Goal: Task Accomplishment & Management: Use online tool/utility

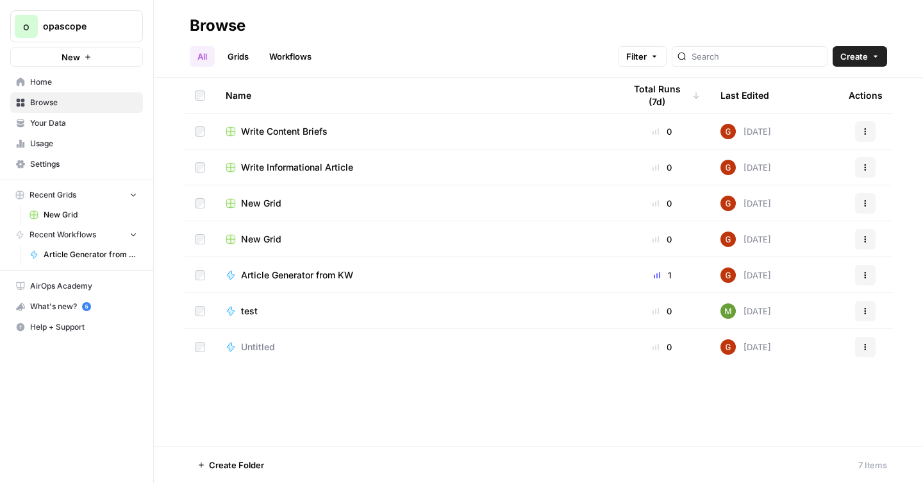
click at [64, 125] on span "Your Data" at bounding box center [83, 123] width 107 height 12
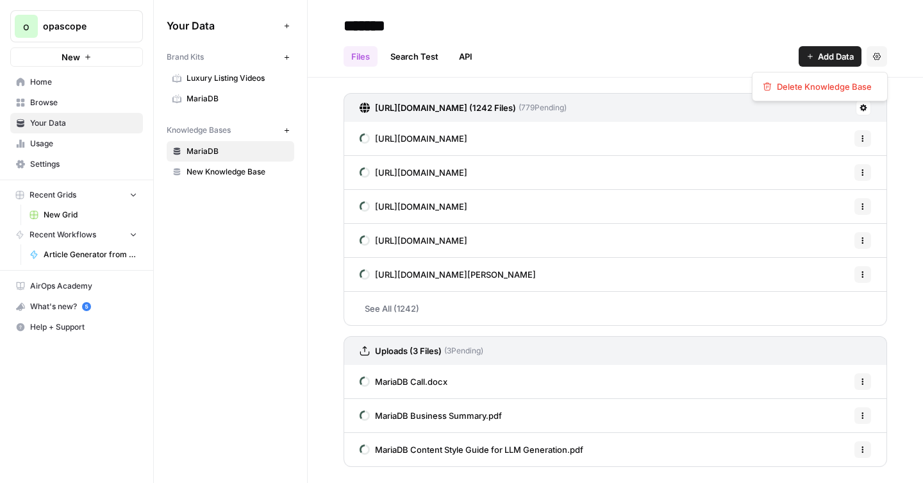
click at [873, 53] on icon "button" at bounding box center [877, 57] width 8 height 8
click at [691, 59] on div "Files Search Test API Add Data Settings" at bounding box center [614, 51] width 543 height 31
click at [411, 62] on link "Search Test" at bounding box center [414, 56] width 63 height 21
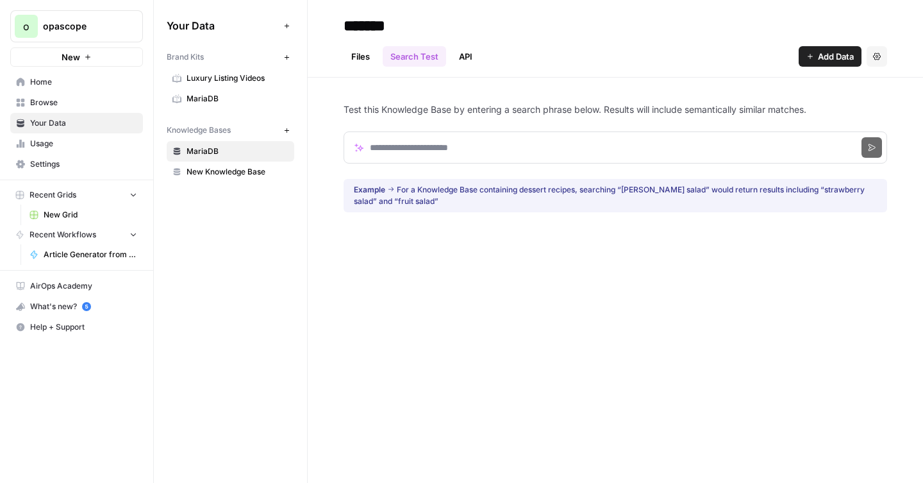
click at [358, 58] on link "Files" at bounding box center [360, 56] width 34 height 21
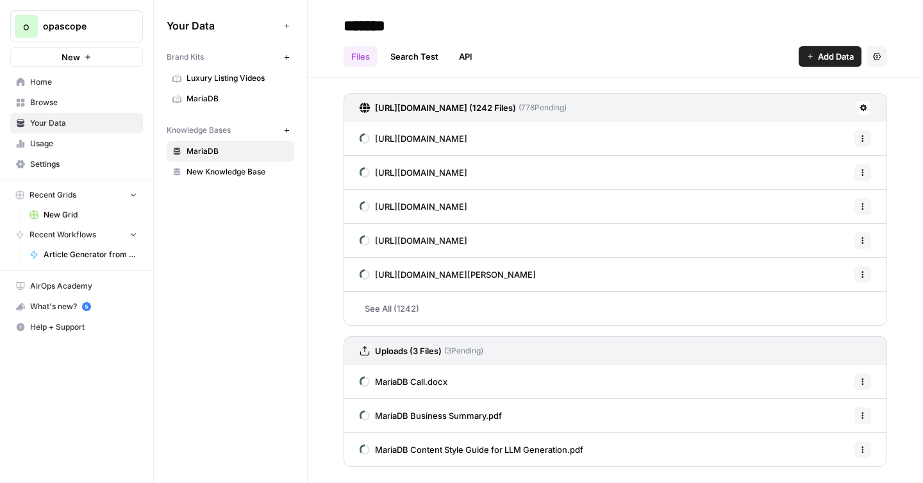
click at [71, 83] on span "Home" at bounding box center [83, 82] width 107 height 12
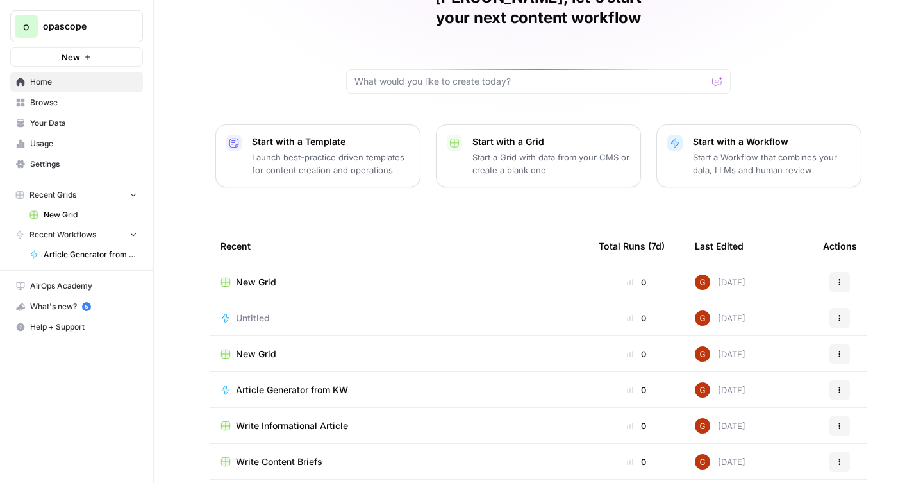
scroll to position [107, 0]
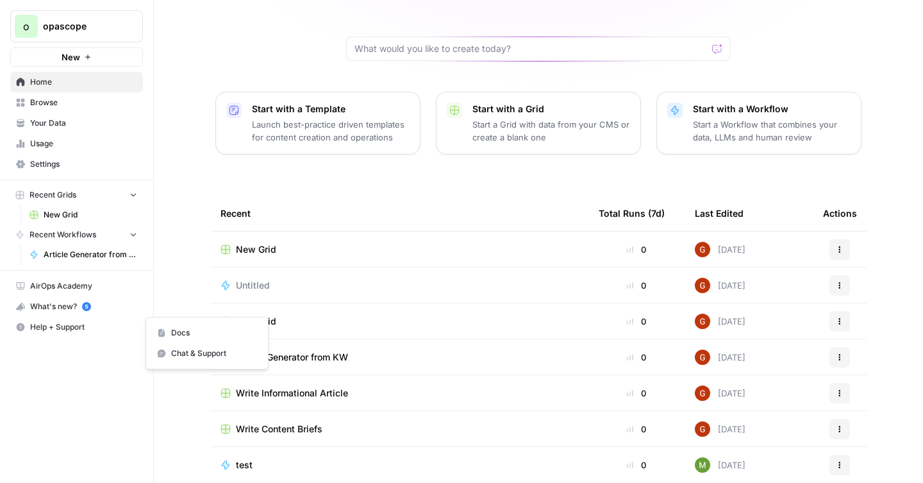
click at [45, 322] on span "Help + Support" at bounding box center [83, 327] width 107 height 12
click at [170, 332] on link "Docs" at bounding box center [206, 332] width 111 height 21
click at [257, 243] on span "New Grid" at bounding box center [256, 249] width 40 height 13
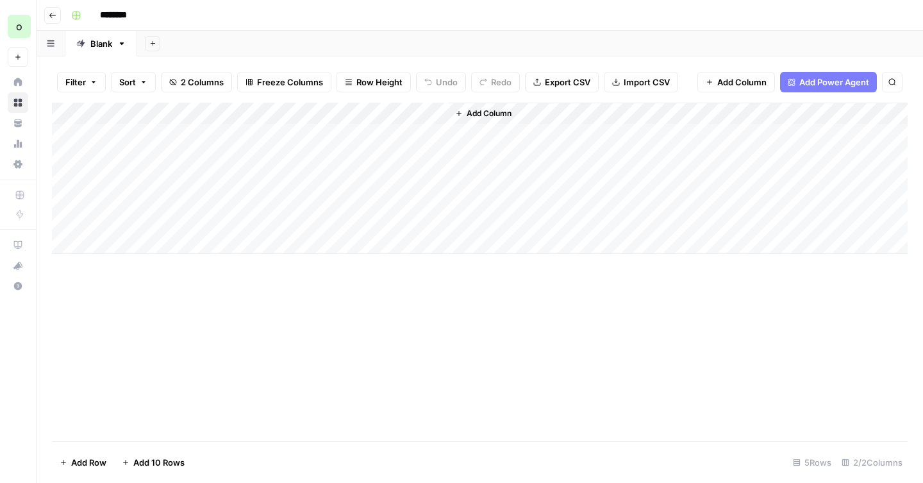
click at [53, 17] on icon "button" at bounding box center [53, 16] width 8 height 8
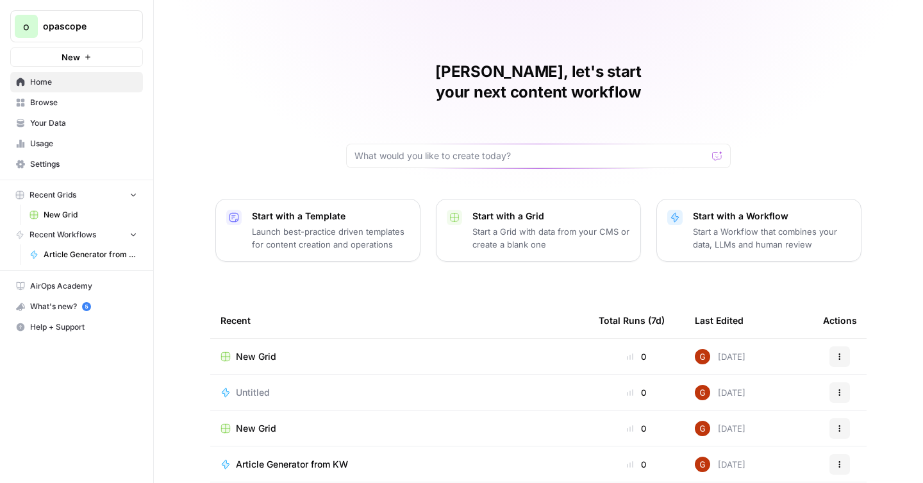
click at [274, 386] on div "Untitled" at bounding box center [399, 392] width 358 height 13
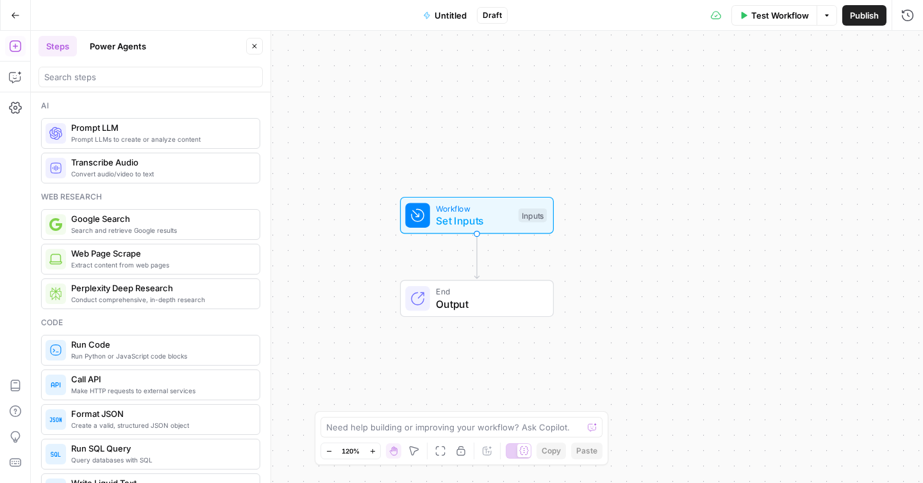
click at [142, 48] on button "Power Agents" at bounding box center [118, 46] width 72 height 21
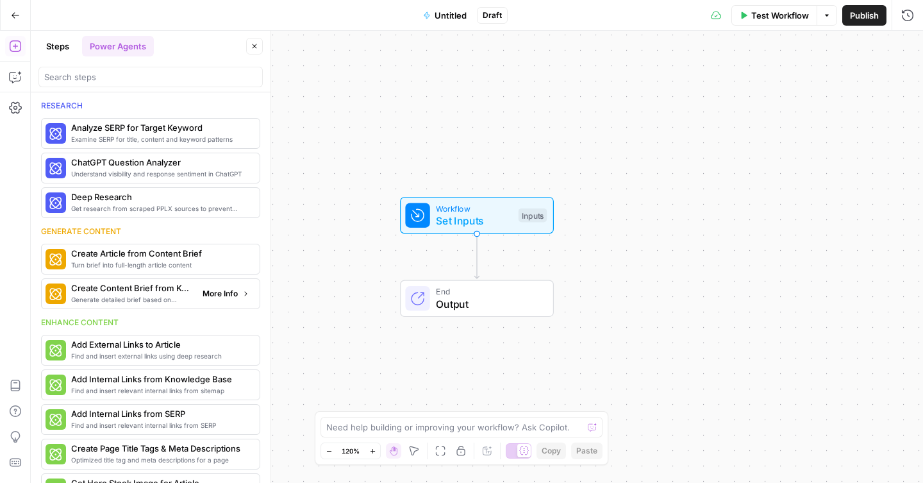
click at [210, 296] on span "More Info" at bounding box center [219, 294] width 35 height 12
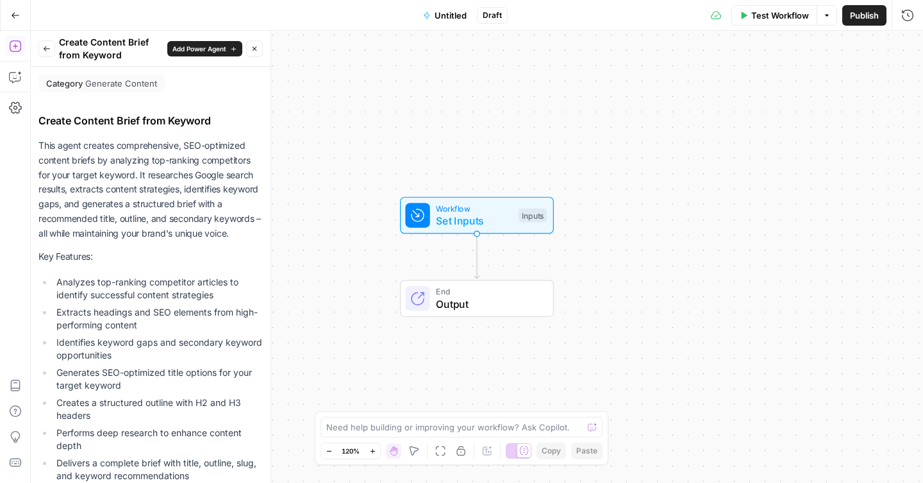
click at [185, 51] on span "Add Power Agent" at bounding box center [199, 49] width 54 height 10
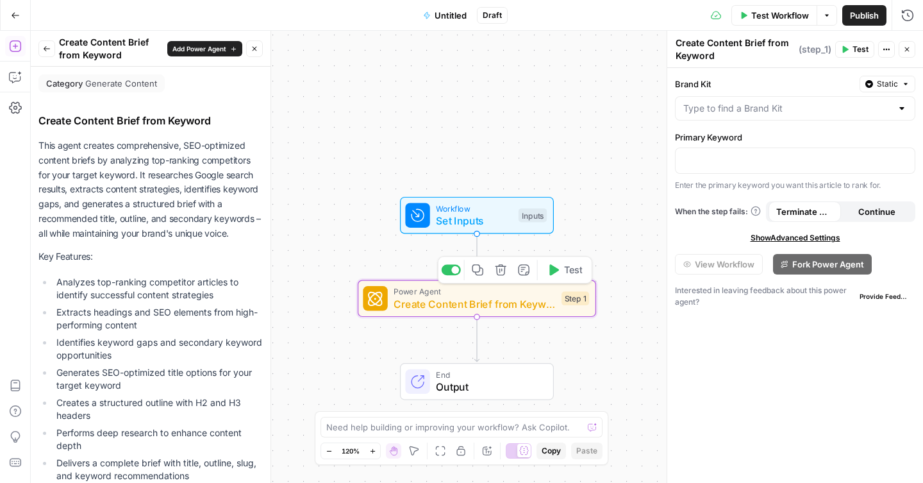
click at [518, 294] on span "Power Agent" at bounding box center [473, 291] width 161 height 12
click at [814, 235] on span "Show Advanced Settings" at bounding box center [795, 238] width 90 height 12
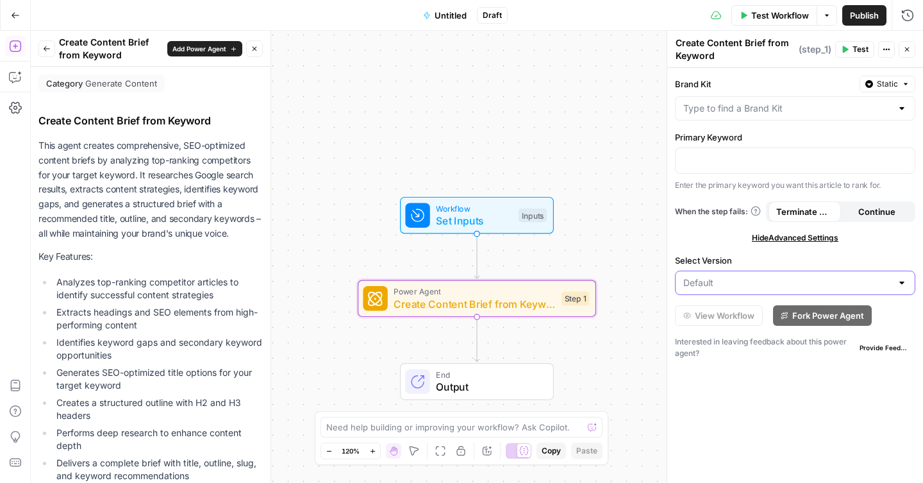
click at [773, 284] on input "Select Version" at bounding box center [787, 282] width 208 height 13
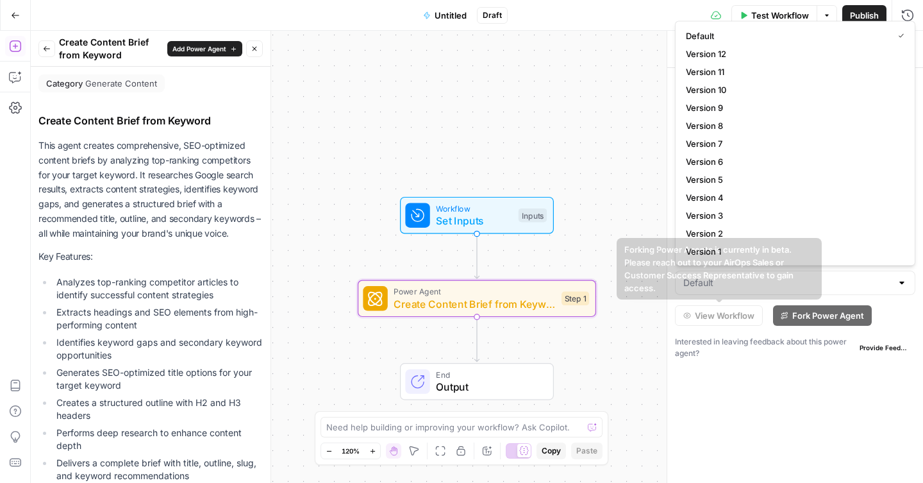
type input "Default"
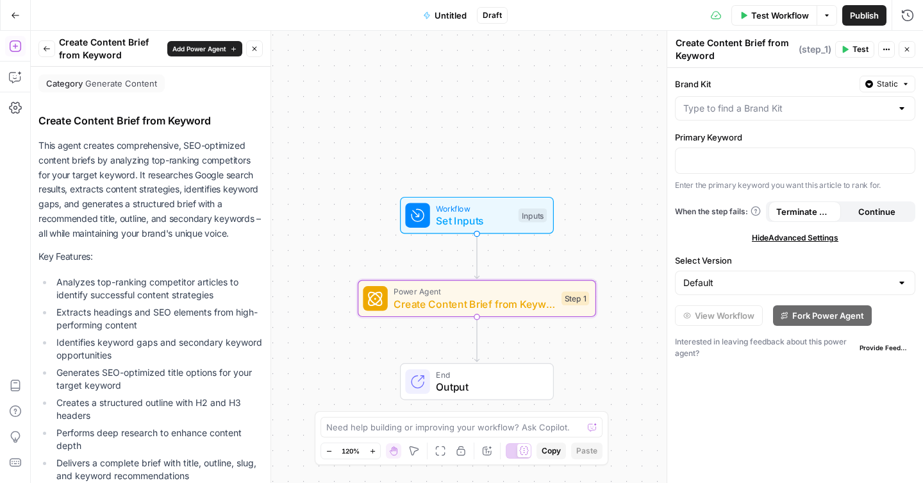
click at [699, 334] on div "Brand Kit Static Primary Keyword Enter the primary keyword you want this articl…" at bounding box center [795, 275] width 256 height 415
click at [747, 283] on input "Select Version" at bounding box center [787, 282] width 208 height 13
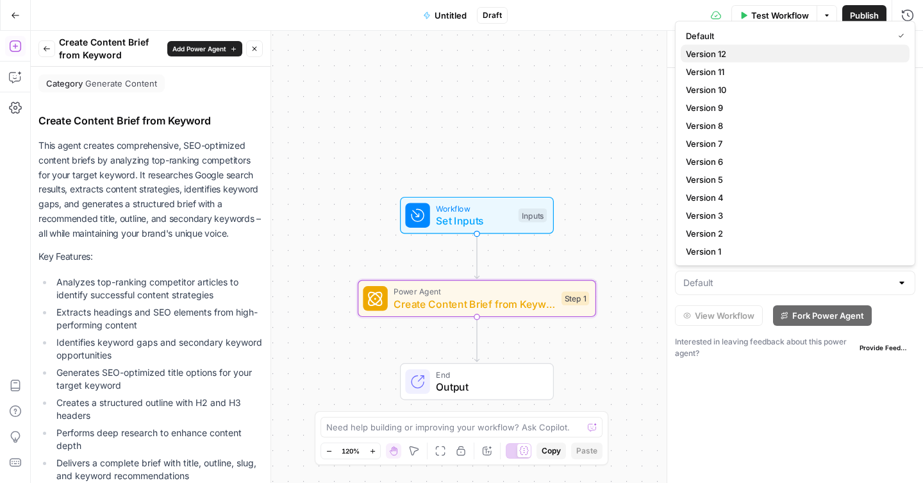
click at [738, 54] on span "Version 12" at bounding box center [792, 53] width 213 height 13
type input "Version 12"
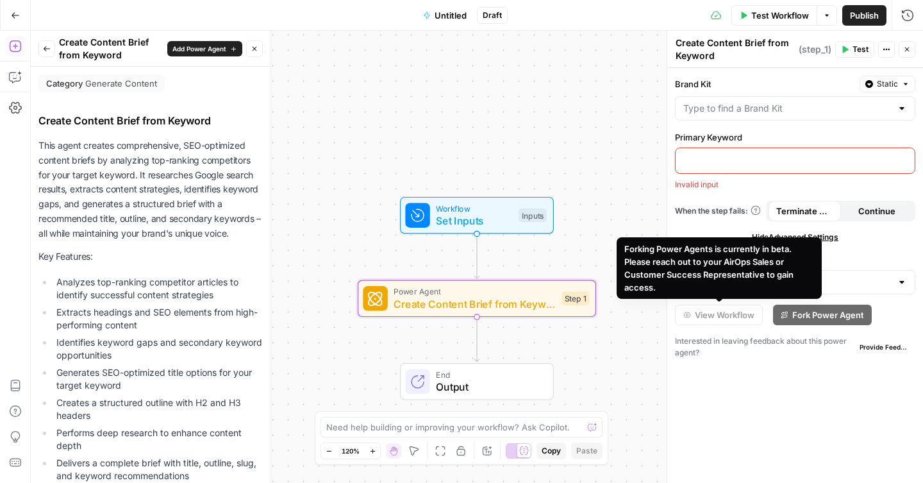
click at [726, 344] on div "Interested in leaving feedback about this power agent? Provide Feedback" at bounding box center [795, 346] width 240 height 23
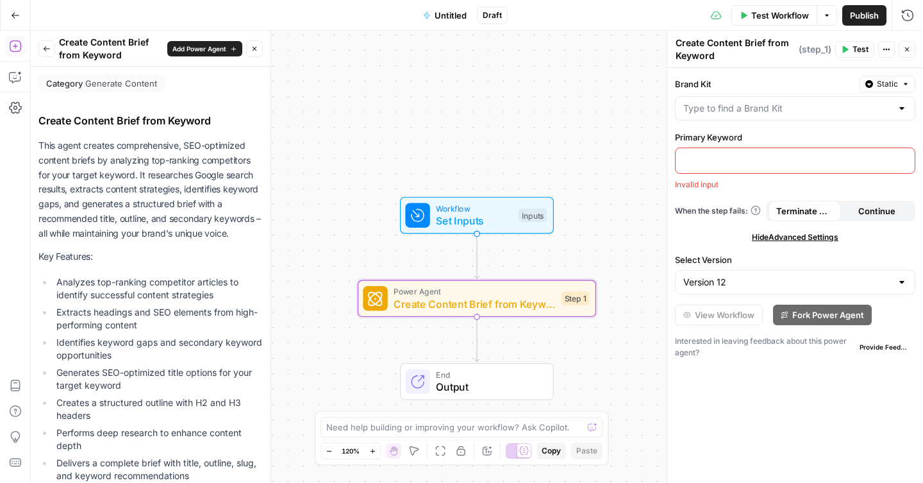
click at [871, 345] on span "Provide Feedback" at bounding box center [884, 347] width 51 height 10
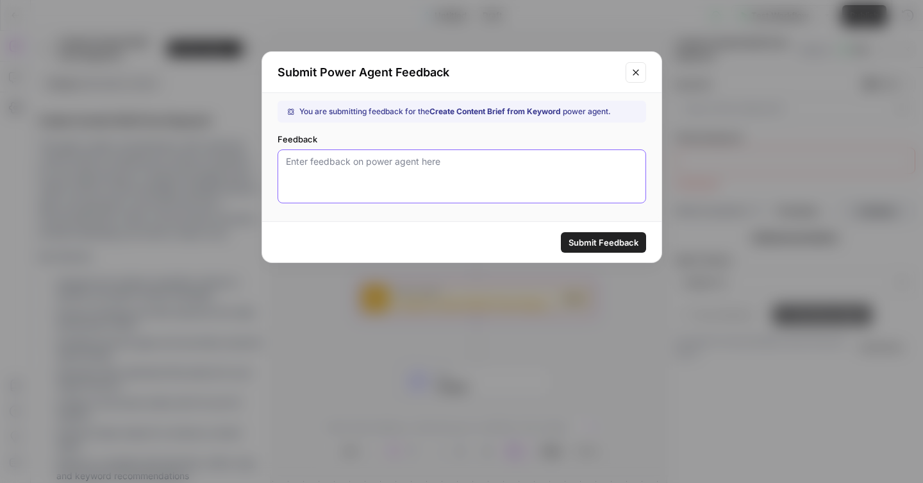
click at [561, 181] on textarea "Feedback" at bounding box center [462, 176] width 352 height 42
type textarea "consumes way too many credits"
click at [621, 251] on button "Submit Feedback" at bounding box center [603, 242] width 85 height 21
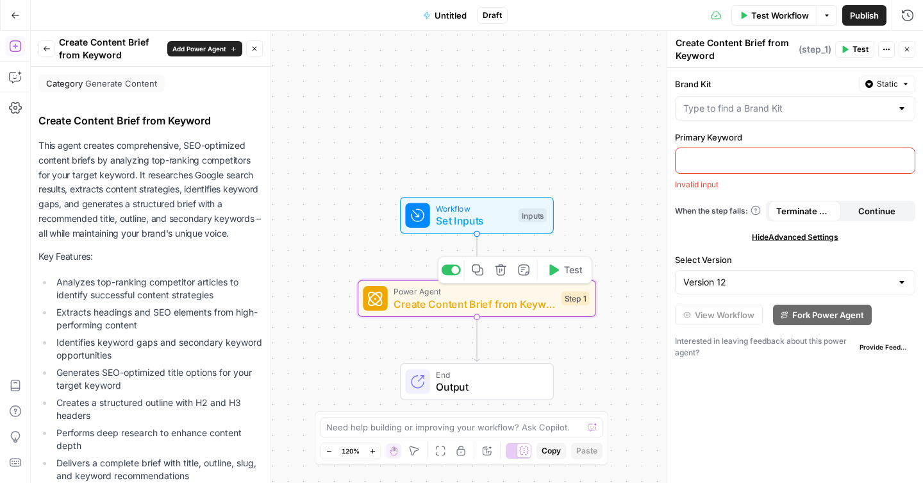
click at [527, 307] on span "Create Content Brief from Keyword" at bounding box center [473, 303] width 161 height 15
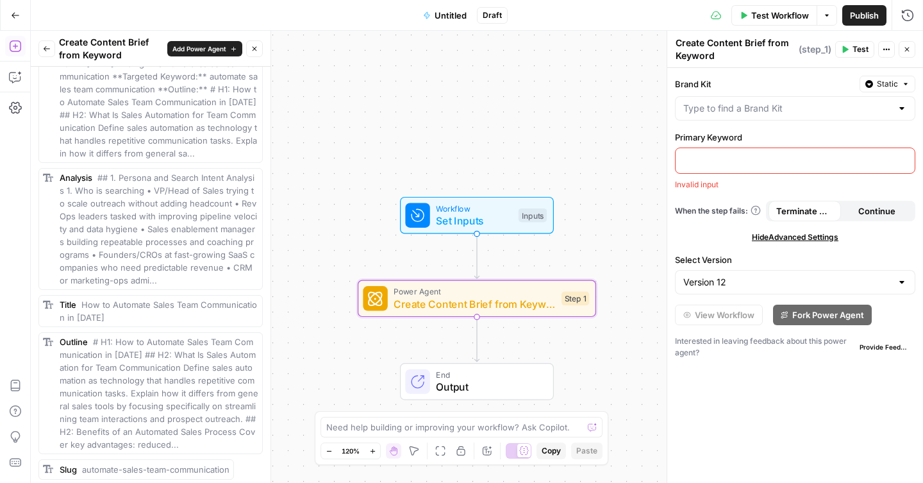
scroll to position [569, 0]
click at [70, 218] on div "Analysis ## 1. Persona and Search Intent Analysis 1. Who is searching • VP/Head…" at bounding box center [159, 224] width 199 height 115
click at [94, 224] on span "## 1. Persona and Search Intent Analysis 1. Who is searching • VP/Head of Sales…" at bounding box center [158, 224] width 197 height 113
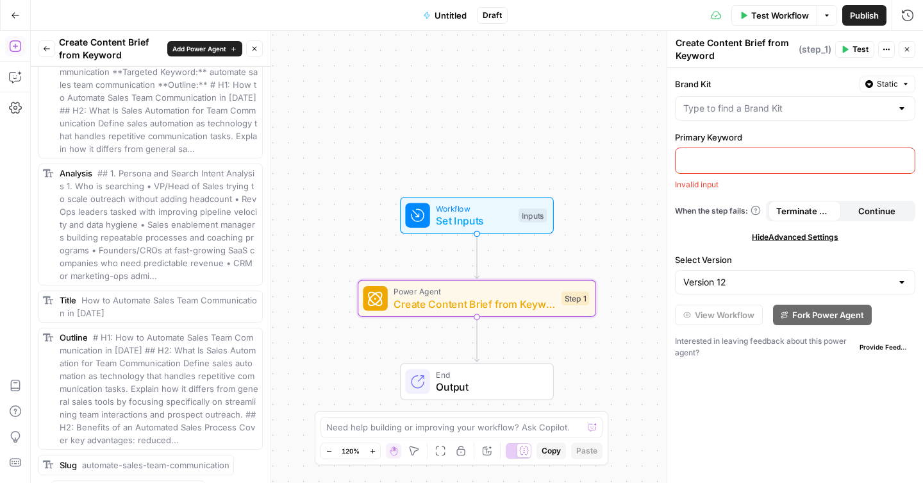
click at [94, 224] on span "## 1. Persona and Search Intent Analysis 1. Who is searching • VP/Head of Sales…" at bounding box center [158, 224] width 197 height 113
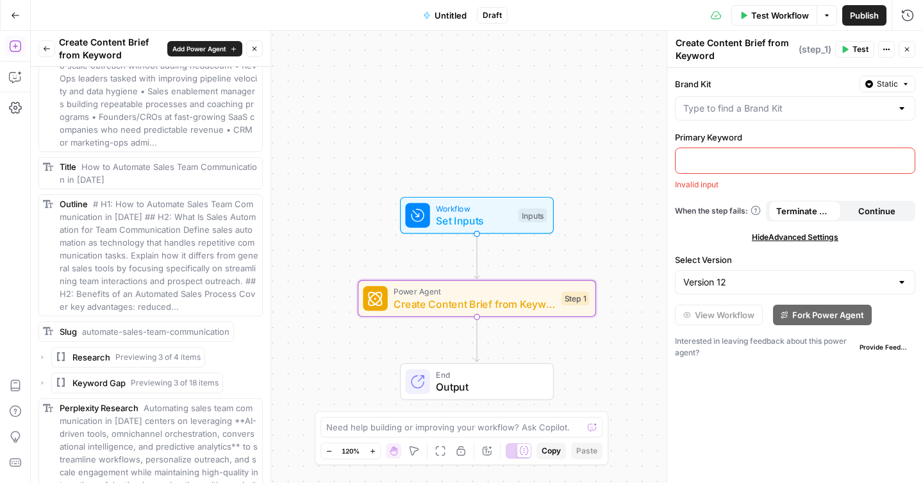
scroll to position [866, 0]
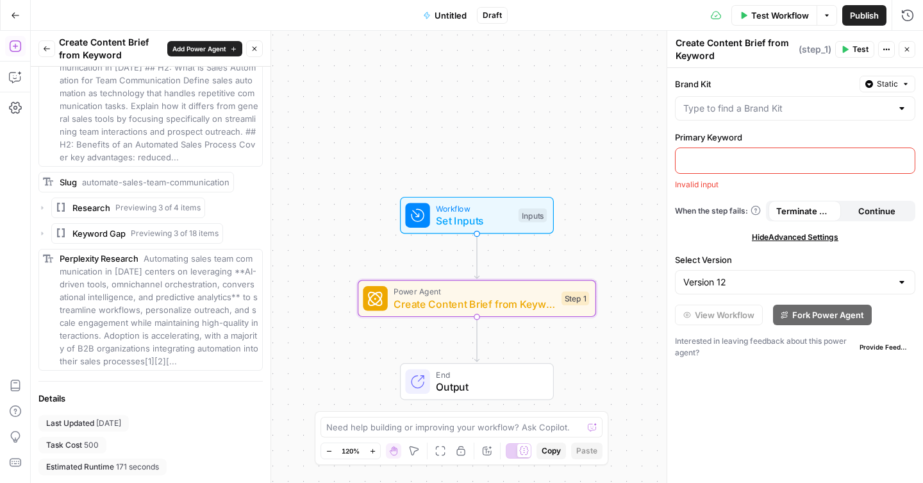
click at [131, 466] on span "171 seconds" at bounding box center [137, 467] width 43 height 12
click at [167, 466] on div "Estimated Runtime 171 seconds" at bounding box center [102, 466] width 128 height 17
click at [454, 273] on div at bounding box center [455, 270] width 8 height 8
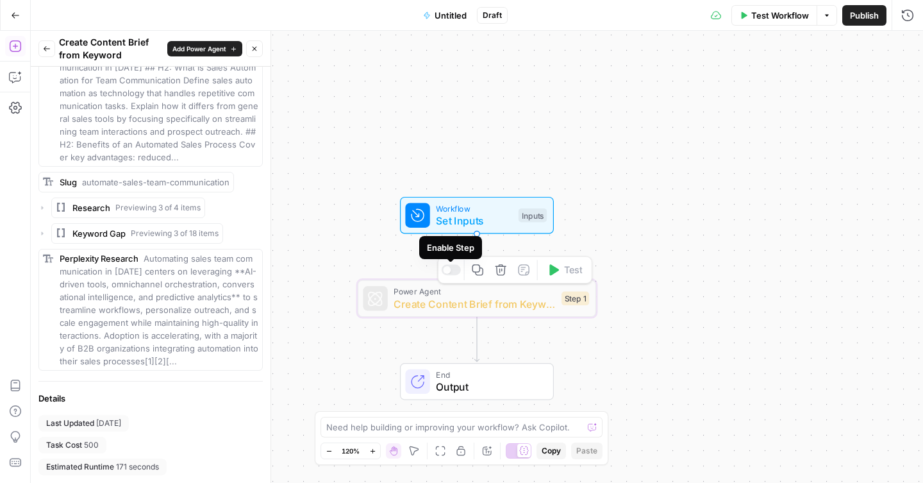
click at [453, 269] on div at bounding box center [451, 270] width 19 height 11
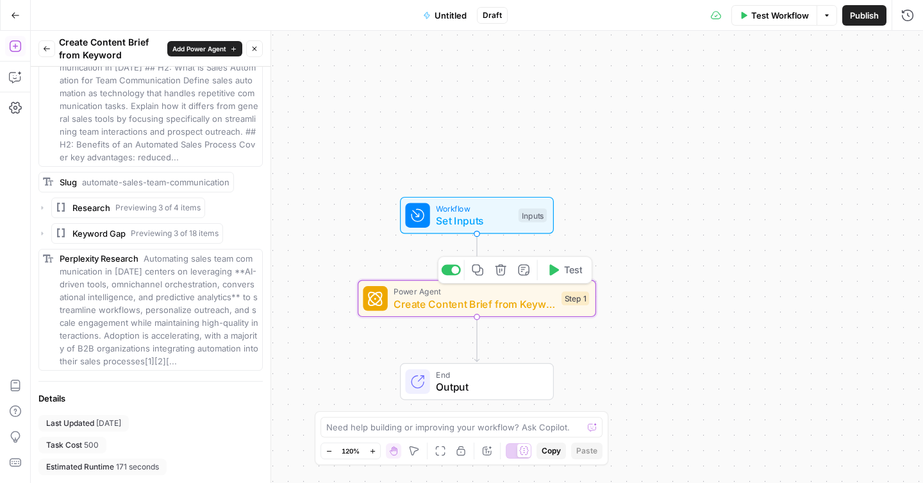
click at [490, 302] on span "Create Content Brief from Keyword" at bounding box center [473, 303] width 161 height 15
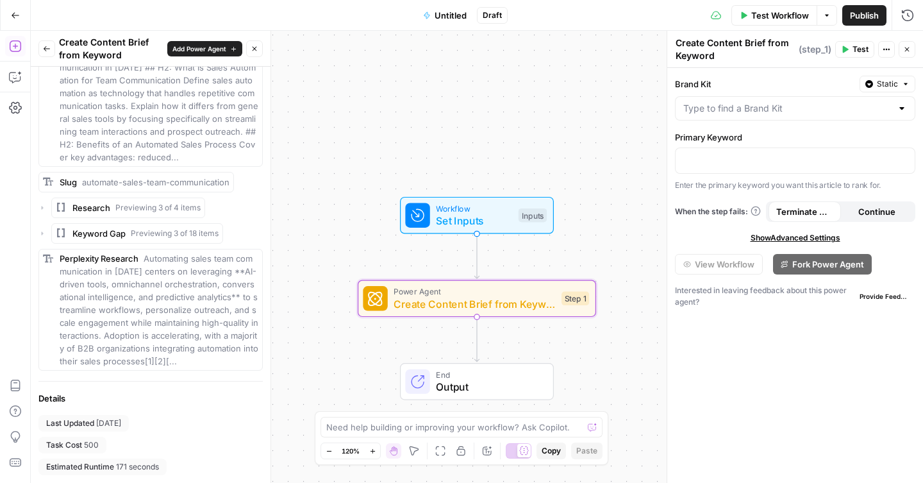
click at [866, 211] on span "Continue" at bounding box center [876, 211] width 37 height 13
click at [819, 215] on span "Terminate Workflow" at bounding box center [804, 210] width 57 height 13
click at [43, 47] on icon "button" at bounding box center [47, 49] width 8 height 8
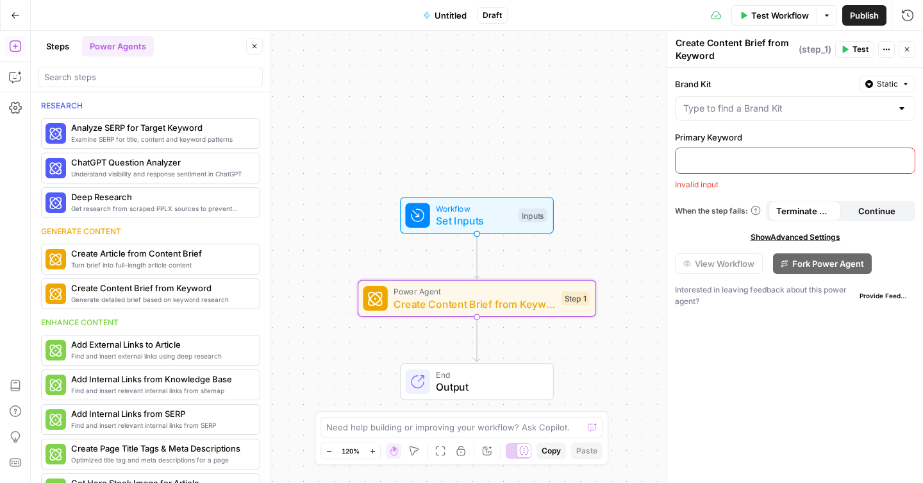
scroll to position [0, 0]
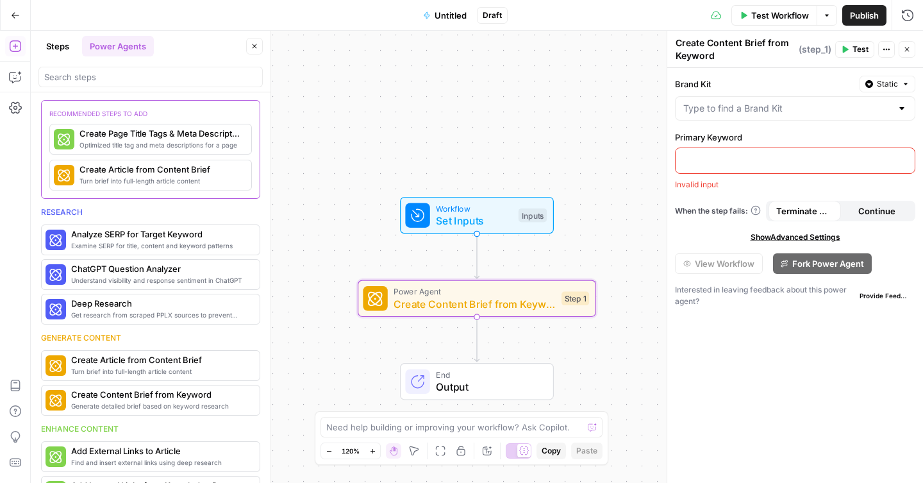
click at [55, 47] on button "Steps" at bounding box center [57, 46] width 38 height 21
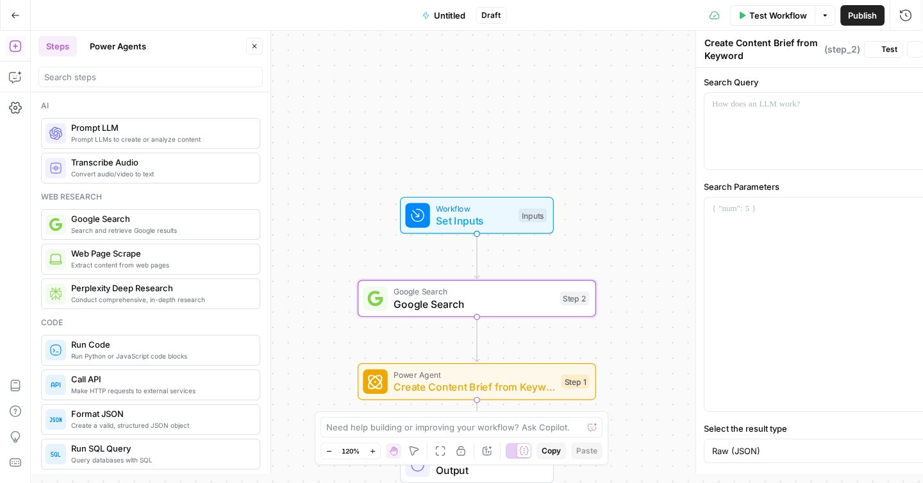
type textarea "Google Search"
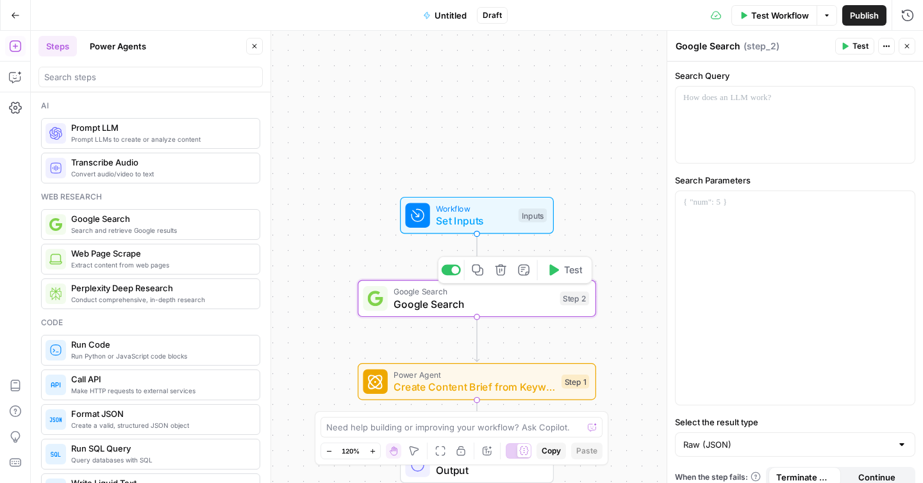
click at [430, 300] on span "Google Search" at bounding box center [473, 303] width 160 height 15
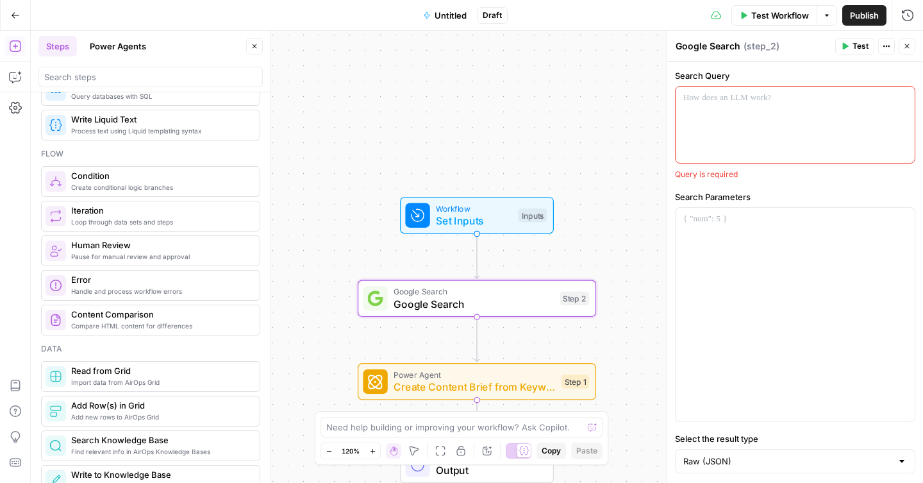
scroll to position [365, 0]
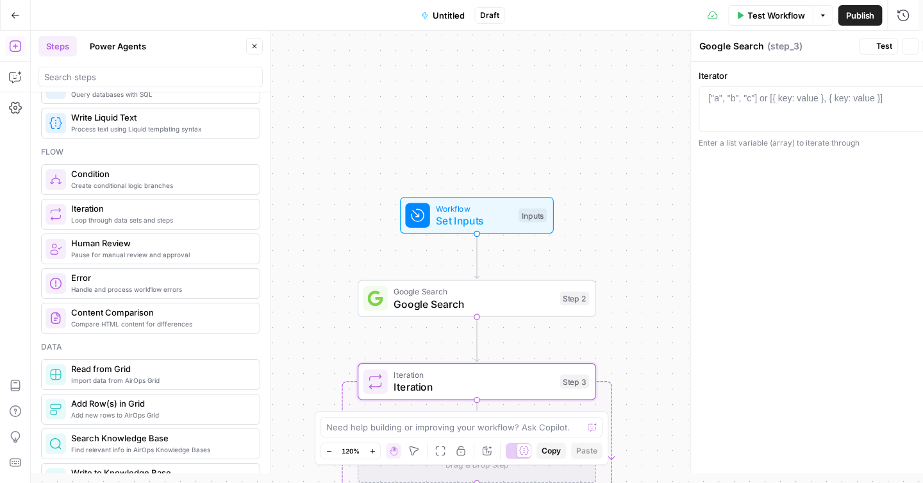
type textarea "Iteration"
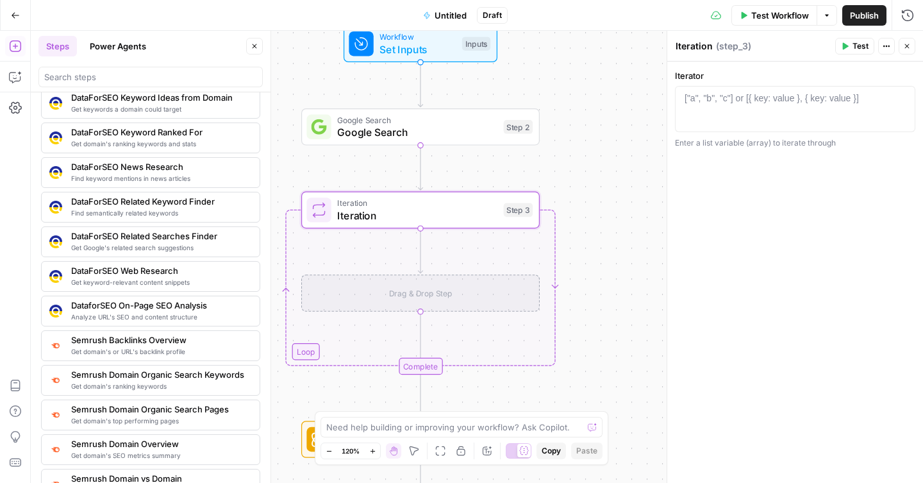
scroll to position [1246, 0]
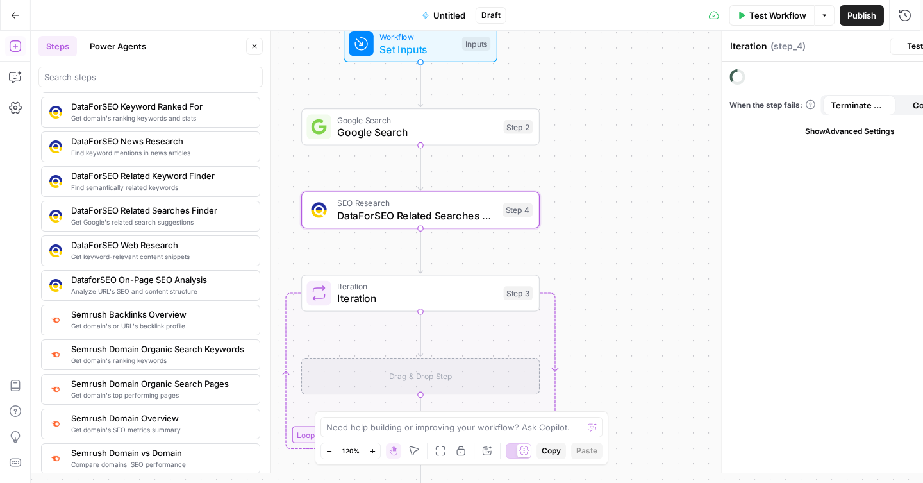
type textarea "DataForSEO Related Searches Finder"
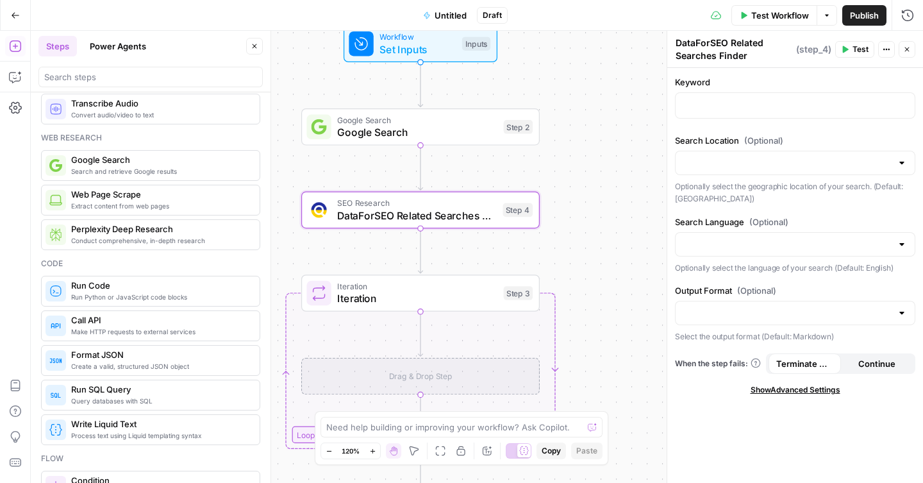
scroll to position [46, 0]
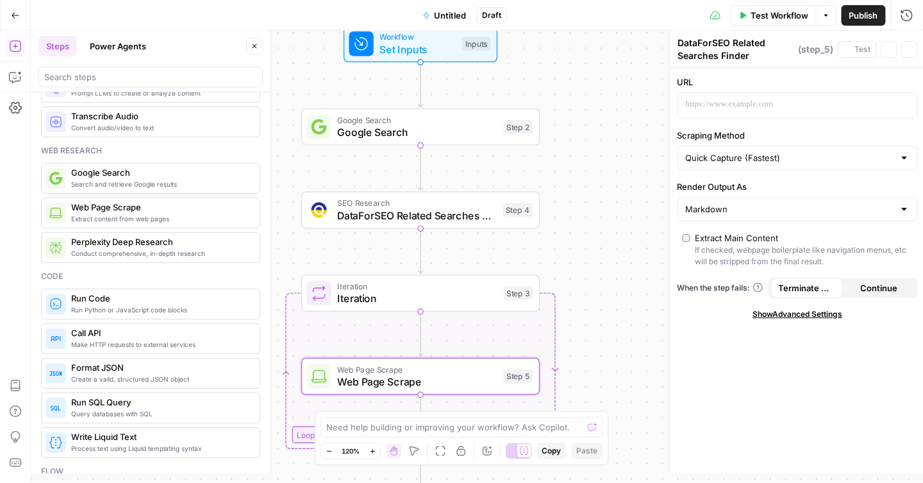
type textarea "Web Page Scrape"
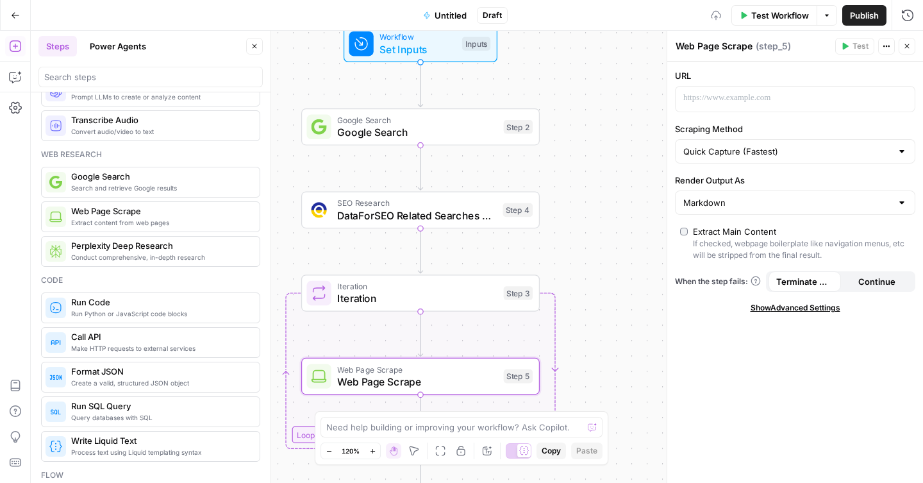
scroll to position [49, 0]
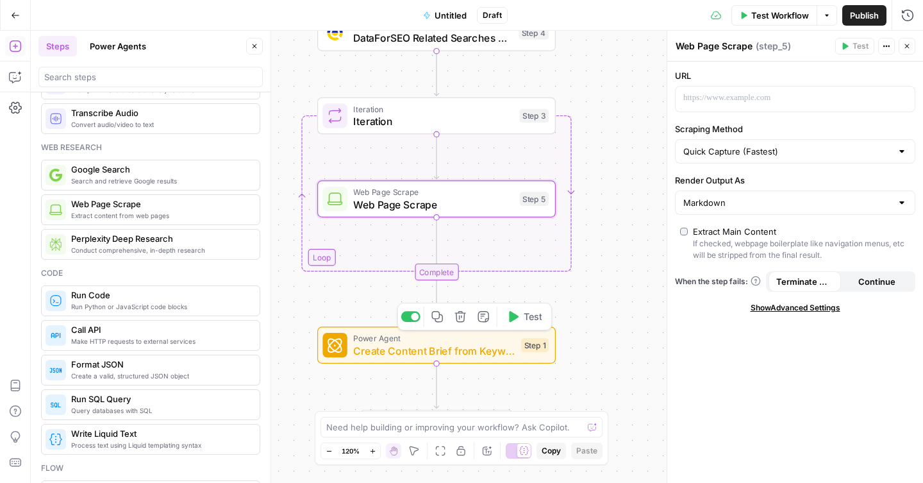
click at [508, 353] on span "Create Content Brief from Keyword" at bounding box center [433, 350] width 161 height 15
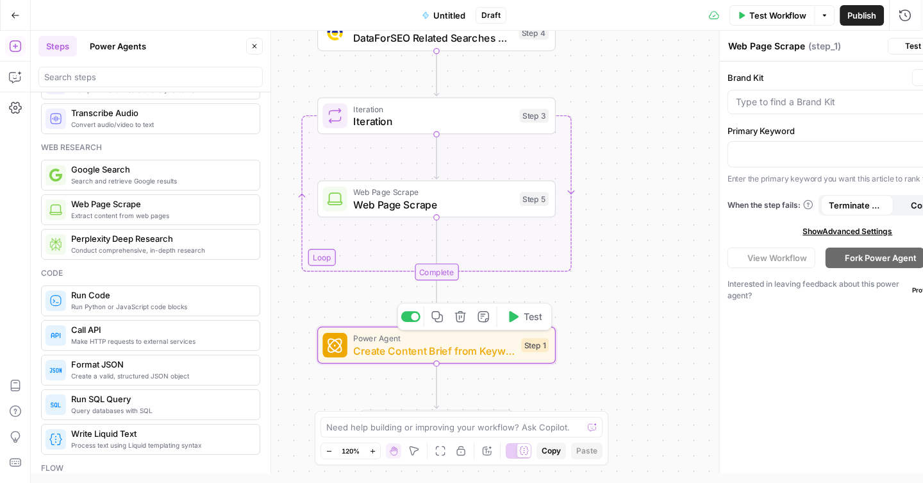
type textarea "Create Content Brief from Keyword"
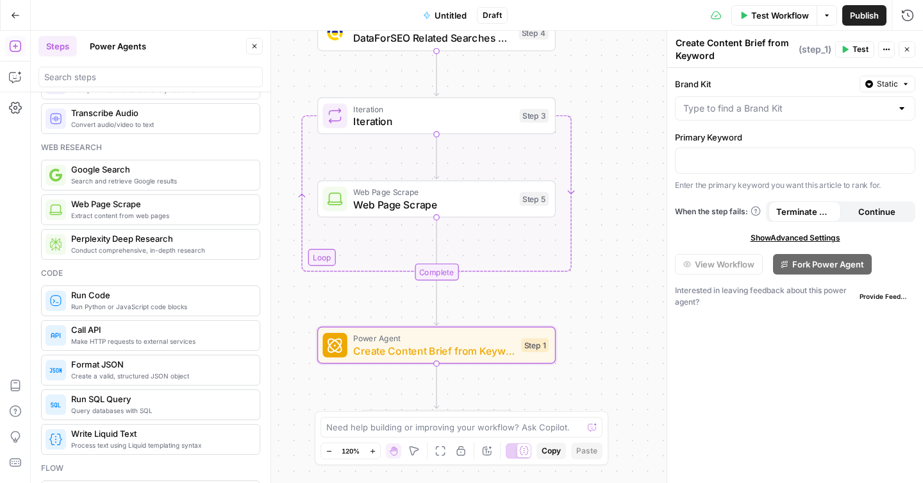
click at [363, 129] on div "Iteration Iteration Step 3 Copy step Delete step Add Note Test" at bounding box center [436, 115] width 238 height 37
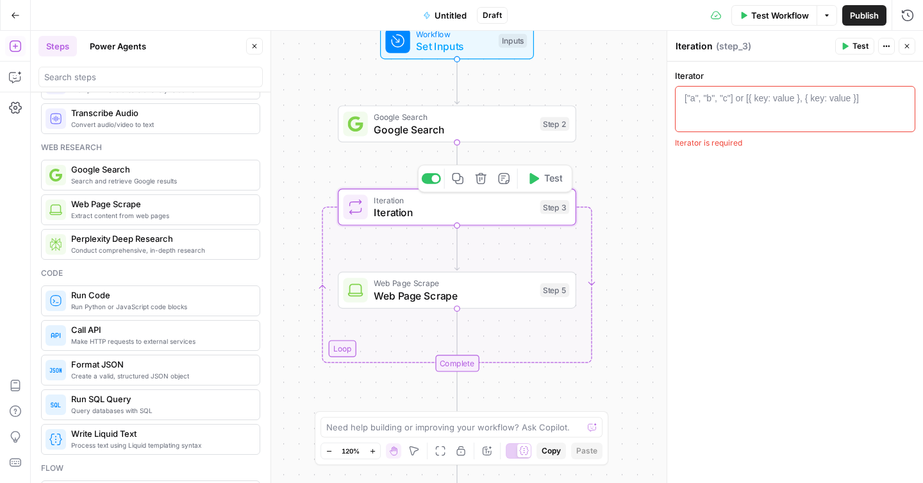
click at [512, 219] on span "Iteration" at bounding box center [454, 211] width 160 height 15
click at [502, 126] on span "Google Search" at bounding box center [454, 129] width 160 height 15
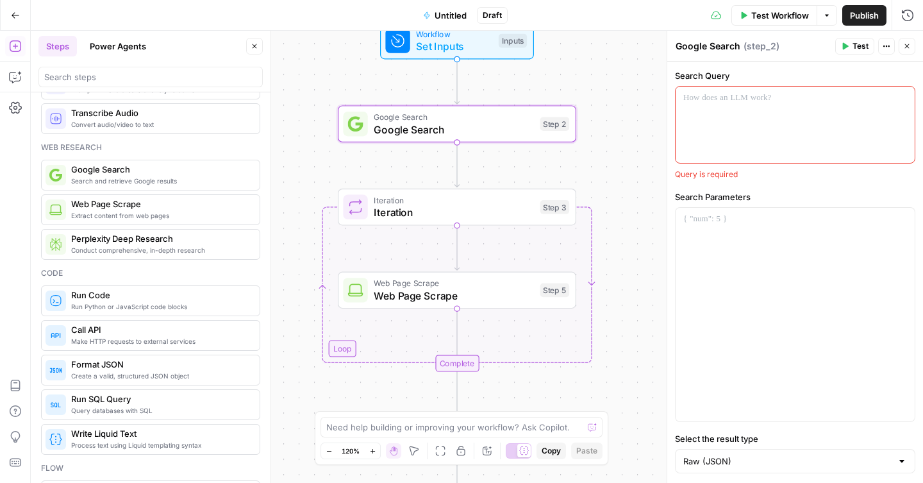
click at [469, 53] on span "Set Inputs" at bounding box center [454, 45] width 76 height 15
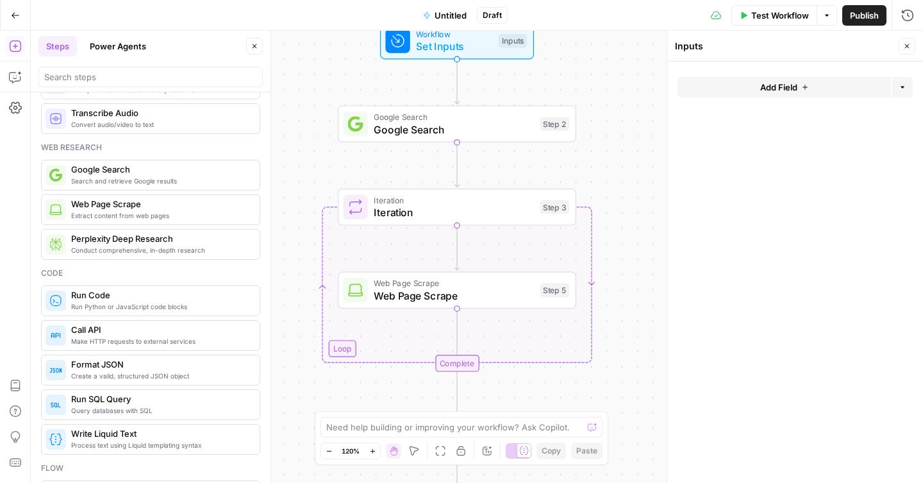
click at [747, 92] on button "Add Field" at bounding box center [783, 87] width 213 height 21
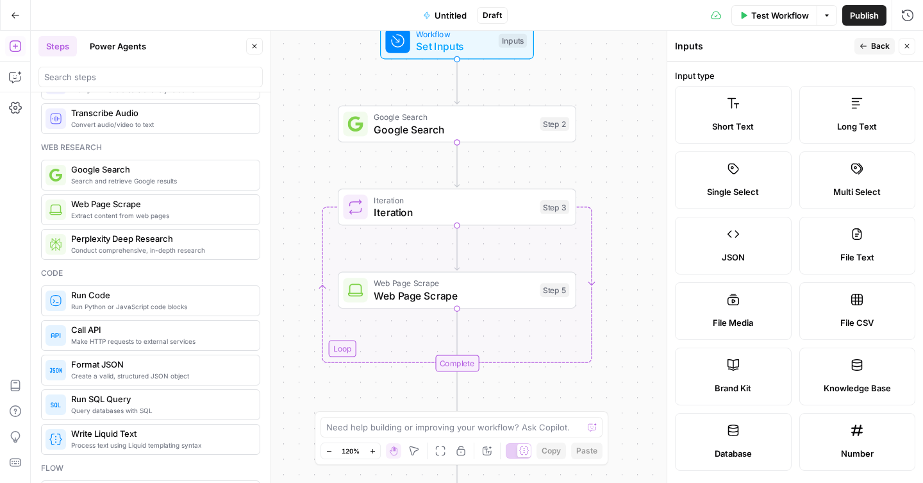
click at [741, 126] on span "Short Text" at bounding box center [733, 126] width 42 height 13
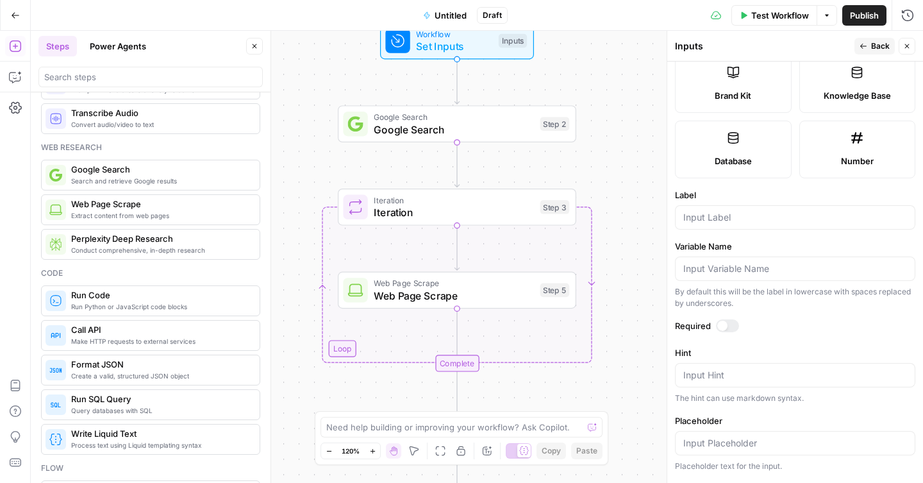
scroll to position [293, 0]
click at [711, 221] on input "Label" at bounding box center [795, 216] width 224 height 13
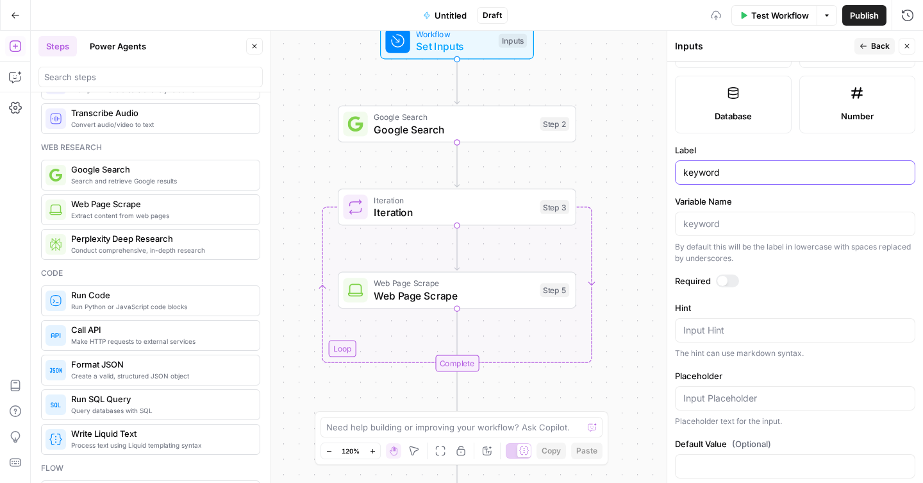
scroll to position [358, 0]
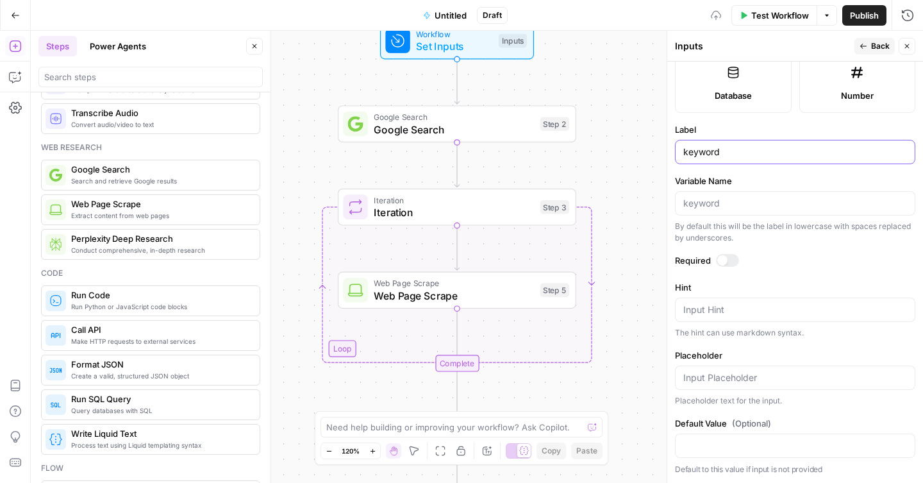
type input "keyword"
click at [780, 287] on label "Hint" at bounding box center [795, 287] width 240 height 13
click at [780, 303] on textarea "Hint" at bounding box center [795, 309] width 224 height 13
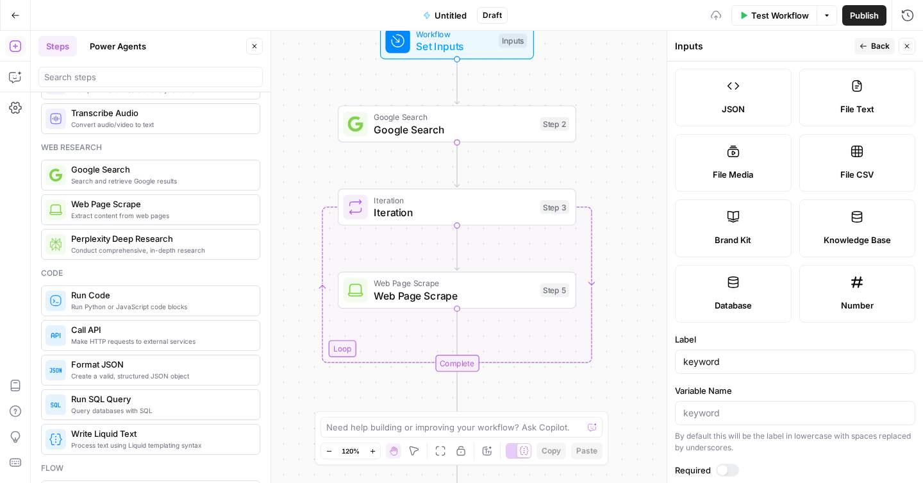
scroll to position [100, 0]
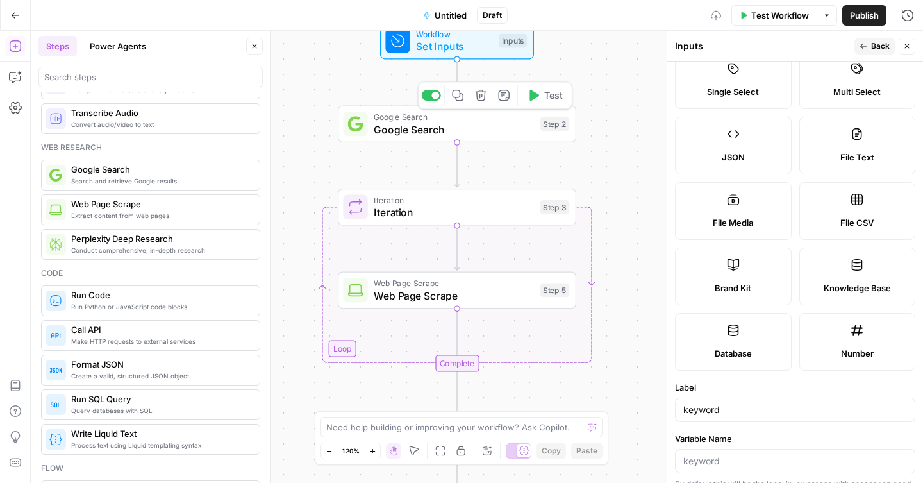
click at [488, 124] on span "Google Search" at bounding box center [454, 129] width 160 height 15
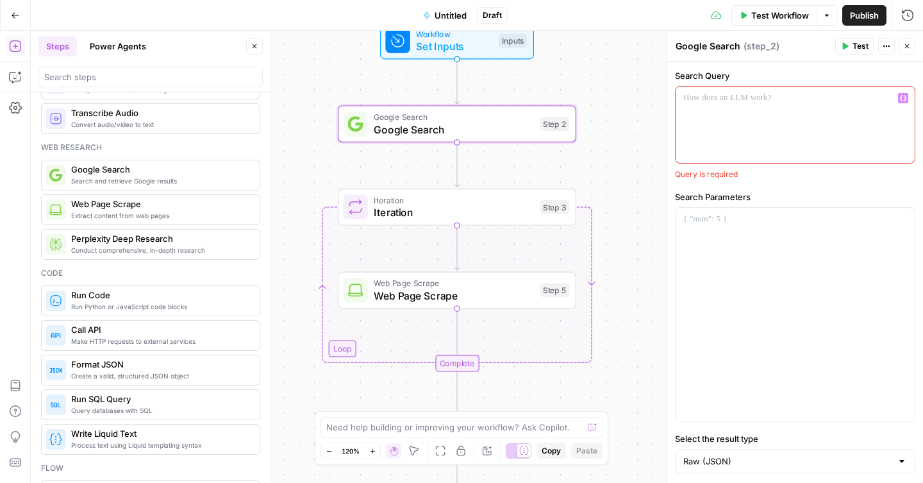
click at [737, 132] on div at bounding box center [794, 125] width 239 height 76
click at [900, 97] on icon "button" at bounding box center [903, 98] width 6 height 6
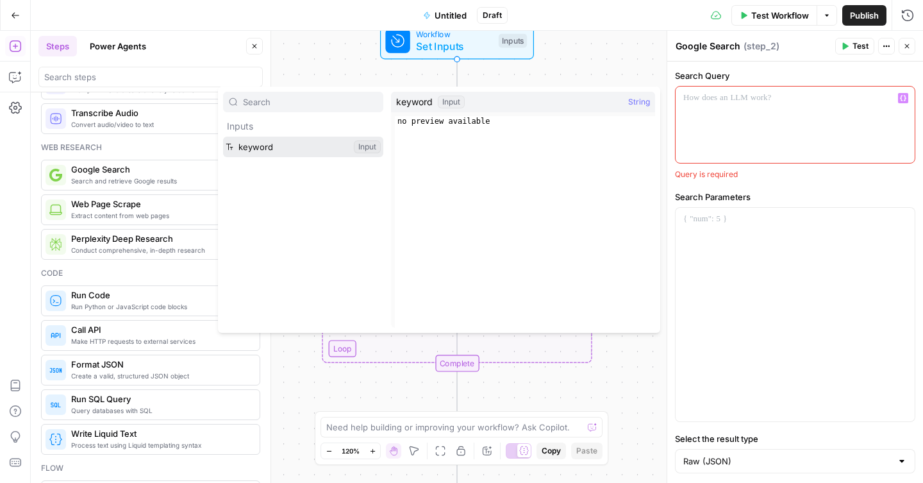
click at [286, 147] on button "Select variable keyword" at bounding box center [303, 146] width 160 height 21
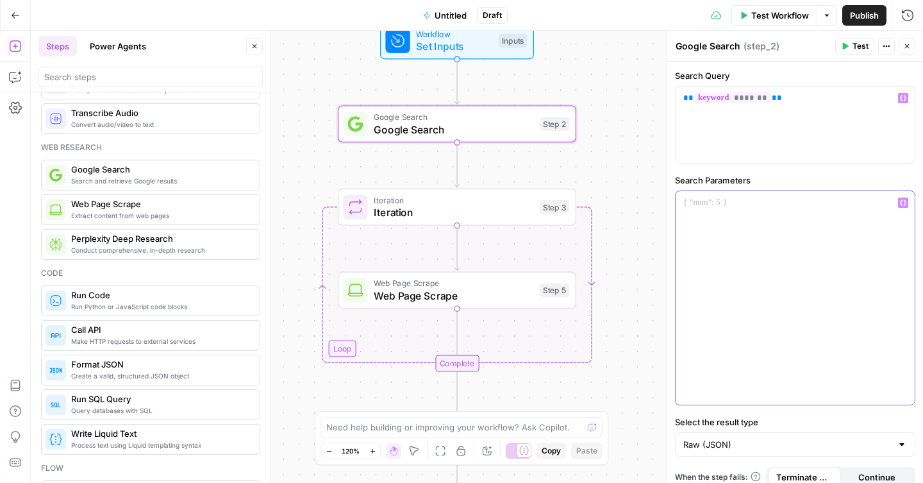
click at [744, 205] on p at bounding box center [795, 202] width 224 height 13
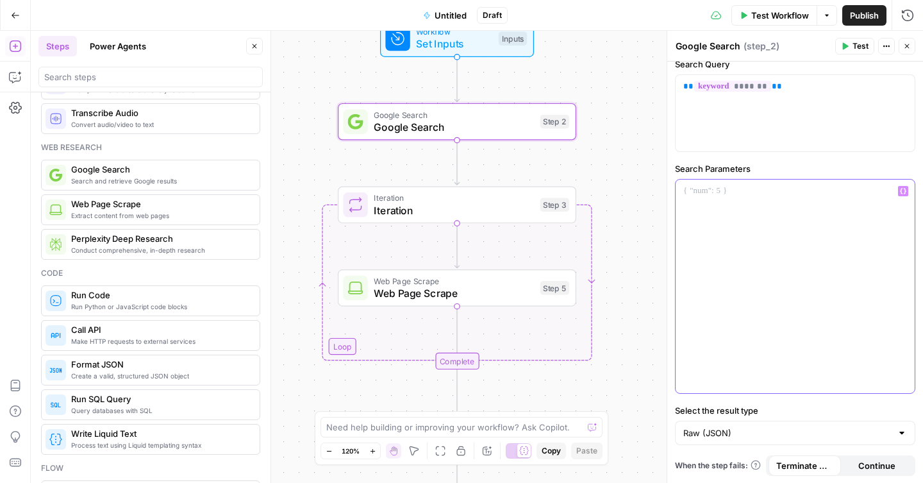
scroll to position [12, 0]
click at [752, 425] on input "Select the result type" at bounding box center [787, 431] width 208 height 13
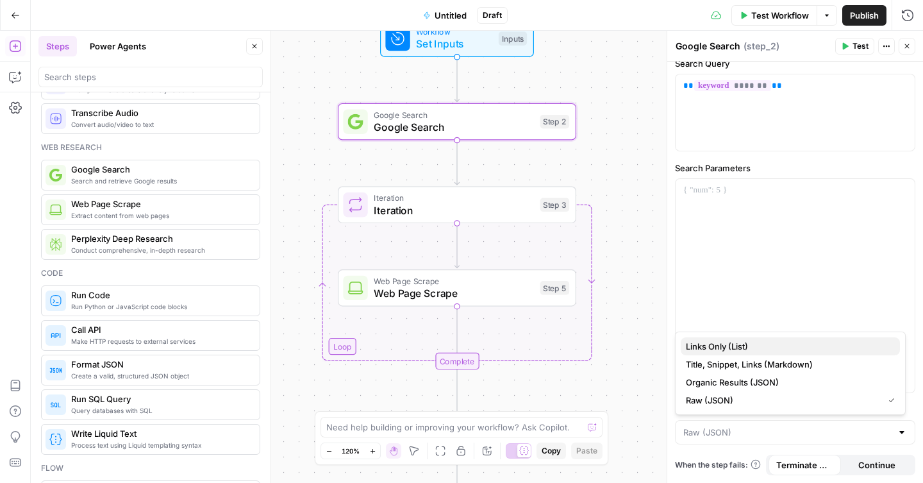
click at [771, 345] on span "Links Only (List)" at bounding box center [788, 346] width 204 height 13
type input "Links Only (List)"
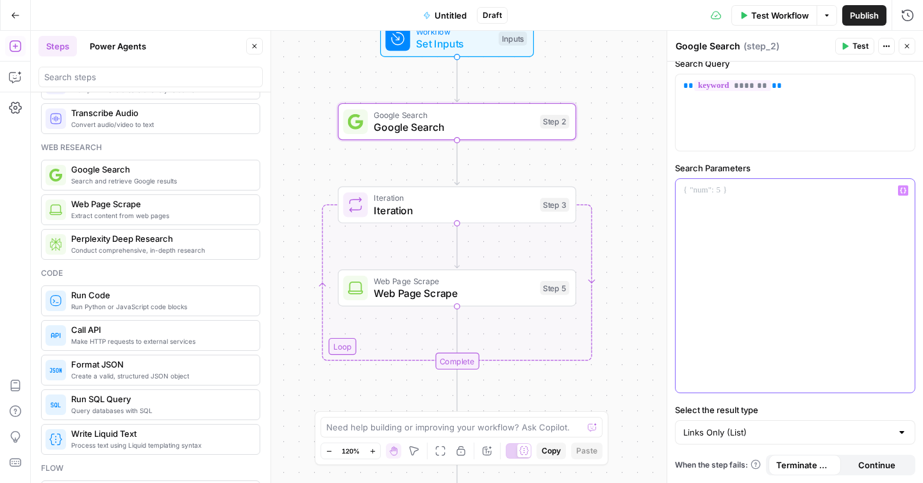
click at [771, 346] on div at bounding box center [794, 285] width 239 height 213
click at [501, 50] on div "Workflow Set Inputs Inputs Test Step" at bounding box center [456, 39] width 142 height 26
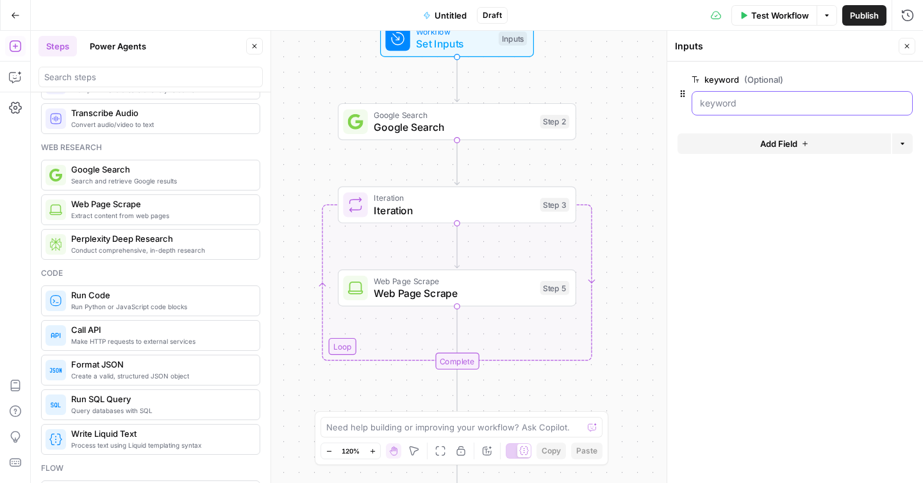
click at [723, 105] on input "keyword (Optional)" at bounding box center [802, 103] width 204 height 13
click at [739, 103] on input "keyword (Optional)" at bounding box center [802, 103] width 204 height 13
click at [720, 104] on input "keyword (Optional)" at bounding box center [802, 103] width 204 height 13
click at [719, 104] on input "keyword (Optional)" at bounding box center [802, 103] width 204 height 13
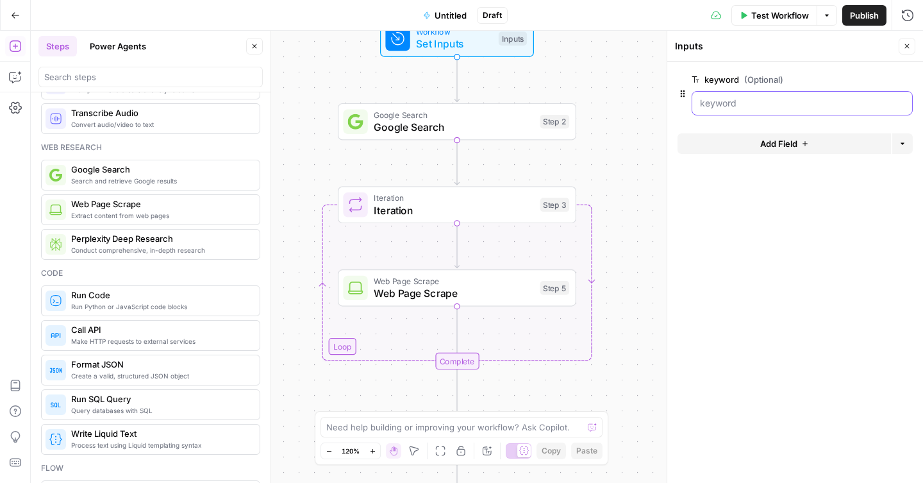
click at [719, 104] on input "keyword (Optional)" at bounding box center [802, 103] width 204 height 13
click at [719, 185] on form "keyword (Optional) edit field Delete group Add Field Options" at bounding box center [795, 272] width 256 height 421
click at [720, 103] on input "keyword (Optional)" at bounding box center [802, 103] width 204 height 13
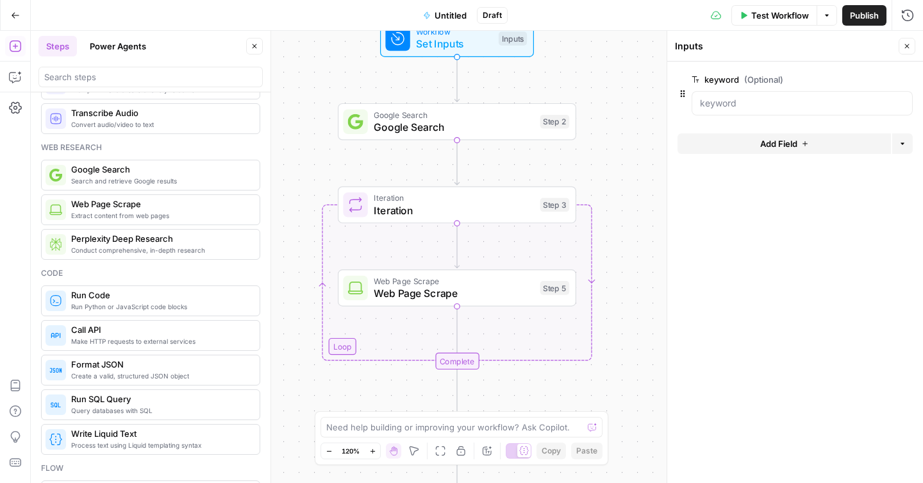
click at [470, 48] on span "Set Inputs" at bounding box center [454, 43] width 76 height 15
click at [725, 110] on div at bounding box center [801, 103] width 221 height 24
click at [725, 107] on input "keyword (Optional)" at bounding box center [802, 103] width 204 height 13
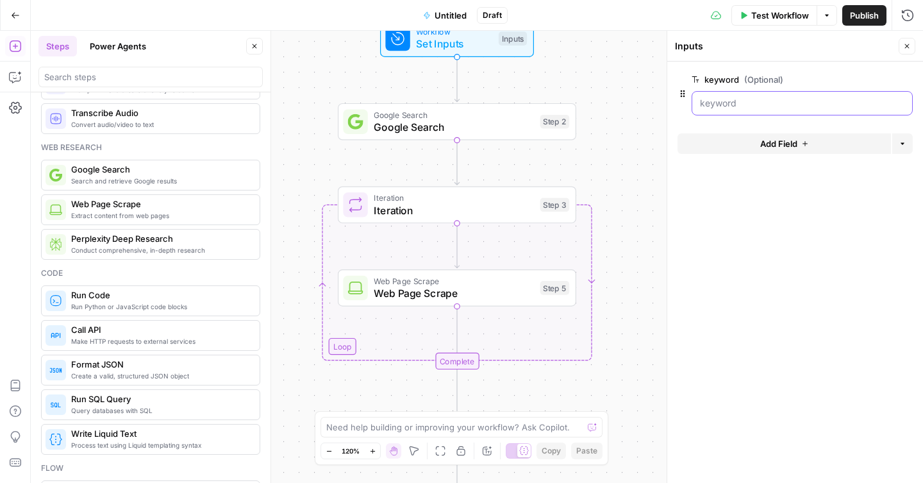
click at [725, 107] on input "keyword (Optional)" at bounding box center [802, 103] width 204 height 13
click at [554, 94] on span "Test" at bounding box center [553, 93] width 19 height 14
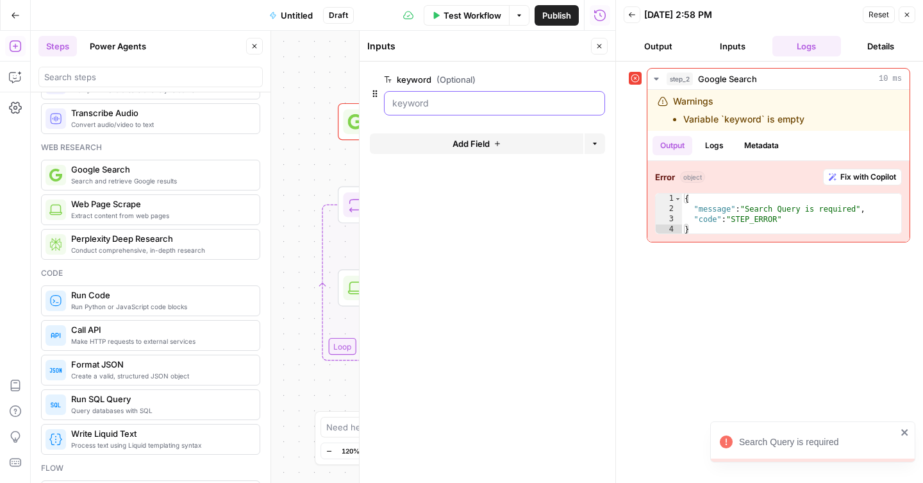
click at [490, 104] on input "keyword (Optional)" at bounding box center [494, 103] width 204 height 13
click at [473, 91] on div at bounding box center [494, 103] width 221 height 24
click at [473, 100] on input "keyword (Optional)" at bounding box center [494, 103] width 204 height 13
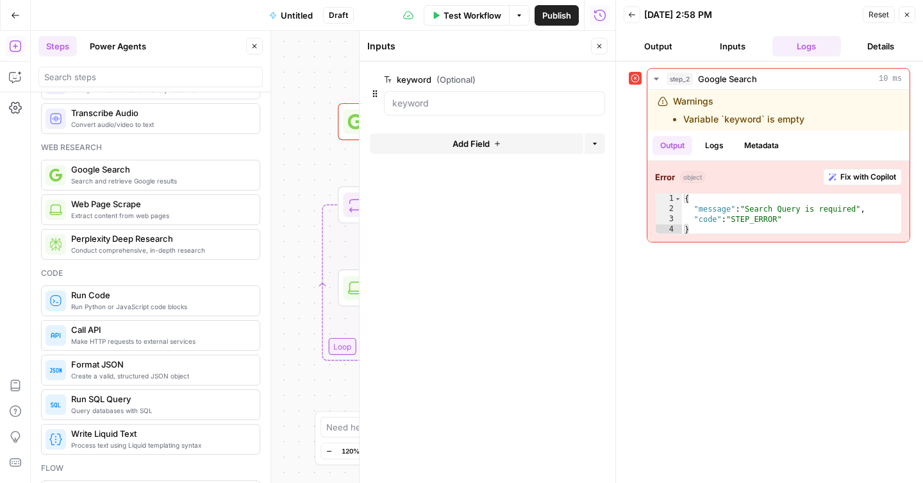
click at [910, 16] on icon "button" at bounding box center [907, 15] width 8 height 8
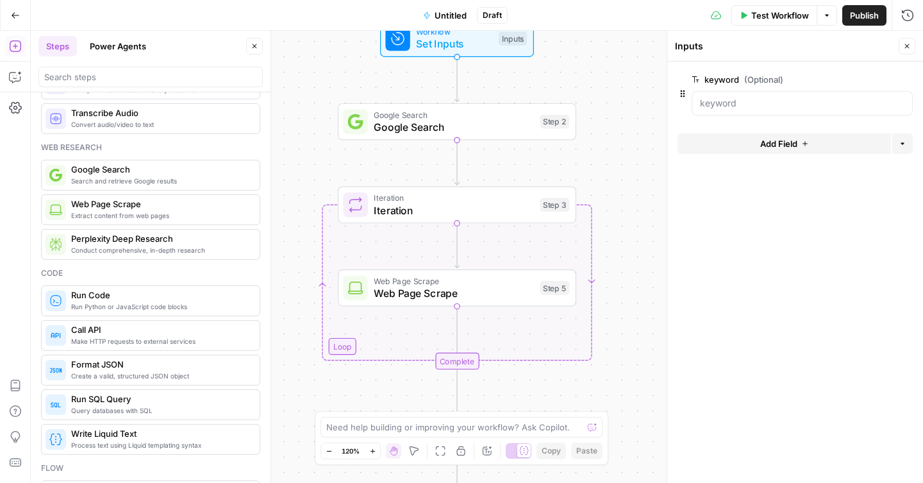
click at [450, 10] on span "Untitled" at bounding box center [450, 15] width 32 height 13
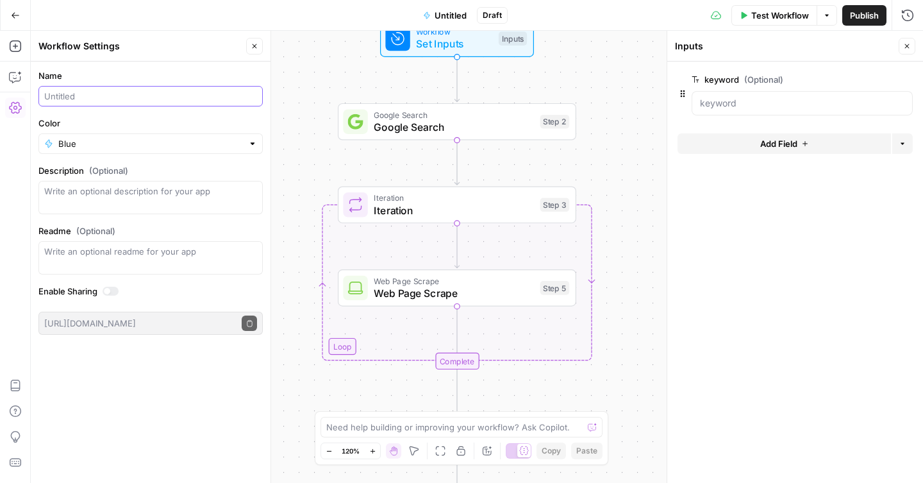
click at [134, 98] on input "Name" at bounding box center [150, 96] width 213 height 13
type input "content brief from keyword"
click at [130, 121] on label "Color" at bounding box center [150, 123] width 224 height 13
click at [130, 137] on input "Blue" at bounding box center [150, 143] width 185 height 13
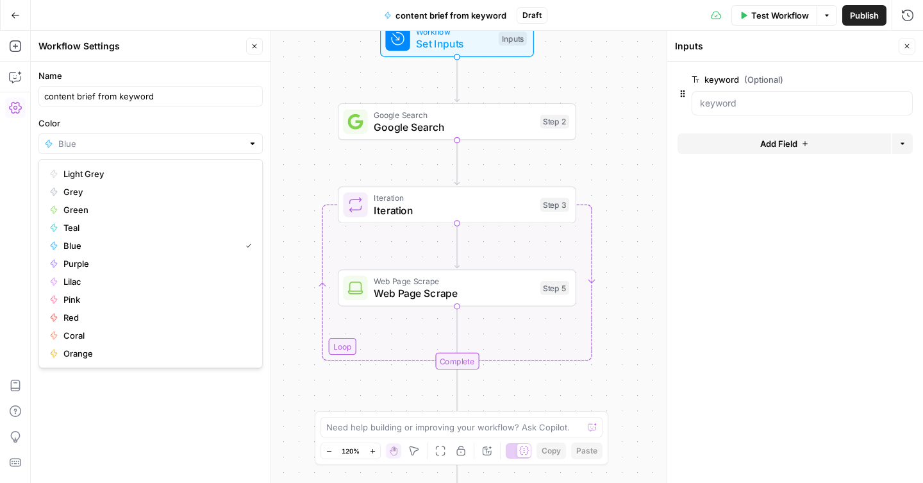
type input "Blue"
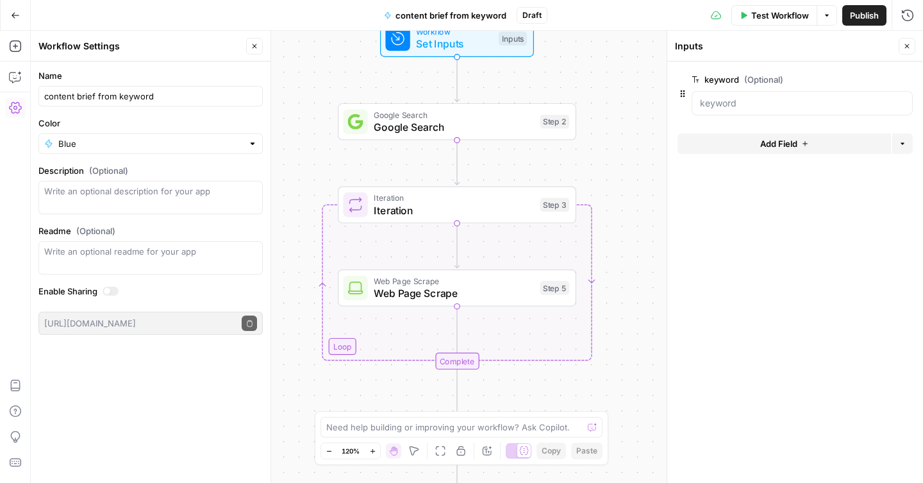
click at [159, 120] on label "Color" at bounding box center [150, 123] width 224 height 13
click at [159, 137] on input "Blue" at bounding box center [150, 143] width 185 height 13
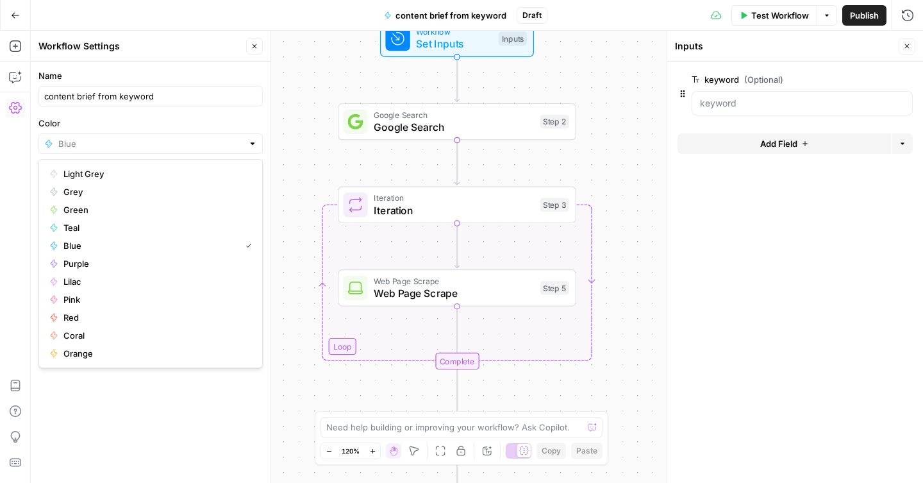
type input "Blue"
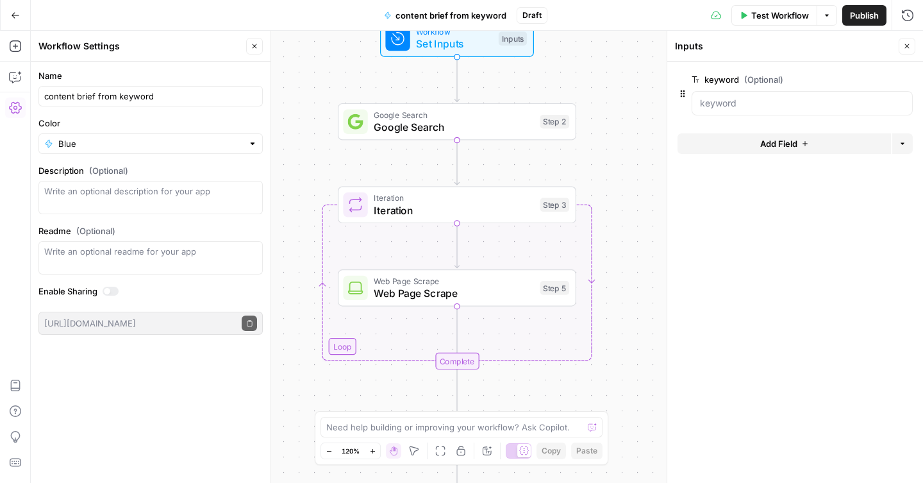
click at [48, 75] on label "Name" at bounding box center [150, 75] width 224 height 13
click at [48, 90] on input "content brief from keyword" at bounding box center [150, 96] width 213 height 13
click at [656, 16] on div "Test Workflow Options Publish Run History" at bounding box center [735, 15] width 376 height 30
click at [725, 109] on input "keyword (Optional)" at bounding box center [802, 103] width 204 height 13
click at [726, 105] on input "keyword (Optional)" at bounding box center [802, 103] width 204 height 13
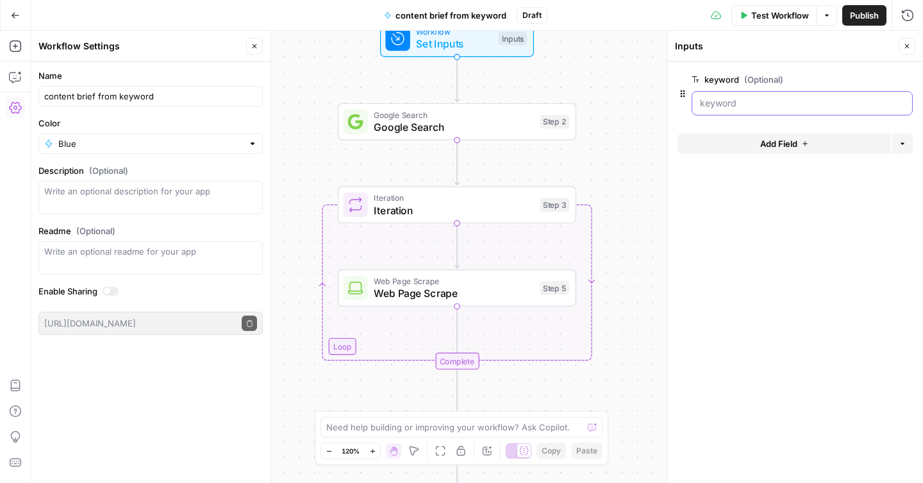
click at [726, 105] on input "keyword (Optional)" at bounding box center [802, 103] width 204 height 13
click at [857, 83] on span "edit field" at bounding box center [864, 79] width 28 height 10
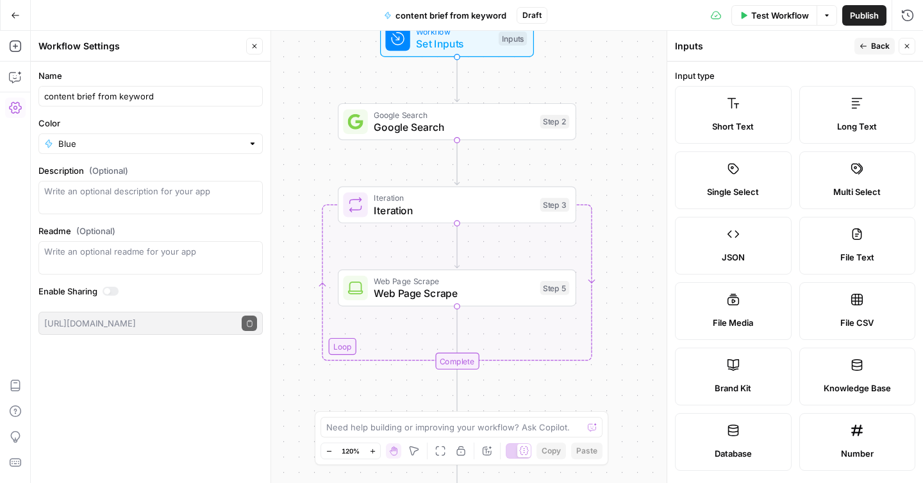
scroll to position [358, 0]
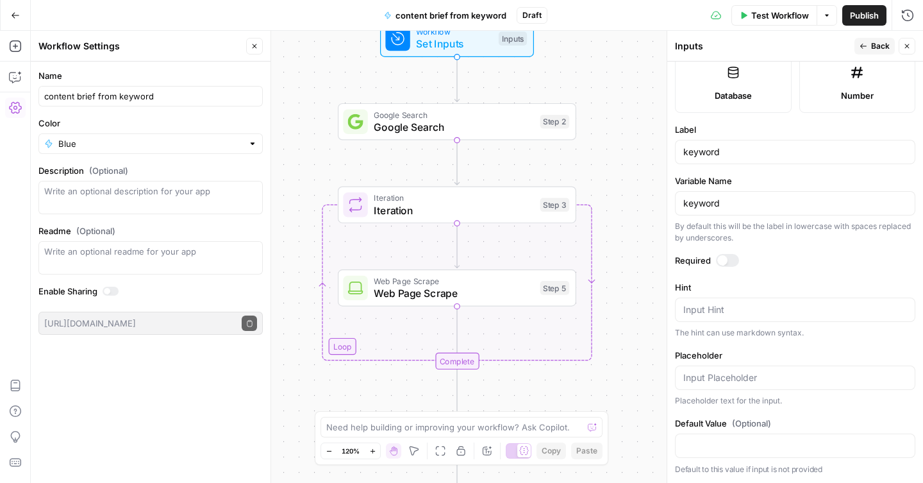
click at [727, 258] on div at bounding box center [727, 260] width 23 height 13
click at [495, 128] on span "Google Search" at bounding box center [454, 126] width 160 height 15
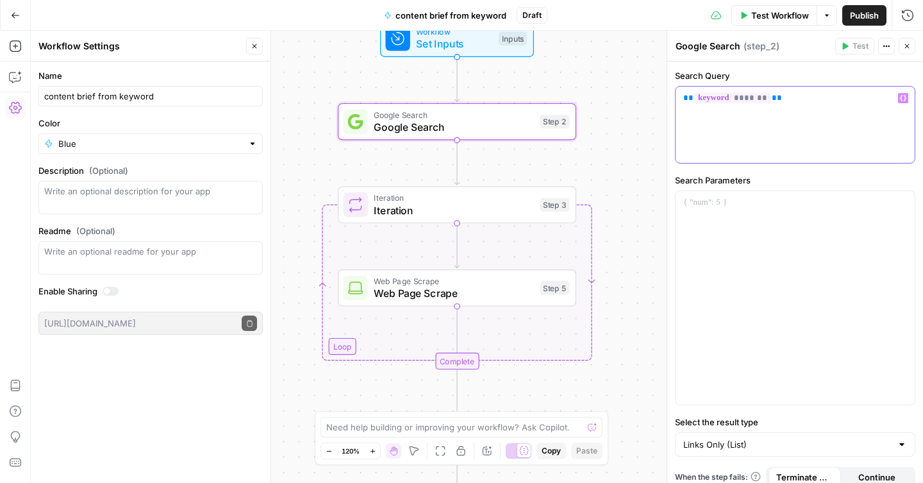
click at [797, 106] on div "** ******* **" at bounding box center [794, 125] width 239 height 76
click at [525, 131] on span "Google Search" at bounding box center [454, 126] width 160 height 15
drag, startPoint x: 839, startPoint y: 99, endPoint x: 780, endPoint y: 99, distance: 59.0
click at [780, 99] on p "**********" at bounding box center [790, 98] width 214 height 13
click at [704, 167] on div "Search Query ** ******* ** Variables Menu Search Parameters Select the result t…" at bounding box center [795, 278] width 256 height 433
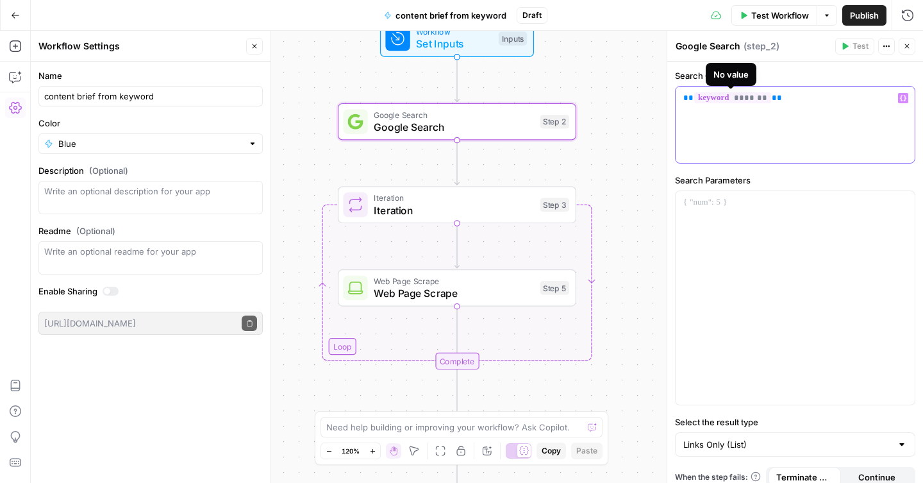
click at [739, 99] on span "*******" at bounding box center [732, 97] width 77 height 11
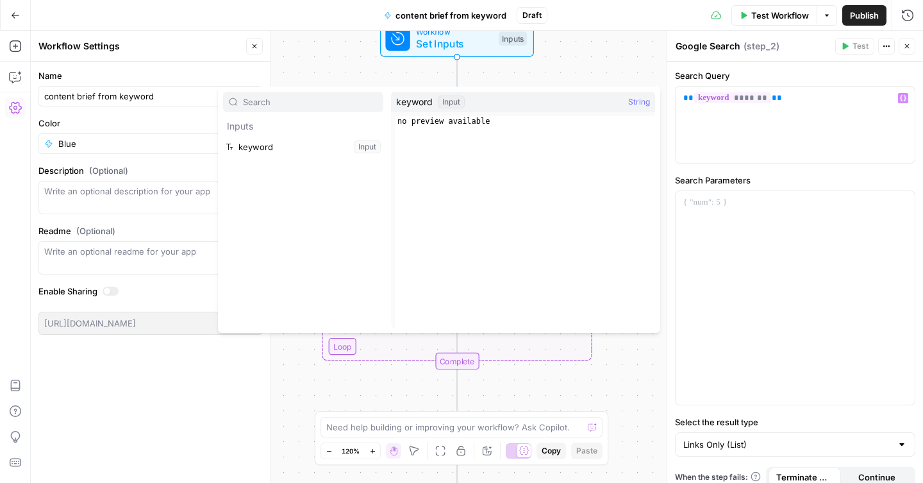
type textarea "**********"
click at [470, 120] on div "no preview available" at bounding box center [525, 232] width 260 height 232
click at [339, 139] on button "Select variable keyword" at bounding box center [303, 146] width 160 height 21
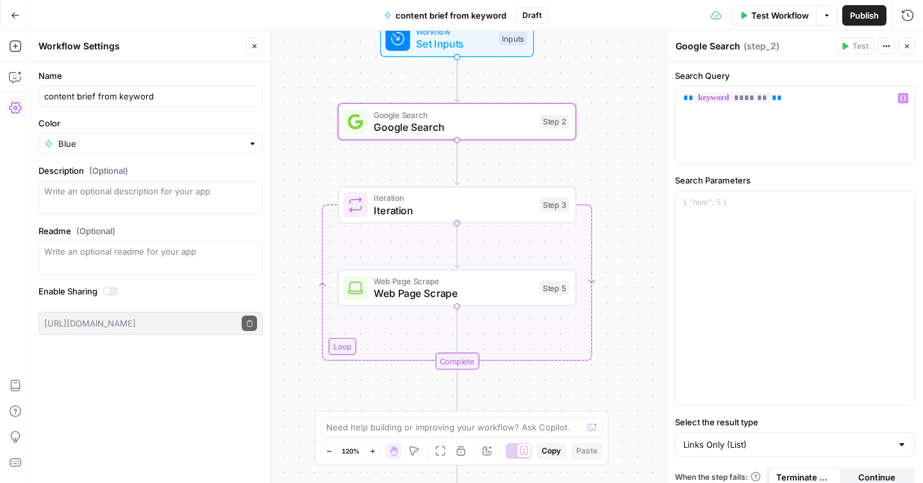
click at [450, 42] on span "Set Inputs" at bounding box center [454, 43] width 76 height 15
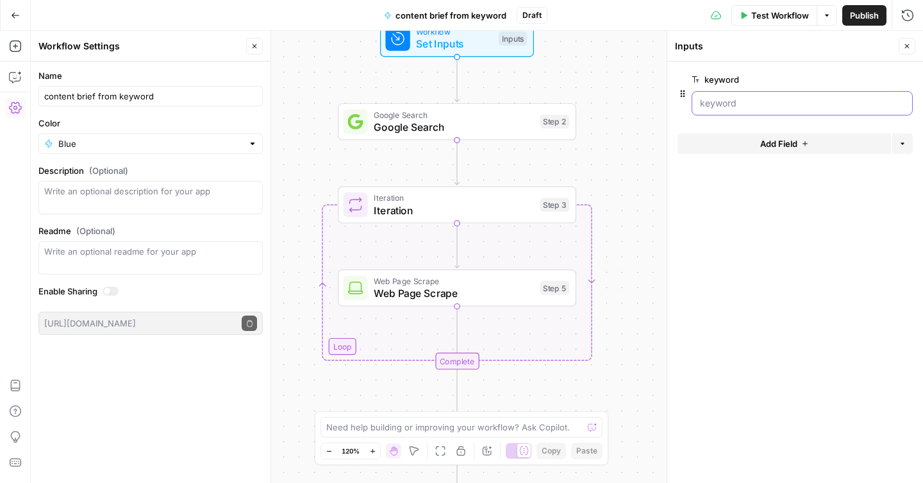
click at [730, 97] on input "keyword" at bounding box center [802, 103] width 204 height 13
click at [502, 124] on span "Google Search" at bounding box center [454, 126] width 160 height 15
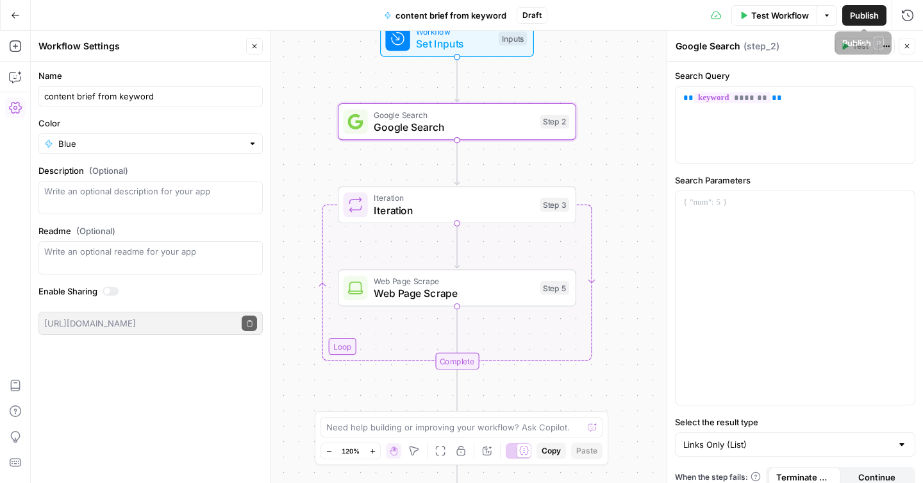
click at [786, 14] on span "Test Workflow" at bounding box center [780, 15] width 58 height 13
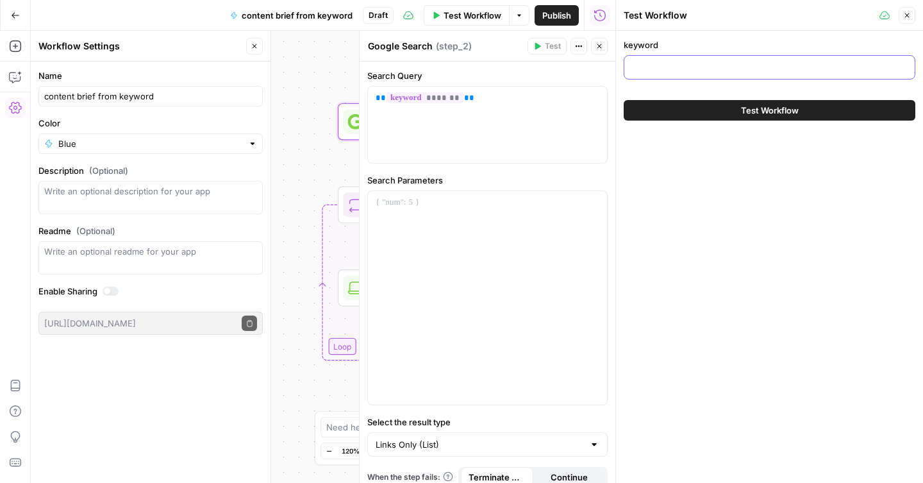
click at [683, 72] on input "keyword" at bounding box center [769, 67] width 275 height 13
paste input "sql join types"
type input "sql join types"
click at [700, 115] on button "Test Workflow" at bounding box center [770, 110] width 292 height 21
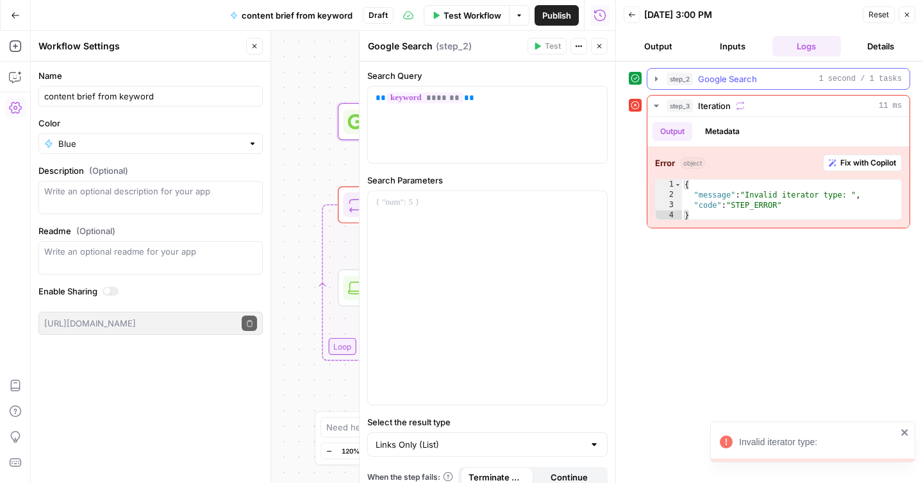
click at [656, 79] on icon "button" at bounding box center [656, 78] width 3 height 4
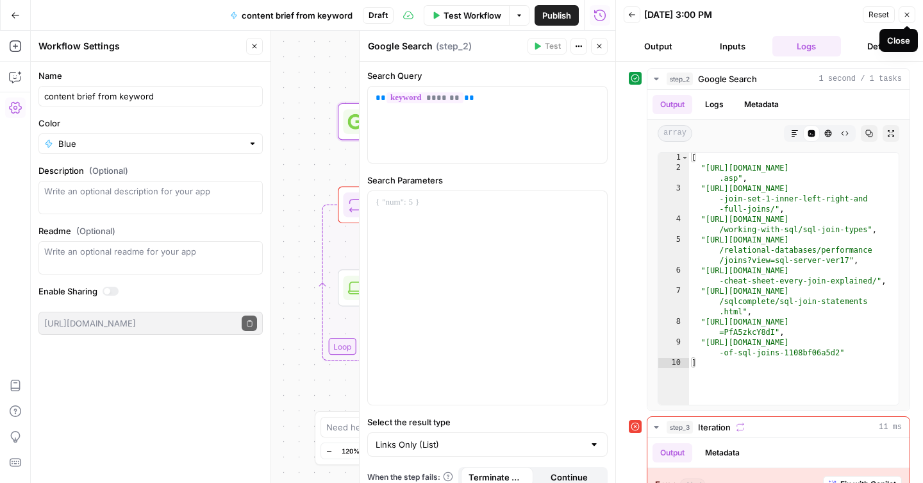
click at [910, 17] on icon "button" at bounding box center [907, 15] width 8 height 8
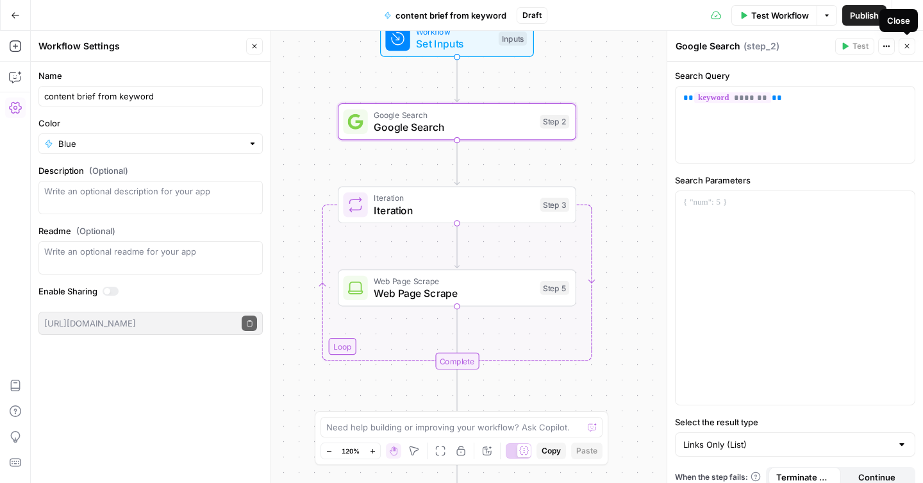
click at [910, 47] on icon "button" at bounding box center [907, 46] width 8 height 8
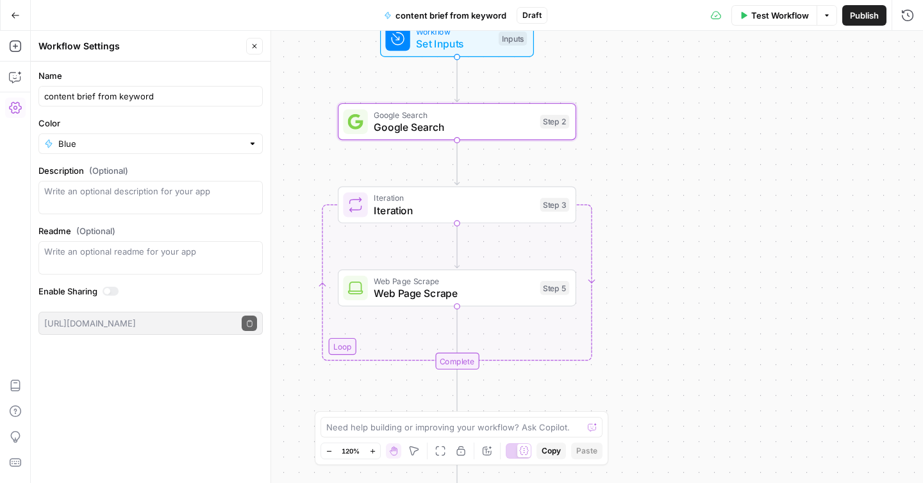
click at [257, 48] on icon "button" at bounding box center [255, 46] width 8 height 8
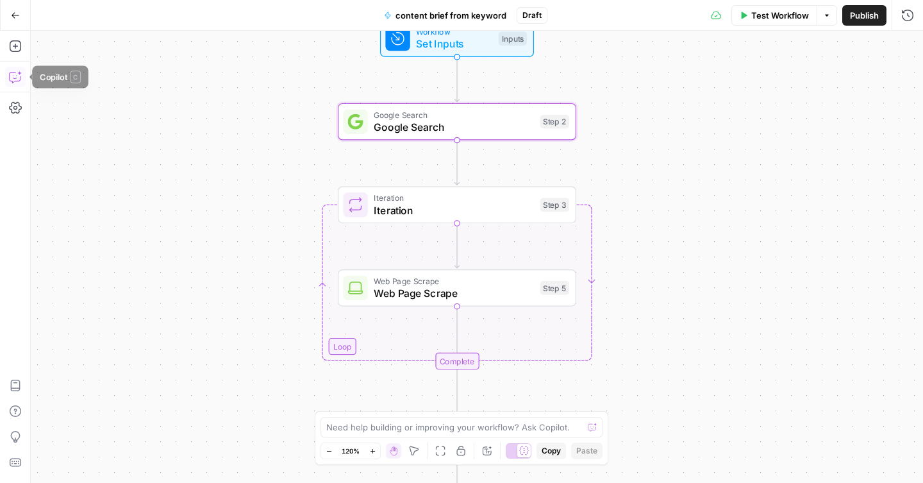
click at [14, 74] on icon "button" at bounding box center [15, 76] width 13 height 13
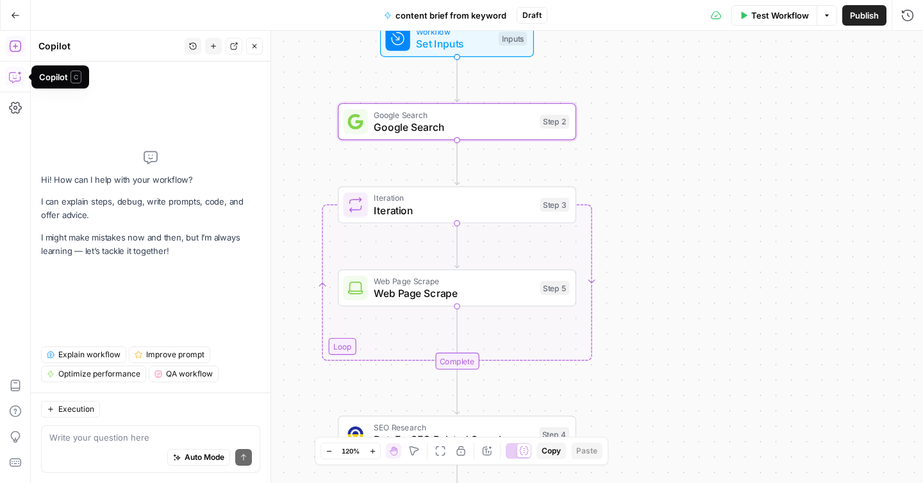
click at [17, 51] on icon "button" at bounding box center [15, 46] width 12 height 12
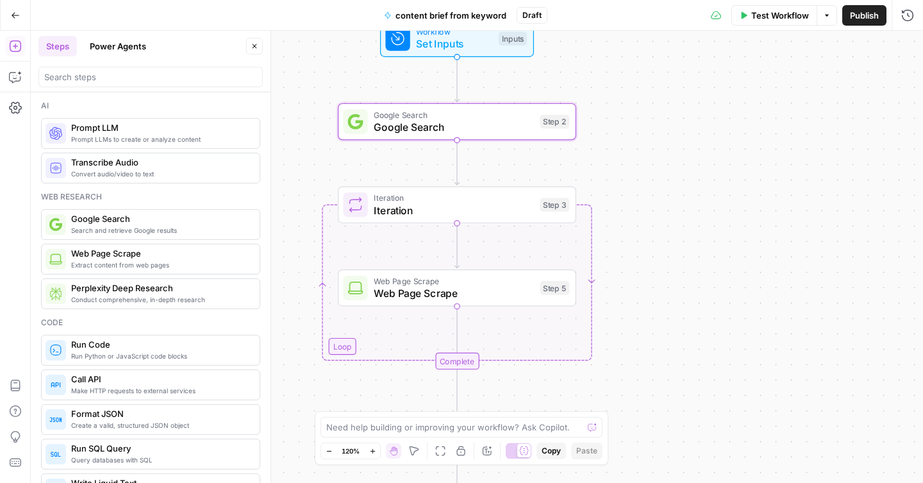
click at [111, 85] on div at bounding box center [150, 77] width 224 height 21
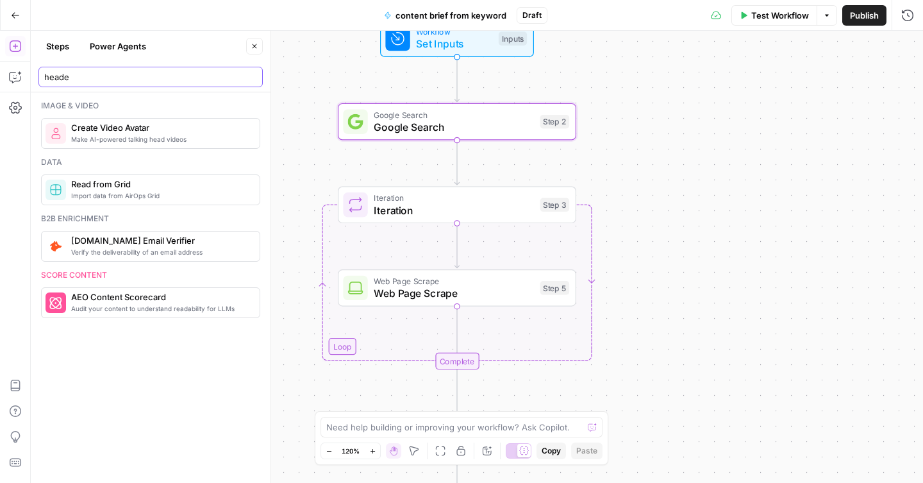
type input "header"
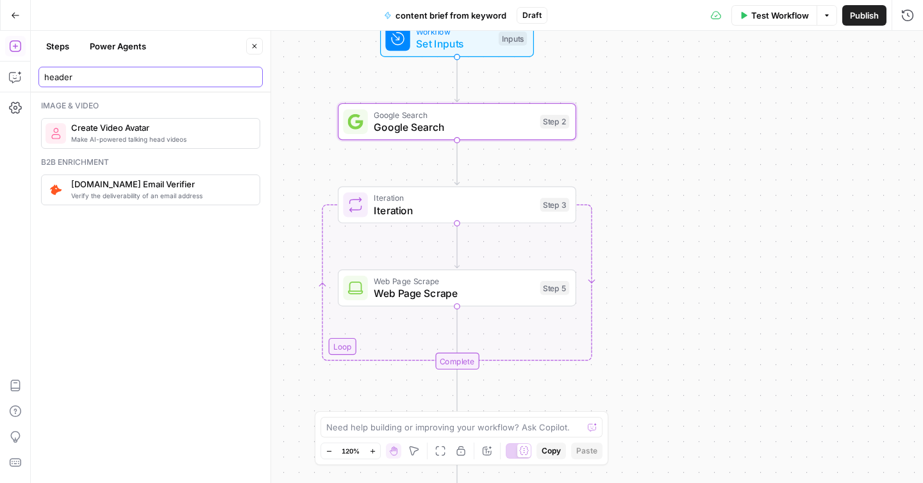
click at [85, 78] on input "header" at bounding box center [150, 76] width 213 height 13
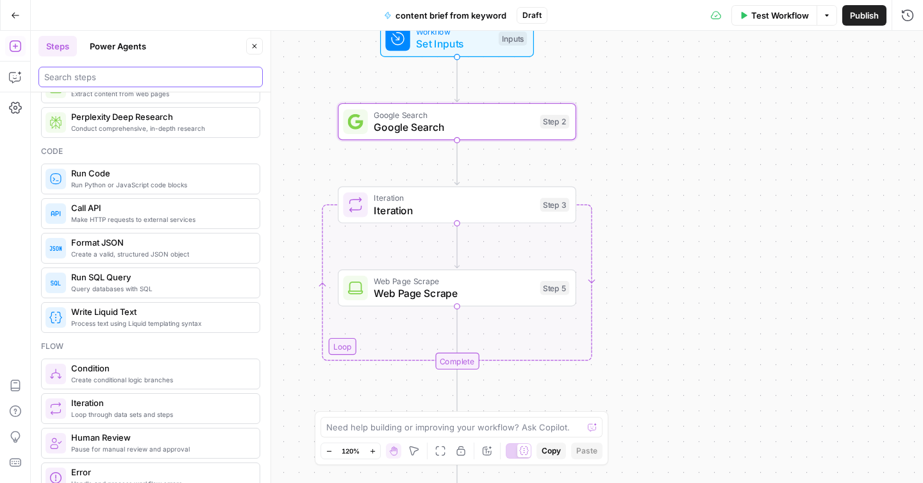
scroll to position [170, 0]
click at [480, 128] on span "Google Search" at bounding box center [454, 126] width 160 height 15
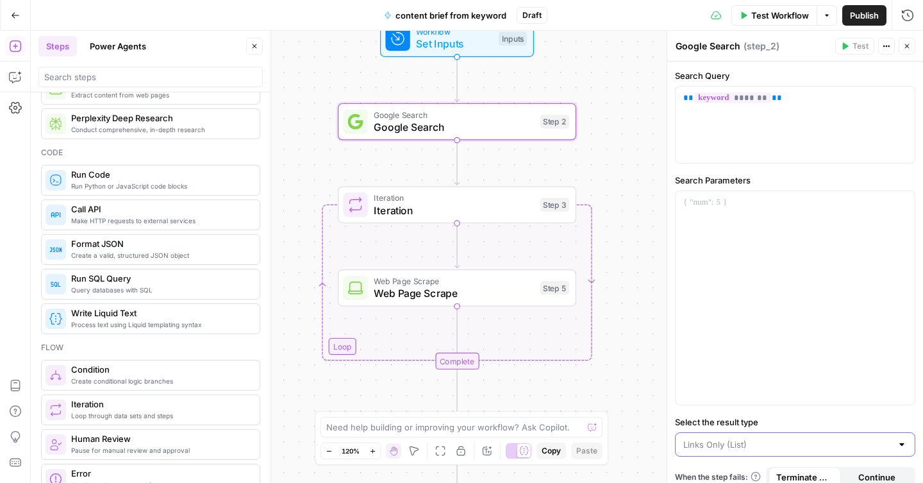
click at [752, 449] on input "Select the result type" at bounding box center [787, 444] width 208 height 13
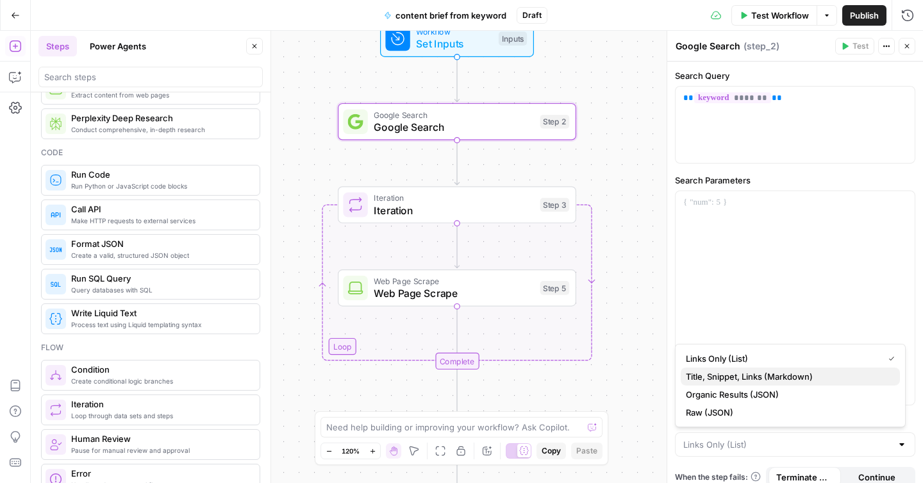
click at [761, 381] on span "Title, Snippet, Links (Markdown)" at bounding box center [788, 376] width 204 height 13
type input "Title, Snippet, Links (Markdown)"
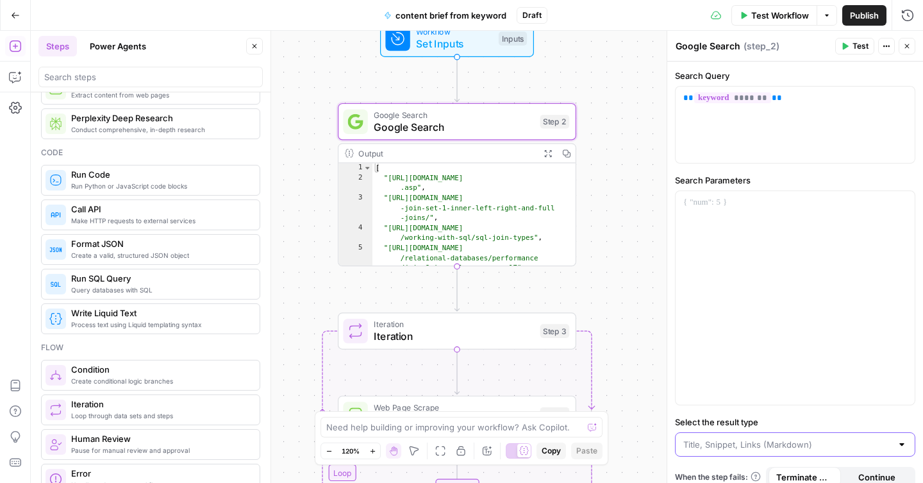
click at [747, 445] on input "Select the result type" at bounding box center [787, 444] width 208 height 13
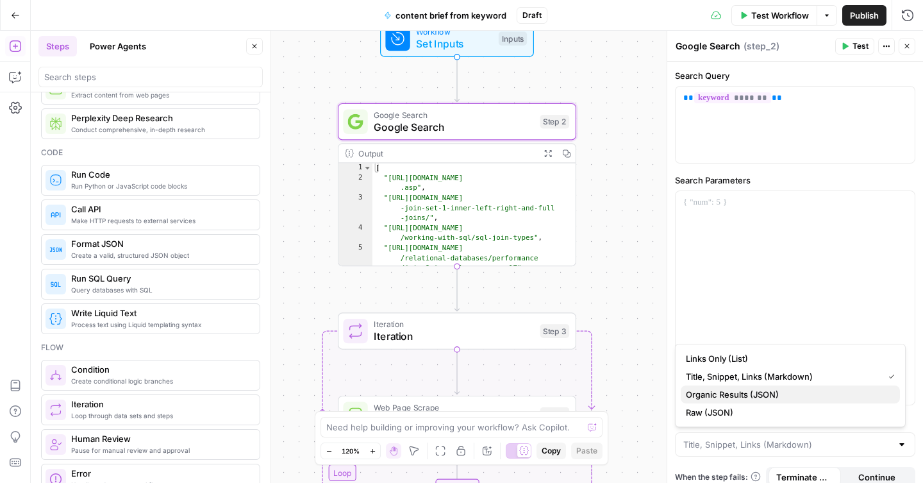
click at [721, 395] on span "Organic Results (JSON)" at bounding box center [788, 394] width 204 height 13
type input "Organic Results (JSON)"
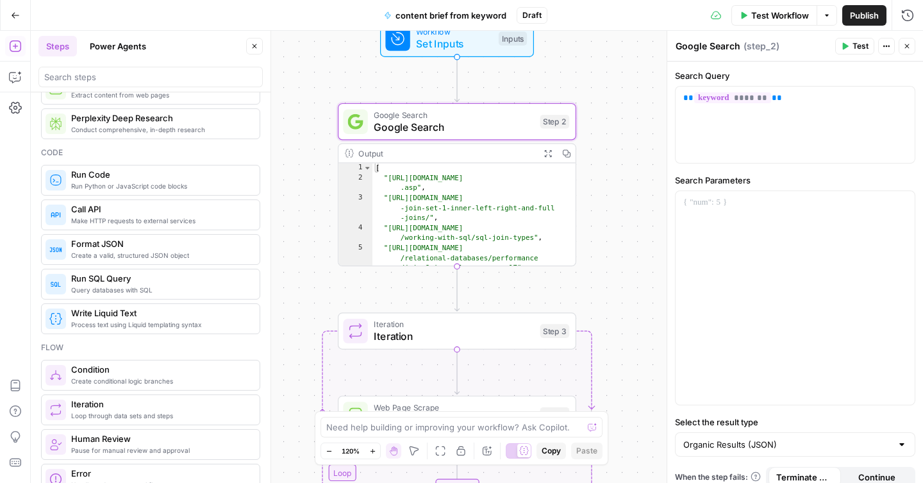
click at [854, 45] on span "Test" at bounding box center [860, 46] width 16 height 12
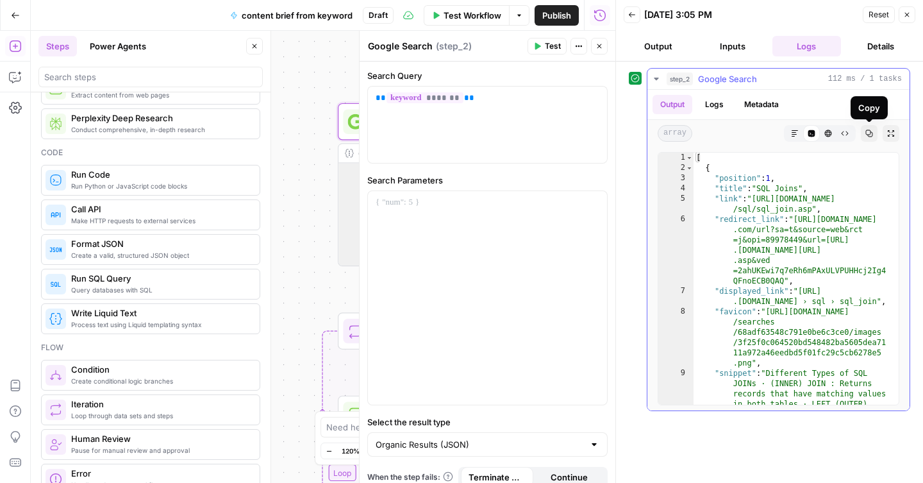
click at [866, 133] on icon "button" at bounding box center [869, 133] width 7 height 7
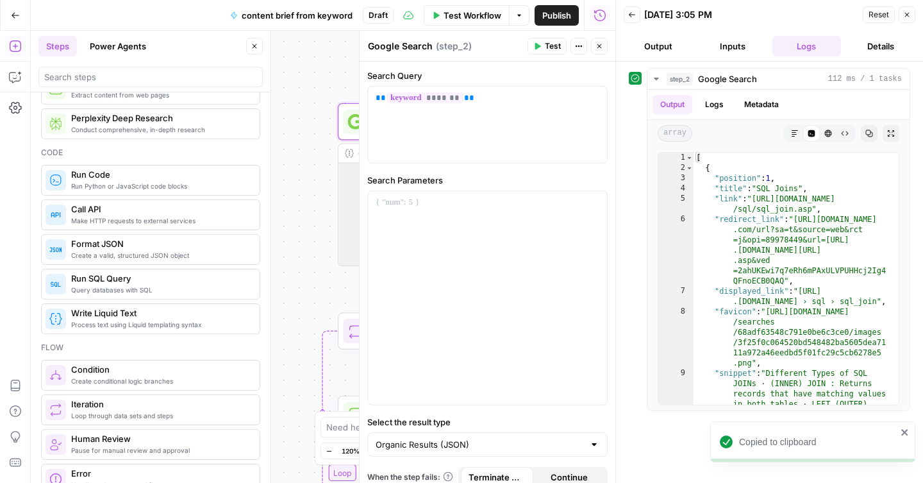
click at [907, 9] on button "Close" at bounding box center [906, 14] width 17 height 17
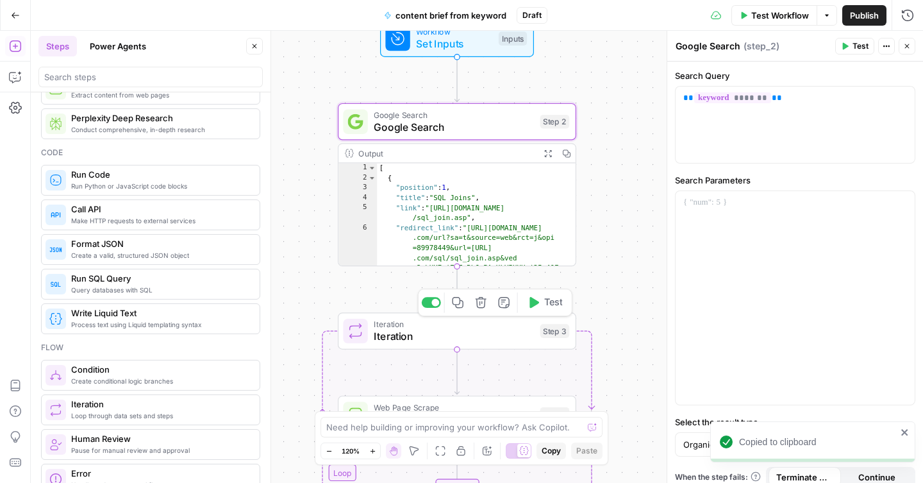
click at [504, 333] on span "Iteration" at bounding box center [454, 336] width 160 height 15
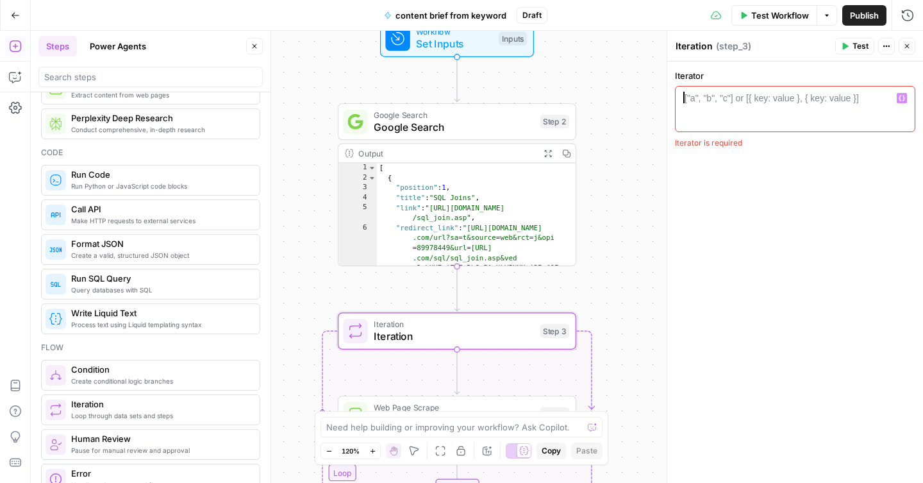
click at [735, 120] on div at bounding box center [795, 121] width 229 height 58
paste textarea "**********"
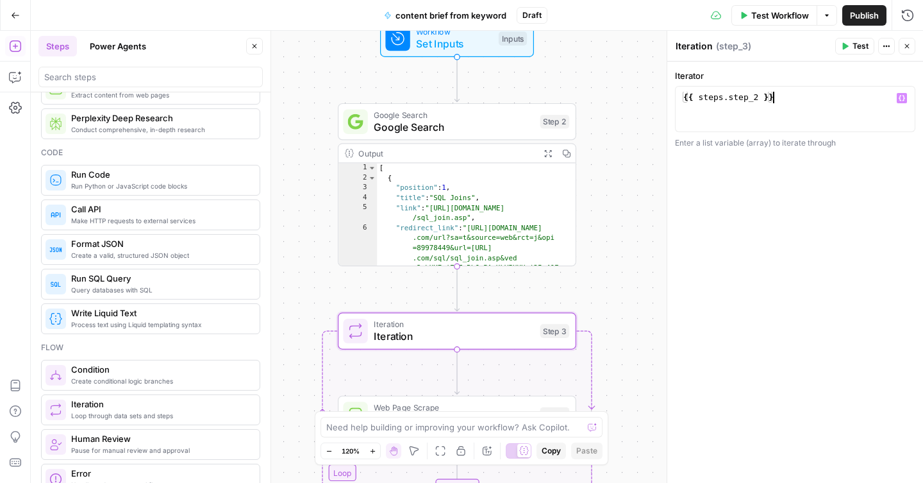
paste textarea "****"
type textarea "**********"
click at [768, 87] on div "**********" at bounding box center [795, 109] width 240 height 46
click at [764, 101] on div "{{ steps . step_2 }}" at bounding box center [795, 121] width 229 height 58
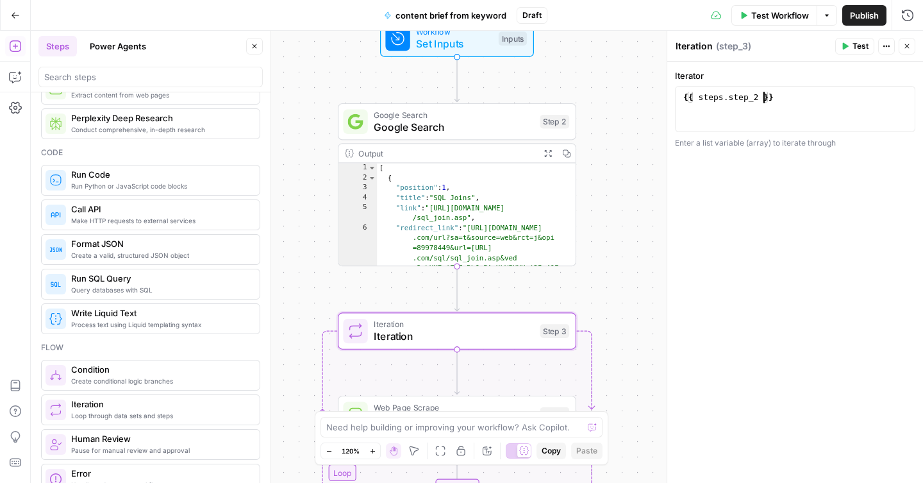
click at [764, 101] on div "{{ steps . step_2 }}" at bounding box center [795, 121] width 229 height 58
click at [764, 97] on div "{{ steps . step_2 }}" at bounding box center [795, 121] width 229 height 58
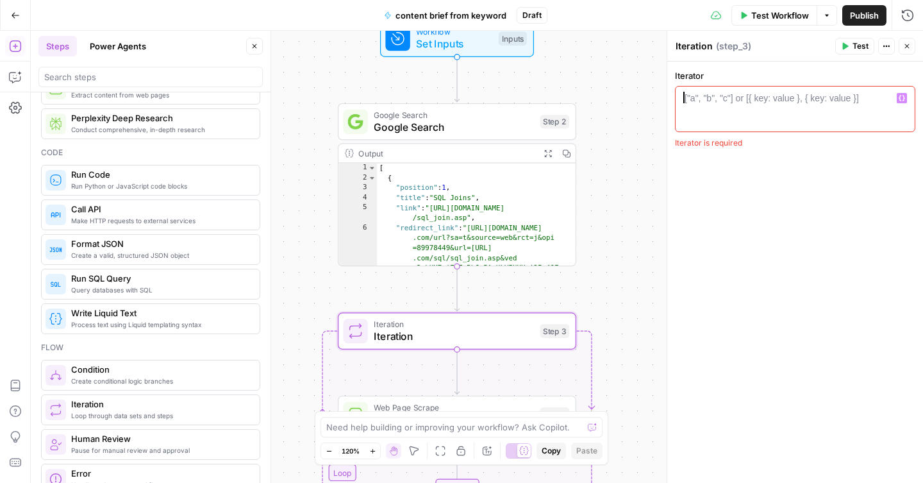
click at [766, 138] on div "Iterator is required" at bounding box center [795, 143] width 240 height 12
click at [718, 114] on div at bounding box center [795, 121] width 229 height 58
paste textarea "**********"
type textarea "**********"
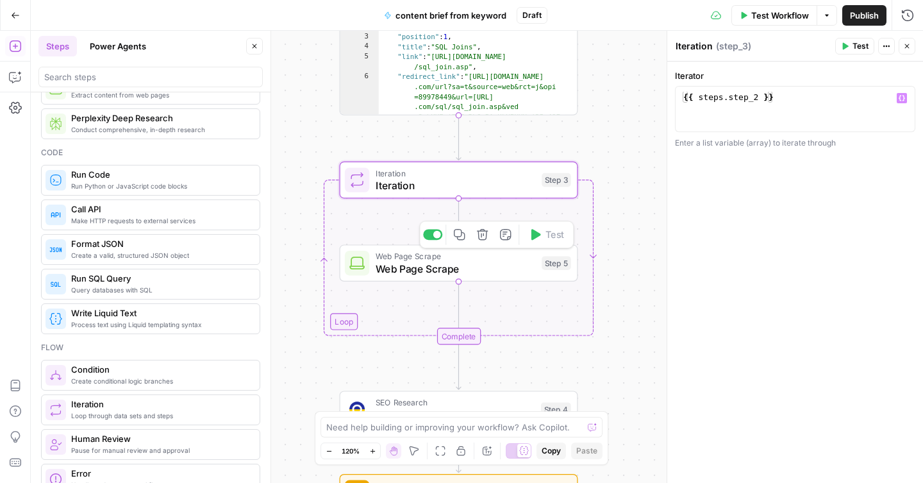
click at [516, 267] on span "Web Page Scrape" at bounding box center [456, 268] width 160 height 15
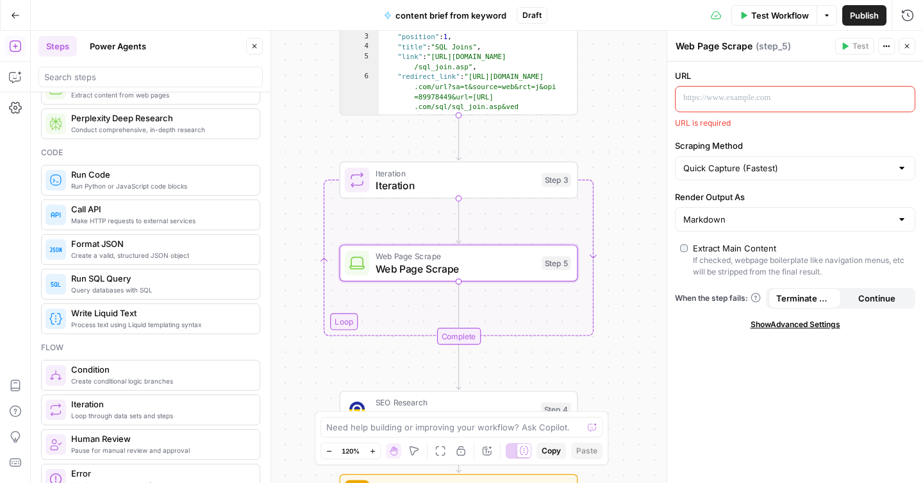
click at [753, 106] on div at bounding box center [784, 99] width 219 height 25
click at [903, 104] on div "“/” to reference Variables Menu" at bounding box center [794, 99] width 239 height 25
click at [903, 97] on icon "button" at bounding box center [903, 98] width 6 height 6
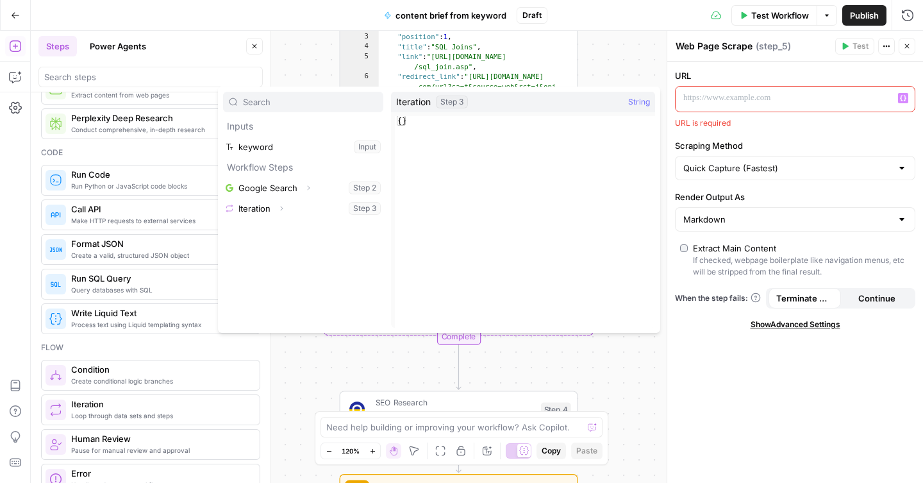
click at [782, 122] on div "URL is required" at bounding box center [795, 123] width 240 height 12
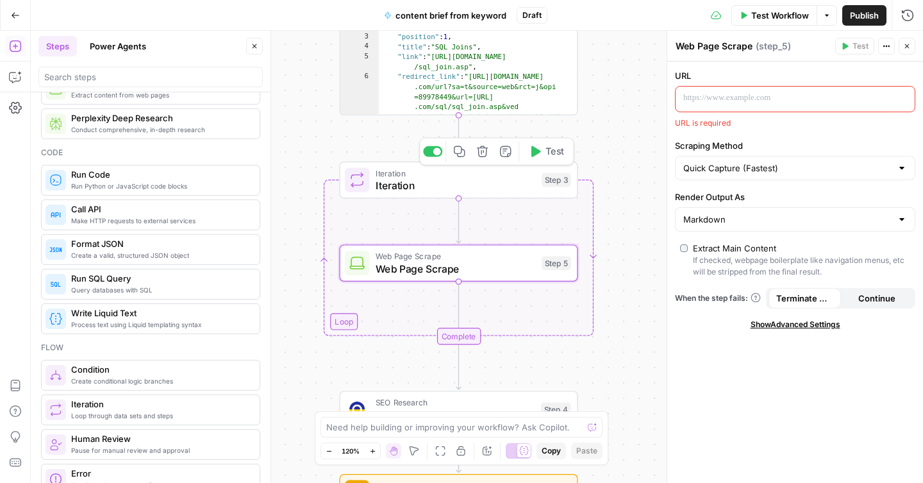
click at [545, 151] on span "Test" at bounding box center [554, 151] width 19 height 14
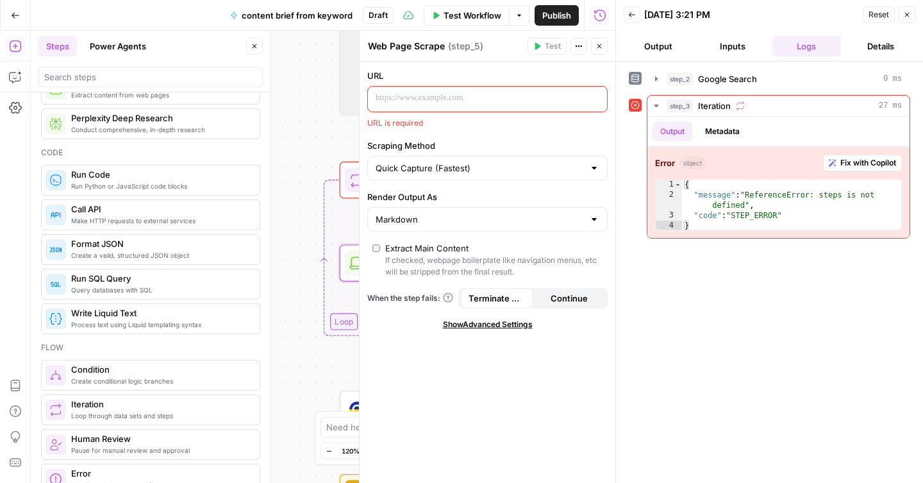
click at [353, 179] on div at bounding box center [359, 257] width 13 height 452
click at [907, 12] on icon "button" at bounding box center [907, 15] width 8 height 8
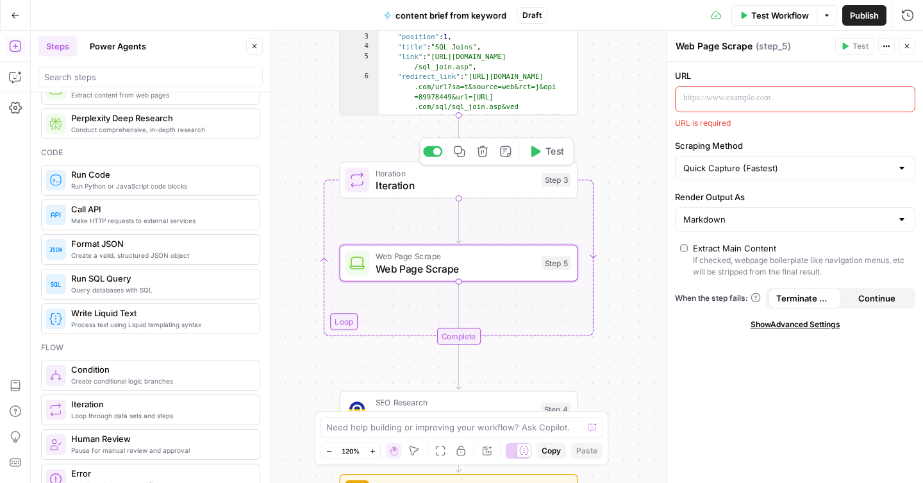
click at [503, 176] on span "Iteration" at bounding box center [456, 173] width 160 height 12
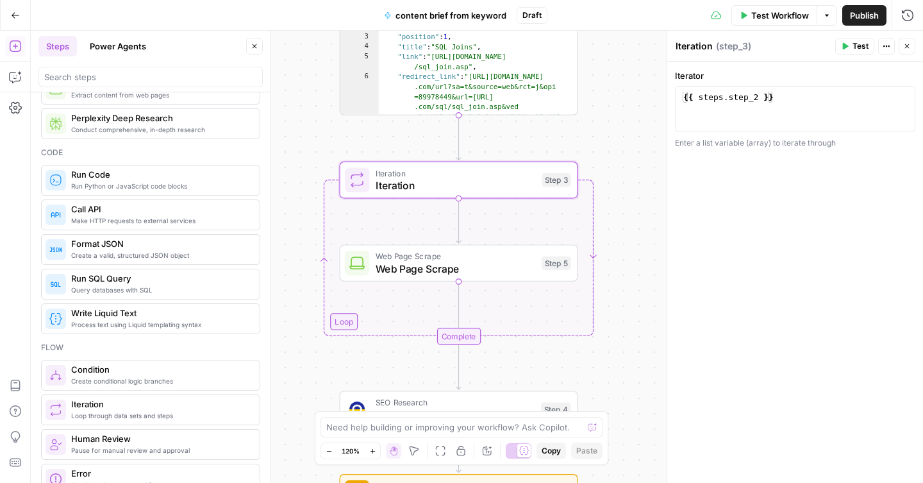
click at [848, 46] on button "Test" at bounding box center [854, 46] width 39 height 17
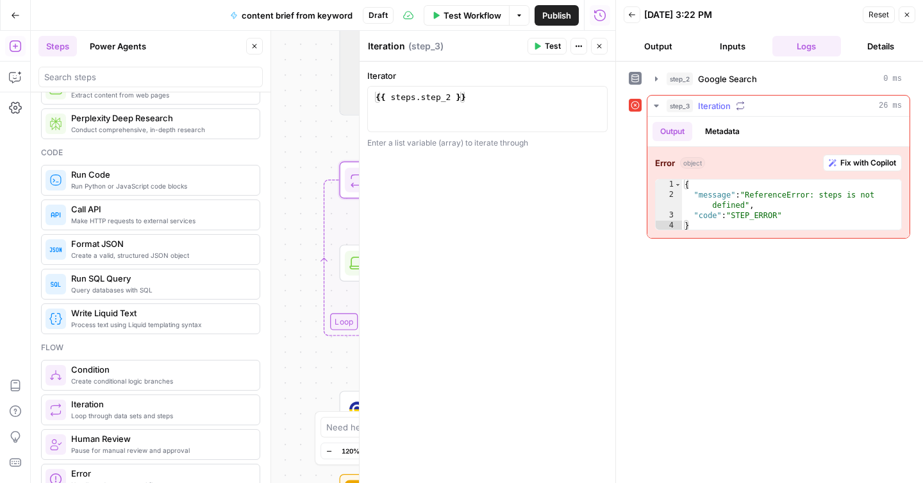
click at [873, 161] on span "Fix with Copilot" at bounding box center [868, 163] width 56 height 12
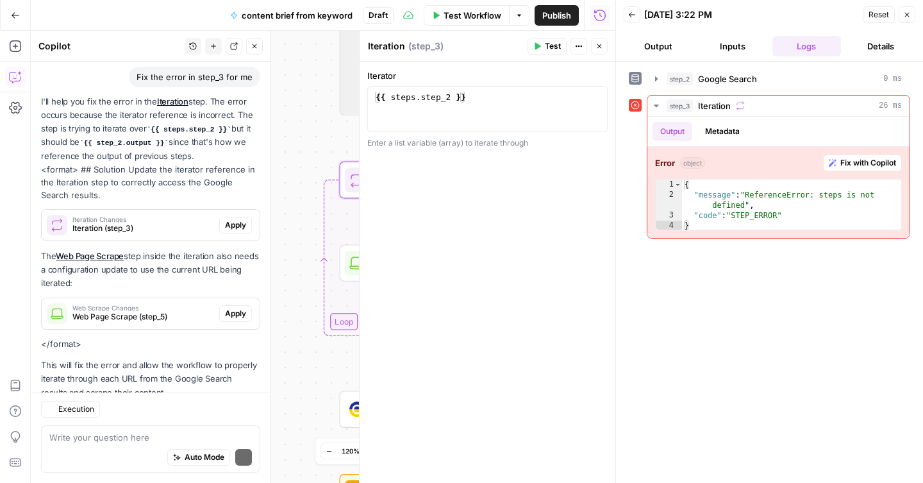
scroll to position [135, 0]
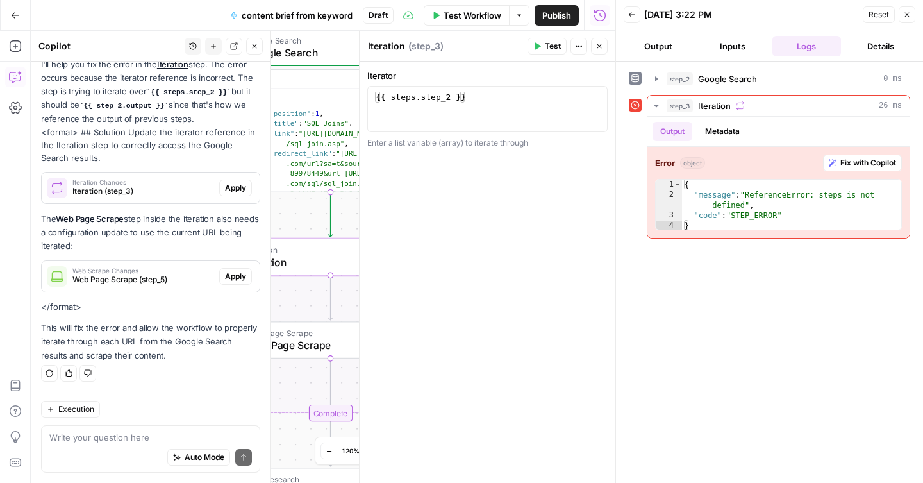
click at [225, 190] on span "Apply" at bounding box center [235, 188] width 21 height 12
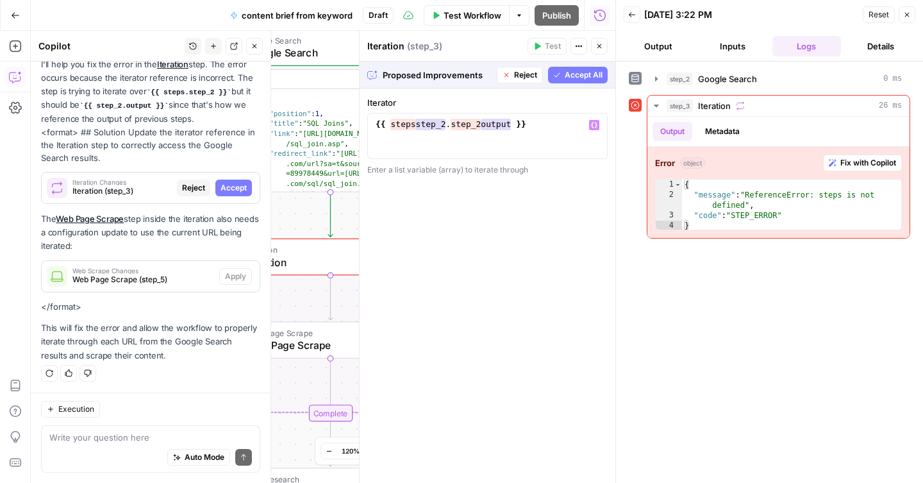
click at [577, 79] on span "Accept All" at bounding box center [584, 75] width 38 height 12
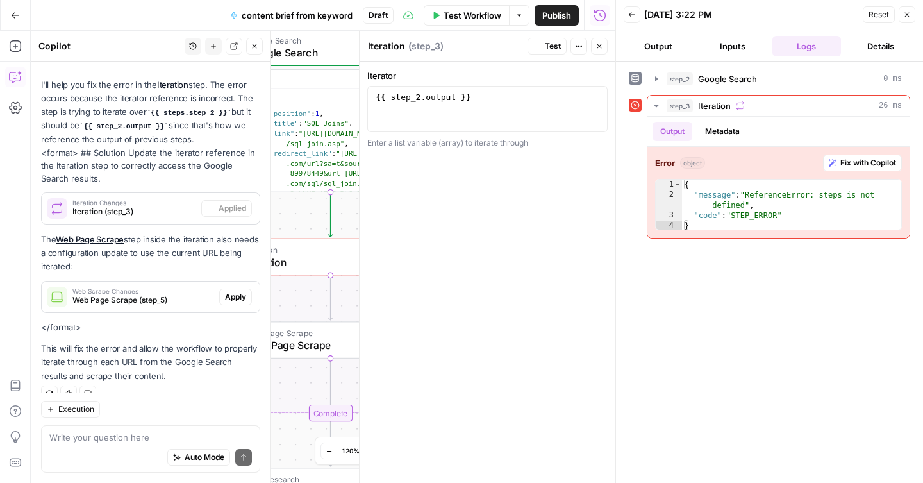
scroll to position [155, 0]
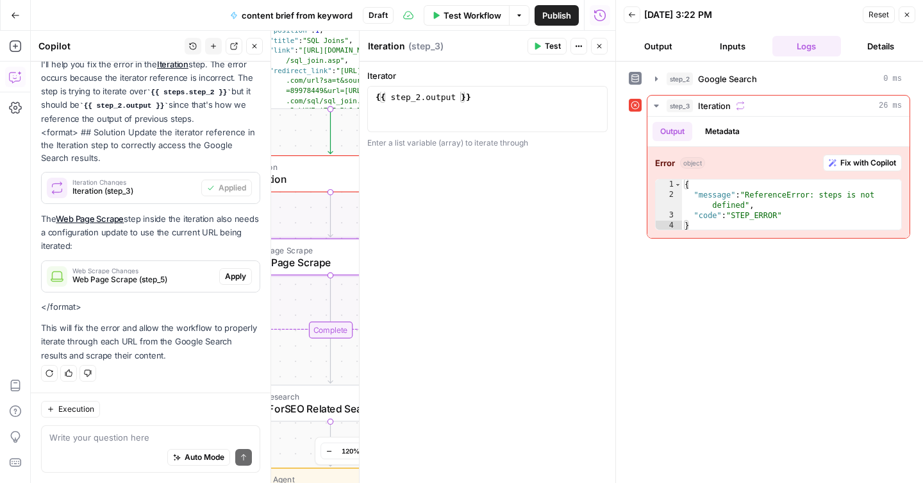
click at [194, 281] on span "Web Page Scrape (step_5)" at bounding box center [143, 280] width 142 height 12
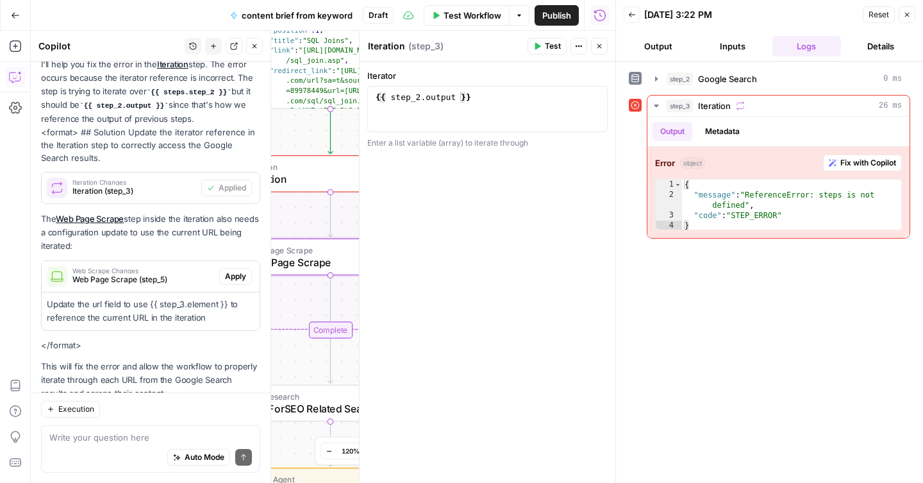
click at [225, 277] on span "Apply" at bounding box center [235, 276] width 21 height 12
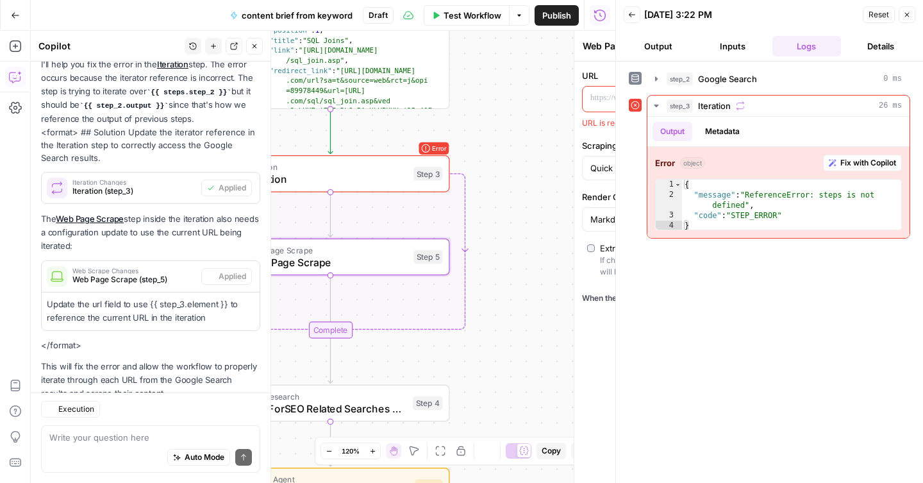
scroll to position [193, 0]
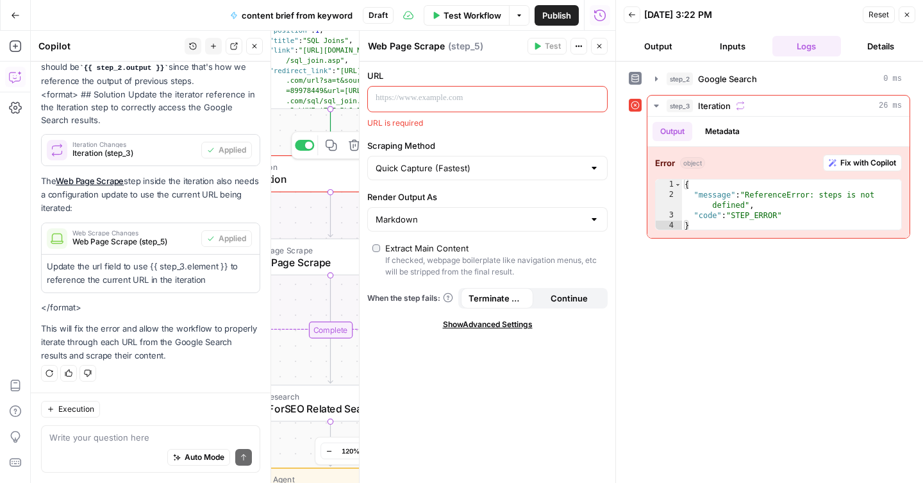
click at [310, 188] on div "Iteration Iteration Step 3 Copy step Delete step Add Note Test" at bounding box center [330, 173] width 238 height 37
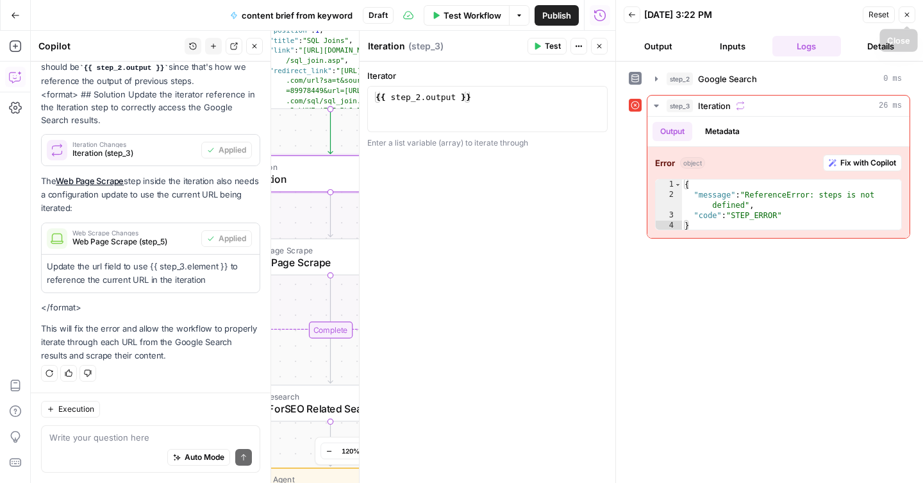
click at [907, 16] on icon "button" at bounding box center [907, 15] width 8 height 8
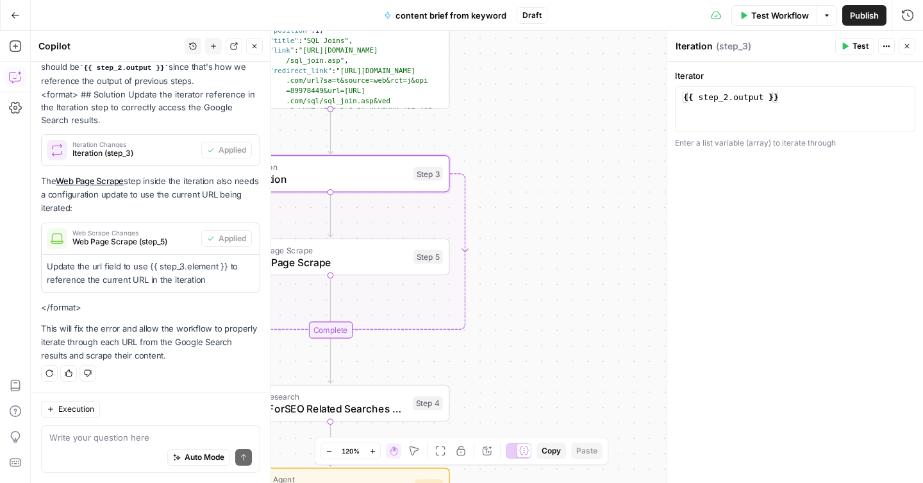
click at [858, 49] on span "Test" at bounding box center [860, 46] width 16 height 12
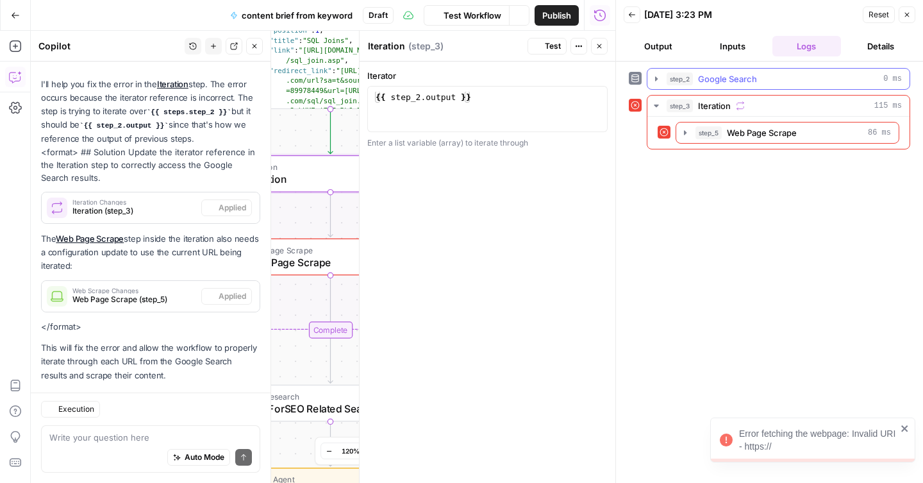
scroll to position [155, 0]
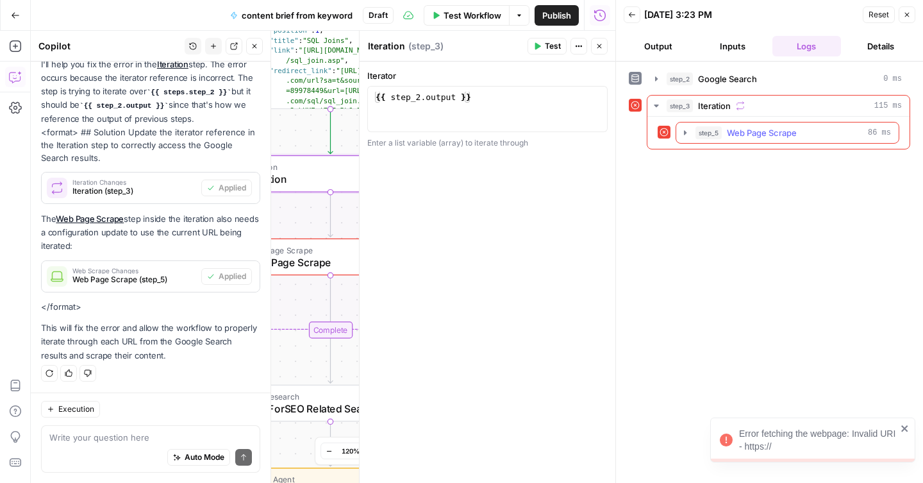
click at [765, 138] on span "Web Page Scrape" at bounding box center [762, 132] width 70 height 13
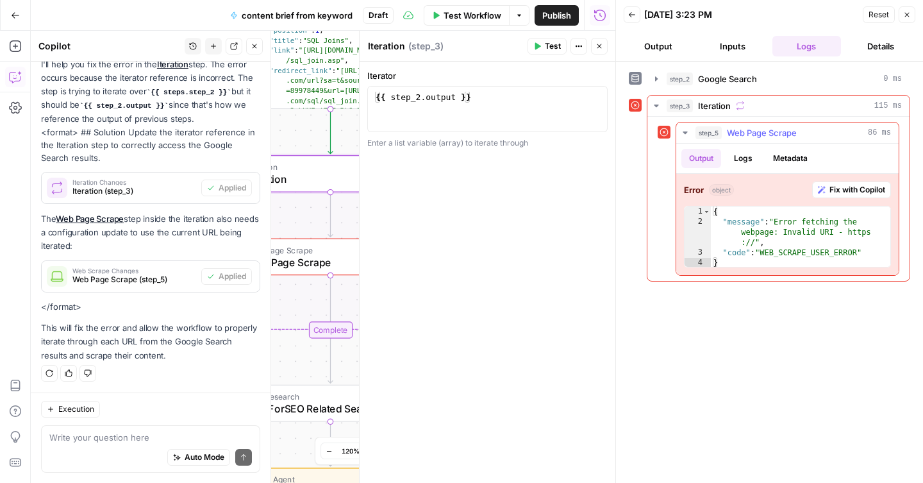
click at [857, 190] on span "Fix with Copilot" at bounding box center [857, 190] width 56 height 12
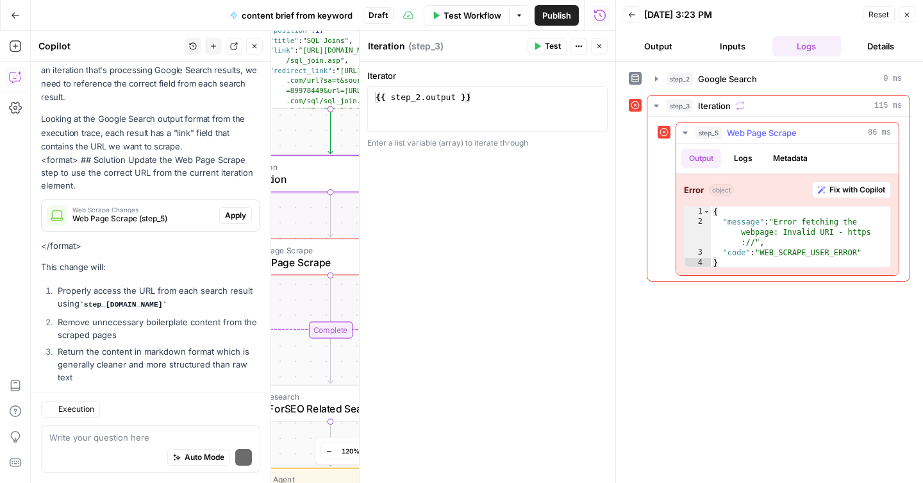
scroll to position [588, 0]
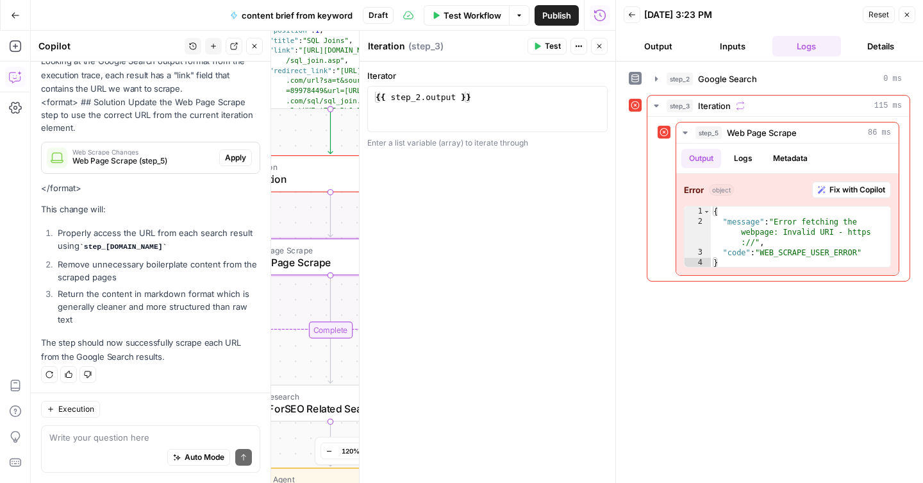
click at [231, 161] on span "Apply" at bounding box center [235, 158] width 21 height 12
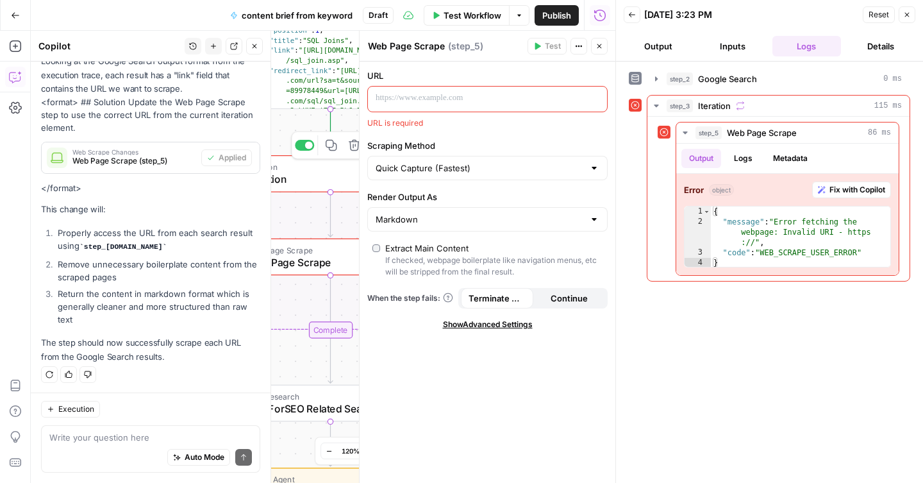
click at [315, 181] on span "Iteration" at bounding box center [327, 178] width 160 height 15
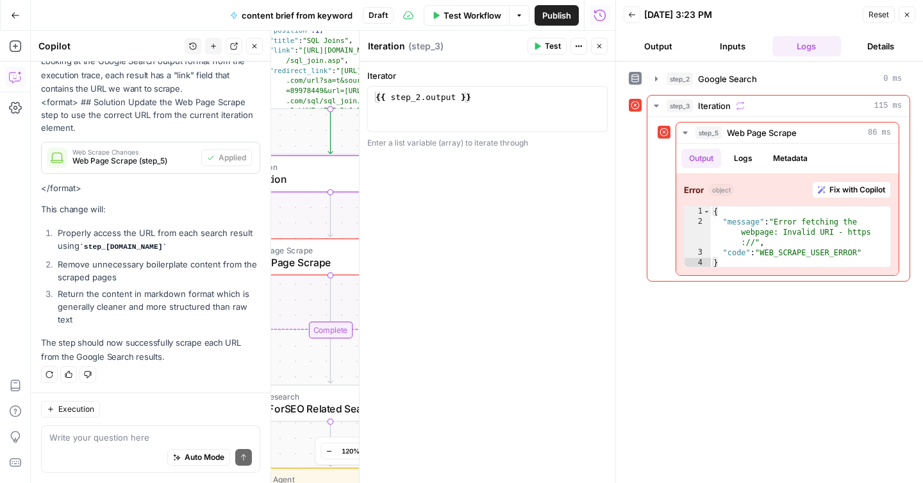
click at [554, 52] on button "Test" at bounding box center [546, 46] width 39 height 17
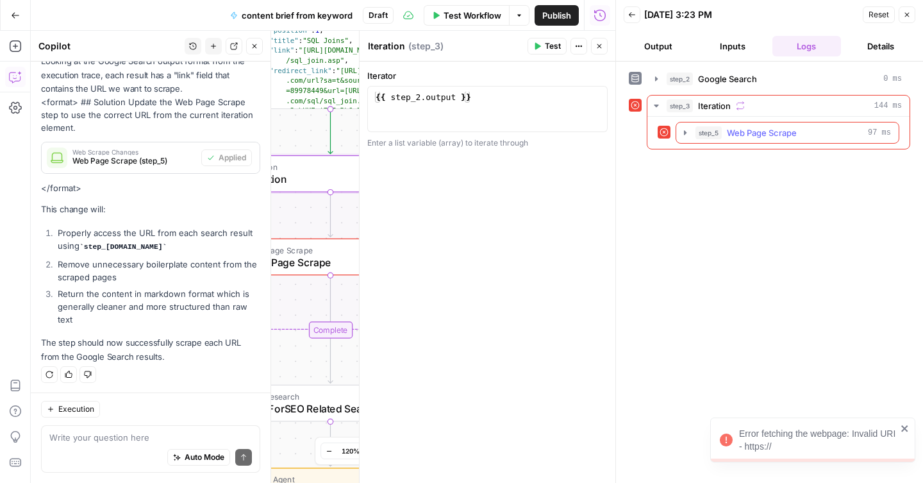
click at [757, 129] on span "Web Page Scrape" at bounding box center [762, 132] width 70 height 13
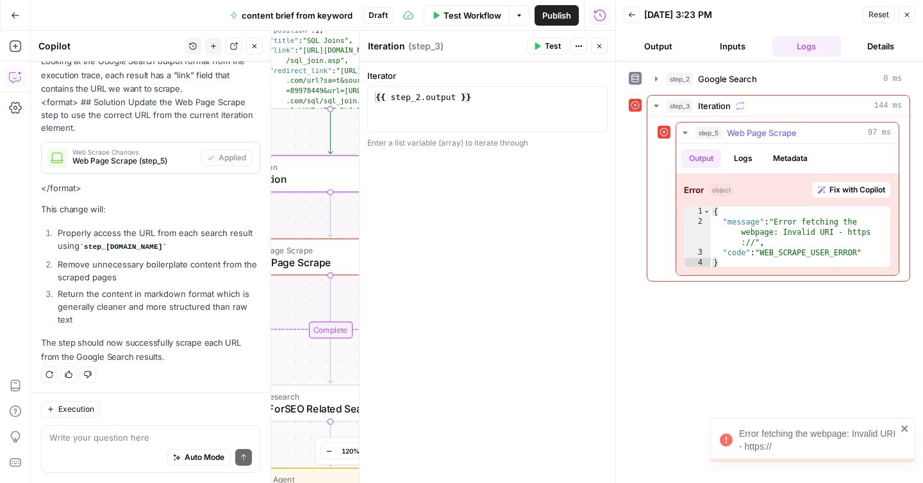
click at [855, 188] on span "Fix with Copilot" at bounding box center [857, 190] width 56 height 12
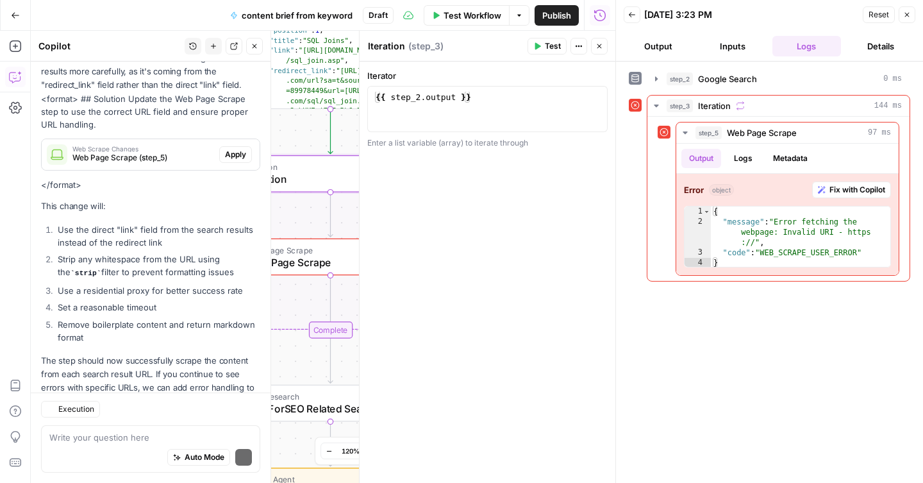
scroll to position [1047, 0]
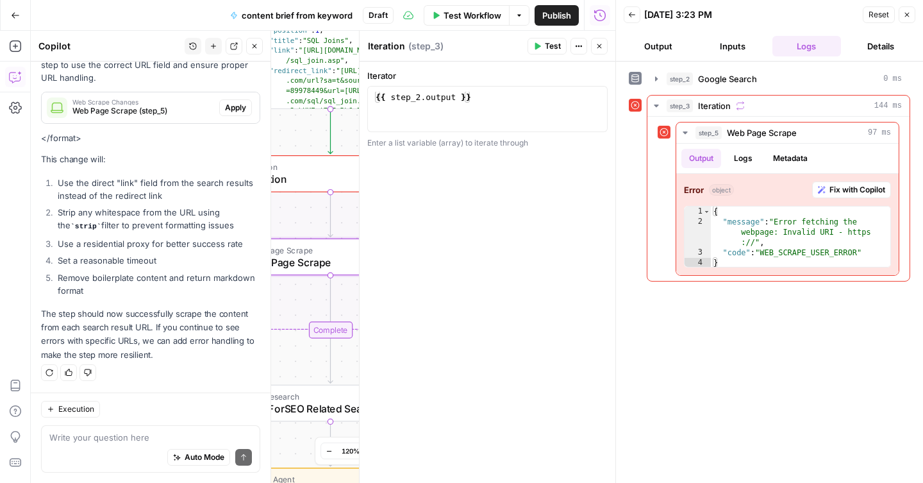
click at [225, 104] on span "Apply" at bounding box center [235, 108] width 21 height 12
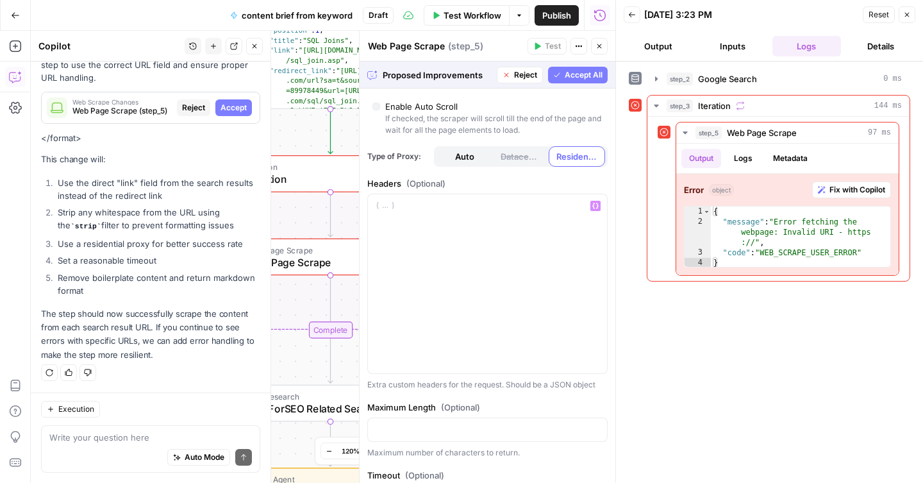
scroll to position [0, 0]
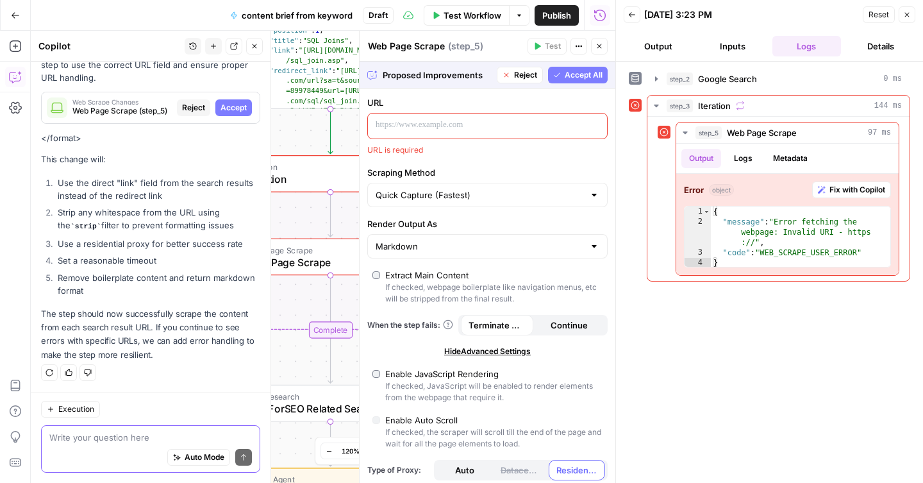
click at [86, 442] on textarea at bounding box center [150, 437] width 202 height 13
click at [565, 72] on span "Accept All" at bounding box center [584, 75] width 38 height 12
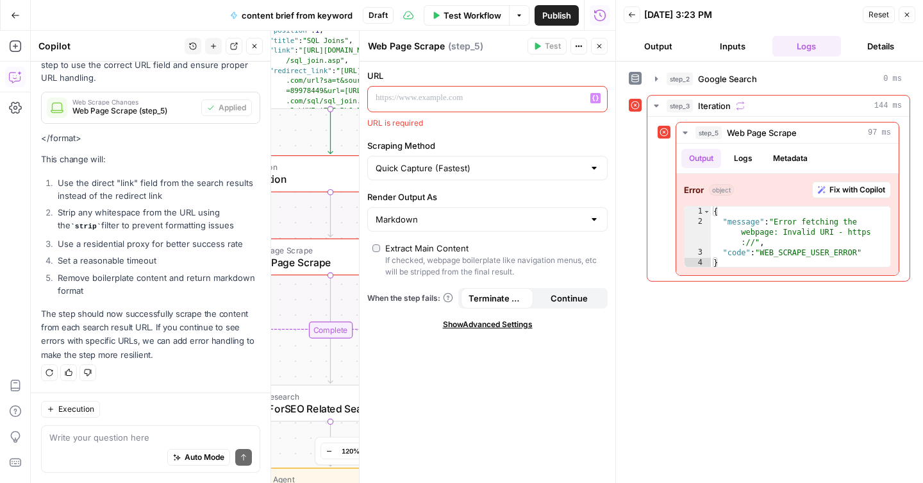
click at [593, 97] on icon "button" at bounding box center [595, 98] width 6 height 6
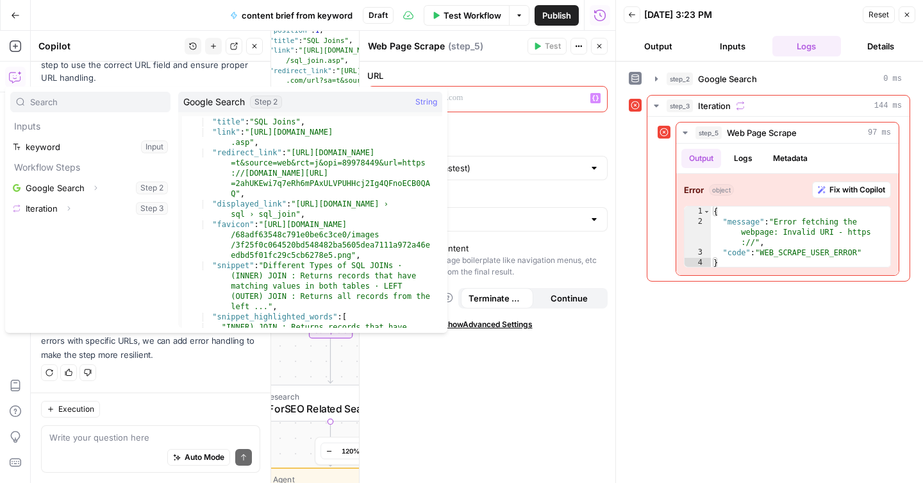
scroll to position [40, 0]
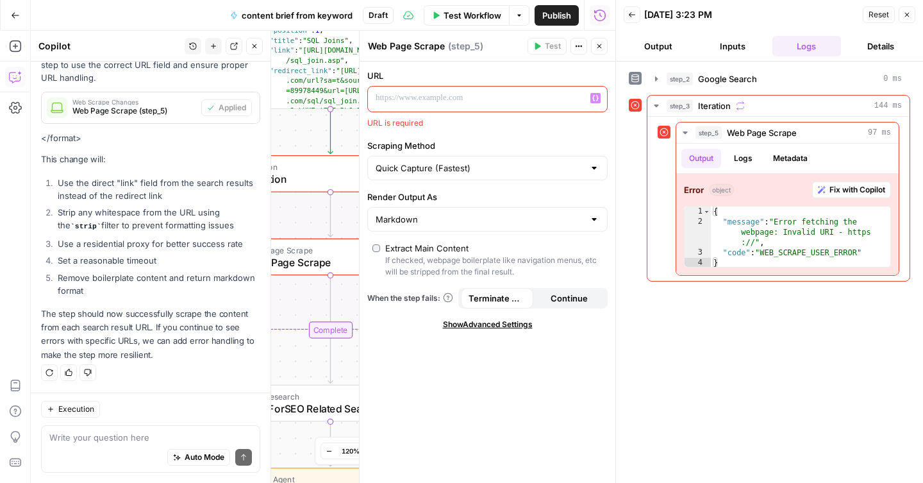
click at [463, 140] on label "Scraping Method" at bounding box center [487, 145] width 240 height 13
click at [463, 161] on input "Quick Capture (Fastest)" at bounding box center [480, 167] width 208 height 13
type input "Quick Capture (Fastest)"
click at [480, 136] on div "URL URL is required Scraping Method Quick Capture (Fastest) Render Output As Ma…" at bounding box center [487, 272] width 256 height 421
click at [124, 435] on textarea at bounding box center [150, 437] width 202 height 13
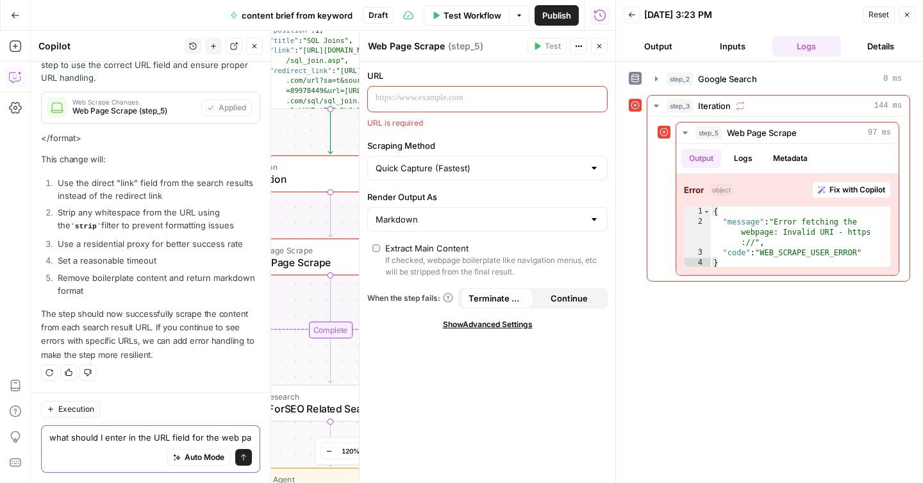
scroll to position [1101, 0]
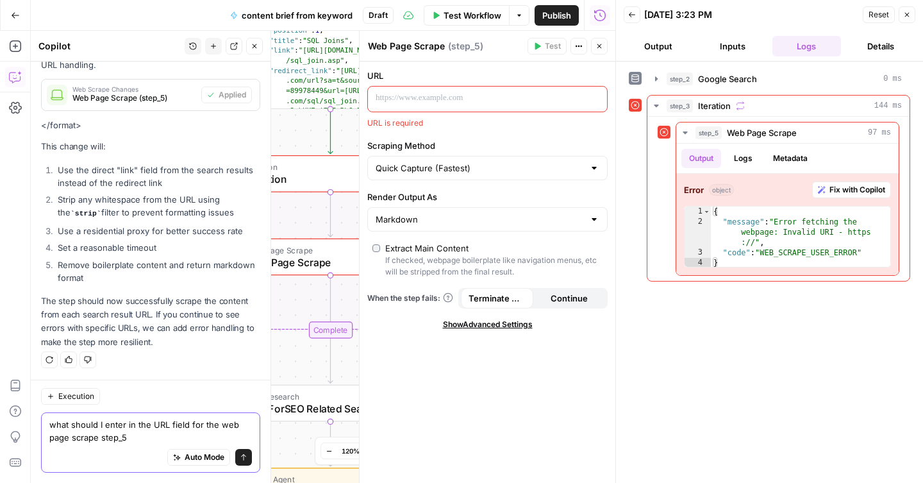
type textarea "what should I enter in the URL field for the web page scrape step_5?"
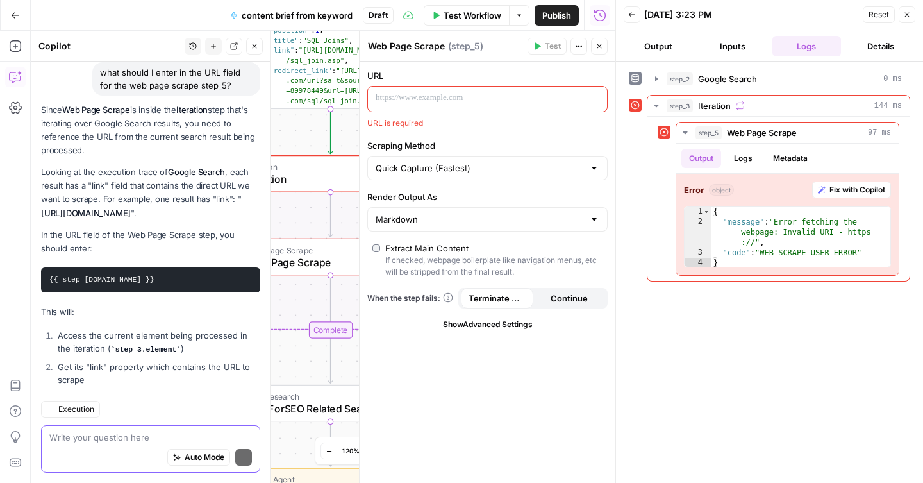
scroll to position [1483, 0]
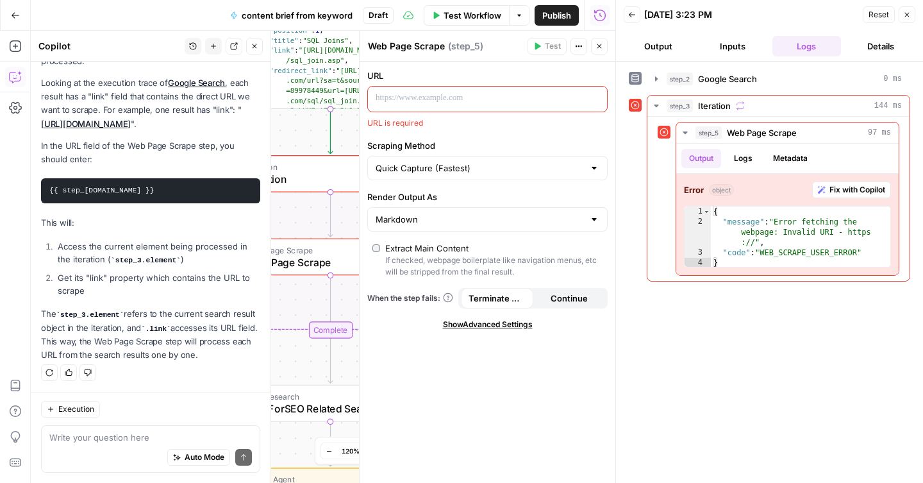
click at [126, 188] on code "{{ step_3.element.link }}" at bounding box center [101, 190] width 105 height 8
copy div "{{ step_3.element.link }}"
click at [412, 106] on div at bounding box center [477, 99] width 219 height 25
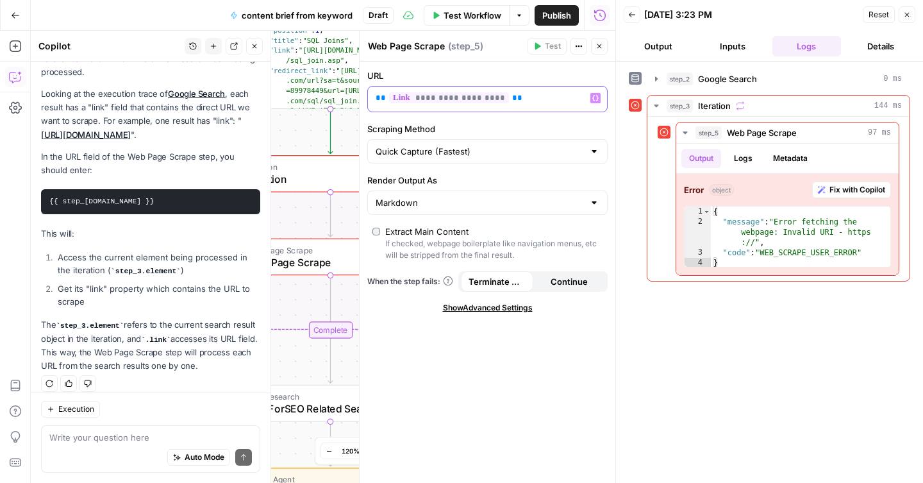
scroll to position [1503, 0]
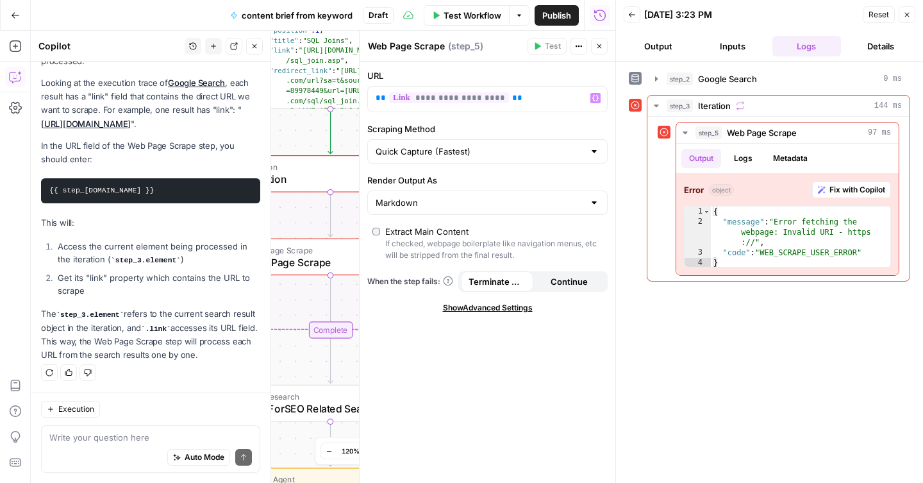
click at [479, 120] on div "**********" at bounding box center [487, 272] width 256 height 421
click at [336, 176] on span "Iteration" at bounding box center [327, 178] width 160 height 15
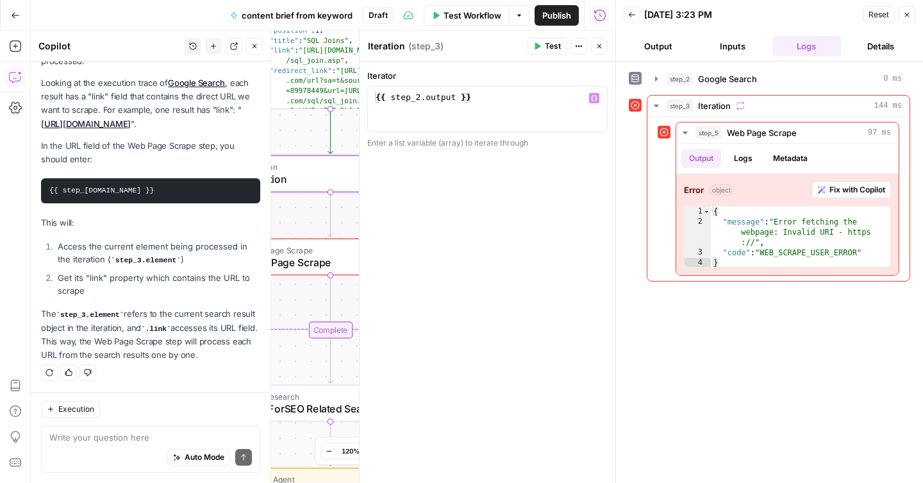
type textarea "**********"
click at [533, 99] on div "{{ step_2 . output }}" at bounding box center [487, 121] width 229 height 58
click at [546, 48] on span "Test" at bounding box center [553, 46] width 16 height 12
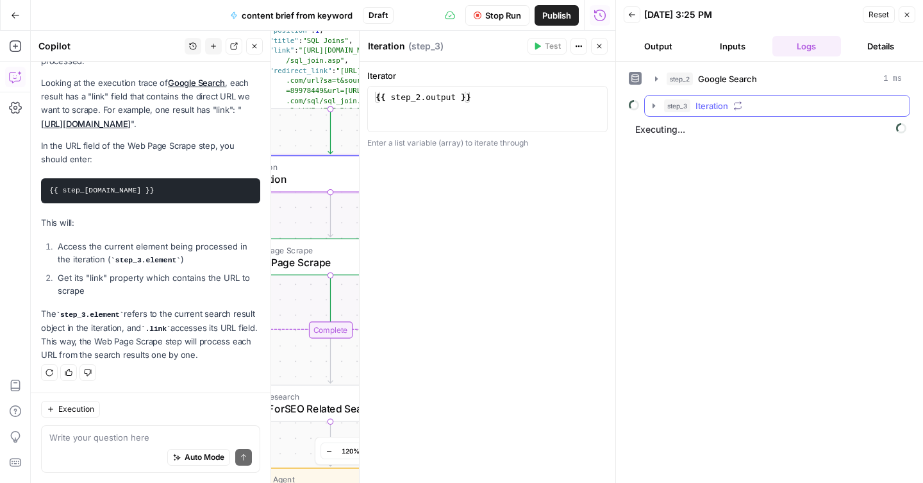
click at [656, 108] on icon "button" at bounding box center [653, 106] width 10 height 10
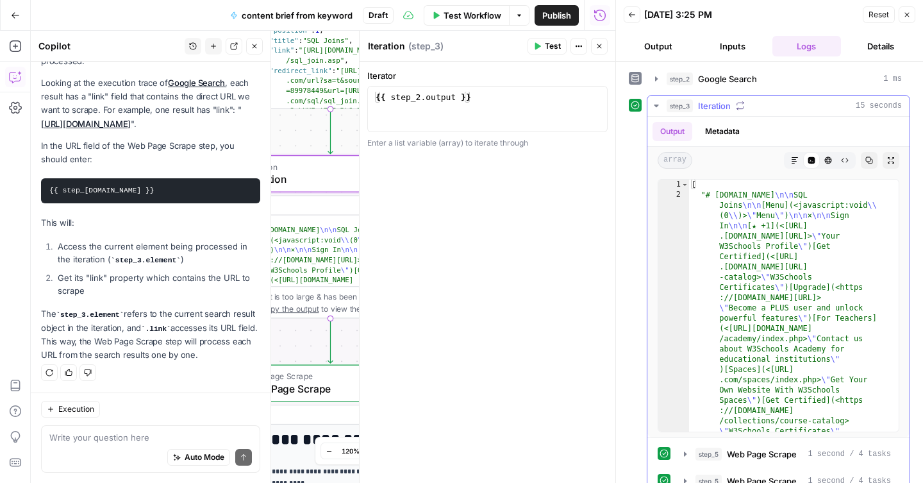
click at [791, 161] on icon "button" at bounding box center [795, 160] width 8 height 8
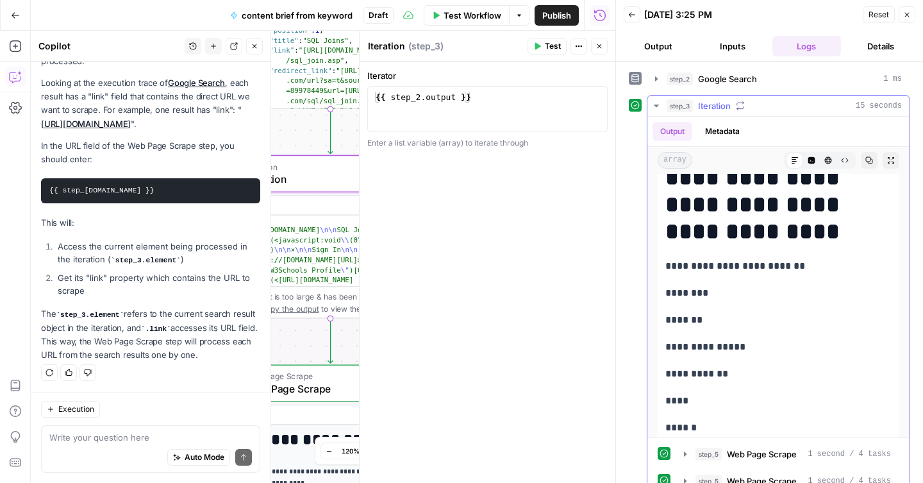
scroll to position [6899, 0]
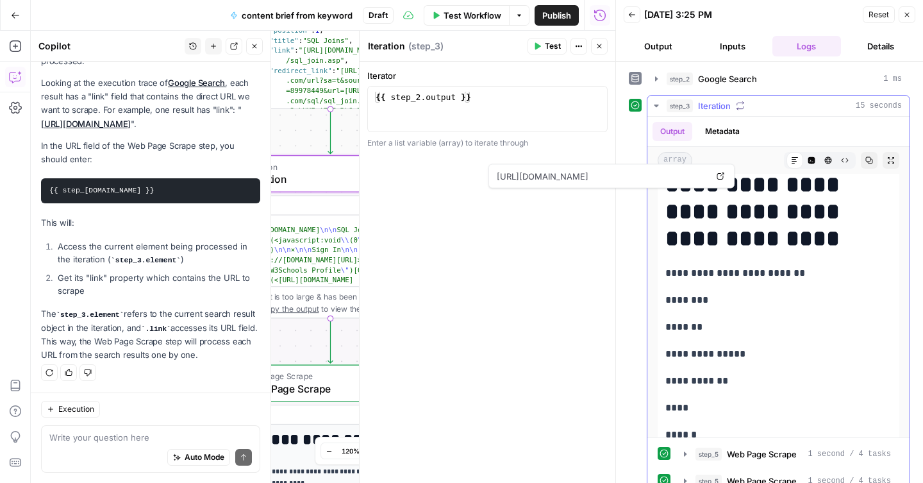
click at [727, 130] on button "Metadata" at bounding box center [722, 131] width 50 height 19
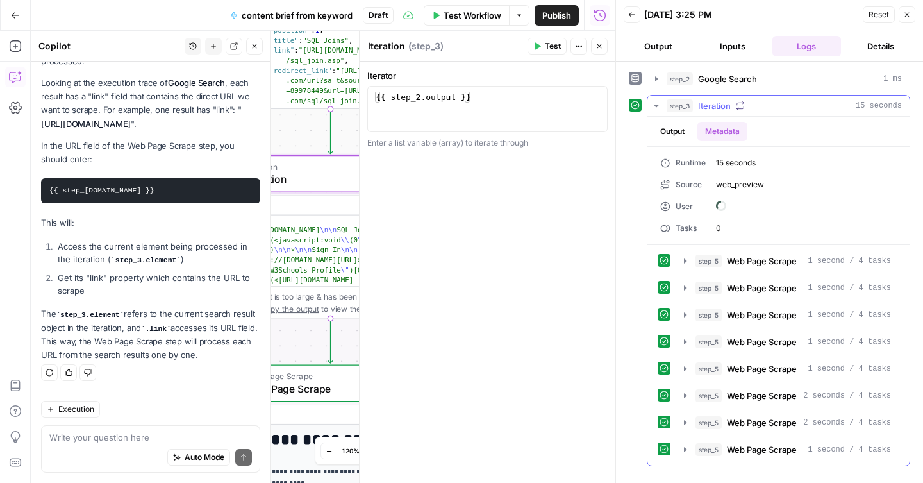
scroll to position [0, 0]
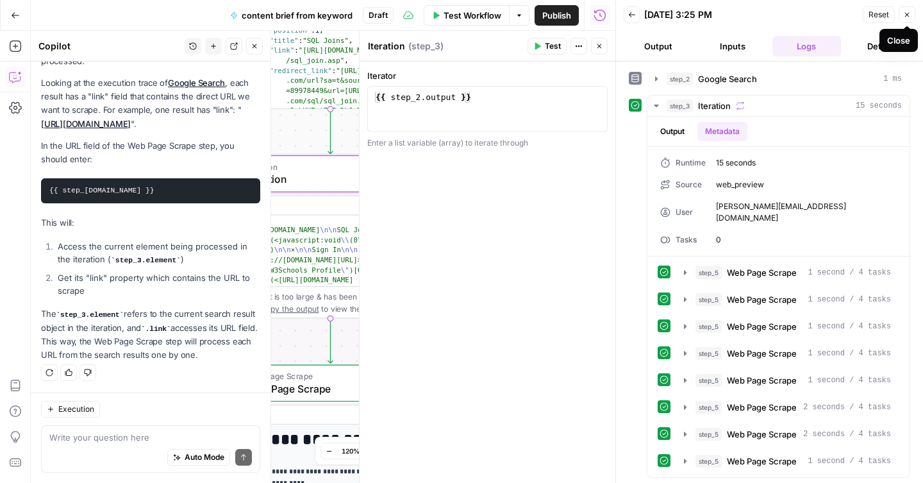
click at [906, 15] on icon "button" at bounding box center [907, 15] width 4 height 4
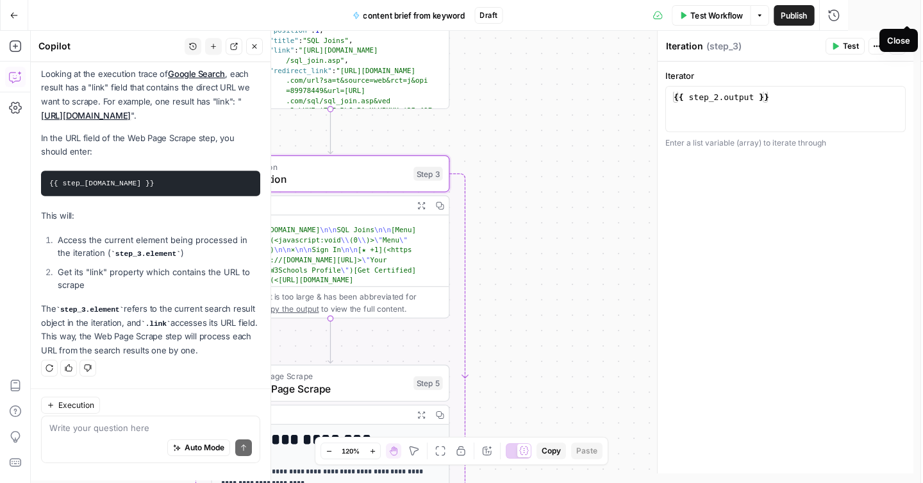
scroll to position [1503, 0]
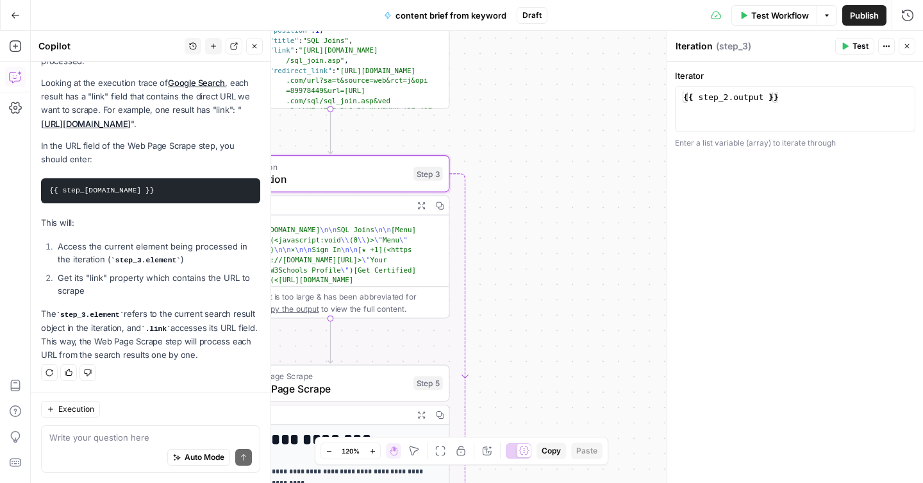
click at [258, 44] on icon "button" at bounding box center [255, 46] width 8 height 8
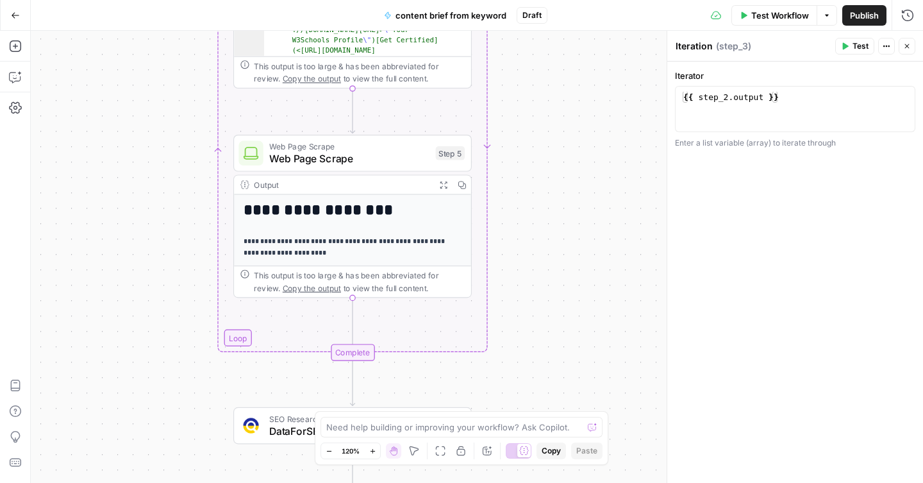
drag, startPoint x: 515, startPoint y: 317, endPoint x: 534, endPoint y: 98, distance: 220.0
click at [534, 98] on div "Workflow Set Inputs Inputs Google Search Google Search Step 2 Output Expand Out…" at bounding box center [477, 257] width 892 height 452
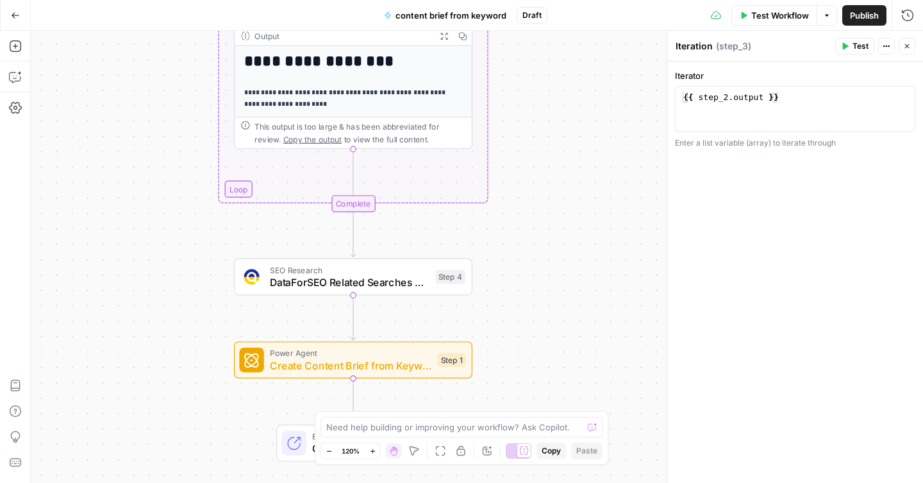
drag, startPoint x: 518, startPoint y: 268, endPoint x: 519, endPoint y: 120, distance: 148.7
click at [519, 120] on div "Workflow Set Inputs Inputs Google Search Google Search Step 2 Output Expand Out…" at bounding box center [477, 257] width 892 height 452
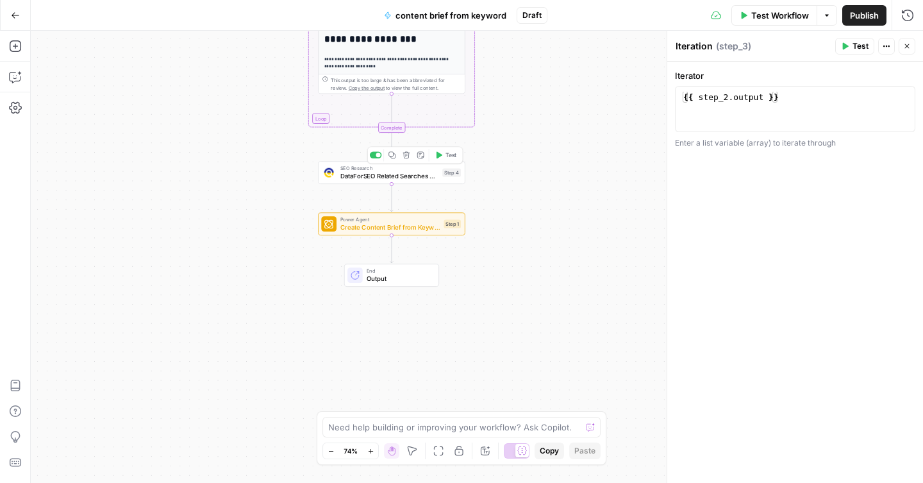
click at [397, 171] on span "DataForSEO Related Searches Finder" at bounding box center [389, 176] width 98 height 10
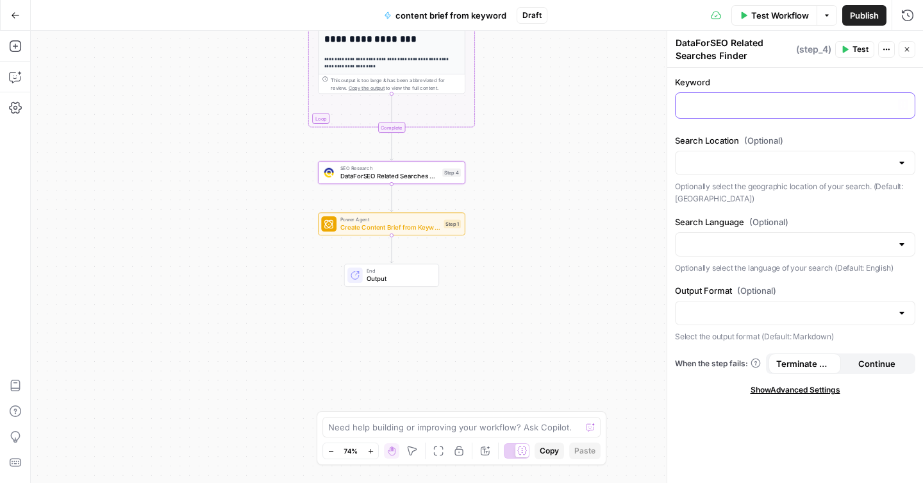
click at [722, 98] on p at bounding box center [795, 104] width 224 height 13
click at [900, 106] on icon "button" at bounding box center [903, 104] width 6 height 6
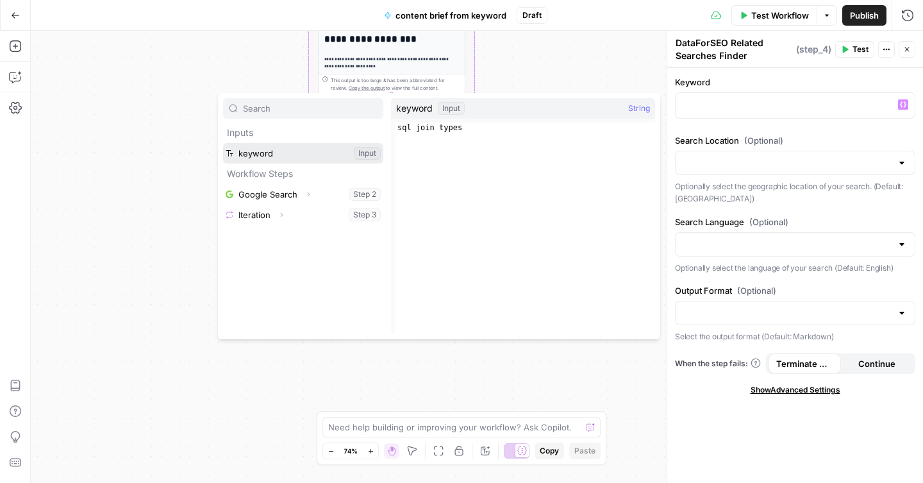
click at [305, 149] on button "Select variable keyword" at bounding box center [303, 153] width 160 height 21
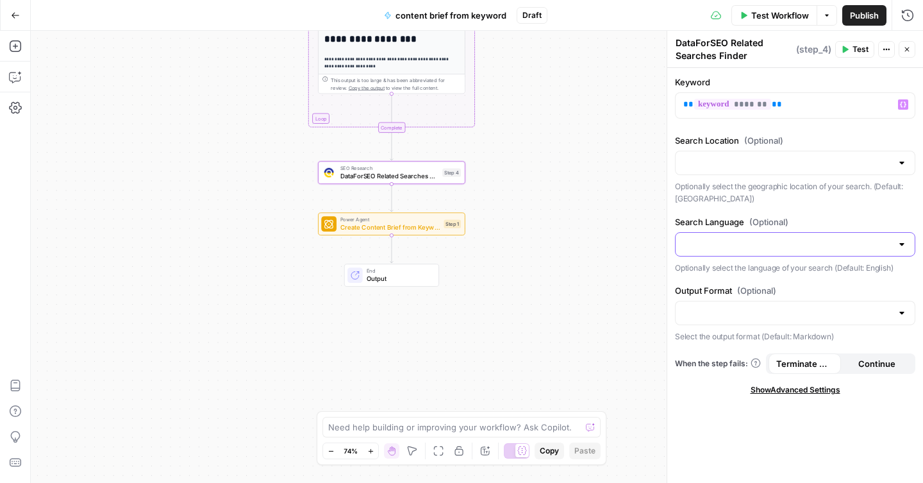
click at [761, 242] on input "Search Language (Optional)" at bounding box center [787, 244] width 208 height 13
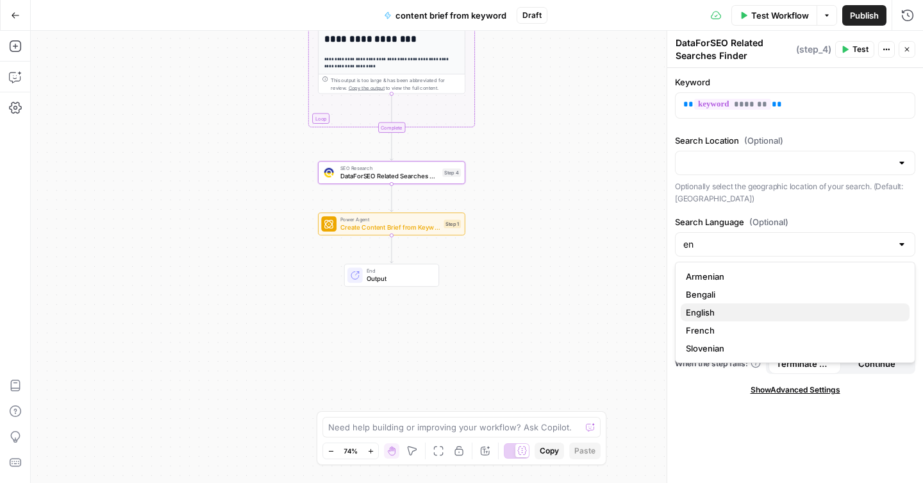
click at [729, 310] on span "English" at bounding box center [792, 312] width 213 height 13
type input "English"
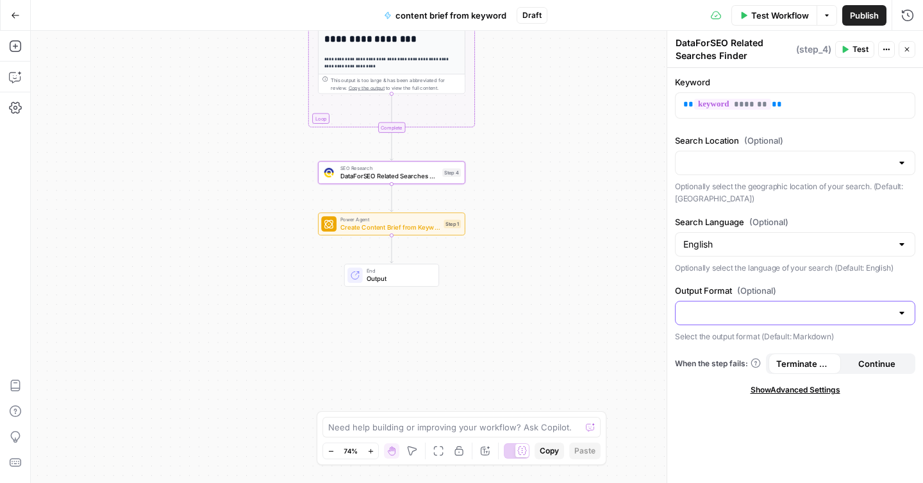
click at [756, 307] on input "Output Format (Optional)" at bounding box center [787, 312] width 208 height 13
click at [699, 350] on span "Markdown" at bounding box center [792, 345] width 213 height 13
type input "Markdown"
click at [754, 162] on input "Search Location (Optional)" at bounding box center [787, 162] width 208 height 13
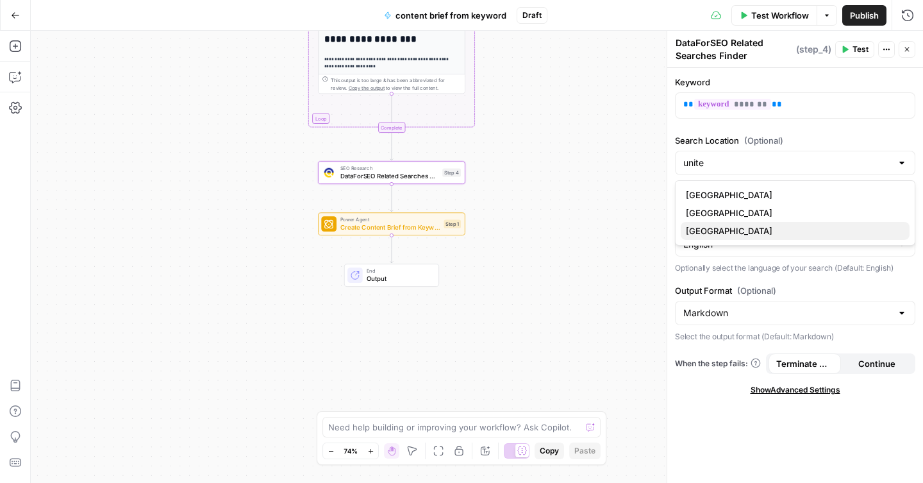
click at [706, 231] on span "United States" at bounding box center [792, 230] width 213 height 13
type input "United States"
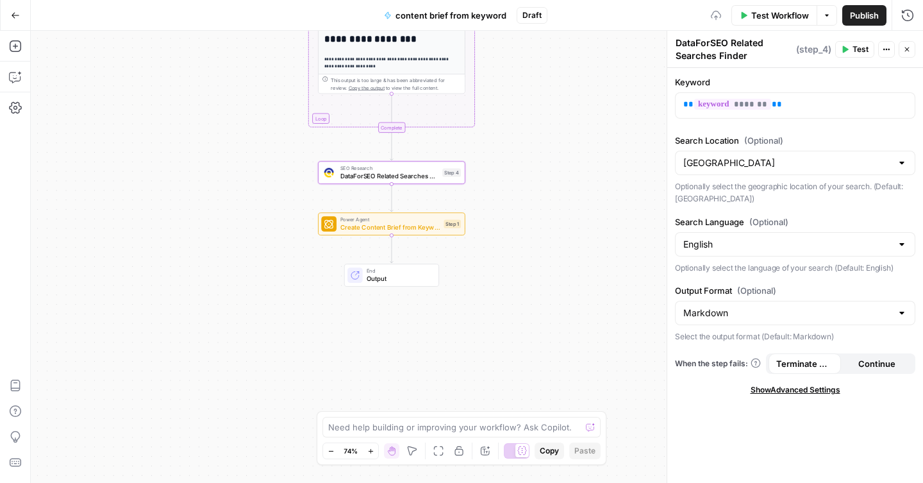
click at [729, 205] on div "Keyword ** ******* ** Search Location (Optional) United States Optionally selec…" at bounding box center [795, 275] width 256 height 415
click at [848, 47] on icon "button" at bounding box center [845, 49] width 8 height 8
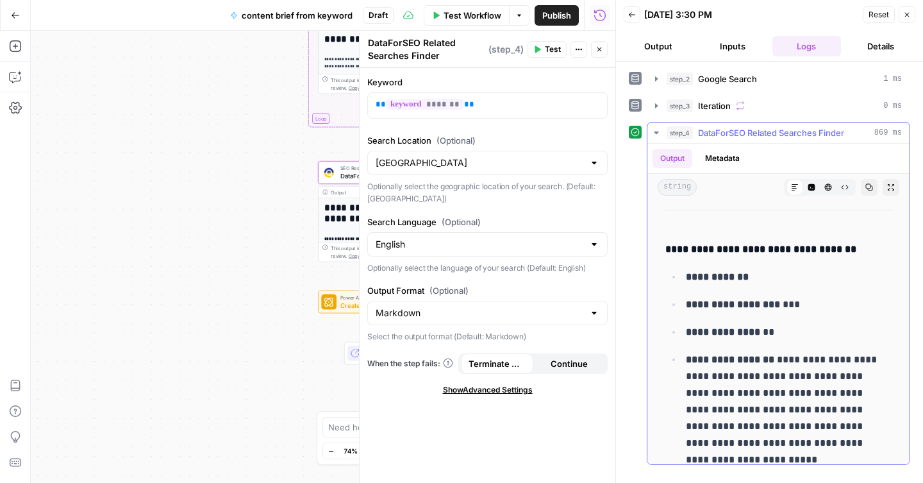
scroll to position [1685, 0]
click at [655, 130] on icon "button" at bounding box center [656, 133] width 10 height 10
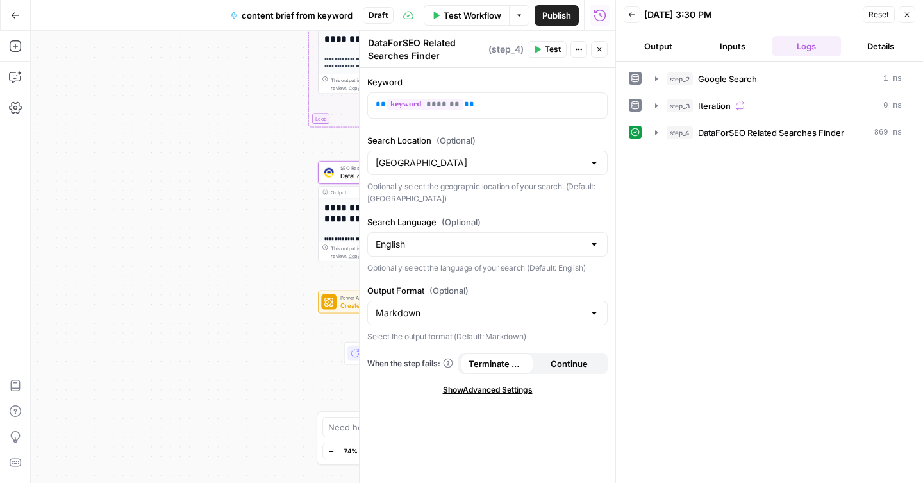
click at [600, 52] on icon "button" at bounding box center [599, 49] width 8 height 8
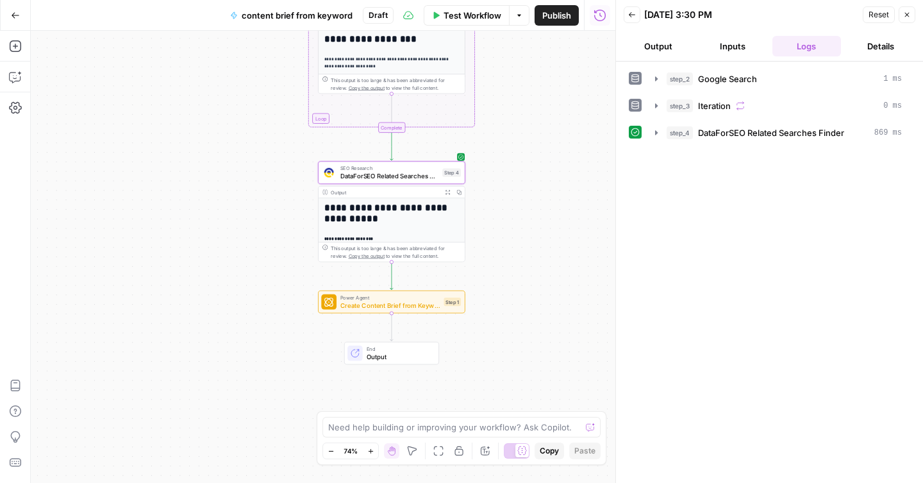
click at [908, 15] on icon "button" at bounding box center [907, 15] width 8 height 8
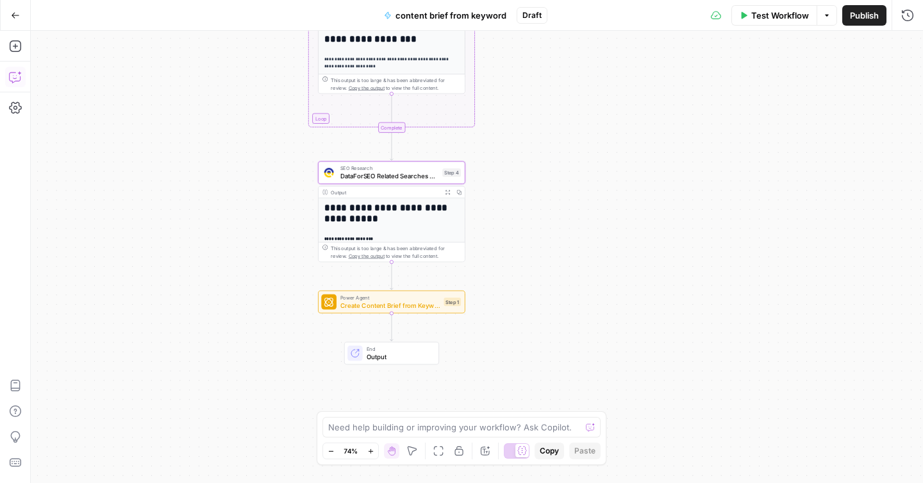
click at [17, 82] on icon "button" at bounding box center [15, 76] width 13 height 13
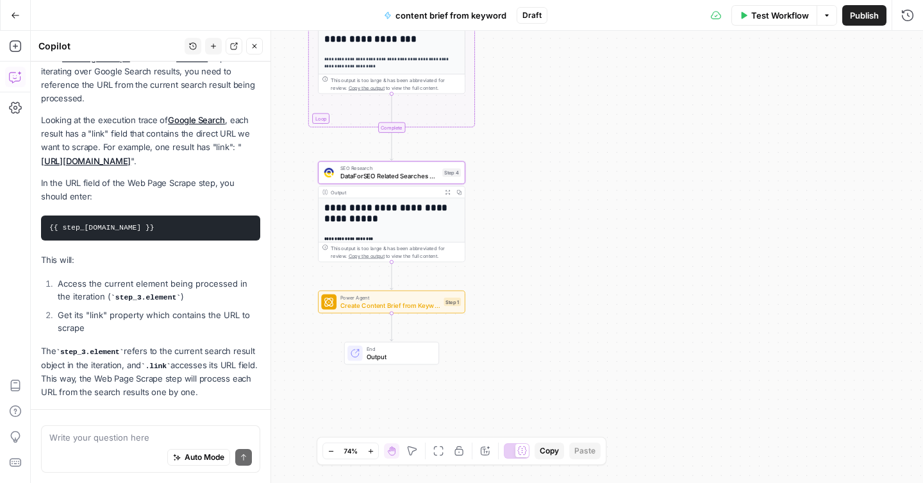
scroll to position [1503, 0]
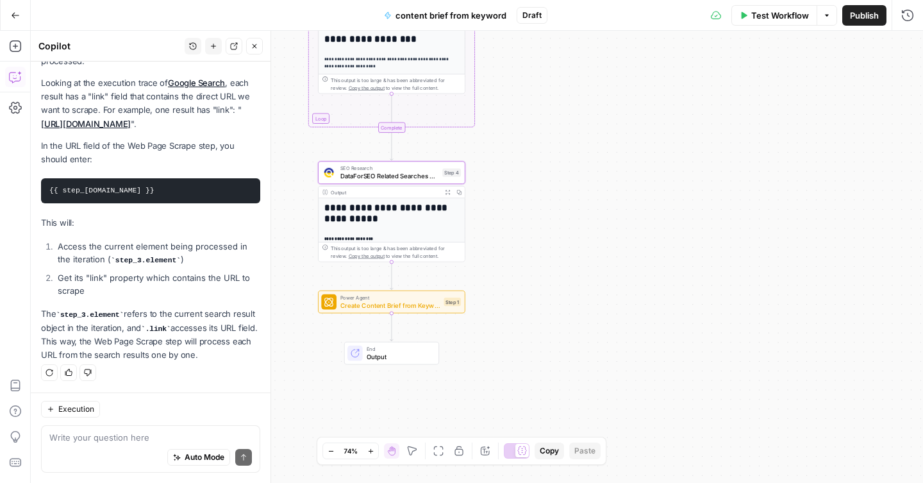
click at [390, 129] on div "Complete" at bounding box center [391, 127] width 27 height 10
click at [389, 126] on div "Complete" at bounding box center [391, 127] width 27 height 10
click at [392, 113] on icon "Edge from step_5 to step_3-iteration-end" at bounding box center [392, 109] width 0 height 31
click at [388, 124] on div "Complete" at bounding box center [391, 127] width 27 height 10
click at [387, 124] on div "Complete" at bounding box center [391, 127] width 27 height 10
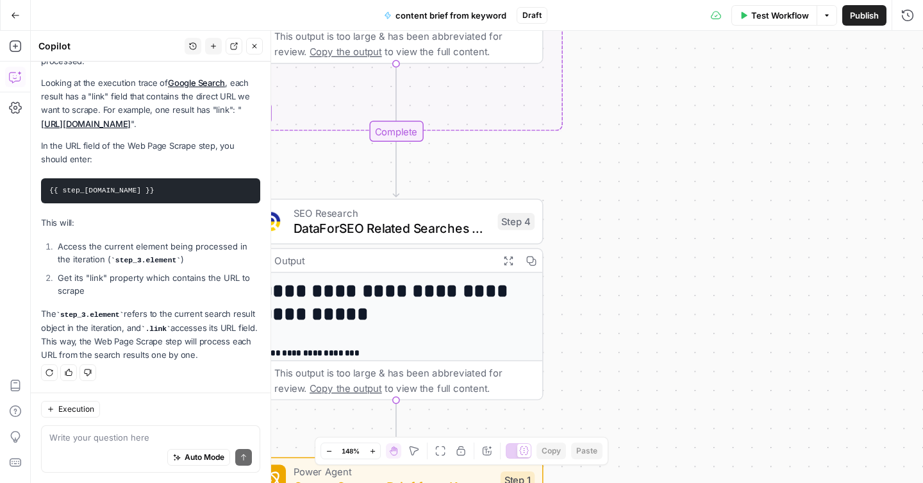
click at [388, 127] on div "Complete" at bounding box center [396, 130] width 54 height 21
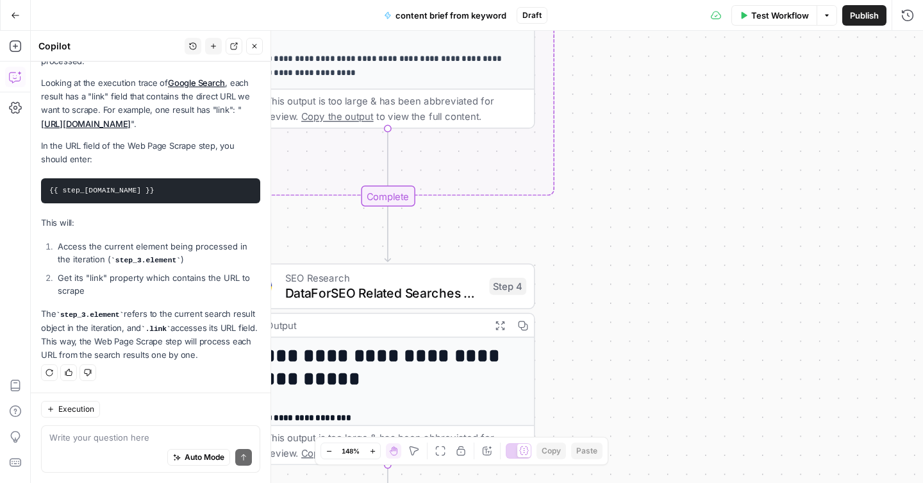
click at [407, 119] on div "This output is too large & has been abbreviated for review. Copy the output to …" at bounding box center [396, 109] width 260 height 30
click at [119, 437] on textarea at bounding box center [150, 437] width 202 height 13
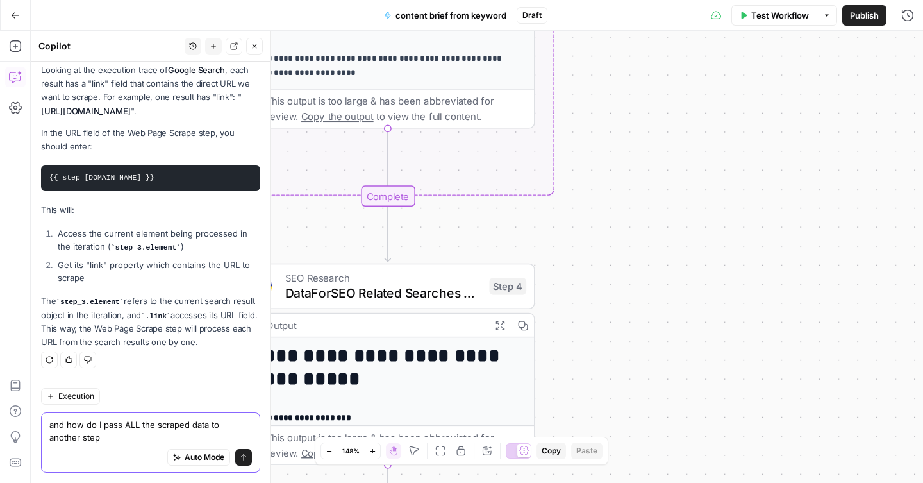
type textarea "and how do I pass ALL the scraped data to another step?"
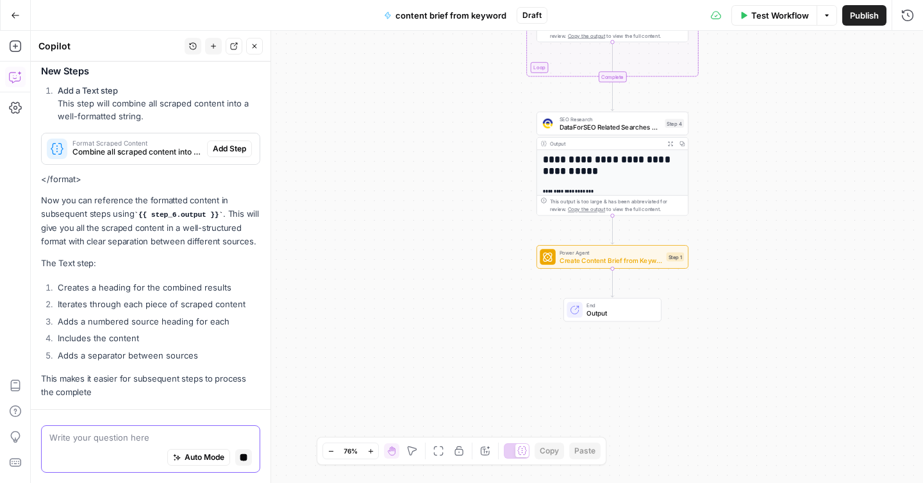
scroll to position [2192, 0]
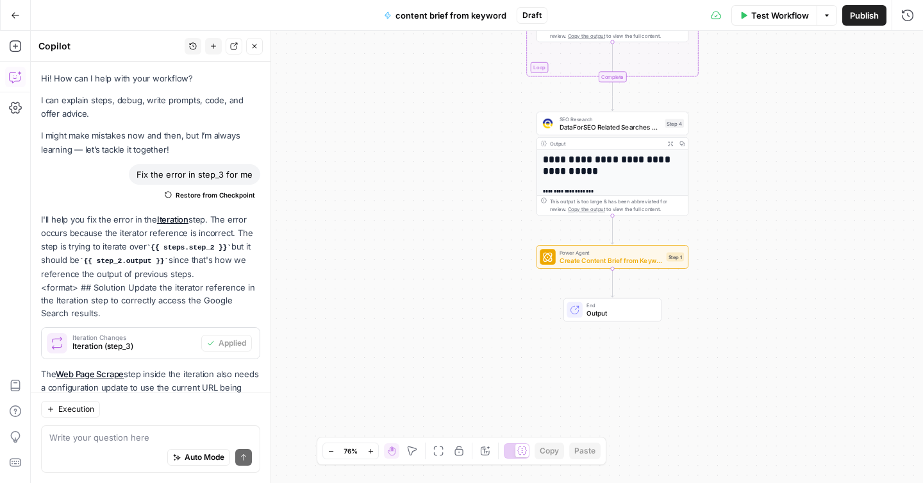
scroll to position [2316, 0]
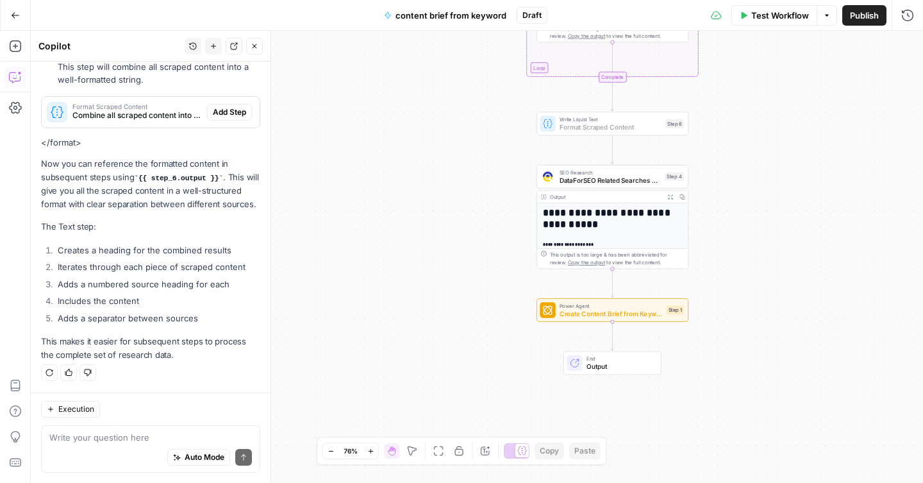
click at [213, 106] on span "Add Step" at bounding box center [229, 112] width 33 height 12
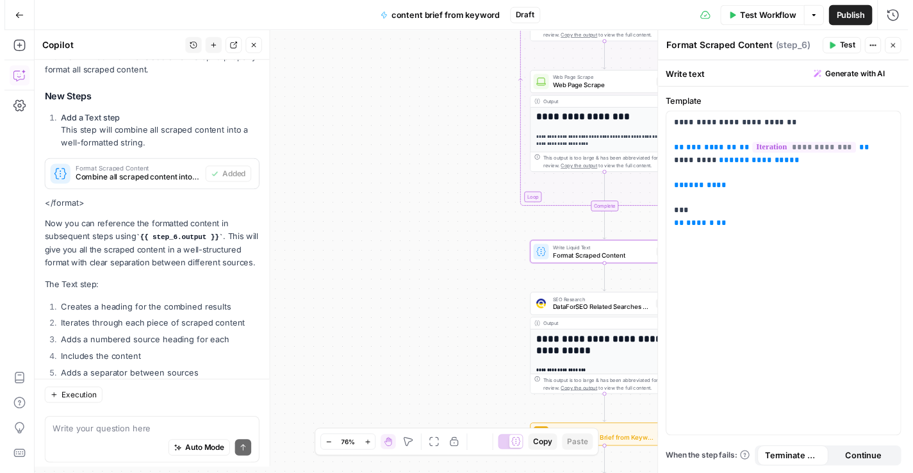
scroll to position [2336, 0]
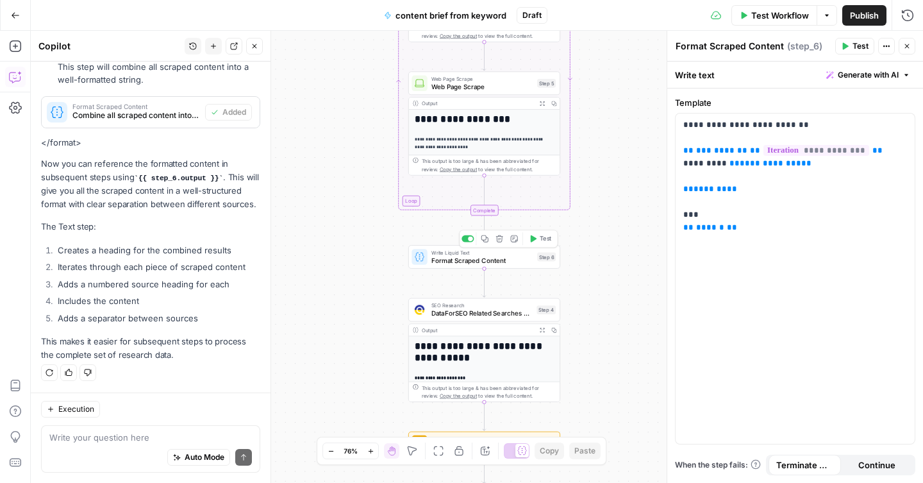
click at [540, 240] on span "Test" at bounding box center [546, 238] width 12 height 9
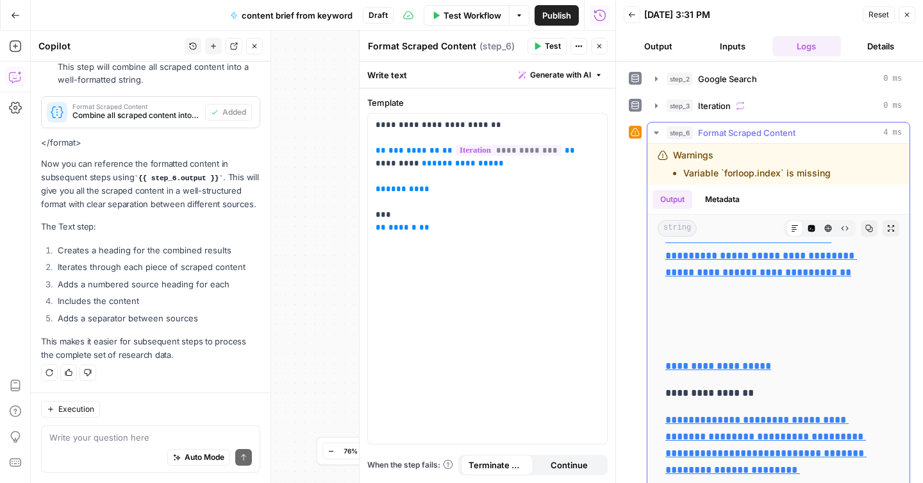
click at [700, 164] on div "Warnings Variable `forloop.index` is missing" at bounding box center [752, 164] width 158 height 31
copy div "Variable `forloop.index` is missing"
click at [673, 156] on div "Warnings Variable `forloop.index` is missing" at bounding box center [752, 164] width 158 height 31
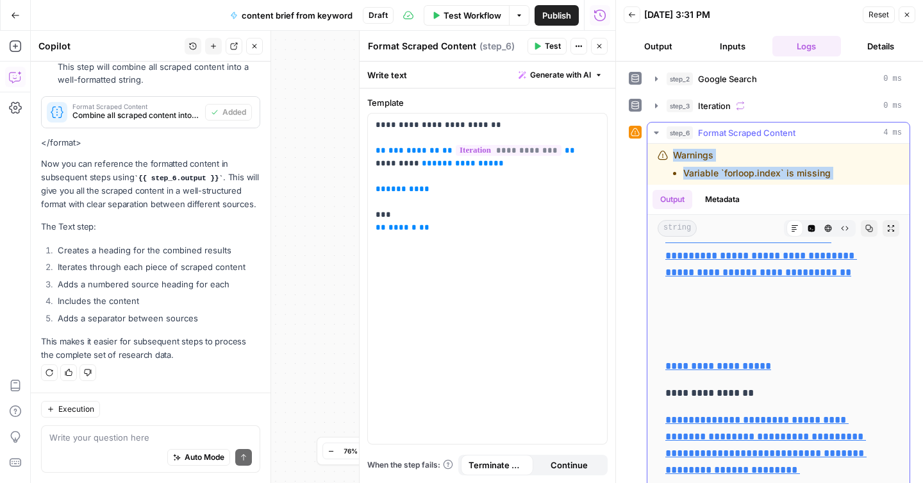
copy div "Warnings Variable `forloop.index` is missing"
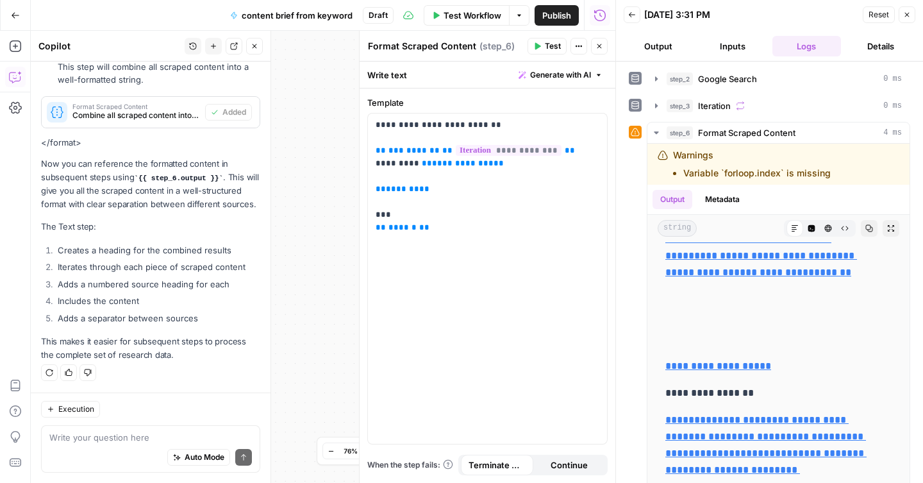
click at [140, 448] on div "Auto Mode Send" at bounding box center [150, 457] width 202 height 28
paste textarea "Warnings Variable `forloop.index` is missing"
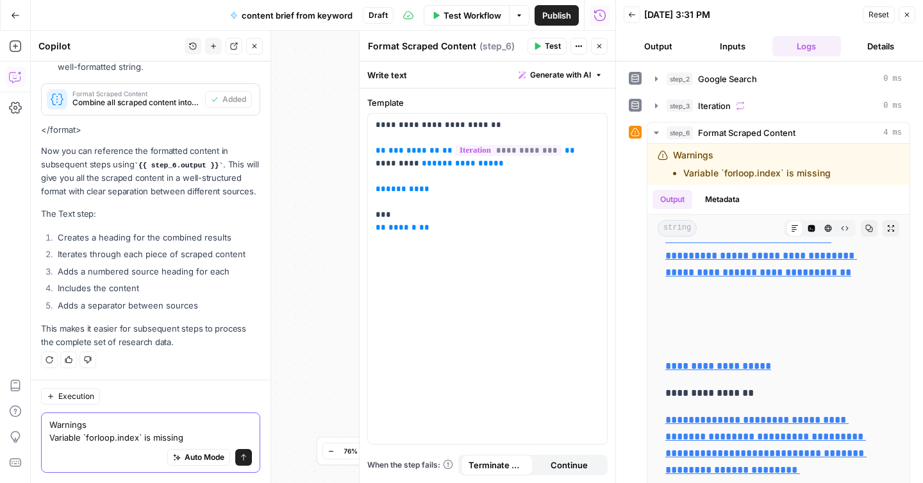
type textarea "Warnings Variable `forloop.index` is missing"
click at [241, 454] on icon "submit" at bounding box center [243, 457] width 5 height 6
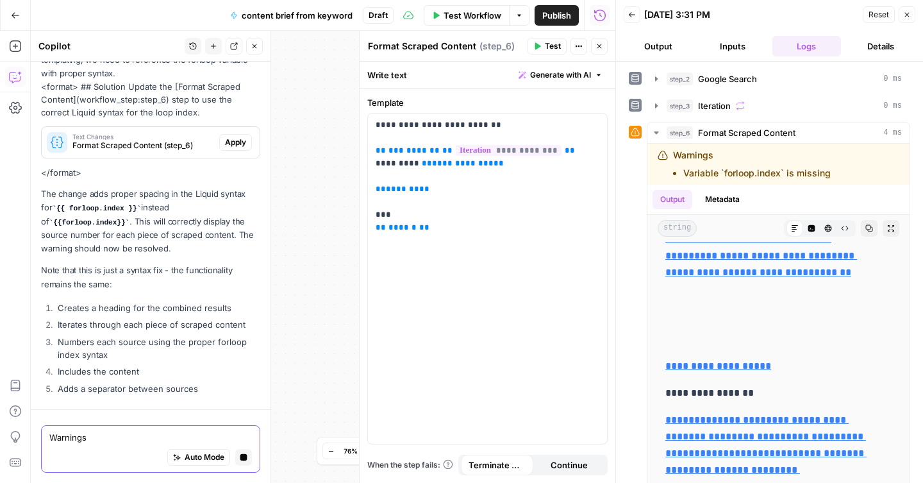
scroll to position [2771, 0]
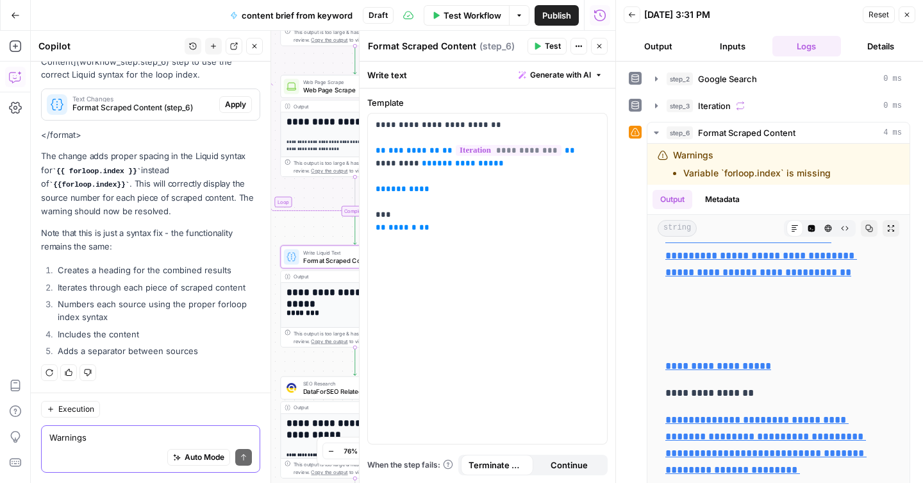
click at [225, 104] on span "Apply" at bounding box center [235, 105] width 21 height 12
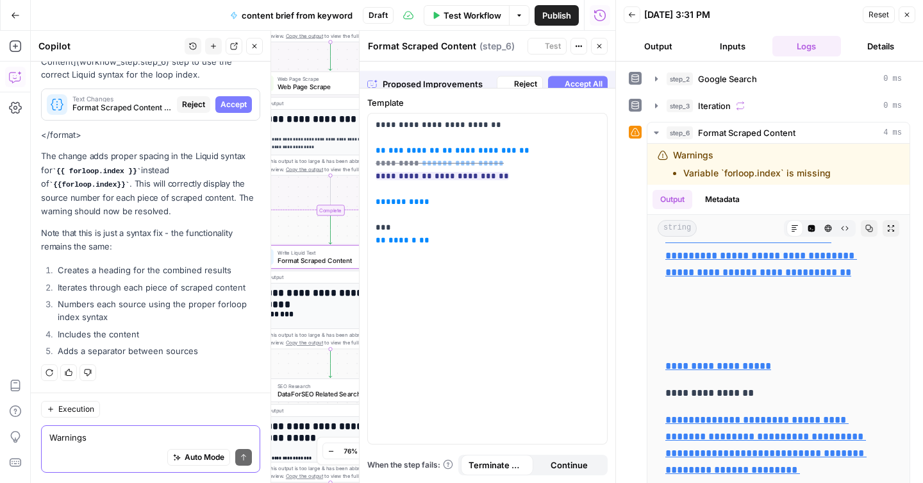
scroll to position [2669, 0]
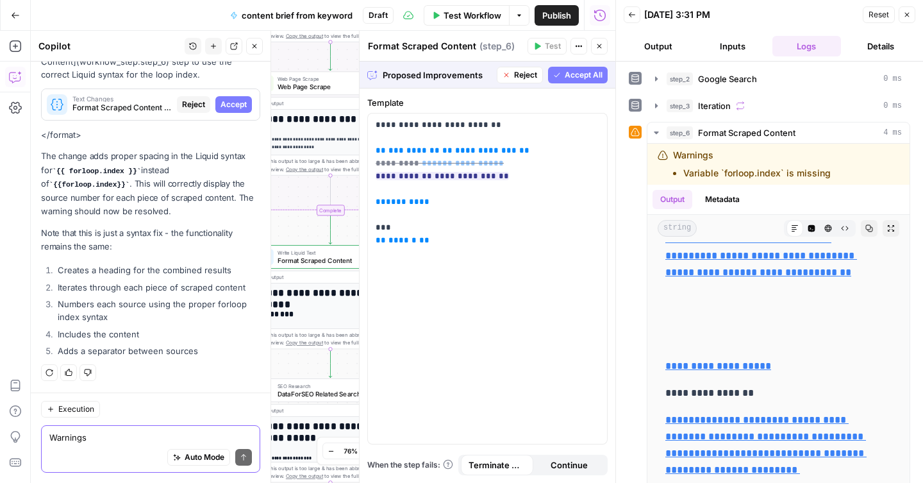
click at [572, 72] on span "Accept All" at bounding box center [584, 75] width 38 height 12
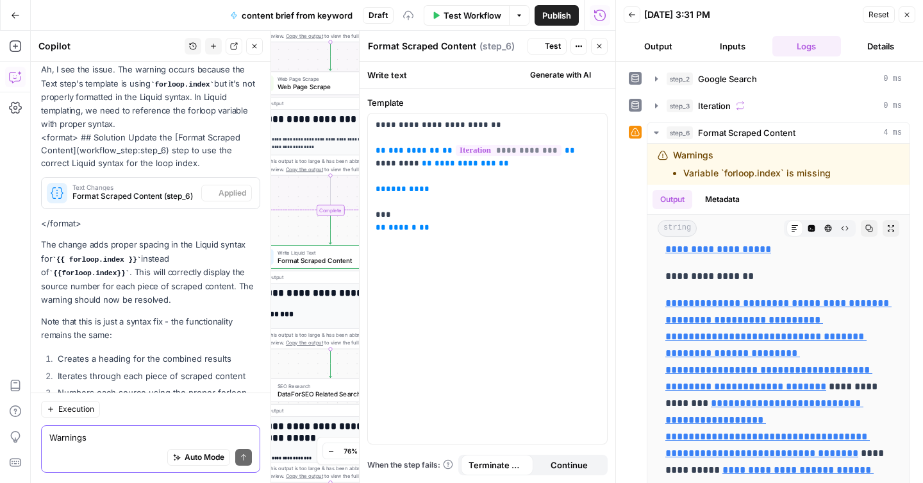
scroll to position [0, 0]
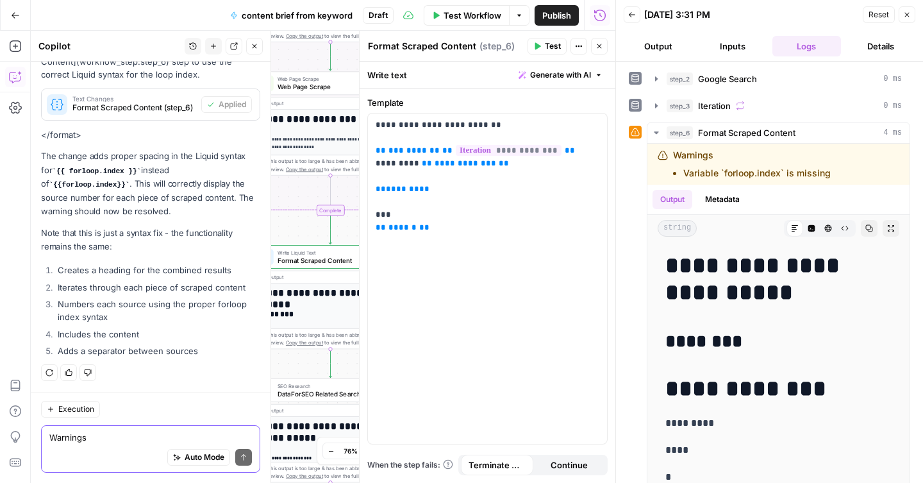
click at [547, 45] on span "Test" at bounding box center [553, 46] width 16 height 12
drag, startPoint x: 846, startPoint y: 176, endPoint x: 659, endPoint y: 160, distance: 187.1
click at [659, 160] on div "Warnings Variable `forloop.index` is missing" at bounding box center [761, 164] width 208 height 31
copy div "Warnings Variable `forloop.index` is missing"
click at [129, 440] on textarea at bounding box center [150, 437] width 202 height 13
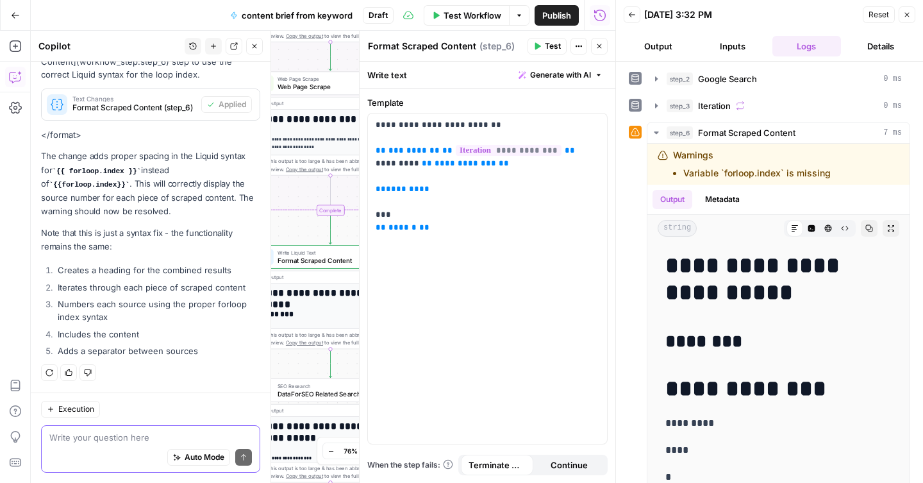
paste textarea "Warnings Variable `forloop.index` is missing"
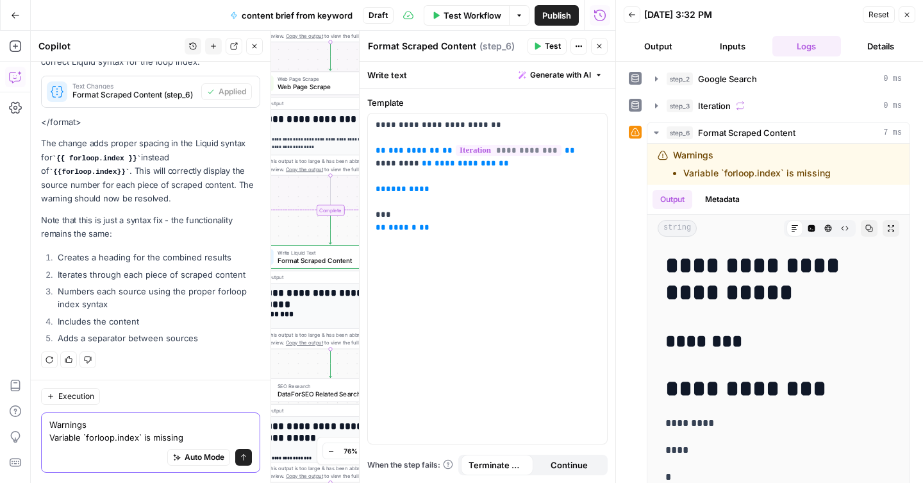
type textarea "Warnings Variable `forloop.index` is missing"
click at [235, 452] on button "Send" at bounding box center [243, 457] width 17 height 17
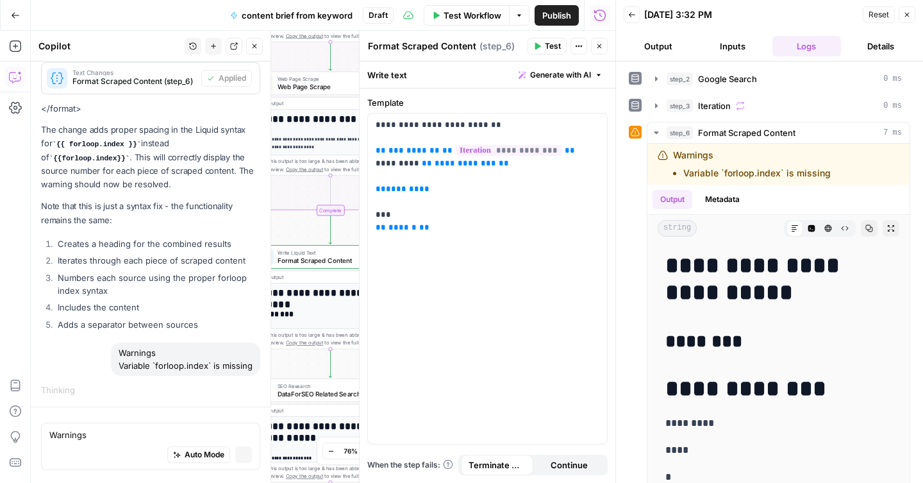
scroll to position [2688, 0]
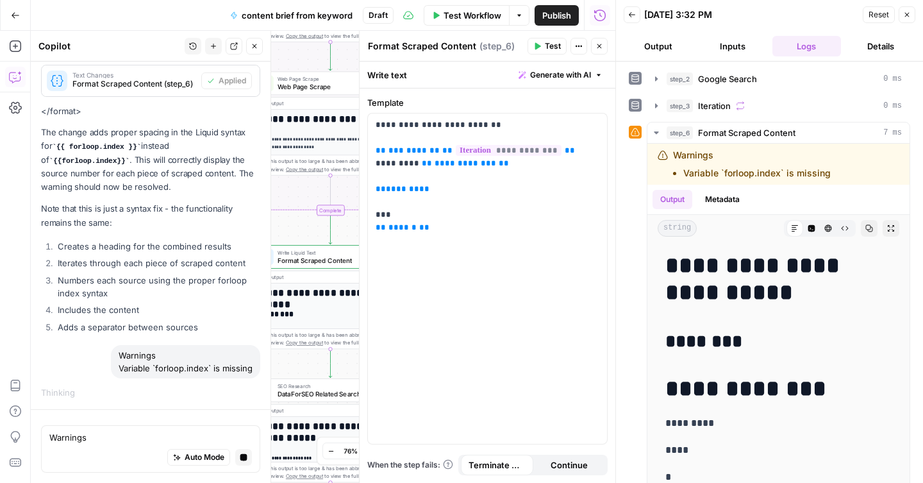
click at [743, 46] on button "Inputs" at bounding box center [732, 46] width 69 height 21
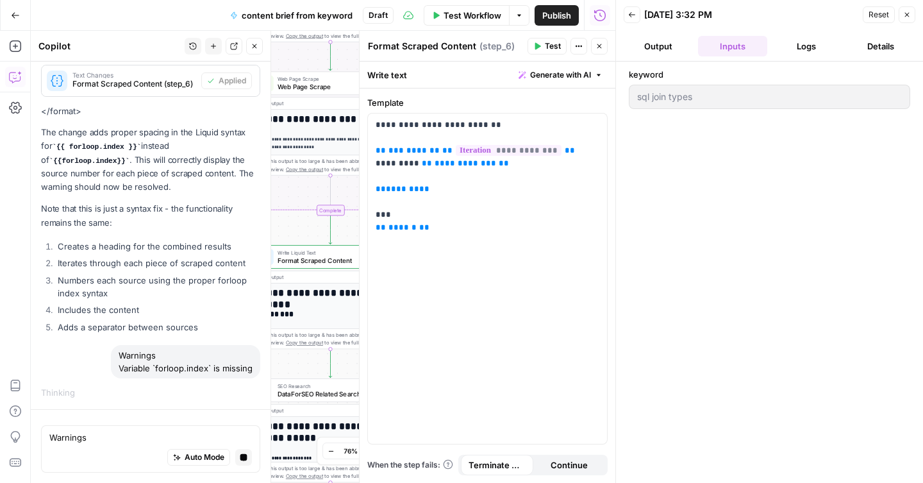
click at [665, 50] on button "Output" at bounding box center [658, 46] width 69 height 21
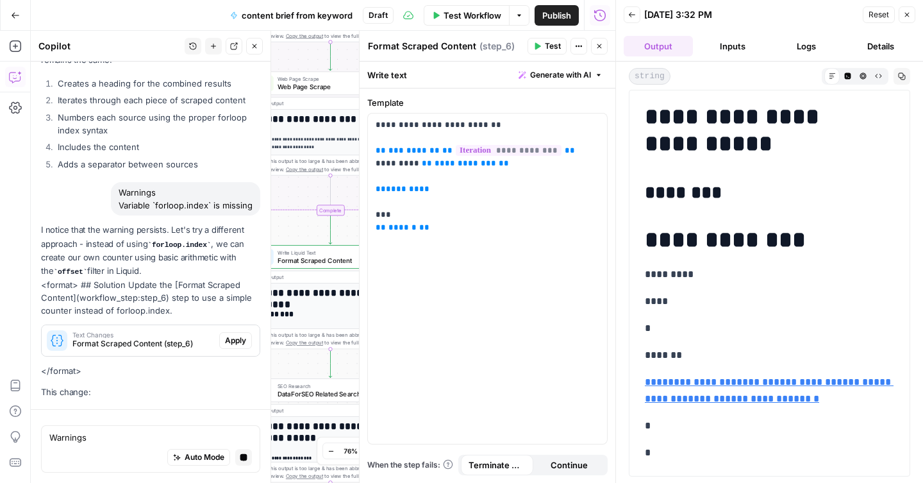
click at [884, 45] on button "Details" at bounding box center [880, 46] width 69 height 21
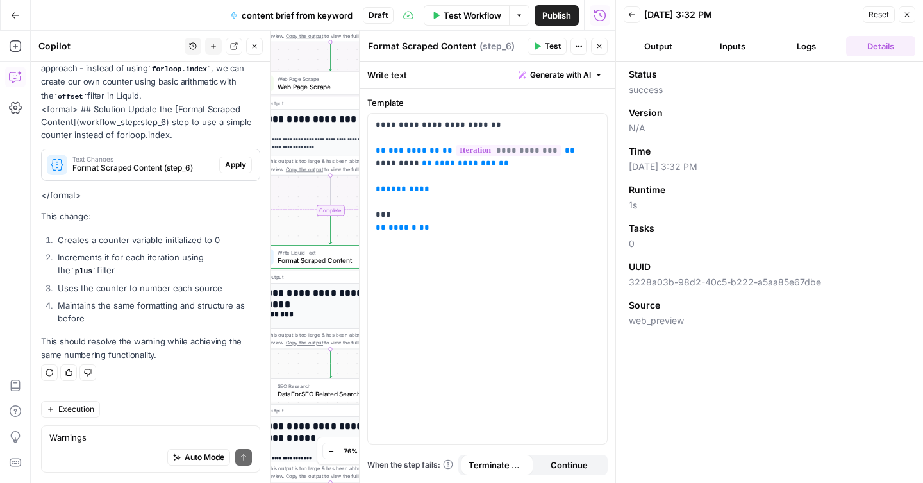
click at [909, 11] on icon "button" at bounding box center [907, 15] width 8 height 8
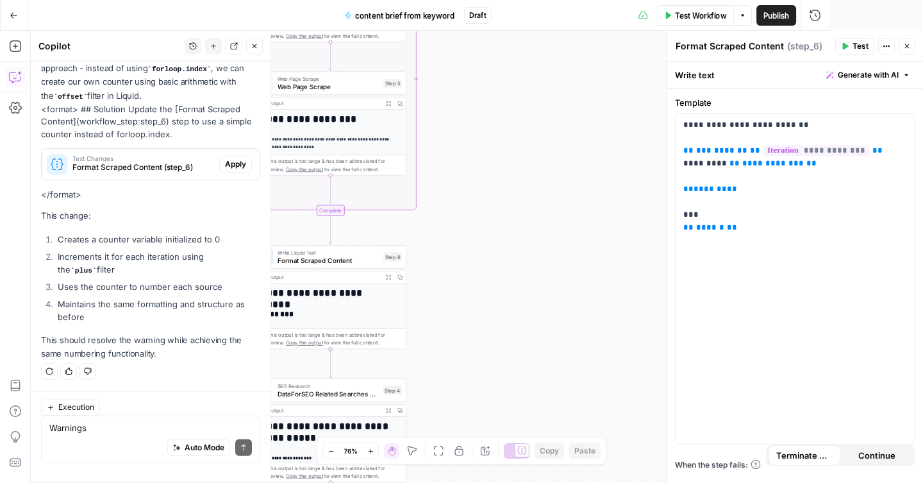
scroll to position [3153, 0]
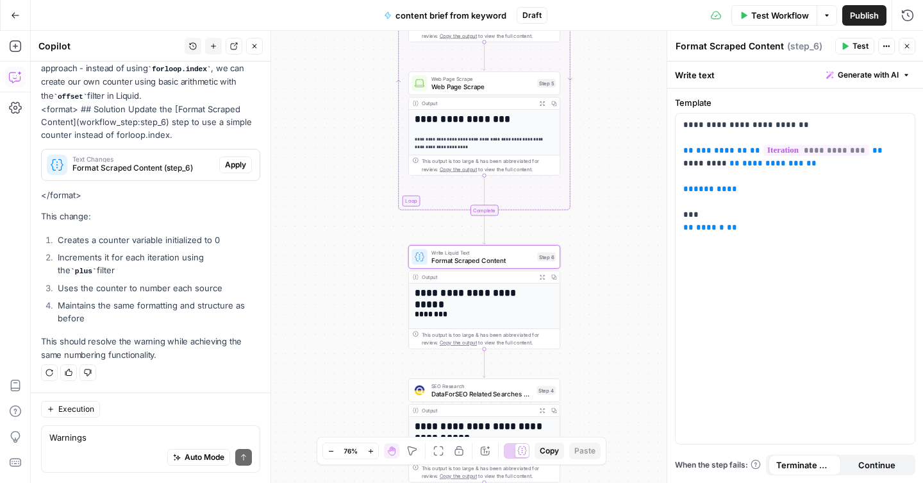
click at [230, 172] on button "Apply" at bounding box center [235, 164] width 33 height 17
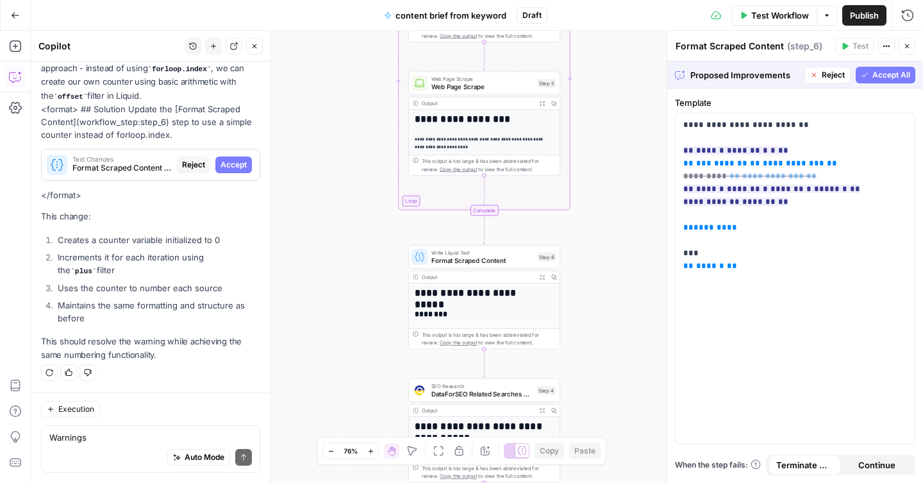
click at [886, 77] on span "Accept All" at bounding box center [891, 75] width 38 height 12
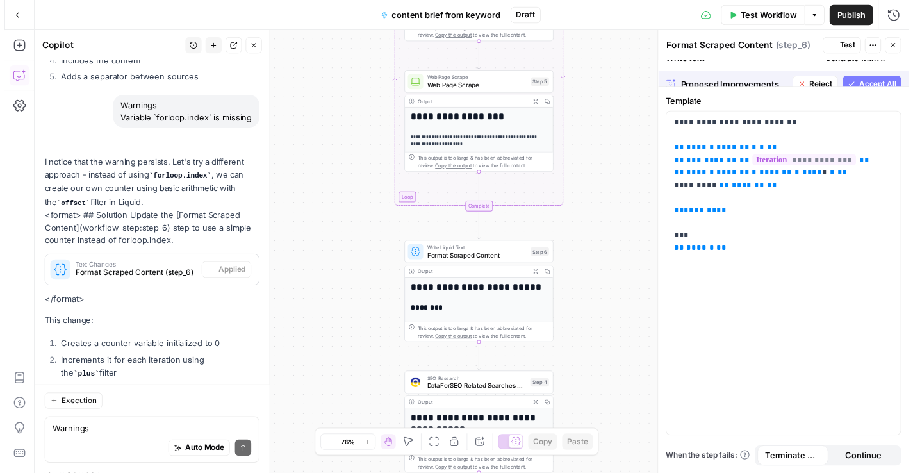
scroll to position [3173, 0]
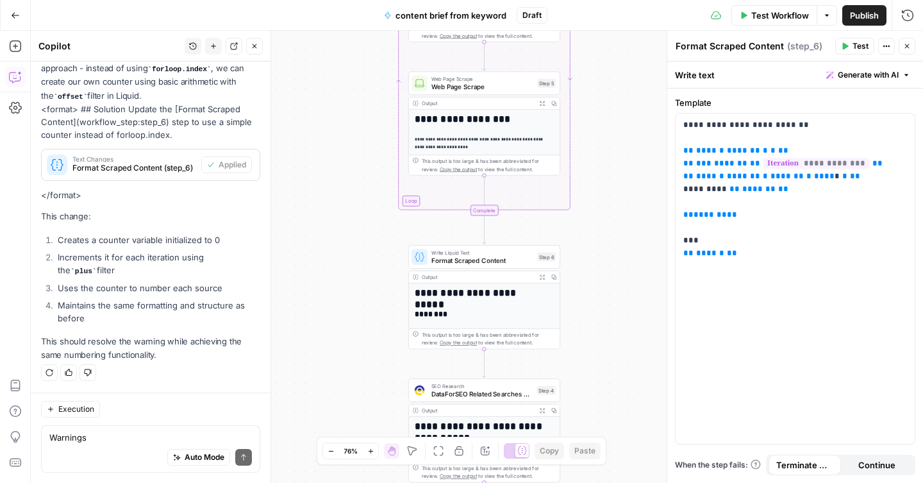
click at [858, 45] on span "Test" at bounding box center [860, 46] width 16 height 12
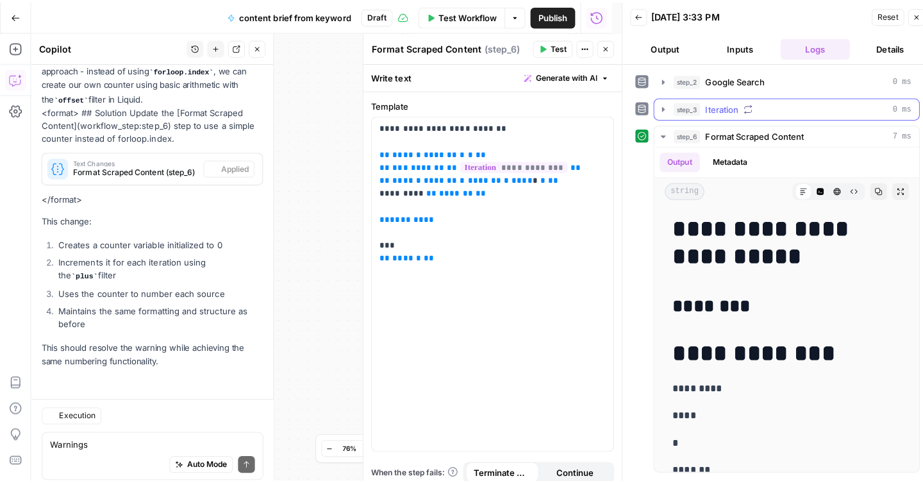
scroll to position [3173, 0]
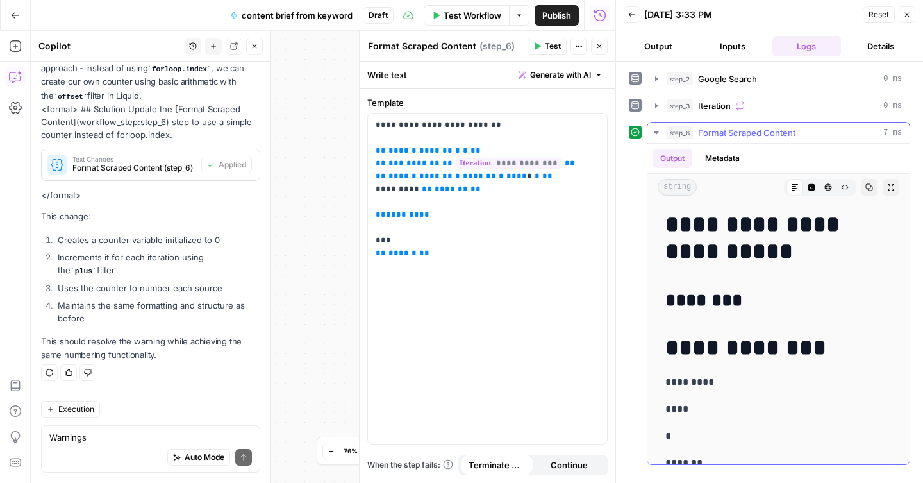
click at [652, 133] on icon "button" at bounding box center [656, 133] width 10 height 10
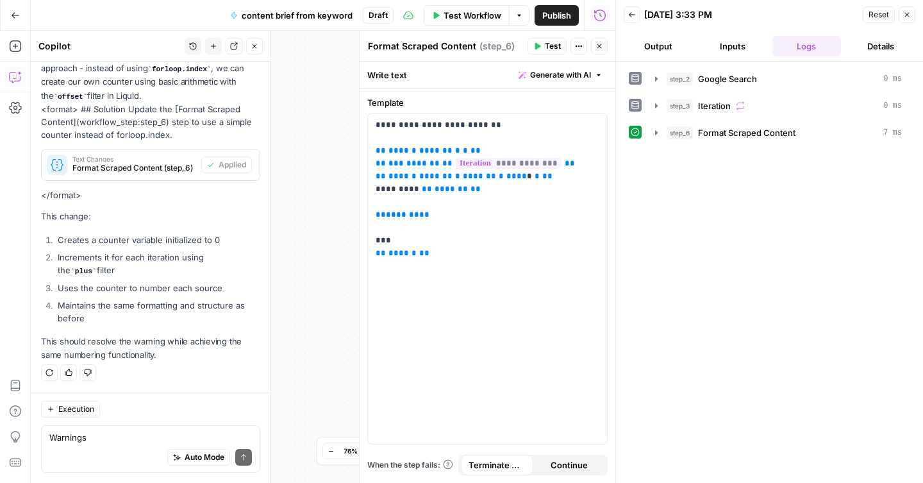
click at [910, 17] on icon "button" at bounding box center [907, 15] width 8 height 8
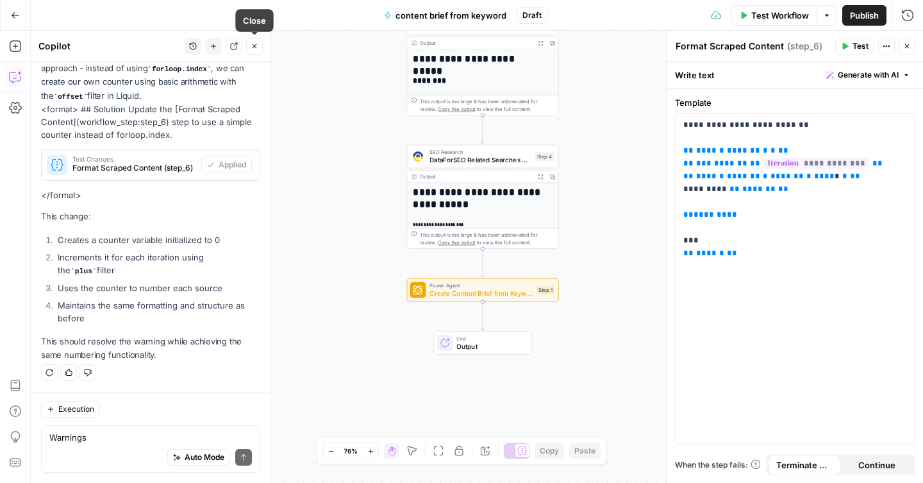
click at [253, 47] on icon "button" at bounding box center [255, 46] width 8 height 8
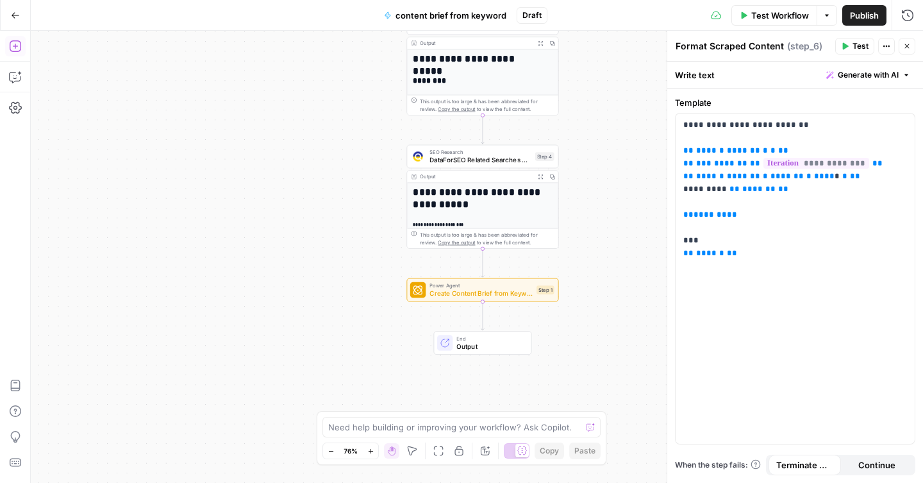
click at [15, 48] on icon "button" at bounding box center [15, 46] width 12 height 12
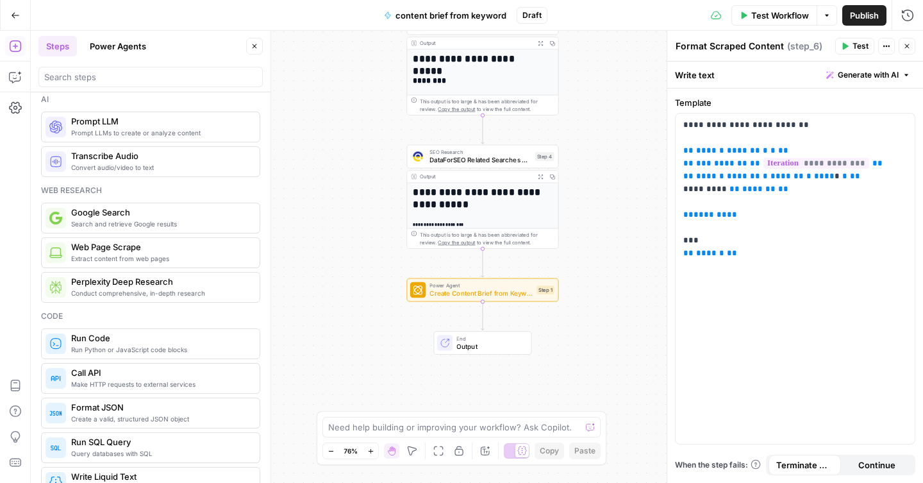
scroll to position [0, 0]
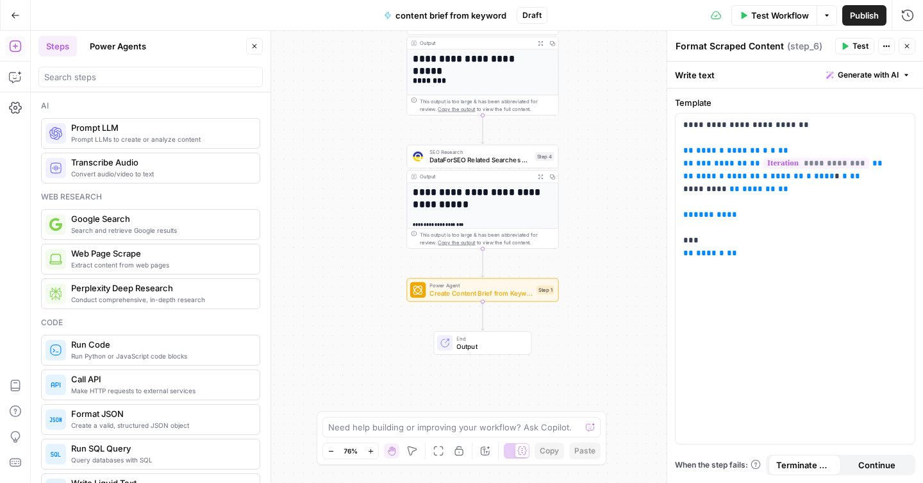
click at [188, 292] on span "Perplexity Deep Research" at bounding box center [160, 287] width 178 height 13
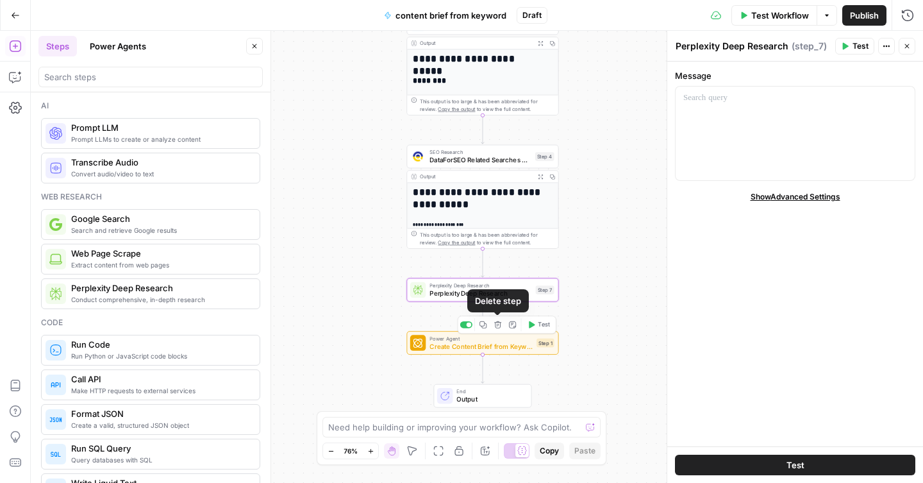
click at [495, 342] on span "Create Content Brief from Keyword" at bounding box center [480, 346] width 103 height 10
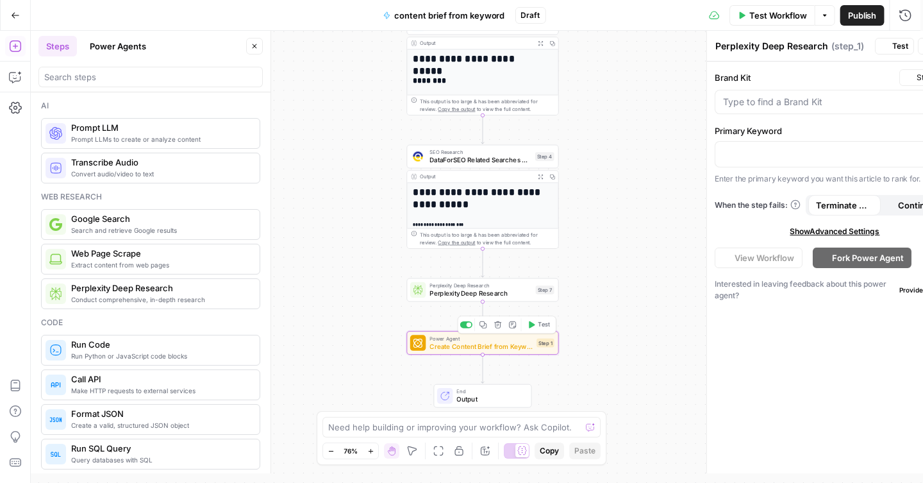
type textarea "Create Content Brief from Keyword"
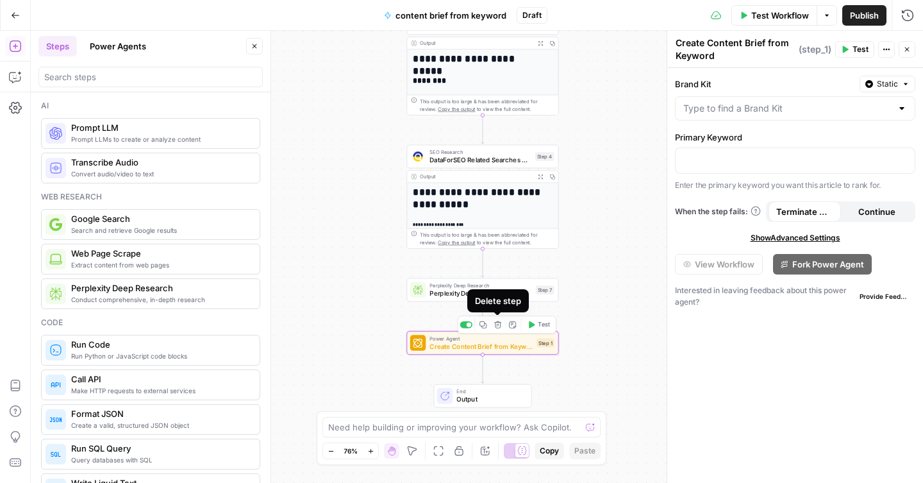
click at [499, 326] on icon "button" at bounding box center [498, 324] width 8 height 8
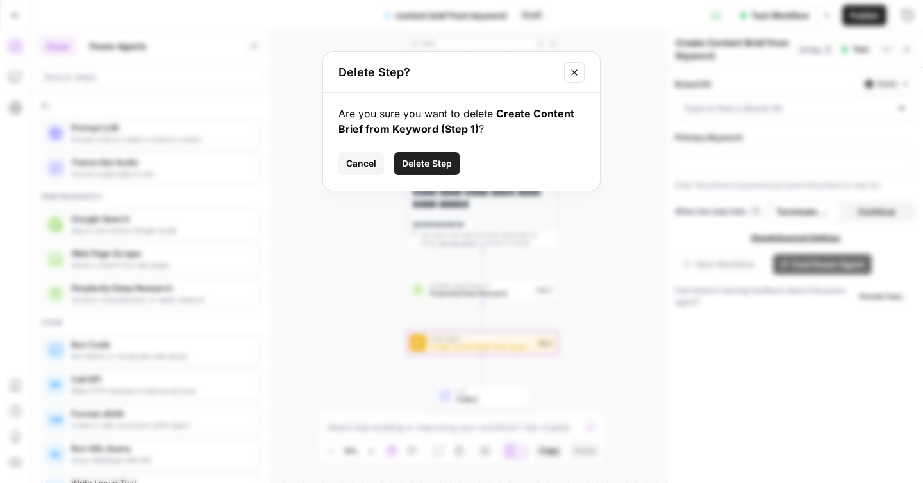
click at [420, 168] on span "Delete Step" at bounding box center [427, 163] width 50 height 13
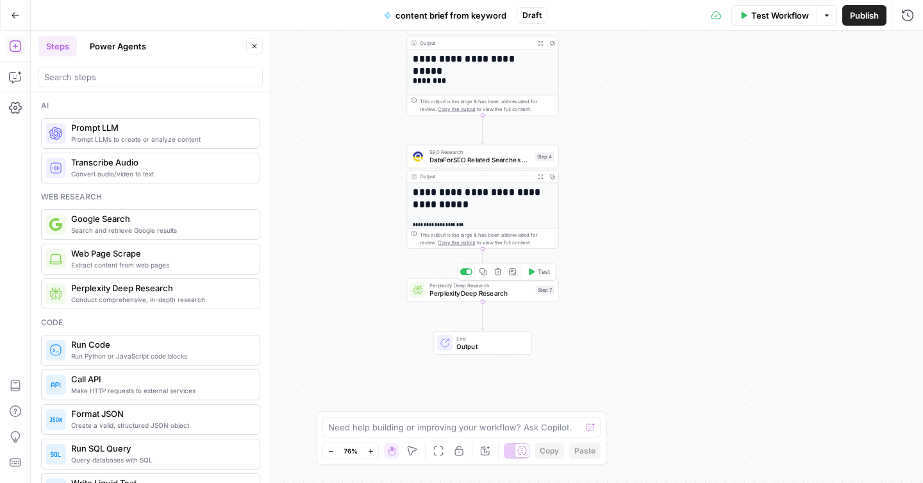
click at [452, 299] on div "Perplexity Deep Research Perplexity Deep Research Step 7 Copy step Delete step …" at bounding box center [482, 290] width 152 height 24
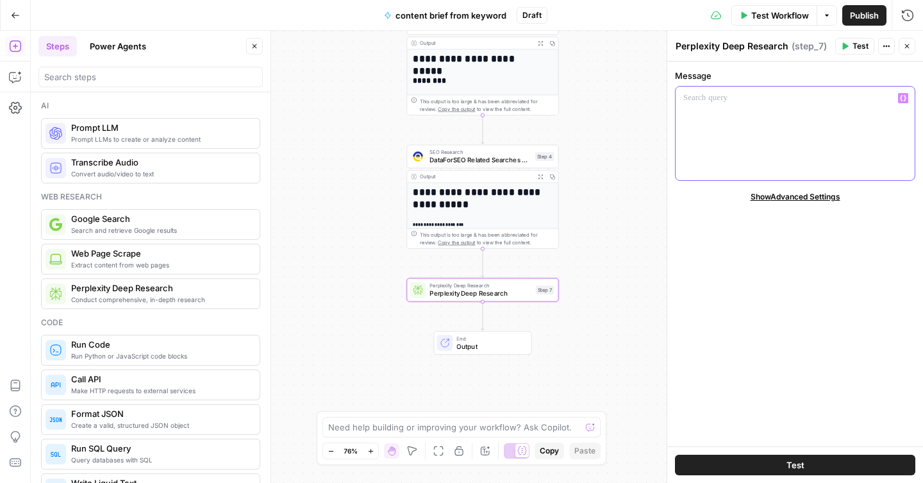
click at [756, 129] on div at bounding box center [794, 134] width 239 height 94
click at [906, 99] on button "Variables Menu" at bounding box center [903, 98] width 10 height 10
click at [719, 123] on div at bounding box center [794, 134] width 239 height 94
click at [904, 99] on icon "button" at bounding box center [903, 98] width 6 height 6
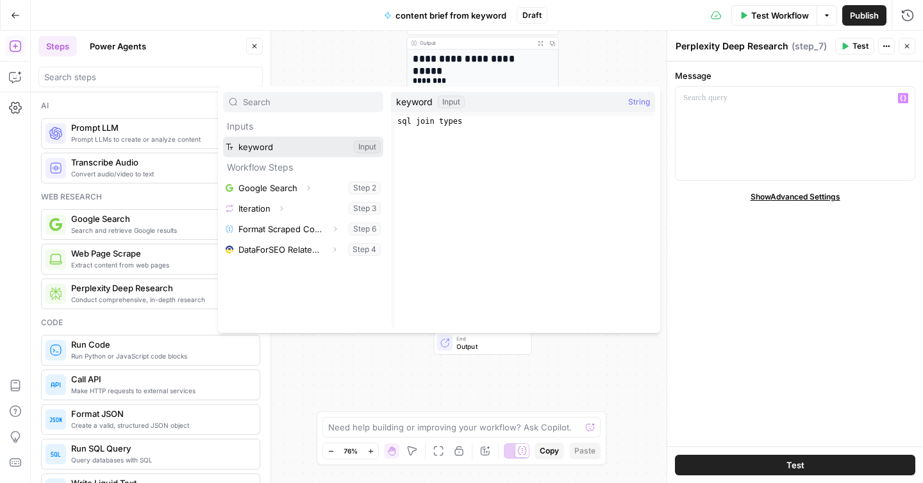
click at [300, 144] on button "Select variable keyword" at bounding box center [303, 146] width 160 height 21
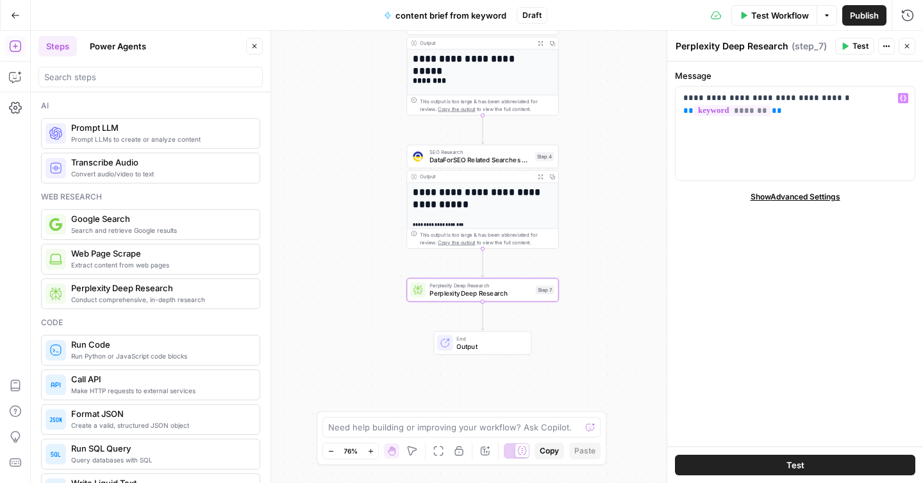
click at [789, 192] on span "Show Advanced Settings" at bounding box center [795, 197] width 90 height 12
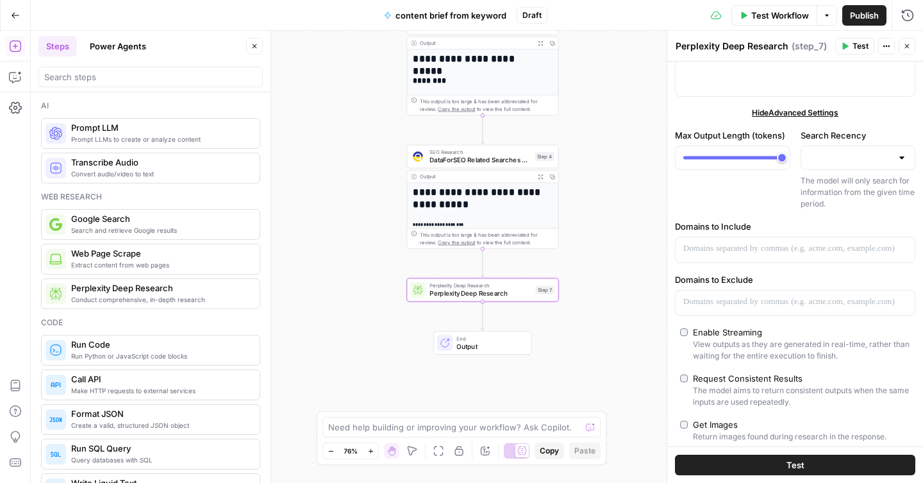
scroll to position [94, 0]
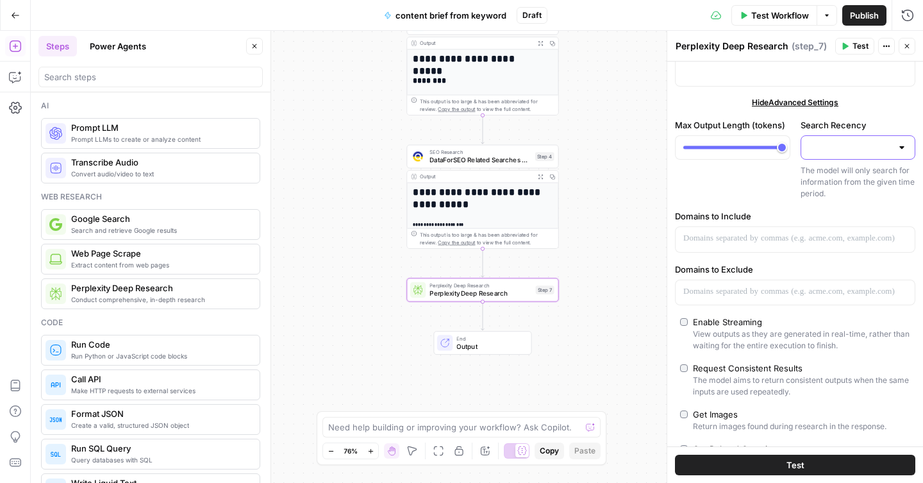
click at [841, 151] on input "Search Recency" at bounding box center [850, 147] width 83 height 13
click at [738, 183] on div "Max Output Length (tokens)" at bounding box center [732, 159] width 115 height 81
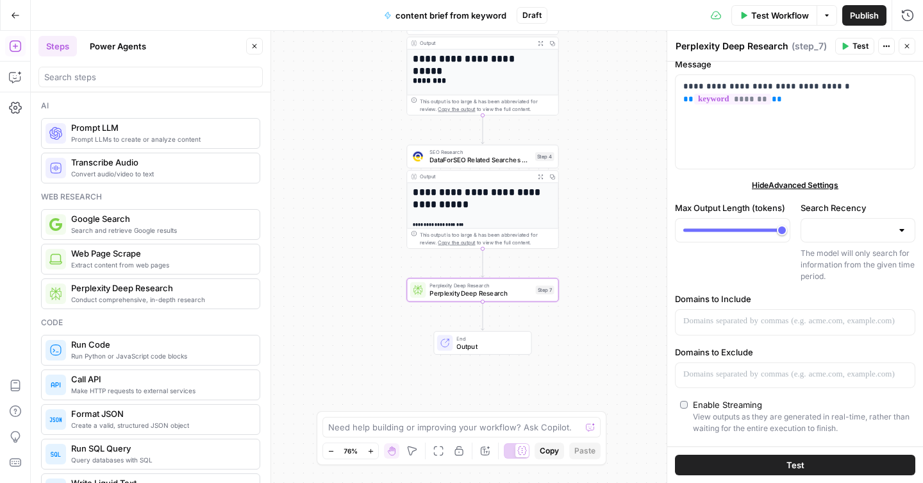
scroll to position [0, 0]
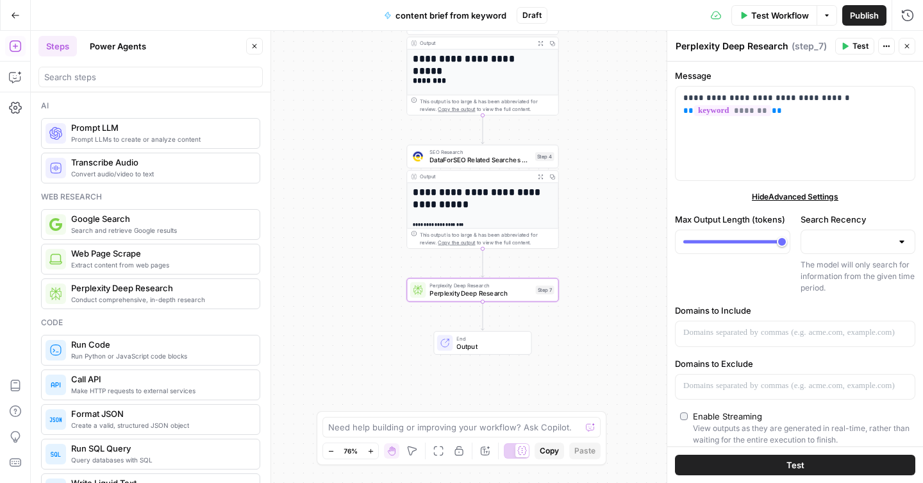
click at [857, 47] on span "Test" at bounding box center [860, 46] width 16 height 12
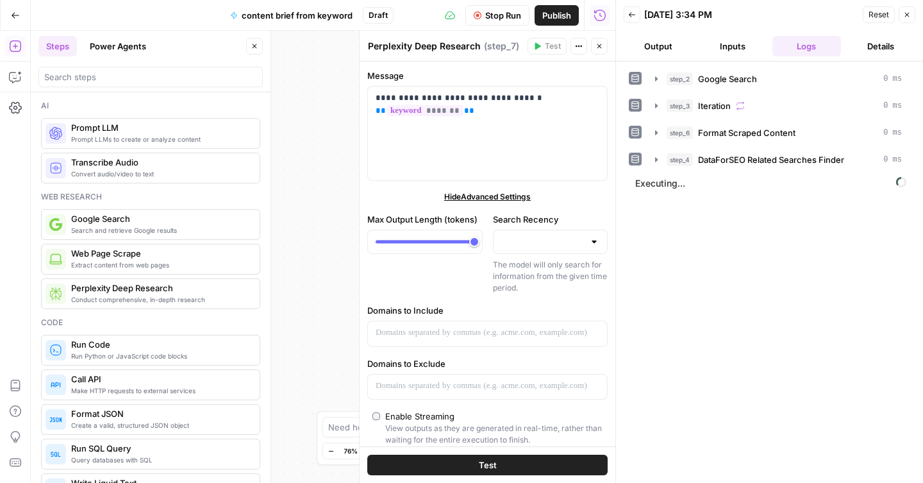
click at [865, 45] on button "Details" at bounding box center [880, 46] width 69 height 21
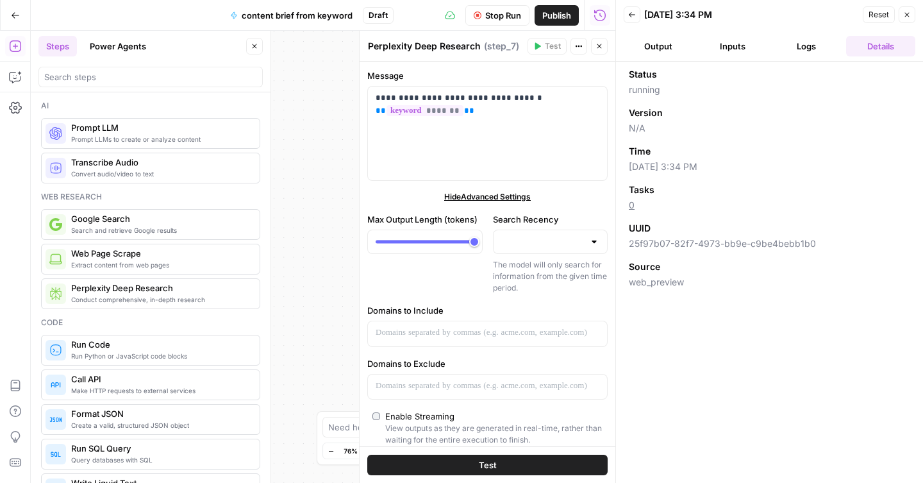
click at [795, 49] on button "Logs" at bounding box center [806, 46] width 69 height 21
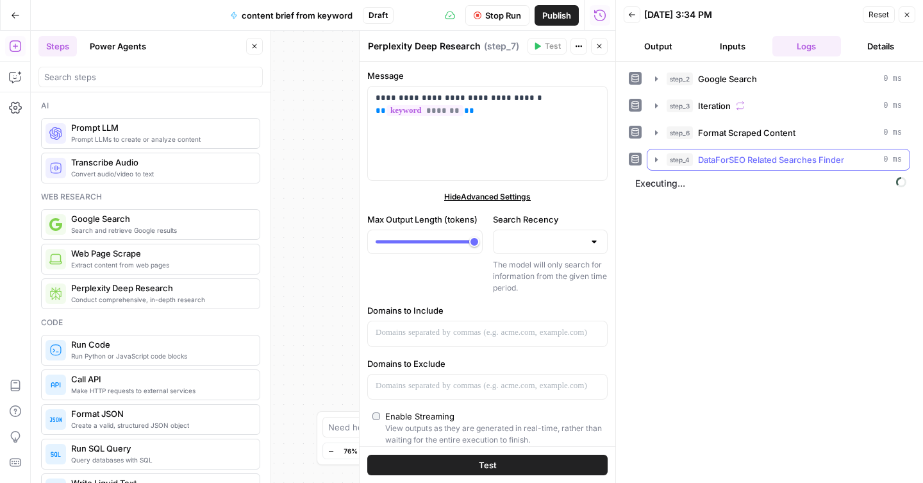
click at [728, 161] on span "DataForSEO Related Searches Finder" at bounding box center [771, 159] width 146 height 13
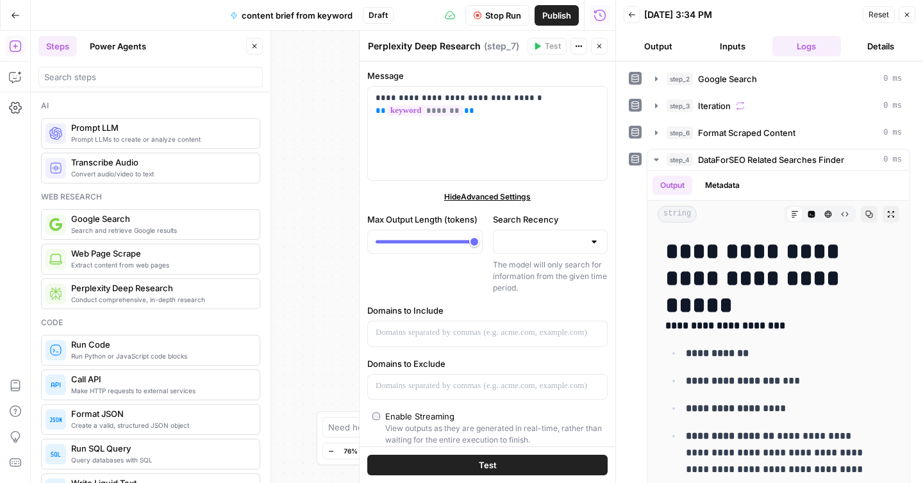
click at [877, 38] on button "Details" at bounding box center [880, 46] width 69 height 21
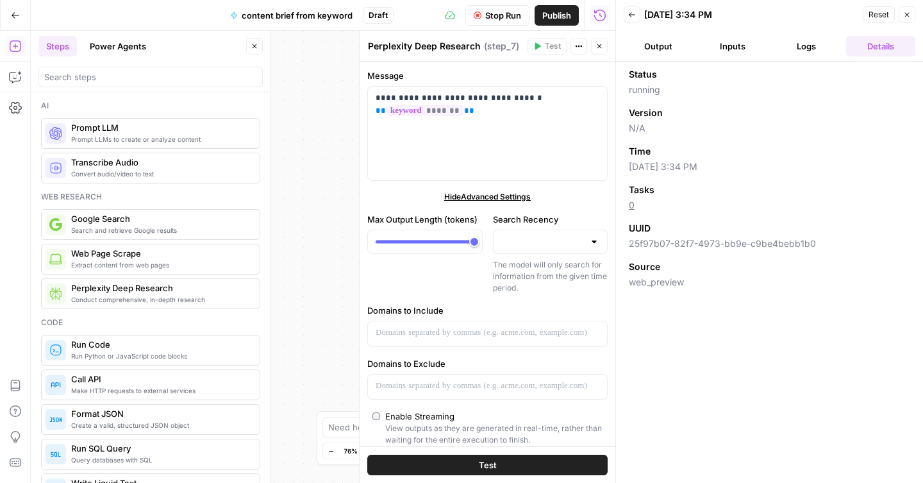
click at [813, 44] on button "Logs" at bounding box center [806, 46] width 69 height 21
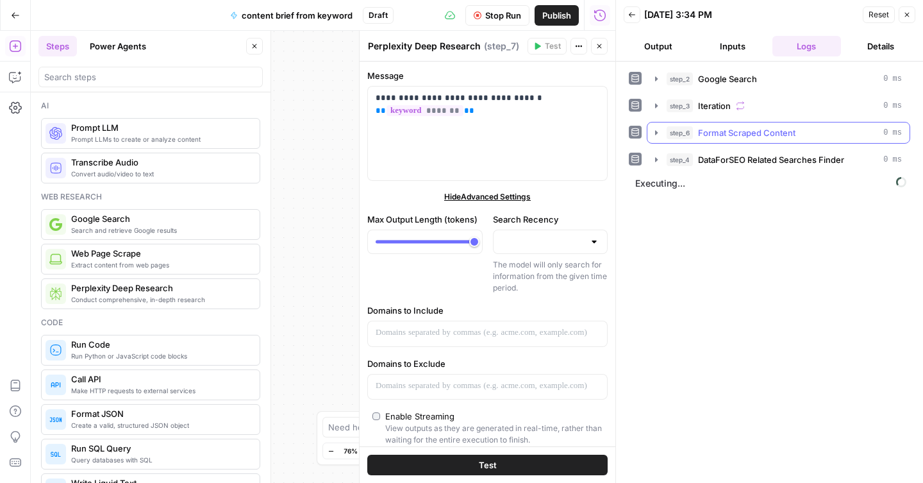
click at [724, 131] on span "Format Scraped Content" at bounding box center [746, 132] width 97 height 13
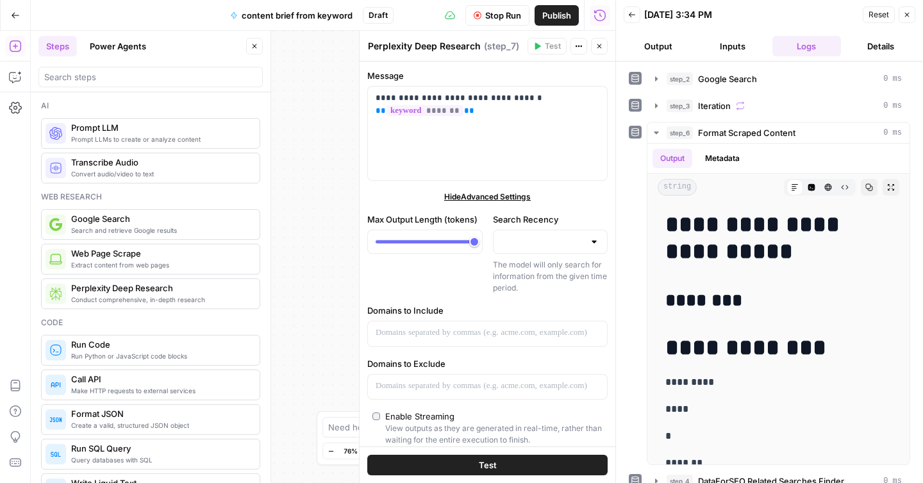
click at [876, 52] on button "Details" at bounding box center [880, 46] width 69 height 21
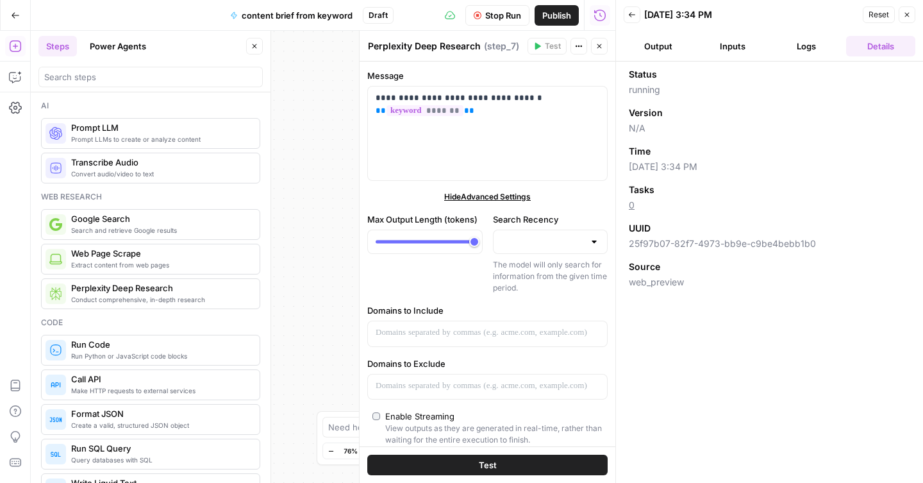
click at [808, 50] on button "Logs" at bounding box center [806, 46] width 69 height 21
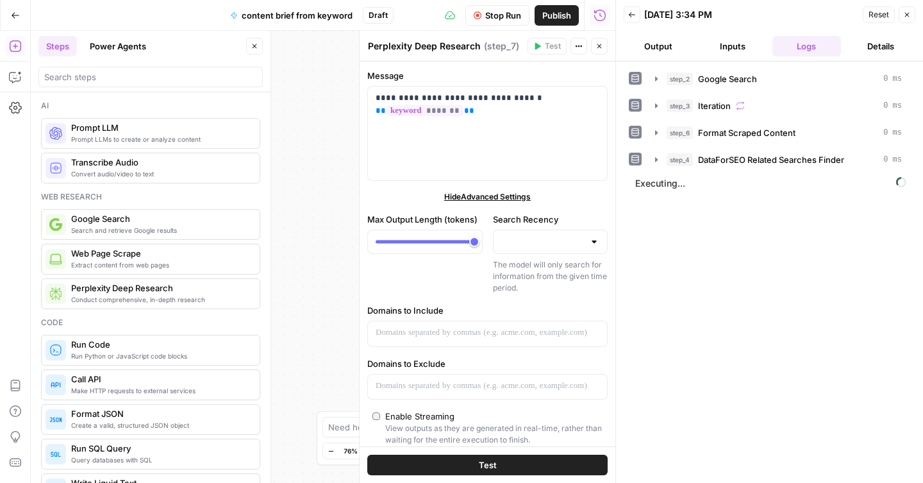
click at [905, 15] on icon "button" at bounding box center [907, 15] width 8 height 8
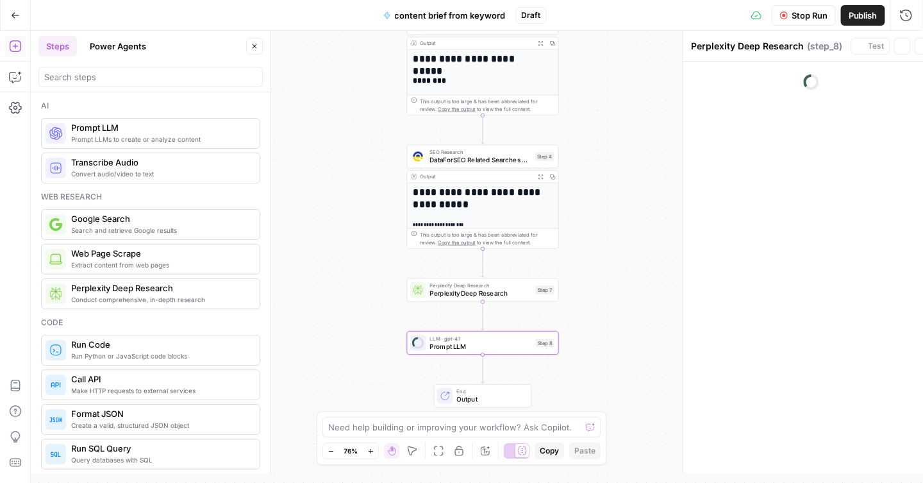
type textarea "Prompt LLM"
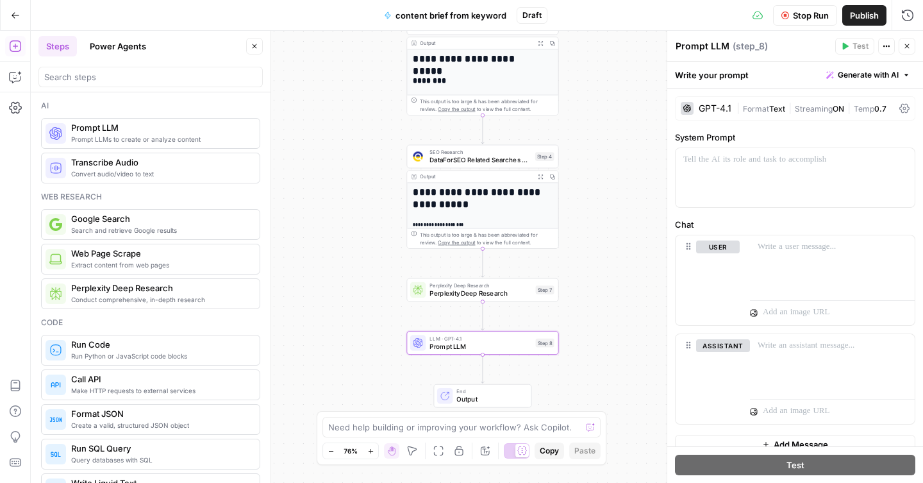
click at [716, 109] on div "GPT-4.1" at bounding box center [714, 108] width 33 height 9
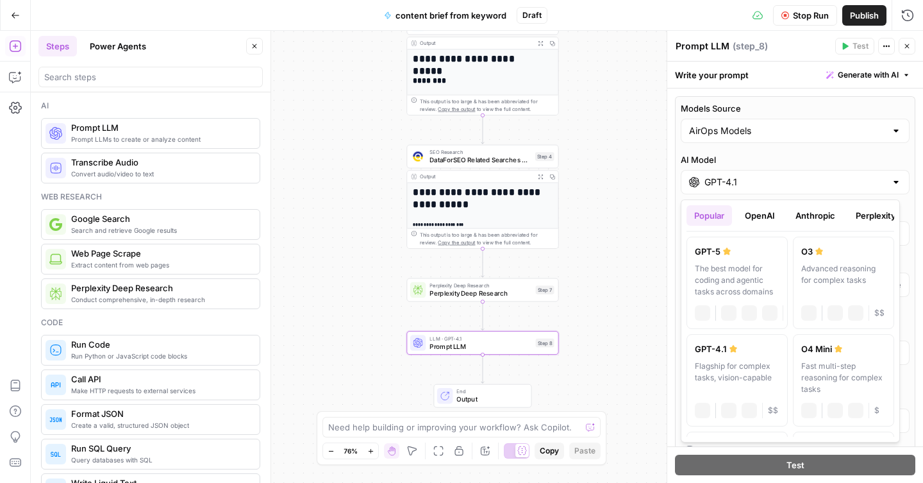
click at [798, 185] on input "GPT-4.1" at bounding box center [794, 182] width 181 height 13
click at [874, 212] on button "Perplexity" at bounding box center [876, 215] width 56 height 21
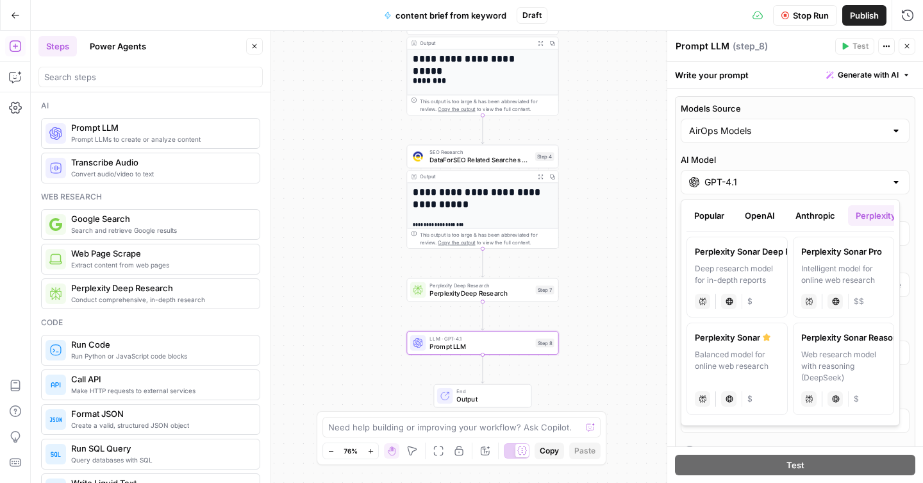
click at [768, 336] on icon at bounding box center [767, 336] width 8 height 7
type input "Perplexity Sonar"
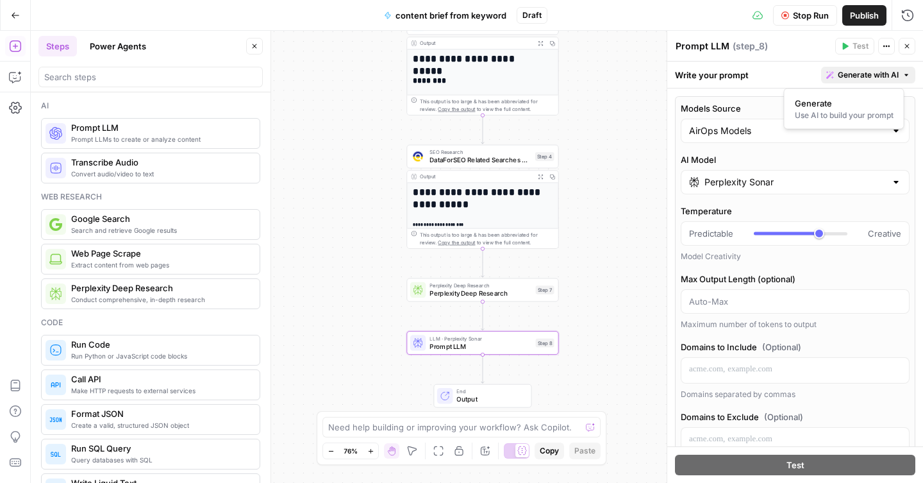
click at [867, 72] on span "Generate with AI" at bounding box center [868, 75] width 61 height 12
click at [855, 113] on div "Use AI to build your prompt" at bounding box center [844, 116] width 99 height 12
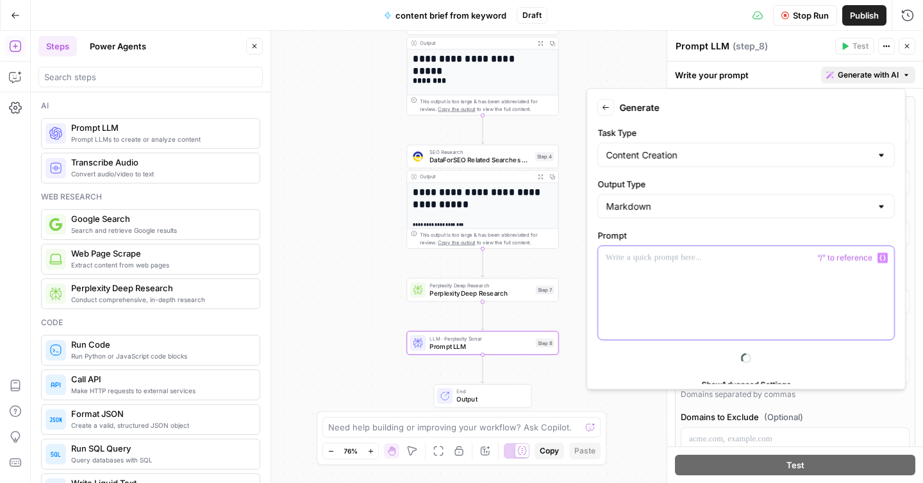
click at [724, 274] on div at bounding box center [746, 293] width 296 height 94
click at [873, 251] on p "**********" at bounding box center [741, 257] width 271 height 13
click at [879, 255] on icon "button" at bounding box center [882, 257] width 6 height 6
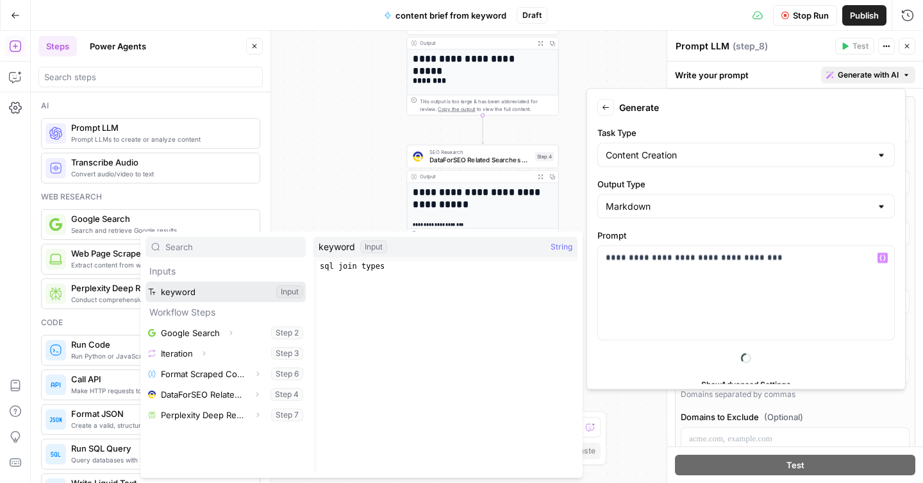
click at [233, 295] on button "Select variable keyword" at bounding box center [225, 291] width 160 height 21
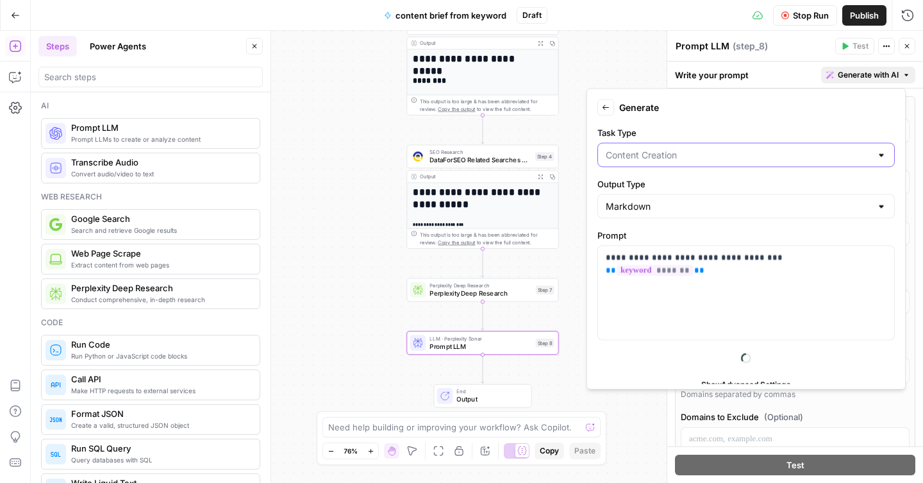
click at [817, 154] on input "Task Type" at bounding box center [738, 155] width 265 height 13
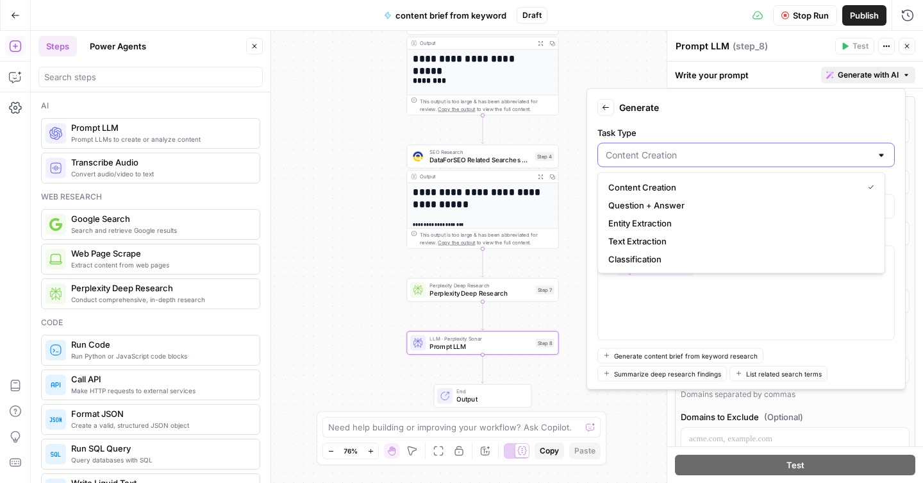
click at [818, 154] on input "Task Type" at bounding box center [738, 155] width 265 height 13
type input "Content Creation"
click at [787, 130] on label "Task Type" at bounding box center [745, 132] width 297 height 13
click at [787, 149] on input "Content Creation" at bounding box center [738, 155] width 265 height 13
type input "Content Creation"
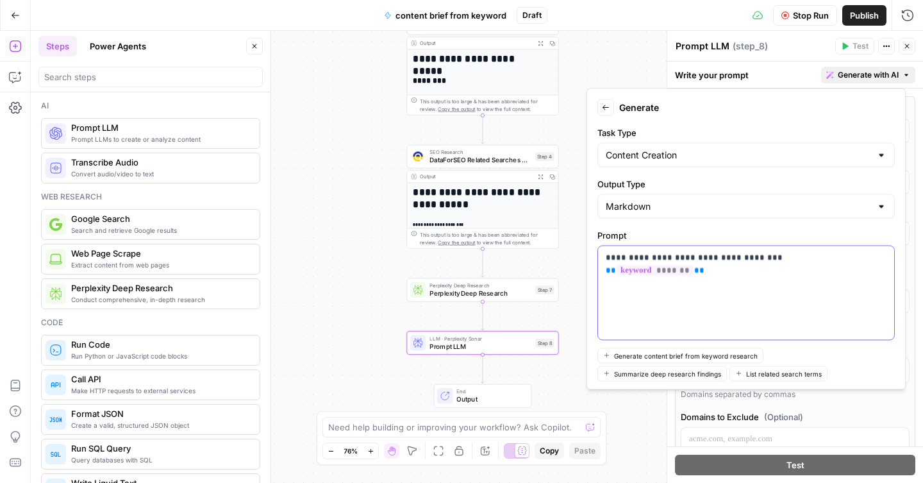
click at [650, 338] on div "**********" at bounding box center [746, 293] width 296 height 94
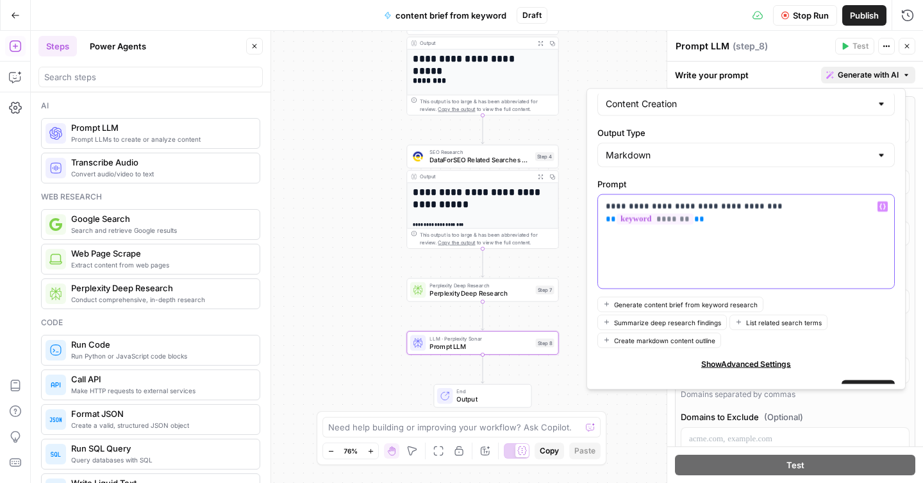
scroll to position [73, 0]
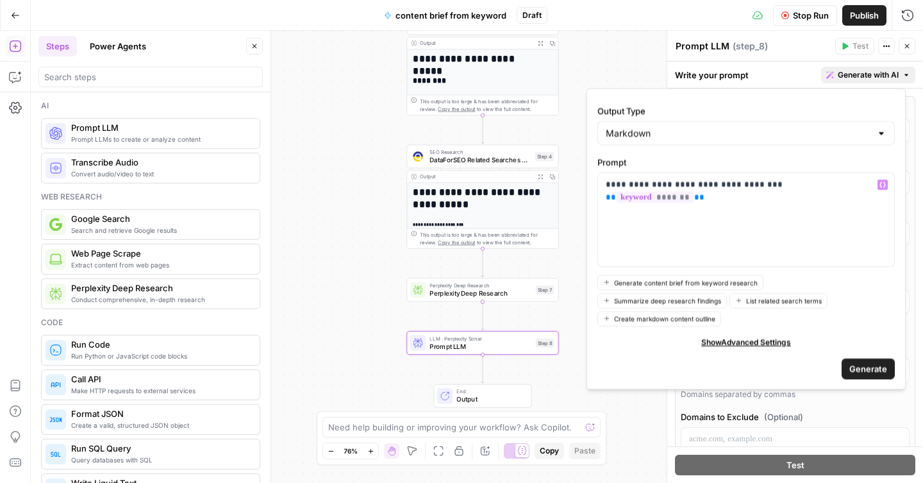
click at [860, 366] on span "Generate" at bounding box center [868, 367] width 38 height 13
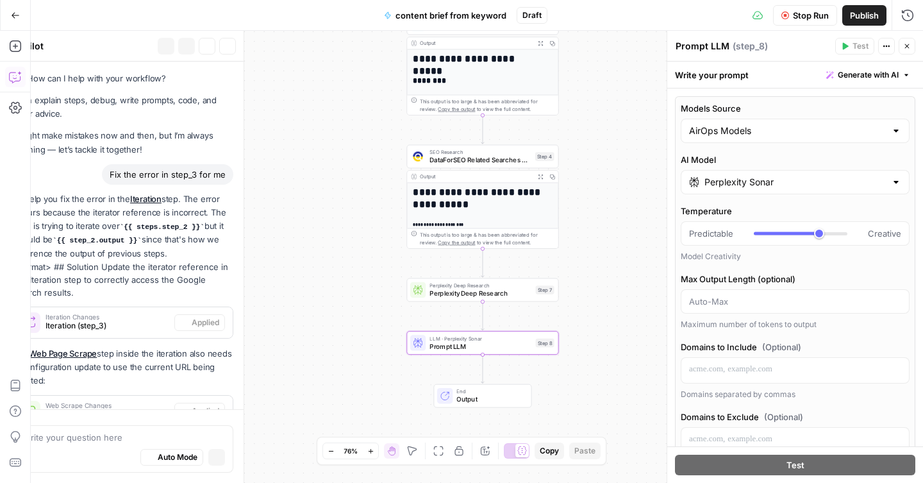
scroll to position [3178, 0]
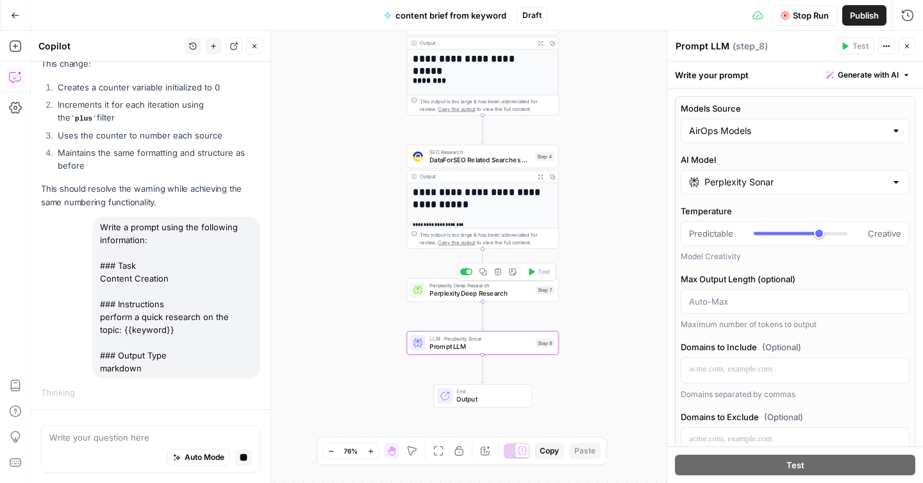
click at [522, 299] on div "Perplexity Deep Research Perplexity Deep Research Step 7 Copy step Delete step …" at bounding box center [482, 290] width 152 height 24
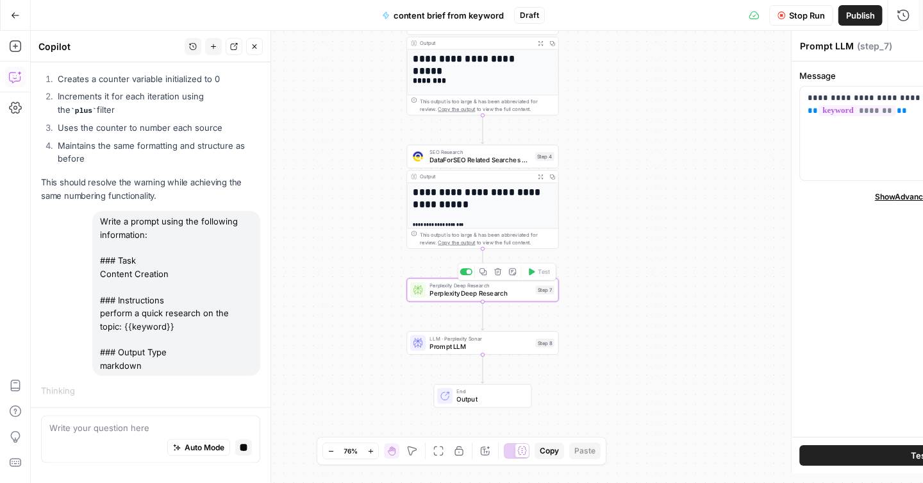
type textarea "Perplexity Deep Research"
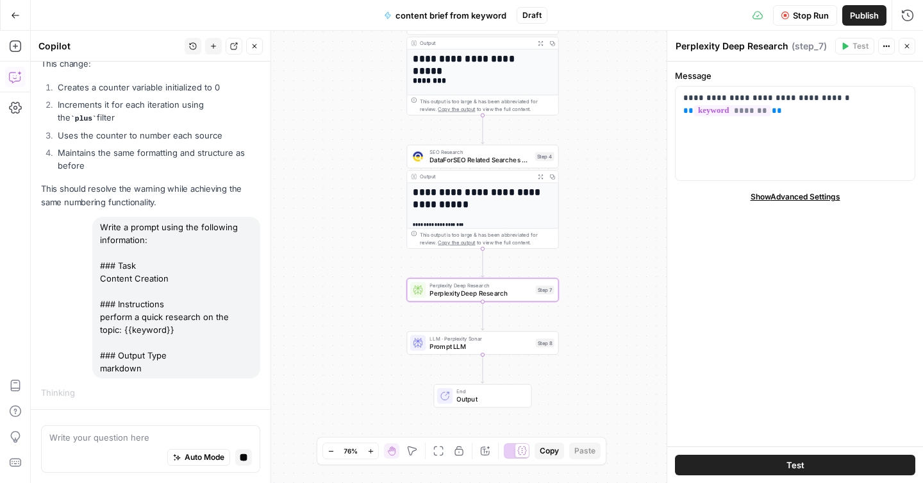
click at [909, 15] on div "Close" at bounding box center [899, 20] width 22 height 13
click at [909, 10] on icon "button" at bounding box center [907, 15] width 13 height 13
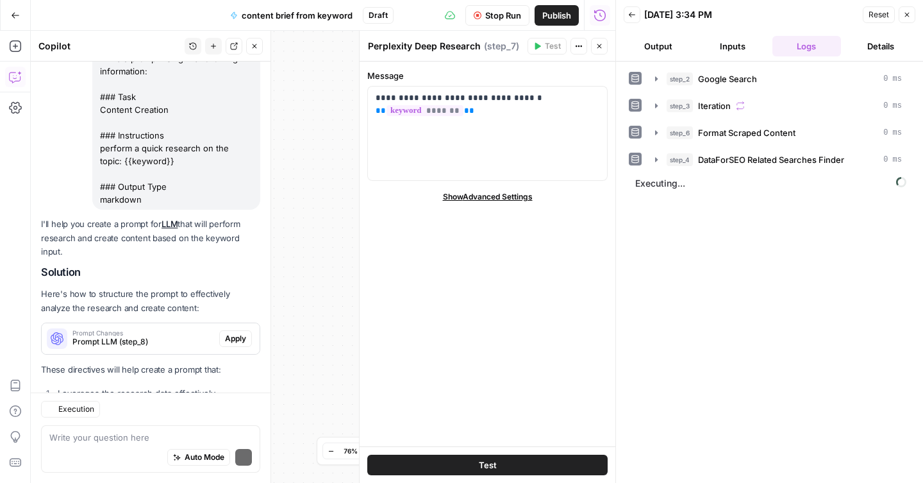
scroll to position [3647, 0]
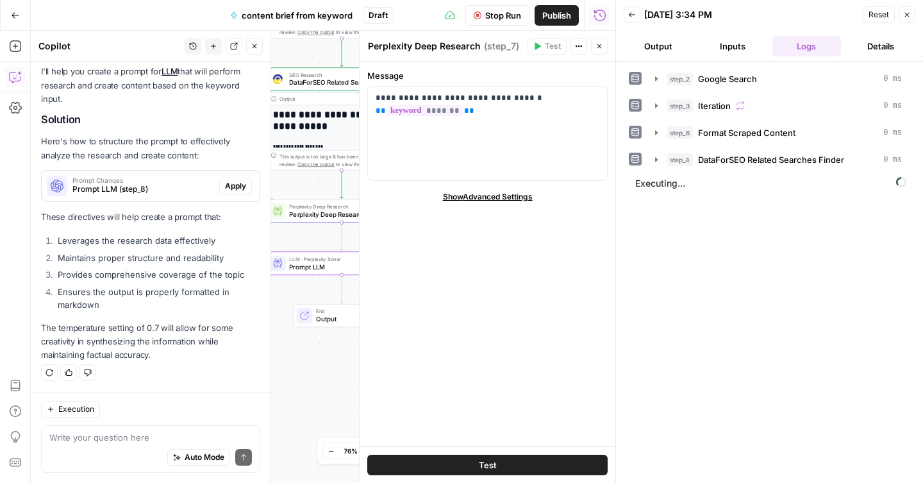
click at [225, 186] on span "Apply" at bounding box center [235, 186] width 21 height 12
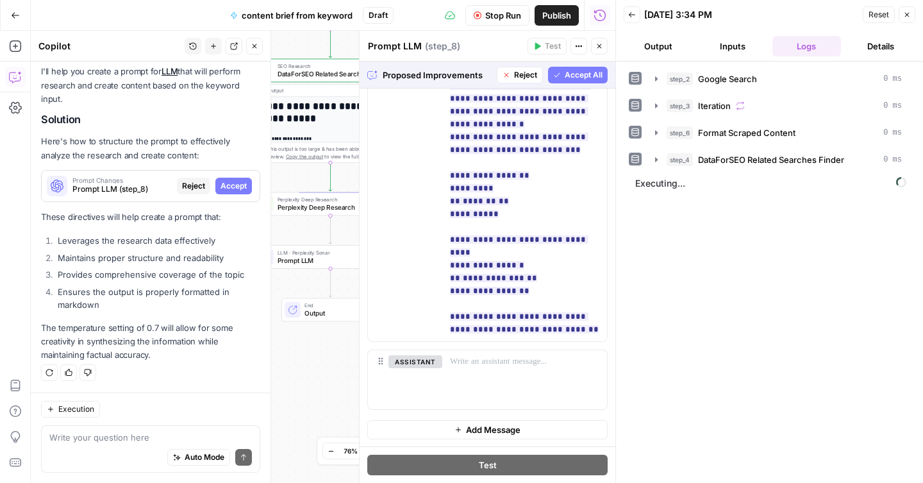
scroll to position [1179, 0]
click at [577, 76] on span "Accept All" at bounding box center [584, 75] width 38 height 12
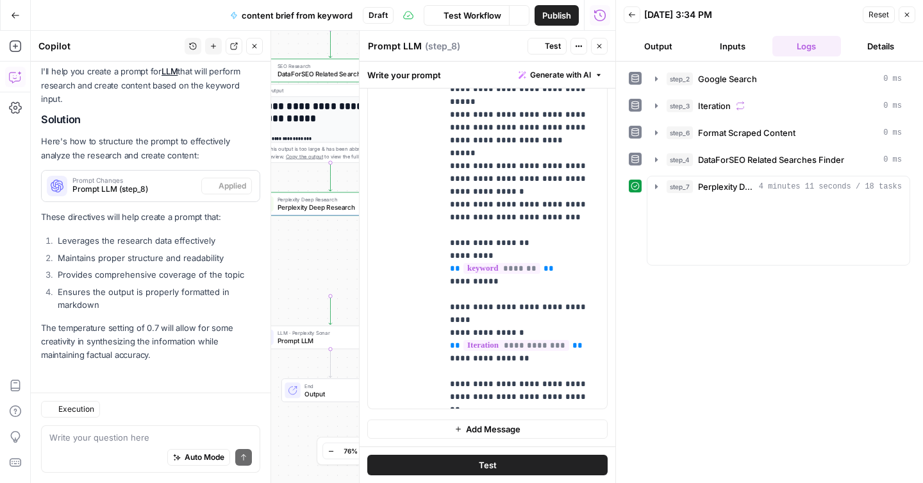
scroll to position [3667, 0]
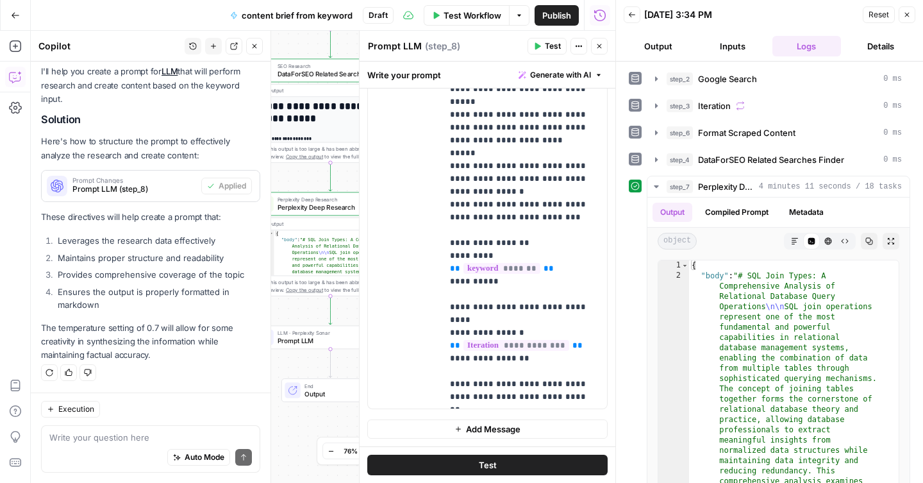
click at [479, 463] on span "Test" at bounding box center [488, 464] width 18 height 13
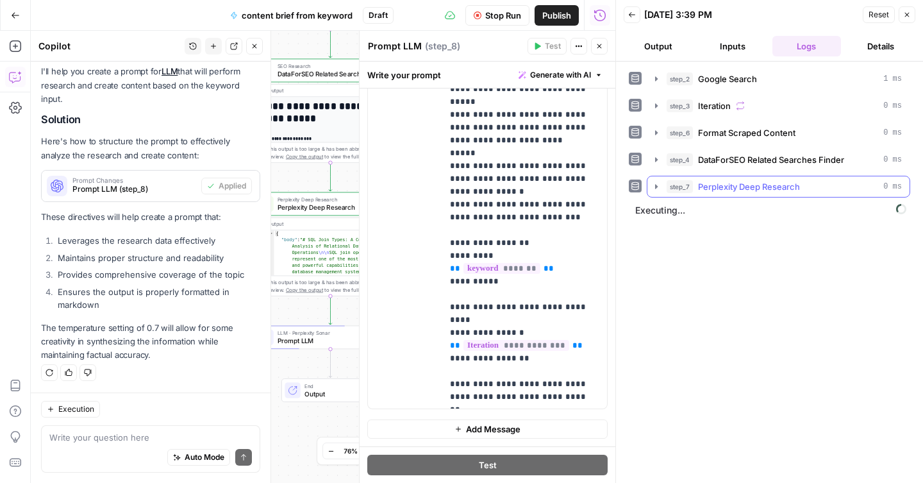
click at [659, 186] on icon "button" at bounding box center [656, 186] width 10 height 10
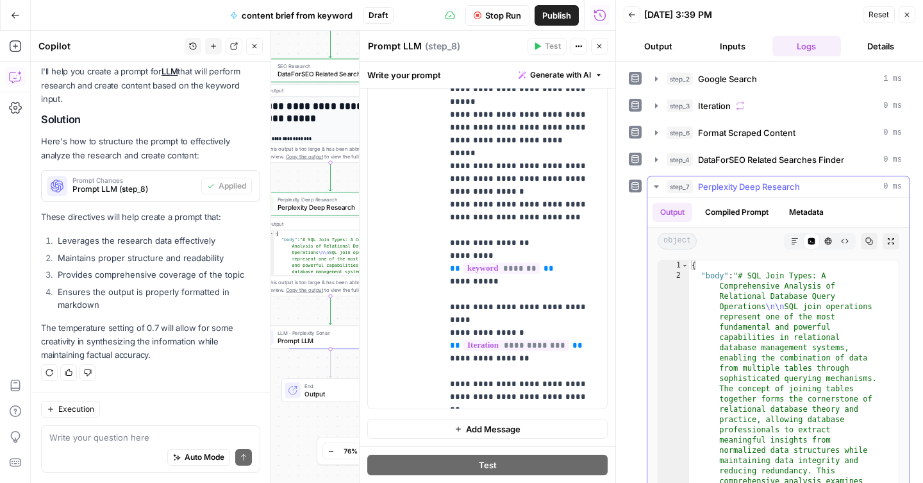
scroll to position [3, 0]
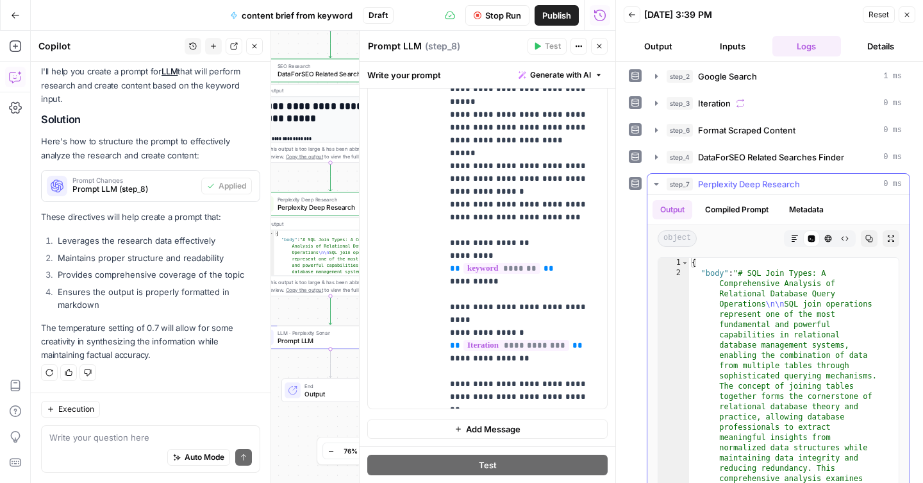
click at [726, 212] on button "Compiled Prompt" at bounding box center [736, 209] width 79 height 19
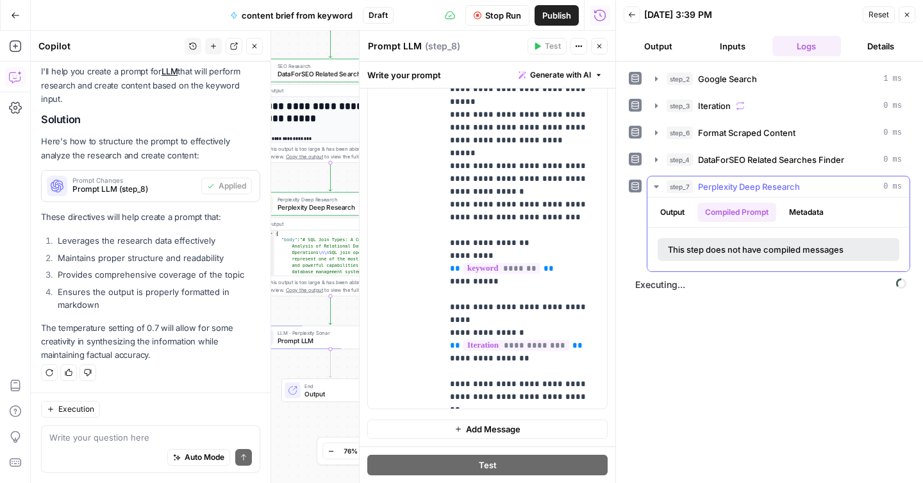
scroll to position [0, 0]
click at [797, 213] on button "Metadata" at bounding box center [806, 211] width 50 height 19
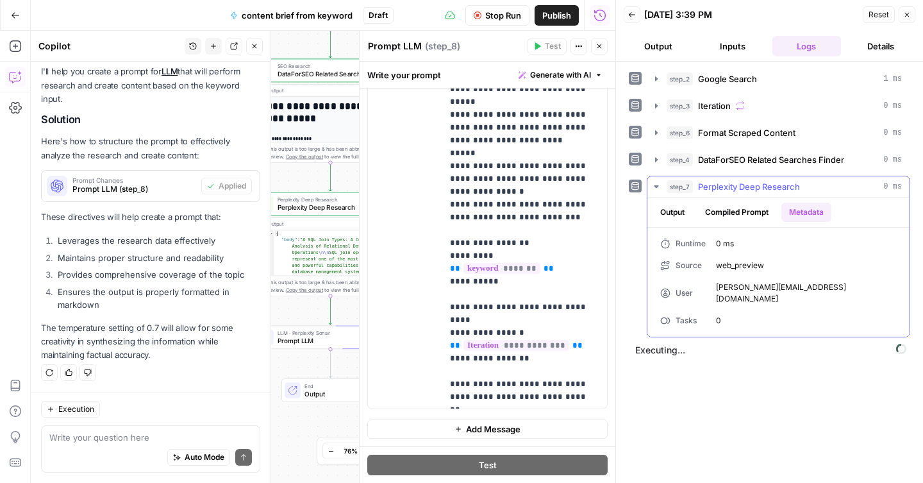
click at [673, 216] on button "Output" at bounding box center [672, 211] width 40 height 19
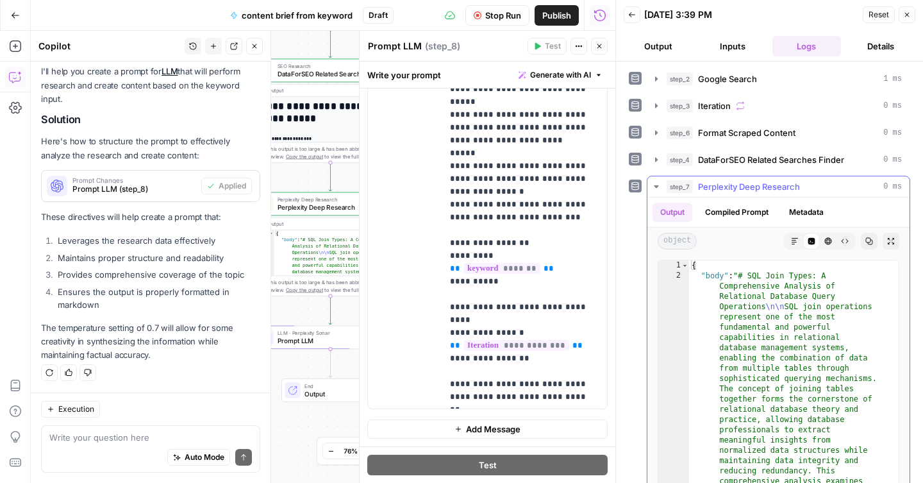
click at [809, 208] on button "Metadata" at bounding box center [806, 211] width 50 height 19
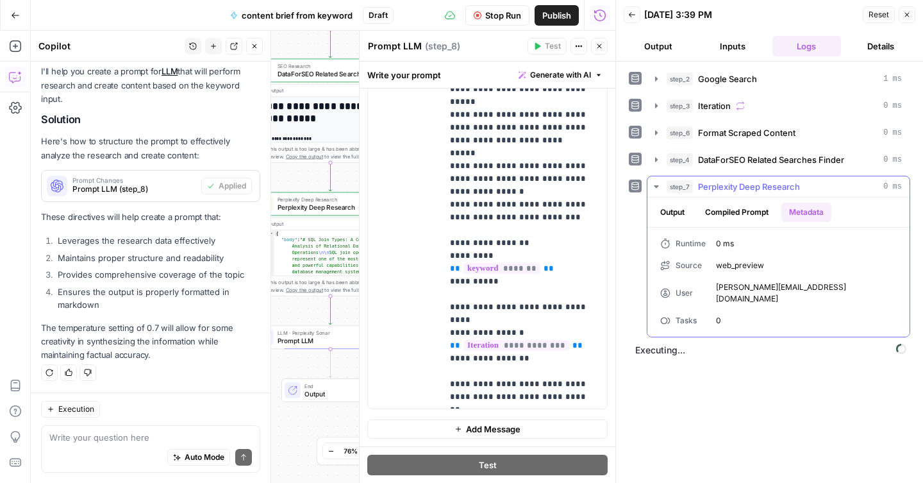
click at [667, 212] on button "Output" at bounding box center [672, 211] width 40 height 19
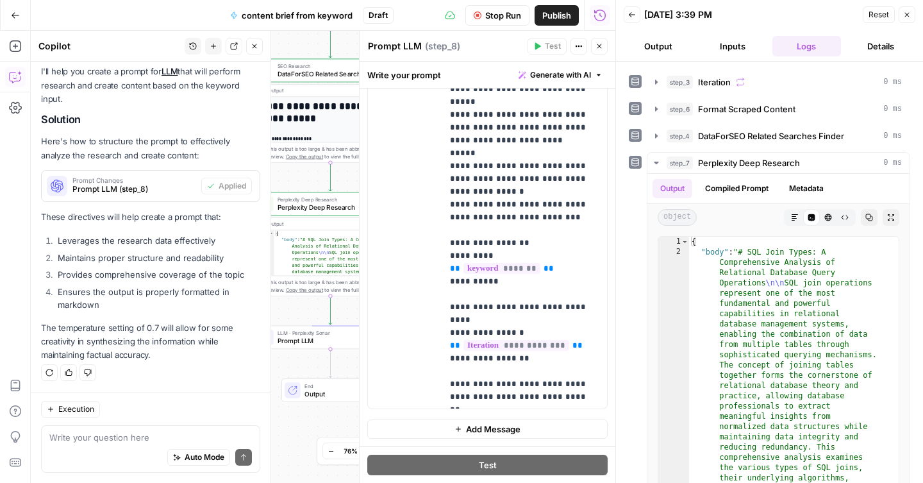
scroll to position [19, 0]
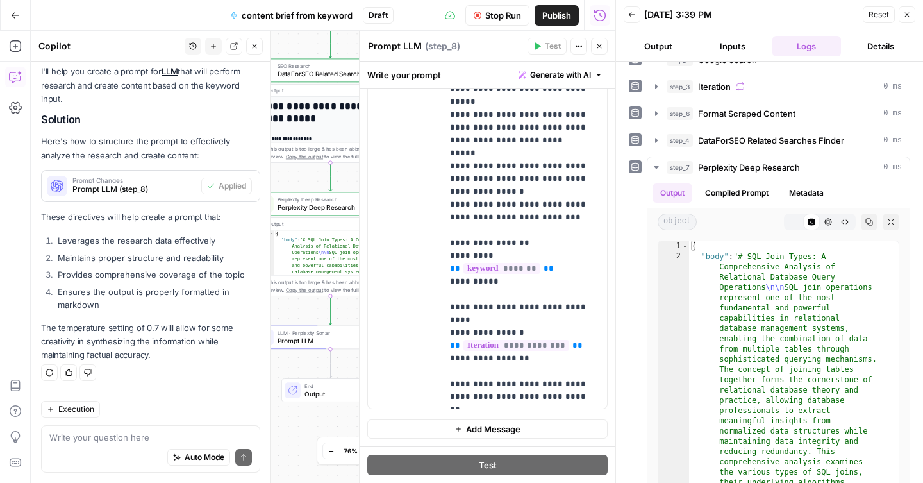
click at [905, 21] on button "Close" at bounding box center [906, 14] width 17 height 17
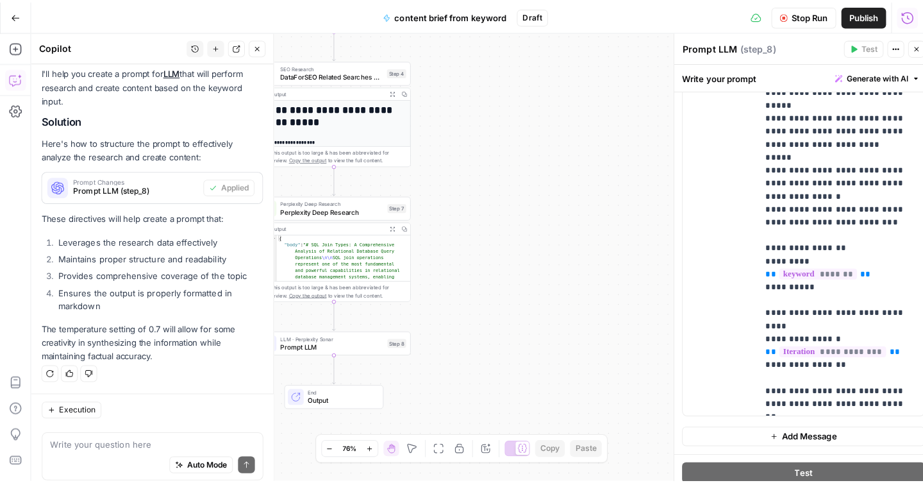
scroll to position [3667, 0]
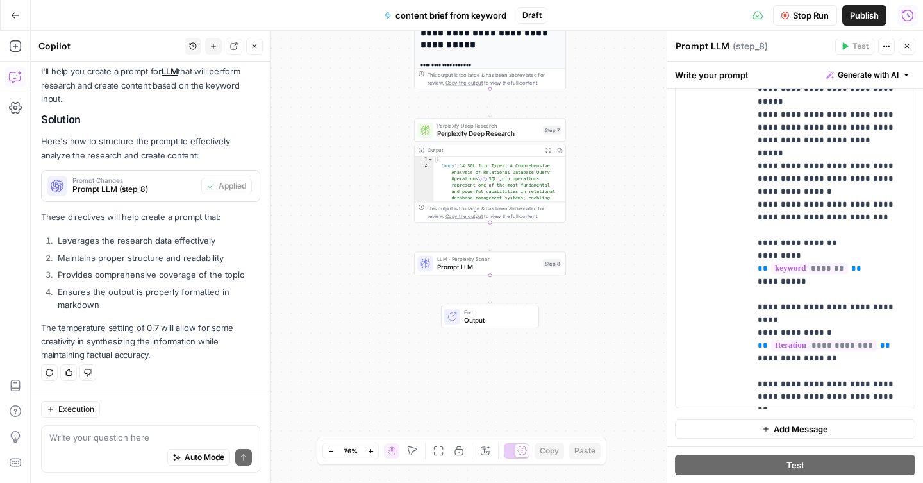
drag, startPoint x: 489, startPoint y: 273, endPoint x: 647, endPoint y: 198, distance: 174.6
click at [647, 199] on div "Workflow Set Inputs Inputs Google Search Google Search Step 2 Output Expand Out…" at bounding box center [477, 257] width 892 height 452
click at [493, 134] on span "Perplexity Deep Research" at bounding box center [487, 134] width 102 height 10
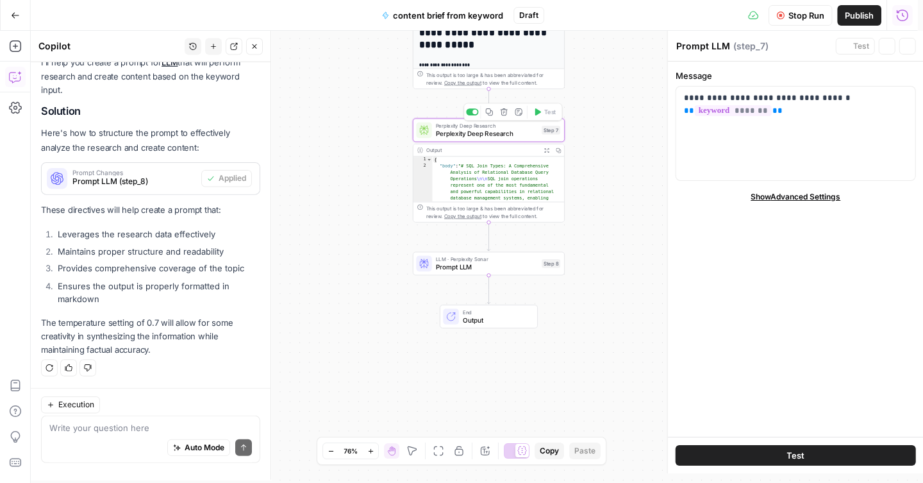
type textarea "Perplexity Deep Research"
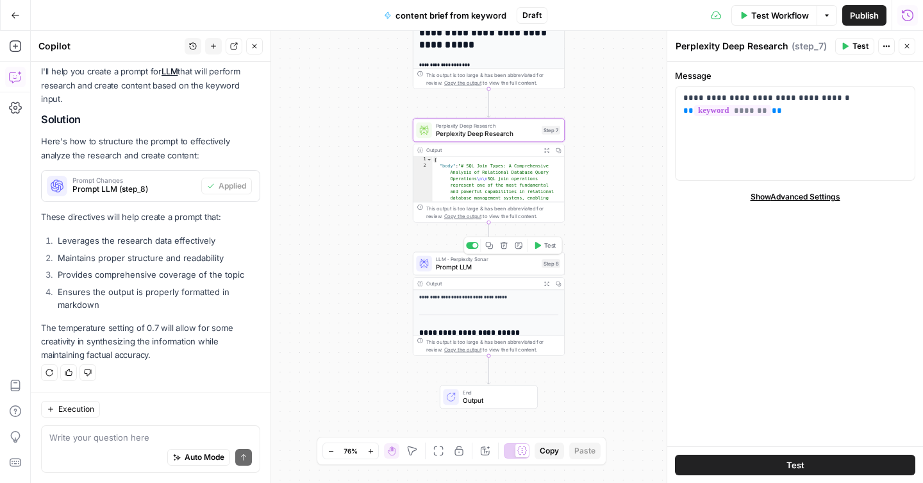
click at [499, 272] on div "LLM · Perplexity Sonar Prompt LLM Step 8 Copy step Delete step Add Note Test" at bounding box center [489, 264] width 152 height 24
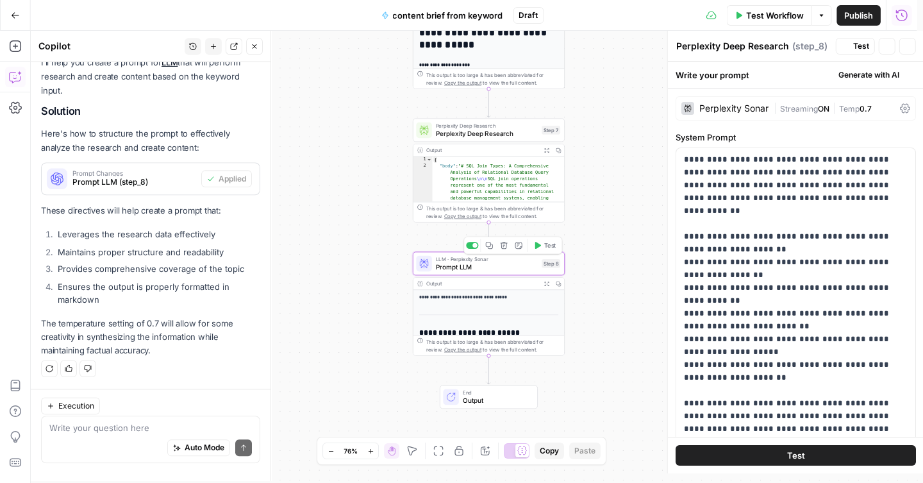
type textarea "Prompt LLM"
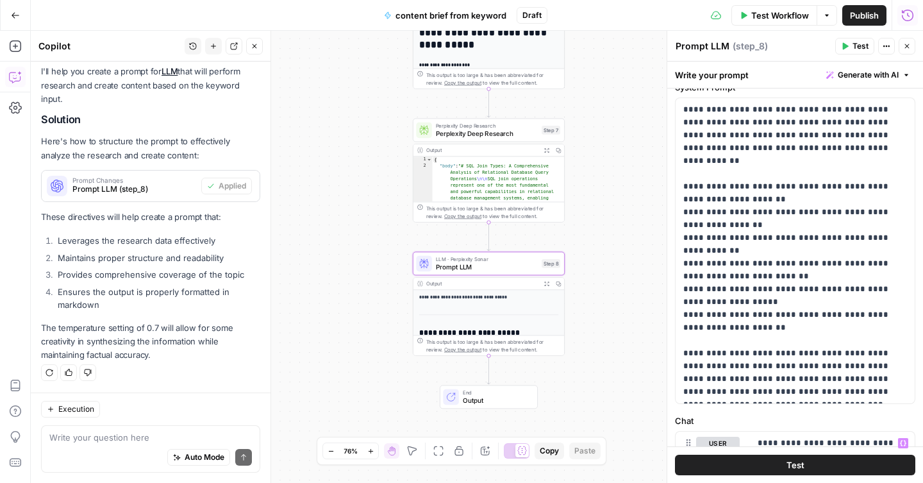
scroll to position [0, 0]
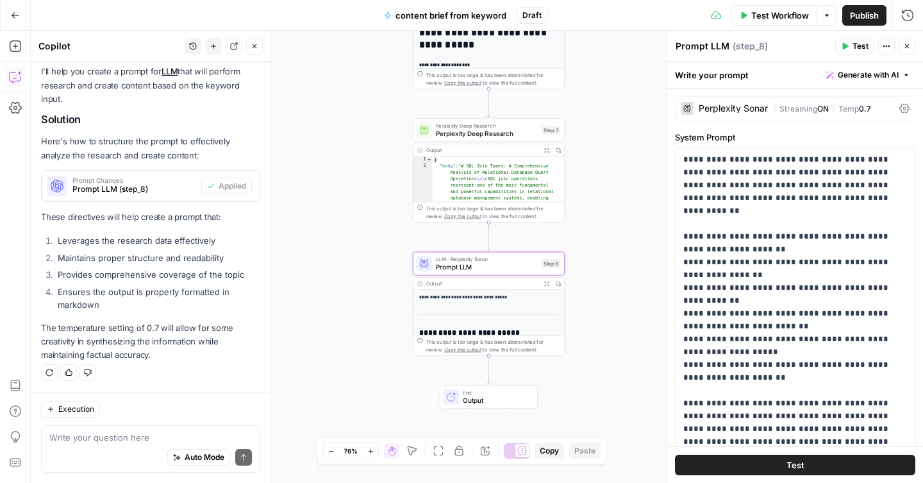
click at [918, 14] on div "Test Workflow Options Publish Run History" at bounding box center [735, 15] width 376 height 30
click at [911, 14] on icon "button" at bounding box center [907, 15] width 13 height 13
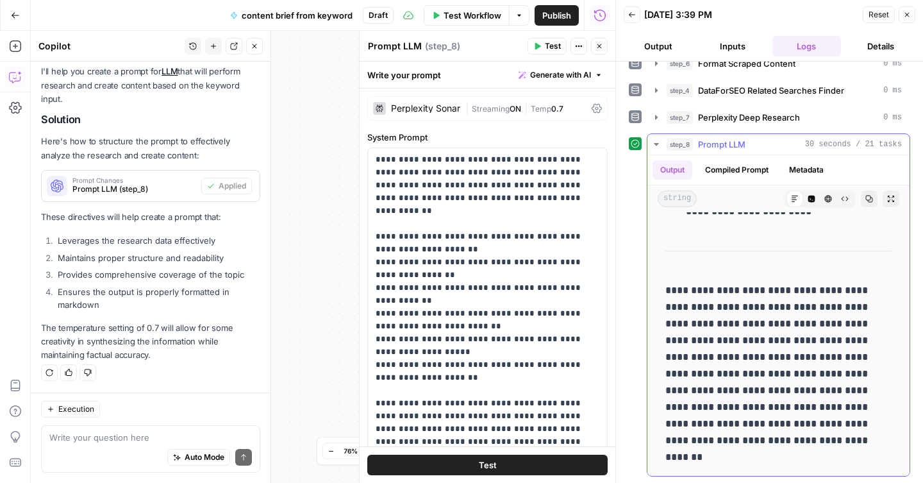
scroll to position [6530, 0]
click at [652, 142] on icon "button" at bounding box center [656, 144] width 10 height 10
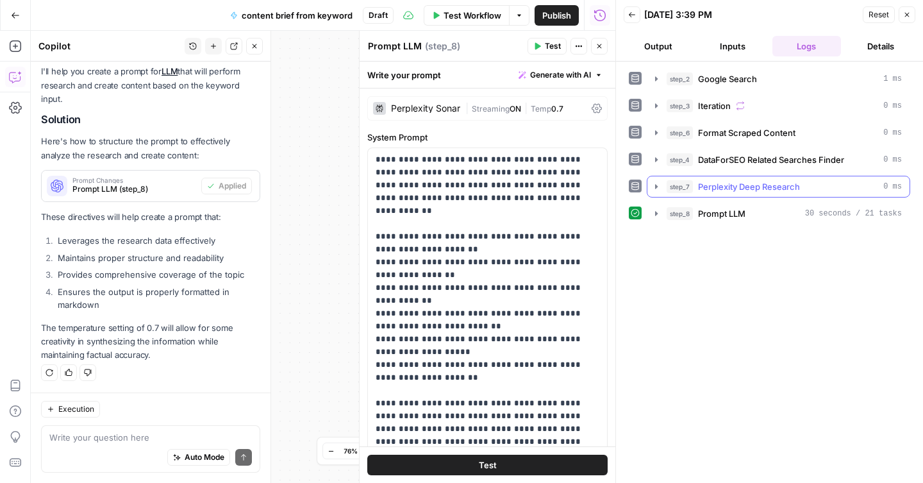
click at [727, 192] on span "Perplexity Deep Research" at bounding box center [749, 186] width 102 height 13
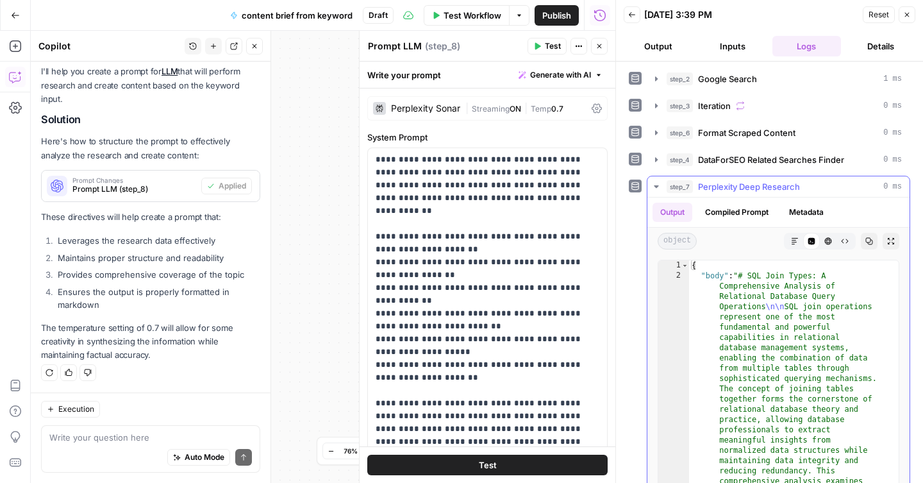
click at [727, 192] on span "Perplexity Deep Research" at bounding box center [749, 186] width 102 height 13
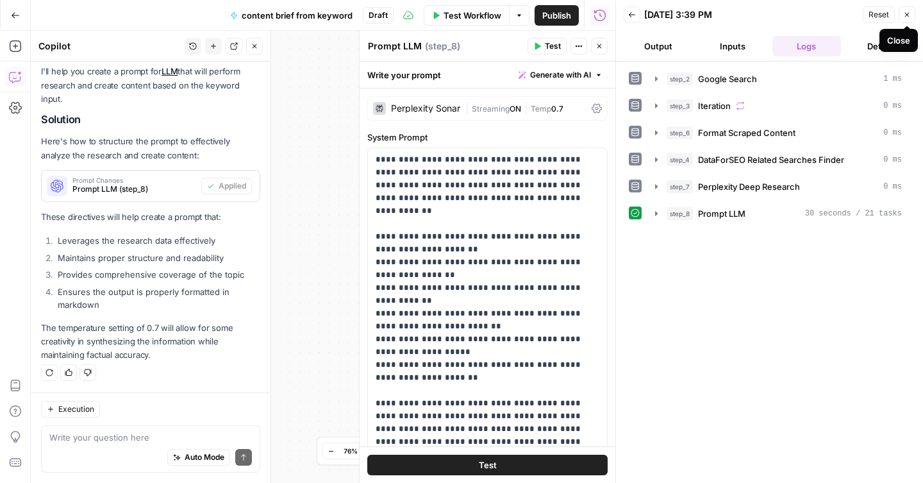
click at [871, 46] on button "Details" at bounding box center [880, 46] width 69 height 21
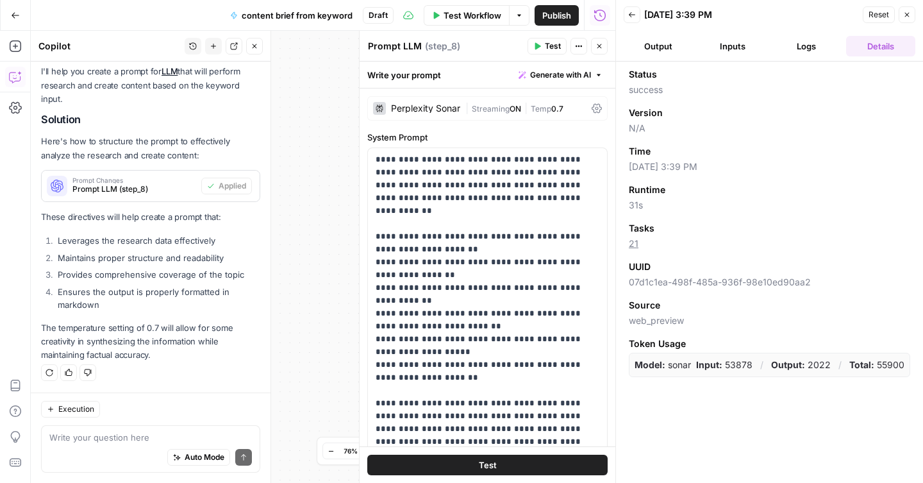
click at [632, 245] on link "21" at bounding box center [634, 243] width 10 height 11
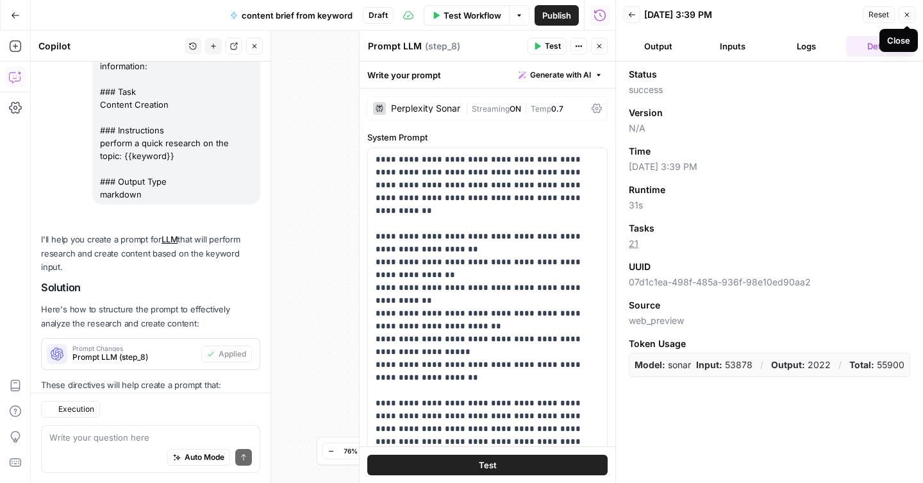
scroll to position [3667, 0]
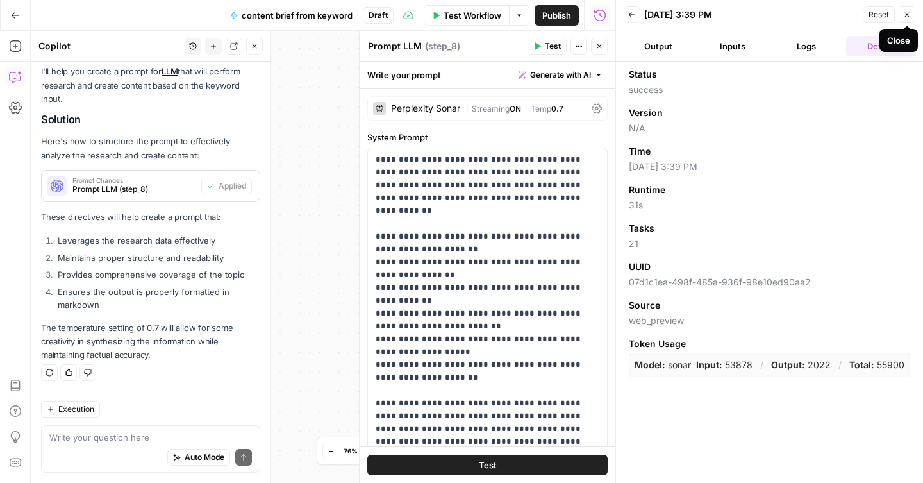
click at [909, 19] on button "Close" at bounding box center [906, 14] width 17 height 17
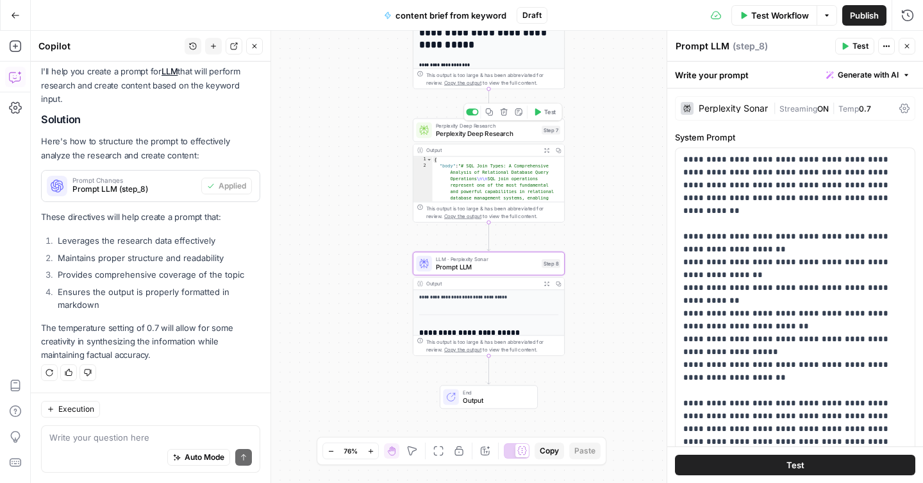
click at [513, 133] on span "Perplexity Deep Research" at bounding box center [487, 134] width 102 height 10
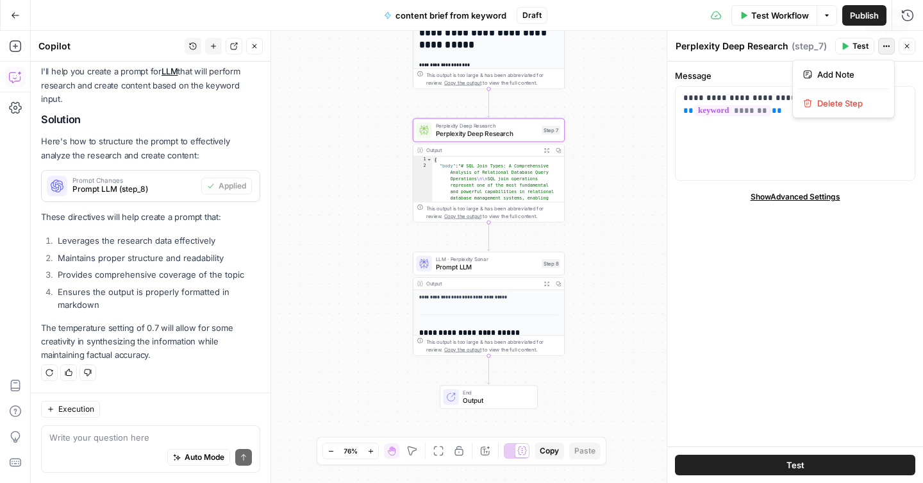
click at [884, 44] on icon "button" at bounding box center [886, 46] width 8 height 8
click at [792, 199] on span "Show Advanced Settings" at bounding box center [795, 197] width 90 height 12
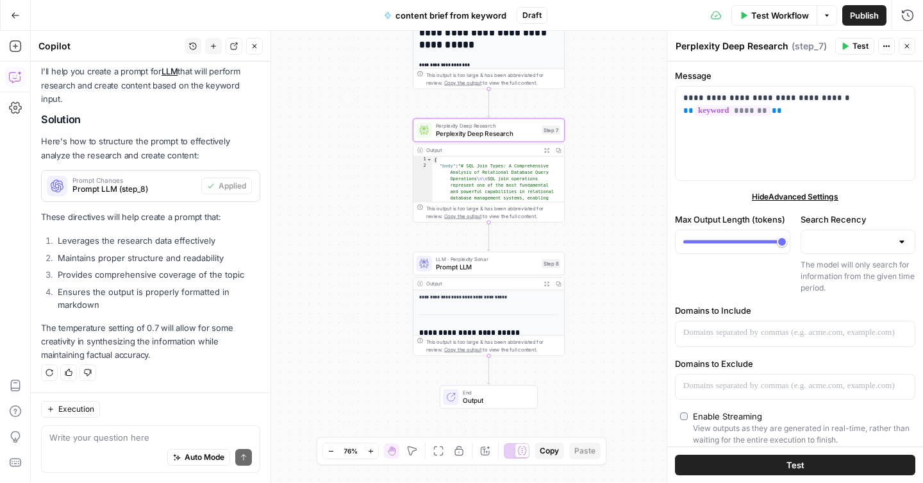
click at [792, 199] on span "Hide Advanced Settings" at bounding box center [795, 197] width 87 height 12
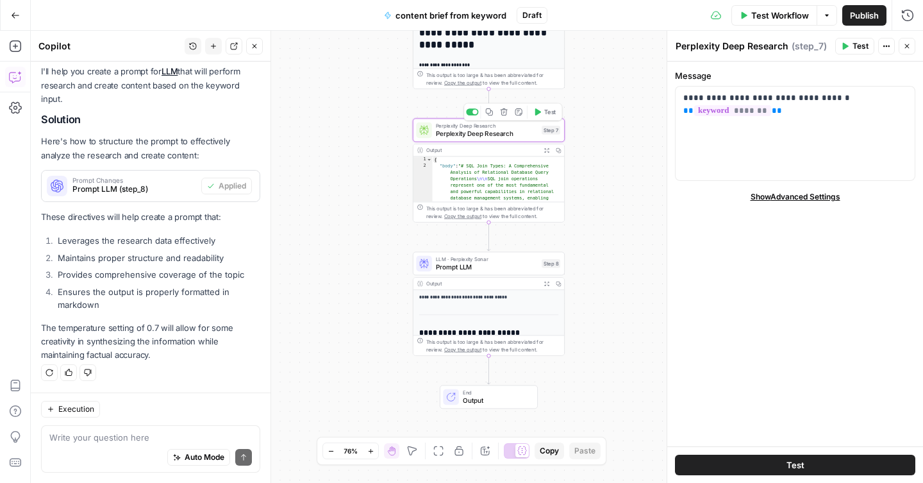
click at [503, 113] on icon "button" at bounding box center [503, 111] width 7 height 7
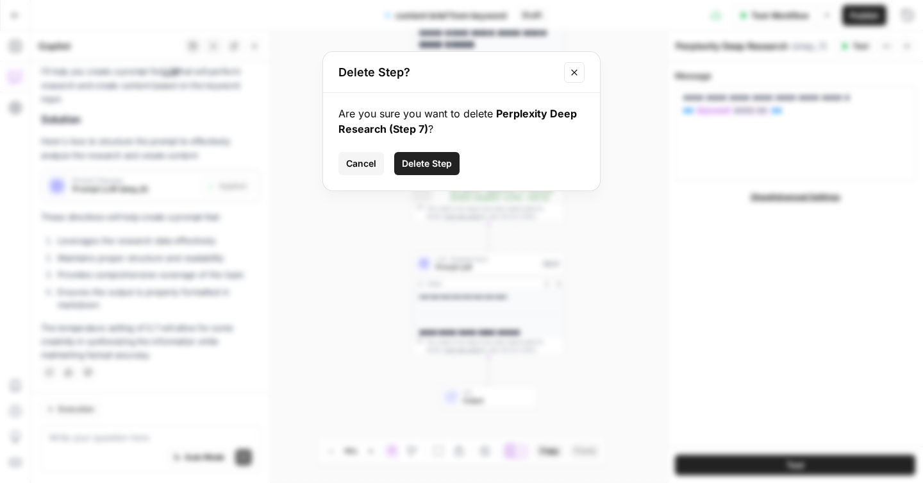
click at [442, 158] on span "Delete Step" at bounding box center [427, 163] width 50 height 13
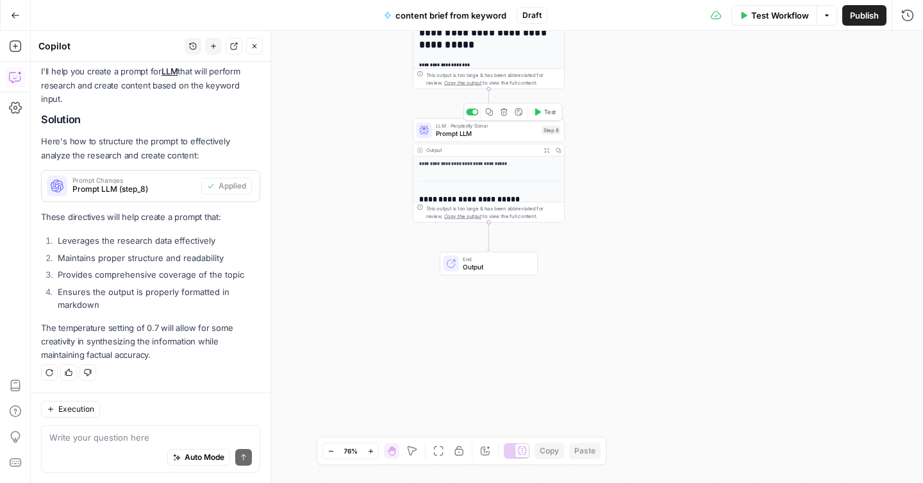
click at [500, 135] on span "Prompt LLM" at bounding box center [487, 134] width 102 height 10
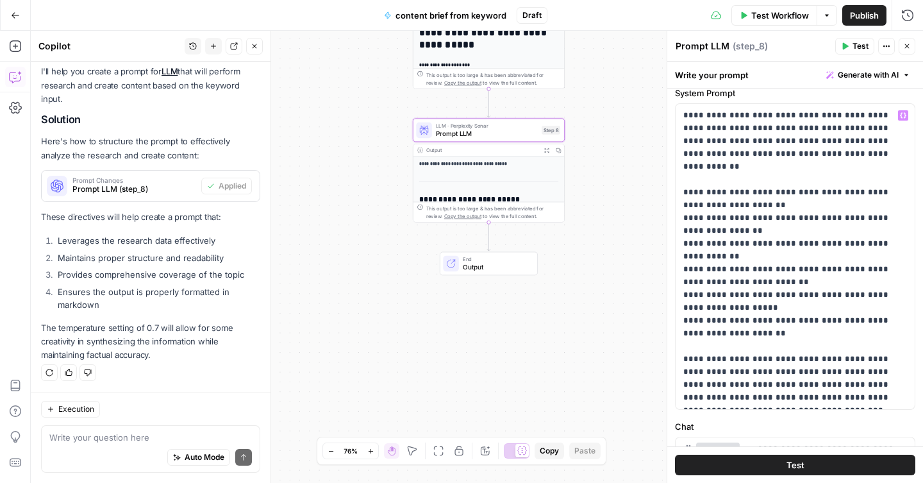
scroll to position [81, 0]
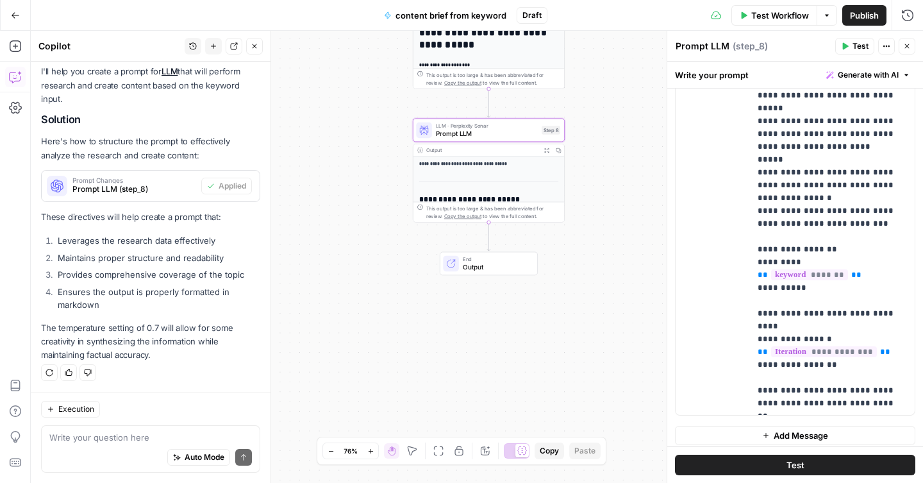
scroll to position [570, 0]
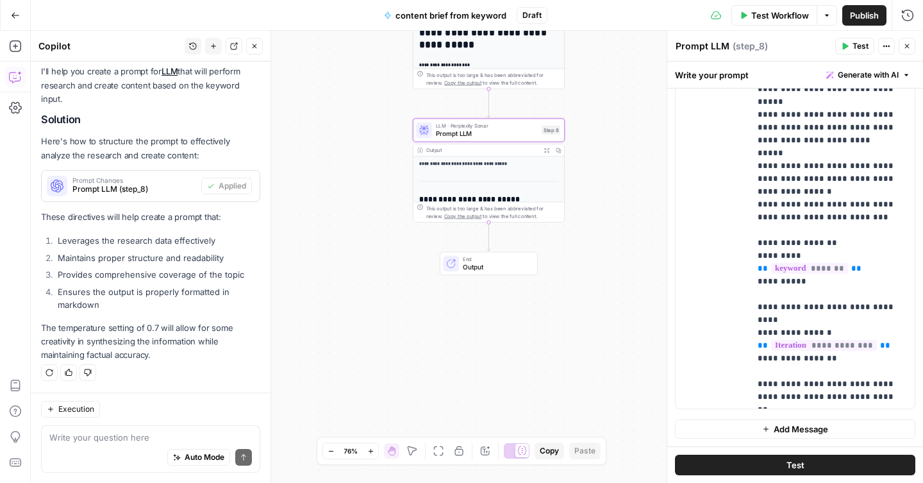
click at [905, 49] on icon "button" at bounding box center [907, 46] width 8 height 8
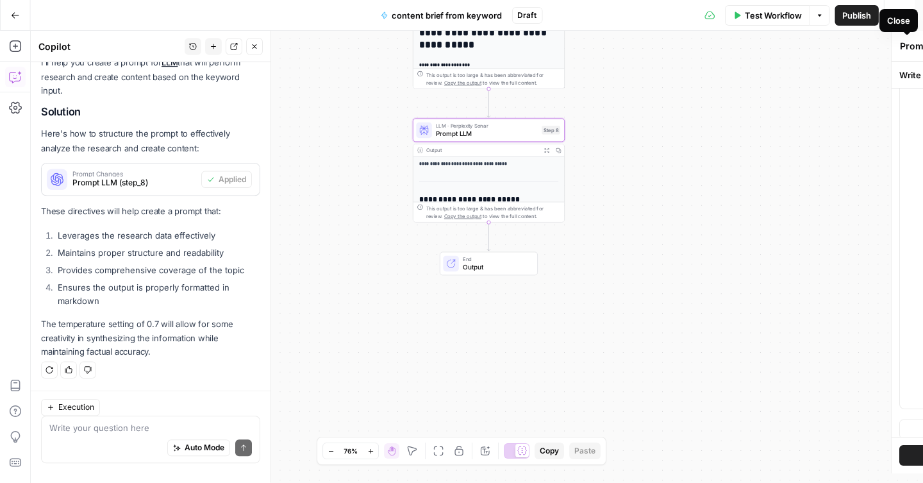
scroll to position [3667, 0]
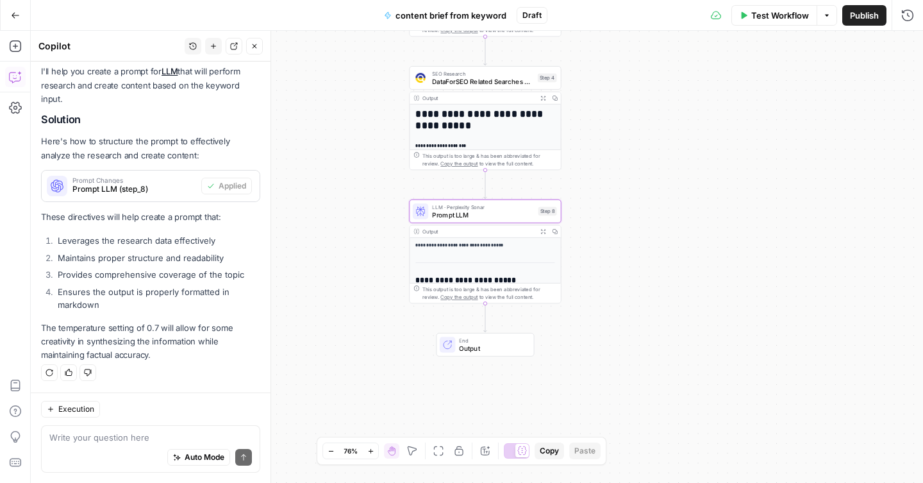
drag, startPoint x: 597, startPoint y: 69, endPoint x: 599, endPoint y: 116, distance: 46.8
click at [599, 116] on div "Workflow Set Inputs Inputs Google Search Google Search Step 2 Output Expand Out…" at bounding box center [477, 257] width 892 height 452
click at [441, 215] on span "Prompt LLM" at bounding box center [483, 215] width 102 height 10
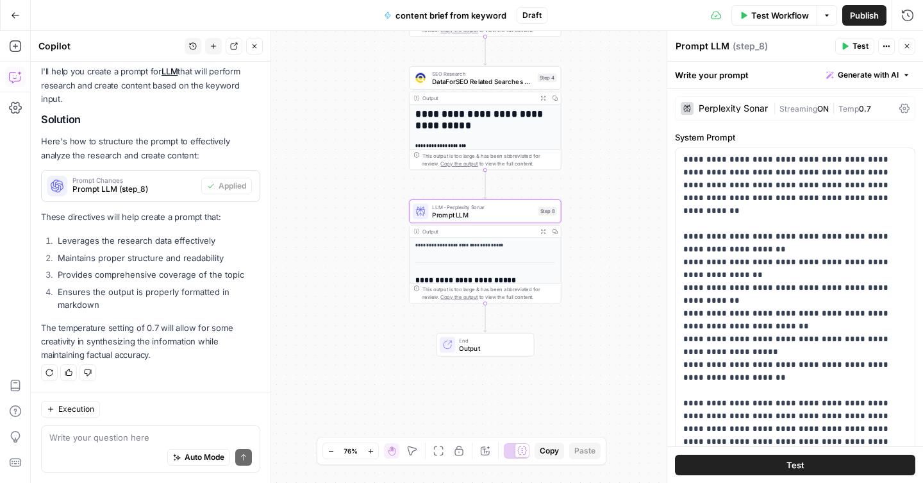
click at [756, 107] on div "Perplexity Sonar" at bounding box center [732, 108] width 69 height 9
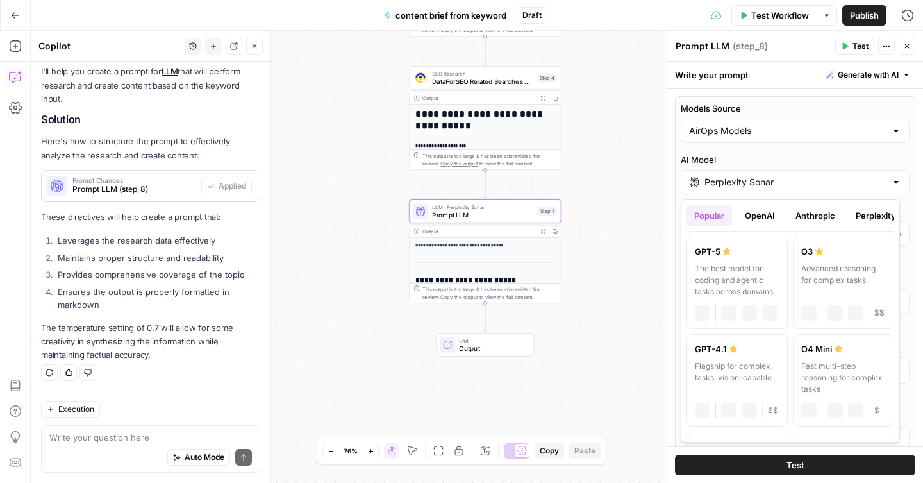
click at [830, 190] on div "Perplexity Sonar" at bounding box center [795, 182] width 229 height 24
click at [874, 223] on button "Perplexity" at bounding box center [876, 215] width 56 height 21
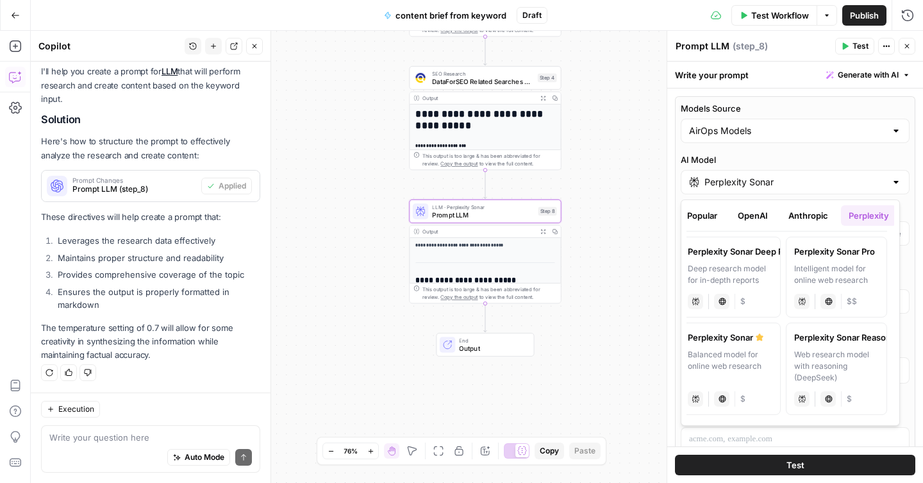
scroll to position [0, 0]
click at [710, 217] on button "Popular" at bounding box center [708, 215] width 45 height 21
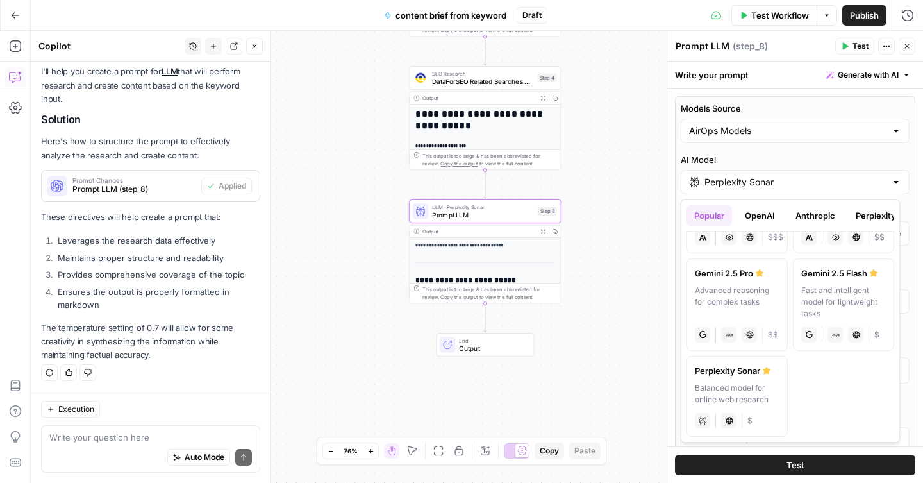
scroll to position [276, 0]
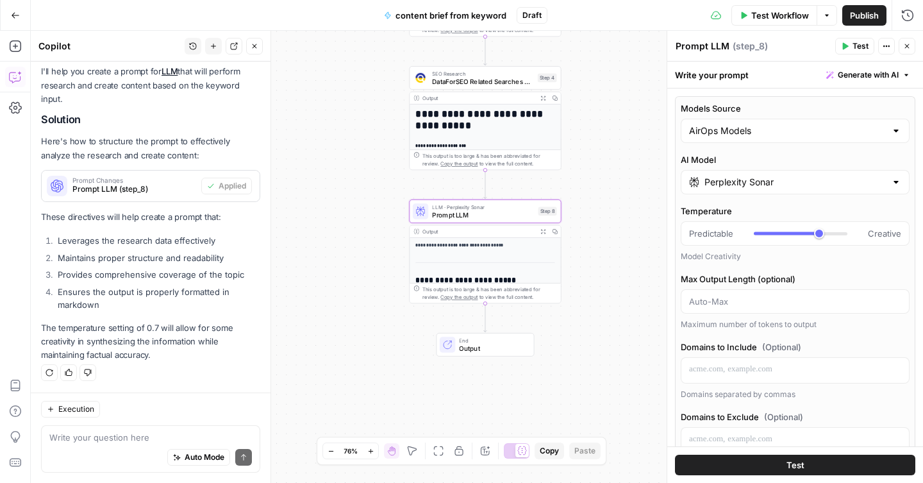
click at [891, 182] on div at bounding box center [896, 182] width 10 height 13
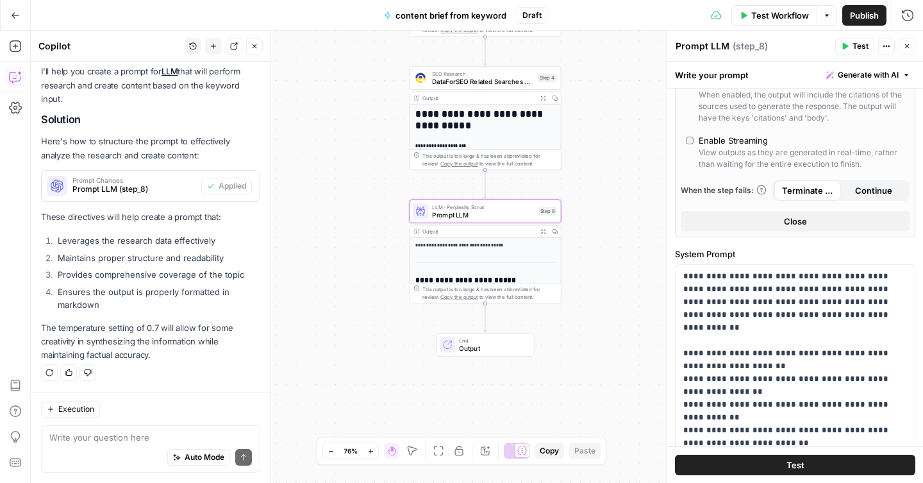
scroll to position [0, 0]
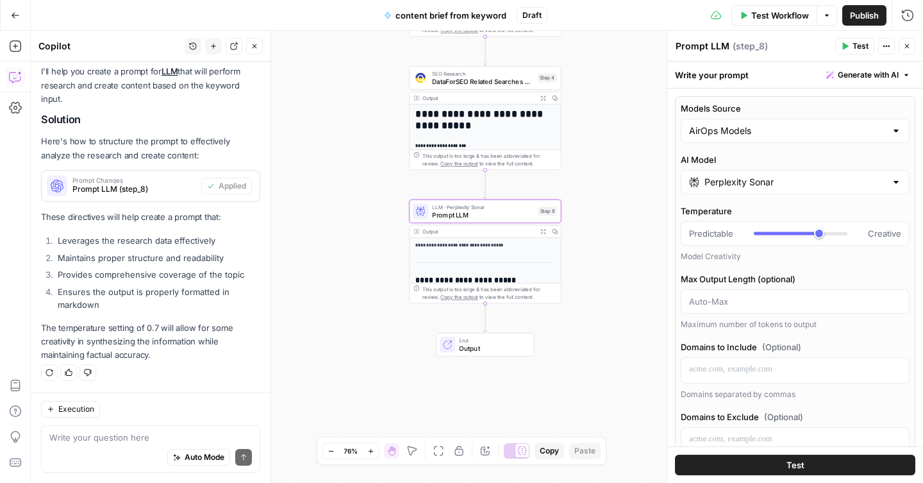
click at [891, 129] on div at bounding box center [896, 130] width 10 height 13
click at [857, 181] on span "My Models" at bounding box center [787, 180] width 192 height 13
type input "My Models"
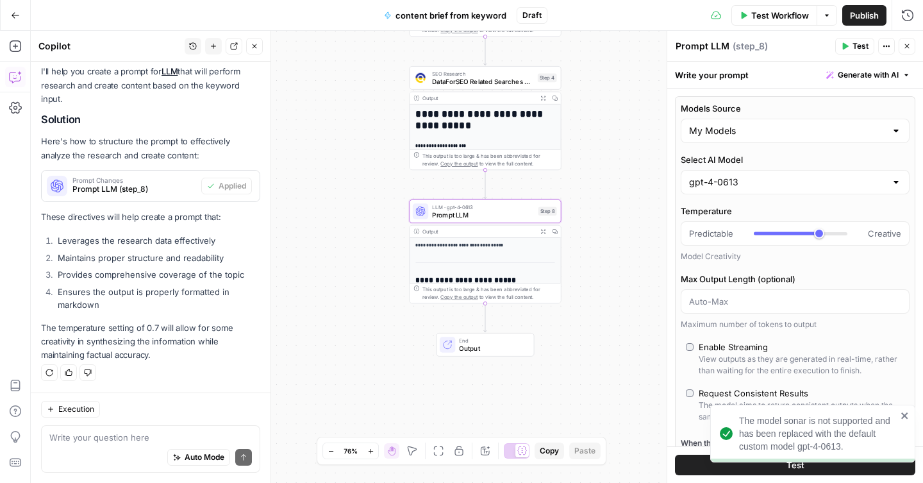
click at [891, 185] on div at bounding box center [896, 182] width 10 height 13
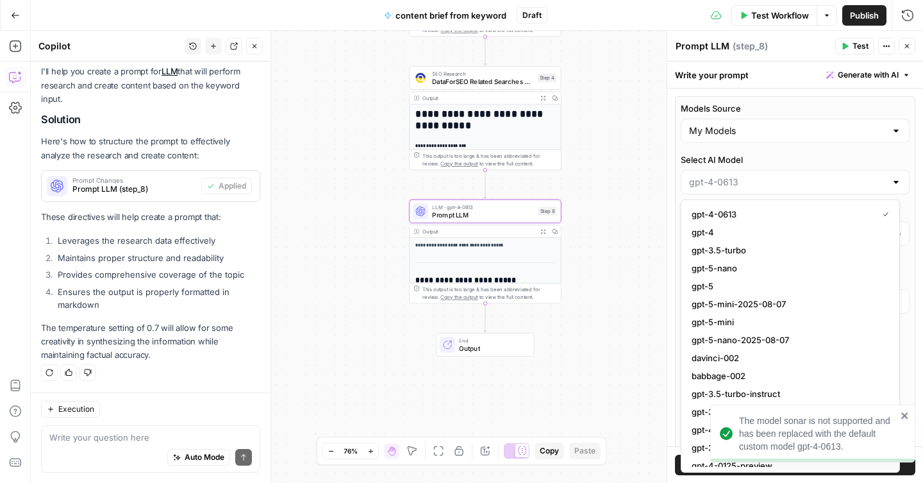
click at [891, 185] on div at bounding box center [896, 182] width 10 height 13
type input "gpt-4-0613"
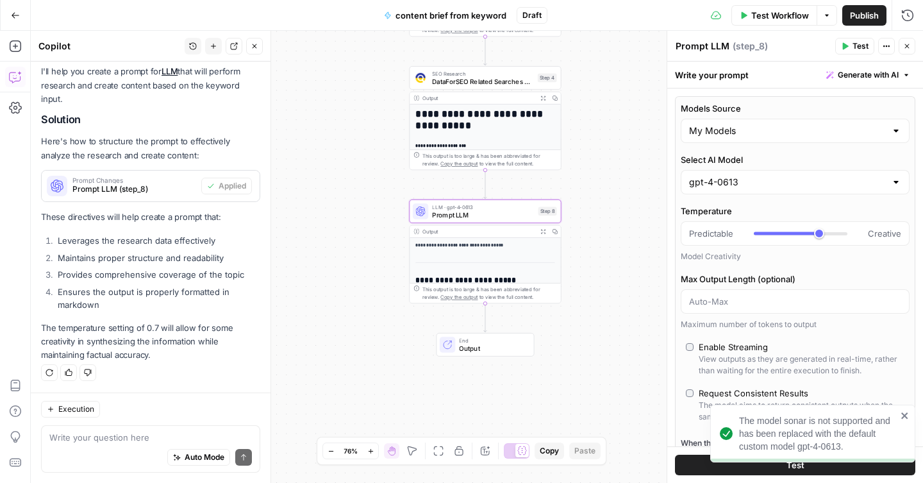
click at [893, 167] on div "Select AI Model gpt-4-0613" at bounding box center [795, 173] width 229 height 41
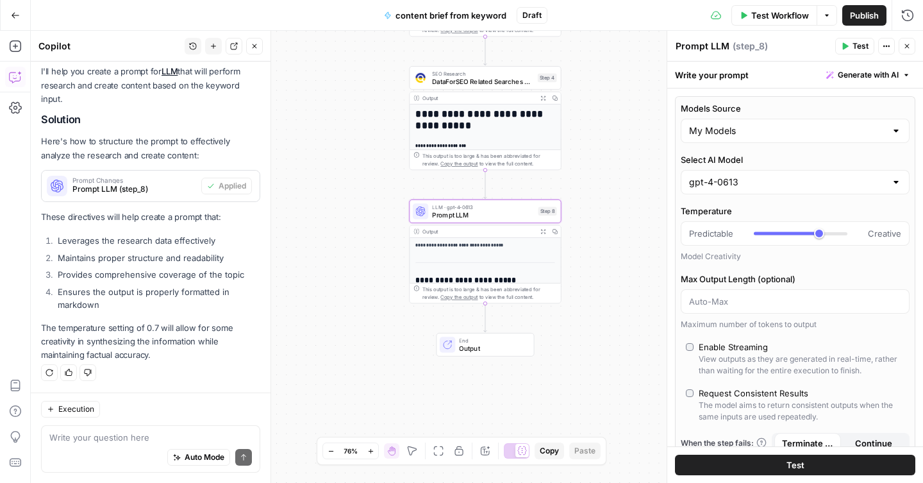
click at [891, 133] on div at bounding box center [896, 130] width 10 height 13
click at [816, 162] on span "AirOps Models" at bounding box center [787, 162] width 192 height 13
type input "AirOps Models"
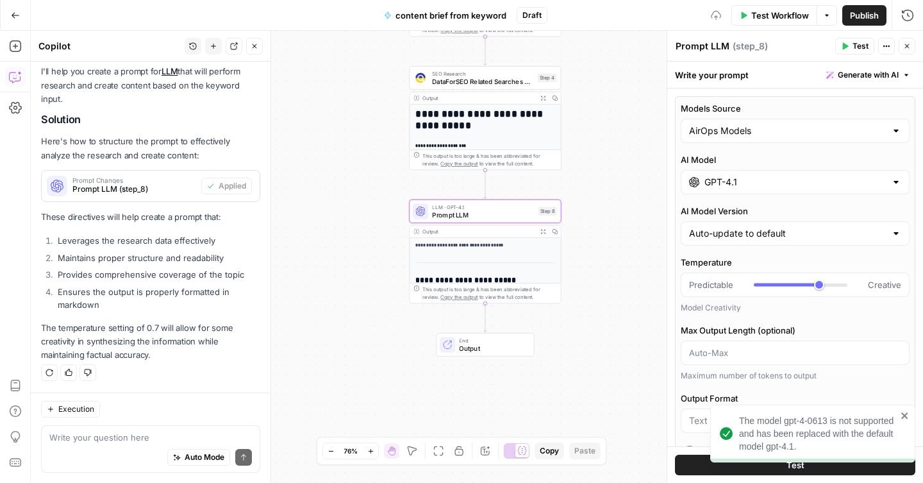
click at [827, 174] on div "GPT-4.1" at bounding box center [795, 182] width 229 height 24
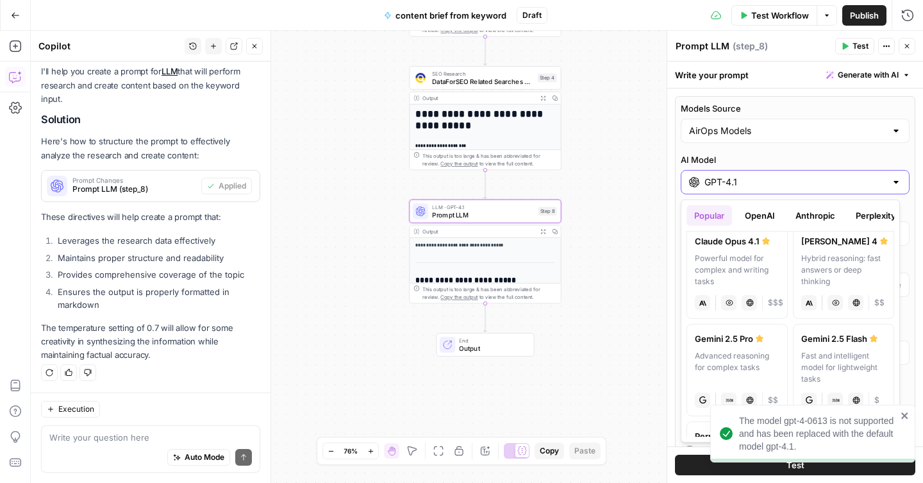
scroll to position [276, 0]
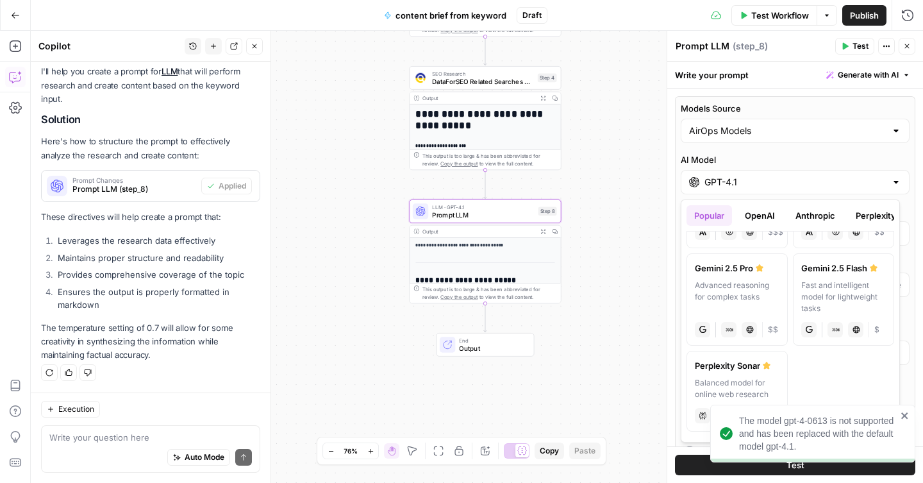
click at [738, 380] on div "Balanced model for online web research" at bounding box center [737, 388] width 85 height 23
type input "Perplexity Sonar"
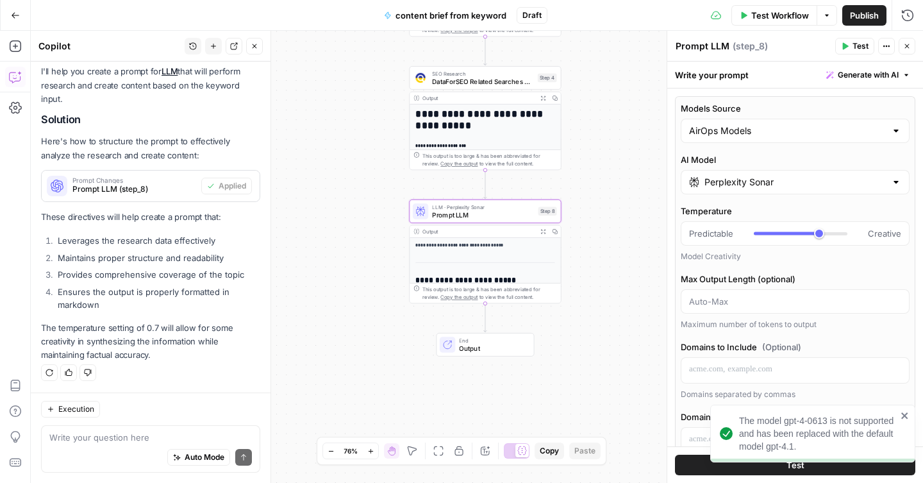
click at [855, 201] on div "Models Source AirOps Models AI Model Perplexity Sonar Temperature Predictable C…" at bounding box center [795, 394] width 240 height 596
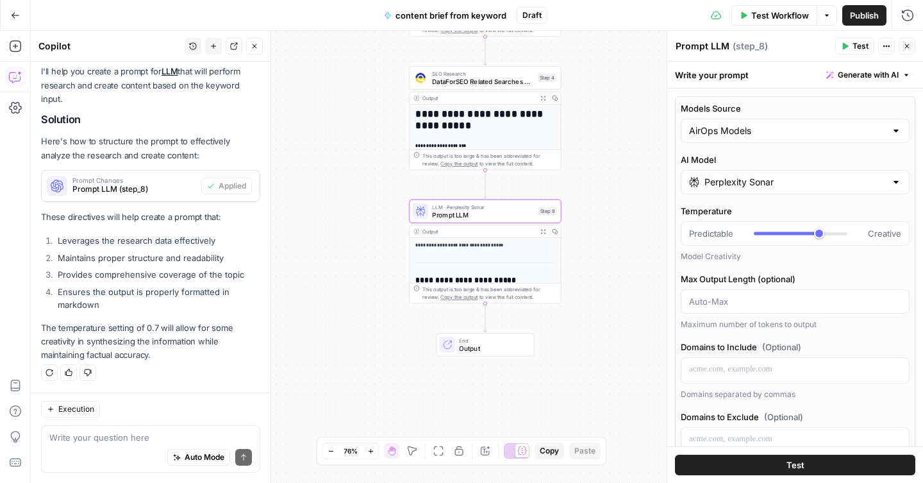
click at [904, 48] on icon "button" at bounding box center [907, 46] width 8 height 8
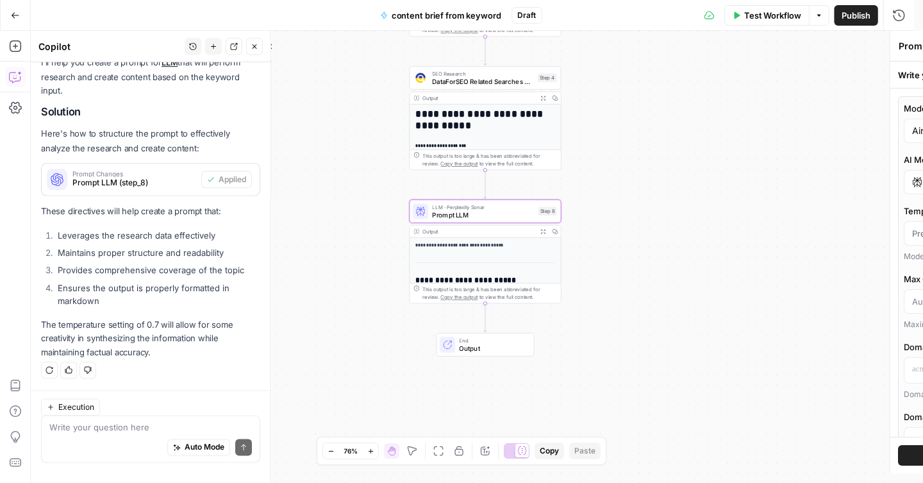
scroll to position [3667, 0]
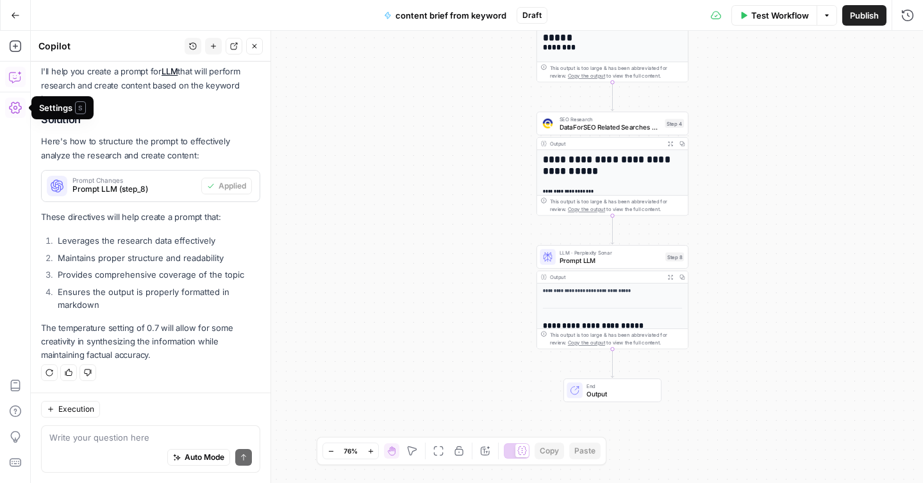
click at [13, 107] on icon "button" at bounding box center [15, 107] width 13 height 13
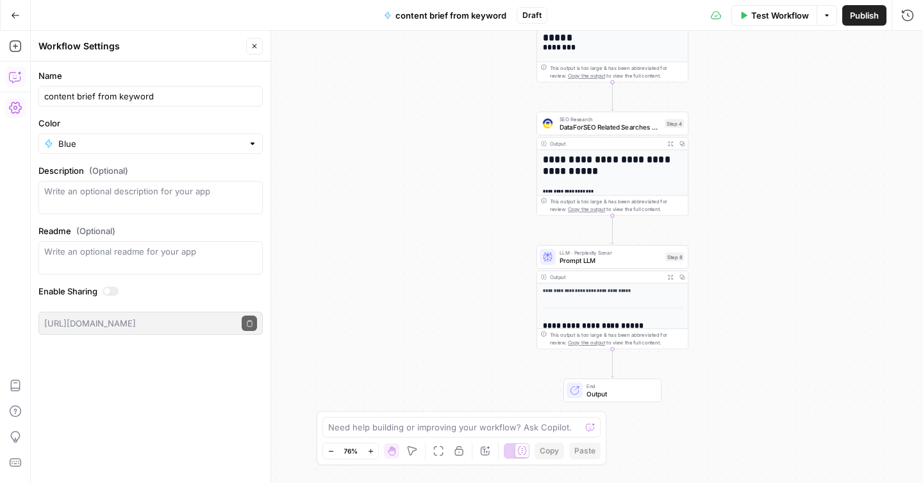
click at [15, 74] on icon "button" at bounding box center [15, 76] width 13 height 13
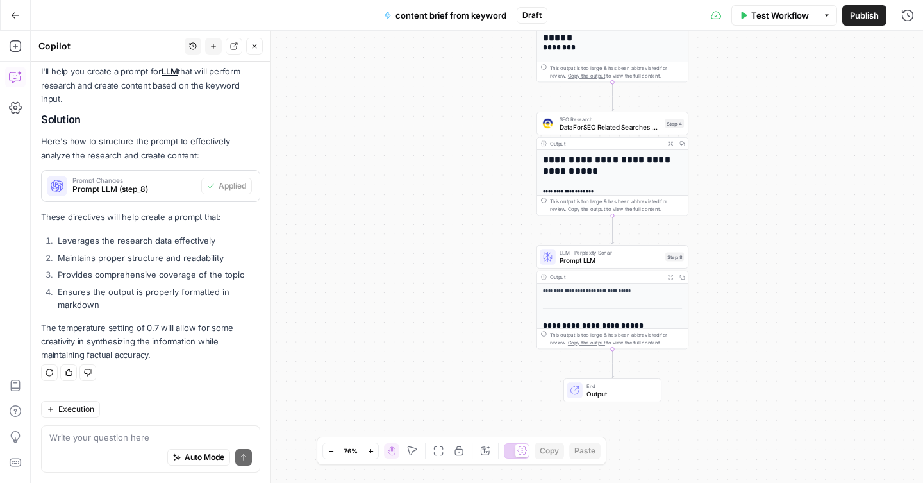
drag, startPoint x: 20, startPoint y: 50, endPoint x: 13, endPoint y: 75, distance: 26.0
click at [26, 47] on div "Add Steps Copilot Settings AirOps Academy Help Give Feedback Shortcuts" at bounding box center [15, 257] width 31 height 452
click at [16, 47] on icon "button" at bounding box center [15, 46] width 13 height 13
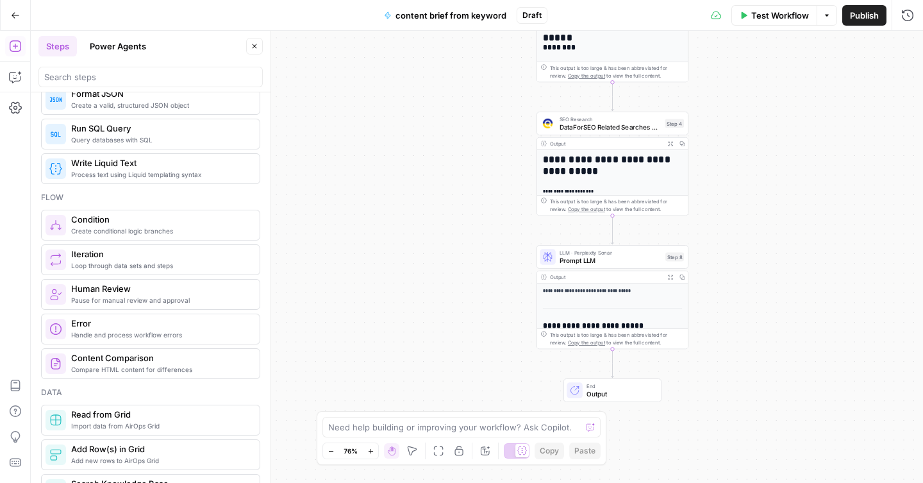
scroll to position [0, 0]
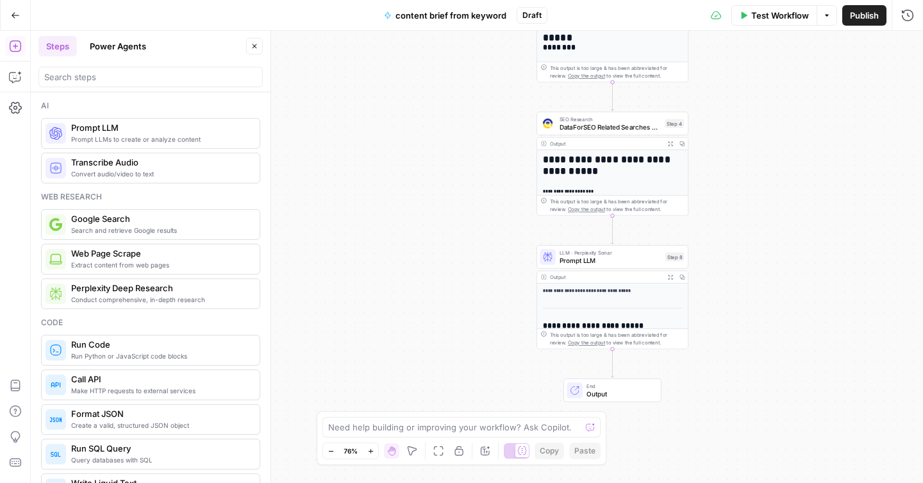
click at [108, 133] on span "Prompt LLM" at bounding box center [160, 127] width 178 height 13
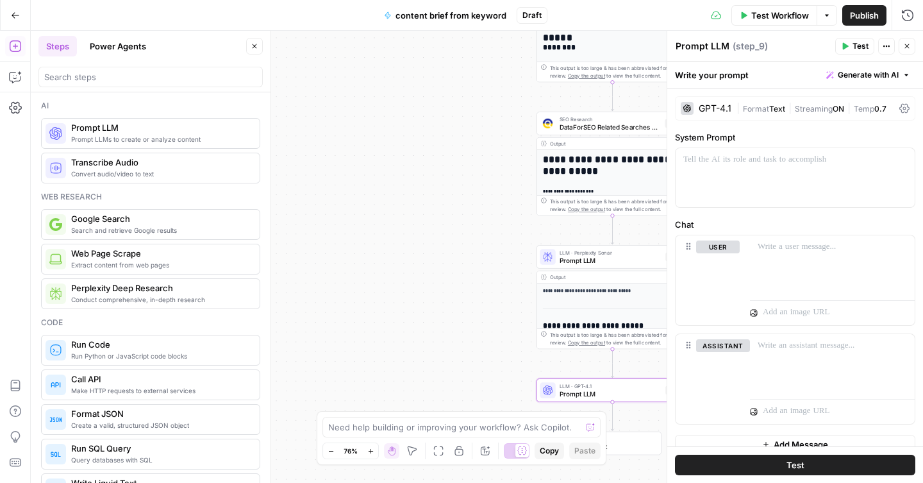
click at [849, 80] on span "Generate with AI" at bounding box center [868, 75] width 61 height 12
click at [838, 104] on span "Generate" at bounding box center [842, 103] width 94 height 13
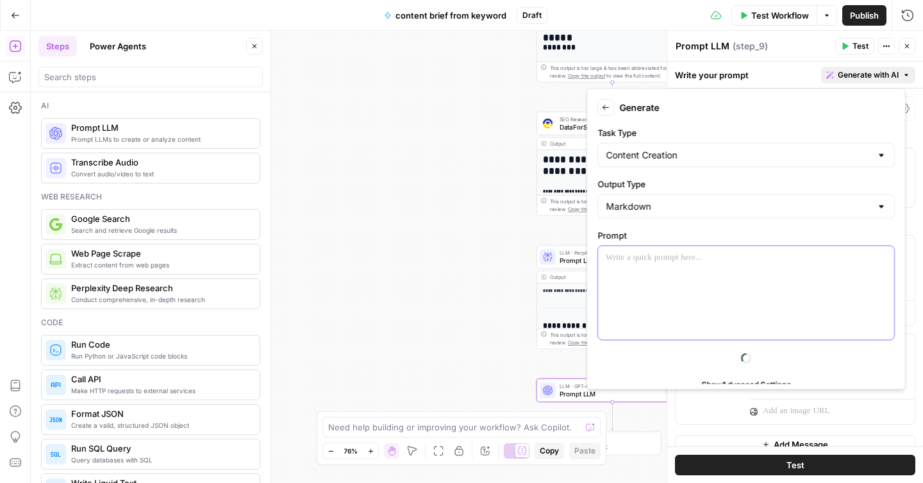
click at [629, 262] on p at bounding box center [746, 257] width 281 height 13
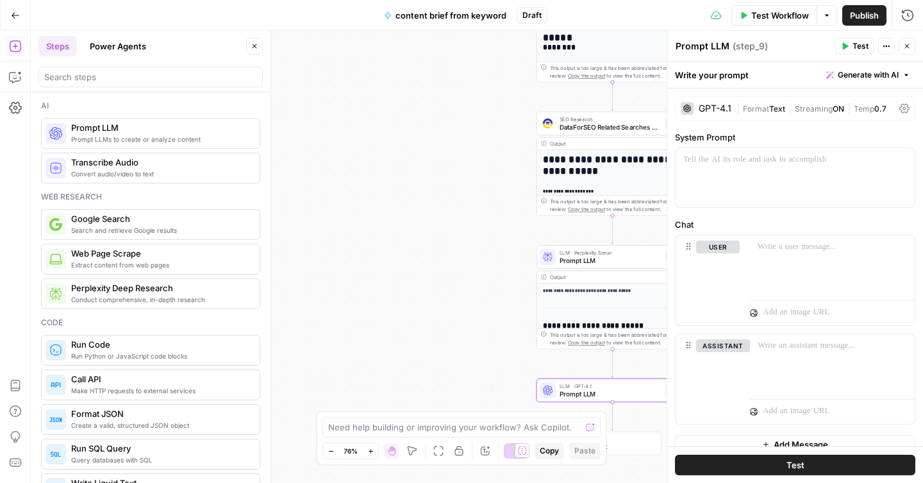
click at [122, 50] on button "Power Agents" at bounding box center [118, 46] width 72 height 21
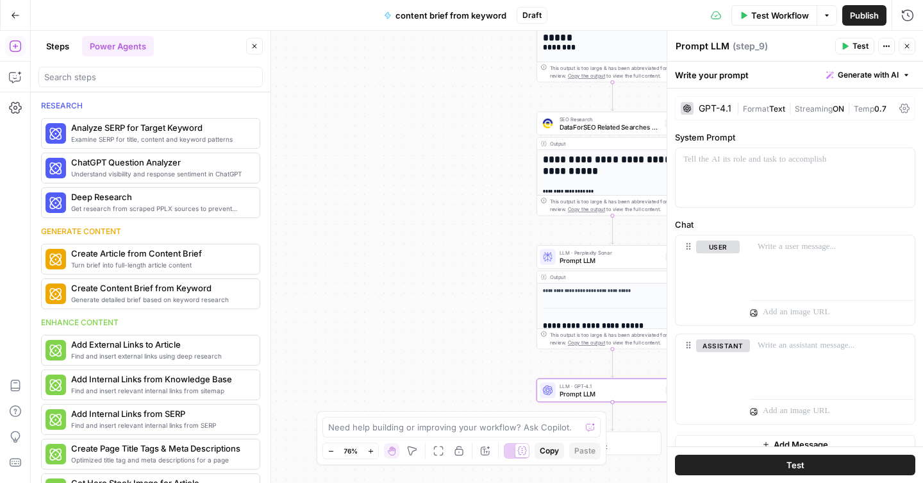
click at [870, 72] on span "Generate with AI" at bounding box center [868, 75] width 61 height 12
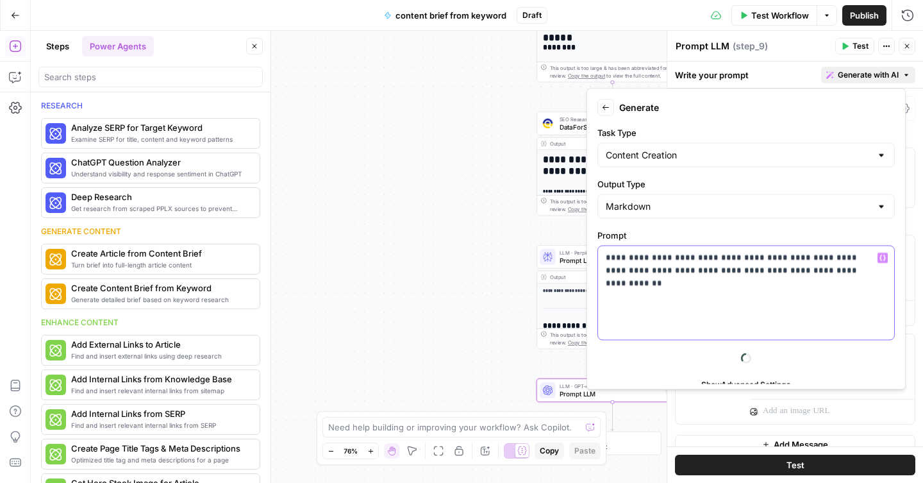
click at [865, 273] on p "**********" at bounding box center [741, 264] width 271 height 26
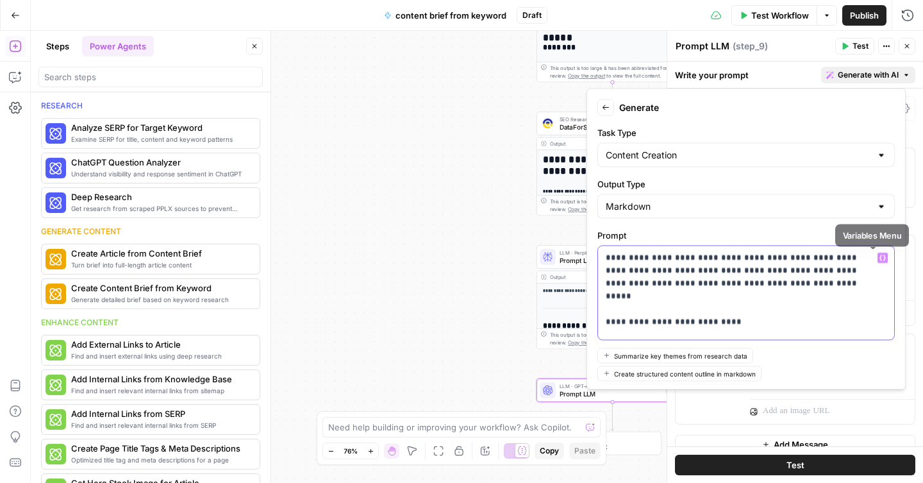
click at [879, 256] on icon "button" at bounding box center [882, 257] width 6 height 6
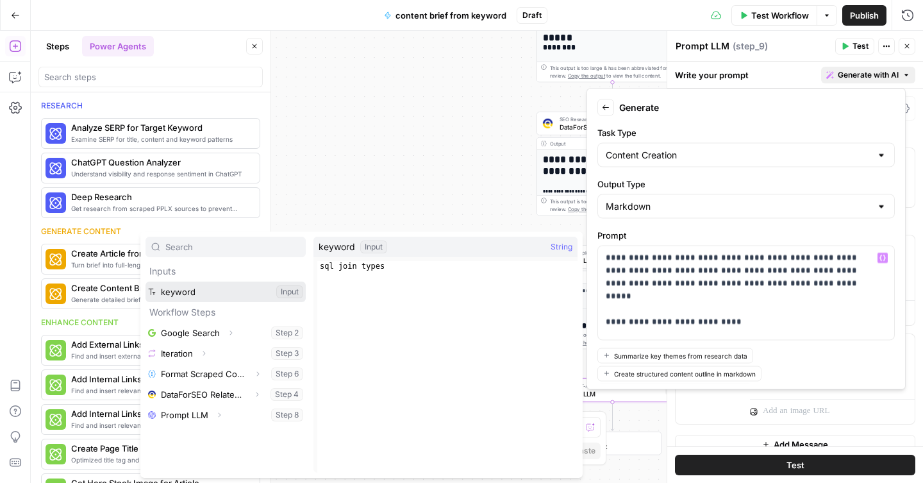
click at [235, 290] on button "Select variable keyword" at bounding box center [225, 291] width 160 height 21
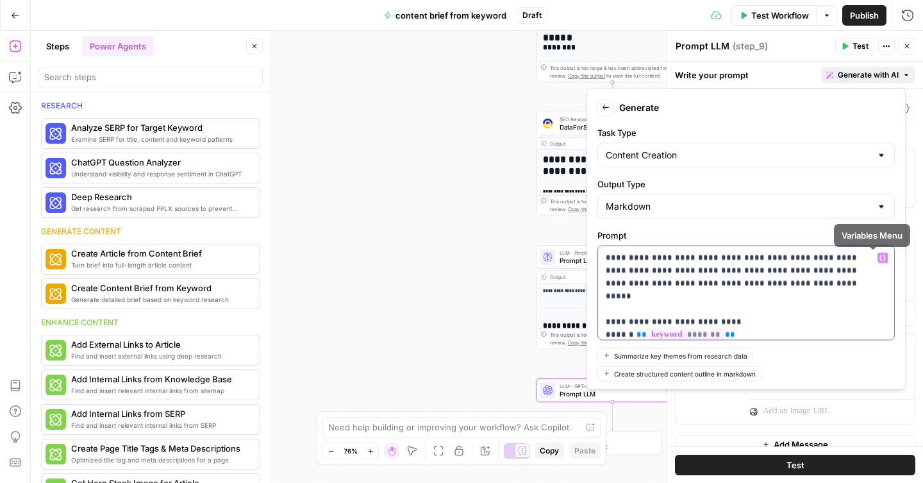
click at [879, 258] on icon "button" at bounding box center [882, 257] width 6 height 6
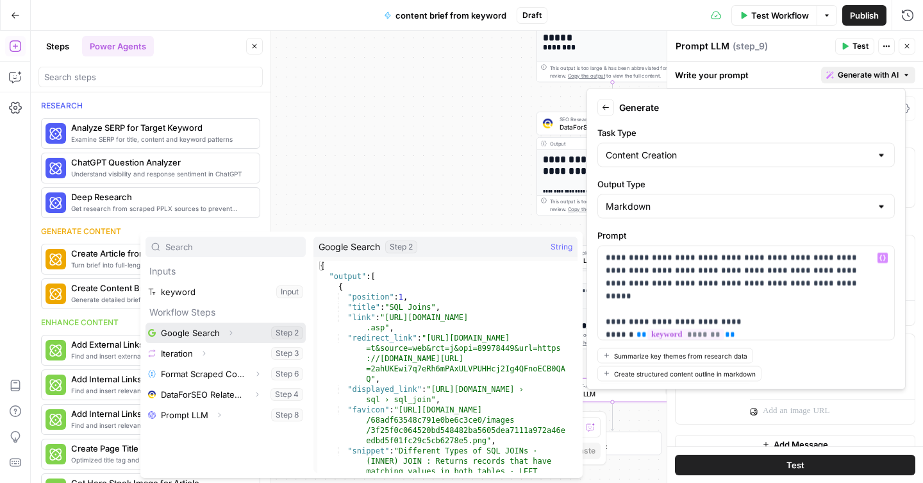
click at [250, 333] on button "Select variable Google Search" at bounding box center [225, 332] width 160 height 21
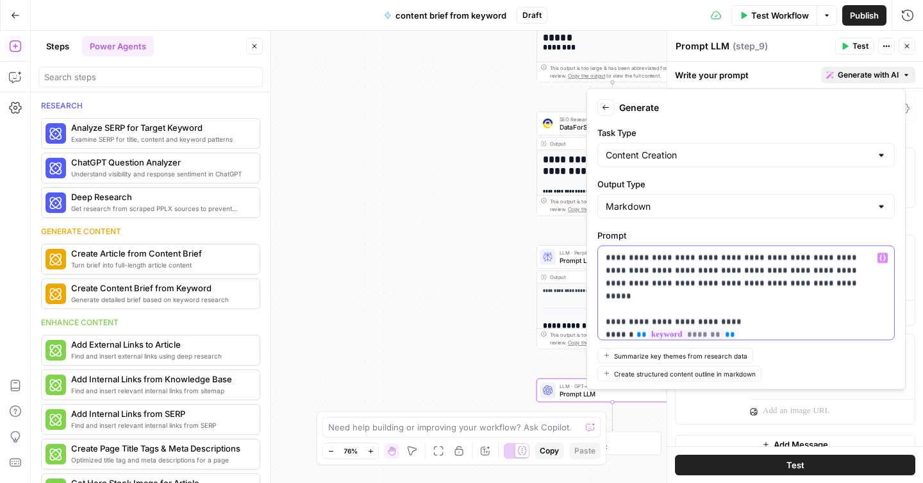
scroll to position [19, 0]
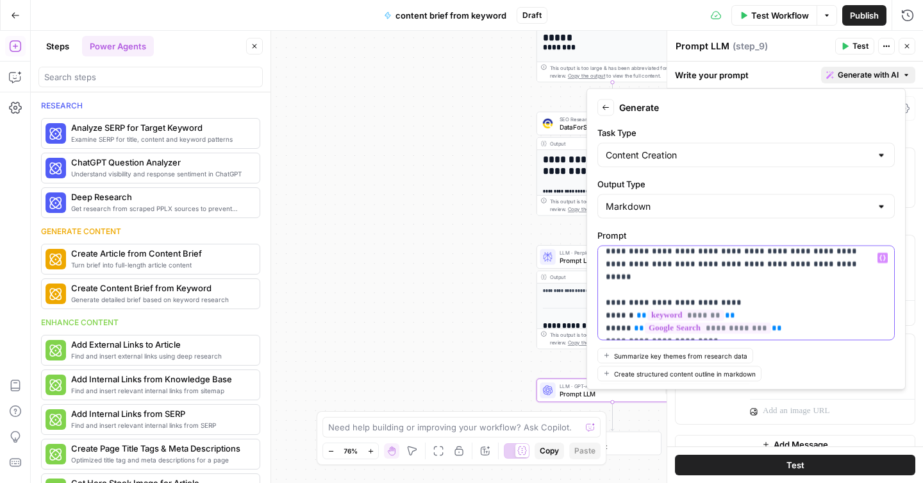
click at [879, 256] on icon "button" at bounding box center [882, 257] width 6 height 6
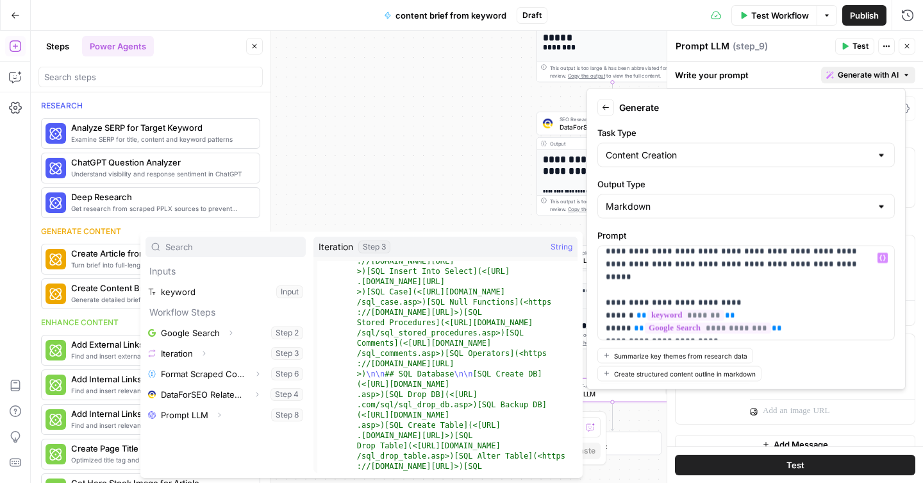
scroll to position [691, 0]
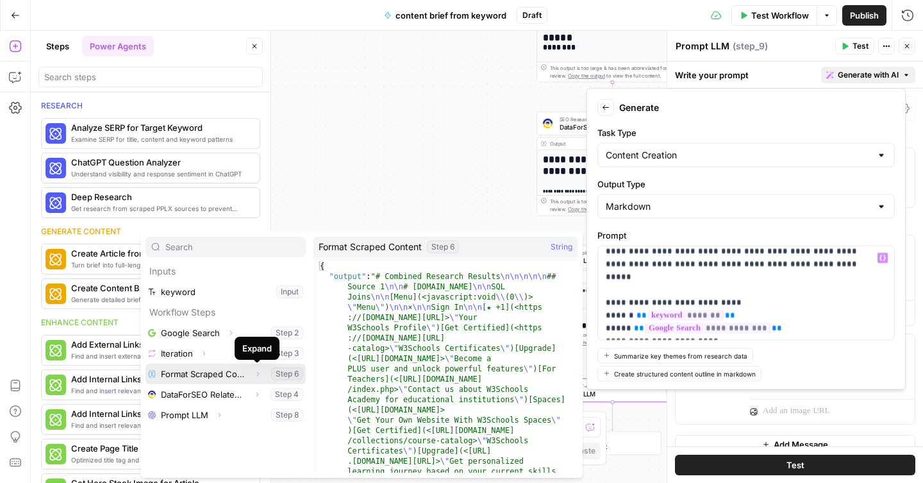
click at [248, 373] on button "Select variable Format Scraped Content" at bounding box center [225, 373] width 160 height 21
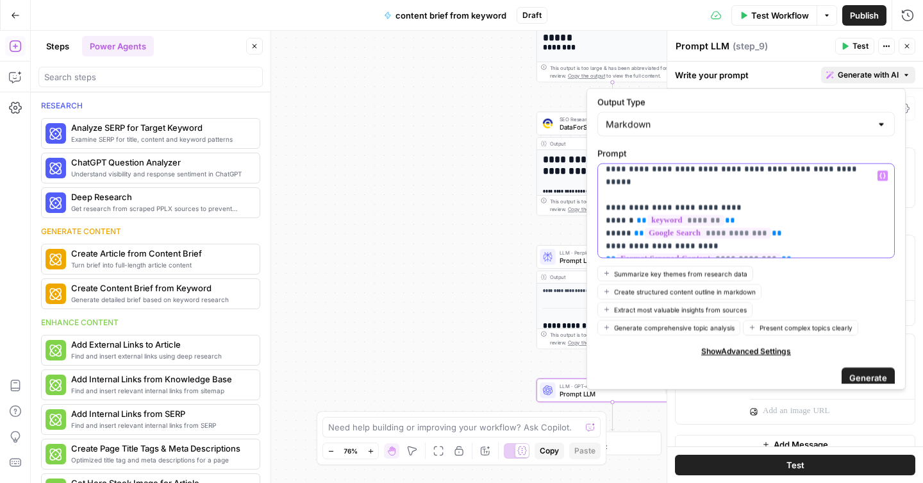
scroll to position [91, 0]
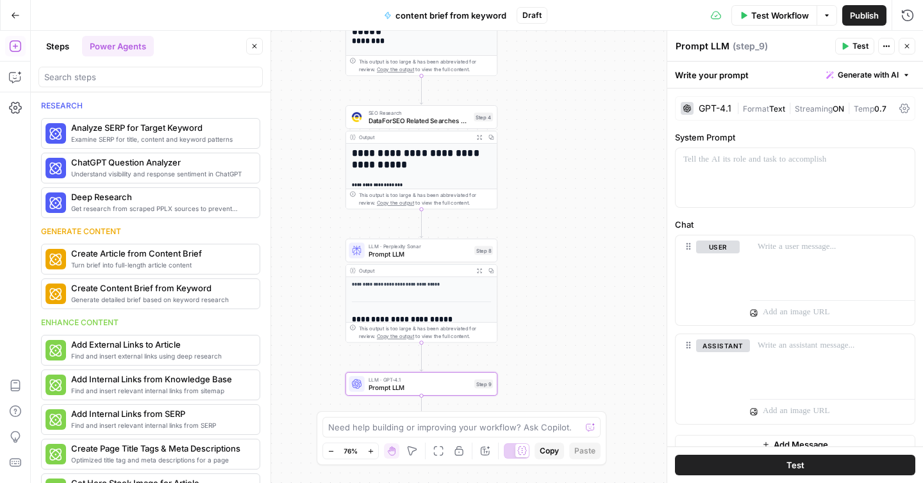
drag, startPoint x: 508, startPoint y: 225, endPoint x: 316, endPoint y: 219, distance: 192.3
click at [316, 219] on div "Workflow Set Inputs Inputs Google Search Google Search Step 2 Output Expand Out…" at bounding box center [477, 257] width 892 height 452
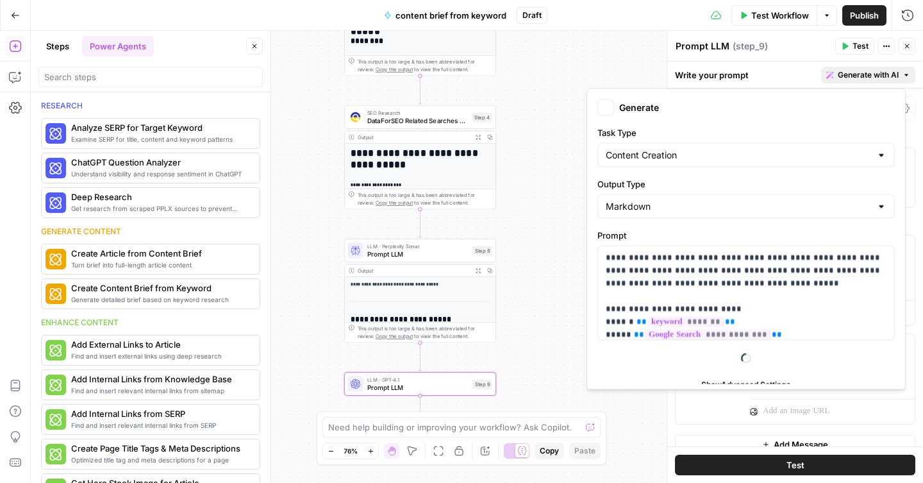
click at [875, 79] on span "Generate with AI" at bounding box center [868, 75] width 61 height 12
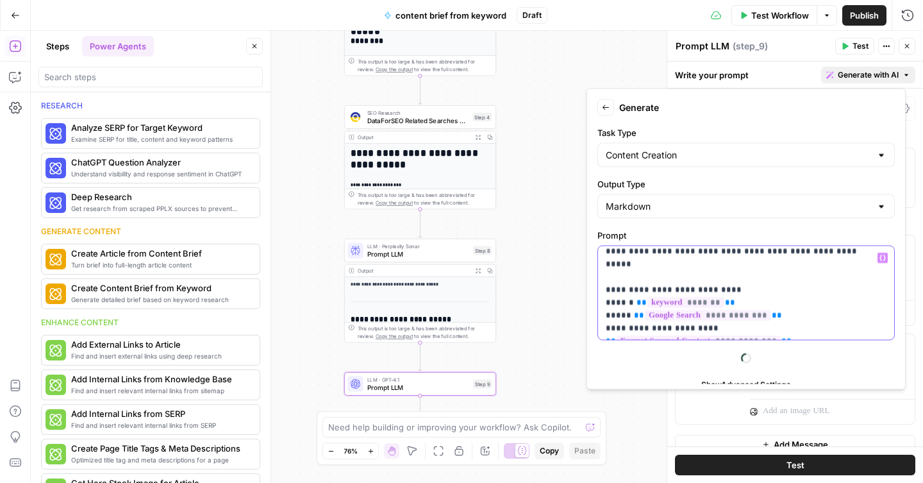
click at [789, 325] on p "**********" at bounding box center [736, 276] width 261 height 115
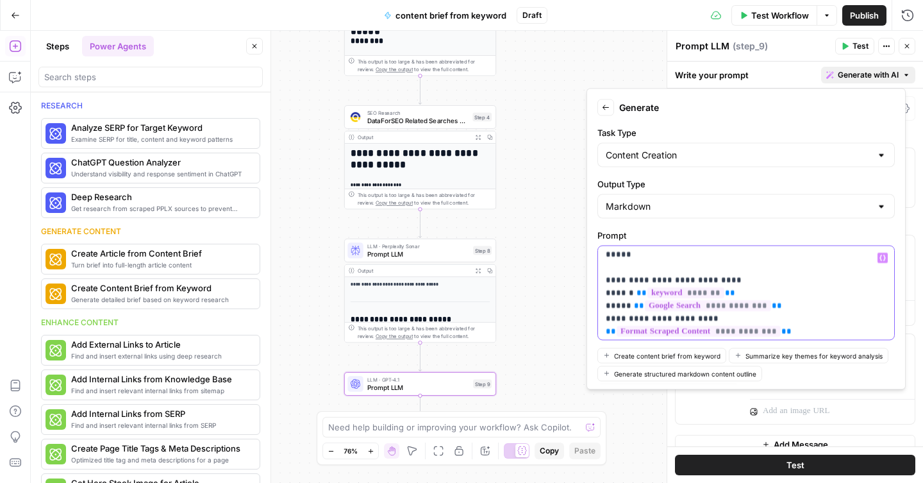
click at [879, 259] on icon "button" at bounding box center [882, 257] width 6 height 6
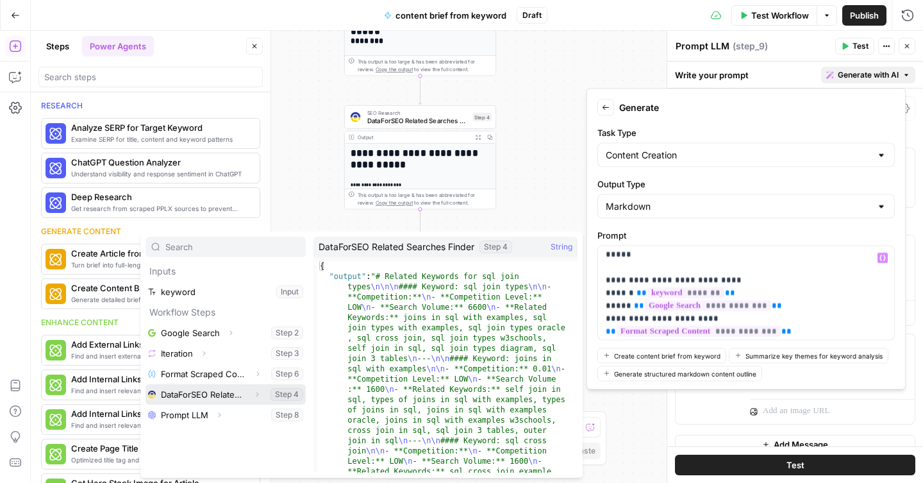
click at [235, 392] on button "Select variable DataForSEO Related Searches Finder" at bounding box center [225, 394] width 160 height 21
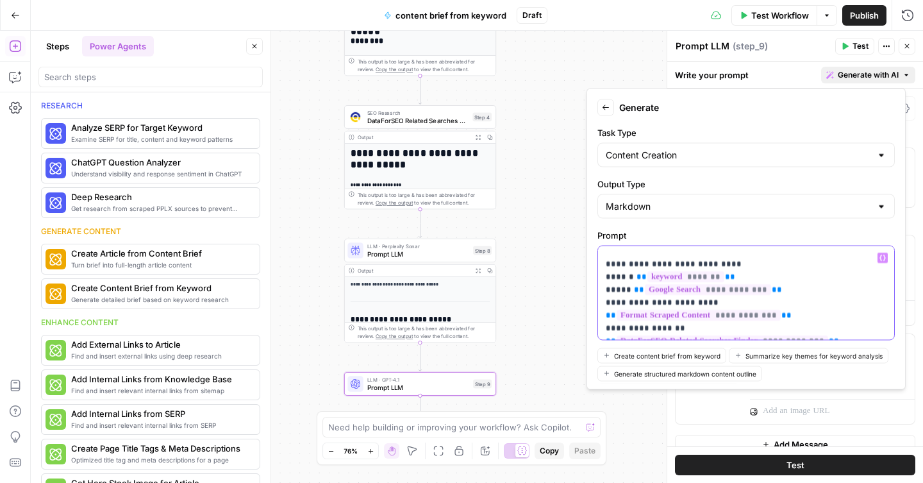
scroll to position [67, 0]
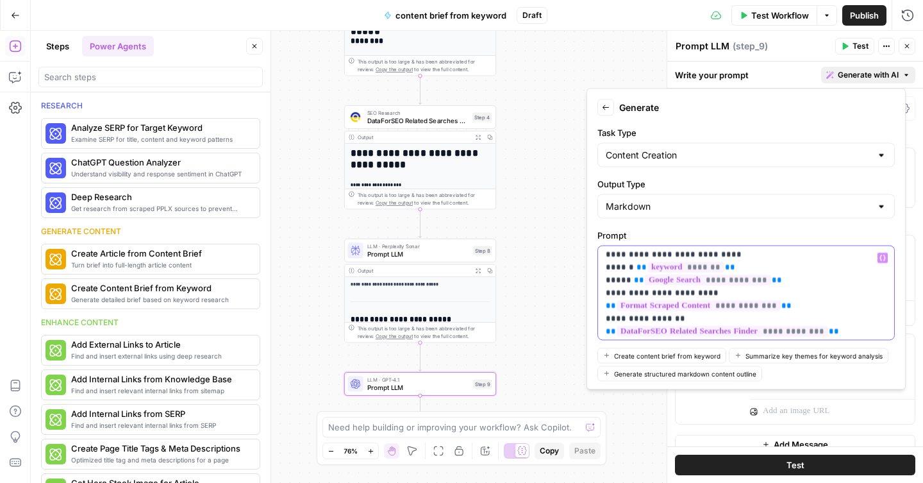
click at [879, 256] on icon "button" at bounding box center [882, 257] width 6 height 6
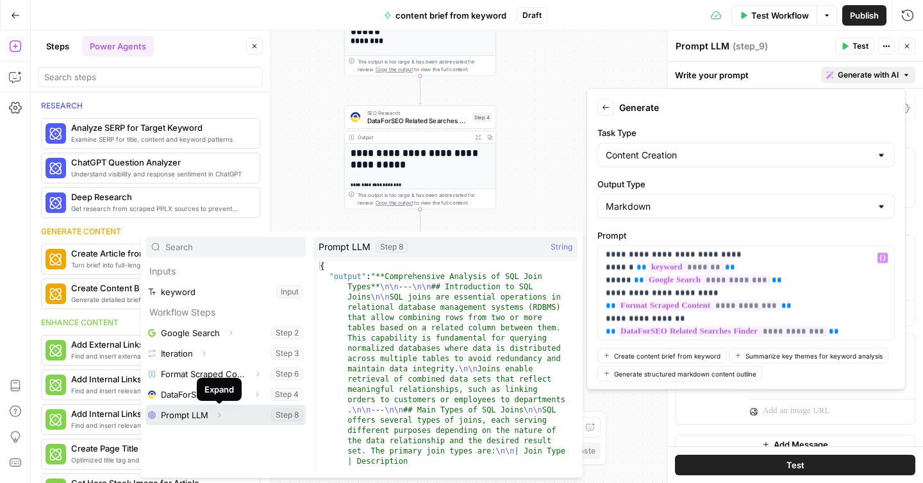
click at [219, 416] on icon "button" at bounding box center [220, 415] width 3 height 4
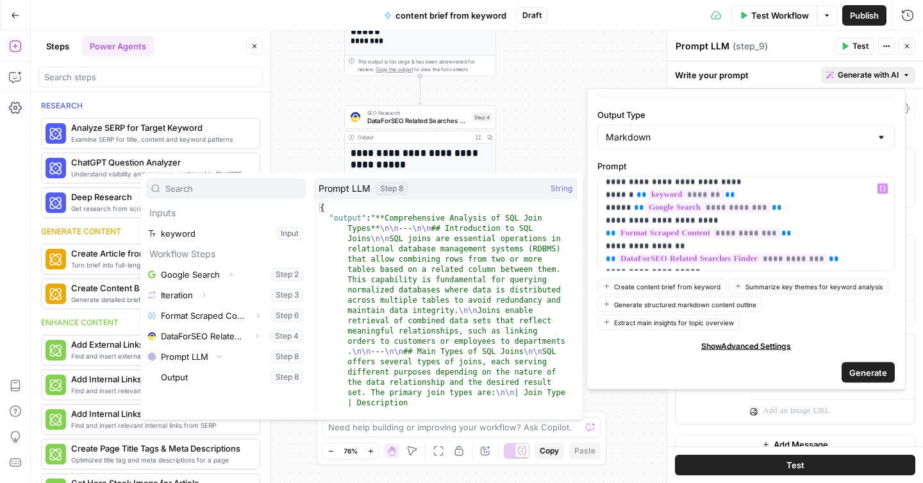
scroll to position [73, 0]
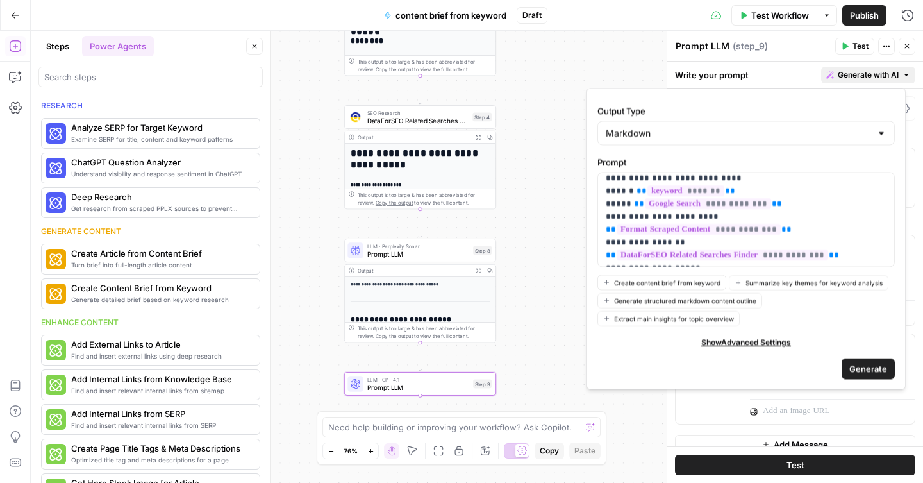
click at [857, 368] on span "Generate" at bounding box center [868, 367] width 38 height 13
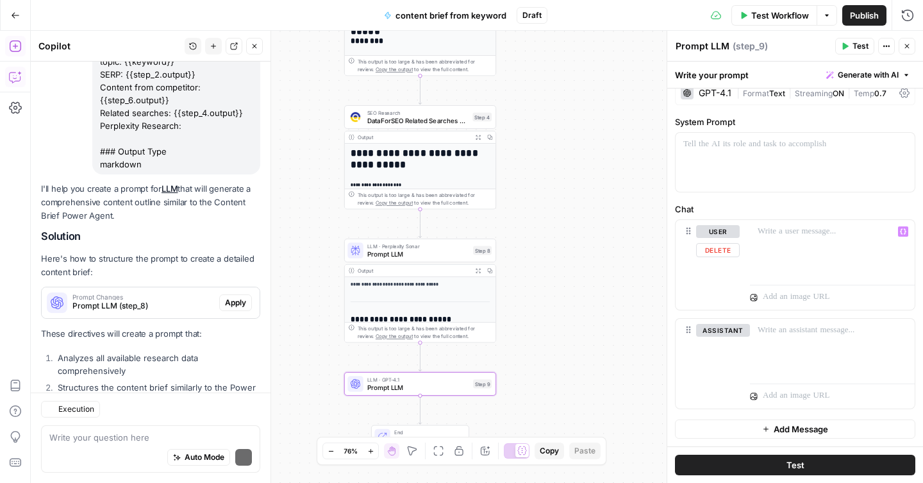
scroll to position [0, 0]
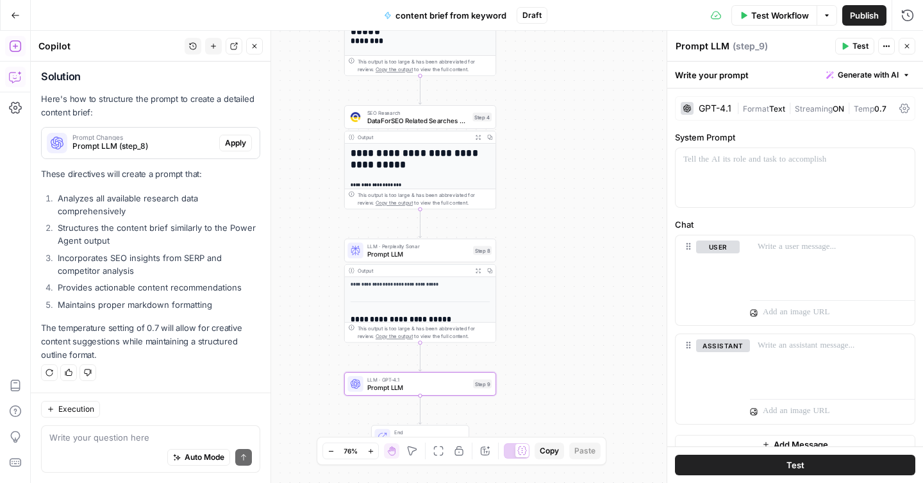
click at [899, 108] on icon at bounding box center [904, 109] width 10 height 10
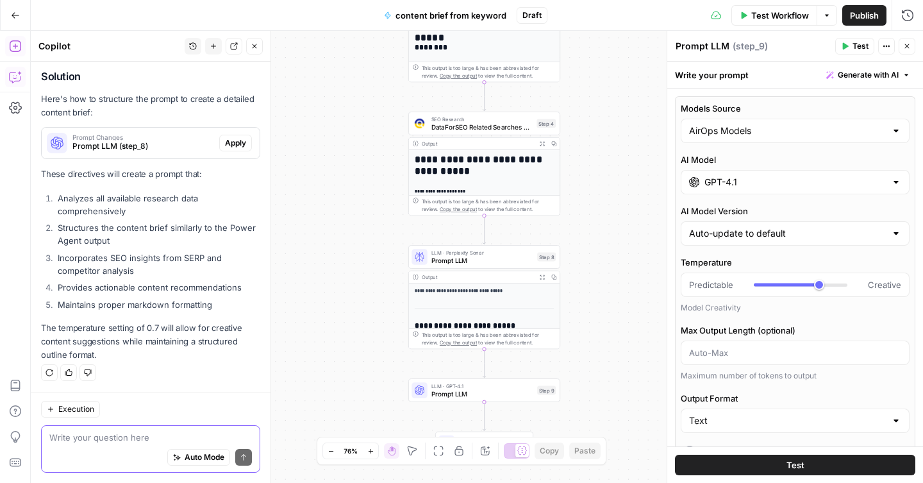
click at [98, 440] on textarea at bounding box center [150, 437] width 202 height 13
type textarea "it should be for step 9"
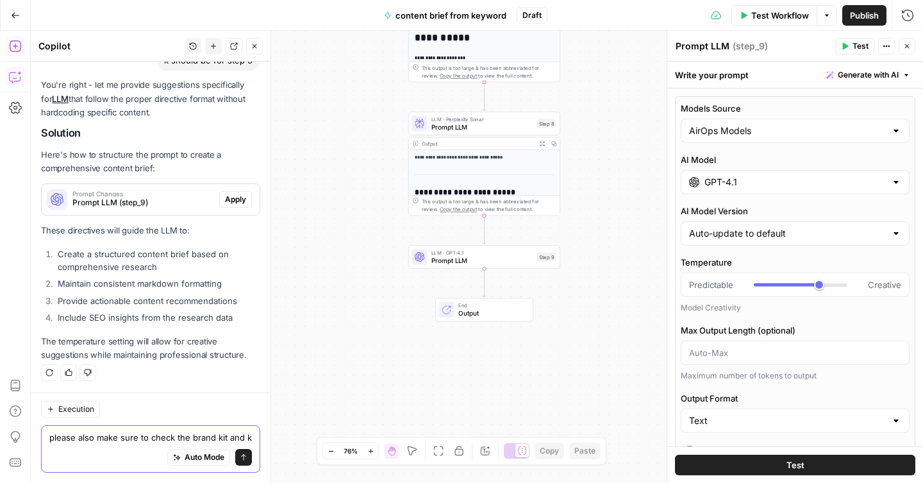
scroll to position [4669, 0]
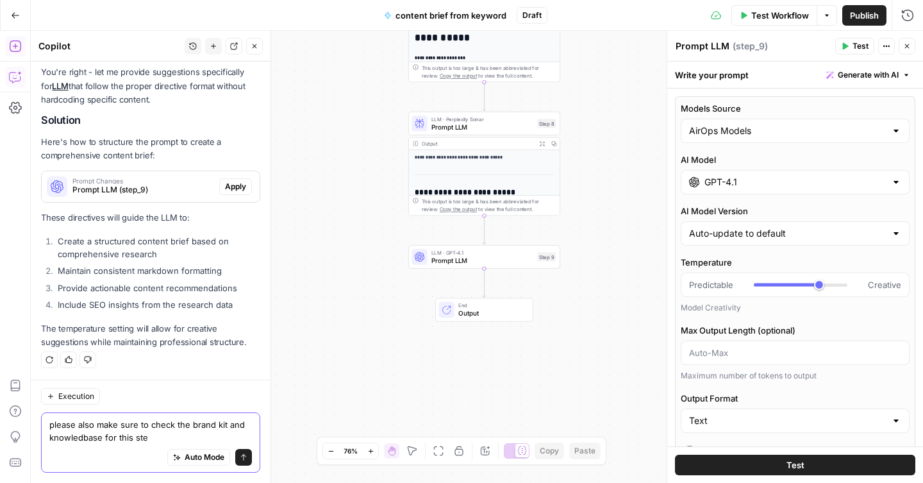
type textarea "please also make sure to check the brand kit and knowledbase for this step"
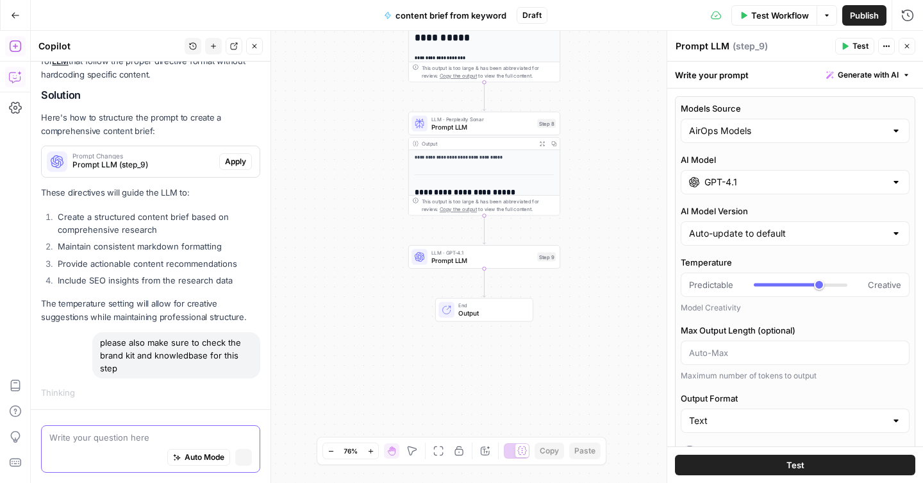
scroll to position [4524, 0]
click at [829, 15] on icon "button" at bounding box center [827, 16] width 8 height 8
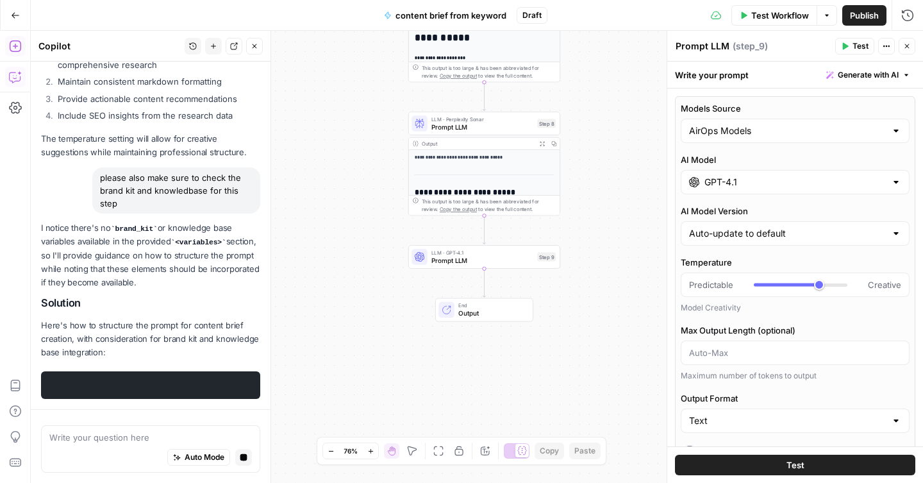
click at [829, 15] on icon "button" at bounding box center [827, 16] width 8 height 8
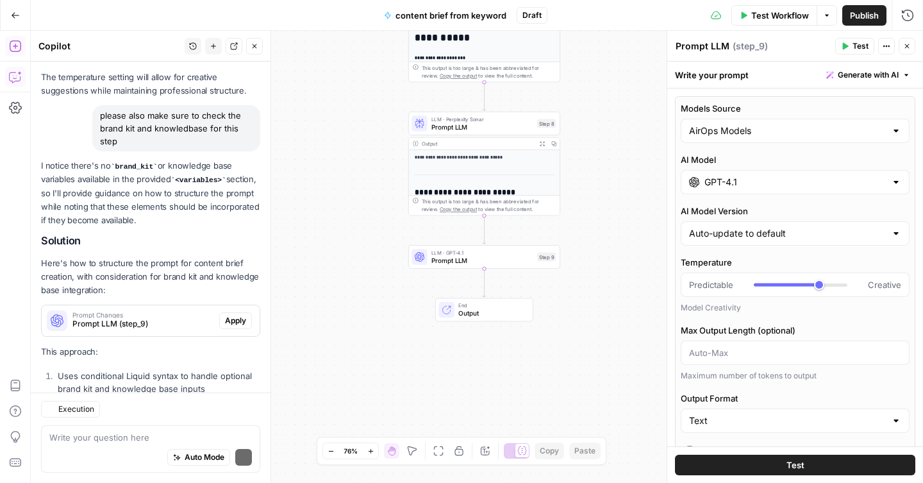
scroll to position [5080, 0]
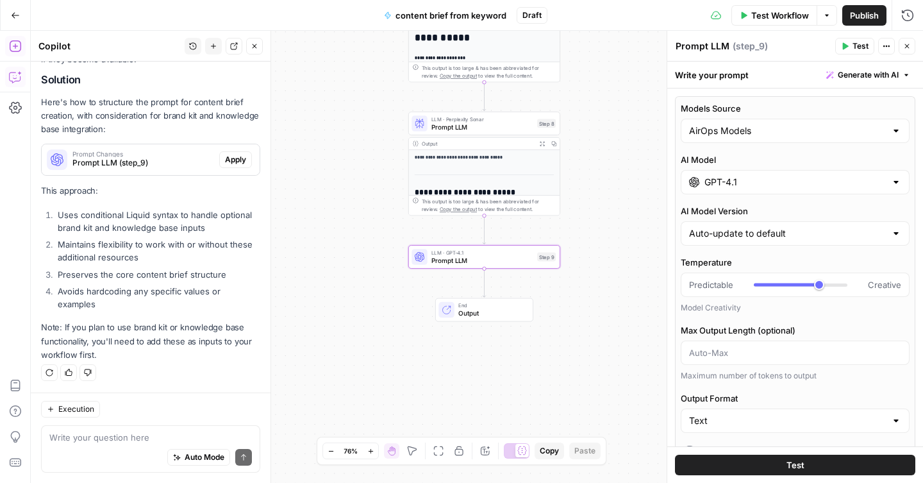
click at [227, 163] on span "Apply" at bounding box center [235, 160] width 21 height 12
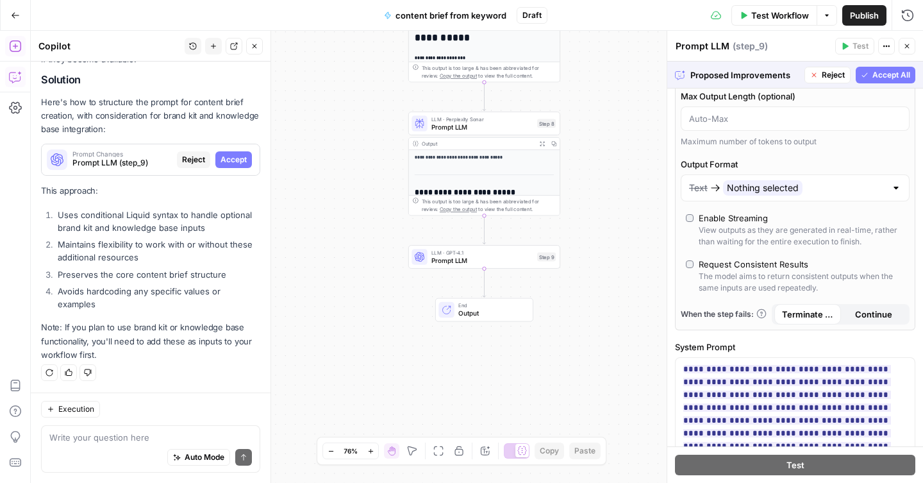
scroll to position [242, 0]
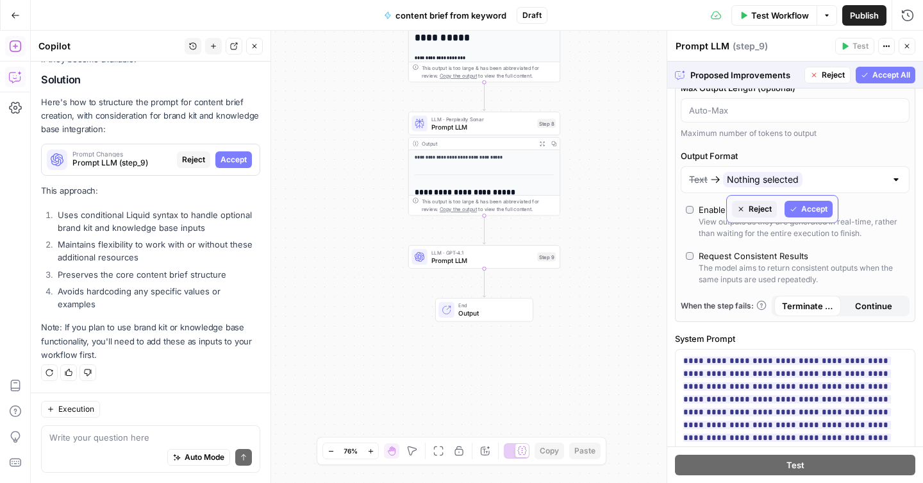
click at [813, 212] on span "Accept" at bounding box center [814, 209] width 26 height 12
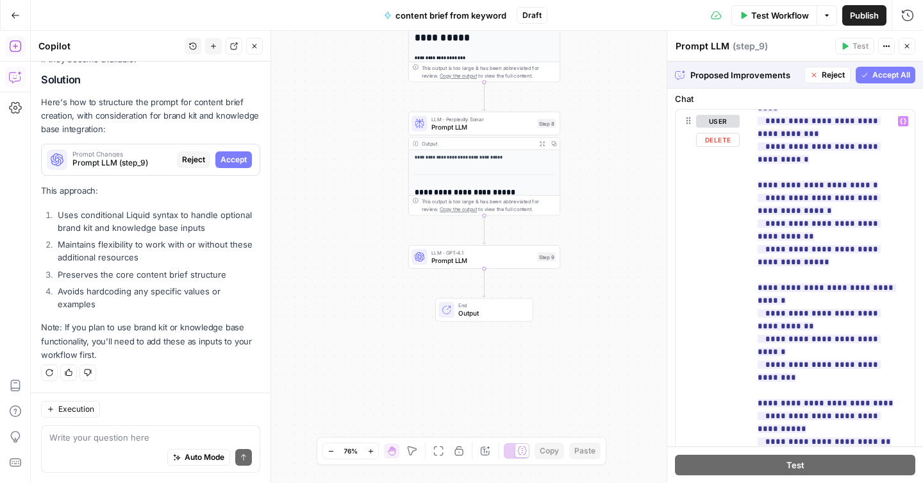
scroll to position [744, 0]
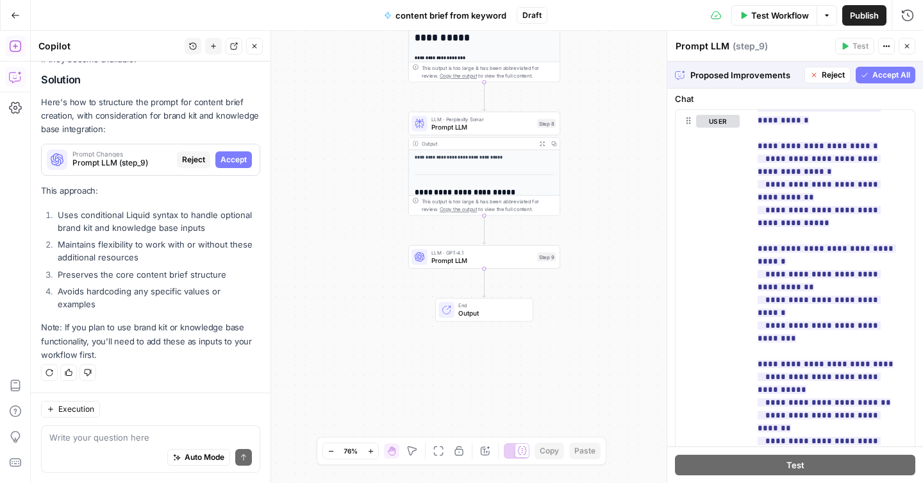
click at [876, 72] on span "Accept All" at bounding box center [891, 75] width 38 height 12
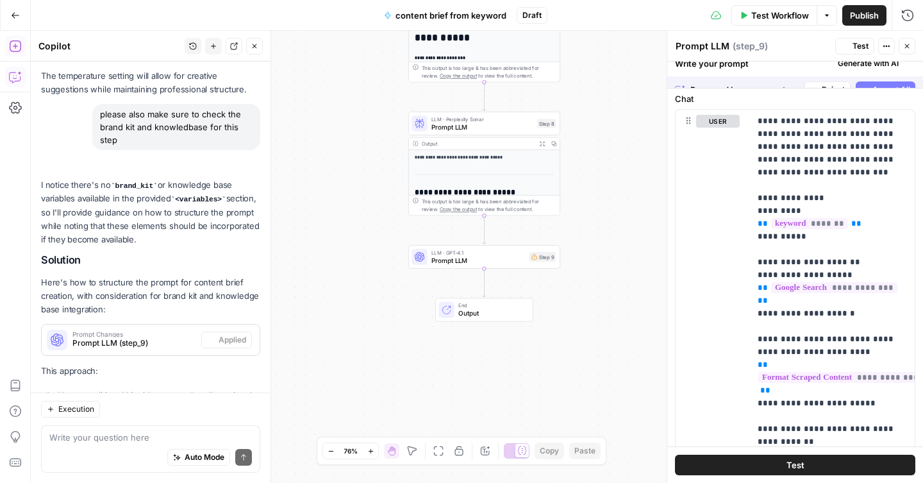
scroll to position [1061, 0]
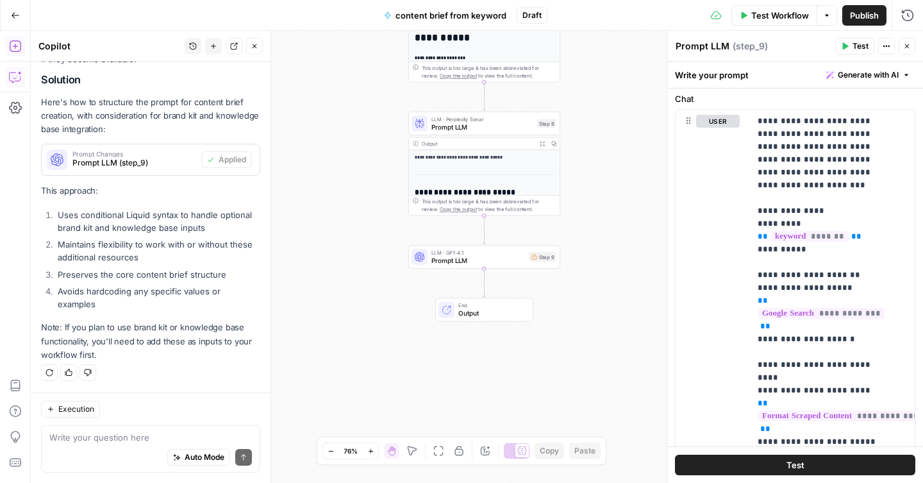
click at [857, 43] on span "Test" at bounding box center [860, 46] width 16 height 12
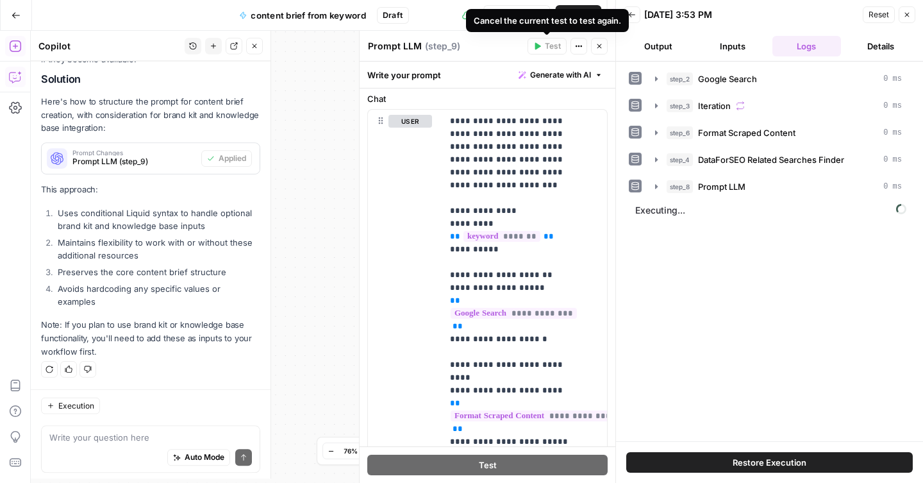
scroll to position [5142, 0]
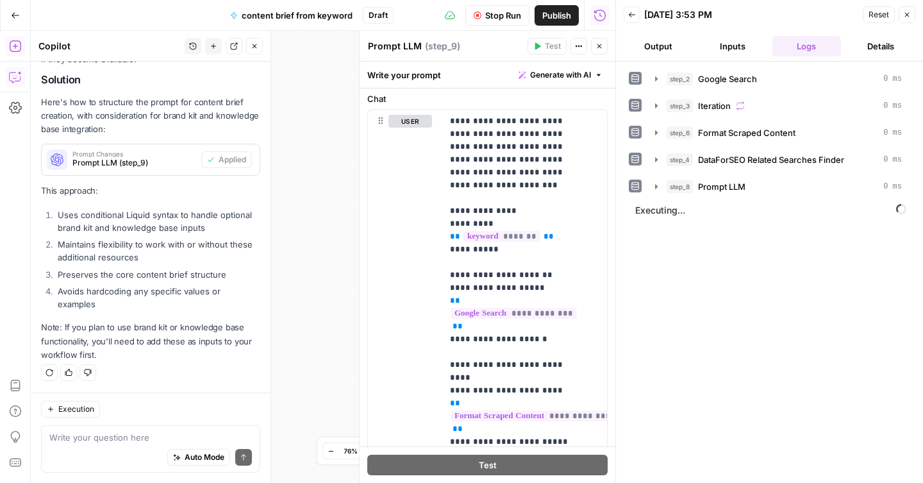
click at [407, 47] on textarea "Prompt LLM" at bounding box center [395, 46] width 54 height 13
click at [411, 47] on textarea "Prompt LLM" at bounding box center [395, 46] width 54 height 13
type textarea "Write the outline"
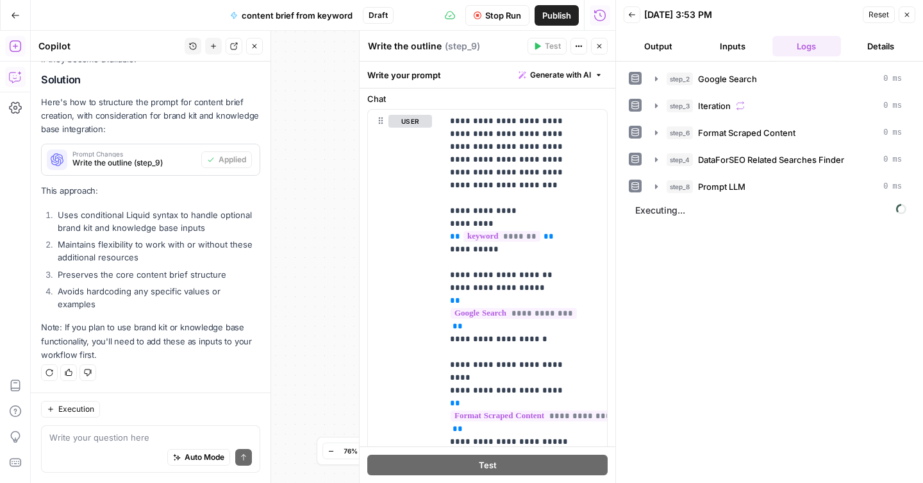
click at [462, 64] on div "Write your prompt Generate with AI" at bounding box center [487, 75] width 256 height 26
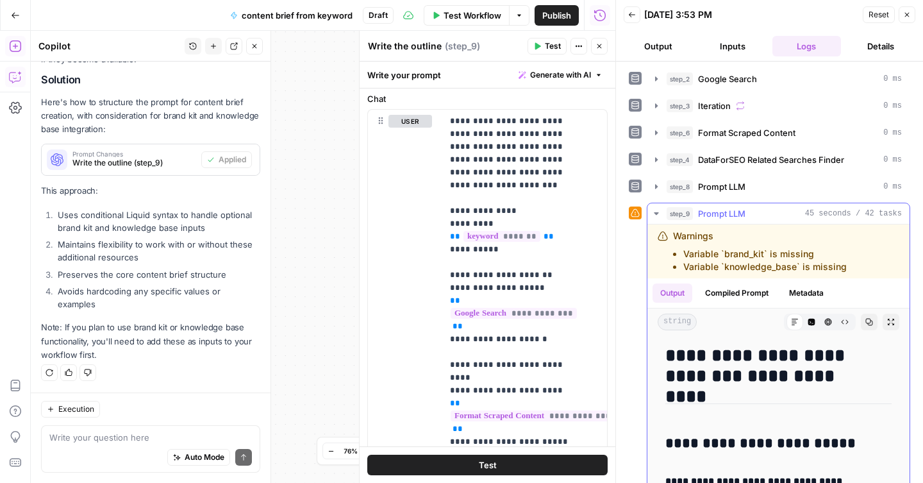
drag, startPoint x: 852, startPoint y: 268, endPoint x: 666, endPoint y: 229, distance: 189.1
click at [666, 229] on div "Warnings Variable `brand_kit` is missing Variable `knowledge_base` is missing" at bounding box center [764, 251] width 215 height 44
copy div "Warnings Variable `brand_kit` is missing Variable `knowledge_base` is missing"
click at [120, 442] on textarea at bounding box center [150, 437] width 202 height 13
paste textarea "Warnings Variable `brand_kit` is missing Variable `knowledge_base` is missing"
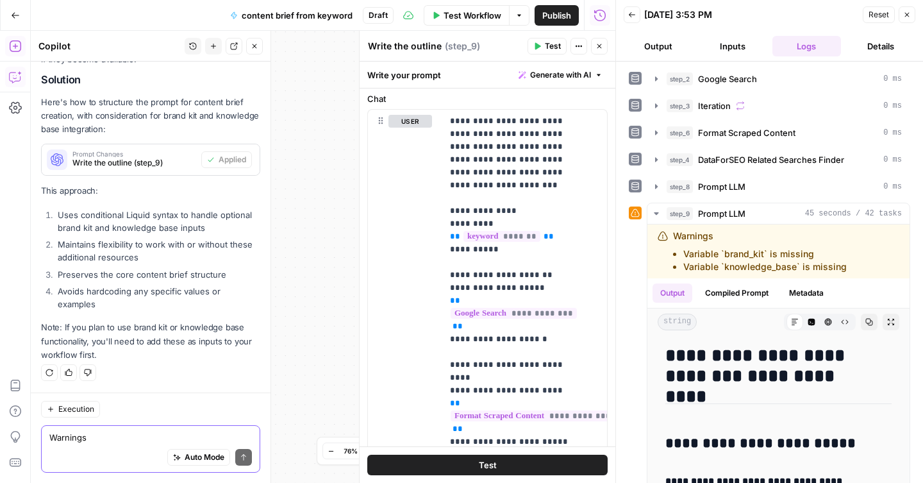
scroll to position [5167, 0]
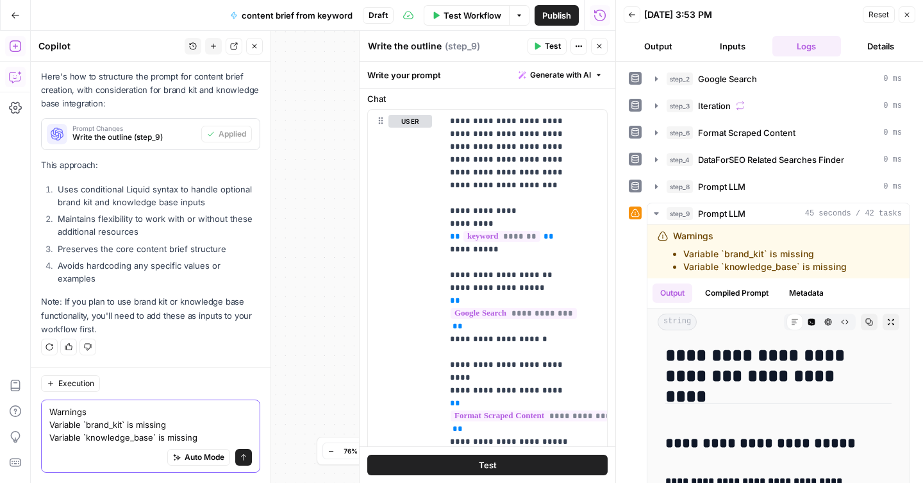
type textarea "Warnings Variable `brand_kit` is missing Variable `knowledge_base` is missing"
click at [240, 459] on icon "submit" at bounding box center [244, 457] width 8 height 8
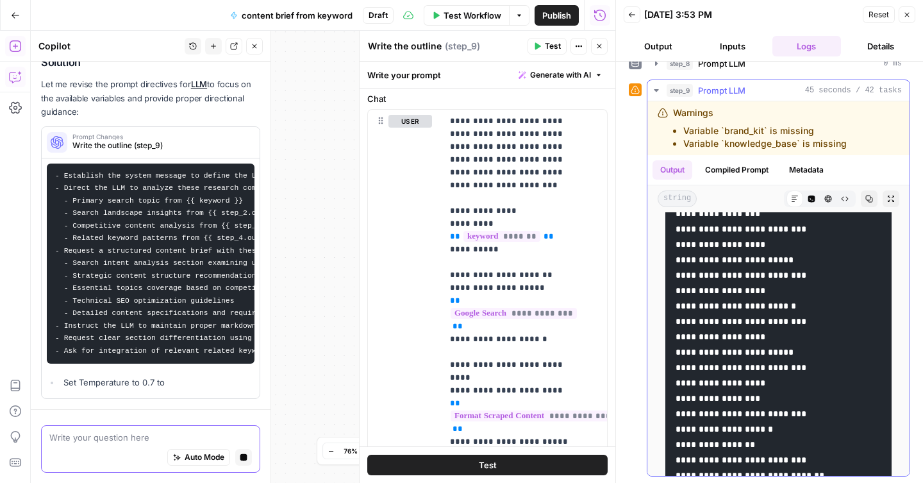
scroll to position [0, 0]
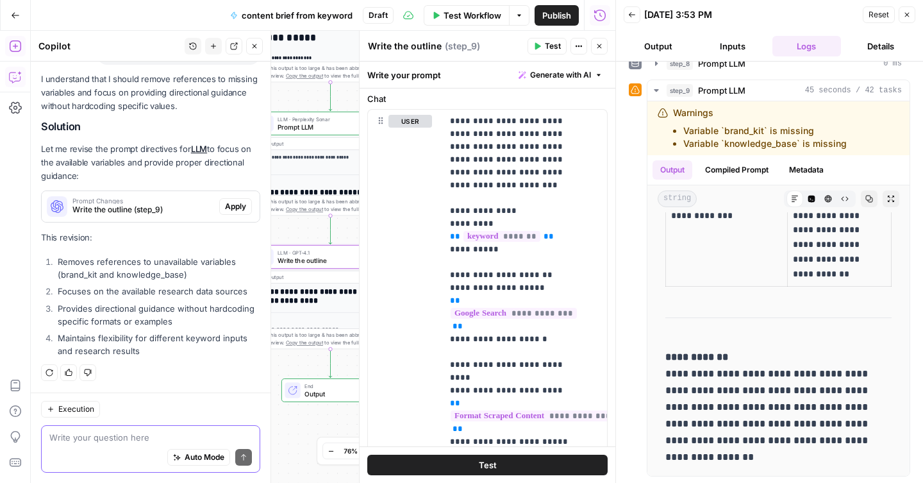
click at [233, 204] on span "Apply" at bounding box center [235, 207] width 21 height 12
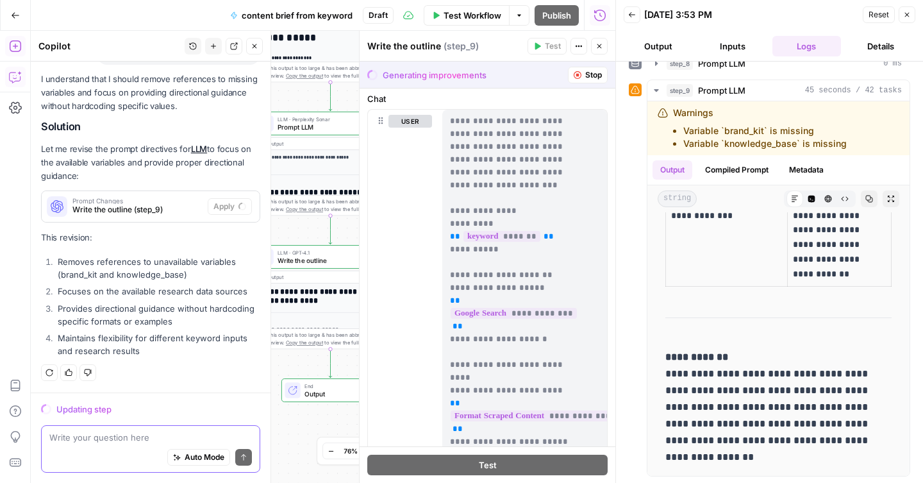
click at [904, 17] on icon "button" at bounding box center [907, 15] width 8 height 8
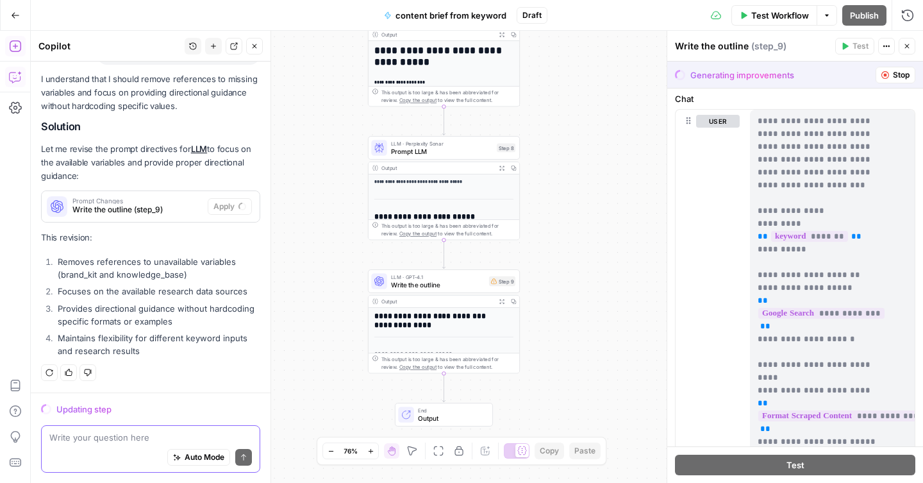
drag, startPoint x: 506, startPoint y: 198, endPoint x: 620, endPoint y: 222, distance: 116.0
click at [620, 222] on div "Workflow Set Inputs Inputs Google Search Google Search Step 2 Output Expand Out…" at bounding box center [477, 257] width 892 height 452
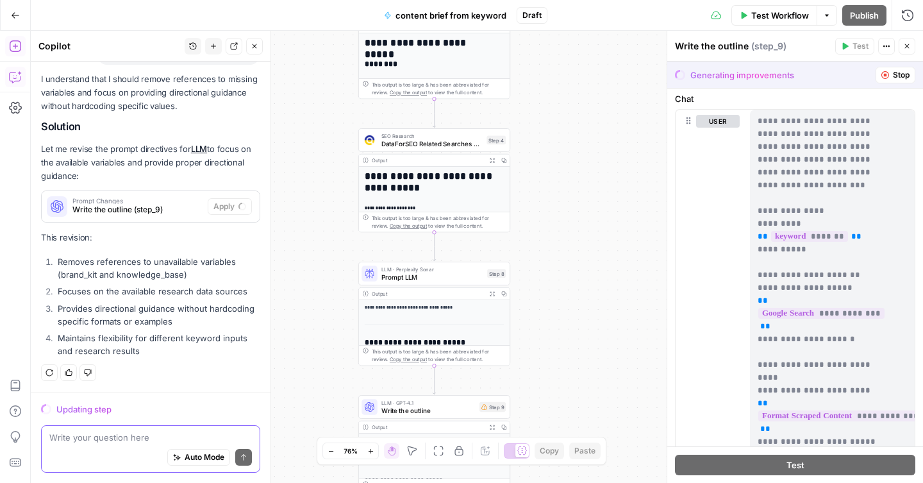
drag, startPoint x: 577, startPoint y: 74, endPoint x: 567, endPoint y: 199, distance: 126.0
click at [567, 199] on div "Workflow Set Inputs Inputs Google Search Google Search Step 2 Output Expand Out…" at bounding box center [477, 257] width 892 height 452
click at [20, 15] on button "Go Back" at bounding box center [15, 15] width 23 height 23
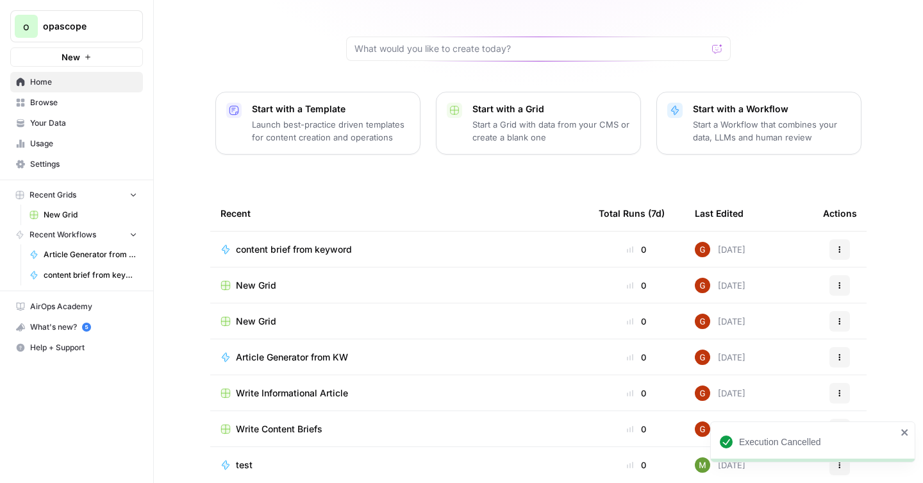
click at [311, 351] on span "Article Generator from KW" at bounding box center [292, 357] width 112 height 13
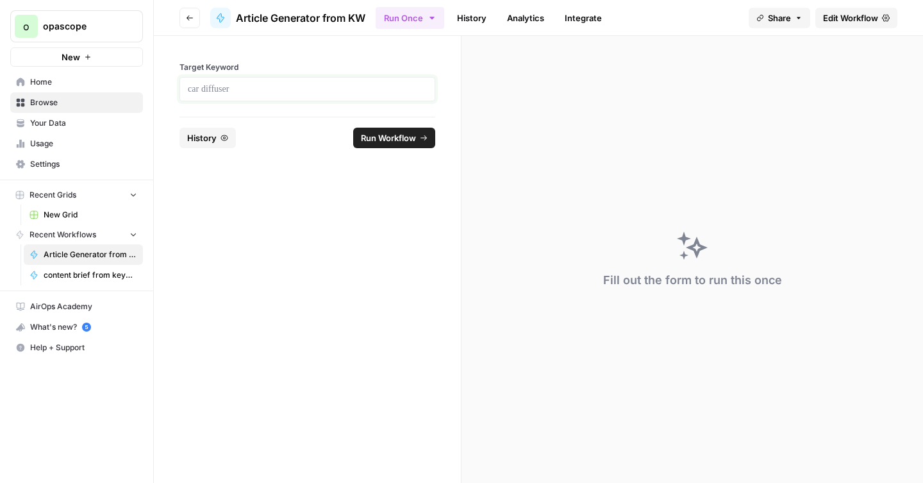
click at [266, 95] on p at bounding box center [307, 89] width 239 height 13
click at [204, 137] on span "History" at bounding box center [201, 137] width 29 height 13
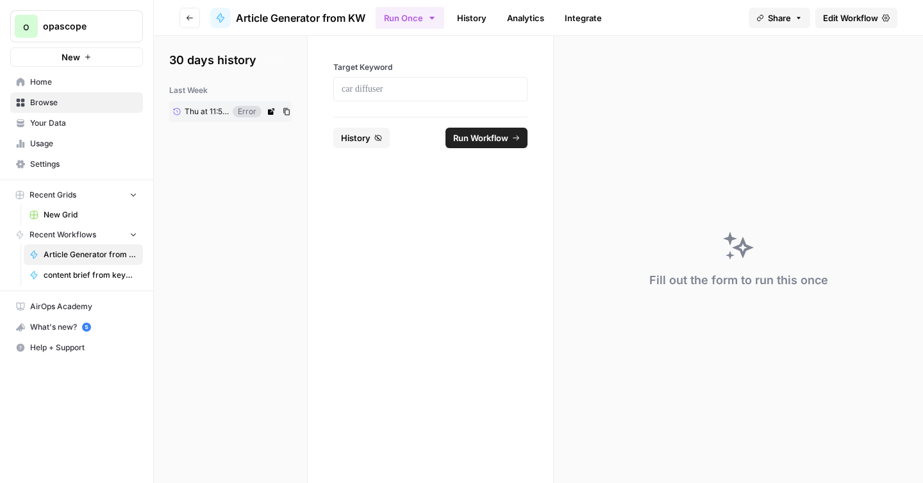
click at [195, 106] on span "Thu at 11:57 AM" at bounding box center [207, 112] width 44 height 12
click at [268, 111] on icon at bounding box center [271, 111] width 6 height 6
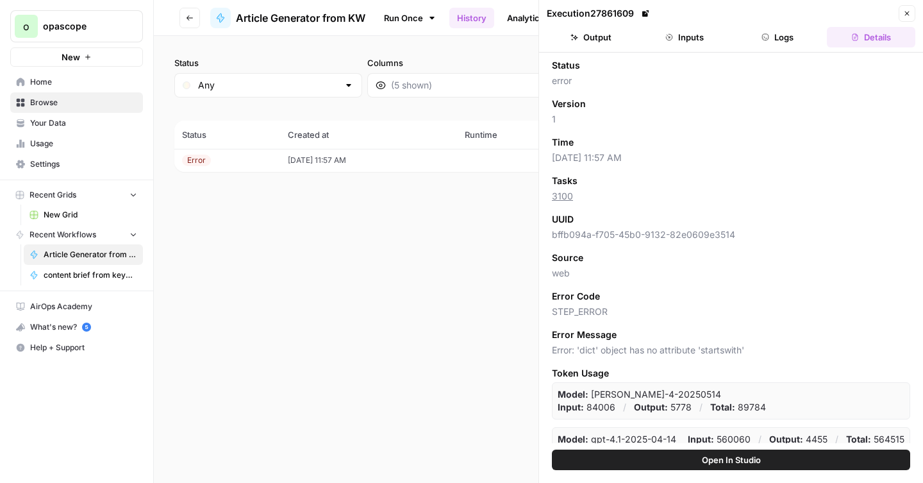
click at [603, 47] on header "Execution 27861609 Close Output Inputs Logs Details" at bounding box center [731, 26] width 384 height 53
click at [618, 40] on button "Output" at bounding box center [591, 37] width 88 height 21
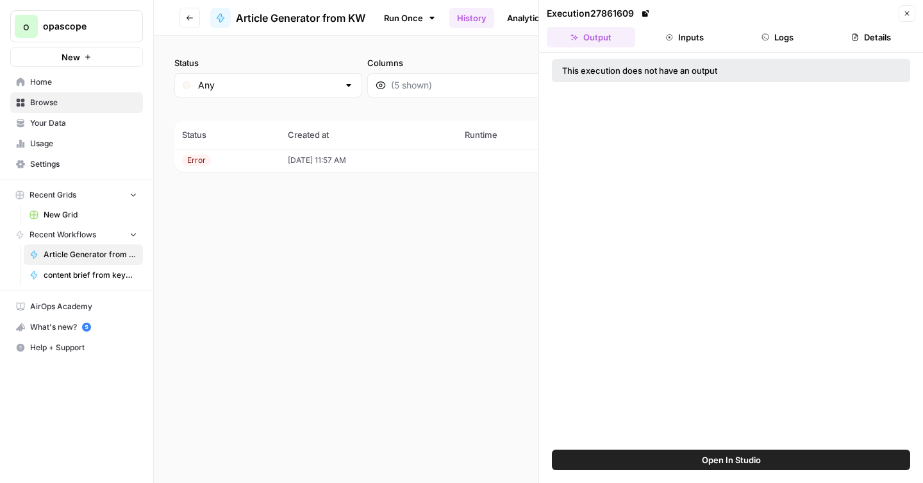
click at [669, 37] on icon "button" at bounding box center [669, 37] width 6 height 6
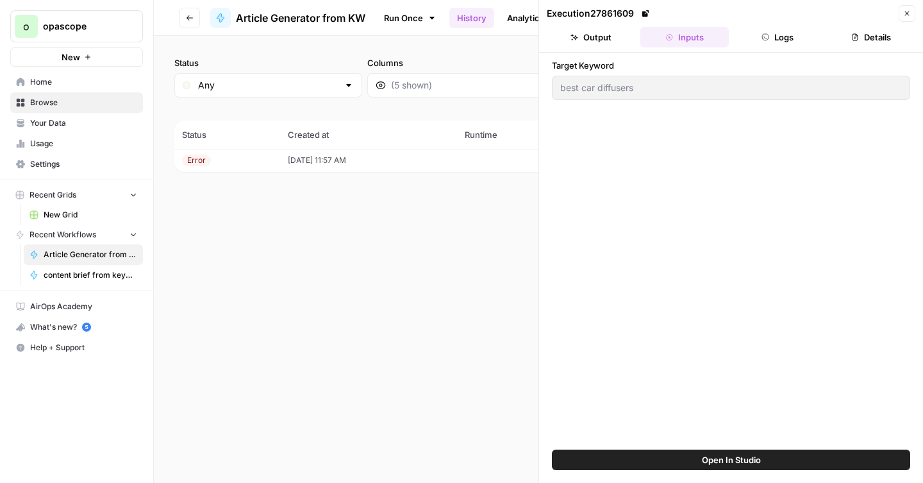
click at [779, 38] on button "Logs" at bounding box center [778, 37] width 88 height 21
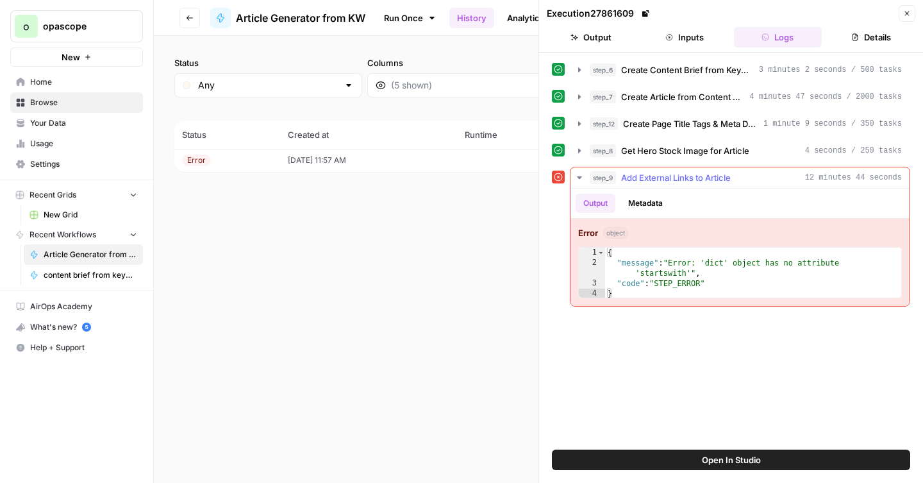
click at [739, 181] on div "step_9 Add External Links to Article 12 minutes 44 seconds" at bounding box center [746, 177] width 312 height 13
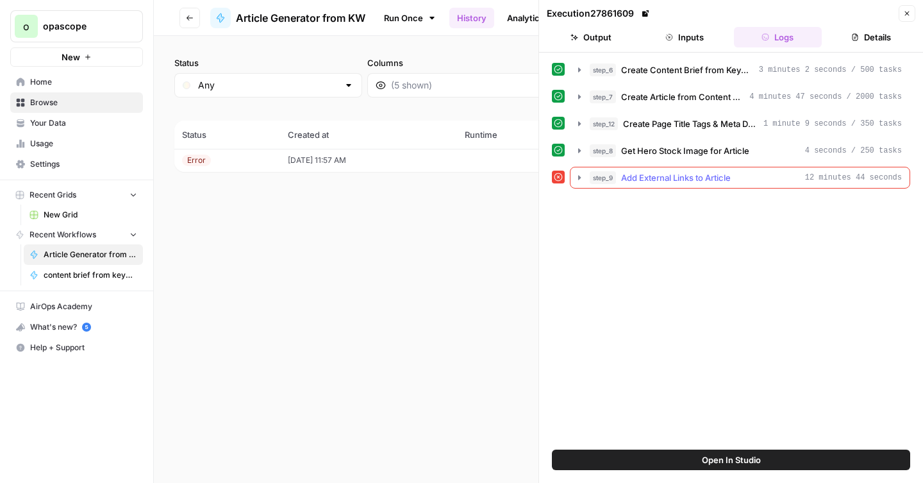
click at [739, 181] on div "step_9 Add External Links to Article 12 minutes 44 seconds" at bounding box center [746, 177] width 312 height 13
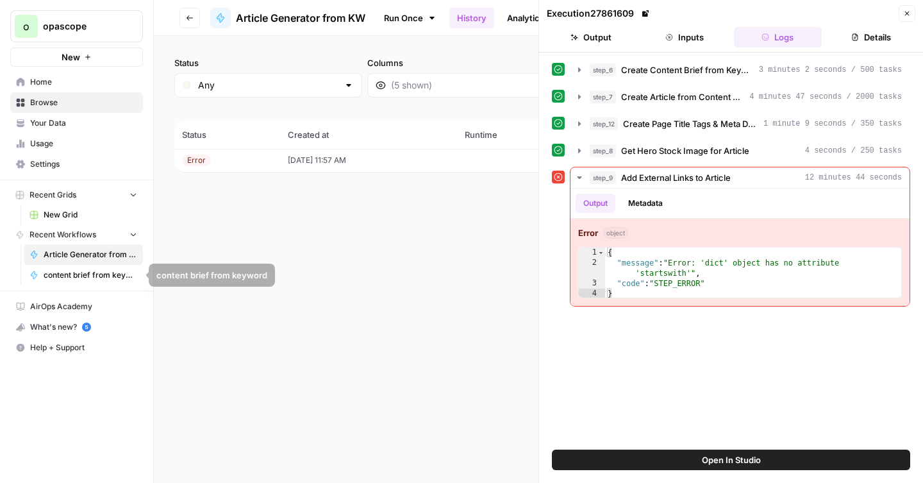
click at [82, 274] on span "content brief from keyword" at bounding box center [91, 275] width 94 height 12
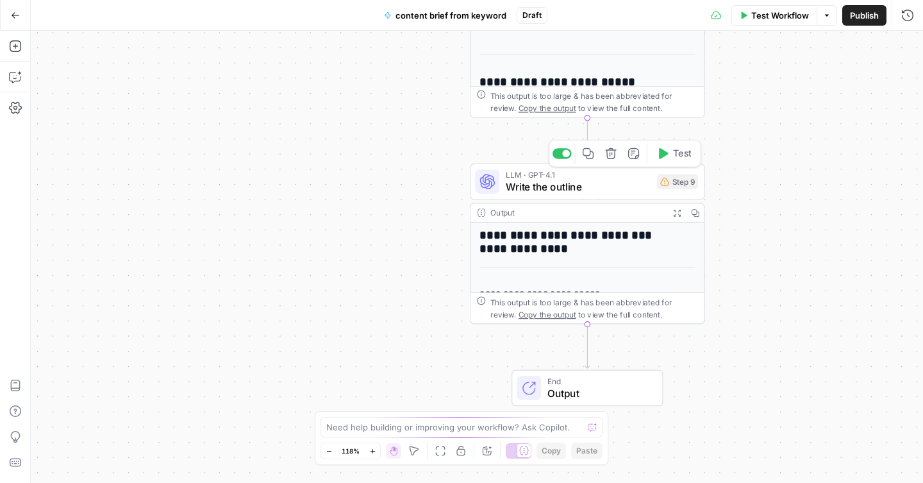
click at [611, 186] on span "Write the outline" at bounding box center [578, 186] width 145 height 15
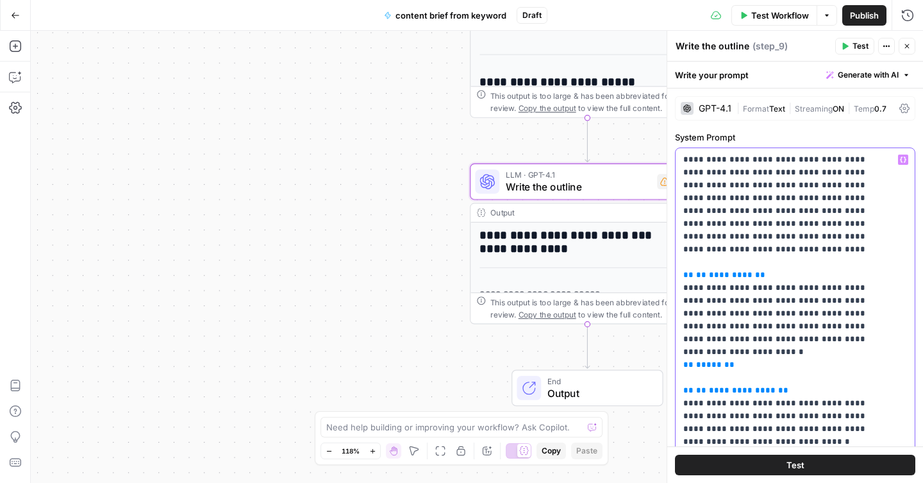
click at [900, 162] on icon "button" at bounding box center [903, 159] width 6 height 6
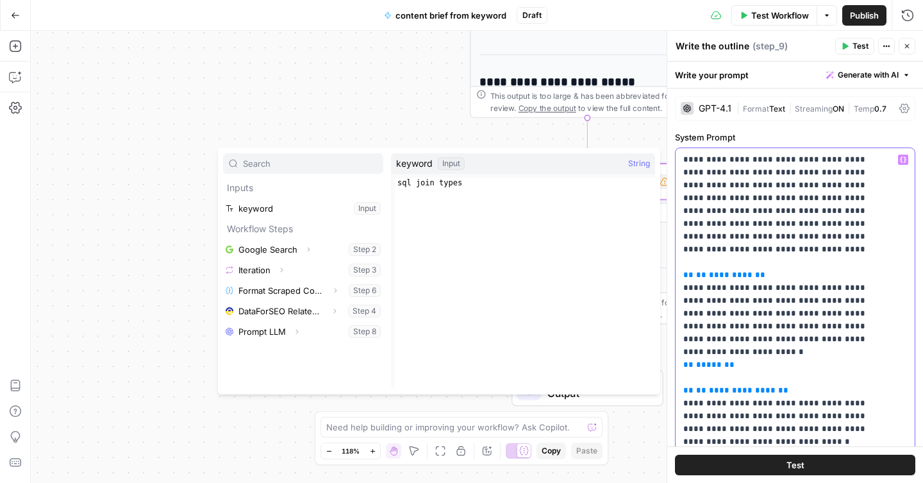
click at [900, 162] on icon "button" at bounding box center [903, 159] width 6 height 6
click at [882, 45] on button "Actions" at bounding box center [886, 46] width 17 height 17
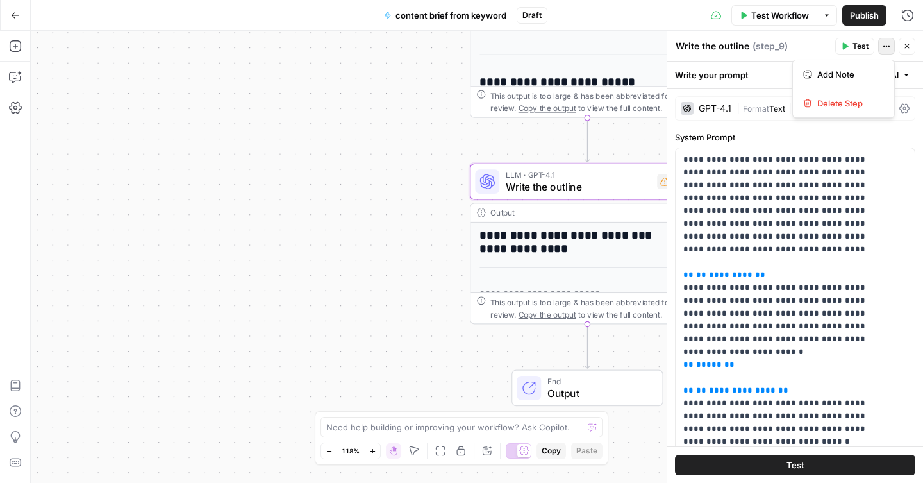
click at [882, 45] on button "Actions" at bounding box center [886, 46] width 17 height 17
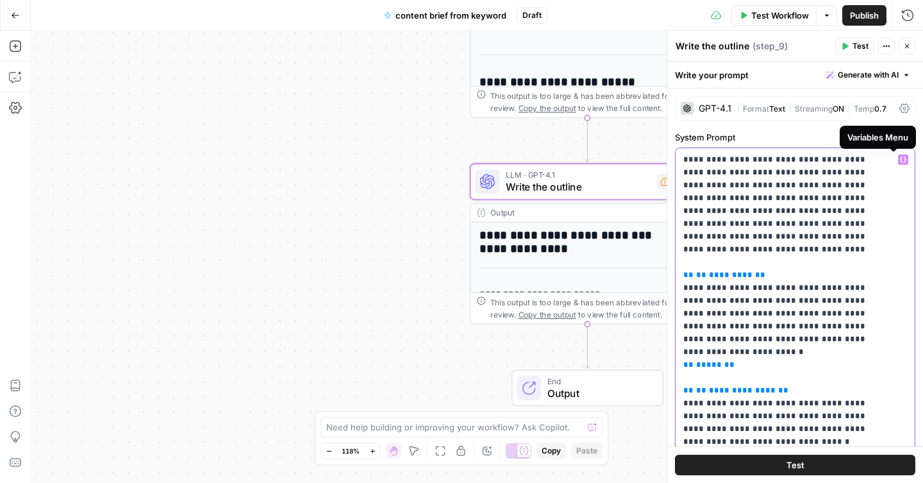
click at [900, 158] on icon "button" at bounding box center [903, 160] width 6 height 6
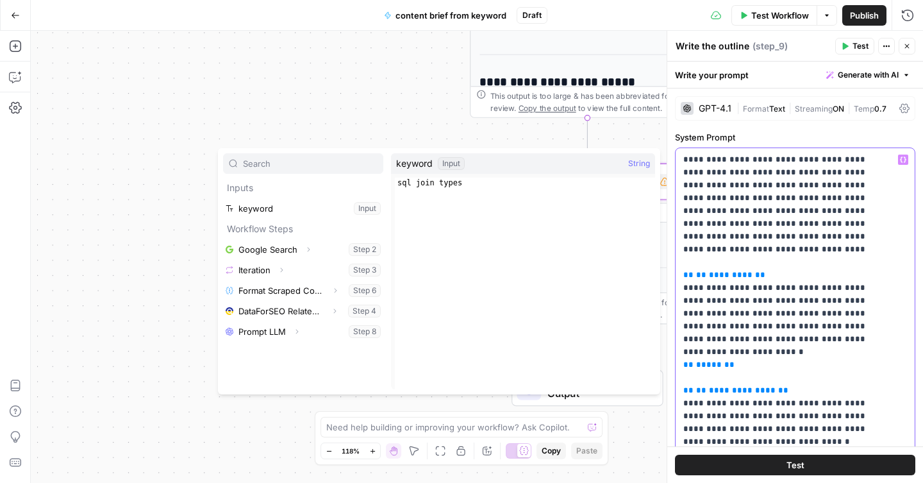
click at [900, 158] on icon "button" at bounding box center [903, 160] width 6 height 6
click at [869, 136] on label "System Prompt" at bounding box center [795, 137] width 240 height 13
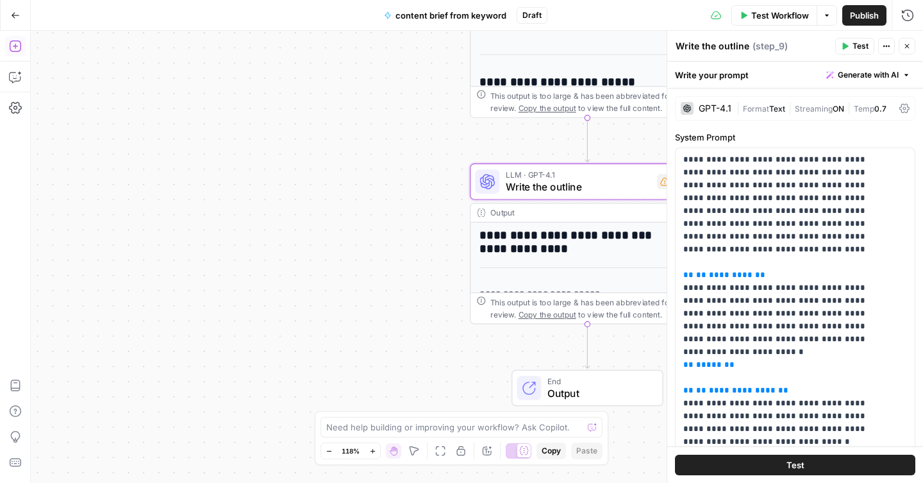
click at [16, 47] on icon "button" at bounding box center [15, 46] width 13 height 13
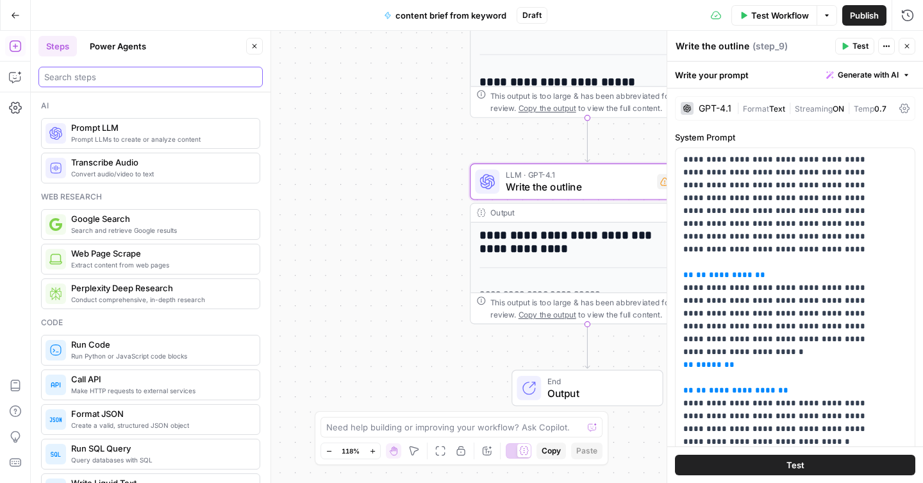
click at [133, 79] on input "search" at bounding box center [150, 76] width 213 height 13
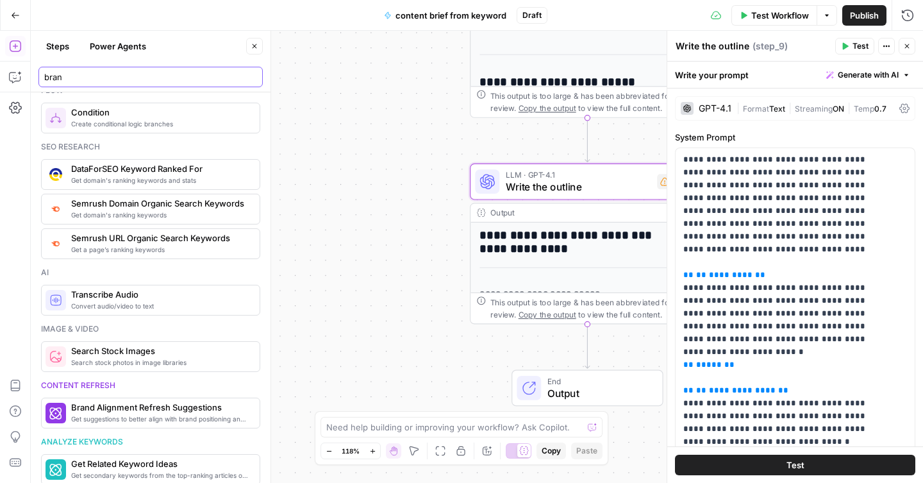
scroll to position [80, 0]
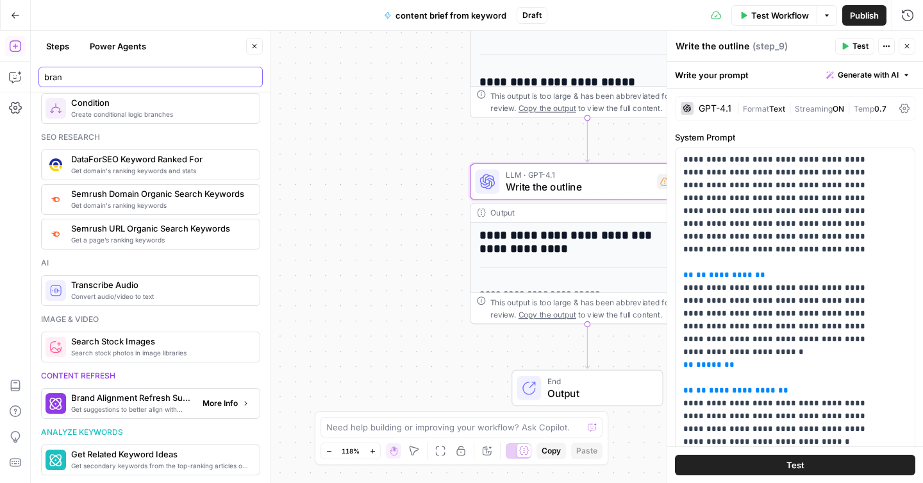
type input "bran"
click at [212, 404] on span "More Info" at bounding box center [219, 403] width 35 height 12
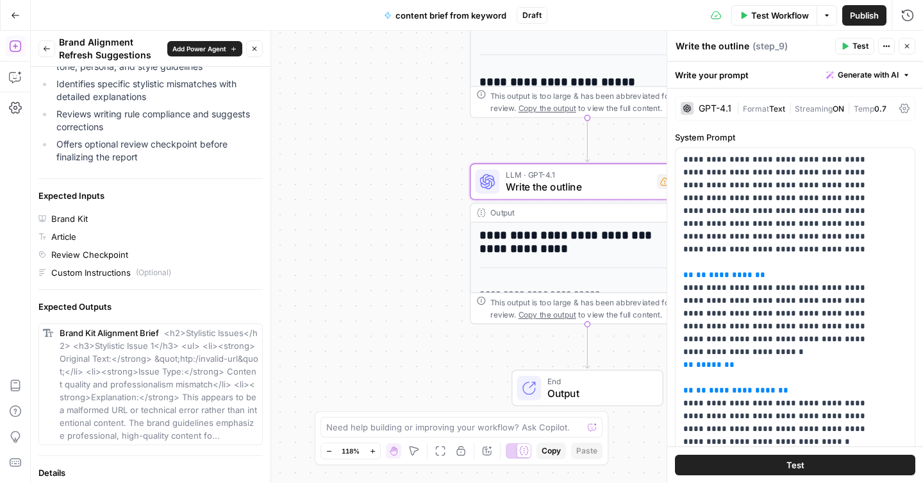
scroll to position [238, 0]
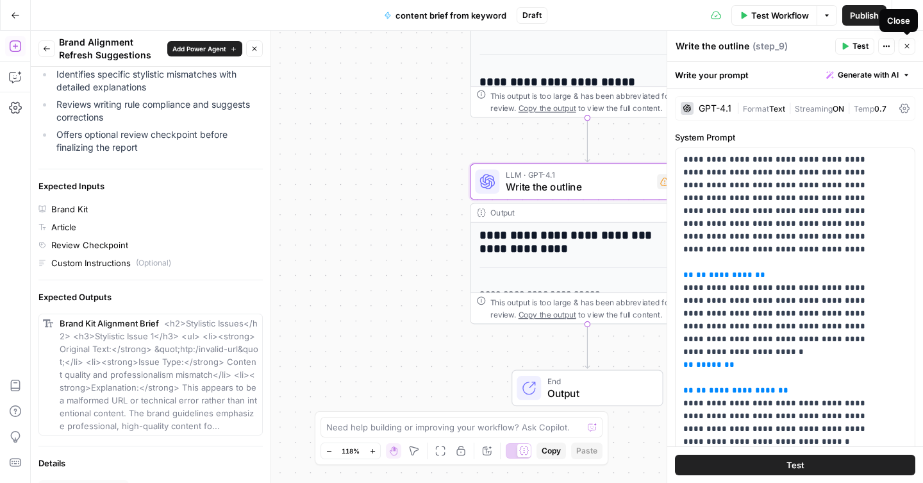
click at [910, 50] on button "Close" at bounding box center [906, 46] width 17 height 17
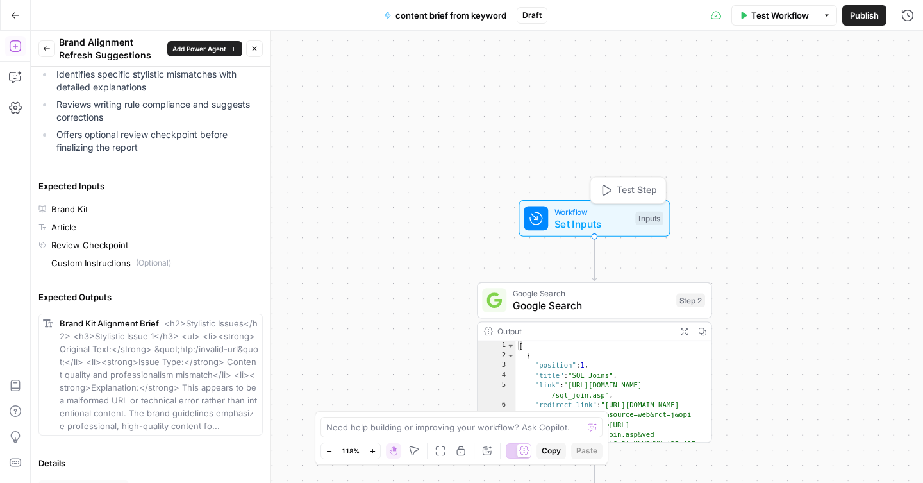
click at [638, 223] on div "Inputs" at bounding box center [649, 217] width 28 height 13
click at [786, 145] on span "Add Field" at bounding box center [778, 143] width 37 height 13
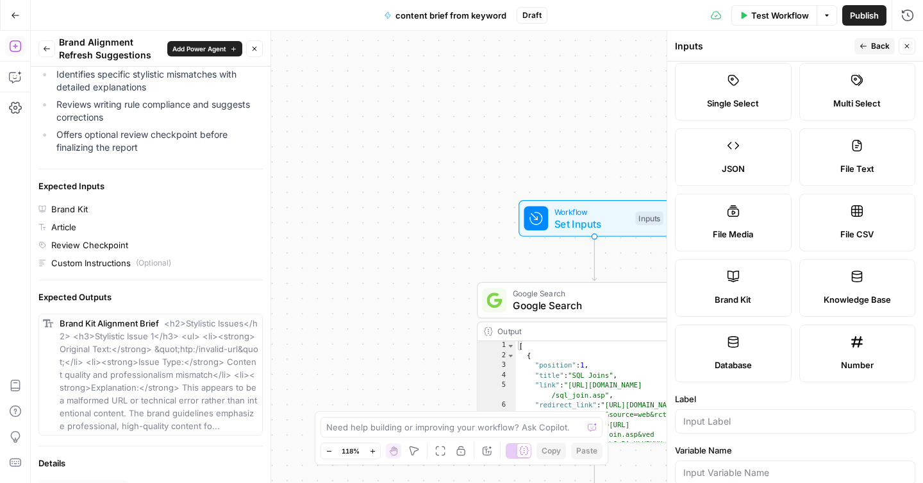
scroll to position [110, 0]
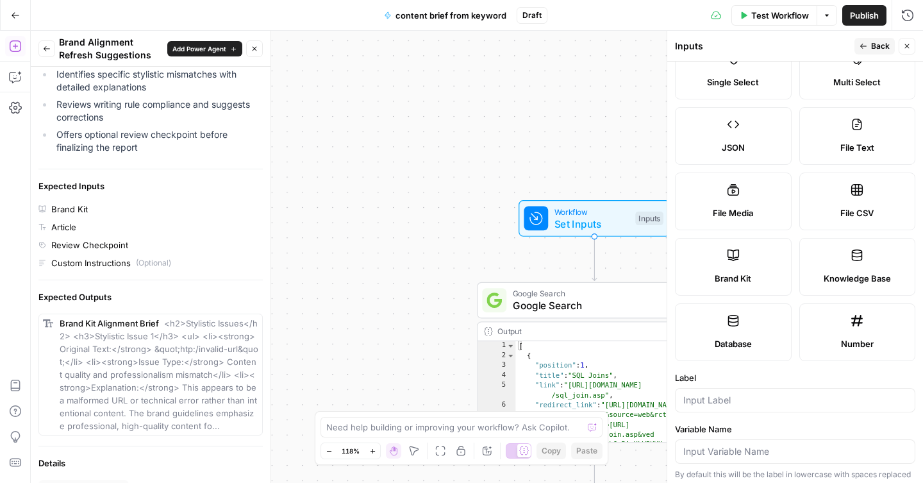
click at [734, 263] on label "Brand Kit" at bounding box center [733, 267] width 117 height 58
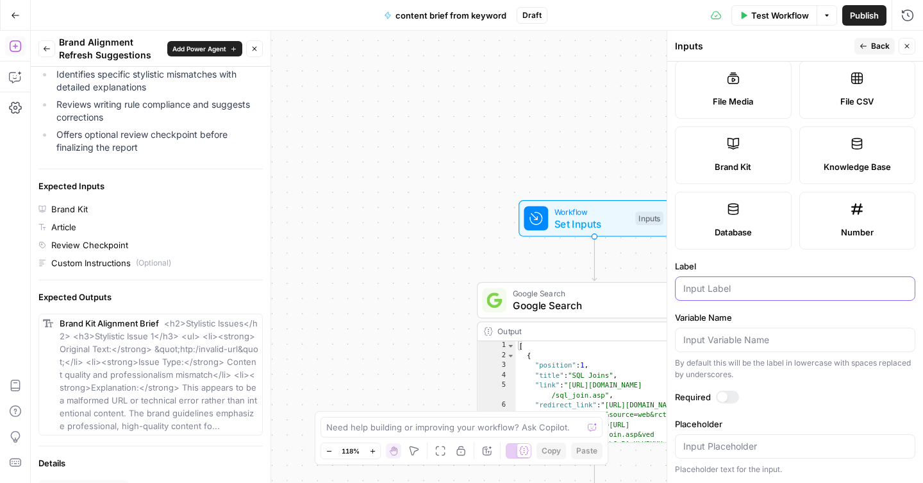
click at [763, 292] on input "Label" at bounding box center [795, 288] width 224 height 13
type input "brand kit"
click at [784, 313] on label "Variable Name" at bounding box center [795, 317] width 240 height 13
click at [784, 333] on input "Variable Name" at bounding box center [795, 339] width 224 height 13
click at [729, 397] on div at bounding box center [727, 396] width 23 height 13
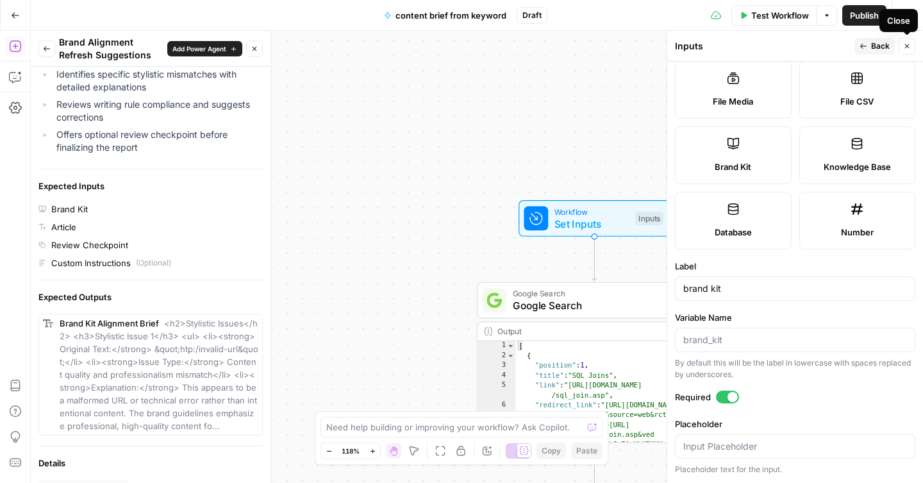
click at [912, 47] on button "Close" at bounding box center [906, 46] width 17 height 17
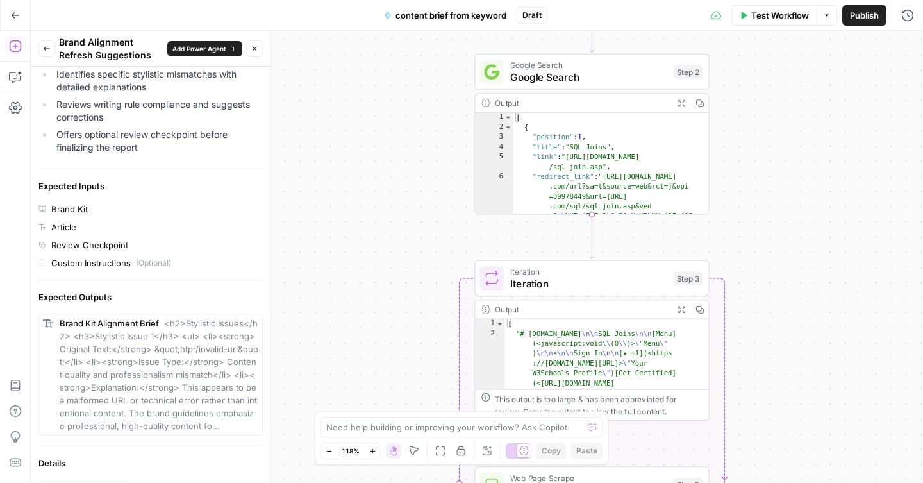
drag, startPoint x: 783, startPoint y: 397, endPoint x: 779, endPoint y: 153, distance: 244.2
click at [779, 155] on div "Workflow Set Inputs Inputs Google Search Google Search Step 2 Output Expand Out…" at bounding box center [477, 257] width 892 height 452
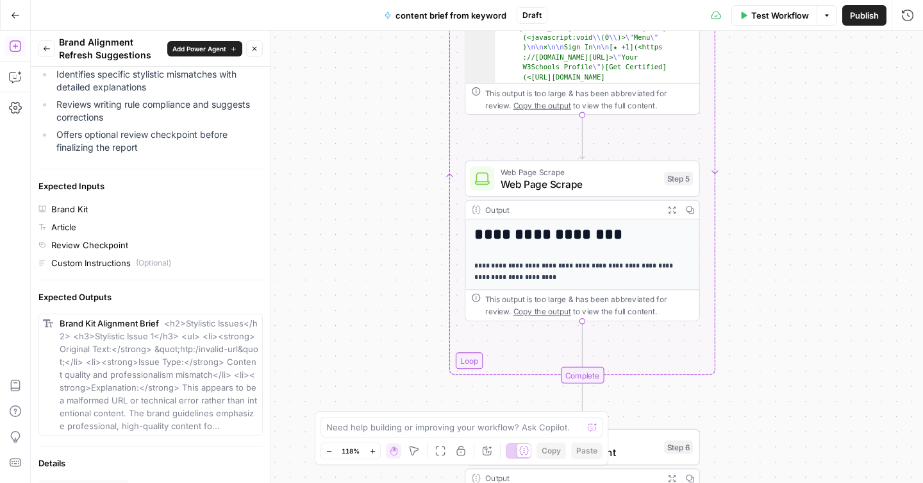
drag, startPoint x: 779, startPoint y: 326, endPoint x: 771, endPoint y: 22, distance: 304.5
click at [771, 27] on div "Go Back content brief from keyword Draft Test Workflow Options Publish Run Hist…" at bounding box center [461, 241] width 923 height 483
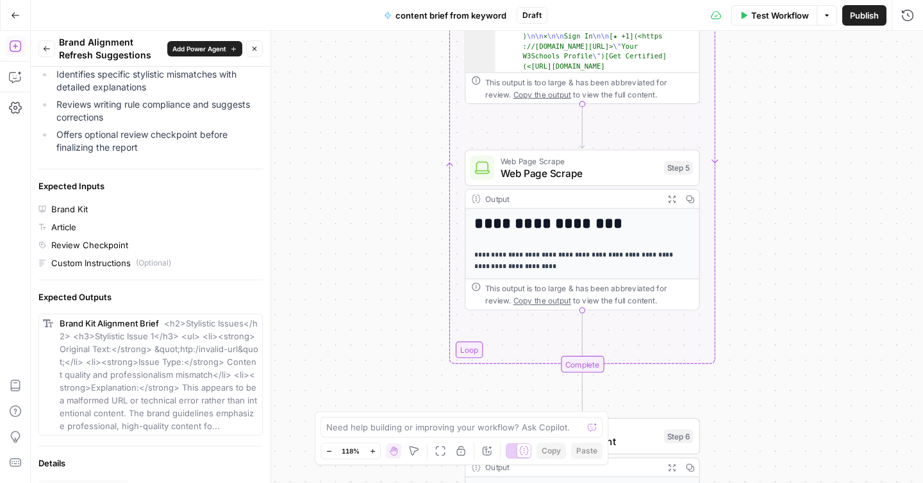
drag, startPoint x: 759, startPoint y: 276, endPoint x: 749, endPoint y: 42, distance: 233.5
click at [751, 52] on div "Workflow Set Inputs Inputs Google Search Google Search Step 2 Output Expand Out…" at bounding box center [477, 257] width 892 height 452
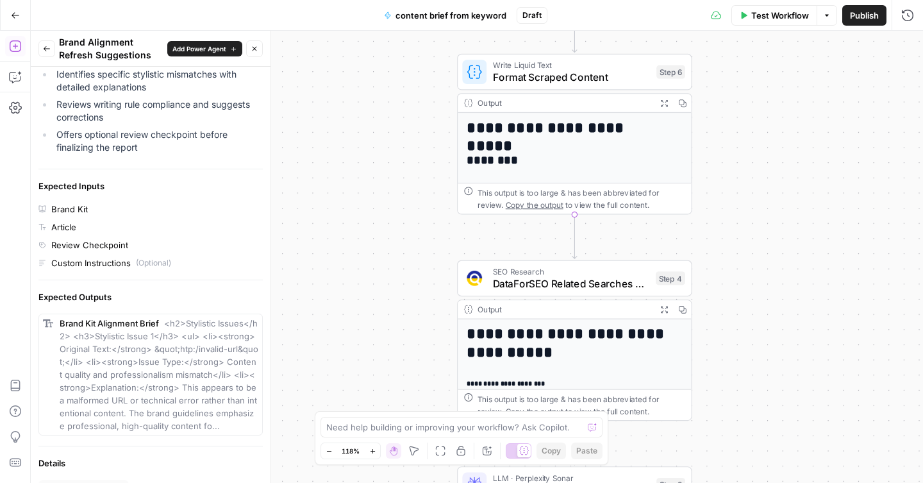
drag, startPoint x: 731, startPoint y: 292, endPoint x: 731, endPoint y: 87, distance: 205.7
click at [731, 88] on div "Workflow Set Inputs Inputs Google Search Google Search Step 2 Output Expand Out…" at bounding box center [477, 257] width 892 height 452
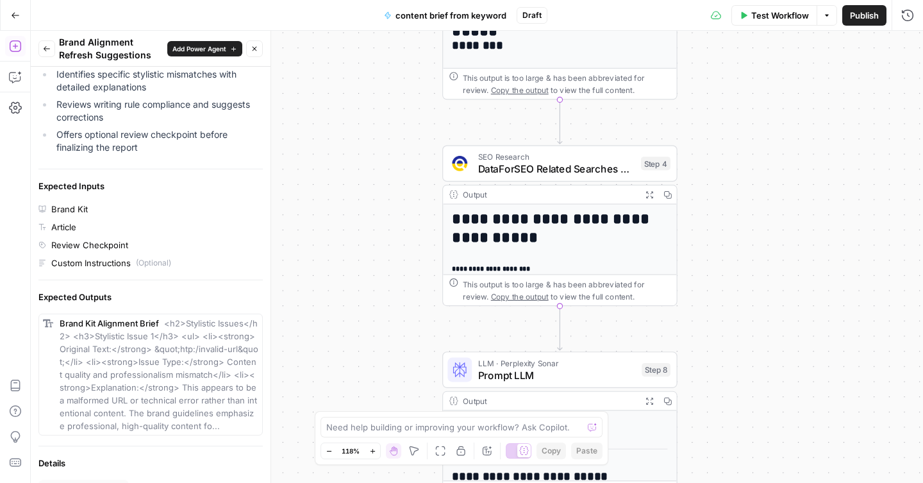
drag, startPoint x: 723, startPoint y: 309, endPoint x: 698, endPoint y: 440, distance: 133.7
click at [698, 427] on div "Workflow Set Inputs Inputs Google Search Google Search Step 2 Output Expand Out…" at bounding box center [477, 257] width 892 height 452
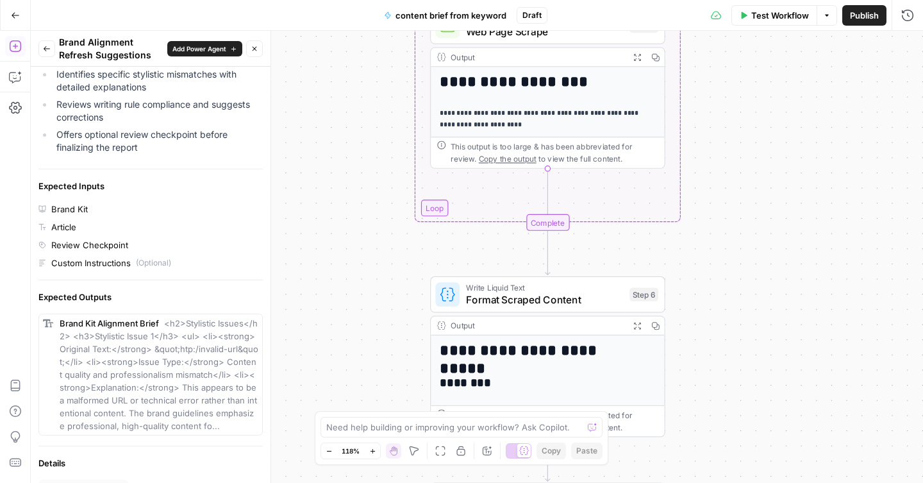
drag, startPoint x: 722, startPoint y: 144, endPoint x: 720, endPoint y: 446, distance: 302.5
click at [720, 435] on div "Workflow Set Inputs Inputs Google Search Google Search Step 2 Output Expand Out…" at bounding box center [477, 257] width 892 height 452
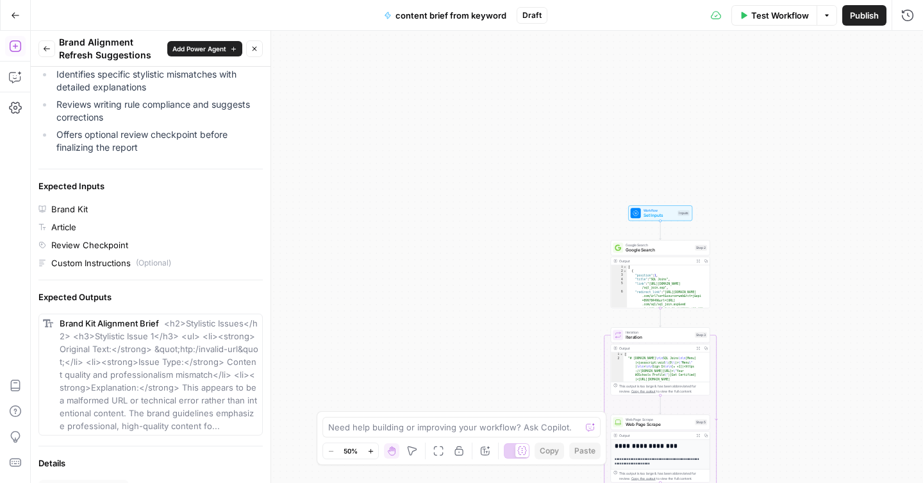
drag, startPoint x: 767, startPoint y: 97, endPoint x: 768, endPoint y: 336, distance: 239.0
click at [768, 336] on div "Workflow Set Inputs Inputs Google Search Google Search Step 2 Output Expand Out…" at bounding box center [477, 257] width 892 height 452
click at [661, 214] on span "Workflow" at bounding box center [659, 213] width 32 height 5
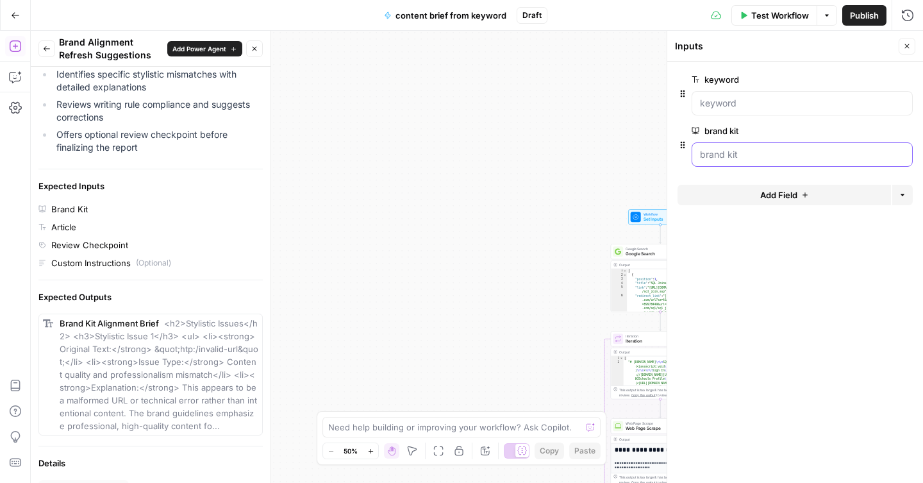
click at [749, 153] on kit "brand kit" at bounding box center [802, 154] width 204 height 13
click at [906, 193] on button "Options" at bounding box center [902, 195] width 21 height 21
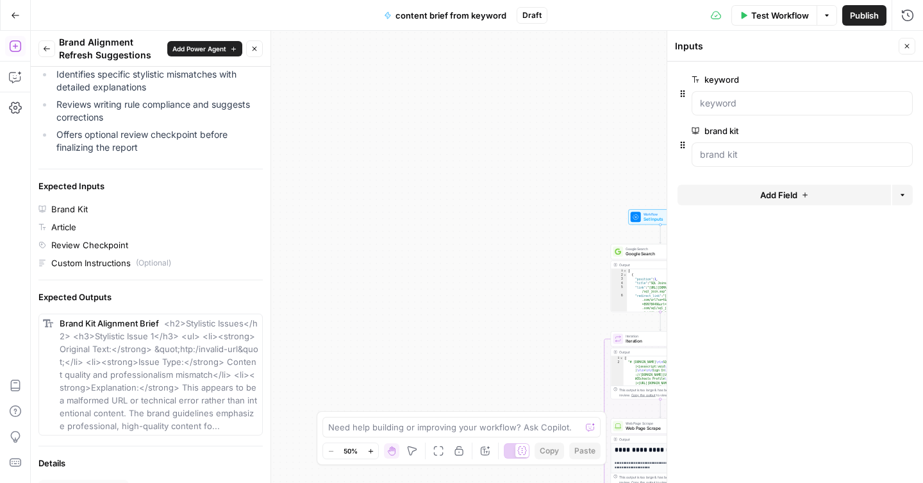
click at [874, 133] on span "edit field" at bounding box center [864, 131] width 28 height 10
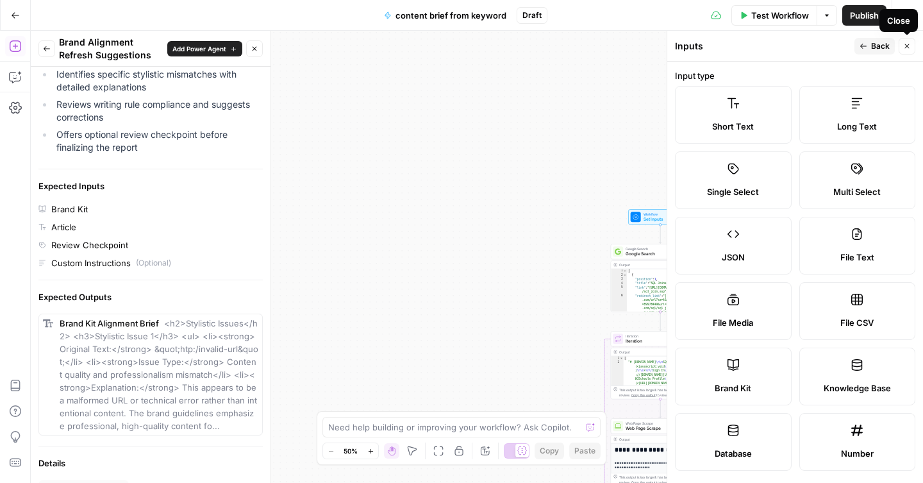
click at [910, 49] on icon "button" at bounding box center [907, 46] width 8 height 8
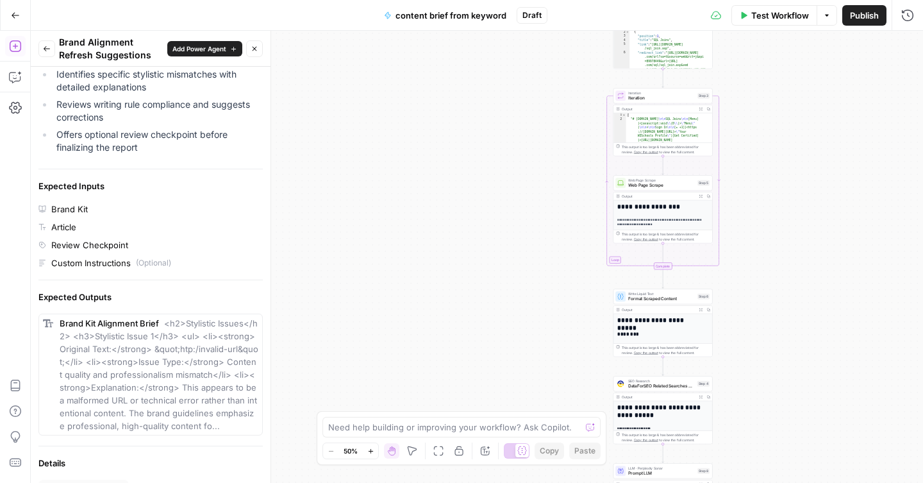
drag, startPoint x: 800, startPoint y: 427, endPoint x: 802, endPoint y: 175, distance: 252.5
click at [802, 176] on div "Workflow Set Inputs Inputs Google Search Google Search Step 2 Output Expand Out…" at bounding box center [477, 257] width 892 height 452
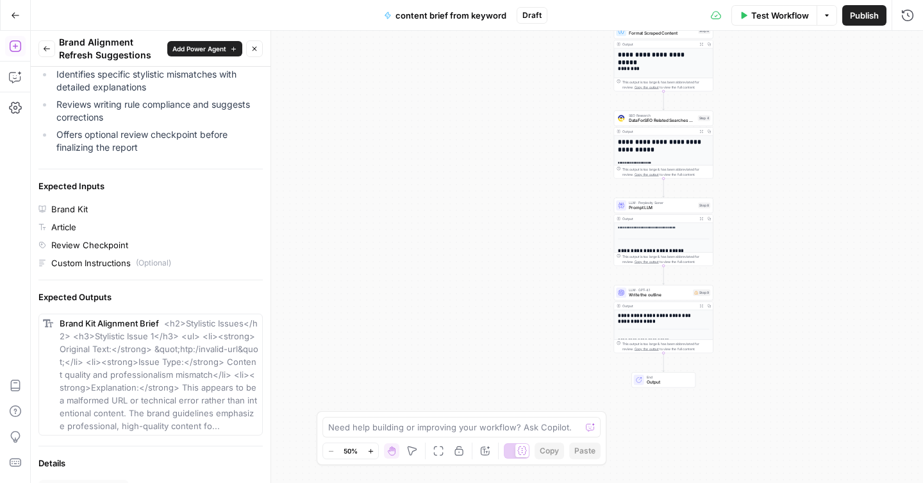
drag, startPoint x: 769, startPoint y: 391, endPoint x: 770, endPoint y: 135, distance: 256.3
click at [770, 134] on div "Workflow Set Inputs Inputs Google Search Google Search Step 2 Output Expand Out…" at bounding box center [477, 257] width 892 height 452
click at [659, 298] on div "LLM · GPT-4.1 Write the outline Step 9 Copy step Delete step Add Note Test" at bounding box center [663, 292] width 99 height 15
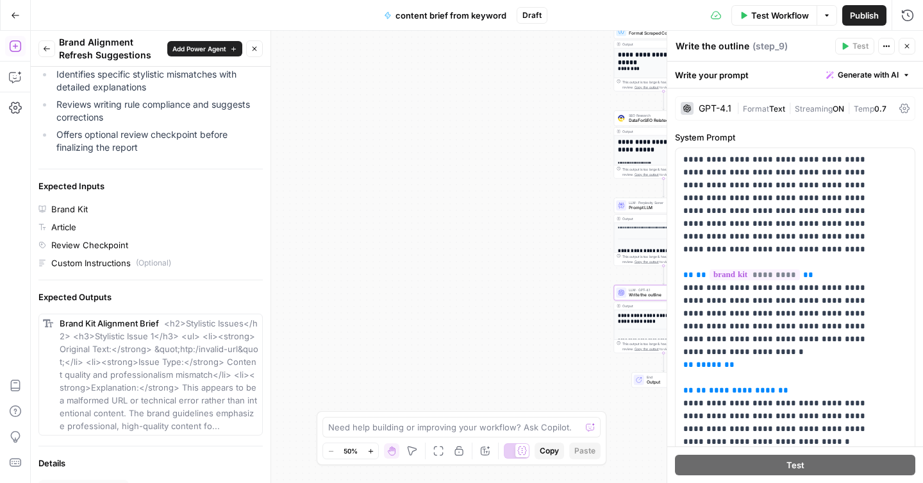
click at [909, 46] on icon "button" at bounding box center [907, 46] width 8 height 8
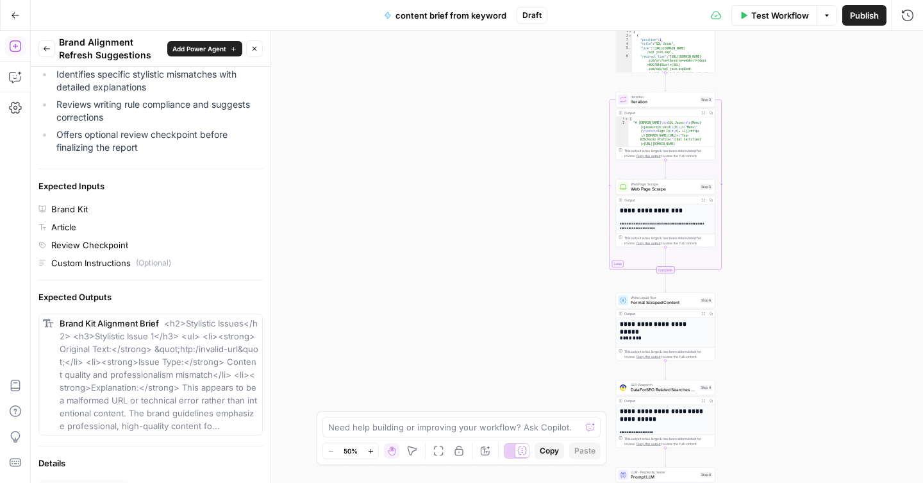
drag, startPoint x: 752, startPoint y: 63, endPoint x: 754, endPoint y: 331, distance: 268.5
click at [754, 332] on div "Workflow Set Inputs Inputs Google Search Google Search Step 2 Output Expand Out…" at bounding box center [477, 257] width 892 height 452
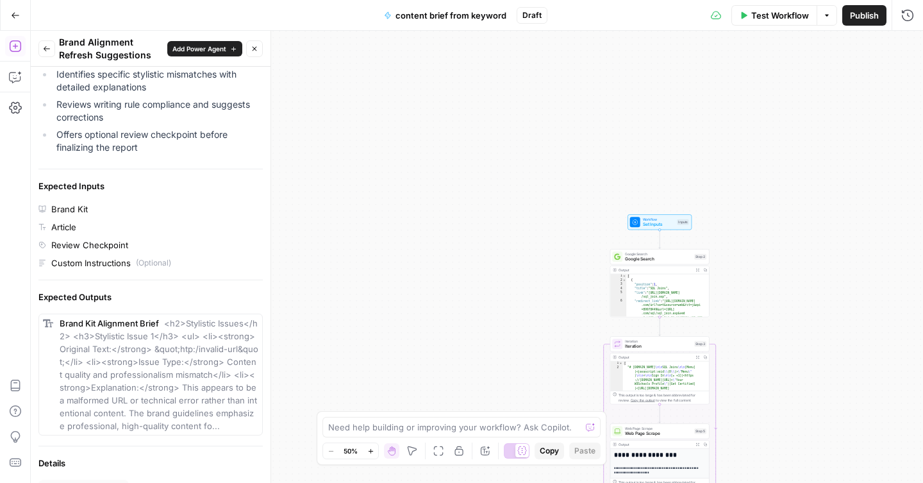
drag, startPoint x: 772, startPoint y: 124, endPoint x: 766, endPoint y: 368, distance: 243.6
click at [766, 368] on div "Workflow Set Inputs Inputs Google Search Google Search Step 2 Output Expand Out…" at bounding box center [477, 257] width 892 height 452
click at [663, 225] on span "Set Inputs" at bounding box center [659, 223] width 32 height 6
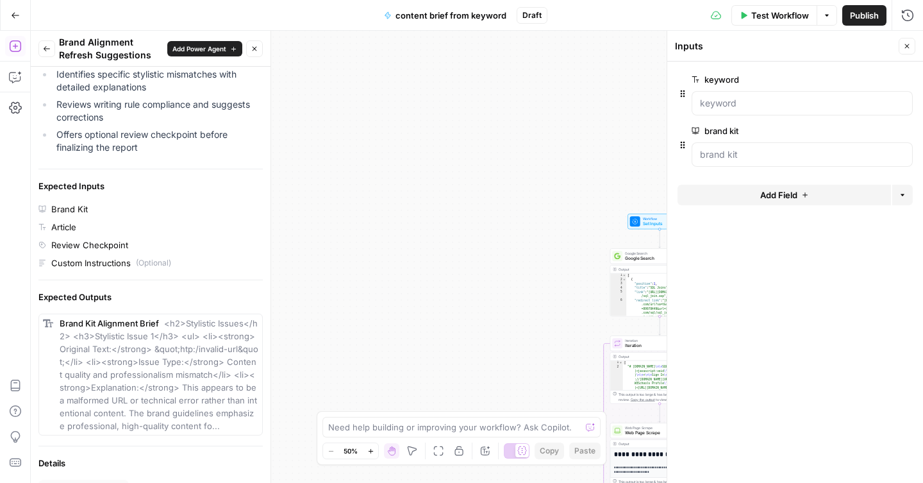
click at [791, 197] on span "Add Field" at bounding box center [778, 194] width 37 height 13
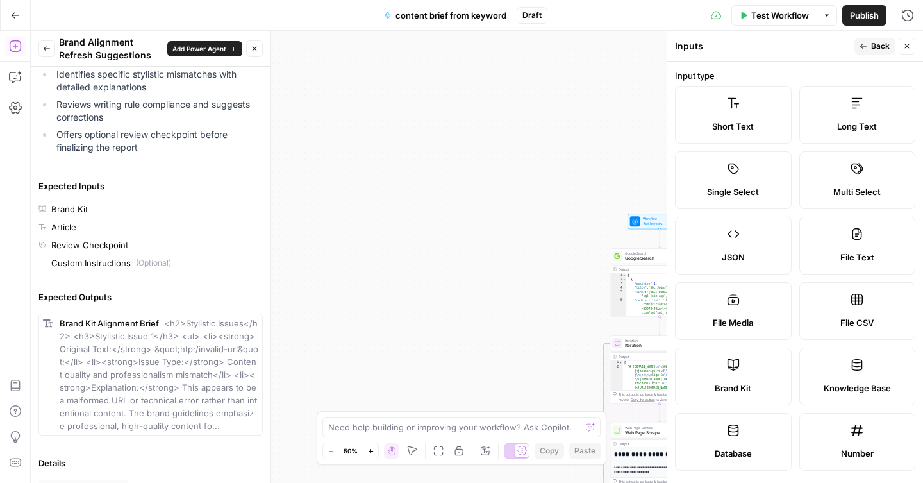
click at [826, 363] on label "Knowledge Base" at bounding box center [857, 376] width 117 height 58
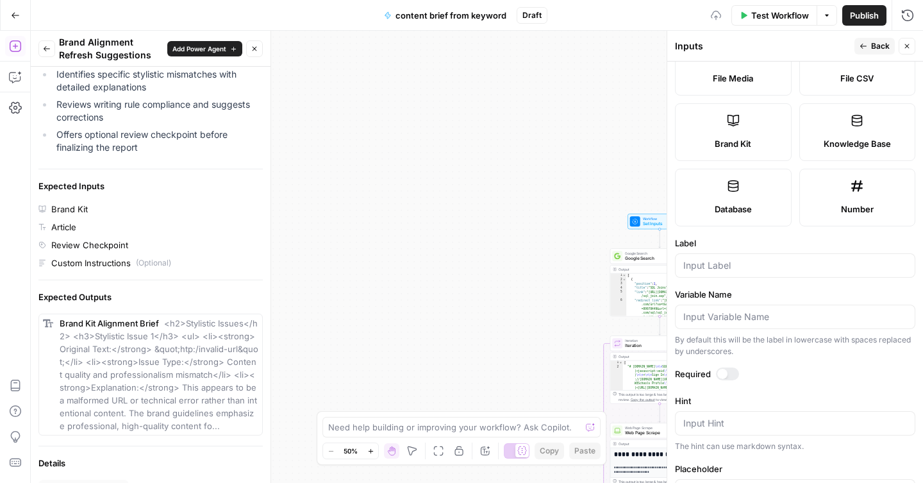
scroll to position [289, 0]
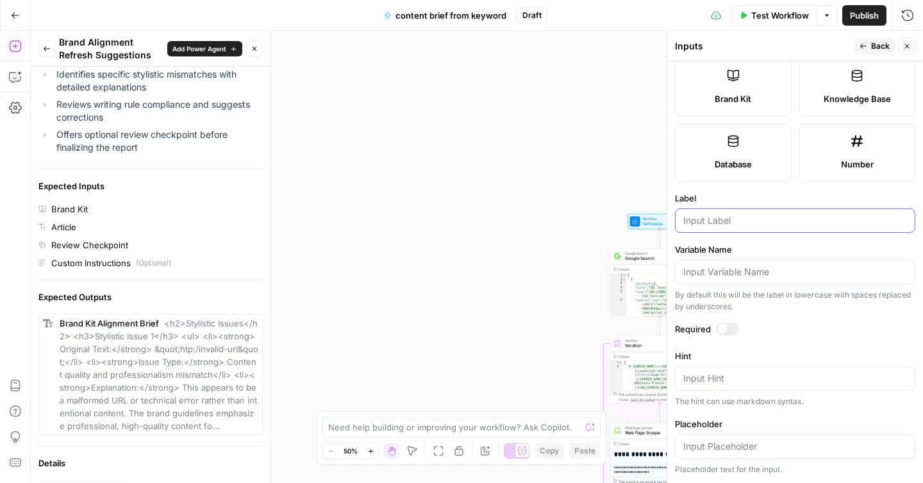
click at [735, 221] on input "Label" at bounding box center [795, 220] width 224 height 13
type input "knowledge base"
click at [758, 247] on label "Variable Name" at bounding box center [795, 249] width 240 height 13
click at [758, 265] on input "Variable Name" at bounding box center [795, 271] width 224 height 13
click at [731, 324] on div at bounding box center [727, 328] width 23 height 13
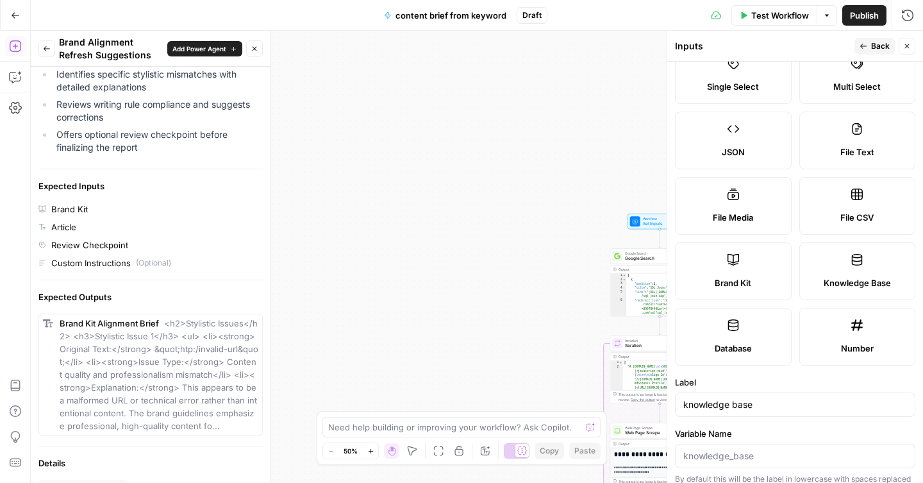
scroll to position [0, 0]
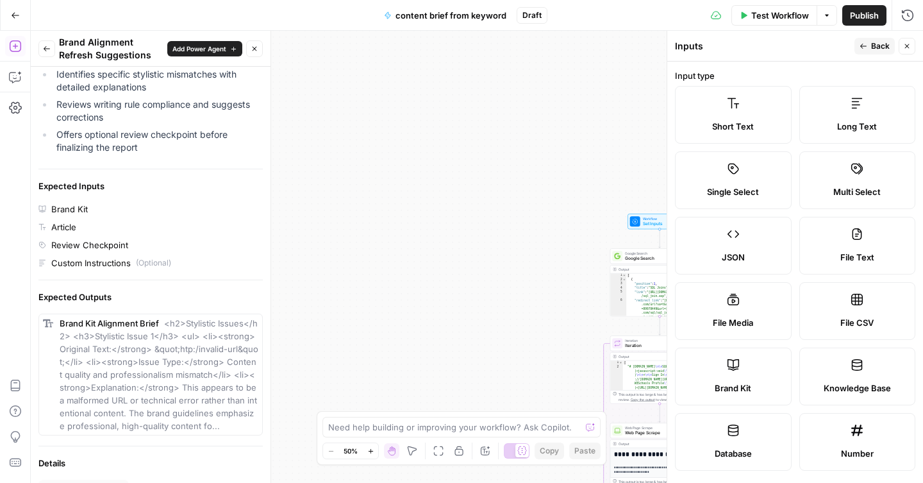
click at [864, 41] on button "Back" at bounding box center [874, 46] width 40 height 17
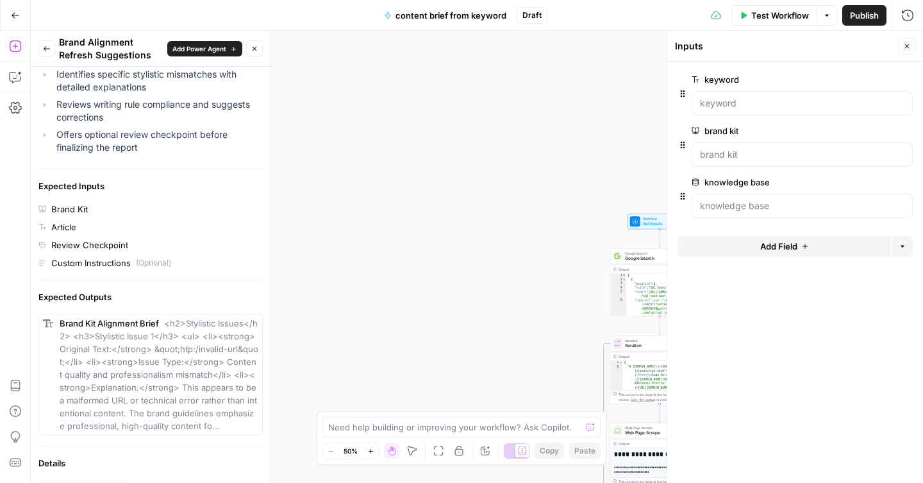
click at [868, 85] on button "edit field" at bounding box center [869, 79] width 49 height 15
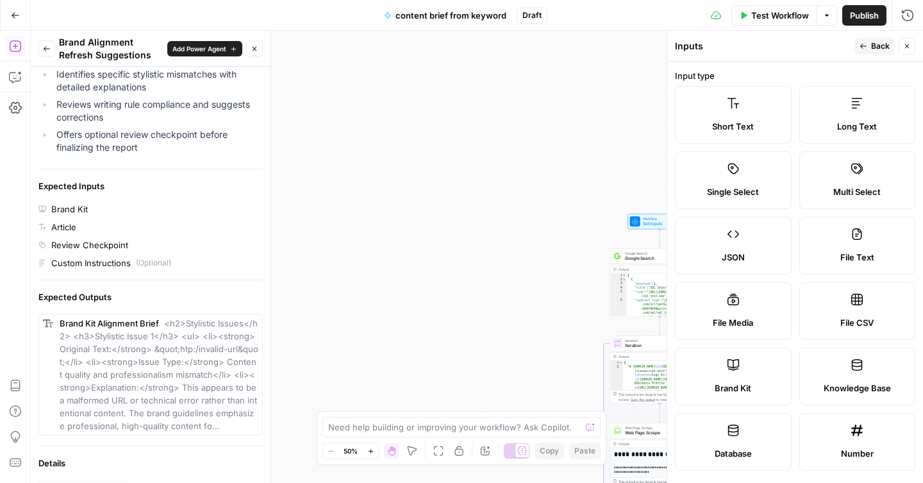
scroll to position [358, 0]
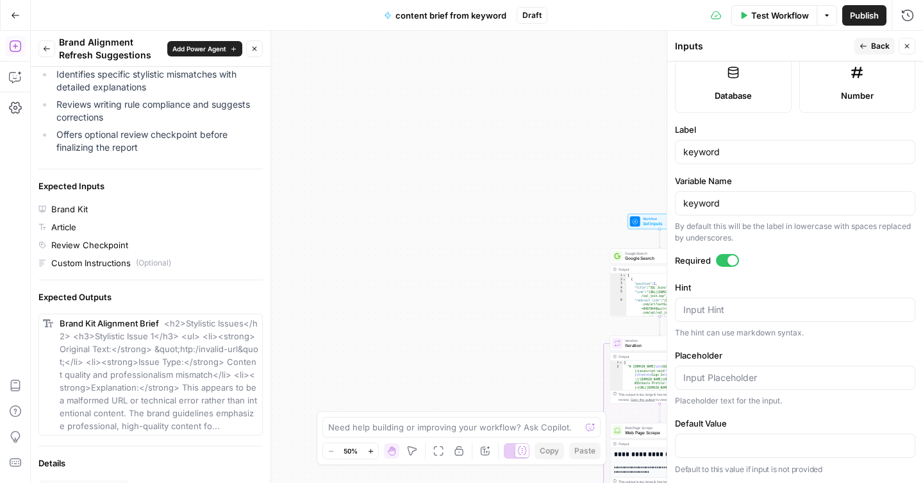
click at [910, 45] on icon "button" at bounding box center [907, 46] width 8 height 8
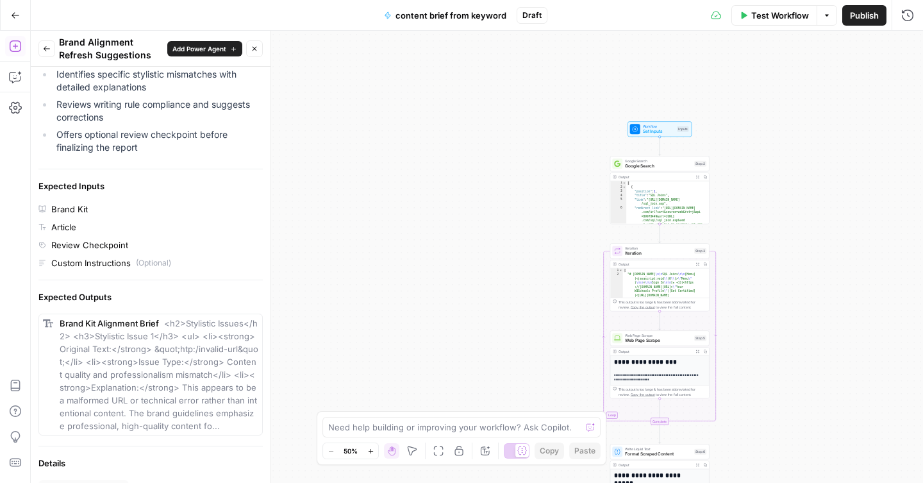
drag, startPoint x: 768, startPoint y: 359, endPoint x: 768, endPoint y: 113, distance: 246.1
click at [768, 115] on div "Workflow Set Inputs Inputs Google Search Google Search Step 2 Output Expand Out…" at bounding box center [477, 257] width 892 height 452
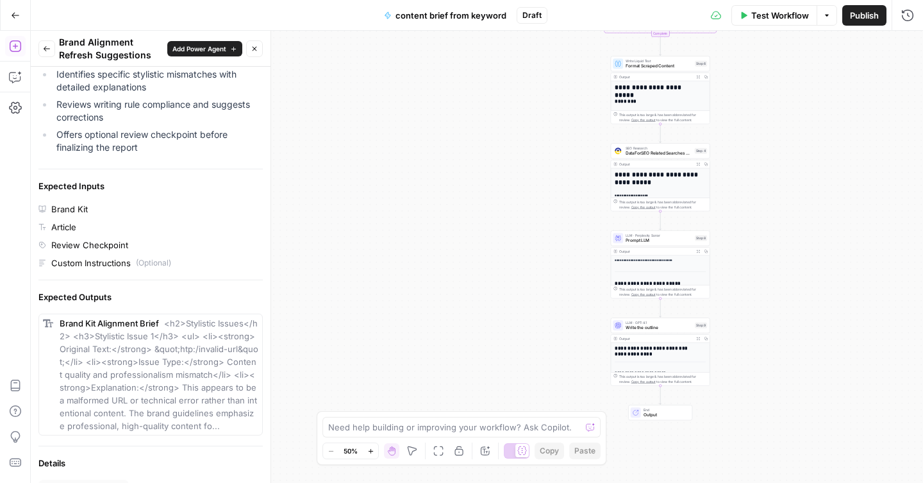
drag, startPoint x: 761, startPoint y: 381, endPoint x: 761, endPoint y: 145, distance: 235.2
click at [761, 145] on div "Workflow Set Inputs Inputs Google Search Google Search Step 2 Output Expand Out…" at bounding box center [477, 257] width 892 height 452
click at [666, 331] on div "LLM · GPT-4.1 Write the outline Step 9 Copy step Delete step Add Note Test" at bounding box center [660, 324] width 99 height 15
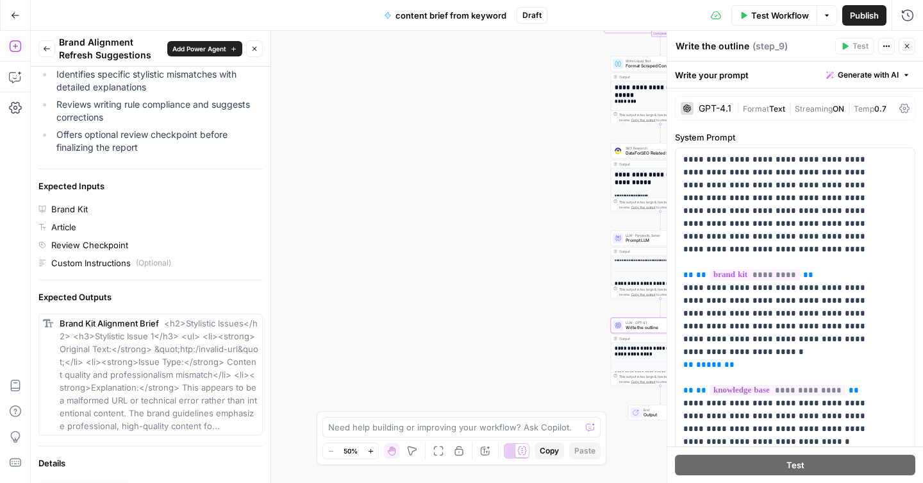
click at [725, 110] on div "GPT-4.1" at bounding box center [714, 108] width 33 height 9
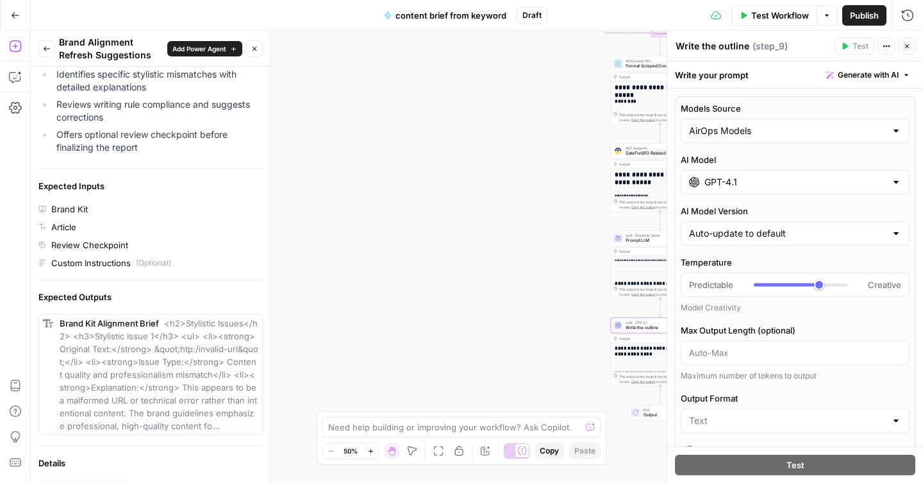
click at [891, 183] on div at bounding box center [896, 182] width 10 height 13
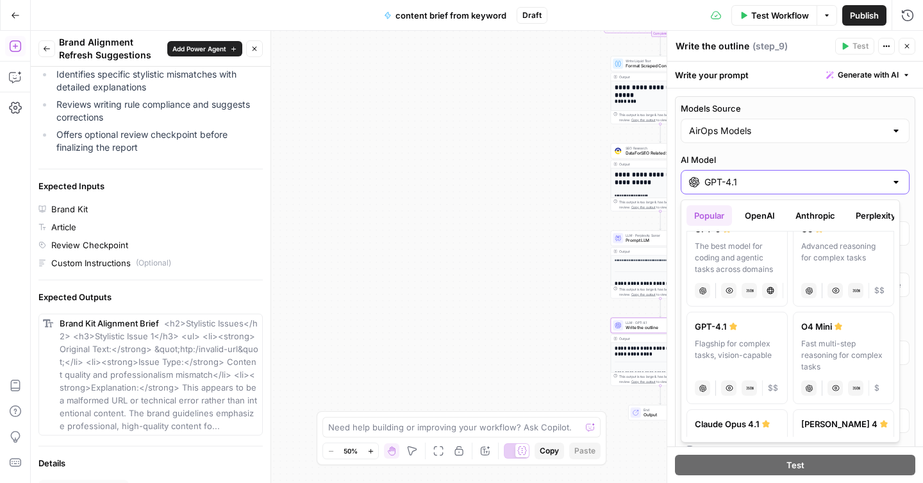
scroll to position [0, 0]
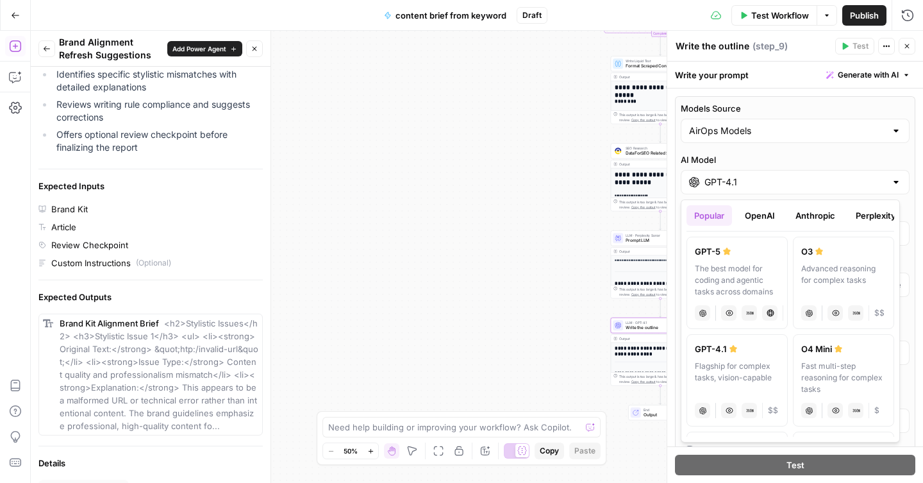
click at [766, 211] on button "OpenAI" at bounding box center [759, 215] width 45 height 21
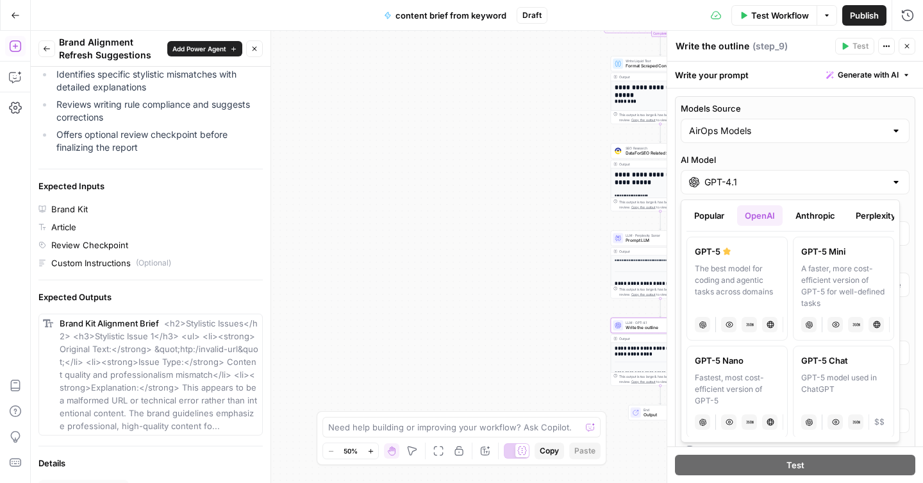
click at [830, 281] on div "A faster, more cost-efficient version of GPT-5 for well-defined tasks" at bounding box center [843, 286] width 85 height 46
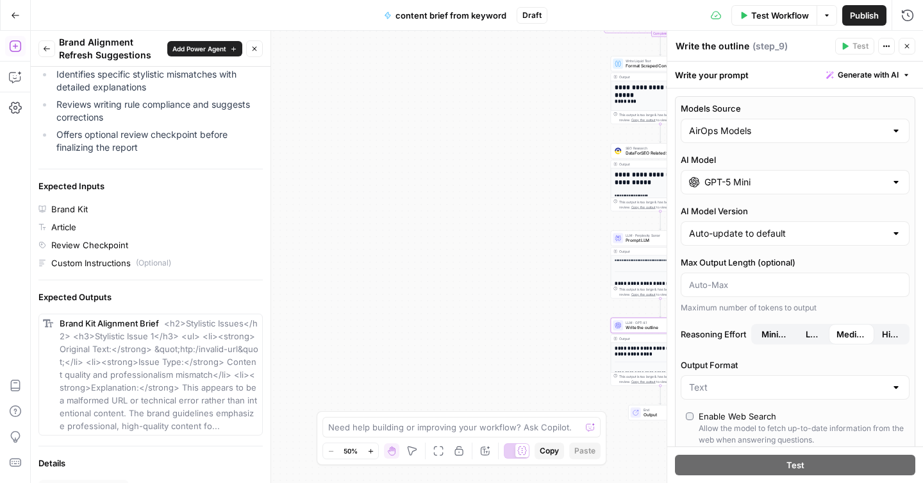
type input "GPT-5 Mini"
click at [803, 267] on label "Max Output Length (optional)" at bounding box center [795, 262] width 229 height 13
click at [803, 278] on input "Max Output Length (optional)" at bounding box center [795, 284] width 212 height 13
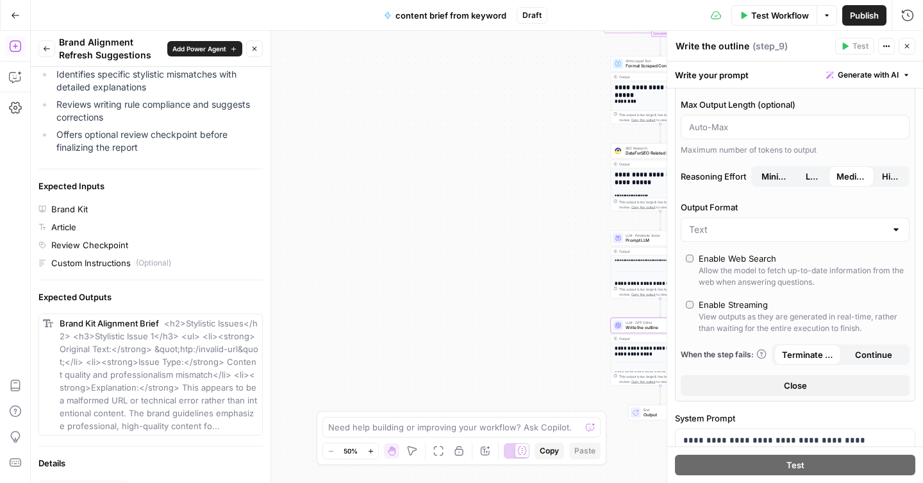
scroll to position [159, 0]
click at [832, 230] on input "Output Format" at bounding box center [787, 228] width 197 height 13
click at [770, 256] on span "Text" at bounding box center [787, 260] width 192 height 13
type input "Text"
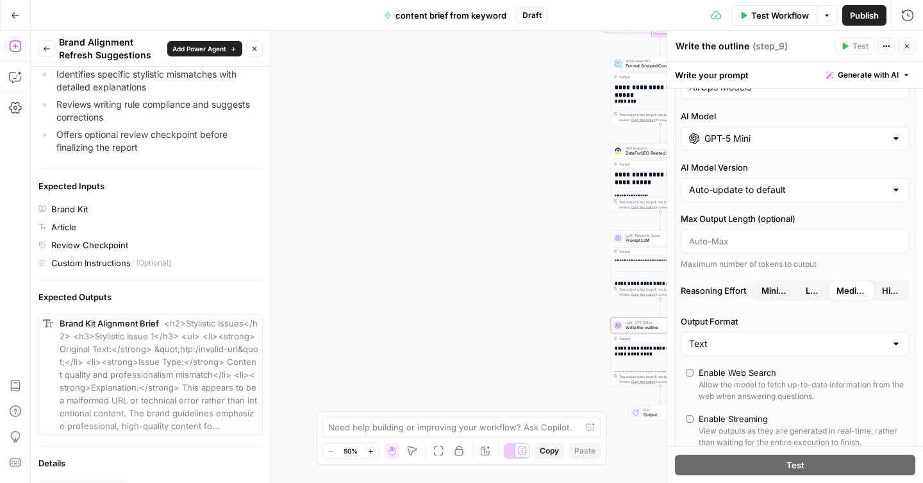
scroll to position [0, 0]
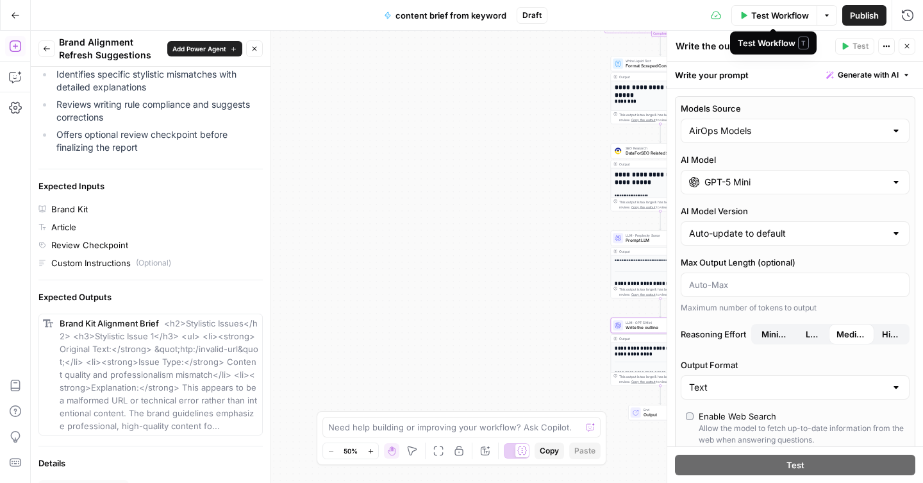
click at [767, 19] on span "Test Workflow" at bounding box center [780, 15] width 58 height 13
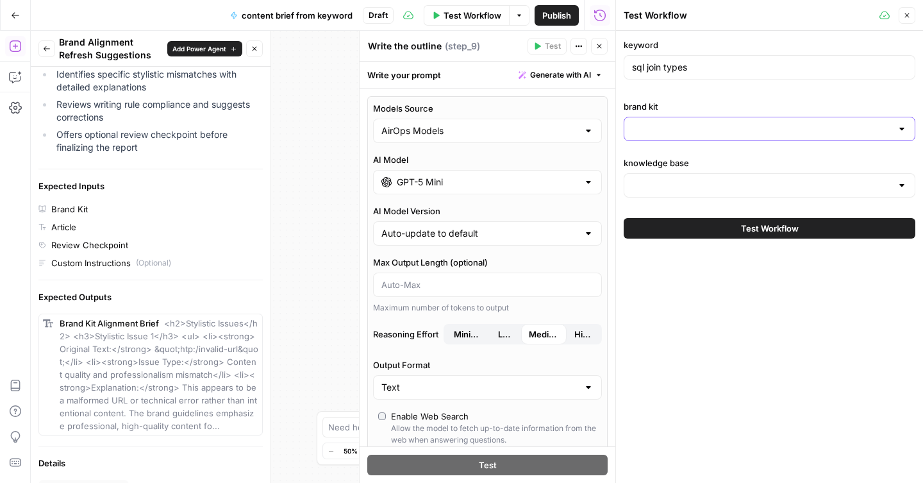
click at [668, 132] on input "brand kit" at bounding box center [762, 128] width 260 height 13
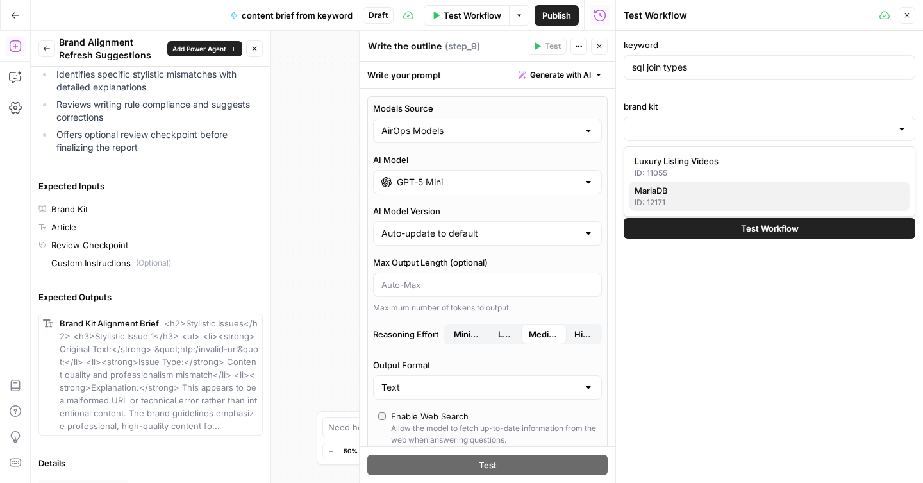
click at [670, 192] on span "MariaDB" at bounding box center [766, 190] width 265 height 13
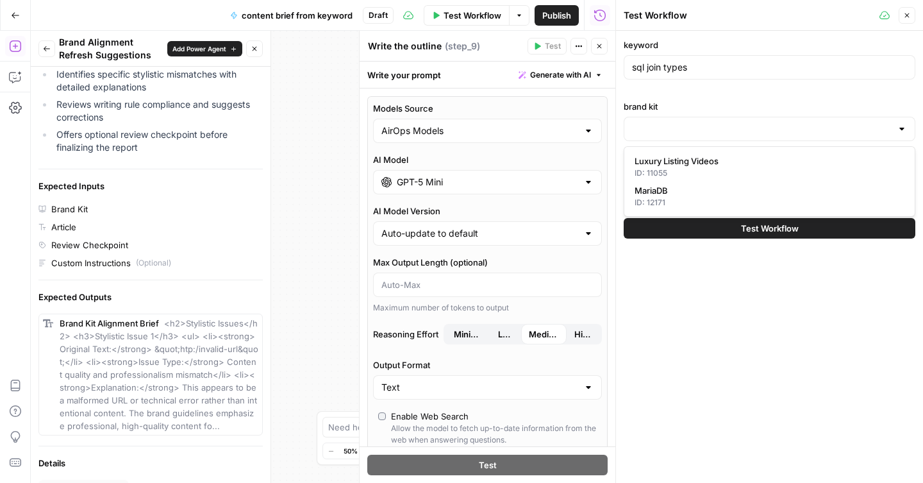
type input "MariaDB"
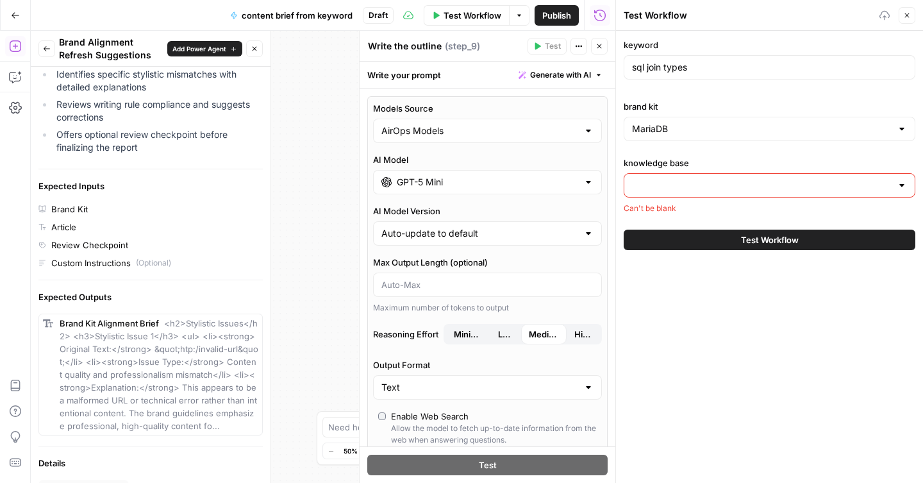
click at [703, 181] on input "knowledge base" at bounding box center [762, 185] width 260 height 13
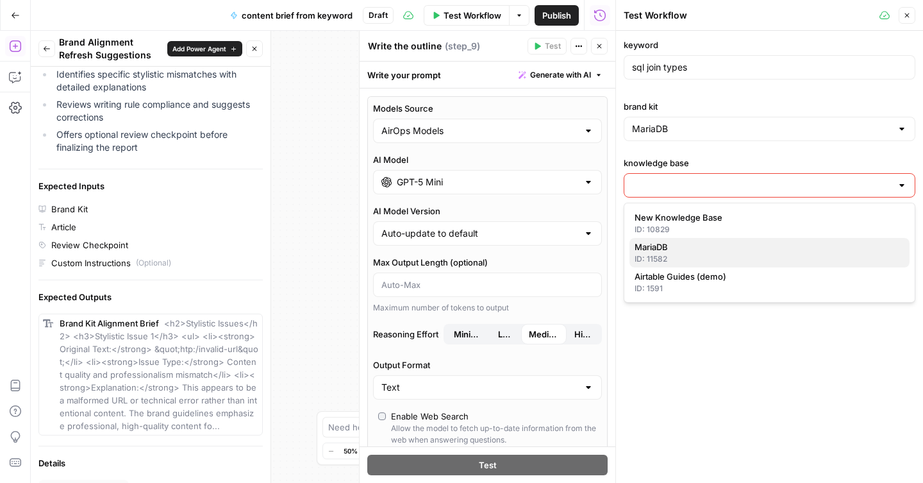
click at [686, 249] on span "MariaDB" at bounding box center [766, 246] width 265 height 13
type input "MariaDB"
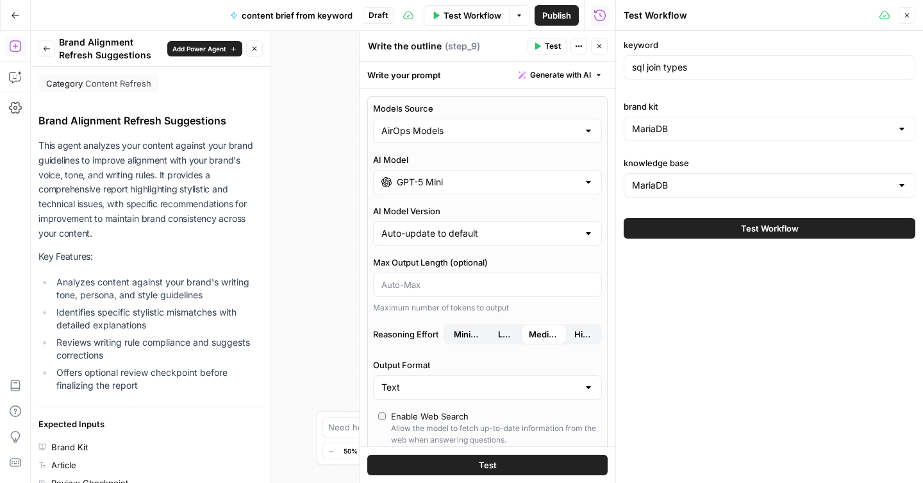
scroll to position [238, 0]
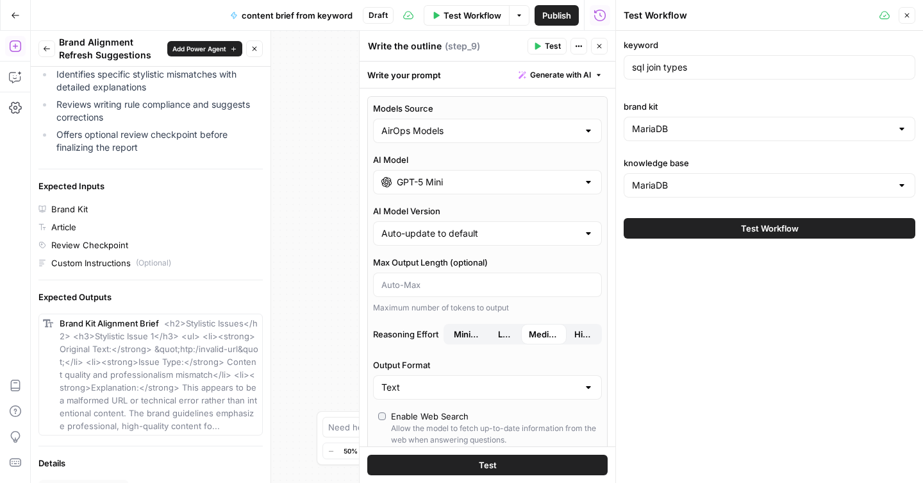
click at [47, 53] on button "Back" at bounding box center [46, 48] width 17 height 17
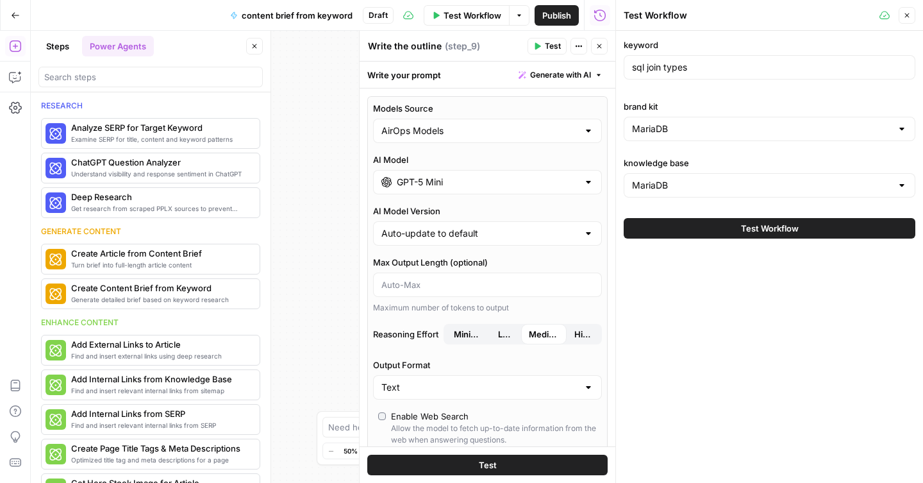
scroll to position [80, 0]
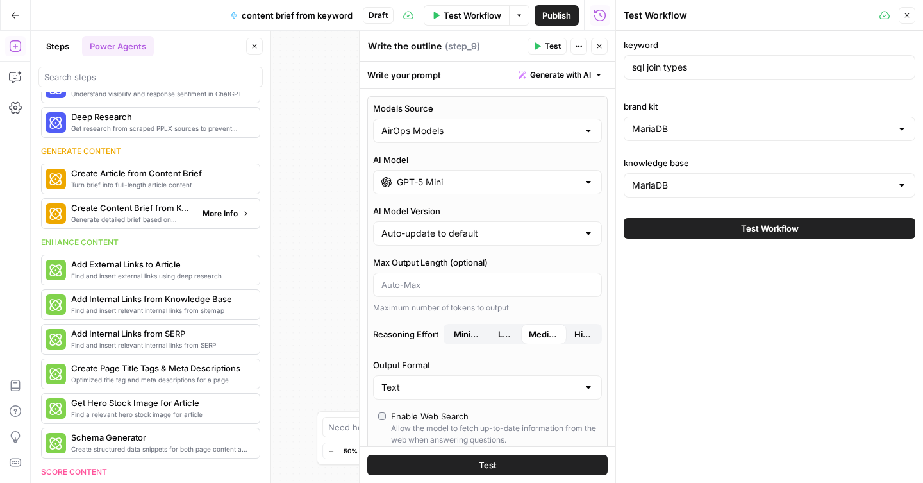
click at [206, 218] on span "More Info" at bounding box center [219, 214] width 35 height 12
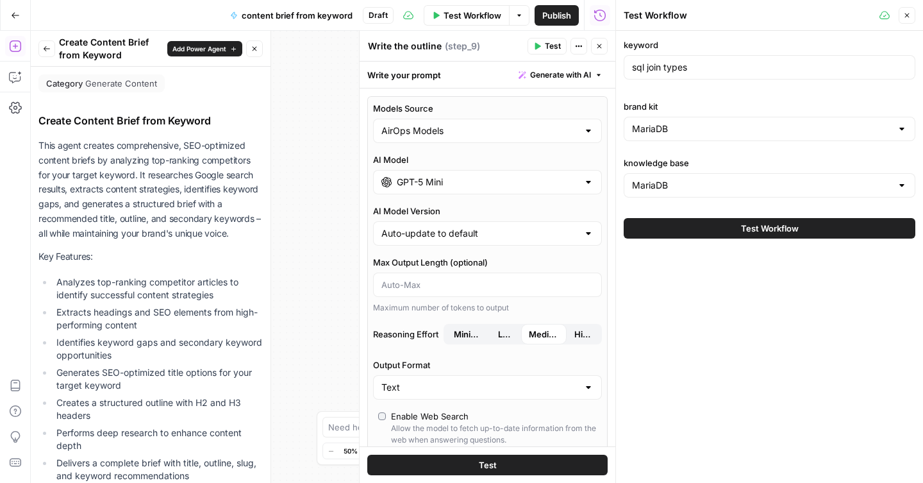
click at [172, 224] on p "This agent creates comprehensive, SEO-optimized content briefs by analyzing top…" at bounding box center [150, 189] width 224 height 102
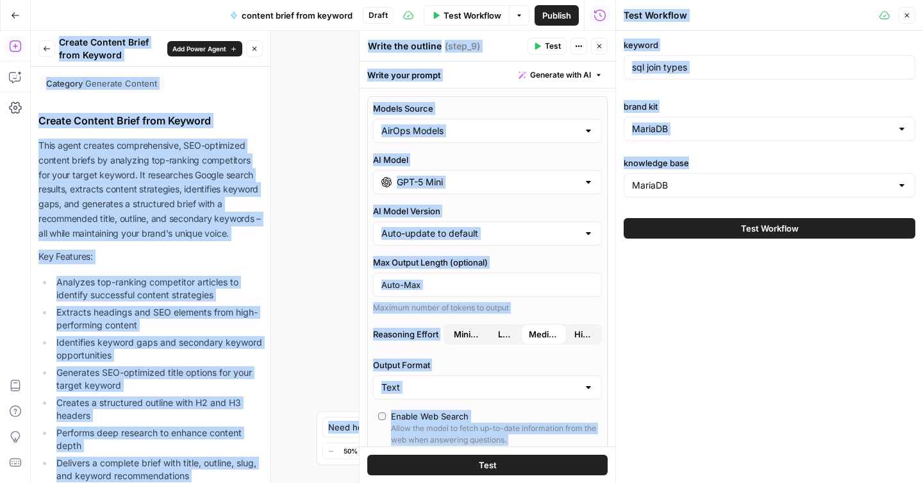
click at [172, 224] on p "This agent creates comprehensive, SEO-optimized content briefs by analyzing top…" at bounding box center [150, 189] width 224 height 102
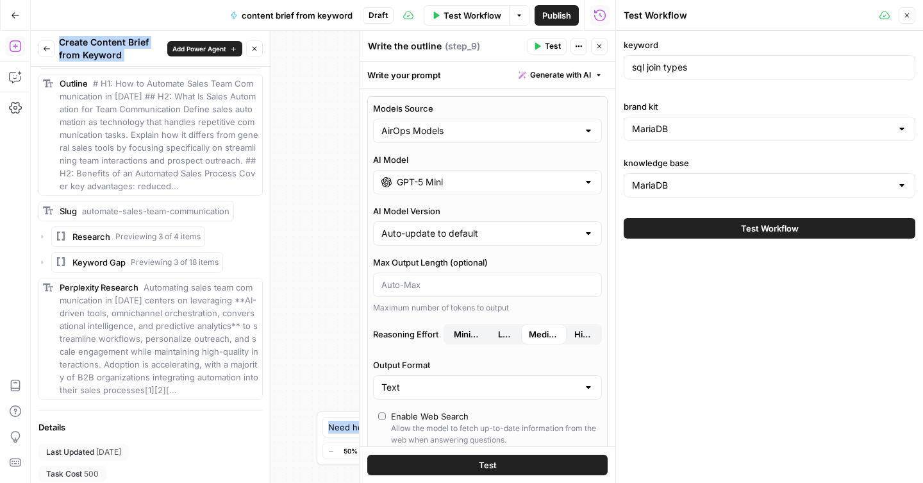
scroll to position [866, 0]
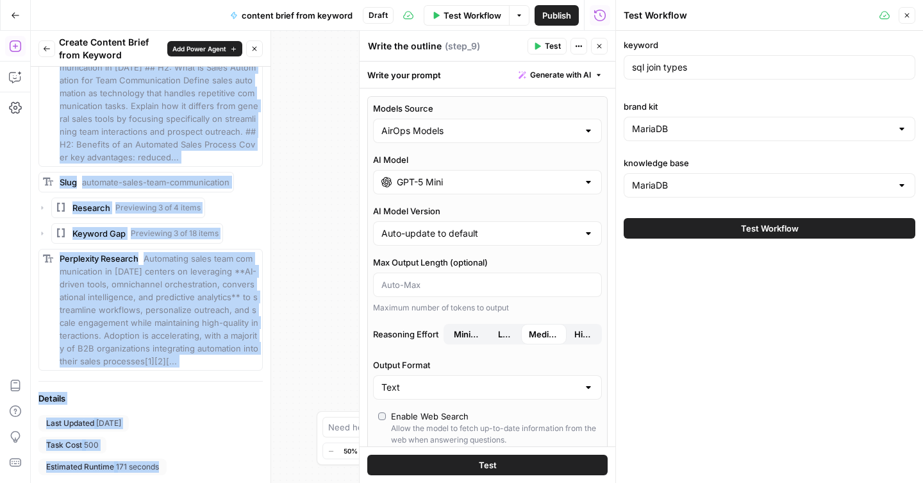
drag, startPoint x: 40, startPoint y: 121, endPoint x: 169, endPoint y: 467, distance: 368.6
copy div "Create Content Brief from Keyword This agent creates comprehensive, SEO-optimiz…"
click at [43, 49] on icon "button" at bounding box center [47, 49] width 8 height 8
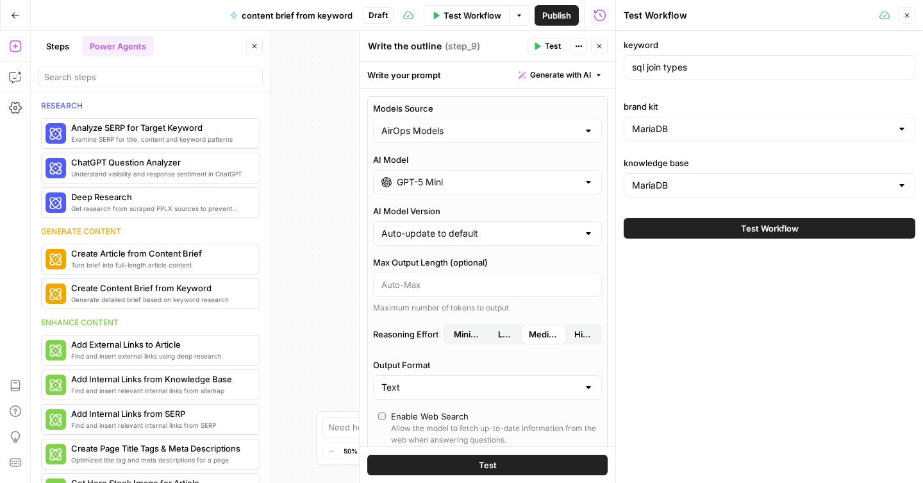
scroll to position [80, 0]
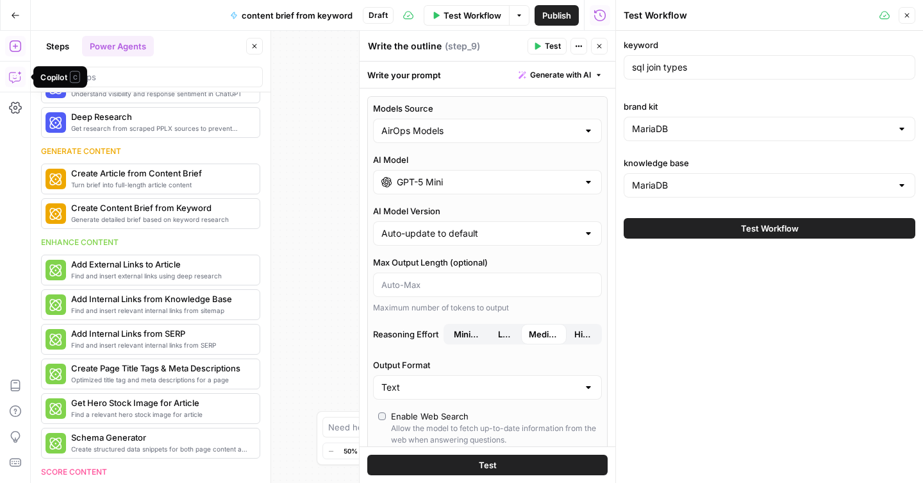
click at [16, 77] on icon "button" at bounding box center [15, 76] width 13 height 13
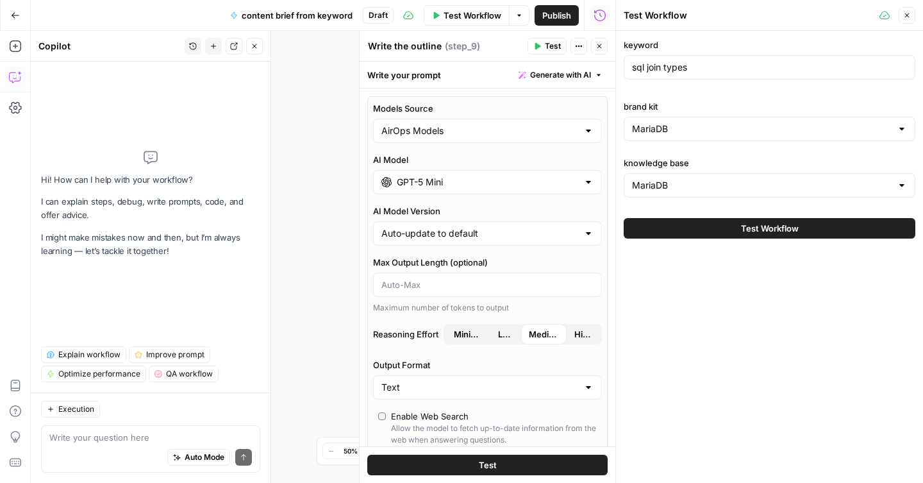
click at [116, 434] on textarea at bounding box center [150, 437] width 202 height 13
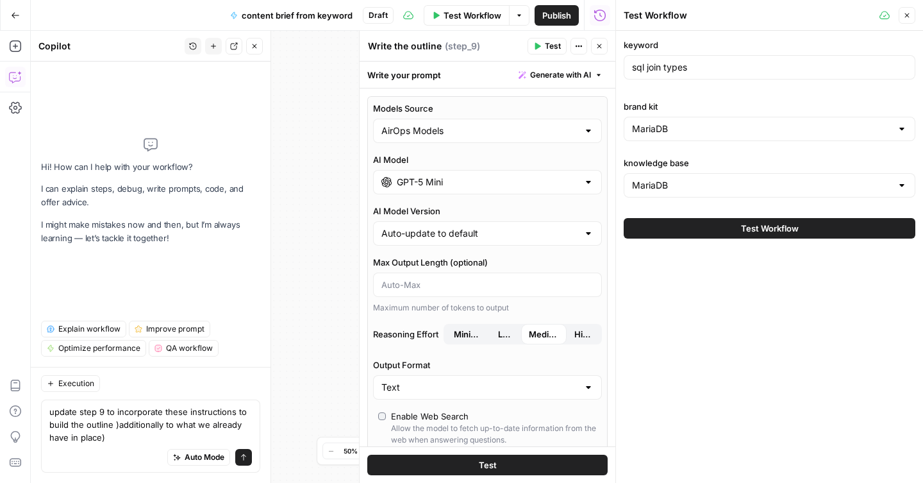
click at [118, 425] on textarea "update step 9 to incorporate these instructions to build the outline )additiona…" at bounding box center [150, 424] width 202 height 38
drag, startPoint x: 178, startPoint y: 448, endPoint x: 140, endPoint y: 438, distance: 39.6
click at [140, 438] on div "update step 9 to incorporate these instructions to build the outline (additiona…" at bounding box center [150, 435] width 219 height 73
click at [140, 438] on textarea "update step 9 to incorporate these instructions to build the outline (additiona…" at bounding box center [150, 424] width 202 height 38
click at [124, 447] on div "Auto Mode Send" at bounding box center [150, 457] width 202 height 28
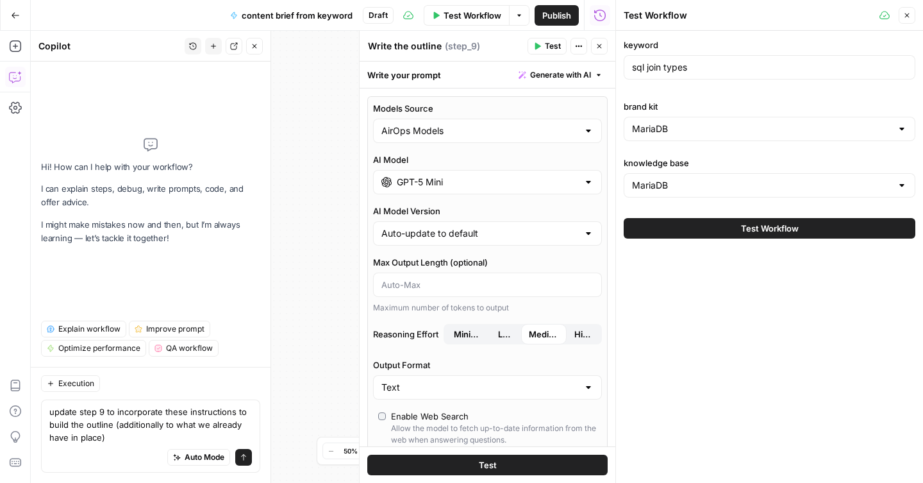
click at [114, 445] on div "Auto Mode Send" at bounding box center [150, 457] width 202 height 28
click at [88, 445] on div "Auto Mode Send" at bounding box center [150, 457] width 202 height 28
click at [116, 440] on textarea "update step 9 to incorporate these instructions to build the outline (additiona…" at bounding box center [150, 424] width 202 height 38
paste textarea "Create Content Brief from Keyword This agent creates comprehensive, SEO-optimiz…"
type textarea "update step 9 to incorporate these instructions to build the outline (additiona…"
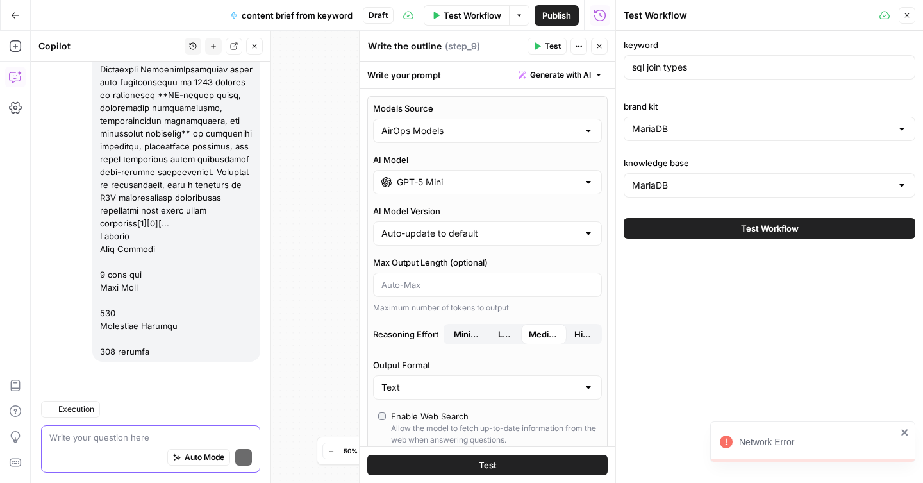
scroll to position [1322, 0]
click at [51, 369] on icon "button" at bounding box center [49, 371] width 7 height 7
click at [47, 369] on icon "button" at bounding box center [49, 371] width 7 height 7
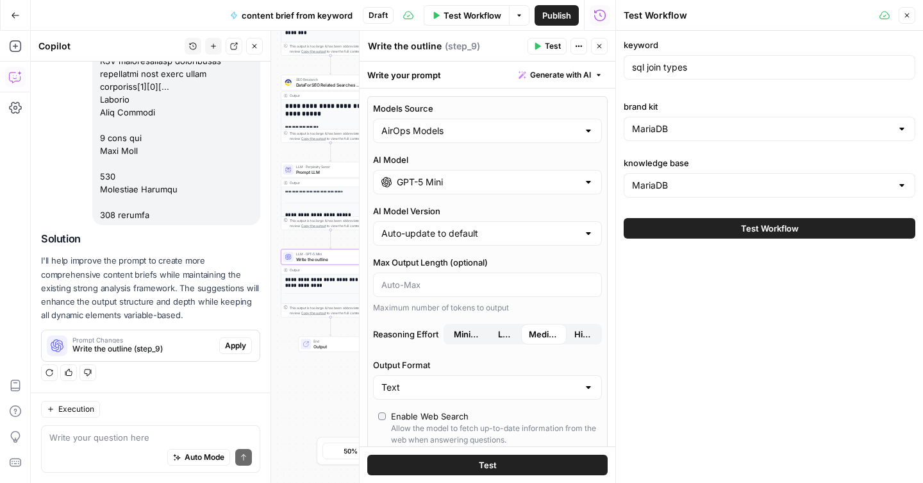
scroll to position [1459, 0]
click at [236, 340] on span "Apply" at bounding box center [235, 346] width 21 height 12
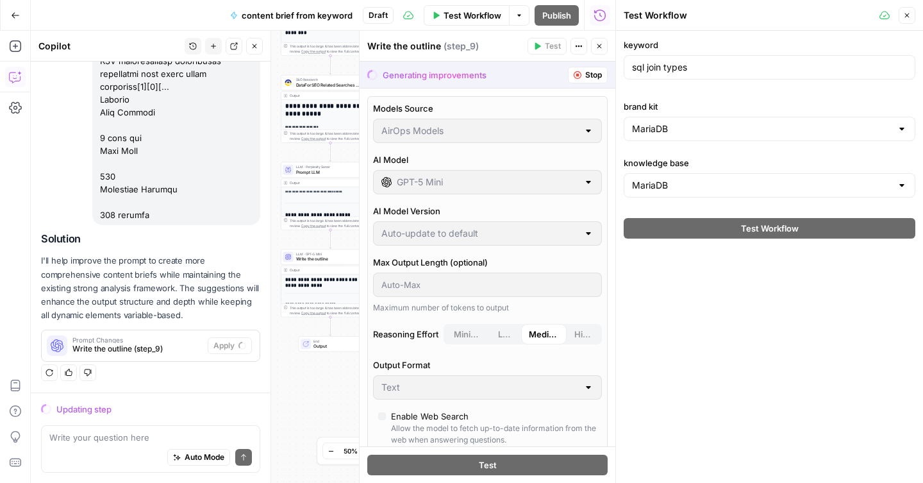
click at [905, 15] on icon "button" at bounding box center [907, 16] width 8 height 8
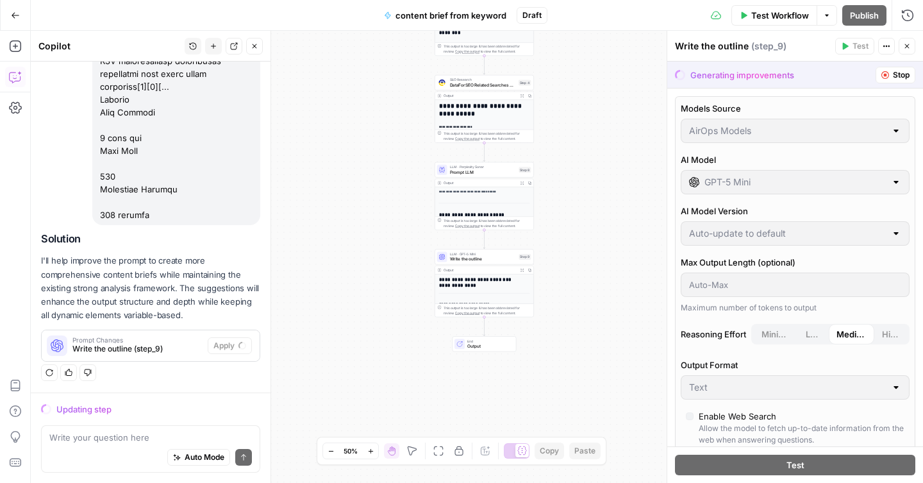
click at [875, 74] on button "Stop" at bounding box center [895, 75] width 40 height 17
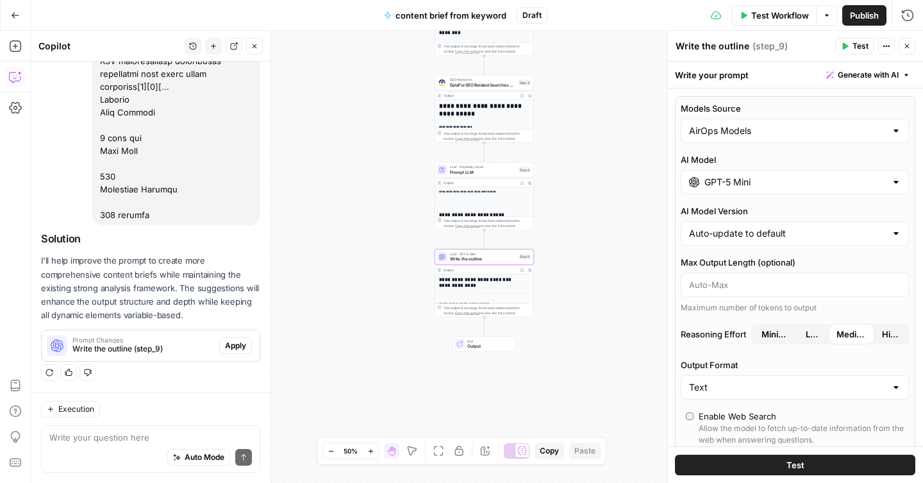
click at [229, 351] on span "Apply" at bounding box center [235, 346] width 21 height 12
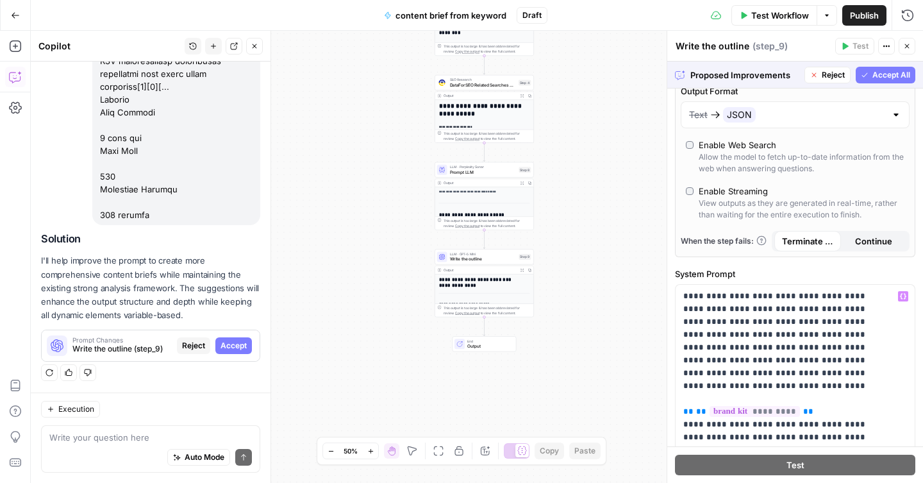
scroll to position [266, 0]
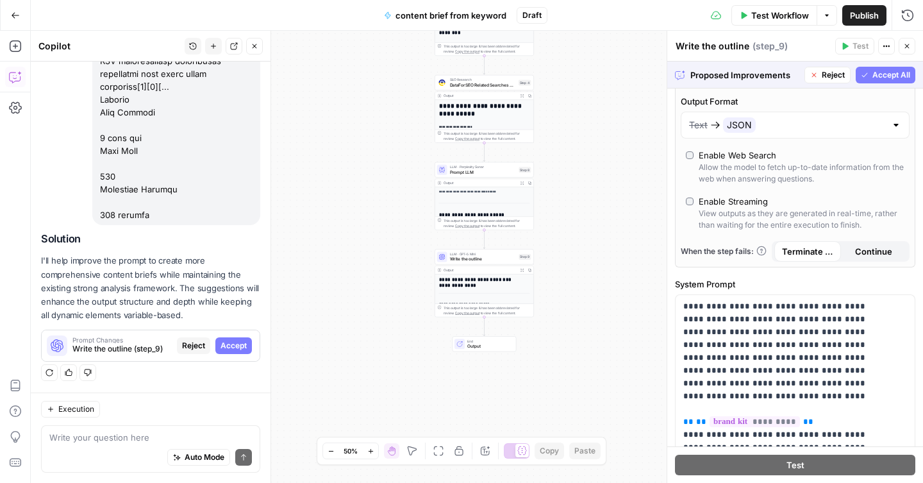
click at [875, 75] on span "Accept All" at bounding box center [891, 75] width 38 height 12
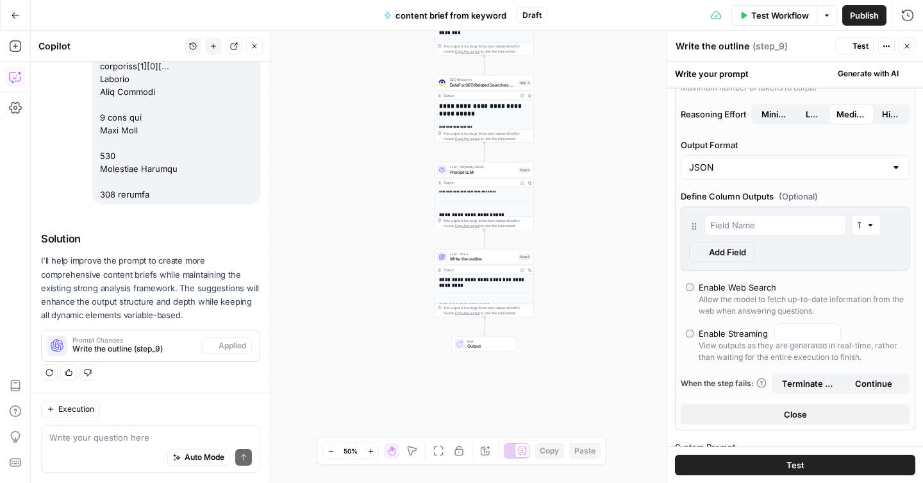
scroll to position [310, 0]
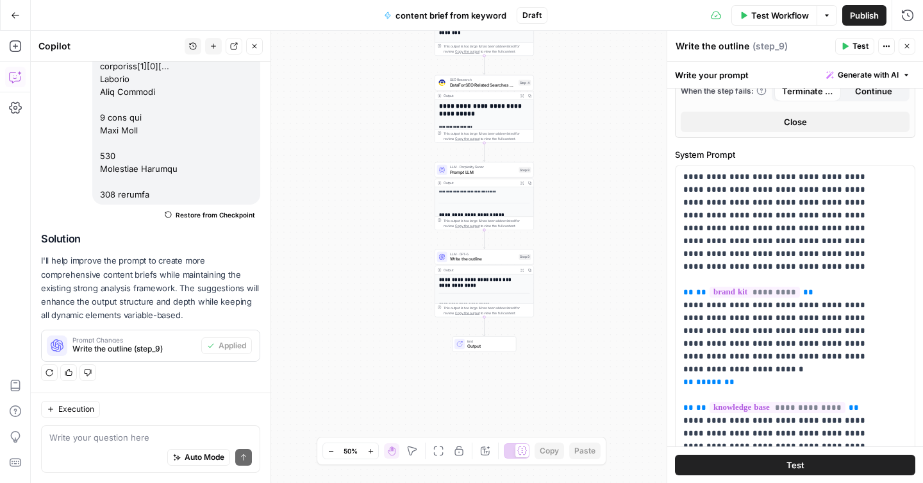
click at [795, 129] on button "Close" at bounding box center [795, 121] width 229 height 21
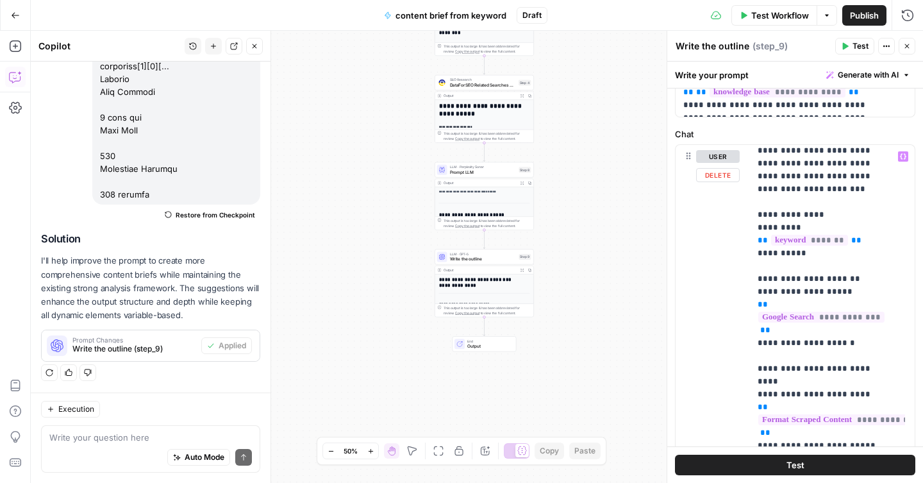
scroll to position [35, 0]
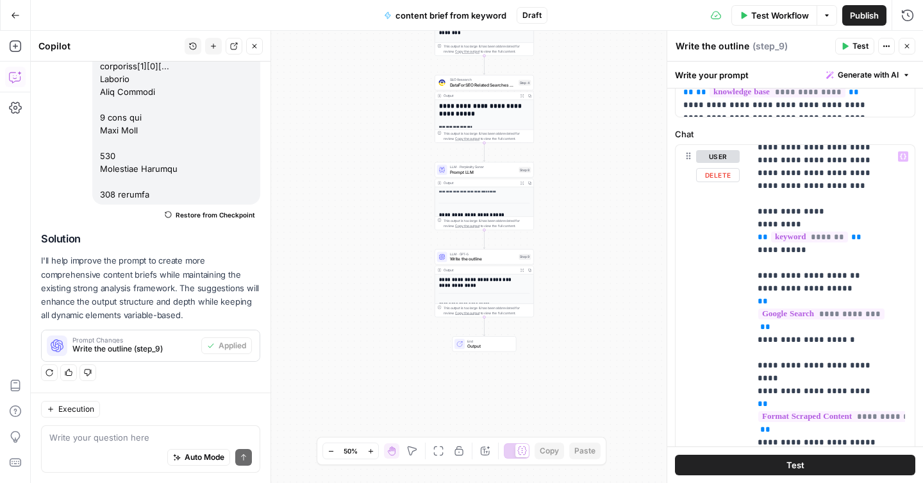
click at [760, 467] on button "Test" at bounding box center [795, 464] width 240 height 21
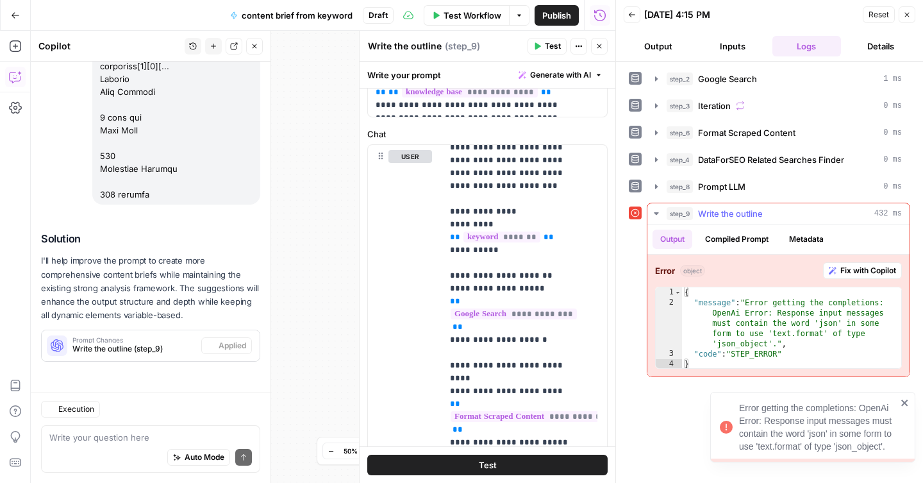
scroll to position [1480, 0]
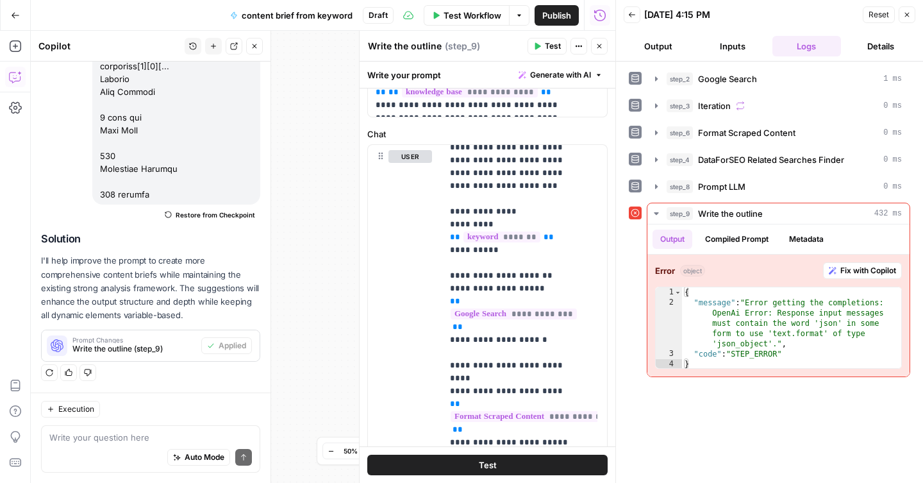
click at [518, 133] on label "Chat" at bounding box center [487, 134] width 240 height 13
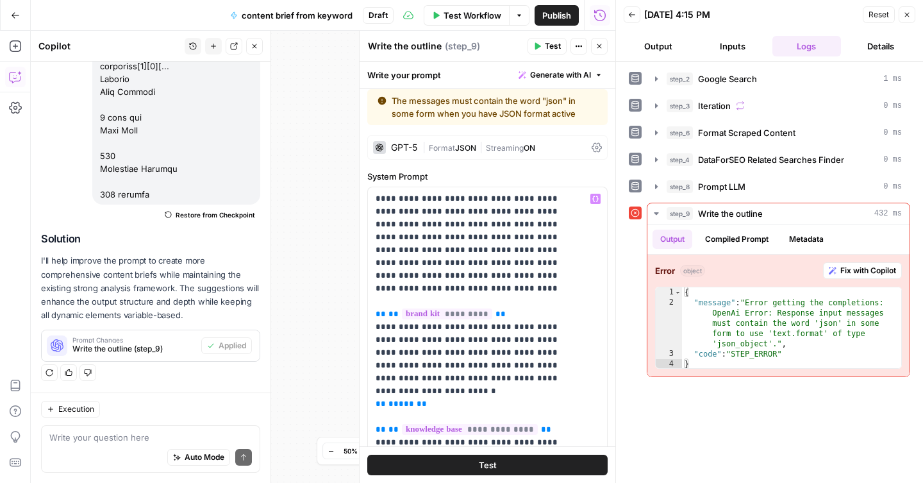
scroll to position [0, 0]
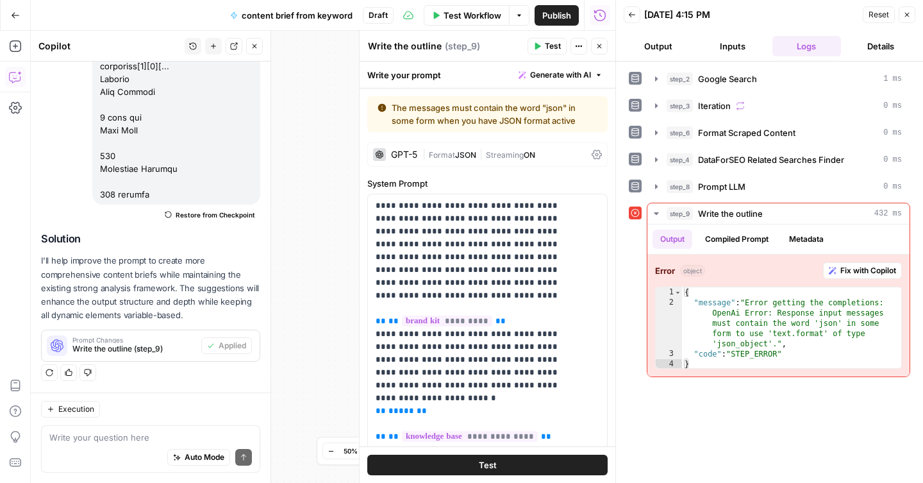
click at [591, 156] on icon at bounding box center [596, 154] width 10 height 10
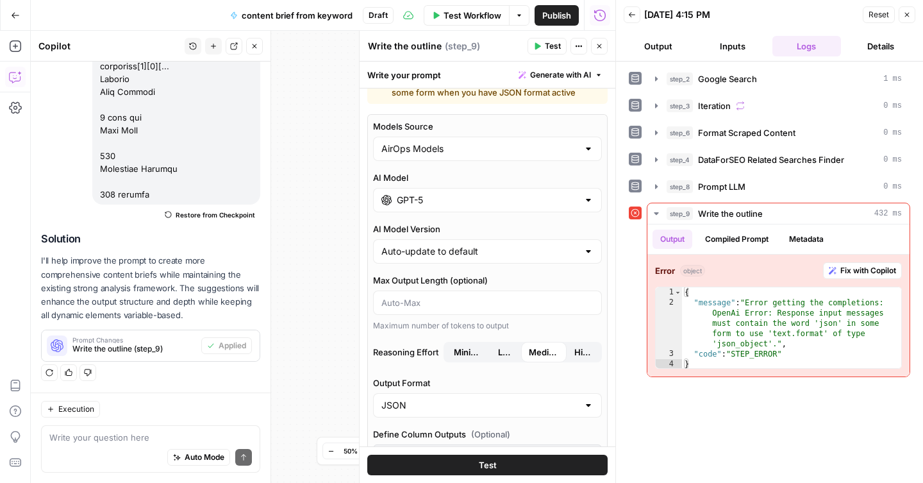
scroll to position [29, 0]
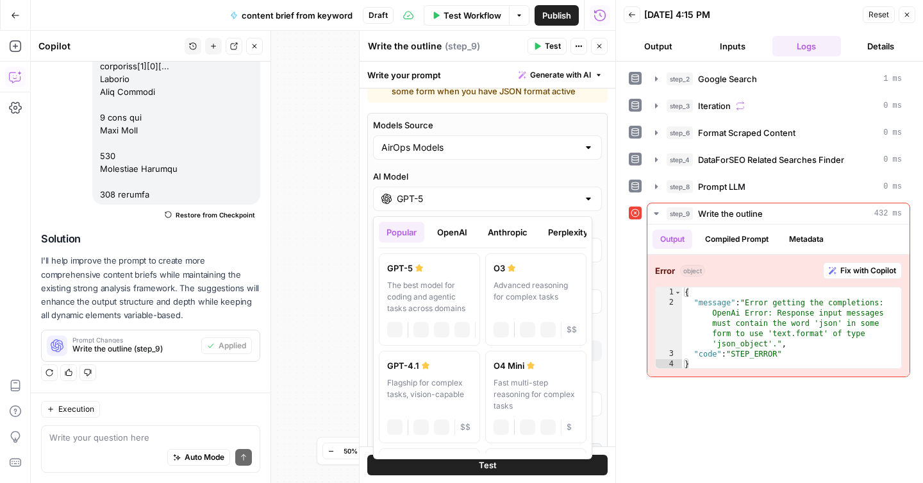
click at [556, 206] on div "GPT-5" at bounding box center [487, 198] width 229 height 24
click at [457, 231] on button "OpenAI" at bounding box center [451, 232] width 45 height 21
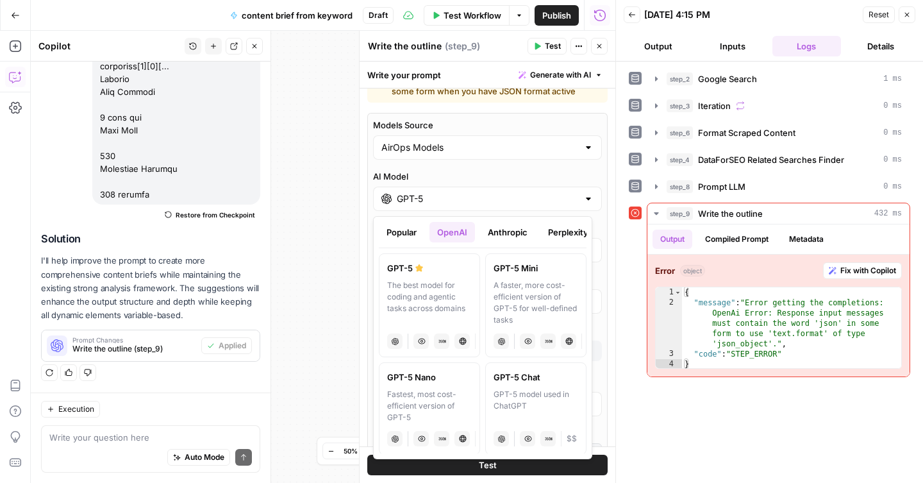
scroll to position [114, 0]
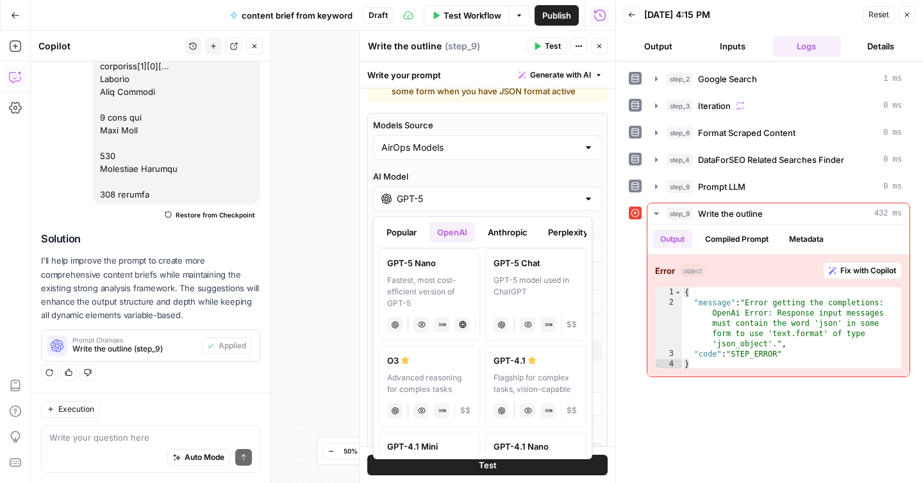
click at [520, 364] on div "GPT-4.1" at bounding box center [535, 360] width 85 height 13
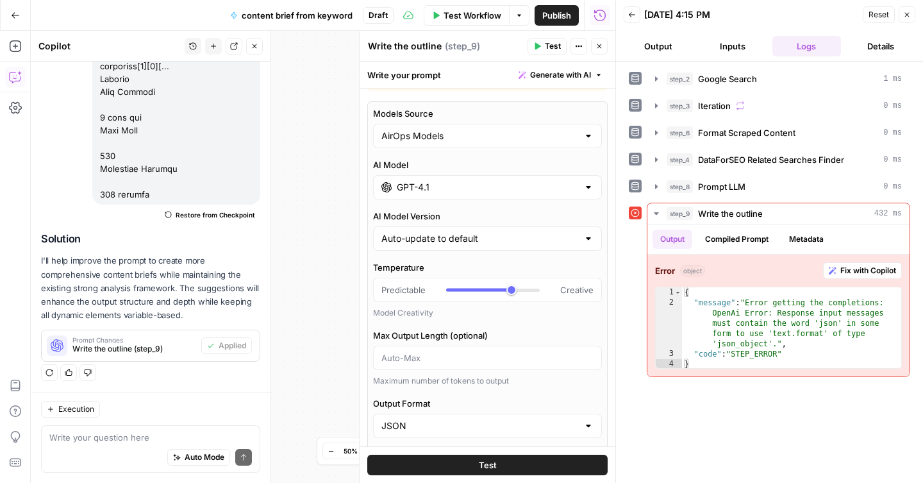
scroll to position [44, 0]
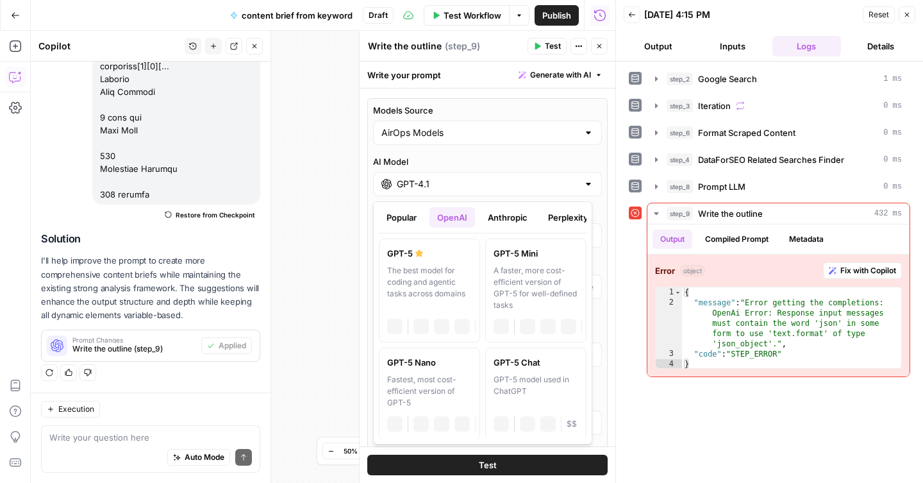
click at [514, 178] on input "GPT-4.1" at bounding box center [487, 184] width 181 height 13
click at [507, 251] on div "GPT-5 Mini" at bounding box center [535, 253] width 85 height 13
type input "GPT-5 Mini"
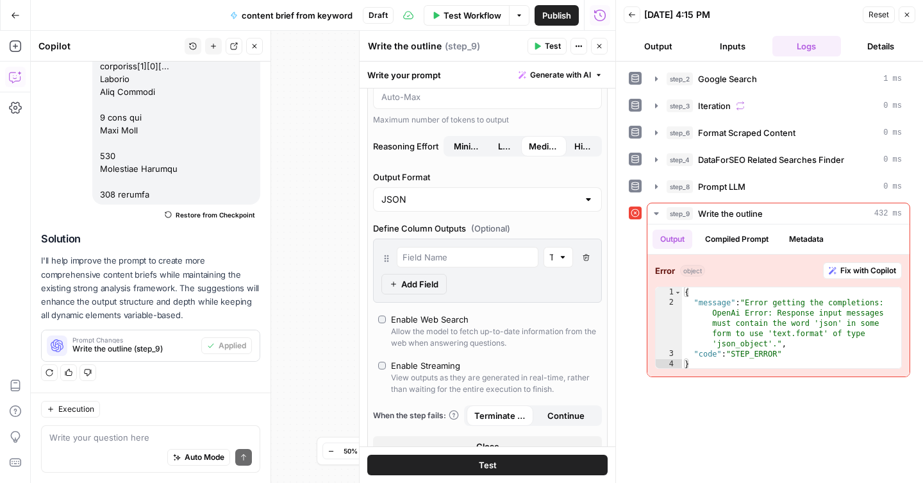
scroll to position [243, 0]
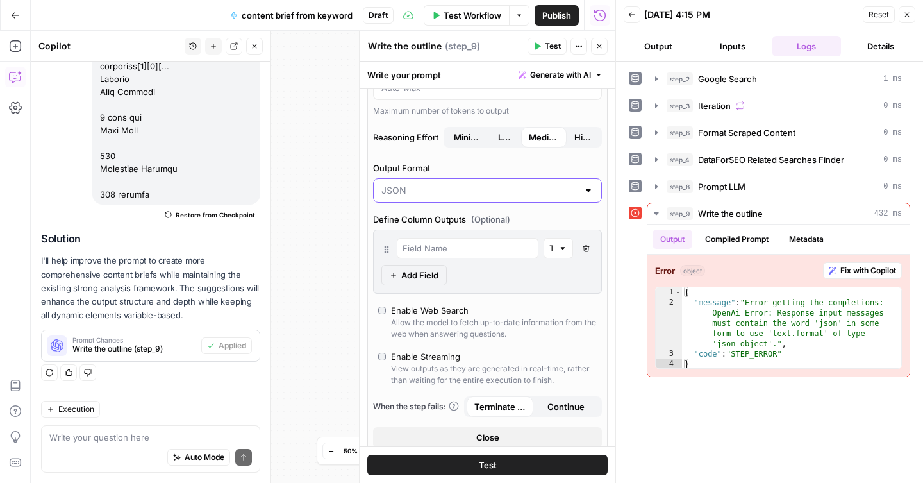
click at [513, 190] on input "Output Format" at bounding box center [479, 190] width 197 height 13
click at [430, 220] on span "Text" at bounding box center [480, 222] width 192 height 13
type input "Text"
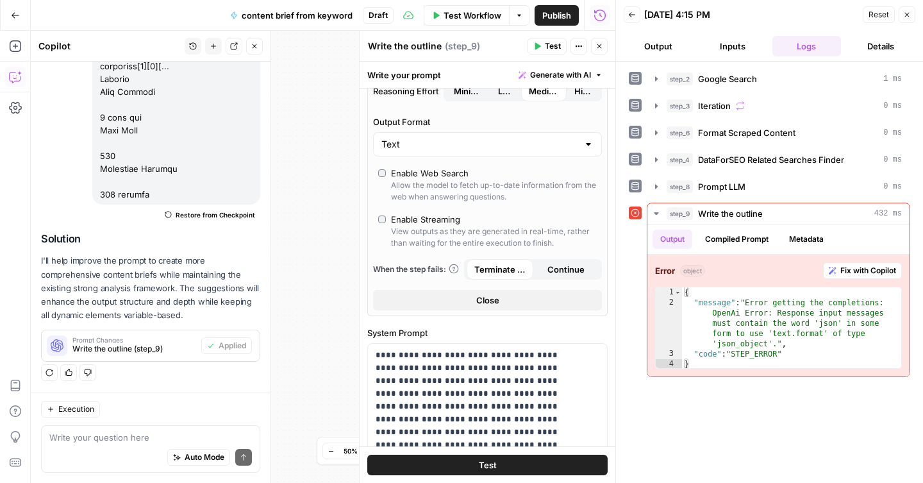
scroll to position [197, 0]
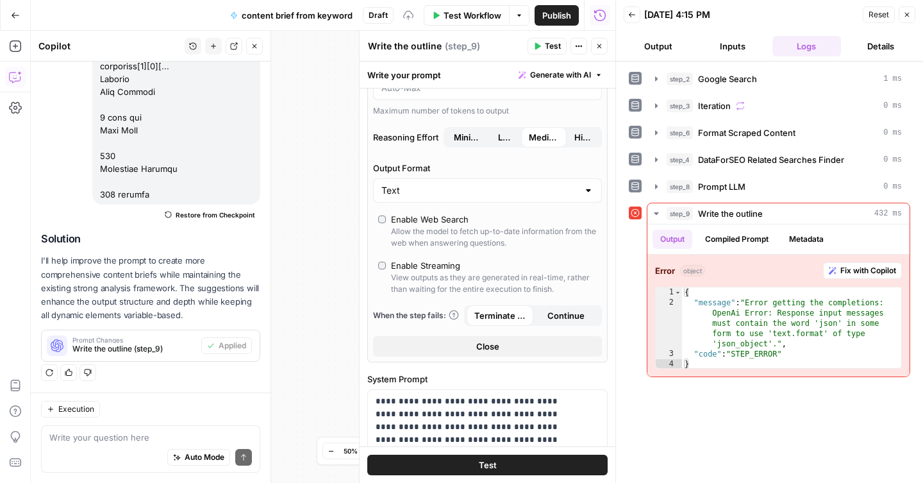
click at [527, 167] on label "Output Format" at bounding box center [487, 167] width 229 height 13
click at [527, 184] on input "Text" at bounding box center [479, 190] width 197 height 13
type input "Text"
click at [450, 159] on div "Models Source AirOps Models AI Model GPT-5 Mini AI Model Version Auto-update to…" at bounding box center [487, 130] width 240 height 463
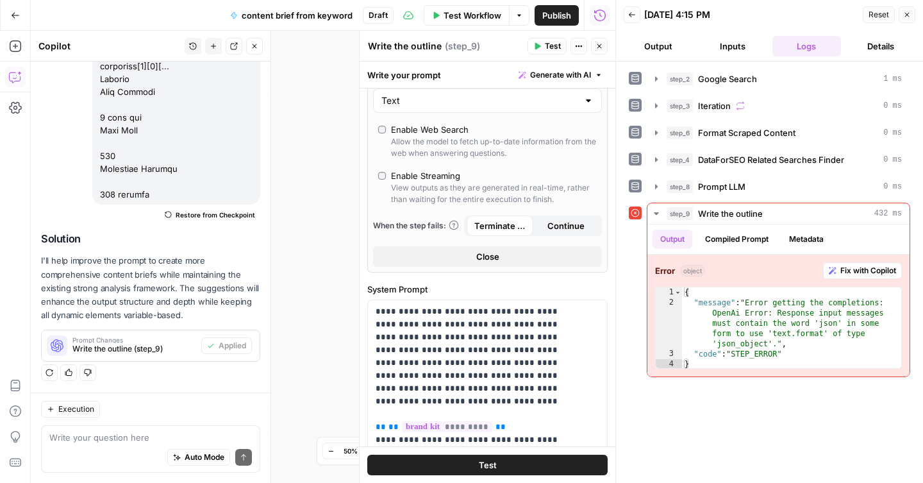
scroll to position [294, 0]
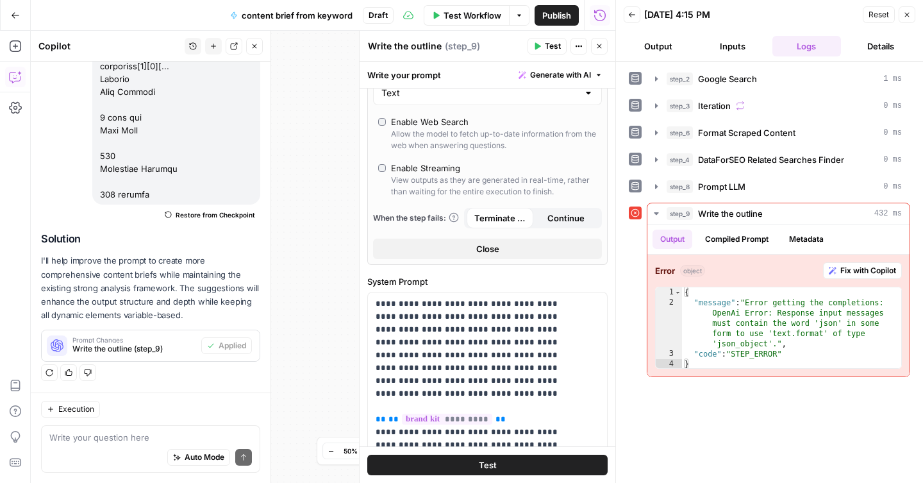
click at [487, 248] on span "Close" at bounding box center [487, 248] width 23 height 13
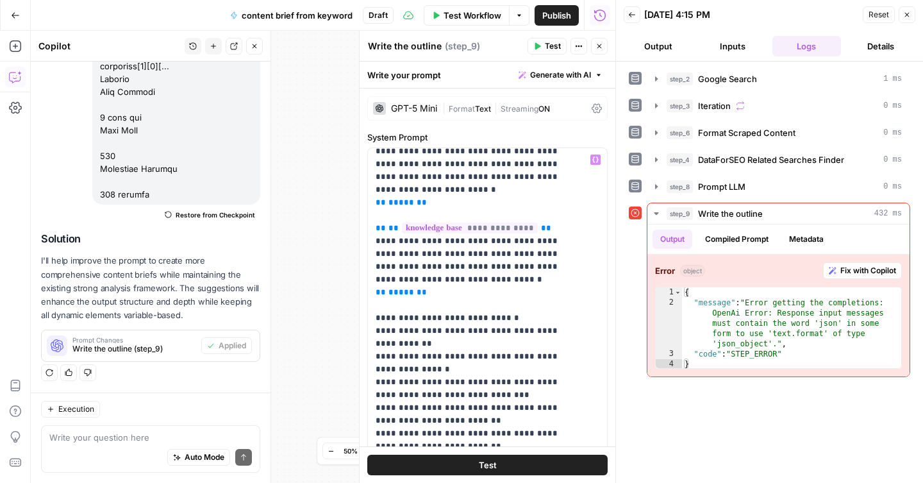
scroll to position [347, 0]
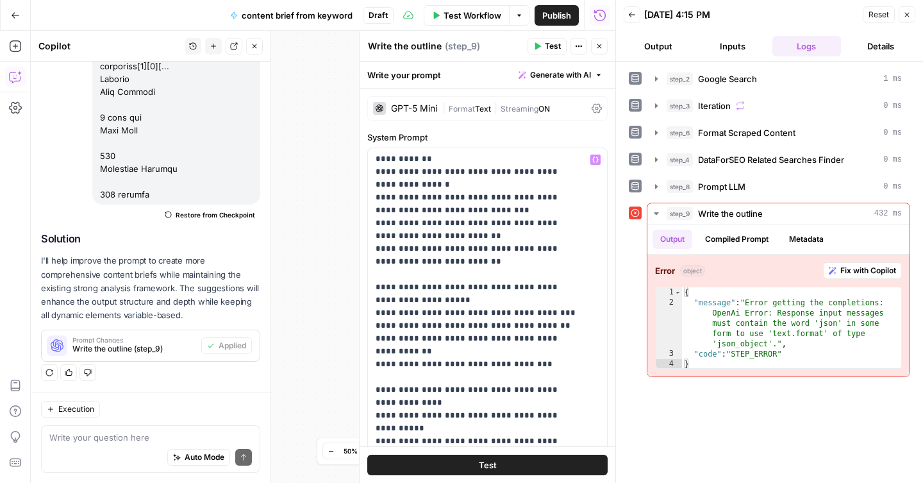
click at [451, 466] on button "Test" at bounding box center [487, 464] width 240 height 21
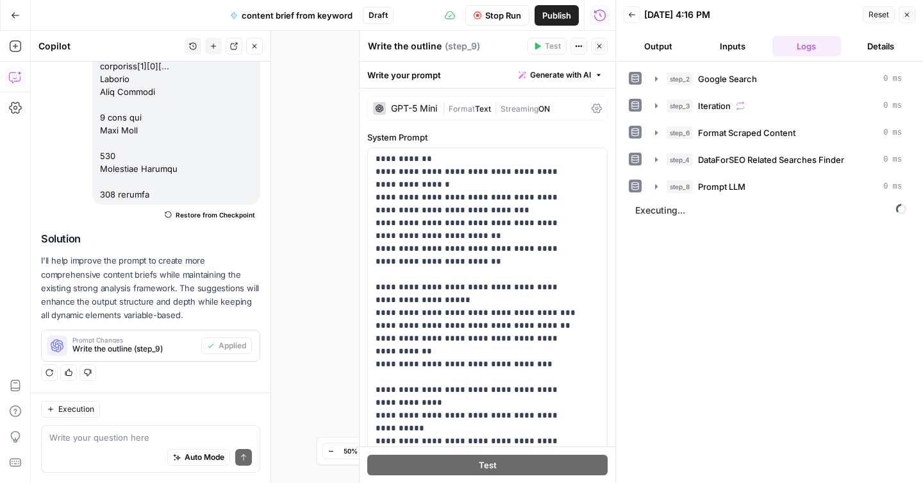
click at [506, 21] on span "Stop Run" at bounding box center [503, 15] width 36 height 13
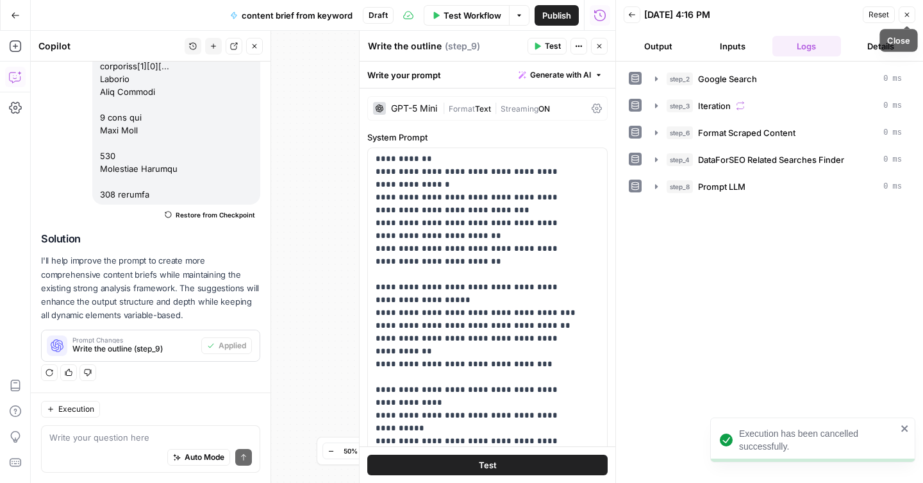
click at [905, 13] on icon "button" at bounding box center [907, 15] width 4 height 4
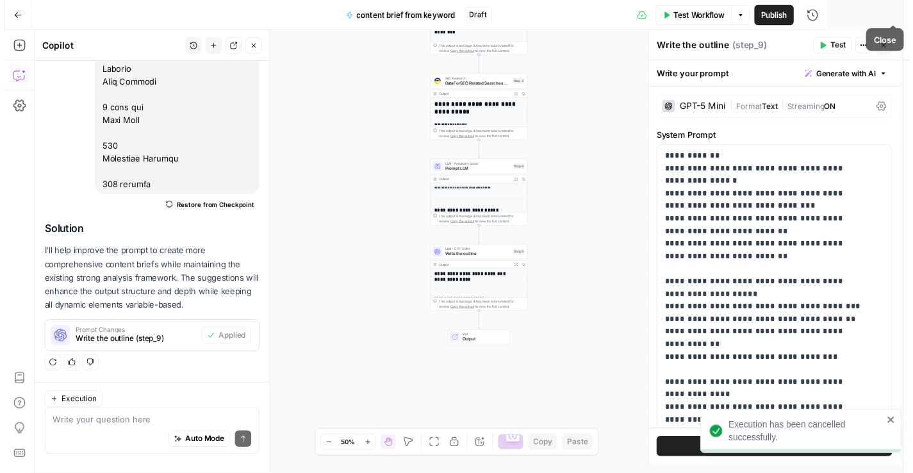
scroll to position [1480, 0]
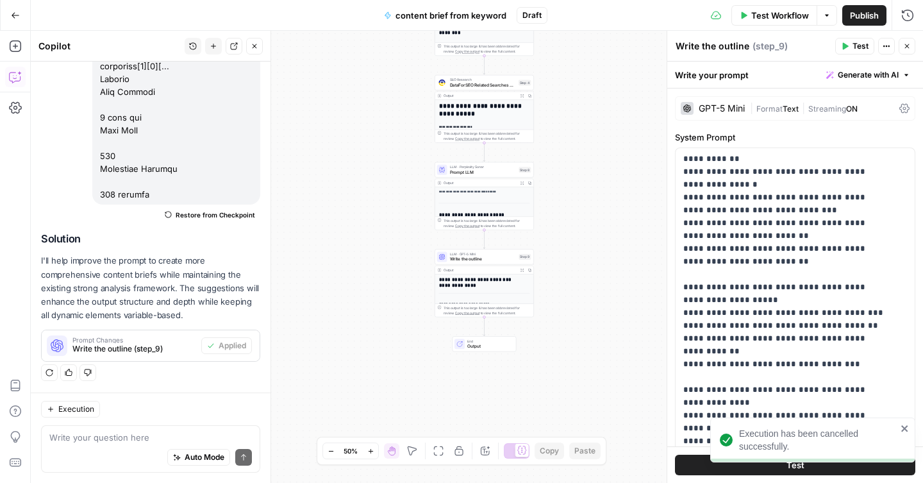
click at [489, 344] on span "Output" at bounding box center [489, 346] width 44 height 6
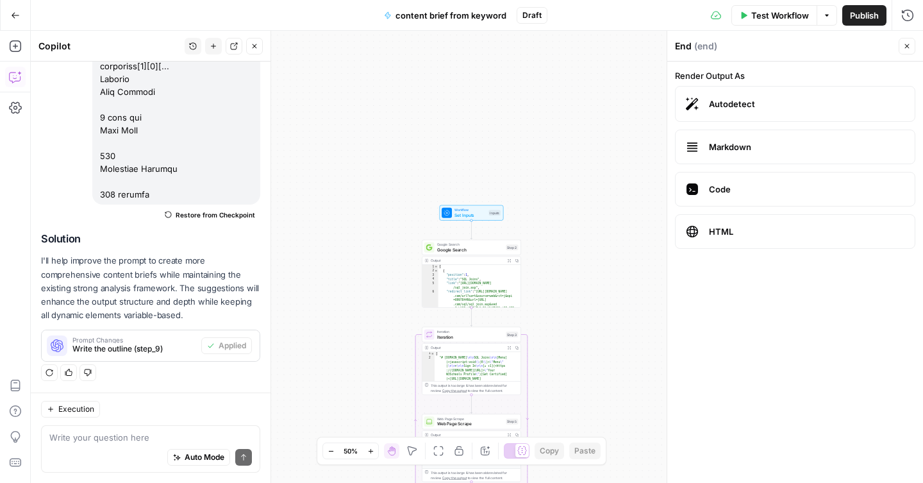
click at [781, 21] on span "Test Workflow" at bounding box center [780, 15] width 58 height 13
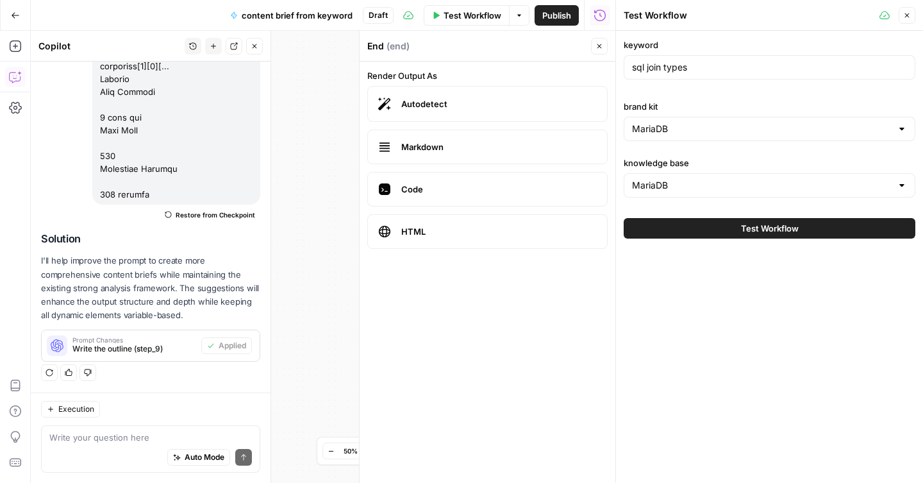
click at [600, 50] on button "Close" at bounding box center [599, 46] width 17 height 17
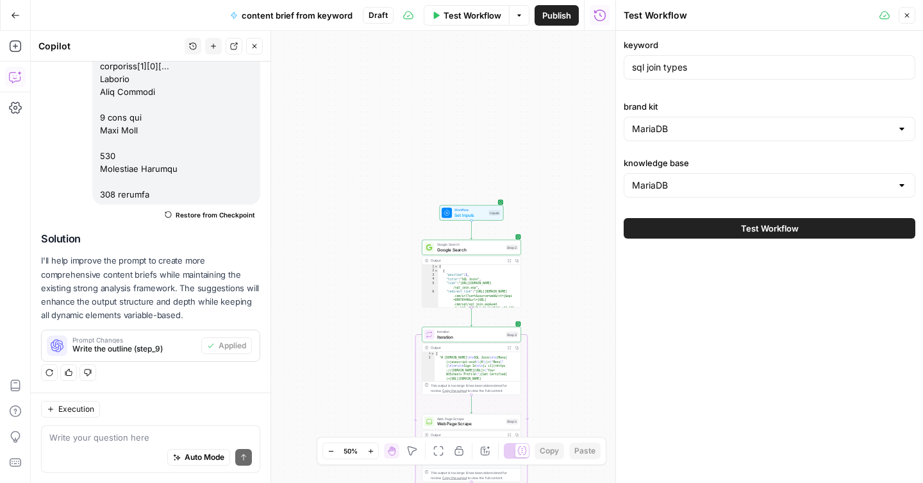
click at [730, 230] on button "Test Workflow" at bounding box center [770, 228] width 292 height 21
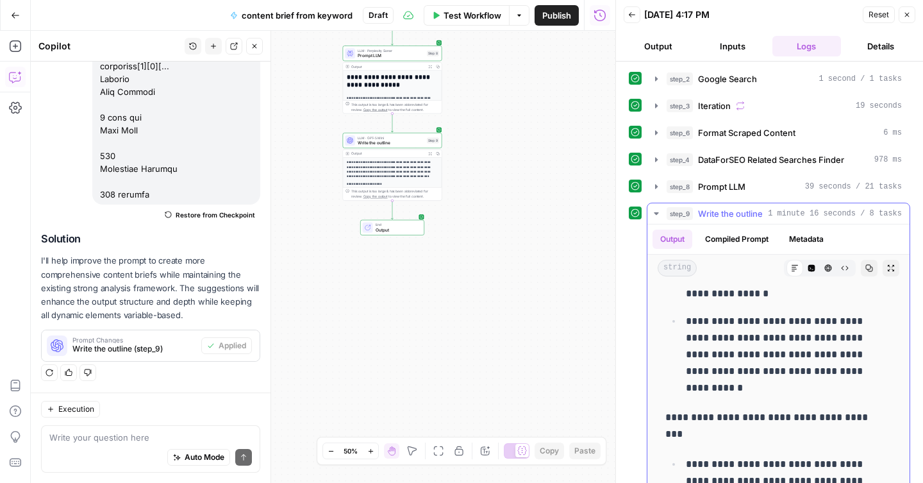
scroll to position [2270, 0]
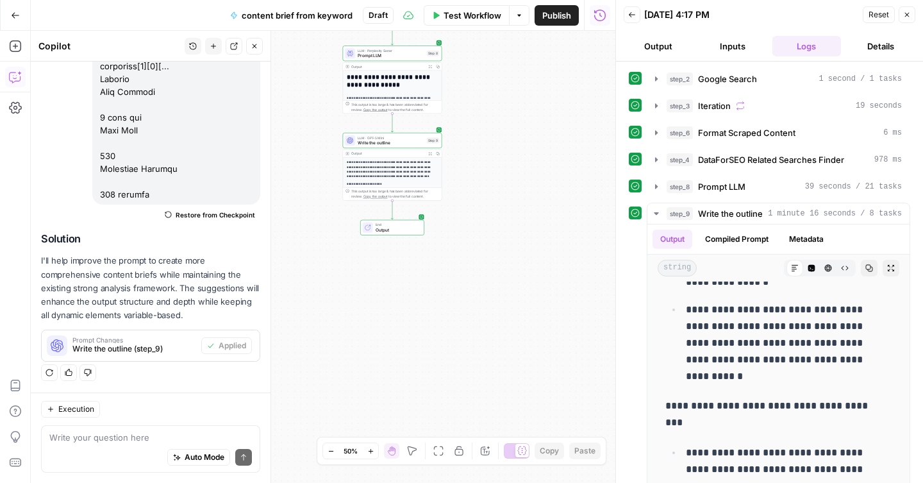
click at [561, 15] on span "Publish" at bounding box center [556, 15] width 29 height 13
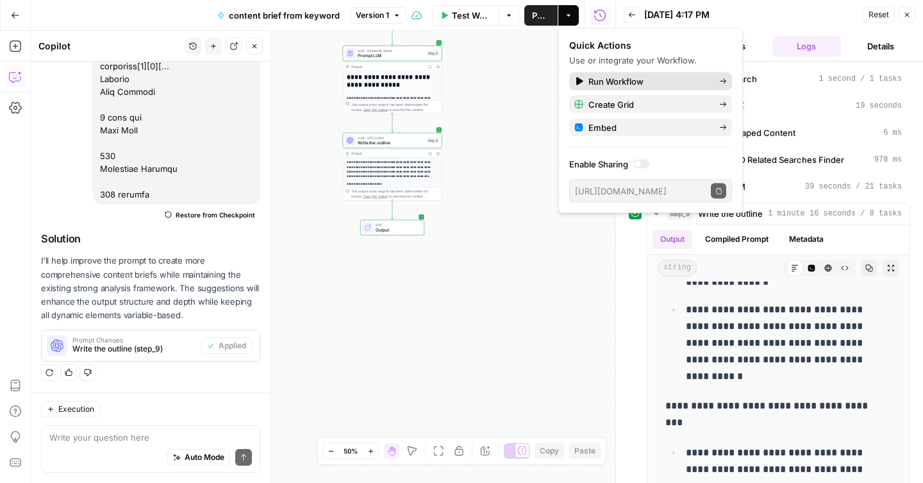
click at [631, 83] on span "Run Workflow" at bounding box center [648, 81] width 120 height 13
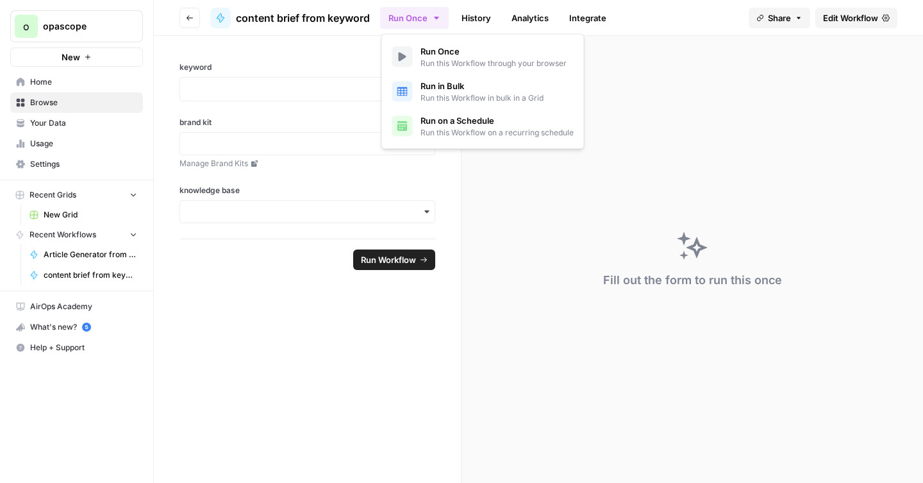
click at [429, 22] on button "Run Once" at bounding box center [414, 18] width 69 height 22
click at [408, 98] on div "button" at bounding box center [402, 91] width 21 height 21
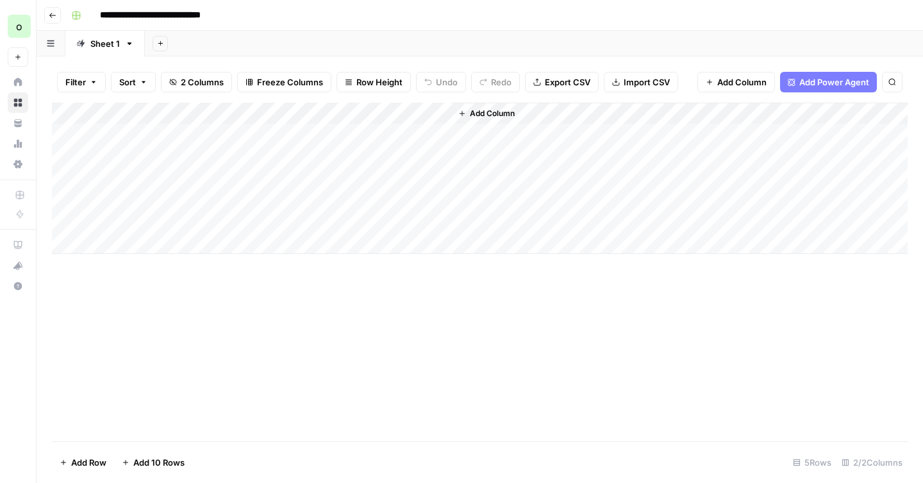
click at [482, 113] on span "Add Column" at bounding box center [492, 114] width 45 height 12
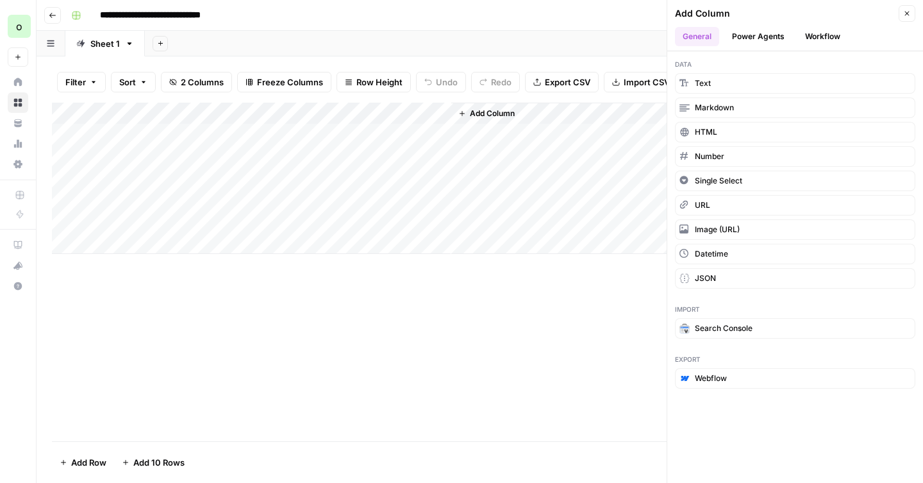
click at [819, 36] on button "Workflow" at bounding box center [822, 36] width 51 height 19
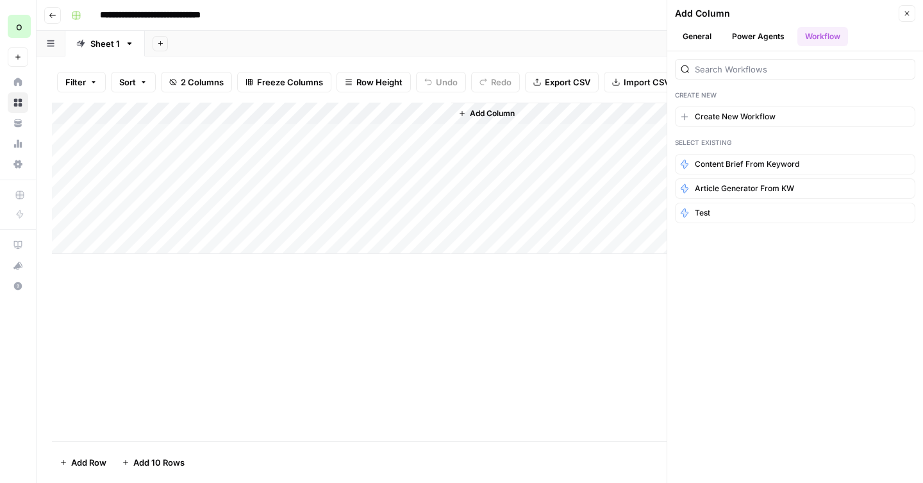
click at [705, 36] on button "General" at bounding box center [697, 36] width 44 height 19
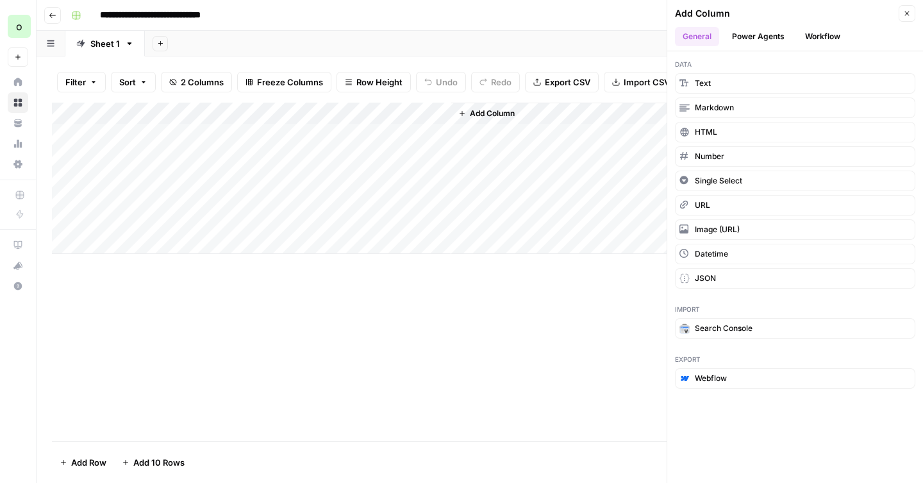
click at [354, 329] on div "Add Column" at bounding box center [479, 272] width 855 height 338
click at [908, 13] on icon "button" at bounding box center [907, 14] width 8 height 8
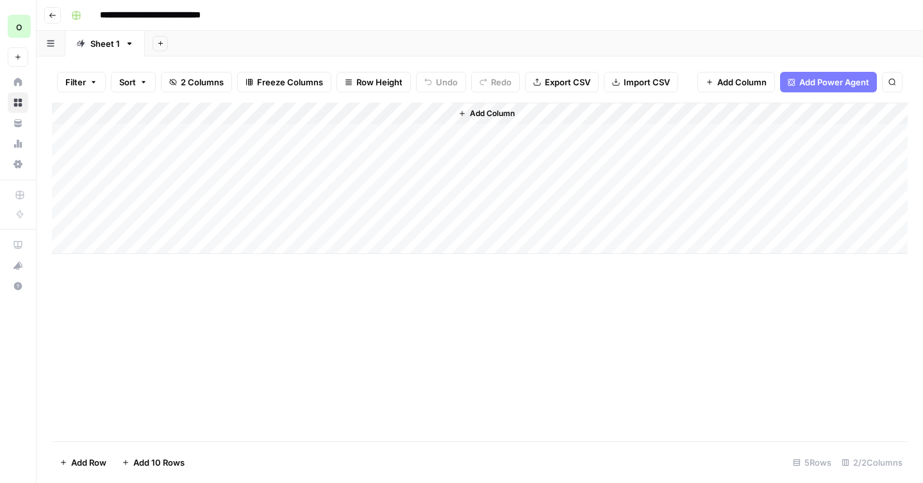
click at [212, 12] on input "**********" at bounding box center [169, 15] width 151 height 21
click at [229, 12] on input "**********" at bounding box center [169, 15] width 151 height 21
type input "**********"
click at [325, 6] on div "**********" at bounding box center [488, 15] width 844 height 21
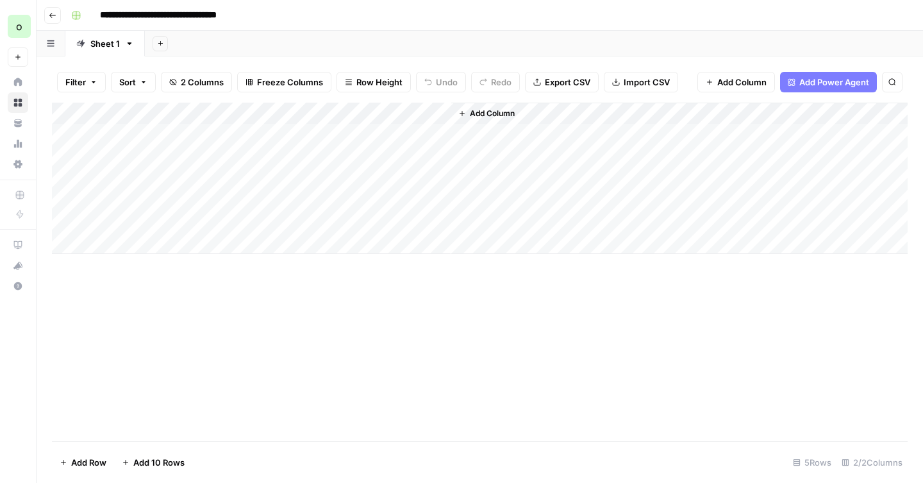
click at [268, 112] on div "Add Column" at bounding box center [479, 178] width 855 height 151
click at [468, 113] on button "Add Column" at bounding box center [486, 113] width 67 height 17
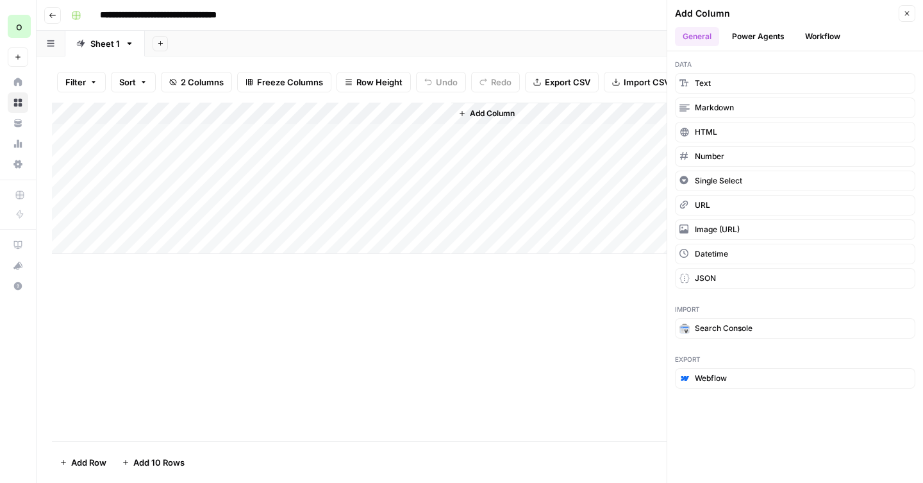
click at [582, 60] on div "Filter Sort 2 Columns Freeze Columns Row Height Undo Redo Export CSV Import CSV…" at bounding box center [480, 269] width 886 height 426
click at [907, 17] on icon "button" at bounding box center [907, 14] width 8 height 8
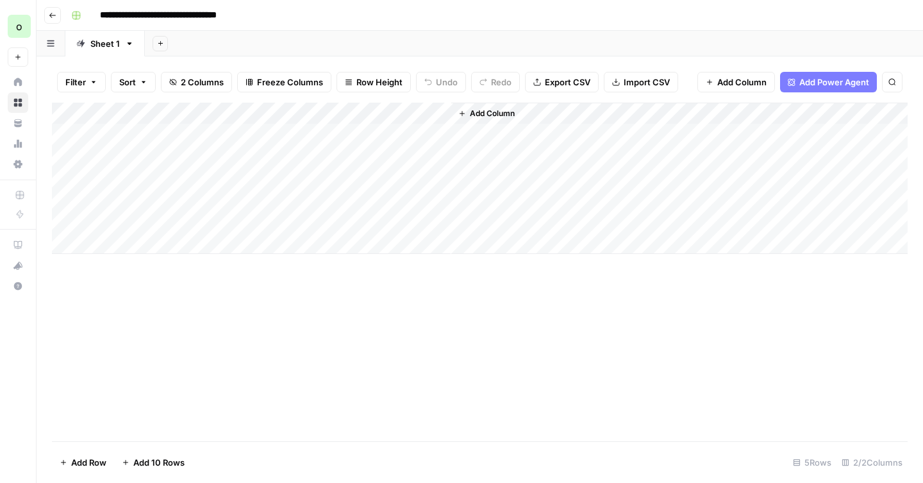
click at [139, 133] on div "Add Column" at bounding box center [479, 178] width 855 height 151
click at [361, 135] on div "Add Column" at bounding box center [479, 178] width 855 height 151
click at [791, 447] on div "brand_kit_input_value can't be blank" at bounding box center [818, 441] width 158 height 13
click at [480, 115] on span "Add Column" at bounding box center [492, 114] width 45 height 12
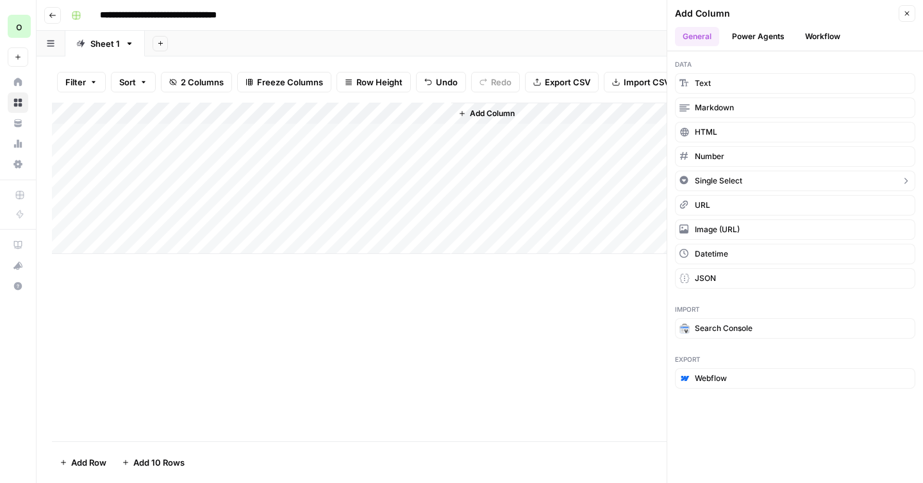
click at [718, 180] on span "Single Select" at bounding box center [718, 181] width 47 height 12
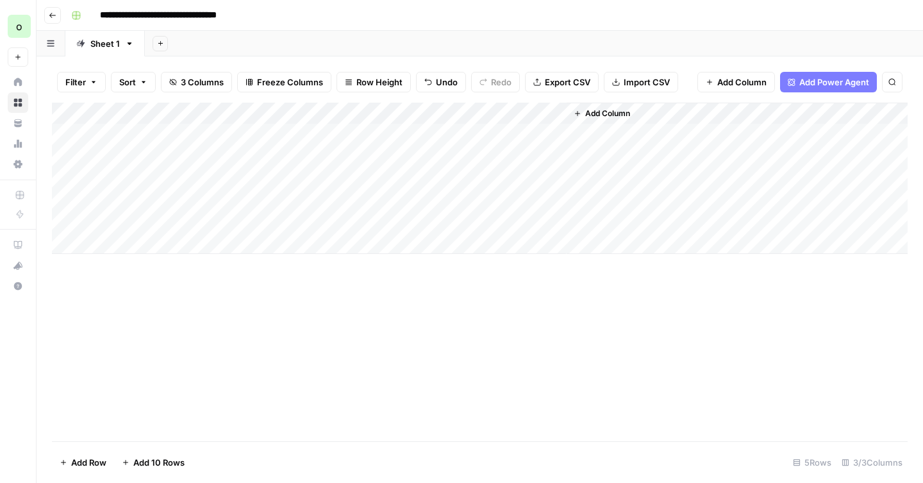
click at [529, 133] on div "Add Column" at bounding box center [479, 178] width 855 height 151
click at [522, 133] on div "Add Column" at bounding box center [479, 178] width 855 height 151
click at [522, 133] on input "text" at bounding box center [521, 139] width 111 height 12
click at [508, 110] on div "Add Column" at bounding box center [479, 178] width 855 height 151
click at [515, 189] on input "Add Option" at bounding box center [553, 189] width 130 height 13
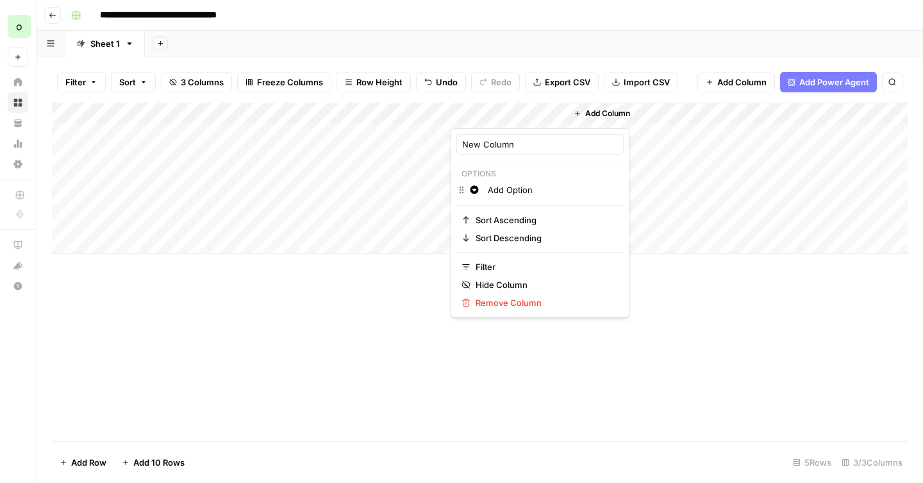
click at [462, 192] on div "Change color Add Option" at bounding box center [539, 191] width 167 height 18
click at [594, 113] on span "Add Column" at bounding box center [607, 114] width 45 height 12
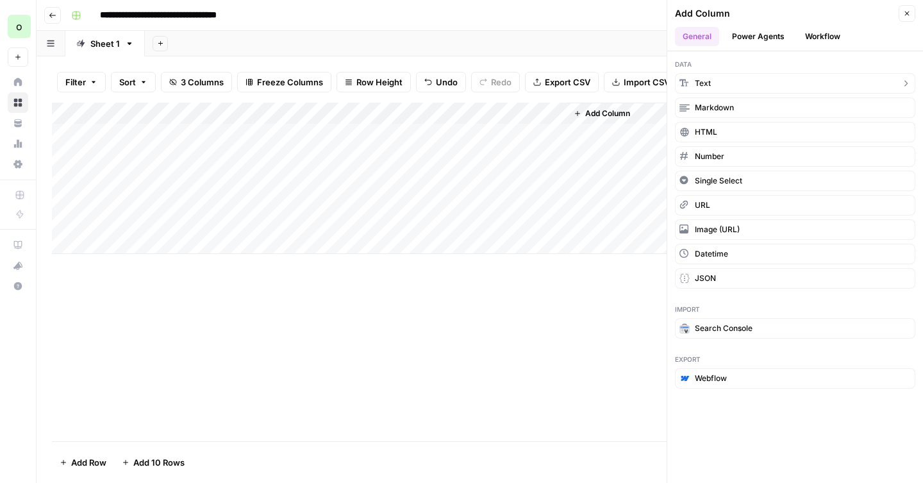
click at [720, 90] on button "Text" at bounding box center [795, 83] width 240 height 21
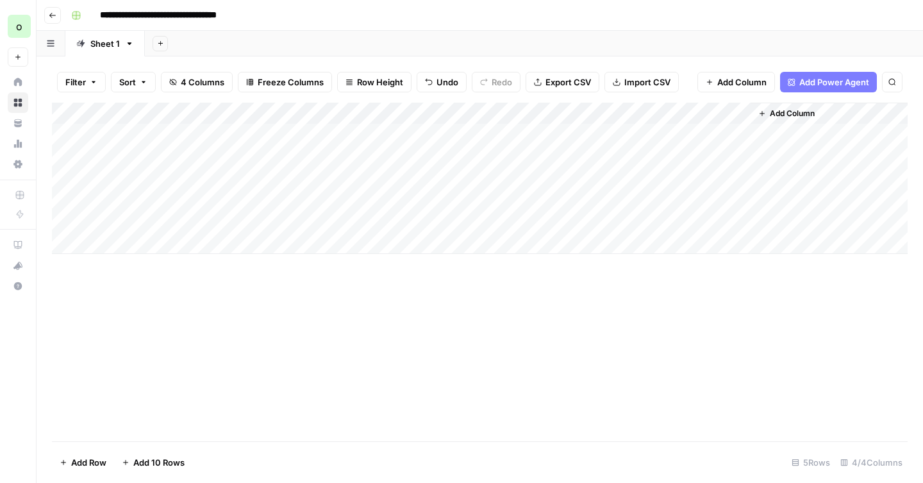
click at [607, 132] on div "Add Column" at bounding box center [479, 178] width 855 height 151
click at [666, 131] on div "Add Column" at bounding box center [479, 178] width 855 height 151
click at [681, 115] on div "Add Column" at bounding box center [479, 178] width 855 height 151
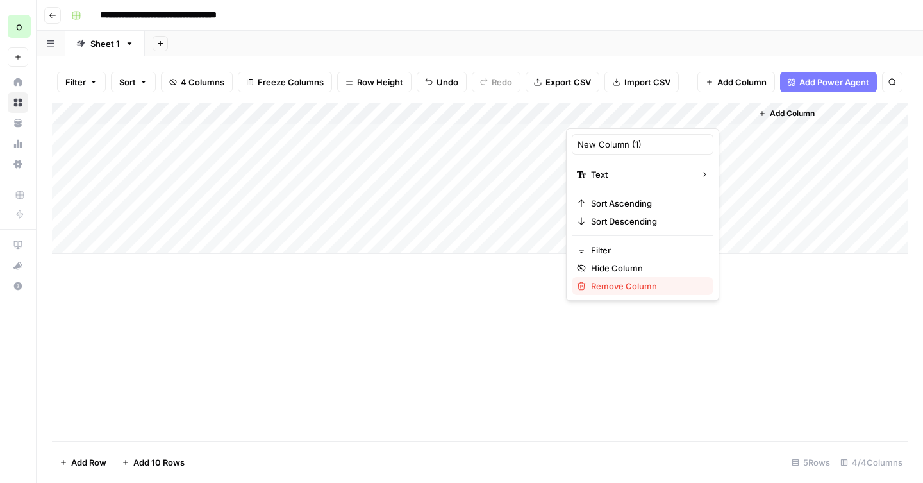
click at [603, 285] on span "Remove Column" at bounding box center [647, 285] width 112 height 13
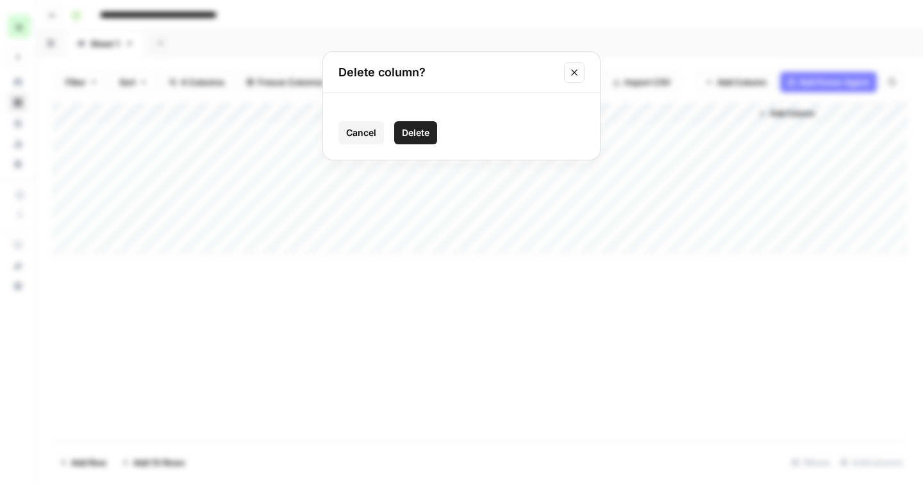
click at [428, 133] on span "Delete" at bounding box center [416, 132] width 28 height 13
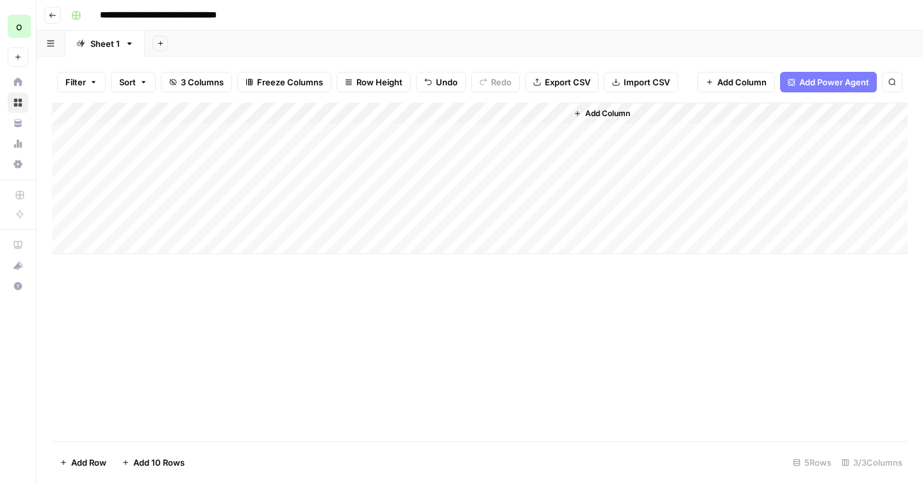
click at [532, 117] on div "Add Column" at bounding box center [479, 178] width 855 height 151
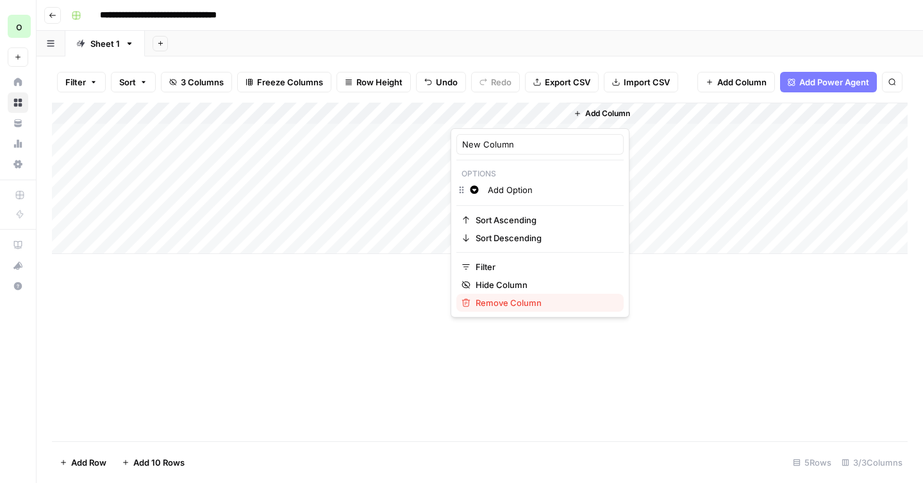
click at [493, 304] on span "Remove Column" at bounding box center [544, 302] width 138 height 13
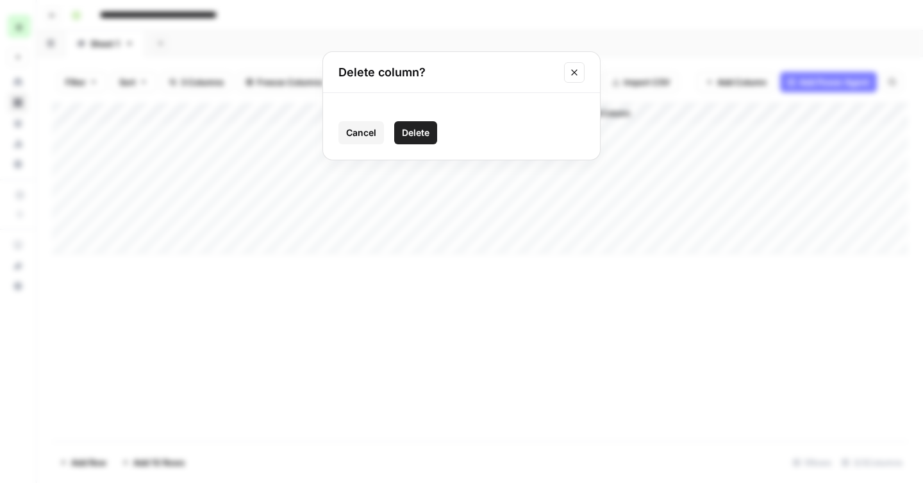
click at [420, 132] on span "Delete" at bounding box center [416, 132] width 28 height 13
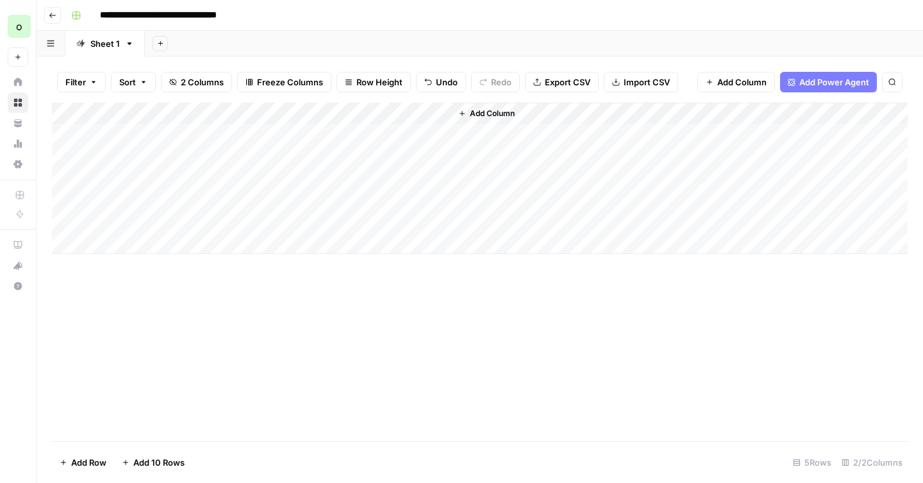
click at [104, 17] on input "**********" at bounding box center [182, 15] width 176 height 21
click at [80, 17] on icon "button" at bounding box center [76, 15] width 9 height 9
click at [102, 47] on div "Sheet 1" at bounding box center [104, 43] width 29 height 13
click at [128, 49] on link "Sheet 1" at bounding box center [104, 44] width 79 height 26
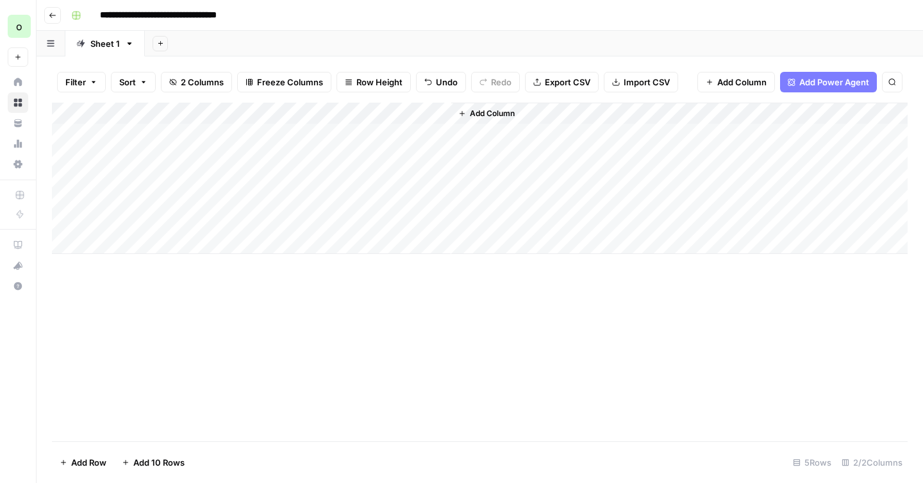
click at [129, 44] on icon "button" at bounding box center [129, 43] width 9 height 9
click at [114, 45] on div "Sheet 1" at bounding box center [104, 43] width 29 height 13
click at [56, 12] on icon "button" at bounding box center [53, 16] width 8 height 8
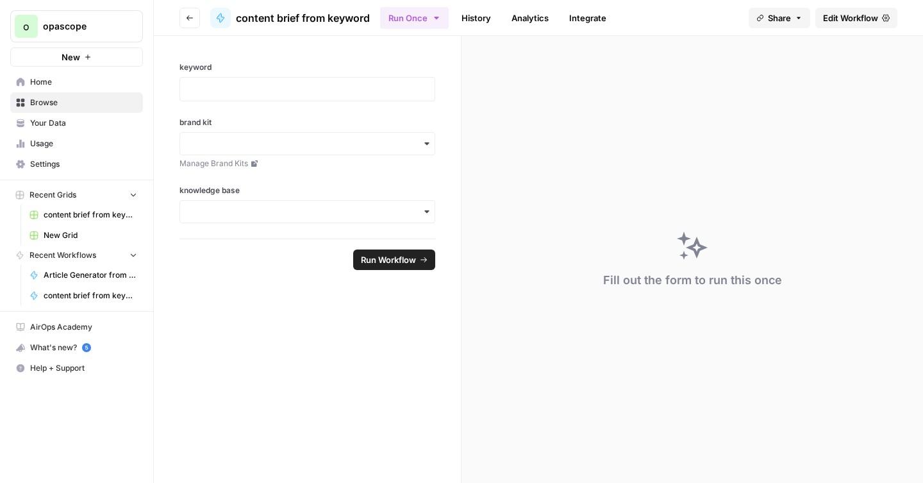
click at [426, 146] on icon "button" at bounding box center [427, 143] width 10 height 10
click at [368, 202] on div "MariaDB" at bounding box center [307, 202] width 254 height 24
click at [433, 207] on div "button" at bounding box center [307, 211] width 256 height 23
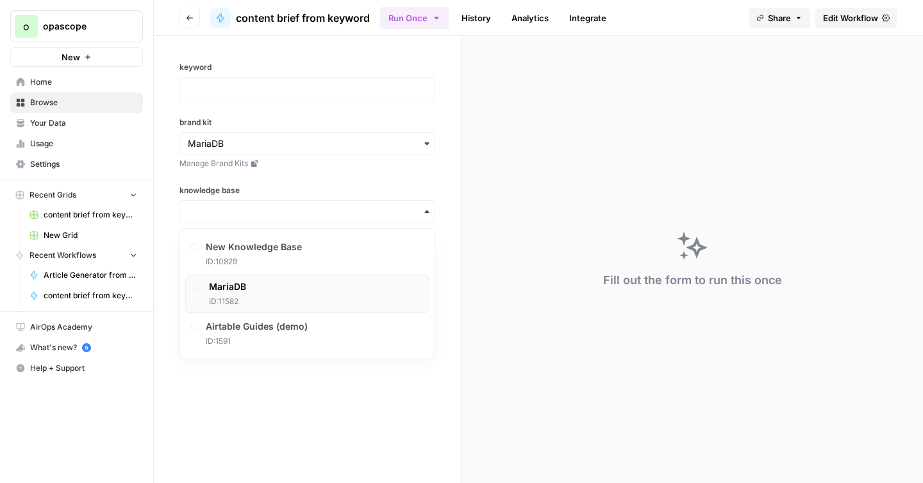
click at [318, 287] on div "MariaDB ID: 11582" at bounding box center [307, 293] width 244 height 38
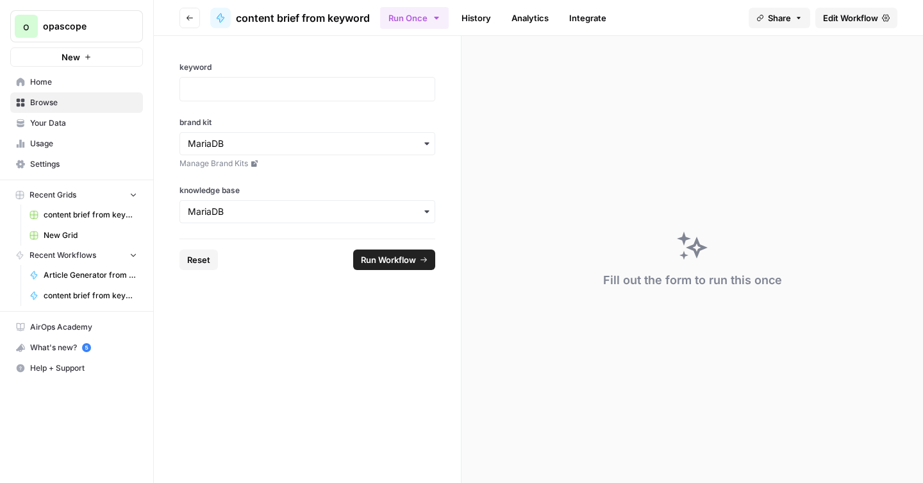
click at [336, 294] on form "keyword brand kit Manage Brand Kits knowledge base Reset Run Workflow" at bounding box center [308, 259] width 308 height 447
click at [529, 22] on link "Analytics" at bounding box center [530, 18] width 53 height 21
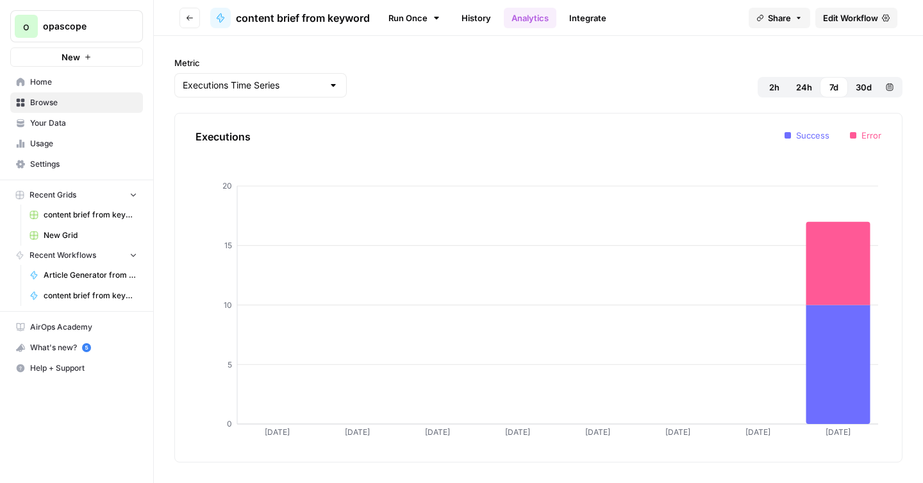
click at [55, 144] on span "Usage" at bounding box center [83, 144] width 107 height 12
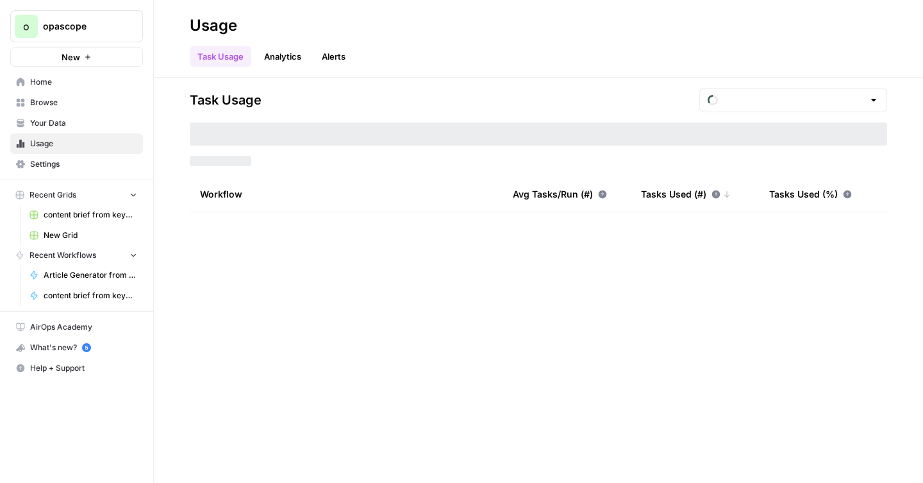
type input "August Tasks"
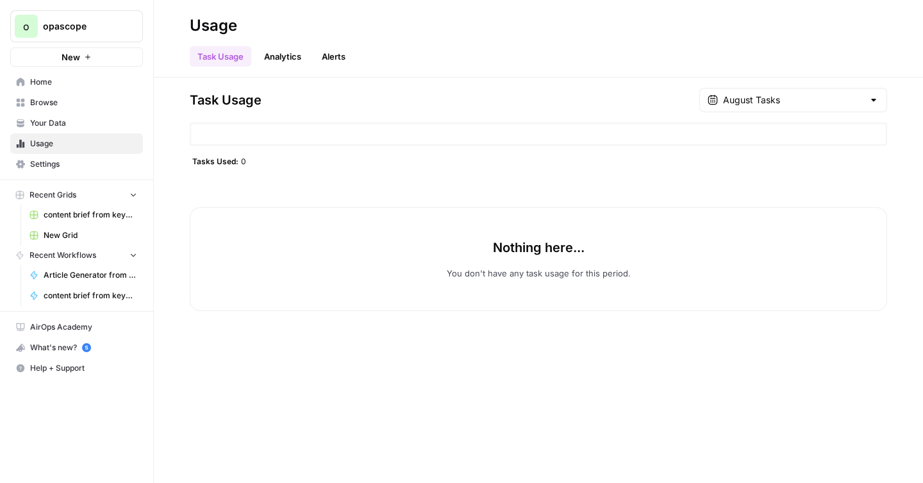
click at [270, 62] on link "Analytics" at bounding box center [282, 56] width 53 height 21
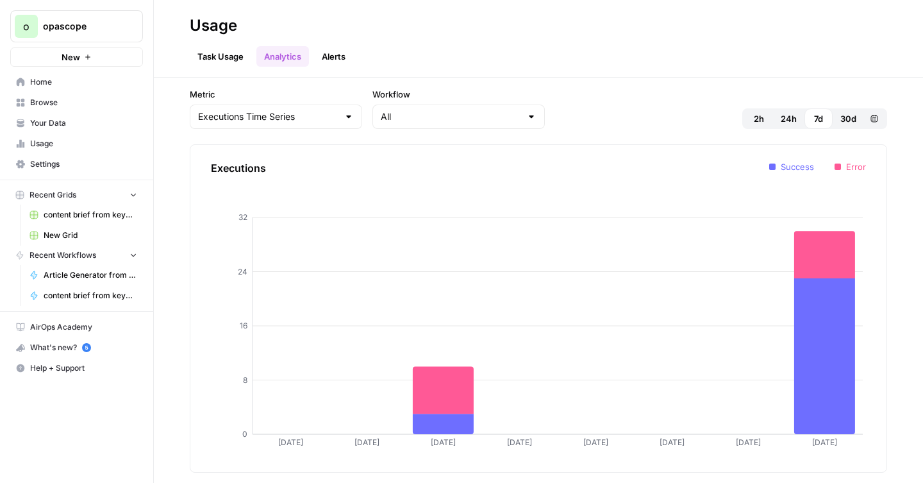
click at [347, 66] on link "Alerts" at bounding box center [333, 56] width 39 height 21
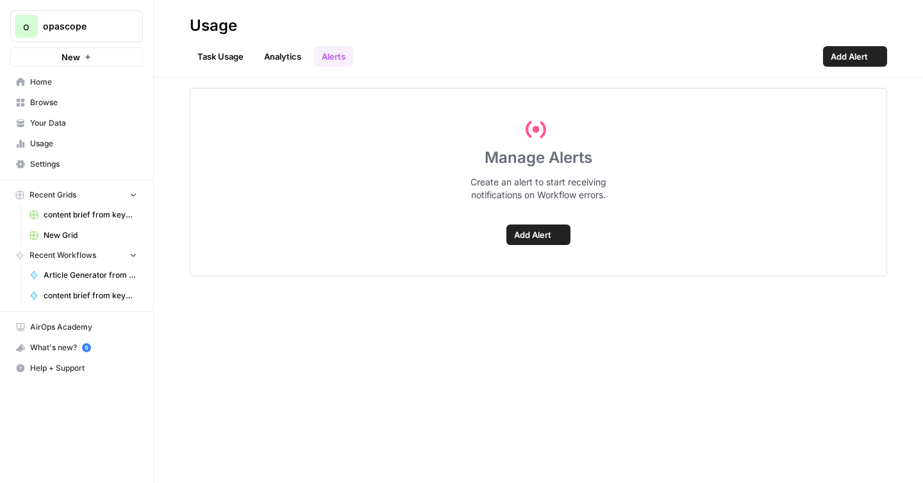
click at [339, 63] on link "Alerts" at bounding box center [333, 56] width 39 height 21
click at [228, 58] on link "Task Usage" at bounding box center [221, 56] width 62 height 21
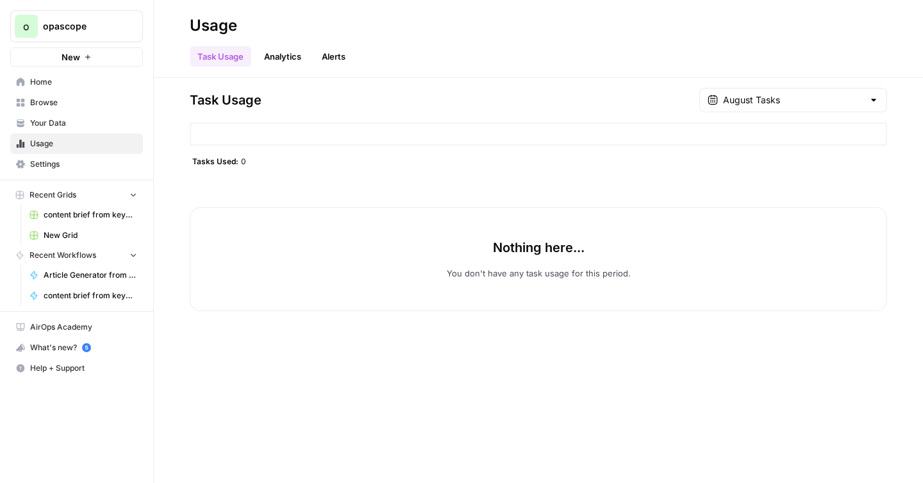
click at [223, 164] on span "Tasks Used:" at bounding box center [215, 161] width 46 height 10
click at [246, 128] on div at bounding box center [538, 133] width 697 height 23
click at [81, 123] on span "Your Data" at bounding box center [83, 123] width 107 height 12
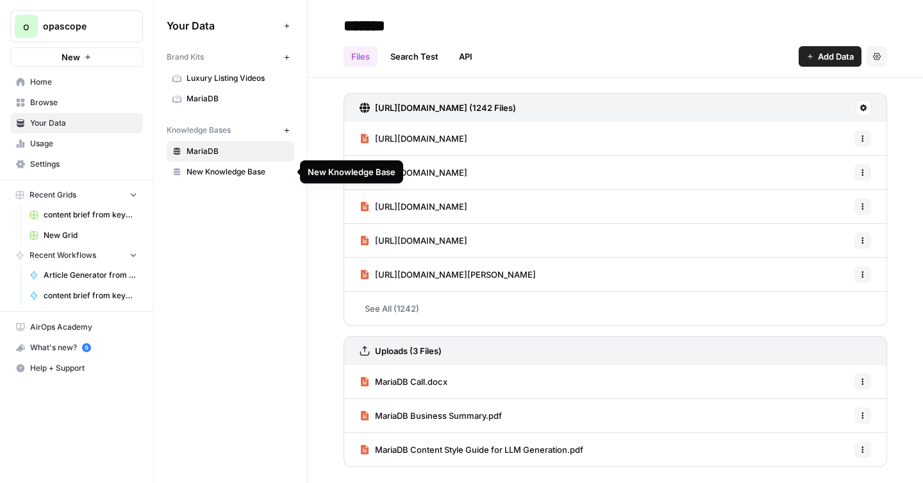
click at [252, 173] on span "New Knowledge Base" at bounding box center [237, 172] width 102 height 12
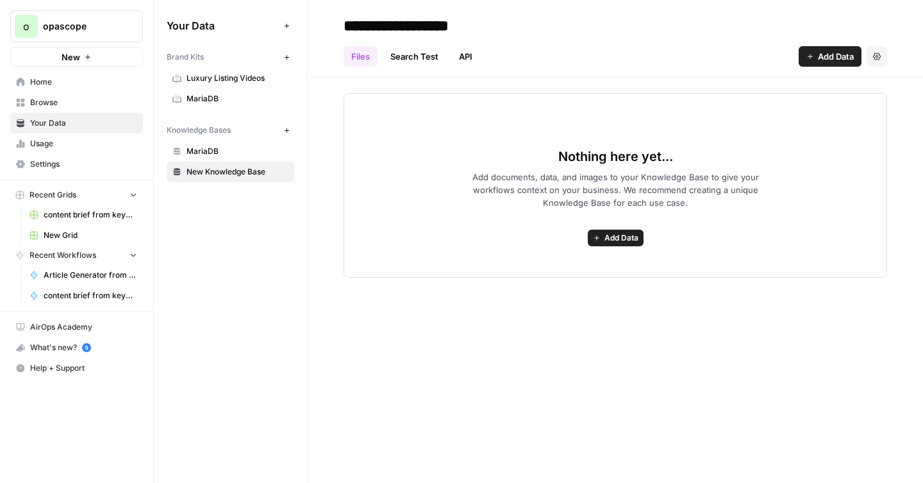
click at [875, 57] on icon "button" at bounding box center [877, 57] width 8 height 8
click at [805, 87] on span "Delete Knowledge Base" at bounding box center [824, 86] width 95 height 13
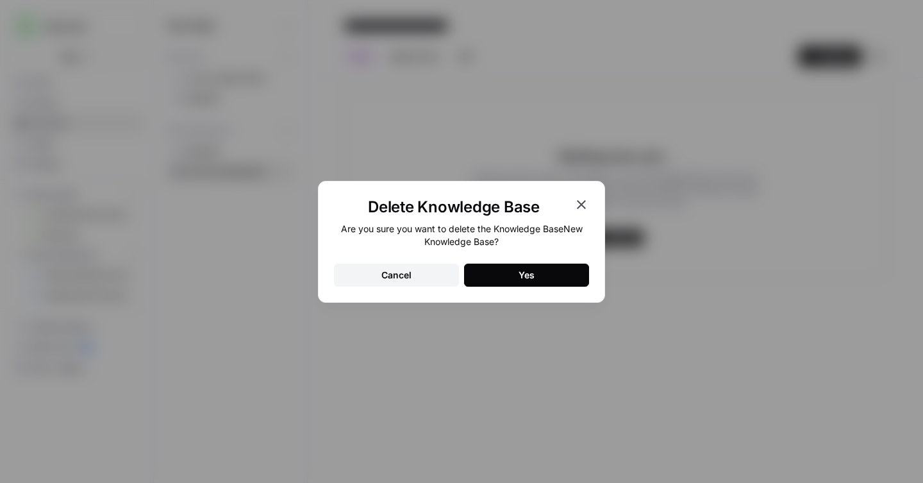
click at [392, 270] on div "Cancel" at bounding box center [396, 274] width 30 height 13
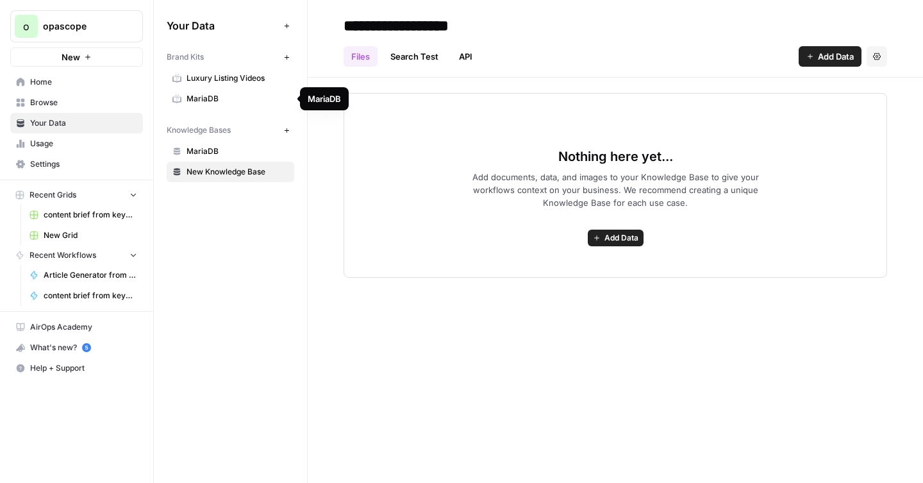
click at [231, 99] on span "MariaDB" at bounding box center [237, 99] width 102 height 12
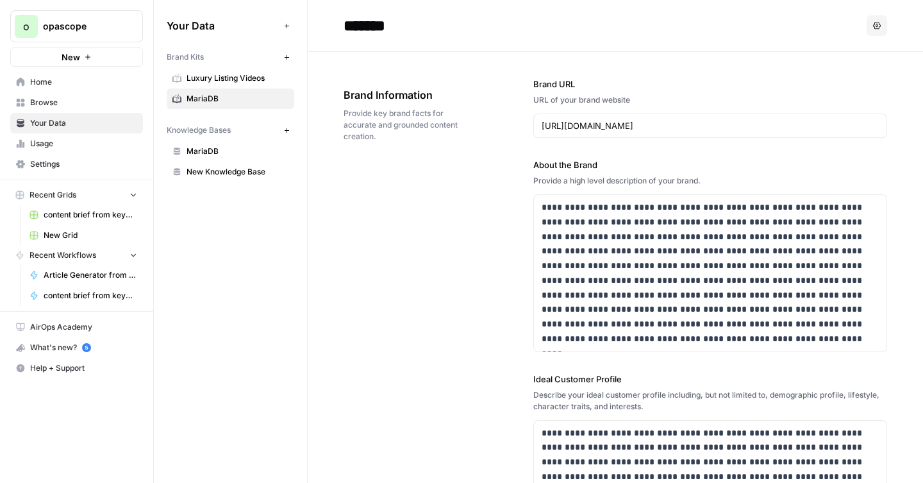
click at [54, 105] on span "Browse" at bounding box center [83, 103] width 107 height 12
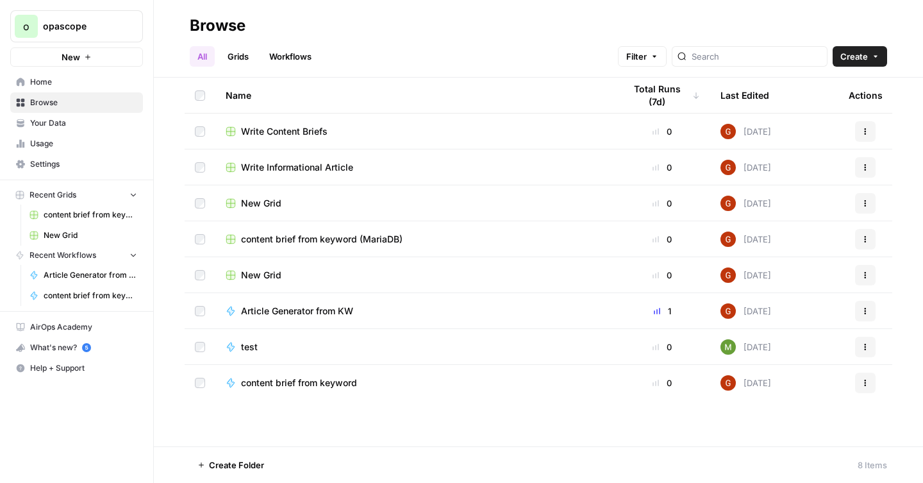
click at [281, 132] on span "Write Content Briefs" at bounding box center [284, 131] width 87 height 13
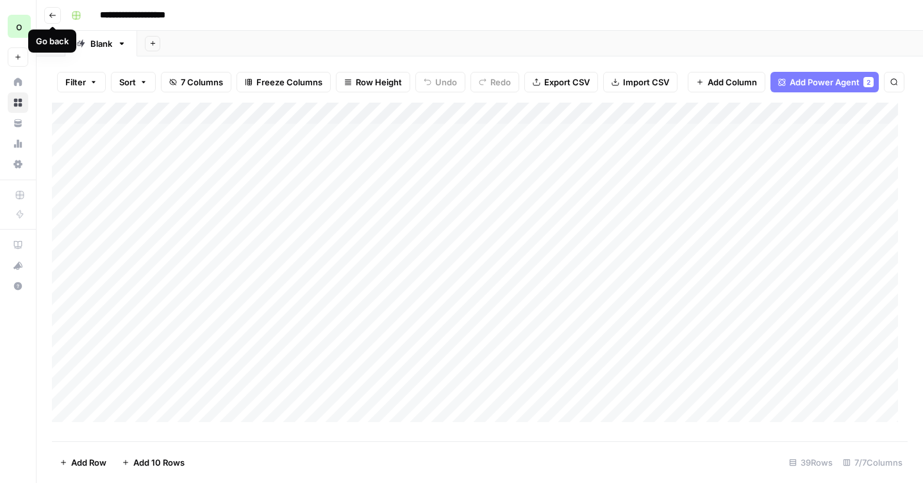
click at [52, 12] on icon "button" at bounding box center [53, 16] width 8 height 8
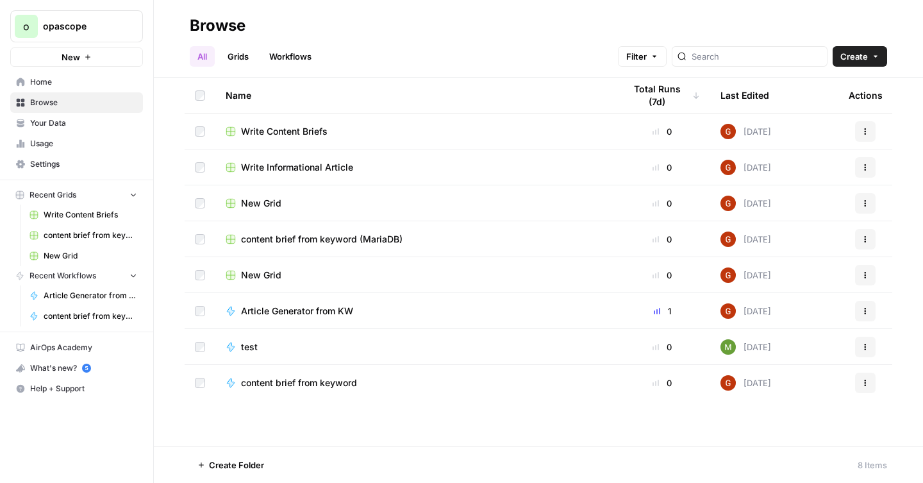
click at [326, 384] on span "content brief from keyword" at bounding box center [299, 382] width 116 height 13
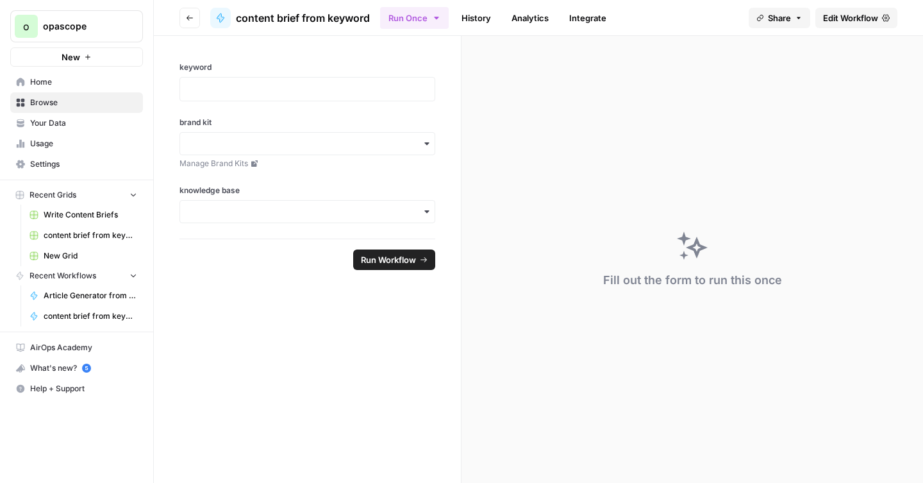
click at [831, 15] on span "Edit Workflow" at bounding box center [850, 18] width 55 height 13
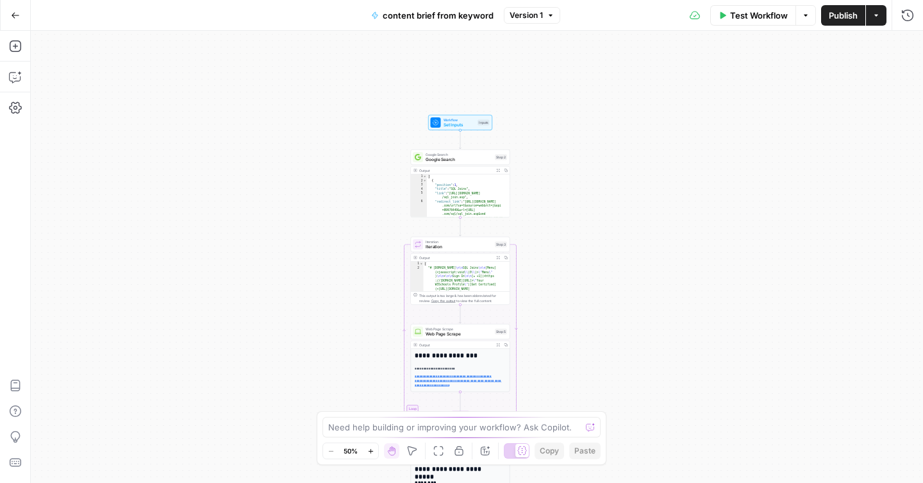
drag, startPoint x: 563, startPoint y: 71, endPoint x: 563, endPoint y: 358, distance: 286.4
click at [562, 356] on div "Workflow Set Inputs Inputs Google Search Google Search Step 2 Output Expand Out…" at bounding box center [477, 257] width 892 height 452
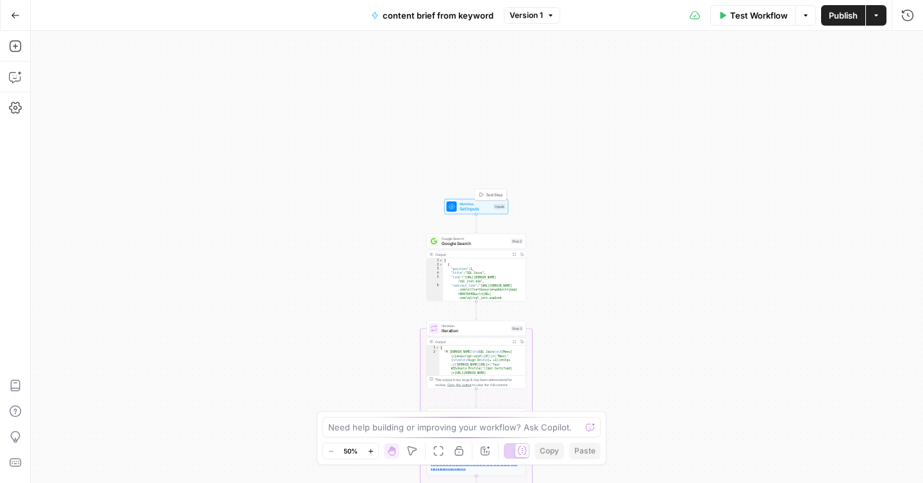
click at [467, 202] on span "Workflow" at bounding box center [475, 203] width 32 height 5
click at [764, 155] on kit "brand kit" at bounding box center [802, 154] width 204 height 13
click at [728, 155] on kit "brand kit" at bounding box center [802, 154] width 204 height 13
click at [738, 156] on kit "brand kit" at bounding box center [802, 154] width 204 height 13
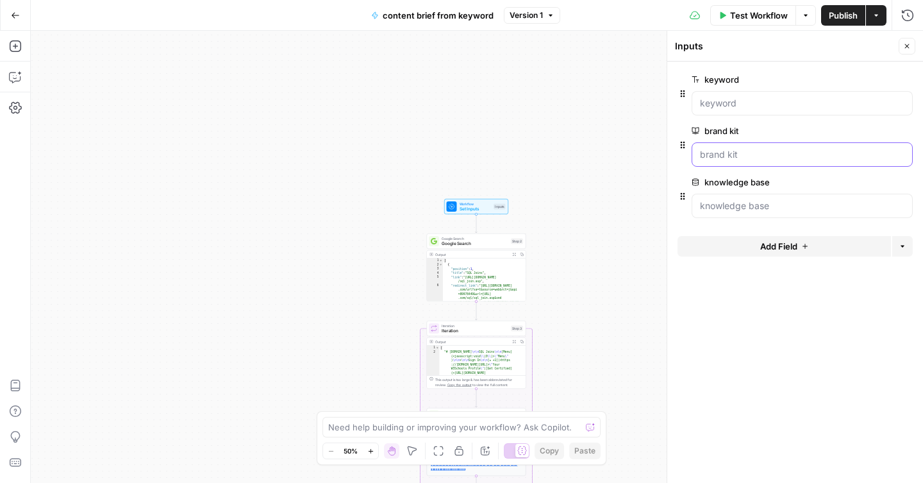
click at [754, 156] on kit "brand kit" at bounding box center [802, 154] width 204 height 13
click at [763, 156] on kit "brand kit" at bounding box center [802, 154] width 204 height 13
click at [874, 132] on span "edit field" at bounding box center [864, 131] width 28 height 10
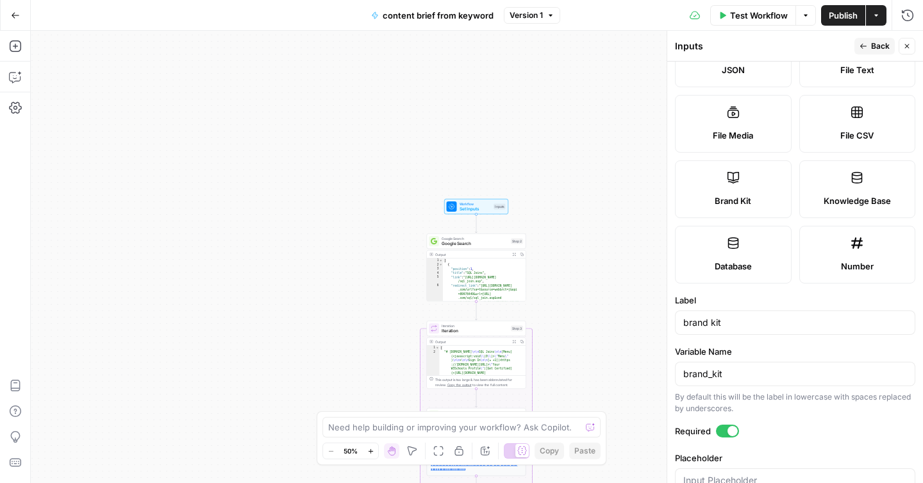
scroll to position [221, 0]
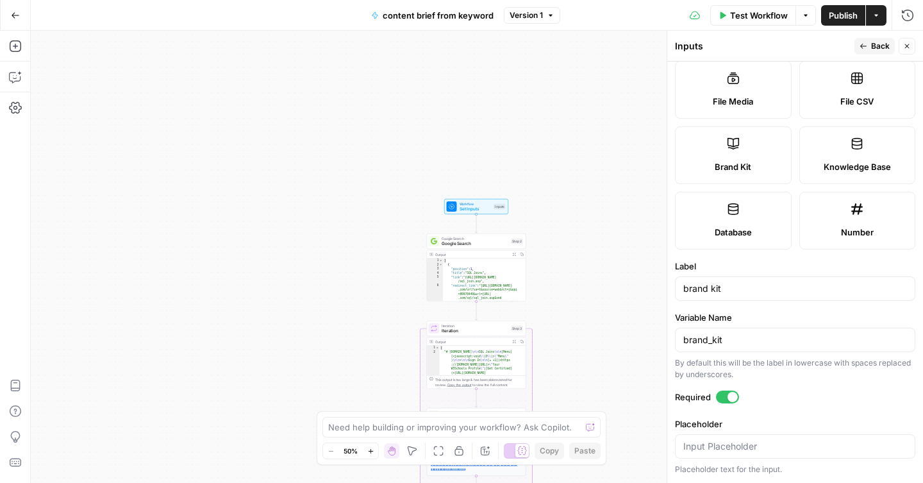
click at [764, 452] on div at bounding box center [795, 446] width 240 height 24
click at [768, 447] on input "Placeholder" at bounding box center [795, 446] width 224 height 13
click at [811, 421] on label "Placeholder" at bounding box center [795, 423] width 240 height 13
click at [811, 440] on input "Placeholder" at bounding box center [795, 446] width 224 height 13
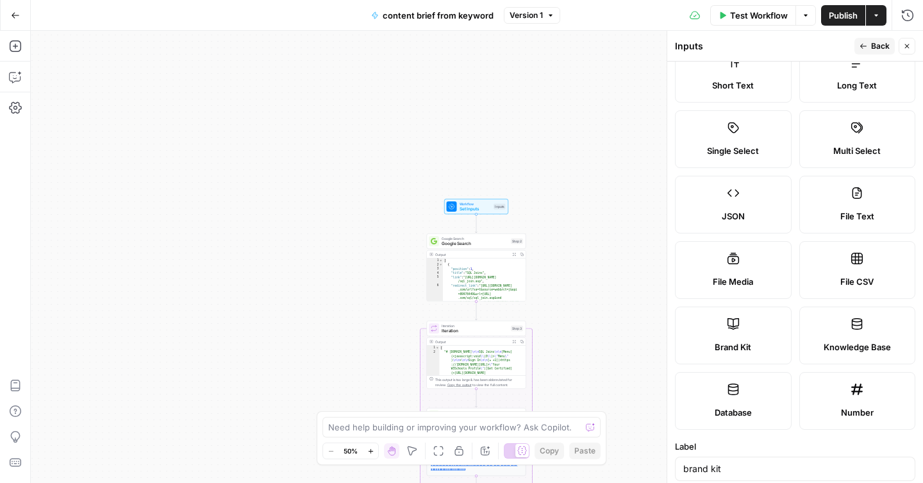
scroll to position [0, 0]
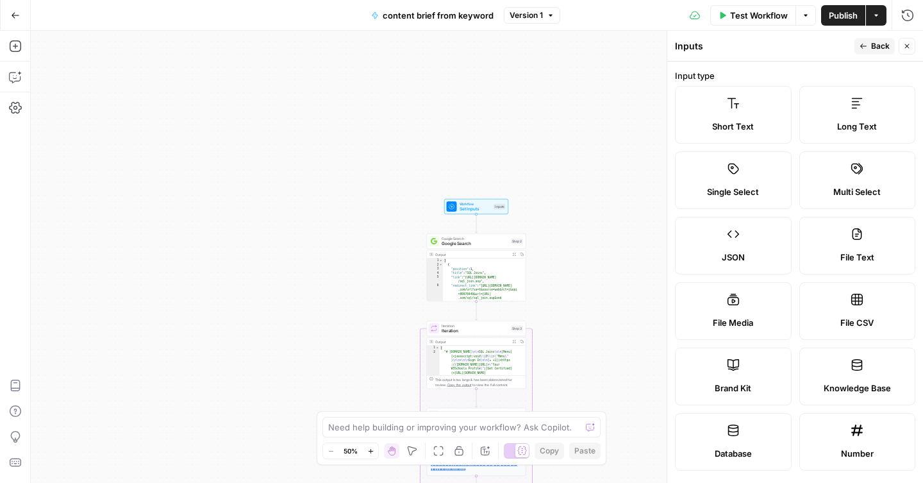
click at [913, 40] on button "Close" at bounding box center [906, 46] width 17 height 17
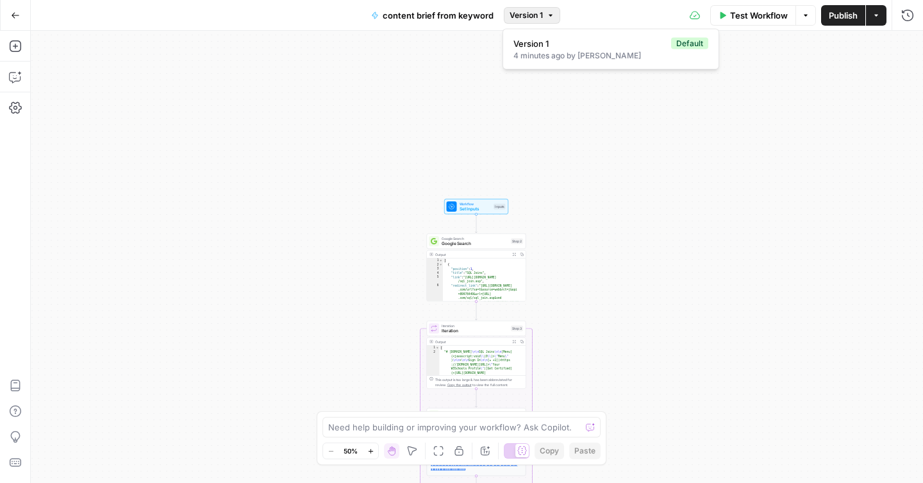
click at [538, 18] on span "Version 1" at bounding box center [525, 16] width 33 height 12
click at [538, 17] on span "Version 1" at bounding box center [525, 16] width 33 height 12
click at [15, 19] on icon "button" at bounding box center [15, 15] width 9 height 9
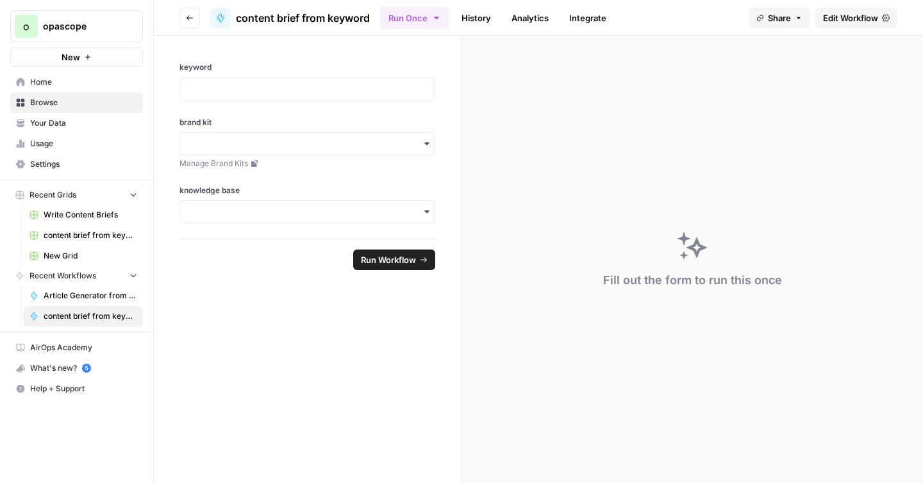
click at [423, 145] on icon "button" at bounding box center [427, 143] width 10 height 10
click at [331, 195] on div "MariaDB" at bounding box center [307, 202] width 254 height 24
click at [432, 213] on div "button" at bounding box center [307, 211] width 256 height 23
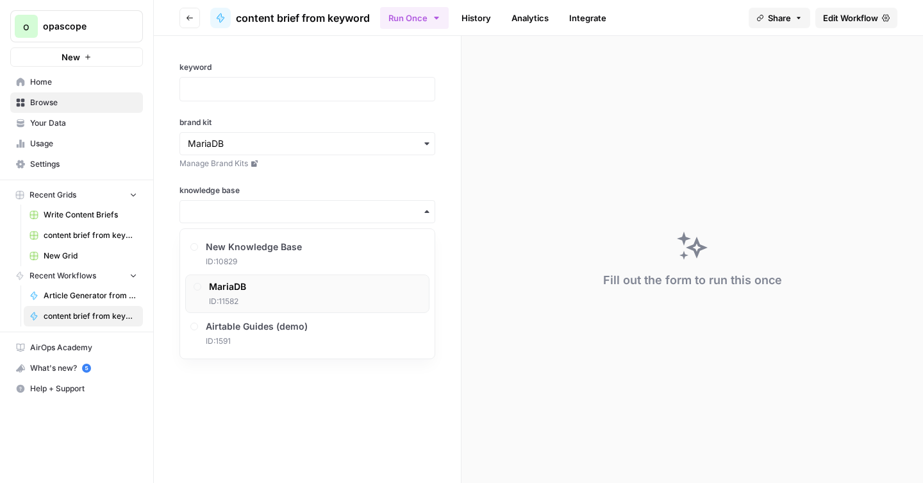
click at [313, 277] on div "MariaDB ID: 11582" at bounding box center [307, 293] width 244 height 38
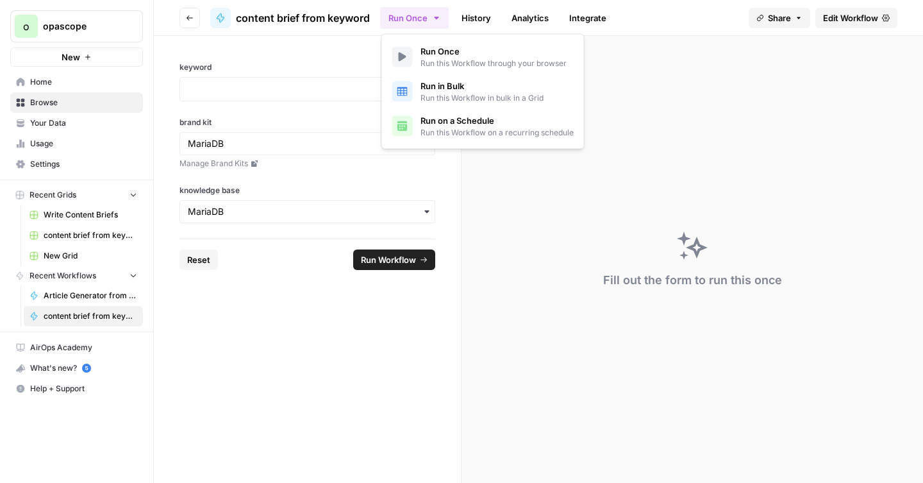
click at [438, 15] on icon "button" at bounding box center [436, 18] width 10 height 10
click at [552, 101] on button "Run in Bulk Run this Workflow in bulk in a Grid" at bounding box center [483, 91] width 192 height 35
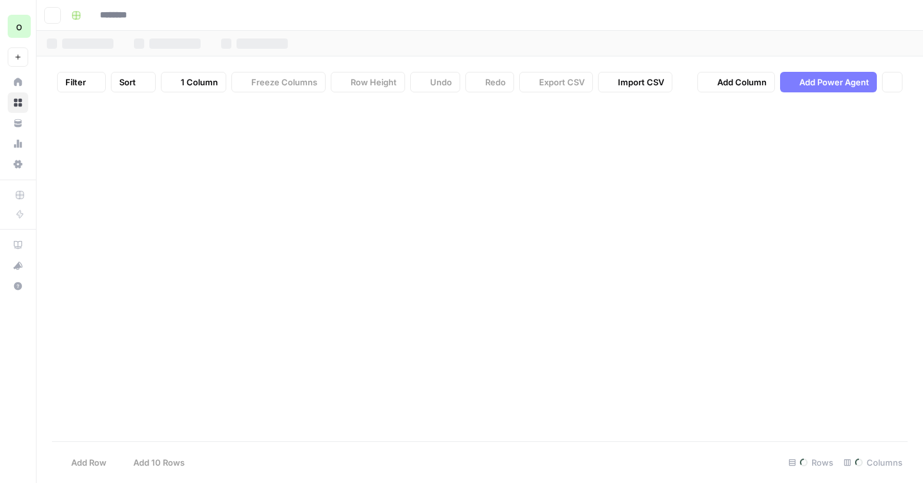
type input "**********"
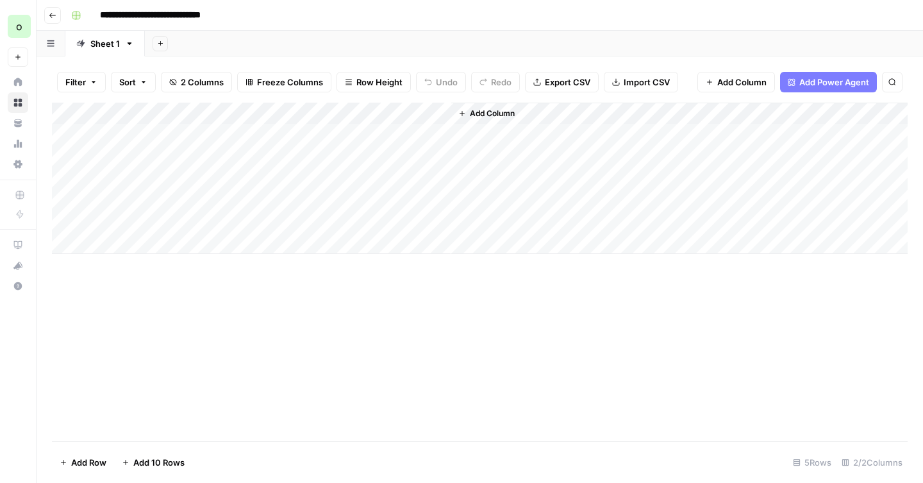
click at [52, 18] on icon "button" at bounding box center [53, 16] width 8 height 8
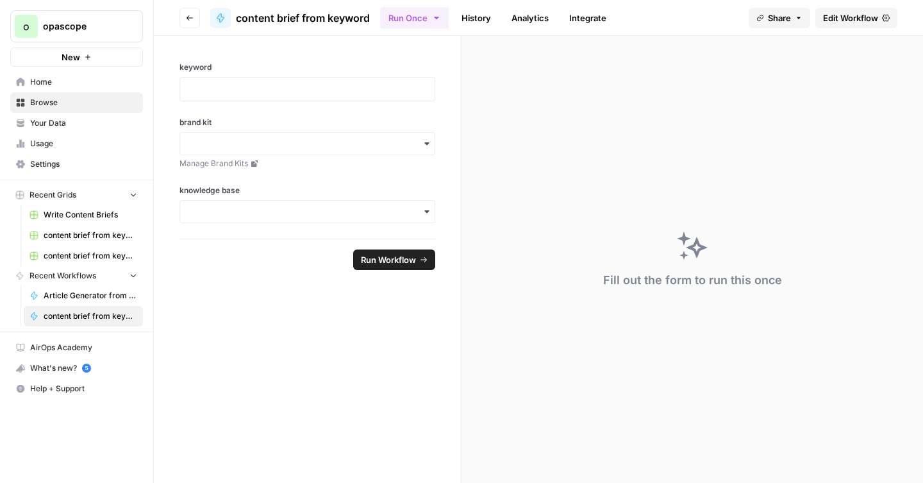
click at [74, 248] on link "content brief from keyword Grid" at bounding box center [83, 255] width 119 height 21
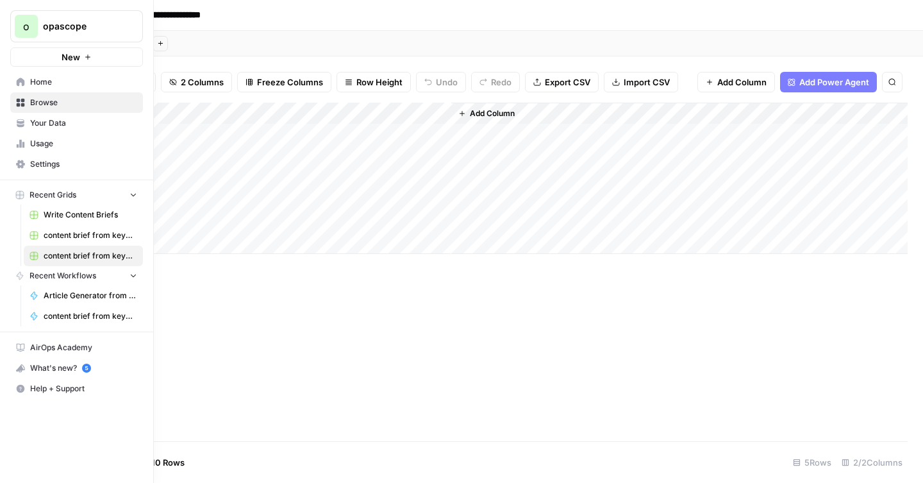
click at [66, 235] on span "content brief from keyword (MariaDB)" at bounding box center [91, 235] width 94 height 12
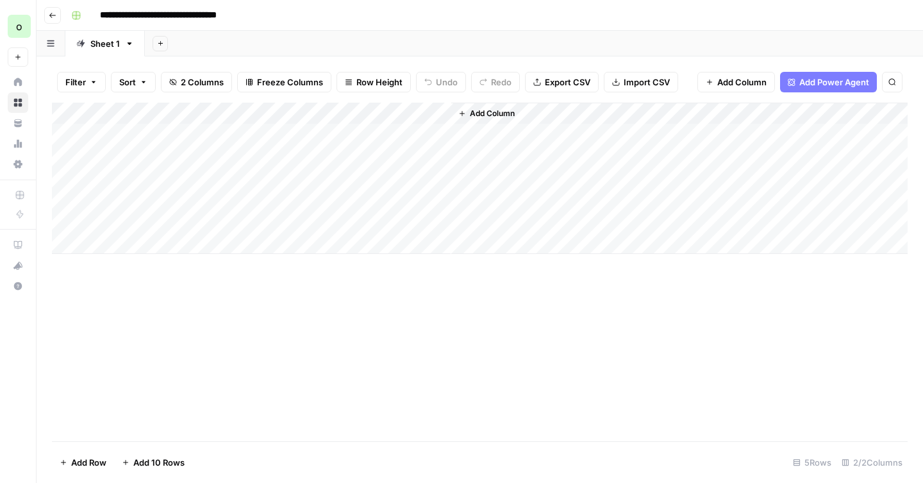
click at [365, 132] on div "Add Column" at bounding box center [479, 178] width 855 height 151
click at [772, 445] on div "brand_kit_input_value can't be blank" at bounding box center [818, 441] width 158 height 13
click at [488, 112] on span "Add Column" at bounding box center [492, 114] width 45 height 12
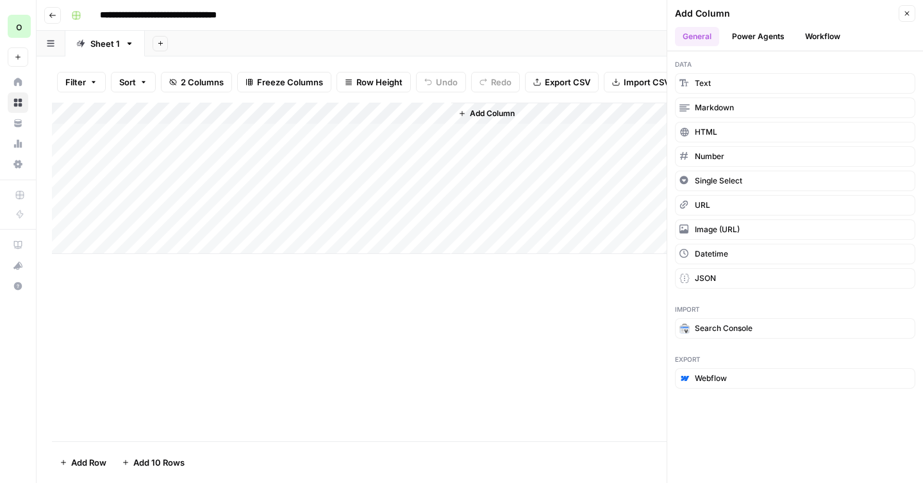
click at [805, 37] on button "Workflow" at bounding box center [822, 36] width 51 height 19
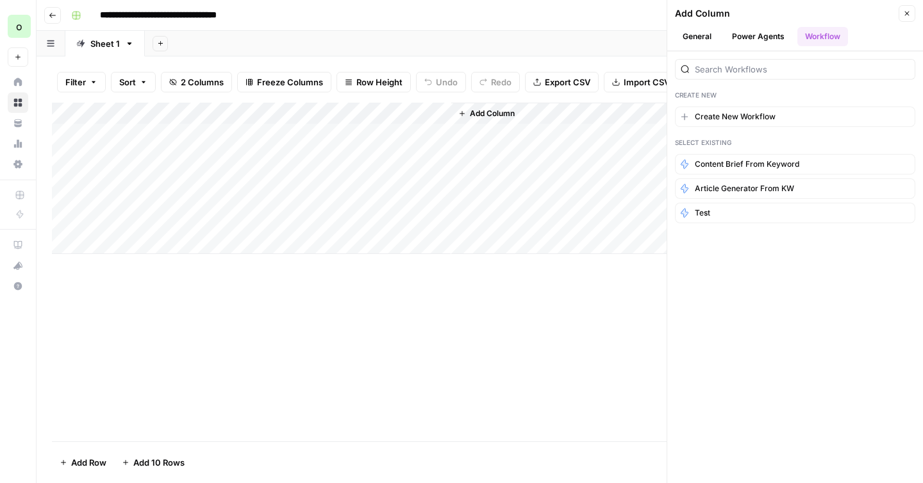
click at [774, 37] on button "Power Agents" at bounding box center [758, 36] width 68 height 19
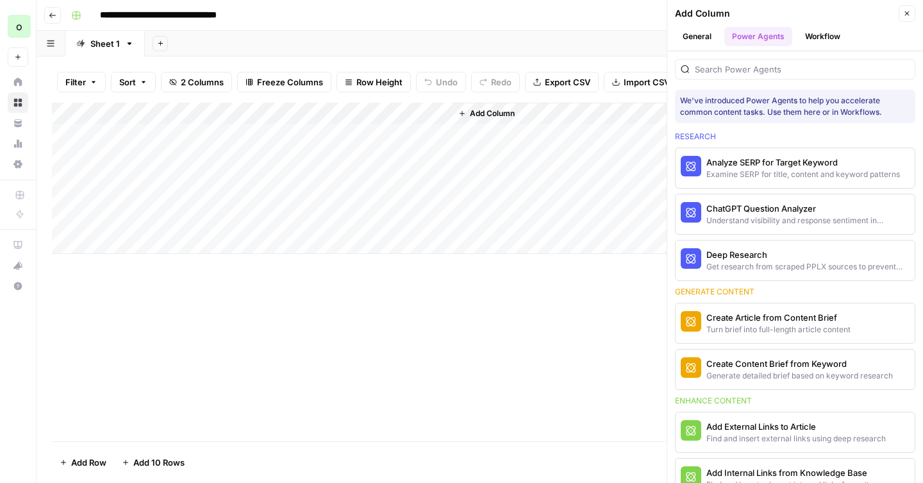
click at [710, 37] on button "General" at bounding box center [697, 36] width 44 height 19
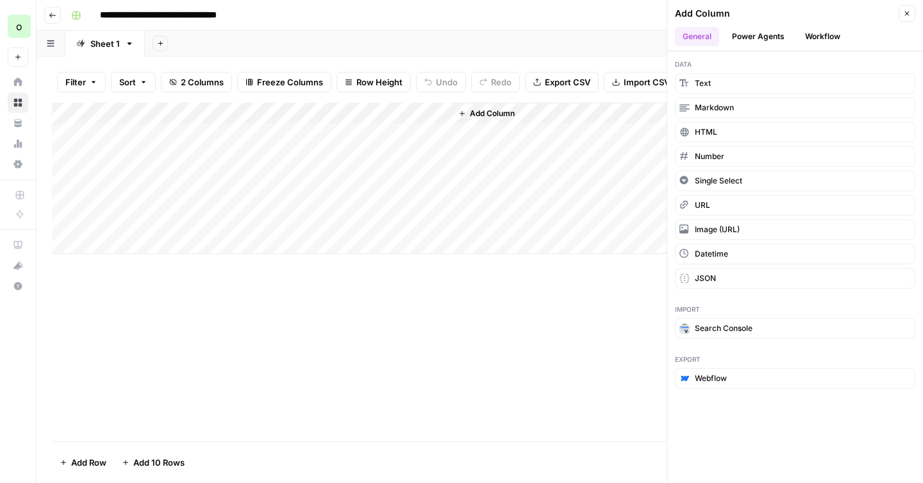
click at [748, 38] on button "Power Agents" at bounding box center [758, 36] width 68 height 19
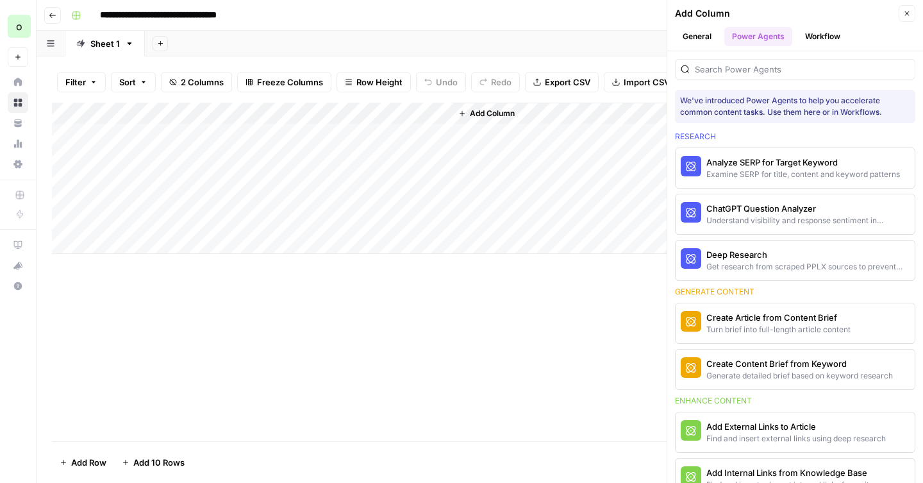
click at [747, 62] on div at bounding box center [795, 69] width 240 height 21
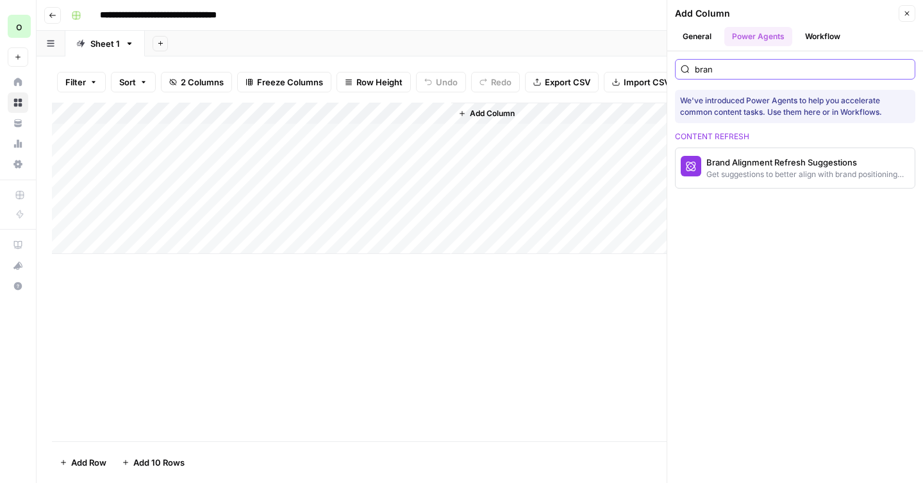
type input "brand"
click at [907, 69] on input "brand" at bounding box center [802, 69] width 215 height 13
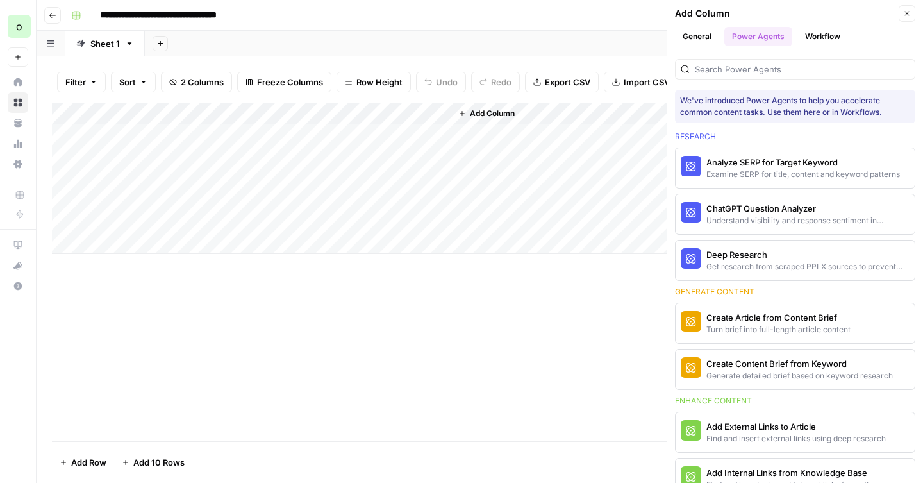
click at [696, 32] on button "General" at bounding box center [697, 36] width 44 height 19
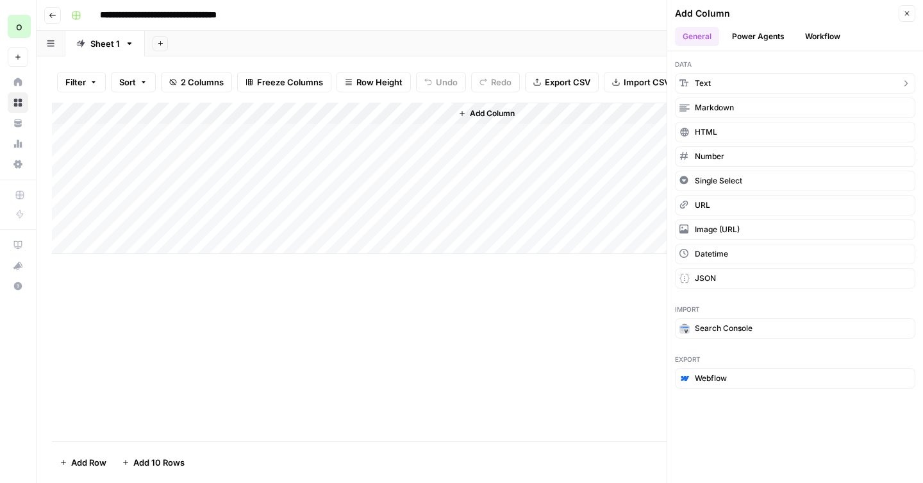
click at [702, 83] on span "Text" at bounding box center [703, 84] width 16 height 12
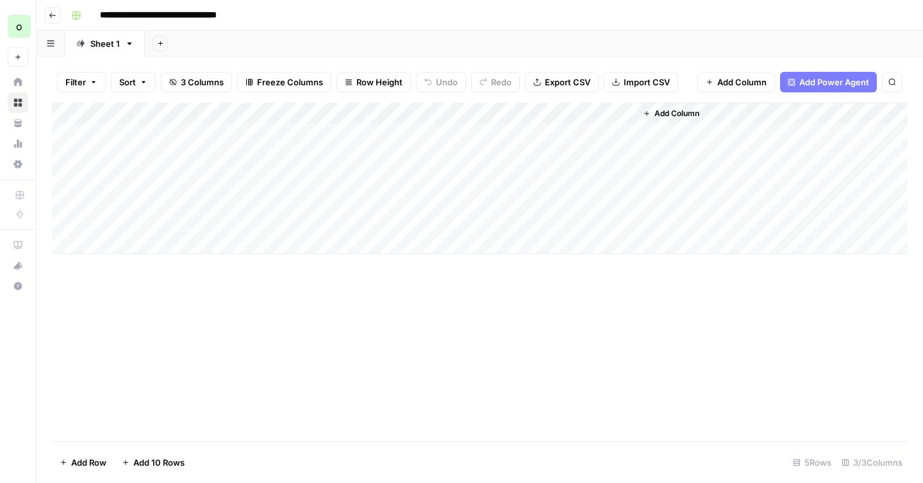
click at [509, 111] on div "Add Column" at bounding box center [479, 178] width 855 height 151
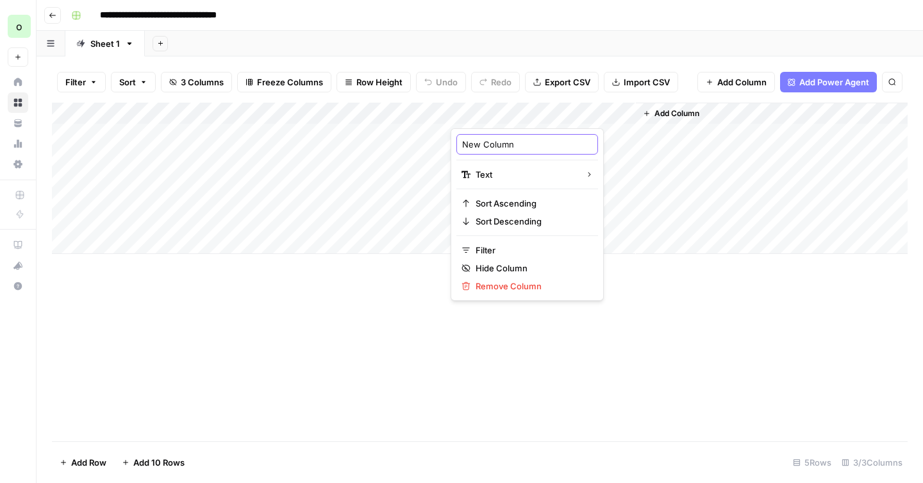
click at [494, 144] on input "New Column" at bounding box center [527, 144] width 130 height 13
type input "Brand Kit"
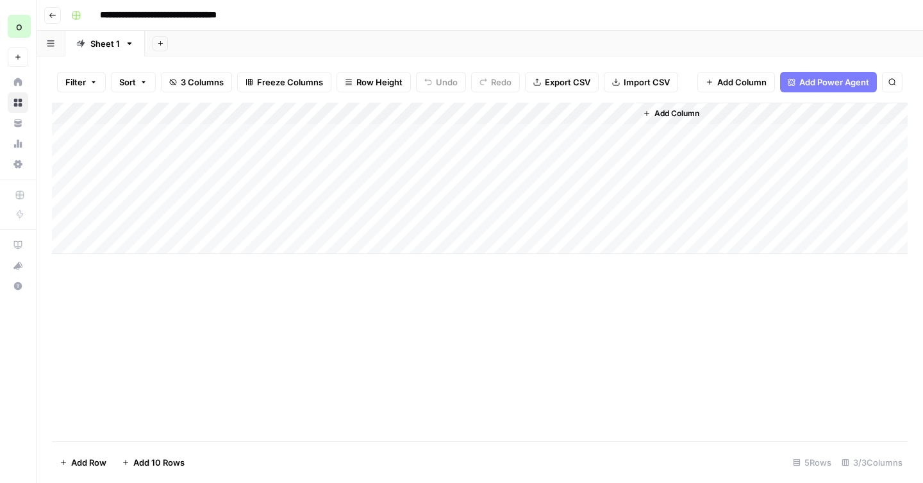
click at [518, 131] on div "Add Column" at bounding box center [479, 178] width 855 height 151
click at [525, 139] on div "Add Column" at bounding box center [479, 178] width 855 height 151
type textarea "*******"
click at [677, 139] on div "Add Column" at bounding box center [772, 178] width 272 height 151
click at [666, 117] on span "Add Column" at bounding box center [676, 114] width 45 height 12
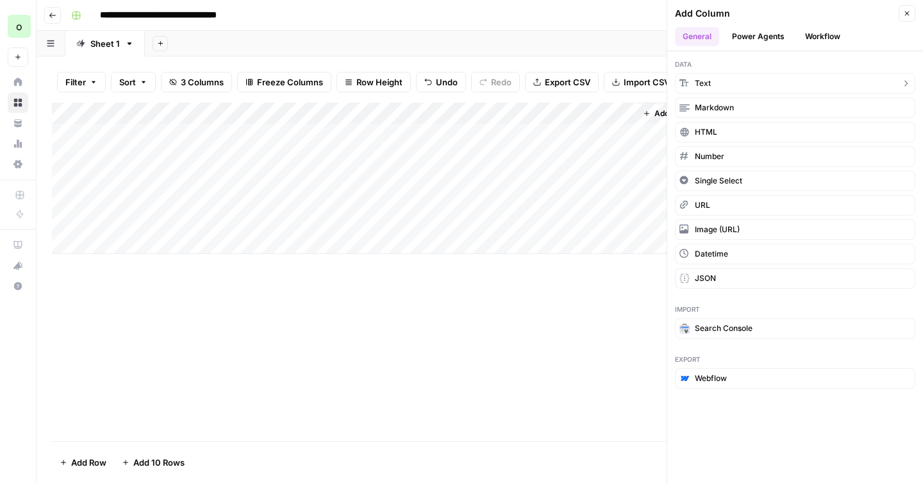
click at [714, 84] on button "Text" at bounding box center [795, 83] width 240 height 21
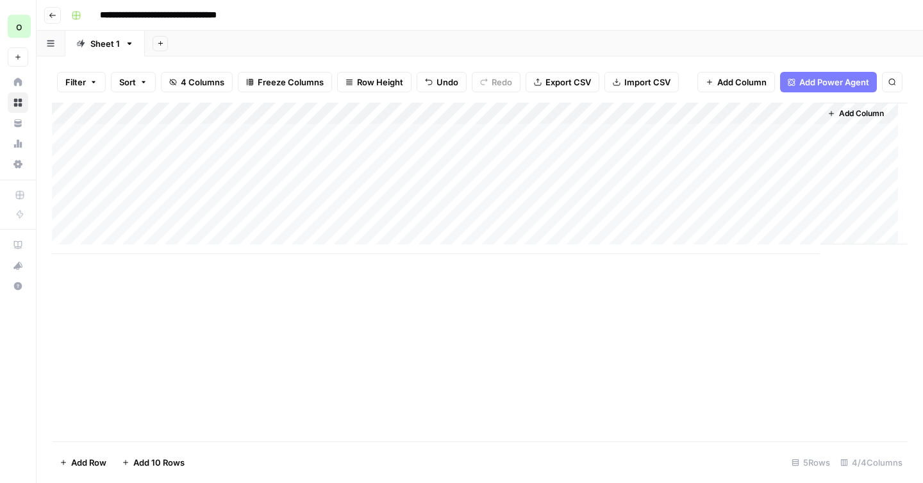
click at [684, 114] on div "Add Column" at bounding box center [479, 178] width 855 height 151
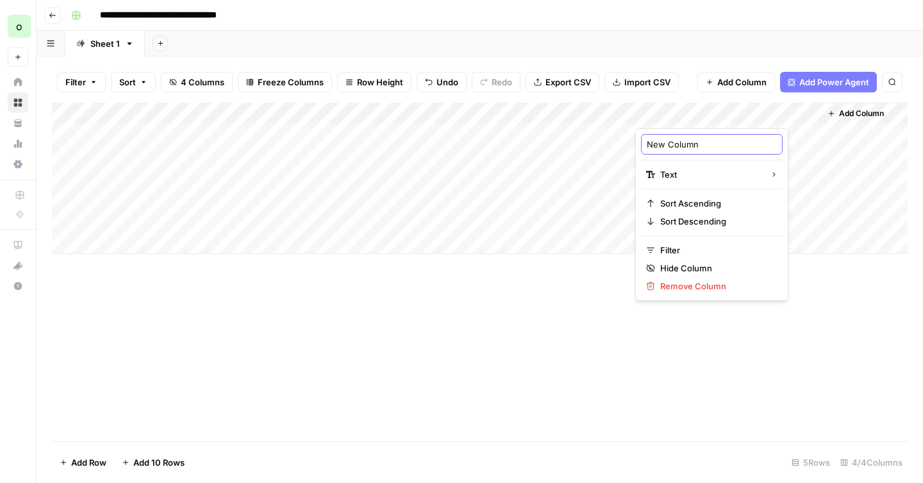
click at [675, 142] on input "New Column" at bounding box center [712, 144] width 130 height 13
type input "Knowledge Base"
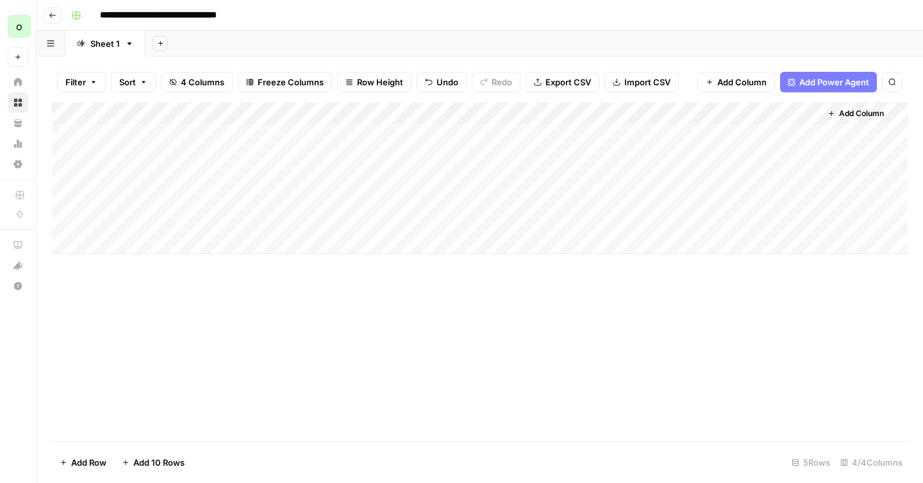
click at [611, 162] on div "Add Column" at bounding box center [479, 178] width 855 height 151
click at [663, 134] on div "Add Column" at bounding box center [479, 178] width 855 height 151
type textarea "*******"
click at [354, 133] on div "Add Column" at bounding box center [479, 178] width 855 height 151
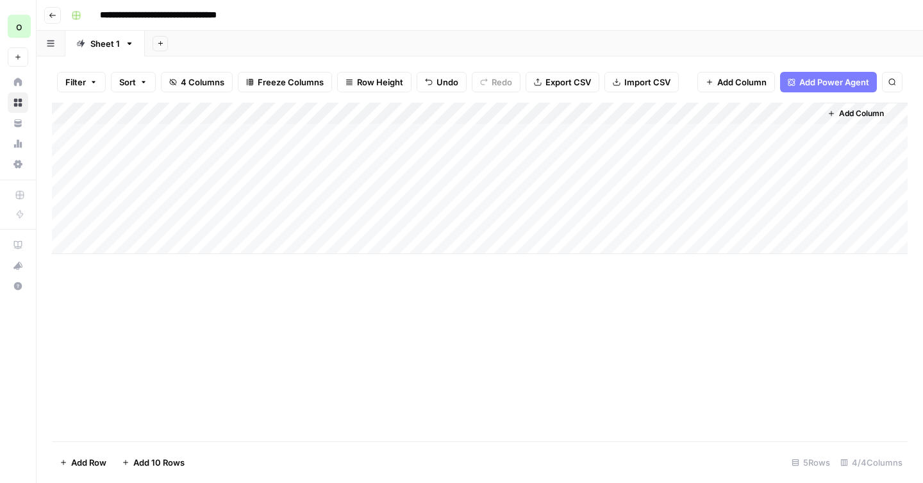
drag, startPoint x: 552, startPoint y: 110, endPoint x: 346, endPoint y: 104, distance: 206.4
click at [346, 104] on div "Add Column" at bounding box center [479, 178] width 855 height 151
drag, startPoint x: 676, startPoint y: 114, endPoint x: 552, endPoint y: 116, distance: 124.3
click at [552, 116] on div "Add Column" at bounding box center [479, 178] width 855 height 151
click at [728, 130] on div "Add Column" at bounding box center [479, 178] width 855 height 151
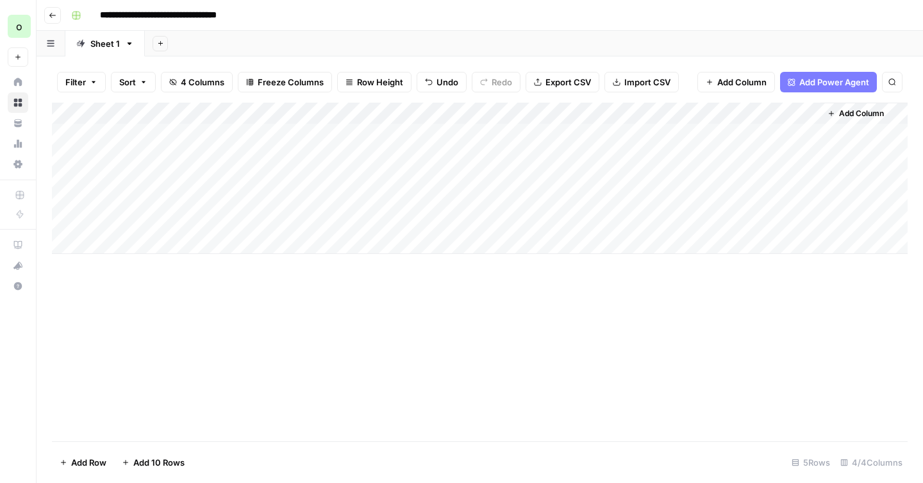
click at [726, 116] on div "Add Column" at bounding box center [479, 178] width 855 height 151
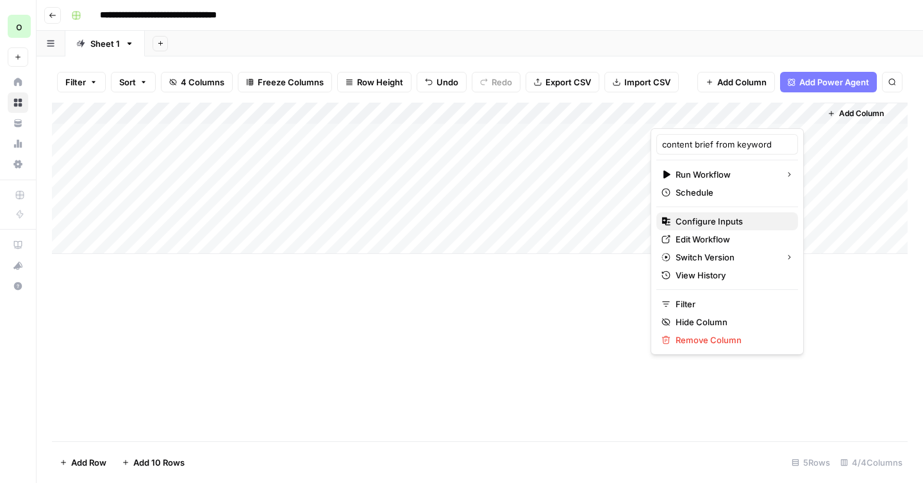
click at [717, 220] on span "Configure Inputs" at bounding box center [731, 221] width 112 height 13
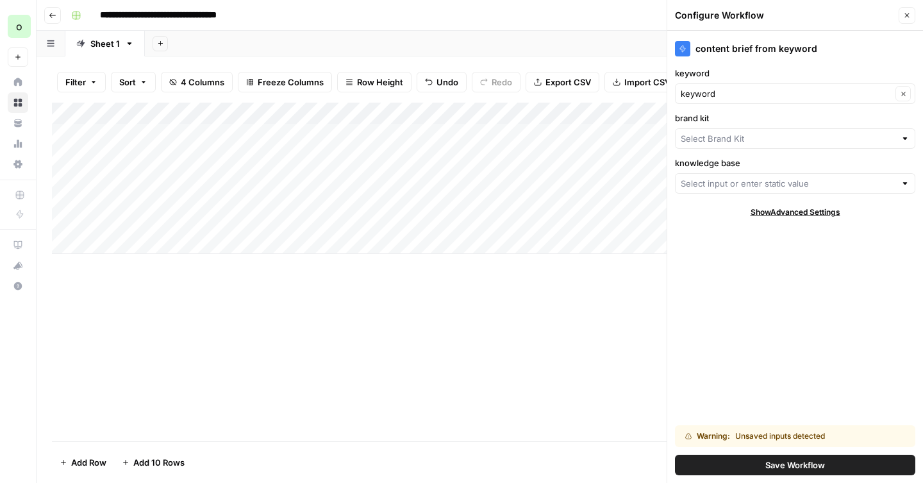
click at [906, 143] on div at bounding box center [904, 138] width 9 height 13
click at [780, 181] on span "MariaDB" at bounding box center [792, 186] width 213 height 13
type input "MariaDB"
click at [909, 183] on div at bounding box center [904, 183] width 9 height 13
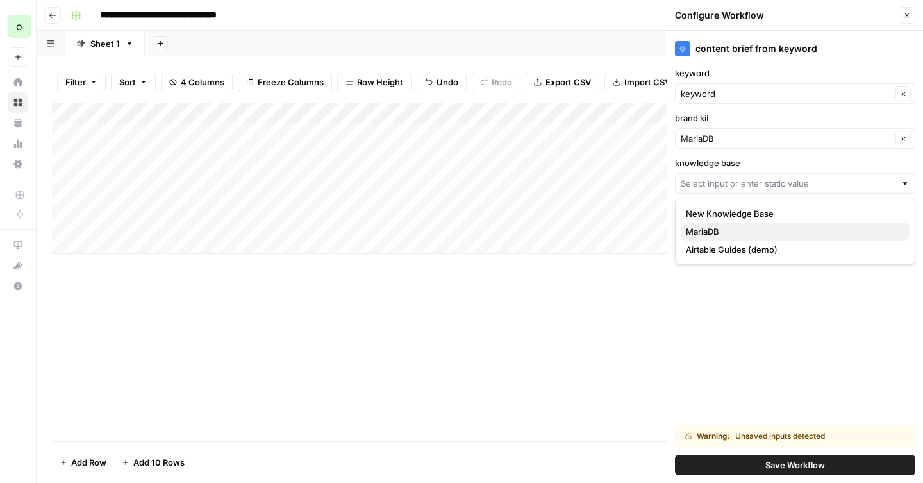
click at [739, 226] on span "MariaDB" at bounding box center [792, 231] width 213 height 13
type input "MariaDB"
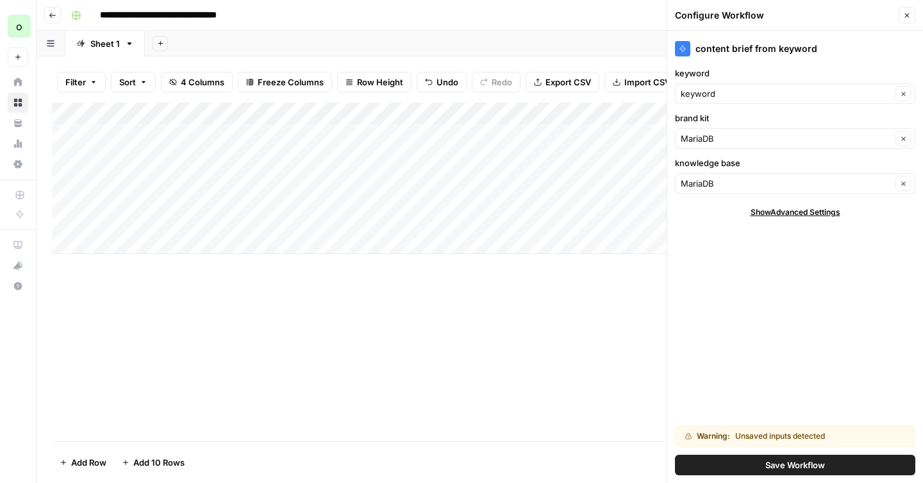
click at [775, 460] on span "Save Workflow" at bounding box center [795, 464] width 60 height 13
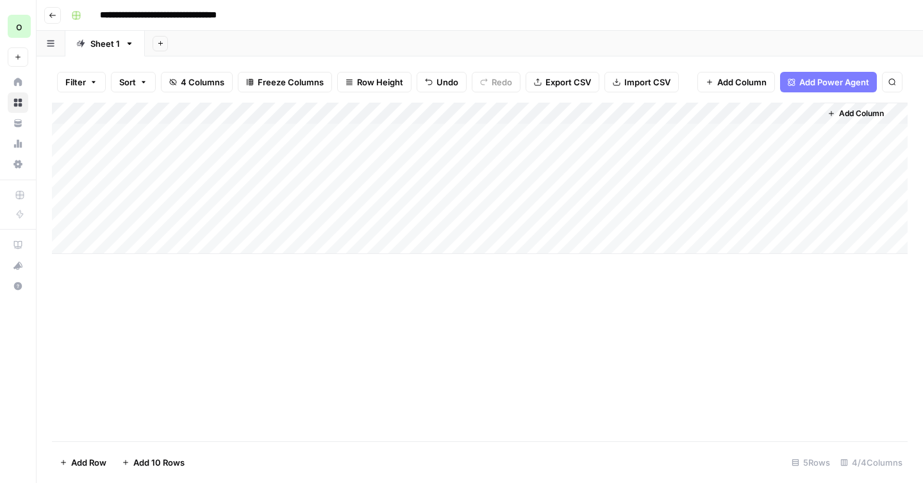
click at [641, 113] on div "Add Column" at bounding box center [479, 178] width 855 height 151
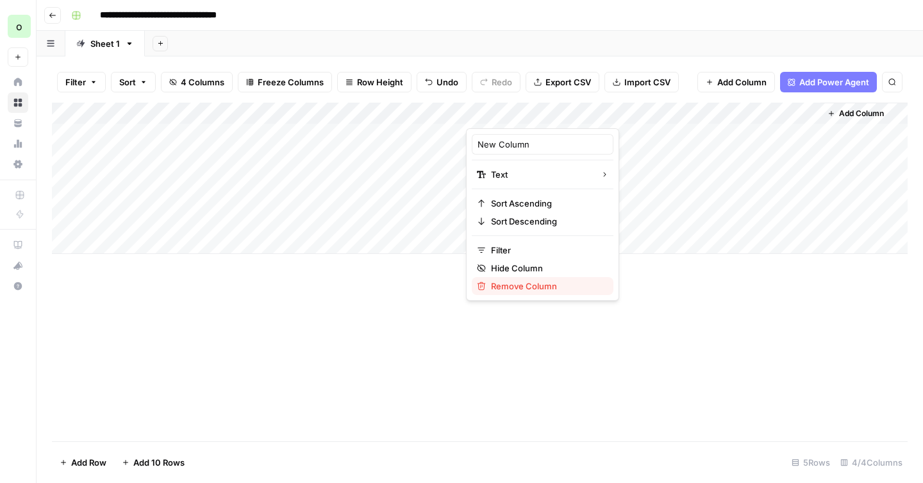
click at [495, 283] on span "Remove Column" at bounding box center [547, 285] width 112 height 13
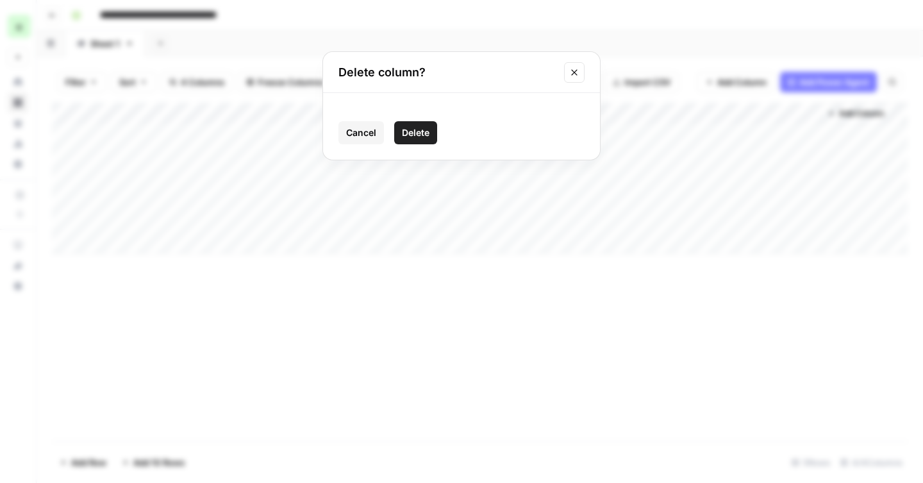
click at [424, 135] on span "Delete" at bounding box center [416, 132] width 28 height 13
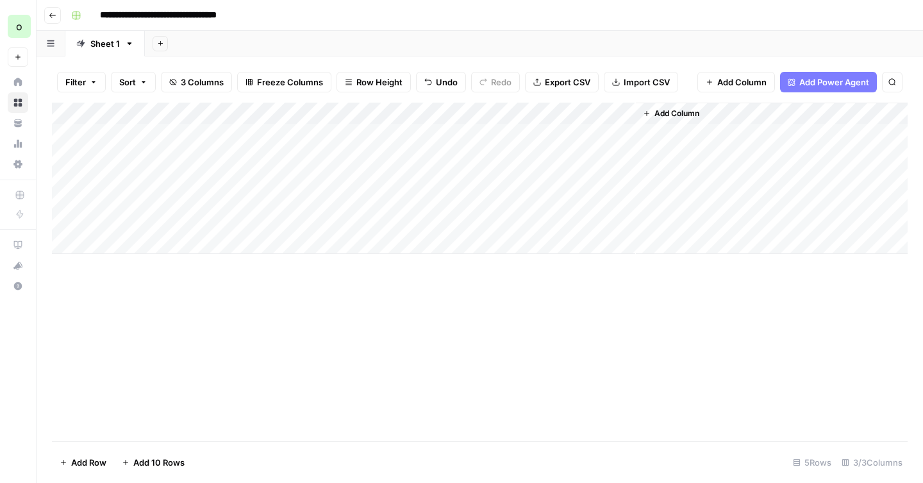
click at [458, 112] on div "Add Column" at bounding box center [479, 178] width 855 height 151
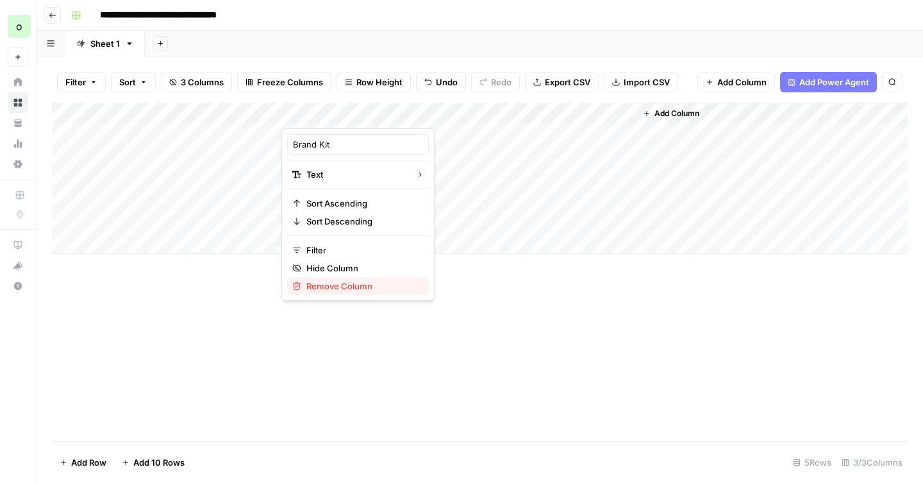
click at [328, 287] on span "Remove Column" at bounding box center [362, 285] width 112 height 13
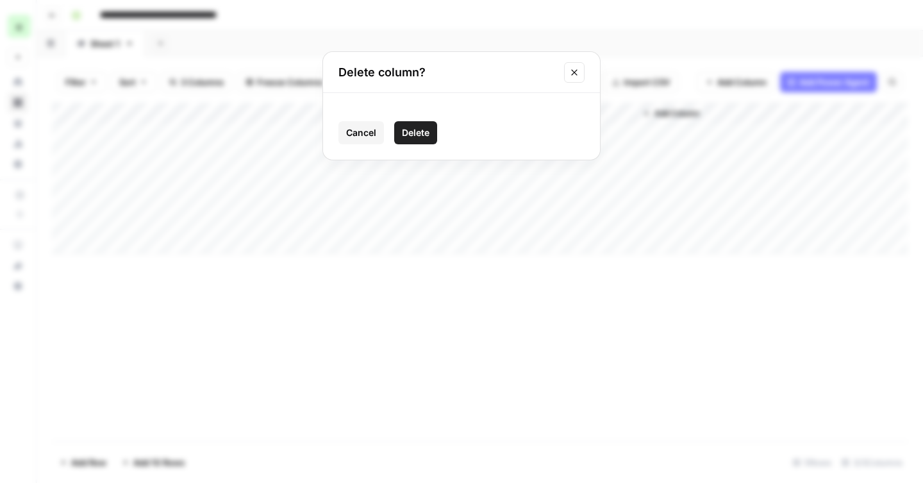
click at [427, 135] on span "Delete" at bounding box center [416, 132] width 28 height 13
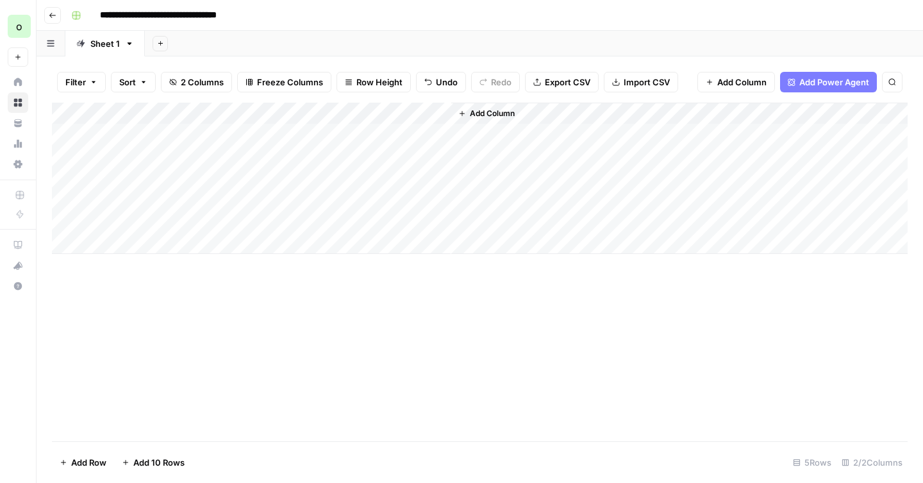
click at [367, 133] on div "Add Column" at bounding box center [479, 178] width 855 height 151
click at [551, 133] on div "Add Column" at bounding box center [479, 178] width 855 height 151
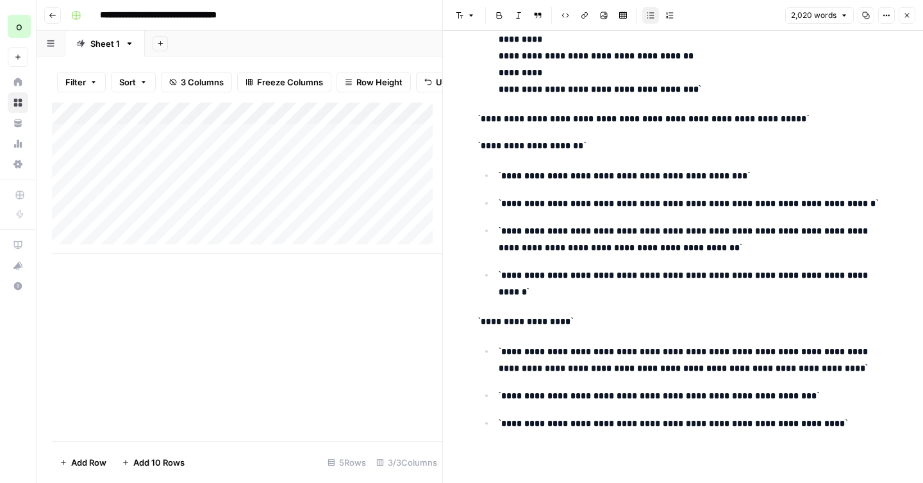
scroll to position [7216, 0]
click at [903, 18] on icon "button" at bounding box center [907, 16] width 8 height 8
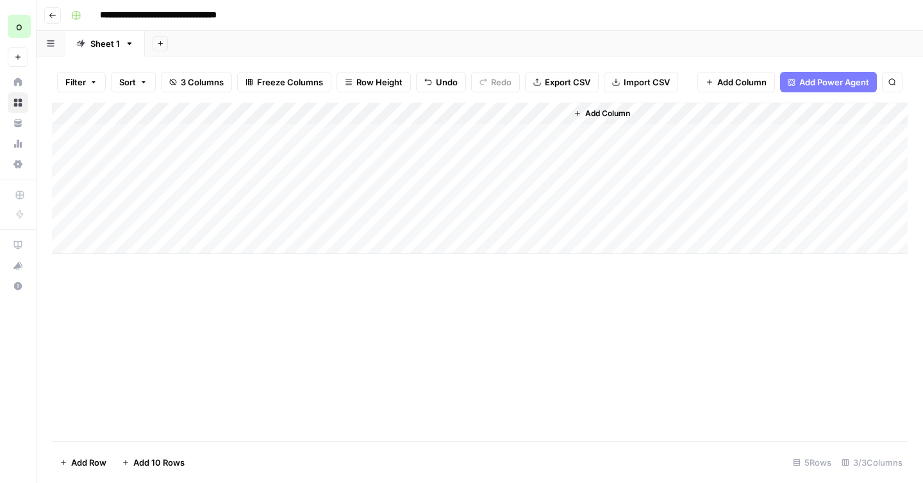
click at [49, 12] on icon "button" at bounding box center [53, 16] width 8 height 8
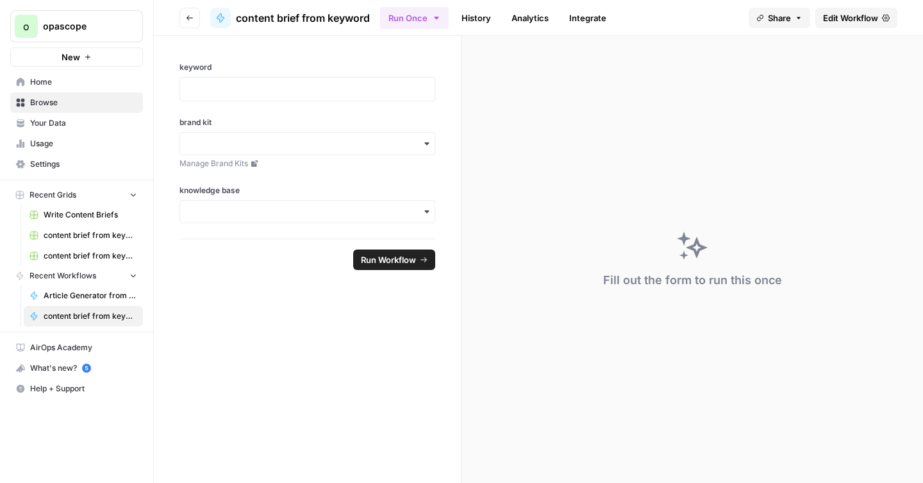
click at [17, 142] on icon at bounding box center [20, 143] width 9 height 9
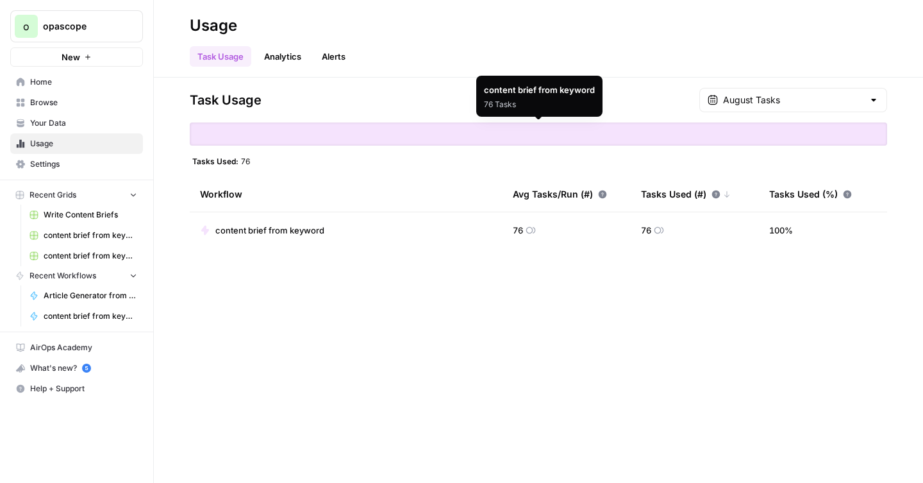
click at [68, 163] on span "Settings" at bounding box center [83, 164] width 107 height 12
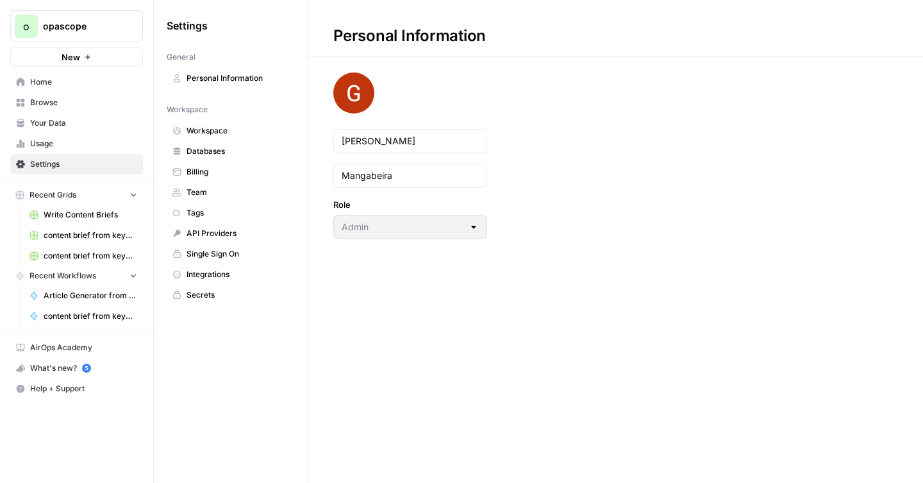
click at [195, 169] on span "Billing" at bounding box center [237, 172] width 102 height 12
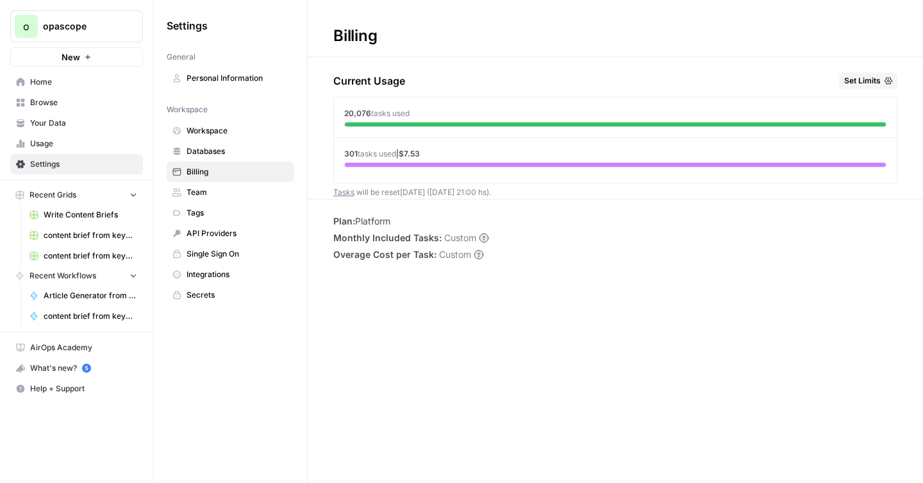
click at [346, 190] on link "Tasks" at bounding box center [343, 192] width 21 height 10
click at [889, 77] on icon "button" at bounding box center [888, 81] width 8 height 8
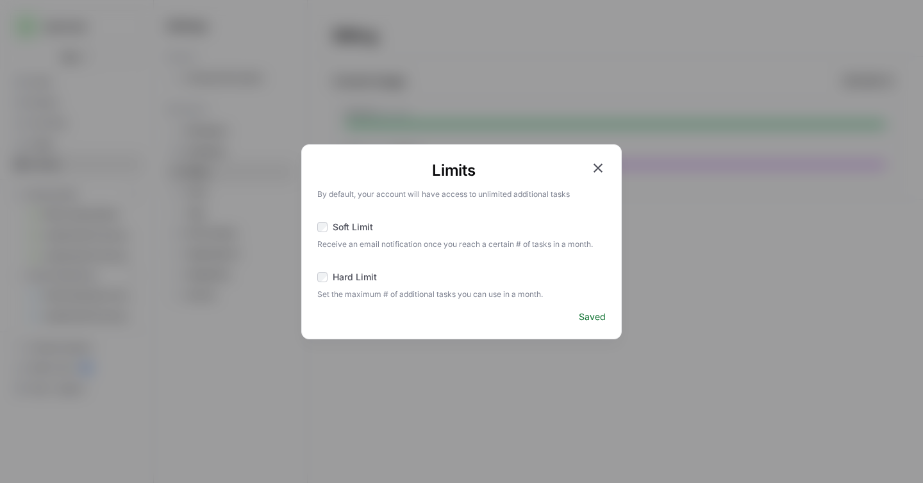
click at [597, 165] on icon "button" at bounding box center [597, 167] width 15 height 15
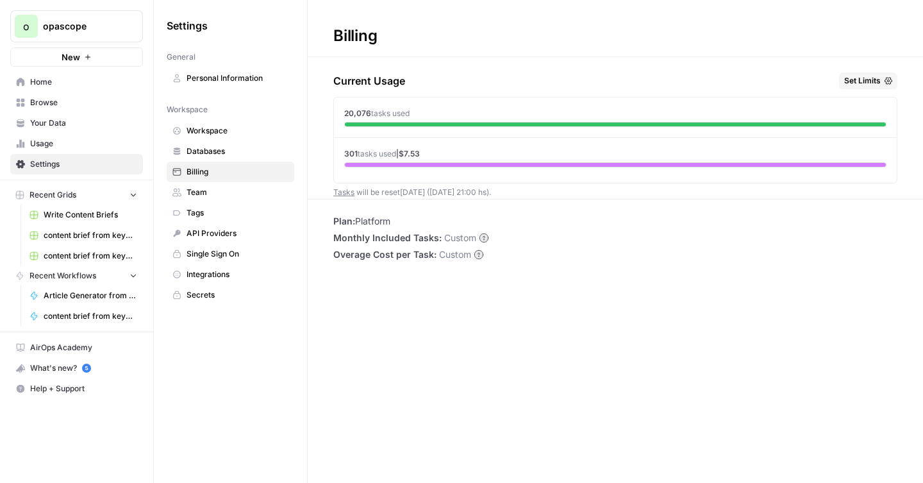
click at [371, 117] on span "tasks used" at bounding box center [390, 113] width 38 height 10
click at [206, 188] on span "Team" at bounding box center [237, 192] width 102 height 12
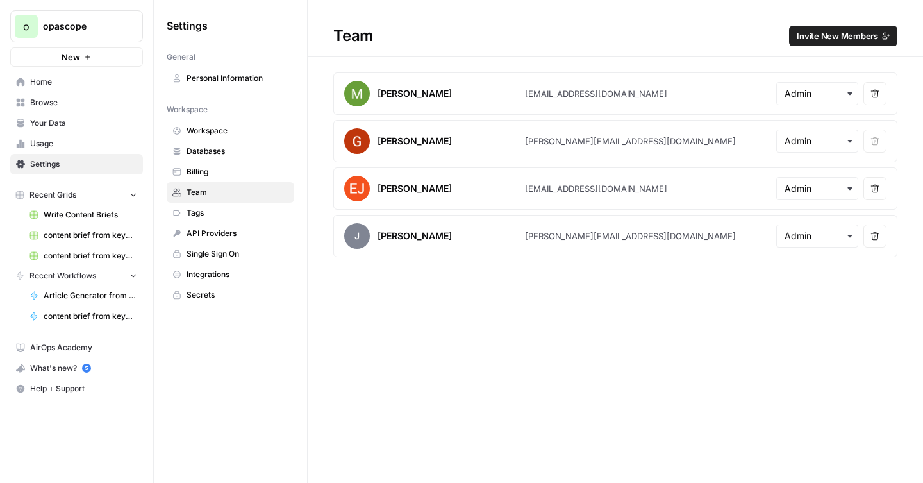
click at [225, 178] on link "Billing" at bounding box center [231, 171] width 128 height 21
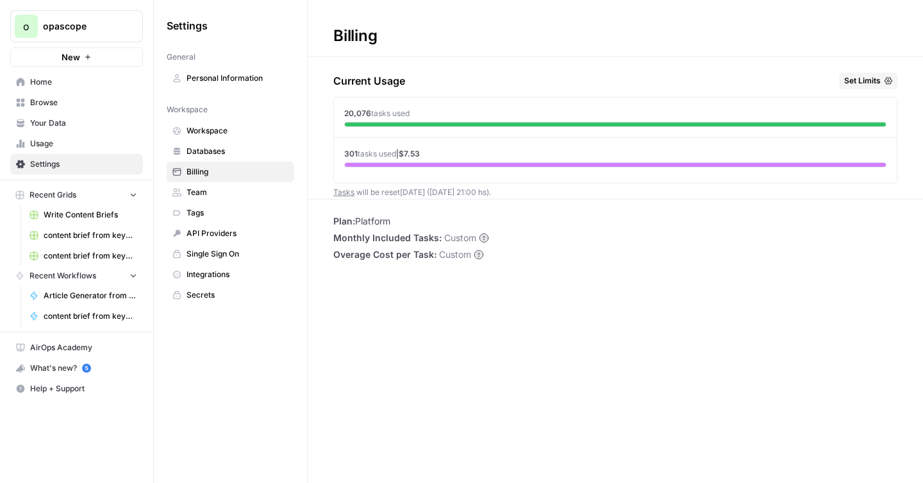
click at [215, 213] on span "Tags" at bounding box center [237, 213] width 102 height 12
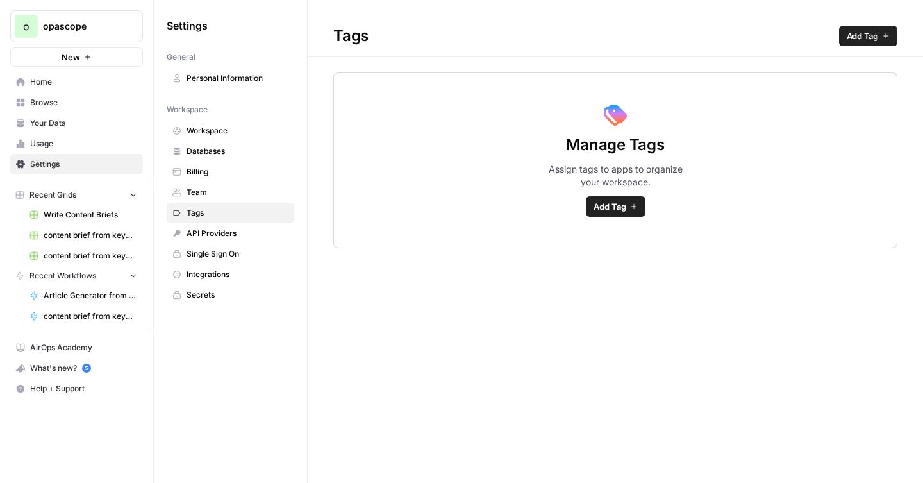
click at [215, 233] on span "API Providers" at bounding box center [237, 233] width 102 height 12
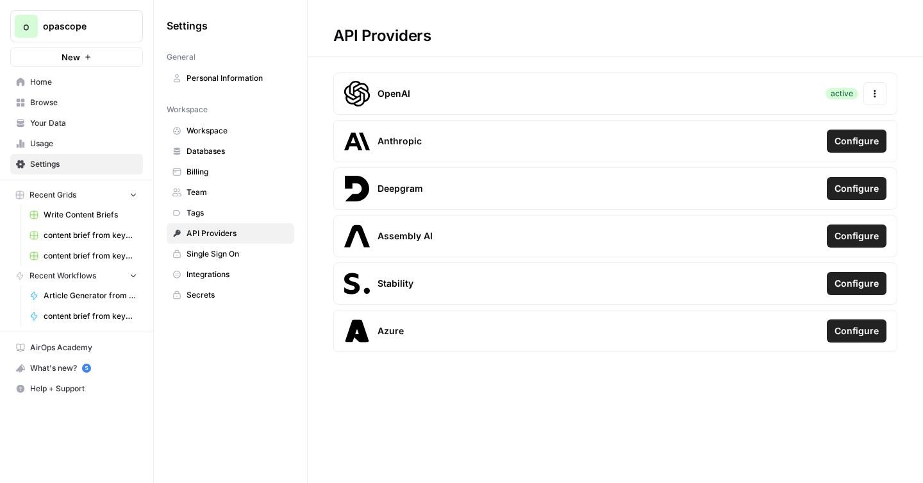
click at [89, 251] on span "content brief from keyword Grid" at bounding box center [91, 256] width 94 height 12
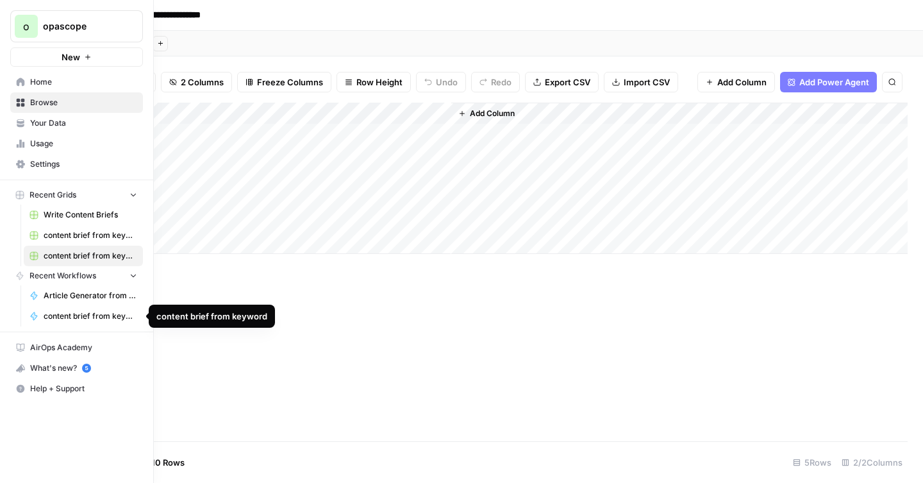
click at [85, 313] on span "content brief from keyword" at bounding box center [91, 316] width 94 height 12
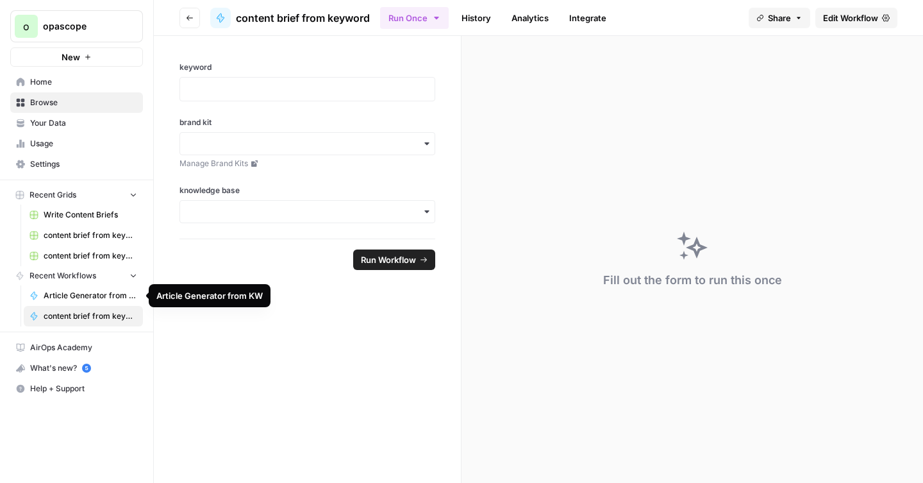
click at [88, 298] on span "Article Generator from KW" at bounding box center [91, 296] width 94 height 12
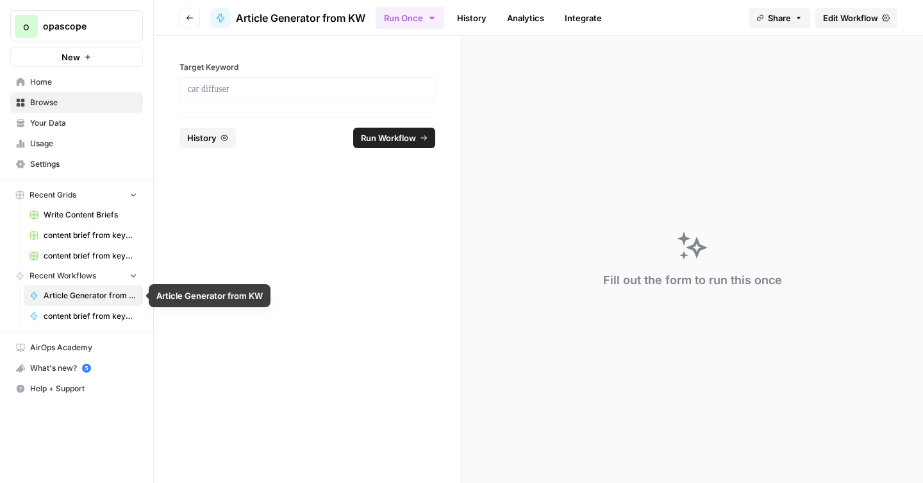
click at [84, 314] on span "content brief from keyword" at bounding box center [91, 316] width 94 height 12
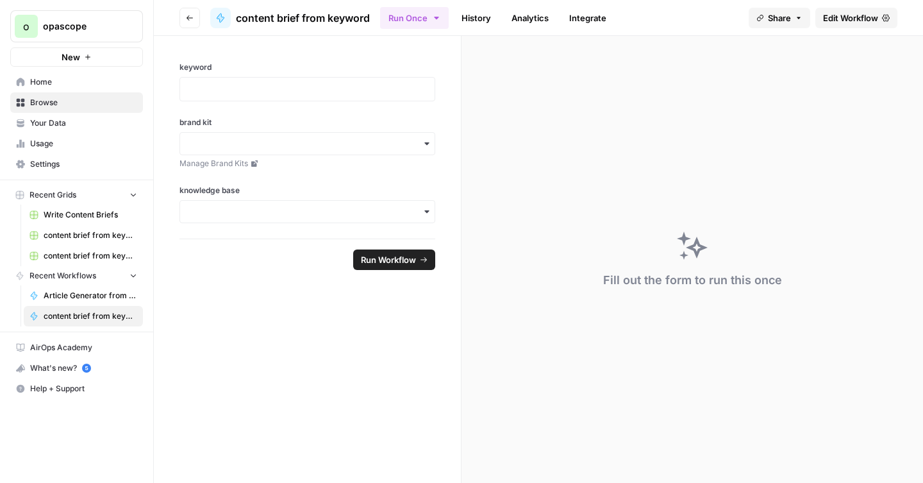
click at [60, 128] on span "Your Data" at bounding box center [83, 123] width 107 height 12
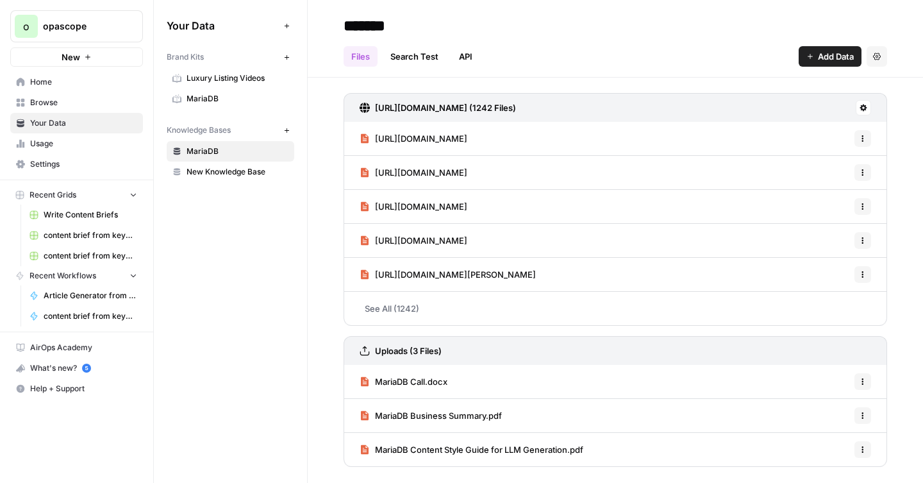
click at [55, 144] on span "Usage" at bounding box center [83, 144] width 107 height 12
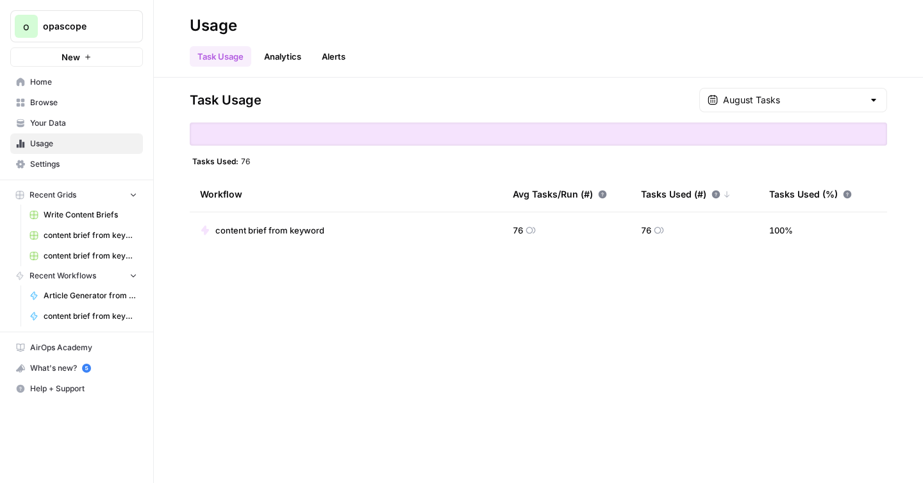
click at [266, 54] on link "Analytics" at bounding box center [282, 56] width 53 height 21
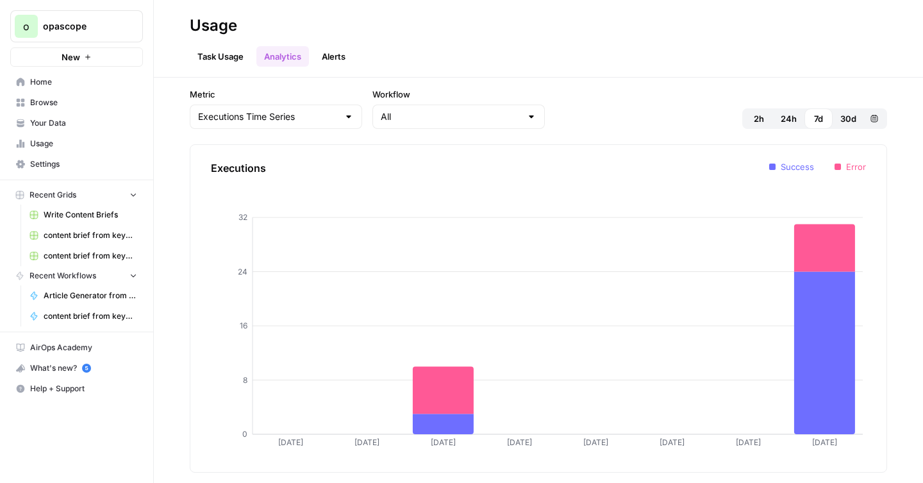
click at [342, 48] on link "Alerts" at bounding box center [333, 56] width 39 height 21
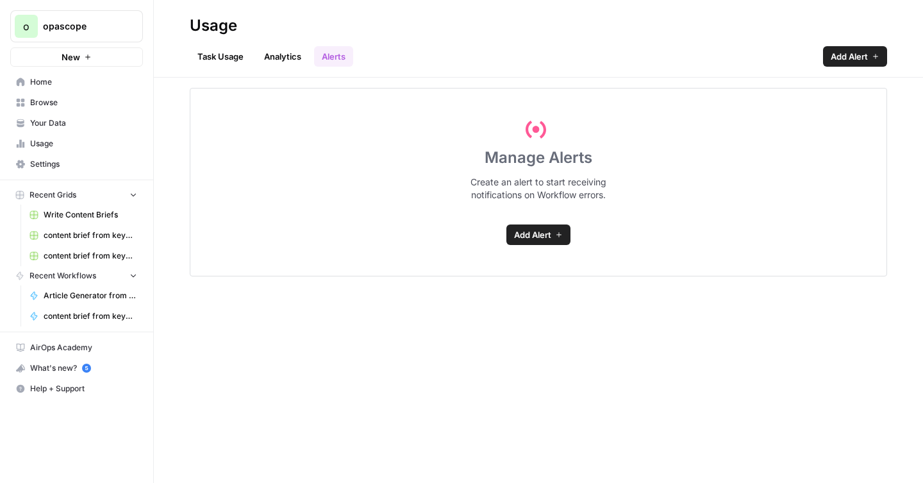
click at [194, 53] on link "Task Usage" at bounding box center [221, 56] width 62 height 21
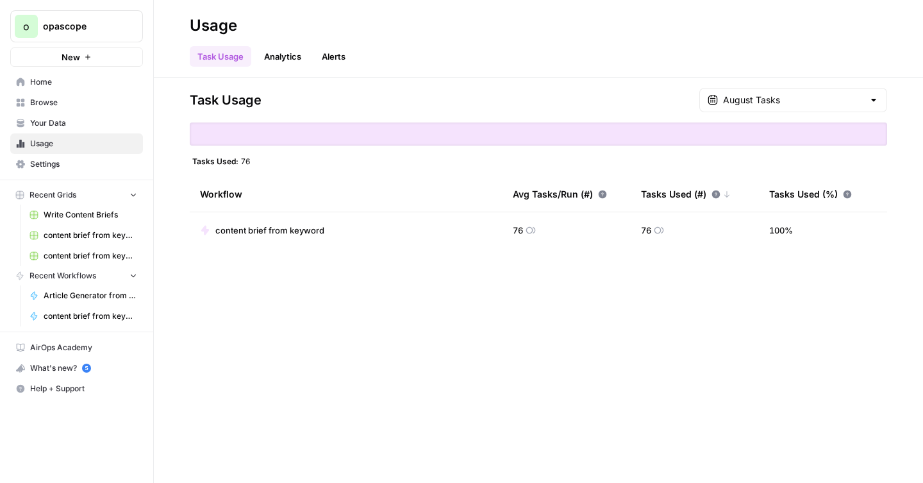
click at [522, 230] on span "76" at bounding box center [518, 230] width 10 height 13
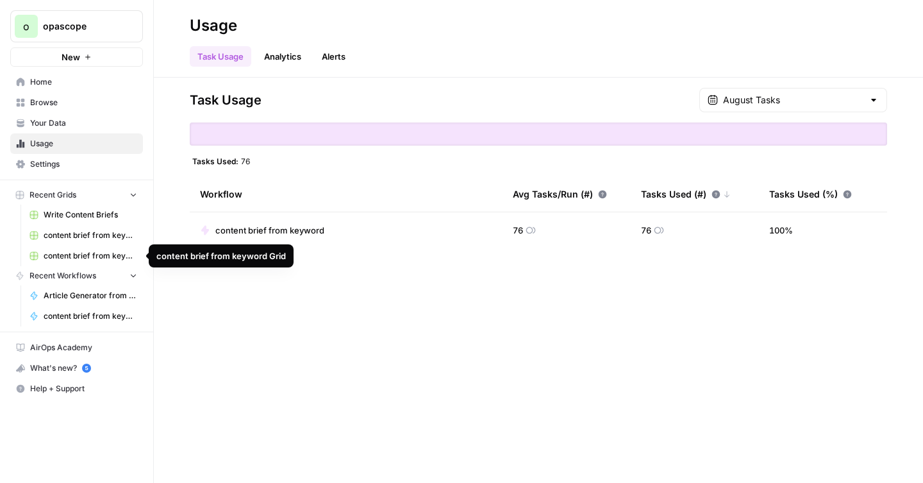
click at [83, 295] on span "Article Generator from KW" at bounding box center [91, 296] width 94 height 12
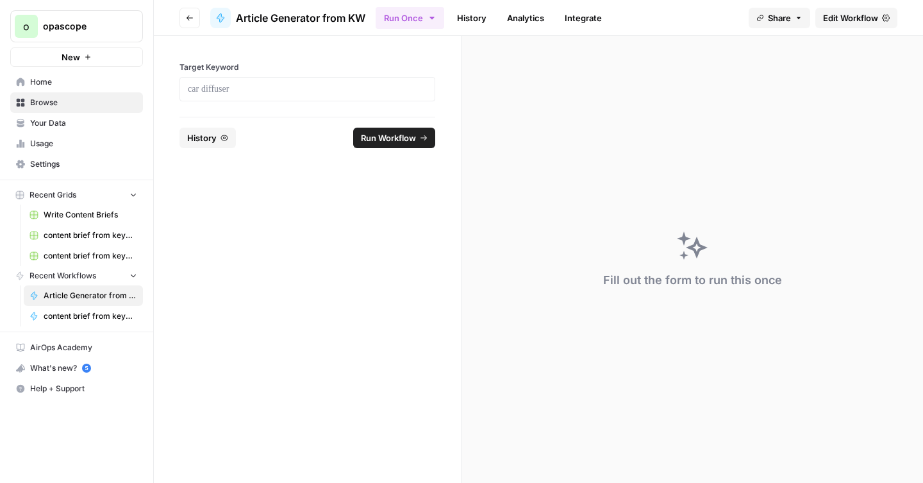
click at [836, 23] on span "Edit Workflow" at bounding box center [850, 18] width 55 height 13
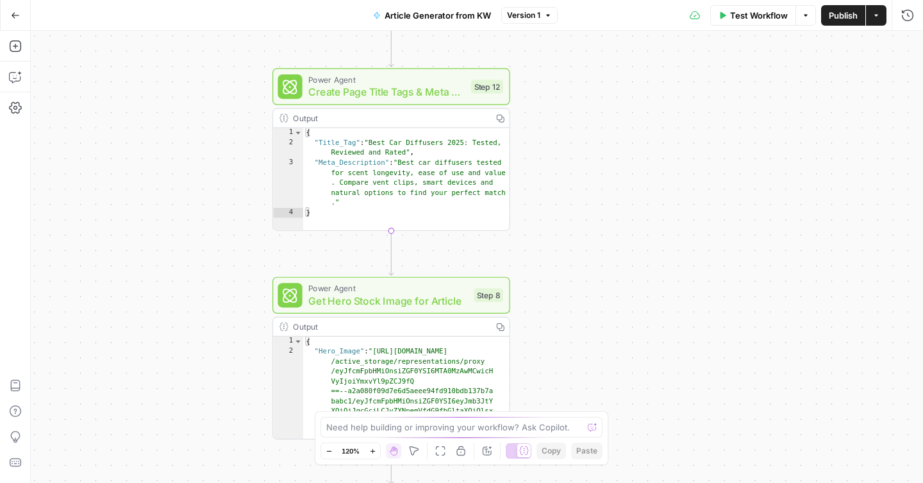
drag, startPoint x: 557, startPoint y: 267, endPoint x: 574, endPoint y: 40, distance: 227.5
click at [574, 42] on div "Workflow Set Inputs Inputs Power Agent Create Content Brief from Keyword Step 6…" at bounding box center [477, 257] width 892 height 452
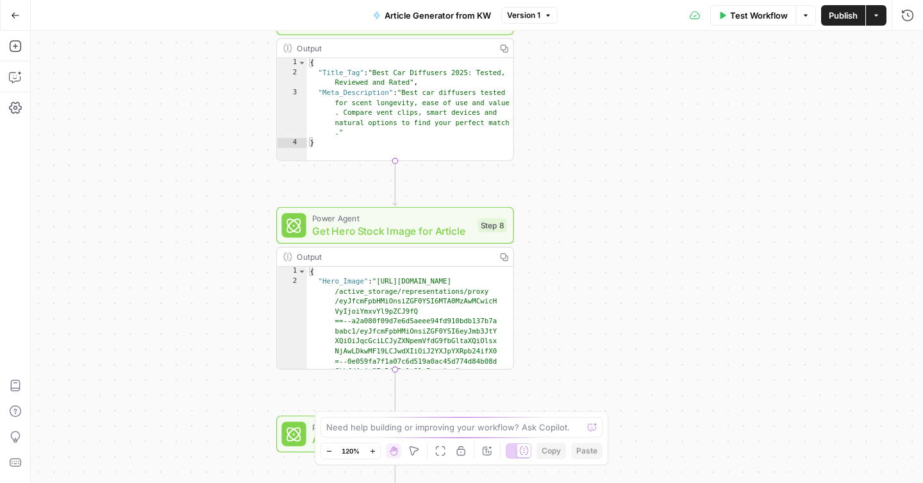
drag, startPoint x: 554, startPoint y: 236, endPoint x: 574, endPoint y: 70, distance: 166.6
click at [574, 70] on div "Workflow Set Inputs Inputs Power Agent Create Content Brief from Keyword Step 6…" at bounding box center [477, 257] width 892 height 452
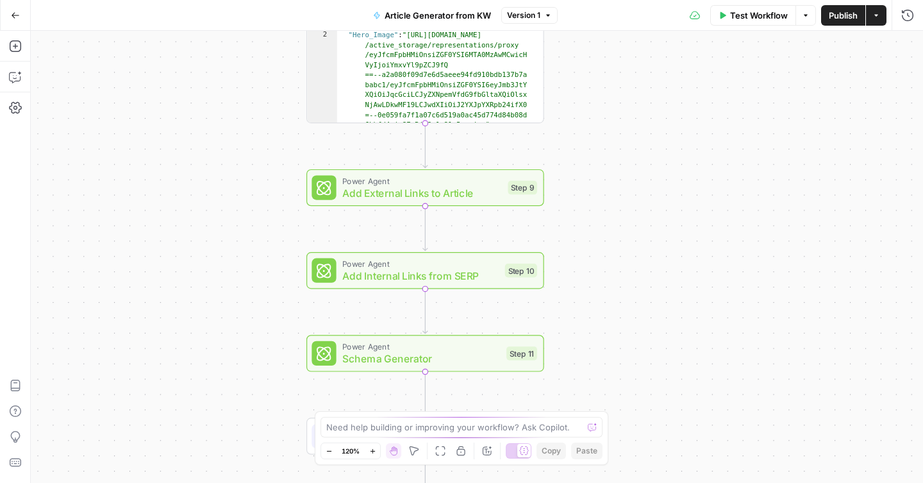
drag, startPoint x: 583, startPoint y: 241, endPoint x: 596, endPoint y: 94, distance: 147.9
click at [596, 94] on div "Workflow Set Inputs Inputs Power Agent Create Content Brief from Keyword Step 6…" at bounding box center [477, 257] width 892 height 452
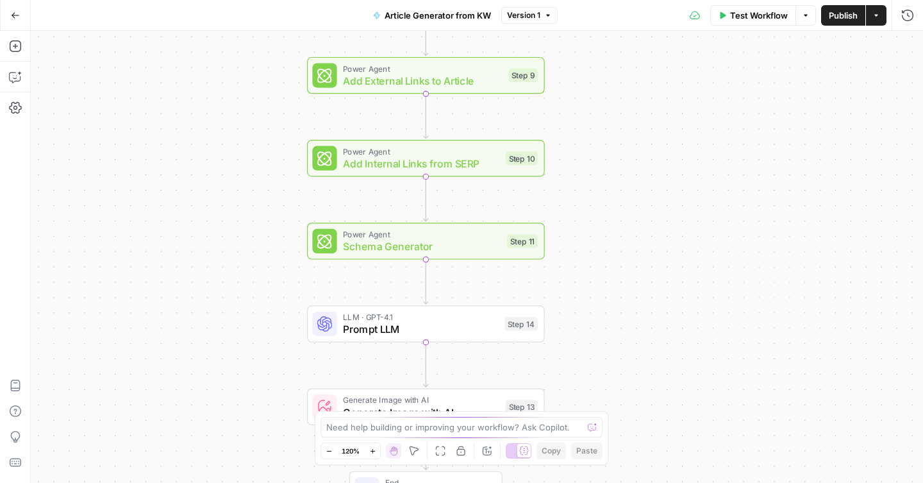
drag, startPoint x: 595, startPoint y: 258, endPoint x: 595, endPoint y: 145, distance: 112.1
click at [595, 145] on div "Workflow Set Inputs Inputs Power Agent Create Content Brief from Keyword Step 6…" at bounding box center [477, 257] width 892 height 452
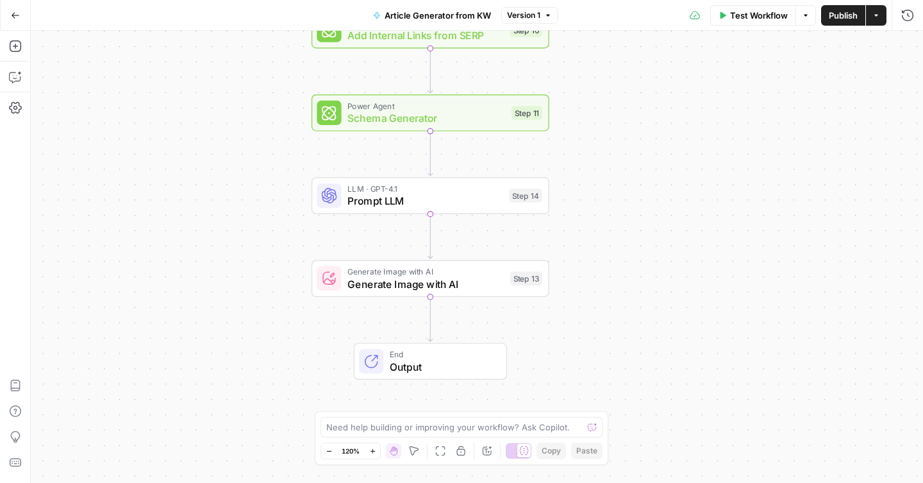
drag, startPoint x: 593, startPoint y: 295, endPoint x: 597, endPoint y: 167, distance: 128.2
click at [597, 167] on div "Workflow Set Inputs Inputs Power Agent Create Content Brief from Keyword Step 6…" at bounding box center [477, 257] width 892 height 452
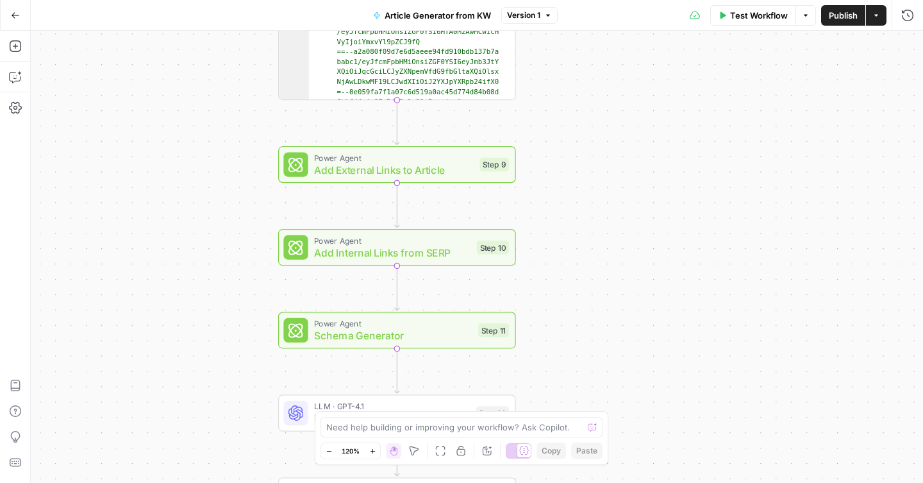
drag, startPoint x: 270, startPoint y: 78, endPoint x: 237, endPoint y: 316, distance: 240.6
click at [236, 313] on div "Workflow Set Inputs Inputs Power Agent Create Content Brief from Keyword Step 6…" at bounding box center [477, 257] width 892 height 452
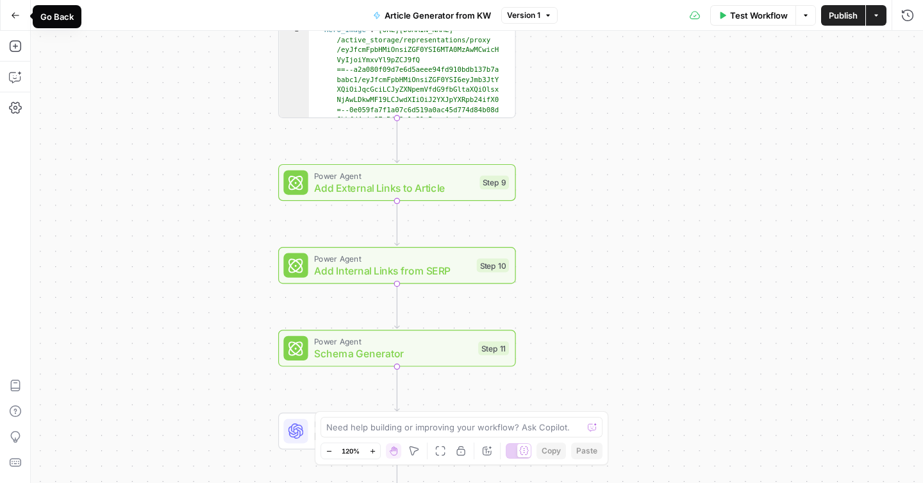
click at [18, 17] on icon "button" at bounding box center [15, 15] width 9 height 9
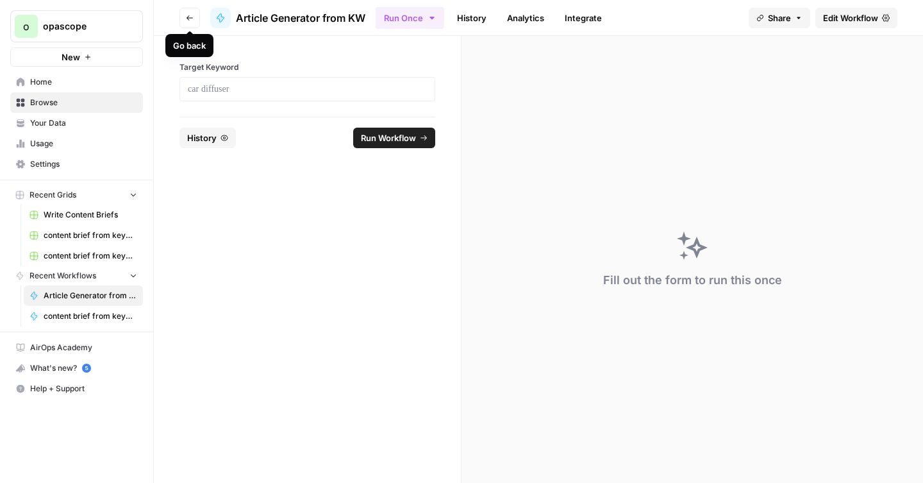
click at [194, 15] on button "Go back" at bounding box center [189, 18] width 21 height 21
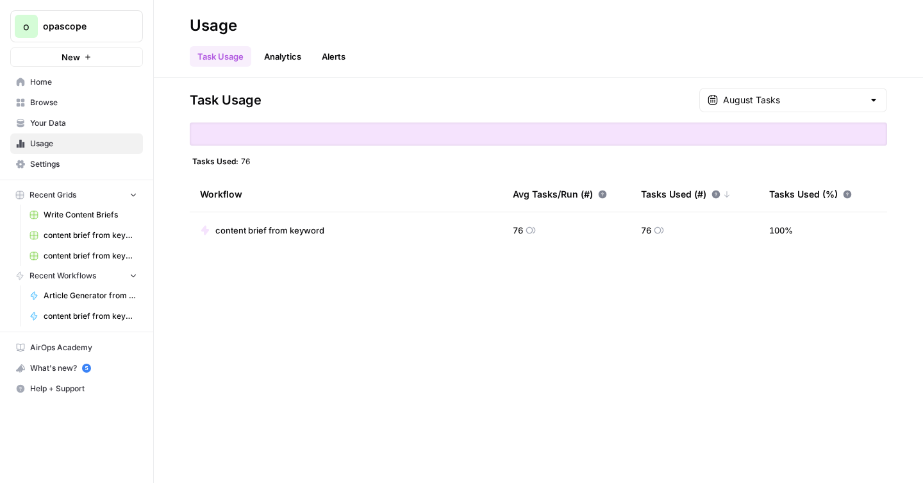
click at [57, 86] on span "Home" at bounding box center [83, 82] width 107 height 12
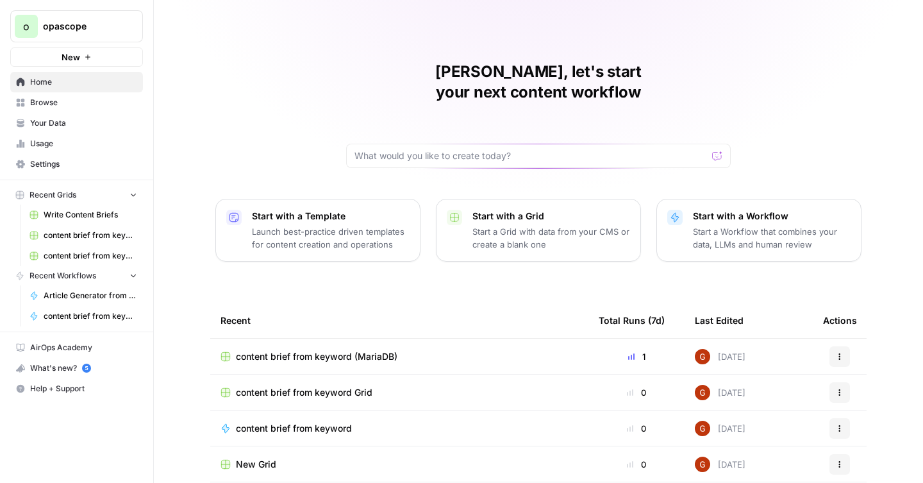
click at [759, 225] on p "Start a Workflow that combines your data, LLMs and human review" at bounding box center [772, 238] width 158 height 26
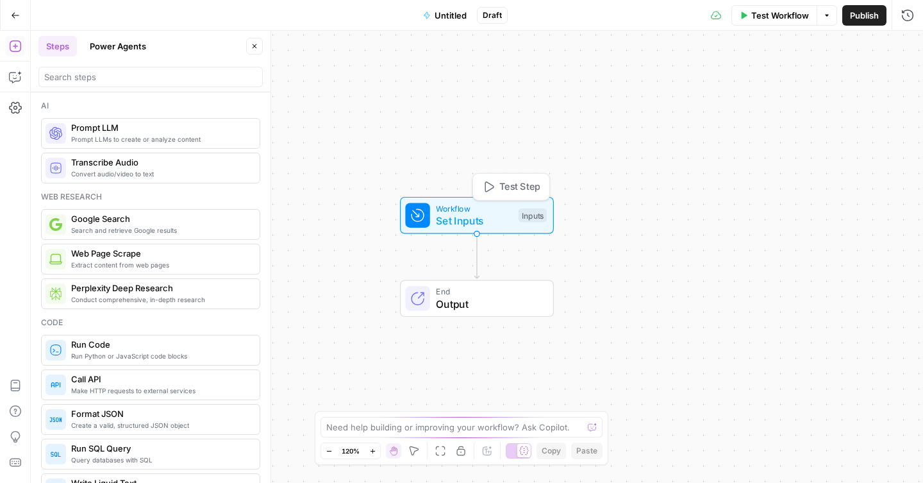
click at [456, 217] on span "Set Inputs" at bounding box center [474, 220] width 76 height 15
click at [760, 92] on span "Add Field" at bounding box center [778, 87] width 37 height 13
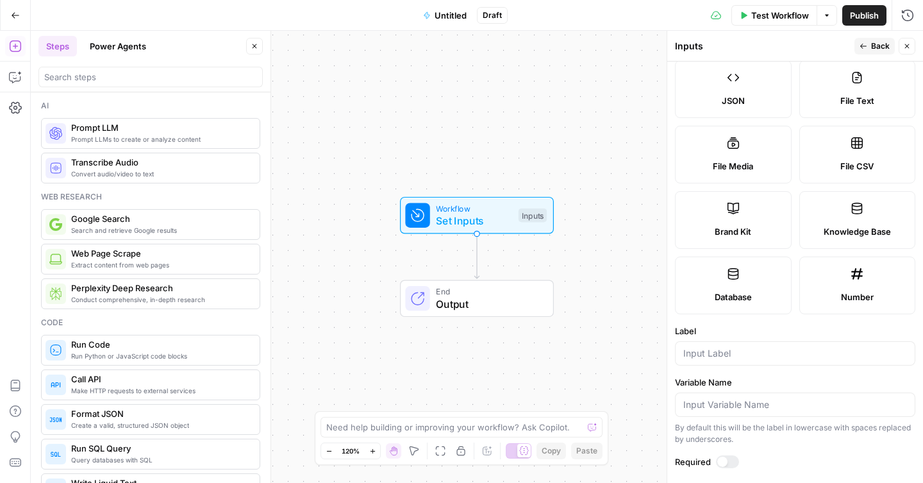
scroll to position [153, 0]
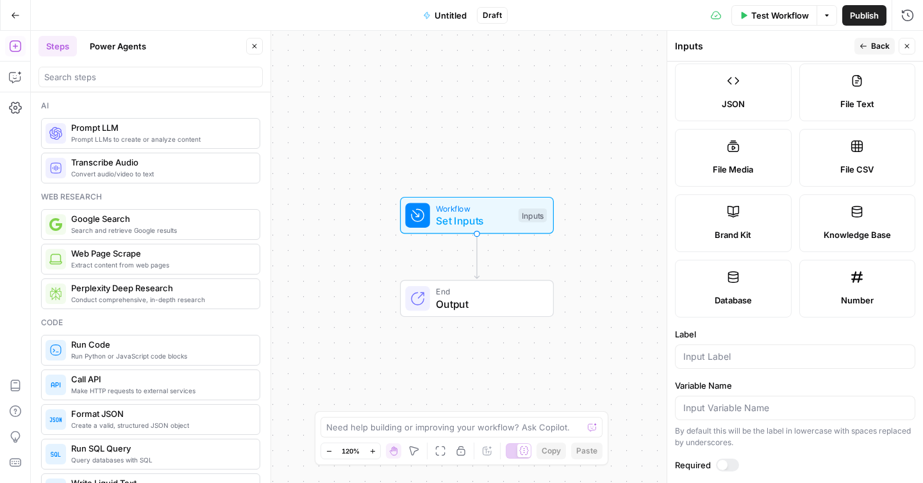
click at [729, 284] on label "Database" at bounding box center [733, 289] width 117 height 58
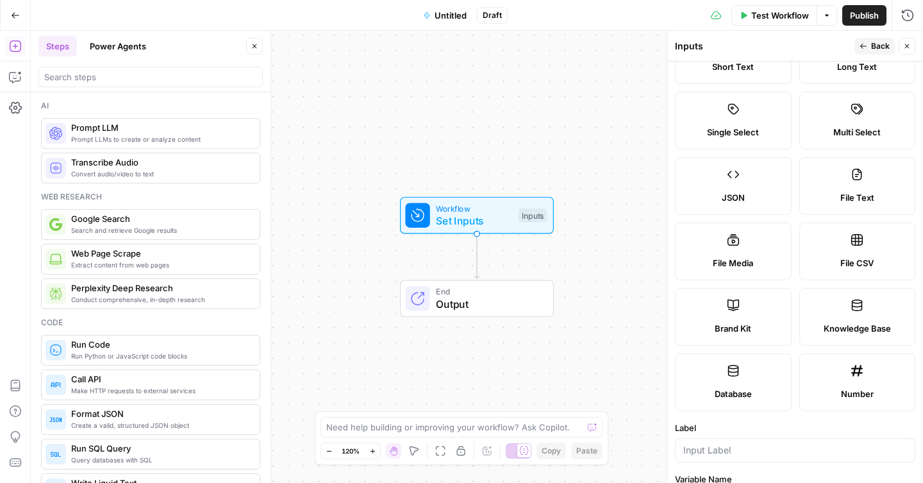
scroll to position [0, 0]
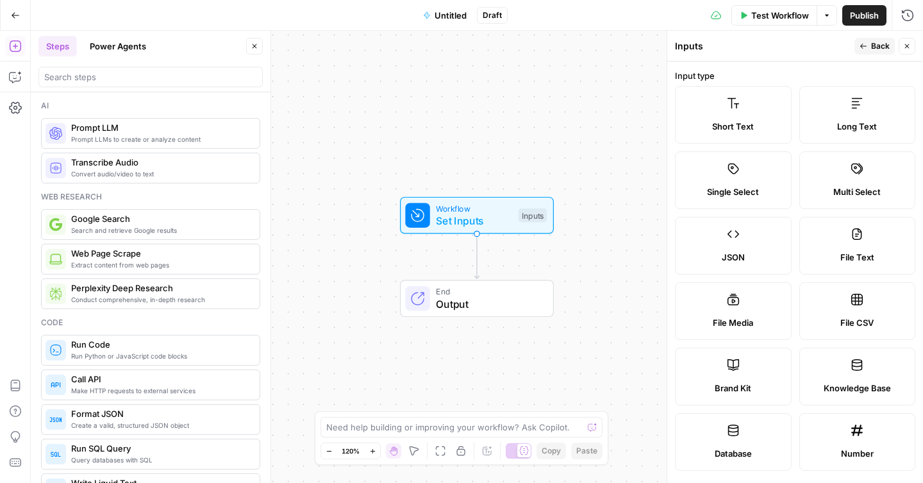
click at [840, 120] on span "Long Text" at bounding box center [857, 126] width 40 height 13
click at [444, 16] on span "Untitled" at bounding box center [450, 15] width 32 height 13
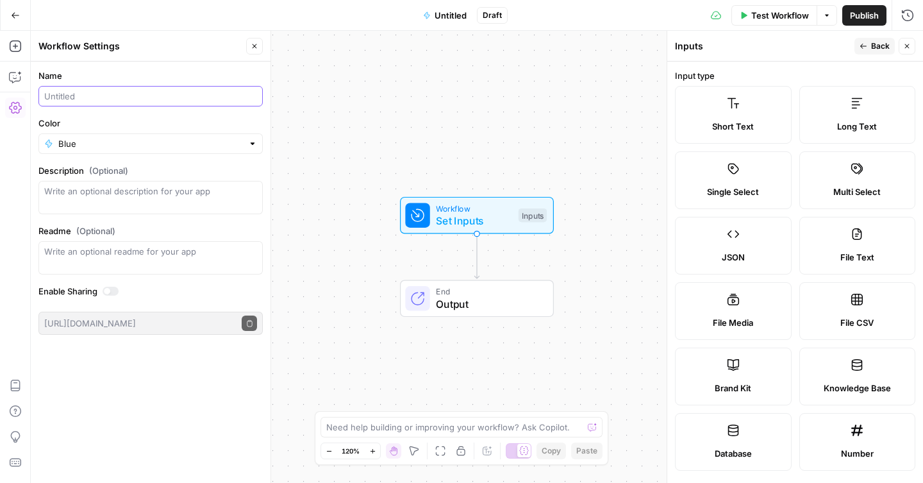
click at [156, 99] on input "Name" at bounding box center [150, 96] width 213 height 13
type input "write article from brief"
click at [140, 128] on label "Color" at bounding box center [150, 123] width 224 height 13
click at [140, 137] on input "Blue" at bounding box center [150, 143] width 185 height 13
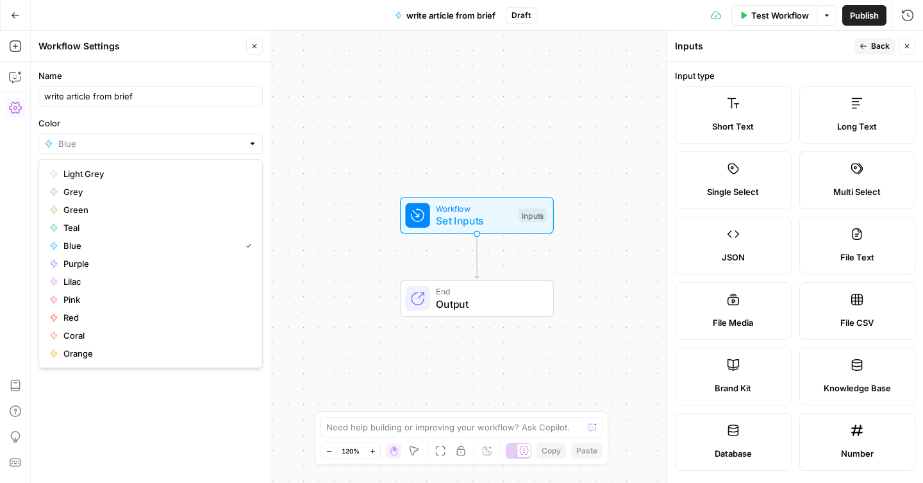
type input "Blue"
click at [142, 119] on label "Color" at bounding box center [150, 123] width 224 height 13
click at [142, 137] on input "Blue" at bounding box center [150, 143] width 185 height 13
type input "Blue"
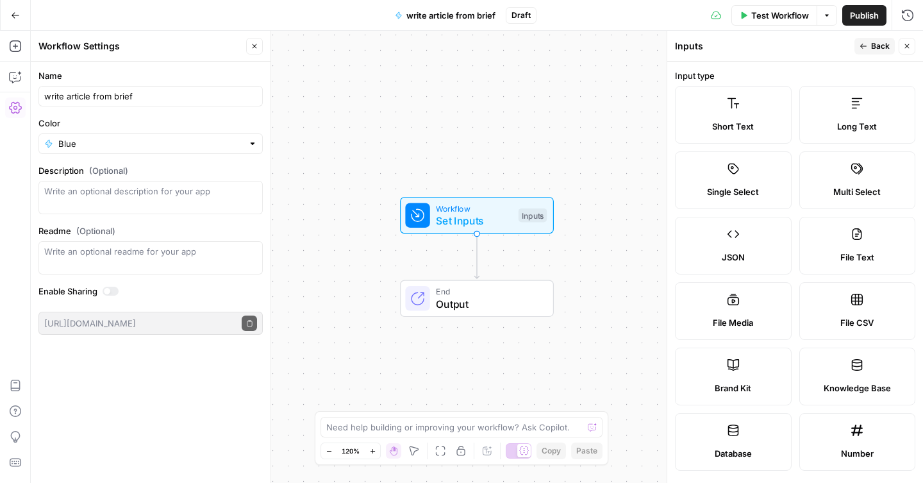
click at [217, 26] on div "Go Back write article from brief Draft Test Workflow Options Publish Run History" at bounding box center [461, 15] width 923 height 30
click at [13, 11] on icon "button" at bounding box center [15, 15] width 9 height 9
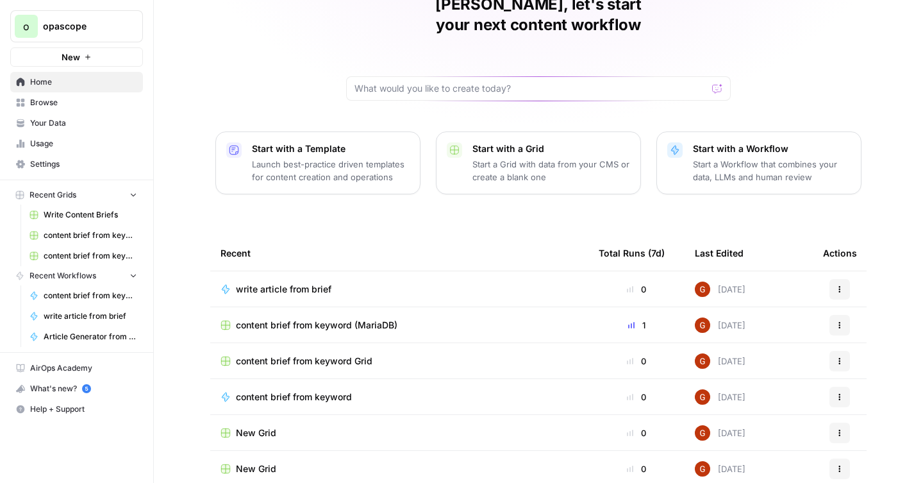
scroll to position [73, 0]
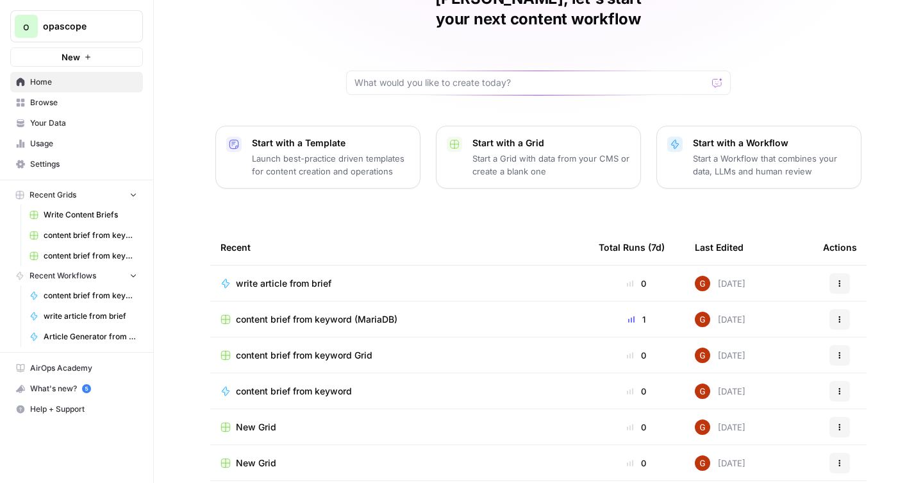
click at [333, 313] on span "content brief from keyword (MariaDB)" at bounding box center [316, 319] width 161 height 13
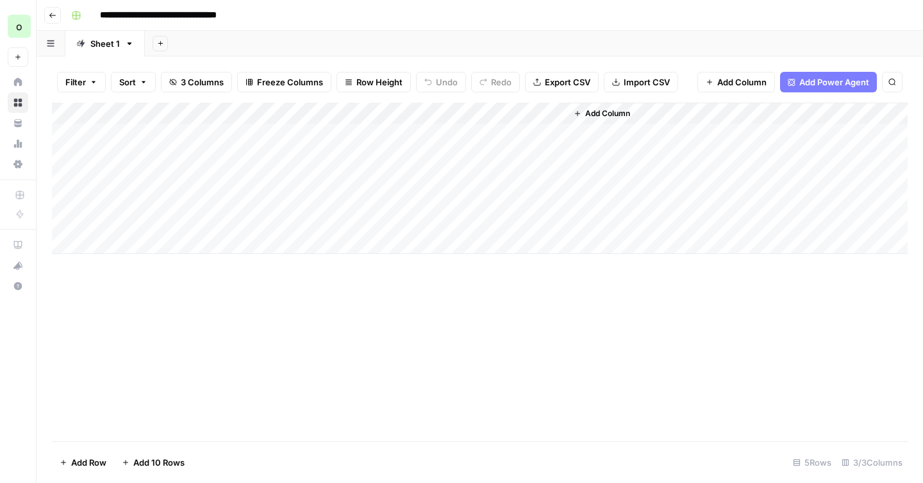
click at [501, 114] on div "Add Column" at bounding box center [479, 178] width 855 height 151
click at [606, 111] on span "Add Column" at bounding box center [607, 114] width 45 height 12
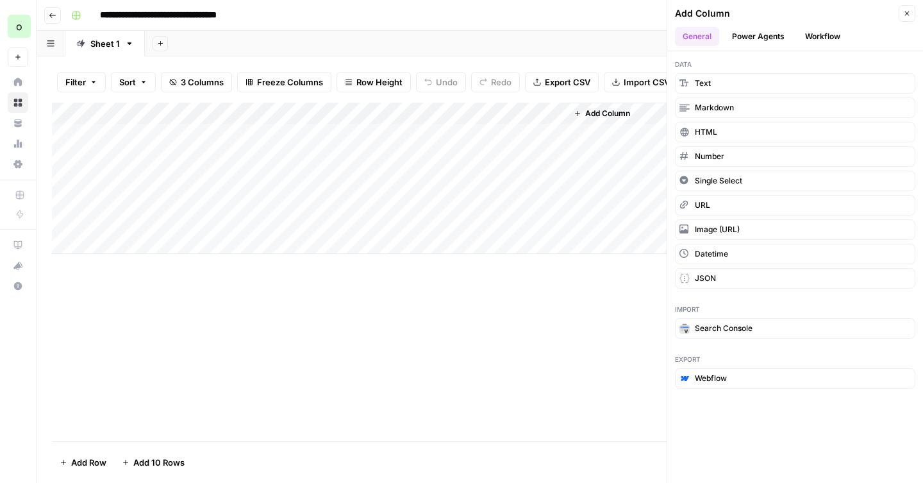
click at [825, 37] on button "Workflow" at bounding box center [822, 36] width 51 height 19
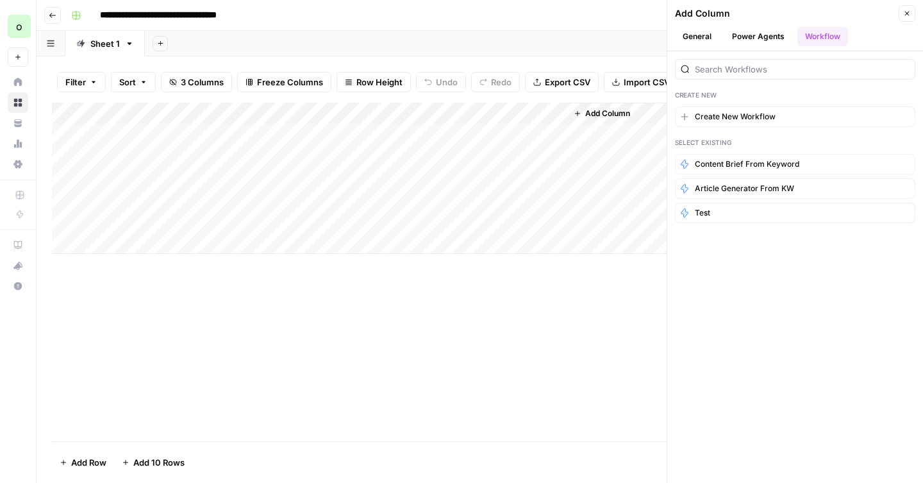
click at [765, 35] on button "Power Agents" at bounding box center [758, 36] width 68 height 19
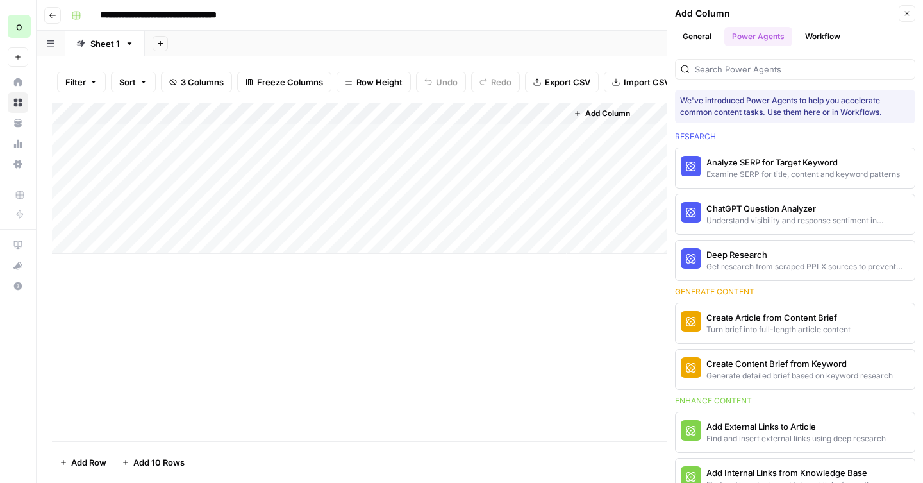
click at [706, 35] on button "General" at bounding box center [697, 36] width 44 height 19
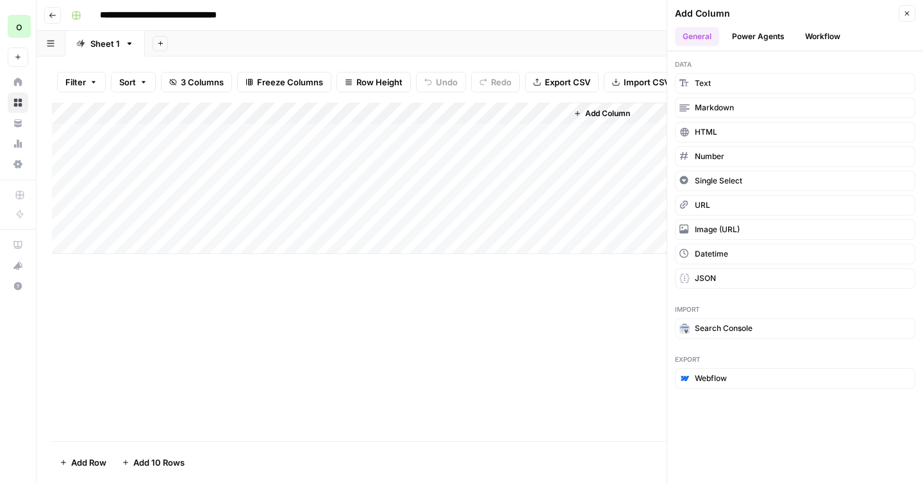
click at [906, 17] on icon "button" at bounding box center [907, 14] width 8 height 8
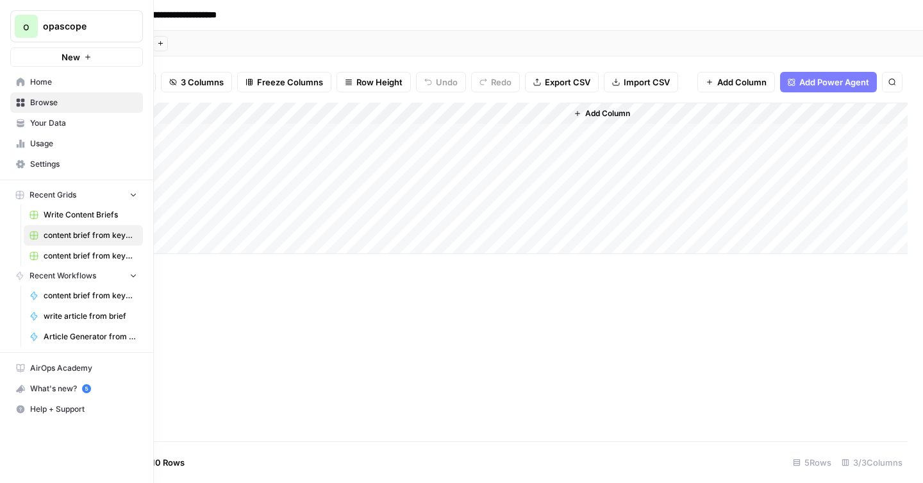
click at [74, 317] on span "write article from brief" at bounding box center [91, 316] width 94 height 12
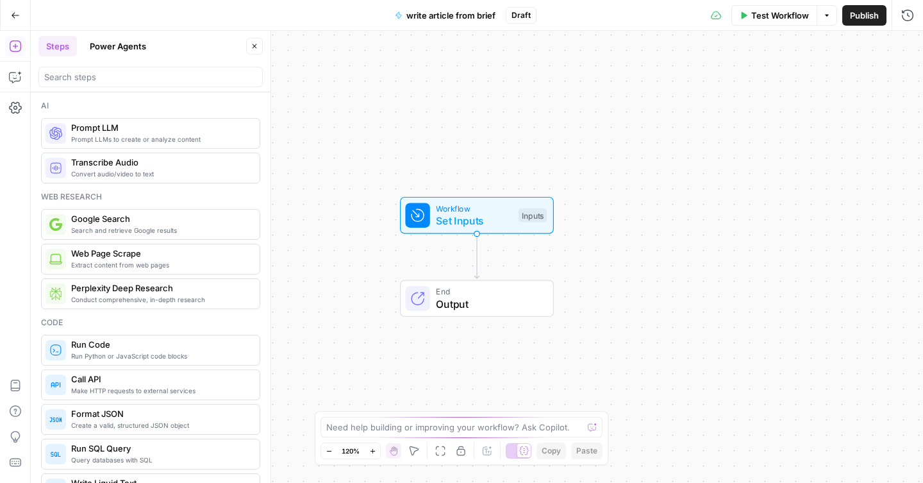
click at [425, 18] on span "write article from brief" at bounding box center [450, 15] width 89 height 13
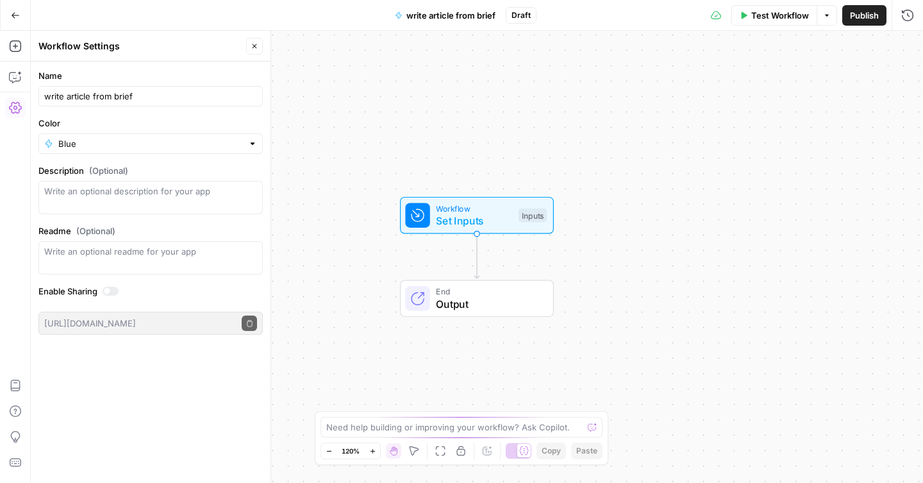
click at [412, 15] on span "write article from brief" at bounding box center [450, 15] width 89 height 13
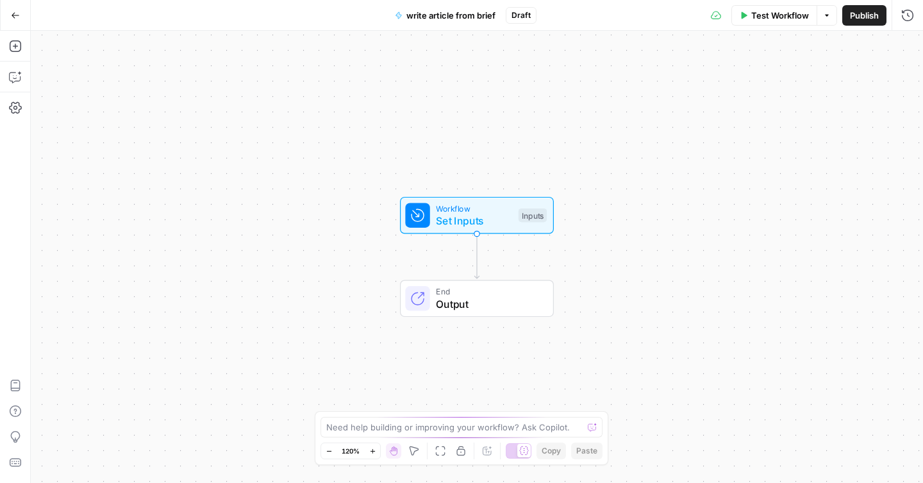
click at [412, 15] on span "write article from brief" at bounding box center [450, 15] width 89 height 13
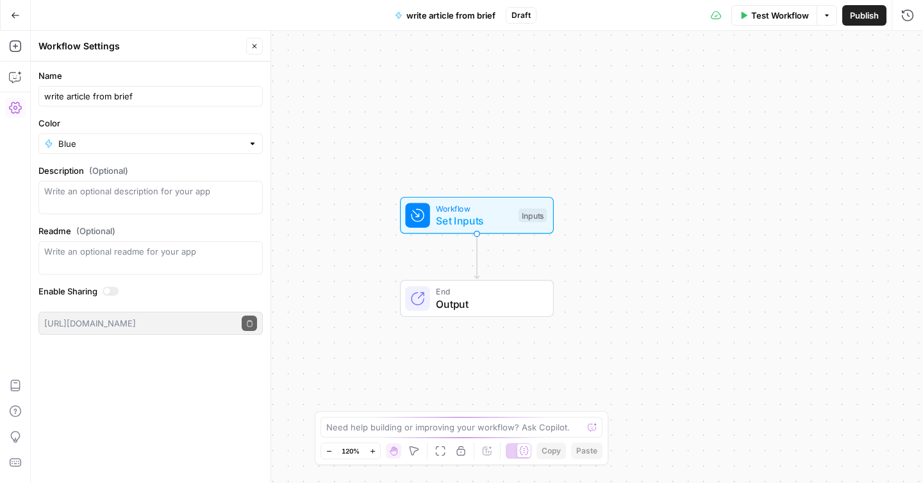
click at [12, 7] on button "Go Back" at bounding box center [15, 15] width 23 height 23
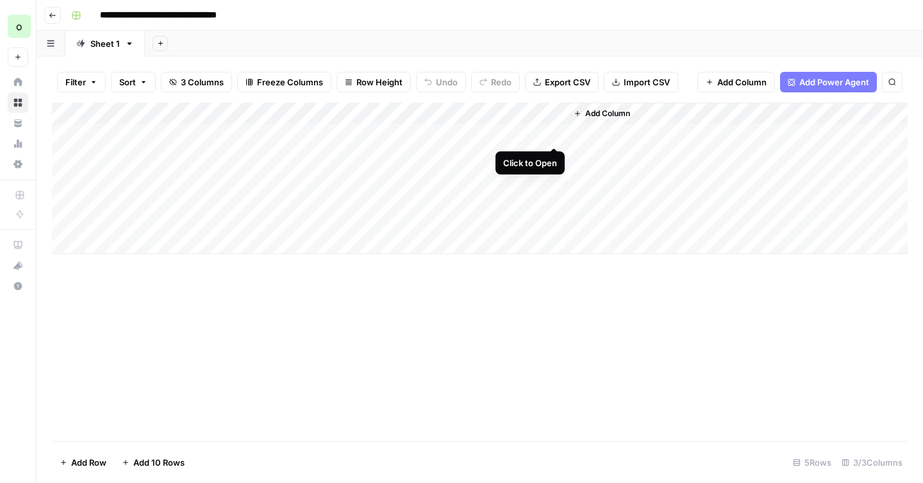
click at [554, 133] on div "Add Column" at bounding box center [479, 178] width 855 height 151
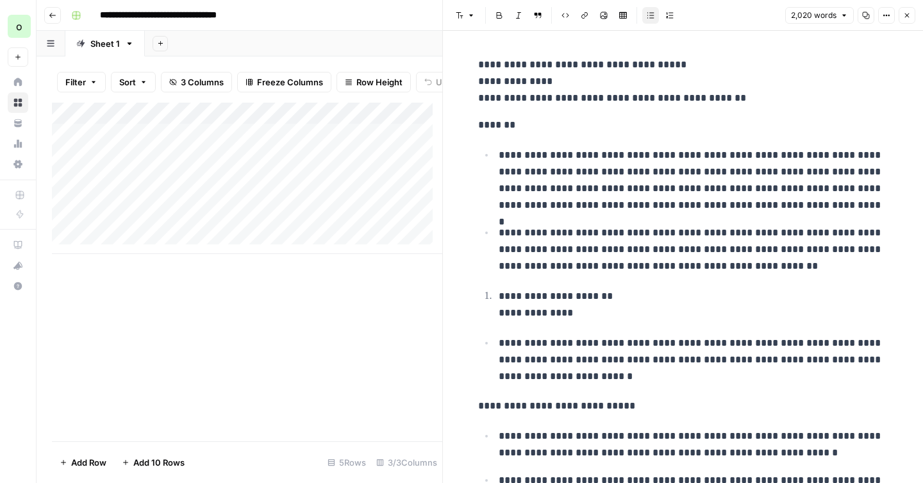
click at [867, 19] on button "Copy" at bounding box center [865, 15] width 17 height 17
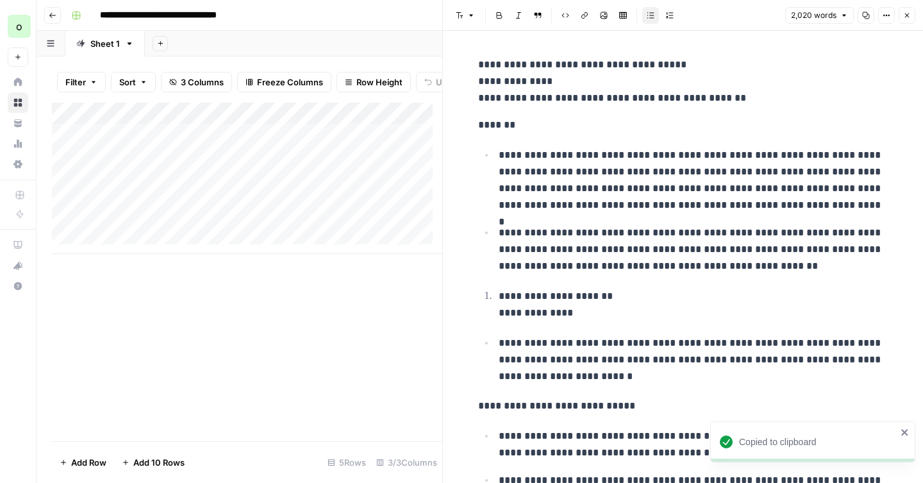
click at [53, 18] on icon "button" at bounding box center [53, 16] width 8 height 8
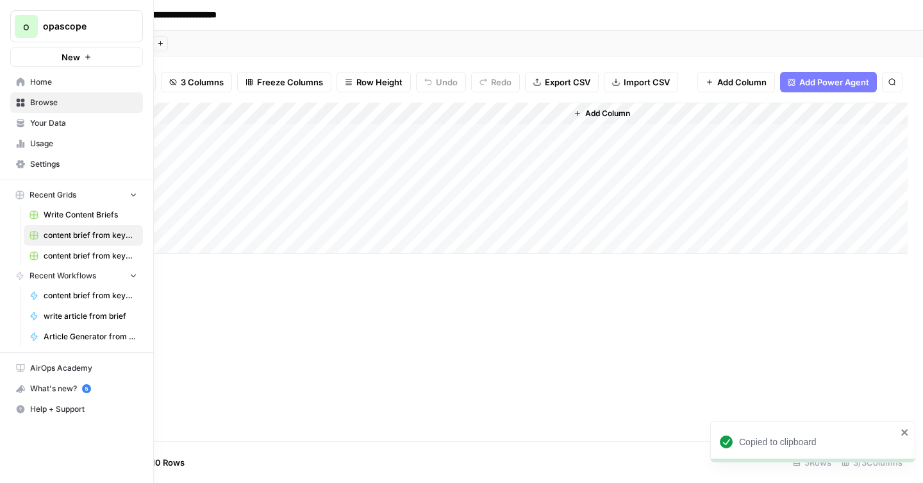
click at [48, 8] on div "o opascope New" at bounding box center [76, 33] width 153 height 67
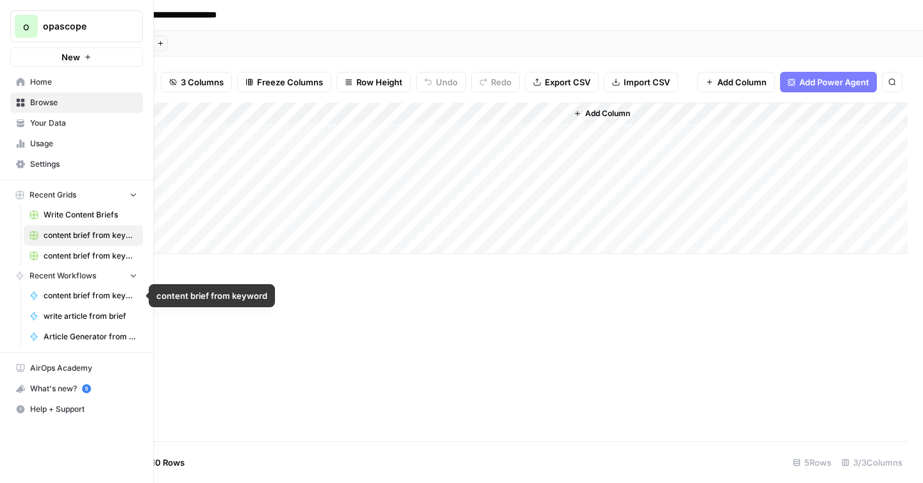
click at [92, 311] on span "write article from brief" at bounding box center [91, 316] width 94 height 12
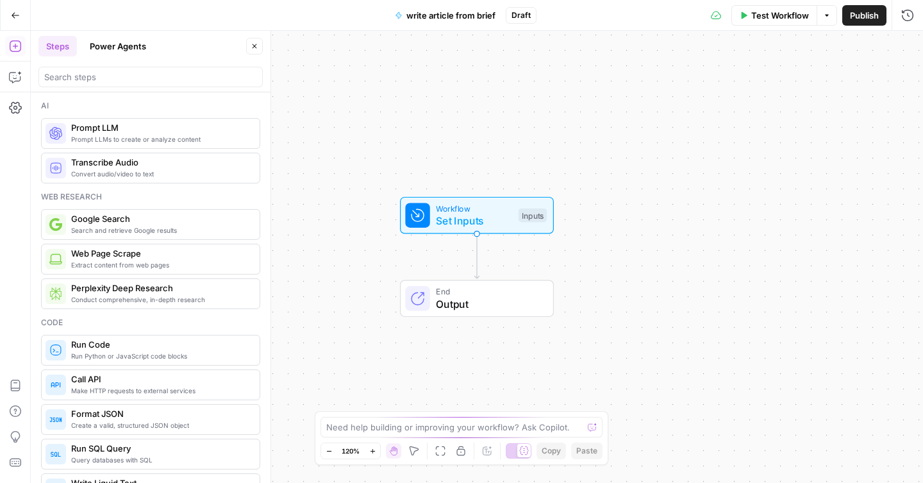
click at [472, 220] on span "Set Inputs" at bounding box center [474, 220] width 76 height 15
click at [791, 87] on span "Add Field" at bounding box center [778, 87] width 37 height 13
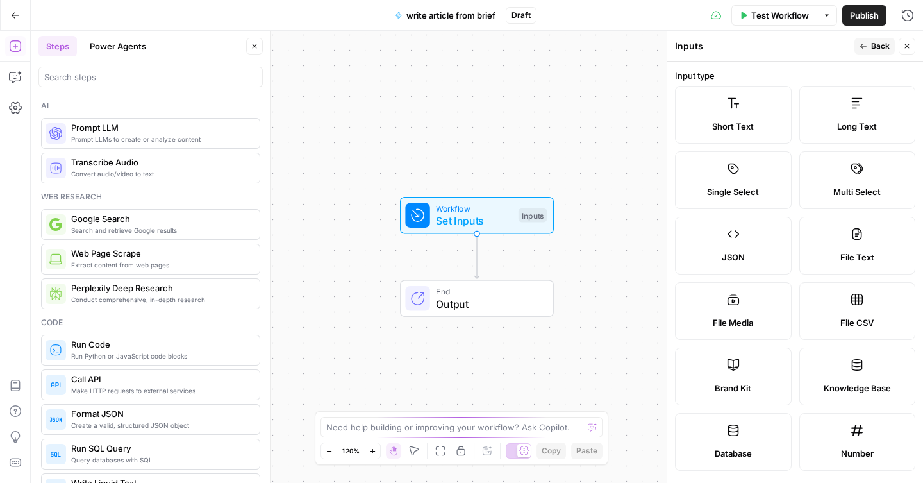
click at [830, 117] on label "Long Text" at bounding box center [857, 115] width 117 height 58
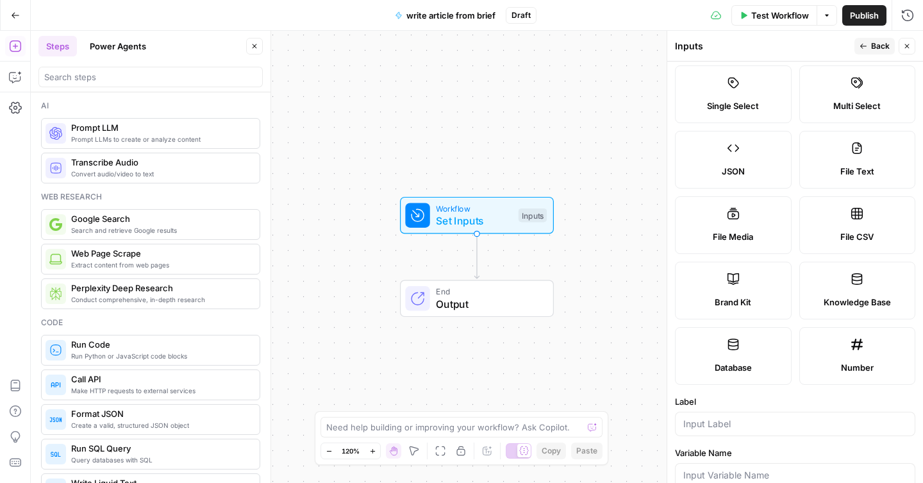
scroll to position [85, 0]
click at [870, 174] on div "File Text" at bounding box center [857, 171] width 95 height 13
type textarea "Supports .pdf, .txt, .docx, .md file types"
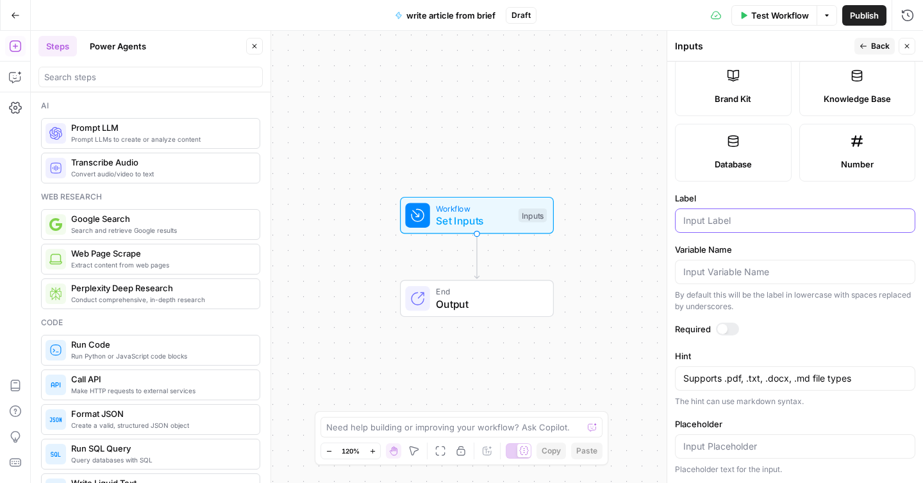
click at [770, 220] on input "Label" at bounding box center [795, 220] width 224 height 13
type input "content brief"
click at [721, 319] on form "Input type Short Text Long Text Single Select Multi Select JSON File Text File …" at bounding box center [795, 272] width 256 height 421
click at [722, 324] on div at bounding box center [722, 329] width 10 height 10
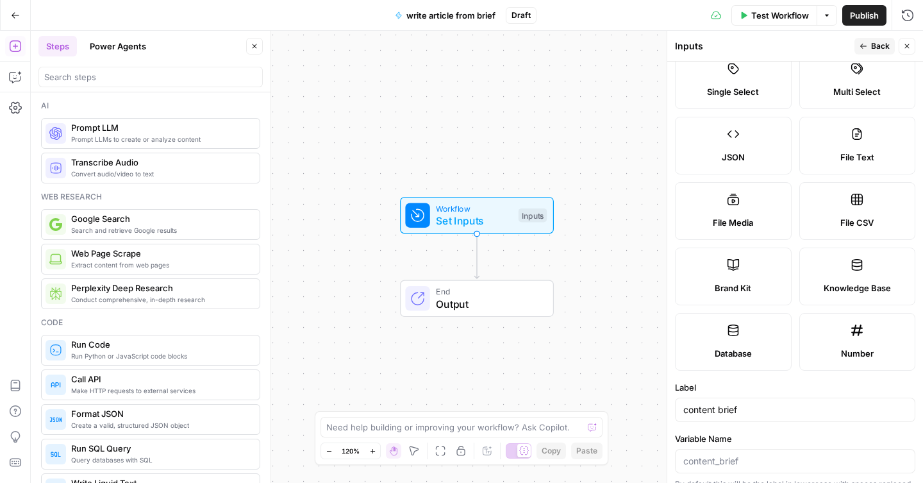
scroll to position [0, 0]
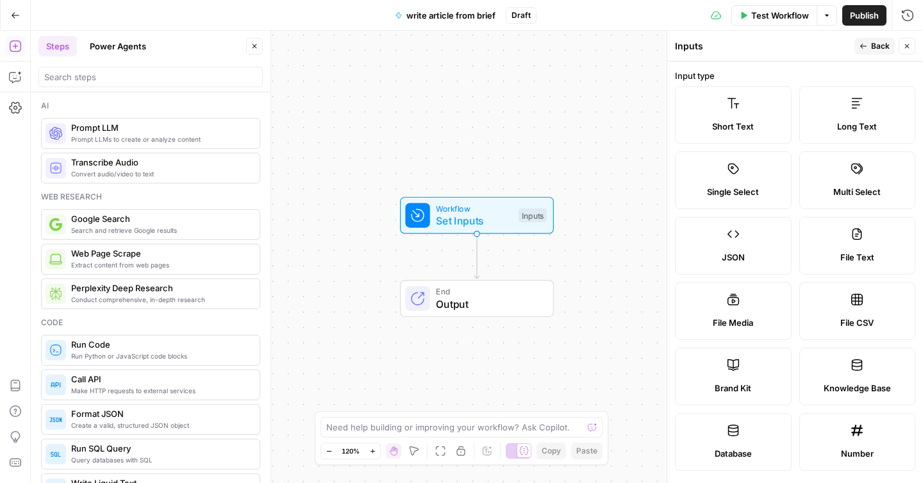
click at [850, 117] on label "Long Text" at bounding box center [857, 115] width 117 height 58
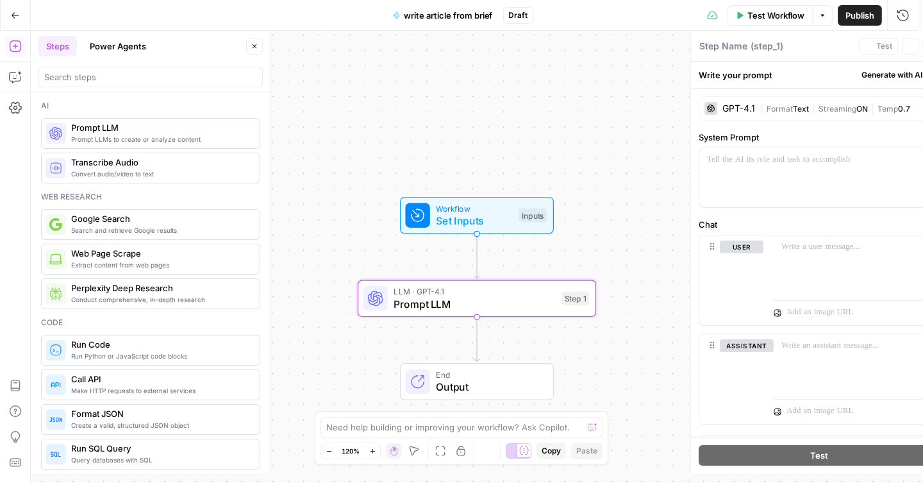
type textarea "Prompt LLM"
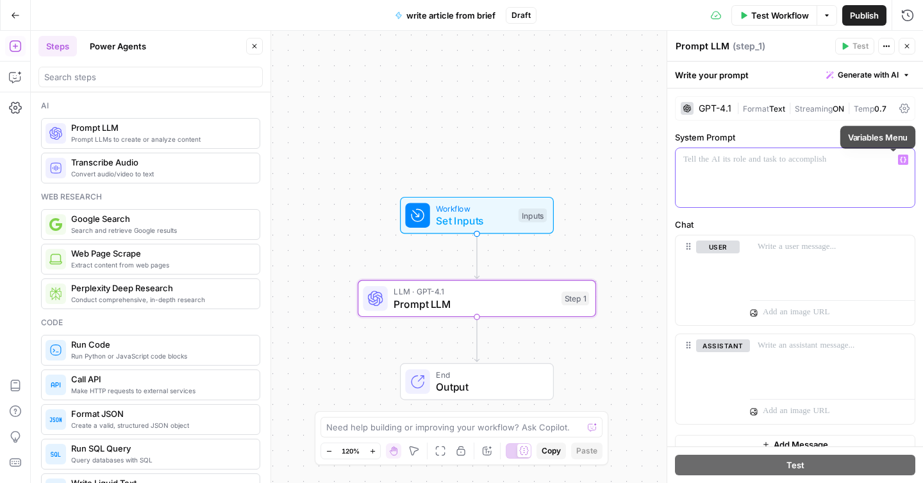
click at [898, 156] on button "Variables Menu" at bounding box center [903, 159] width 10 height 10
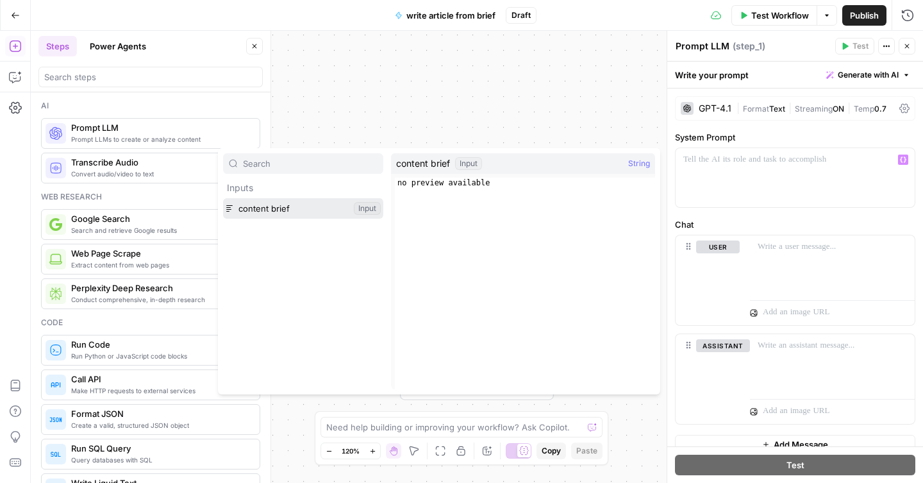
click at [263, 208] on button "Select variable content brief" at bounding box center [303, 208] width 160 height 21
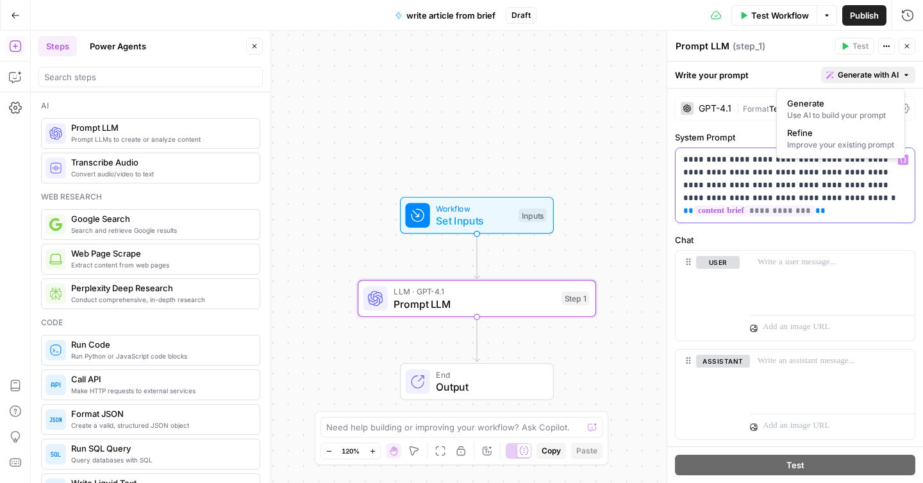
click at [855, 69] on span "Generate with AI" at bounding box center [868, 75] width 61 height 12
click at [842, 119] on div "Use AI to build your prompt" at bounding box center [840, 116] width 107 height 12
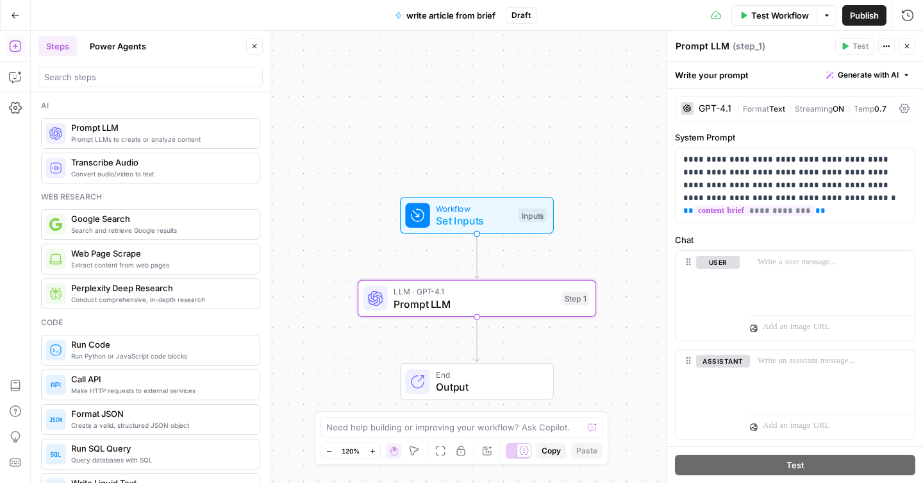
click at [779, 82] on div "Write your prompt Generate with AI" at bounding box center [795, 75] width 256 height 26
click at [789, 172] on p "**********" at bounding box center [790, 185] width 214 height 64
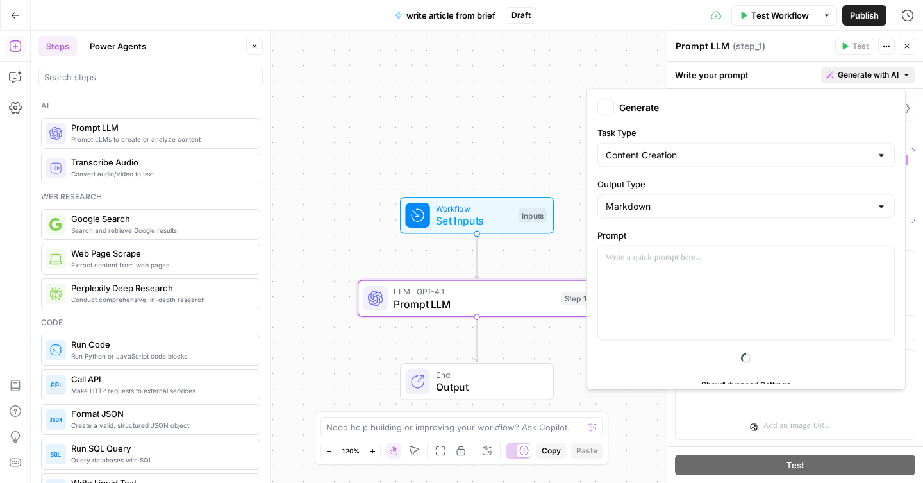
click at [854, 74] on span "Generate with AI" at bounding box center [868, 75] width 61 height 12
click at [665, 291] on div at bounding box center [746, 293] width 296 height 94
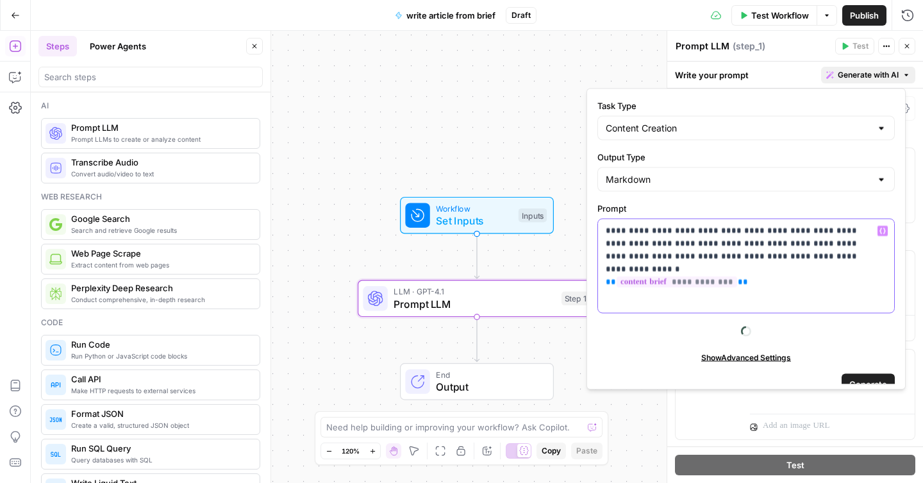
scroll to position [42, 0]
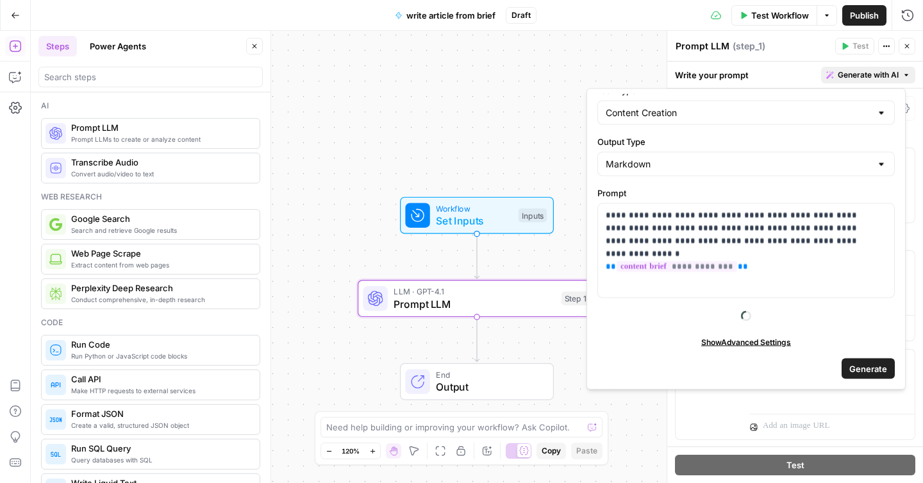
click at [841, 365] on button "Generate" at bounding box center [867, 368] width 53 height 21
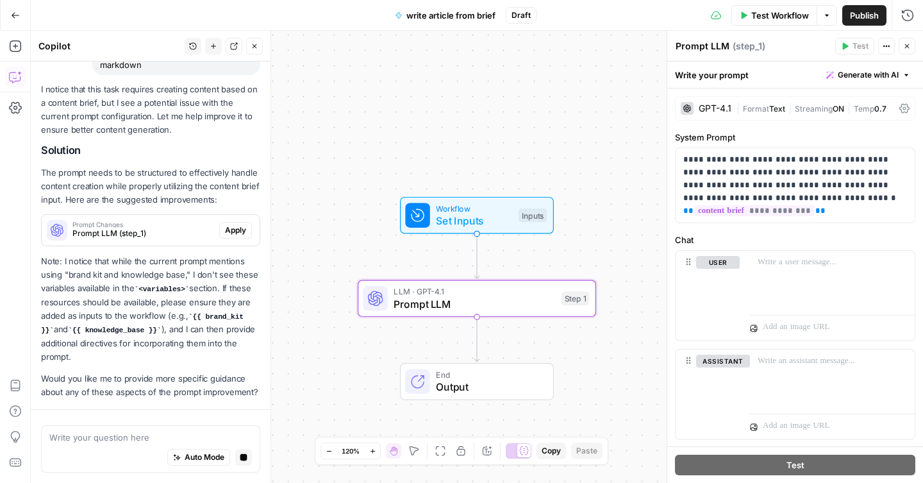
scroll to position [361, 0]
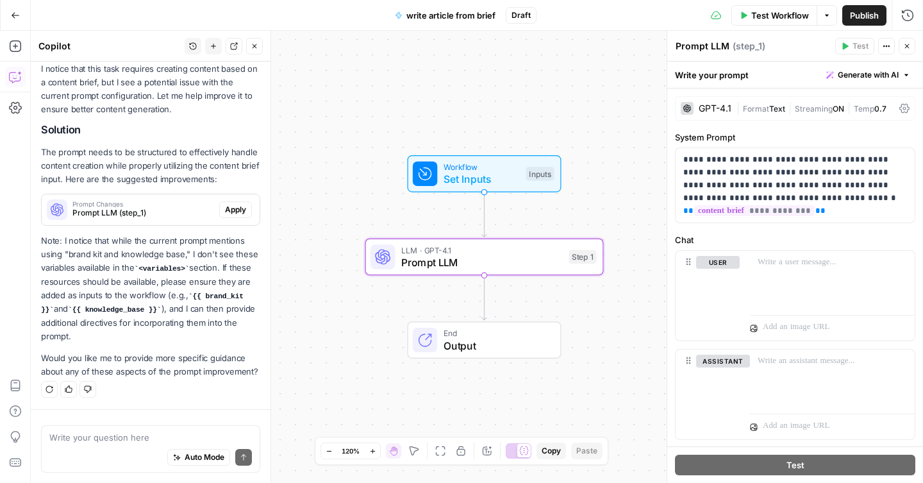
click at [225, 204] on span "Apply" at bounding box center [235, 210] width 21 height 12
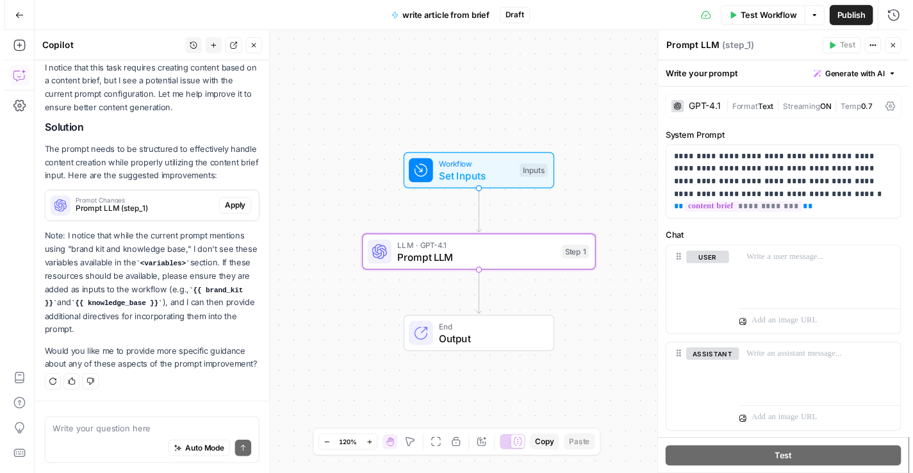
scroll to position [378, 0]
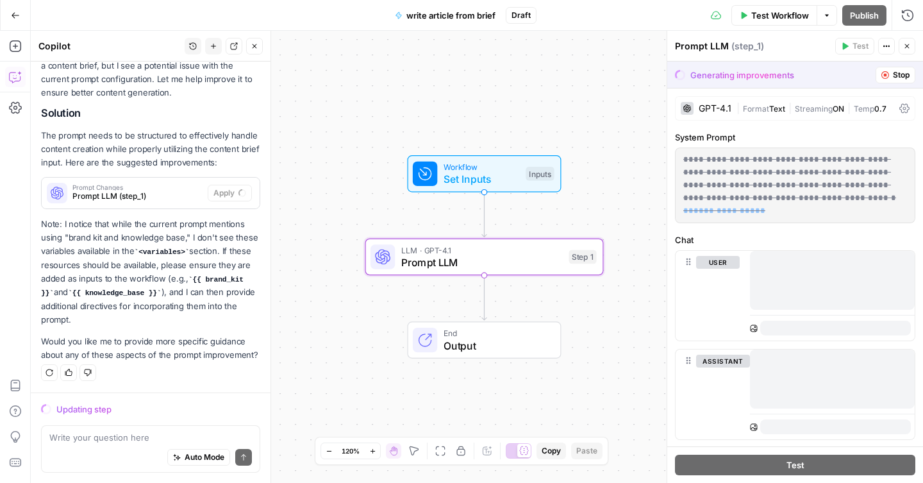
click at [499, 178] on span "Set Inputs" at bounding box center [481, 178] width 76 height 15
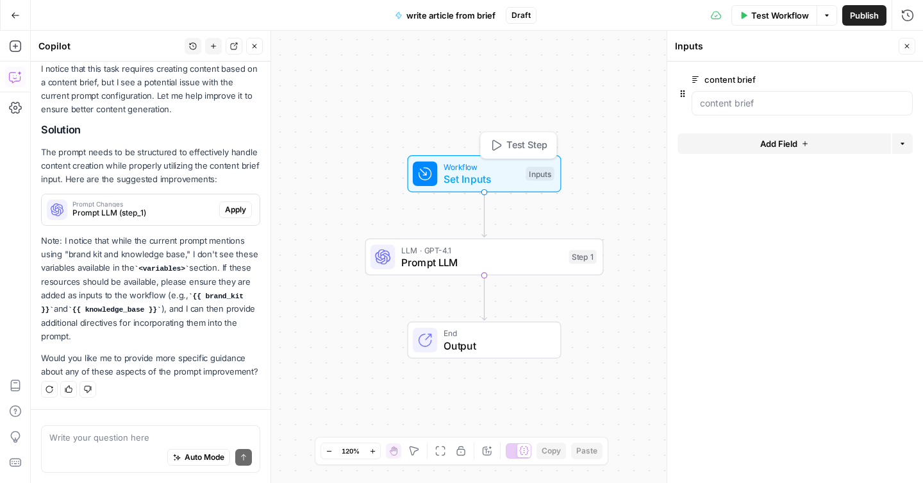
scroll to position [382, 0]
click at [760, 148] on span "Add Field" at bounding box center [778, 143] width 37 height 13
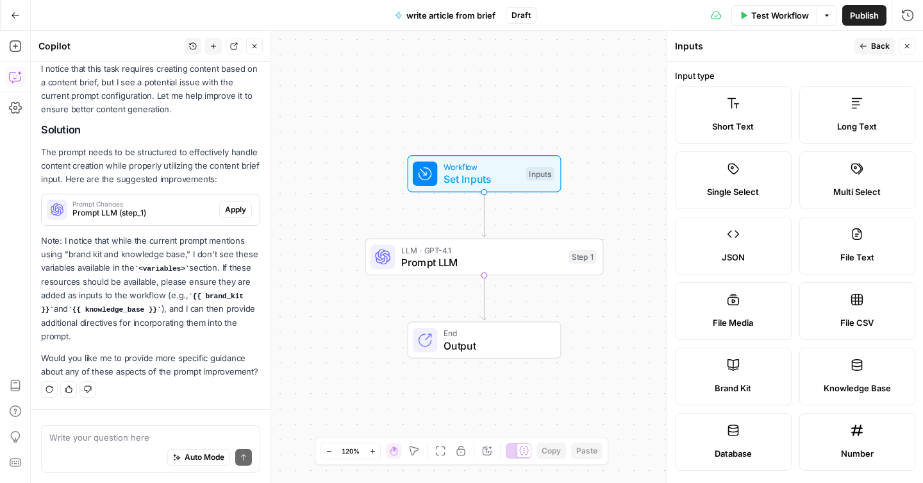
click at [759, 367] on label "Brand Kit" at bounding box center [733, 376] width 117 height 58
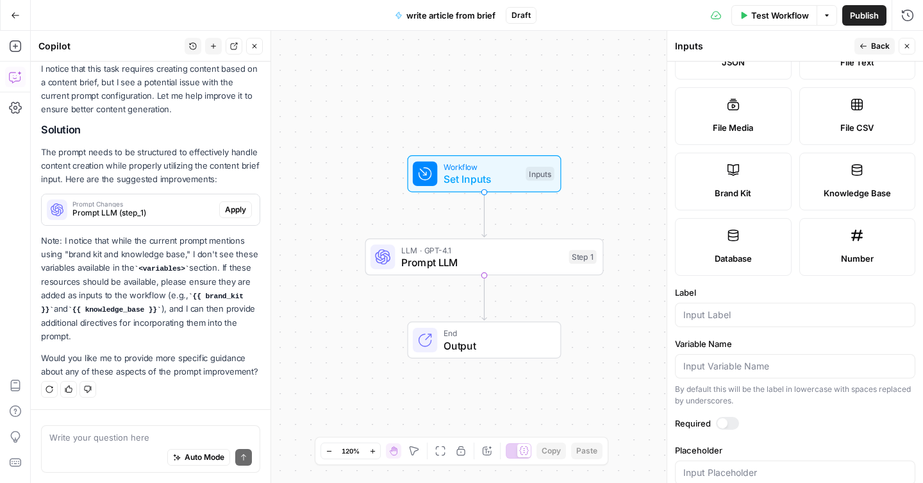
scroll to position [221, 0]
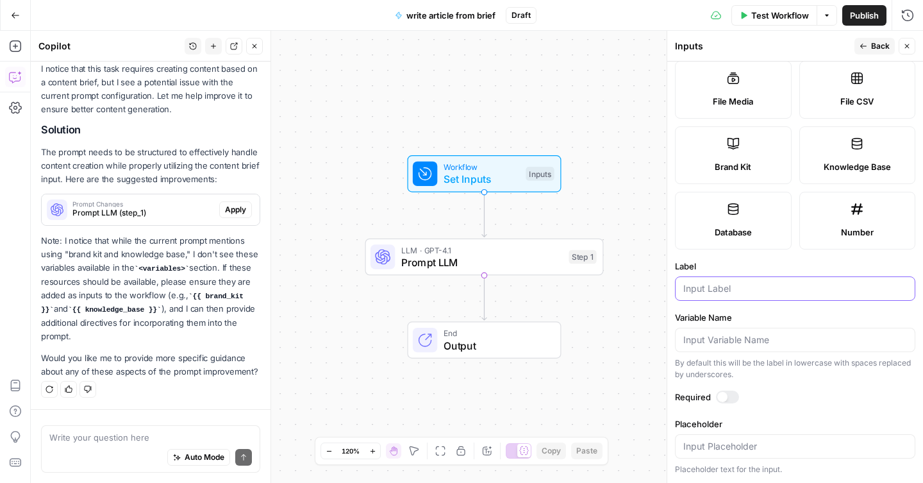
click at [736, 291] on input "Label" at bounding box center [795, 288] width 224 height 13
type input "brand kit"
click at [717, 404] on div "Required" at bounding box center [795, 398] width 240 height 17
click at [718, 399] on div at bounding box center [722, 397] width 10 height 10
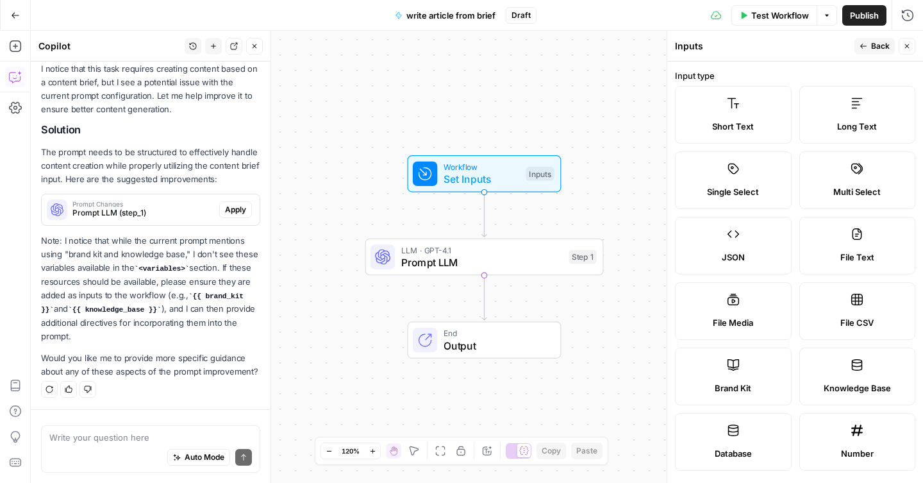
click at [866, 42] on icon "button" at bounding box center [863, 46] width 8 height 8
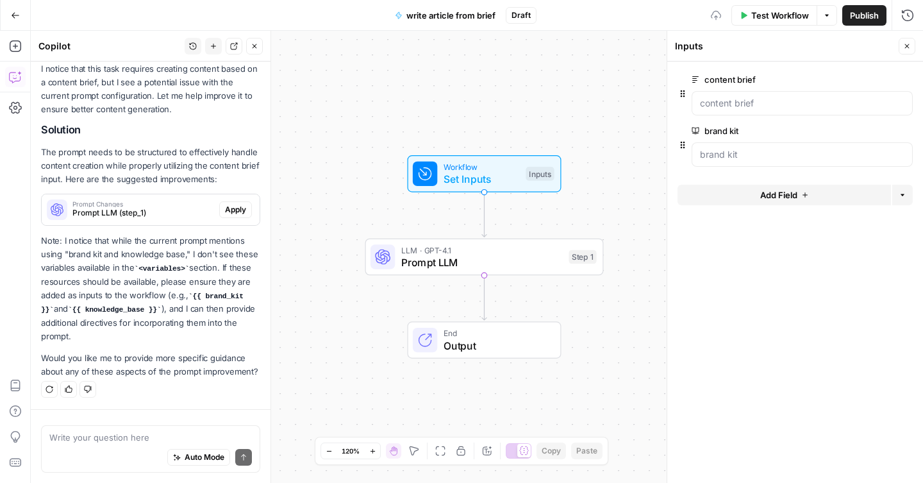
click at [764, 195] on span "Add Field" at bounding box center [778, 194] width 37 height 13
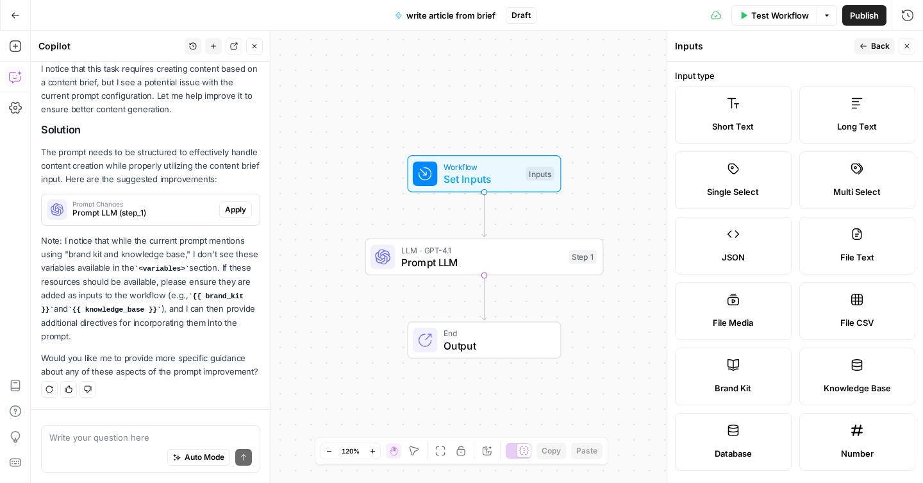
click at [841, 379] on label "Knowledge Base" at bounding box center [857, 376] width 117 height 58
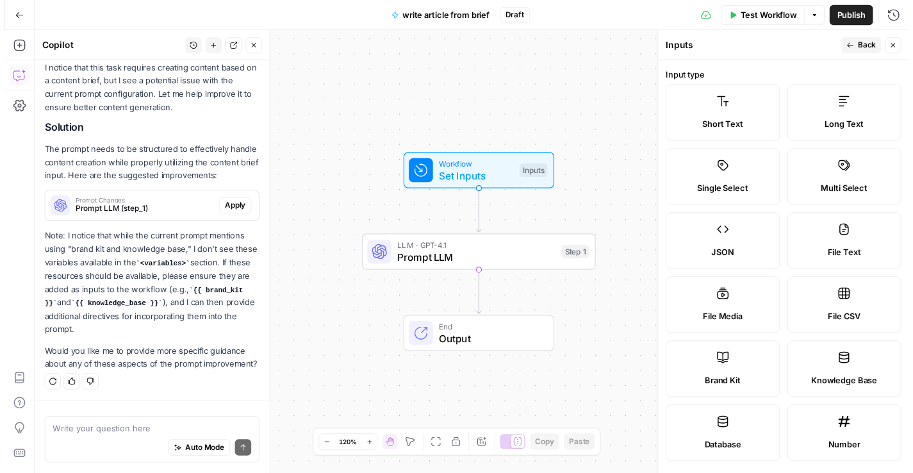
scroll to position [289, 0]
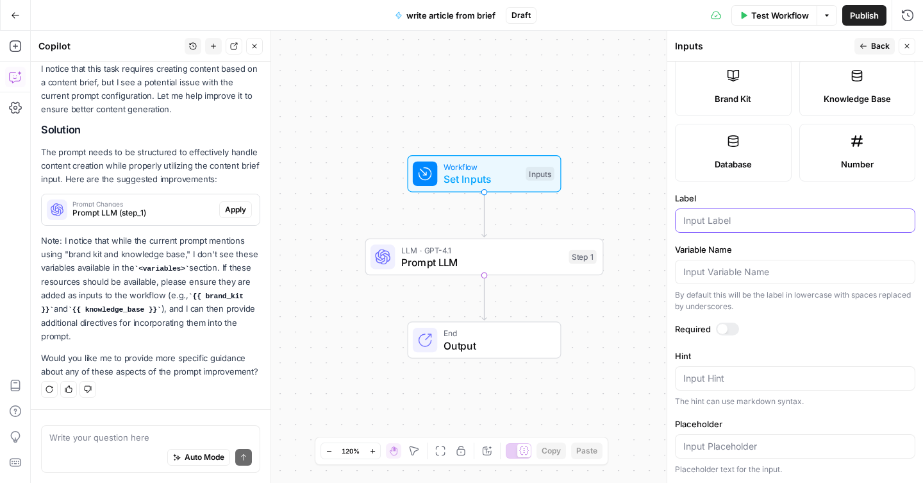
click at [729, 218] on input "Label" at bounding box center [795, 220] width 224 height 13
type input "knowledge base"
click at [772, 247] on label "Variable Name" at bounding box center [795, 249] width 240 height 13
click at [772, 265] on input "Variable Name" at bounding box center [795, 271] width 224 height 13
click at [731, 324] on div at bounding box center [727, 328] width 23 height 13
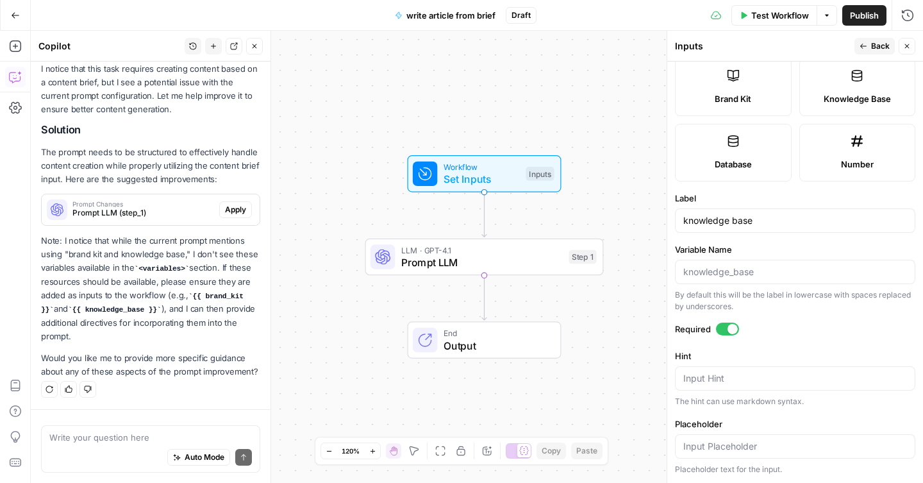
click at [866, 51] on button "Back" at bounding box center [874, 46] width 40 height 17
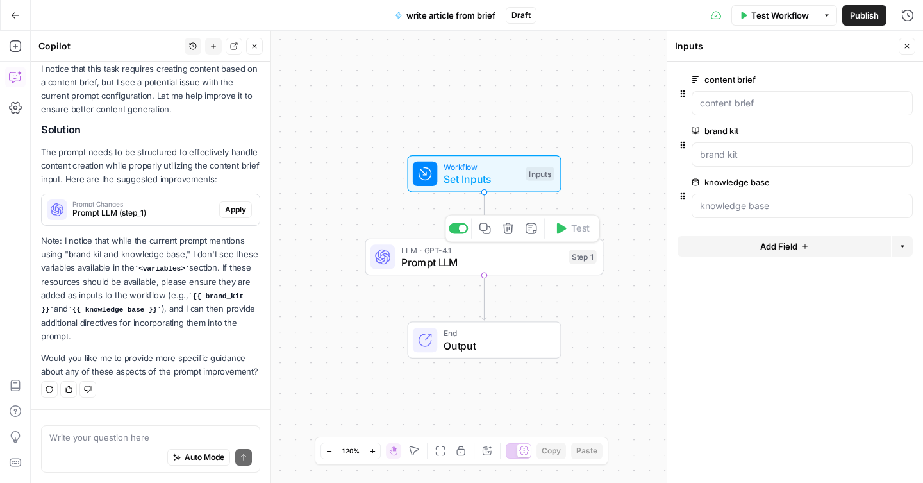
click at [535, 252] on span "LLM · GPT-4.1" at bounding box center [481, 250] width 161 height 12
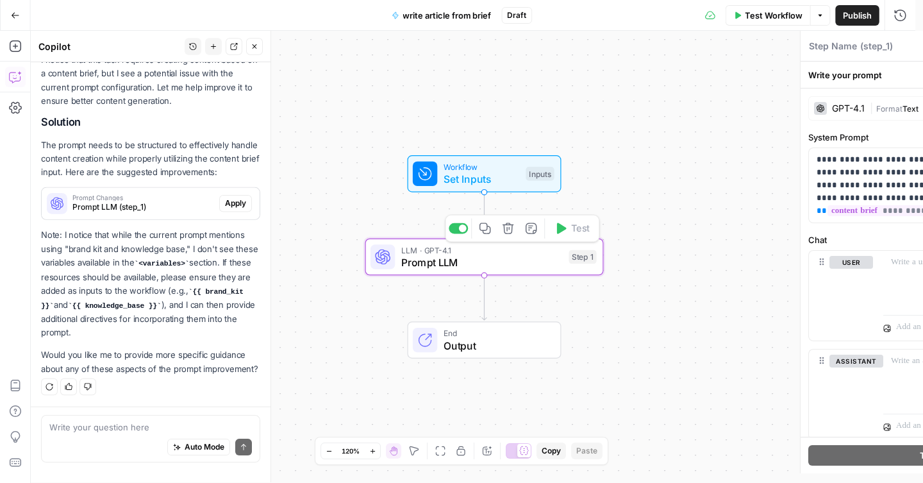
type textarea "Prompt LLM"
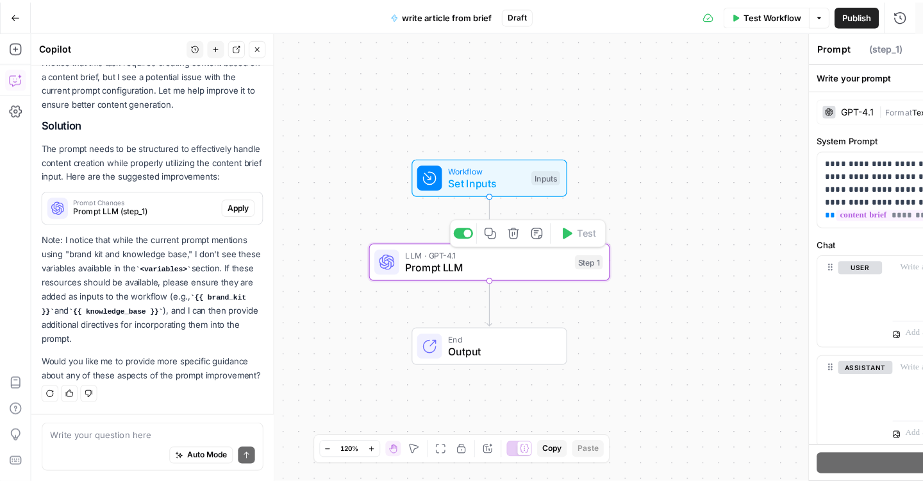
scroll to position [382, 0]
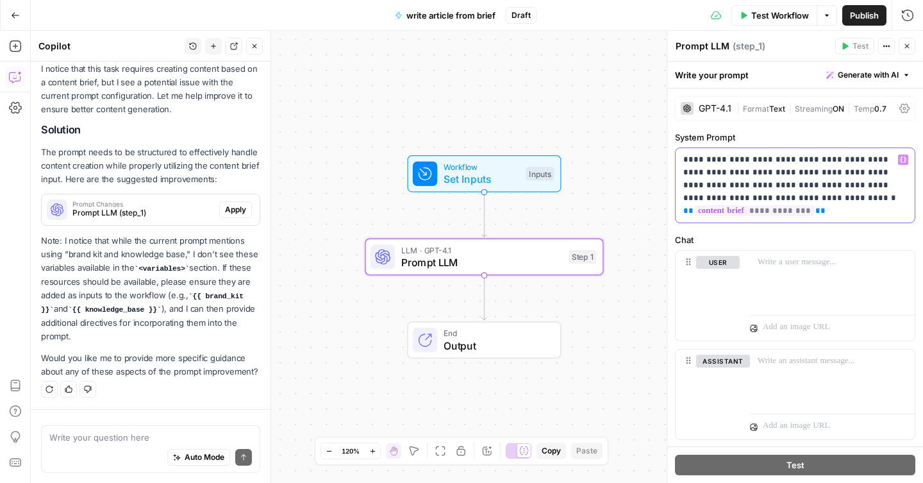
click at [826, 215] on p "**********" at bounding box center [790, 185] width 214 height 64
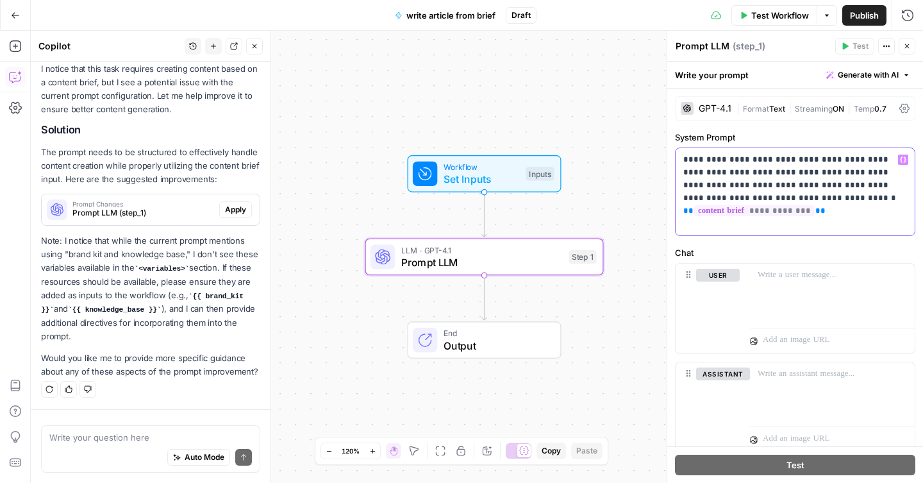
click at [898, 158] on button "Variables Menu" at bounding box center [903, 159] width 10 height 10
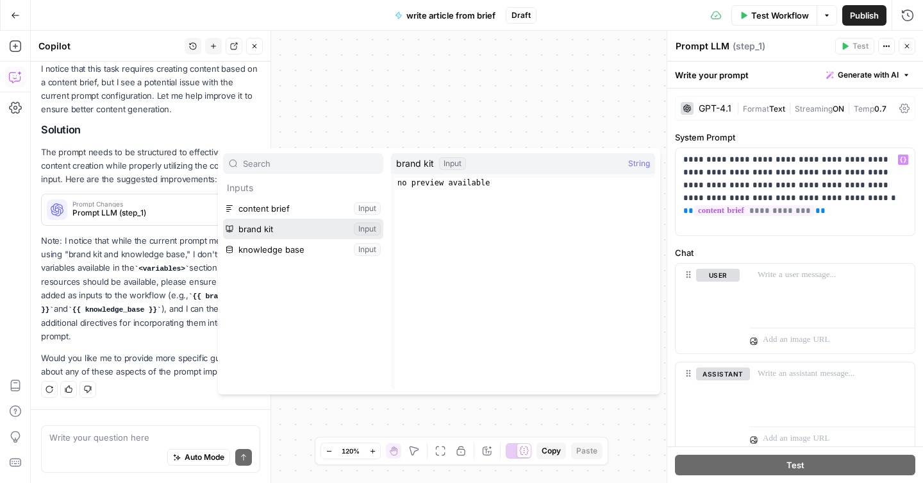
click at [324, 227] on button "Select variable brand kit" at bounding box center [303, 229] width 160 height 21
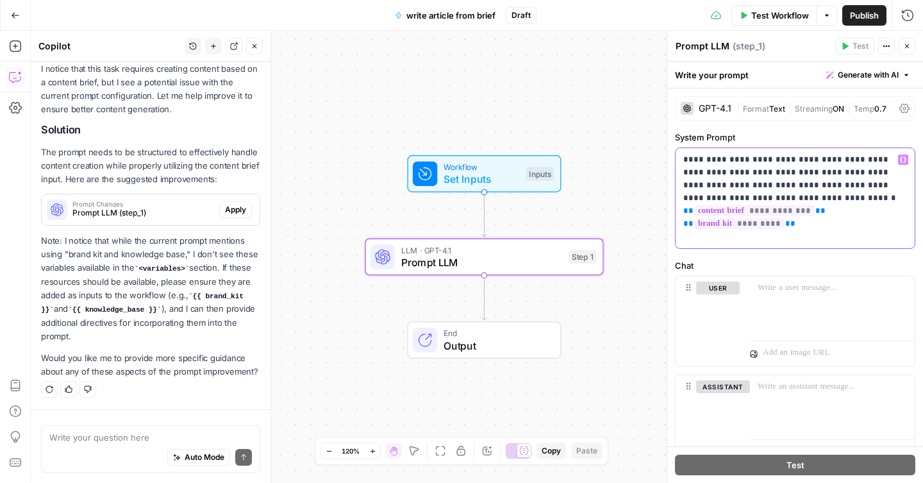
click at [894, 154] on p "**********" at bounding box center [790, 198] width 214 height 90
click at [900, 158] on icon "button" at bounding box center [903, 159] width 6 height 6
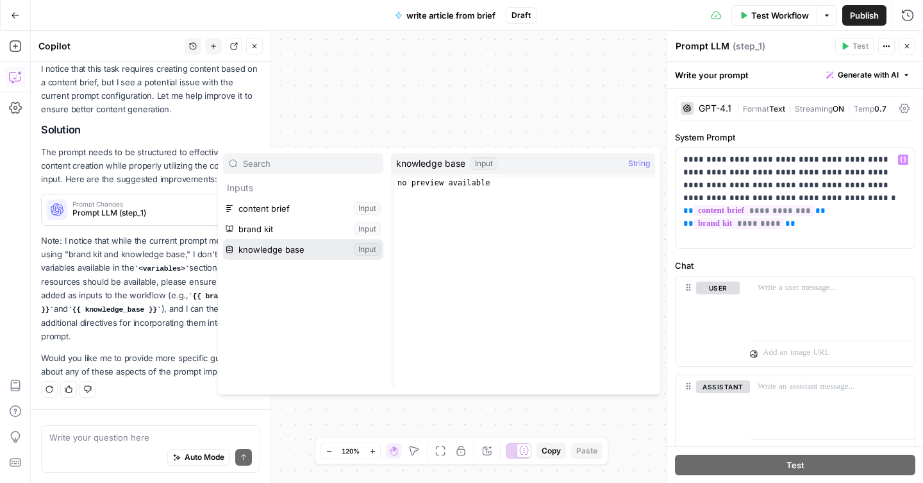
click at [285, 244] on button "Select variable knowledge base" at bounding box center [303, 249] width 160 height 21
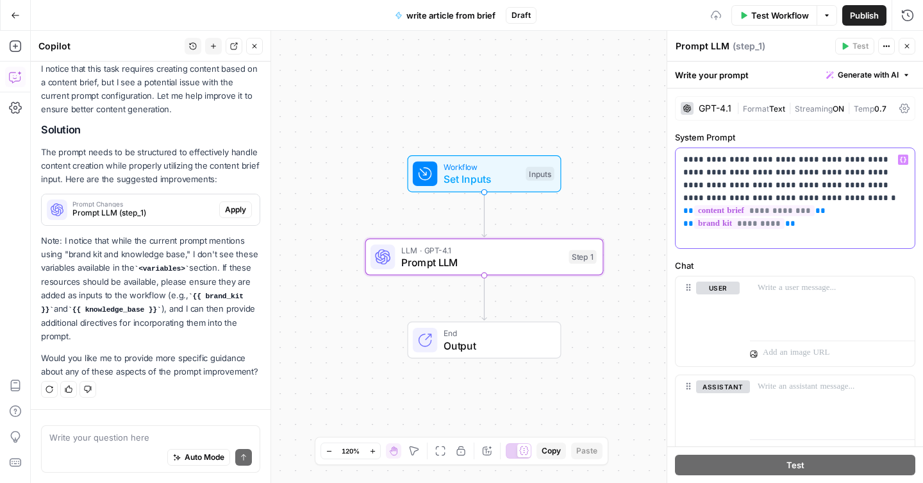
click at [834, 224] on p "**********" at bounding box center [790, 198] width 214 height 90
click at [900, 159] on icon "button" at bounding box center [903, 159] width 6 height 6
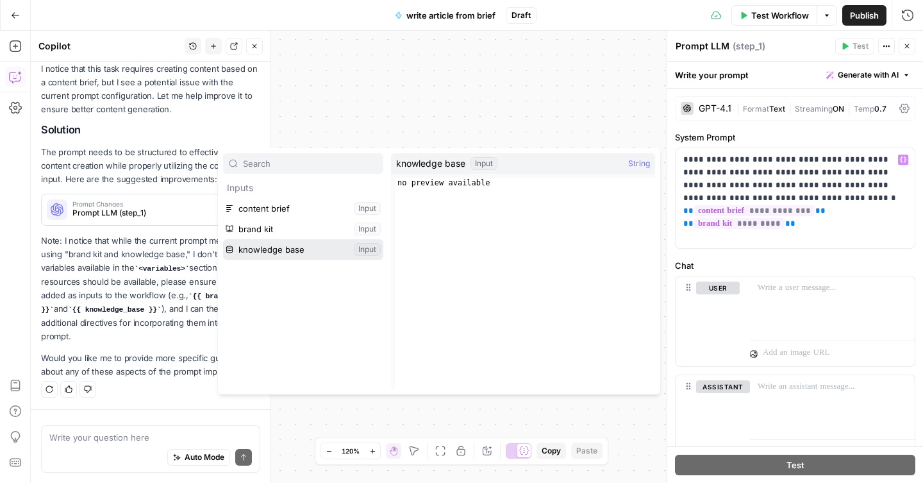
click at [324, 249] on button "Select variable knowledge base" at bounding box center [303, 249] width 160 height 21
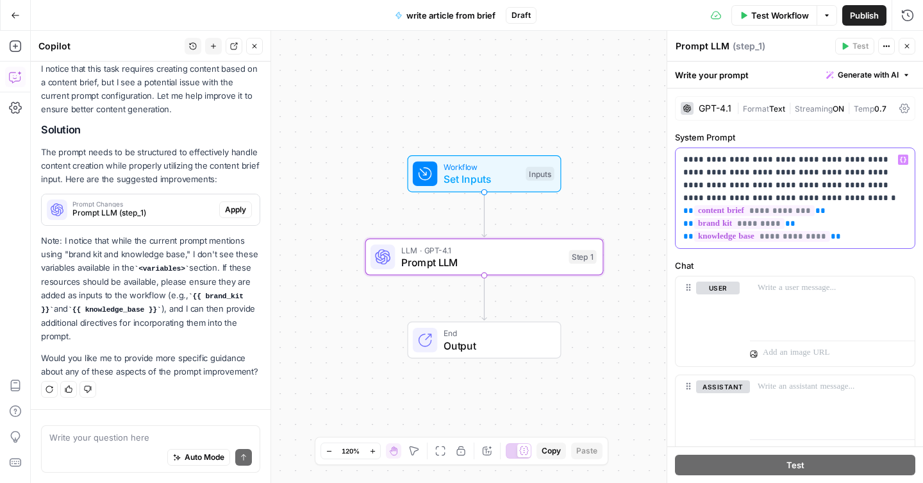
click at [848, 78] on span "Generate with AI" at bounding box center [868, 75] width 61 height 12
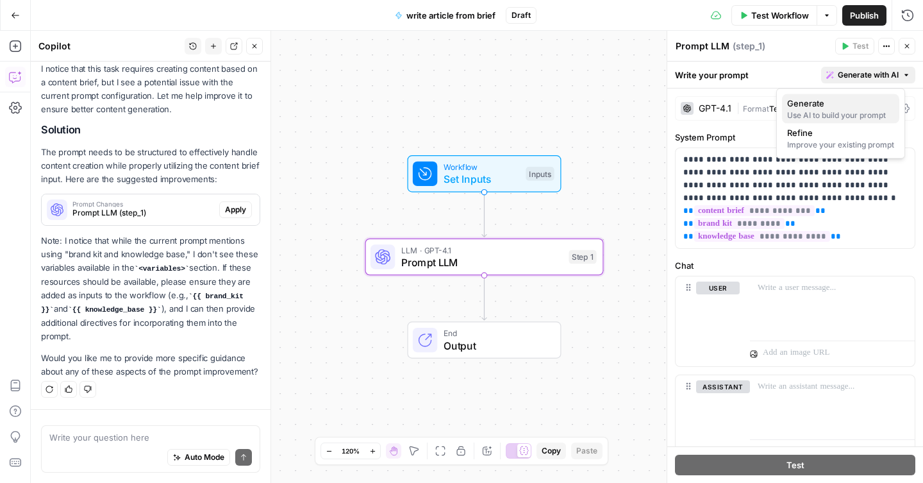
click at [822, 108] on span "Generate" at bounding box center [838, 103] width 102 height 13
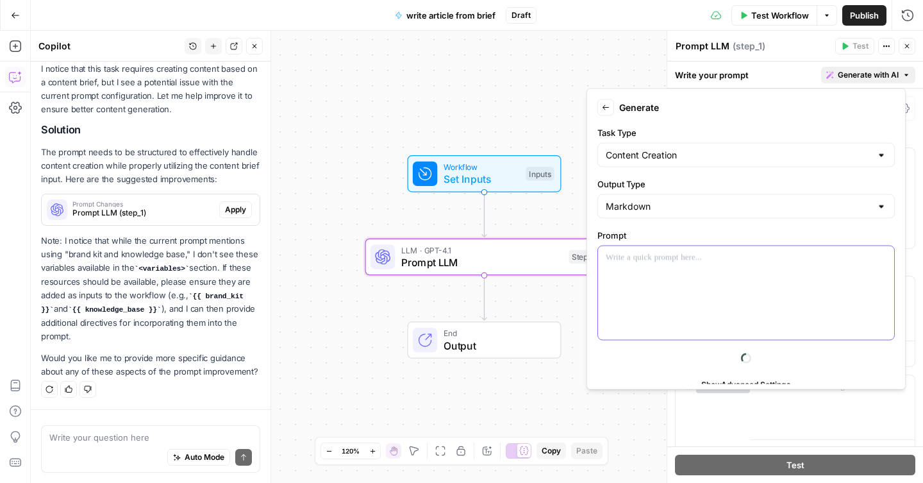
click at [713, 280] on div at bounding box center [746, 293] width 296 height 94
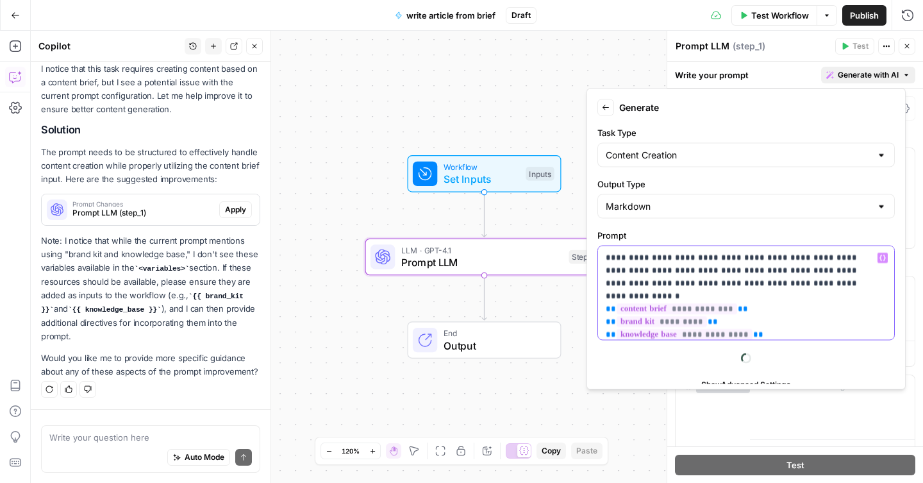
scroll to position [42, 0]
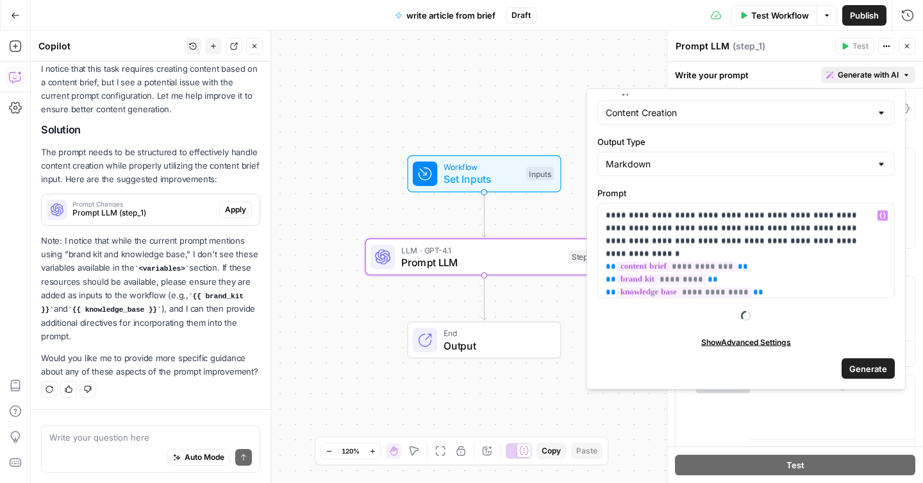
click at [847, 361] on button "Generate" at bounding box center [867, 368] width 53 height 21
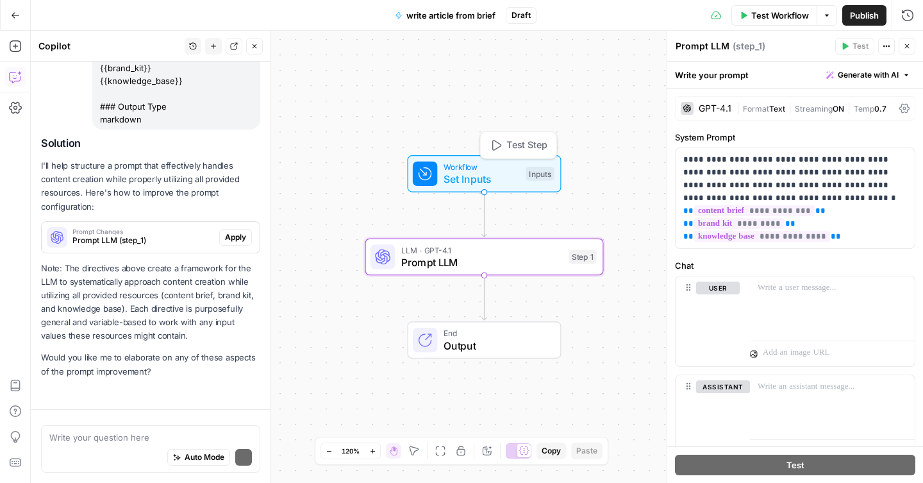
scroll to position [889, 0]
click at [226, 237] on span "Apply" at bounding box center [235, 237] width 21 height 12
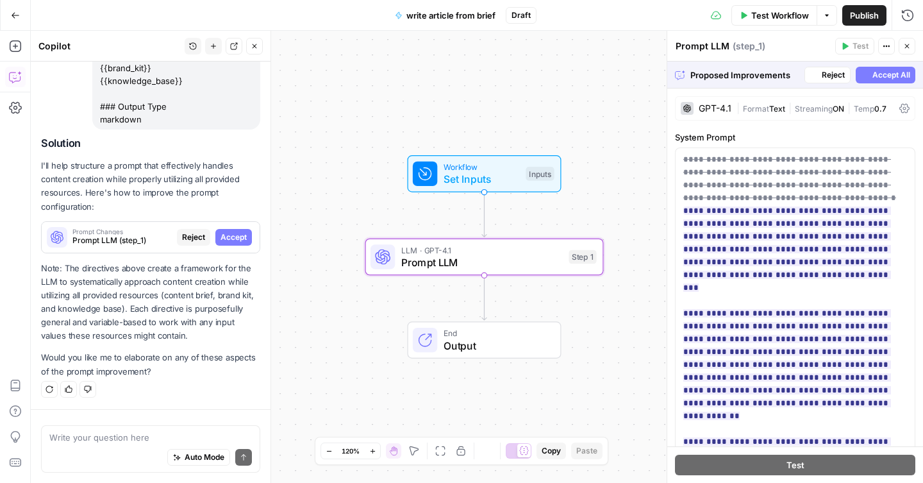
scroll to position [869, 0]
click at [872, 74] on span "Accept All" at bounding box center [891, 75] width 38 height 12
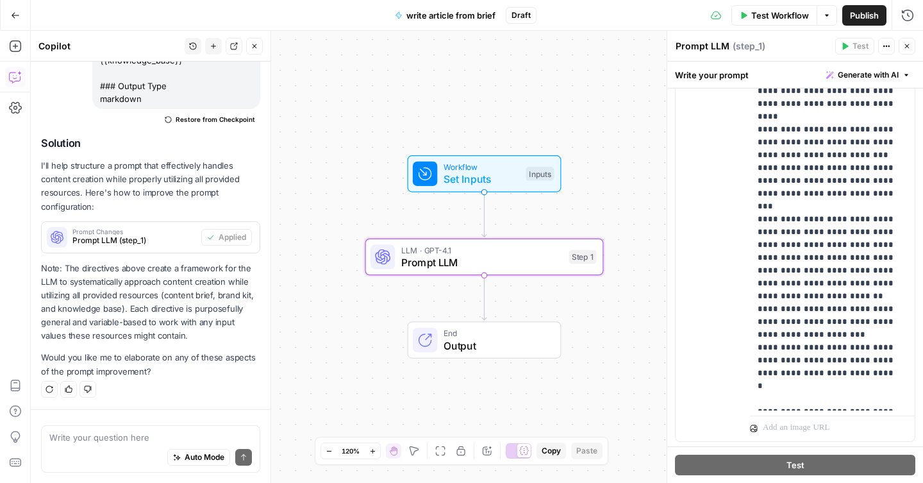
scroll to position [614, 0]
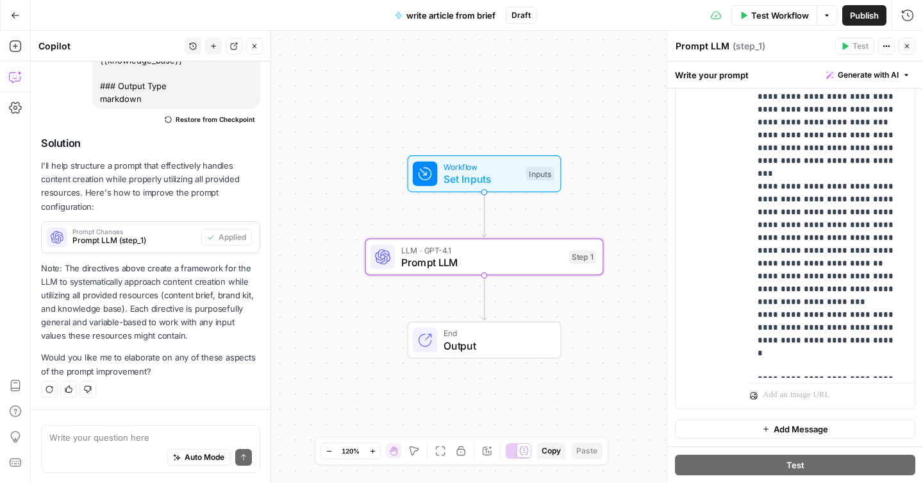
click at [725, 47] on textarea "Prompt LLM" at bounding box center [702, 46] width 54 height 13
click at [719, 47] on textarea "Prompt LLM" at bounding box center [702, 46] width 54 height 13
click at [720, 47] on textarea "Prompt LLM" at bounding box center [702, 46] width 54 height 13
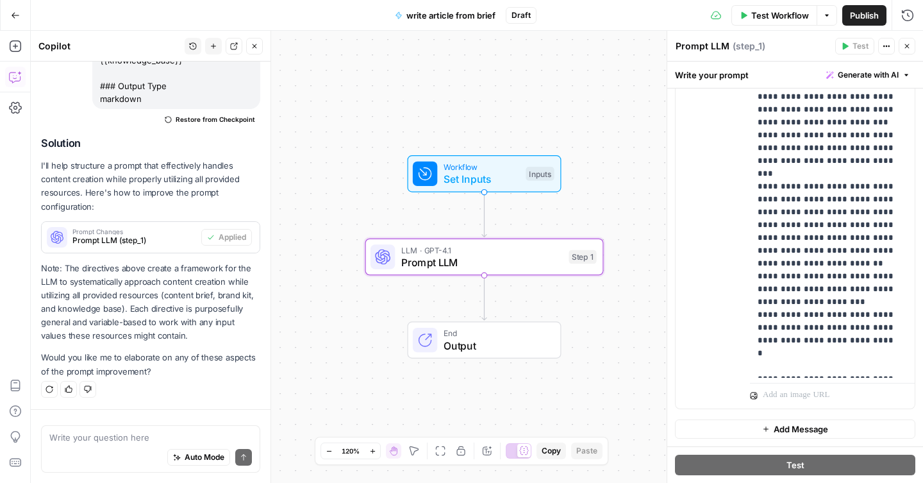
click at [720, 47] on textarea "Prompt LLM" at bounding box center [702, 46] width 54 height 13
type textarea "Write content"
click at [783, 53] on div "Write content Write content ( step_1 )" at bounding box center [753, 46] width 156 height 14
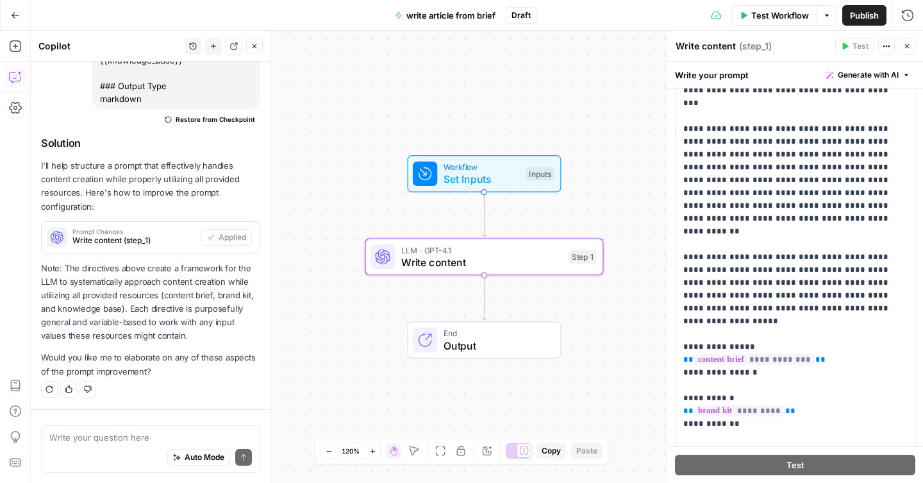
scroll to position [0, 0]
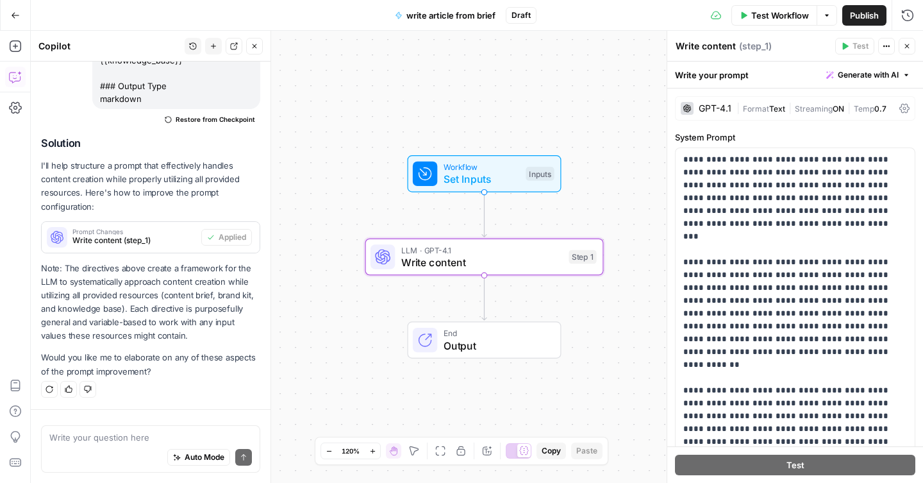
click at [900, 108] on div "GPT-4.1 | Format Text | Streaming ON | Temp 0.7" at bounding box center [795, 108] width 240 height 24
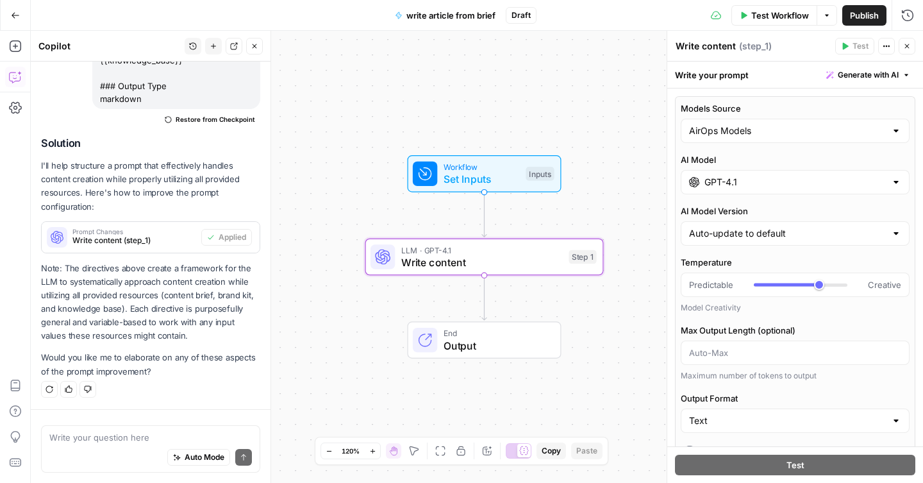
click at [891, 180] on div at bounding box center [896, 182] width 10 height 13
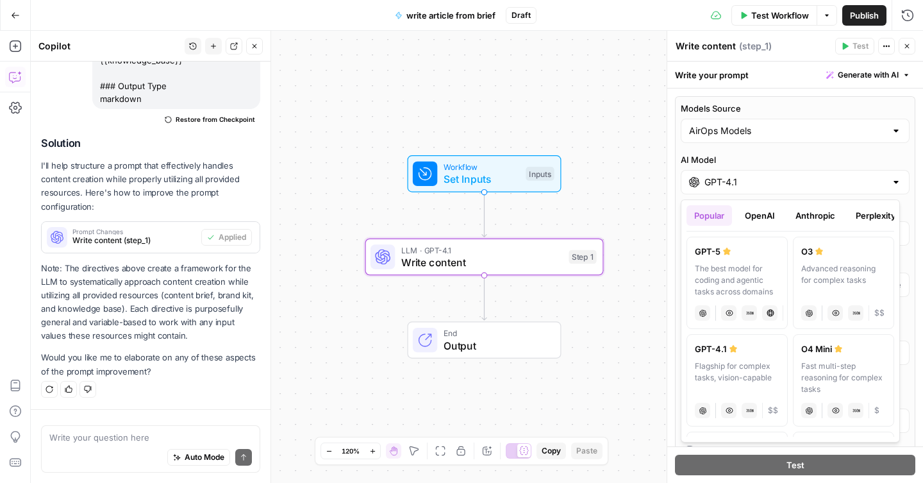
click at [766, 272] on div "The best model for coding and agentic tasks across domains" at bounding box center [737, 280] width 85 height 35
type input "GPT-5"
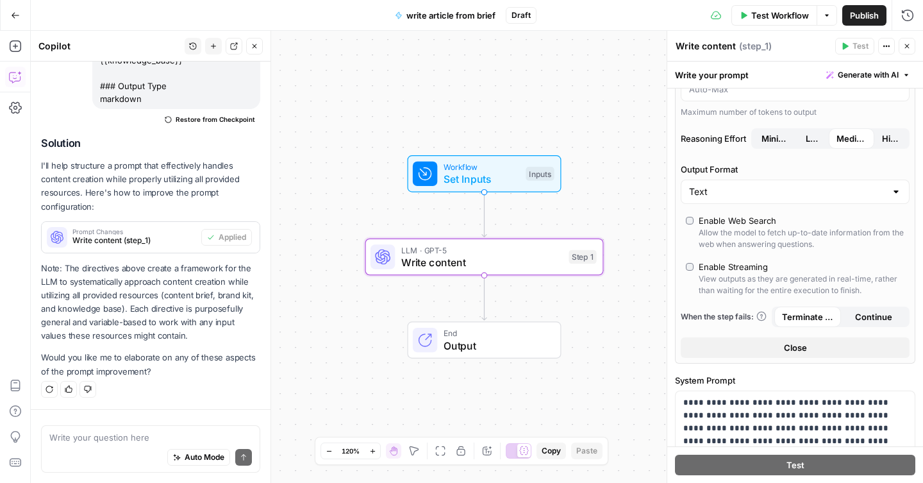
scroll to position [204, 0]
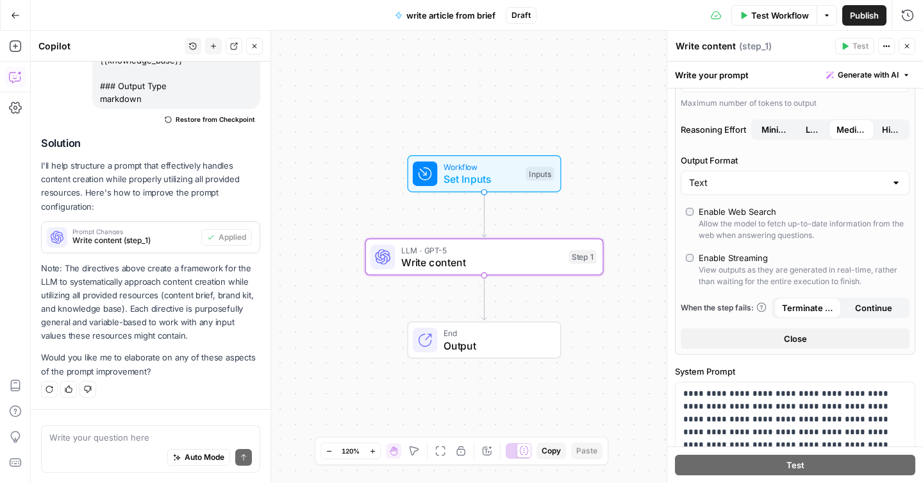
click at [891, 183] on div at bounding box center [896, 182] width 10 height 13
type input "Text"
click at [848, 161] on label "Output Format" at bounding box center [795, 160] width 229 height 13
click at [848, 176] on input "Text" at bounding box center [787, 182] width 197 height 13
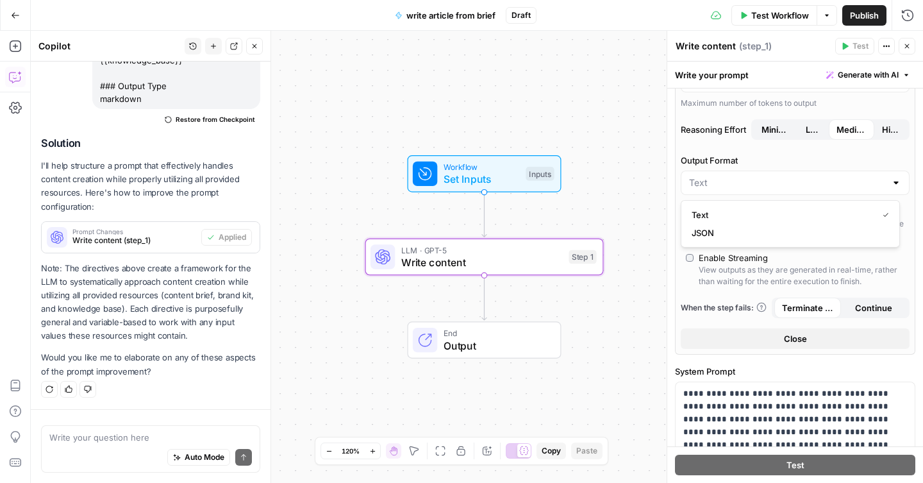
click at [761, 210] on span "Text" at bounding box center [781, 214] width 181 height 13
type input "Text"
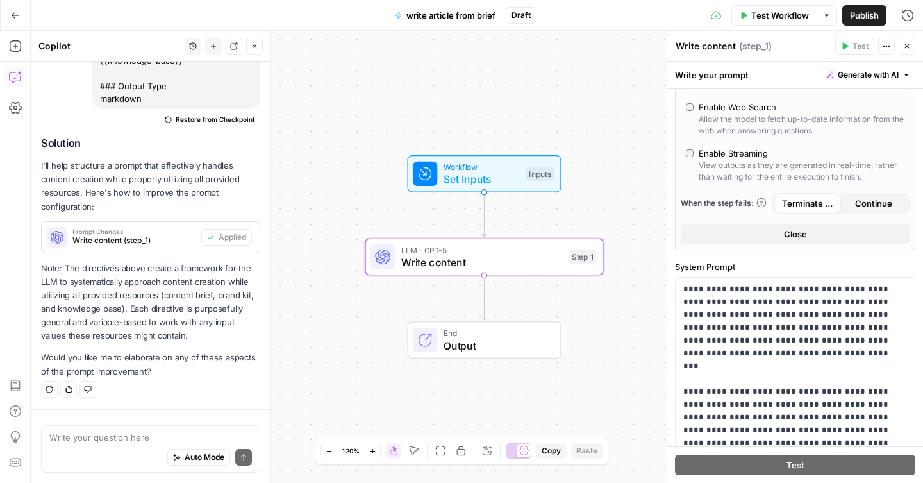
scroll to position [317, 0]
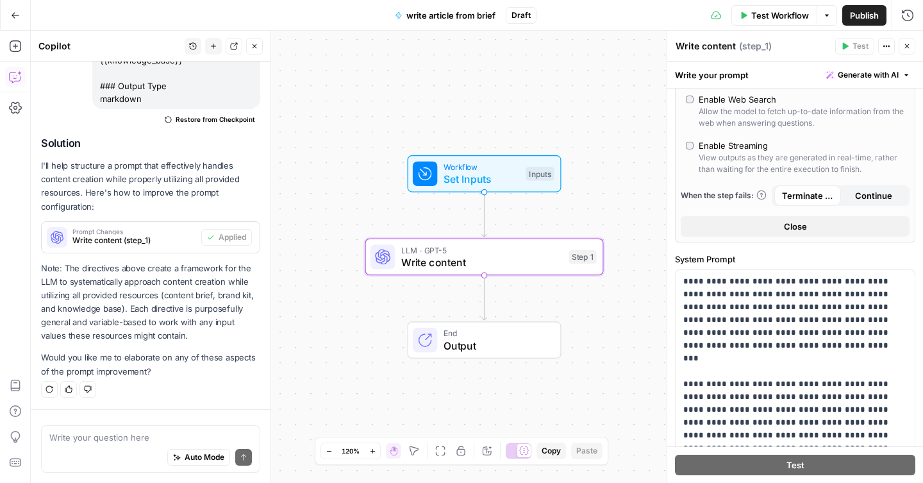
click at [762, 225] on button "Close" at bounding box center [795, 226] width 229 height 21
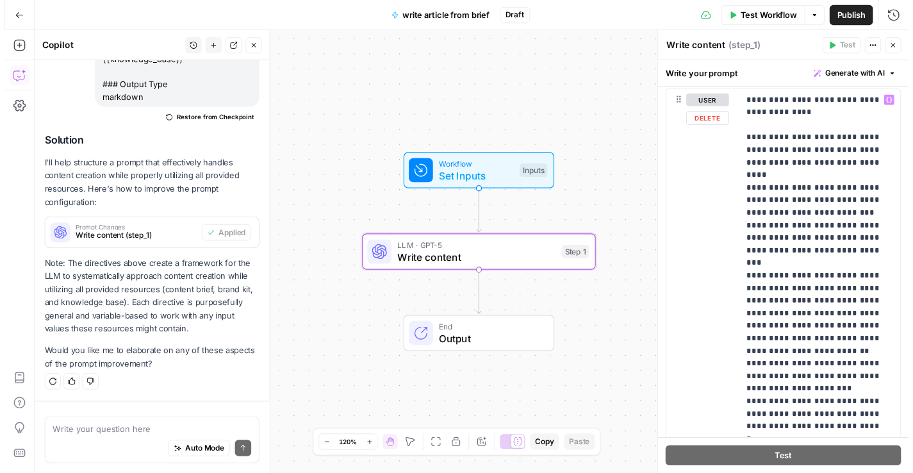
scroll to position [614, 0]
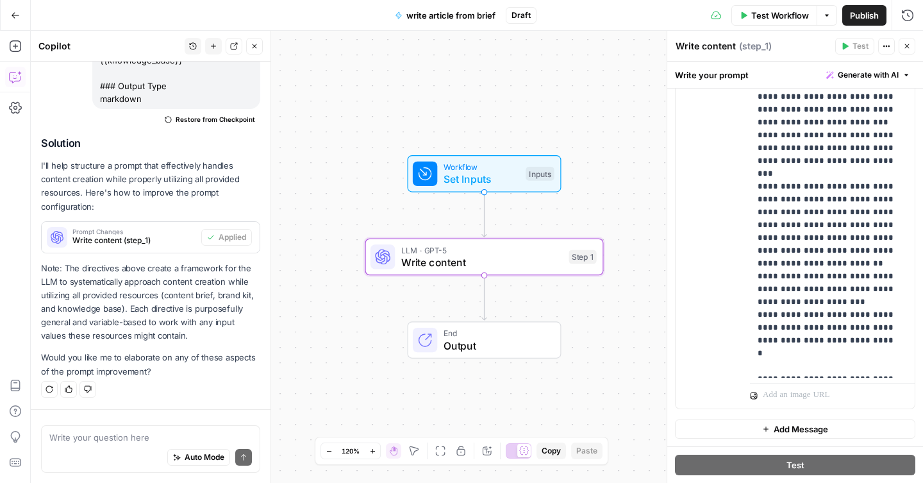
click at [777, 17] on span "Test Workflow" at bounding box center [780, 15] width 58 height 13
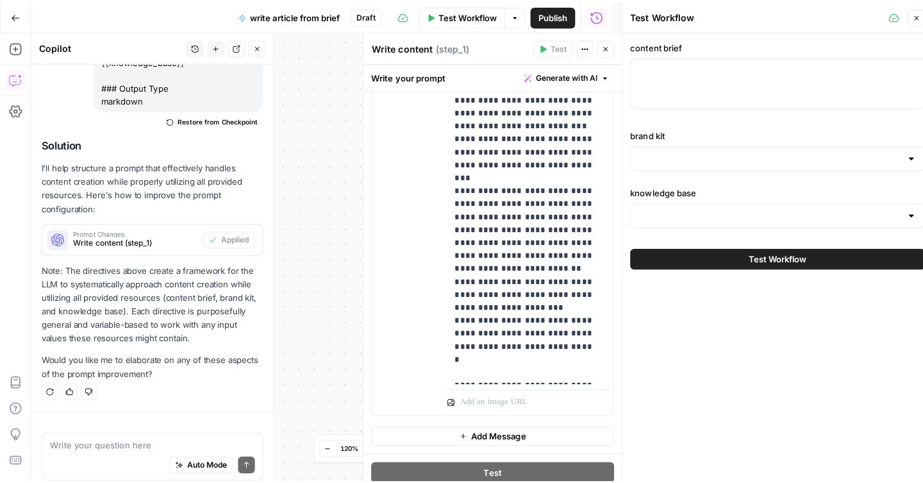
scroll to position [910, 0]
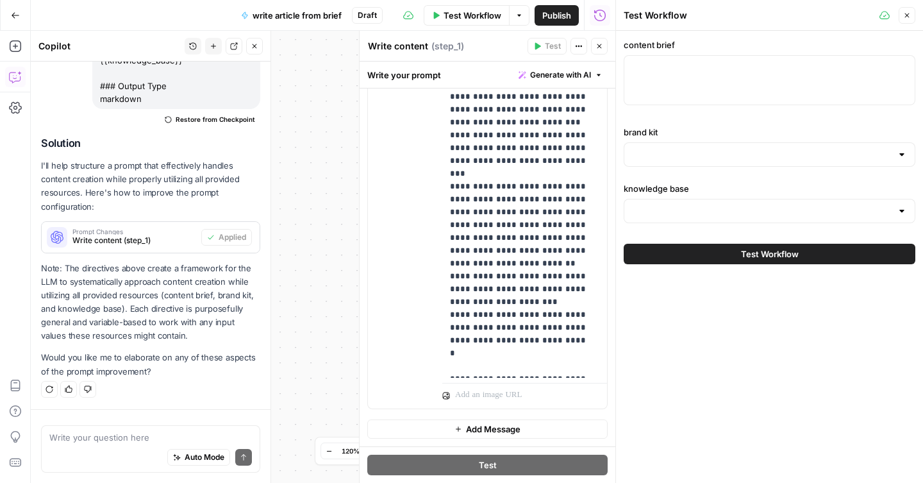
click at [699, 82] on div at bounding box center [770, 80] width 292 height 50
paste textarea "https://tokenhealthscan.com/token/api3"
type textarea "https://tokenhealthscan.com/token/api3"
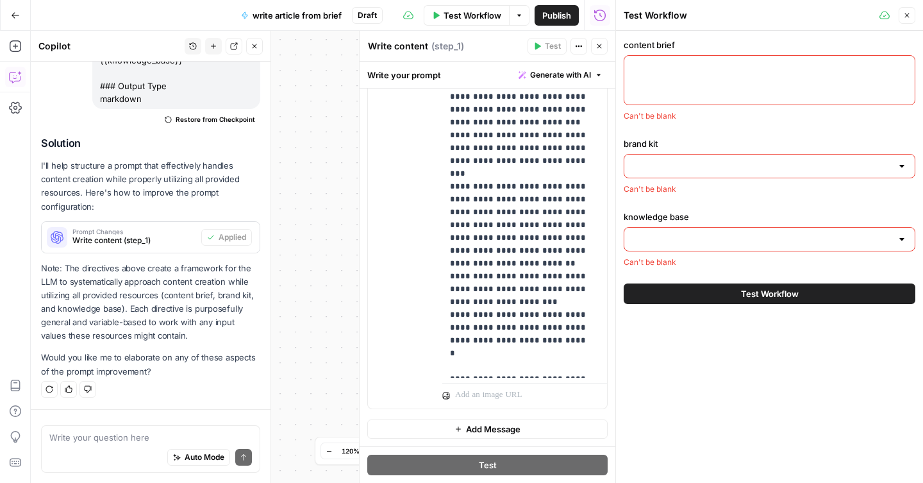
click at [693, 167] on input "brand kit" at bounding box center [762, 166] width 260 height 13
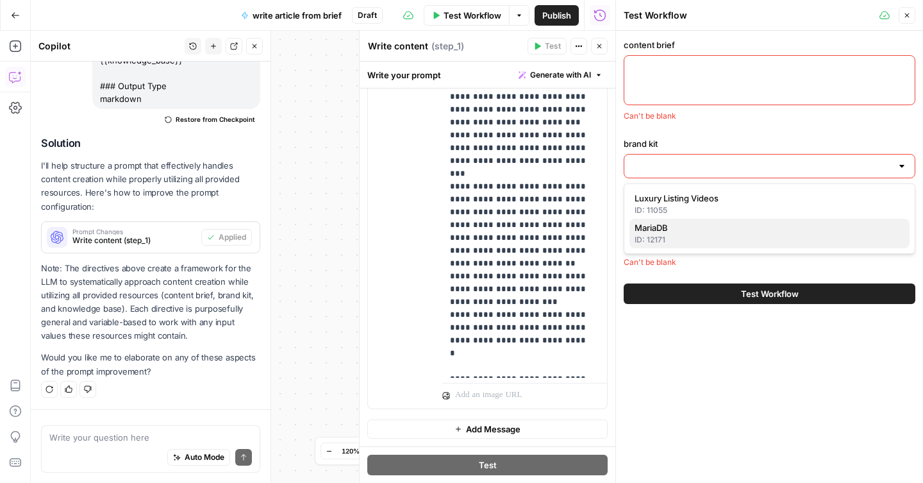
click at [672, 236] on div "ID: 12171" at bounding box center [769, 240] width 270 height 12
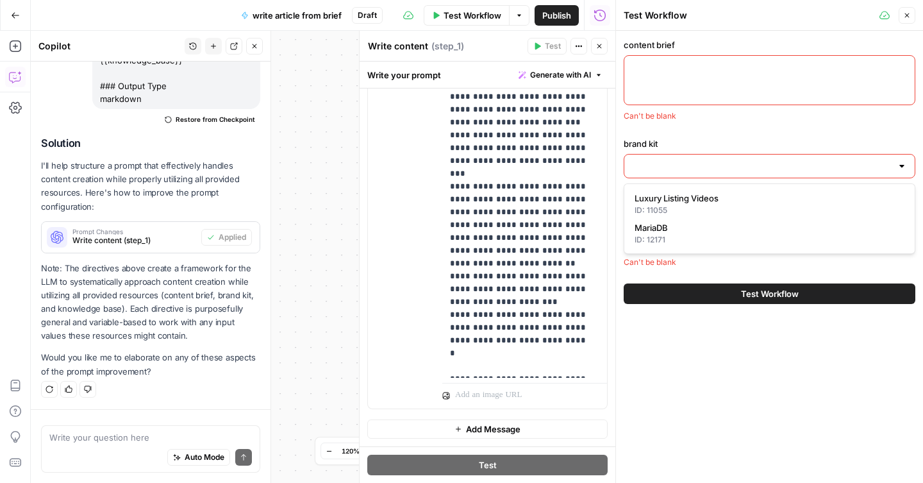
type input "MariaDB"
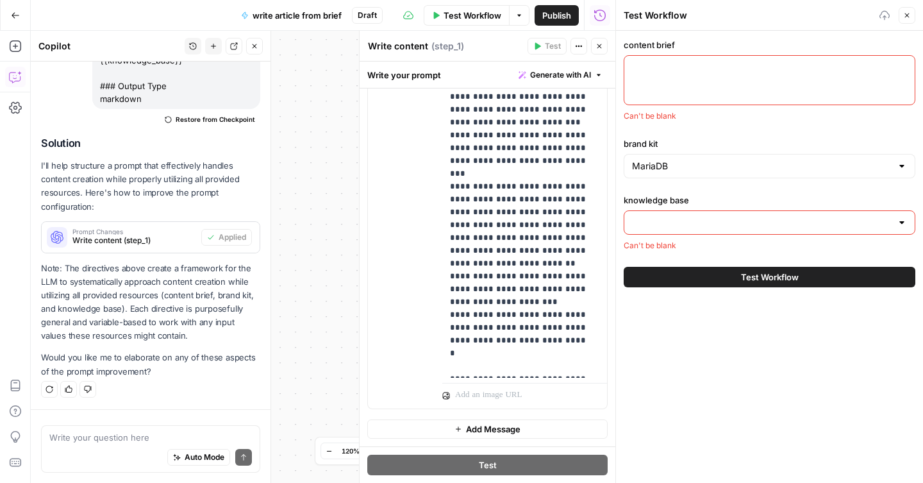
click at [689, 222] on input "knowledge base" at bounding box center [762, 222] width 260 height 13
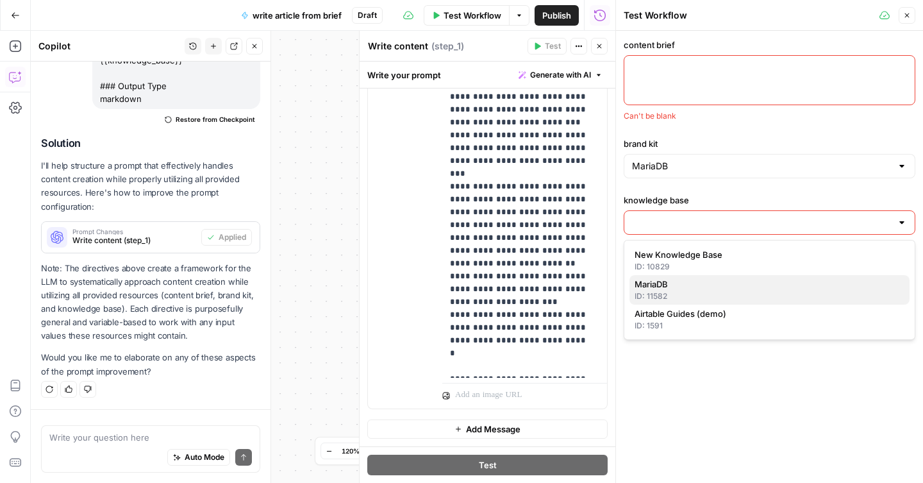
click at [687, 284] on span "MariaDB" at bounding box center [766, 283] width 265 height 13
type input "MariaDB"
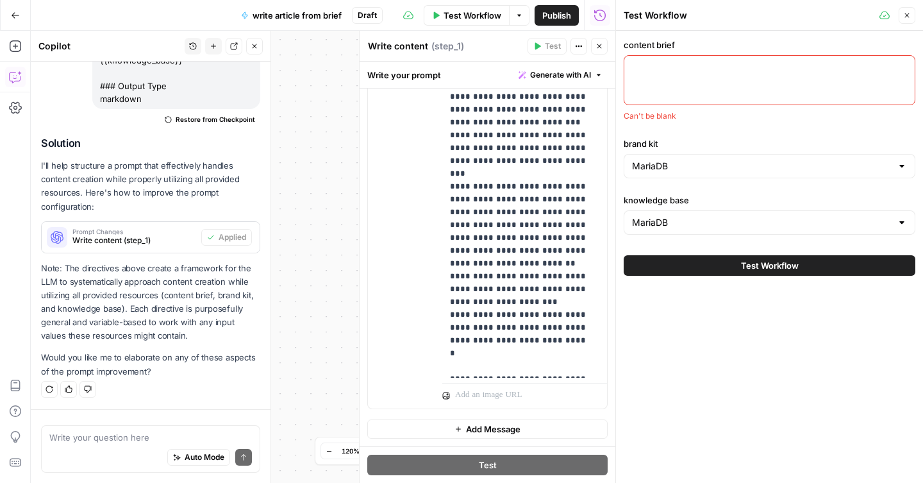
click at [701, 90] on div at bounding box center [770, 80] width 292 height 50
paste textarea "Content Brief — Topic: "SQL Pivot Table" Brand: MariaDB Prepared For: Content t…"
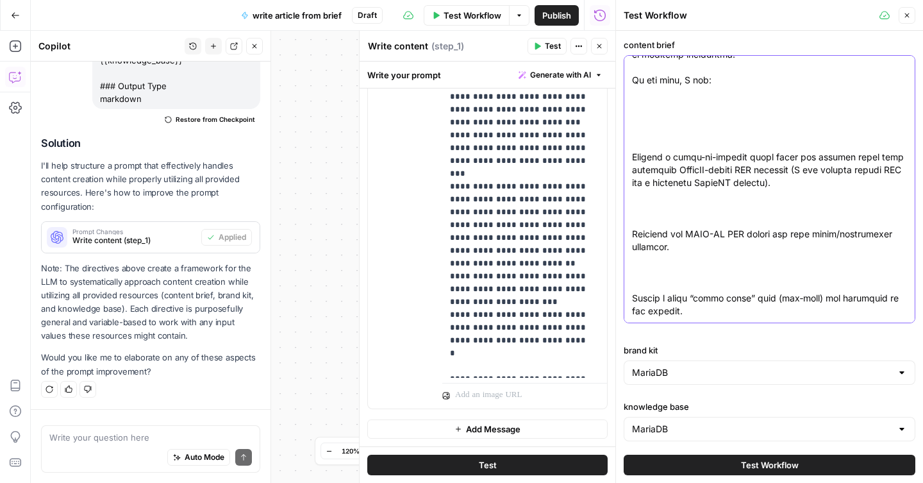
scroll to position [7, 0]
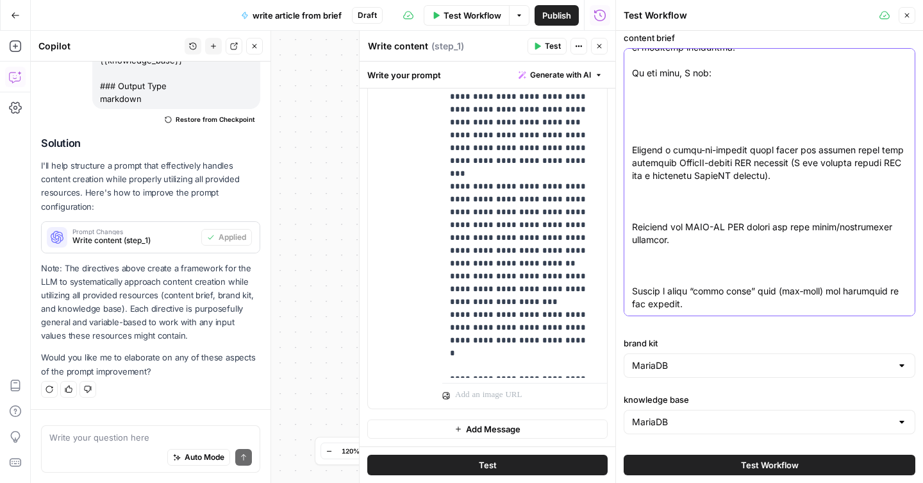
type textarea "Content Brief — Topic: "SQL Pivot Table" Brand: MariaDB Prepared For: Content t…"
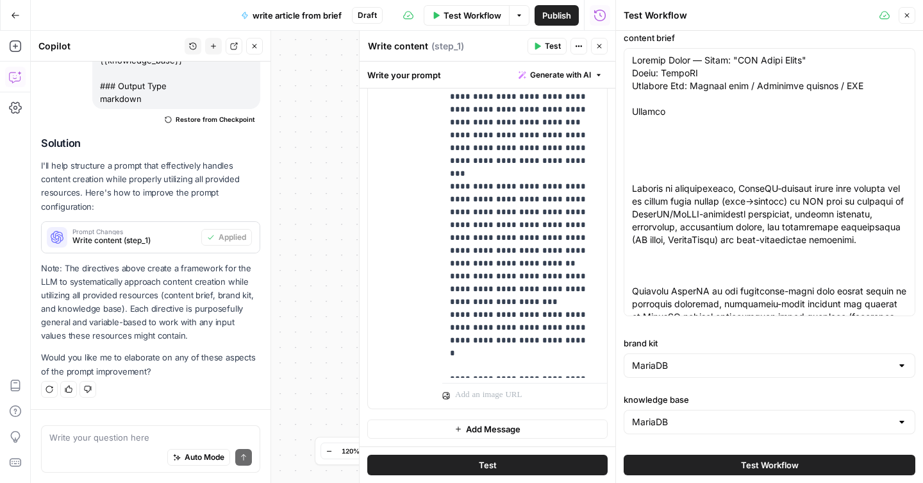
click at [748, 465] on span "Test Workflow" at bounding box center [770, 464] width 58 height 13
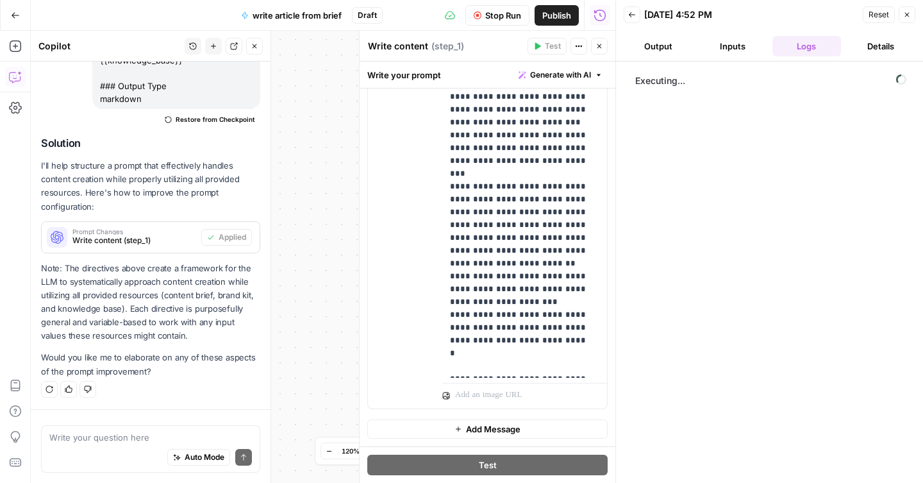
click at [874, 49] on button "Details" at bounding box center [880, 46] width 69 height 21
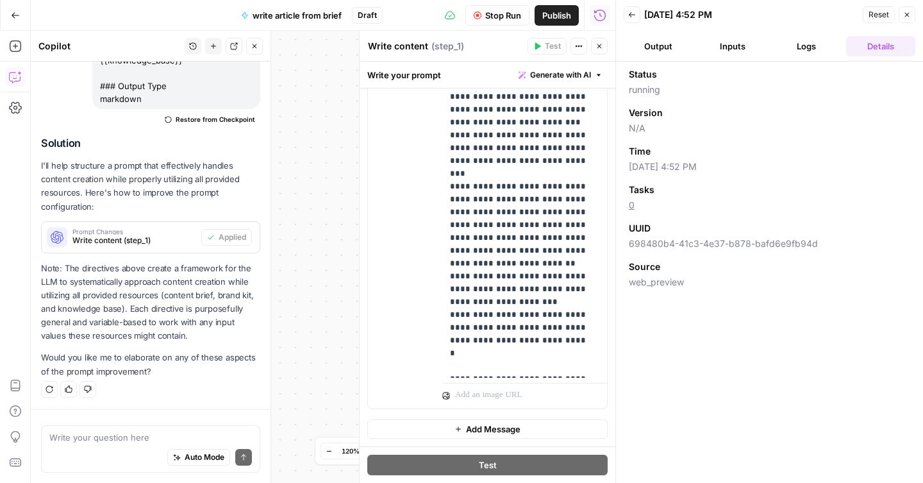
click at [819, 45] on button "Logs" at bounding box center [806, 46] width 69 height 21
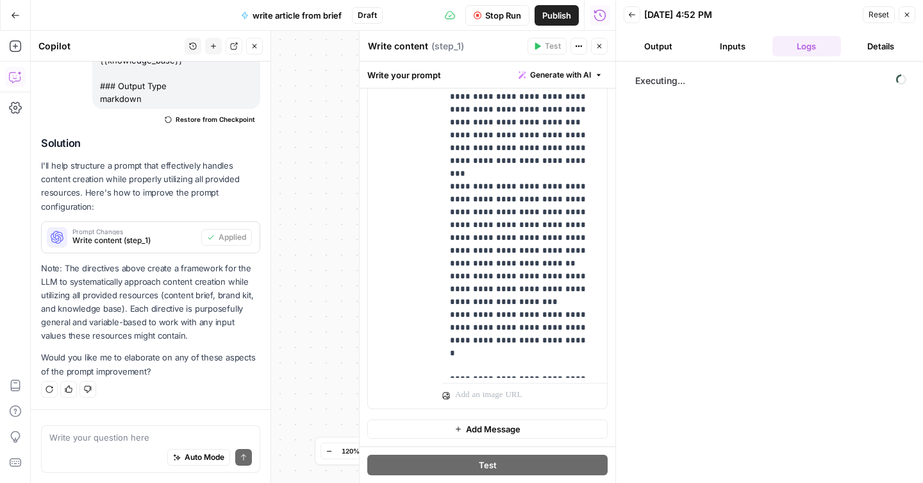
click at [742, 45] on button "Inputs" at bounding box center [732, 46] width 69 height 21
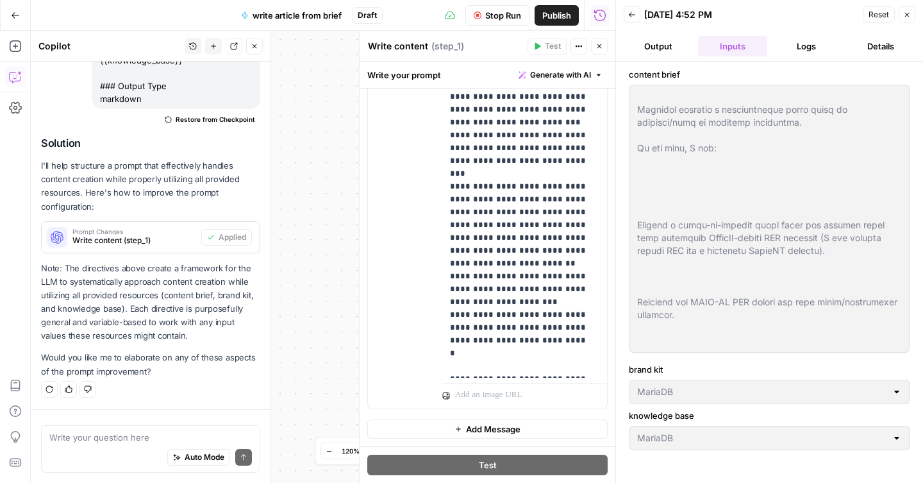
scroll to position [13354, 0]
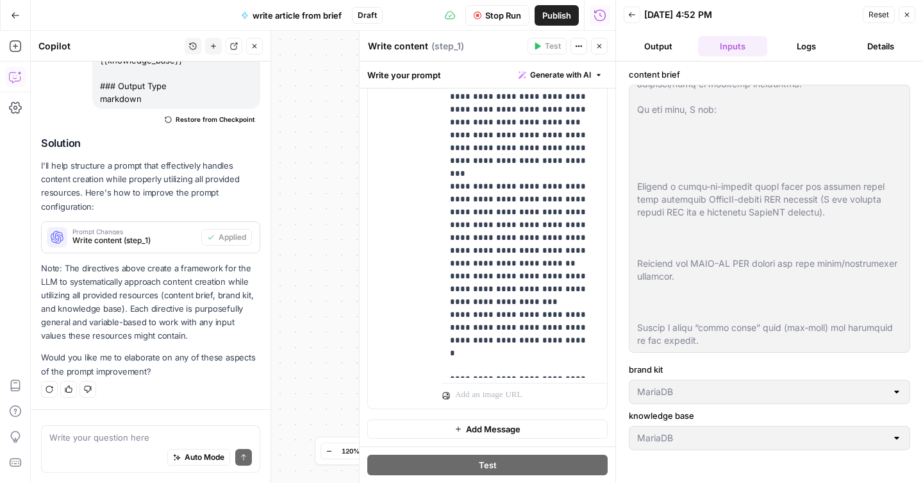
click at [664, 44] on button "Output" at bounding box center [658, 46] width 69 height 21
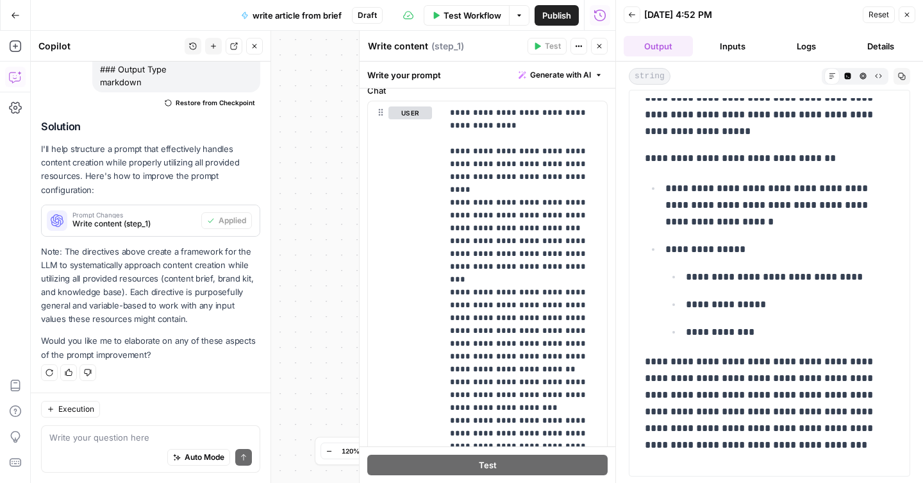
scroll to position [3052, 0]
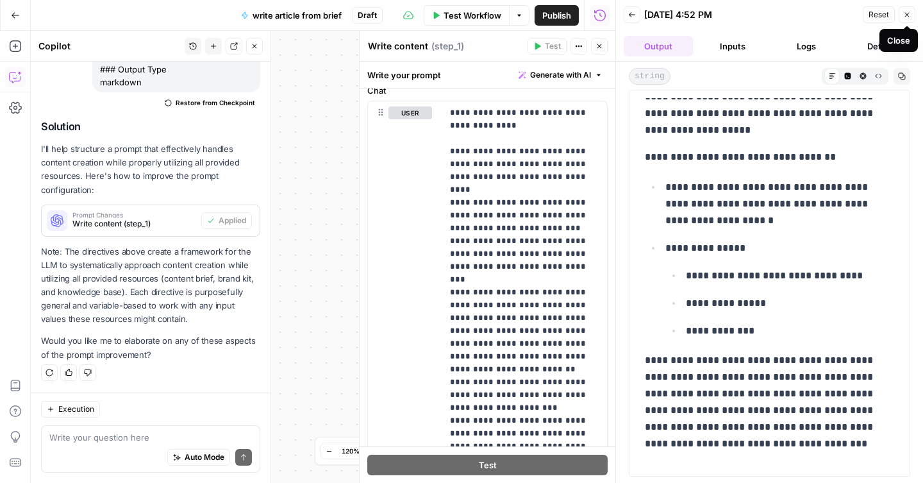
click at [909, 16] on icon "button" at bounding box center [907, 15] width 8 height 8
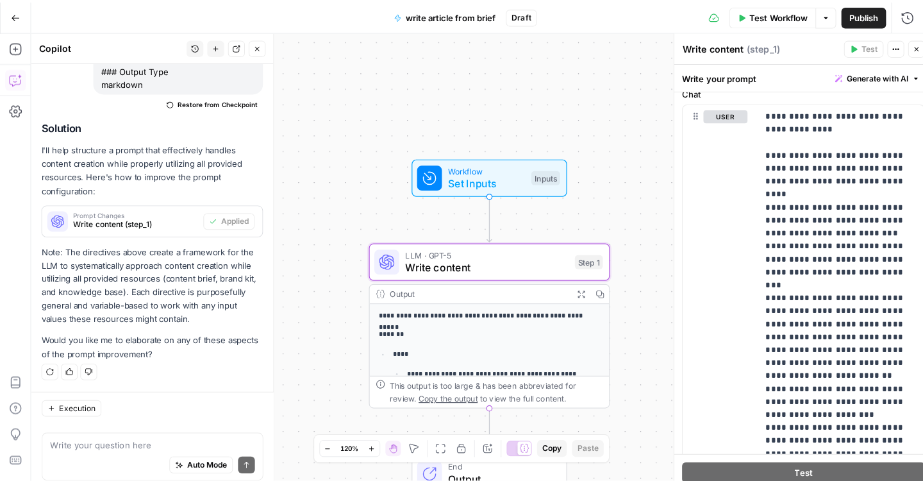
scroll to position [927, 0]
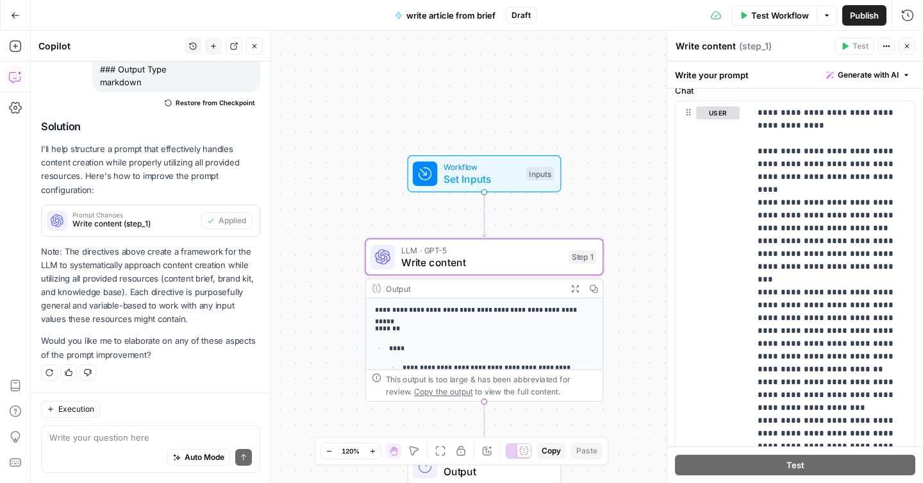
click at [633, 234] on div "**********" at bounding box center [477, 257] width 892 height 452
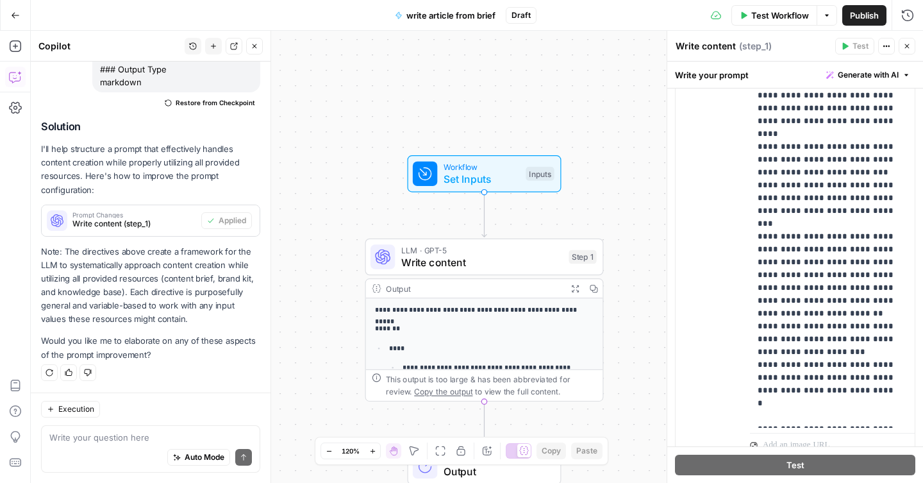
scroll to position [614, 0]
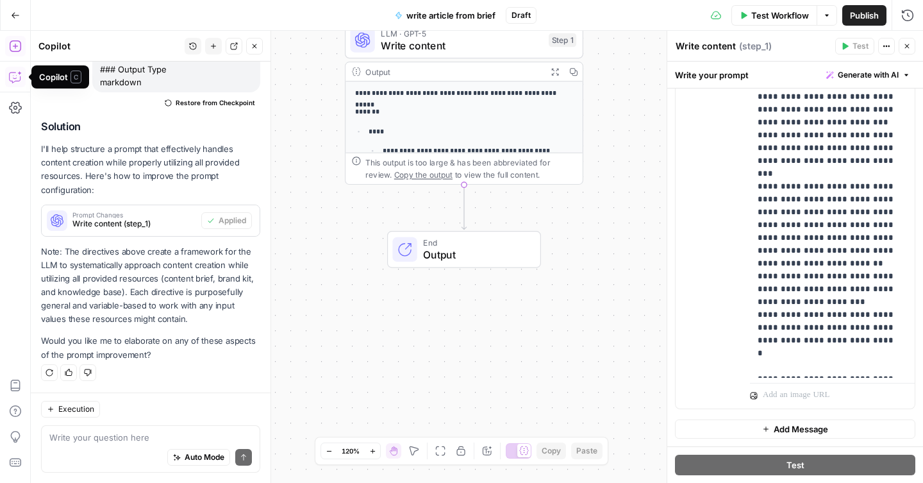
click at [16, 48] on icon "button" at bounding box center [15, 46] width 13 height 13
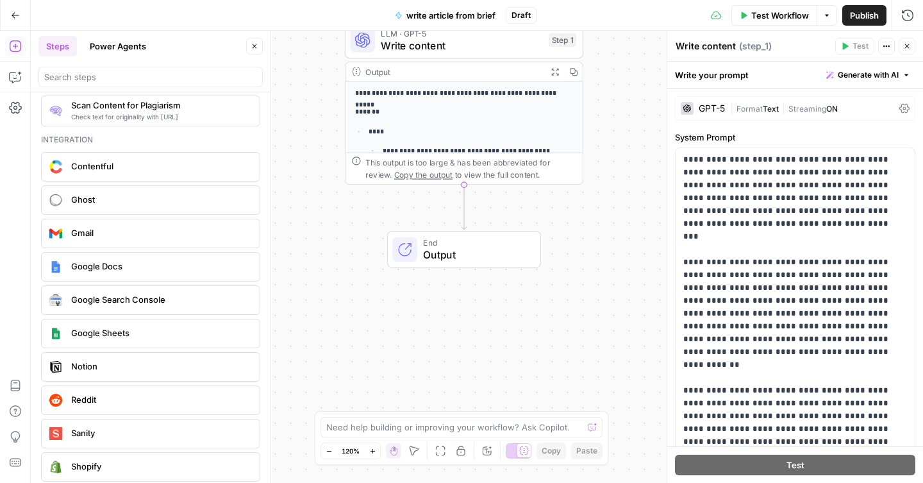
scroll to position [2190, 0]
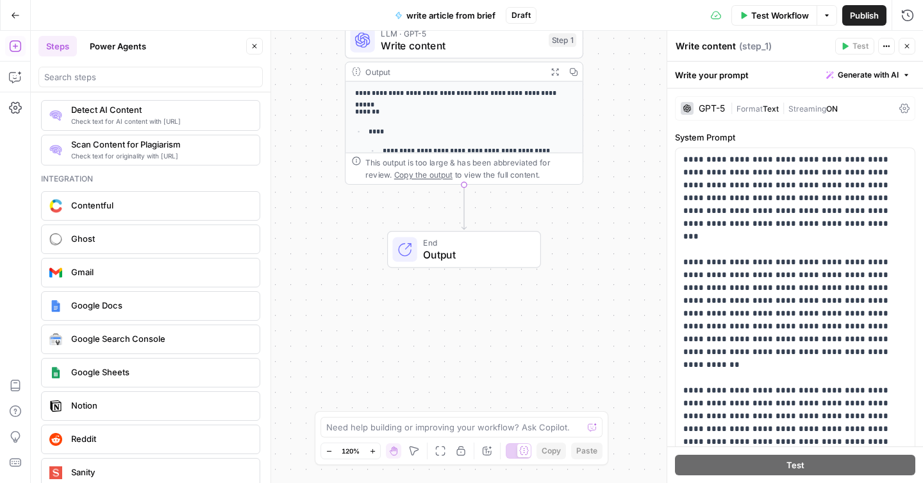
click at [122, 310] on span "Google Docs" at bounding box center [160, 305] width 178 height 13
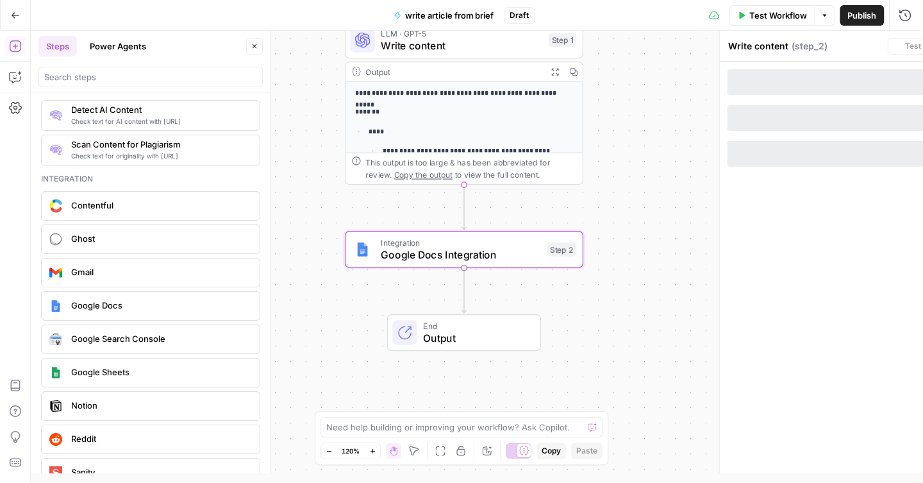
type textarea "Google Docs Integration"
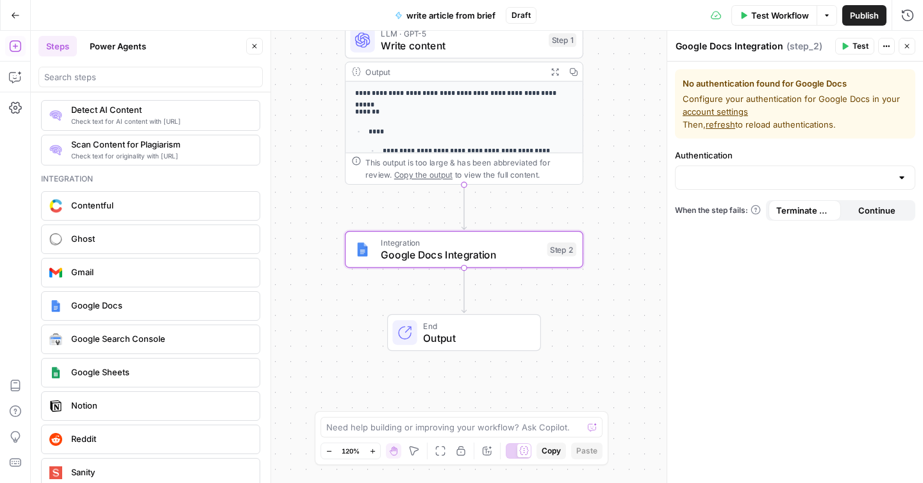
click at [747, 185] on div at bounding box center [795, 177] width 240 height 24
click at [718, 210] on span "﹢ Create New" at bounding box center [792, 209] width 213 height 13
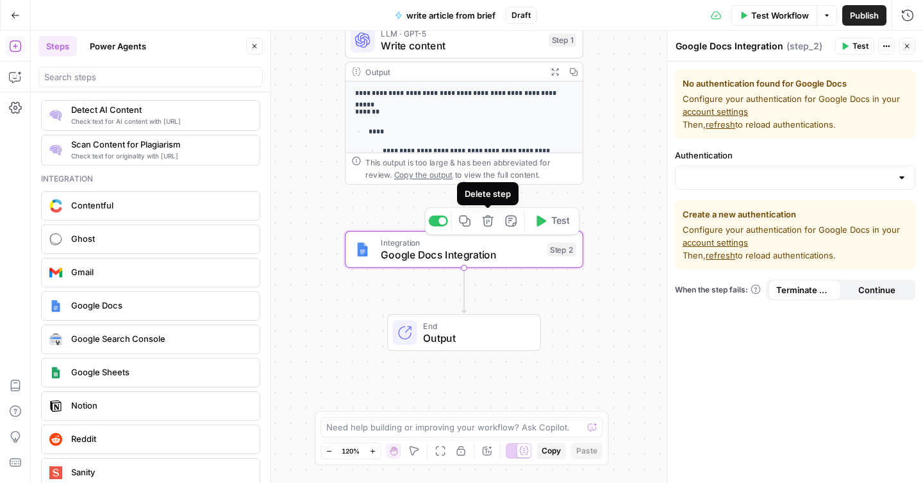
click at [491, 226] on icon "button" at bounding box center [488, 221] width 12 height 12
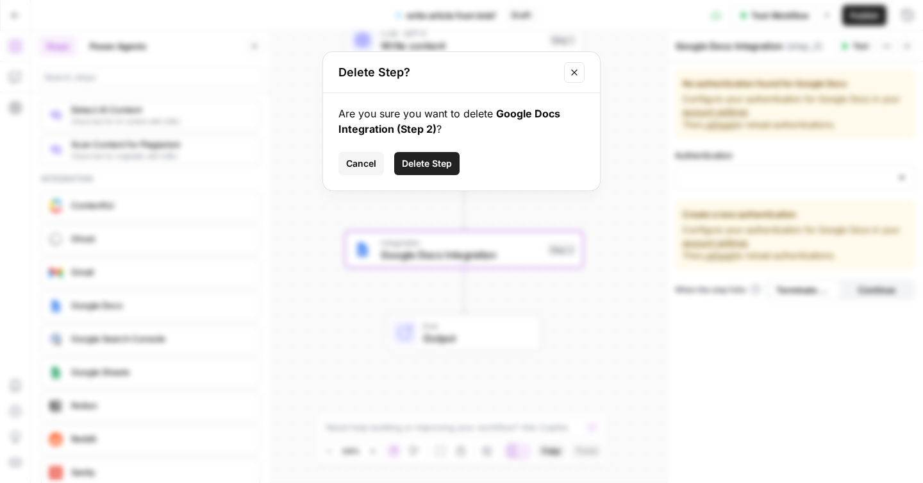
click at [429, 168] on span "Delete Step" at bounding box center [427, 163] width 50 height 13
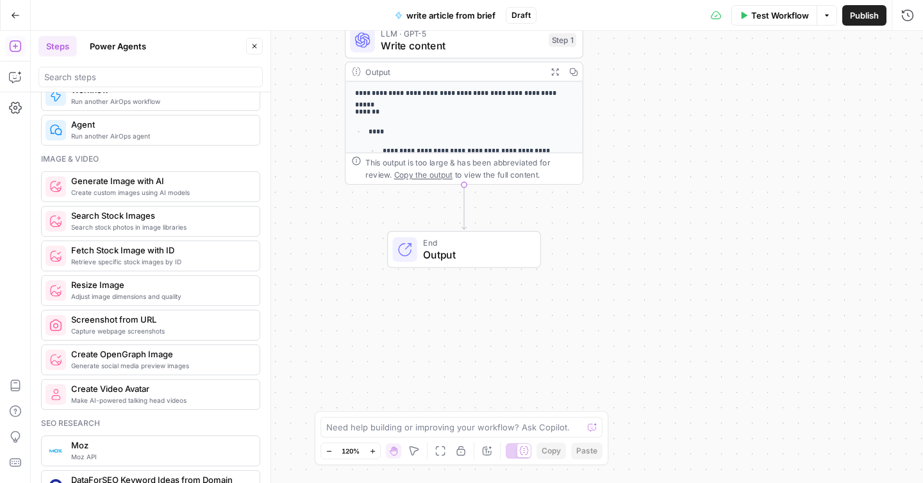
scroll to position [839, 0]
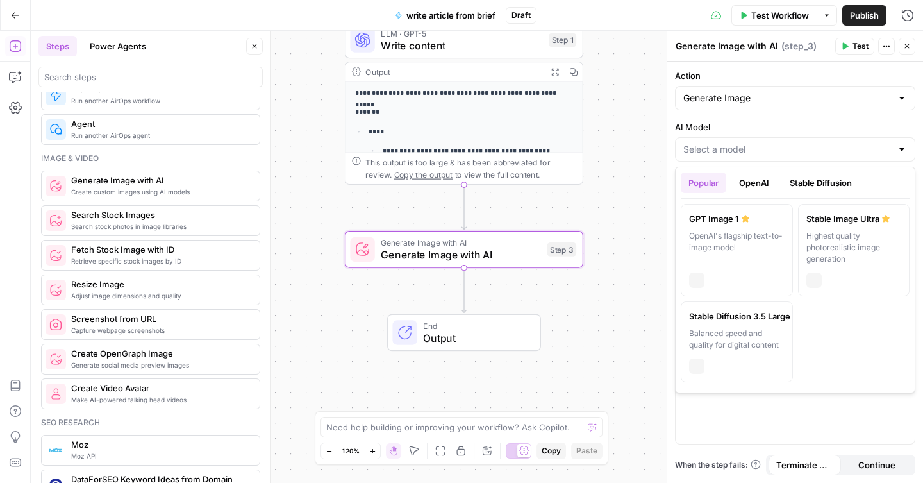
click at [791, 150] on input "AI Model" at bounding box center [787, 149] width 208 height 13
click at [832, 232] on div "Highest quality photorealistic image generation" at bounding box center [853, 247] width 95 height 35
type input "Stable Image Ultra"
type input "21:9 (1536×640)"
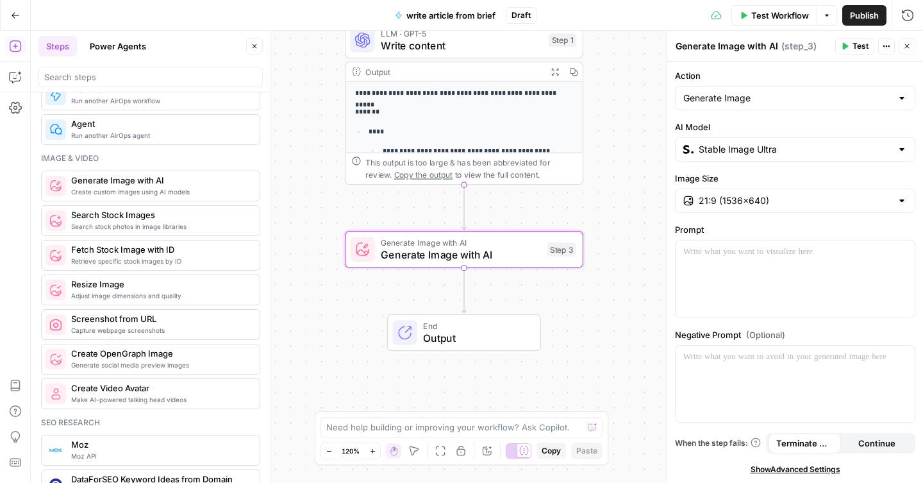
click at [904, 202] on div at bounding box center [901, 200] width 10 height 13
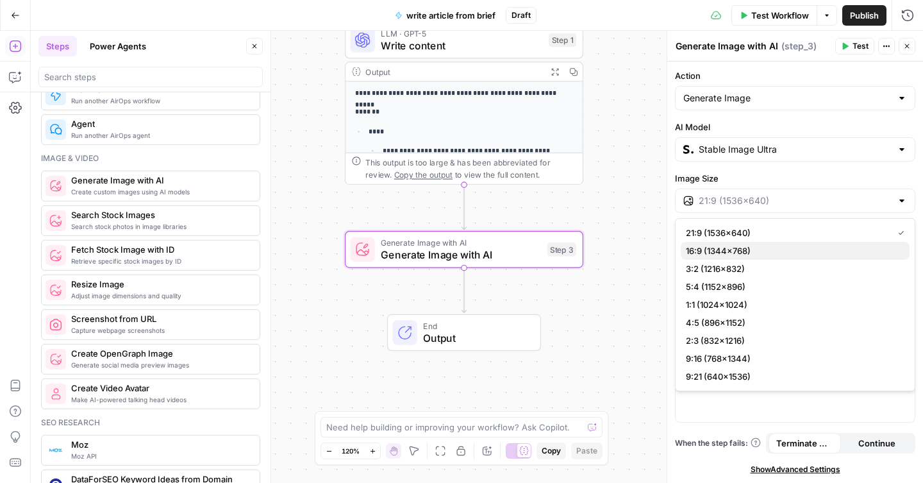
click at [819, 249] on span "16:9 (1344×768)" at bounding box center [792, 250] width 213 height 13
type input "16:9 (1344×768)"
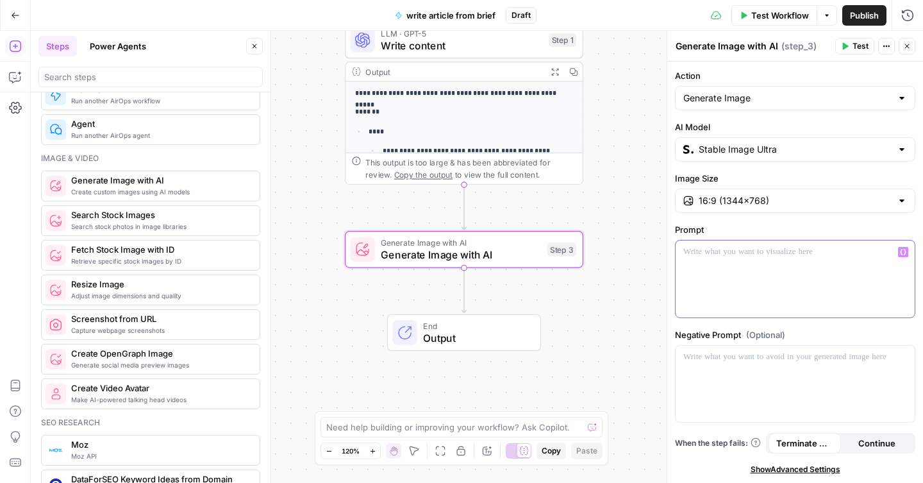
click at [805, 254] on p at bounding box center [795, 251] width 224 height 13
click at [841, 252] on p "**********" at bounding box center [795, 258] width 224 height 26
click at [798, 287] on div "**********" at bounding box center [794, 278] width 239 height 77
click at [904, 250] on icon "button" at bounding box center [903, 252] width 6 height 6
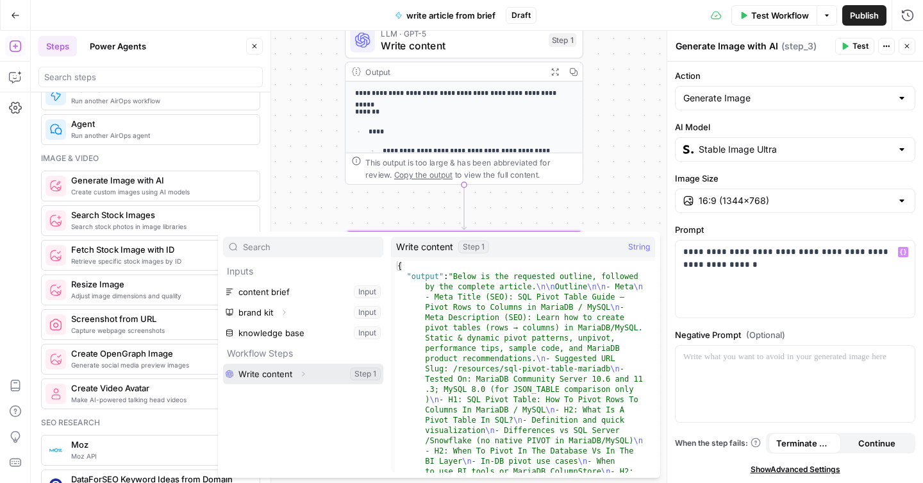
click at [347, 371] on button "Select variable Write content" at bounding box center [303, 373] width 160 height 21
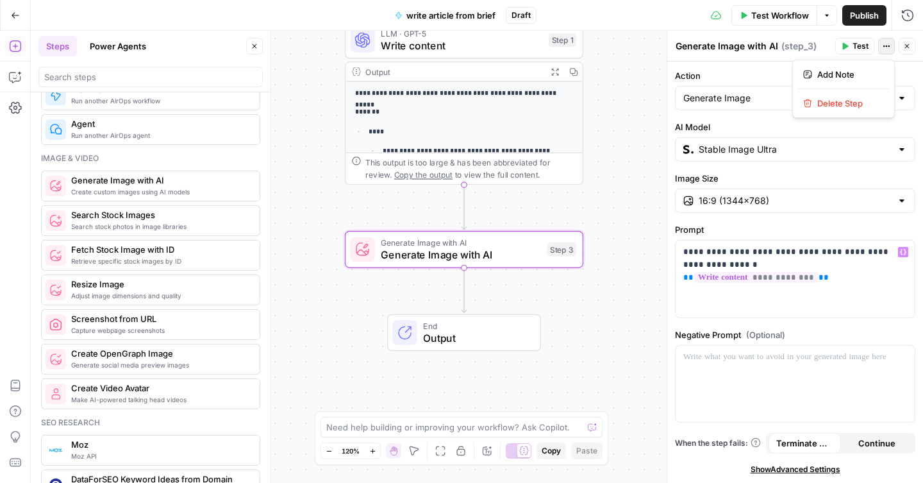
click at [884, 47] on icon "button" at bounding box center [886, 46] width 8 height 8
click at [851, 49] on button "Test" at bounding box center [854, 46] width 39 height 17
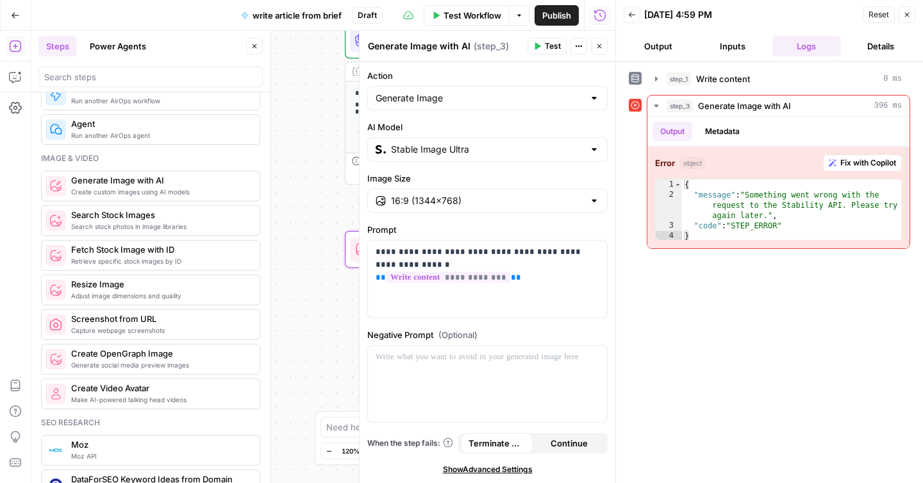
click at [669, 51] on button "Output" at bounding box center [658, 46] width 69 height 21
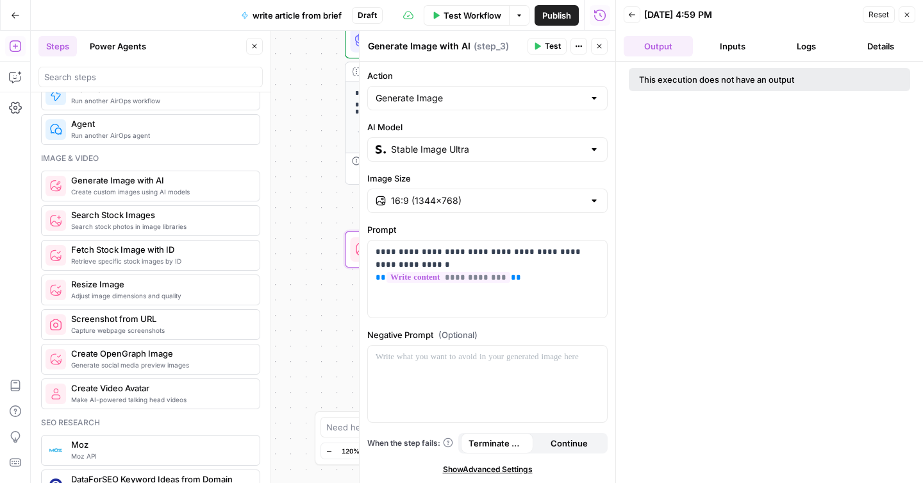
click at [871, 46] on button "Details" at bounding box center [880, 46] width 69 height 21
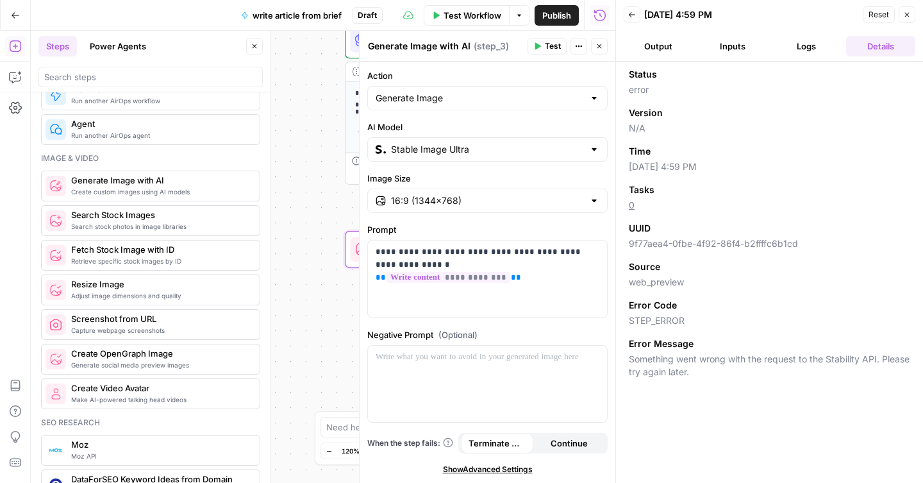
click at [629, 17] on icon "button" at bounding box center [632, 15] width 8 height 8
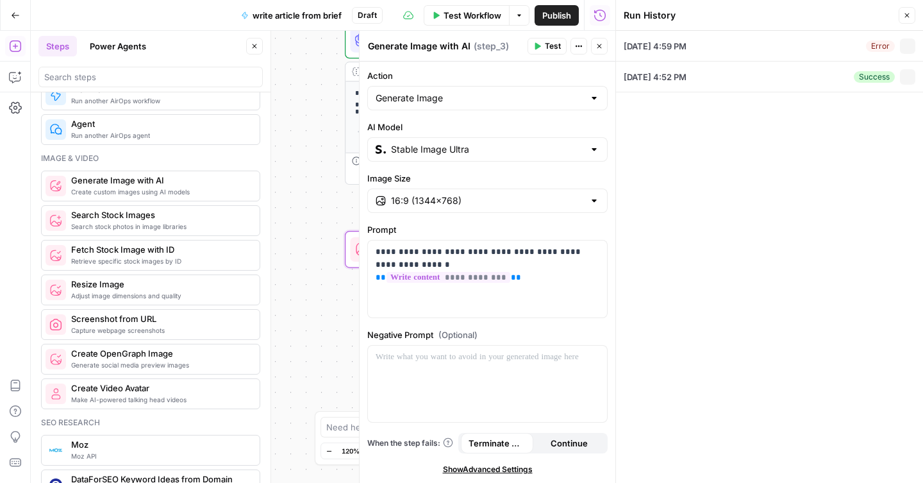
type textarea "Content Brief — Topic: "SQL Pivot Table" Brand: MariaDB Prepared For: Content t…"
type input "MariaDB"
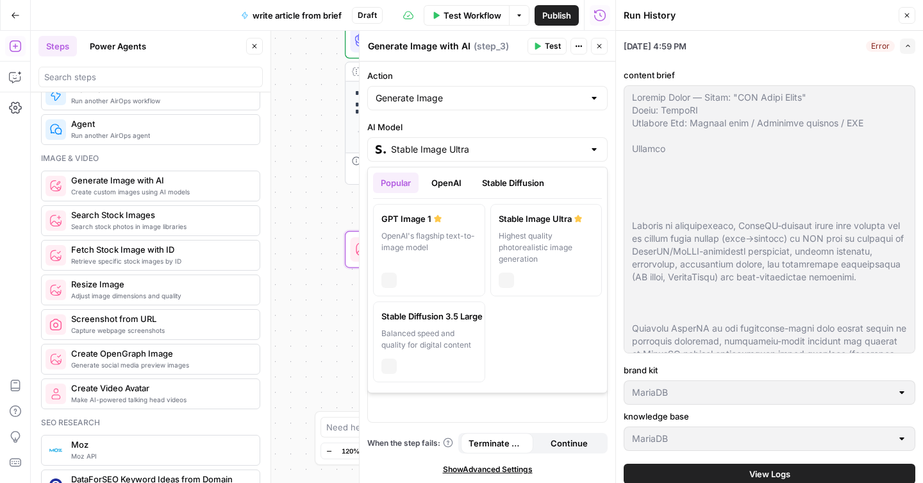
click at [551, 151] on input "Stable Image Ultra" at bounding box center [487, 149] width 193 height 13
click at [445, 218] on div "GPT Image 1" at bounding box center [428, 218] width 95 height 13
type input "GPT Image 1"
type input "1024×1024"
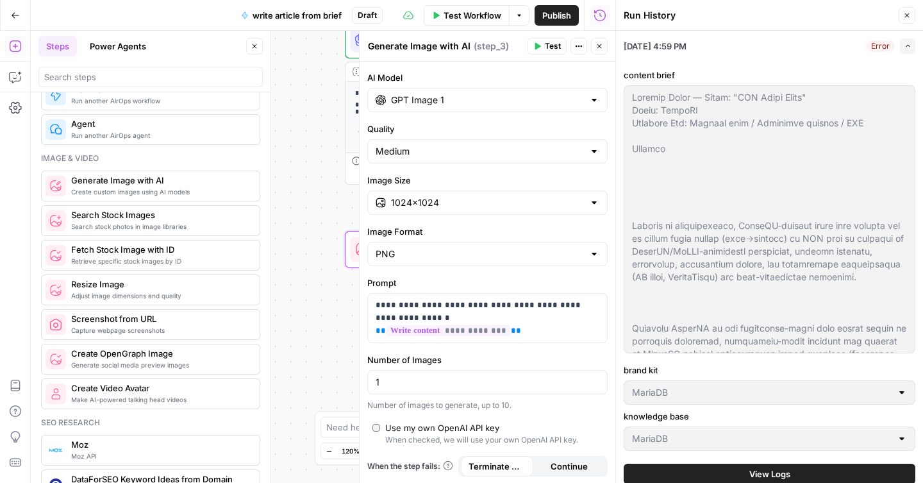
scroll to position [51, 0]
click at [545, 49] on span "Test" at bounding box center [553, 46] width 16 height 12
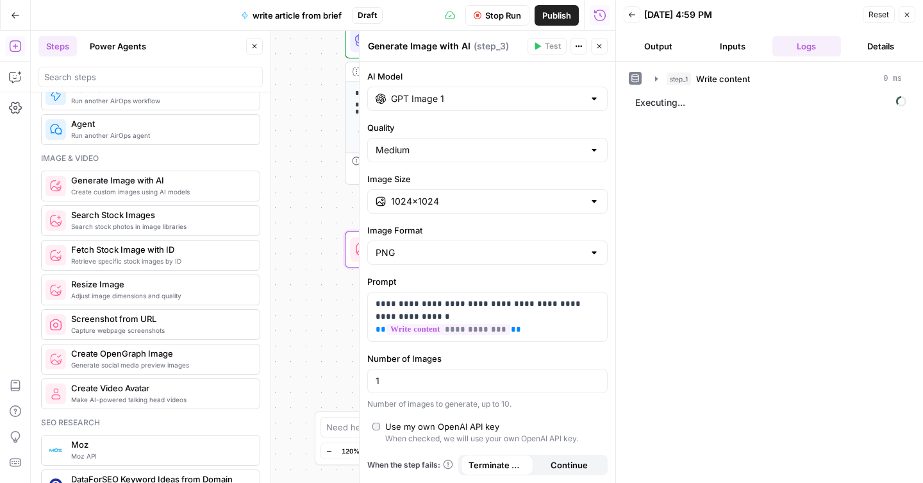
click at [25, 75] on div "Add Steps Copilot Settings AirOps Academy Help Give Feedback Shortcuts" at bounding box center [15, 257] width 31 height 452
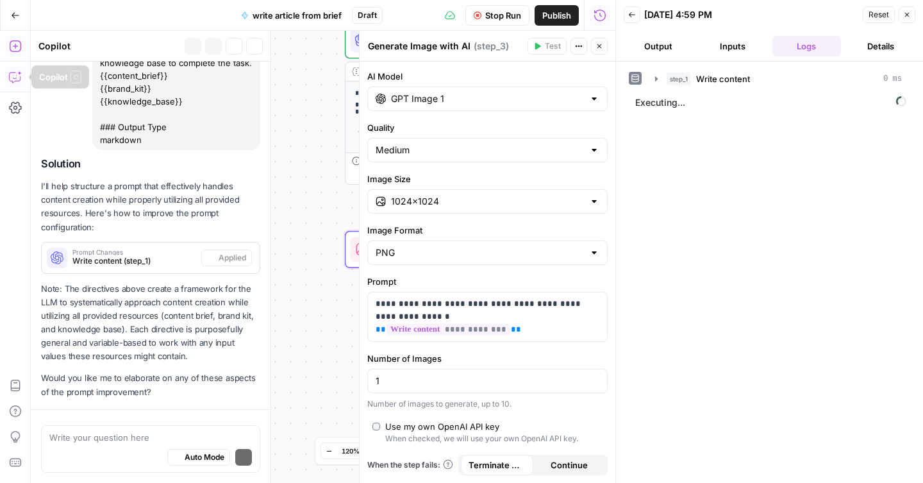
scroll to position [51, 0]
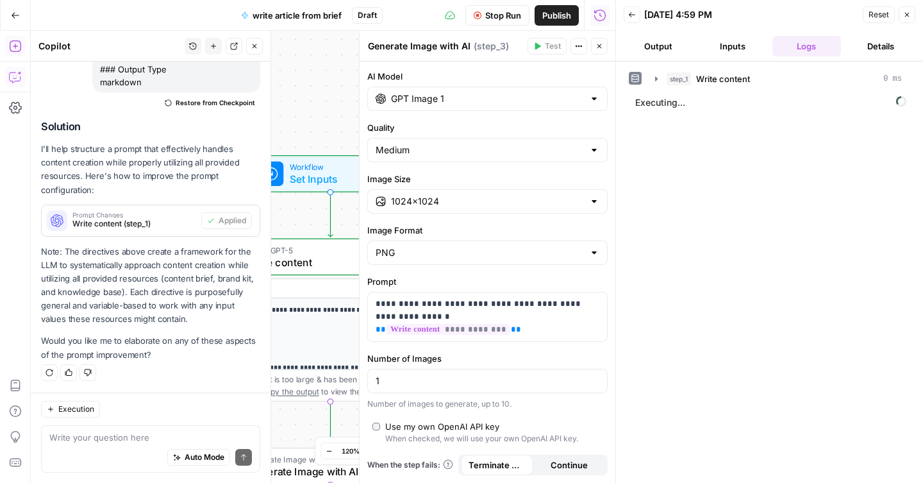
click at [83, 445] on div "Auto Mode Send" at bounding box center [150, 457] width 202 height 28
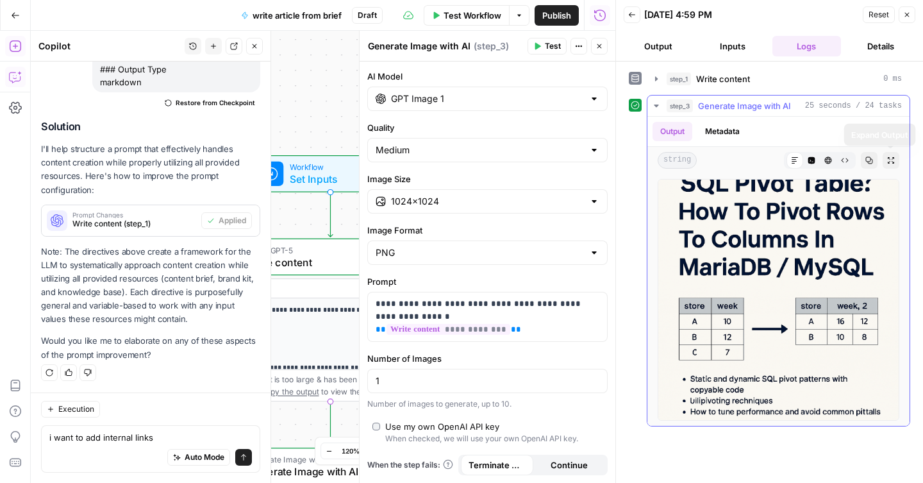
click at [892, 153] on button "Expand Output" at bounding box center [890, 160] width 17 height 17
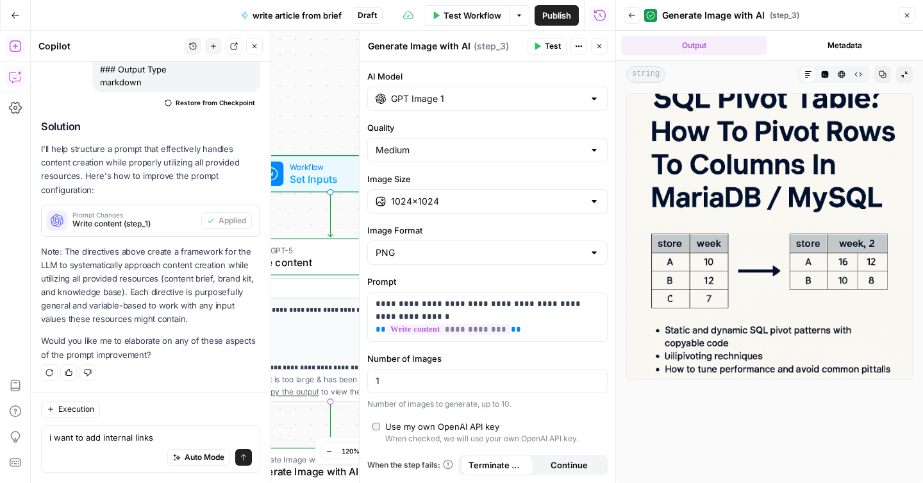
click at [905, 15] on icon "button" at bounding box center [907, 16] width 8 height 8
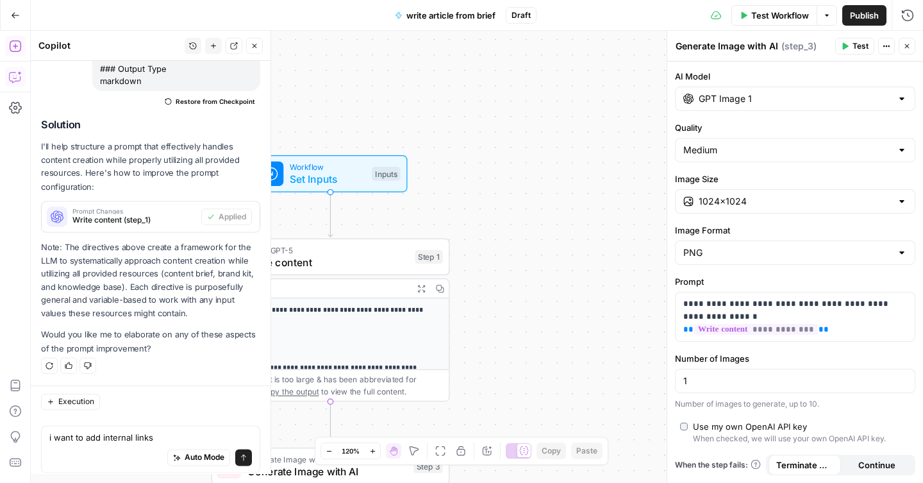
scroll to position [927, 0]
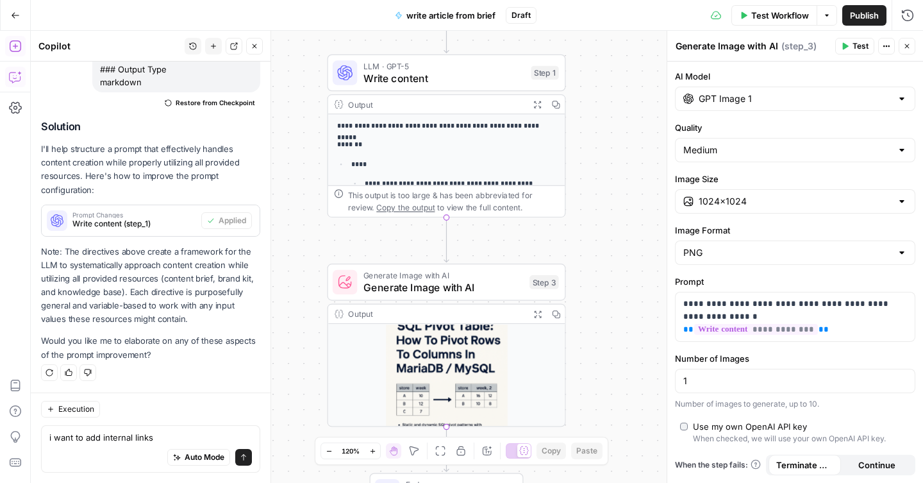
drag, startPoint x: 491, startPoint y: 331, endPoint x: 606, endPoint y: 147, distance: 216.2
click at [606, 147] on div "**********" at bounding box center [477, 257] width 892 height 452
click at [470, 254] on icon "button" at bounding box center [469, 253] width 12 height 12
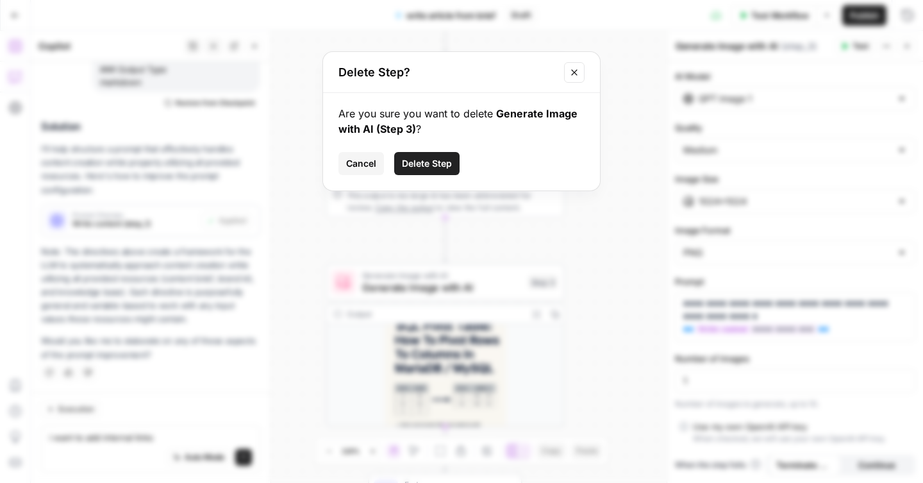
click at [426, 170] on button "Delete Step" at bounding box center [426, 163] width 65 height 23
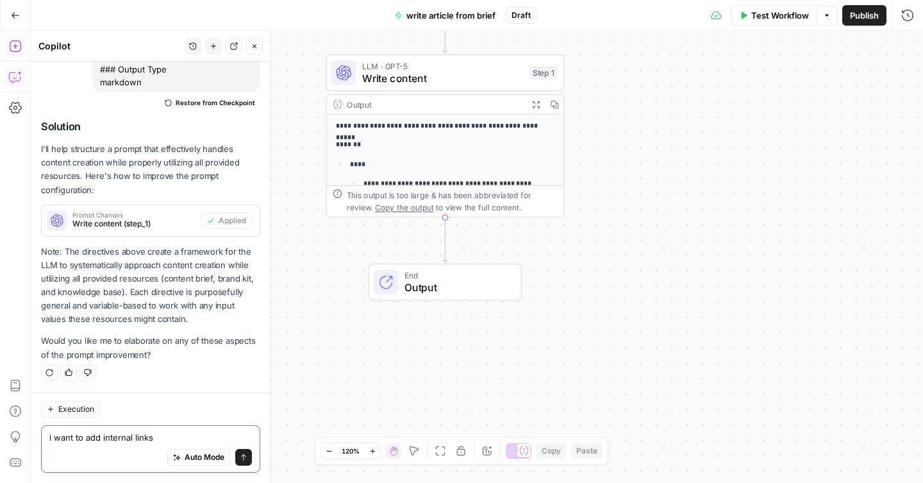
click at [175, 437] on textarea "i want to add internal links" at bounding box center [150, 437] width 202 height 13
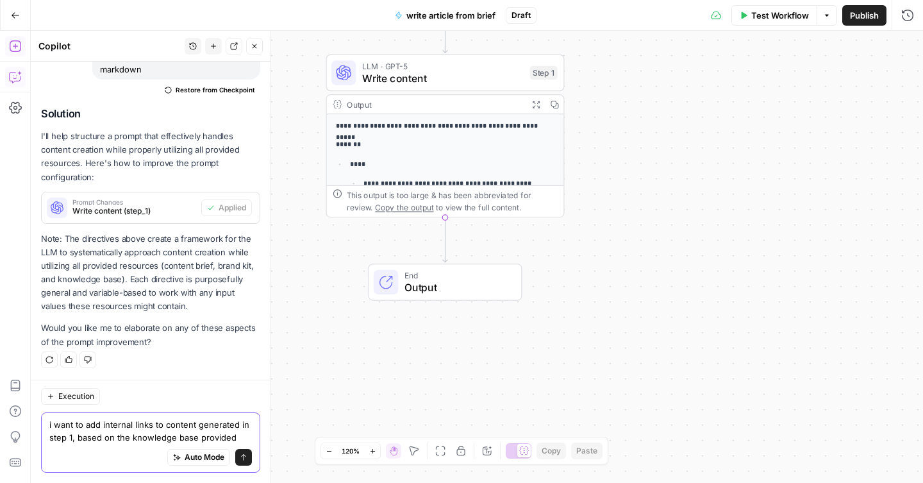
type textarea "i want to add internal links to content generated in step 1, based on the knowl…"
click at [240, 460] on icon "submit" at bounding box center [244, 457] width 8 height 8
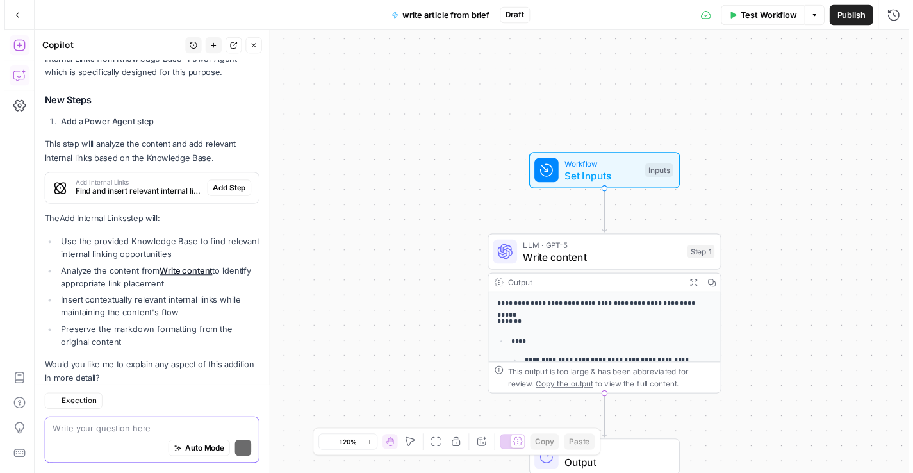
scroll to position [1367, 0]
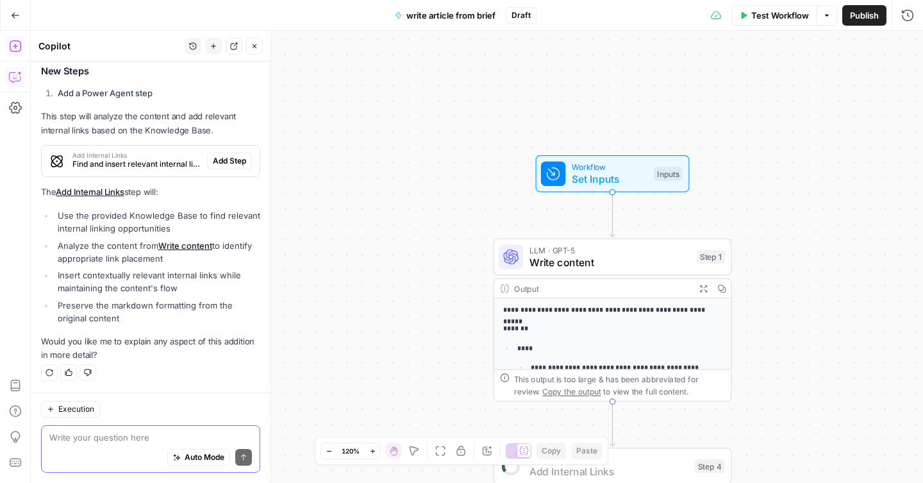
click at [219, 158] on span "Add Step" at bounding box center [229, 161] width 33 height 12
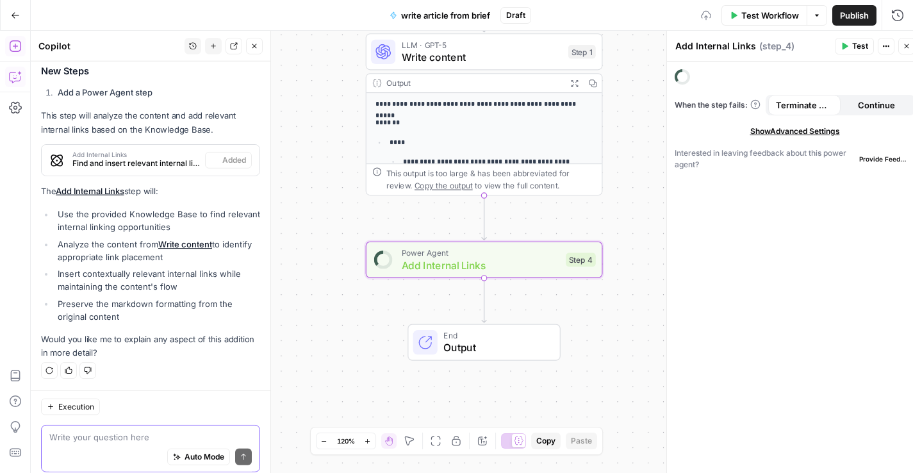
scroll to position [1388, 0]
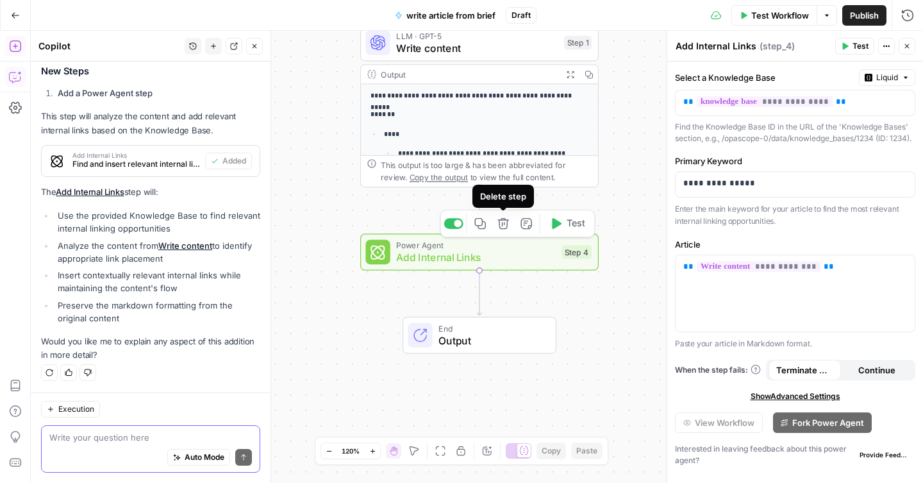
click at [508, 226] on icon "button" at bounding box center [503, 223] width 12 height 12
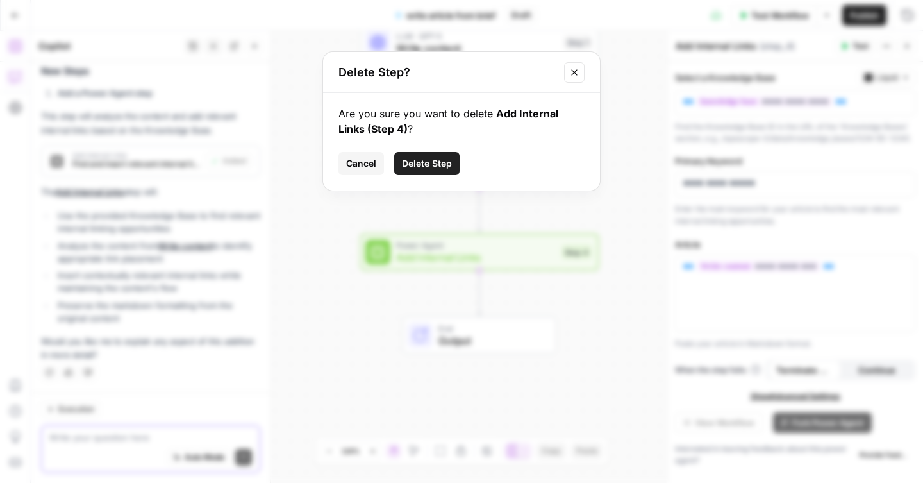
click at [432, 162] on span "Delete Step" at bounding box center [427, 163] width 50 height 13
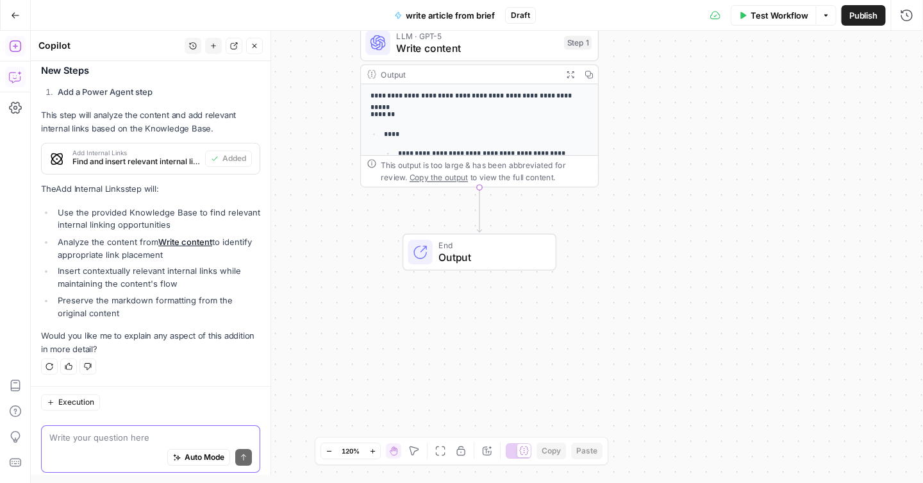
scroll to position [1367, 0]
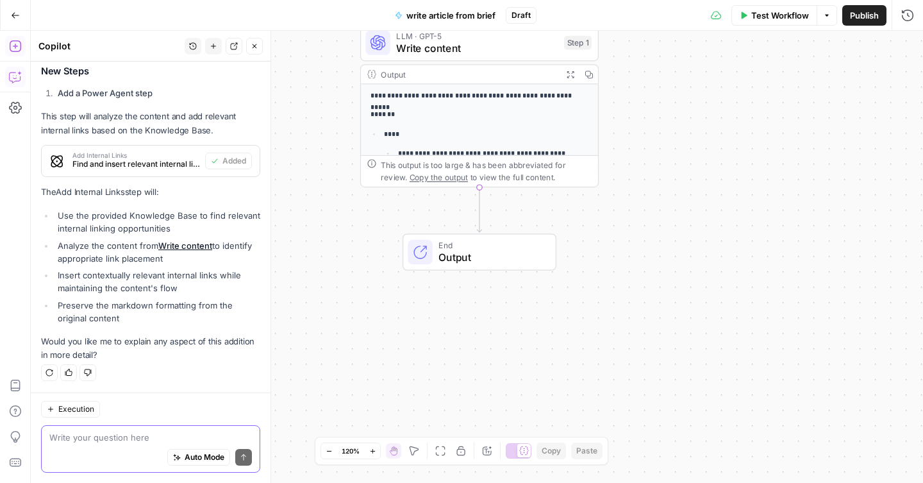
click at [85, 438] on textarea at bounding box center [150, 437] width 202 height 13
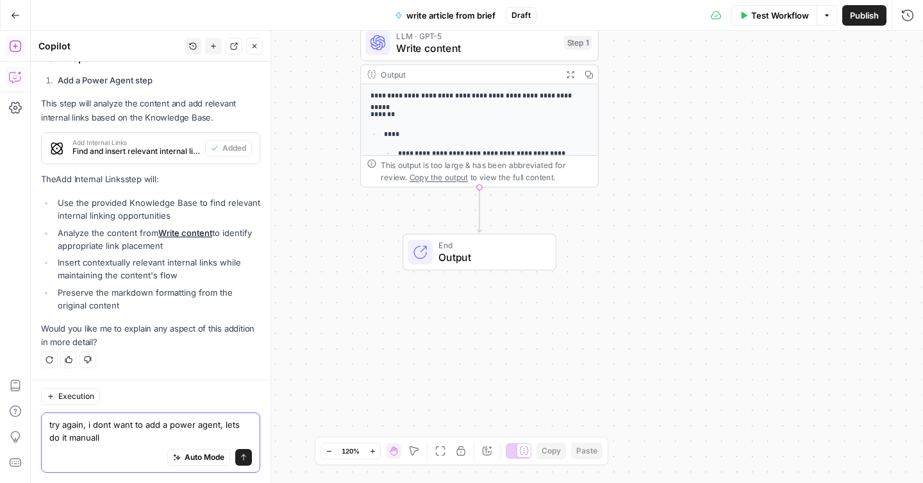
type textarea "try again, i dont want to add a power agent, lets do it manually"
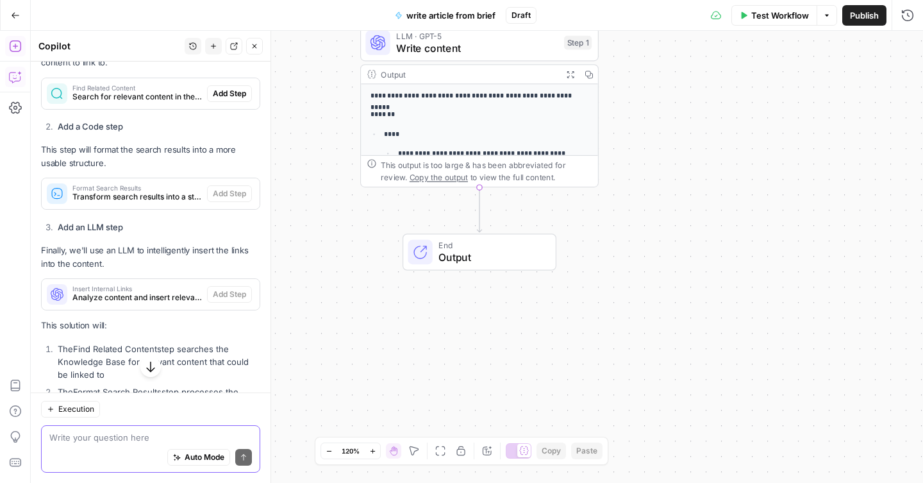
scroll to position [1770, 0]
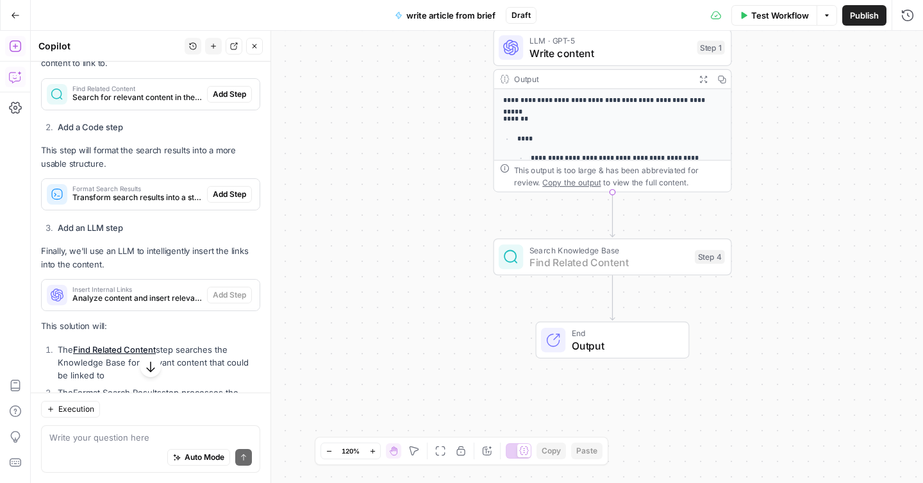
click at [226, 100] on span "Add Step" at bounding box center [229, 94] width 33 height 12
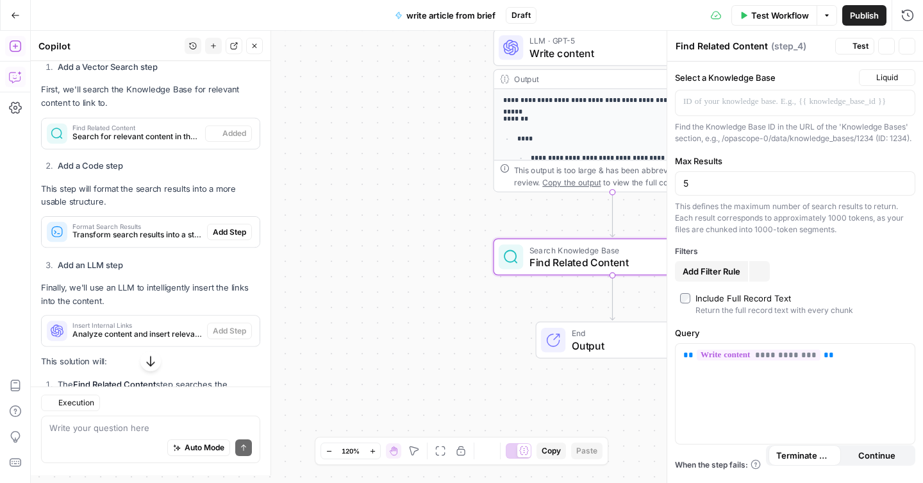
scroll to position [1811, 0]
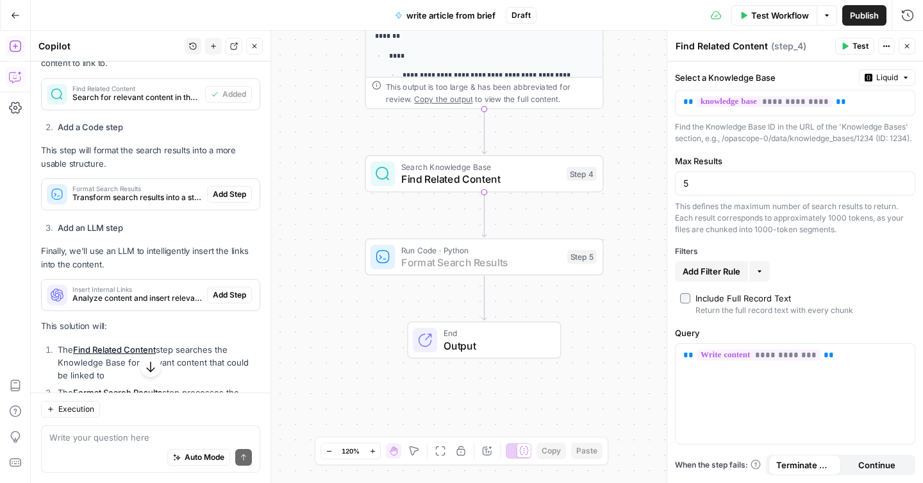
click at [224, 200] on span "Add Step" at bounding box center [229, 194] width 33 height 12
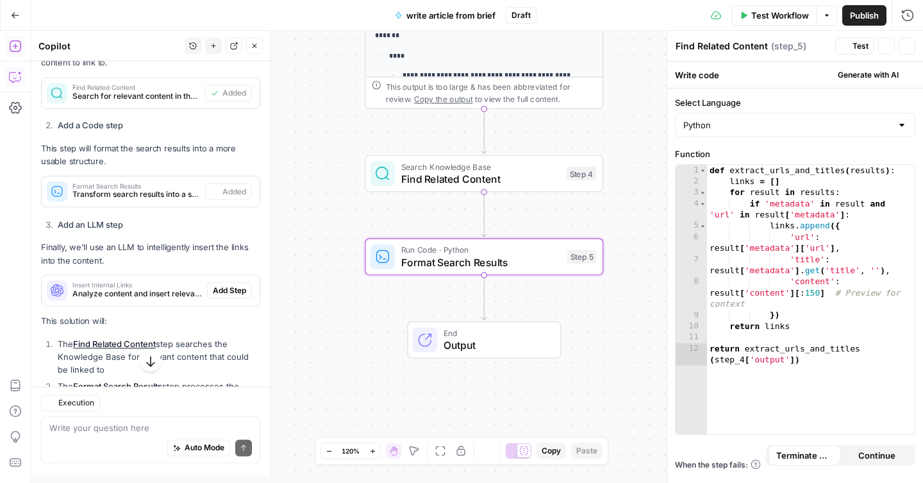
type textarea "Format Search Results"
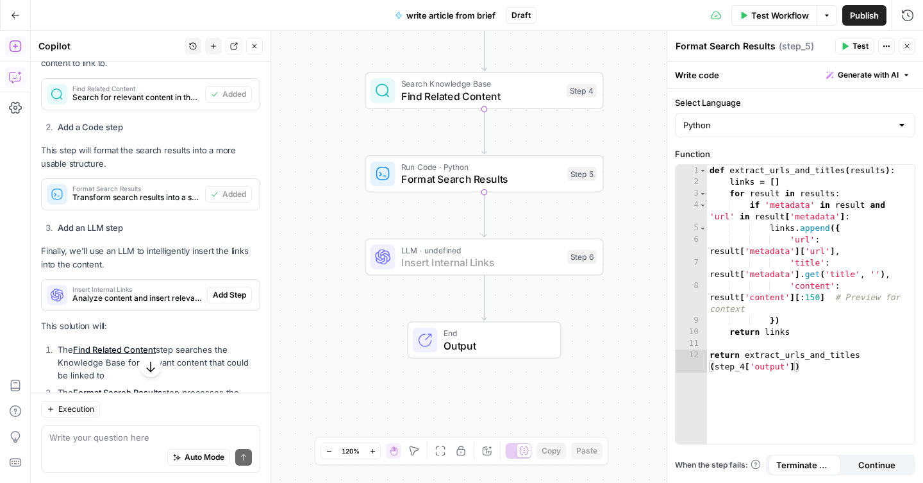
click at [218, 301] on span "Add Step" at bounding box center [229, 295] width 33 height 12
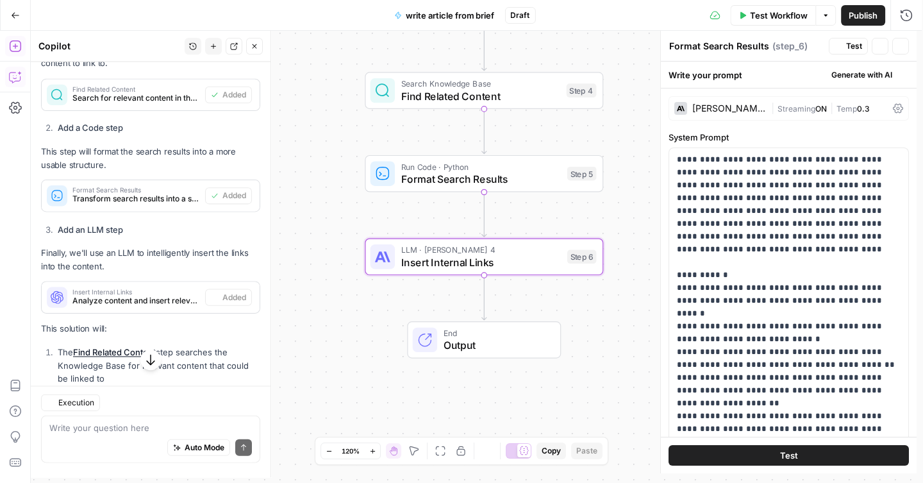
type textarea "Insert Internal Links"
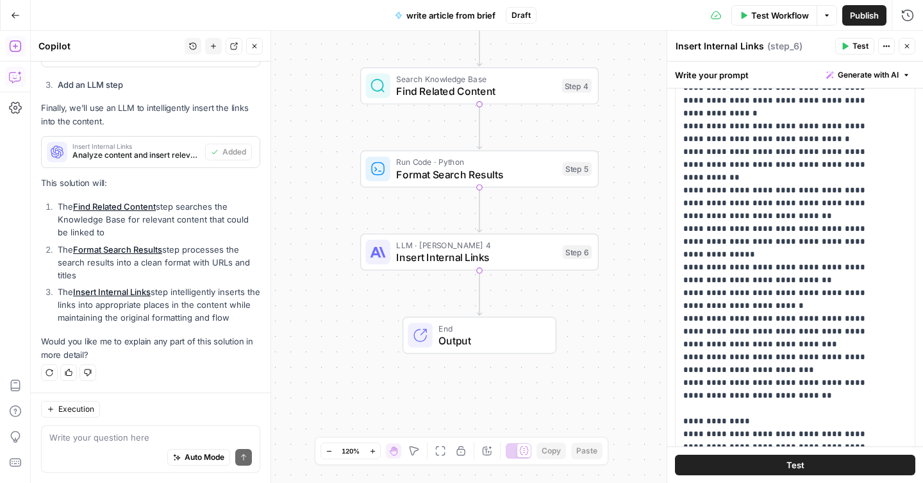
scroll to position [0, 0]
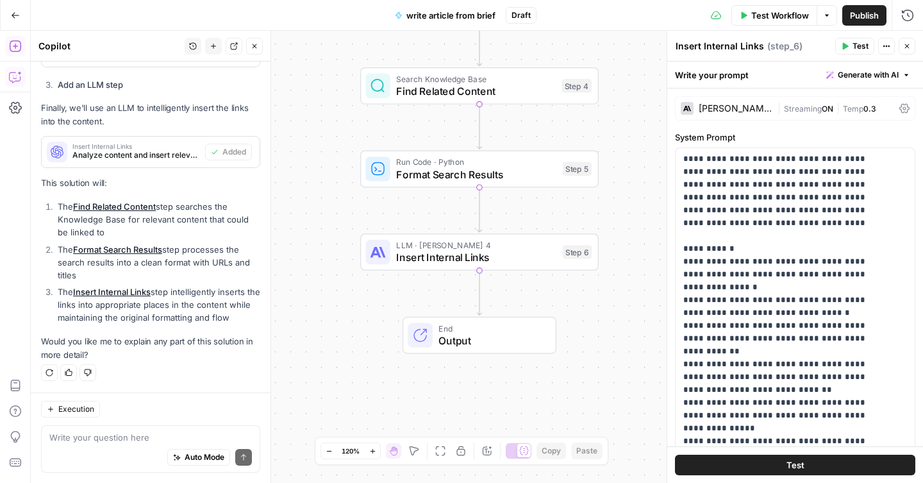
click at [899, 110] on icon at bounding box center [904, 108] width 10 height 10
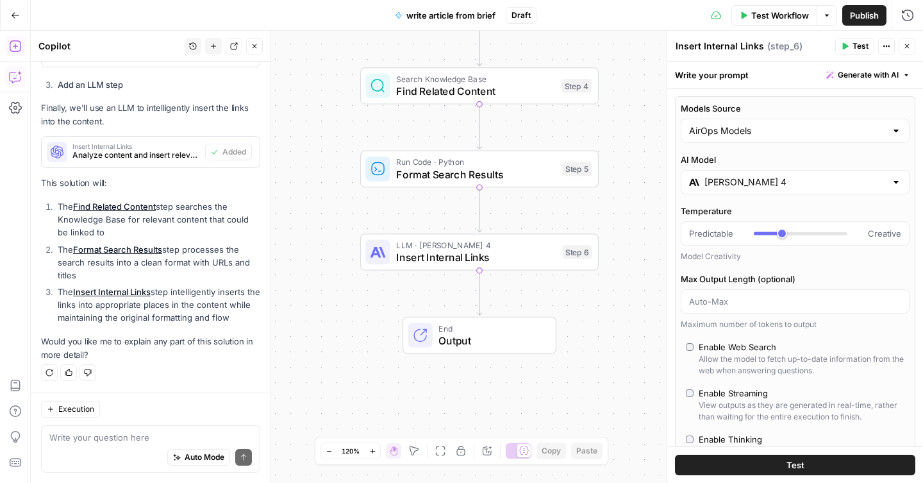
click at [891, 181] on div at bounding box center [896, 182] width 10 height 13
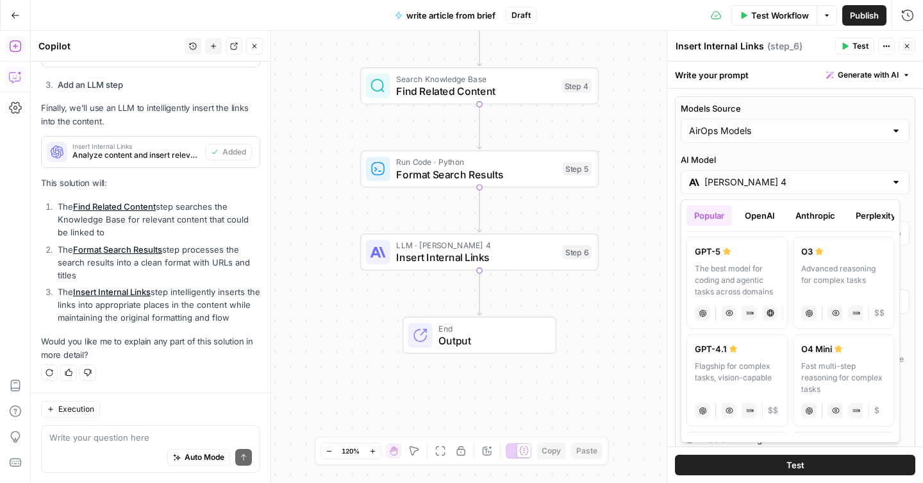
click at [764, 214] on button "OpenAI" at bounding box center [759, 215] width 45 height 21
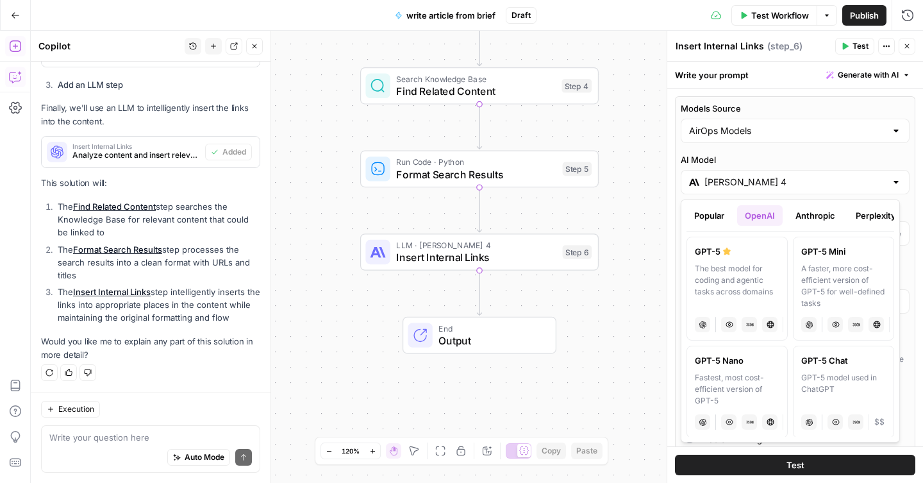
click at [809, 256] on div "GPT-5 Mini" at bounding box center [843, 251] width 85 height 13
type input "GPT-5 Mini"
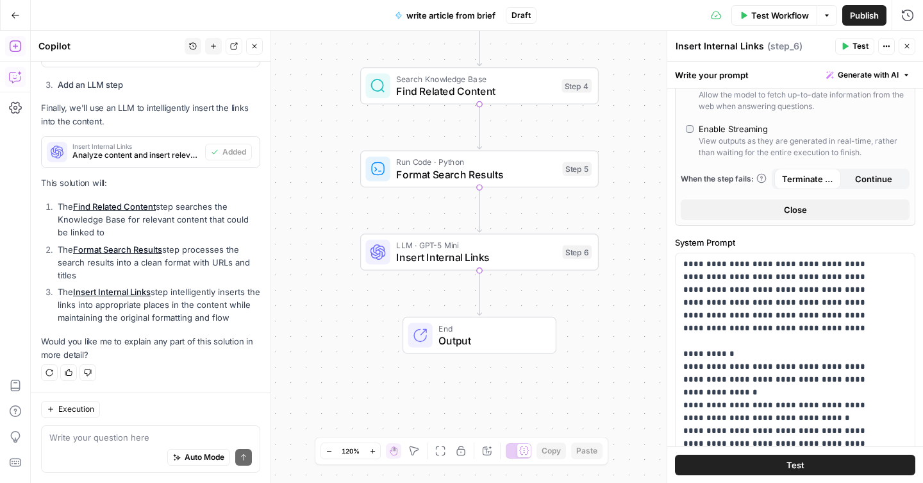
scroll to position [334, 0]
click at [107, 433] on textarea at bounding box center [150, 437] width 202 height 13
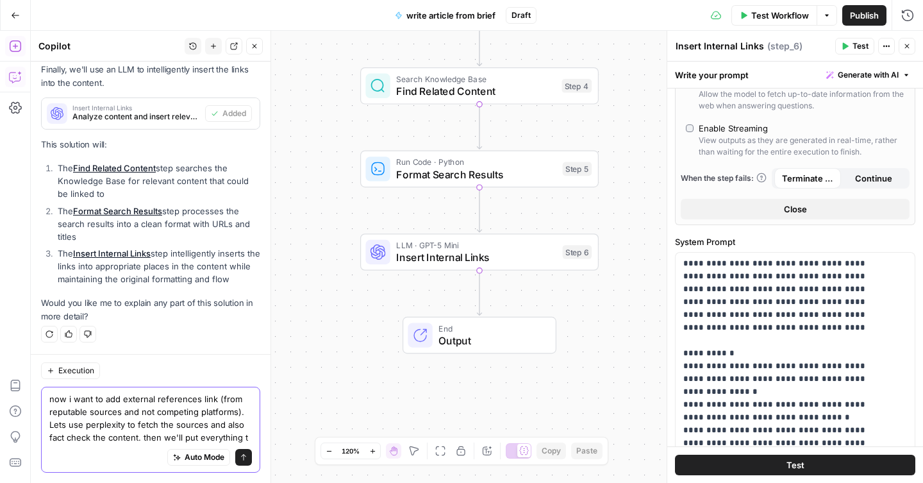
scroll to position [2070, 0]
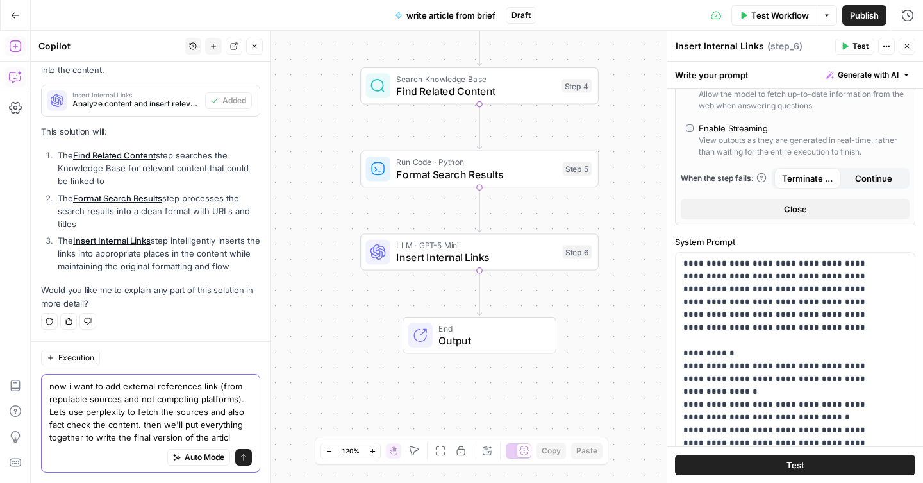
type textarea "now i want to add external references link (from reputable sources and not comp…"
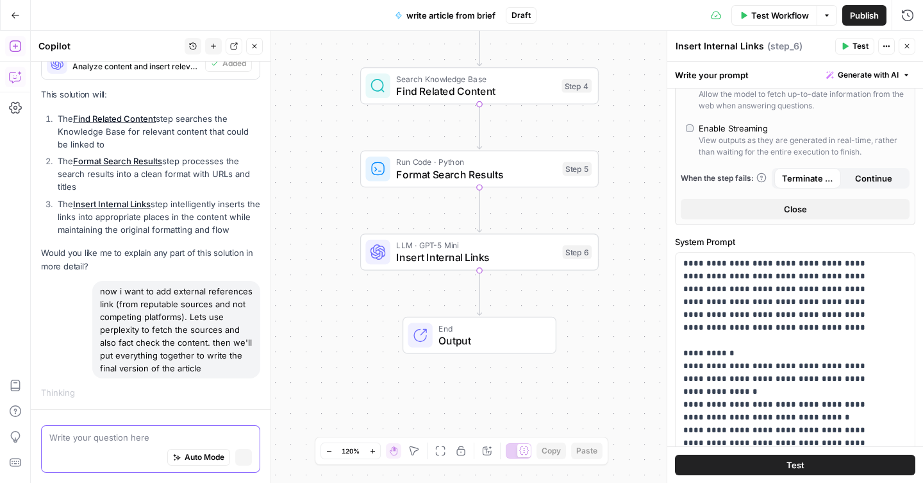
scroll to position [2028, 0]
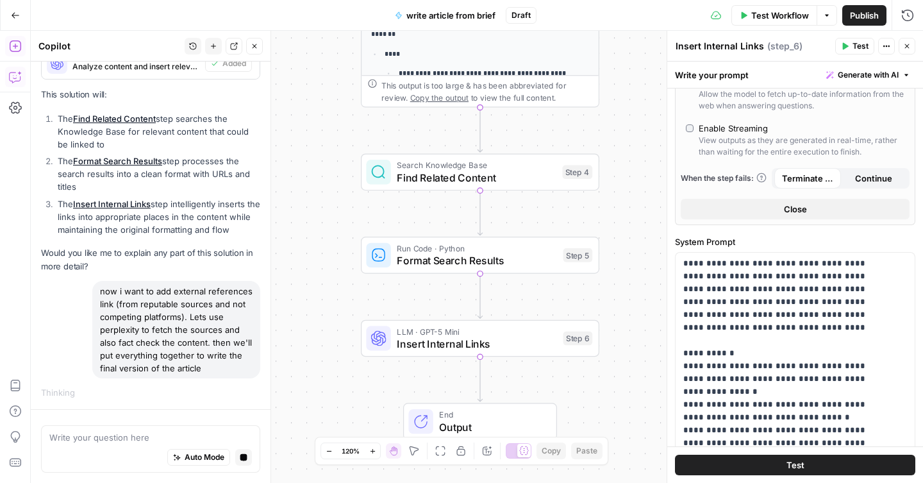
drag, startPoint x: 620, startPoint y: 333, endPoint x: 621, endPoint y: 192, distance: 141.0
click at [621, 192] on div "**********" at bounding box center [477, 257] width 892 height 452
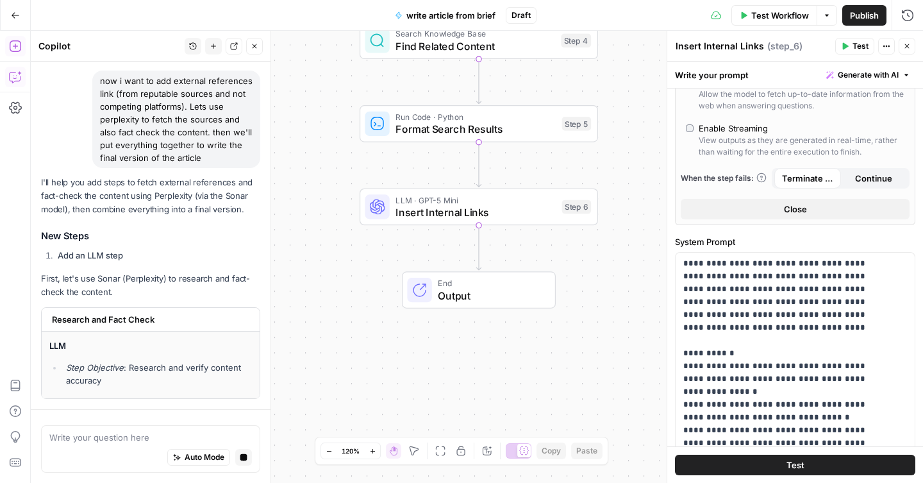
drag, startPoint x: 620, startPoint y: 285, endPoint x: 619, endPoint y: 160, distance: 125.6
click at [619, 160] on div "**********" at bounding box center [477, 257] width 892 height 452
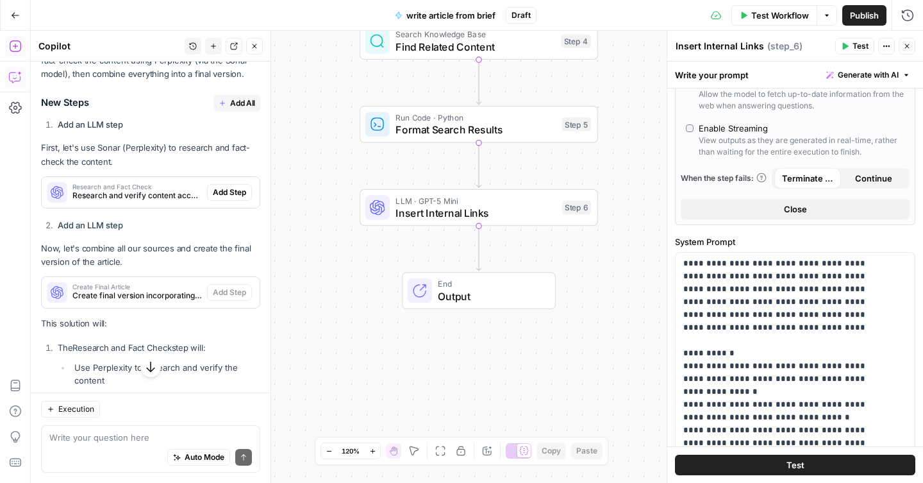
scroll to position [2383, 0]
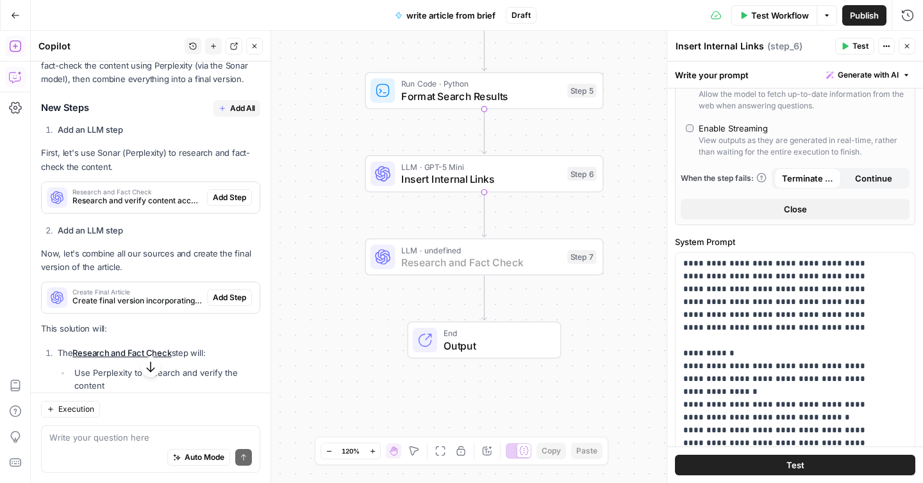
click at [229, 203] on span "Add Step" at bounding box center [229, 198] width 33 height 12
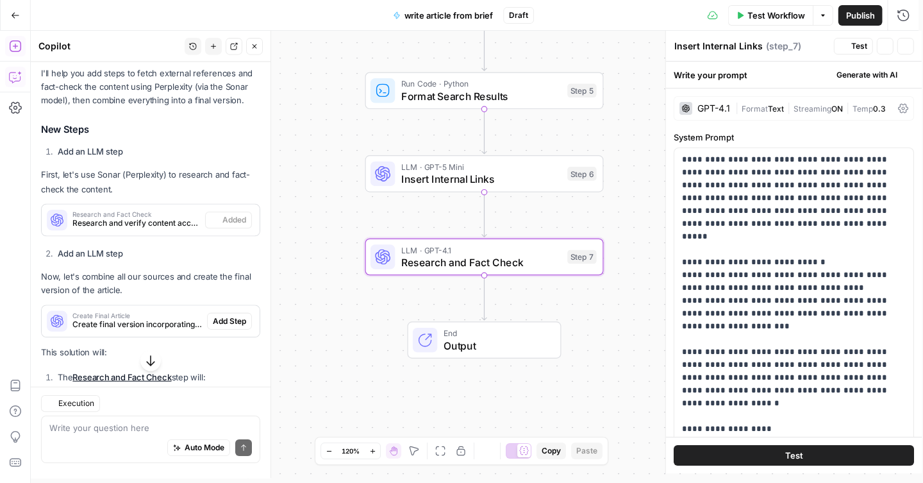
type textarea "Research and Fact Check"
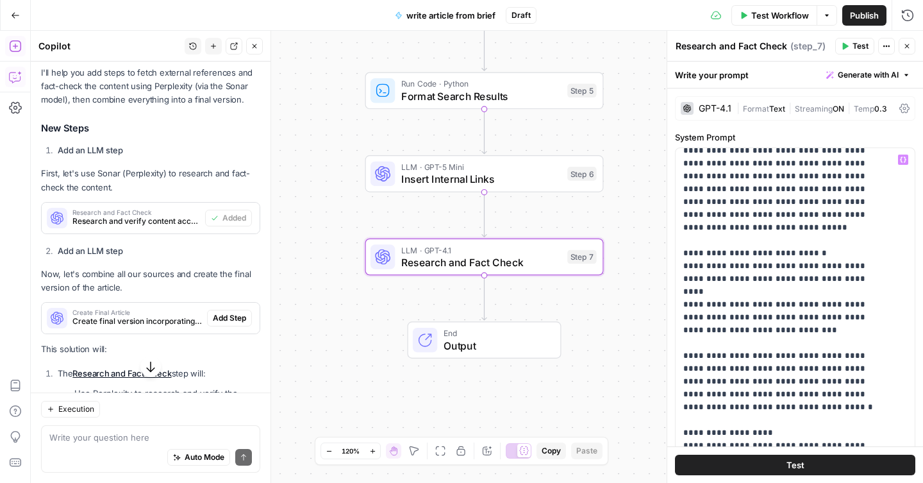
scroll to position [15, 0]
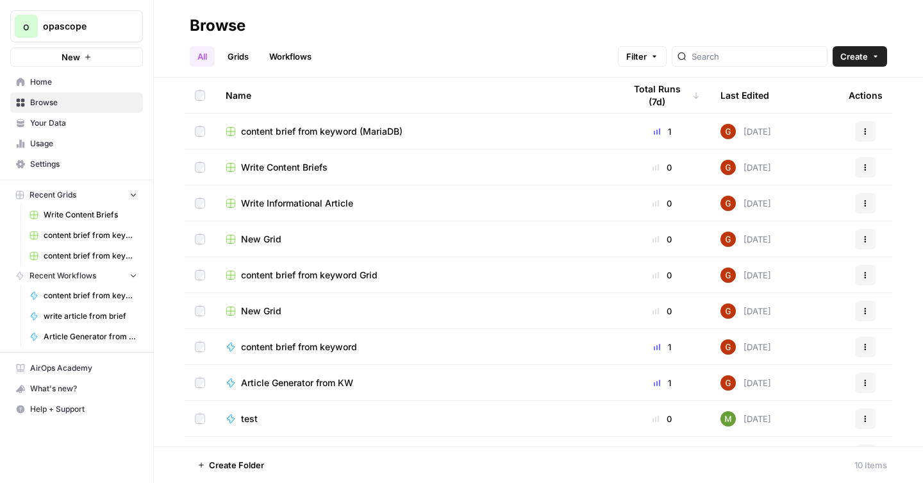
click at [358, 130] on span "content brief from keyword (MariaDB)" at bounding box center [321, 131] width 161 height 13
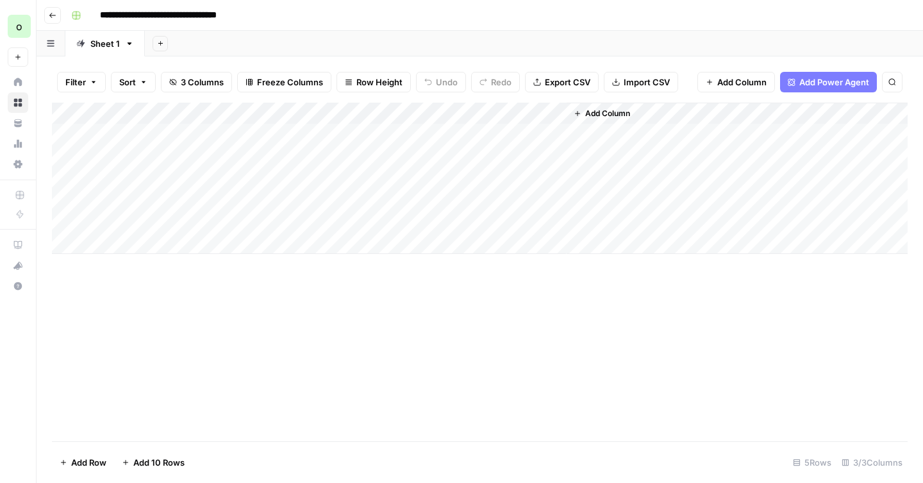
click at [601, 114] on span "Add Column" at bounding box center [607, 114] width 45 height 12
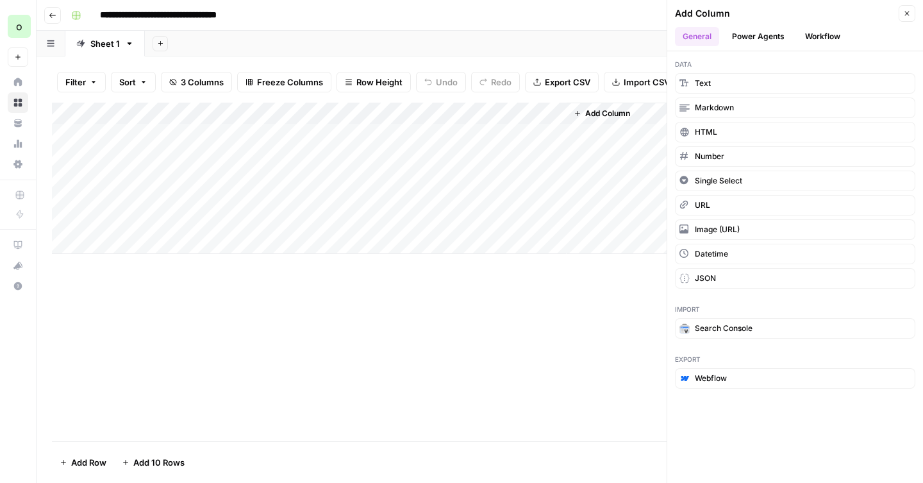
click at [825, 43] on button "Workflow" at bounding box center [822, 36] width 51 height 19
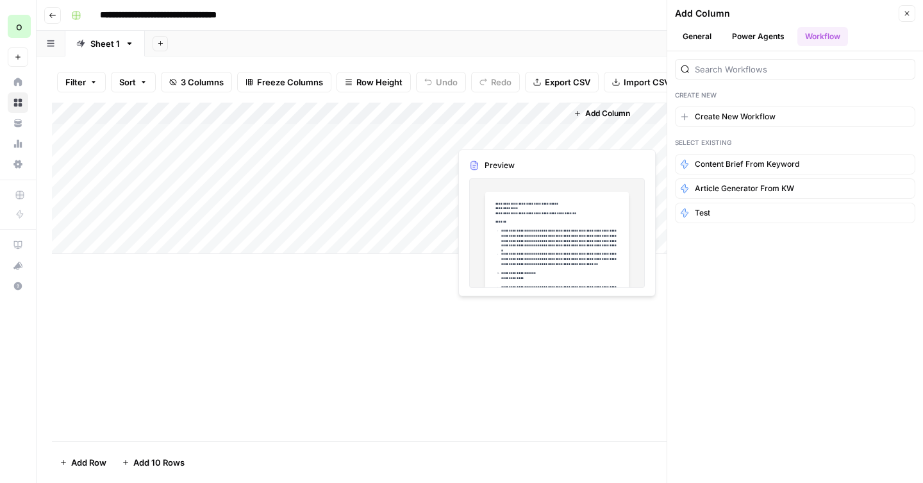
click at [553, 135] on div "Add Column" at bounding box center [479, 178] width 855 height 151
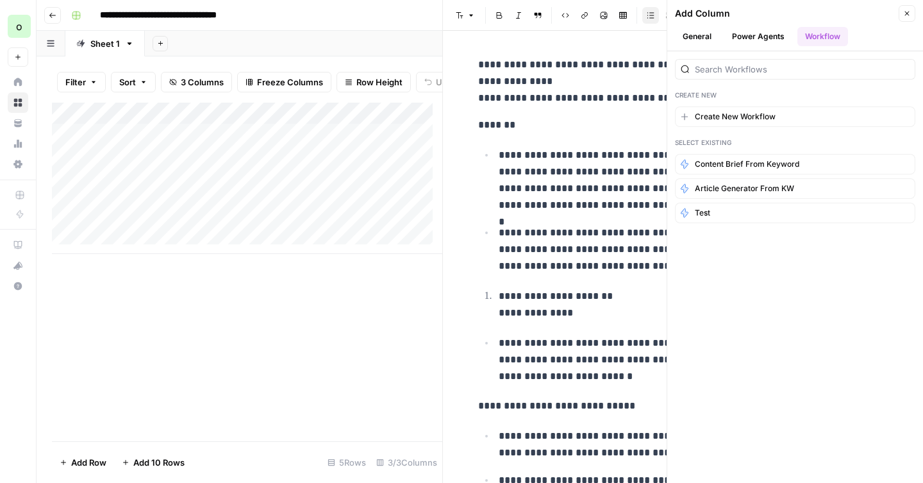
click at [911, 12] on button "Close" at bounding box center [906, 13] width 17 height 17
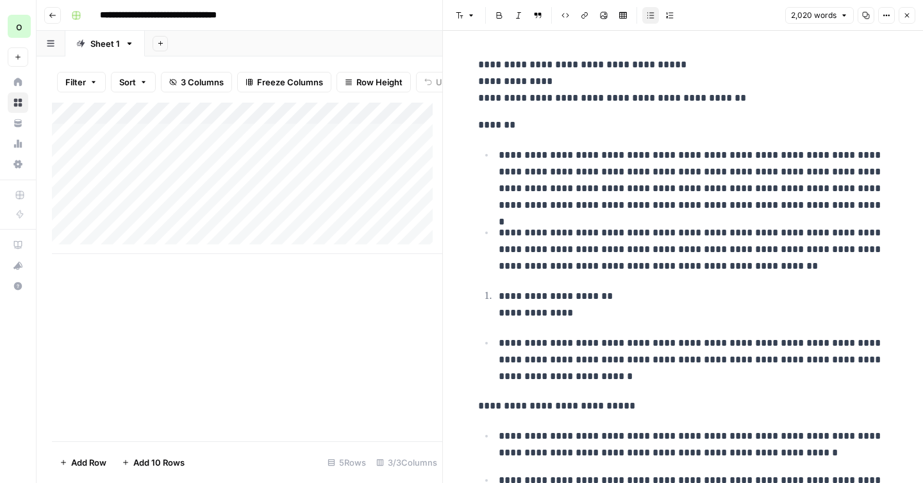
click at [752, 161] on p "**********" at bounding box center [694, 180] width 390 height 67
copy div "**********"
click at [911, 15] on button "Close" at bounding box center [906, 15] width 17 height 17
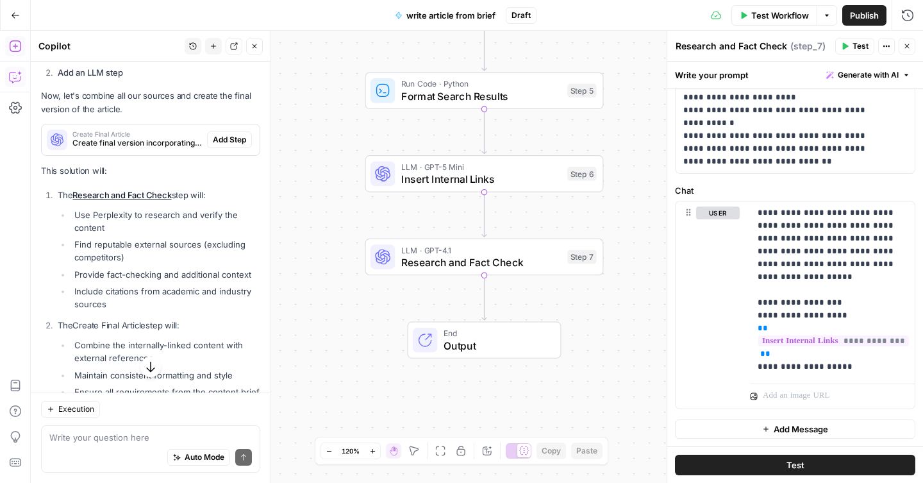
scroll to position [2571, 0]
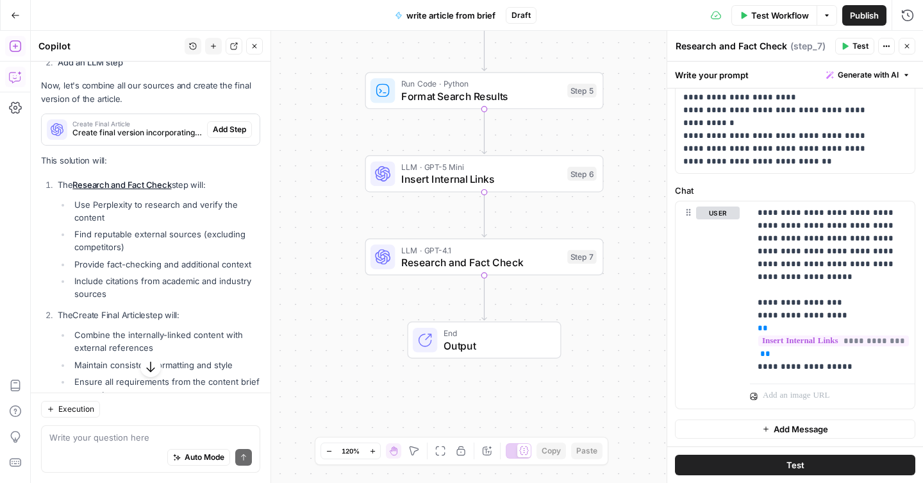
click at [149, 138] on span "Create final version incorporating internal and external references" at bounding box center [136, 133] width 129 height 12
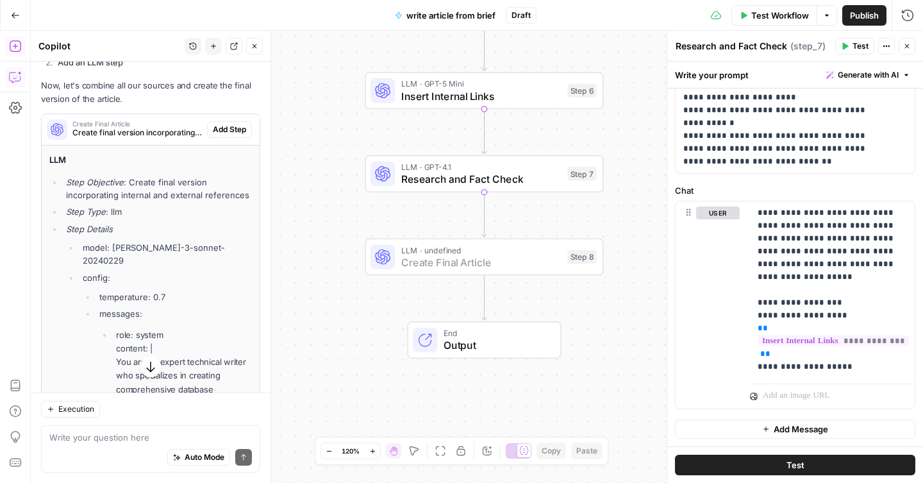
click at [221, 135] on span "Add Step" at bounding box center [229, 130] width 33 height 12
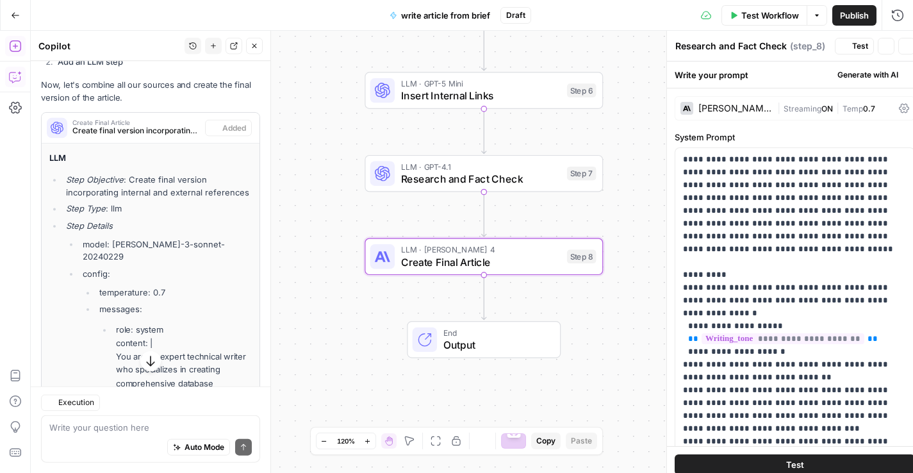
type textarea "Create Final Article"
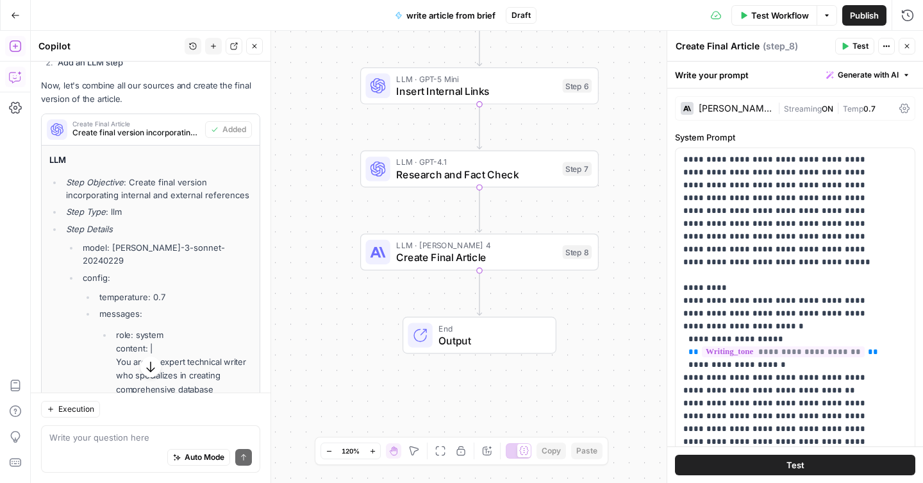
click at [899, 110] on icon at bounding box center [904, 108] width 10 height 10
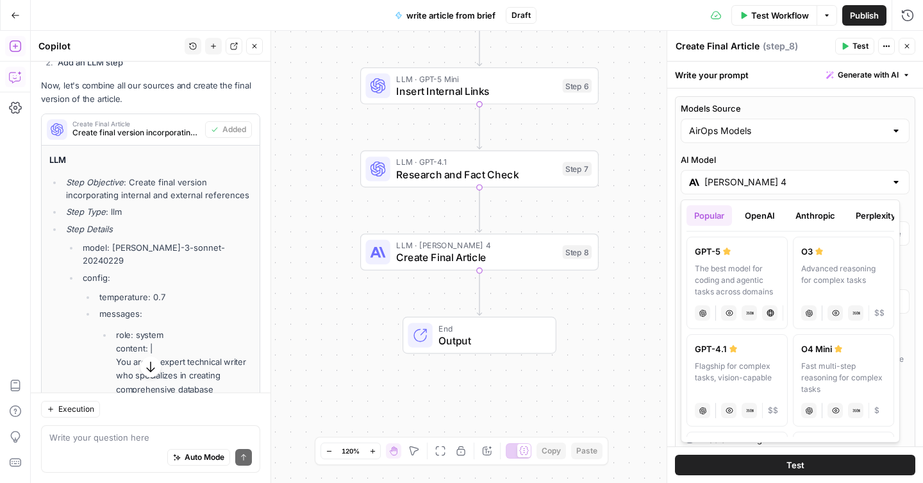
click at [743, 179] on input "[PERSON_NAME] 4" at bounding box center [794, 182] width 181 height 13
click at [727, 260] on label "GPT-5 The best model for coding and agentic tasks across domains chat Vision Ca…" at bounding box center [736, 282] width 101 height 92
type input "GPT-5"
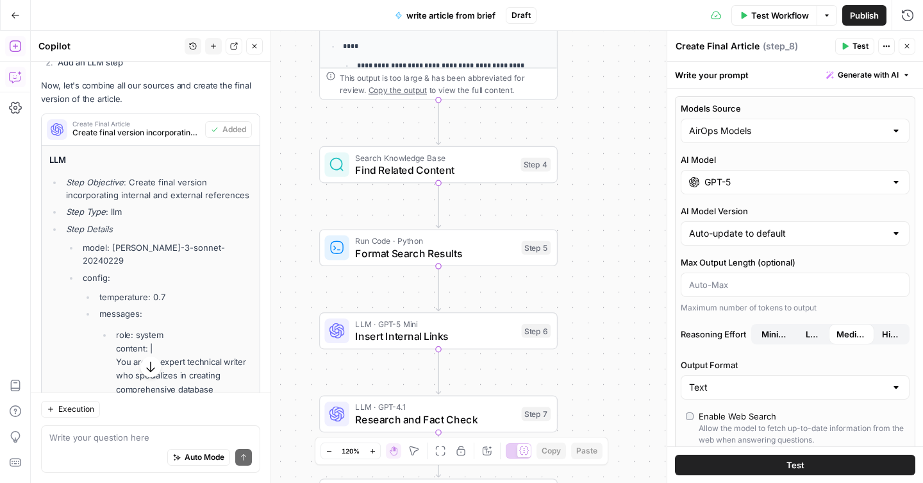
drag, startPoint x: 632, startPoint y: 103, endPoint x: 591, endPoint y: 349, distance: 248.8
click at [591, 349] on div "**********" at bounding box center [477, 257] width 892 height 452
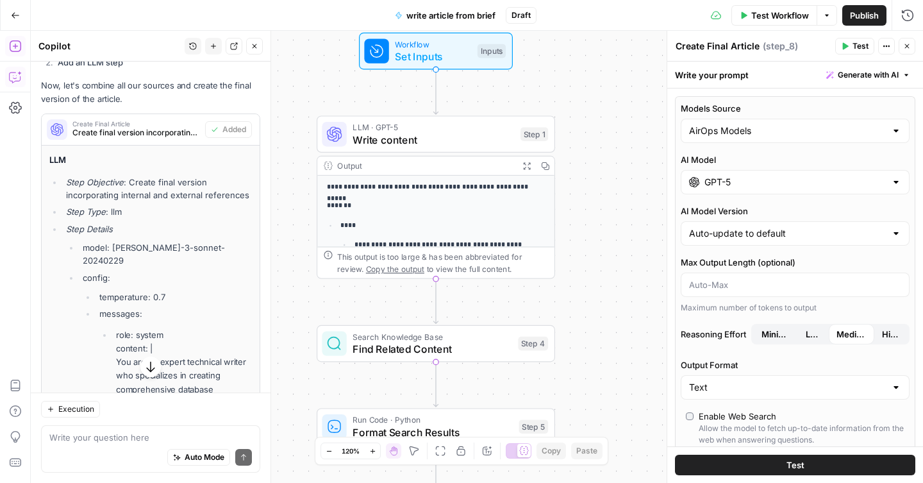
drag, startPoint x: 595, startPoint y: 136, endPoint x: 591, endPoint y: 312, distance: 175.6
click at [593, 315] on div "**********" at bounding box center [477, 257] width 892 height 452
click at [493, 139] on span "Write content" at bounding box center [432, 139] width 161 height 15
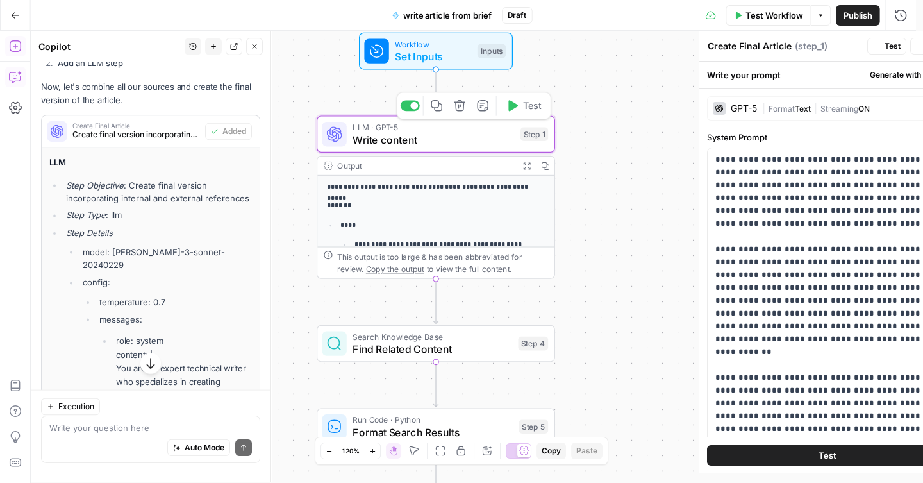
type textarea "Write content"
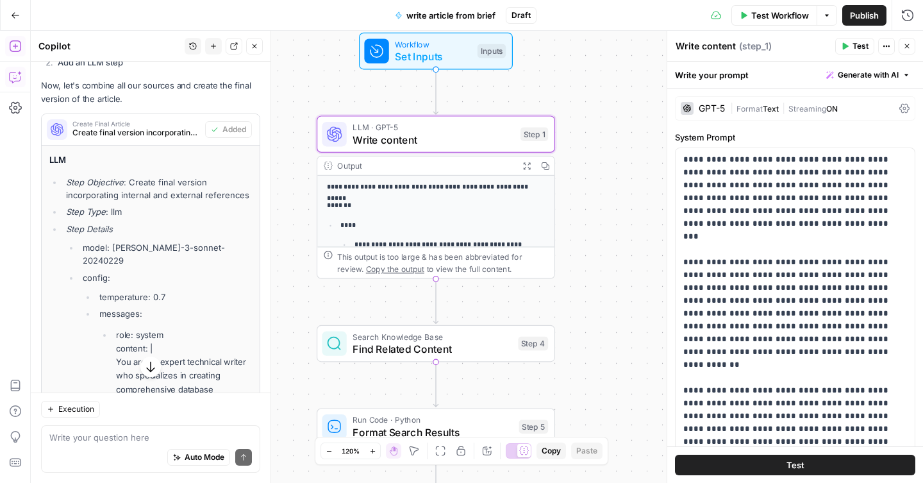
click at [899, 104] on icon at bounding box center [904, 109] width 10 height 10
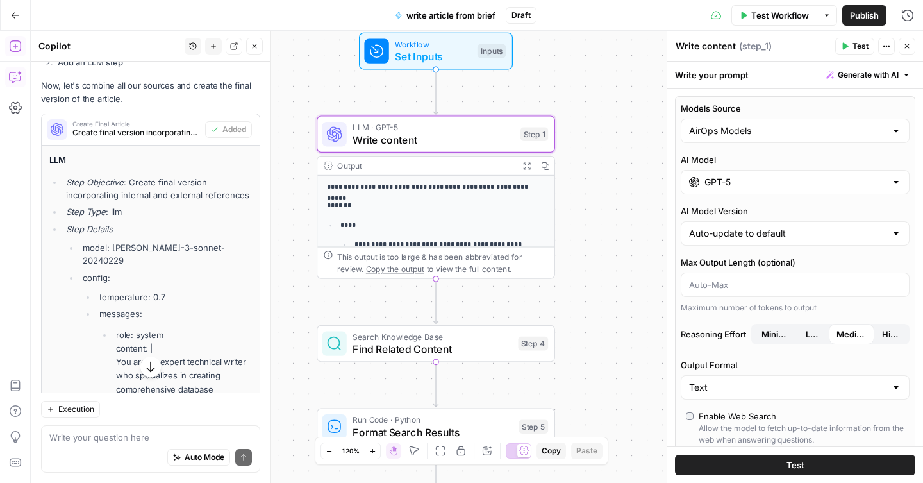
click at [891, 180] on div at bounding box center [896, 182] width 10 height 13
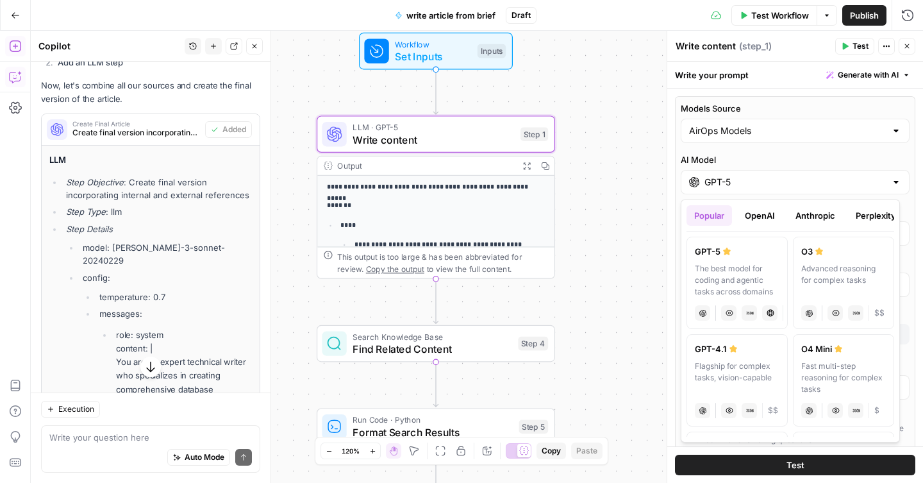
click at [762, 215] on button "OpenAI" at bounding box center [759, 215] width 45 height 21
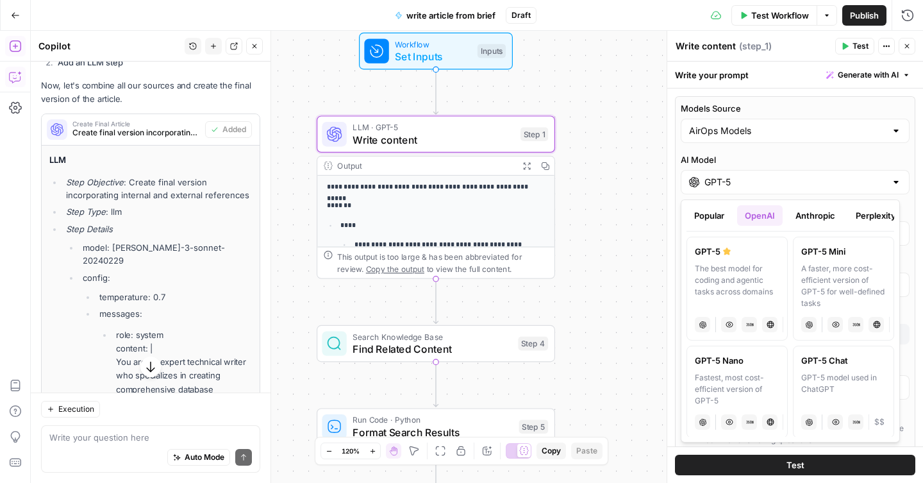
click at [816, 254] on div "GPT-5 Mini" at bounding box center [843, 251] width 85 height 13
type input "GPT-5 Mini"
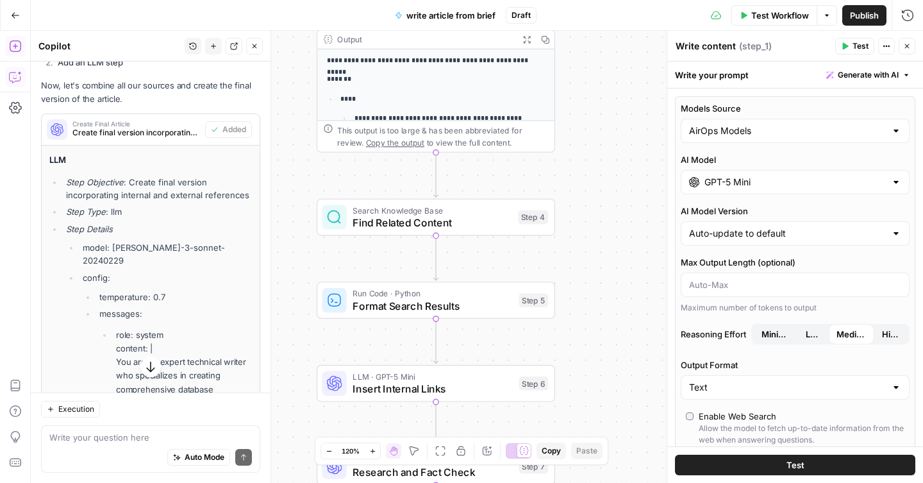
drag, startPoint x: 619, startPoint y: 254, endPoint x: 617, endPoint y: 104, distance: 150.6
click at [617, 104] on div "**********" at bounding box center [477, 257] width 892 height 452
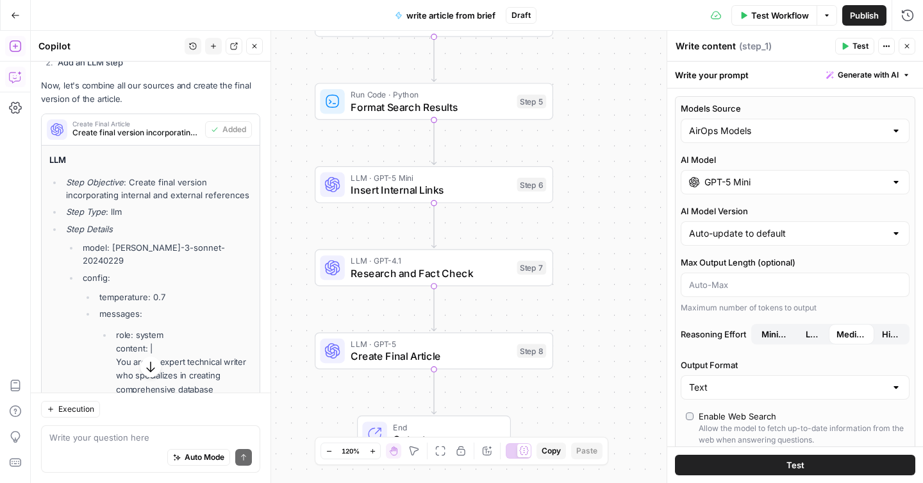
drag, startPoint x: 615, startPoint y: 342, endPoint x: 615, endPoint y: 168, distance: 174.3
click at [615, 168] on div "**********" at bounding box center [477, 257] width 892 height 452
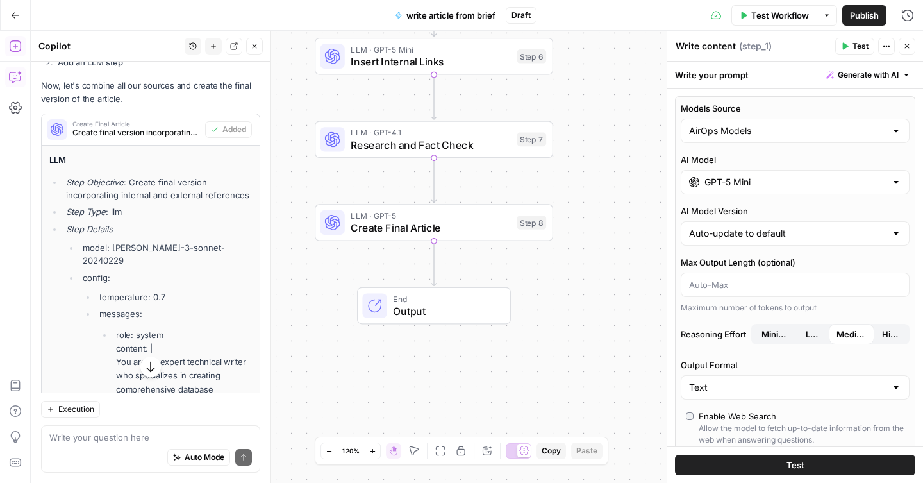
drag, startPoint x: 614, startPoint y: 321, endPoint x: 614, endPoint y: 194, distance: 127.5
click at [614, 194] on div "**********" at bounding box center [477, 257] width 892 height 452
click at [458, 309] on span "Output" at bounding box center [445, 311] width 104 height 15
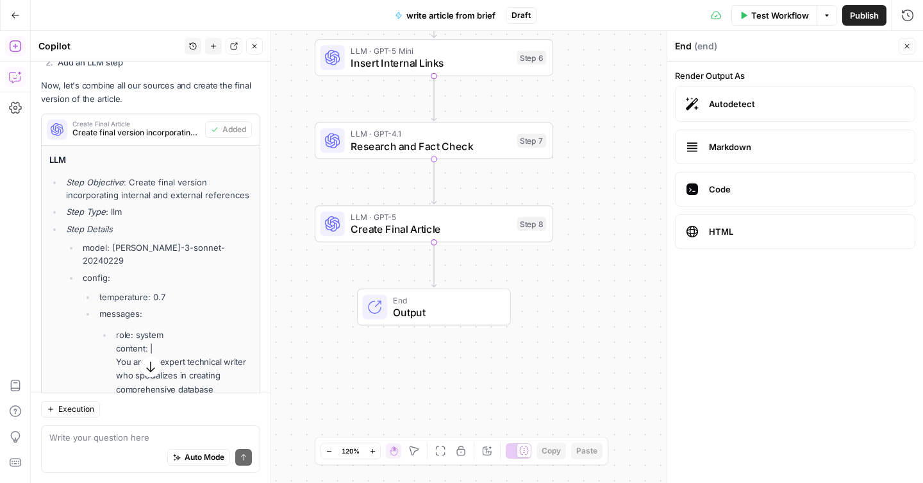
drag, startPoint x: 606, startPoint y: 96, endPoint x: 590, endPoint y: 390, distance: 293.9
click at [589, 382] on div "**********" at bounding box center [477, 257] width 892 height 452
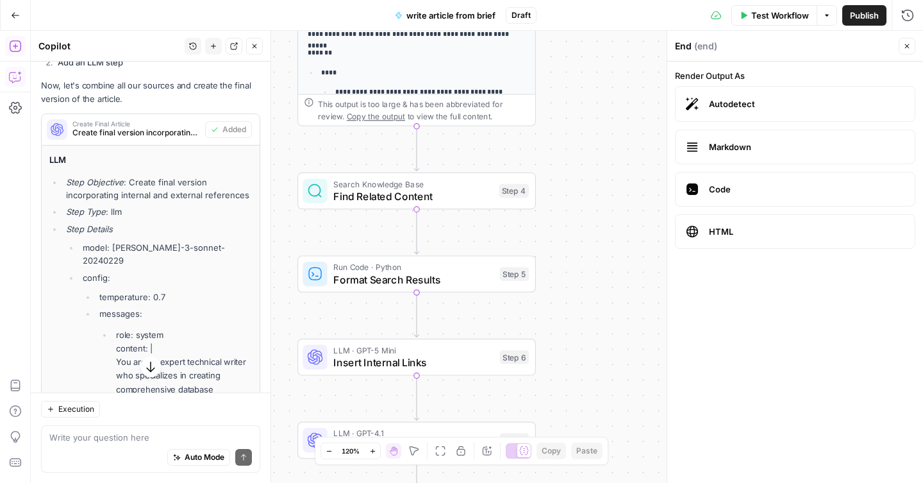
drag, startPoint x: 581, startPoint y: 111, endPoint x: 583, endPoint y: 353, distance: 241.6
click at [583, 351] on div "**********" at bounding box center [477, 257] width 892 height 452
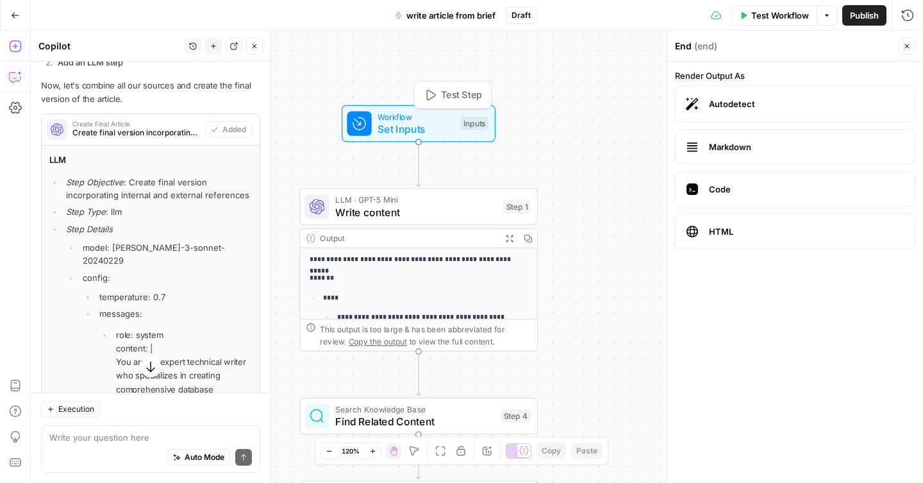
click at [438, 133] on span "Set Inputs" at bounding box center [415, 128] width 76 height 15
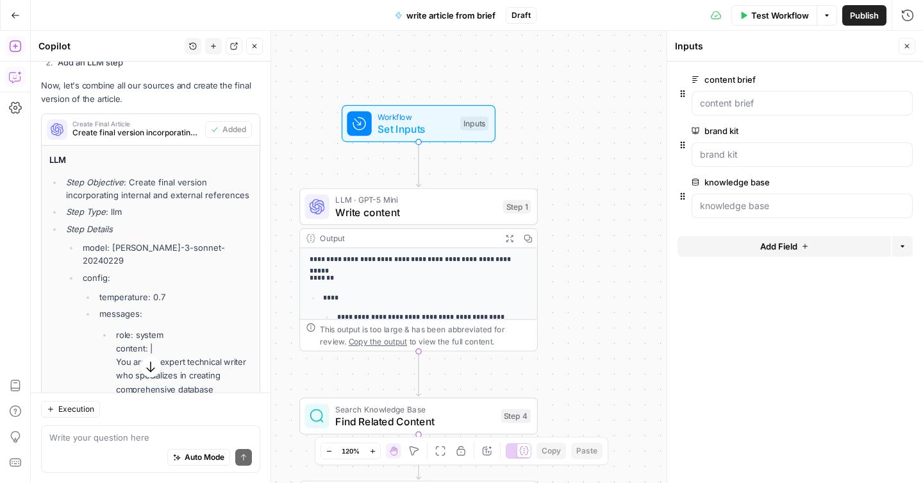
click at [766, 19] on span "Test Workflow" at bounding box center [780, 15] width 58 height 13
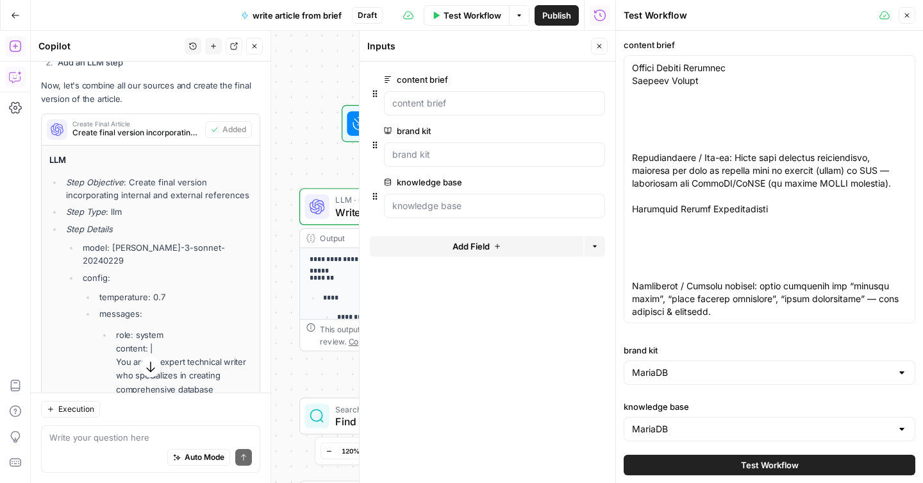
scroll to position [355, 0]
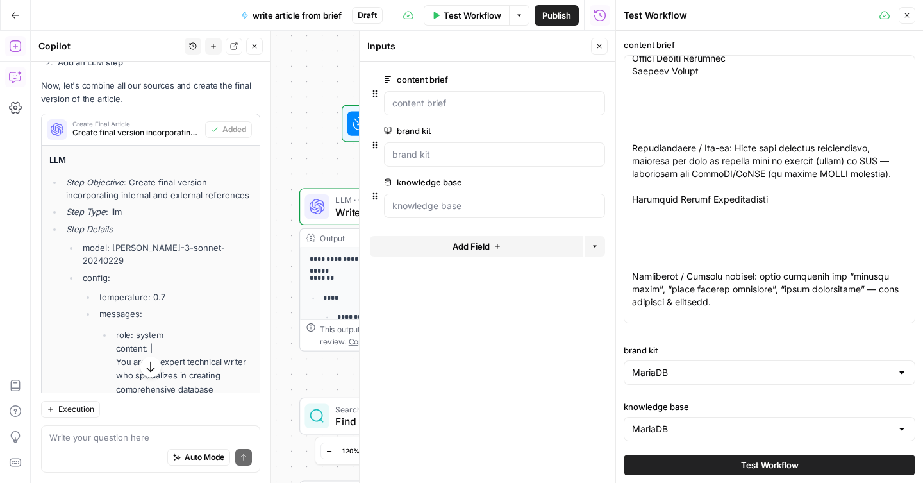
click at [728, 461] on button "Test Workflow" at bounding box center [770, 464] width 292 height 21
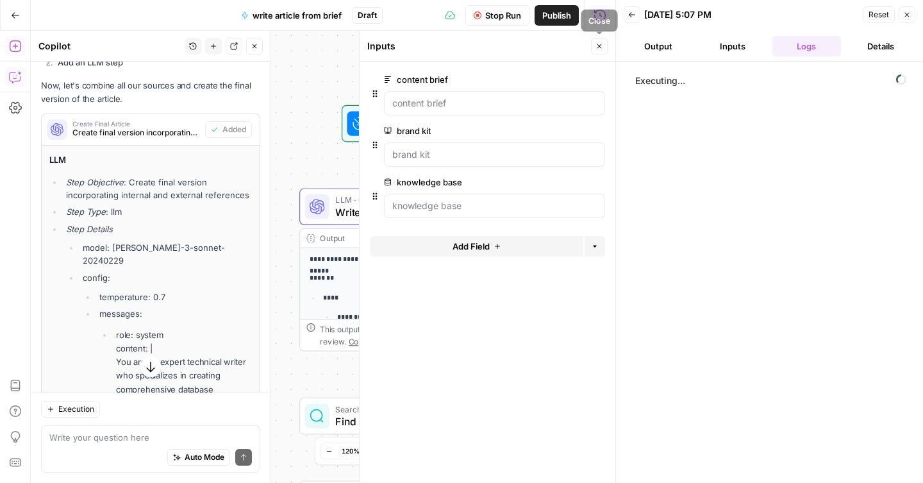
click at [602, 44] on icon "button" at bounding box center [599, 46] width 8 height 8
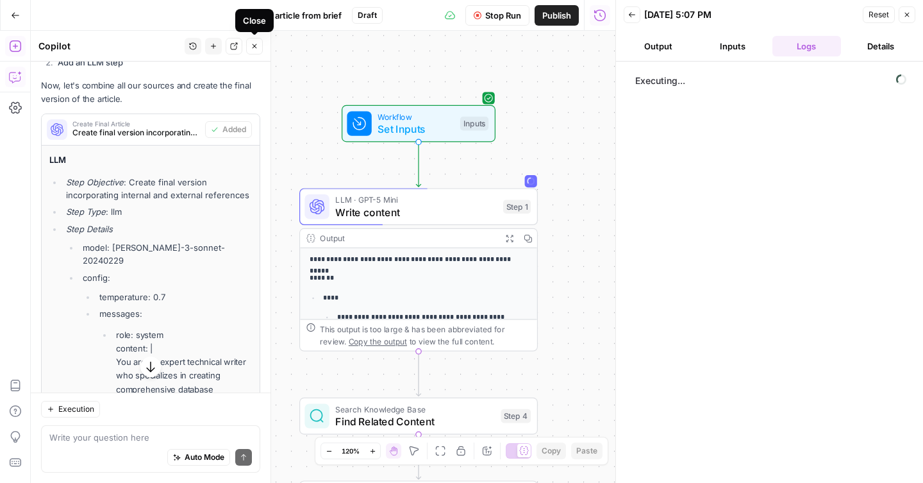
click at [256, 48] on icon "button" at bounding box center [254, 46] width 4 height 4
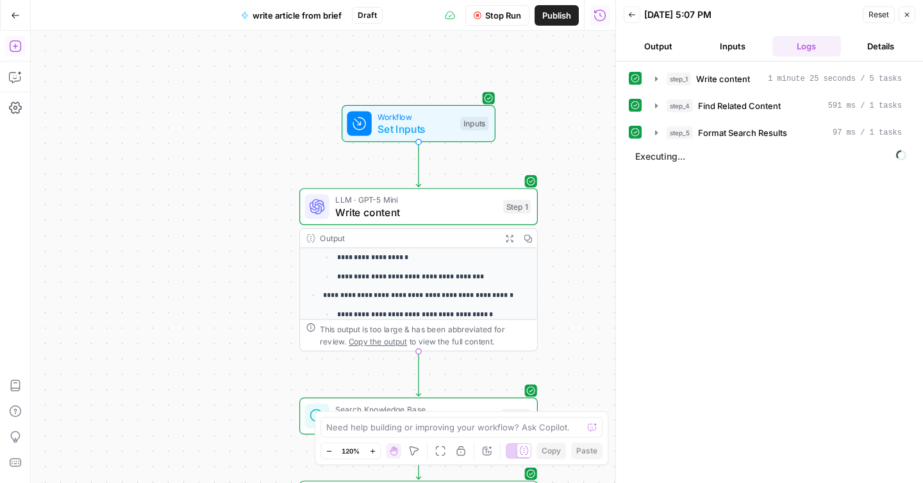
scroll to position [283, 0]
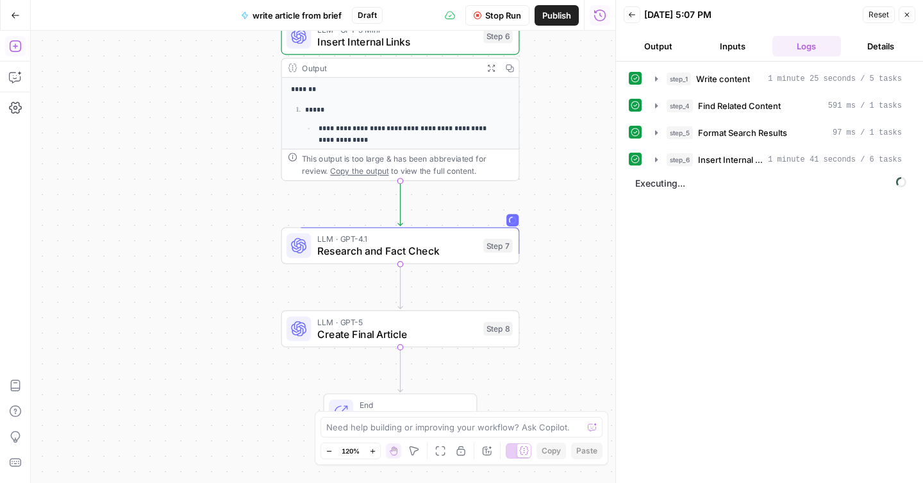
drag, startPoint x: 560, startPoint y: 354, endPoint x: 565, endPoint y: 137, distance: 217.3
click at [565, 136] on div "**********" at bounding box center [323, 257] width 584 height 452
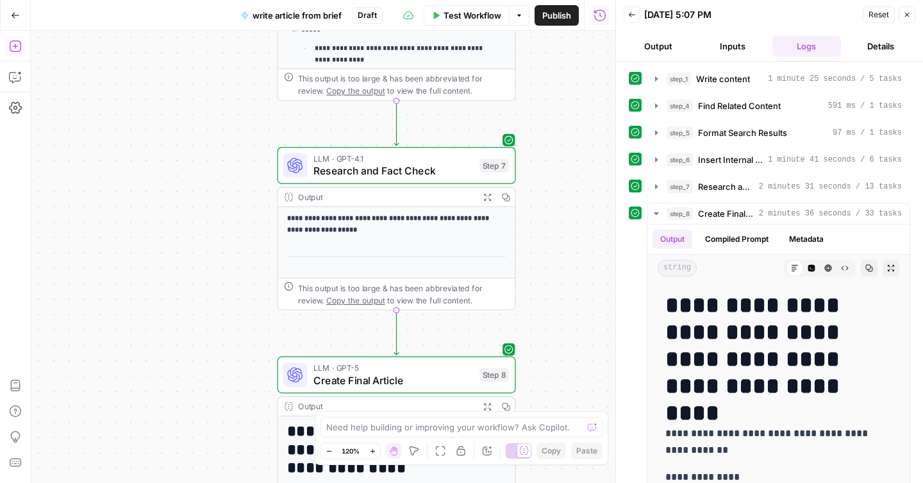
drag, startPoint x: 550, startPoint y: 326, endPoint x: 546, endPoint y: 246, distance: 80.2
click at [546, 246] on div "**********" at bounding box center [323, 257] width 584 height 452
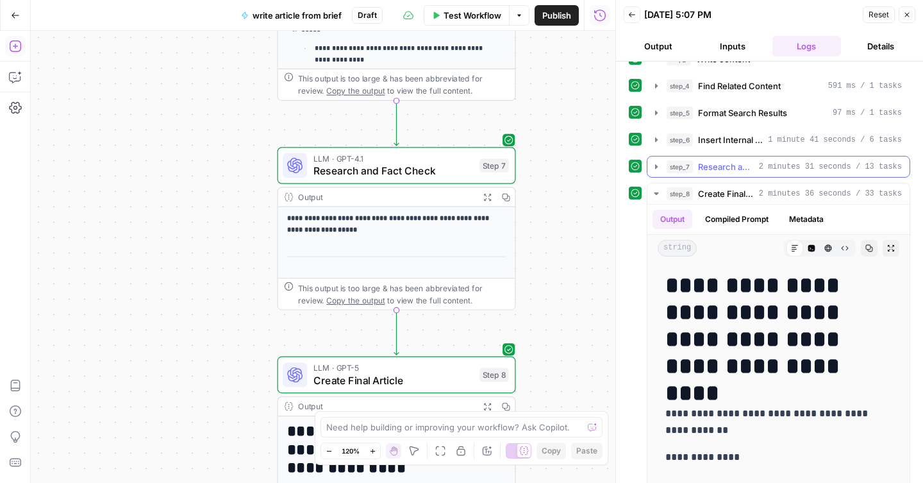
scroll to position [25, 0]
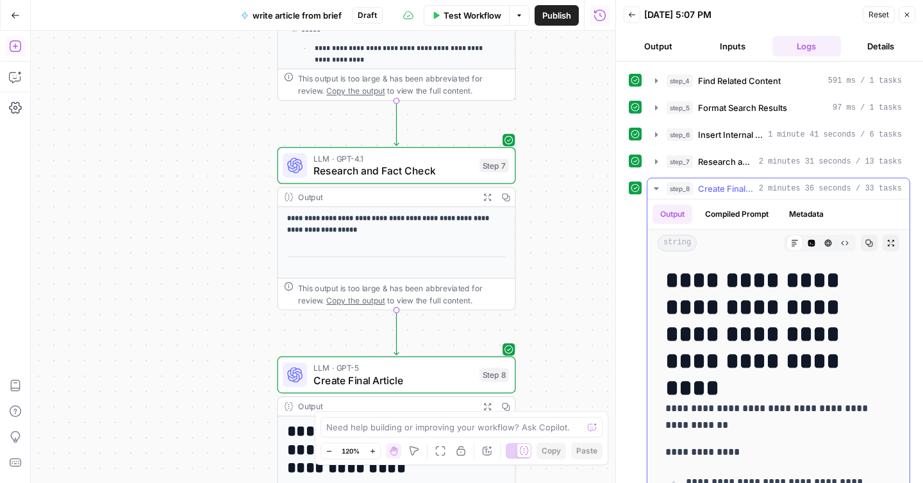
click at [657, 188] on icon "button" at bounding box center [656, 188] width 4 height 3
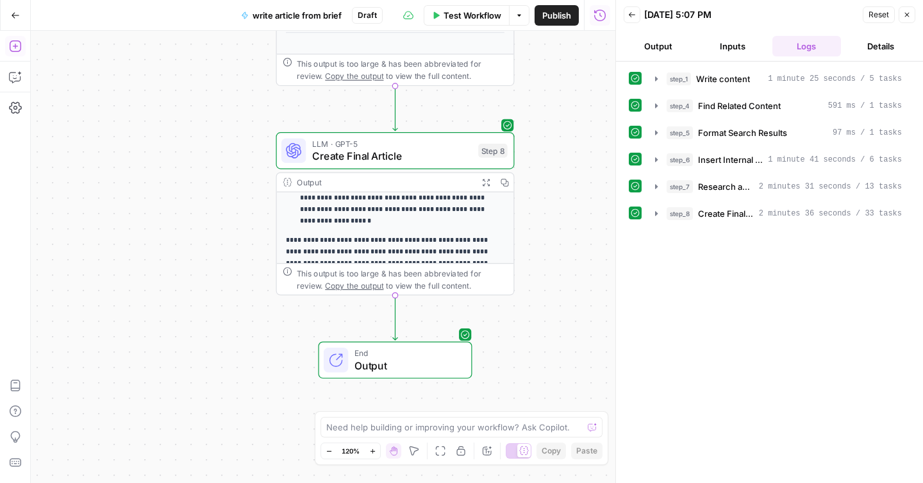
scroll to position [236, 0]
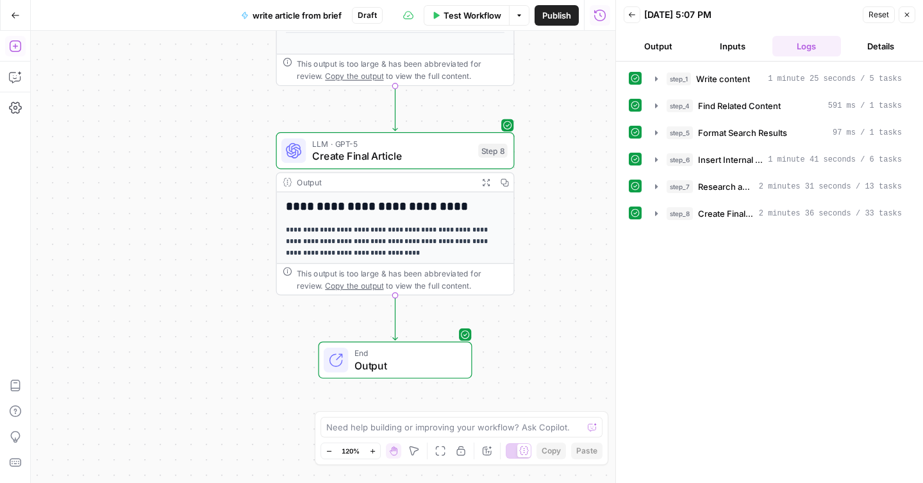
click at [483, 181] on icon "button" at bounding box center [486, 182] width 8 height 8
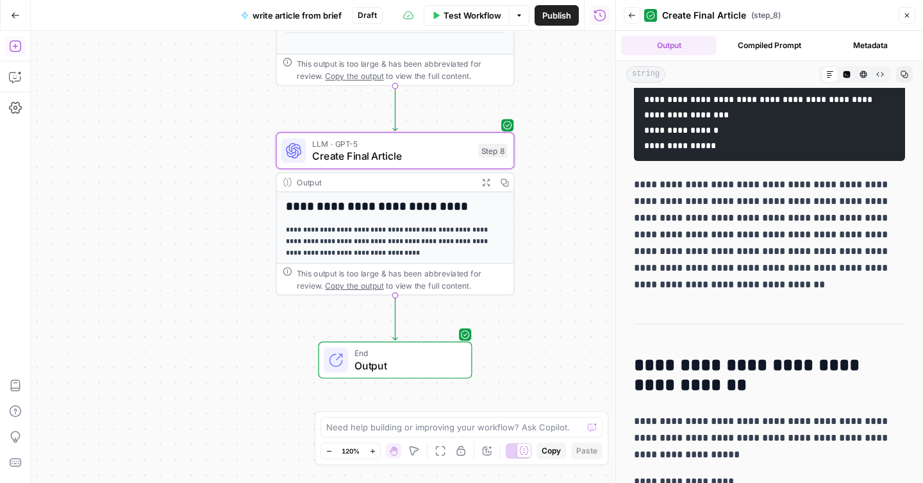
scroll to position [5669, 0]
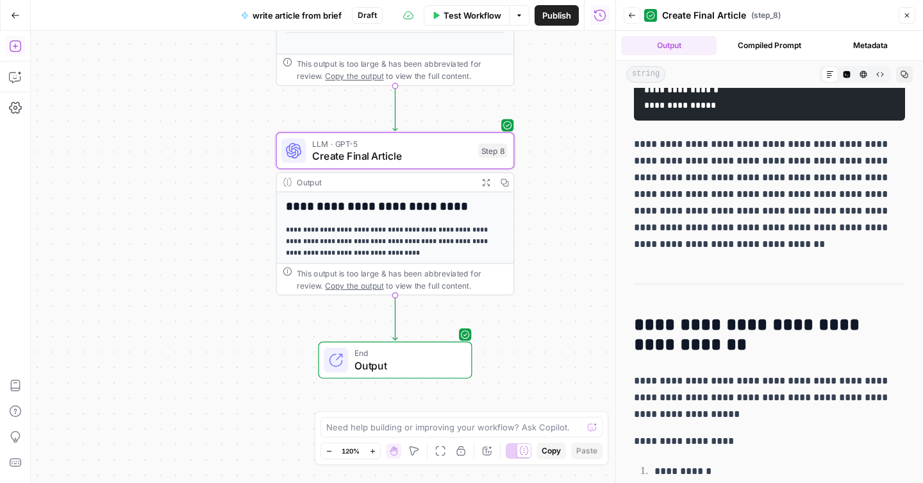
click at [560, 14] on span "Publish" at bounding box center [556, 15] width 29 height 13
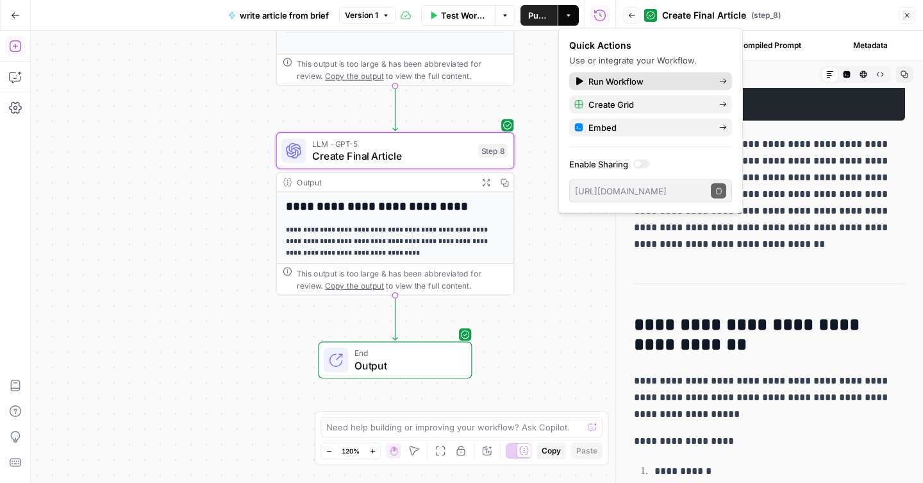
click at [616, 79] on span "Run Workflow" at bounding box center [648, 81] width 120 height 13
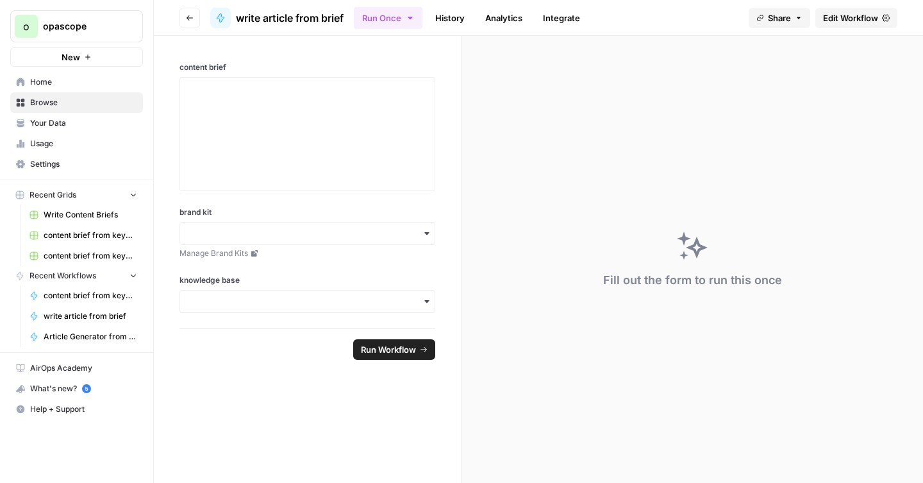
click at [415, 21] on icon "button" at bounding box center [410, 18] width 10 height 10
click at [185, 16] on button "Go back" at bounding box center [189, 18] width 21 height 21
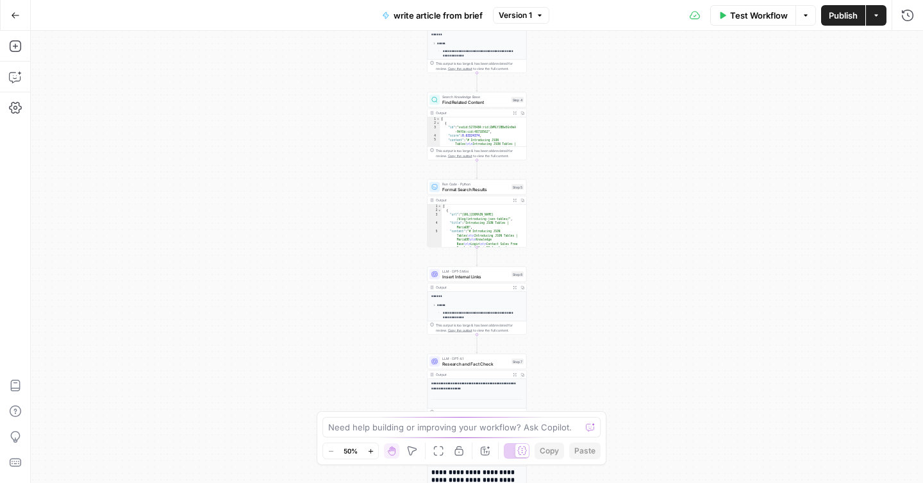
click at [13, 20] on button "Go Back" at bounding box center [15, 15] width 23 height 23
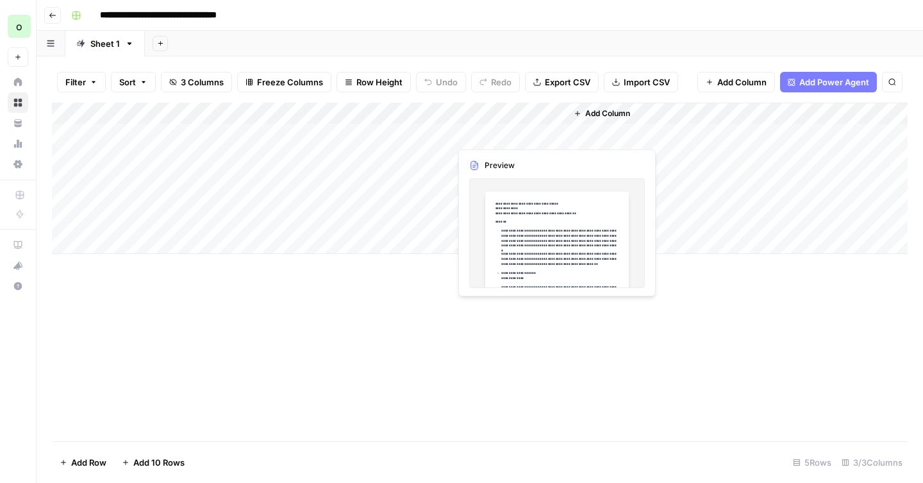
click at [618, 106] on button "Add Column" at bounding box center [601, 113] width 67 height 17
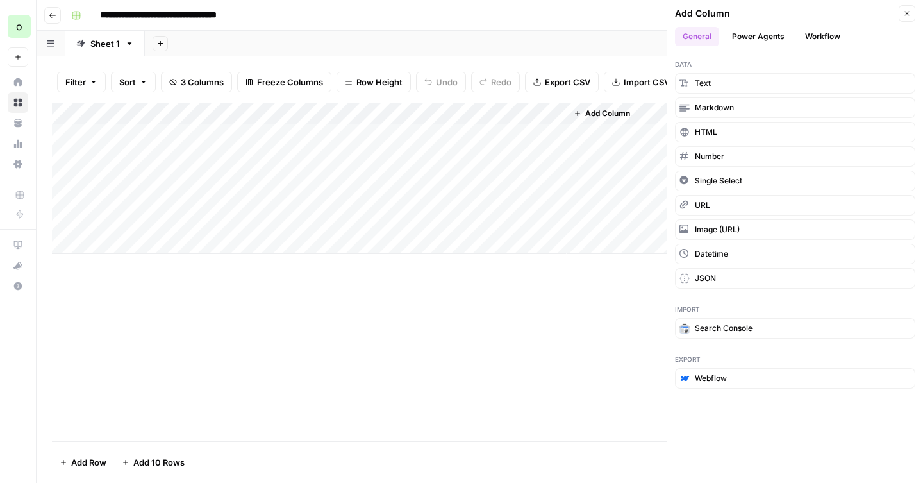
click at [824, 38] on button "Workflow" at bounding box center [822, 36] width 51 height 19
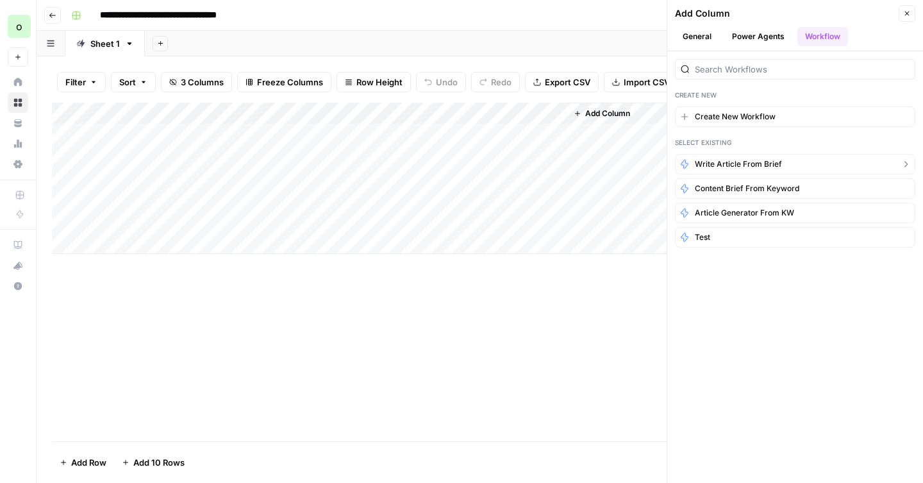
click at [767, 161] on span "write article from brief" at bounding box center [738, 164] width 87 height 12
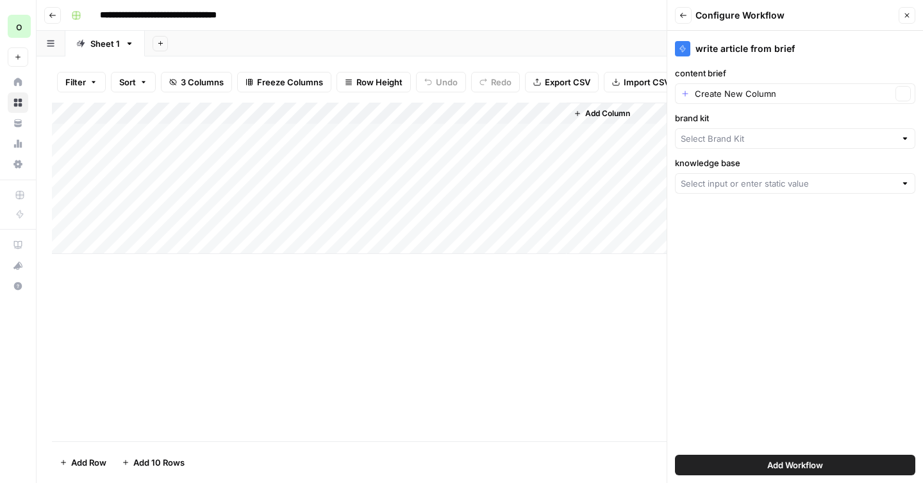
type input "MariaDB"
click at [772, 191] on div at bounding box center [795, 183] width 240 height 21
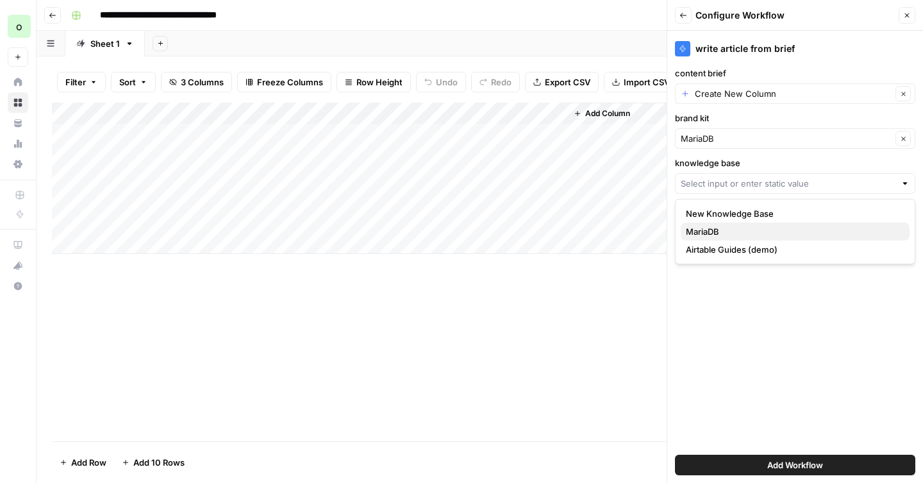
click at [730, 232] on span "MariaDB" at bounding box center [792, 231] width 213 height 13
type input "MariaDB"
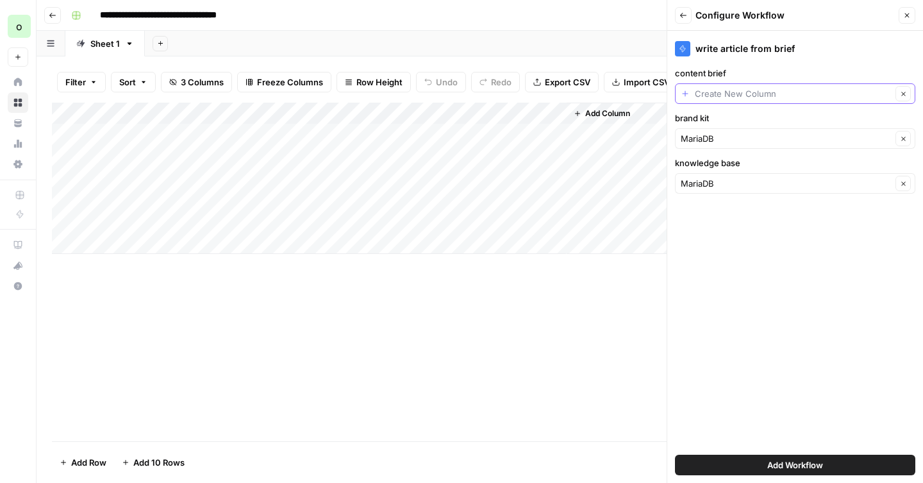
click at [742, 94] on input "content brief" at bounding box center [793, 93] width 197 height 13
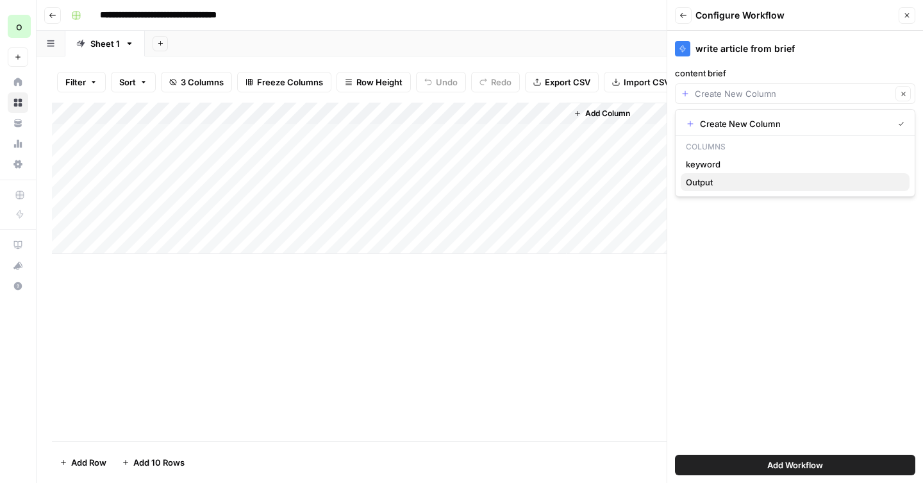
click at [709, 180] on span "Output" at bounding box center [792, 182] width 213 height 13
type input "Output"
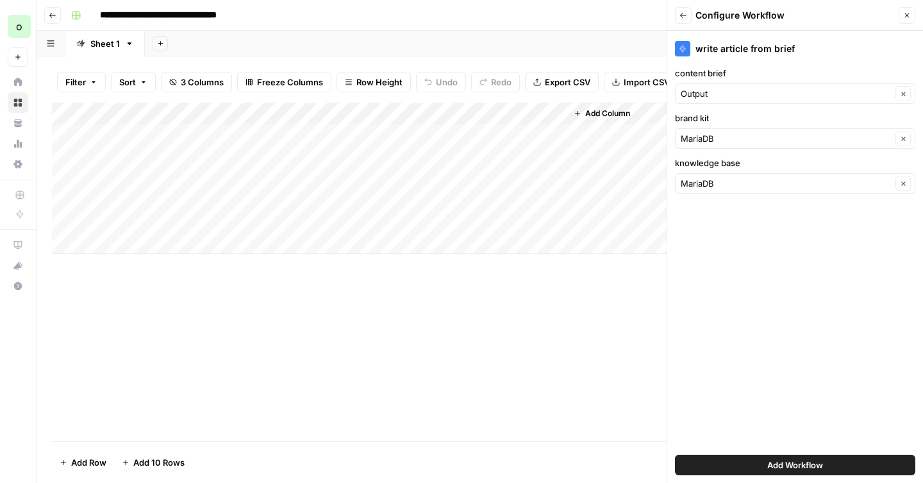
click at [902, 15] on button "Close" at bounding box center [906, 15] width 17 height 17
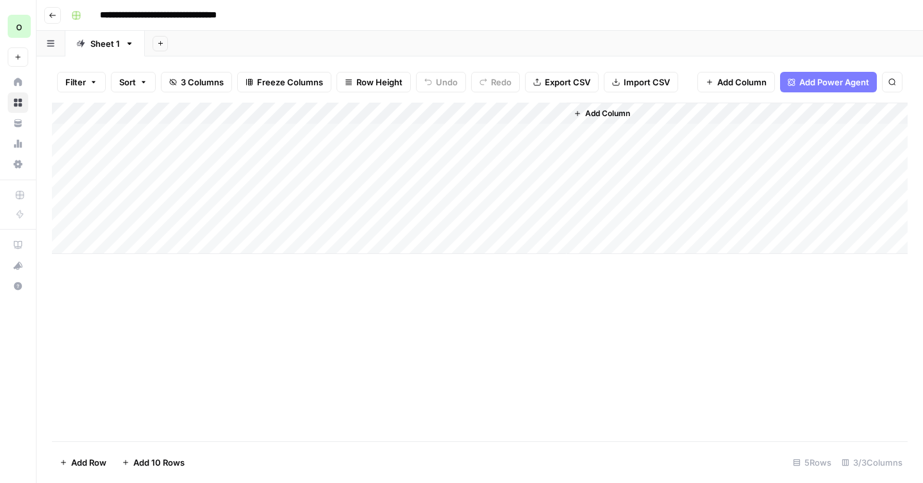
click at [484, 115] on div "Add Column" at bounding box center [479, 178] width 855 height 151
click at [480, 140] on input "Output" at bounding box center [527, 144] width 130 height 13
type input "Outline"
click at [604, 115] on span "Add Column" at bounding box center [607, 114] width 45 height 12
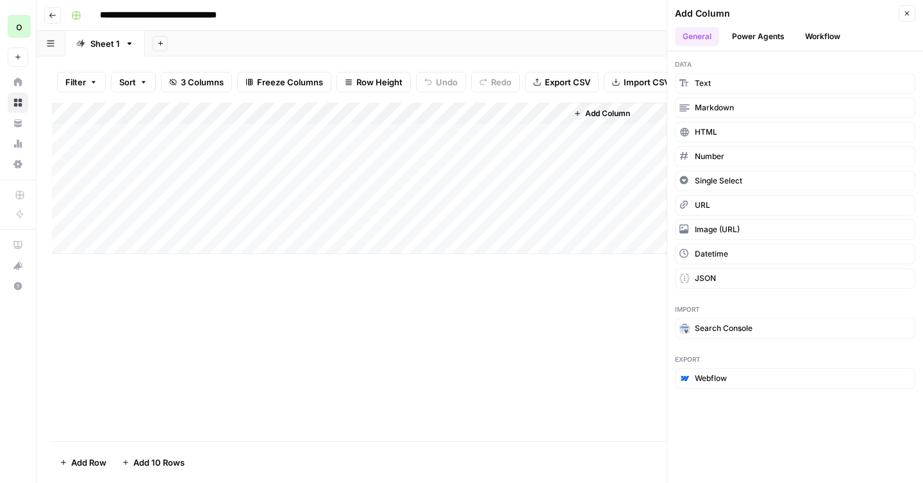
click at [830, 35] on button "Workflow" at bounding box center [822, 36] width 51 height 19
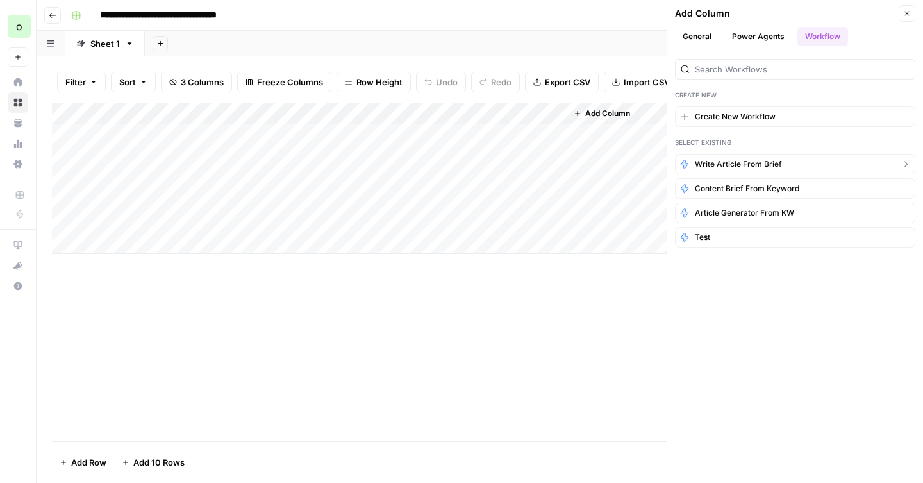
click at [739, 160] on span "write article from brief" at bounding box center [738, 164] width 87 height 12
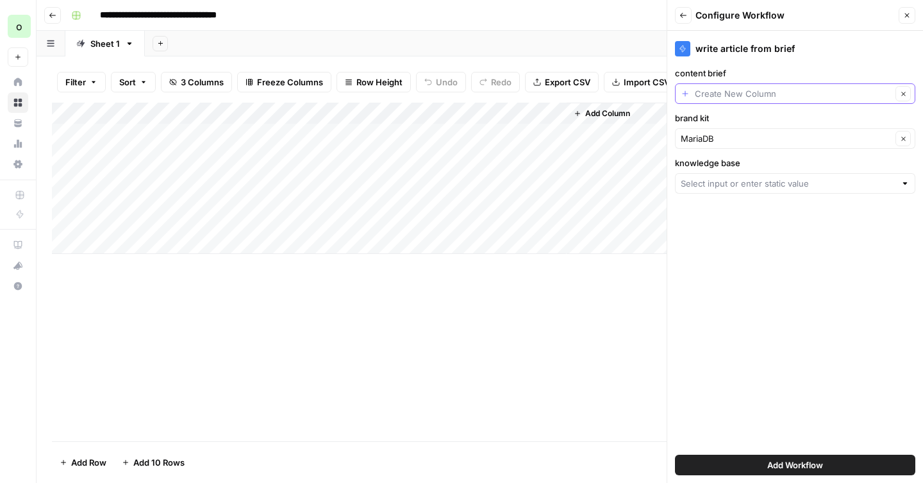
click at [739, 96] on input "content brief" at bounding box center [793, 93] width 197 height 13
click at [704, 182] on span "Output" at bounding box center [792, 182] width 213 height 13
type input "Output"
click at [725, 182] on input "knowledge base" at bounding box center [788, 183] width 215 height 13
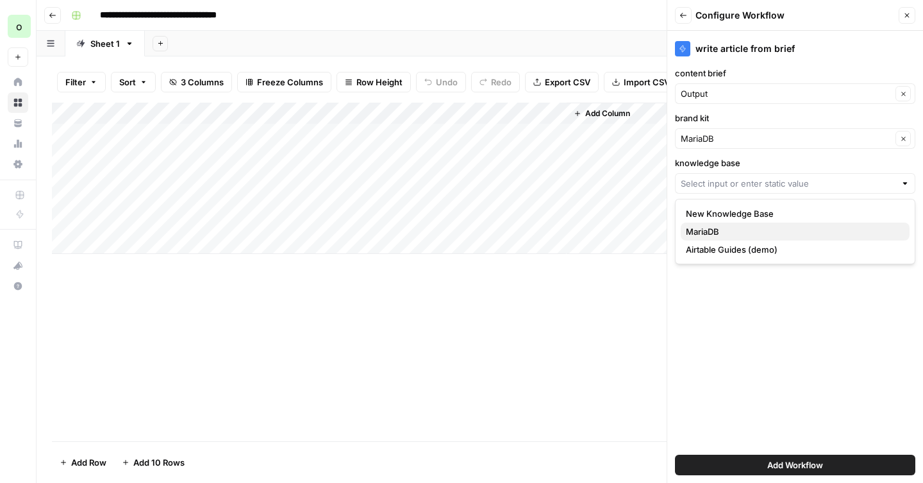
click at [716, 230] on span "MariaDB" at bounding box center [792, 231] width 213 height 13
type input "MariaDB"
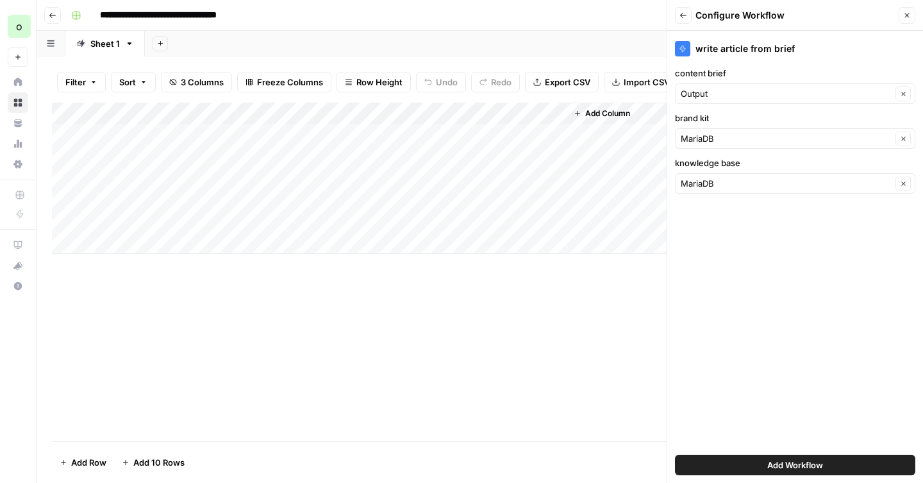
click at [760, 461] on button "Add Workflow" at bounding box center [795, 464] width 240 height 21
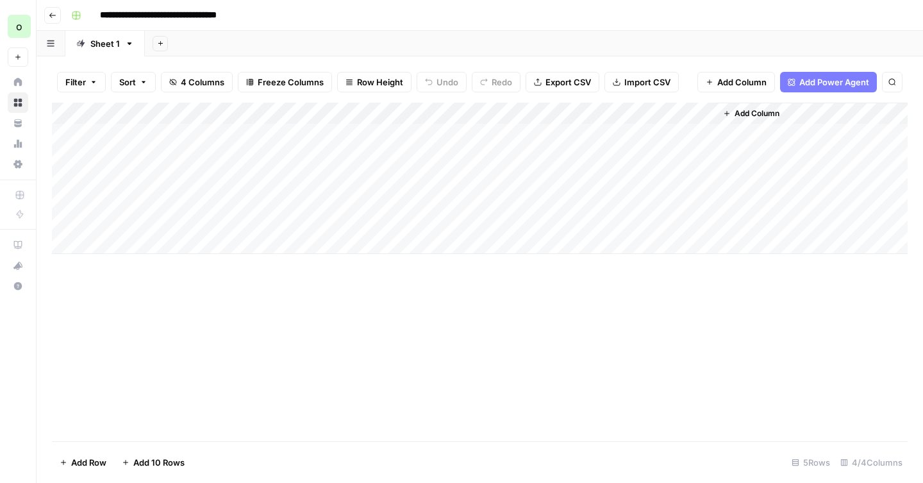
click at [125, 15] on input "**********" at bounding box center [182, 15] width 176 height 21
drag, startPoint x: 157, startPoint y: 17, endPoint x: 94, endPoint y: 19, distance: 63.5
click at [94, 19] on div "**********" at bounding box center [488, 15] width 844 height 21
click at [159, 15] on input "**********" at bounding box center [152, 15] width 117 height 21
type input "**********"
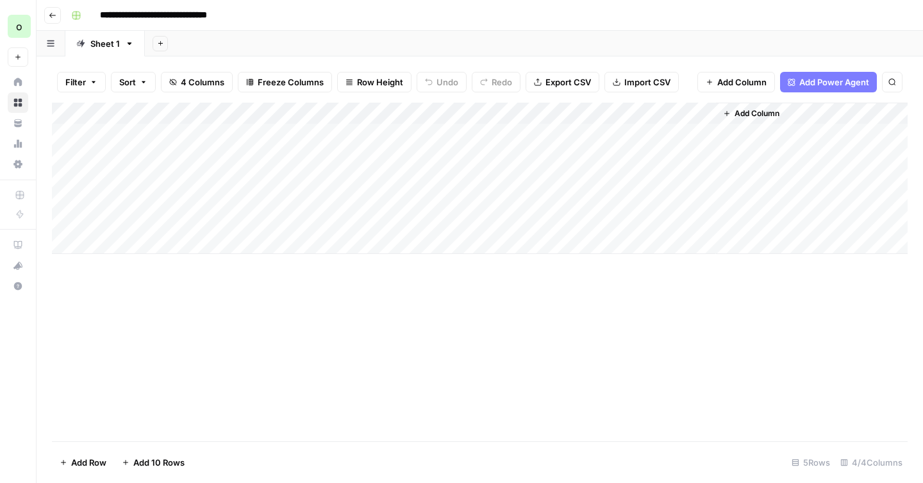
click at [261, 34] on div "Add Sheet" at bounding box center [534, 44] width 778 height 26
click at [637, 134] on div "Add Column" at bounding box center [479, 178] width 855 height 151
click at [49, 19] on icon "button" at bounding box center [53, 16] width 8 height 8
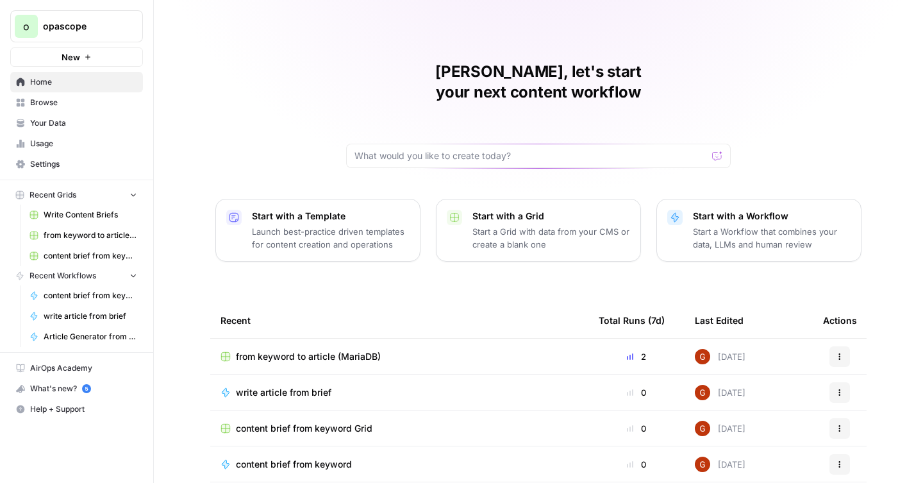
click at [290, 386] on span "write article from brief" at bounding box center [283, 392] width 95 height 13
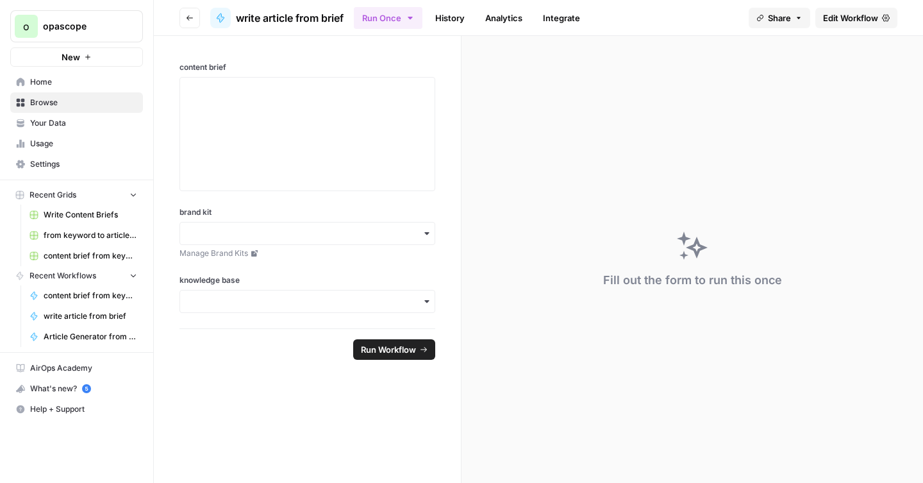
click at [839, 17] on span "Edit Workflow" at bounding box center [850, 18] width 55 height 13
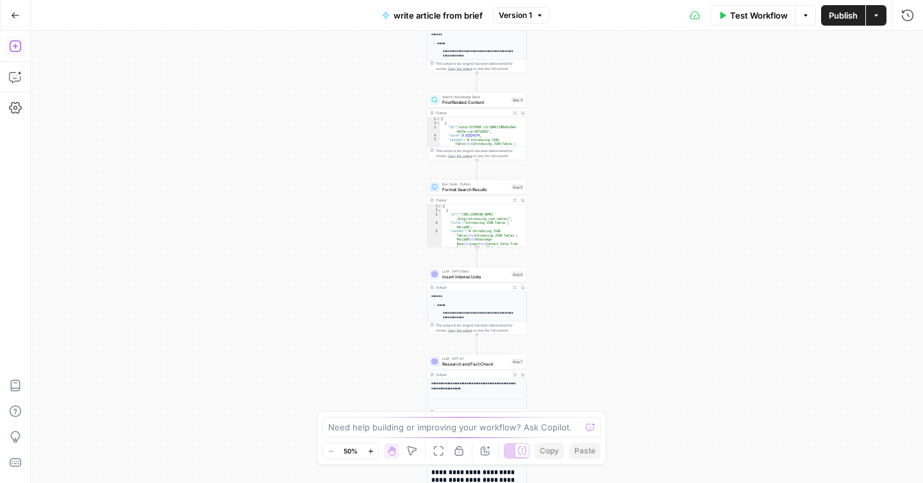
click at [15, 49] on icon "button" at bounding box center [15, 46] width 13 height 13
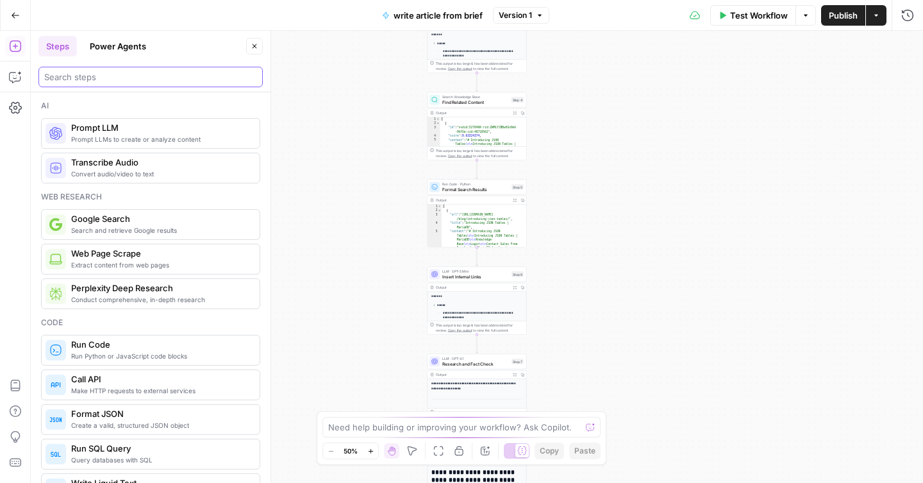
click at [131, 72] on input "search" at bounding box center [150, 76] width 213 height 13
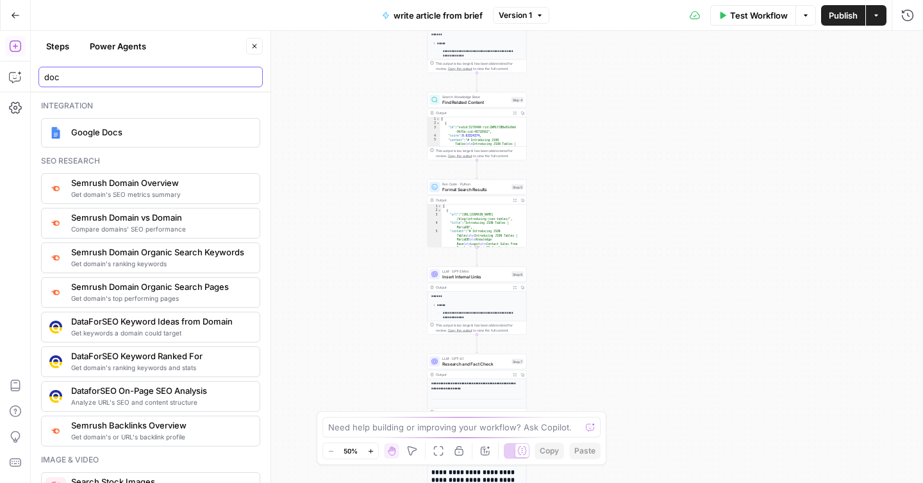
type input "doc"
click at [128, 136] on span "Google Docs" at bounding box center [160, 132] width 178 height 13
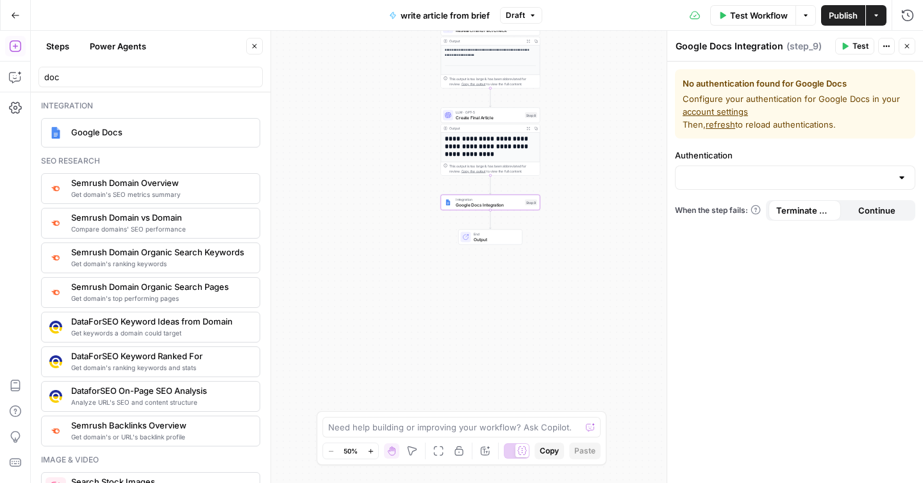
drag, startPoint x: 597, startPoint y: 352, endPoint x: 611, endPoint y: 6, distance: 346.9
click at [611, 6] on div "**********" at bounding box center [461, 241] width 923 height 483
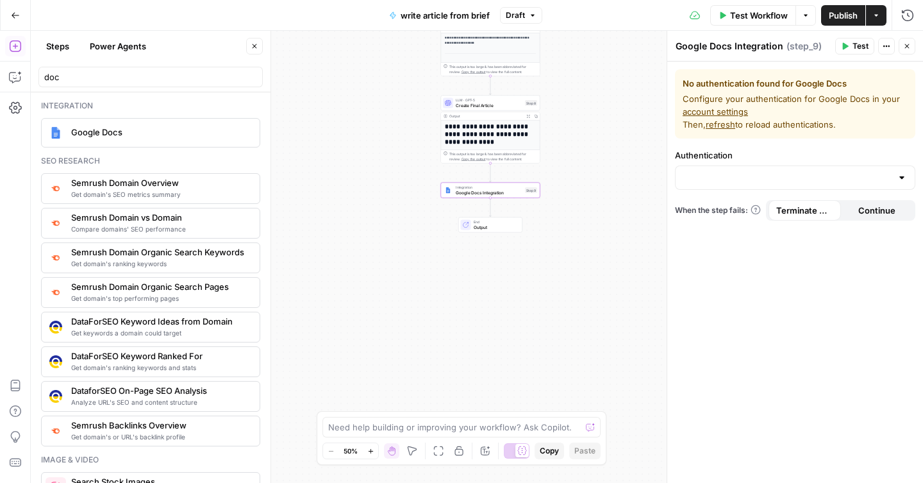
click at [905, 181] on div at bounding box center [901, 177] width 10 height 13
click at [741, 212] on span "﹢ Create New" at bounding box center [792, 209] width 213 height 13
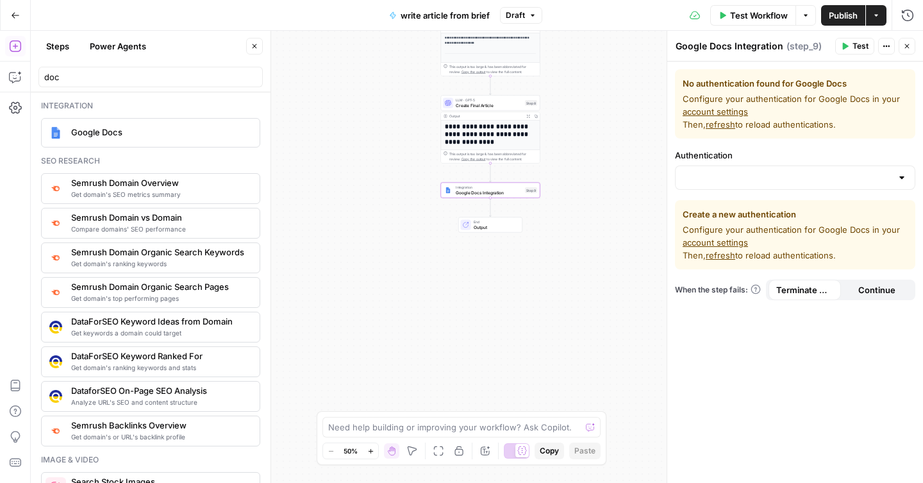
click at [718, 241] on link "account settings" at bounding box center [714, 242] width 65 height 10
click at [4, 12] on button "Go Back" at bounding box center [15, 15] width 23 height 23
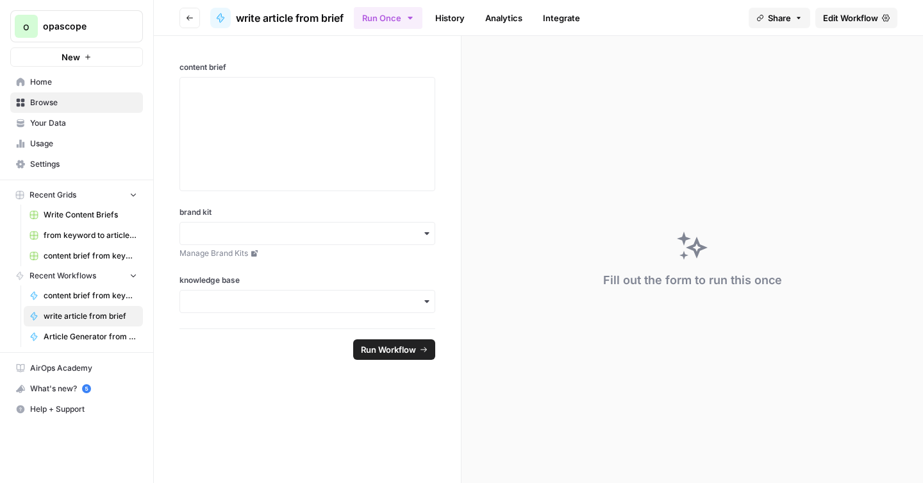
click at [92, 238] on span "from keyword to article (MariaDB)" at bounding box center [91, 235] width 94 height 12
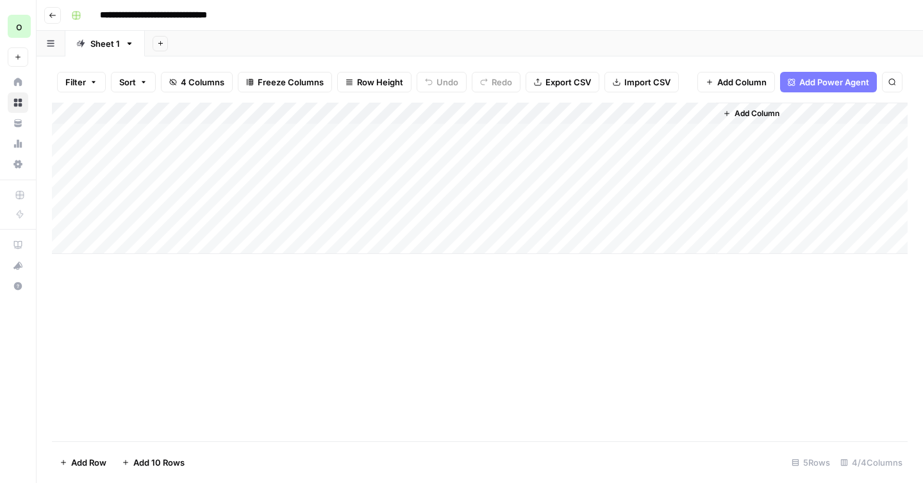
click at [797, 83] on button "Add Power Agent" at bounding box center [828, 82] width 97 height 21
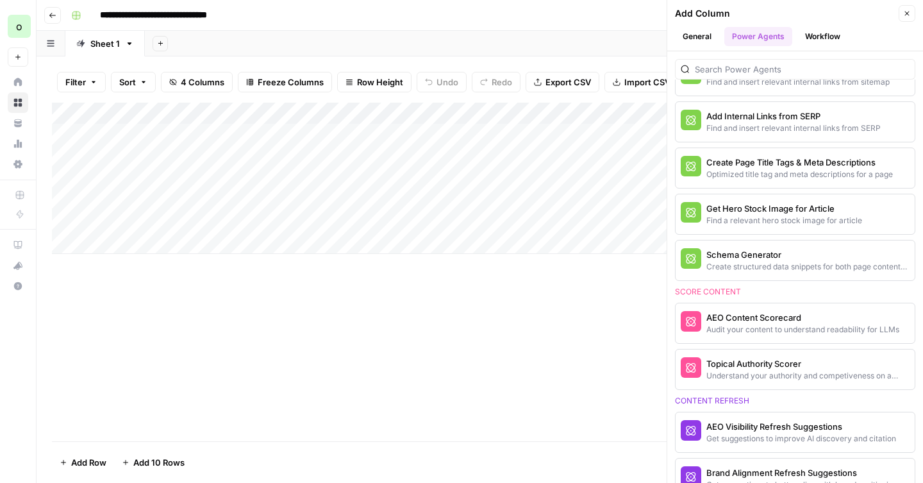
scroll to position [395, 0]
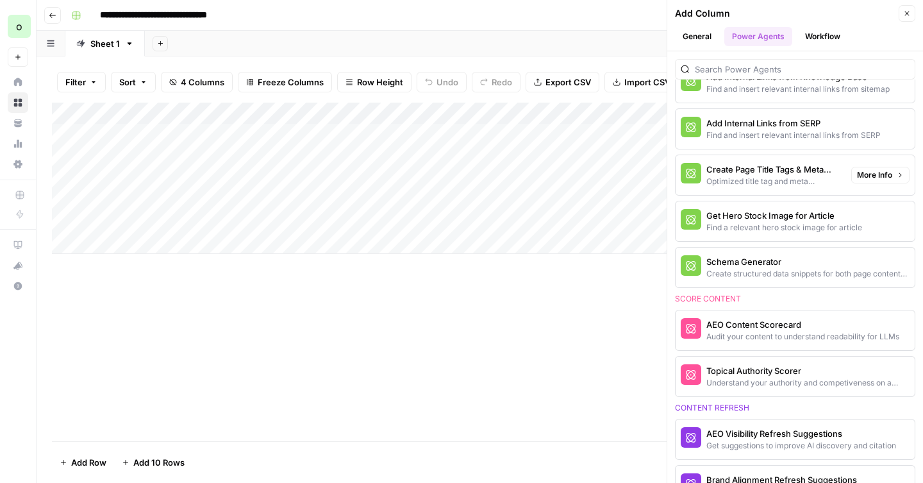
click at [870, 172] on span "More Info" at bounding box center [874, 175] width 35 height 12
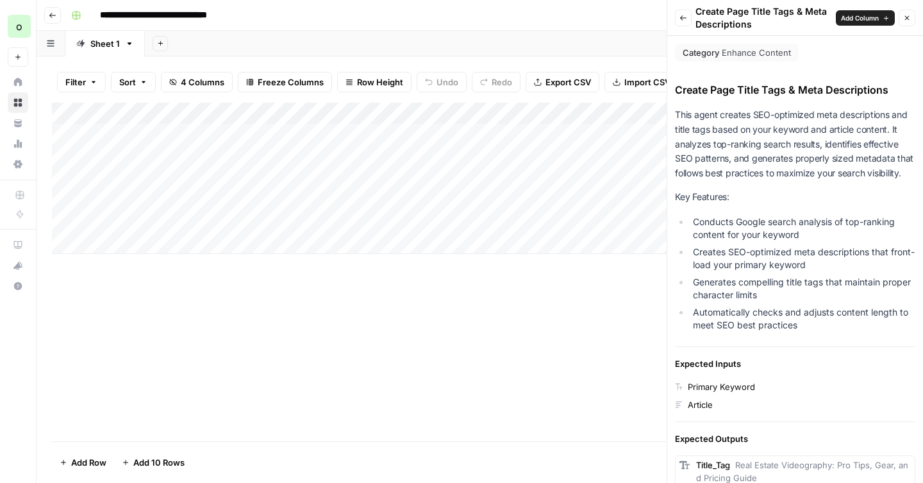
drag, startPoint x: 676, startPoint y: 91, endPoint x: 825, endPoint y: 211, distance: 191.4
click at [825, 211] on div "Create Page Title Tags & Meta Descriptions This agent creates SEO-optimized met…" at bounding box center [795, 368] width 240 height 572
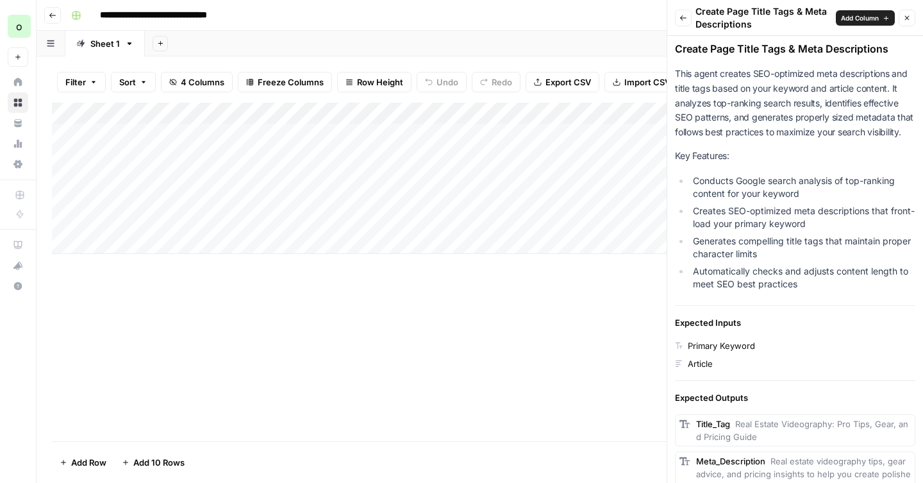
scroll to position [30, 0]
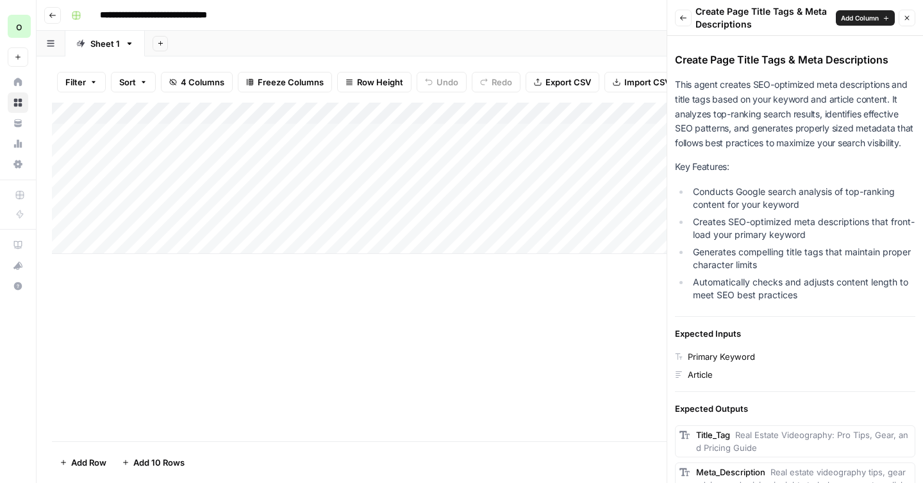
click at [809, 300] on li "Automatically checks and adjusts content length to meet SEO best practices" at bounding box center [803, 289] width 226 height 26
copy div "Create Page Title Tags & Meta Descriptions This agent creates SEO-optimized met…"
click at [679, 16] on icon "button" at bounding box center [683, 18] width 8 height 8
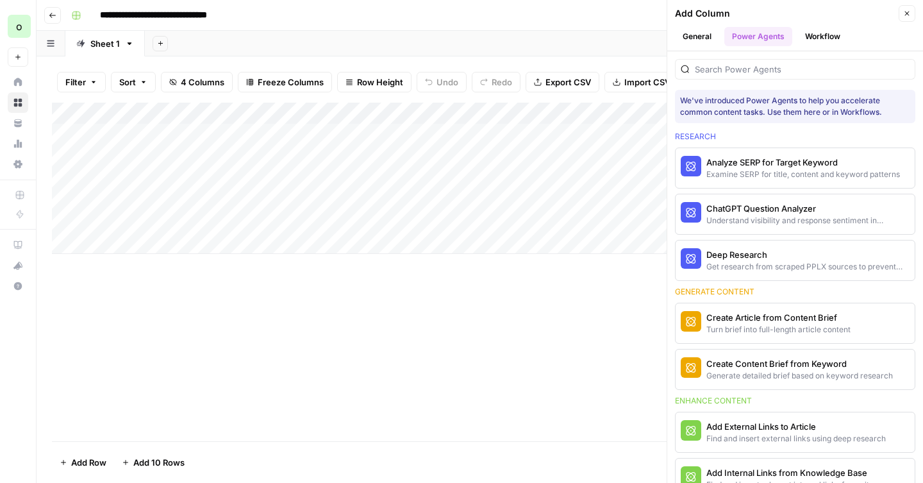
scroll to position [395, 0]
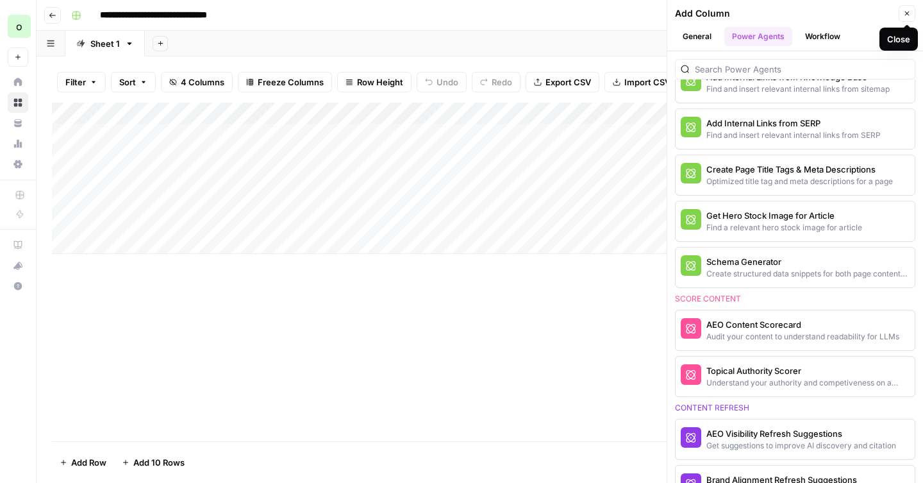
click at [905, 19] on button "Close" at bounding box center [906, 13] width 17 height 17
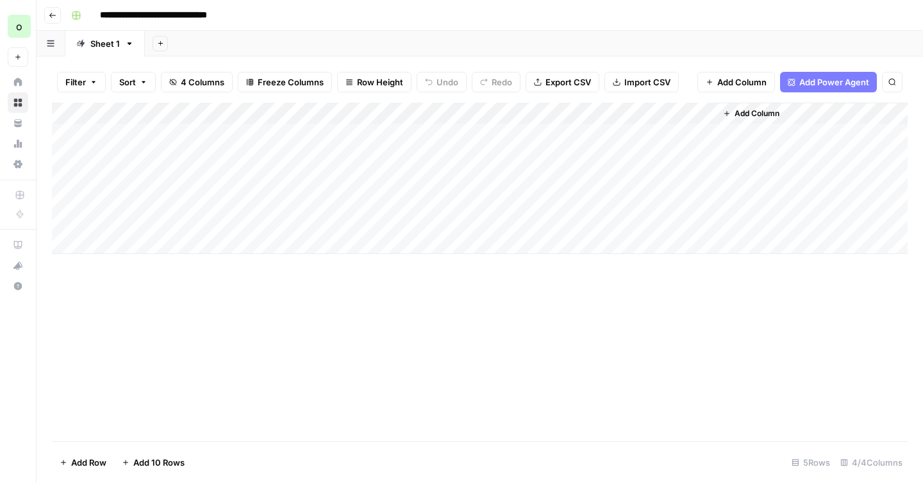
click at [395, 115] on div "Add Column" at bounding box center [479, 178] width 855 height 151
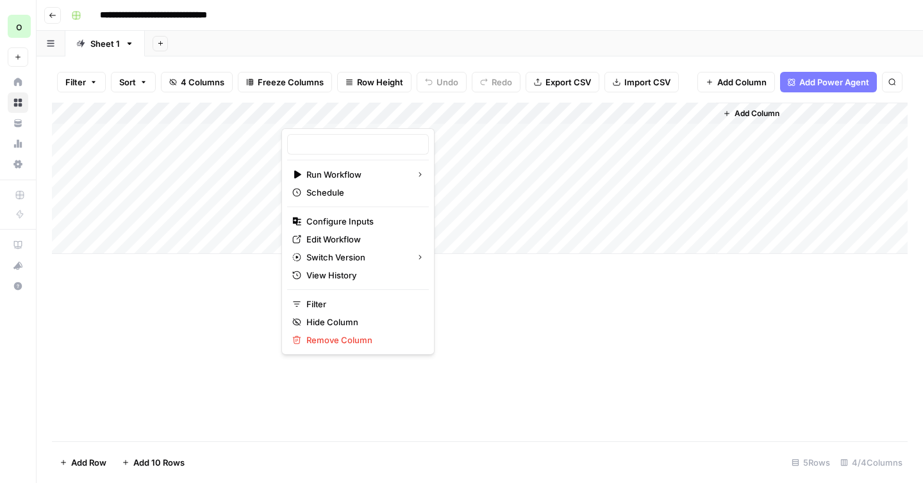
type input "content brief from keyword"
click at [482, 316] on div "Add Column" at bounding box center [479, 272] width 855 height 338
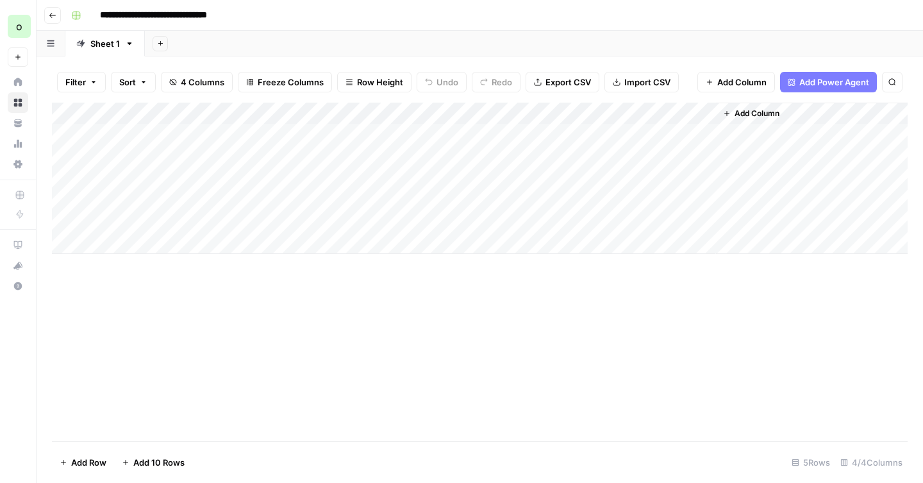
click at [202, 76] on span "4 Columns" at bounding box center [203, 82] width 44 height 13
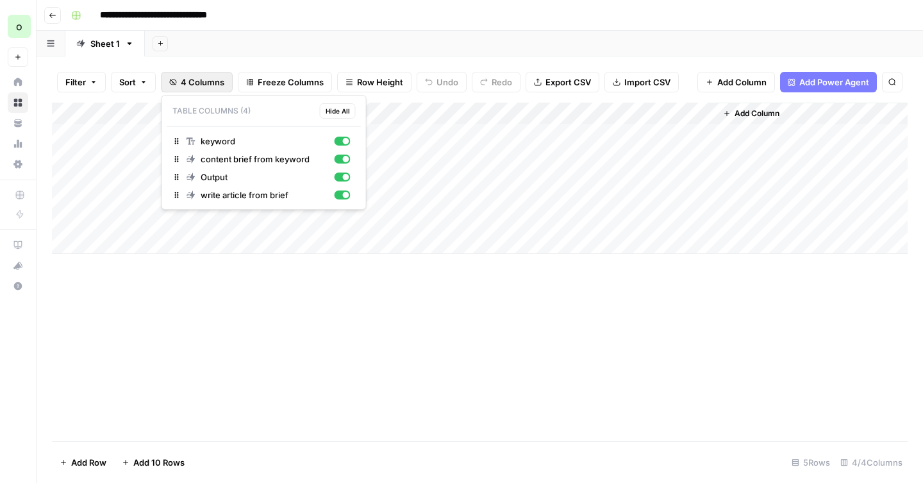
click at [202, 76] on span "4 Columns" at bounding box center [203, 82] width 44 height 13
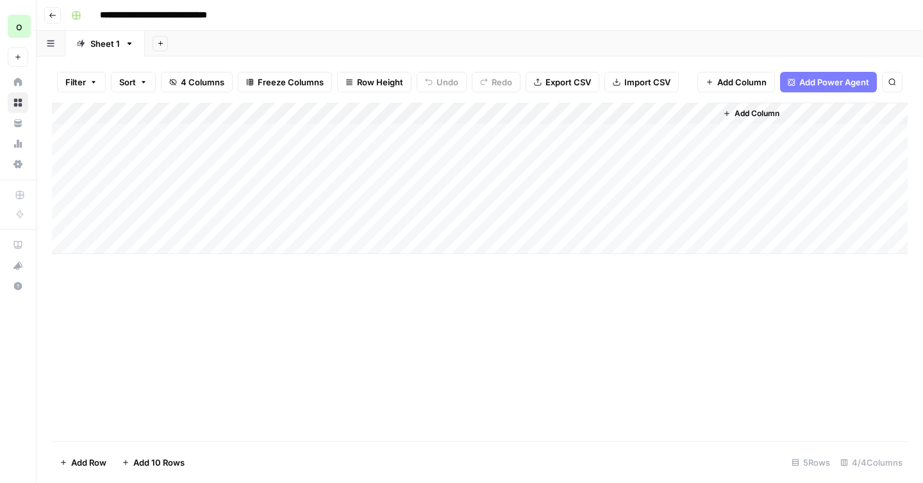
click at [763, 117] on span "Add Column" at bounding box center [756, 114] width 45 height 12
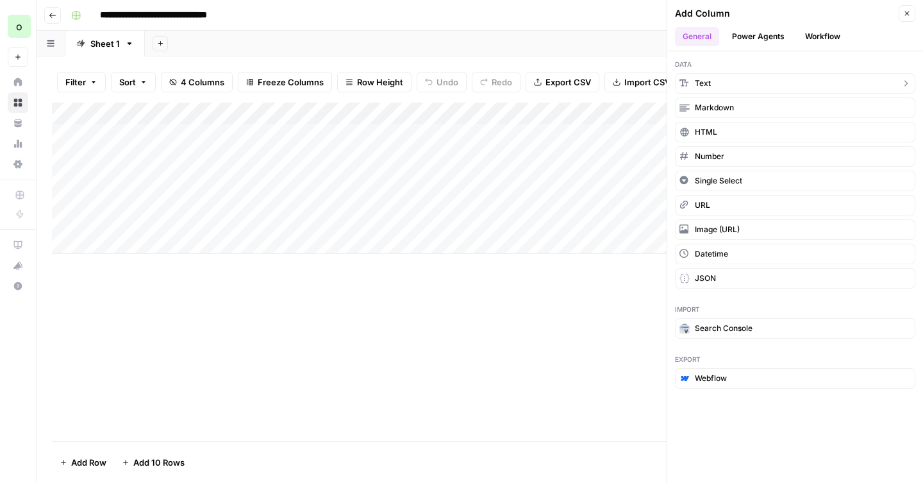
click at [716, 87] on button "Text" at bounding box center [795, 83] width 240 height 21
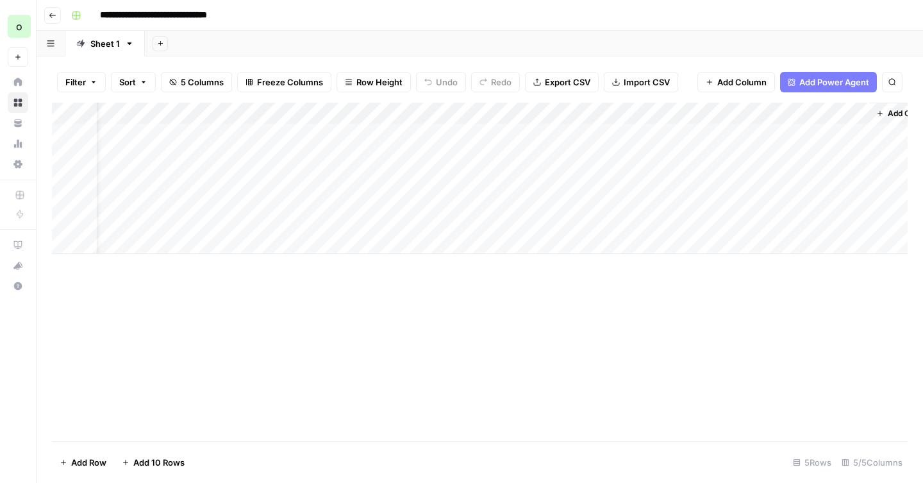
scroll to position [0, 64]
click at [707, 116] on div "Add Column" at bounding box center [479, 178] width 855 height 151
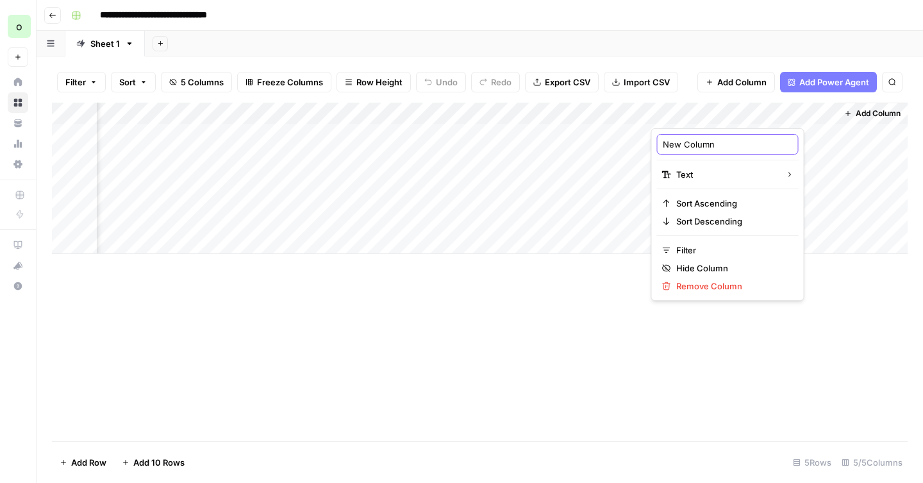
click at [694, 142] on input "New Column" at bounding box center [728, 144] width 130 height 13
type input "T"
type input "Meta Title"
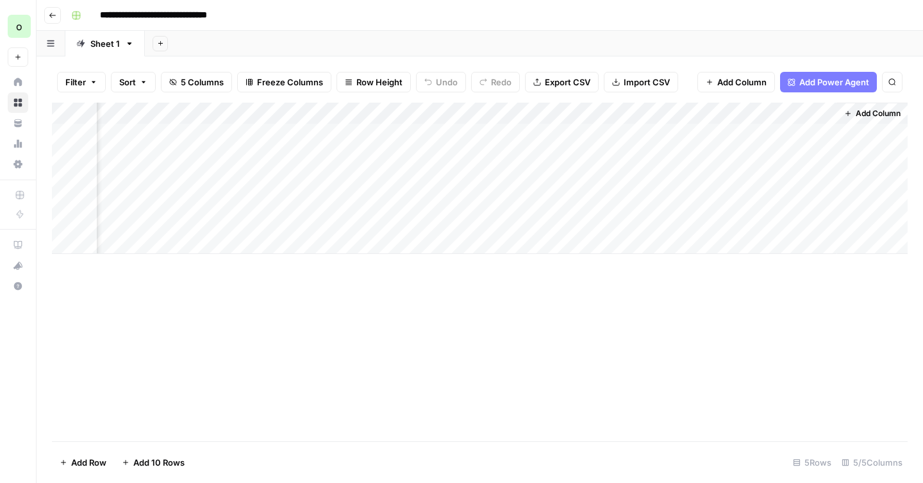
click at [859, 112] on span "Add Column" at bounding box center [877, 114] width 45 height 12
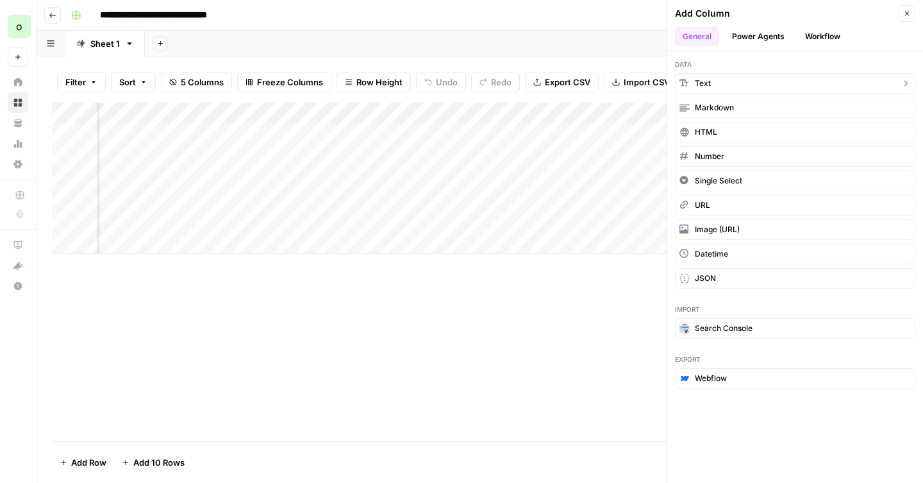
drag, startPoint x: 758, startPoint y: 109, endPoint x: 758, endPoint y: 85, distance: 24.4
click at [758, 85] on div "Data Text Markdown HTML Number Single Select URL Image (URL) Datetime JSON" at bounding box center [795, 173] width 256 height 245
click at [758, 85] on button "Text" at bounding box center [795, 83] width 240 height 21
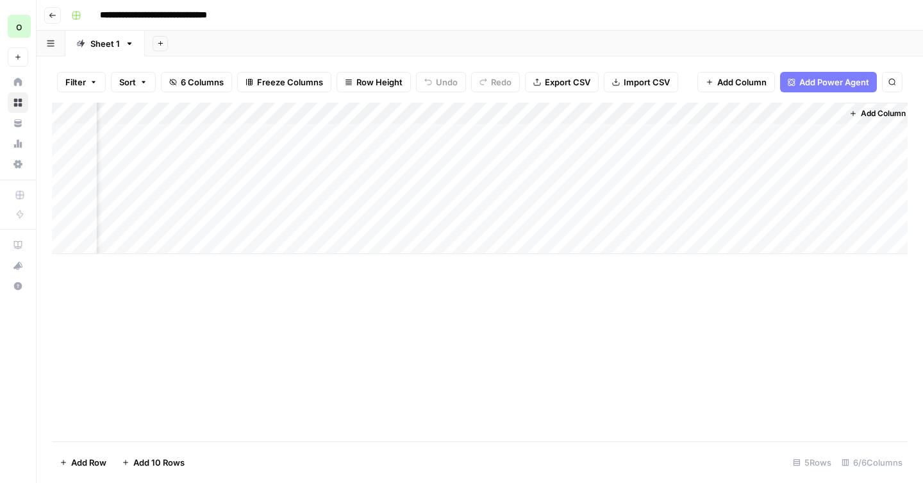
scroll to position [0, 249]
click at [703, 115] on div "Add Column" at bounding box center [479, 178] width 855 height 151
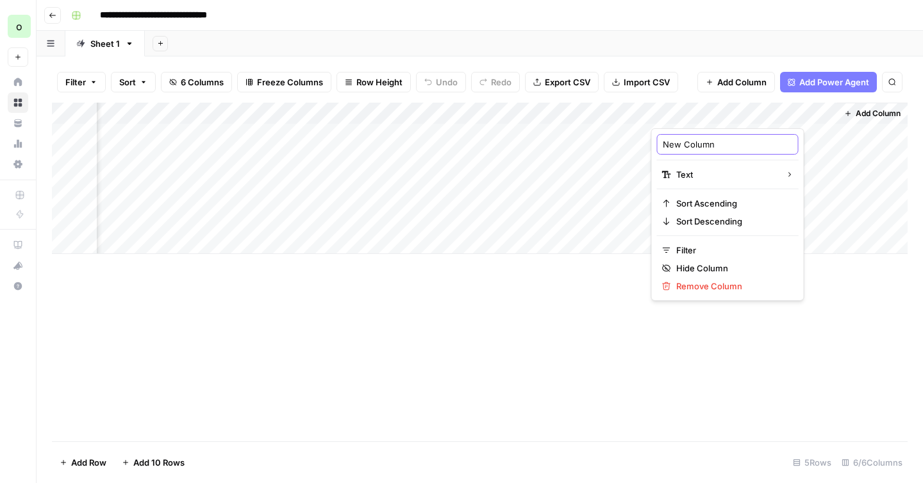
click at [696, 138] on input "New Column" at bounding box center [728, 144] width 130 height 13
type input "Meta Description"
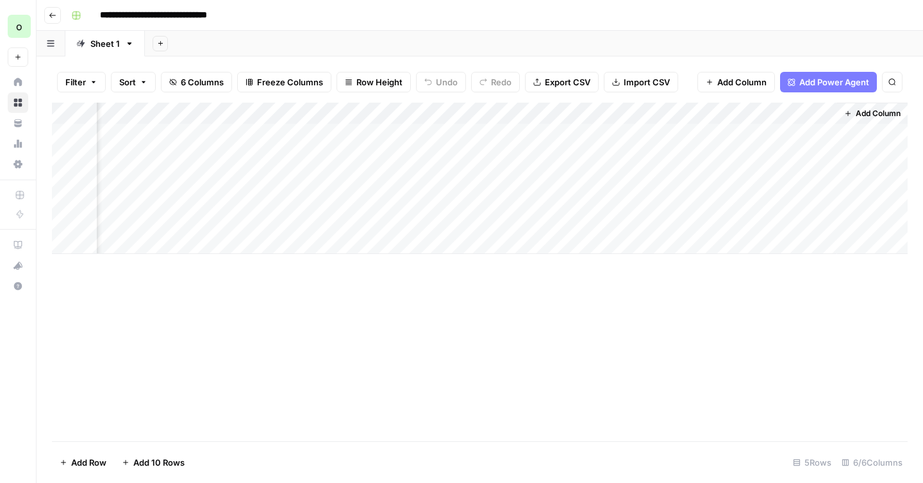
click at [547, 293] on div "Add Column" at bounding box center [479, 272] width 855 height 338
drag, startPoint x: 733, startPoint y: 112, endPoint x: 708, endPoint y: 111, distance: 25.0
click at [708, 111] on div "Add Column" at bounding box center [479, 178] width 855 height 151
click at [463, 310] on div "Add Column" at bounding box center [479, 272] width 855 height 338
drag, startPoint x: 522, startPoint y: 110, endPoint x: 295, endPoint y: 124, distance: 227.3
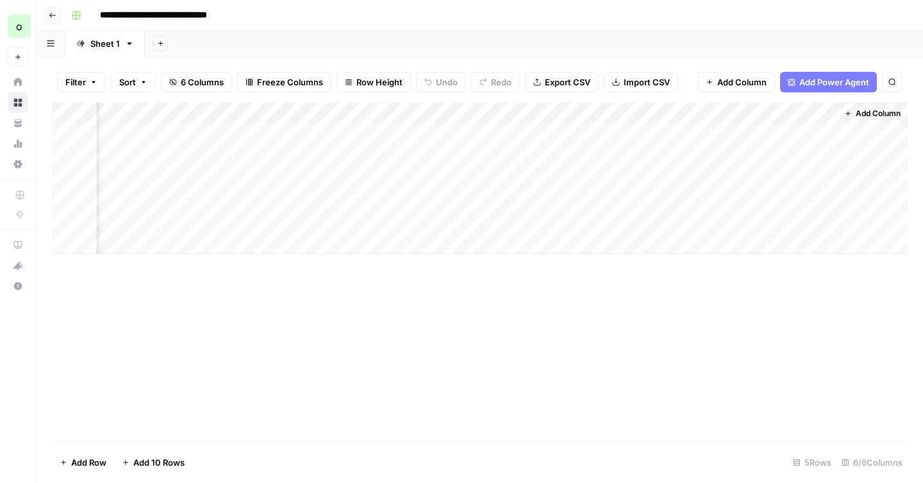
click at [295, 123] on div "Add Column" at bounding box center [479, 178] width 855 height 151
drag, startPoint x: 720, startPoint y: 108, endPoint x: 484, endPoint y: 122, distance: 236.3
click at [484, 122] on div "Add Column" at bounding box center [479, 178] width 855 height 151
click at [608, 115] on div "Add Column" at bounding box center [479, 178] width 855 height 151
click at [604, 149] on input "Output" at bounding box center [647, 144] width 130 height 13
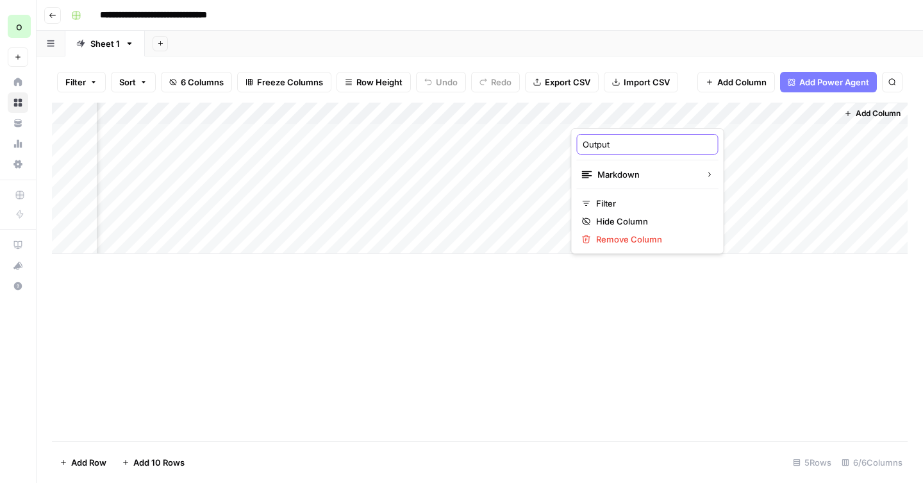
click at [604, 149] on input "Output" at bounding box center [647, 144] width 130 height 13
type input "Outline"
click at [606, 109] on div "Add Column" at bounding box center [479, 178] width 855 height 151
click at [598, 150] on input "Outline" at bounding box center [647, 144] width 130 height 13
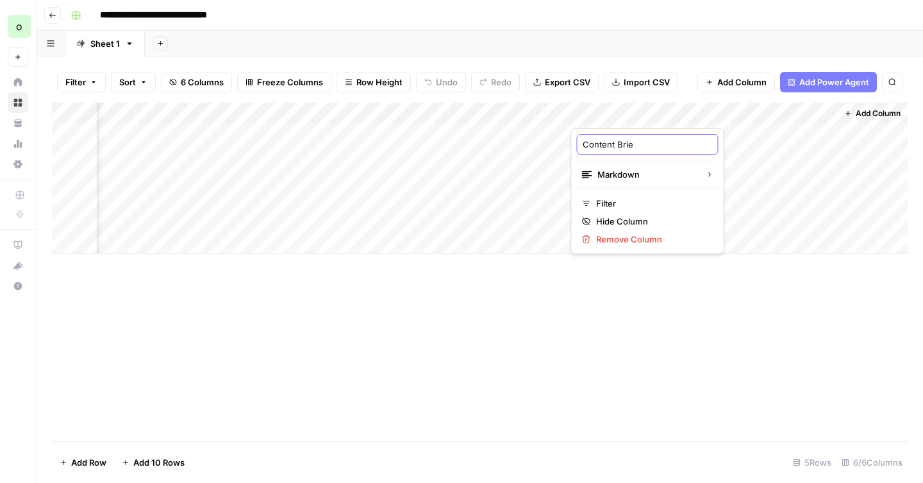
type input "Content Brief"
click at [723, 112] on div "Add Column" at bounding box center [479, 178] width 855 height 151
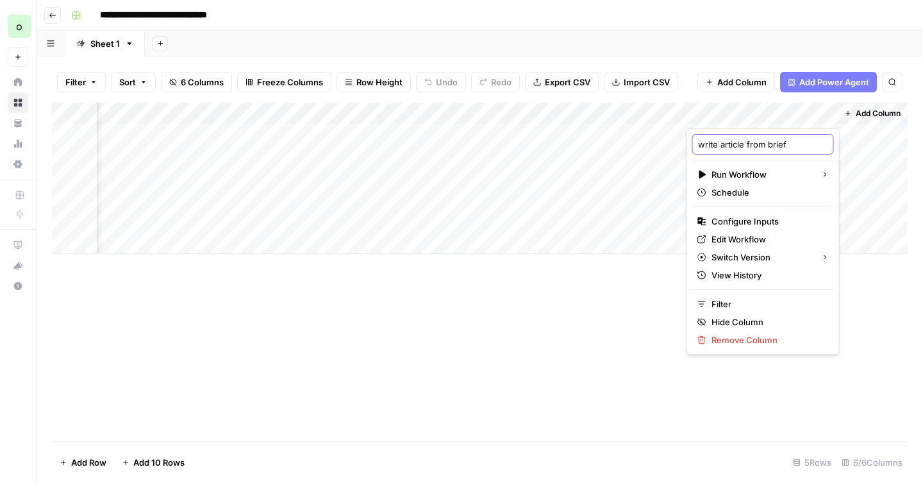
click at [723, 150] on input "write article from brief" at bounding box center [763, 144] width 130 height 13
type input "Final Article"
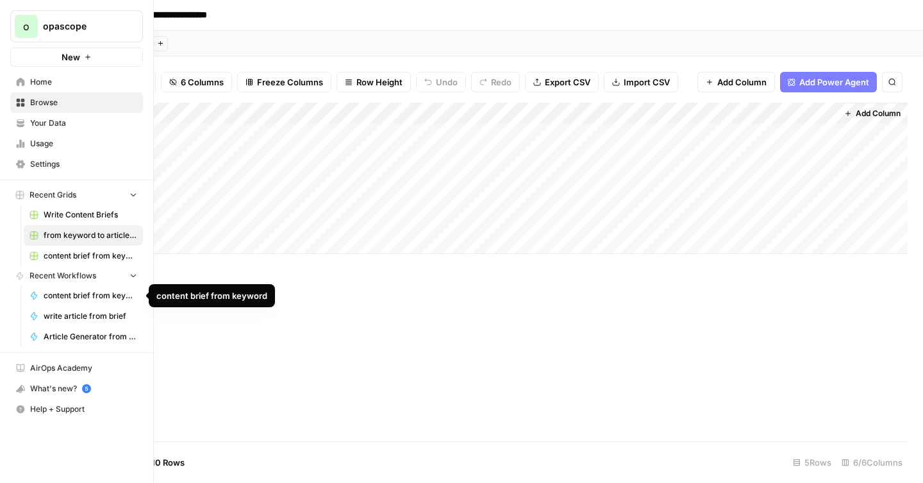
click at [84, 297] on span "content brief from keyword" at bounding box center [91, 296] width 94 height 12
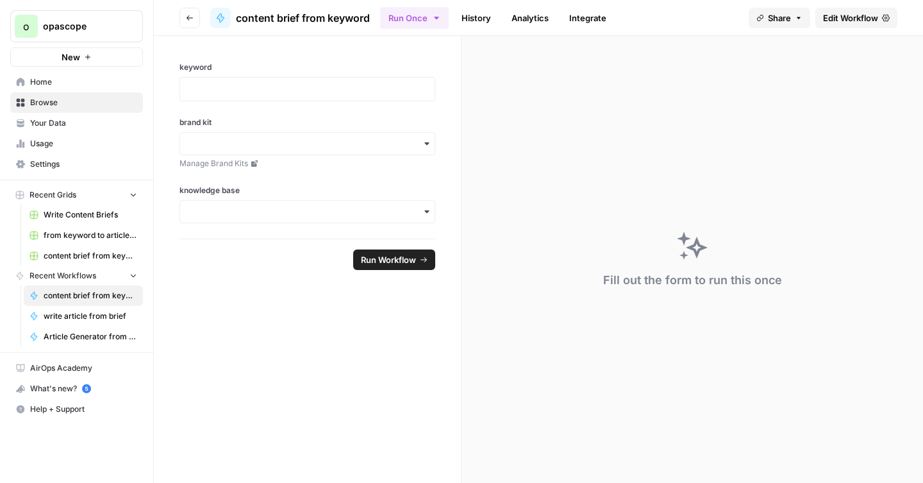
click at [538, 23] on link "Analytics" at bounding box center [530, 18] width 53 height 21
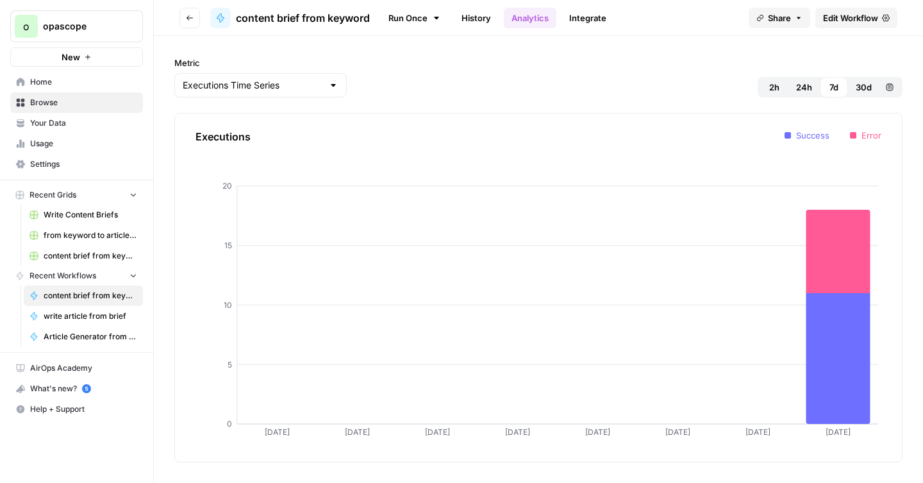
click at [595, 22] on link "Integrate" at bounding box center [587, 18] width 53 height 21
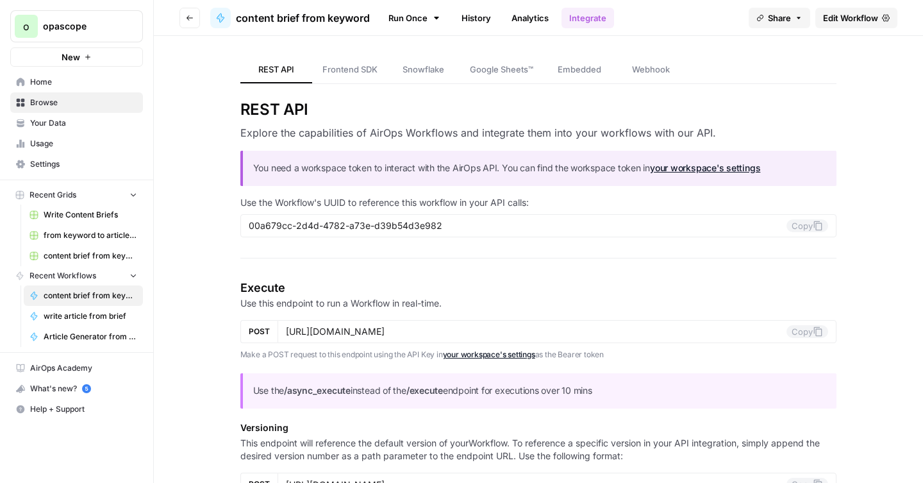
click at [516, 69] on span "Google Sheets™" at bounding box center [501, 69] width 63 height 13
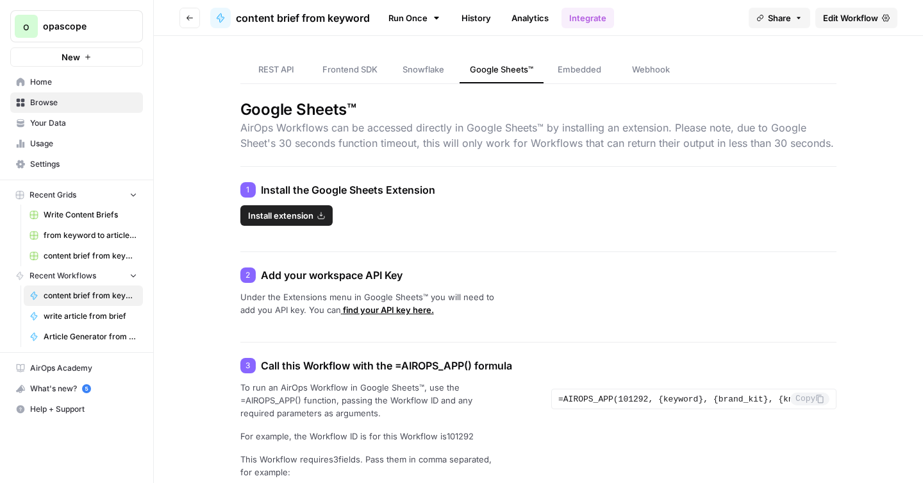
click at [846, 13] on span "Edit Workflow" at bounding box center [850, 18] width 55 height 13
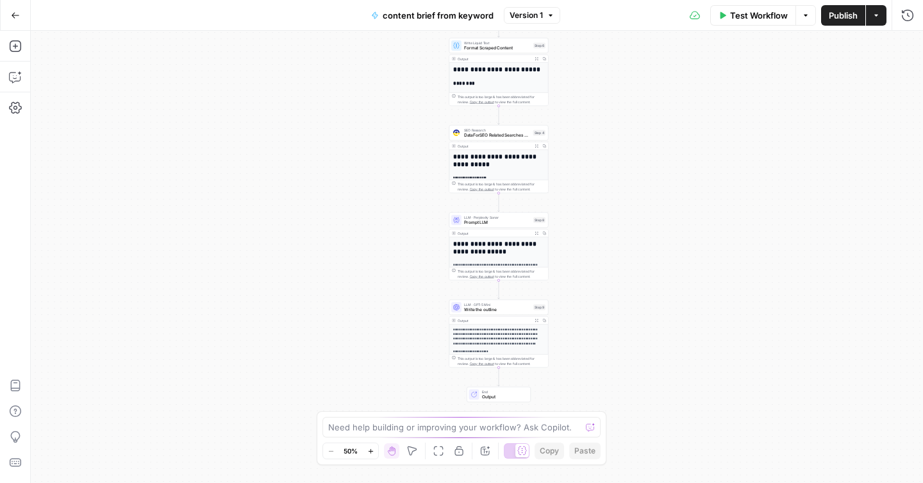
drag, startPoint x: 575, startPoint y: 296, endPoint x: 598, endPoint y: 94, distance: 203.7
click at [598, 94] on div "Workflow Set Inputs Inputs Google Search Google Search Step 2 Output Expand Out…" at bounding box center [477, 257] width 892 height 452
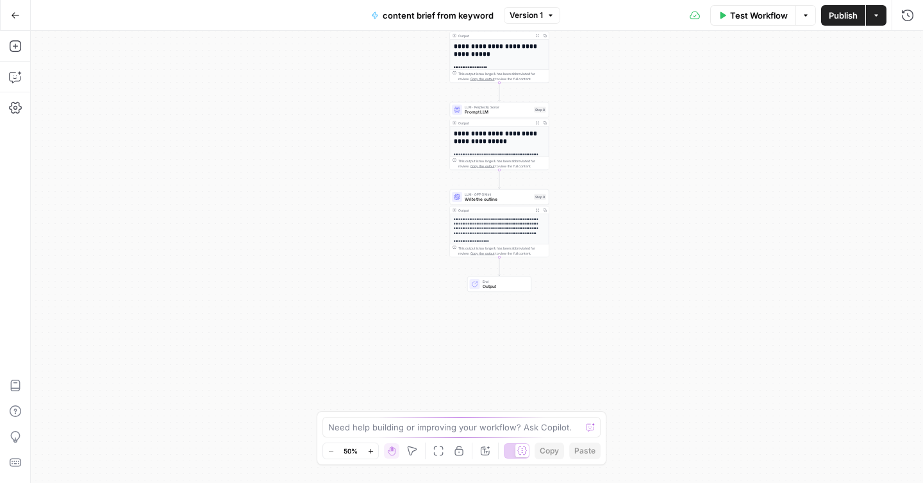
drag, startPoint x: 588, startPoint y: 268, endPoint x: 588, endPoint y: 163, distance: 105.1
click at [588, 163] on div "Workflow Set Inputs Inputs Google Search Google Search Step 2 Output Expand Out…" at bounding box center [477, 257] width 892 height 452
click at [487, 284] on span "Output" at bounding box center [505, 287] width 44 height 6
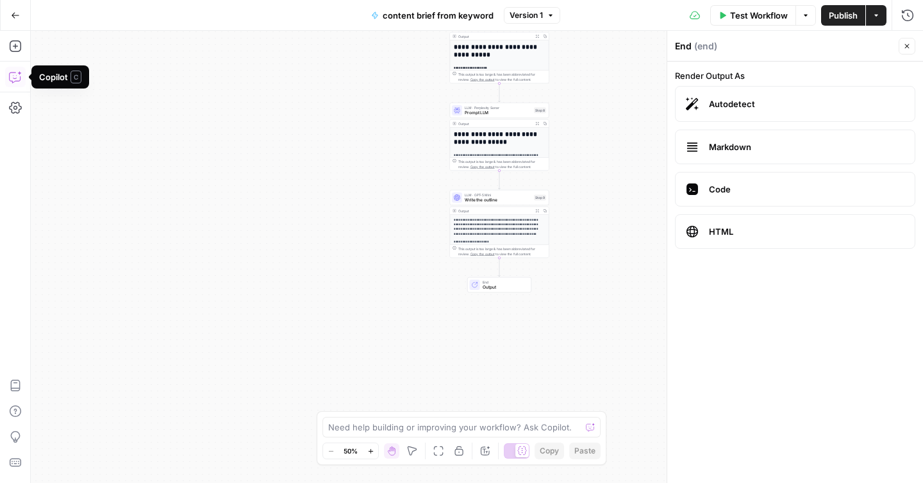
click at [15, 79] on icon "button" at bounding box center [15, 76] width 13 height 13
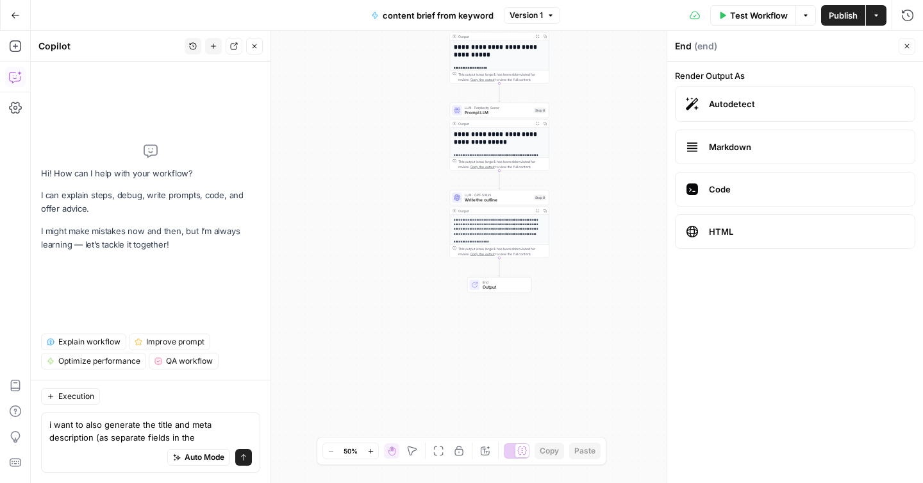
click at [809, 17] on button "Options" at bounding box center [805, 15] width 21 height 21
click at [809, 16] on button "Options" at bounding box center [805, 15] width 21 height 21
click at [806, 12] on icon "button" at bounding box center [806, 16] width 8 height 8
click at [780, 44] on span "Run Test" at bounding box center [769, 45] width 56 height 13
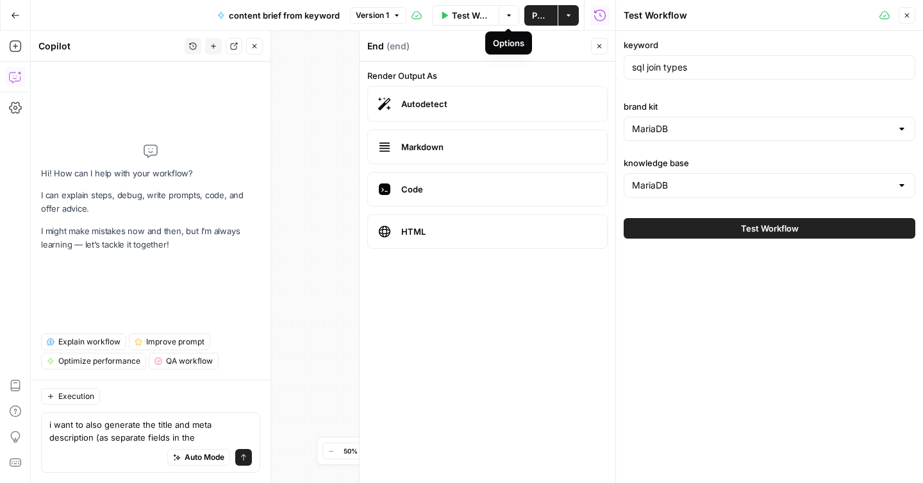
click at [913, 13] on button "Close" at bounding box center [906, 15] width 17 height 17
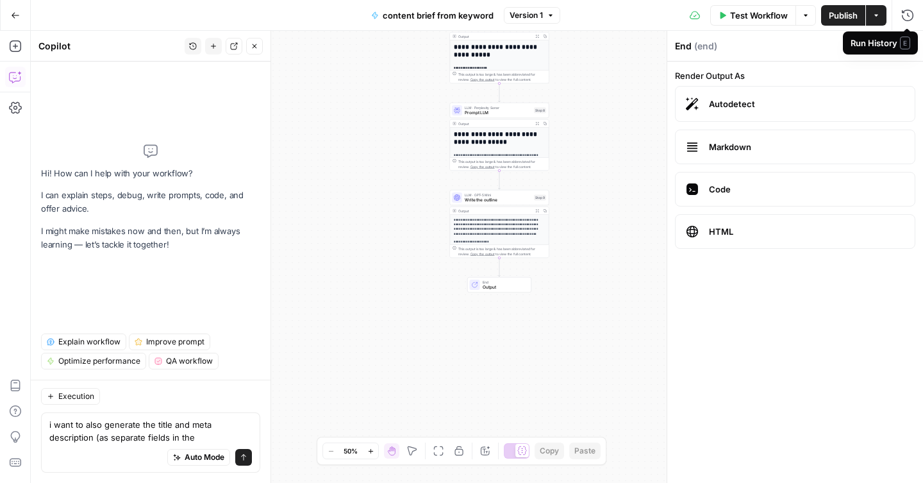
click at [878, 17] on icon "button" at bounding box center [876, 16] width 8 height 8
click at [208, 434] on textarea "i want to also generate the title and meta description (as separate fields in t…" at bounding box center [150, 431] width 202 height 26
paste textarea "Create Page Title Tags & Meta Descriptions This agent creates SEO-optimized met…"
type textarea "i want to also generate the title and meta description (as separate fields in t…"
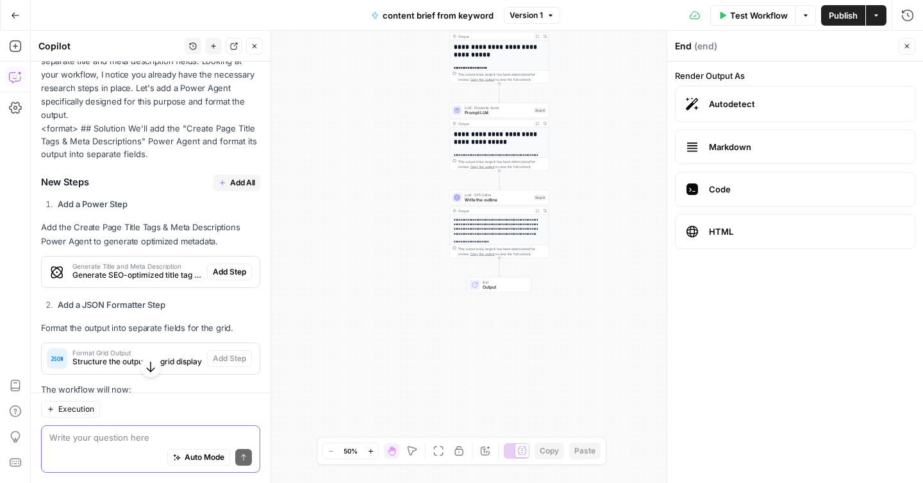
scroll to position [483, 0]
click at [235, 180] on span "Add All" at bounding box center [242, 184] width 25 height 12
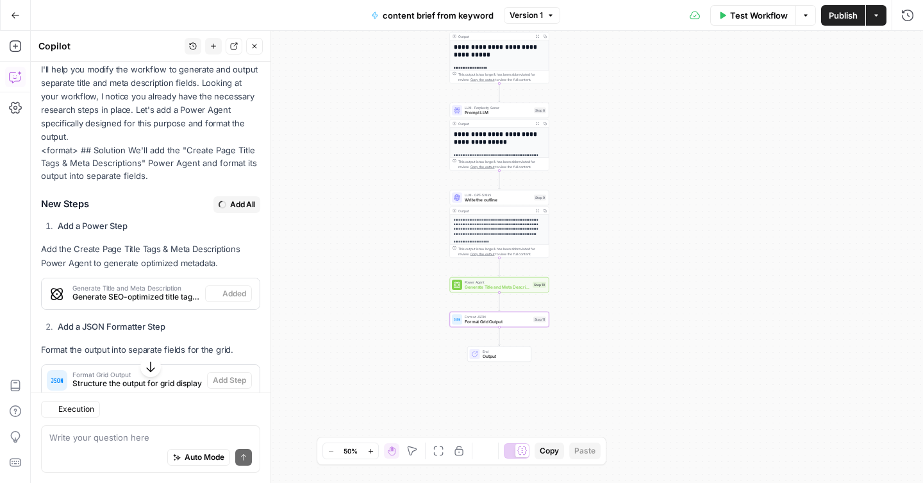
type textarea "Format Grid Output"
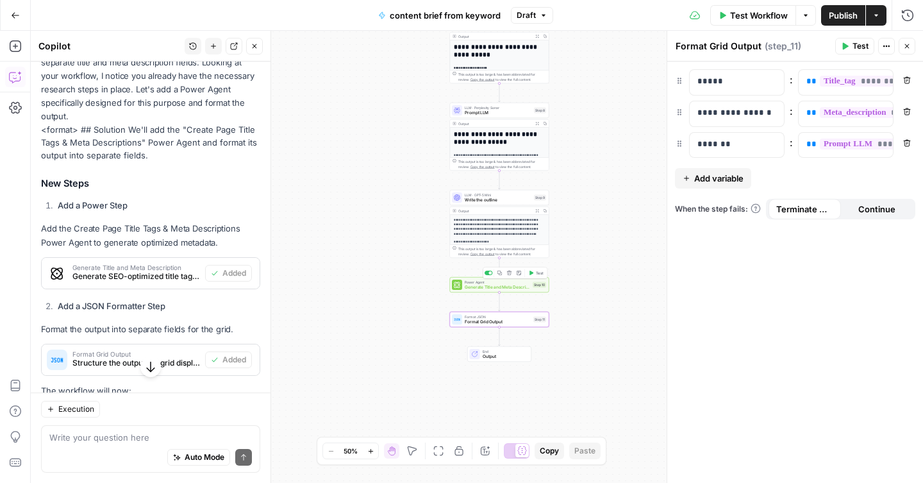
click at [481, 287] on span "Generate Title and Meta Description" at bounding box center [497, 287] width 65 height 6
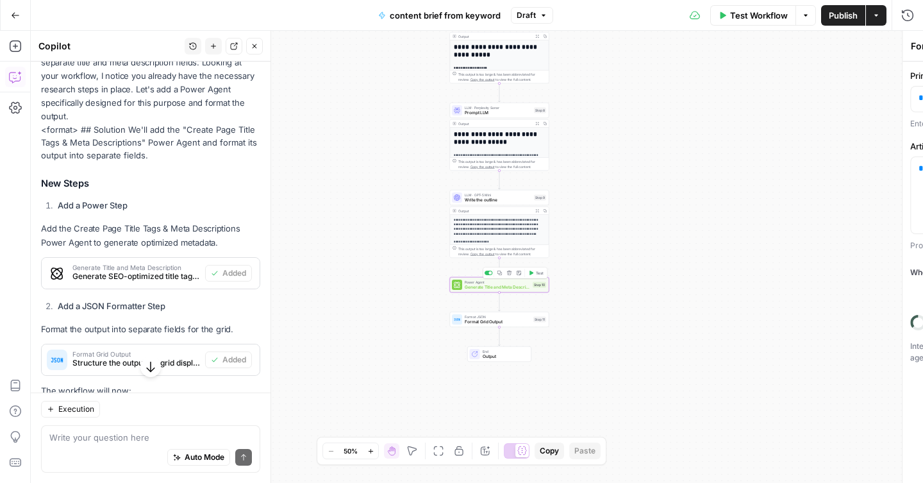
type textarea "Generate Title and Meta Description"
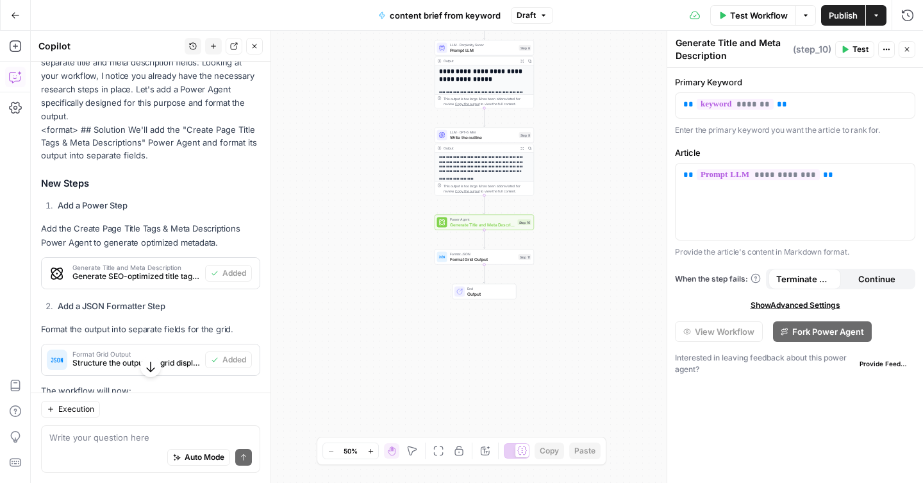
click at [151, 372] on icon "button" at bounding box center [150, 366] width 8 height 11
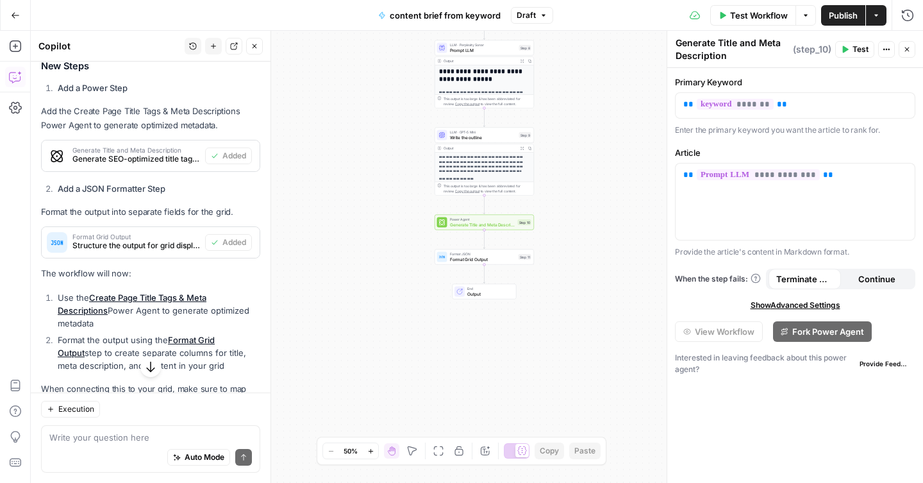
scroll to position [682, 0]
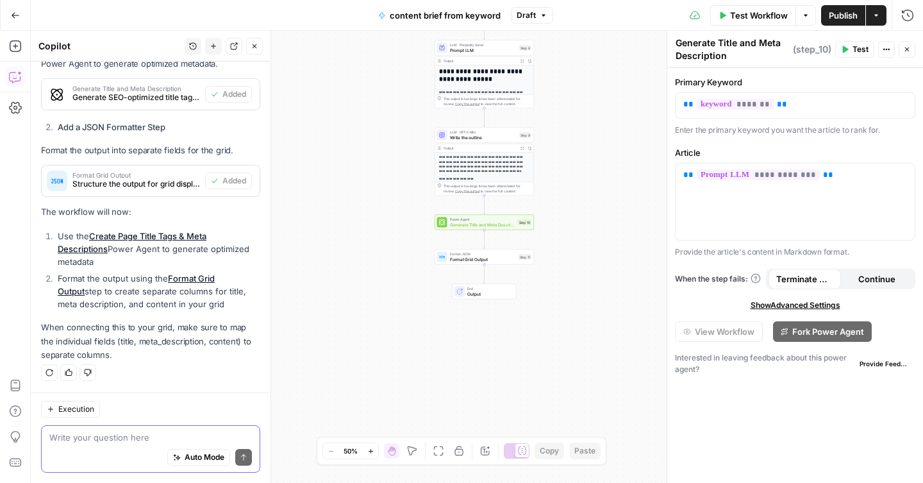
click at [98, 436] on textarea at bounding box center [150, 437] width 202 height 13
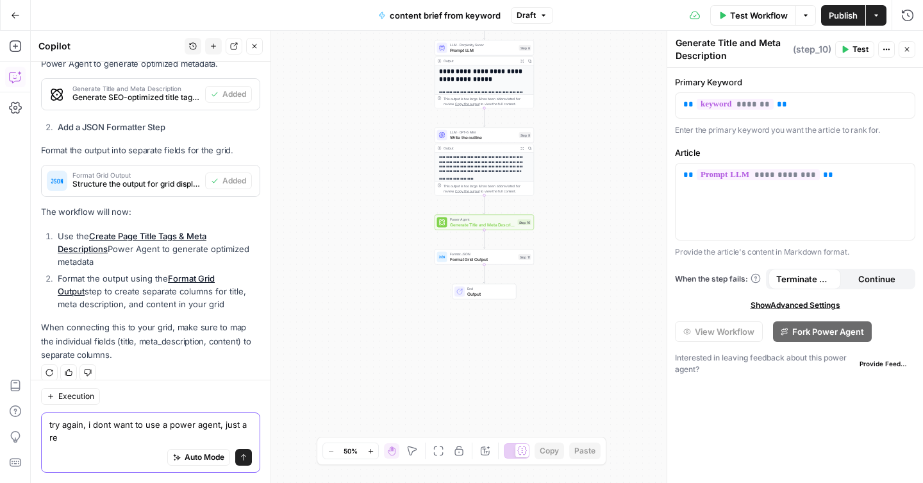
scroll to position [695, 0]
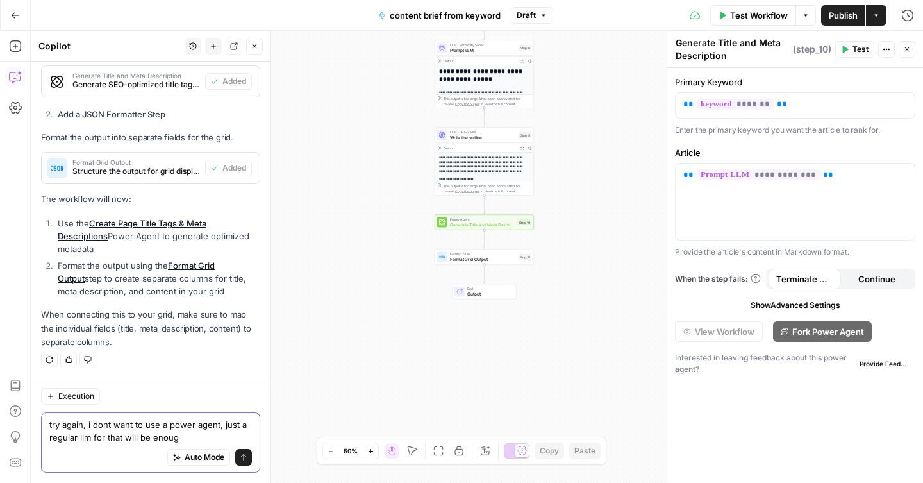
type textarea "try again, i dont want to use a power agent, just a regular llm for that will b…"
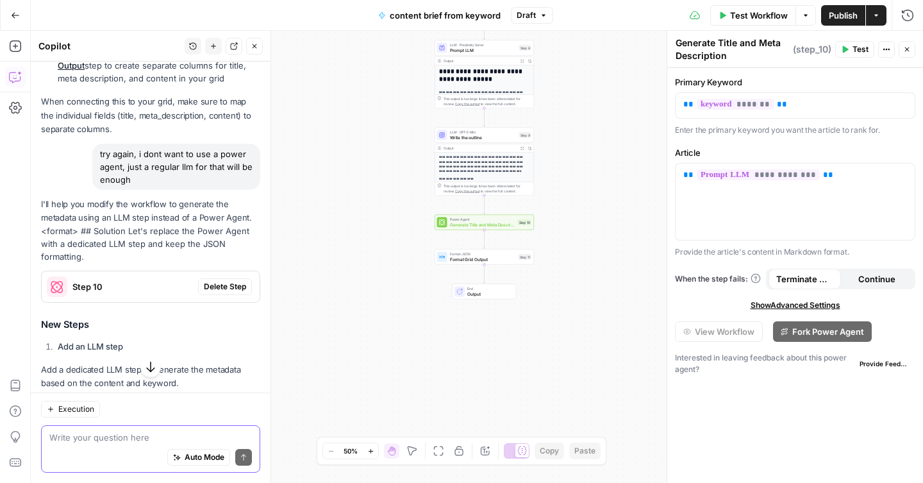
scroll to position [898, 0]
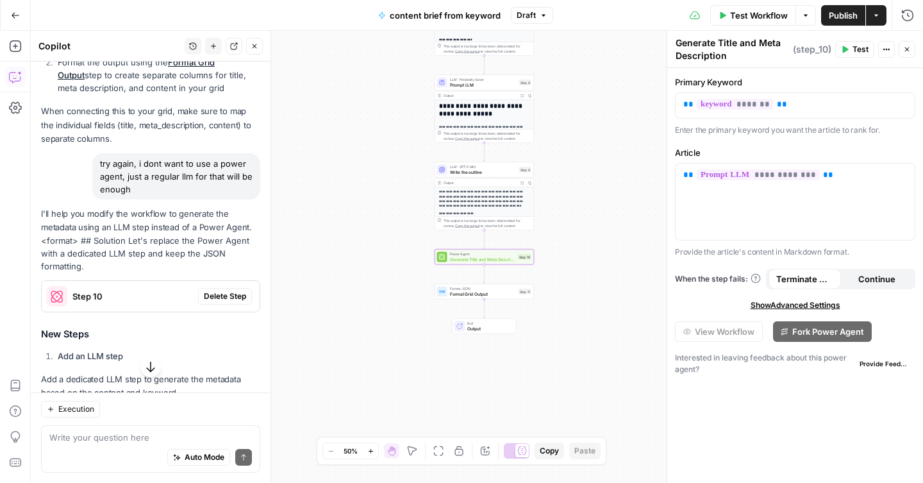
click at [235, 297] on span "Delete Step" at bounding box center [225, 296] width 42 height 12
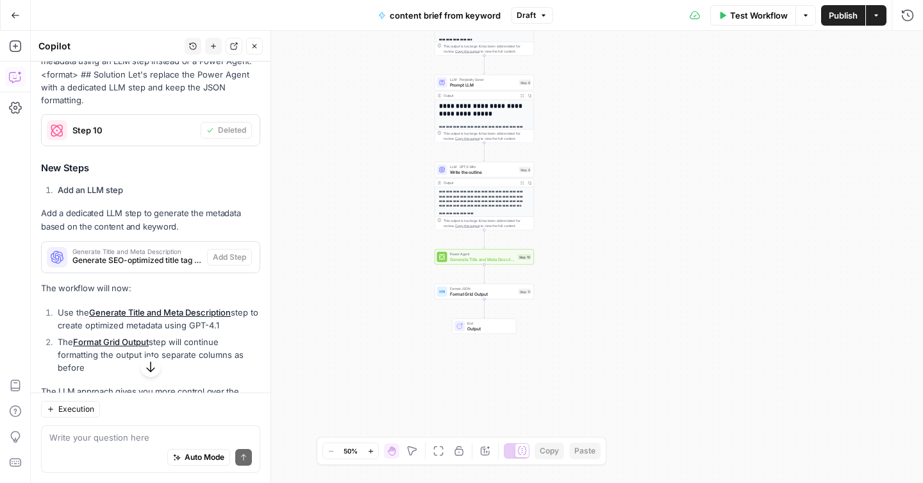
scroll to position [1066, 0]
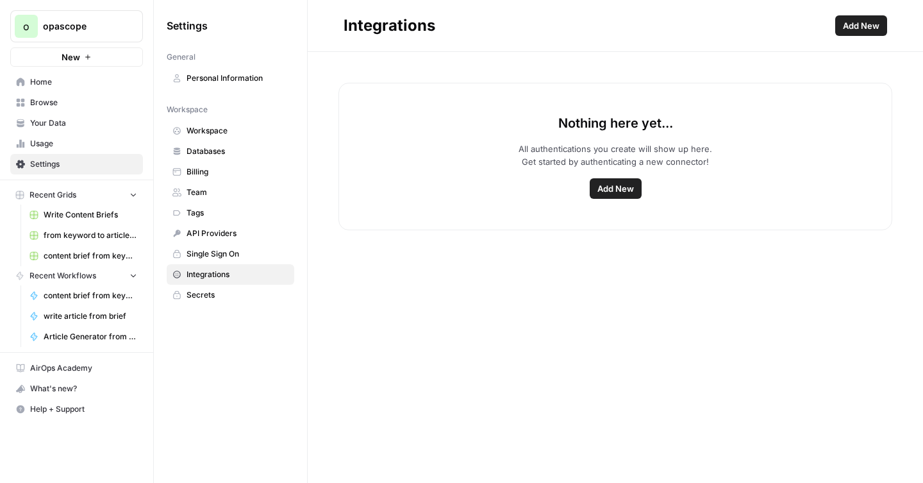
click at [598, 191] on span "Add New" at bounding box center [615, 188] width 37 height 13
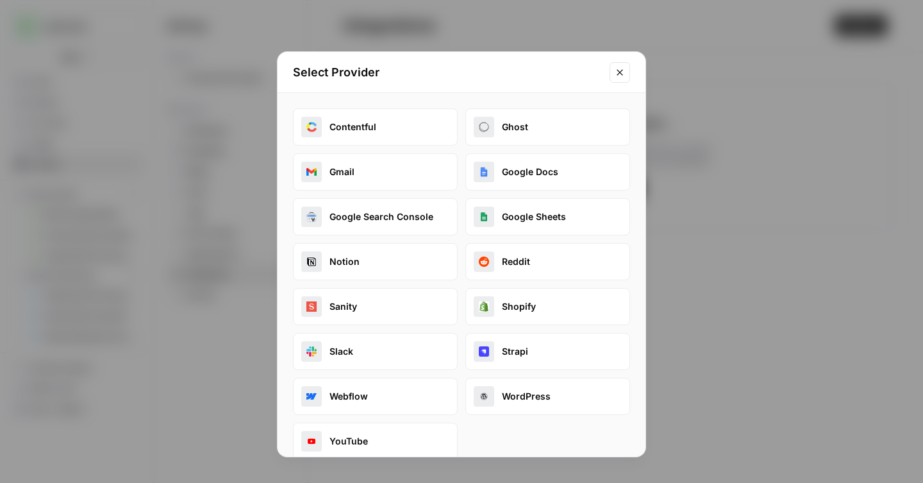
click at [520, 181] on button "Google Docs" at bounding box center [547, 171] width 165 height 37
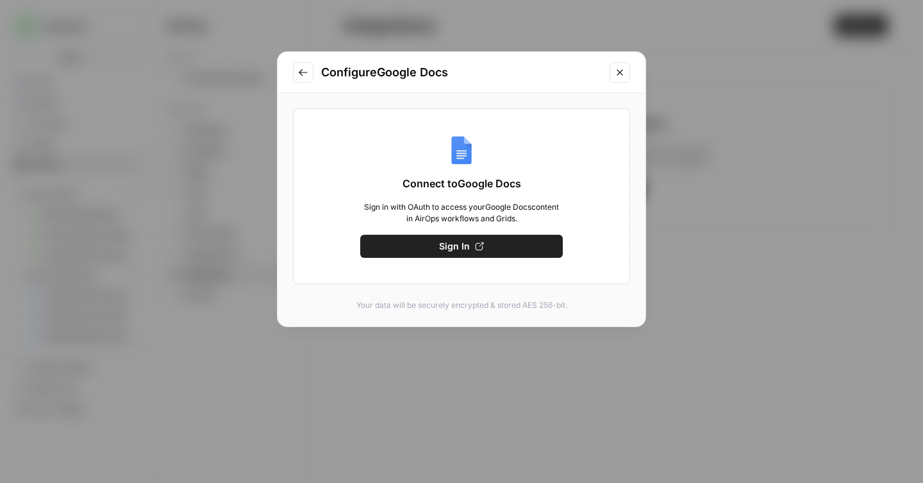
click at [443, 245] on span "Sign In" at bounding box center [454, 246] width 31 height 13
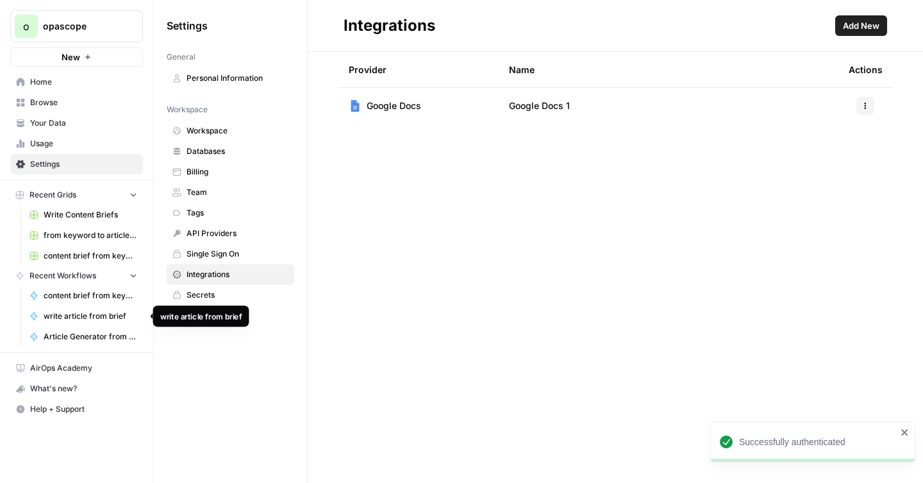
click at [83, 315] on span "write article from brief" at bounding box center [91, 316] width 94 height 12
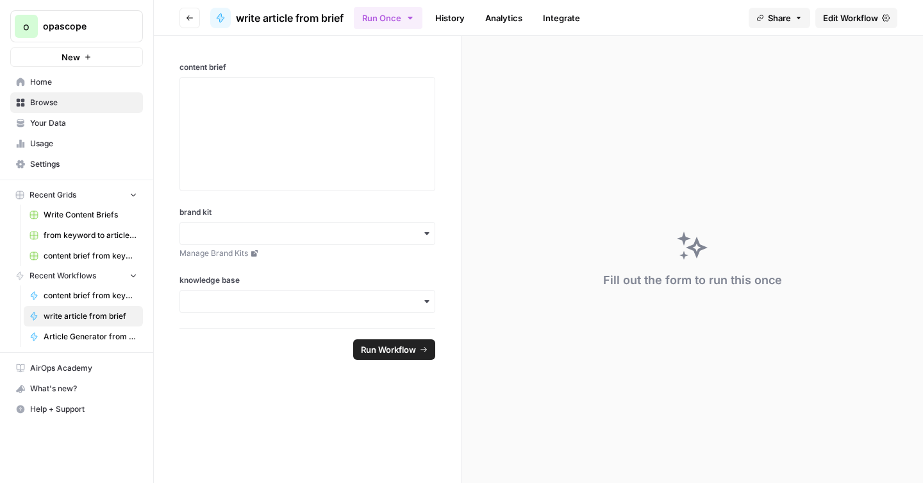
click at [853, 16] on span "Edit Workflow" at bounding box center [850, 18] width 55 height 13
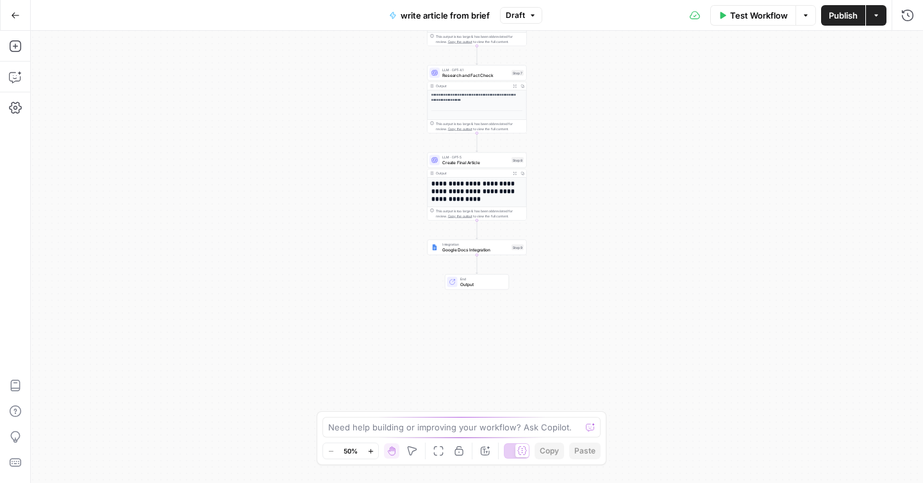
drag, startPoint x: 594, startPoint y: 384, endPoint x: 594, endPoint y: 113, distance: 271.1
click at [594, 113] on div "**********" at bounding box center [477, 257] width 892 height 452
click at [493, 247] on span "Google Docs Integration" at bounding box center [475, 249] width 67 height 6
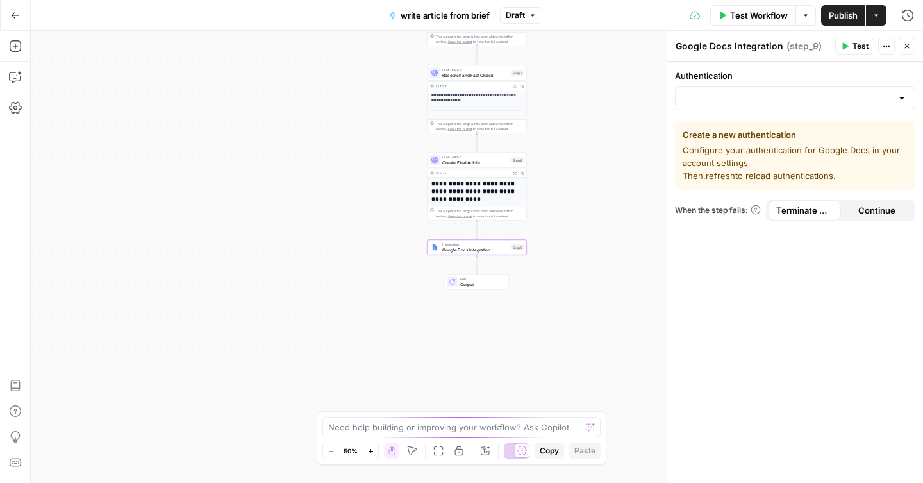
click at [800, 108] on div at bounding box center [795, 98] width 240 height 24
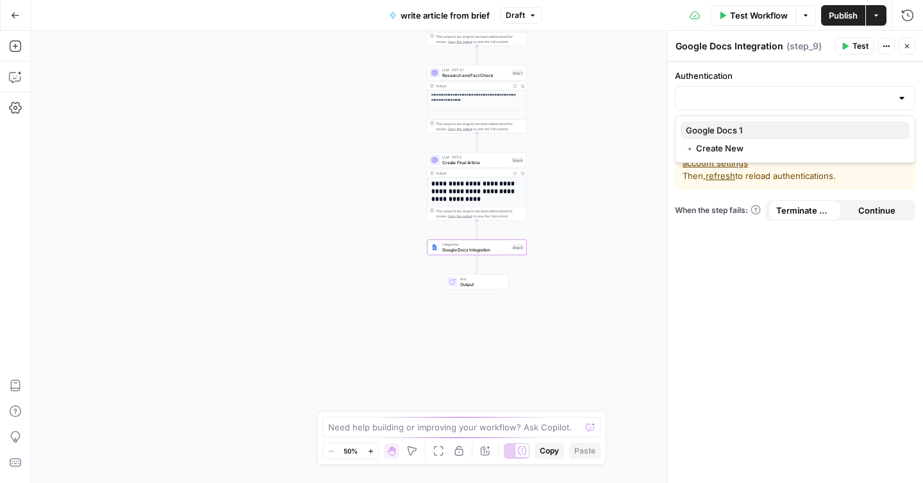
click at [726, 125] on span "Google Docs 1" at bounding box center [792, 130] width 213 height 13
type input "Google Docs 1"
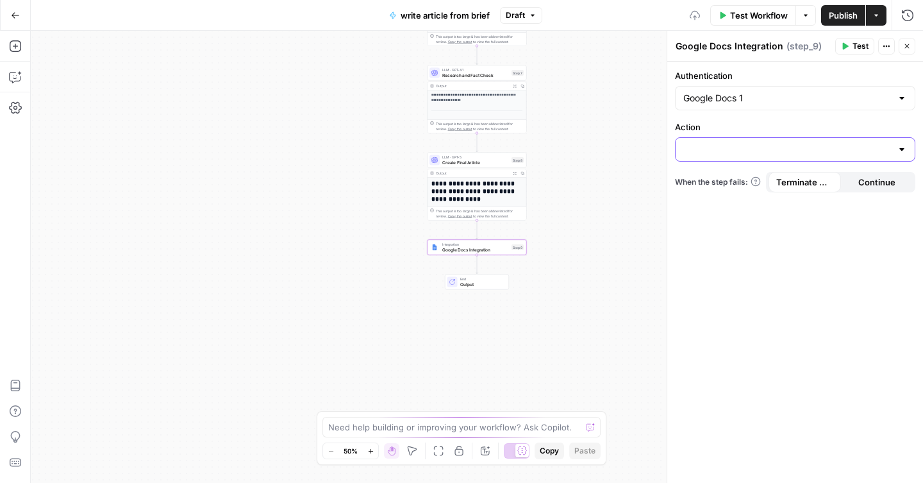
click at [770, 144] on input "Action" at bounding box center [787, 149] width 208 height 13
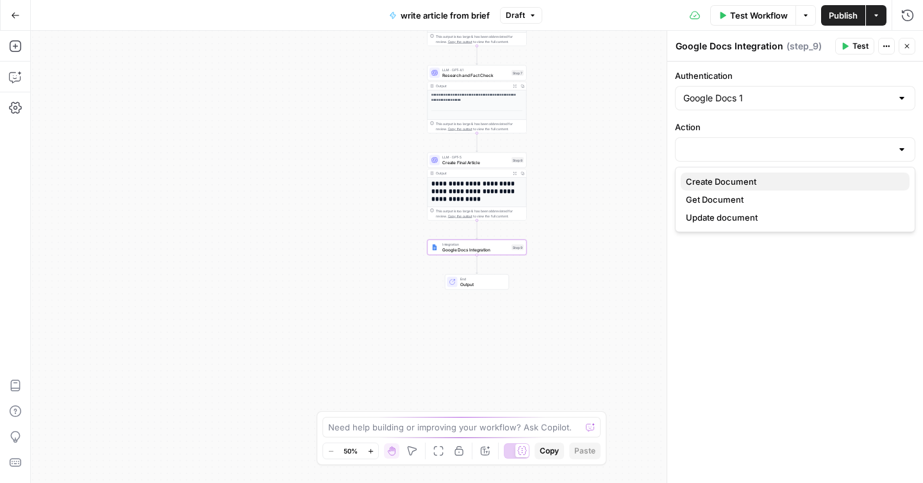
click at [746, 178] on span "Create Document" at bounding box center [792, 181] width 213 height 13
type input "Create Document"
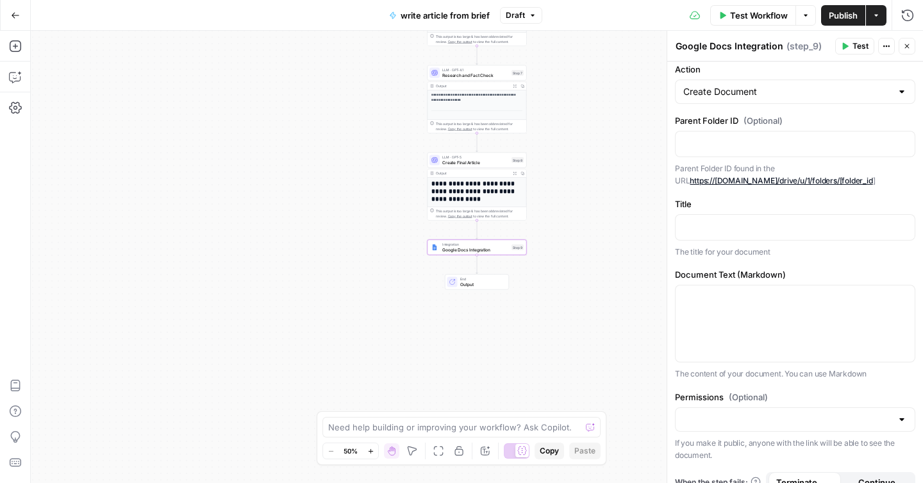
scroll to position [74, 0]
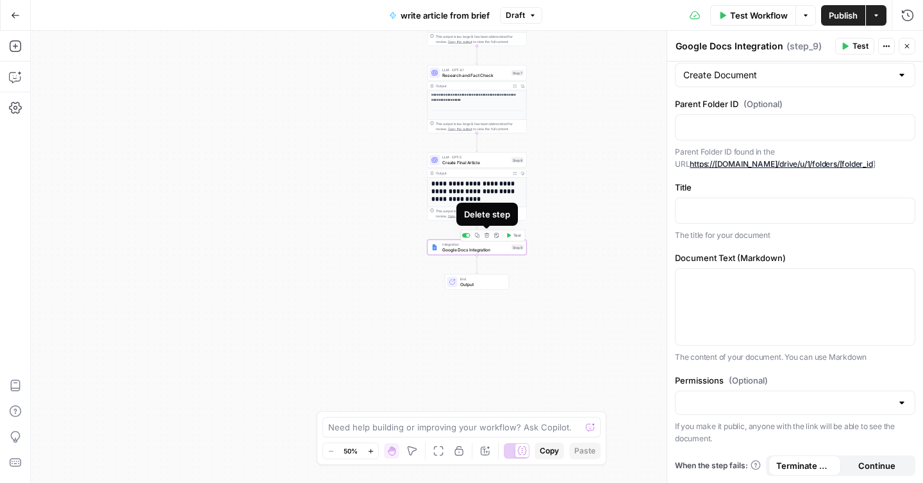
click at [486, 237] on icon "button" at bounding box center [486, 235] width 4 height 4
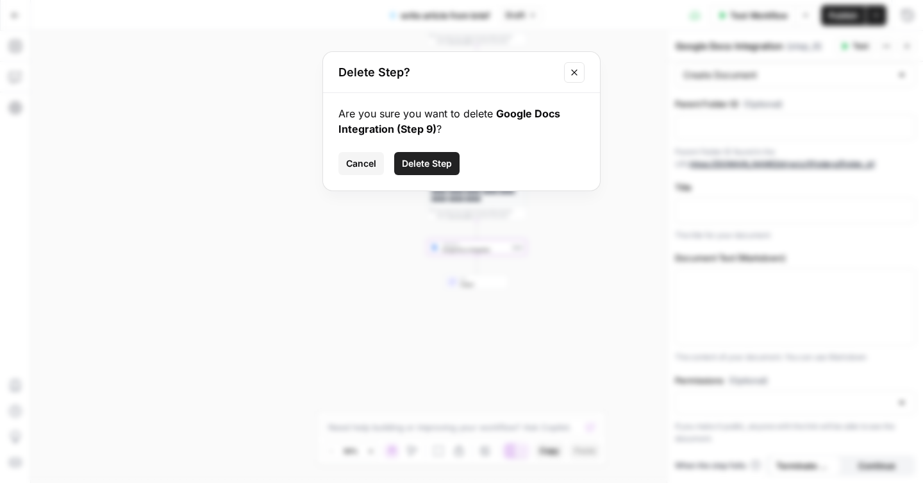
click at [433, 172] on button "Delete Step" at bounding box center [426, 163] width 65 height 23
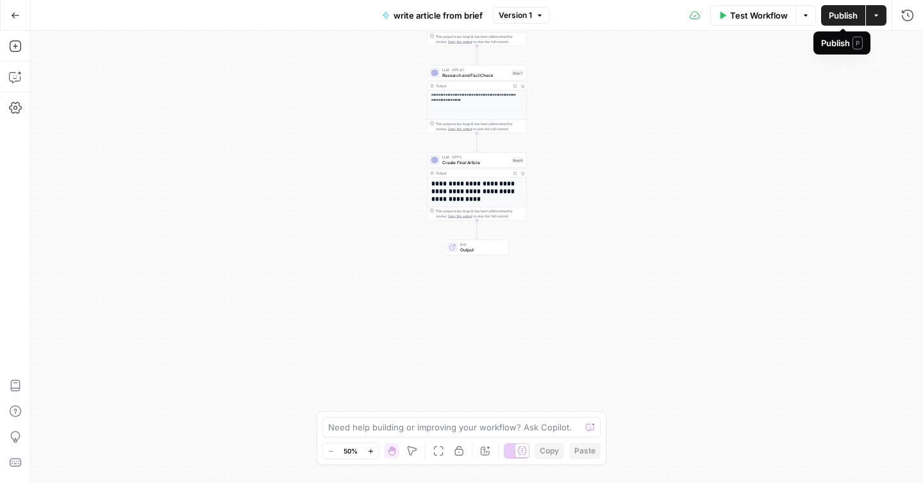
click at [848, 21] on span "Publish" at bounding box center [843, 15] width 29 height 13
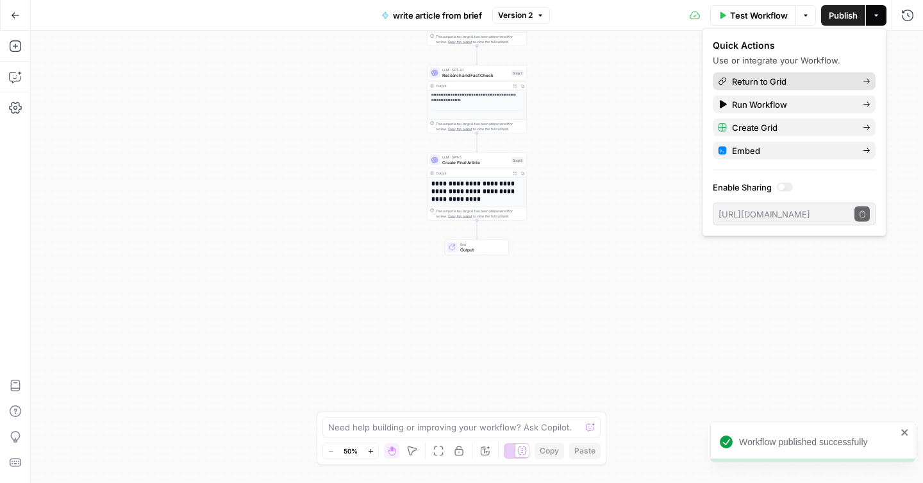
click at [727, 81] on div "Return to Grid" at bounding box center [794, 81] width 153 height 13
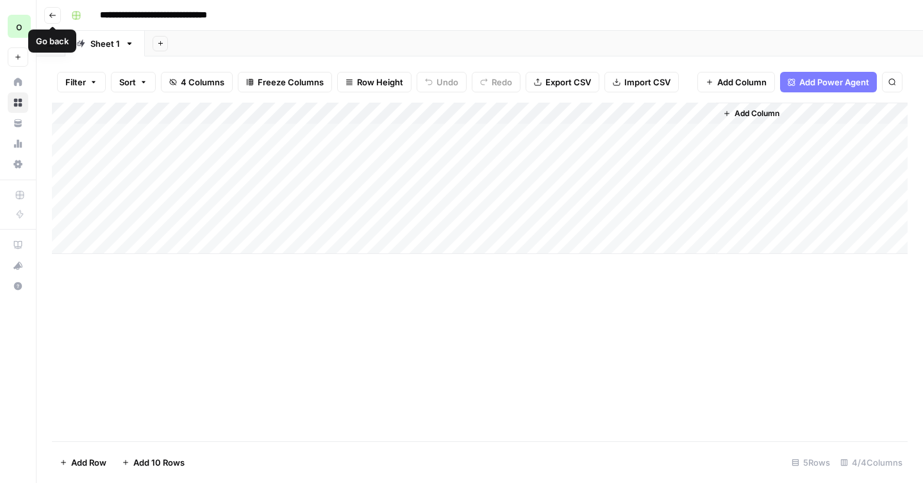
click at [47, 14] on button "Go back" at bounding box center [52, 15] width 17 height 17
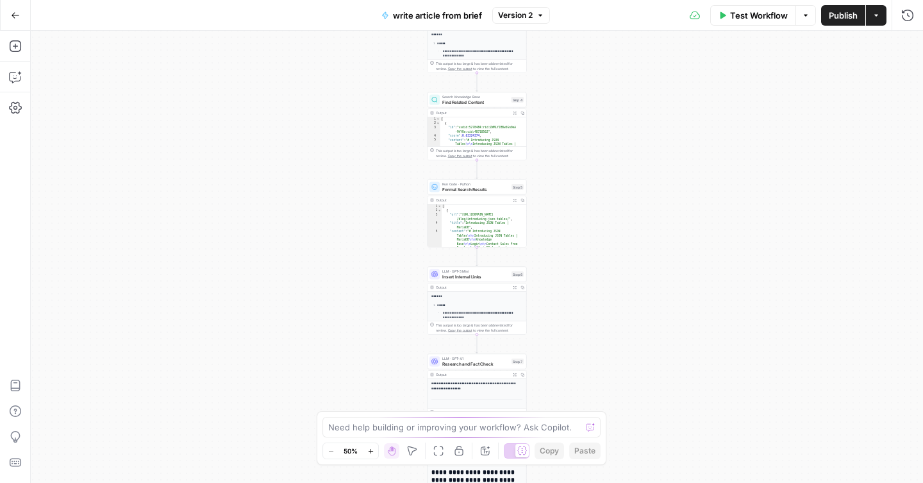
click at [18, 12] on icon "button" at bounding box center [15, 15] width 9 height 9
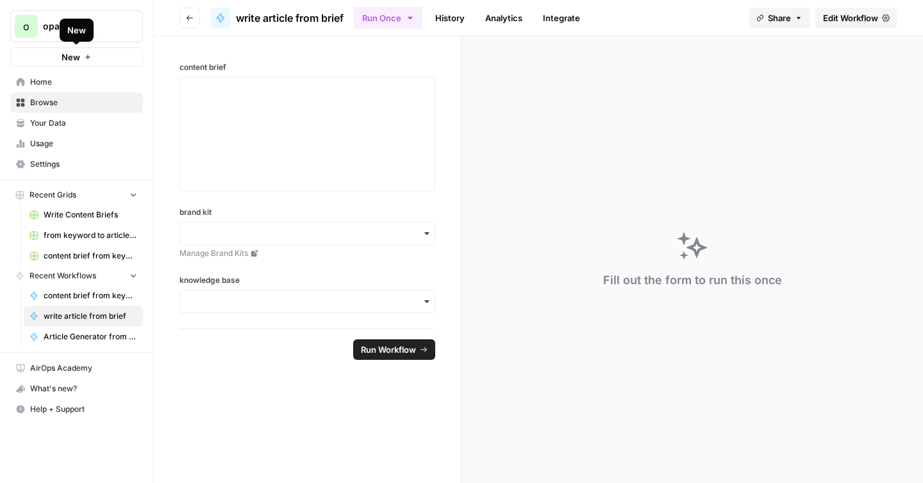
click at [79, 62] on span "New" at bounding box center [71, 57] width 19 height 13
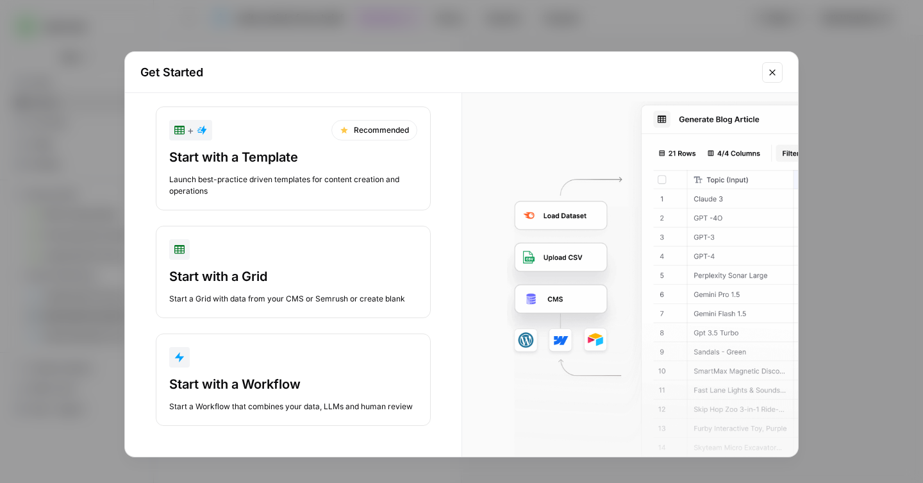
scroll to position [29, 0]
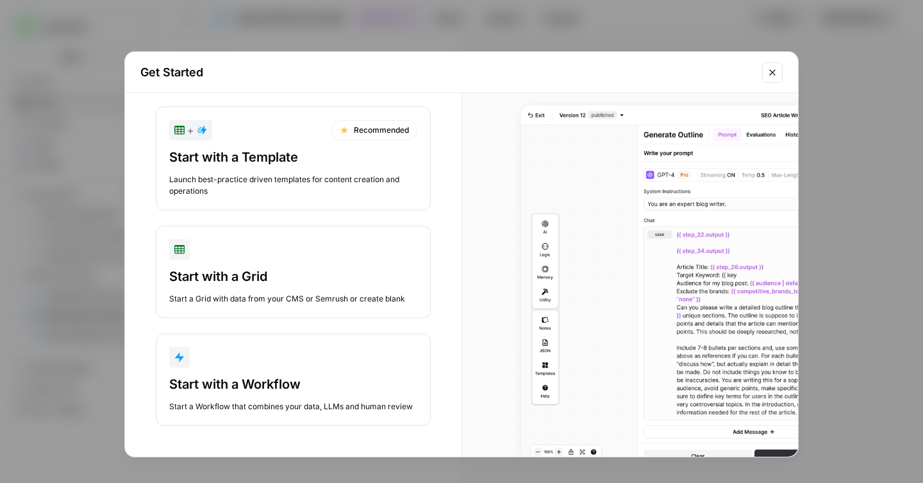
click at [292, 362] on button "Start with a Workflow Start a Workflow that combines your data, LLMs and human …" at bounding box center [293, 379] width 275 height 92
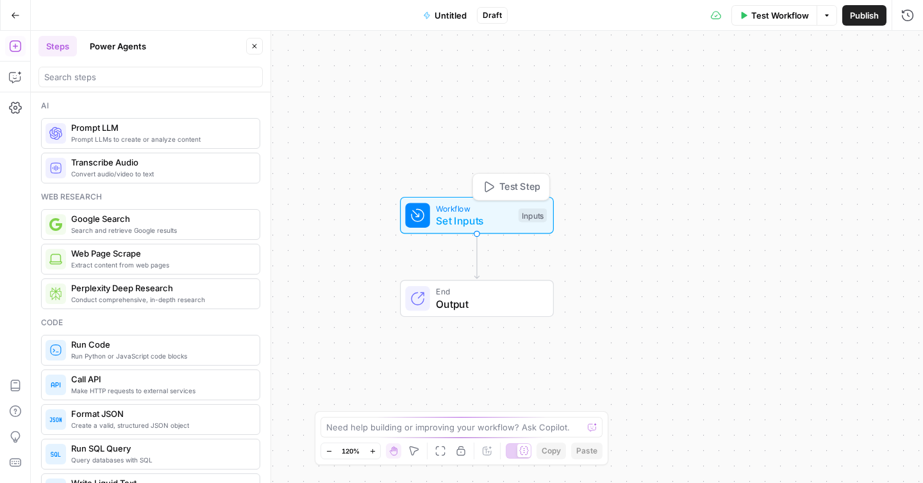
click at [473, 211] on span "Workflow" at bounding box center [474, 208] width 76 height 12
click at [776, 88] on span "Add Field" at bounding box center [778, 87] width 37 height 13
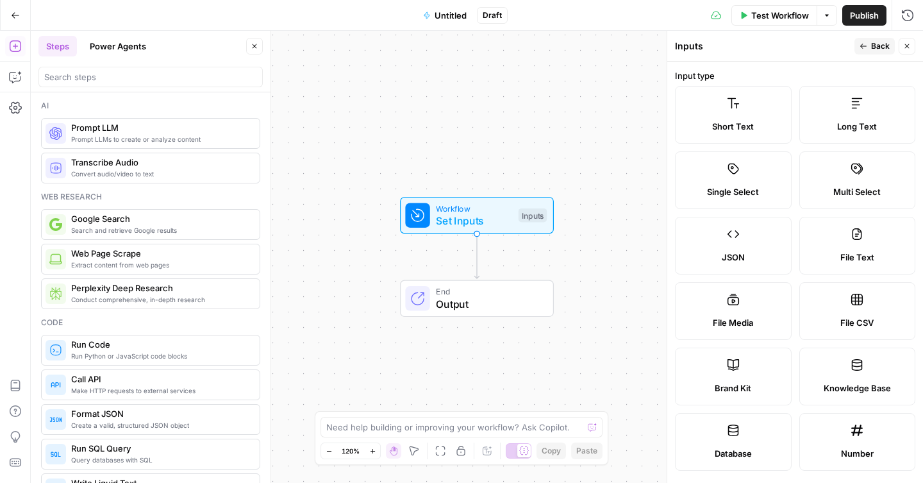
click at [838, 107] on label "Long Text" at bounding box center [857, 115] width 117 height 58
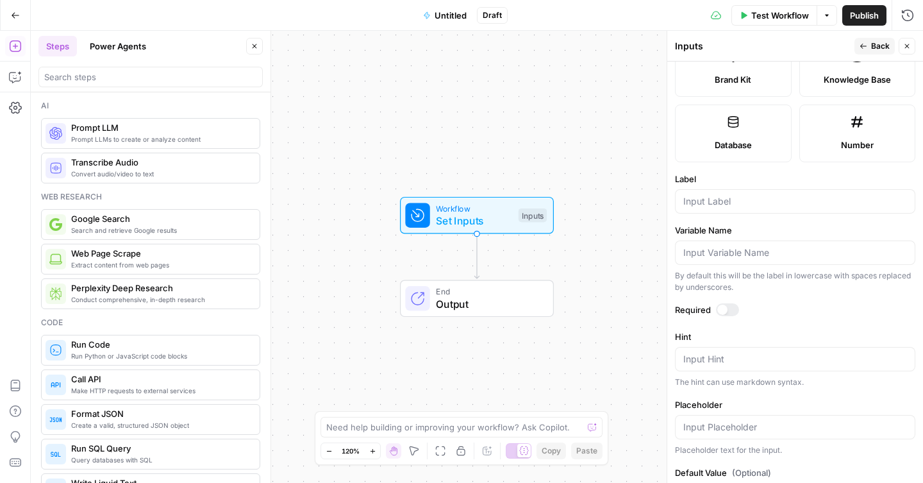
scroll to position [340, 0]
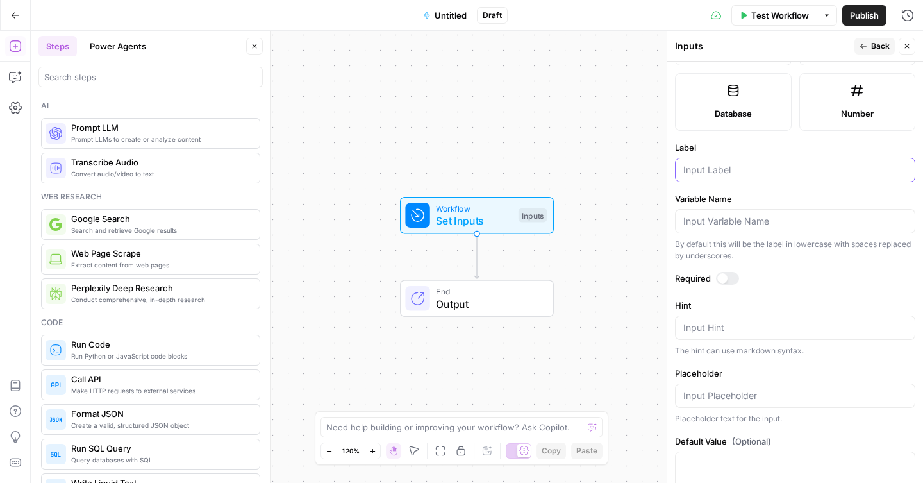
click at [752, 173] on input "Label" at bounding box center [795, 169] width 224 height 13
type input "content"
click at [725, 272] on div at bounding box center [727, 278] width 23 height 13
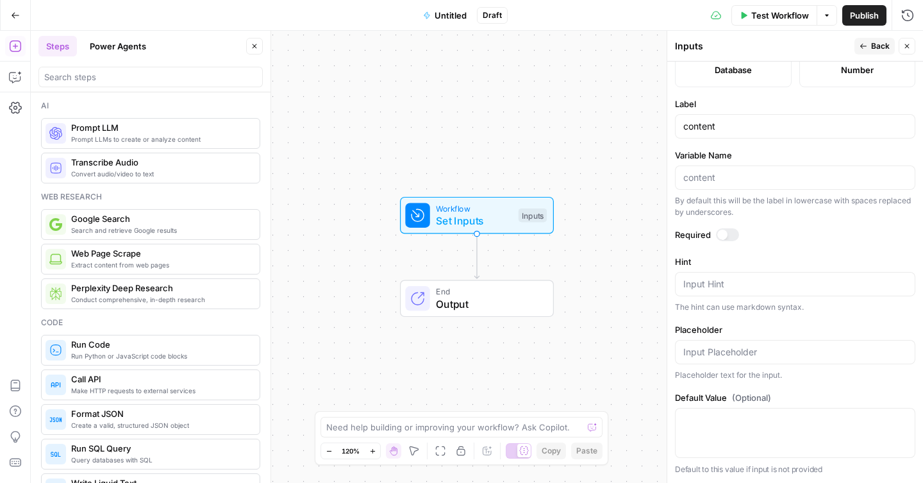
click at [136, 65] on div at bounding box center [150, 75] width 224 height 26
click at [136, 76] on input "search" at bounding box center [150, 76] width 213 height 13
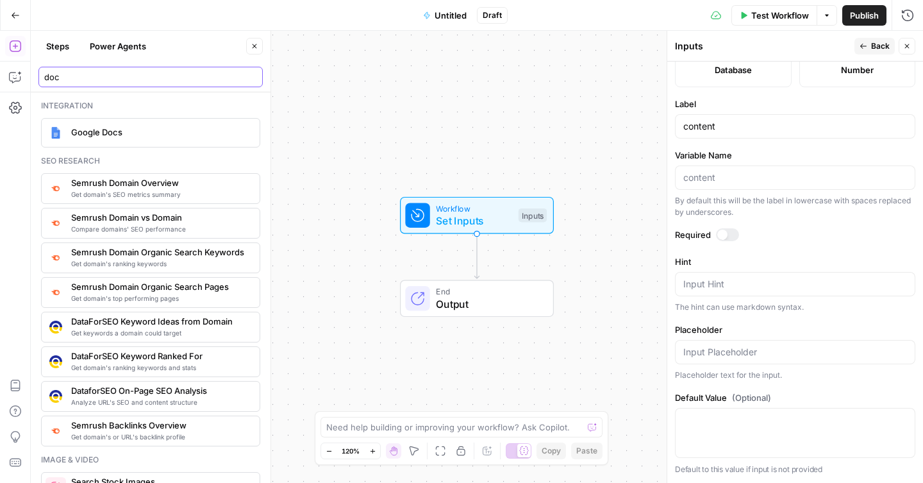
type input "doc"
click at [137, 133] on span "Google Docs" at bounding box center [160, 132] width 178 height 13
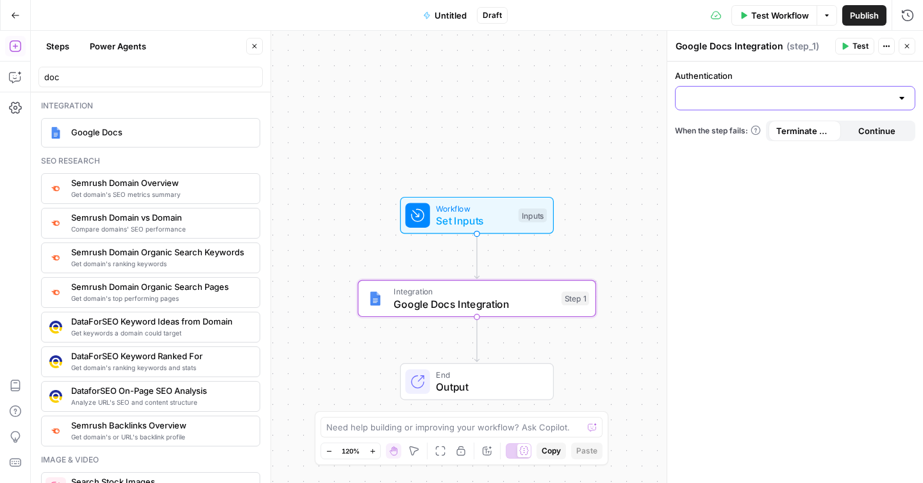
click at [779, 94] on input "Authentication" at bounding box center [787, 98] width 208 height 13
click at [732, 133] on span "Google Docs 1" at bounding box center [792, 130] width 213 height 13
type input "Google Docs 1"
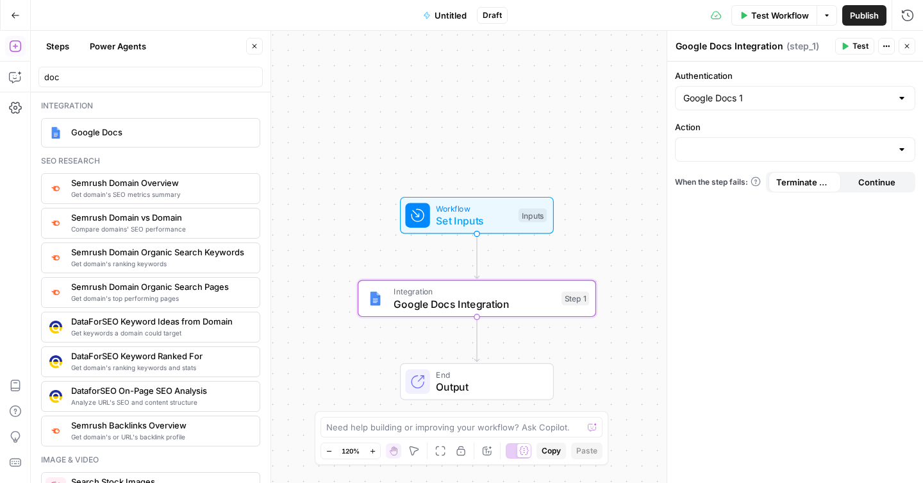
click at [732, 139] on div at bounding box center [795, 149] width 240 height 24
click at [726, 178] on span "Create Document" at bounding box center [792, 181] width 213 height 13
type input "Create Document"
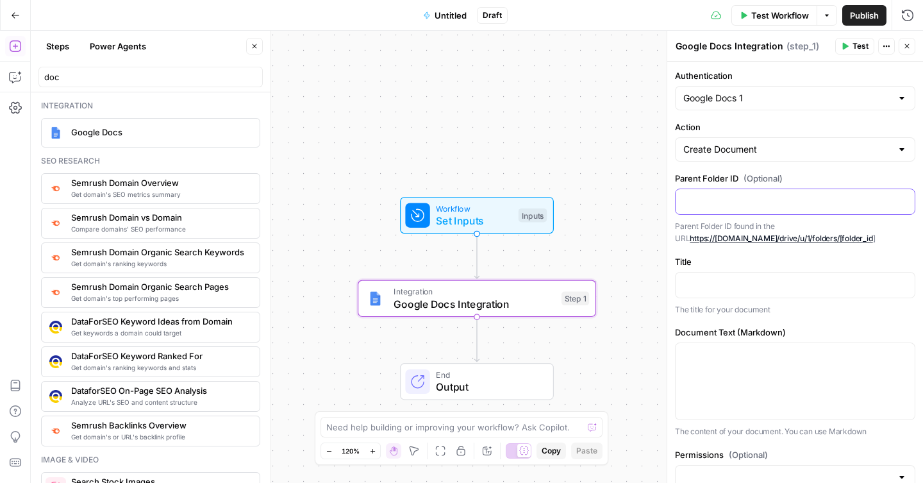
click at [739, 203] on p at bounding box center [795, 200] width 224 height 13
click at [762, 277] on p at bounding box center [795, 283] width 224 height 13
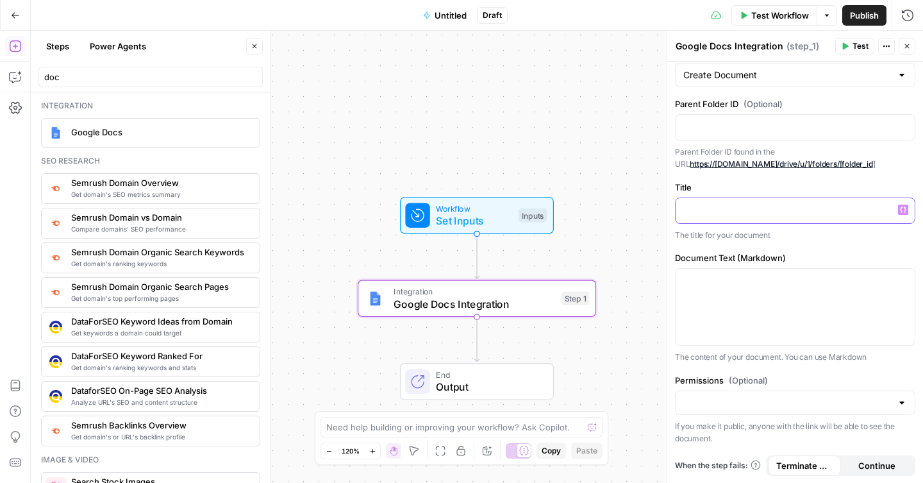
click at [905, 209] on span "Variables Menu" at bounding box center [905, 209] width 1 height 1
click at [890, 179] on div "Authentication Google Docs 1 Action Create Document Parent Folder ID (Optional)…" at bounding box center [795, 235] width 256 height 496
click at [494, 217] on span "Set Inputs" at bounding box center [474, 220] width 76 height 15
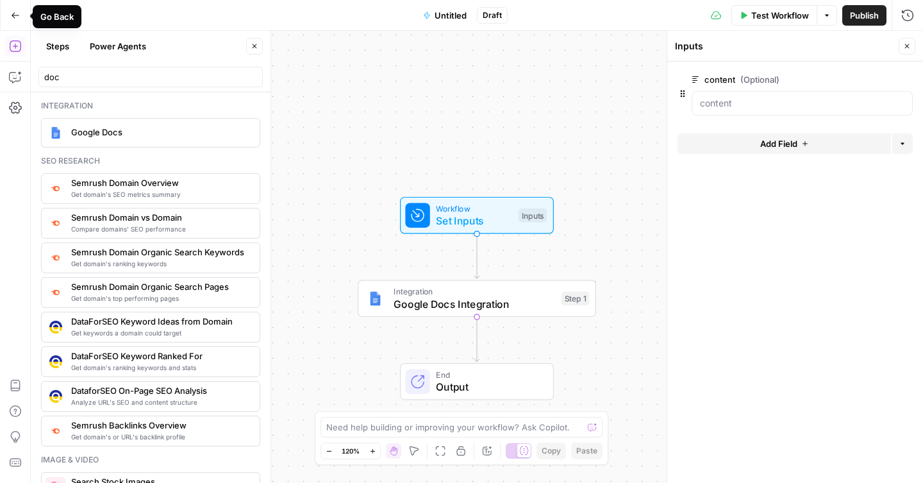
click at [12, 21] on button "Go Back" at bounding box center [15, 15] width 23 height 23
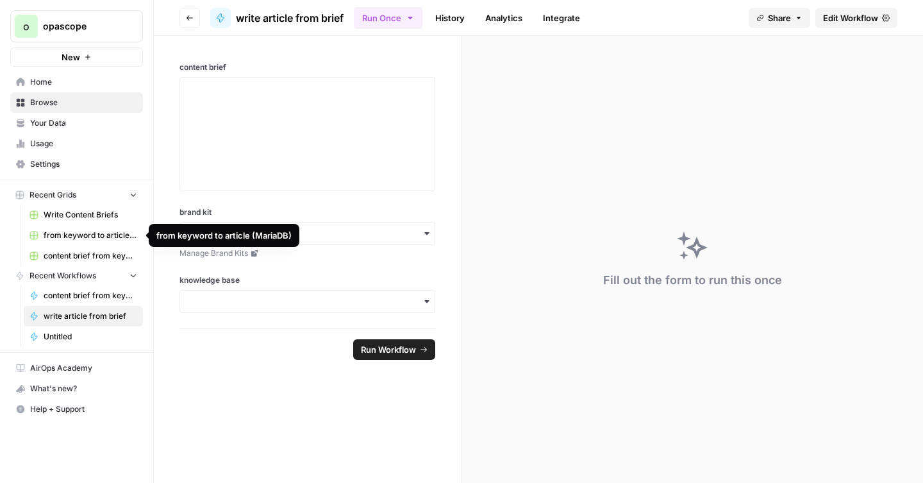
click at [93, 234] on span "from keyword to article (MariaDB)" at bounding box center [91, 235] width 94 height 12
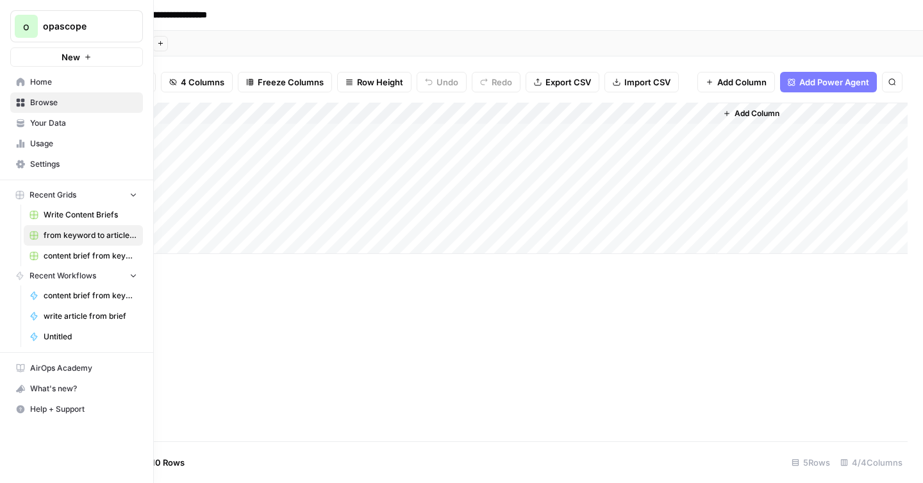
click at [37, 141] on span "Usage" at bounding box center [83, 144] width 107 height 12
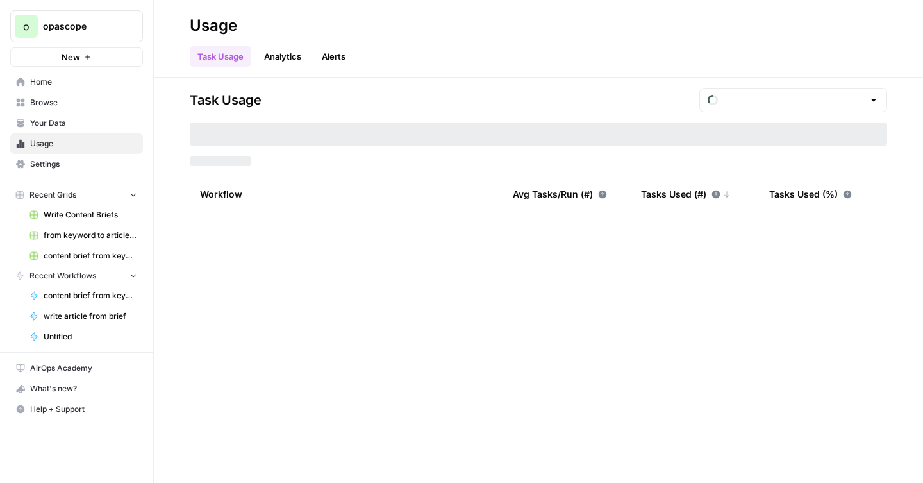
type input "August Tasks"
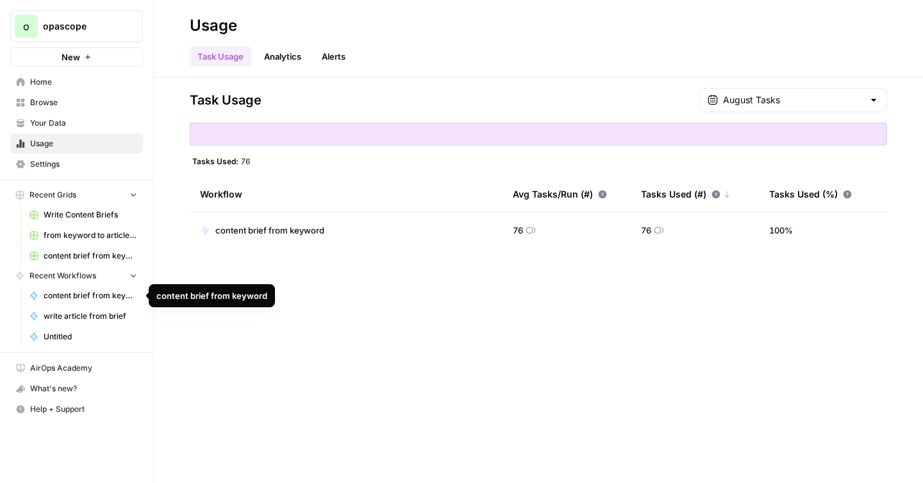
click at [87, 294] on span "content brief from keyword" at bounding box center [91, 296] width 94 height 12
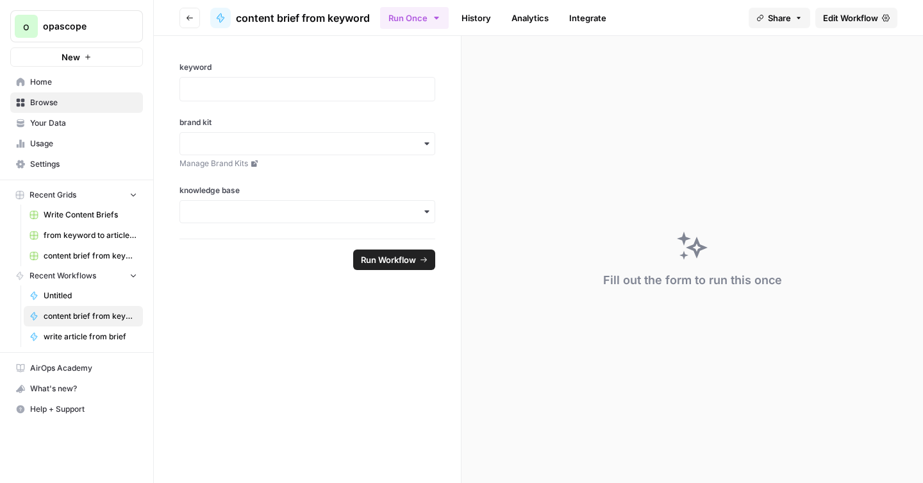
click at [844, 15] on span "Edit Workflow" at bounding box center [850, 18] width 55 height 13
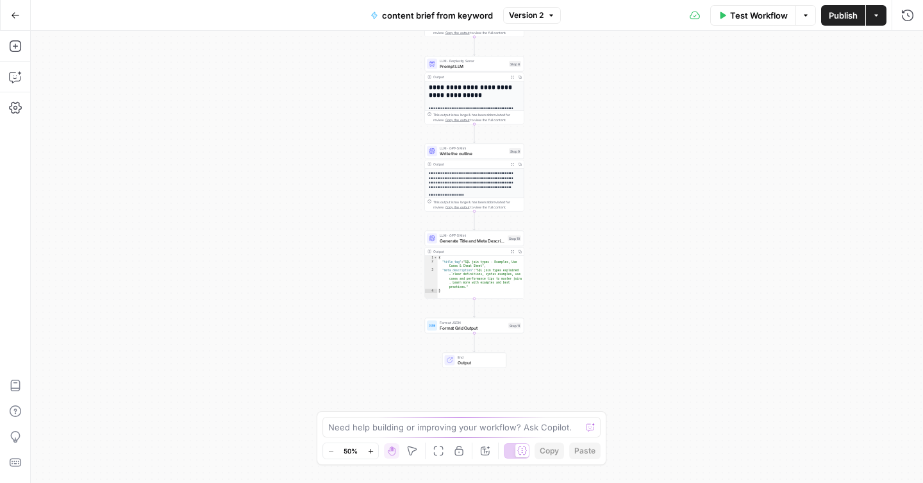
drag, startPoint x: 559, startPoint y: 327, endPoint x: 561, endPoint y: 96, distance: 231.3
click at [561, 96] on div "Workflow Set Inputs Inputs Google Search Google Search Step 2 Output Expand Out…" at bounding box center [477, 257] width 892 height 452
click at [480, 156] on span "Write the outline" at bounding box center [473, 154] width 67 height 6
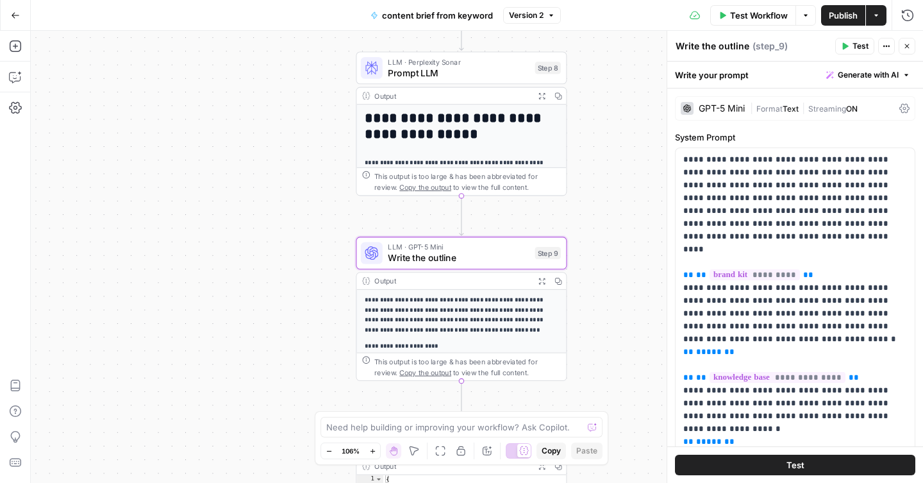
drag, startPoint x: 611, startPoint y: 89, endPoint x: 605, endPoint y: 181, distance: 92.5
click at [605, 181] on div "Workflow Set Inputs Inputs Google Search Google Search Step 2 Output Expand Out…" at bounding box center [477, 257] width 892 height 452
drag, startPoint x: 616, startPoint y: 258, endPoint x: 615, endPoint y: 223, distance: 35.3
click at [615, 229] on div "Workflow Set Inputs Inputs Google Search Google Search Step 2 Output Expand Out…" at bounding box center [477, 257] width 892 height 452
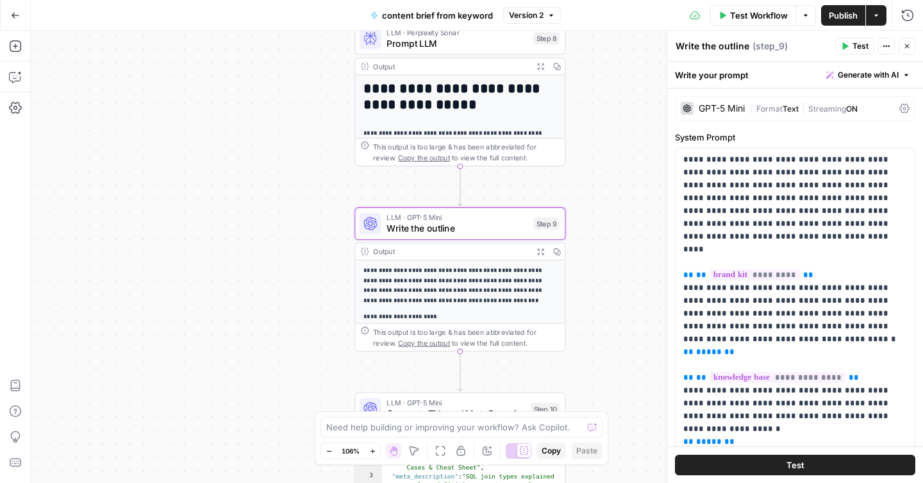
click at [615, 202] on div "Workflow Set Inputs Inputs Google Search Google Search Step 2 Output Expand Out…" at bounding box center [477, 257] width 892 height 452
click at [464, 235] on div "LLM · GPT-5 Mini Write the outline Step 9 Copy step Delete step Add Note Test" at bounding box center [459, 223] width 211 height 33
click at [900, 107] on icon at bounding box center [904, 109] width 10 height 10
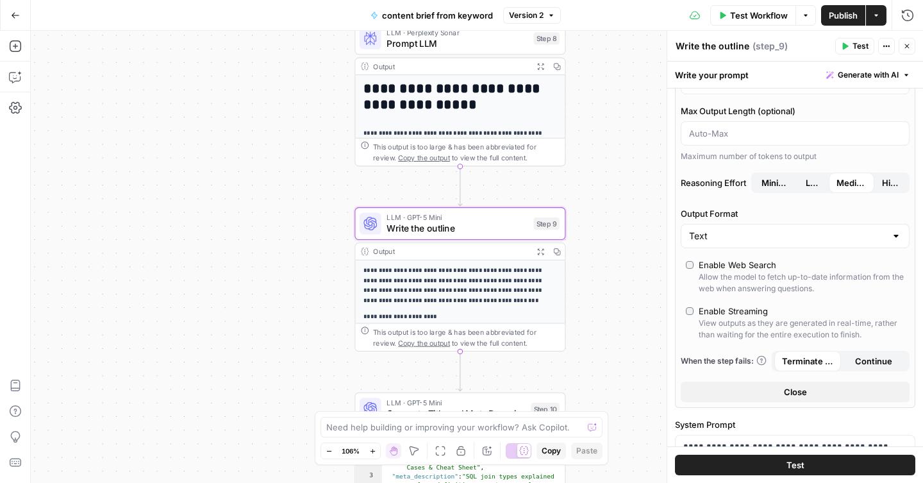
scroll to position [157, 0]
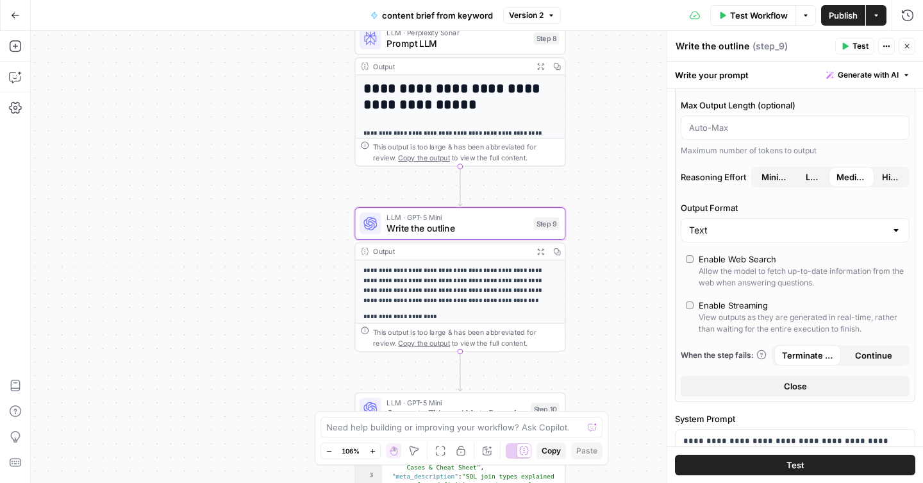
click at [898, 224] on div at bounding box center [896, 230] width 10 height 13
type input "Text"
click at [895, 204] on label "Output Format" at bounding box center [795, 207] width 229 height 13
click at [886, 224] on input "Text" at bounding box center [787, 230] width 197 height 13
type input "Text"
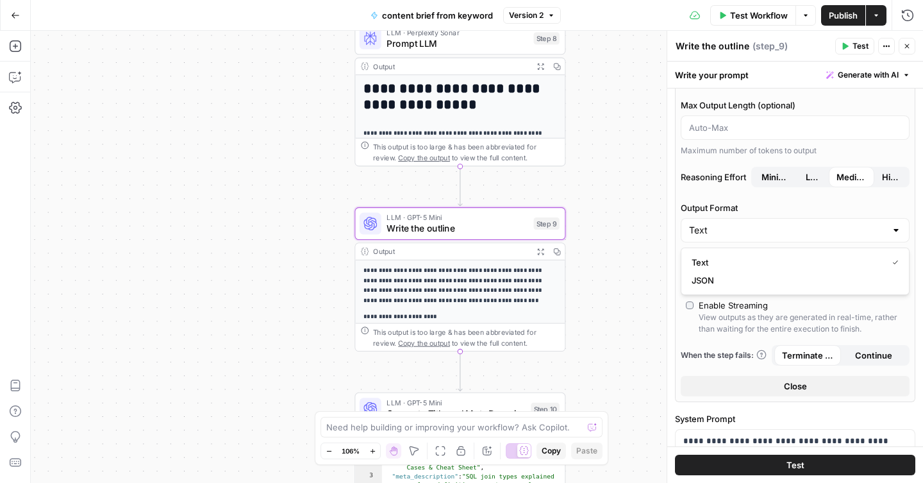
click at [895, 204] on label "Output Format" at bounding box center [795, 207] width 229 height 13
click at [886, 224] on input "Text" at bounding box center [787, 230] width 197 height 13
type input "Text"
click at [861, 210] on label "Output Format" at bounding box center [795, 207] width 229 height 13
click at [861, 224] on input "Text" at bounding box center [787, 230] width 197 height 13
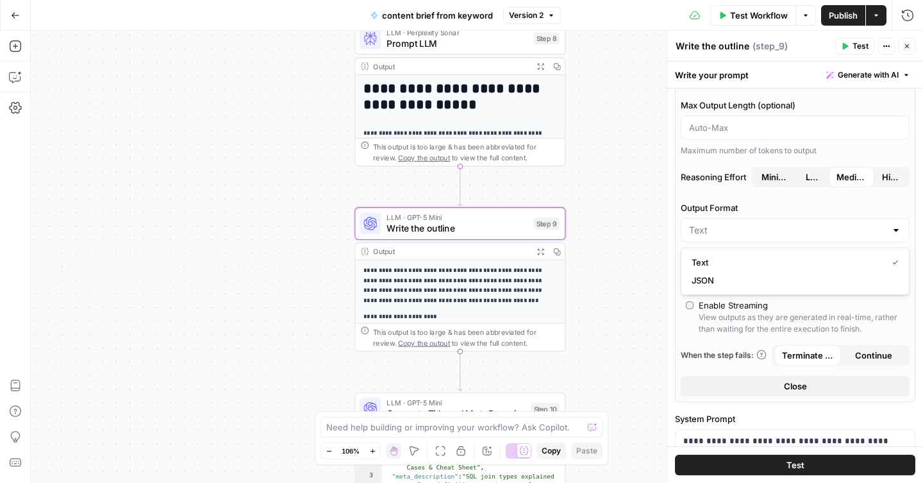
type input "Text"
click at [695, 207] on label "Output Format" at bounding box center [795, 207] width 229 height 13
click at [695, 224] on input "Text" at bounding box center [787, 230] width 197 height 13
type input "Text"
click at [677, 307] on div "Models Source AirOps Models AI Model GPT-5 Mini AI Model Version Auto-update to…" at bounding box center [795, 170] width 240 height 463
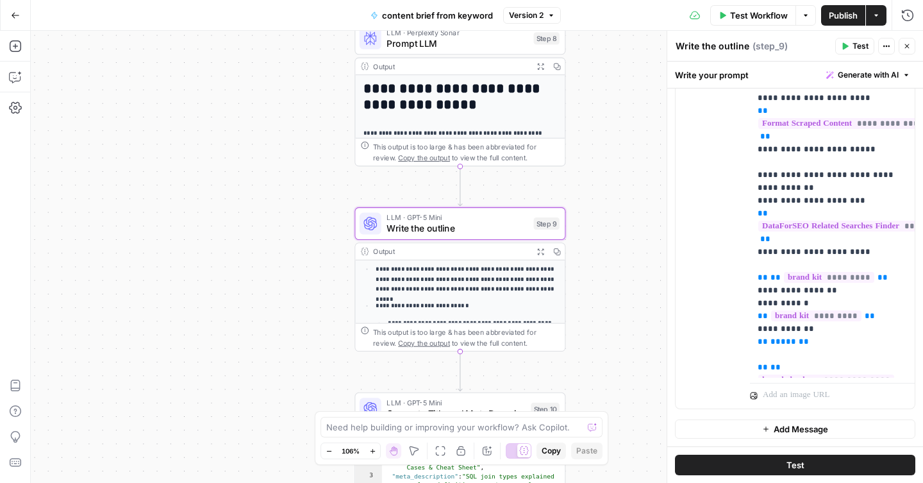
scroll to position [179, 0]
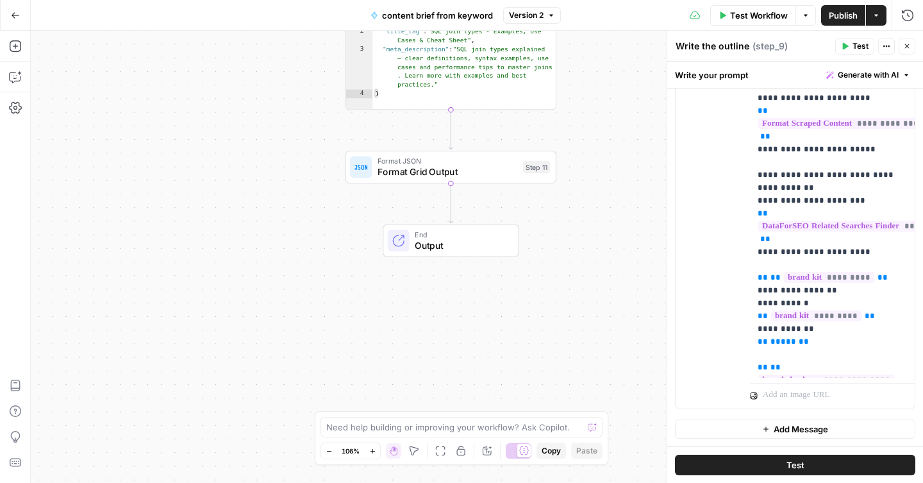
click at [490, 252] on div "End Output" at bounding box center [451, 240] width 136 height 33
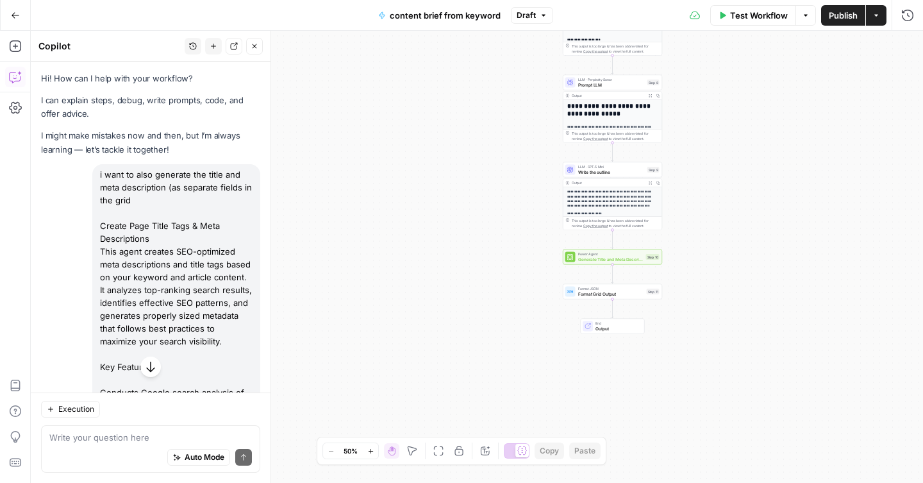
scroll to position [1066, 0]
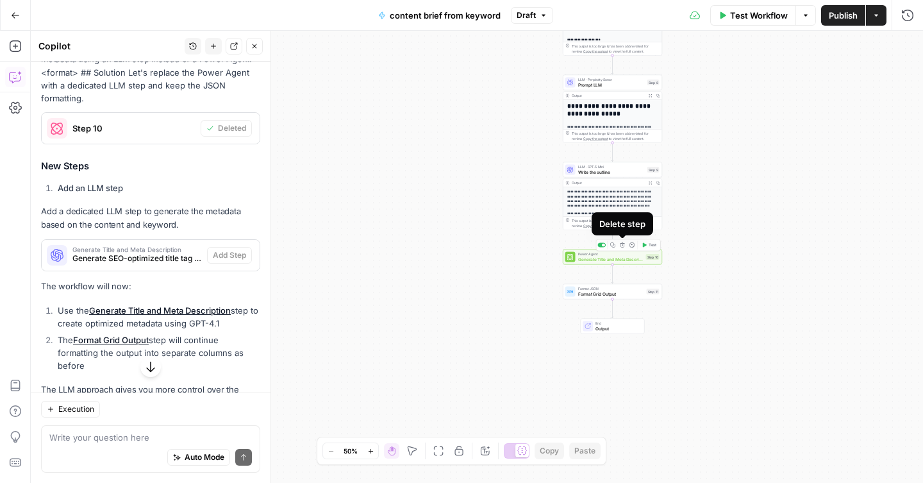
click at [624, 247] on button "Delete step" at bounding box center [622, 245] width 8 height 8
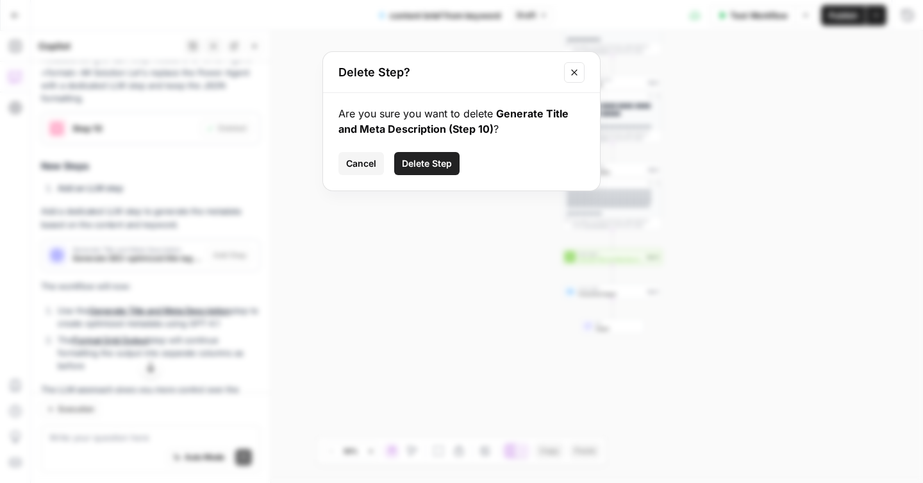
click at [426, 169] on span "Delete Step" at bounding box center [427, 163] width 50 height 13
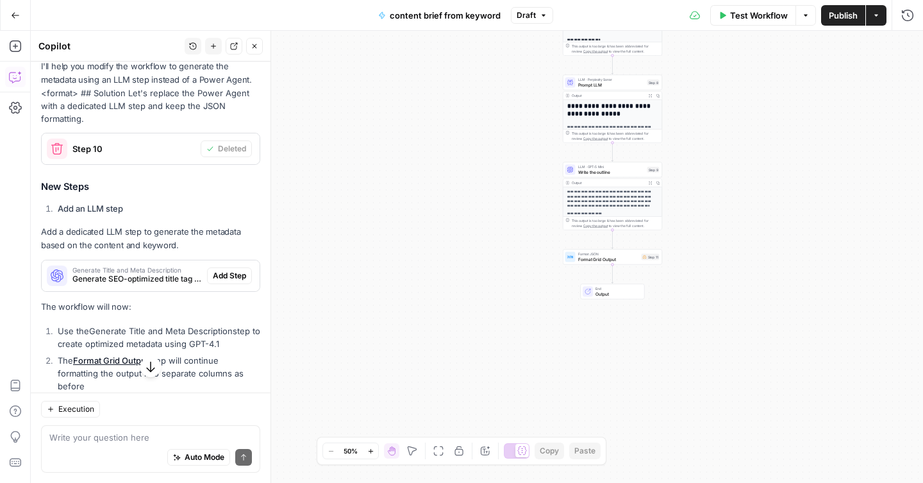
scroll to position [1087, 0]
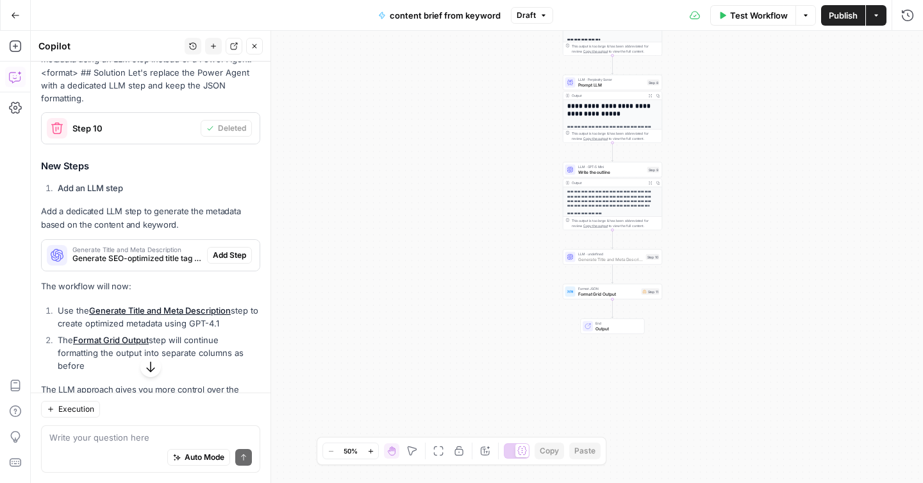
click at [226, 260] on span "Add Step" at bounding box center [229, 255] width 33 height 12
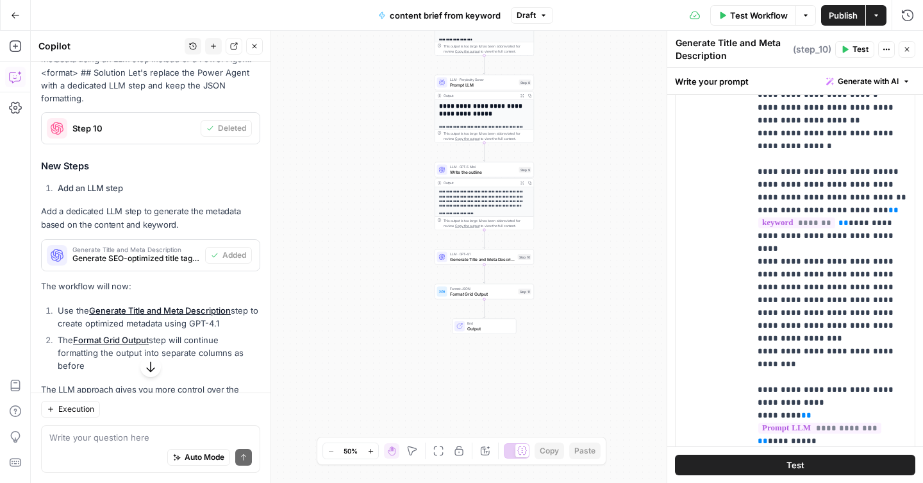
scroll to position [0, 0]
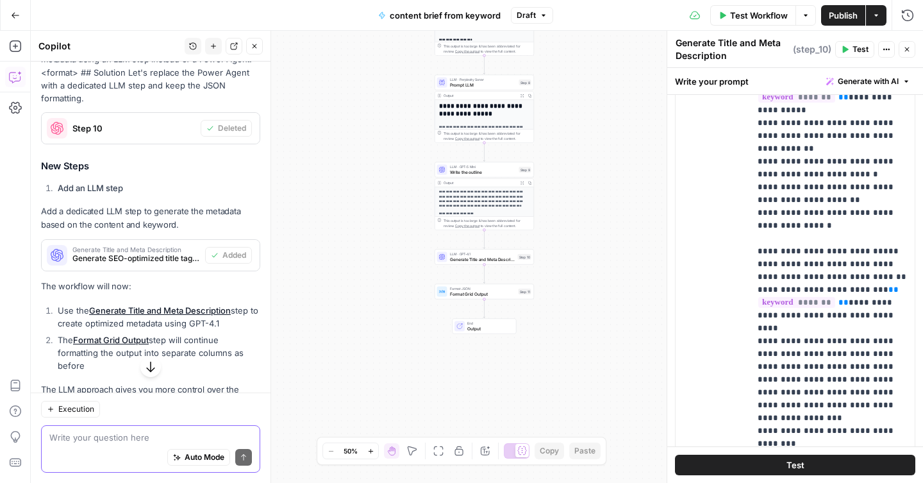
click at [106, 439] on textarea at bounding box center [150, 437] width 202 height 13
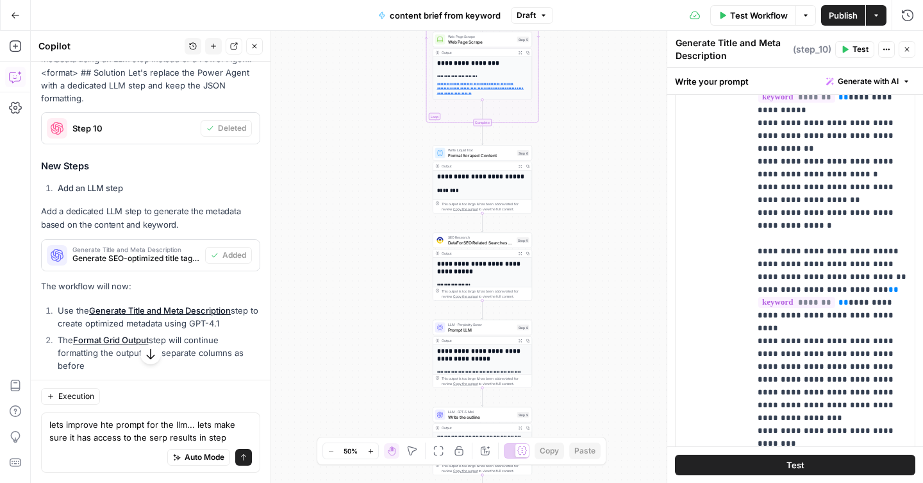
drag, startPoint x: 384, startPoint y: 341, endPoint x: 382, endPoint y: 348, distance: 7.3
click at [382, 349] on div "Workflow Set Inputs Inputs Google Search Google Search Step 2 Output Expand Out…" at bounding box center [477, 257] width 892 height 452
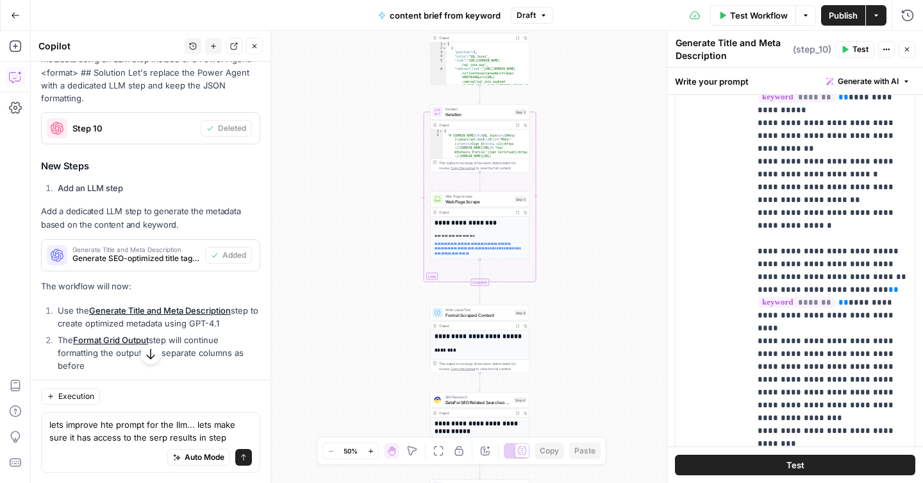
drag, startPoint x: 393, startPoint y: 187, endPoint x: 391, endPoint y: 346, distance: 158.9
click at [391, 346] on div "Workflow Set Inputs Inputs Google Search Google Search Step 2 Output Expand Out…" at bounding box center [477, 257] width 892 height 452
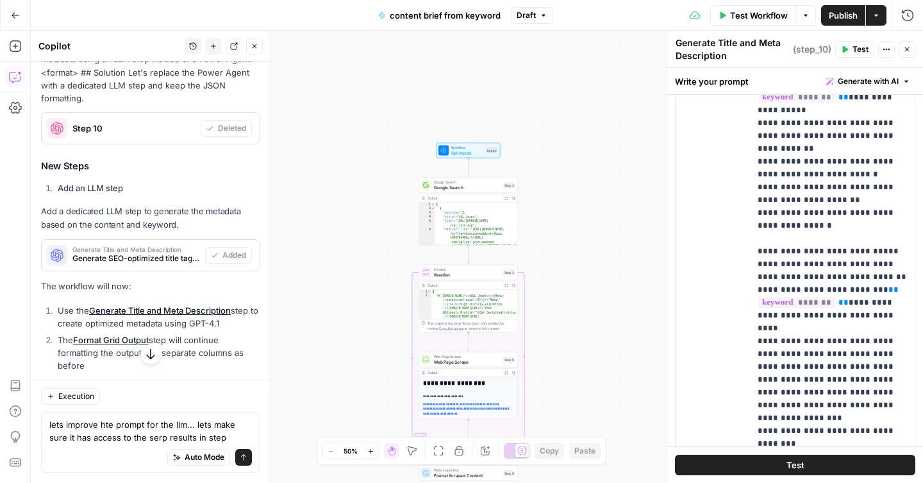
drag, startPoint x: 393, startPoint y: 177, endPoint x: 381, endPoint y: 336, distance: 160.0
click at [381, 336] on div "Workflow Set Inputs Inputs Google Search Google Search Step 2 Output Expand Out…" at bounding box center [477, 257] width 892 height 452
click at [215, 440] on textarea "lets improve hte prompt for the llm... lets make sure it has access to the serp…" at bounding box center [150, 431] width 202 height 26
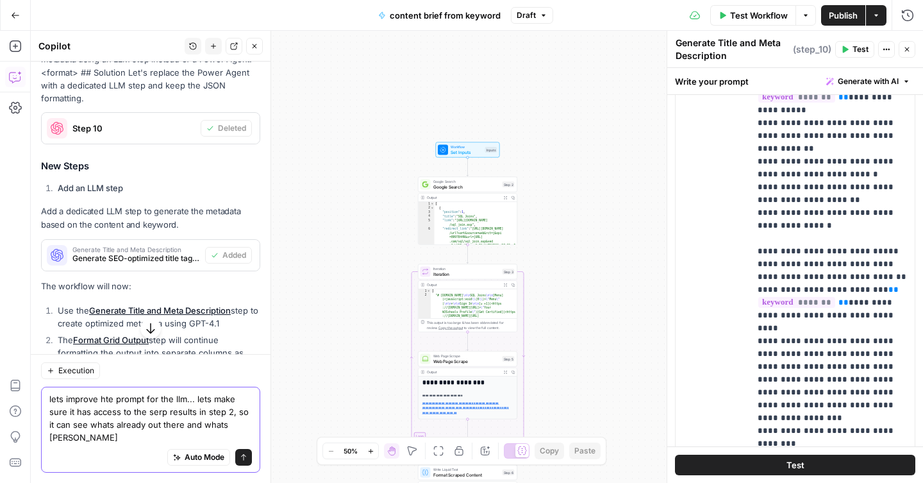
type textarea "lets improve hte prompt for the llm... lets make sure it has access to the serp…"
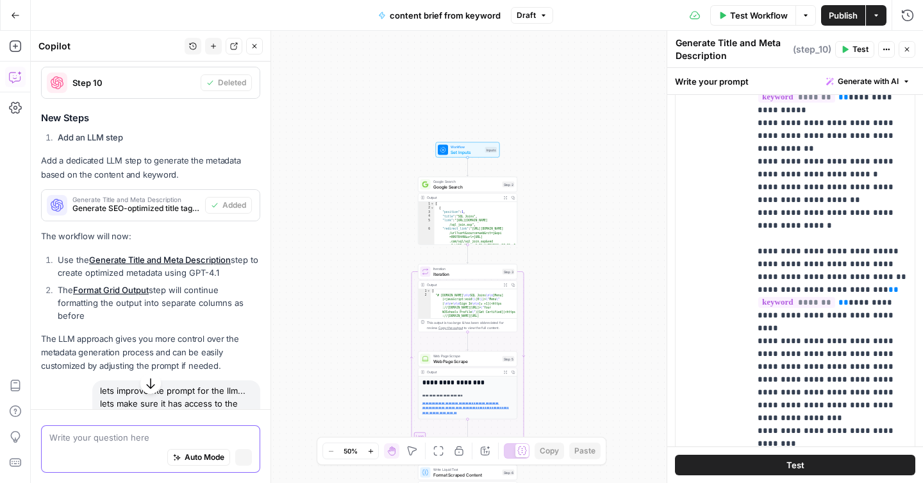
scroll to position [1041, 0]
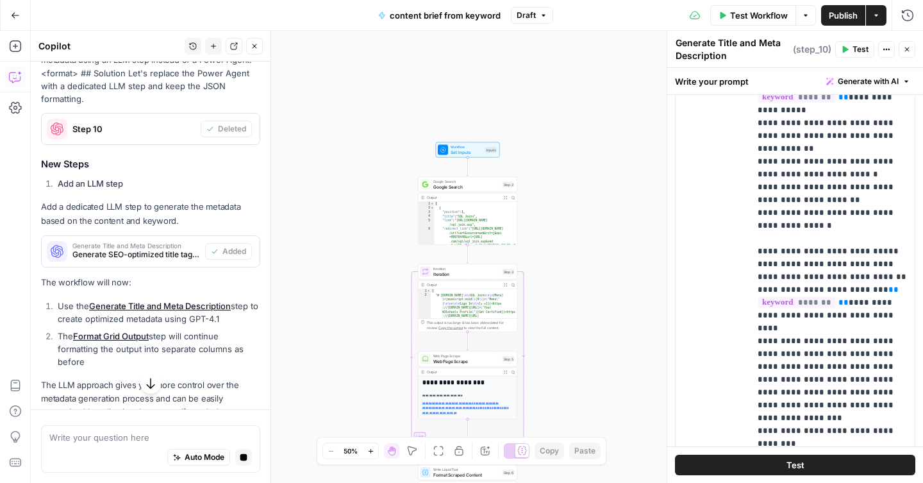
click at [145, 388] on icon "button" at bounding box center [150, 383] width 13 height 13
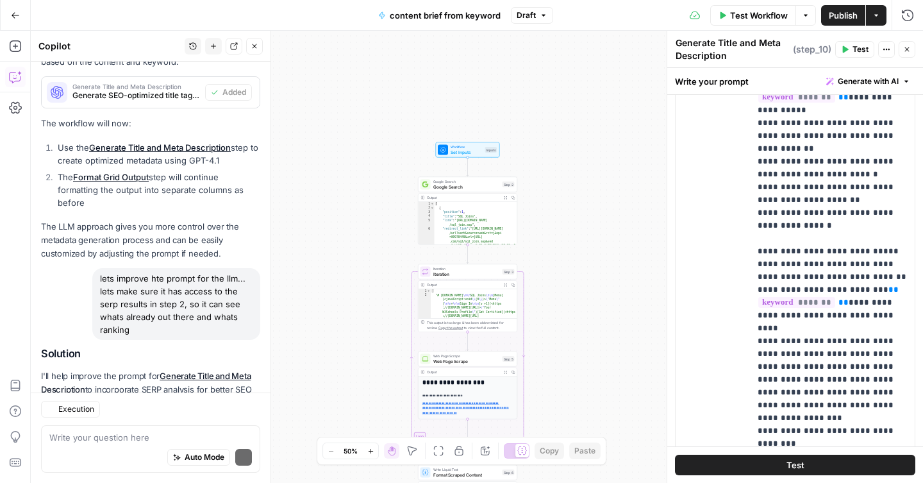
scroll to position [1337, 0]
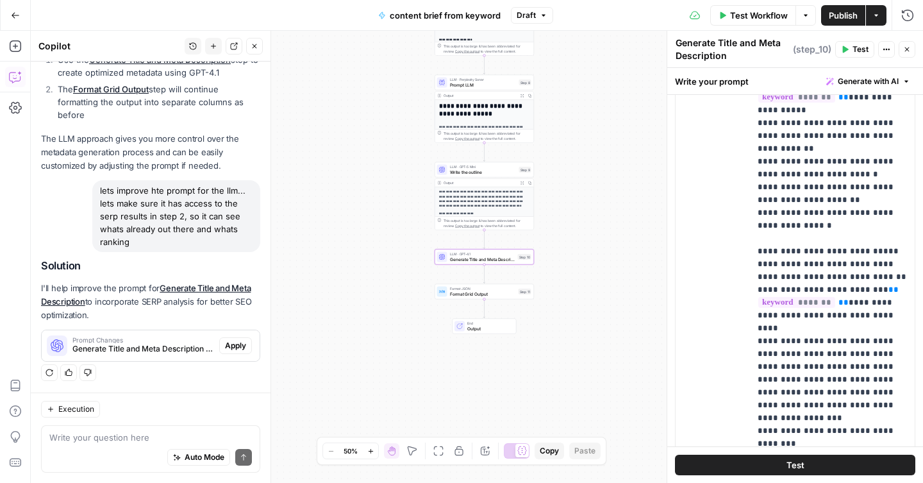
click at [236, 347] on span "Apply" at bounding box center [235, 346] width 21 height 12
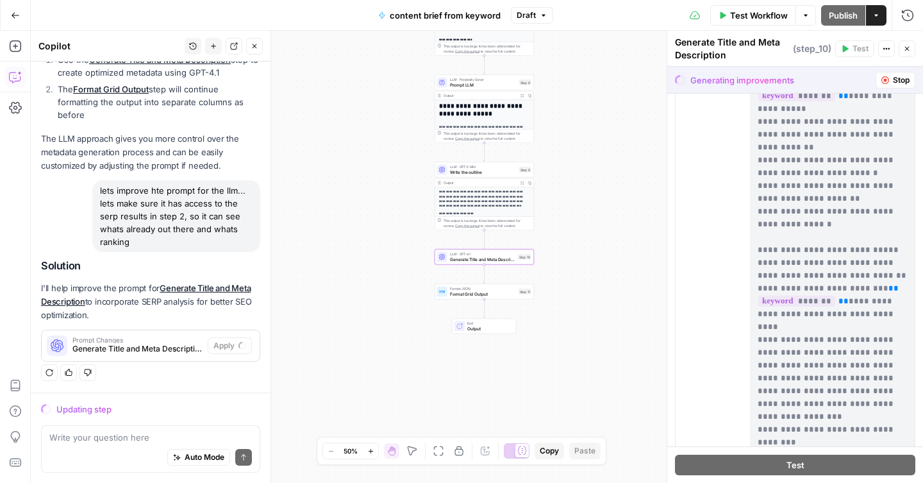
scroll to position [747, 0]
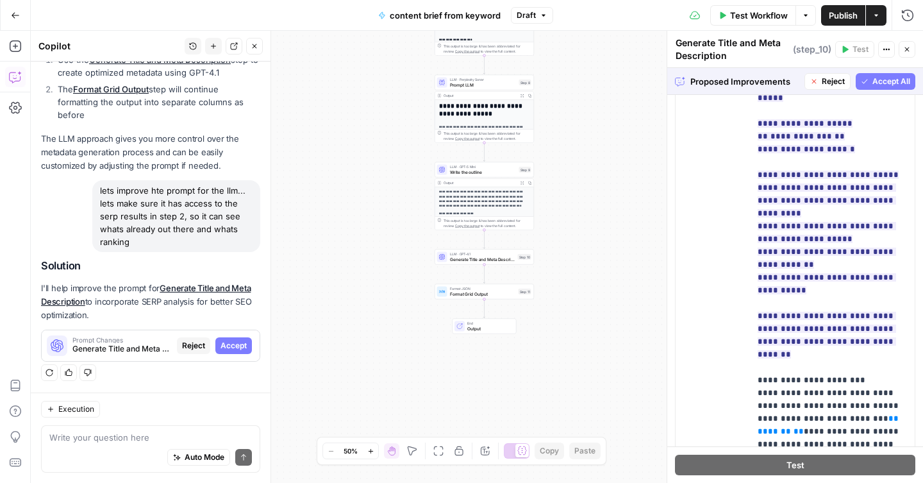
click at [879, 85] on span "Accept All" at bounding box center [891, 82] width 38 height 12
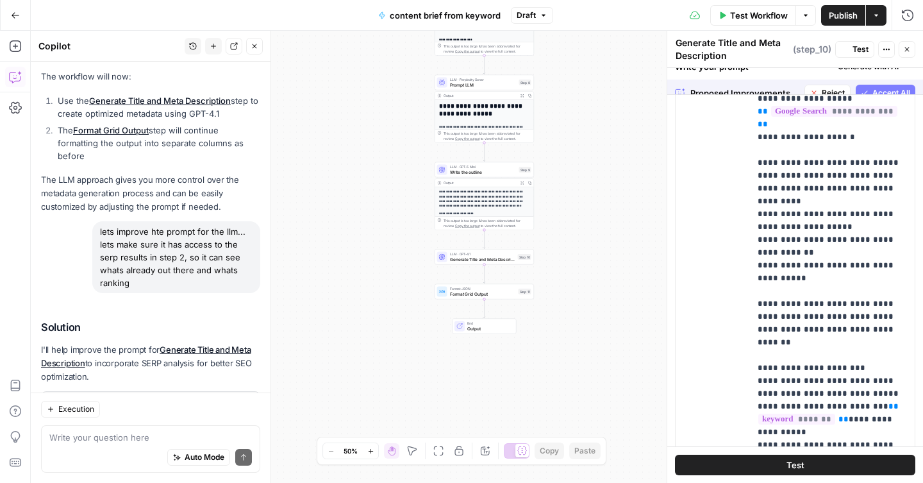
scroll to position [0, 0]
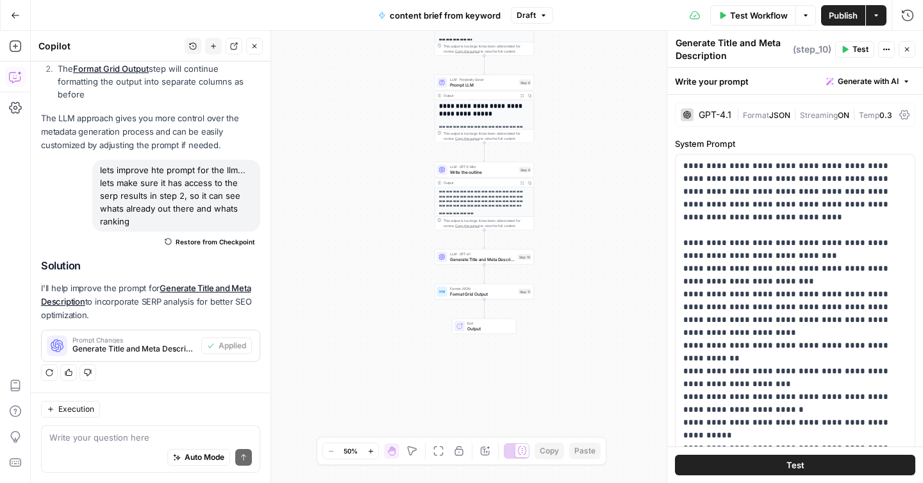
click at [905, 112] on icon at bounding box center [904, 115] width 10 height 10
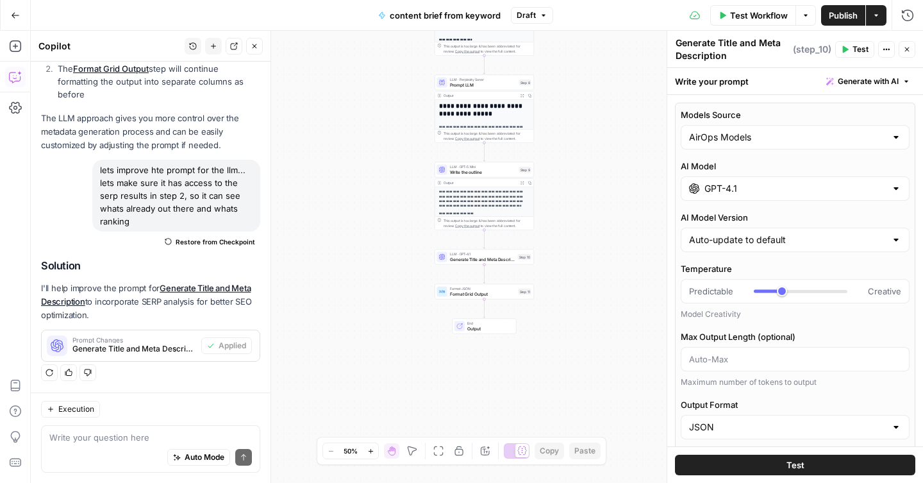
click at [784, 192] on input "GPT-4.1" at bounding box center [794, 188] width 181 height 13
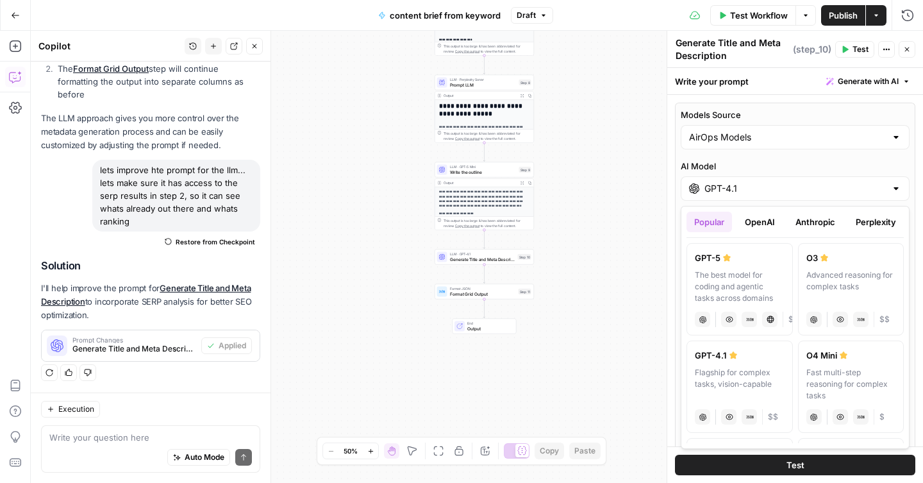
click at [766, 221] on button "OpenAI" at bounding box center [759, 221] width 45 height 21
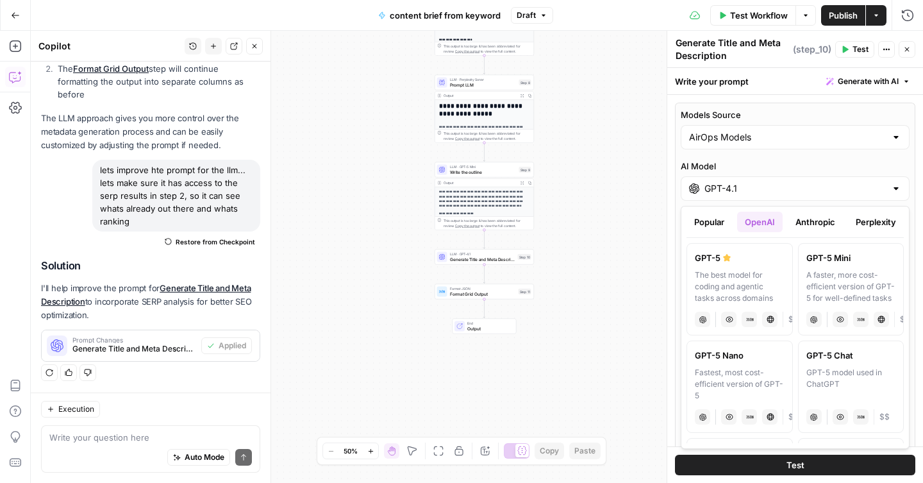
click at [823, 268] on label "GPT-5 Mini A faster, more cost-efficient version of GPT-5 for well-defined task…" at bounding box center [851, 289] width 106 height 92
type input "GPT-5 Mini"
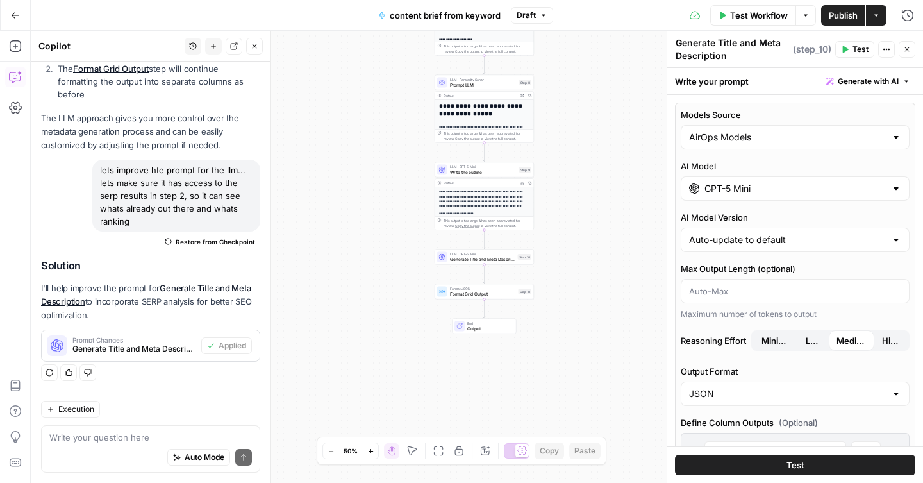
click at [743, 463] on button "Test" at bounding box center [795, 464] width 240 height 21
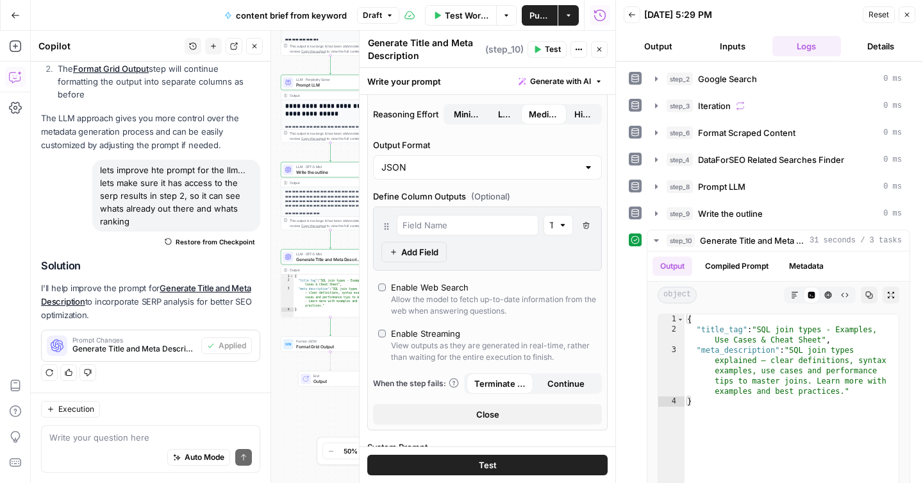
scroll to position [232, 0]
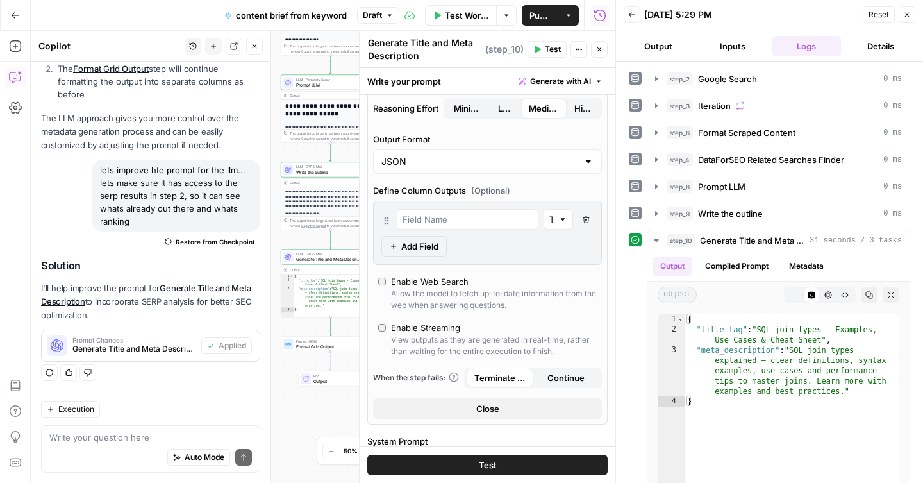
click at [588, 163] on div at bounding box center [588, 161] width 10 height 13
click at [513, 192] on span "Text" at bounding box center [485, 193] width 202 height 13
type input "Text"
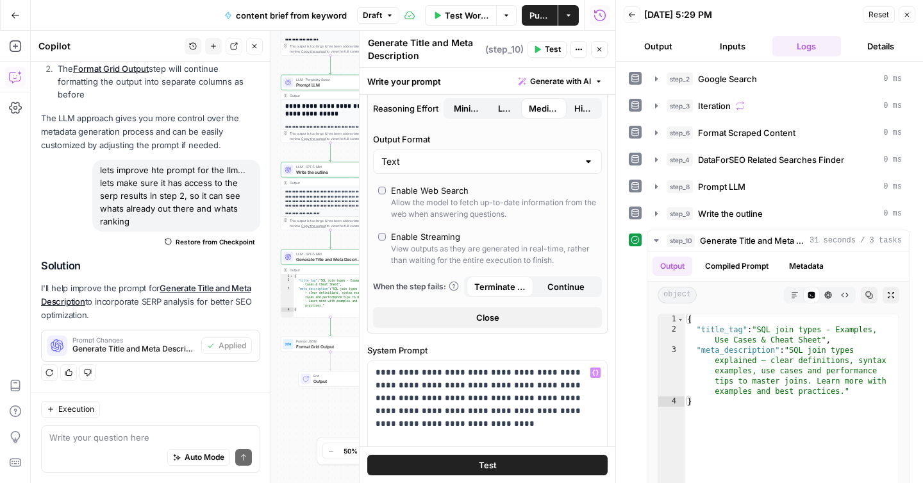
scroll to position [285, 0]
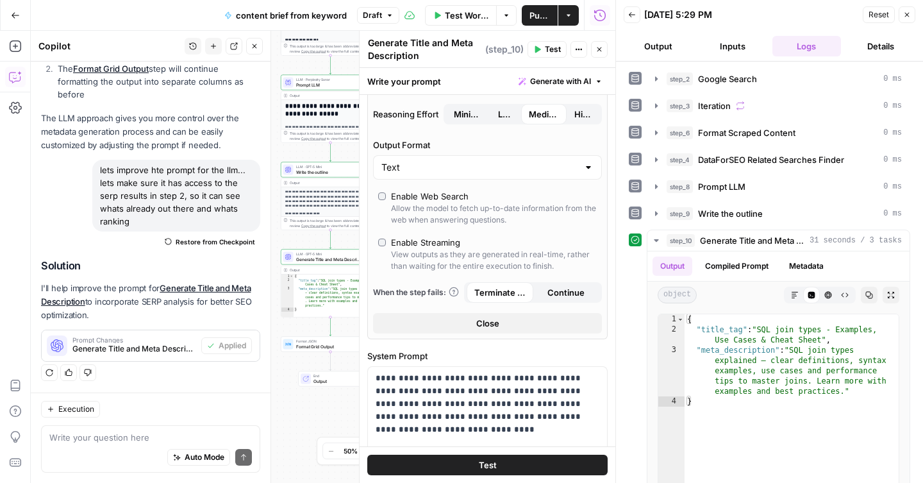
click at [587, 165] on div at bounding box center [588, 167] width 10 height 13
click at [450, 215] on span "JSON" at bounding box center [485, 217] width 202 height 13
type input "JSON"
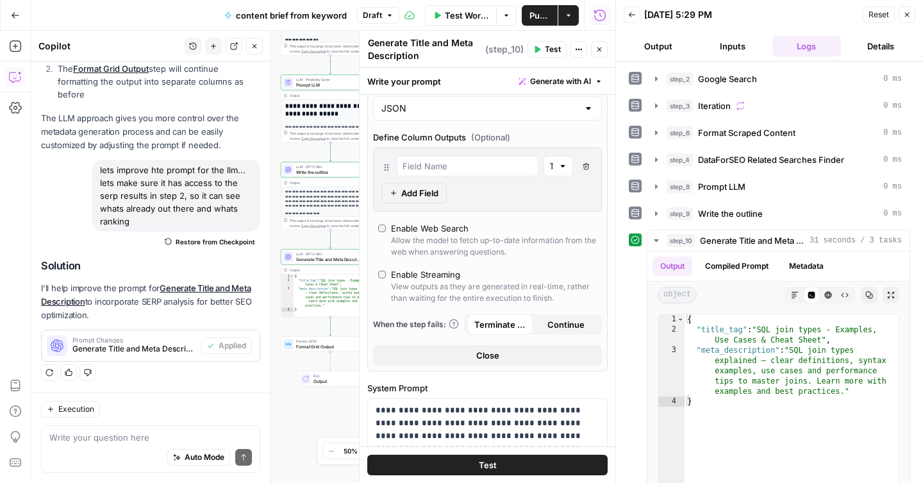
scroll to position [226, 0]
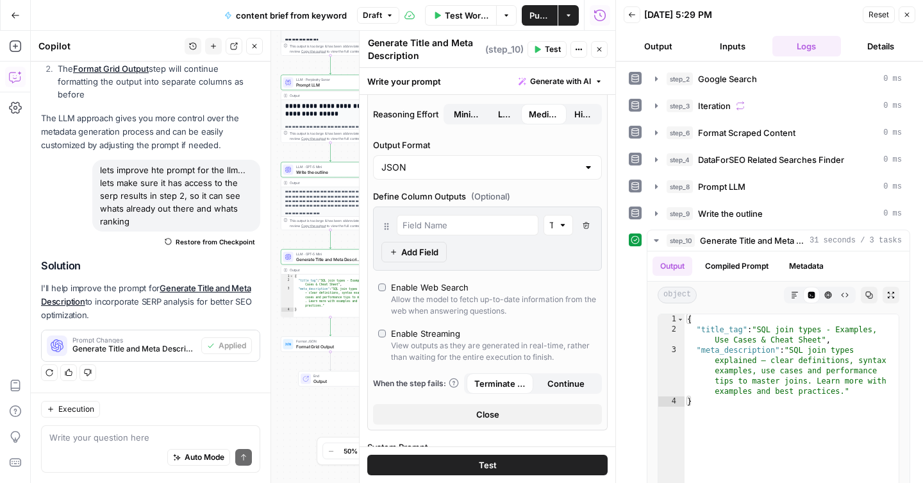
click at [599, 52] on icon "button" at bounding box center [599, 49] width 8 height 8
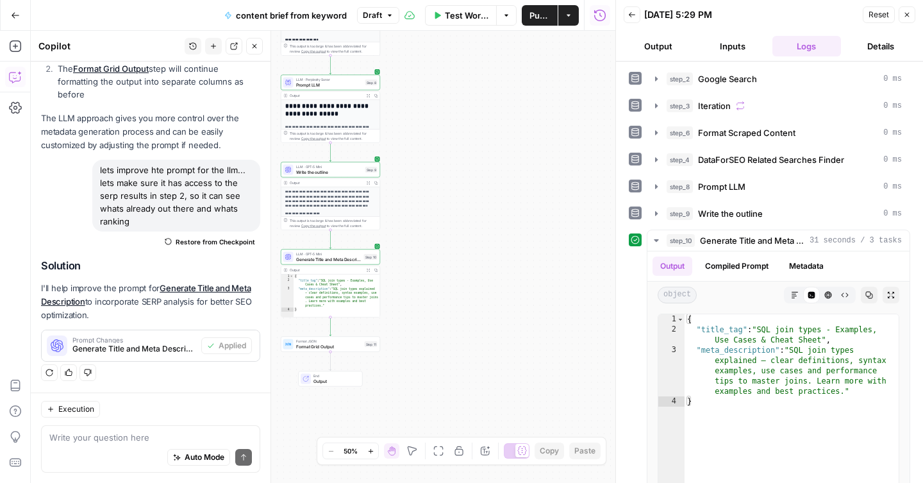
click at [905, 11] on icon "button" at bounding box center [907, 15] width 8 height 8
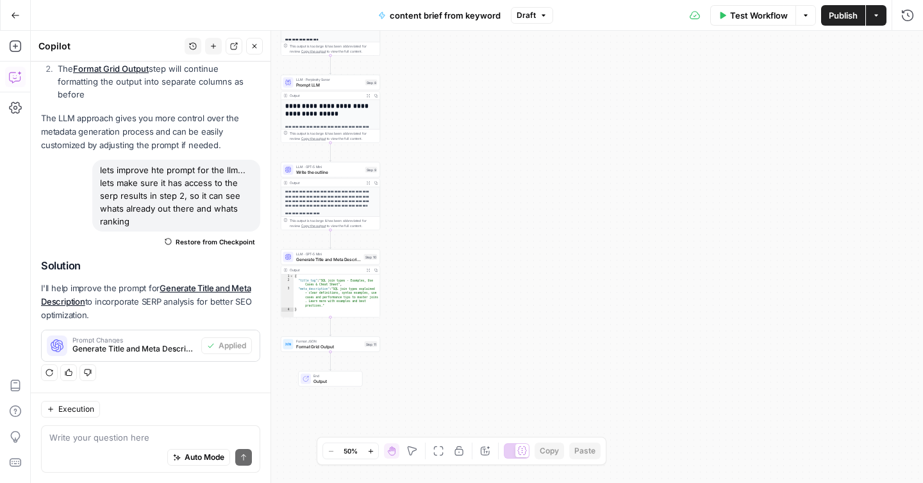
click at [830, 22] on button "Publish" at bounding box center [843, 15] width 44 height 21
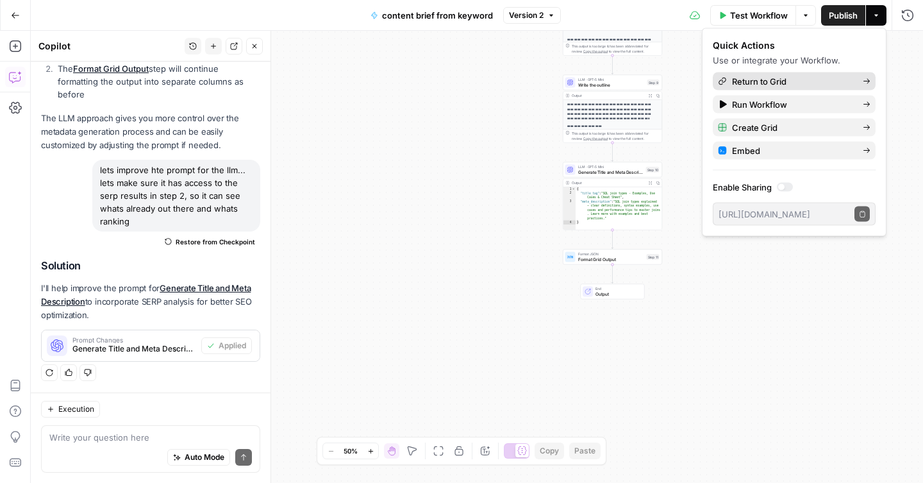
click at [779, 78] on span "Return to Grid" at bounding box center [792, 81] width 120 height 13
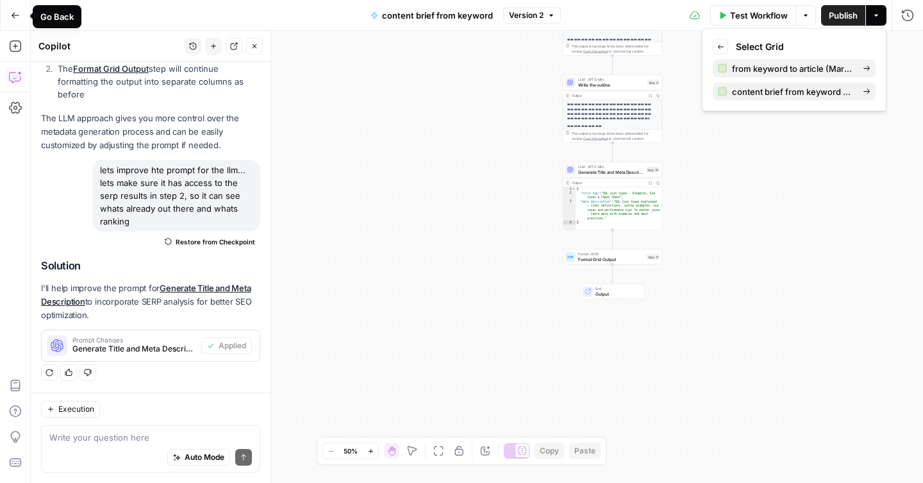
click at [12, 16] on icon "button" at bounding box center [15, 15] width 9 height 9
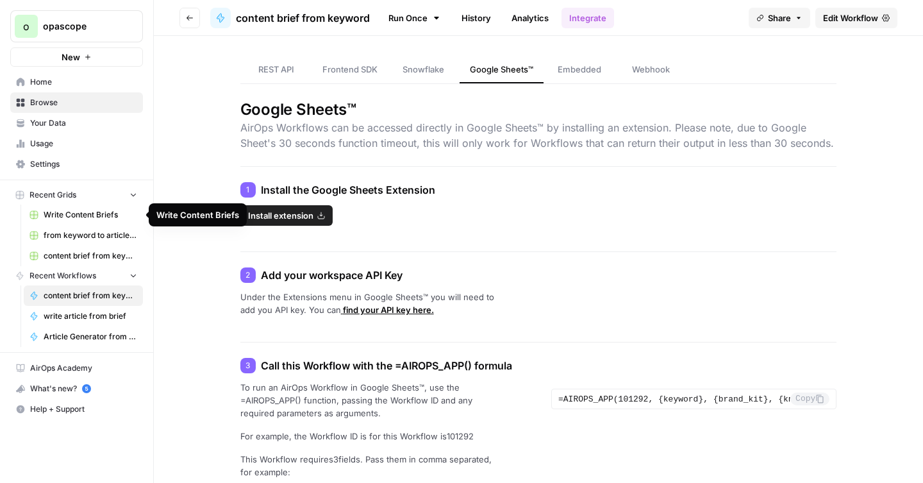
click at [69, 219] on span "Write Content Briefs" at bounding box center [91, 215] width 94 height 12
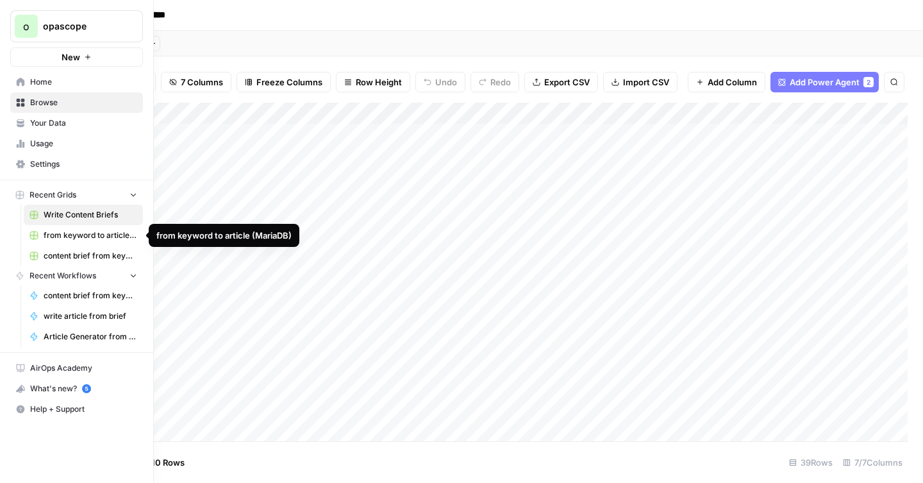
click at [60, 240] on span "from keyword to article (MariaDB)" at bounding box center [91, 235] width 94 height 12
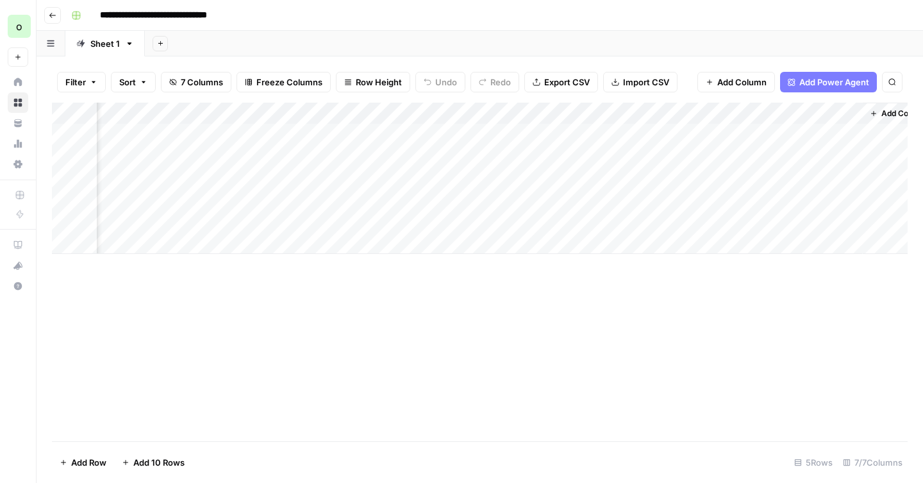
scroll to position [0, 330]
click at [823, 131] on div "Add Column" at bounding box center [479, 178] width 855 height 151
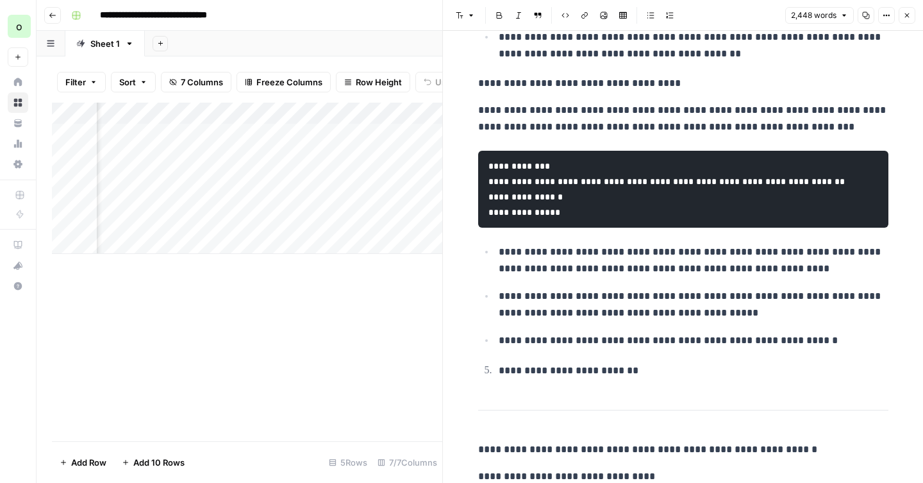
scroll to position [2787, 0]
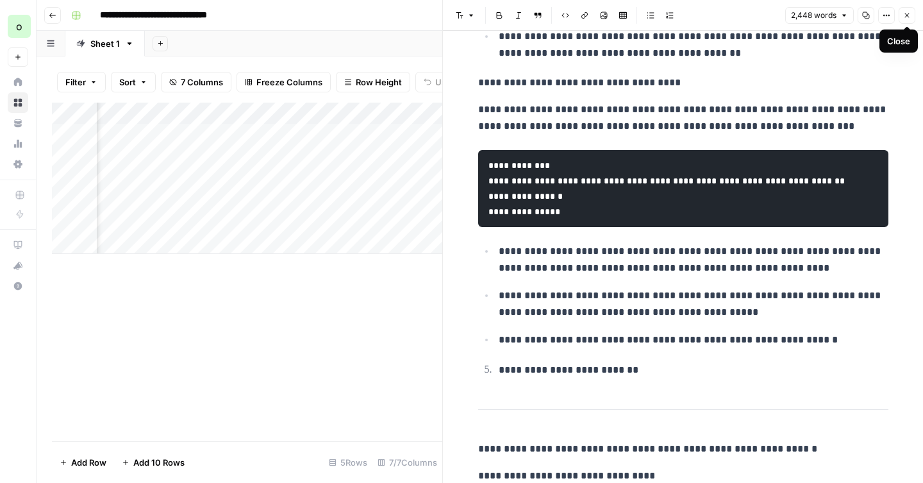
click at [905, 15] on icon "button" at bounding box center [907, 16] width 8 height 8
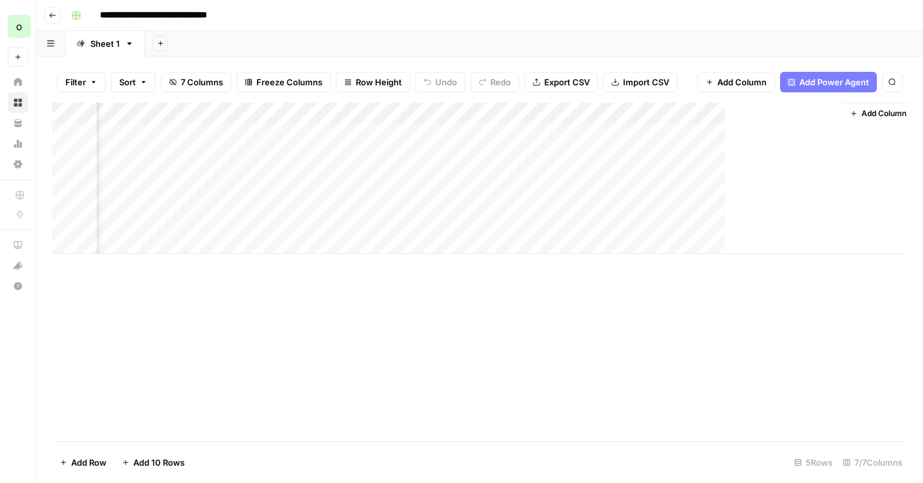
scroll to position [0, 315]
click at [659, 108] on div "Add Column" at bounding box center [479, 178] width 855 height 151
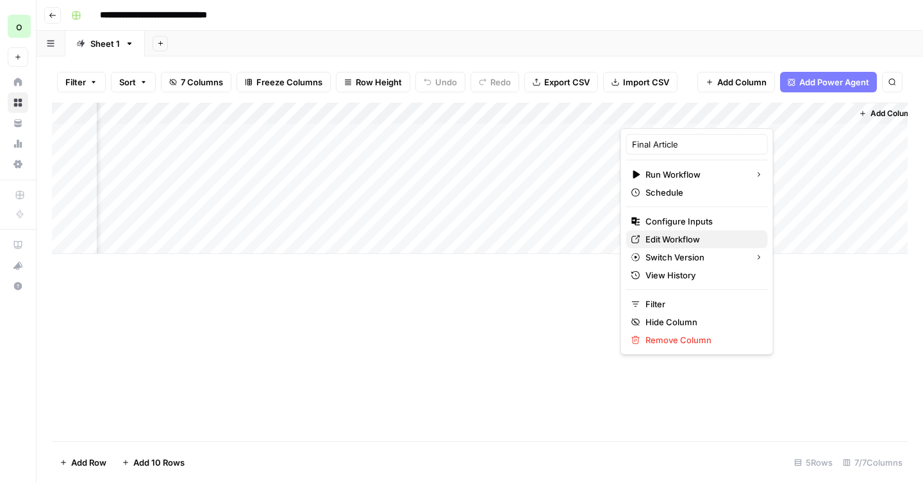
click at [690, 235] on span "Edit Workflow" at bounding box center [701, 239] width 112 height 13
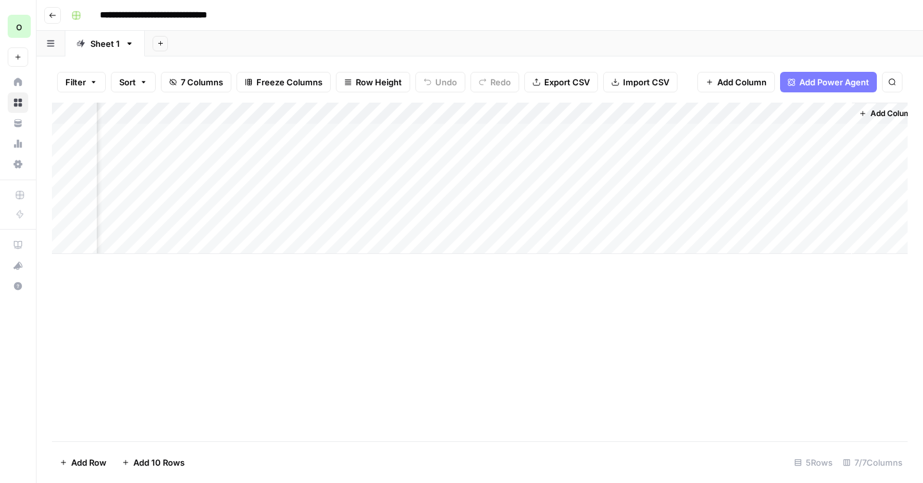
scroll to position [0, 330]
click at [886, 116] on span "Add Column" at bounding box center [877, 114] width 45 height 12
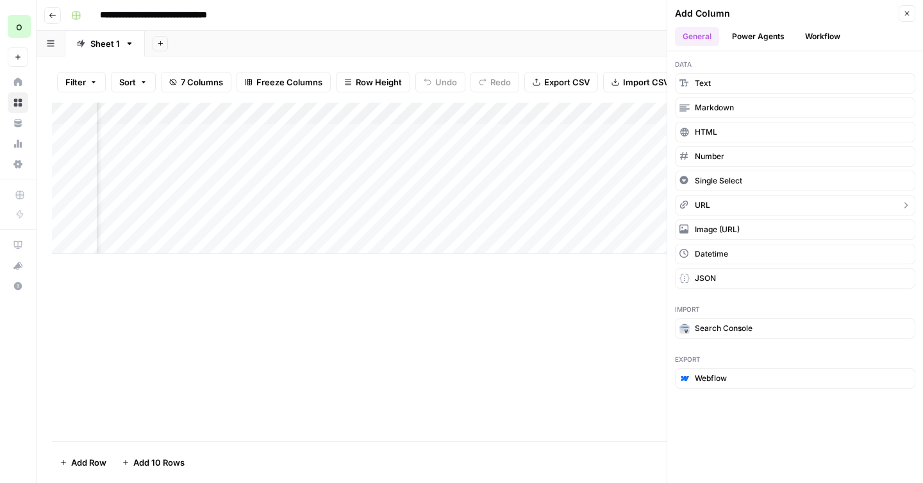
click at [698, 206] on span "URL" at bounding box center [702, 205] width 15 height 12
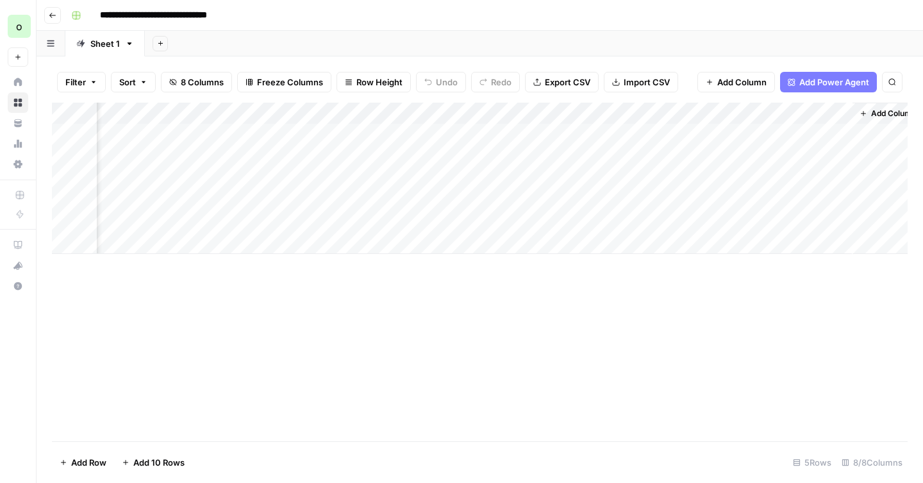
scroll to position [0, 445]
click at [763, 115] on div "Add Column" at bounding box center [479, 178] width 855 height 151
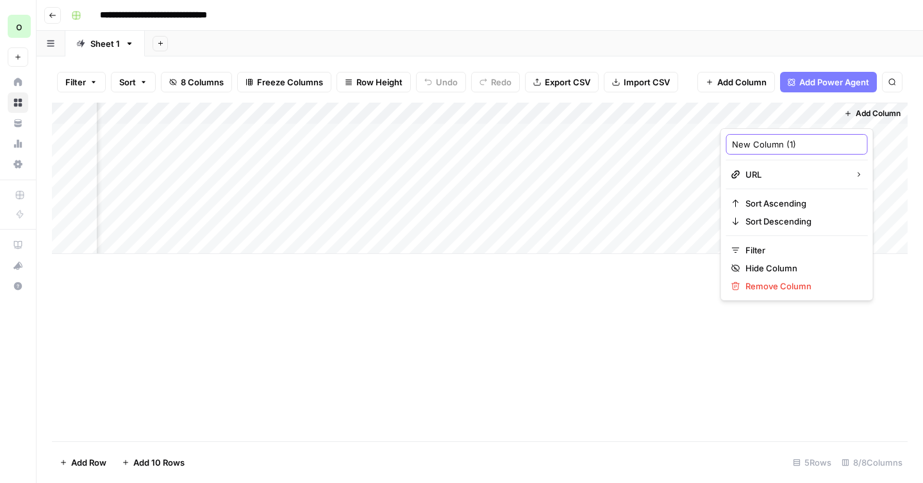
click at [763, 138] on input "New Column (1)" at bounding box center [797, 144] width 130 height 13
type input "Google Doc"
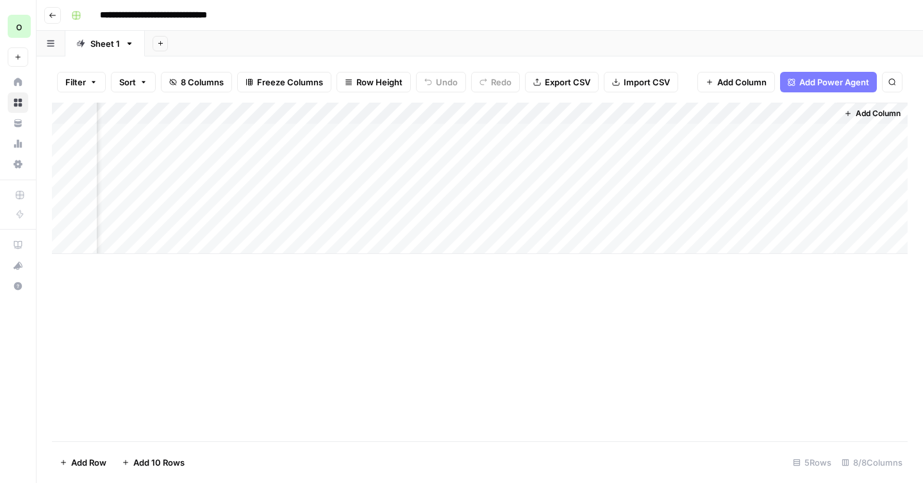
click at [756, 10] on div "**********" at bounding box center [488, 15] width 844 height 21
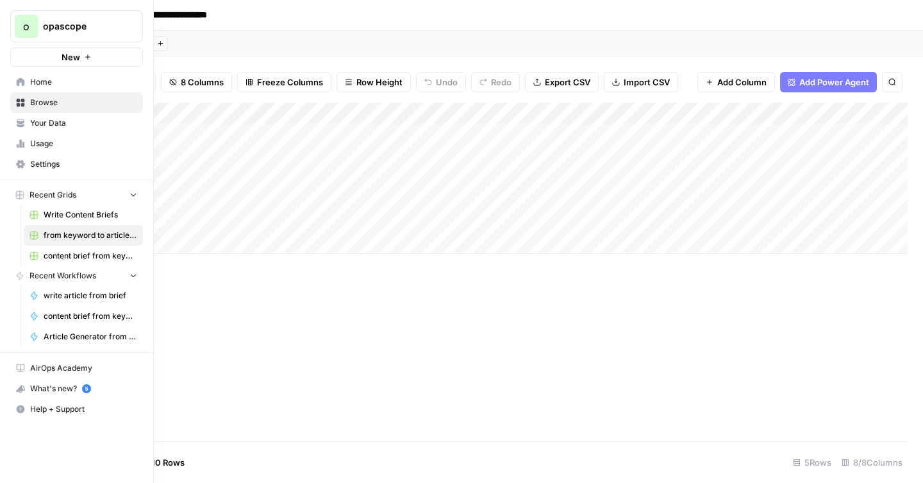
click at [44, 142] on span "Usage" at bounding box center [83, 144] width 107 height 12
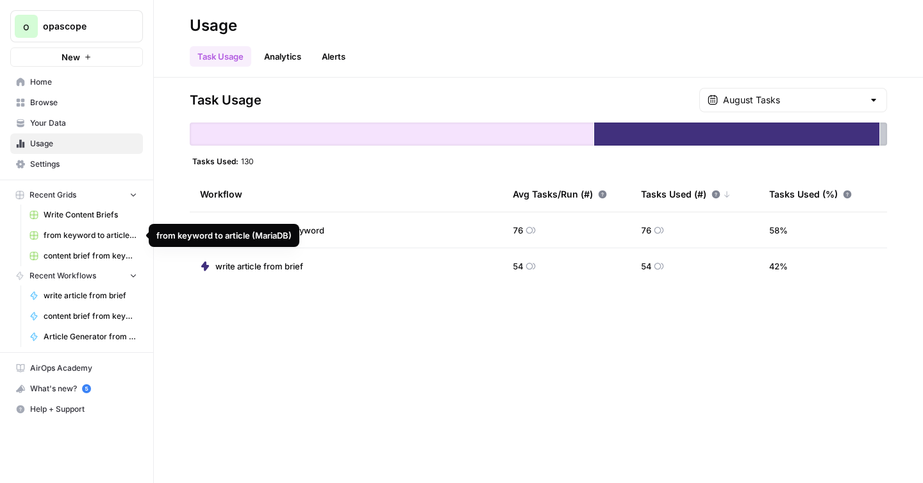
click at [73, 233] on span "from keyword to article (MariaDB)" at bounding box center [91, 235] width 94 height 12
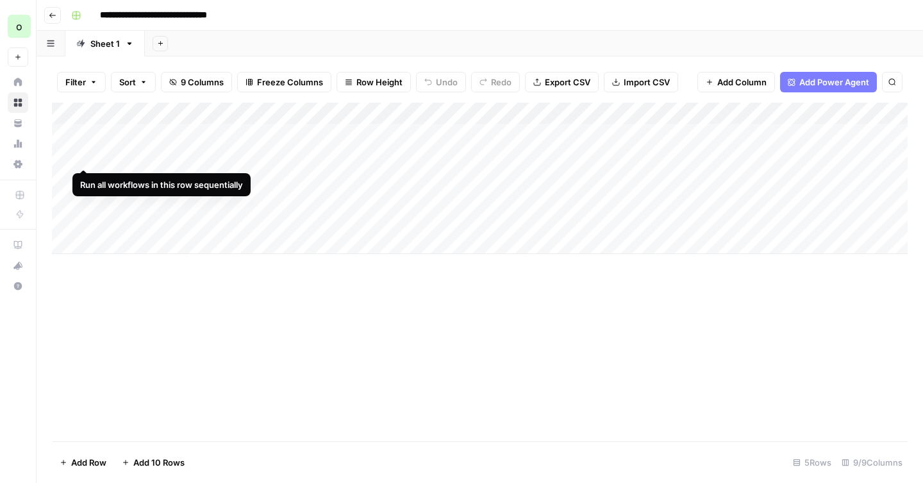
click at [78, 156] on div "Add Column" at bounding box center [479, 178] width 855 height 151
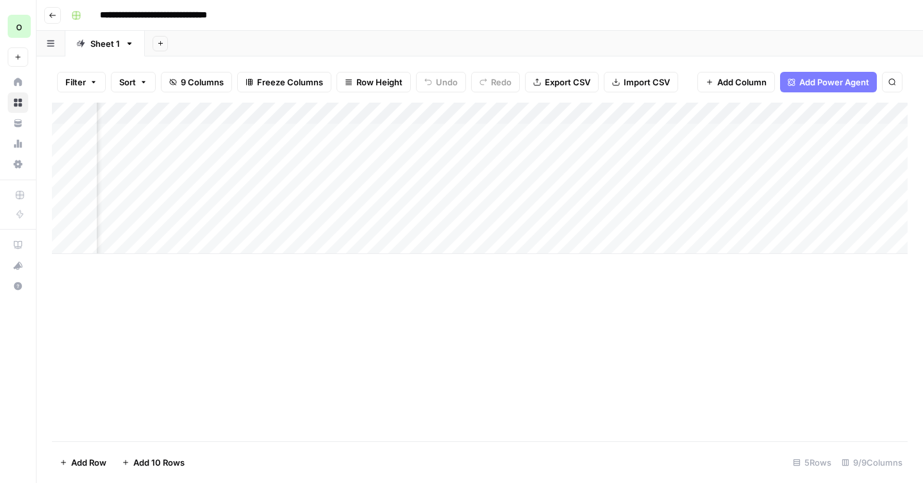
scroll to position [0, 467]
click at [686, 133] on div "Add Column" at bounding box center [479, 178] width 855 height 151
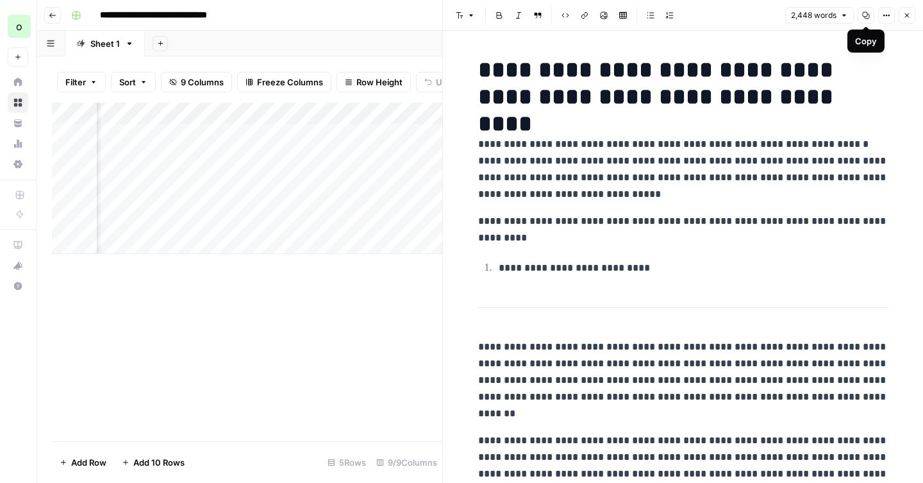
click at [866, 17] on icon "button" at bounding box center [866, 16] width 8 height 8
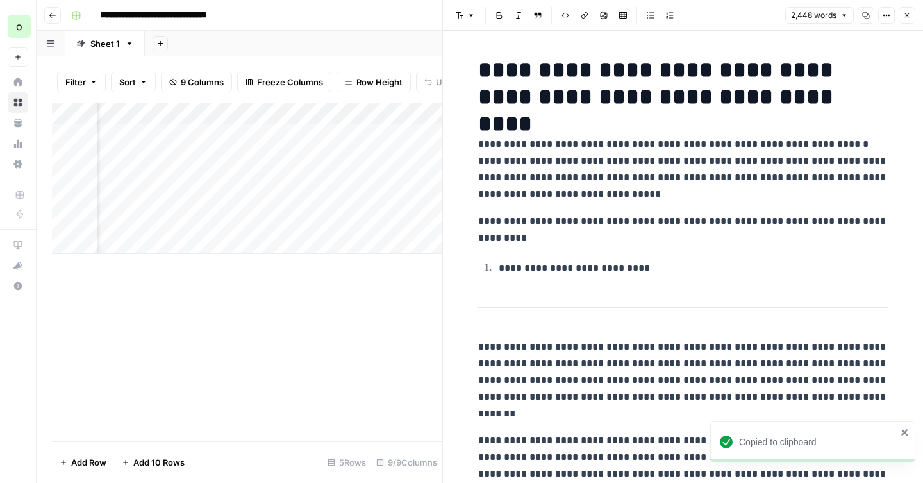
click at [824, 15] on span "2,448 words" at bounding box center [813, 16] width 45 height 12
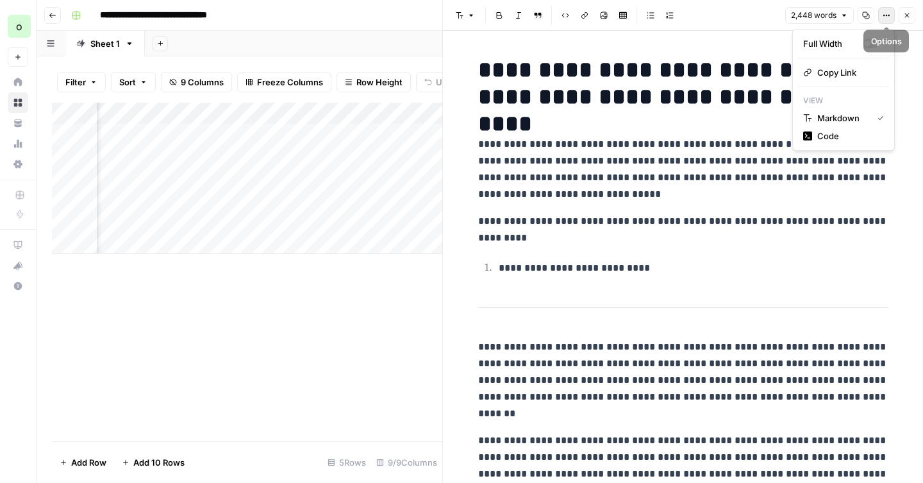
click at [886, 19] on icon "button" at bounding box center [886, 16] width 8 height 8
click at [870, 42] on div "button" at bounding box center [867, 43] width 6 height 6
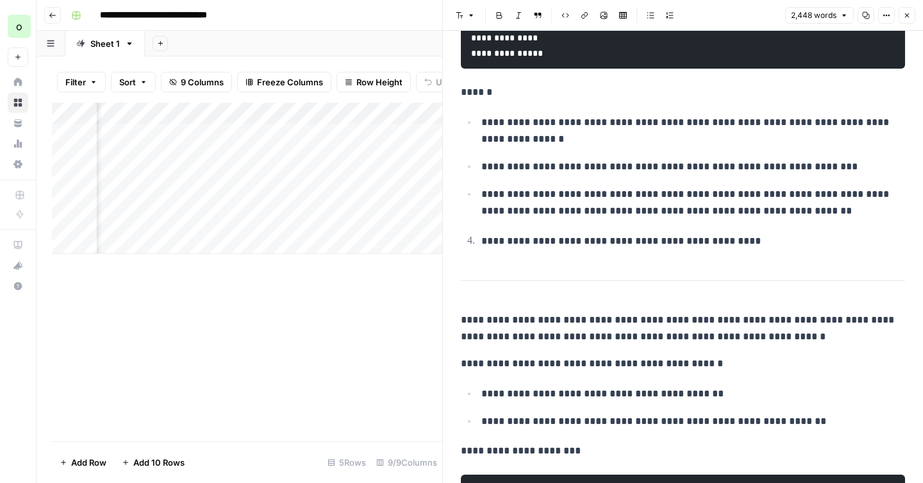
scroll to position [1517, 0]
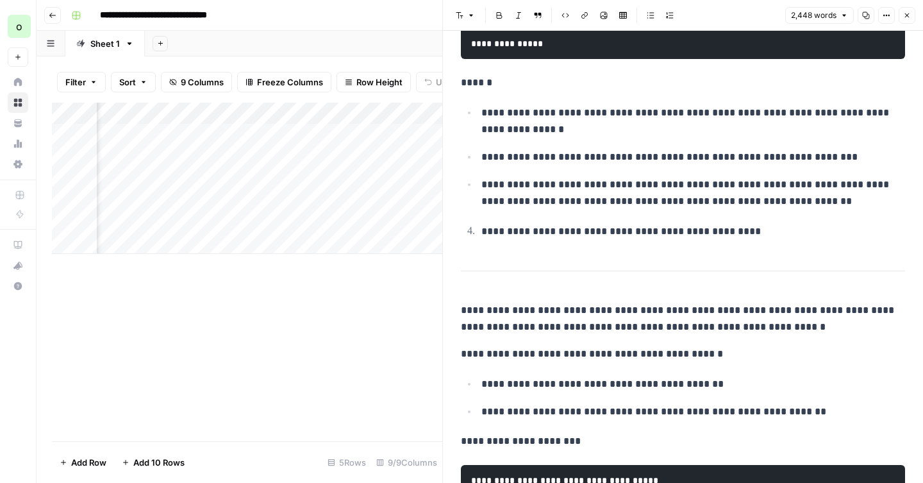
click at [911, 17] on button "Close" at bounding box center [906, 15] width 17 height 17
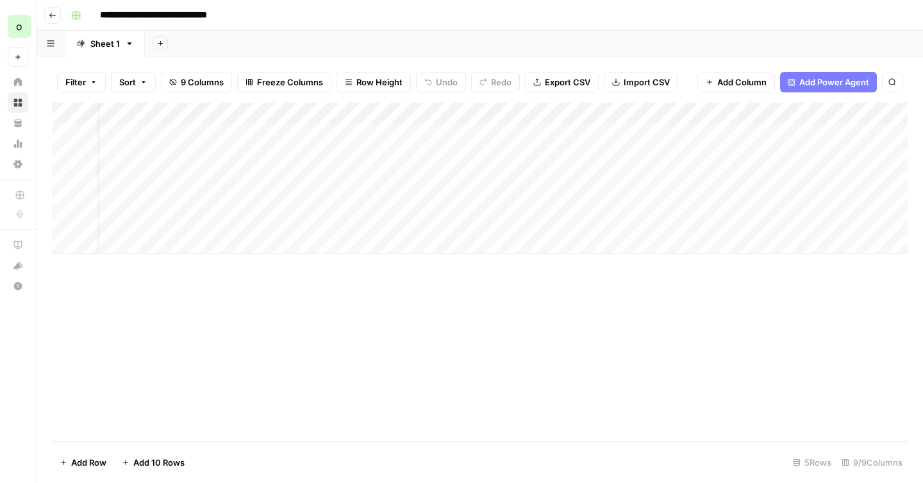
scroll to position [0, 12]
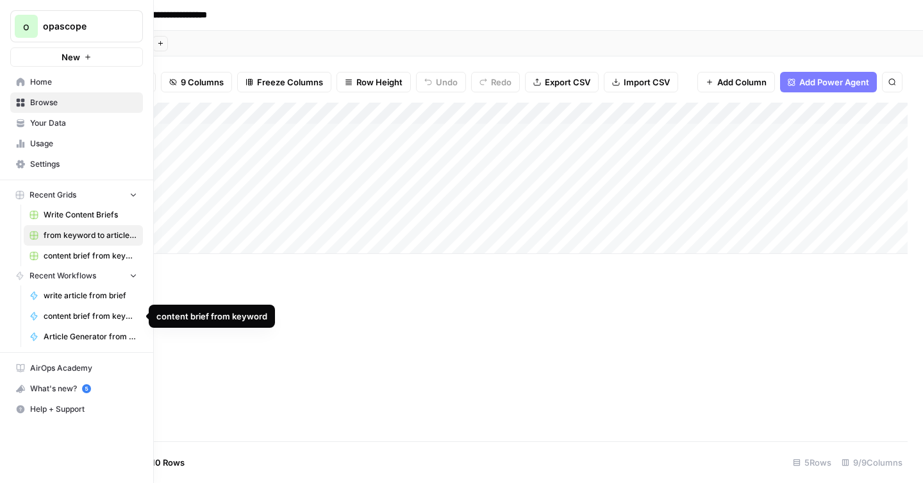
click at [92, 297] on span "write article from brief" at bounding box center [91, 296] width 94 height 12
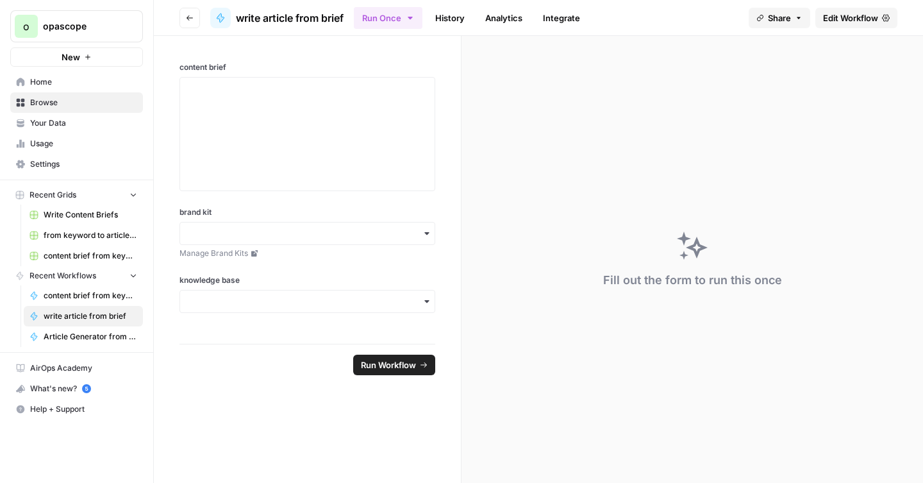
click at [839, 13] on span "Edit Workflow" at bounding box center [850, 18] width 55 height 13
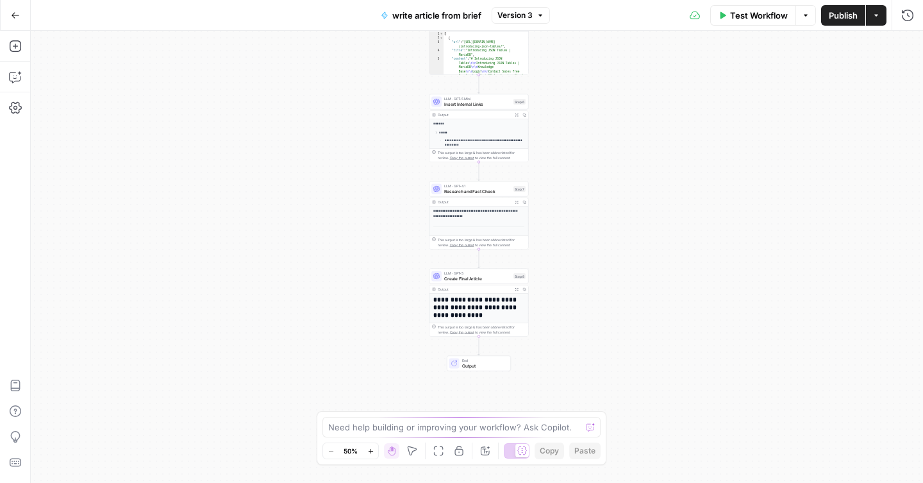
drag, startPoint x: 590, startPoint y: 363, endPoint x: 593, endPoint y: 140, distance: 223.0
click at [593, 140] on div "**********" at bounding box center [477, 257] width 892 height 452
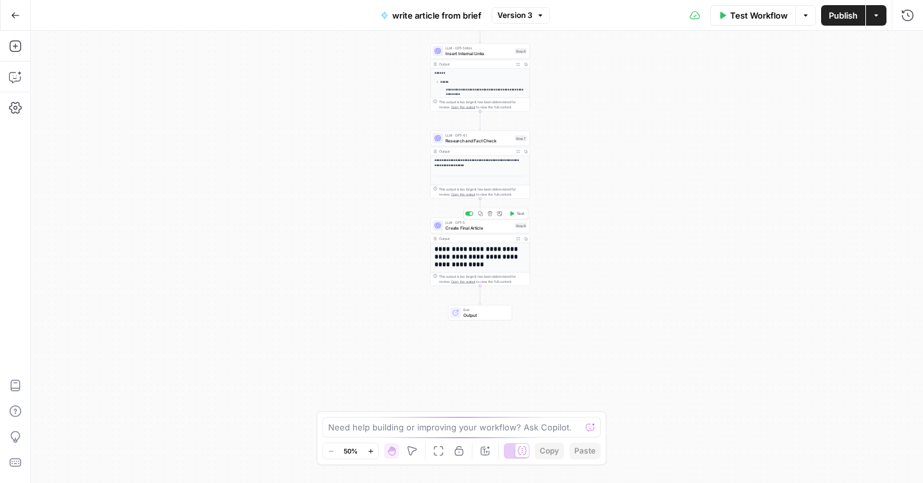
click at [490, 230] on span "Create Final Article" at bounding box center [478, 227] width 67 height 6
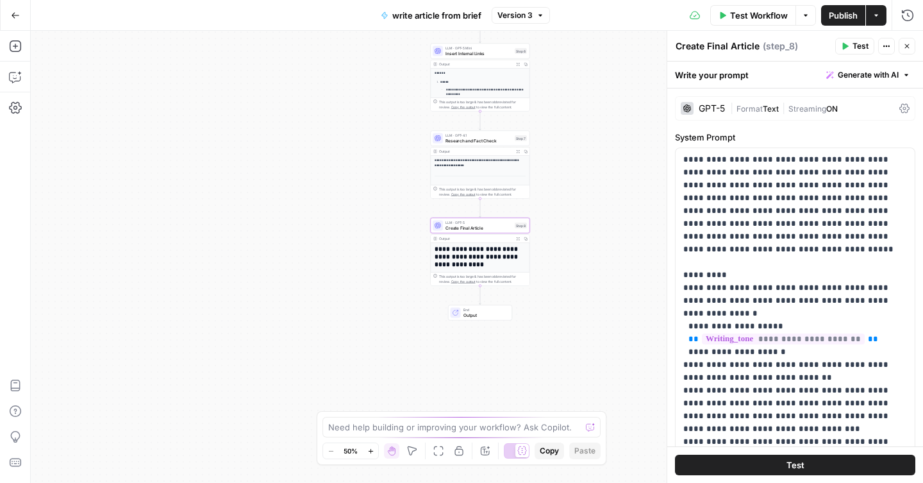
click at [488, 313] on span "Output" at bounding box center [485, 314] width 44 height 6
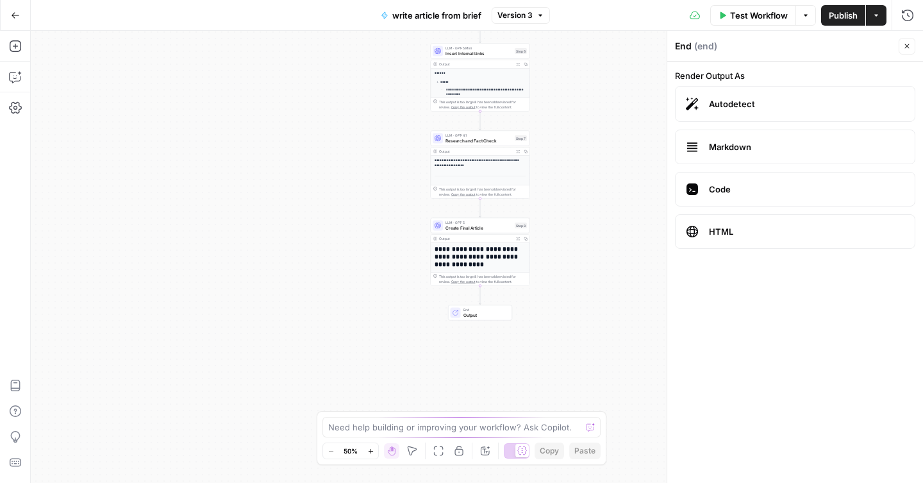
click at [703, 149] on label "Markdown" at bounding box center [795, 146] width 240 height 35
click at [841, 21] on button "Publish" at bounding box center [843, 15] width 44 height 21
click at [475, 228] on span "Create Final Article" at bounding box center [478, 227] width 67 height 6
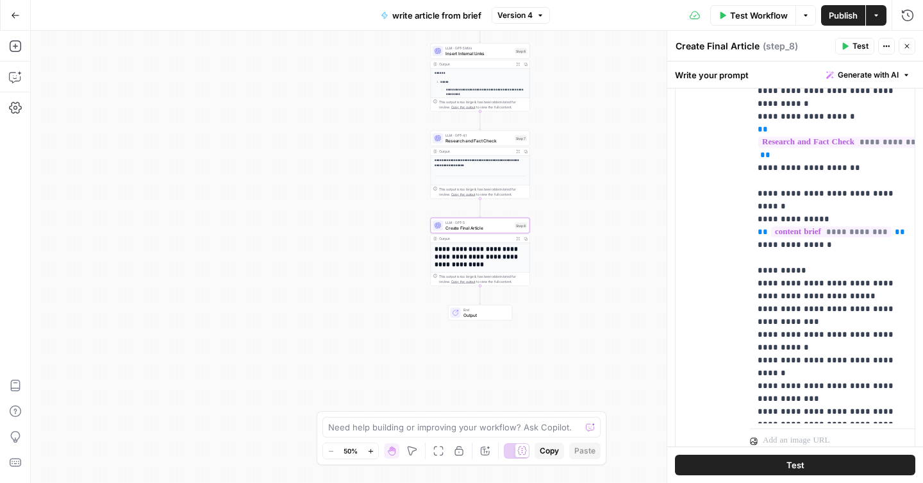
scroll to position [805, 0]
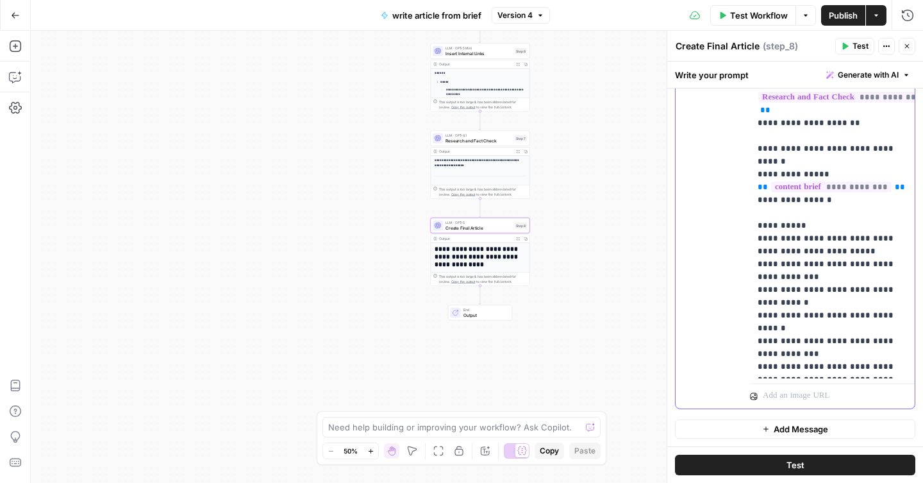
click at [805, 290] on p "**********" at bounding box center [831, 136] width 149 height 474
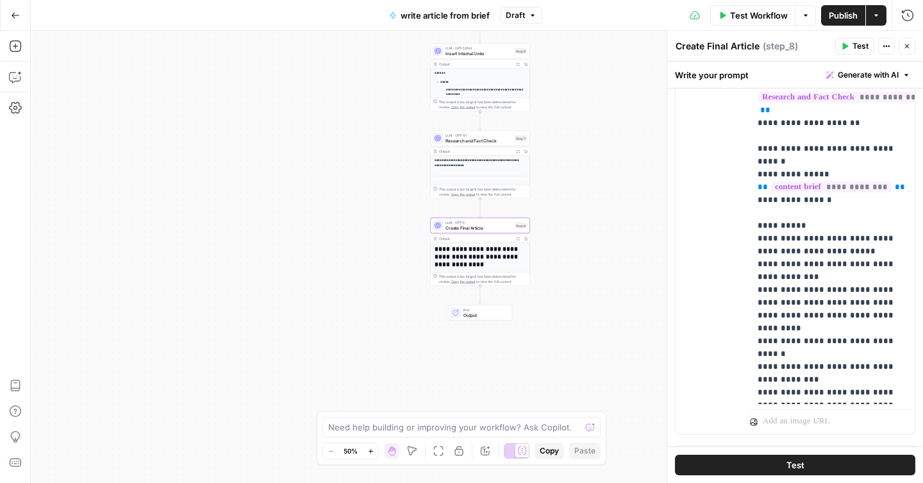
click at [845, 7] on button "Publish" at bounding box center [843, 15] width 44 height 21
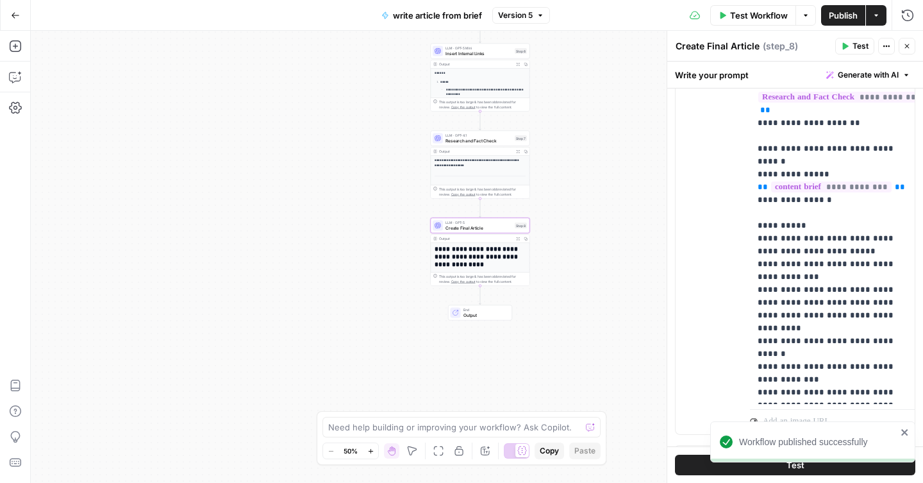
click at [3, 12] on div "Go Back" at bounding box center [15, 15] width 31 height 30
click at [17, 12] on icon "button" at bounding box center [15, 15] width 9 height 9
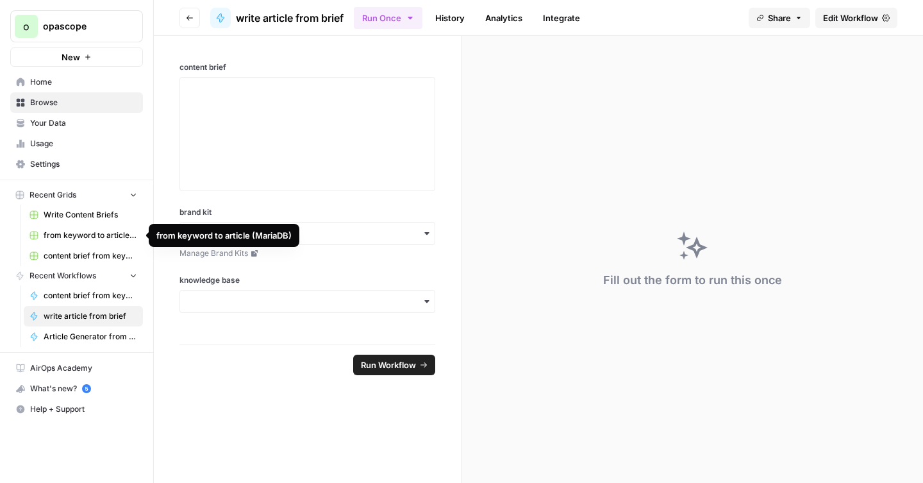
click at [69, 233] on span "from keyword to article (MariaDB)" at bounding box center [91, 235] width 94 height 12
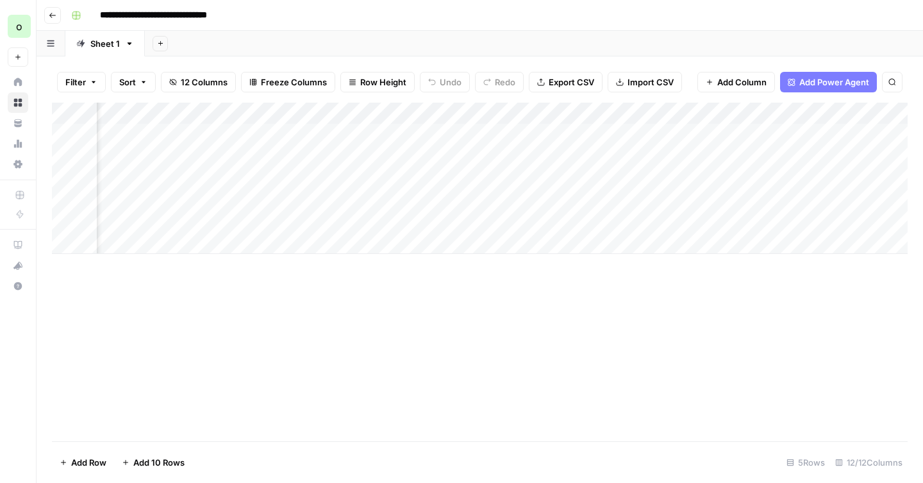
scroll to position [0, 675]
click at [320, 153] on div "Add Column" at bounding box center [479, 178] width 855 height 151
click at [352, 153] on div "Add Column" at bounding box center [479, 178] width 855 height 151
click at [422, 190] on div "Add Column" at bounding box center [479, 178] width 855 height 151
click at [425, 158] on div "Add Column" at bounding box center [479, 178] width 855 height 151
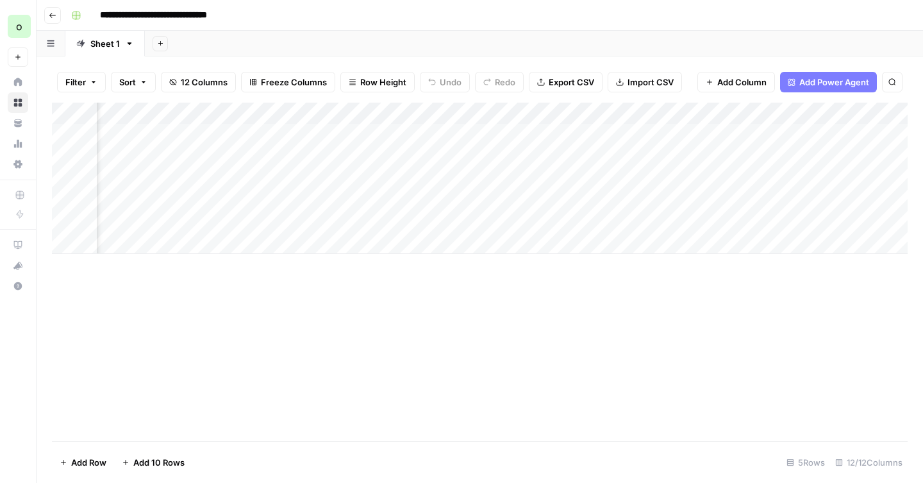
click at [445, 153] on div "Add Column" at bounding box center [479, 178] width 855 height 151
click at [429, 275] on div "Add Column" at bounding box center [479, 272] width 855 height 338
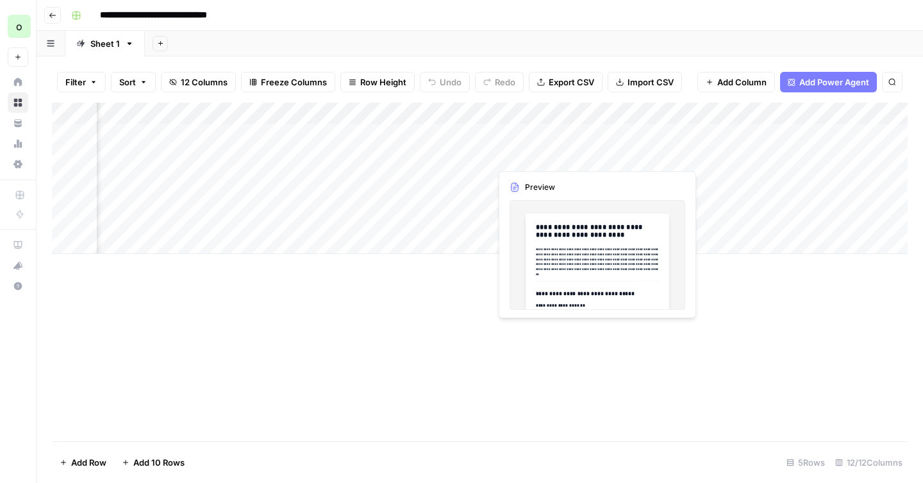
click at [535, 160] on div "Add Column" at bounding box center [479, 178] width 855 height 151
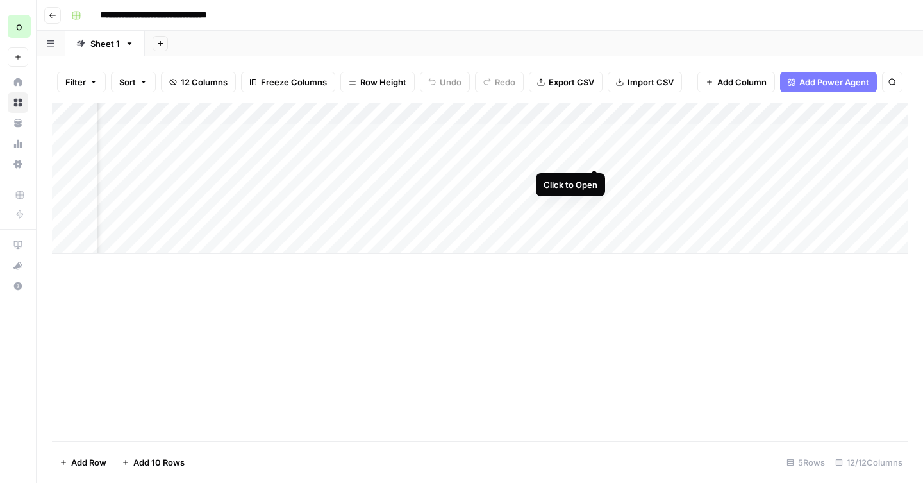
click at [594, 154] on div "Add Column" at bounding box center [479, 178] width 855 height 151
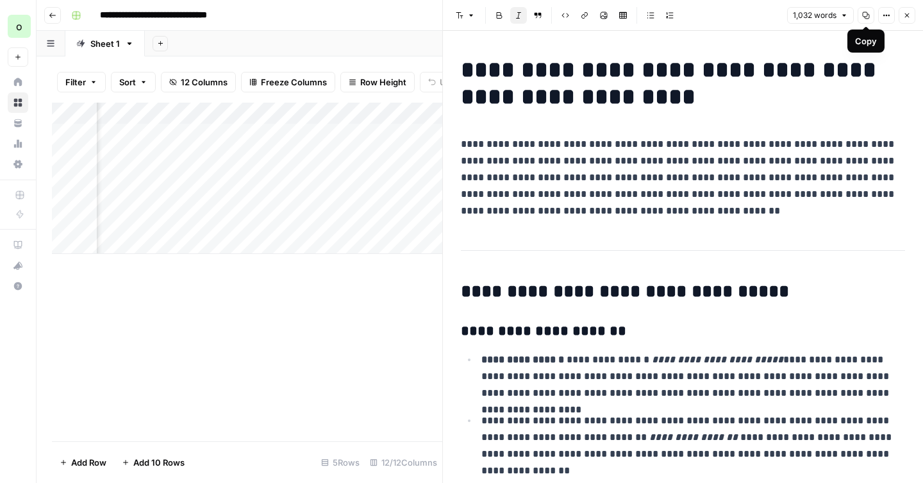
click at [861, 15] on span "Copy" at bounding box center [861, 15] width 1 height 1
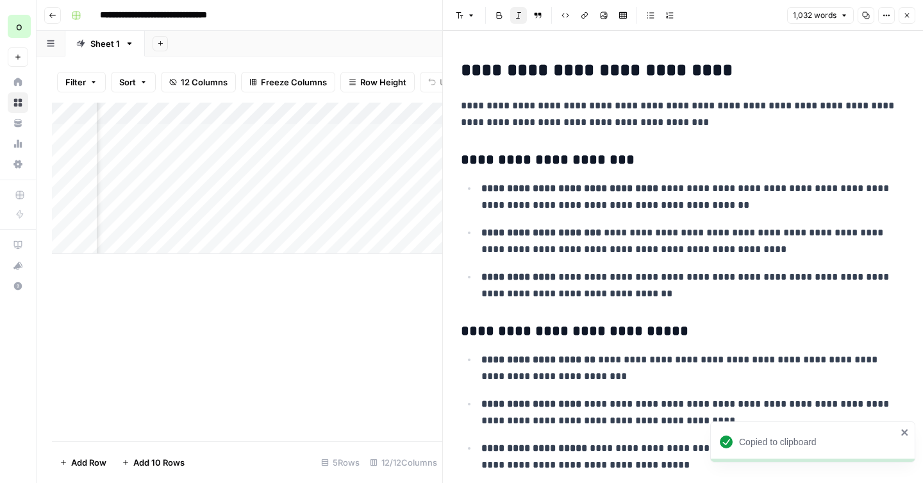
scroll to position [1671, 0]
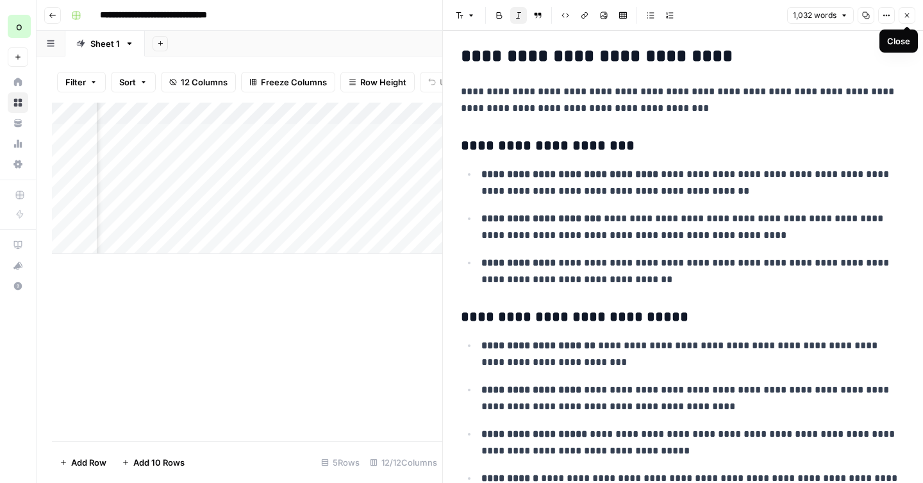
click at [910, 13] on icon "button" at bounding box center [907, 16] width 8 height 8
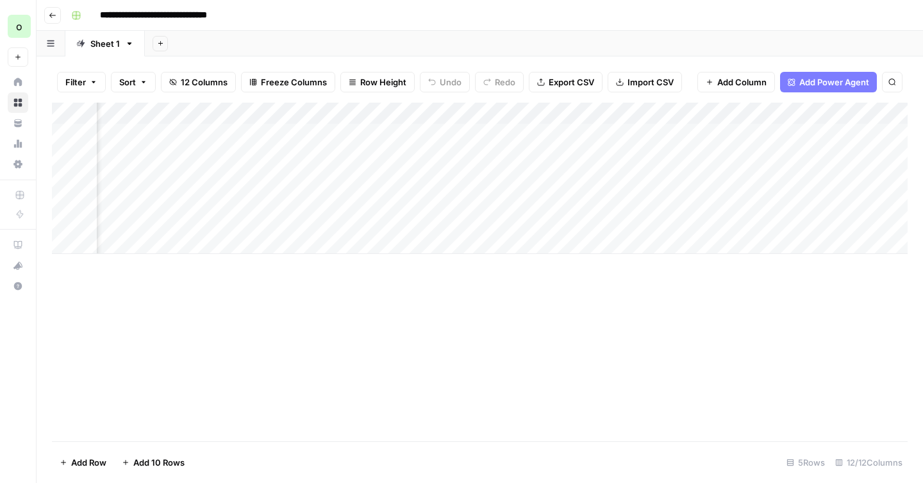
scroll to position [0, 925]
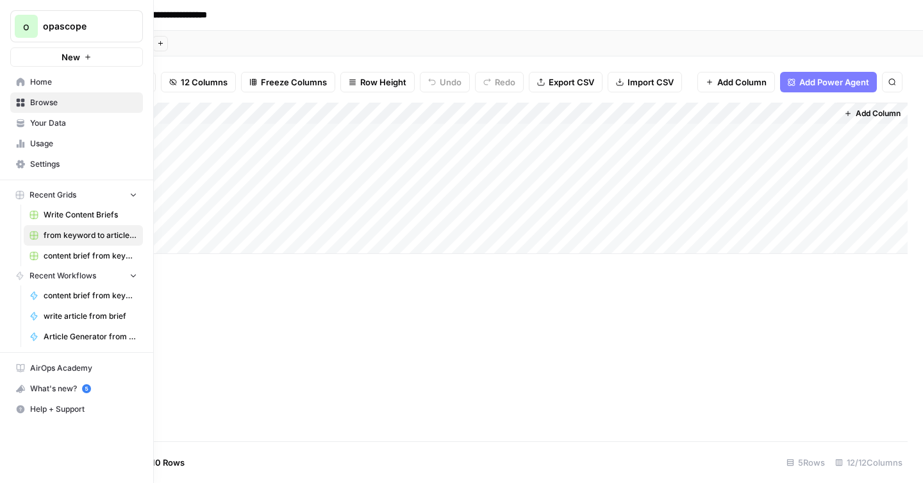
click at [39, 138] on span "Usage" at bounding box center [83, 144] width 107 height 12
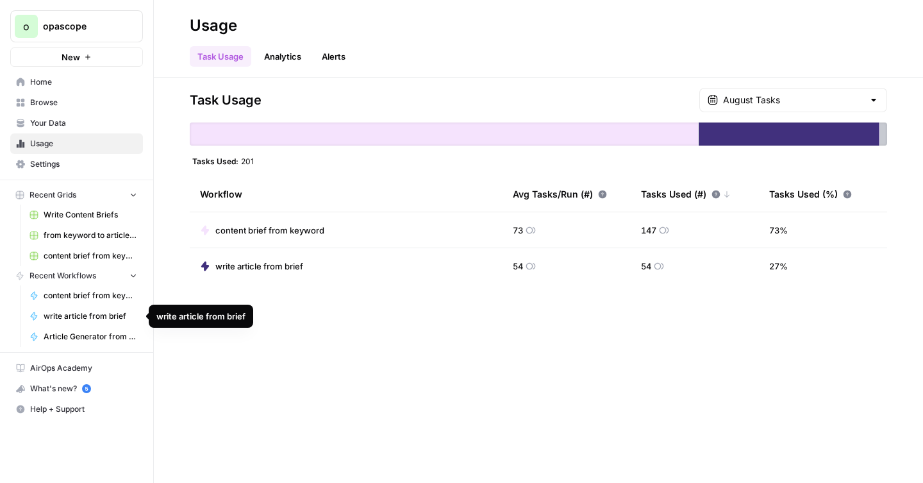
click at [83, 315] on span "write article from brief" at bounding box center [91, 316] width 94 height 12
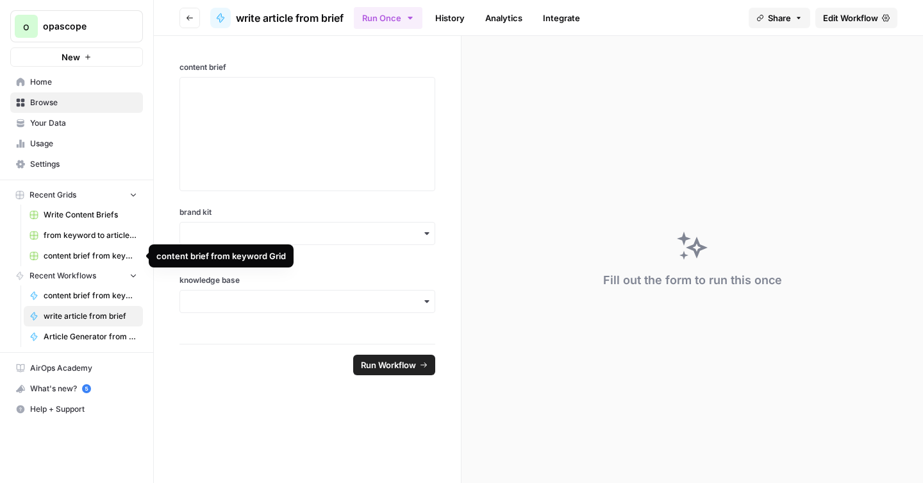
click at [83, 238] on span "from keyword to article (MariaDB)" at bounding box center [91, 235] width 94 height 12
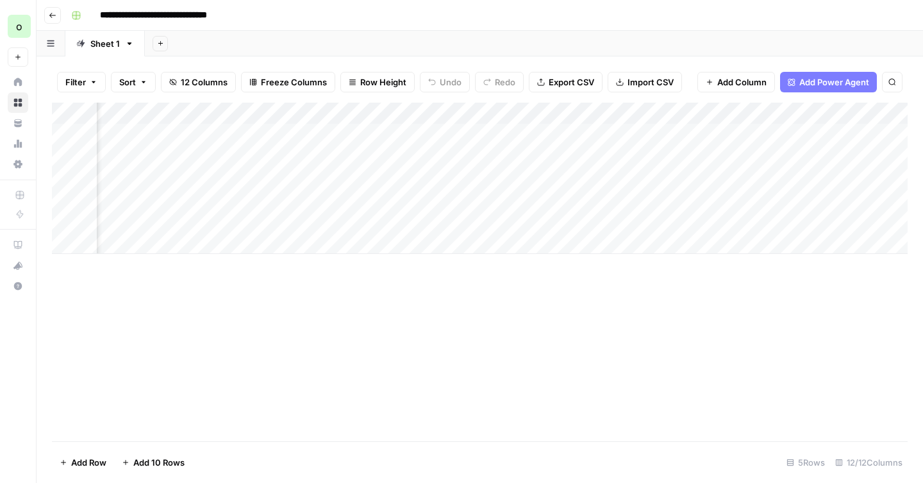
scroll to position [0, 344]
click at [578, 154] on div "Add Column" at bounding box center [479, 178] width 855 height 151
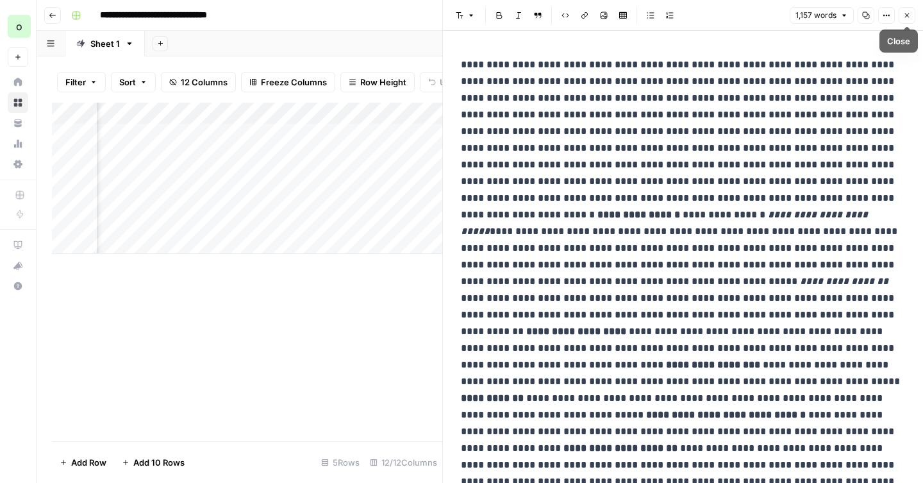
click at [908, 15] on icon "button" at bounding box center [907, 16] width 8 height 8
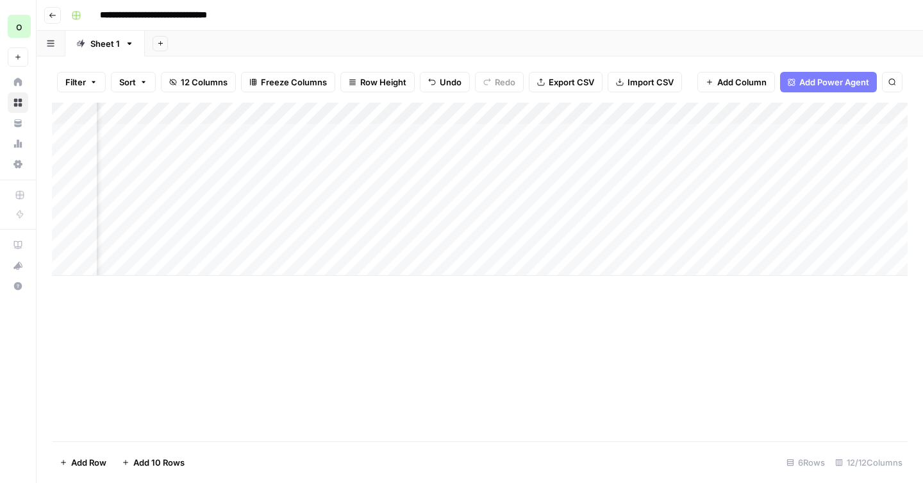
scroll to position [0, 925]
click at [570, 331] on div "Add Column" at bounding box center [479, 272] width 855 height 338
click at [576, 154] on div "Add Column" at bounding box center [479, 189] width 855 height 173
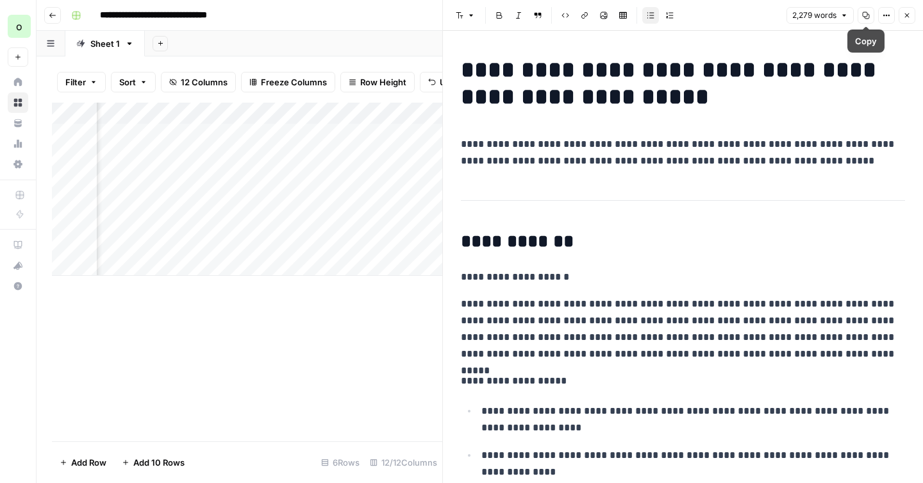
click at [866, 18] on icon "button" at bounding box center [866, 16] width 8 height 8
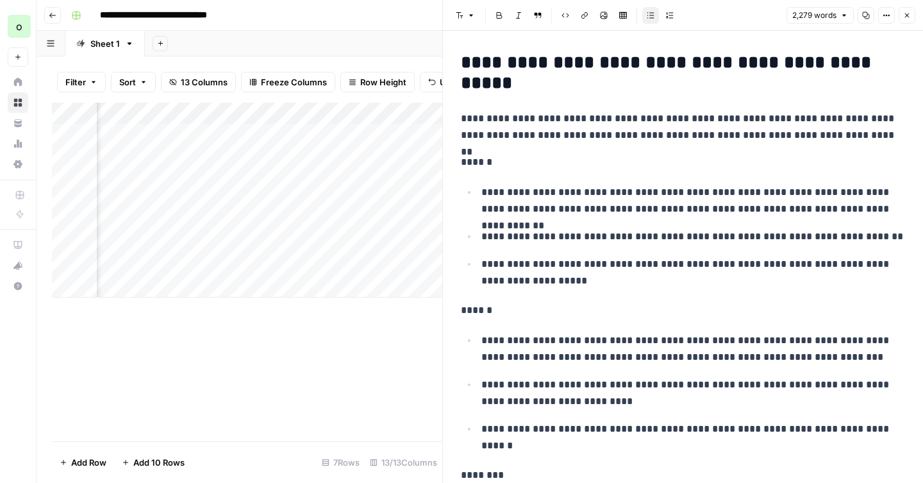
scroll to position [1885, 0]
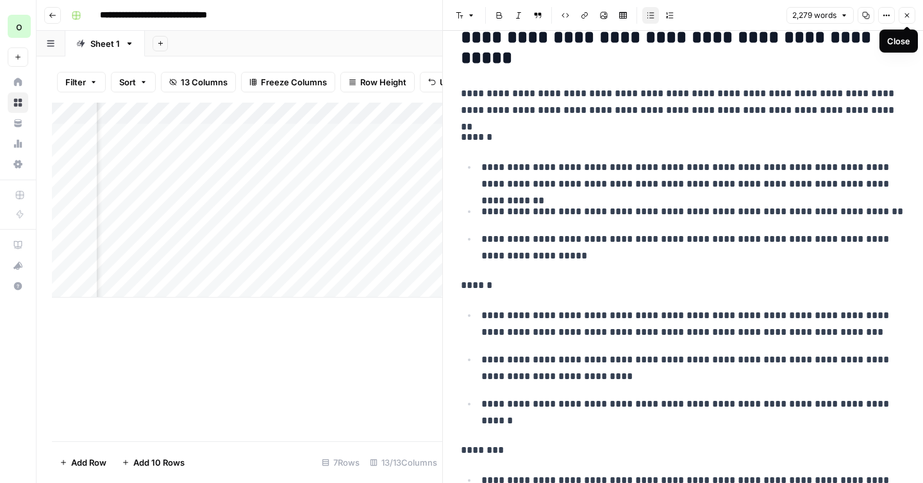
click at [907, 18] on icon "button" at bounding box center [907, 16] width 8 height 8
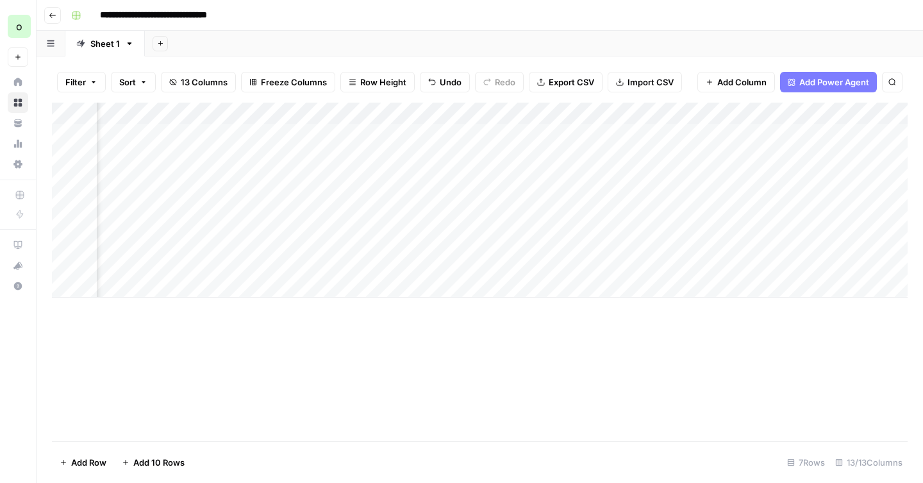
scroll to position [0, 1040]
click at [692, 156] on div "Add Column" at bounding box center [479, 200] width 855 height 195
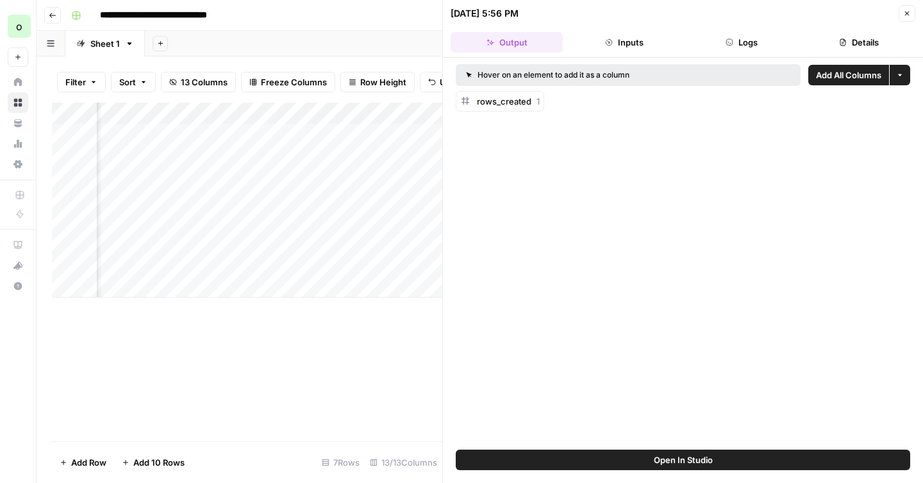
click at [912, 8] on button "Close" at bounding box center [906, 13] width 17 height 17
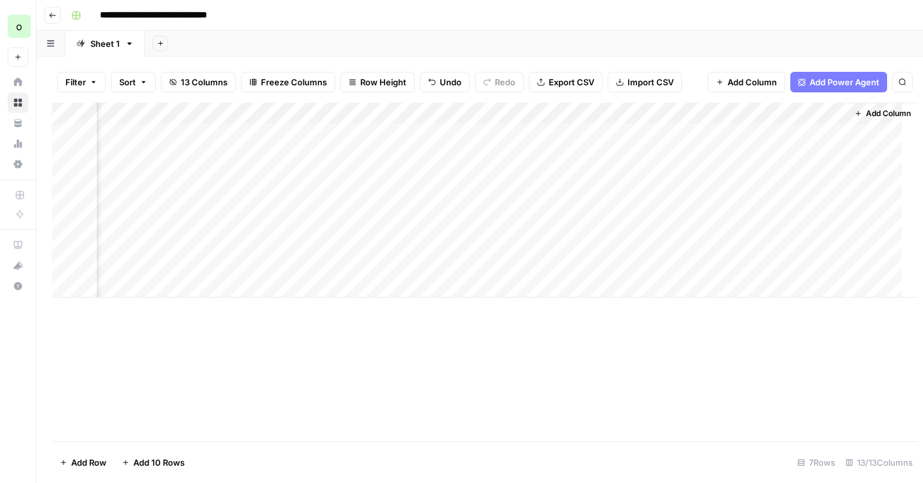
scroll to position [0, 1025]
click at [682, 156] on div "Add Column" at bounding box center [479, 200] width 855 height 195
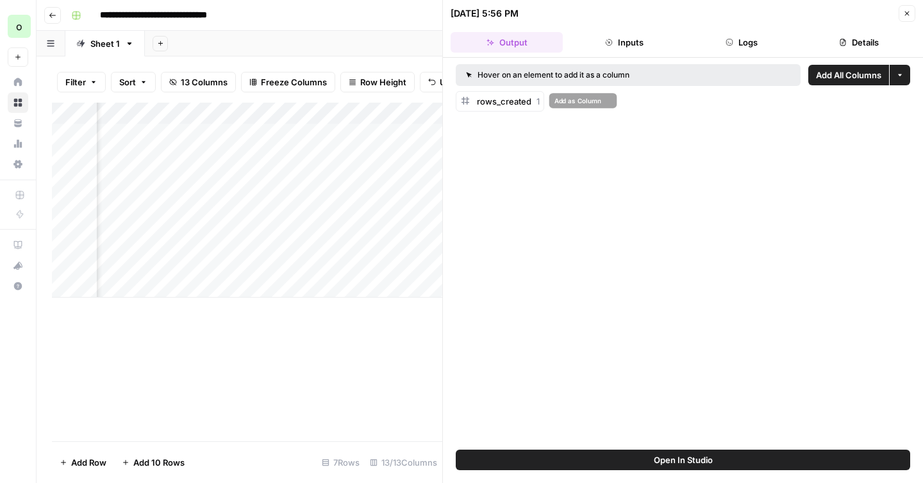
click at [518, 106] on span "rows_created" at bounding box center [504, 101] width 54 height 10
click at [470, 77] on icon at bounding box center [469, 75] width 6 height 6
click at [572, 103] on span "Add as Column" at bounding box center [577, 100] width 47 height 10
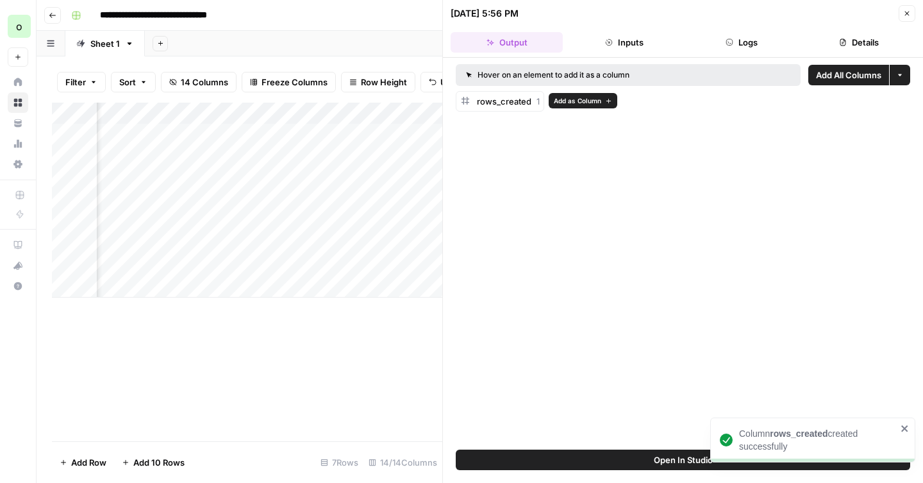
scroll to position [0, 1530]
click at [631, 44] on button "Inputs" at bounding box center [624, 42] width 112 height 21
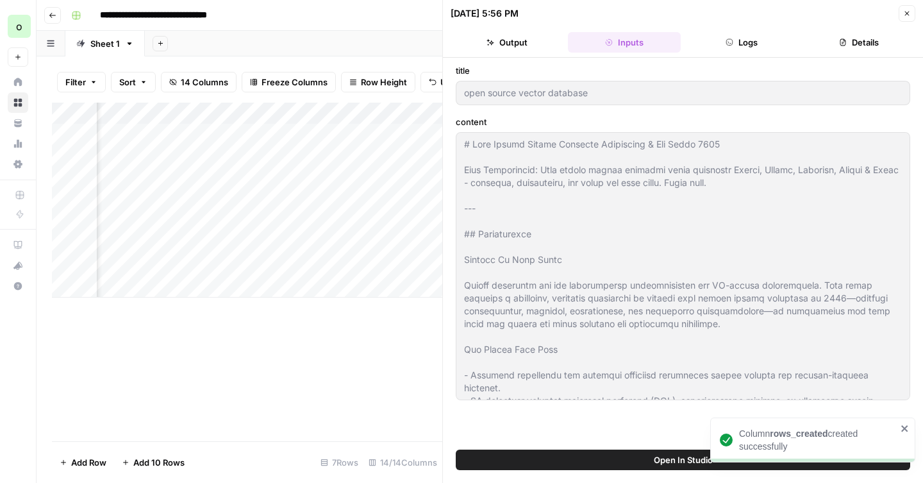
click at [731, 45] on icon "button" at bounding box center [729, 42] width 8 height 8
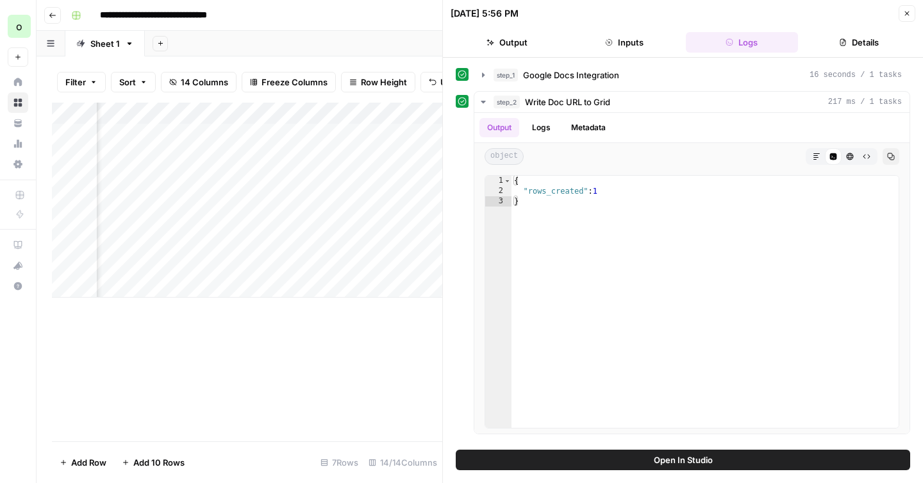
click at [836, 44] on button "Details" at bounding box center [859, 42] width 112 height 21
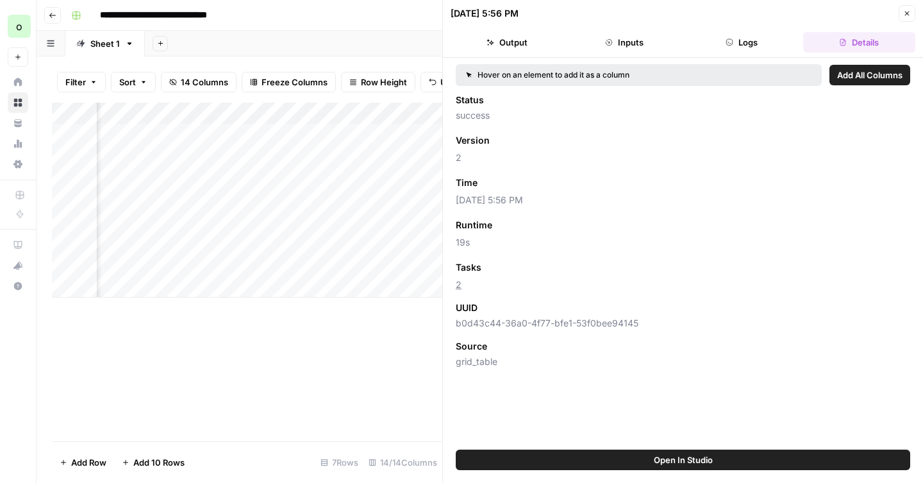
click at [906, 17] on button "Close" at bounding box center [906, 13] width 17 height 17
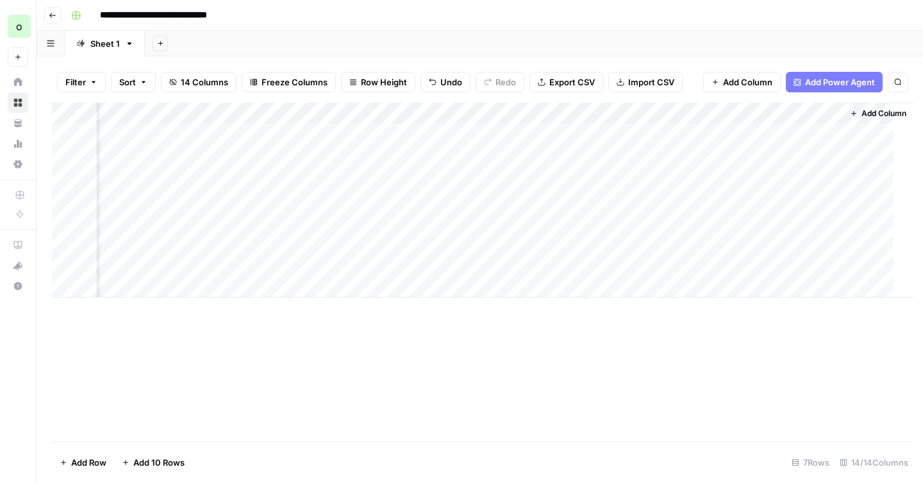
scroll to position [0, 1140]
drag, startPoint x: 312, startPoint y: 329, endPoint x: 368, endPoint y: 318, distance: 56.8
click at [368, 318] on div "Add Column" at bounding box center [479, 272] width 855 height 338
click at [185, 115] on div "Add Column" at bounding box center [479, 200] width 855 height 195
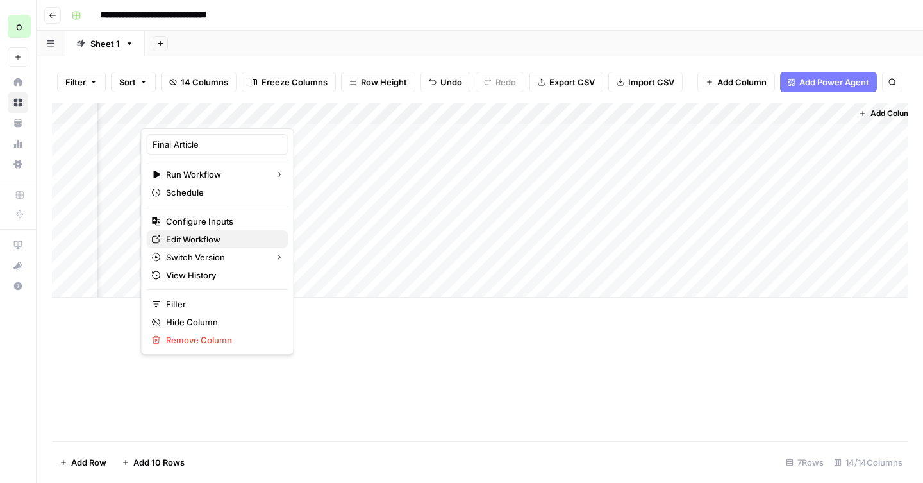
click at [199, 236] on span "Edit Workflow" at bounding box center [222, 239] width 112 height 13
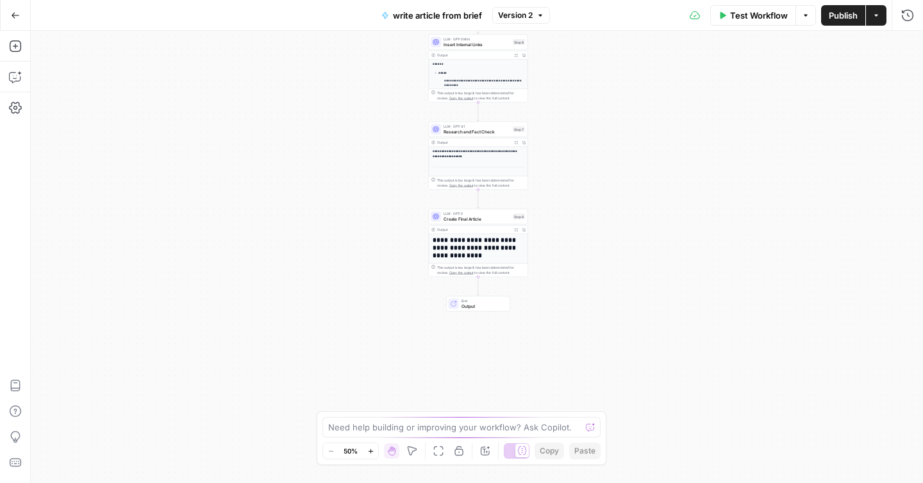
drag, startPoint x: 582, startPoint y: 367, endPoint x: 583, endPoint y: 126, distance: 240.3
click at [583, 126] on div "**********" at bounding box center [477, 257] width 892 height 452
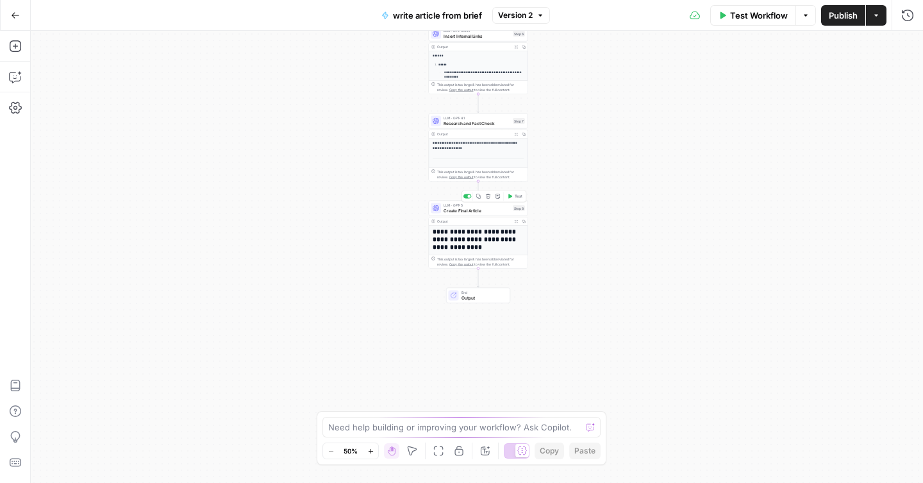
click at [484, 210] on span "Create Final Article" at bounding box center [476, 210] width 67 height 6
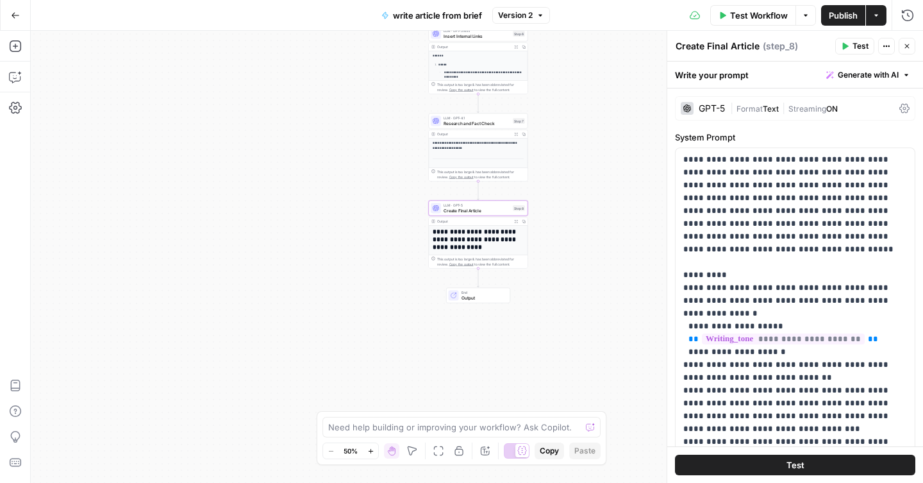
click at [508, 247] on h1 "**********" at bounding box center [479, 239] width 92 height 22
click at [563, 245] on div "**********" at bounding box center [477, 257] width 892 height 452
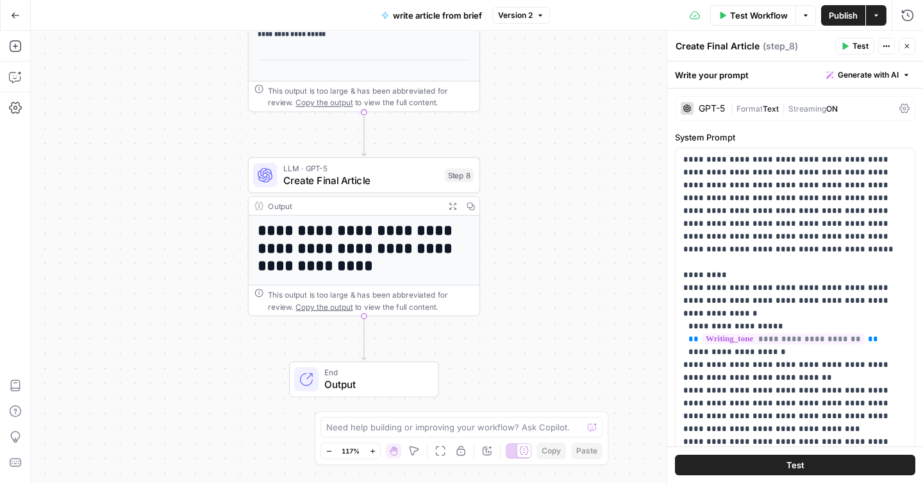
click at [455, 208] on icon "button" at bounding box center [452, 205] width 7 height 7
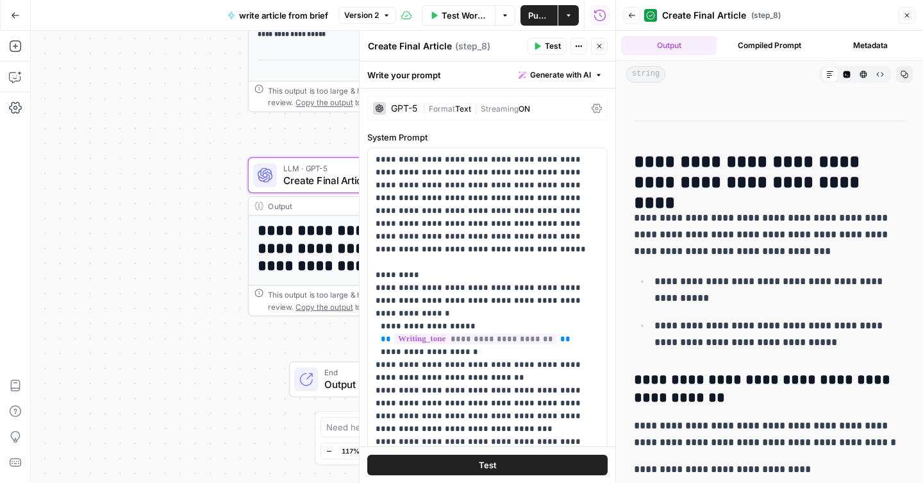
scroll to position [2175, 0]
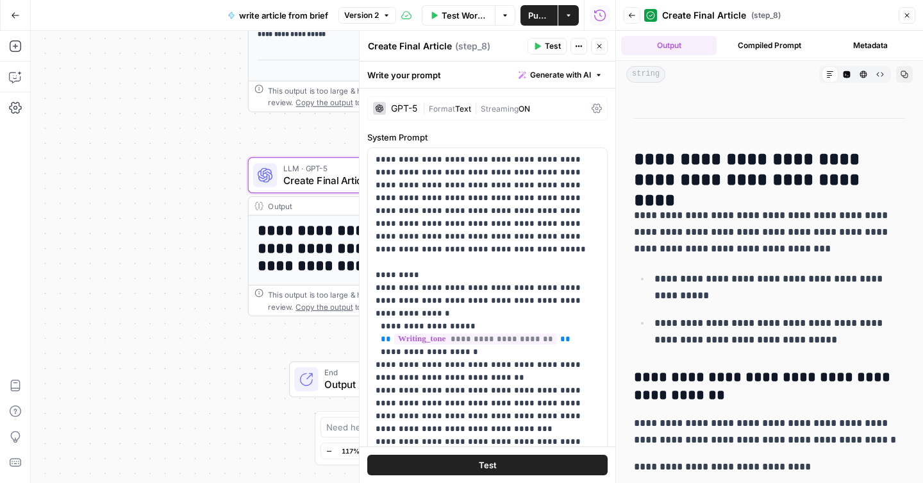
click at [750, 52] on button "Compiled Prompt" at bounding box center [769, 45] width 95 height 19
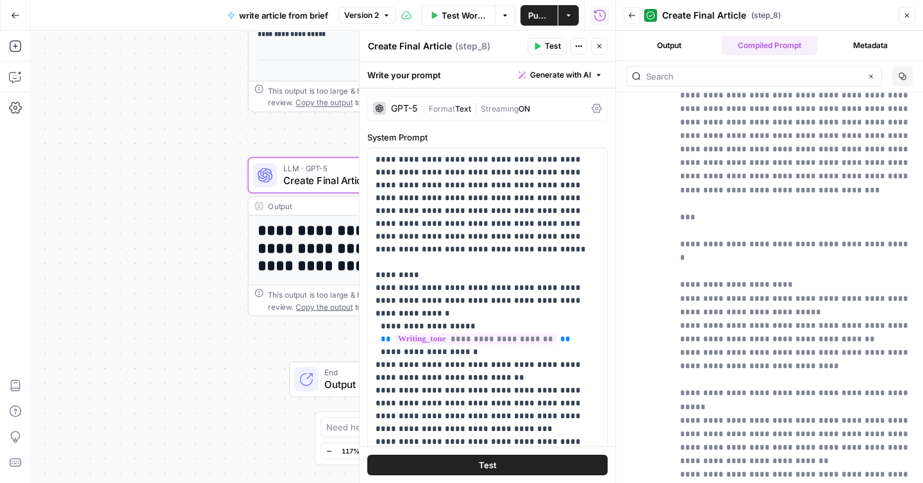
scroll to position [0, 0]
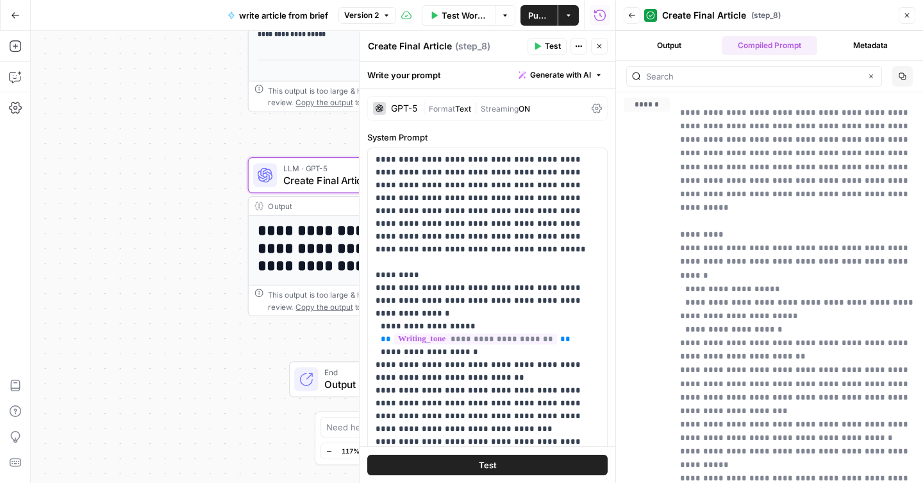
click at [862, 41] on button "Metadata" at bounding box center [869, 45] width 95 height 19
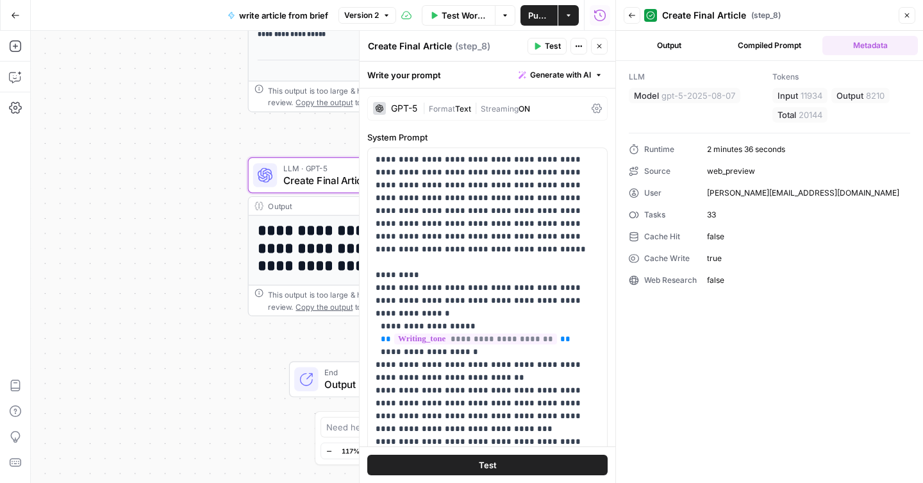
click at [636, 21] on button "Back" at bounding box center [632, 15] width 17 height 17
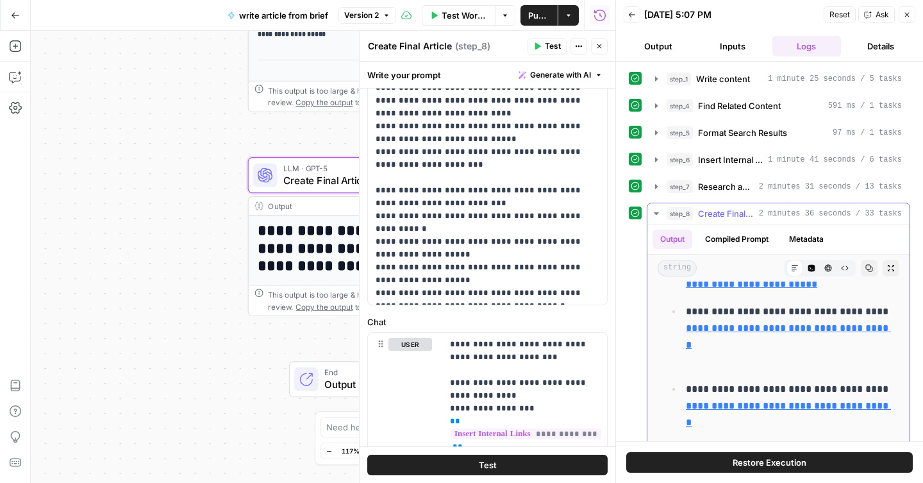
scroll to position [12426, 0]
click at [906, 15] on icon "button" at bounding box center [907, 15] width 8 height 8
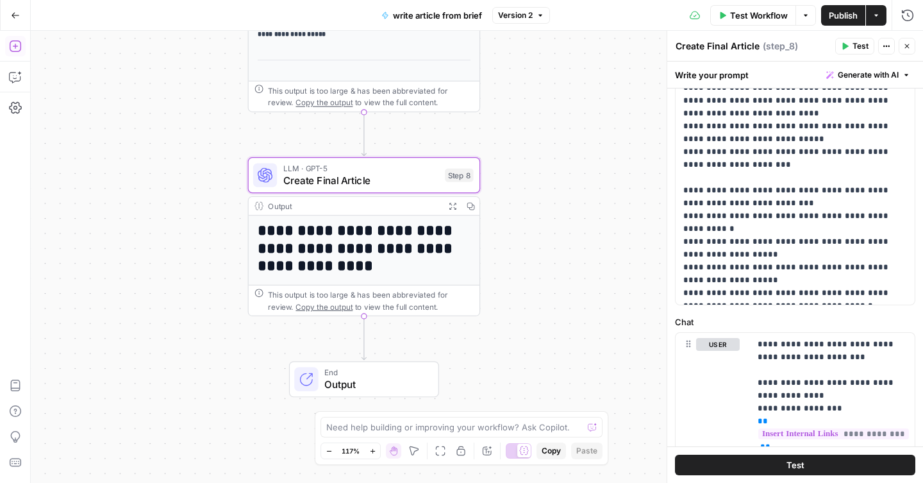
click at [16, 51] on icon "button" at bounding box center [15, 46] width 12 height 12
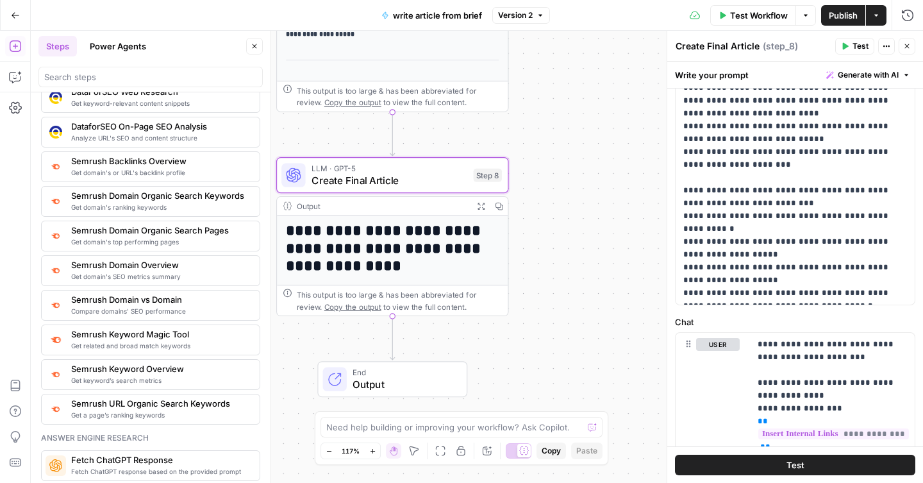
scroll to position [1392, 0]
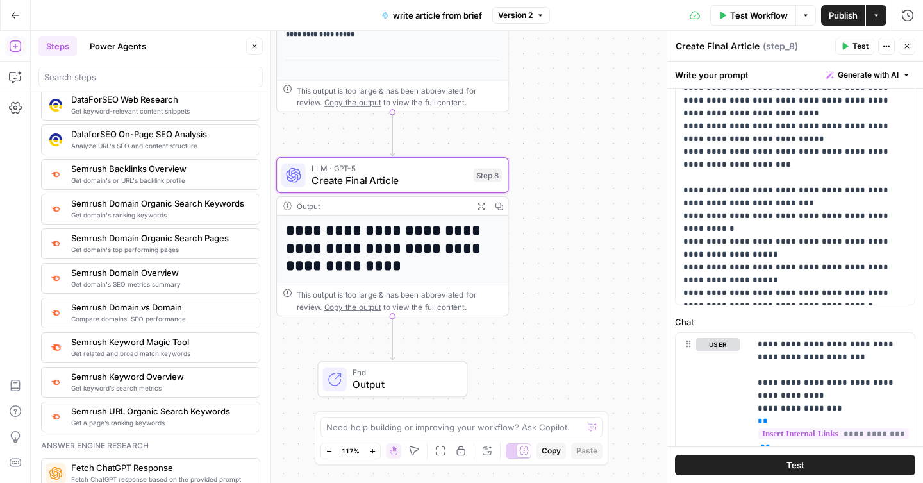
click at [112, 84] on div at bounding box center [150, 77] width 224 height 21
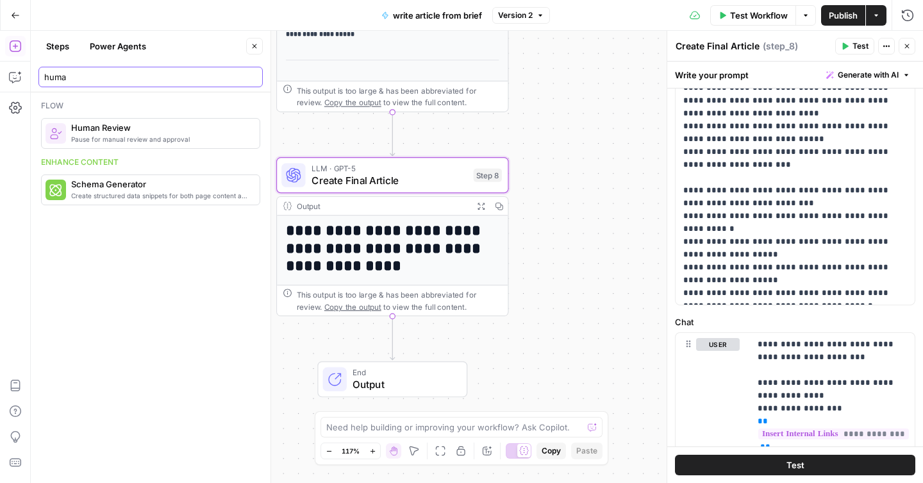
scroll to position [0, 0]
type input "huma"
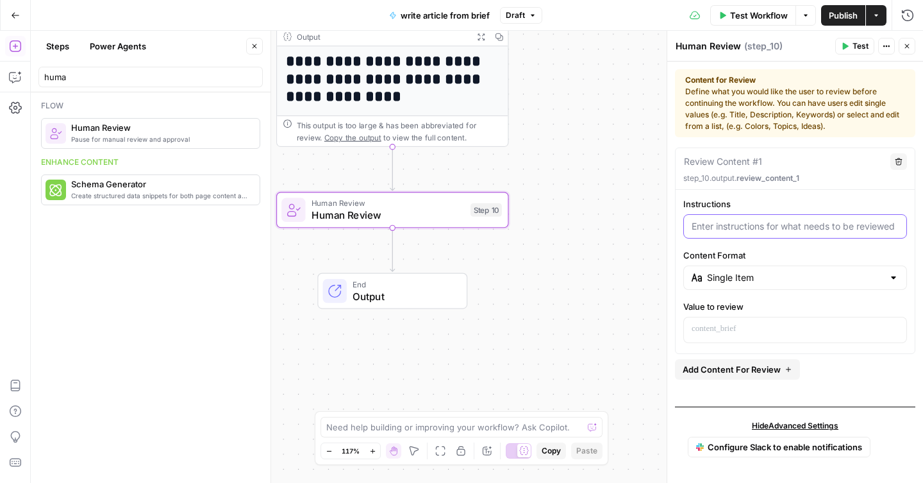
click at [779, 228] on input "Instructions" at bounding box center [794, 226] width 207 height 13
click at [813, 274] on input "Content Format" at bounding box center [795, 277] width 176 height 13
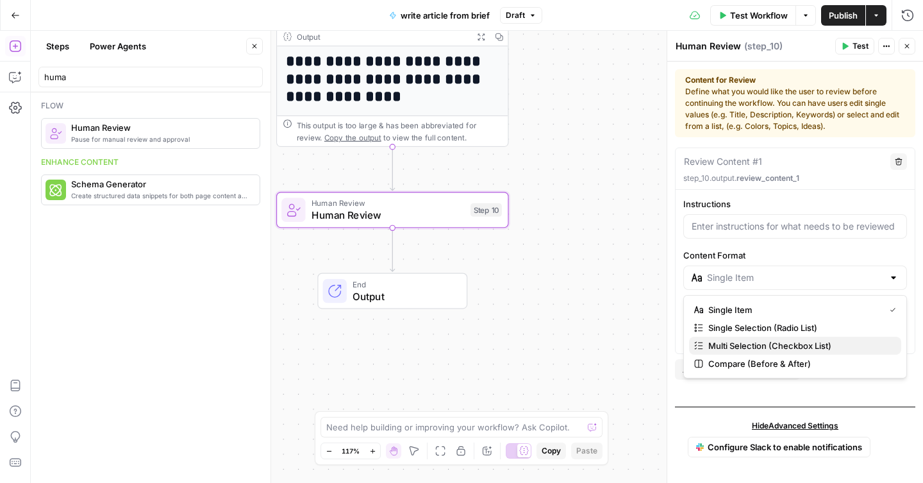
click at [802, 344] on span "Multi Selection (Checkbox List)" at bounding box center [799, 345] width 183 height 13
type input "Multi Selection (Checkbox List)"
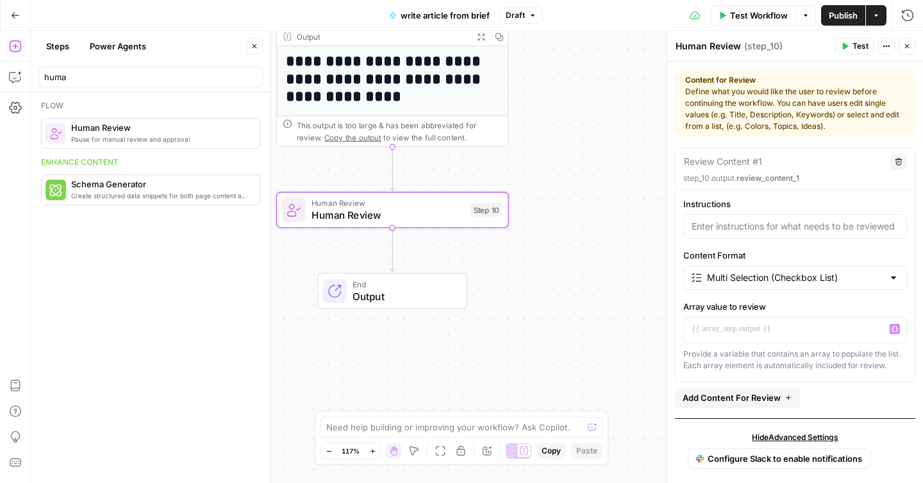
scroll to position [12, 0]
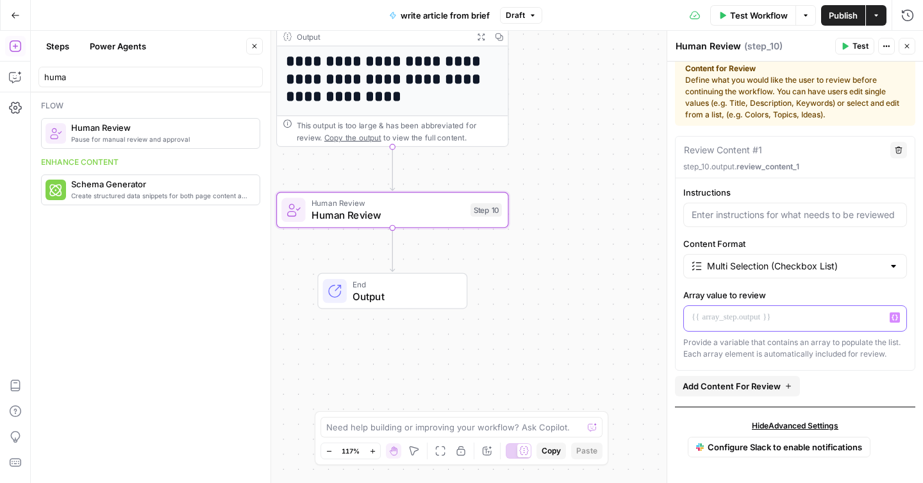
click at [780, 314] on p at bounding box center [794, 317] width 207 height 13
click at [855, 267] on input "Content Format" at bounding box center [795, 266] width 176 height 13
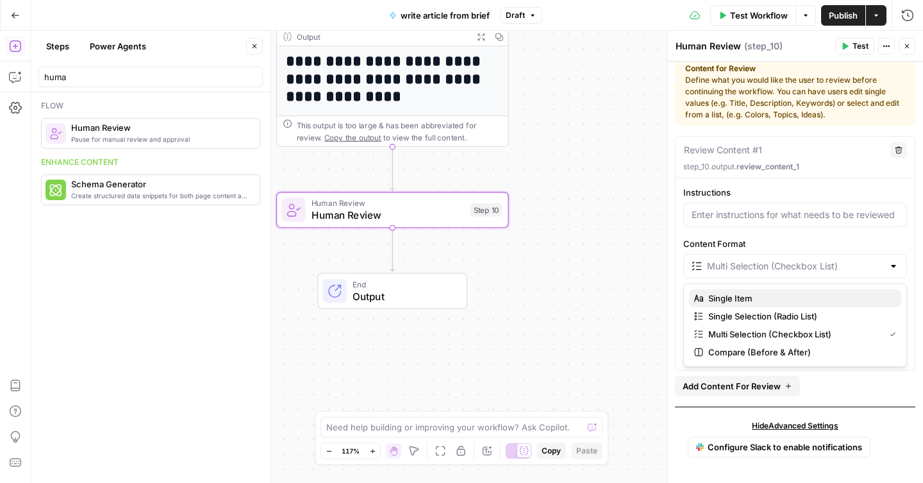
click at [773, 302] on span "Single Item" at bounding box center [799, 298] width 183 height 13
type input "Single Item"
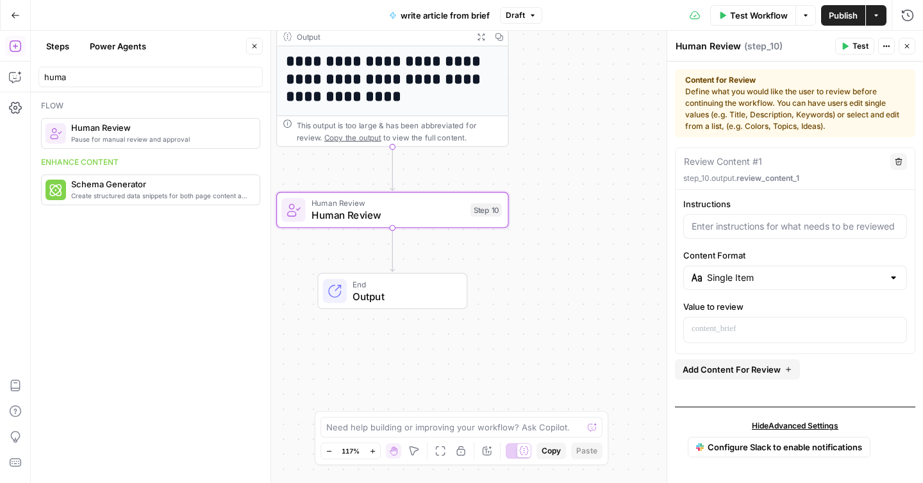
scroll to position [0, 0]
click at [759, 326] on p at bounding box center [794, 328] width 207 height 13
click at [892, 328] on icon "button" at bounding box center [894, 329] width 6 height 6
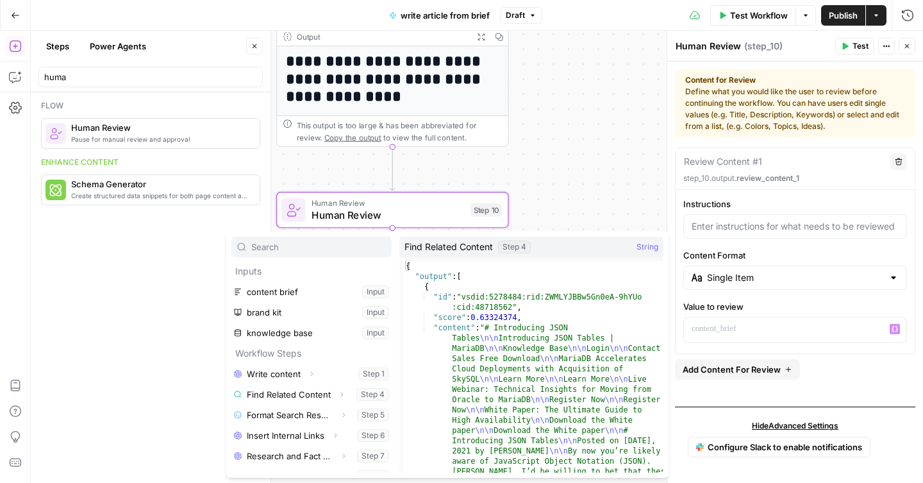
scroll to position [14, 0]
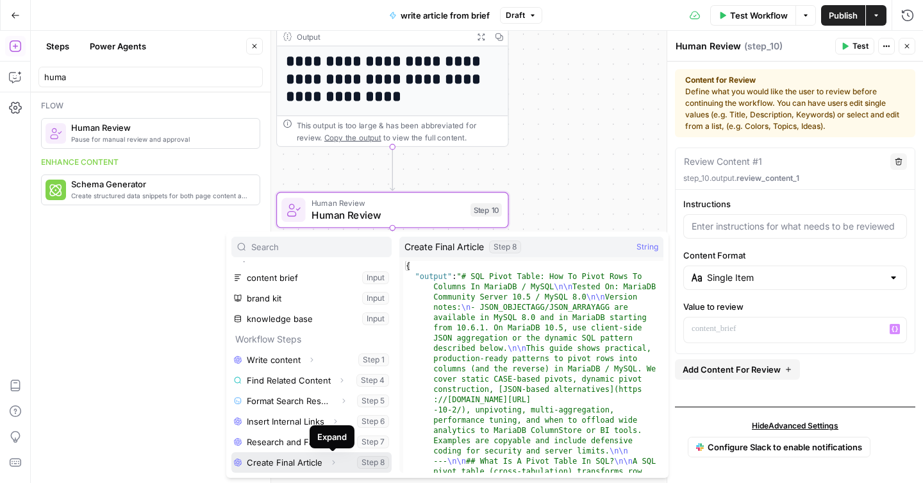
click at [327, 459] on button "Expand" at bounding box center [333, 462] width 17 height 17
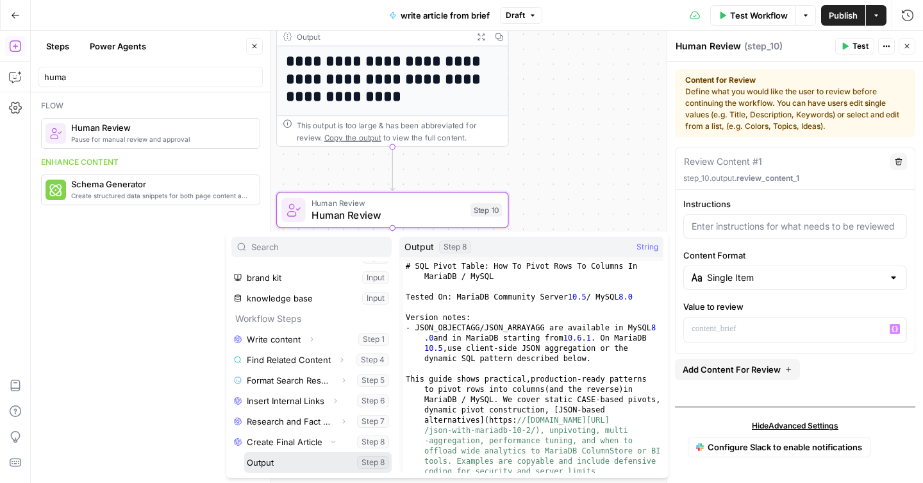
click at [325, 461] on button "Select variable Output" at bounding box center [317, 462] width 147 height 21
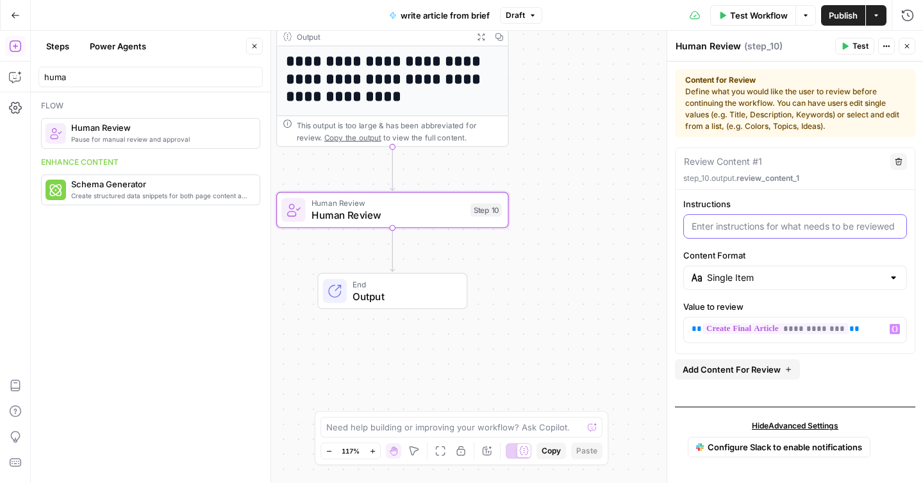
click at [759, 232] on input "Instructions" at bounding box center [794, 226] width 207 height 13
type input "Review the final content and create a Google Doc"
click at [773, 252] on label "Content Format" at bounding box center [795, 255] width 224 height 13
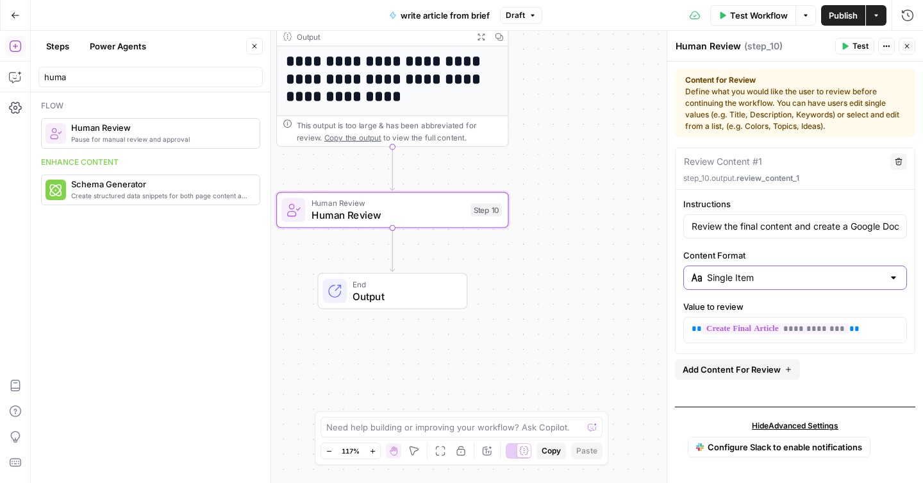
click at [773, 271] on input "Single Item" at bounding box center [795, 277] width 176 height 13
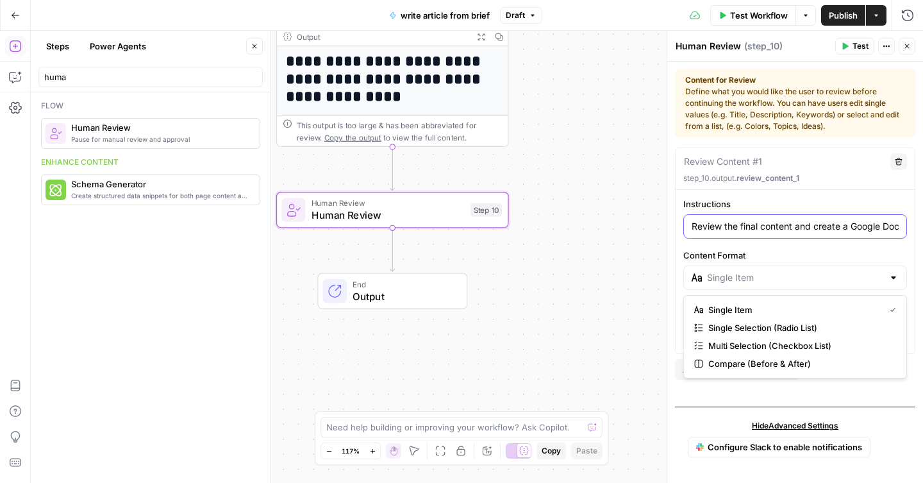
type input "Single Item"
click at [799, 227] on input "Review the final content and create a Google Doc" at bounding box center [794, 226] width 207 height 13
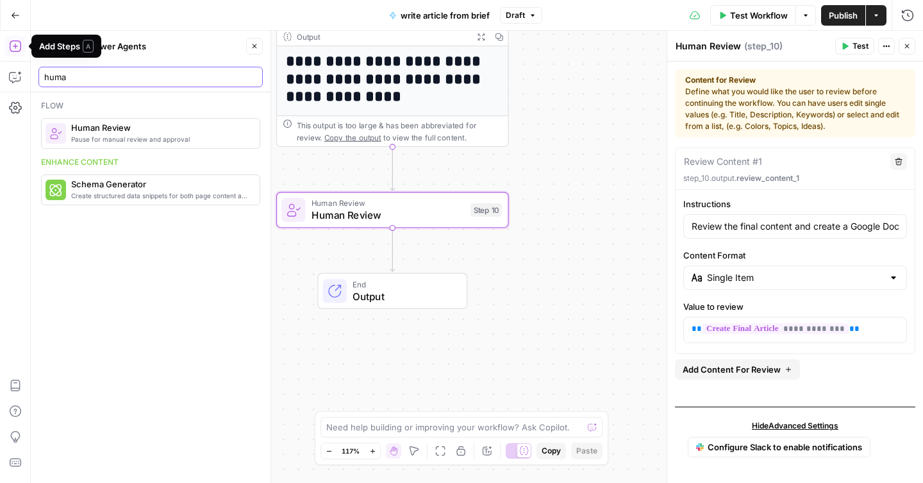
click at [76, 78] on input "huma" at bounding box center [150, 76] width 213 height 13
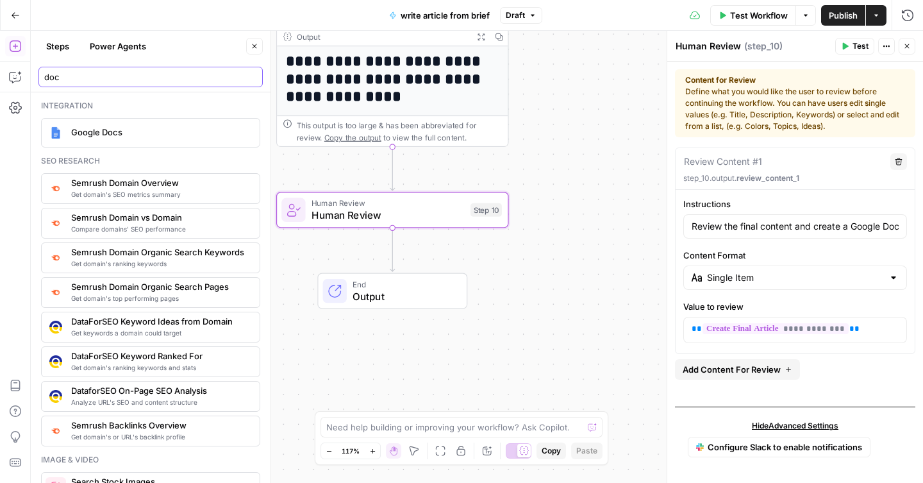
type input "doc"
click at [68, 130] on div "Google Docs" at bounding box center [149, 132] width 209 height 21
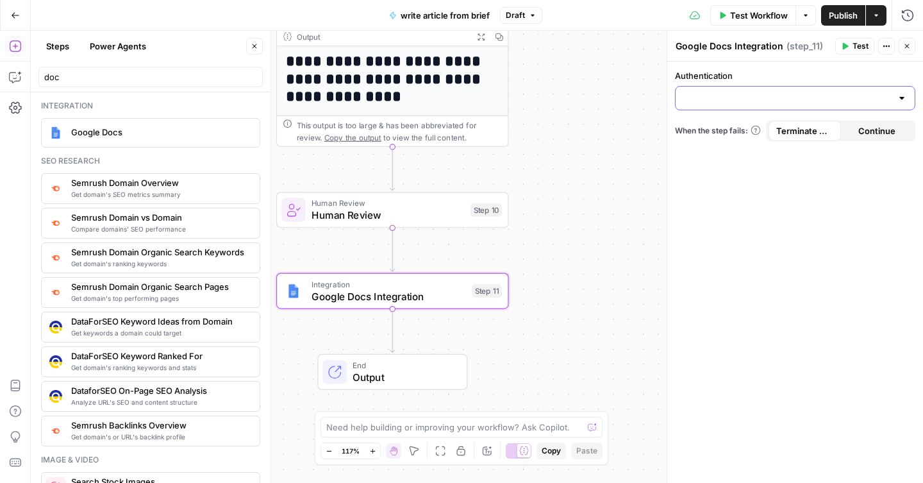
click at [779, 99] on input "Authentication" at bounding box center [787, 98] width 208 height 13
click at [720, 132] on span "Google Docs 1" at bounding box center [792, 130] width 213 height 13
type input "Google Docs 1"
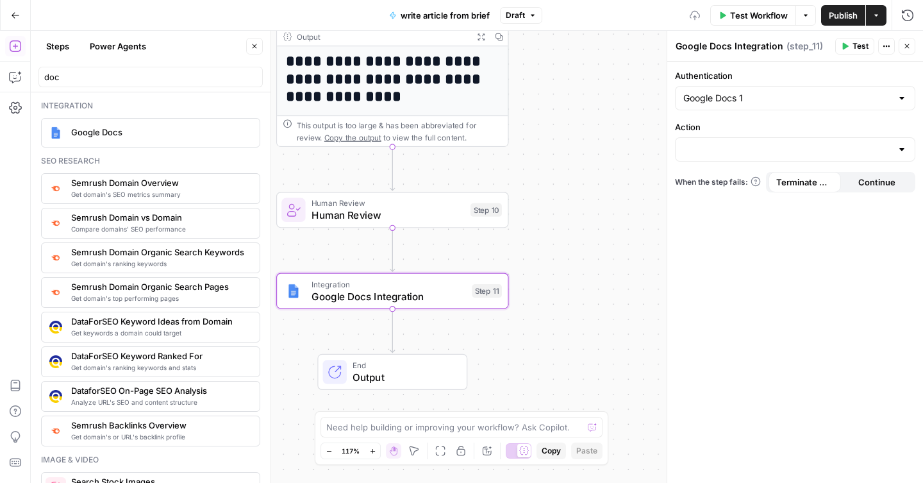
click at [723, 140] on div at bounding box center [795, 149] width 240 height 24
click at [723, 178] on span "Create Document" at bounding box center [792, 181] width 213 height 13
type input "Create Document"
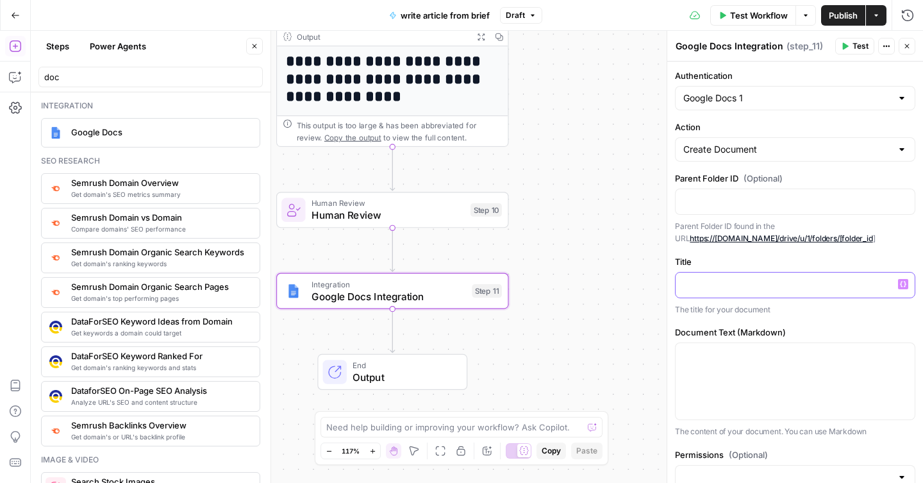
click at [738, 286] on p at bounding box center [795, 283] width 224 height 13
click at [901, 286] on icon "button" at bounding box center [903, 284] width 6 height 6
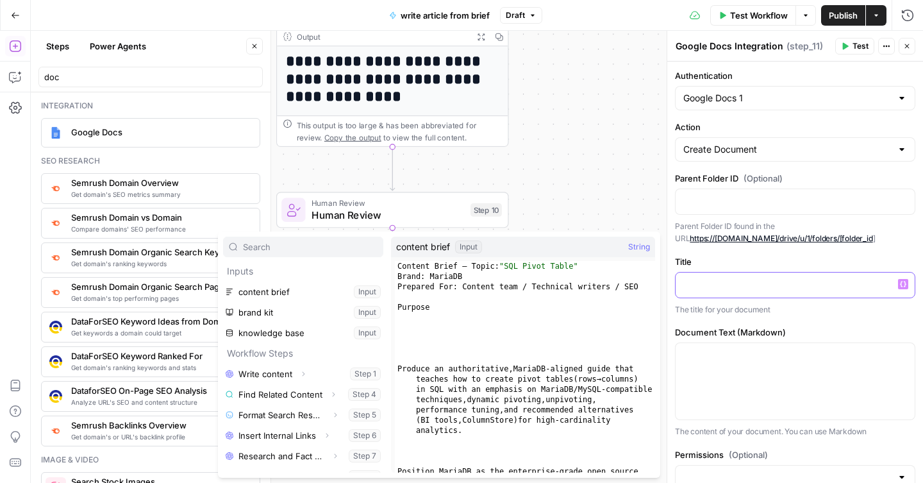
click at [720, 289] on p at bounding box center [795, 283] width 224 height 13
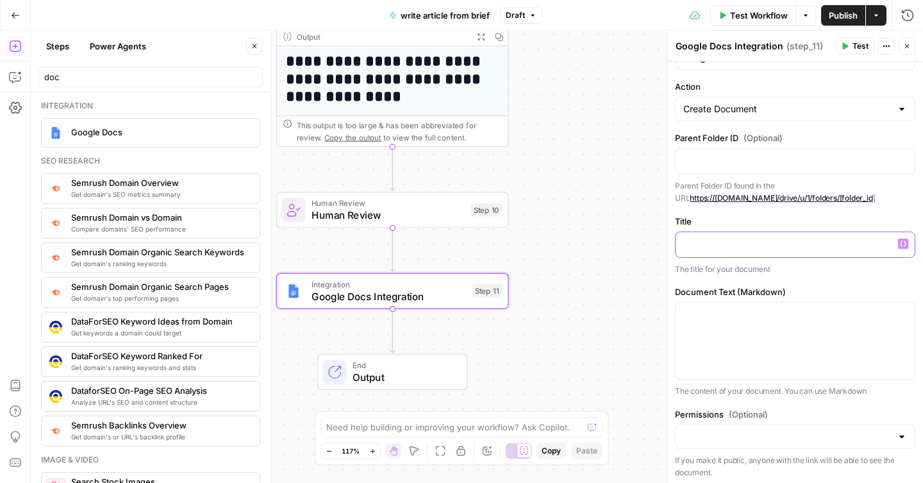
scroll to position [74, 0]
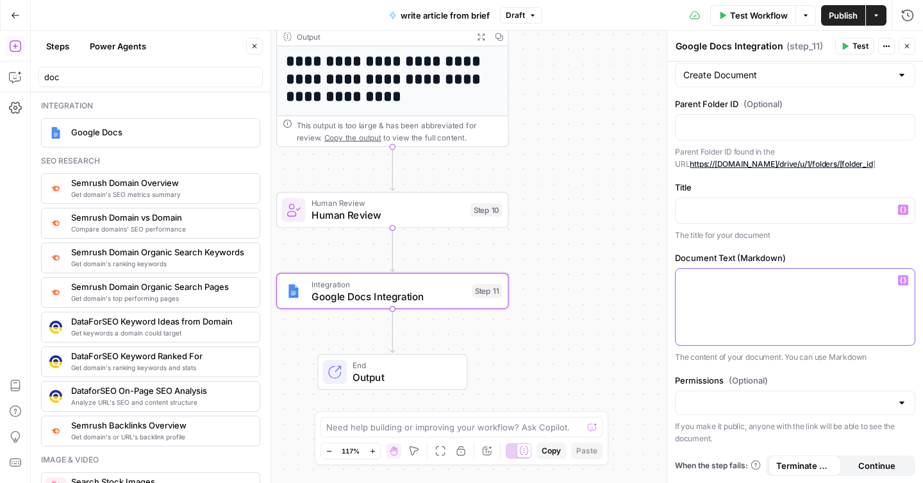
click at [718, 288] on div at bounding box center [794, 306] width 239 height 76
click at [900, 283] on button "Variables Menu" at bounding box center [903, 280] width 10 height 10
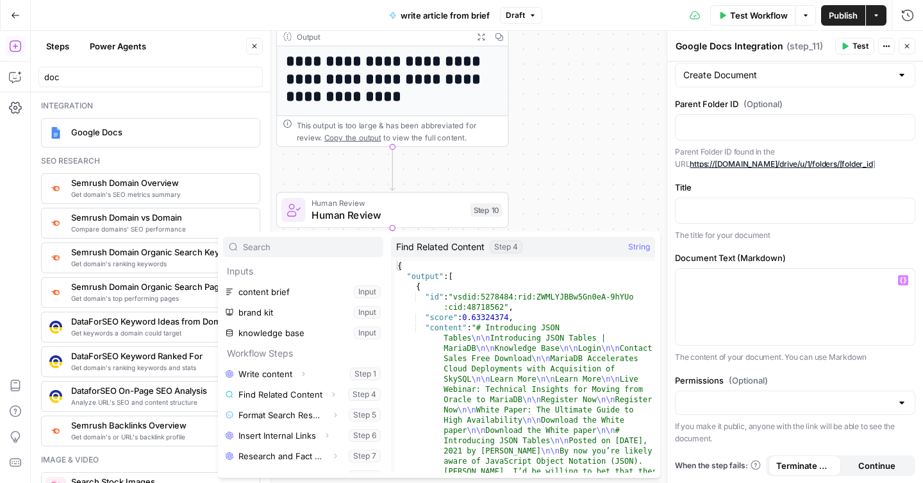
scroll to position [35, 0]
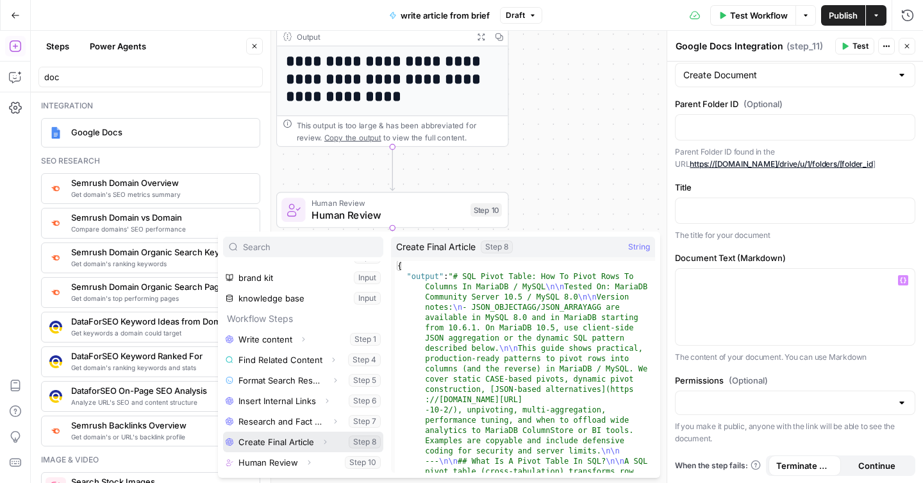
click at [333, 440] on button "Select variable Create Final Article" at bounding box center [303, 441] width 160 height 21
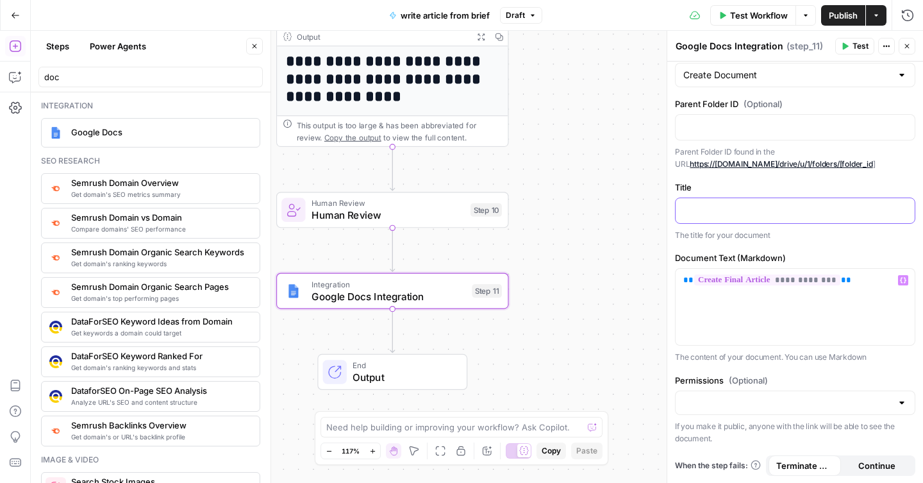
click at [766, 210] on p at bounding box center [795, 209] width 224 height 13
click at [902, 212] on icon "button" at bounding box center [903, 209] width 6 height 6
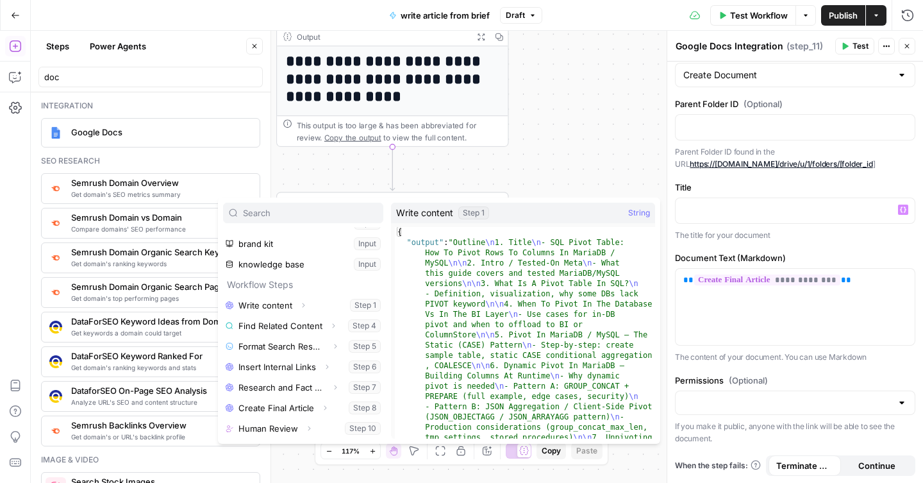
click at [574, 169] on div "**********" at bounding box center [477, 257] width 892 height 452
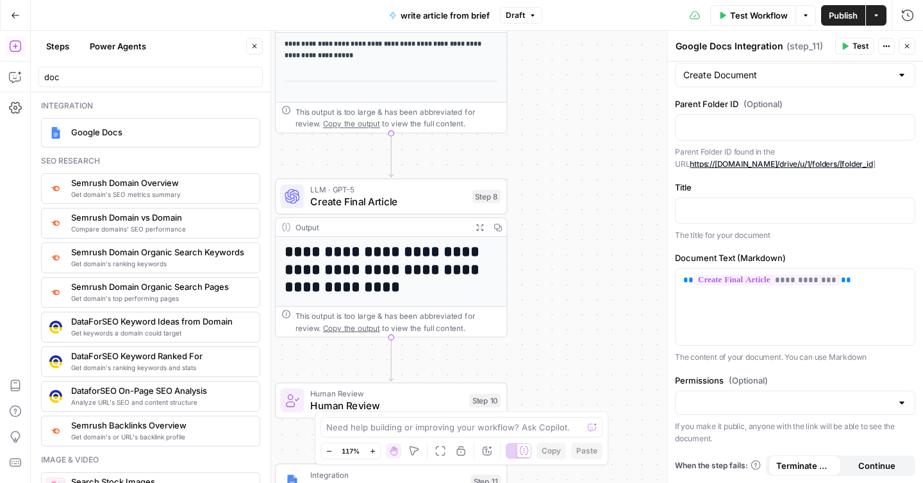
drag, startPoint x: 565, startPoint y: 57, endPoint x: 570, endPoint y: 329, distance: 272.4
click at [570, 329] on div "**********" at bounding box center [477, 257] width 892 height 452
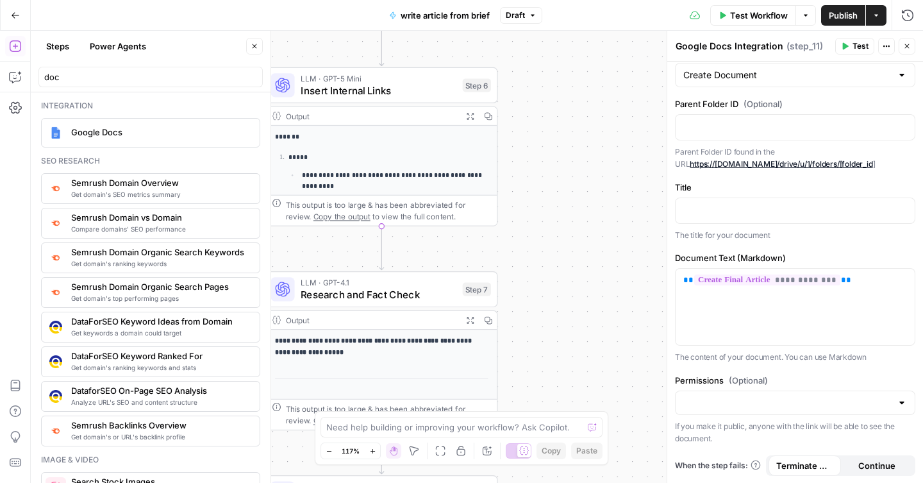
drag, startPoint x: 566, startPoint y: 102, endPoint x: 549, endPoint y: 321, distance: 219.8
click at [549, 322] on div "**********" at bounding box center [477, 257] width 892 height 452
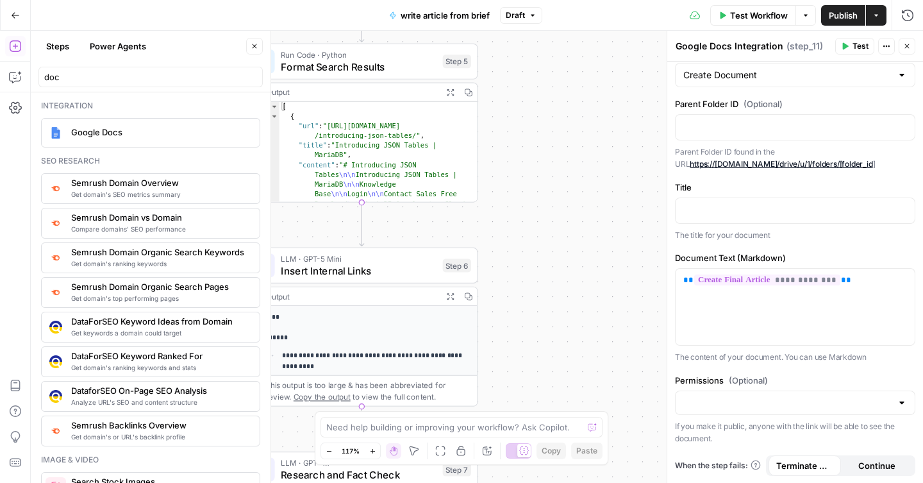
drag, startPoint x: 549, startPoint y: 126, endPoint x: 529, endPoint y: 301, distance: 176.0
click at [529, 301] on div "**********" at bounding box center [477, 257] width 892 height 452
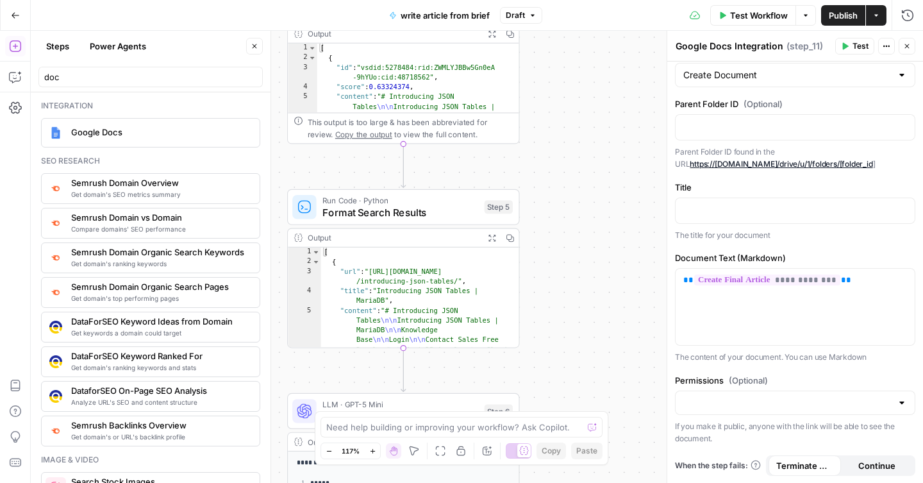
drag, startPoint x: 540, startPoint y: 142, endPoint x: 582, endPoint y: 288, distance: 151.3
click at [582, 288] on div "**********" at bounding box center [477, 257] width 892 height 452
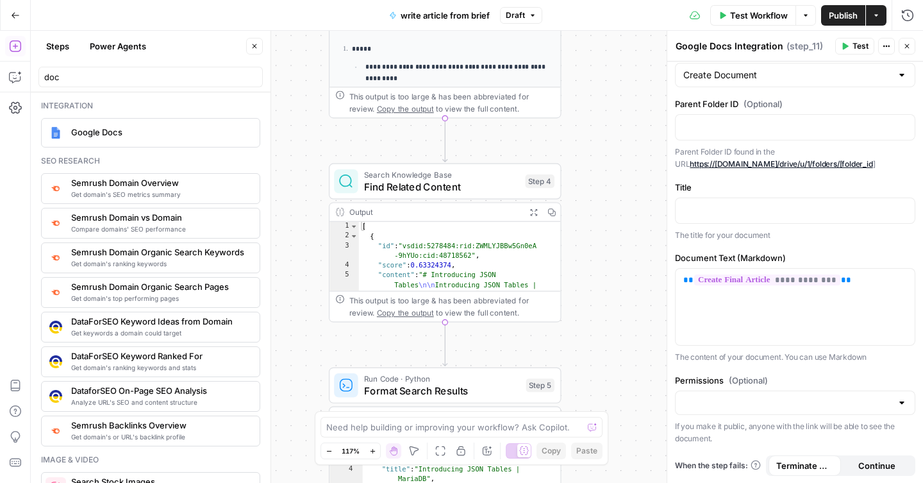
drag, startPoint x: 560, startPoint y: 111, endPoint x: 600, endPoint y: 288, distance: 182.0
click at [602, 289] on div "**********" at bounding box center [477, 257] width 892 height 452
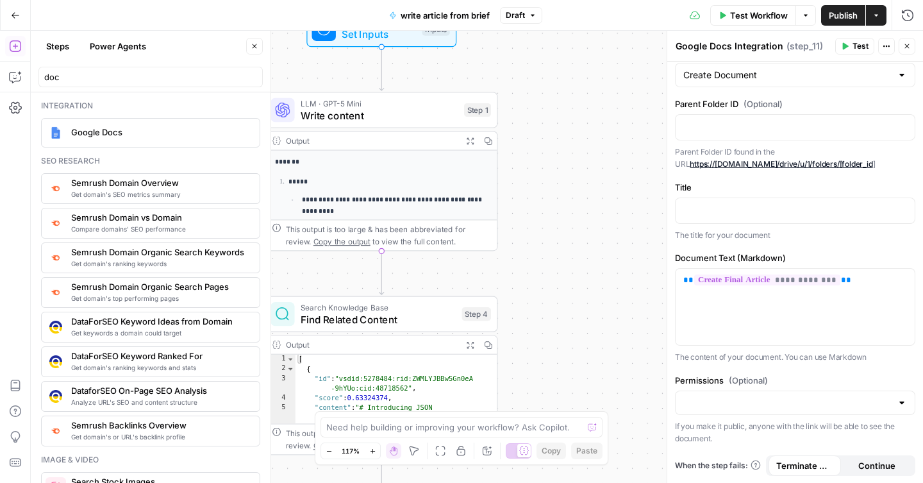
drag, startPoint x: 599, startPoint y: 113, endPoint x: 535, endPoint y: 246, distance: 147.0
click at [535, 246] on div "**********" at bounding box center [477, 257] width 892 height 452
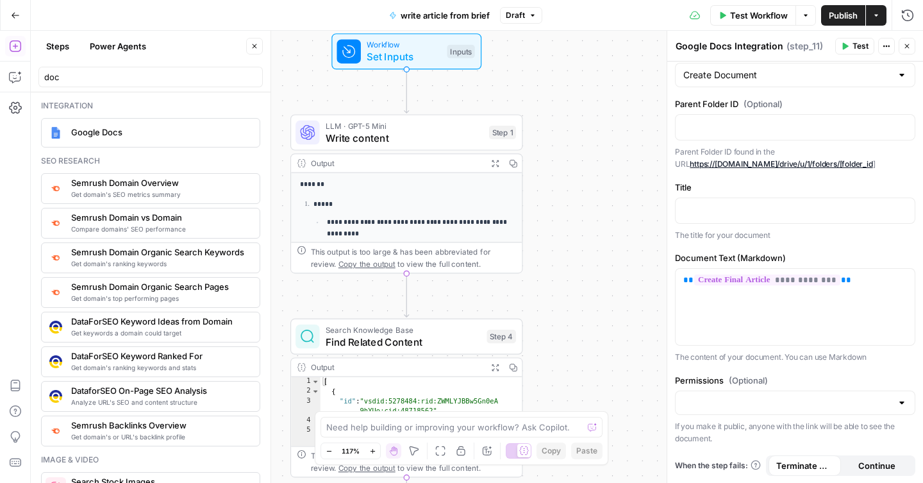
drag, startPoint x: 543, startPoint y: 122, endPoint x: 568, endPoint y: 145, distance: 34.0
click at [568, 144] on div "**********" at bounding box center [477, 257] width 892 height 452
click at [456, 64] on div "Workflow Set Inputs Inputs Test Step" at bounding box center [406, 51] width 150 height 36
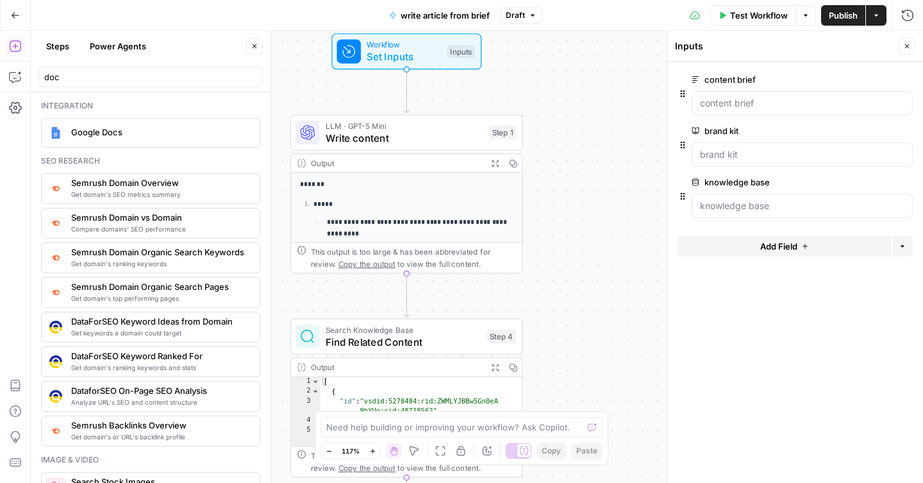
click at [752, 245] on button "Add Field" at bounding box center [783, 246] width 213 height 21
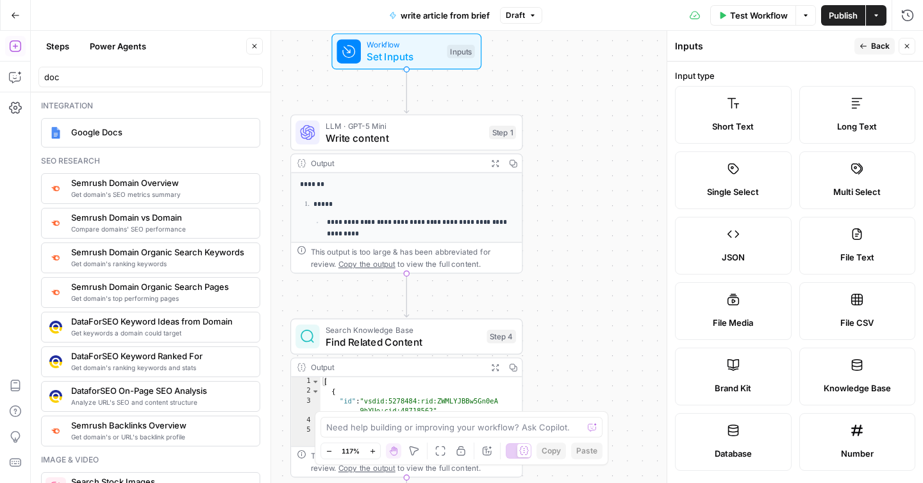
click at [757, 126] on div "Short Text" at bounding box center [733, 126] width 95 height 13
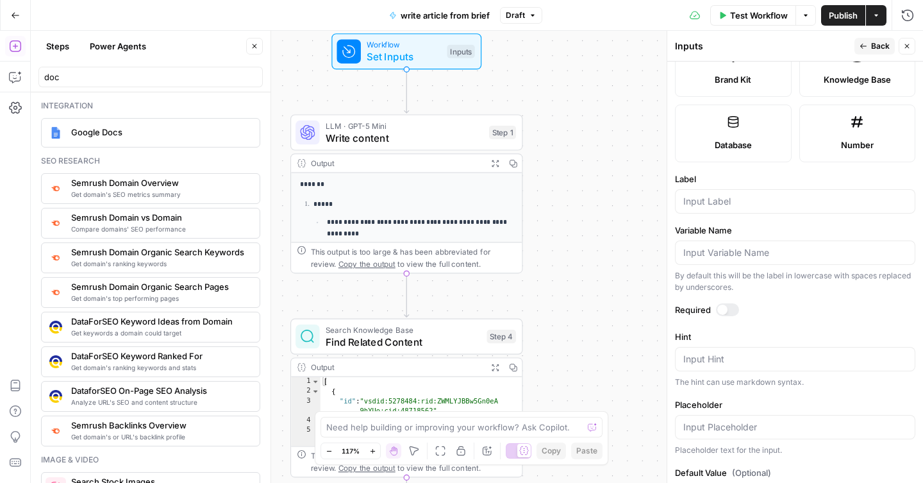
scroll to position [358, 0]
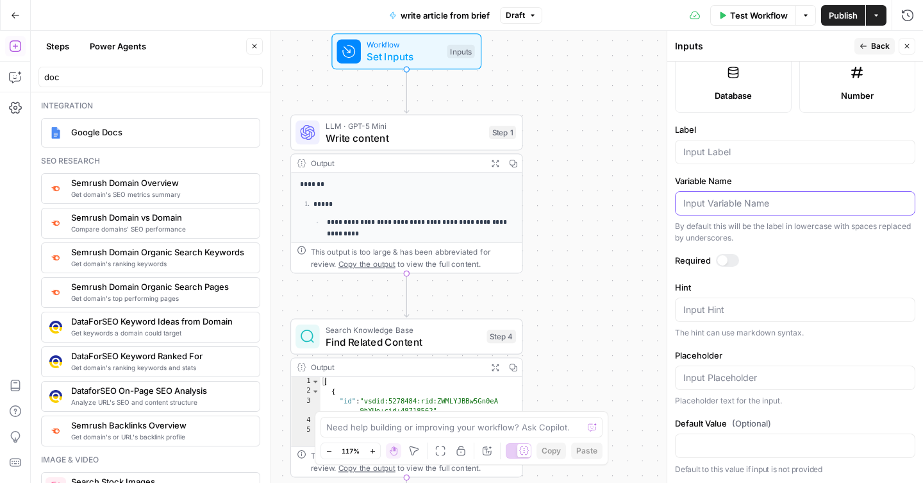
click at [809, 205] on input "Variable Name" at bounding box center [795, 203] width 224 height 13
type input "{"
type input "["
click at [741, 101] on span "Database" at bounding box center [732, 95] width 37 height 13
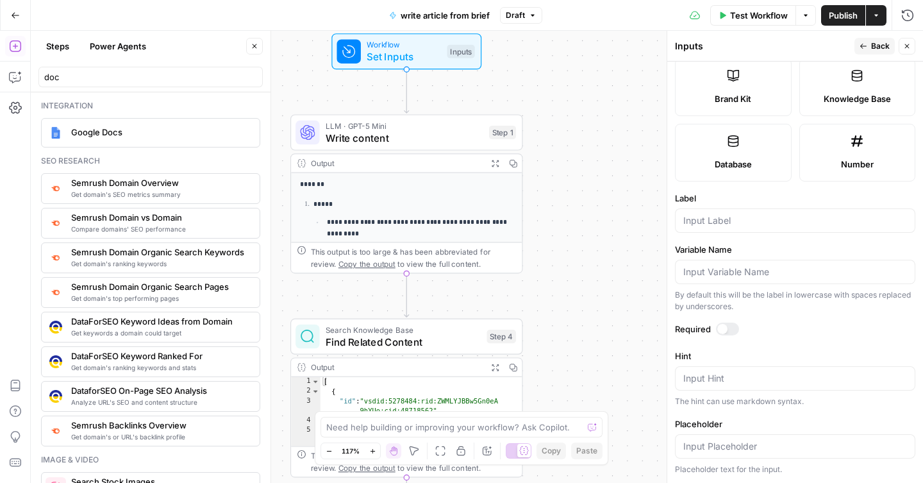
scroll to position [289, 0]
click at [826, 138] on label "Number" at bounding box center [857, 153] width 117 height 58
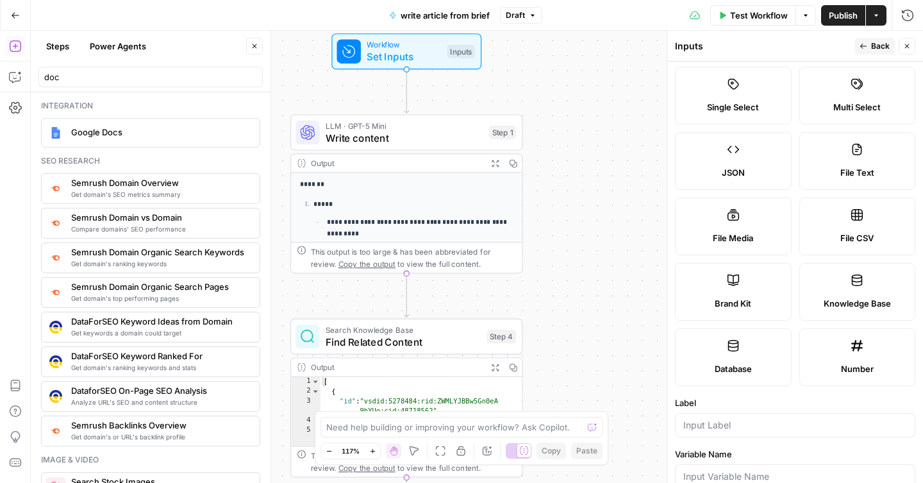
scroll to position [0, 0]
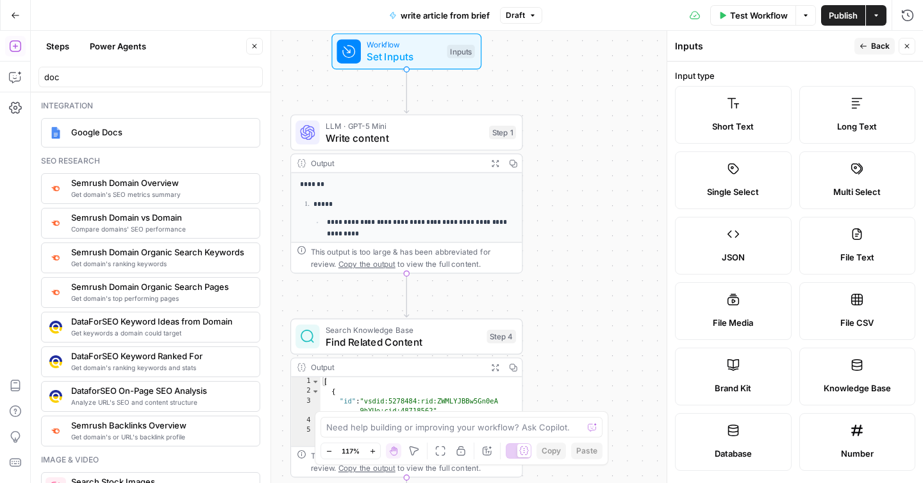
click at [759, 125] on div "Short Text" at bounding box center [733, 126] width 95 height 13
click at [765, 176] on label "Single Select" at bounding box center [733, 180] width 117 height 58
click at [907, 51] on button "Close" at bounding box center [906, 46] width 17 height 17
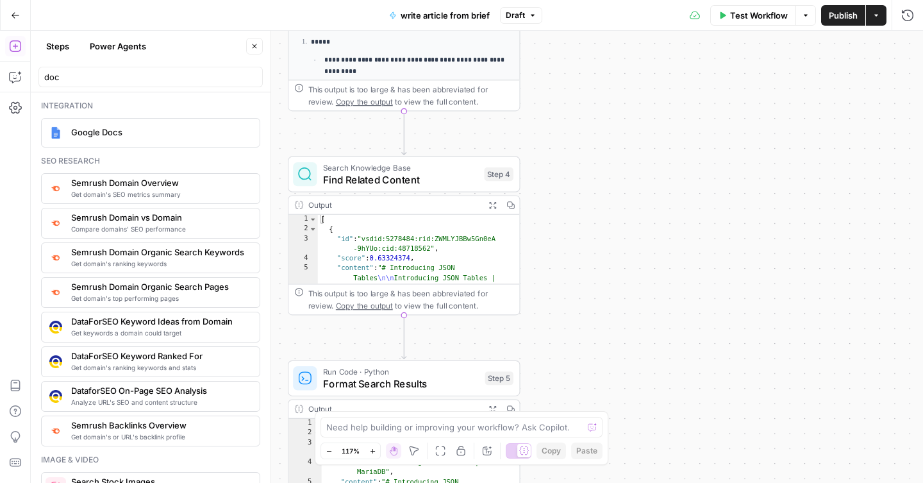
drag, startPoint x: 605, startPoint y: 374, endPoint x: 620, endPoint y: 83, distance: 290.7
click at [620, 89] on div "**********" at bounding box center [477, 257] width 892 height 452
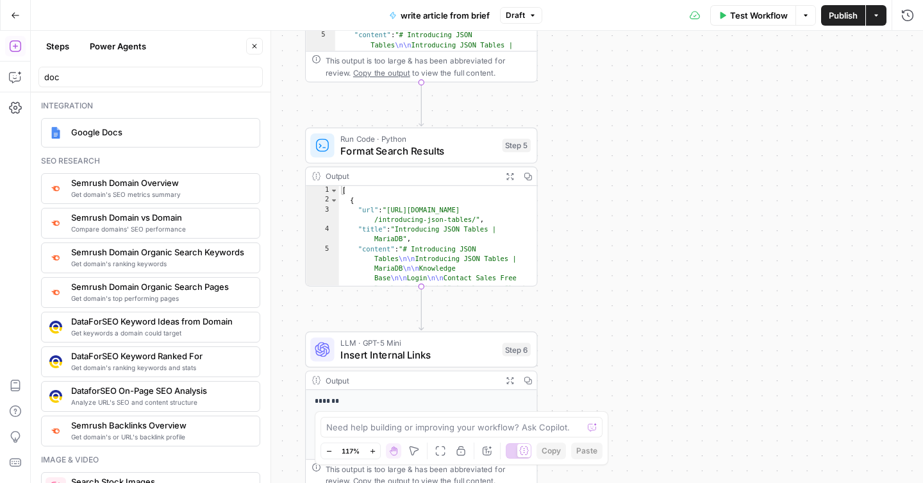
drag, startPoint x: 620, startPoint y: 337, endPoint x: 621, endPoint y: 97, distance: 239.7
click at [621, 97] on div "**********" at bounding box center [477, 257] width 892 height 452
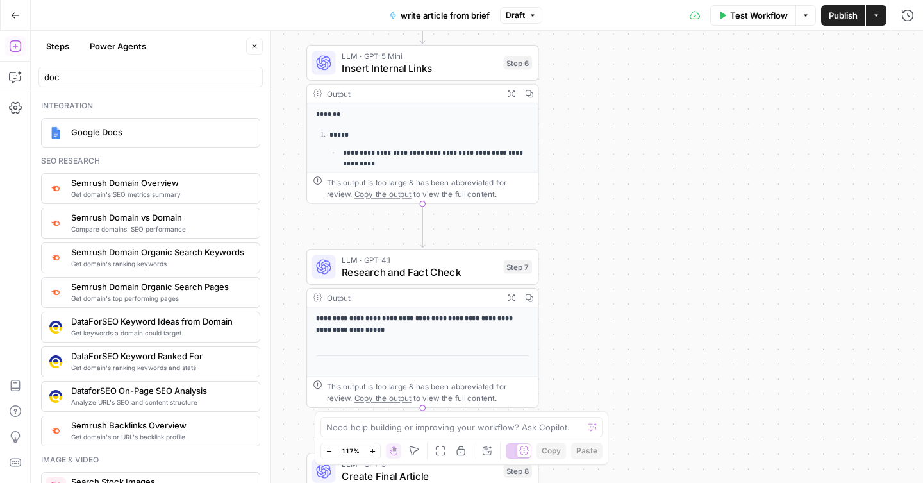
drag, startPoint x: 598, startPoint y: 326, endPoint x: 595, endPoint y: 52, distance: 273.6
click at [595, 57] on div "**********" at bounding box center [477, 257] width 892 height 452
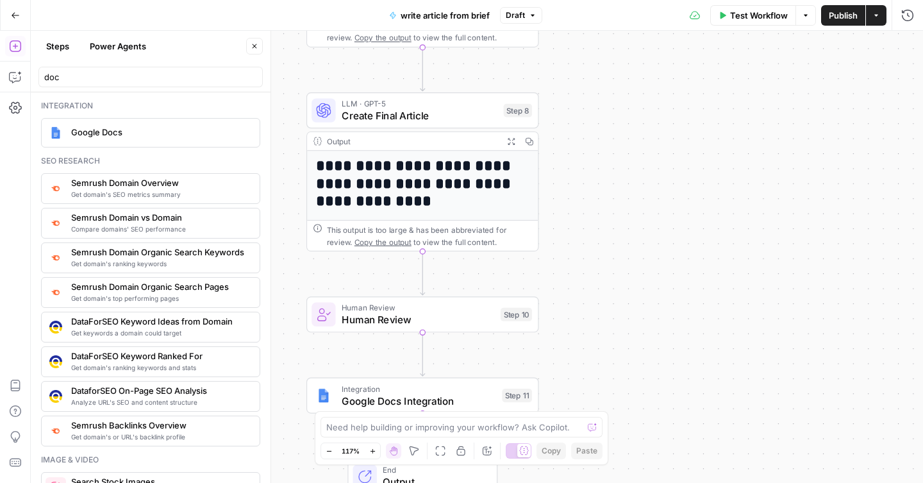
drag, startPoint x: 581, startPoint y: 336, endPoint x: 583, endPoint y: 88, distance: 248.6
click at [583, 88] on div "**********" at bounding box center [477, 257] width 892 height 452
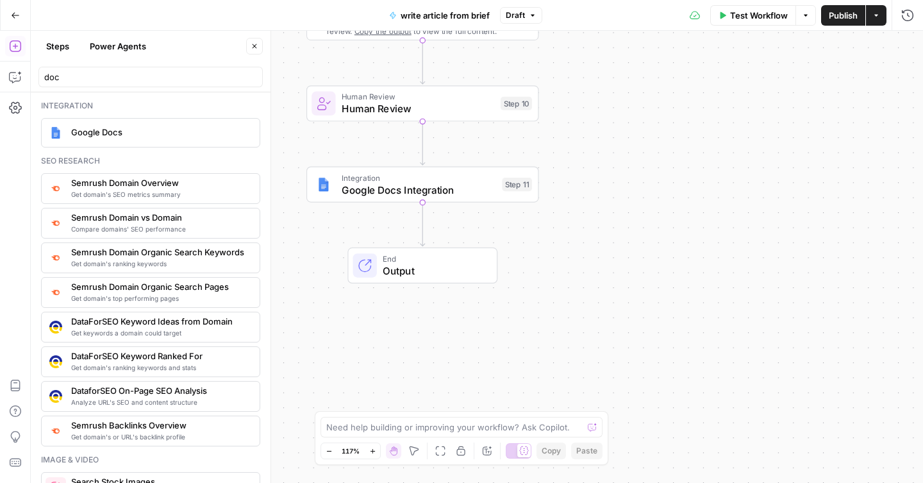
drag, startPoint x: 577, startPoint y: 300, endPoint x: 577, endPoint y: 90, distance: 210.2
click at [577, 90] on div "**********" at bounding box center [477, 257] width 892 height 452
click at [448, 161] on icon "button" at bounding box center [445, 157] width 11 height 11
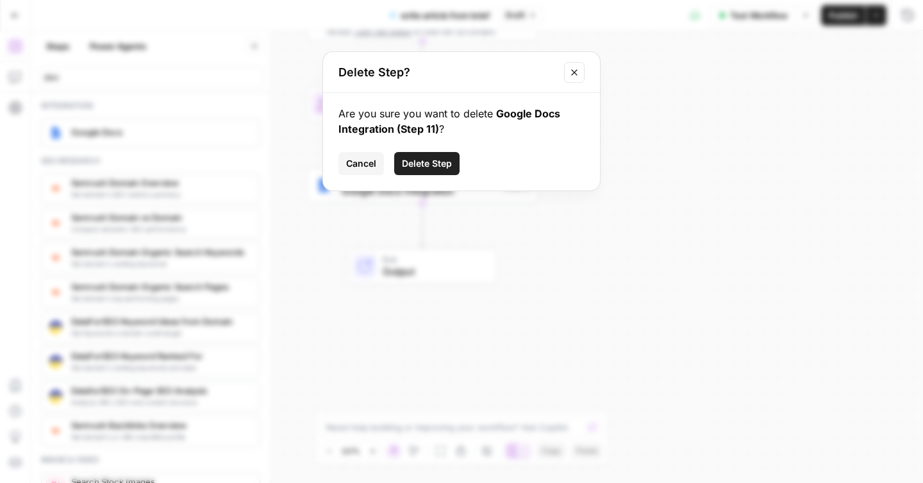
click at [444, 165] on span "Delete Step" at bounding box center [427, 163] width 50 height 13
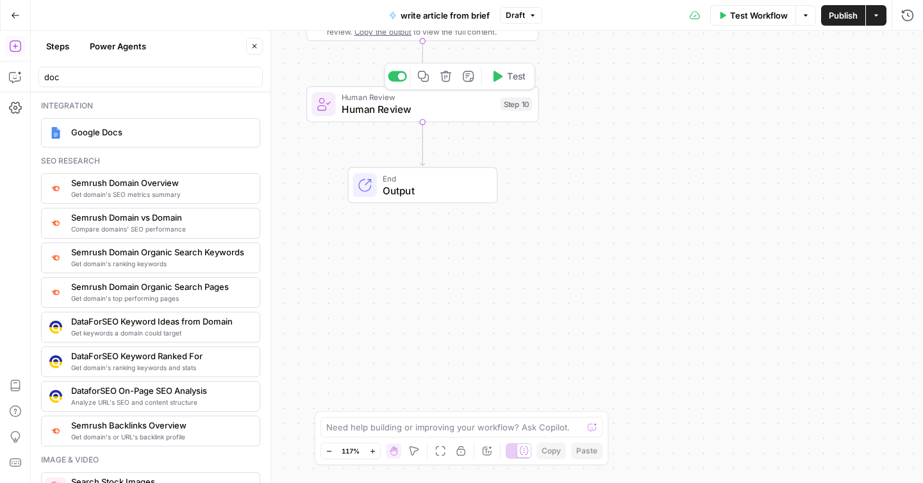
click at [449, 79] on icon "button" at bounding box center [445, 76] width 11 height 11
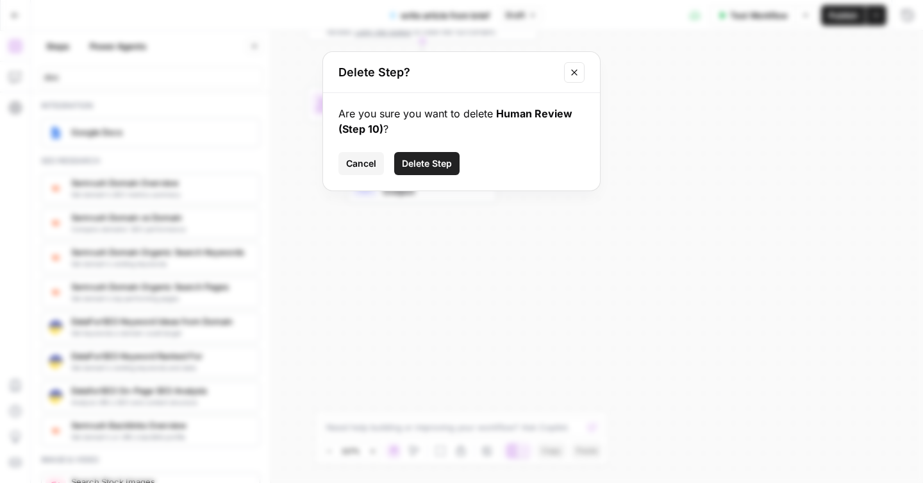
click at [445, 158] on span "Delete Step" at bounding box center [427, 163] width 50 height 13
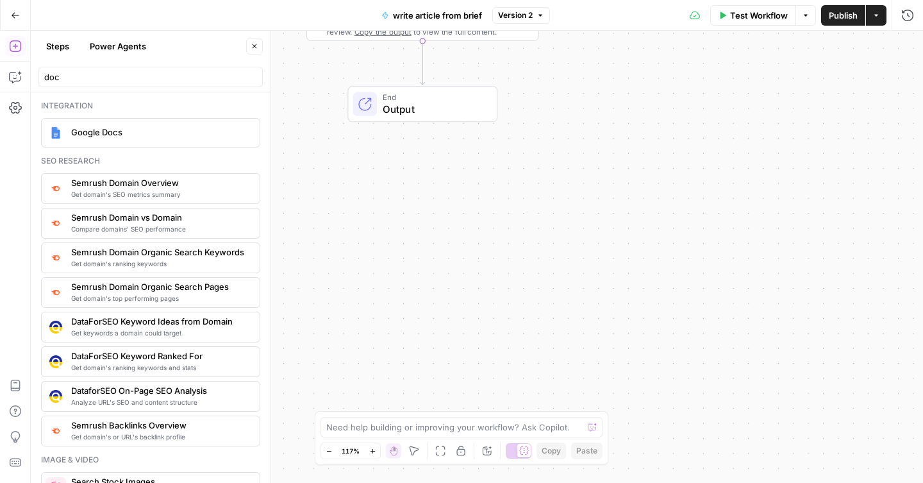
click at [833, 25] on div "Test Workflow Options Publish Actions Run History" at bounding box center [737, 15] width 374 height 30
click at [833, 23] on button "Publish" at bounding box center [843, 15] width 44 height 21
click at [15, 13] on icon "button" at bounding box center [15, 15] width 9 height 9
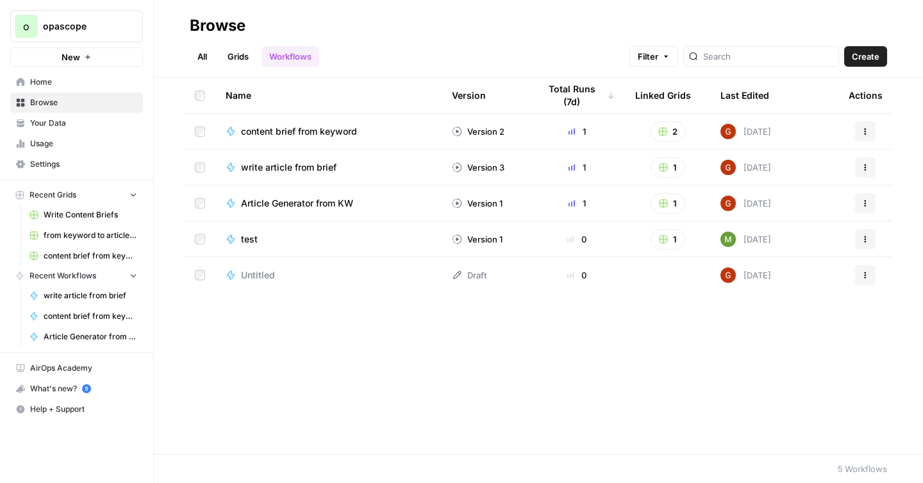
click at [92, 58] on button "New" at bounding box center [76, 56] width 133 height 19
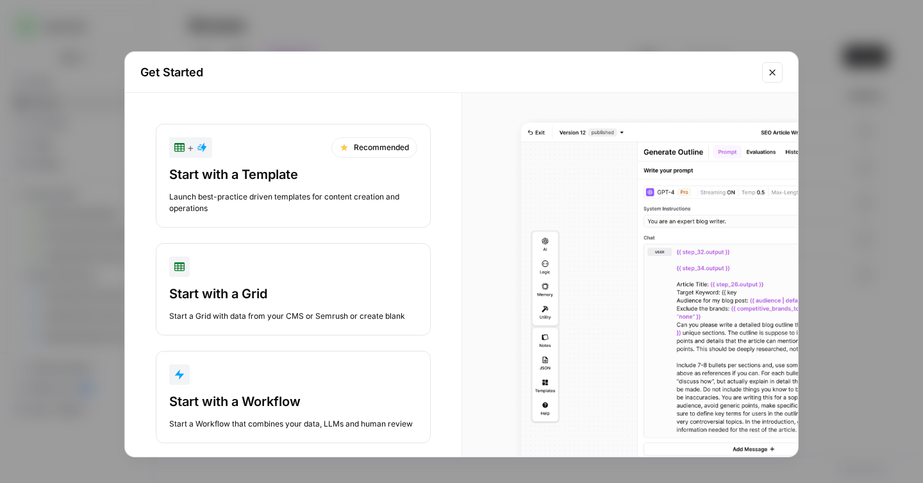
click at [327, 390] on button "Start with a Workflow Start a Workflow that combines your data, LLMs and human …" at bounding box center [293, 397] width 275 height 92
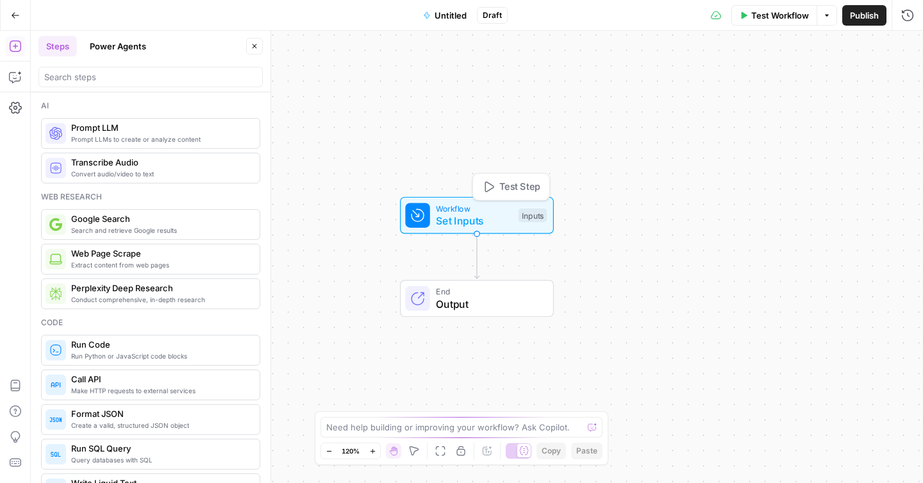
click at [458, 222] on span "Set Inputs" at bounding box center [474, 220] width 76 height 15
click at [765, 91] on span "Add Field" at bounding box center [778, 87] width 37 height 13
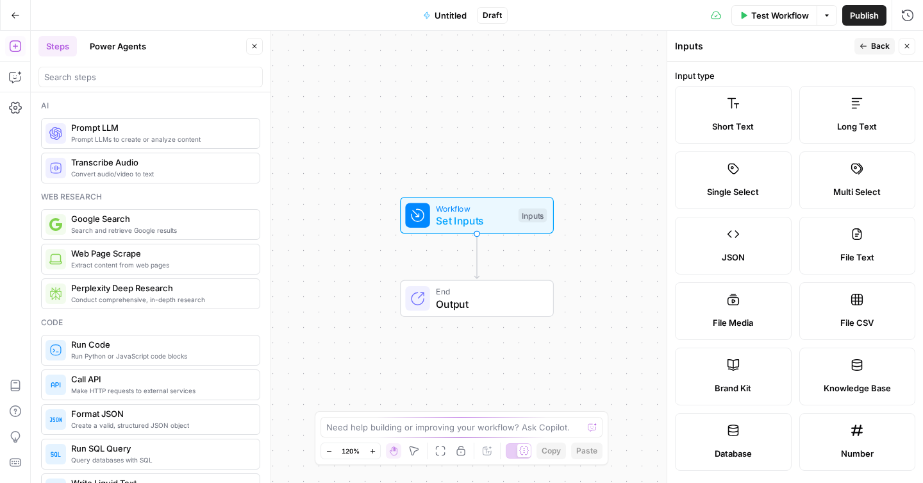
click at [750, 120] on span "Short Text" at bounding box center [733, 126] width 42 height 13
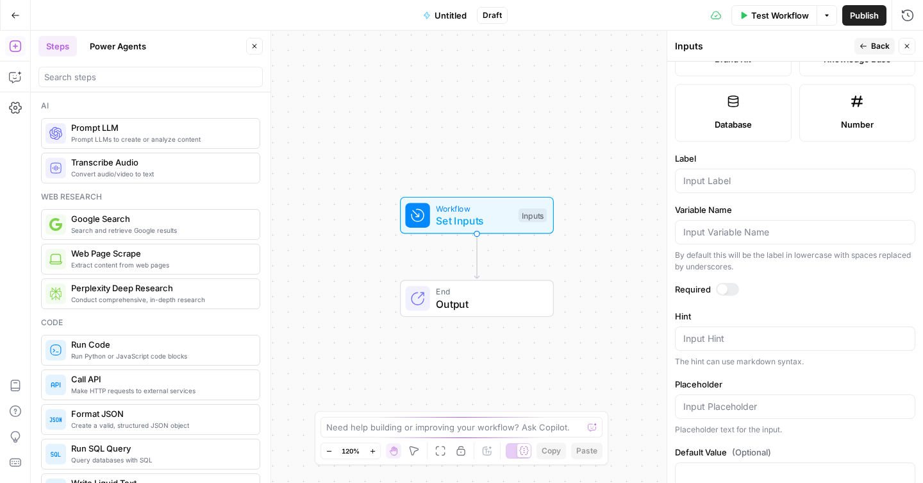
scroll to position [348, 0]
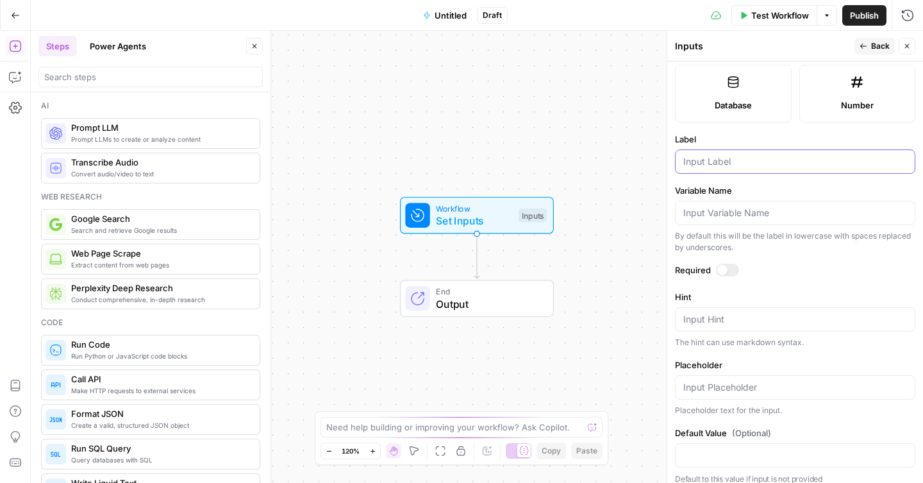
click at [743, 165] on input "Label" at bounding box center [795, 161] width 224 height 13
type input "title"
click at [726, 270] on div at bounding box center [722, 270] width 10 height 10
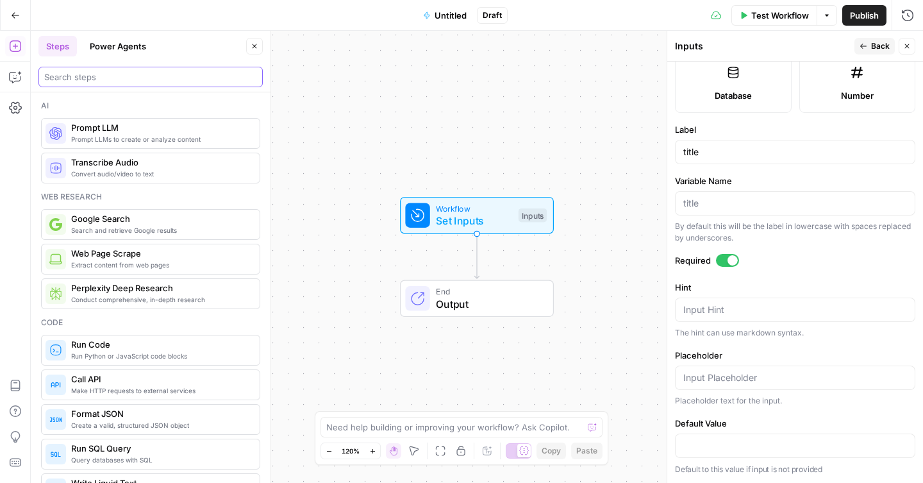
click at [138, 74] on input "search" at bounding box center [150, 76] width 213 height 13
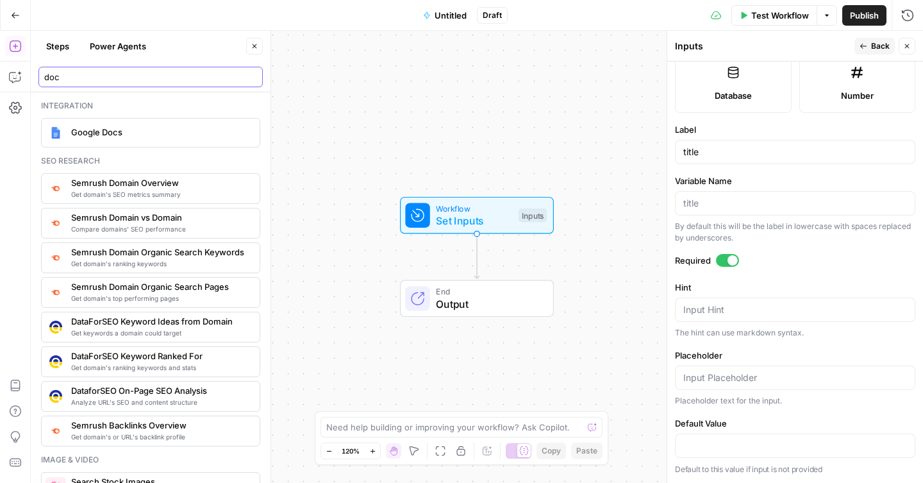
type input "doc"
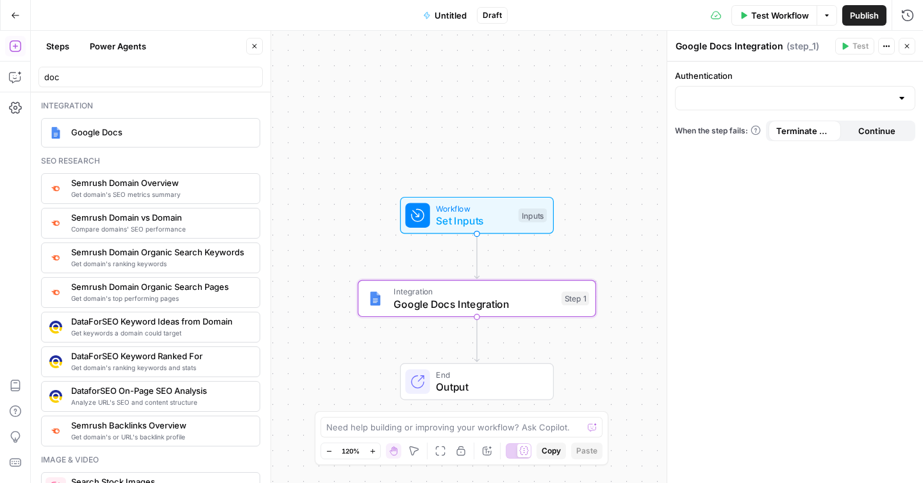
click at [785, 74] on label "Authentication" at bounding box center [795, 75] width 240 height 13
click at [785, 92] on input "Authentication" at bounding box center [787, 98] width 208 height 13
click at [785, 95] on input "Authentication" at bounding box center [787, 98] width 208 height 13
click at [751, 126] on span "Google Docs 1" at bounding box center [792, 130] width 213 height 13
type input "Google Docs 1"
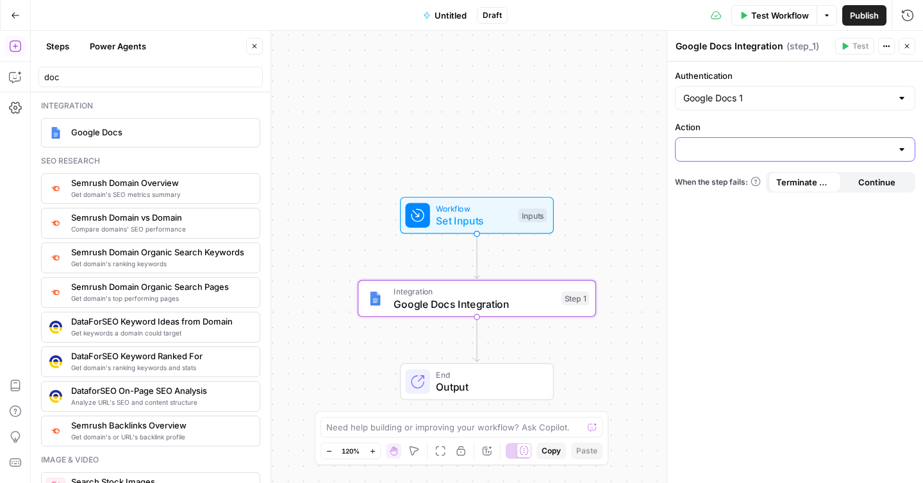
click at [732, 151] on input "Action" at bounding box center [787, 149] width 208 height 13
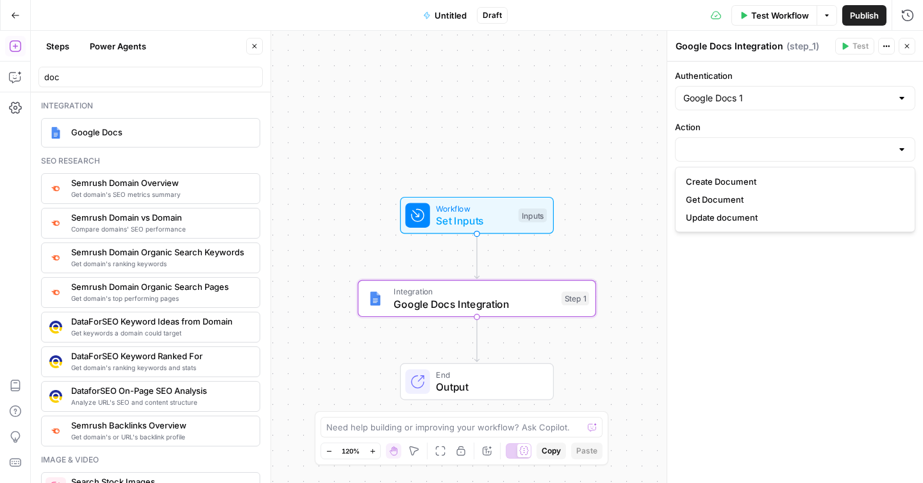
click at [727, 185] on span "Create Document" at bounding box center [792, 181] width 213 height 13
type input "Create Document"
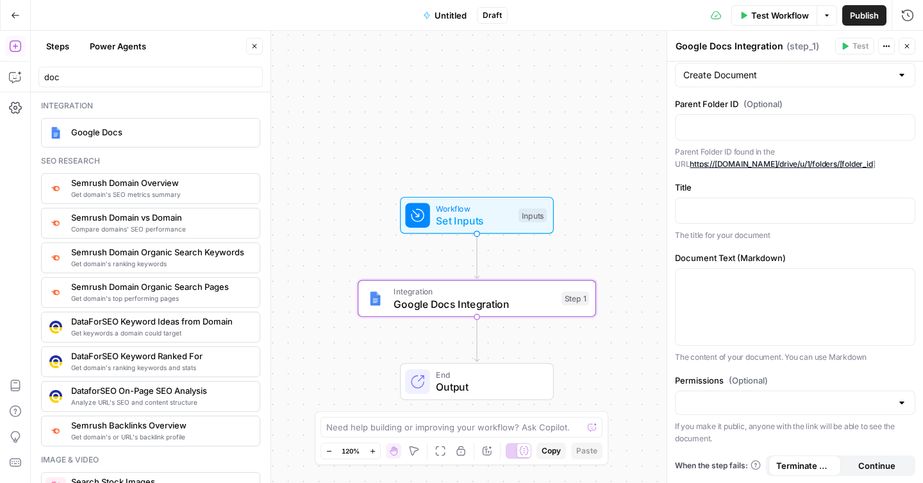
scroll to position [74, 0]
click at [759, 213] on p at bounding box center [795, 209] width 224 height 13
click at [902, 208] on icon "button" at bounding box center [903, 209] width 6 height 6
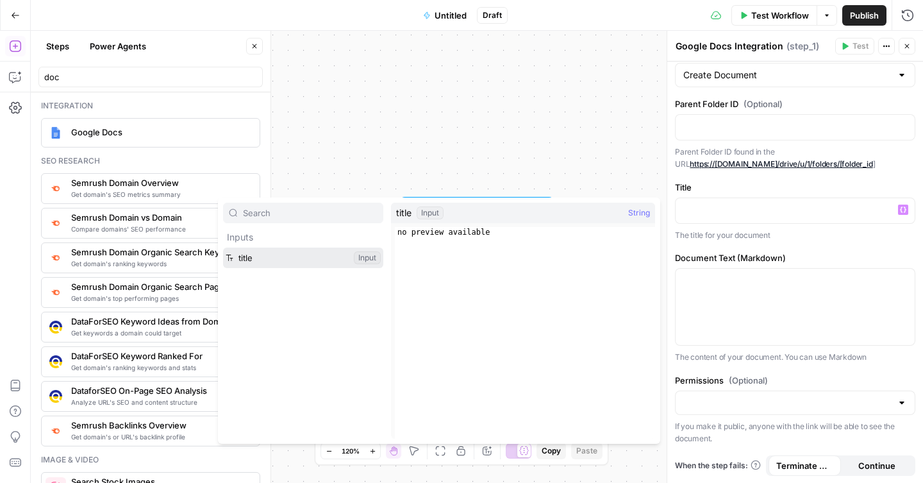
click at [283, 261] on button "Select variable title" at bounding box center [303, 257] width 160 height 21
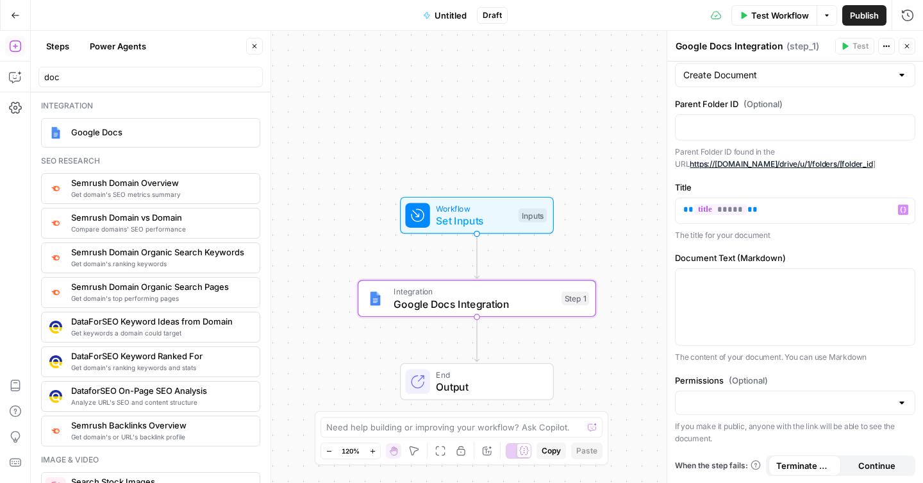
click at [813, 255] on label "Document Text (Markdown)" at bounding box center [795, 257] width 240 height 13
click at [779, 215] on div "** ***** **" at bounding box center [794, 210] width 239 height 25
click at [792, 238] on p "The title for your document" at bounding box center [795, 235] width 240 height 13
click at [780, 285] on p at bounding box center [795, 280] width 224 height 13
click at [815, 187] on label "Title" at bounding box center [795, 187] width 240 height 13
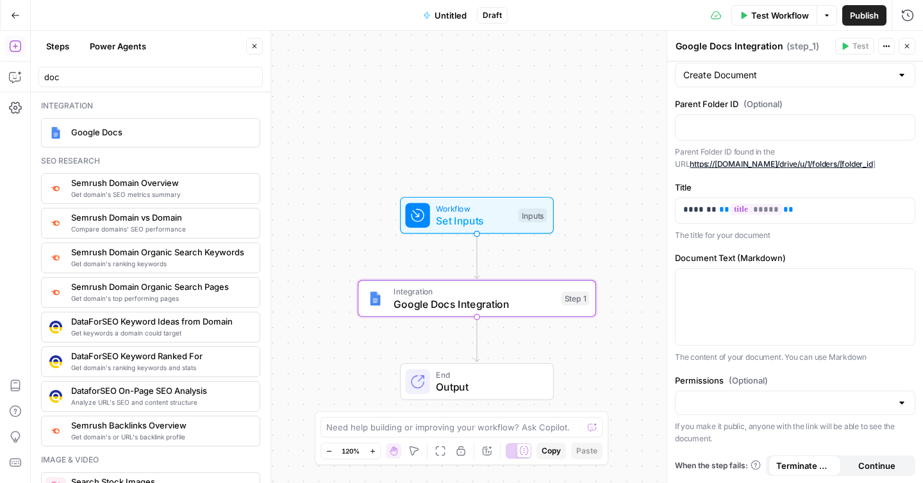
scroll to position [0, 0]
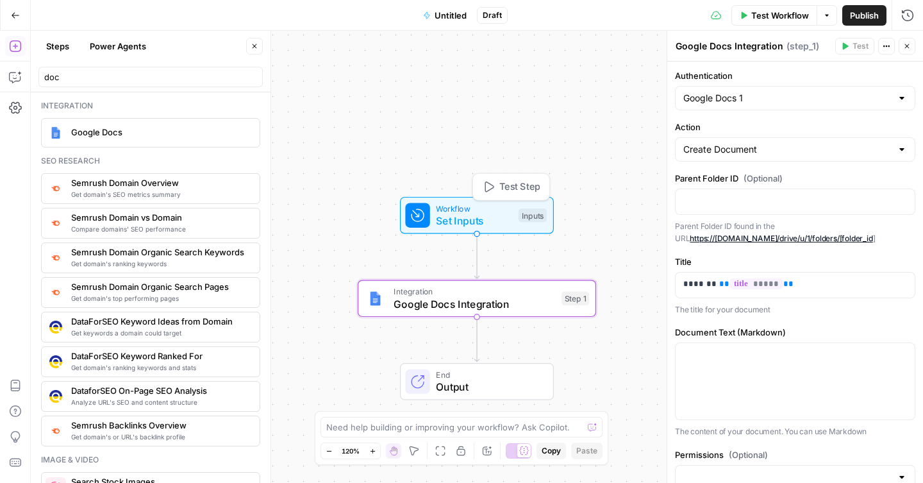
click at [495, 222] on span "Set Inputs" at bounding box center [474, 220] width 76 height 15
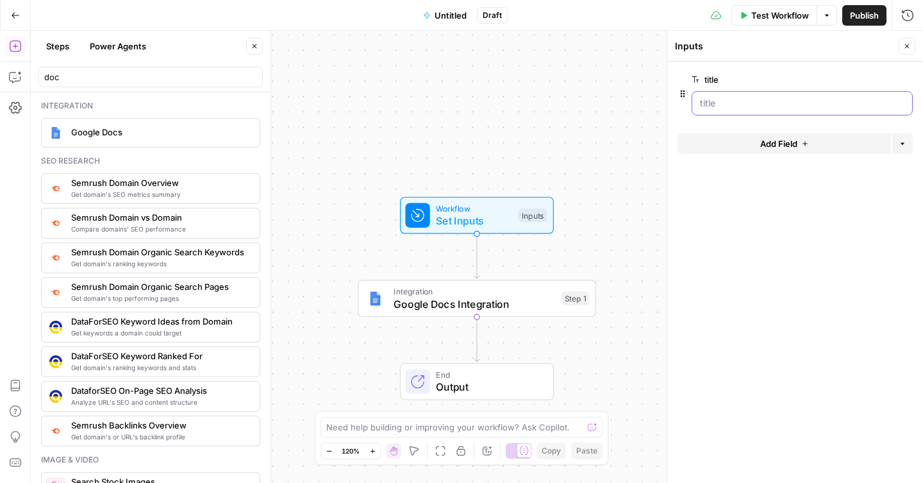
click at [743, 106] on input "title" at bounding box center [802, 103] width 204 height 13
click at [749, 145] on button "Add Field" at bounding box center [783, 143] width 213 height 21
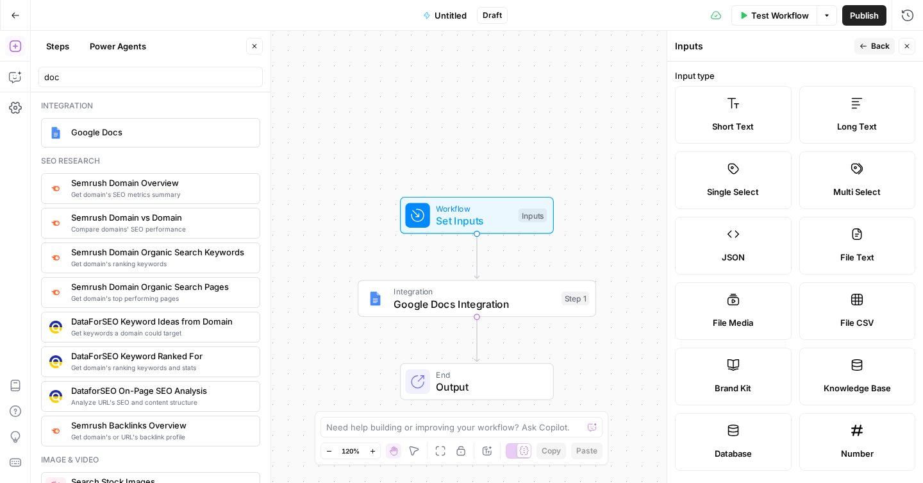
click at [857, 127] on span "Long Text" at bounding box center [857, 126] width 40 height 13
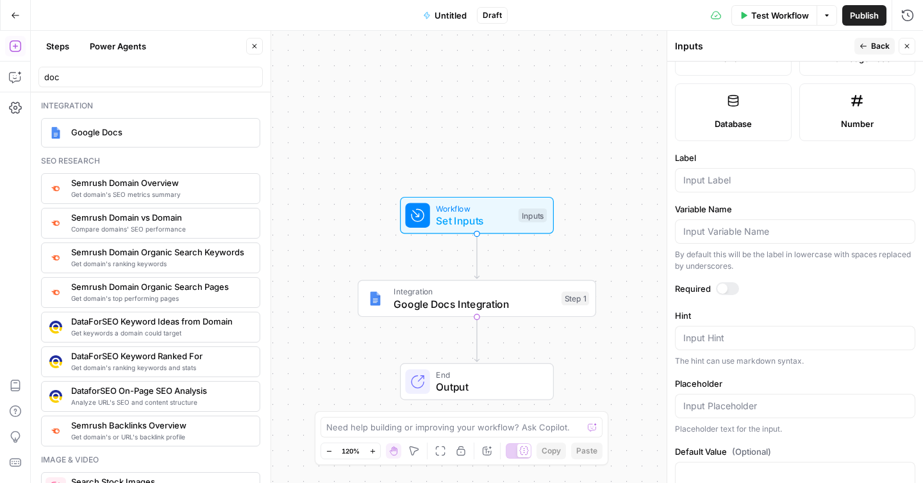
scroll to position [288, 0]
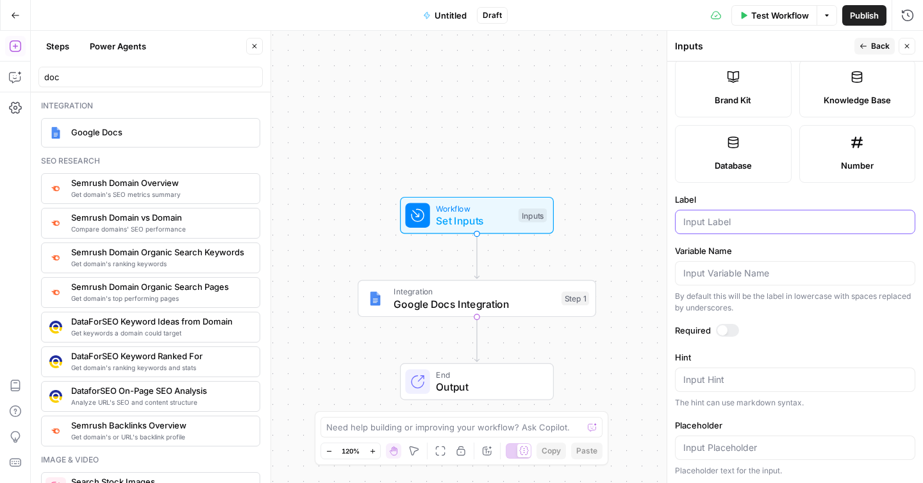
click at [742, 226] on input "Label" at bounding box center [795, 221] width 224 height 13
type input "content"
click at [770, 245] on label "Variable Name" at bounding box center [795, 250] width 240 height 13
click at [770, 267] on input "Variable Name" at bounding box center [795, 273] width 224 height 13
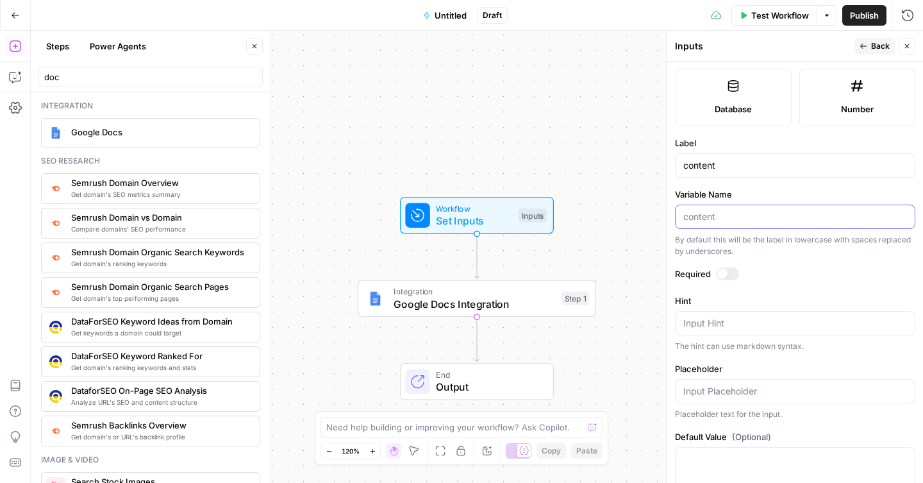
scroll to position [376, 0]
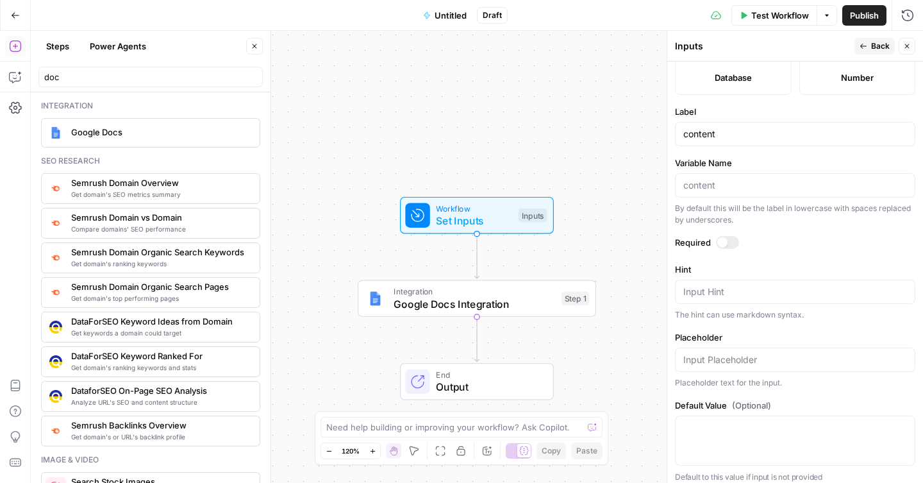
click at [721, 242] on div at bounding box center [722, 242] width 10 height 10
click at [479, 317] on icon "Edge from step_1 to end" at bounding box center [476, 339] width 4 height 45
click at [487, 309] on span "Google Docs Integration" at bounding box center [473, 303] width 161 height 15
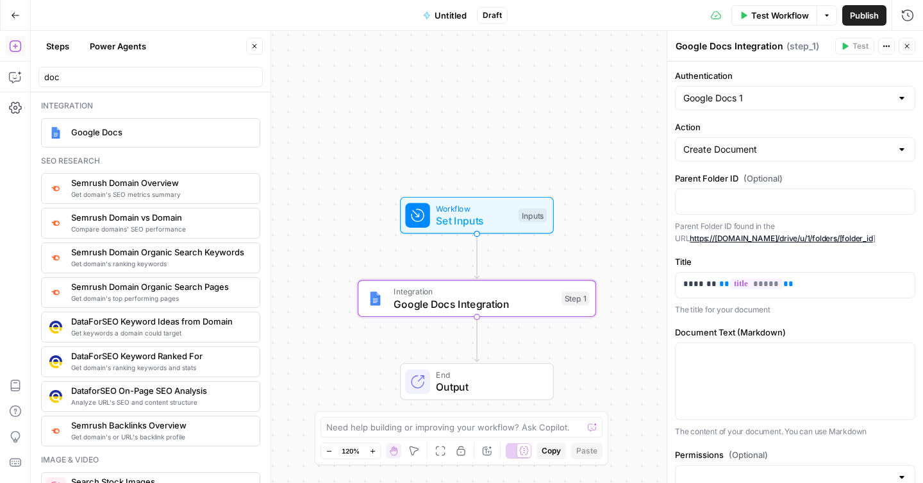
scroll to position [74, 0]
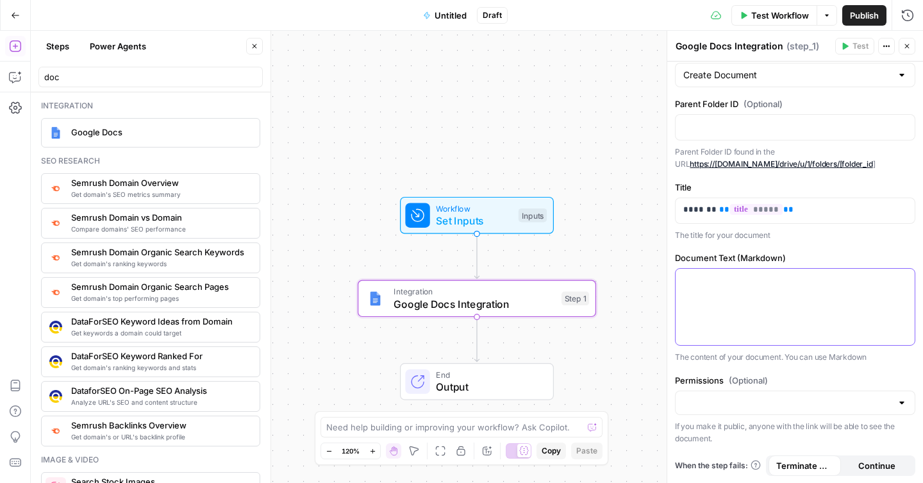
click at [747, 284] on p at bounding box center [795, 280] width 224 height 13
click at [900, 281] on icon "button" at bounding box center [903, 280] width 6 height 6
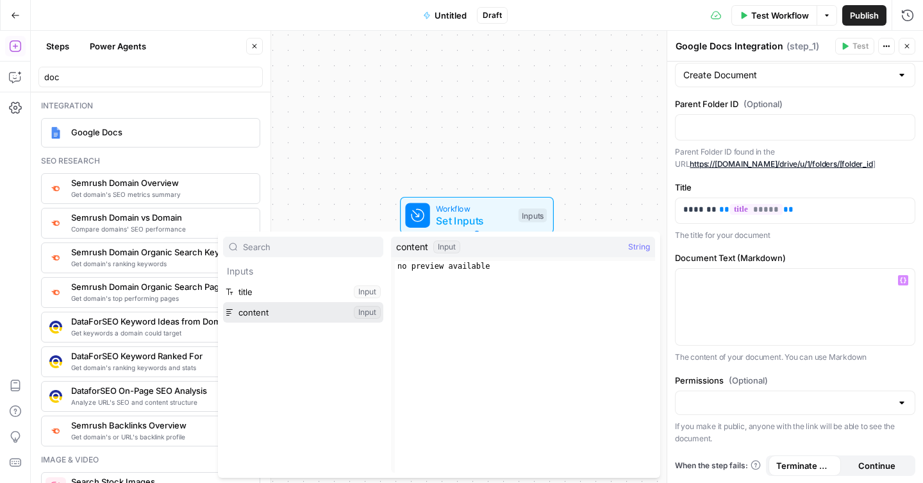
click at [281, 317] on button "Select variable content" at bounding box center [303, 312] width 160 height 21
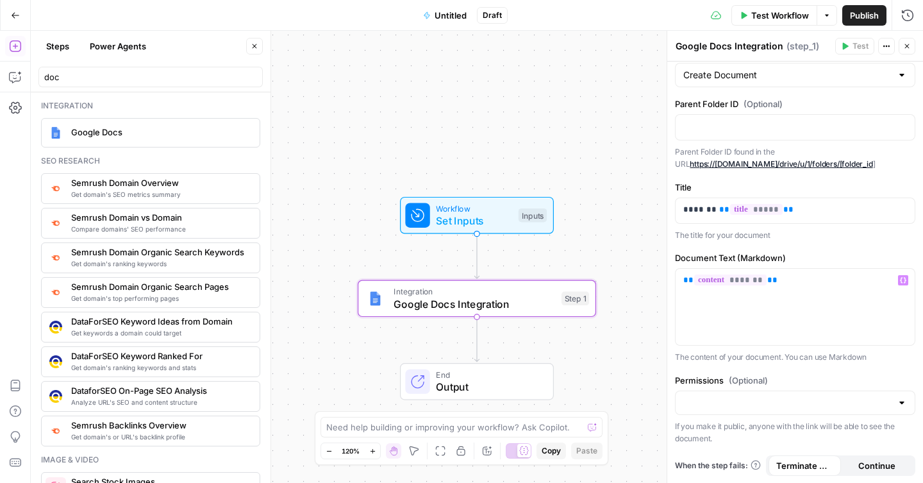
click at [736, 367] on div "Authentication Google Docs 1 Action Create Document Parent Folder ID (Optional)…" at bounding box center [795, 235] width 256 height 496
click at [871, 17] on span "Publish" at bounding box center [864, 15] width 29 height 13
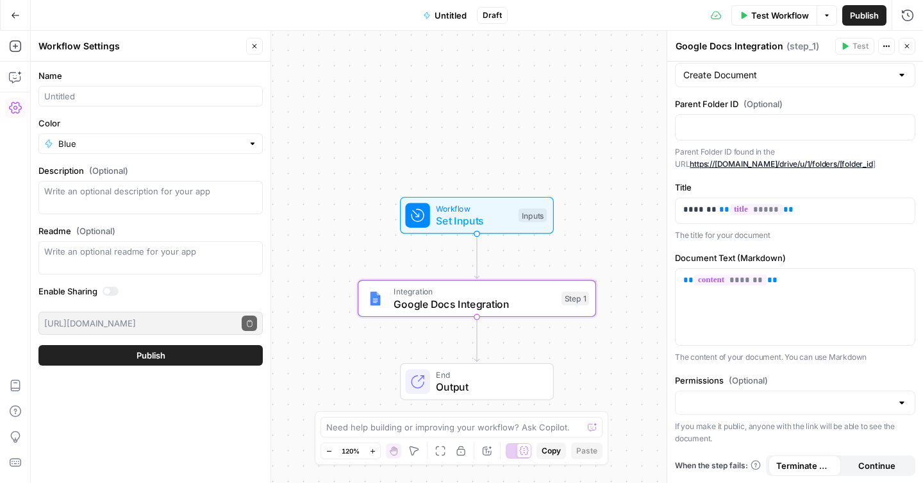
click at [441, 19] on span "Untitled" at bounding box center [450, 15] width 32 height 13
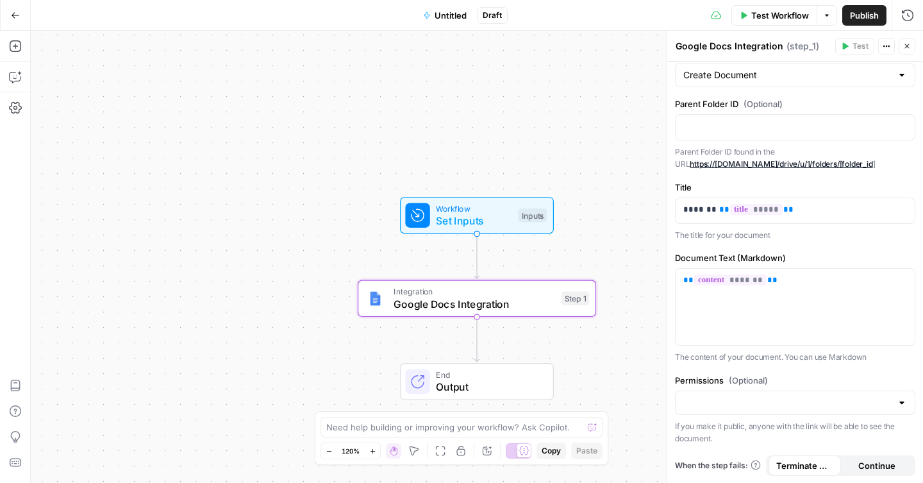
click at [441, 19] on span "Untitled" at bounding box center [450, 15] width 32 height 13
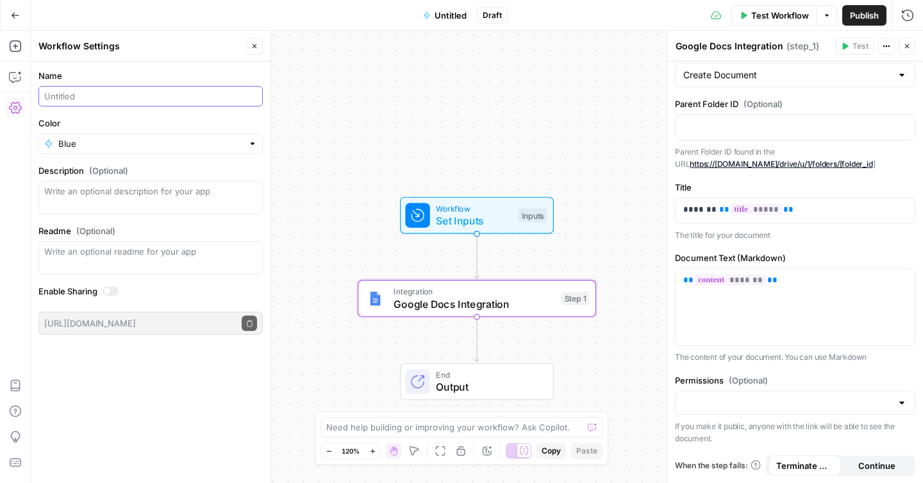
click at [187, 90] on input "Name" at bounding box center [150, 96] width 213 height 13
type input "create google doc"
click at [115, 125] on label "Color" at bounding box center [150, 123] width 224 height 13
click at [115, 137] on input "Blue" at bounding box center [150, 143] width 185 height 13
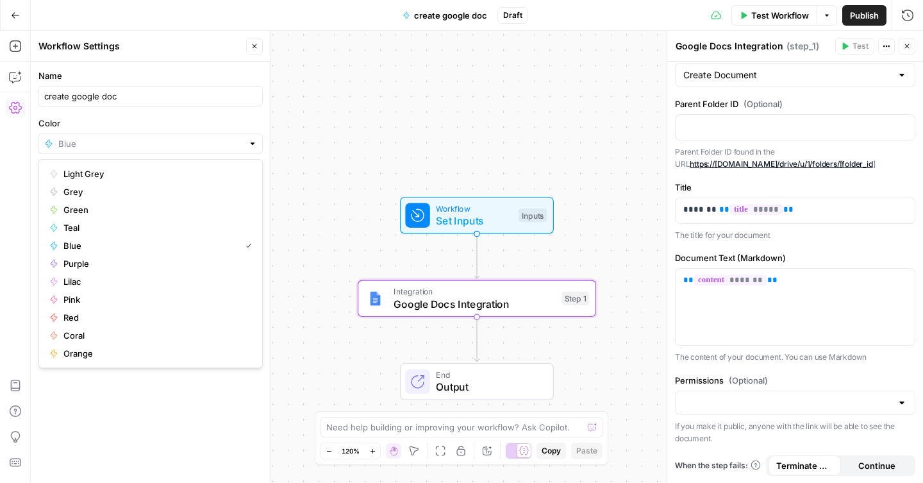
type input "Blue"
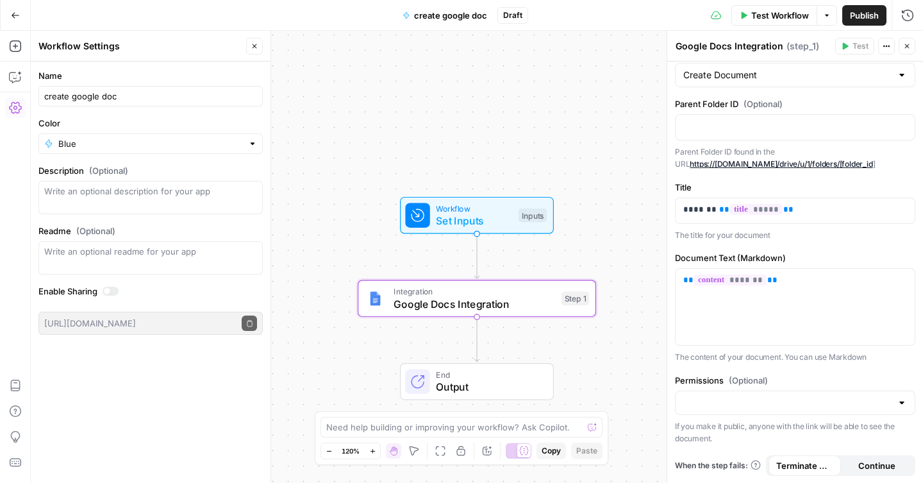
click at [850, 15] on span "Publish" at bounding box center [864, 15] width 29 height 13
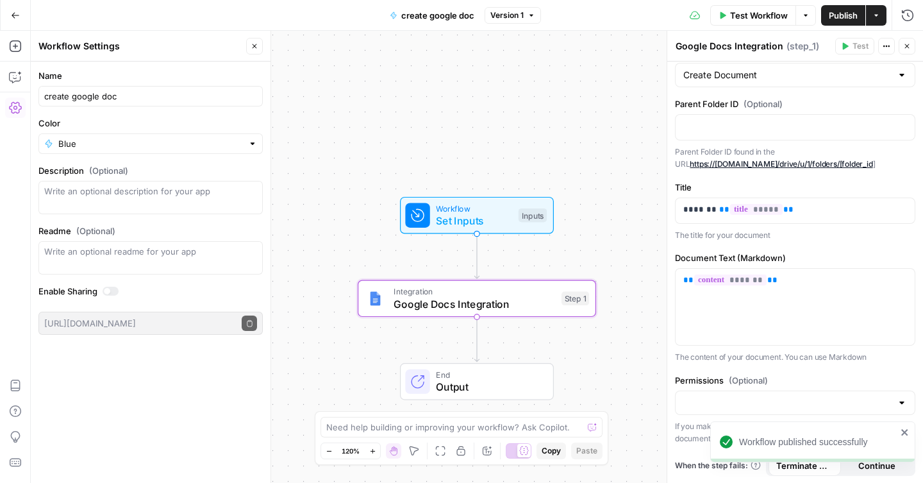
click at [14, 19] on icon "button" at bounding box center [15, 15] width 9 height 9
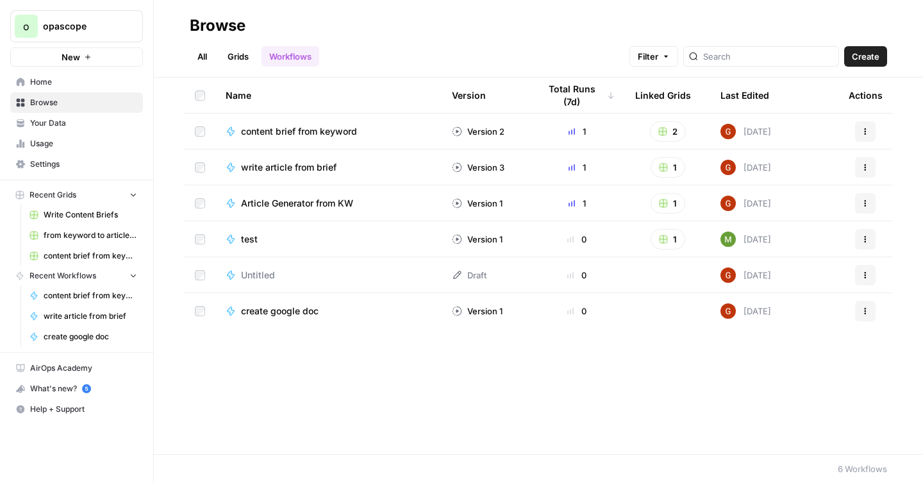
click at [240, 71] on header "Browse All Grids Workflows Filter Create" at bounding box center [538, 39] width 769 height 78
click at [237, 56] on link "Grids" at bounding box center [238, 56] width 37 height 21
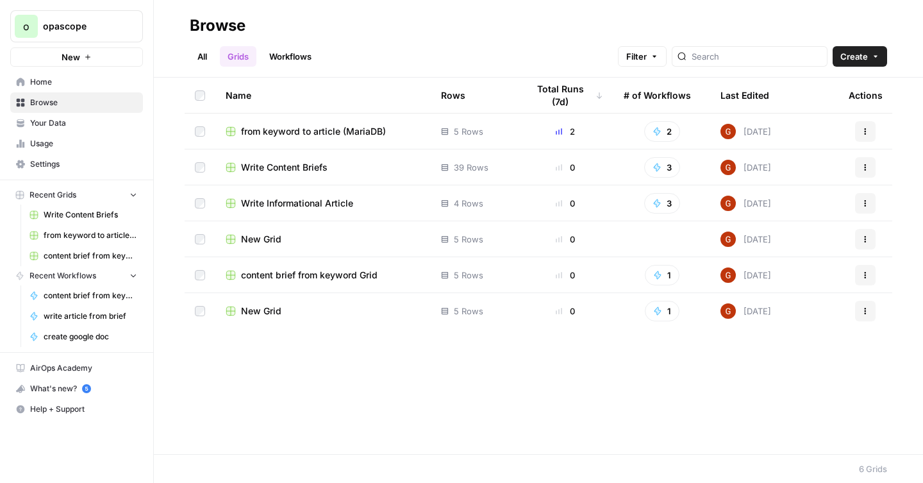
click at [329, 131] on span "from keyword to article (MariaDB)" at bounding box center [313, 131] width 145 height 13
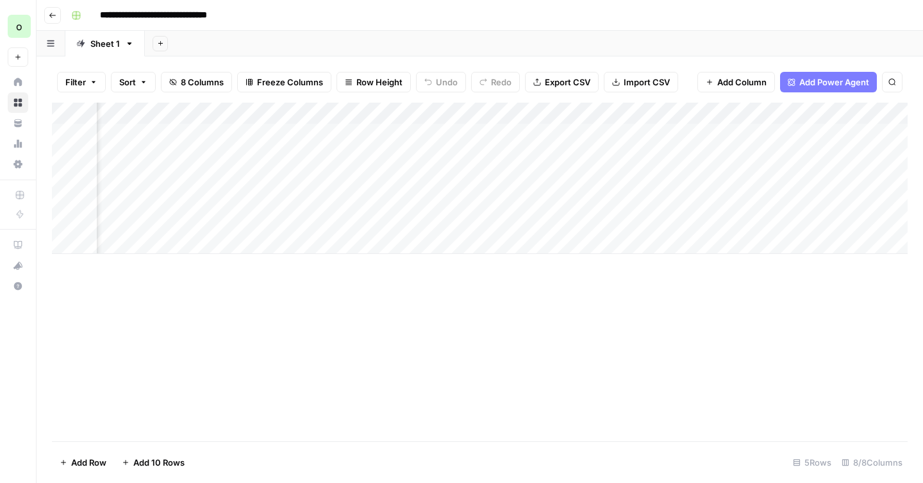
scroll to position [0, 445]
click at [880, 111] on span "Add Column" at bounding box center [877, 114] width 45 height 12
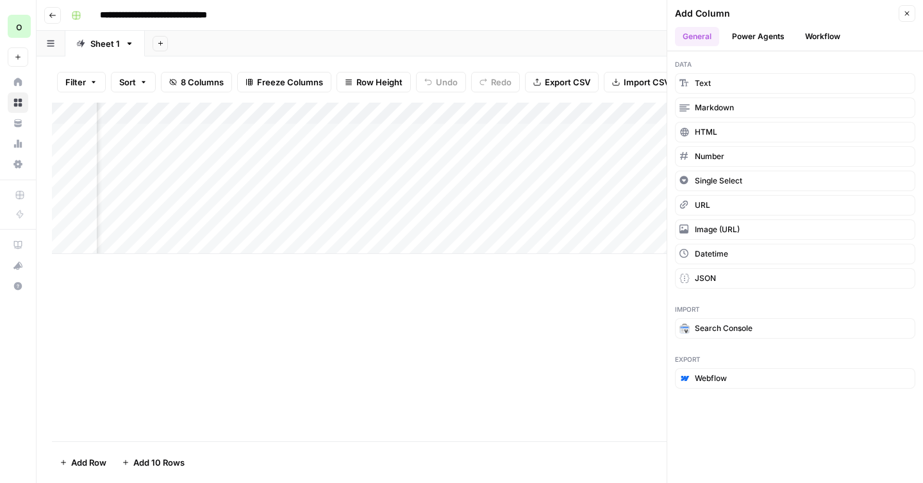
click at [835, 31] on button "Workflow" at bounding box center [822, 36] width 51 height 19
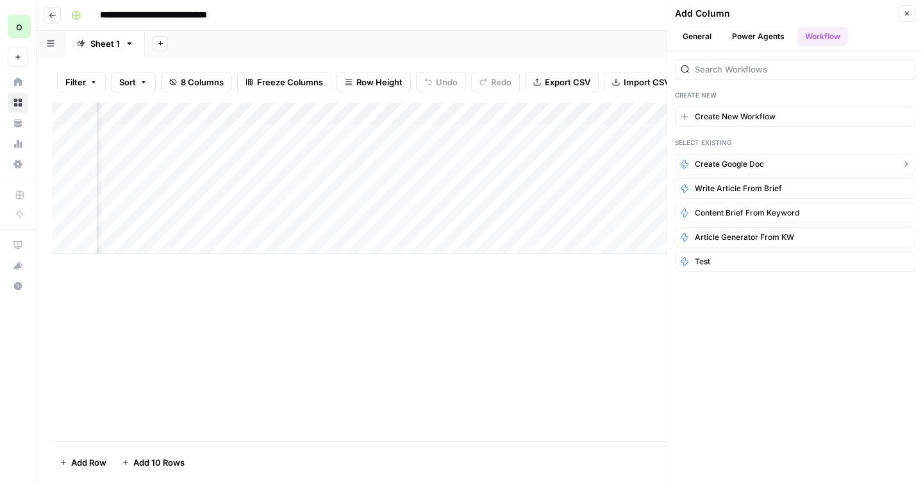
click at [750, 163] on span "create google doc" at bounding box center [729, 164] width 69 height 12
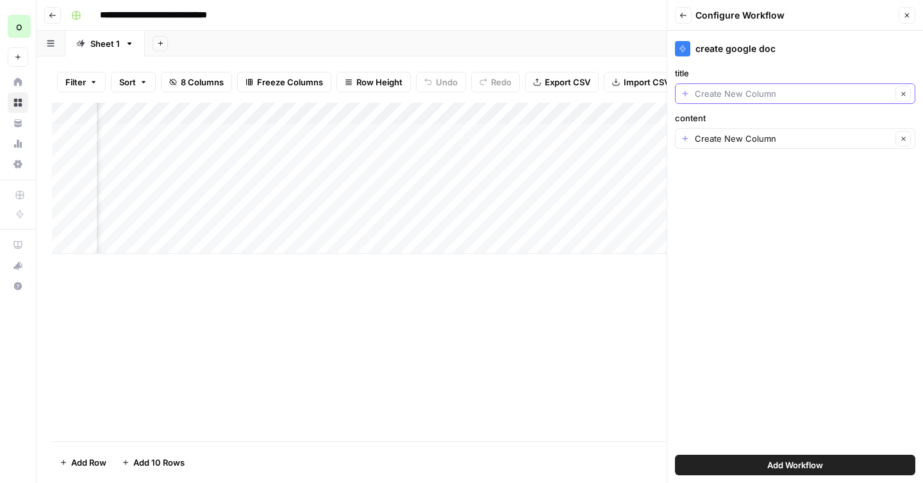
click at [864, 97] on input "title" at bounding box center [793, 93] width 197 height 13
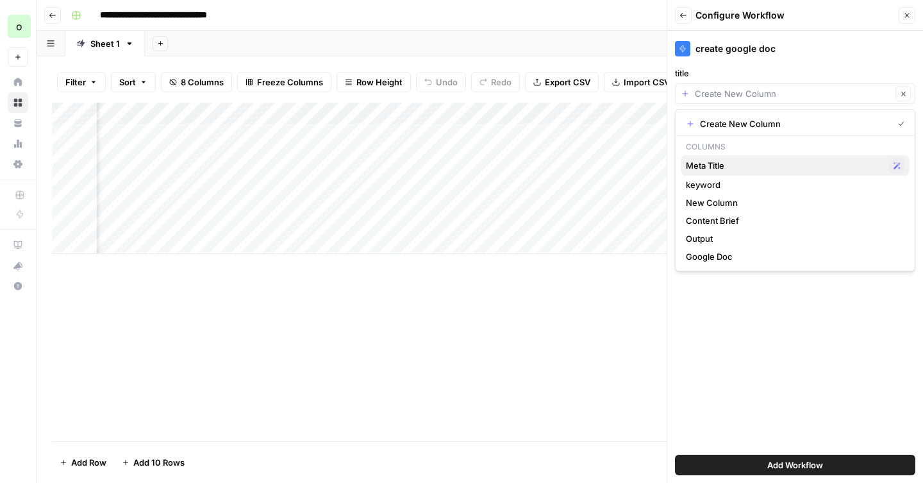
click at [763, 161] on span "Meta Title" at bounding box center [785, 165] width 198 height 13
type input "Meta Title"
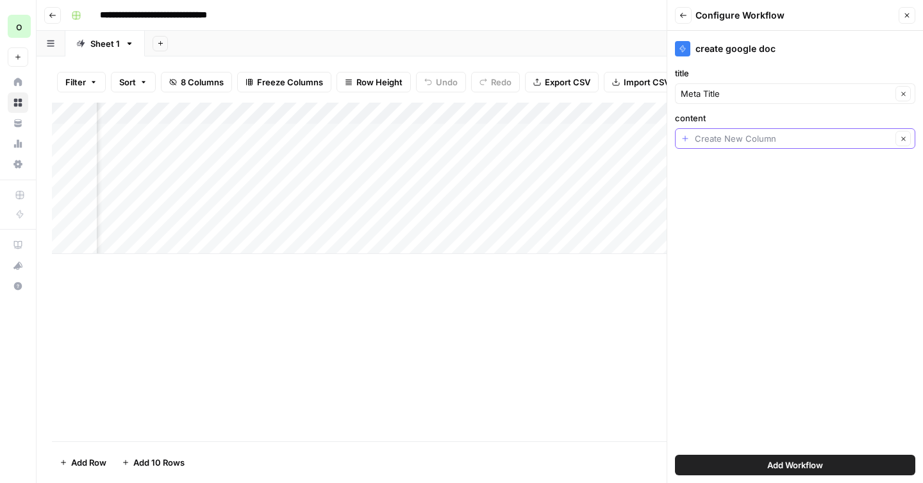
click at [777, 144] on input "content" at bounding box center [793, 138] width 197 height 13
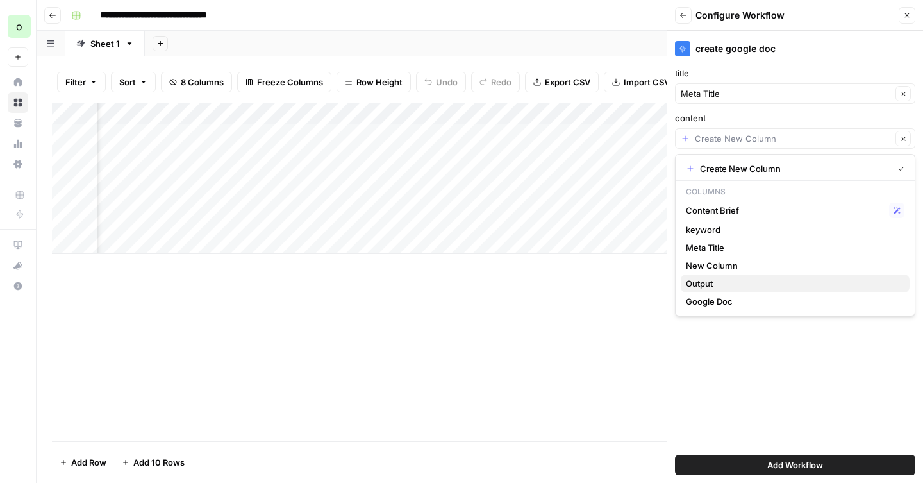
click at [722, 283] on span "Output" at bounding box center [792, 283] width 213 height 13
type input "Output"
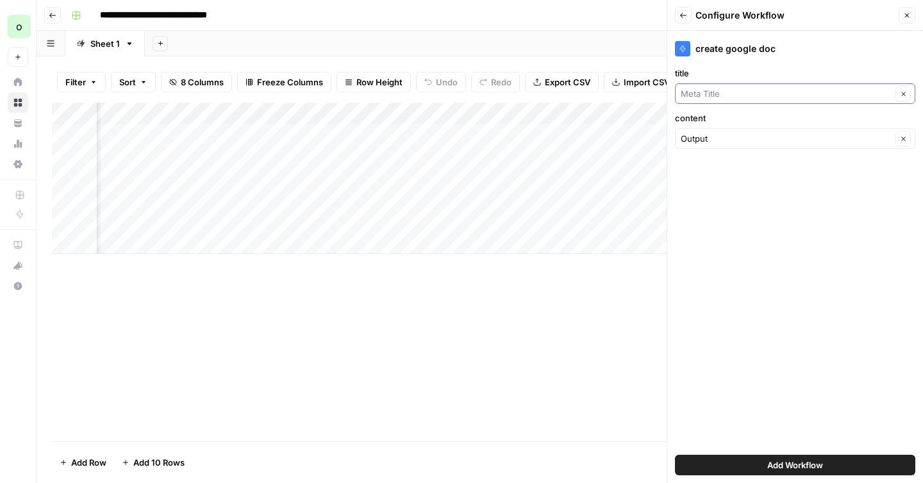
click at [767, 95] on input "title" at bounding box center [786, 93] width 211 height 13
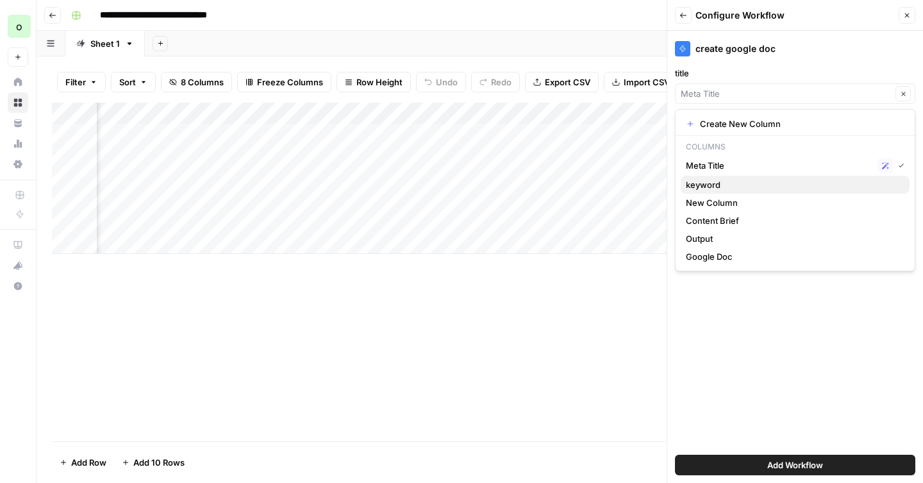
click at [721, 183] on span "keyword" at bounding box center [792, 184] width 213 height 13
type input "keyword"
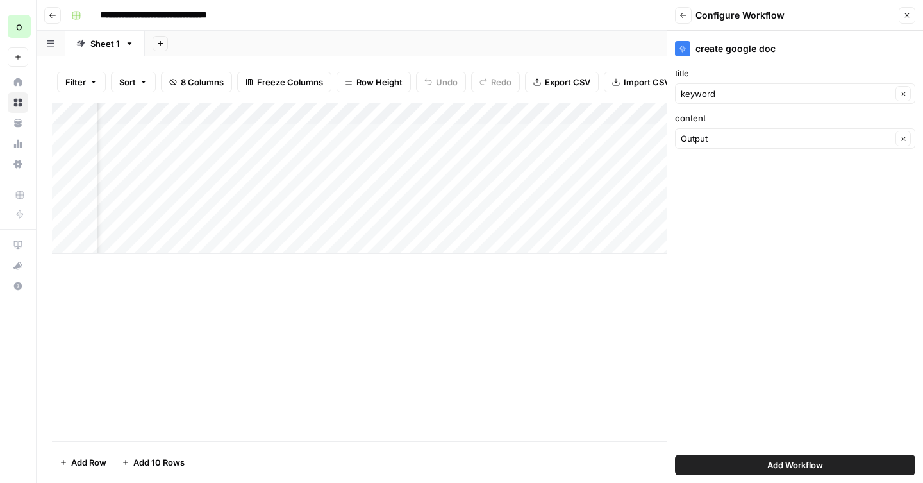
click at [762, 454] on button "Add Workflow" at bounding box center [795, 464] width 240 height 21
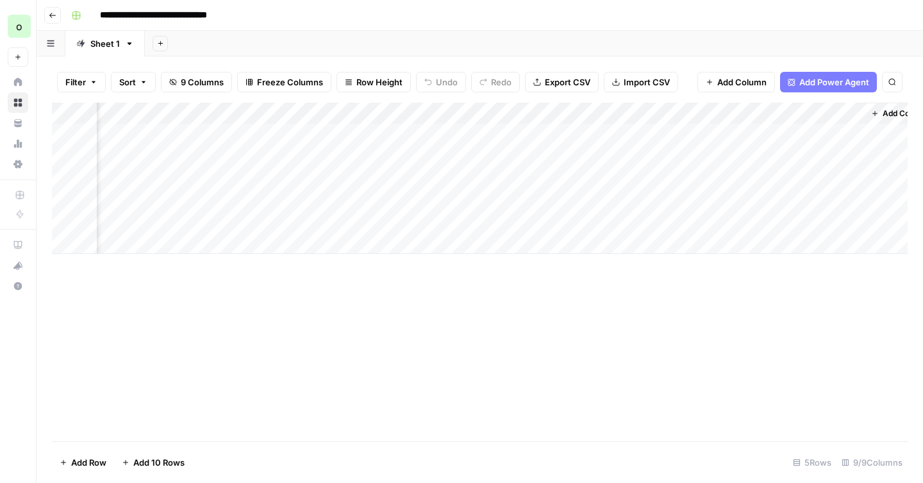
scroll to position [0, 579]
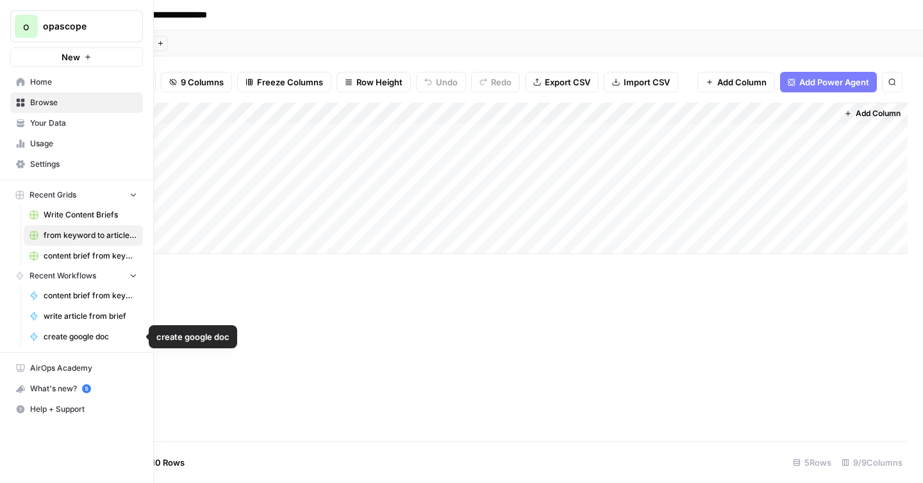
click at [93, 335] on span "create google doc" at bounding box center [91, 337] width 94 height 12
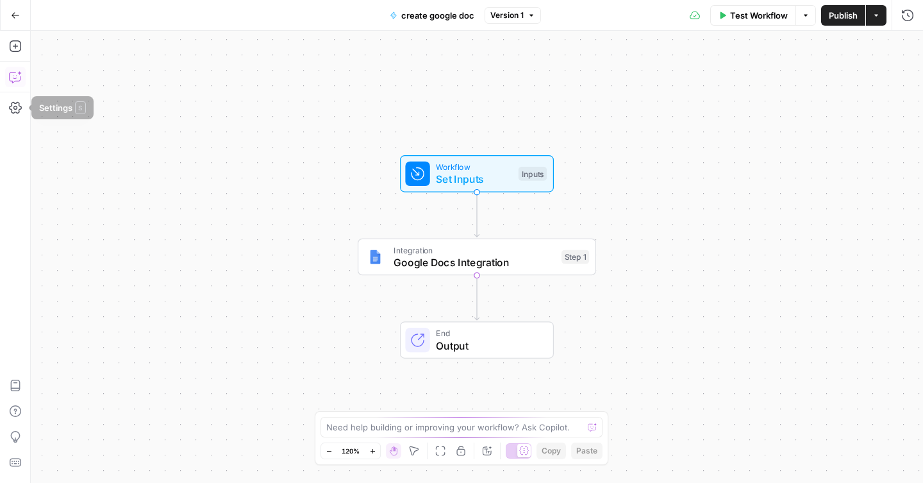
click at [13, 83] on button "Copilot" at bounding box center [15, 77] width 21 height 21
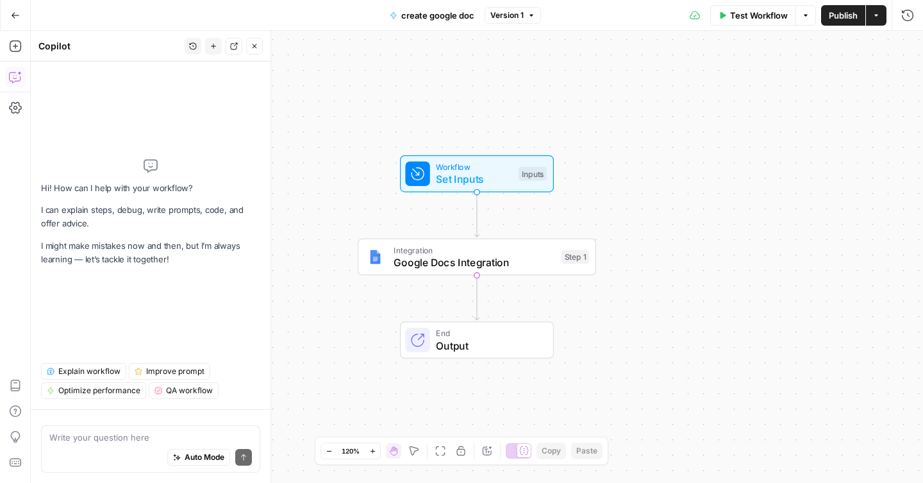
click at [102, 439] on textarea at bounding box center [150, 437] width 202 height 13
type textarea "i want to add the google doc URL to the grid"
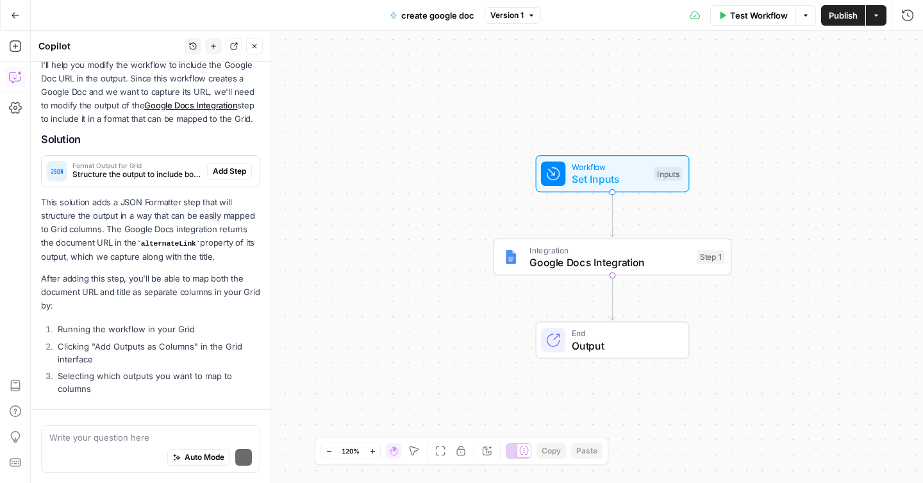
scroll to position [167, 0]
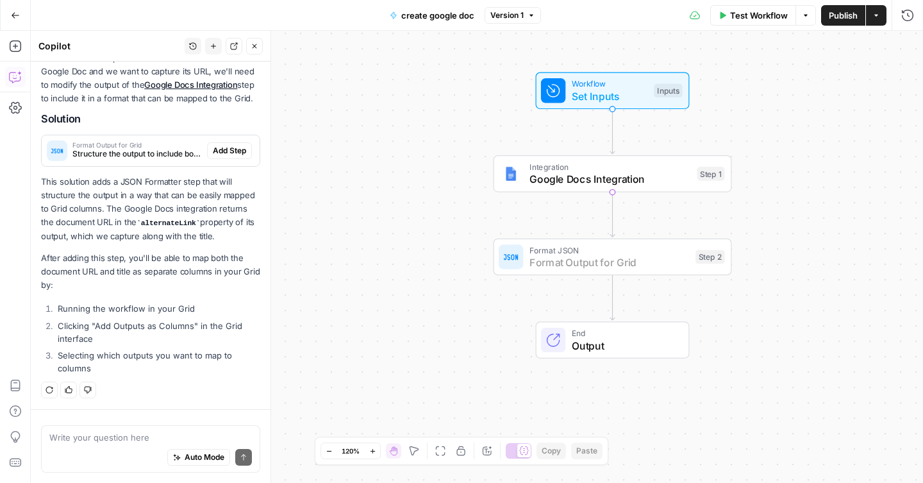
click at [226, 152] on span "Add Step" at bounding box center [229, 151] width 33 height 12
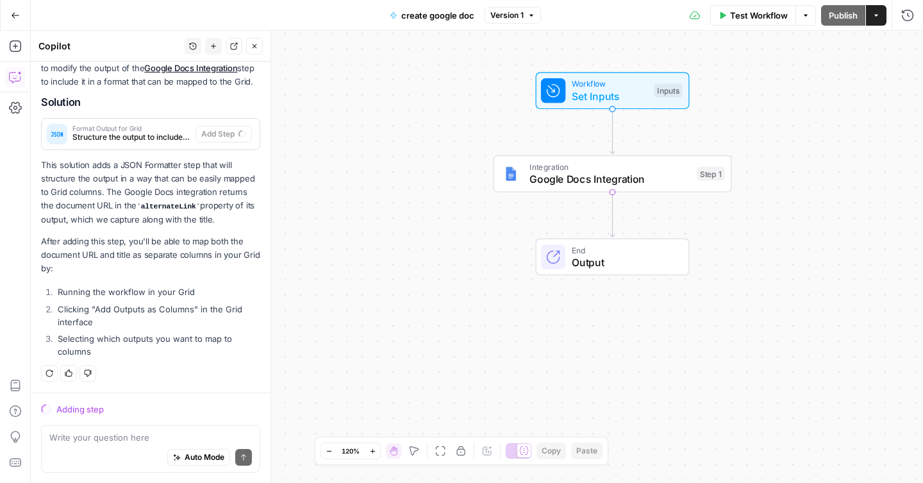
scroll to position [188, 0]
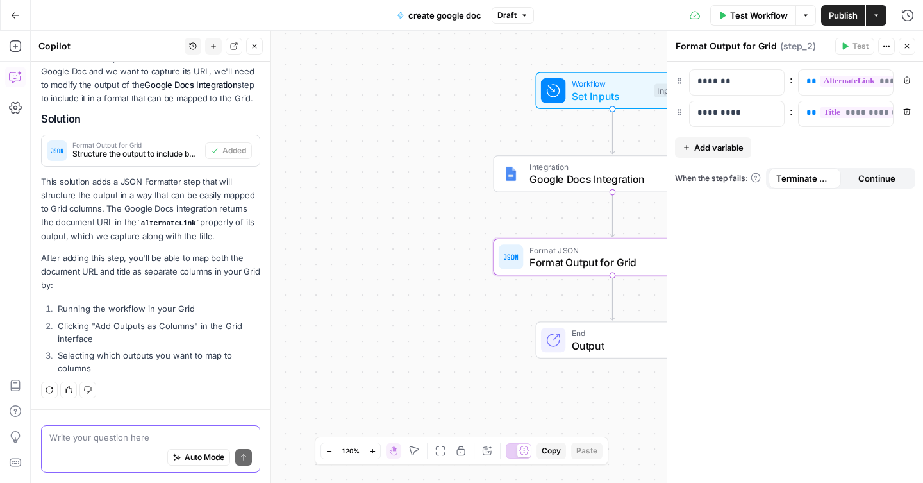
click at [111, 436] on textarea at bounding box center [150, 437] width 202 height 13
paste textarea "[URL][DOMAIN_NAME]"
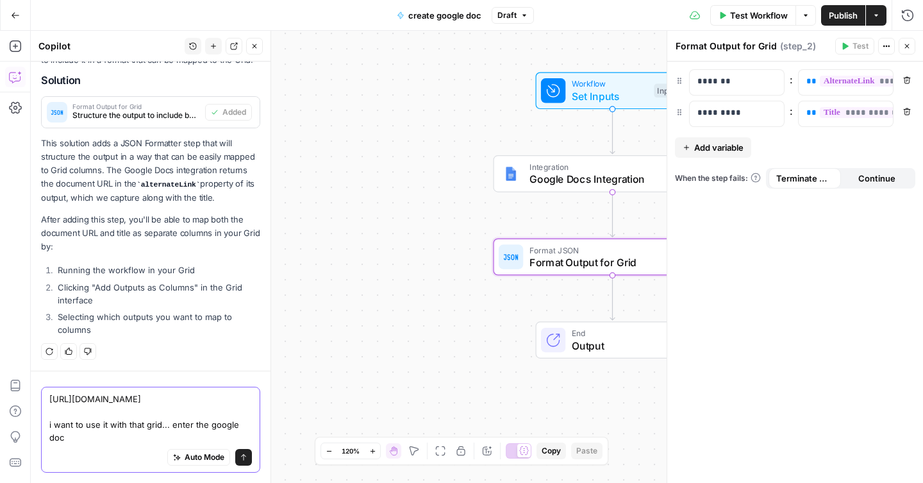
scroll to position [239, 0]
type textarea "[URL][DOMAIN_NAME] i want to use it with that grid... enter the google doc URL …"
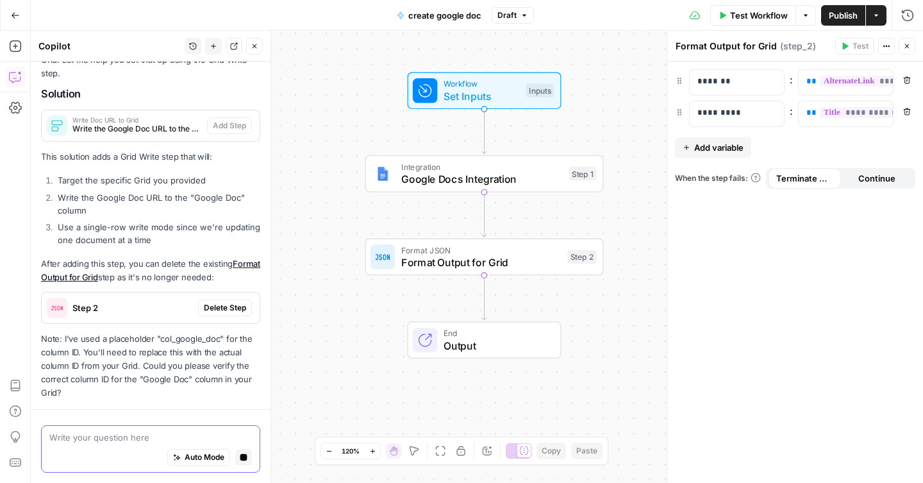
scroll to position [648, 0]
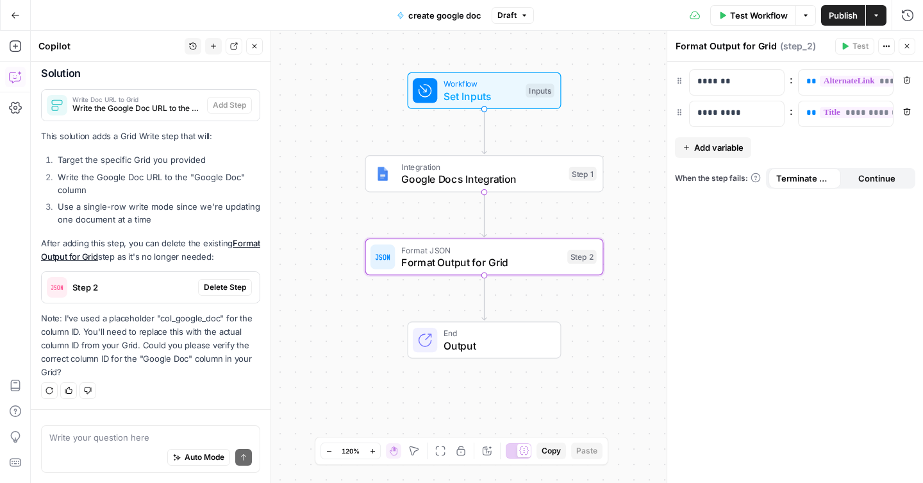
click at [224, 285] on span "Delete Step" at bounding box center [225, 287] width 42 height 12
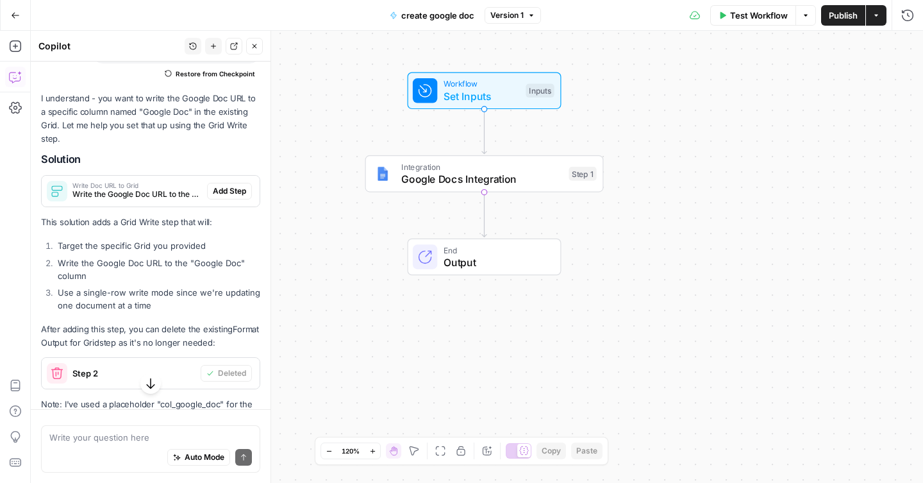
scroll to position [545, 0]
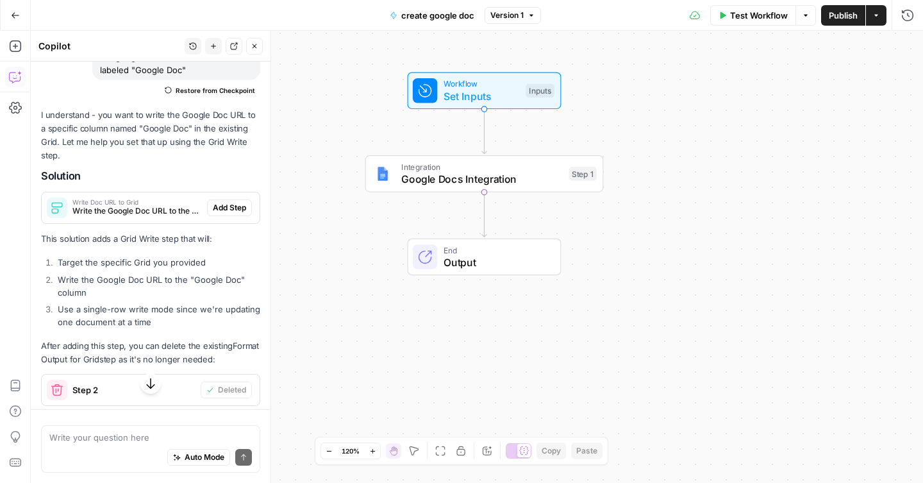
click at [244, 205] on span "Add Step" at bounding box center [229, 208] width 33 height 12
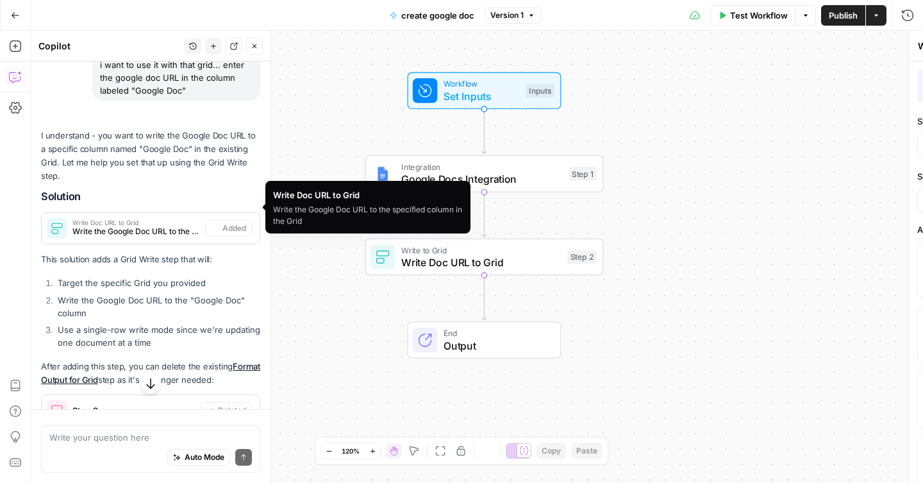
scroll to position [566, 0]
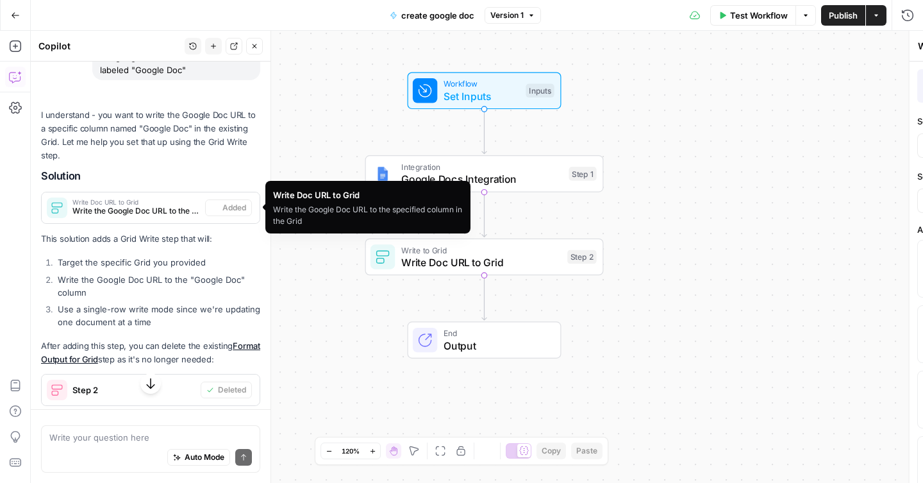
type input "from keyword to article (MariaDB)"
type input "Sheet 1"
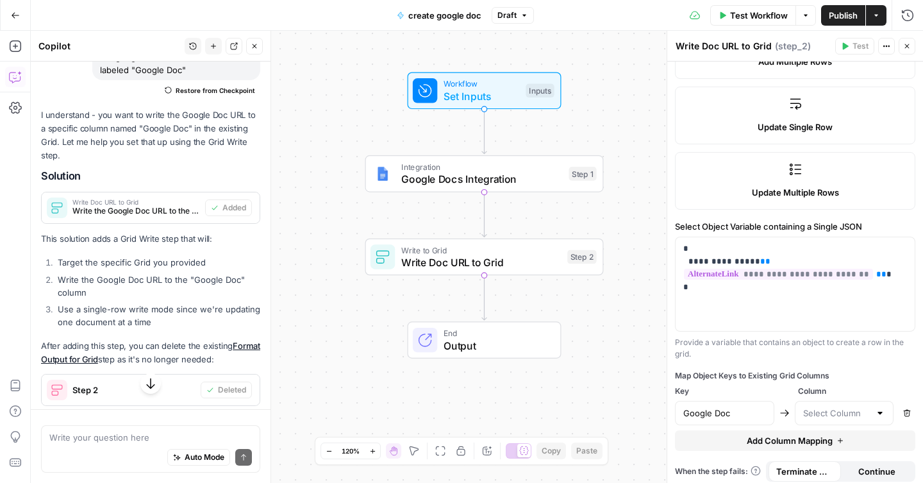
scroll to position [290, 0]
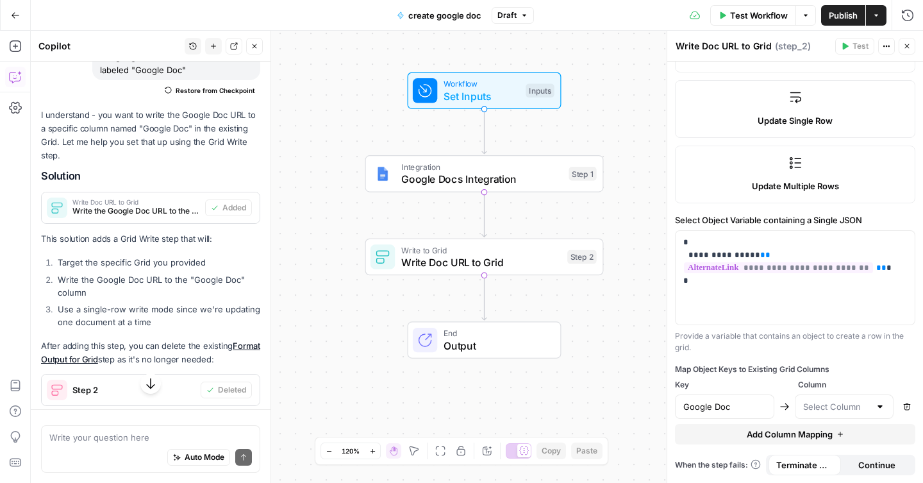
click at [878, 406] on div at bounding box center [880, 406] width 10 height 13
click at [859, 379] on span "Google Doc" at bounding box center [841, 374] width 72 height 13
type input "Google Doc"
click at [830, 18] on span "Publish" at bounding box center [843, 15] width 29 height 13
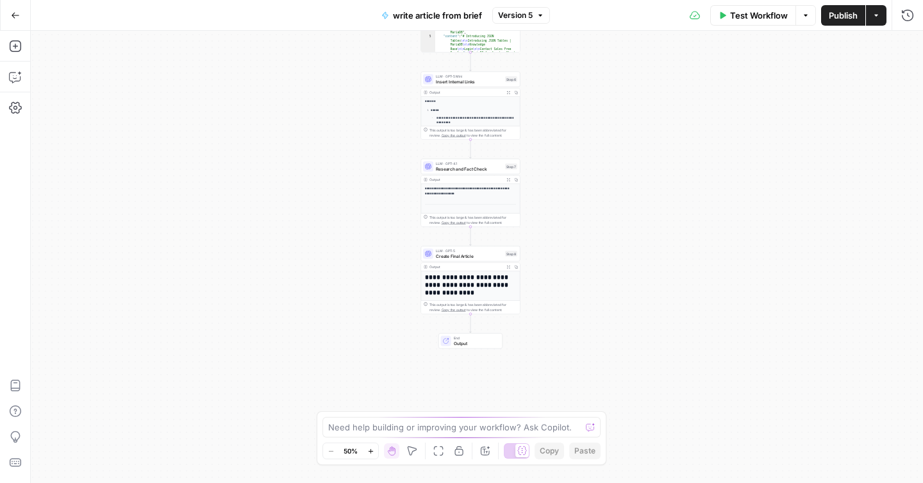
drag, startPoint x: 377, startPoint y: 377, endPoint x: 369, endPoint y: 181, distance: 195.6
click at [370, 181] on div "**********" at bounding box center [477, 257] width 892 height 452
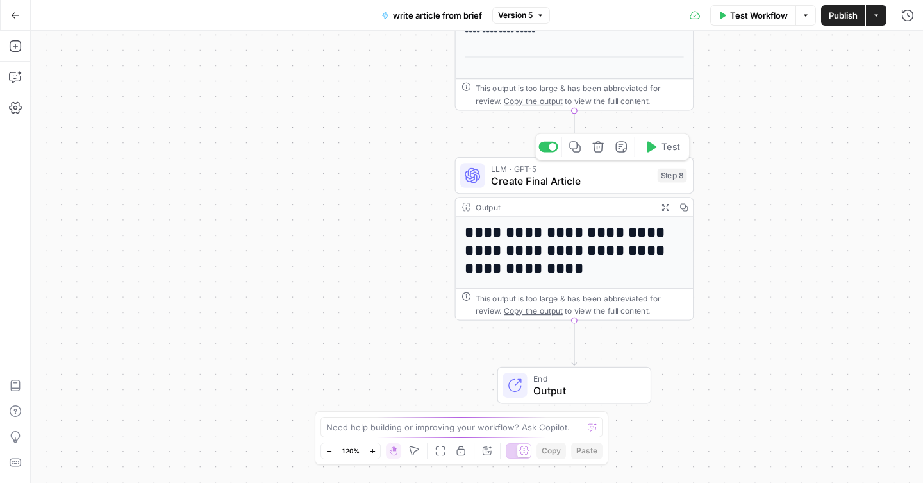
click at [575, 183] on span "Create Final Article" at bounding box center [571, 180] width 160 height 15
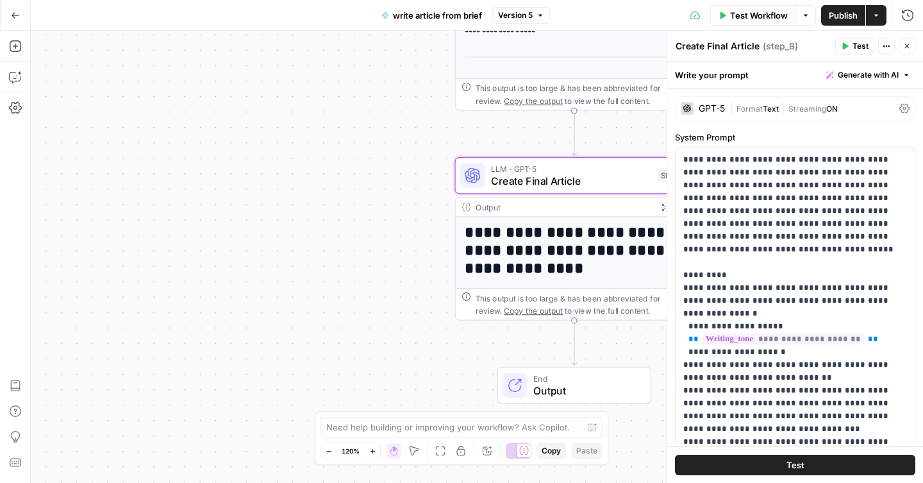
click at [900, 105] on icon at bounding box center [904, 108] width 10 height 10
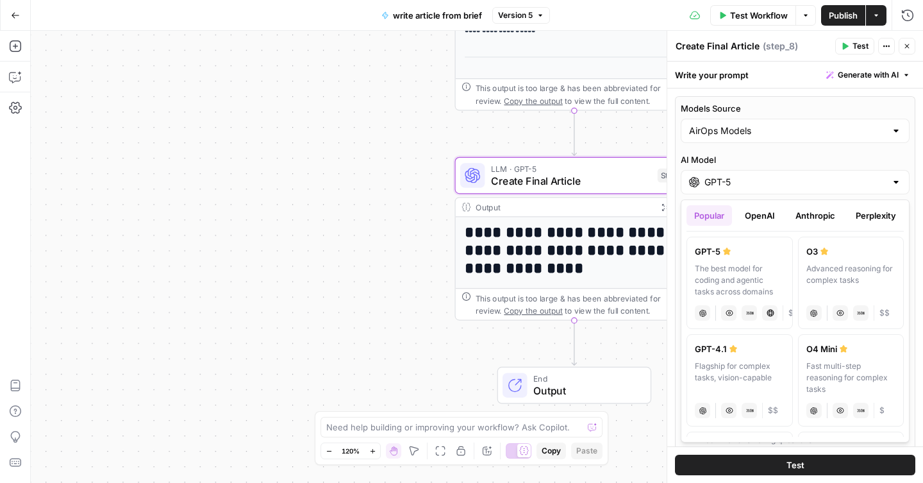
click at [764, 181] on input "GPT-5" at bounding box center [794, 182] width 181 height 13
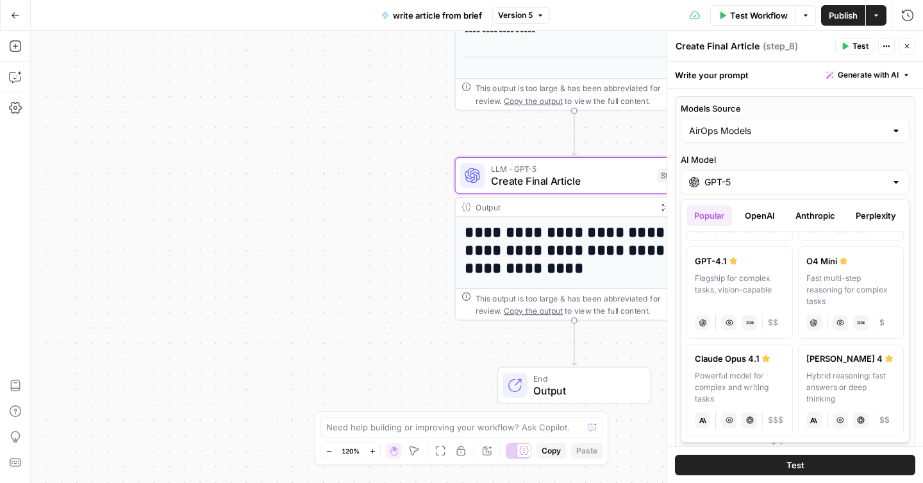
scroll to position [88, 0]
click at [760, 368] on label "[PERSON_NAME] Opus 4.1 Powerful model for complex and writing tasks anthropic V…" at bounding box center [739, 389] width 106 height 92
type input "Claude Opus 4.1"
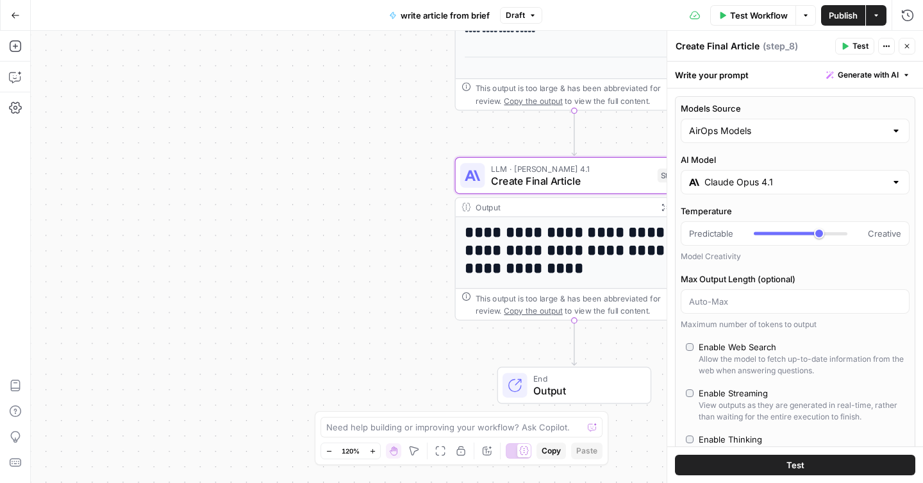
click at [830, 274] on label "Max Output Length (optional)" at bounding box center [795, 278] width 229 height 13
click at [830, 295] on input "Max Output Length (optional)" at bounding box center [795, 301] width 212 height 13
click at [797, 264] on div "Temperature Predictable Creative Model Creativity Max Output Length (optional) …" at bounding box center [795, 267] width 229 height 126
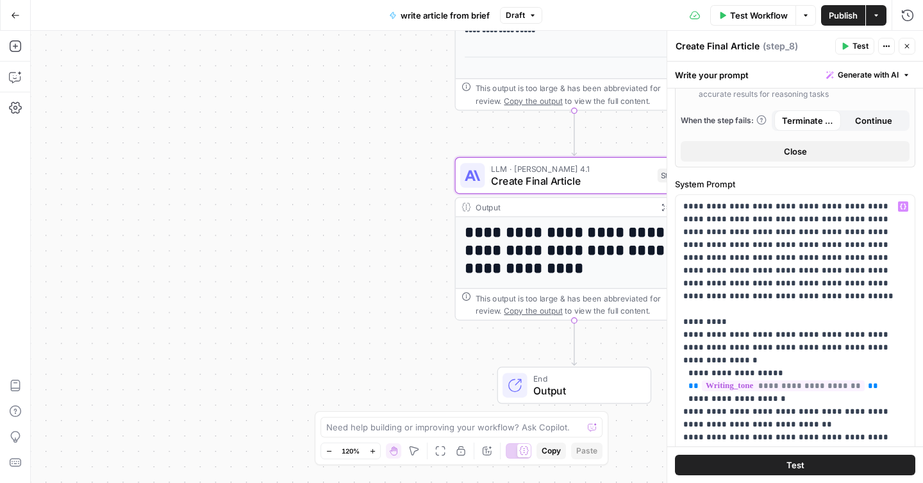
scroll to position [359, 0]
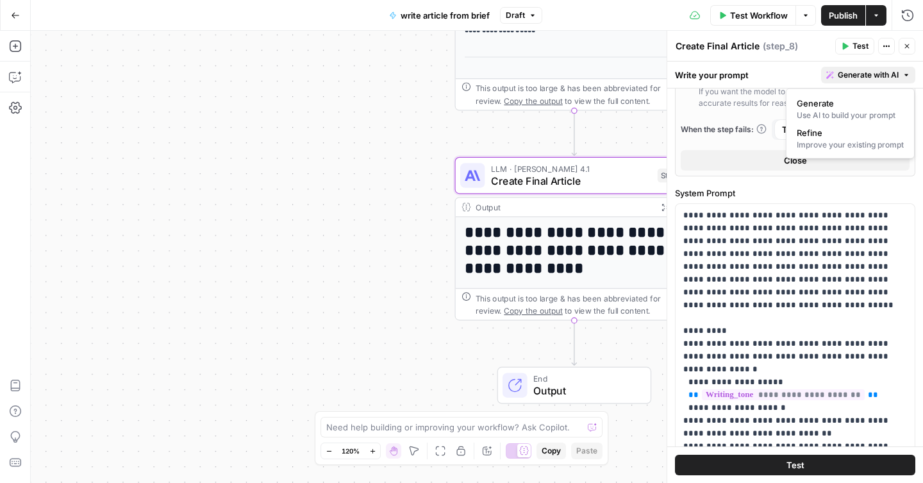
click at [903, 76] on icon "button" at bounding box center [906, 75] width 8 height 8
click at [823, 136] on span "Refine" at bounding box center [848, 132] width 102 height 13
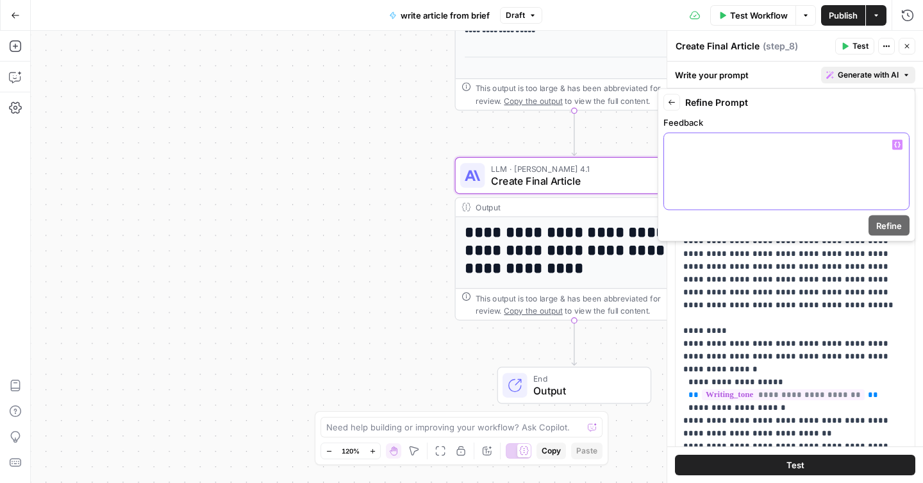
click at [797, 147] on p at bounding box center [786, 144] width 229 height 13
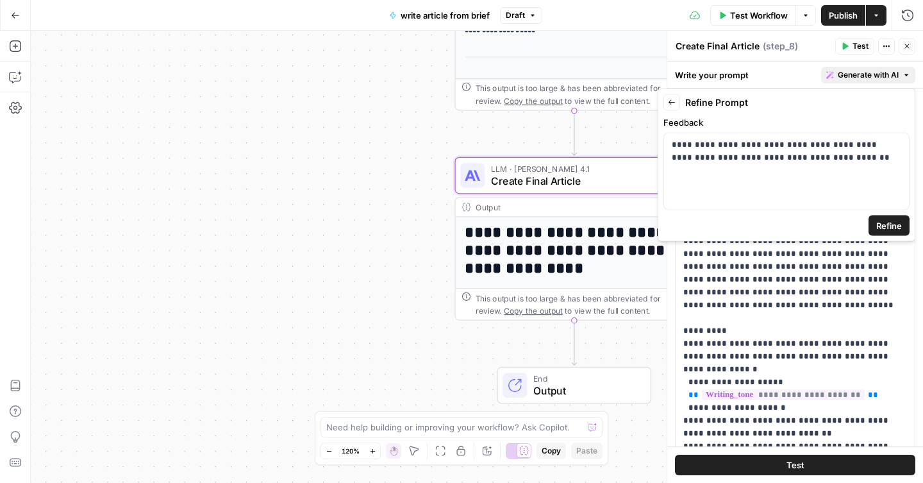
click at [886, 226] on span "Refine" at bounding box center [889, 225] width 26 height 13
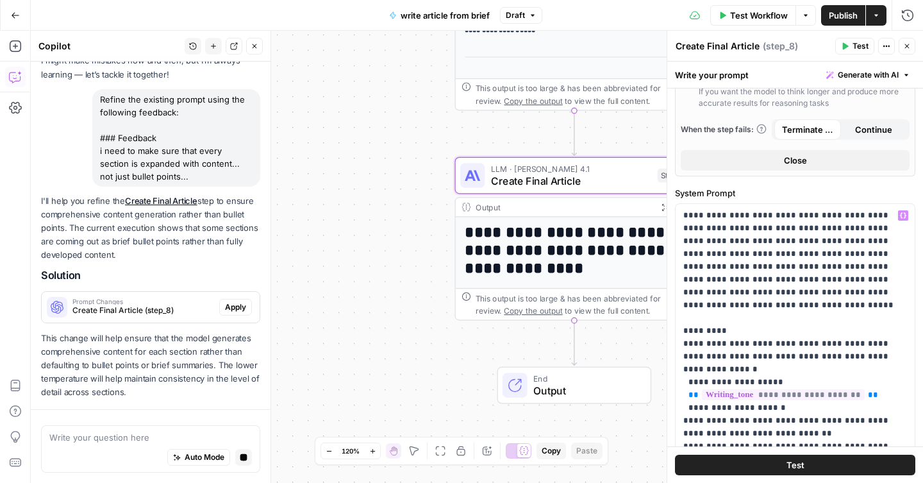
scroll to position [112, 0]
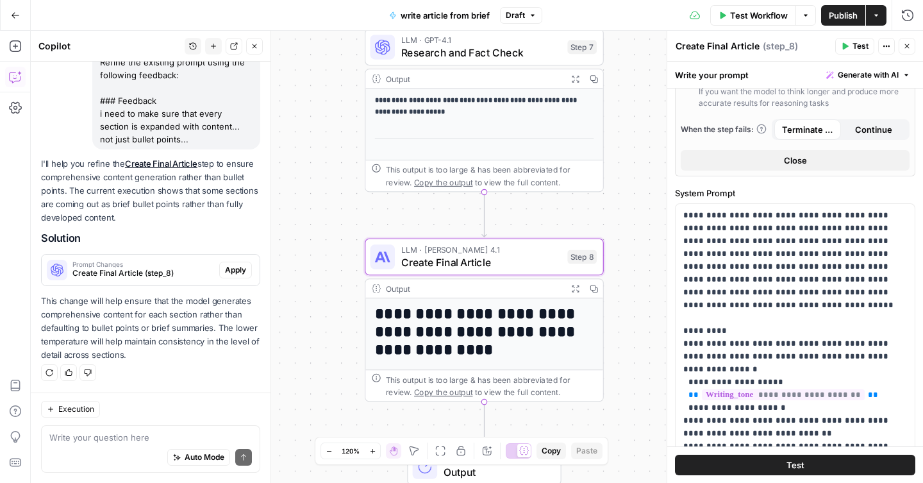
click at [230, 270] on span "Apply" at bounding box center [235, 270] width 21 height 12
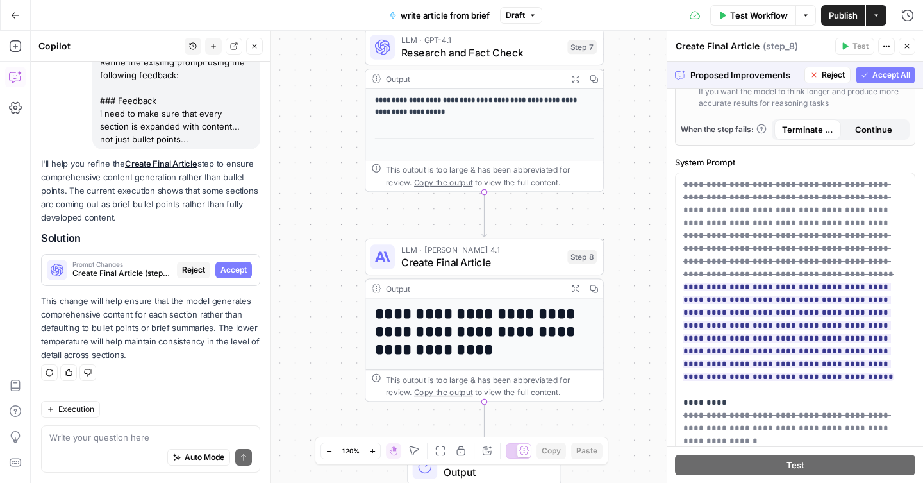
click at [887, 75] on span "Accept All" at bounding box center [891, 75] width 38 height 12
type input "***"
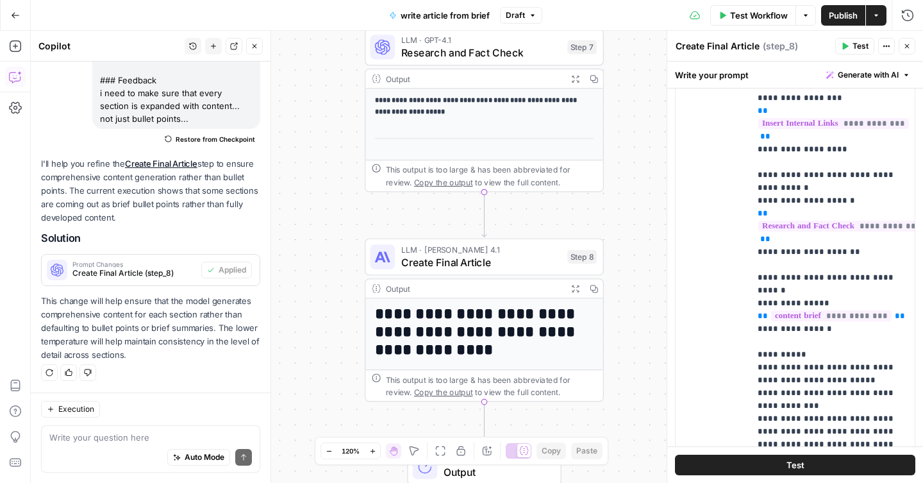
scroll to position [1258, 0]
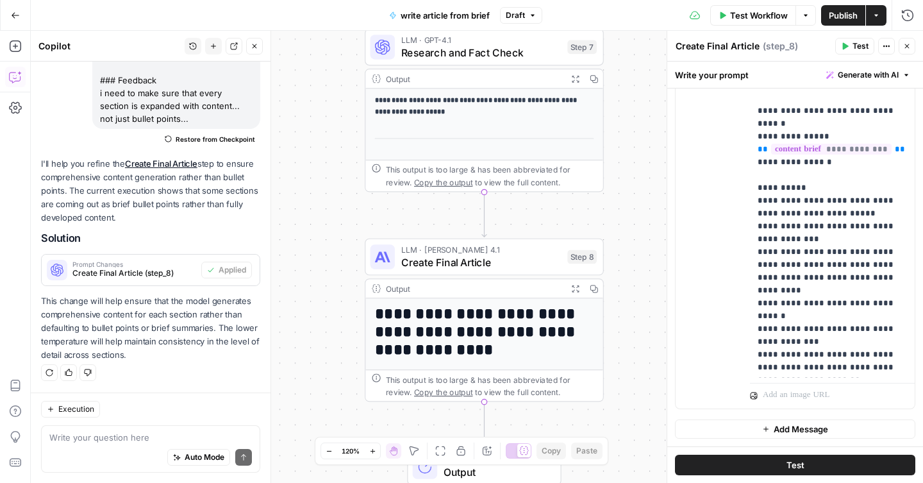
click at [771, 463] on button "Test" at bounding box center [795, 464] width 240 height 21
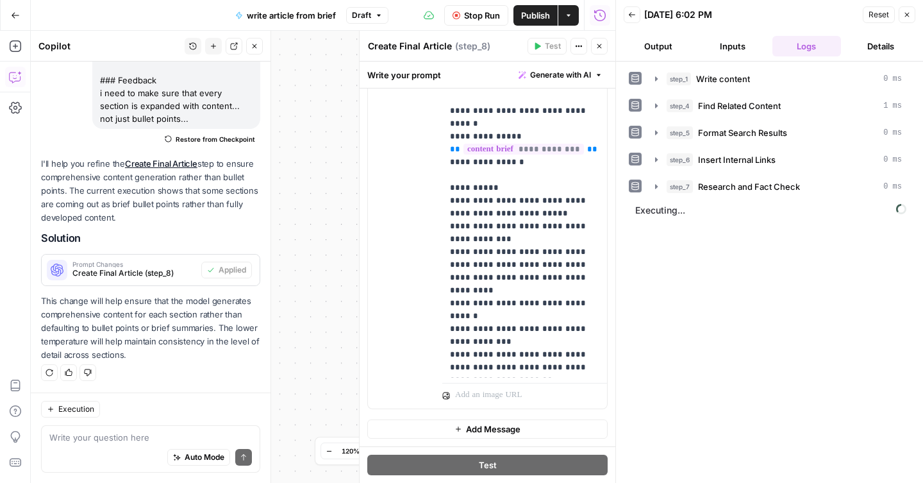
click at [469, 12] on span "Stop Run" at bounding box center [482, 15] width 36 height 13
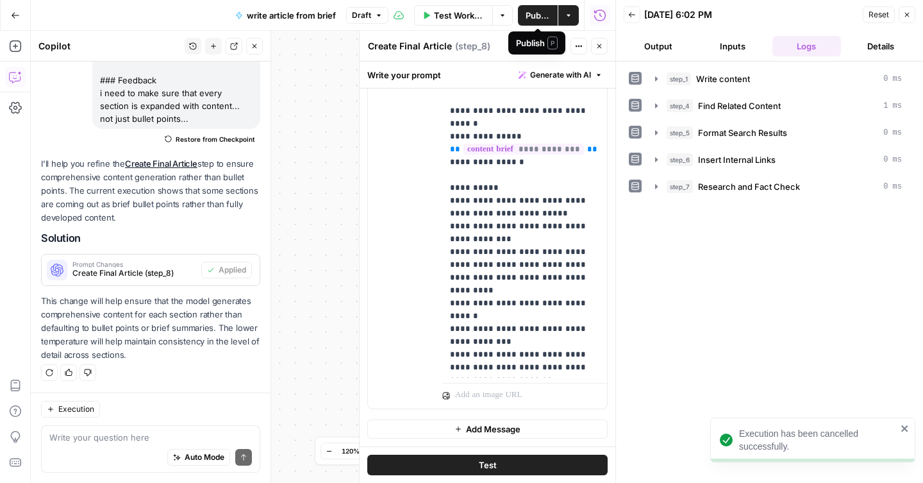
click at [530, 16] on span "Publish" at bounding box center [537, 15] width 24 height 13
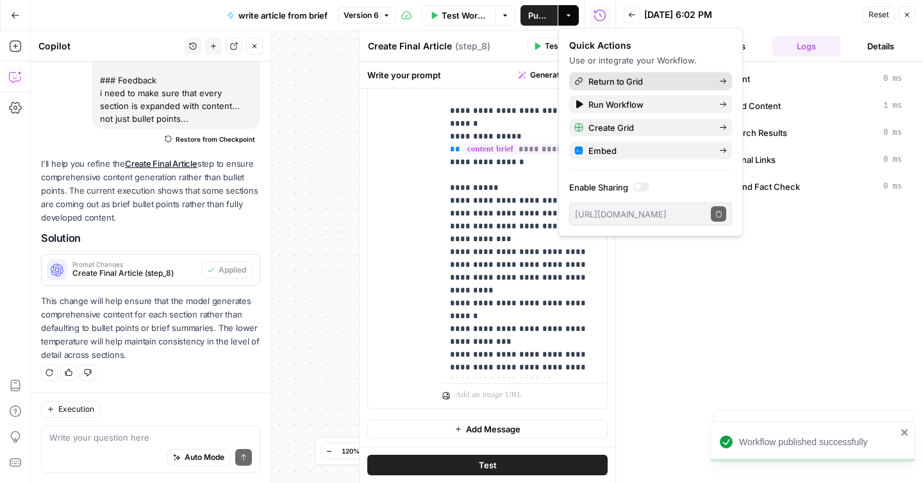
click at [621, 81] on span "Return to Grid" at bounding box center [648, 81] width 120 height 13
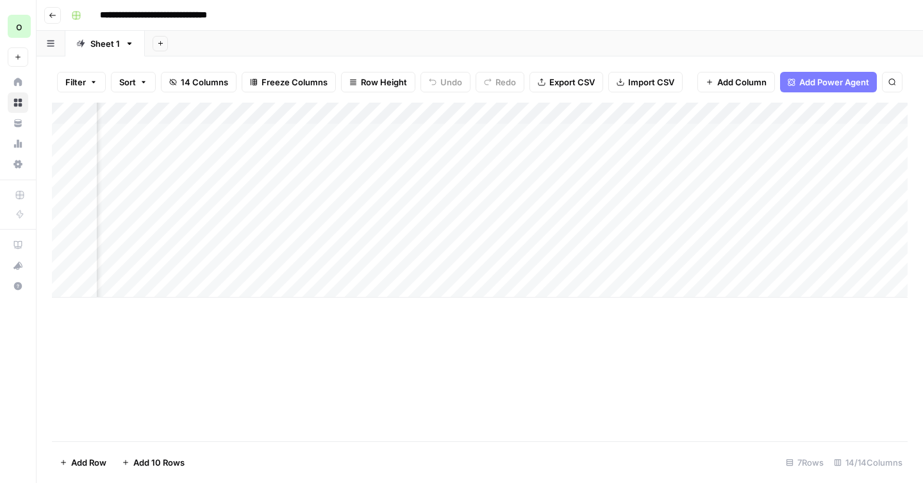
scroll to position [0, 839]
click at [545, 155] on div "Add Column" at bounding box center [479, 200] width 855 height 195
click at [487, 109] on div "Add Column" at bounding box center [479, 200] width 855 height 195
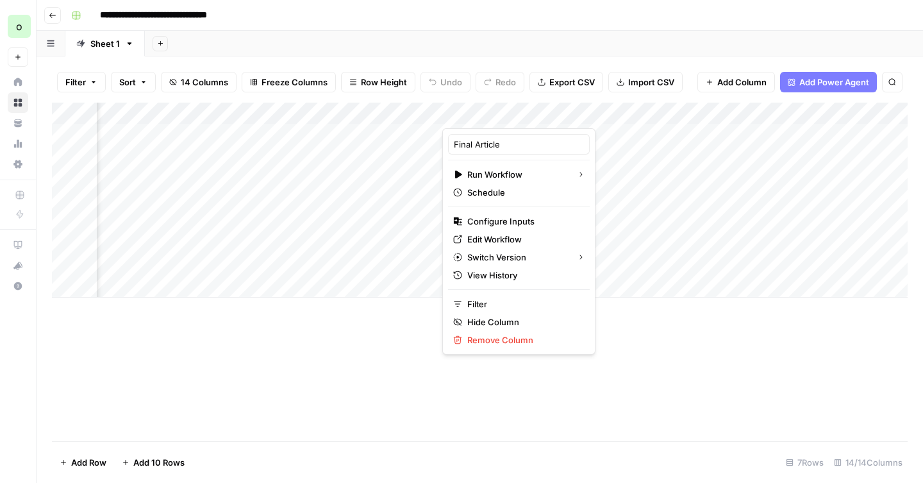
click at [370, 365] on div "Add Column" at bounding box center [479, 272] width 855 height 338
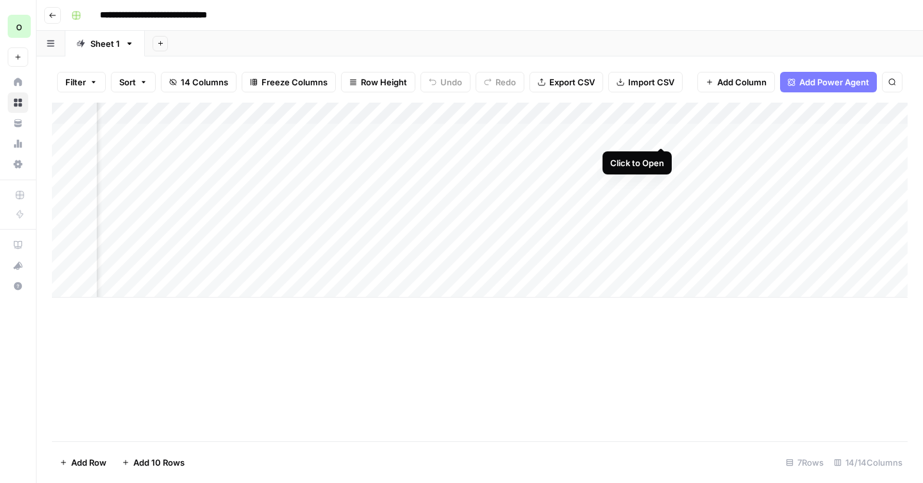
click at [657, 133] on div "Add Column" at bounding box center [479, 200] width 855 height 195
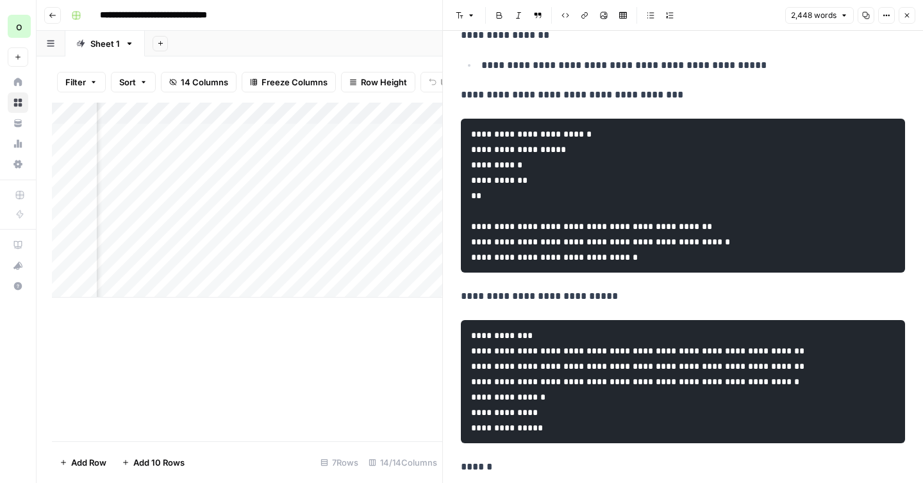
scroll to position [1134, 0]
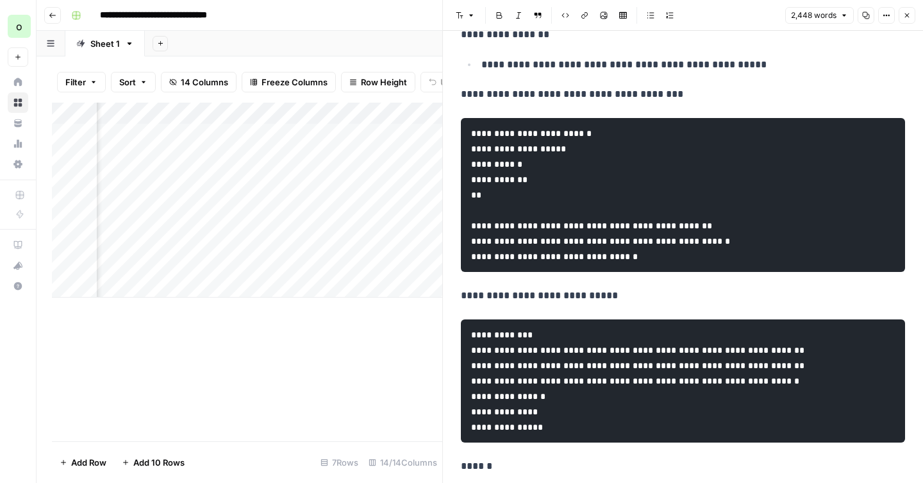
click at [911, 13] on button "Close" at bounding box center [906, 15] width 17 height 17
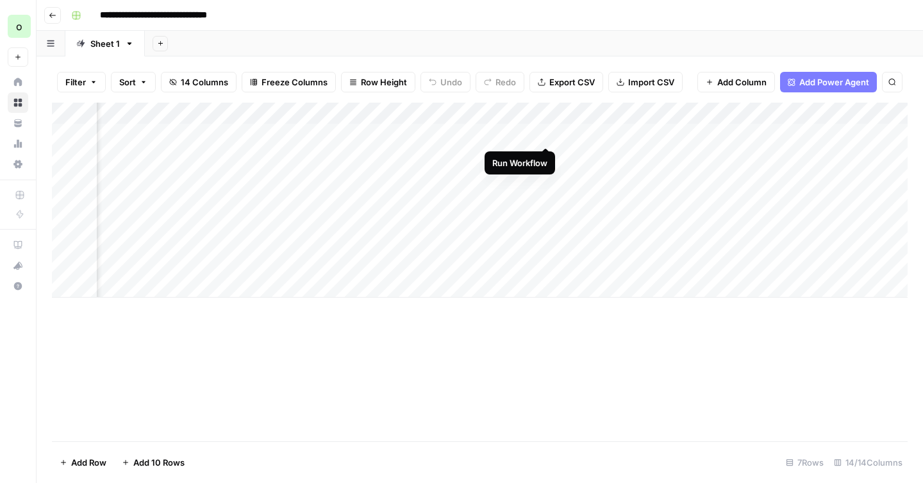
click at [544, 135] on div "Add Column" at bounding box center [479, 200] width 855 height 195
click at [419, 156] on div "Add Column" at bounding box center [479, 200] width 855 height 195
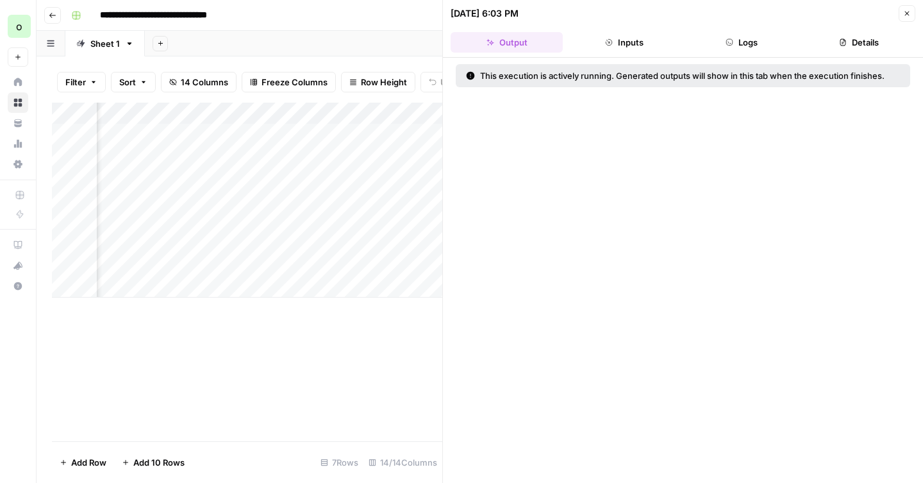
click at [764, 40] on button "Logs" at bounding box center [742, 42] width 112 height 21
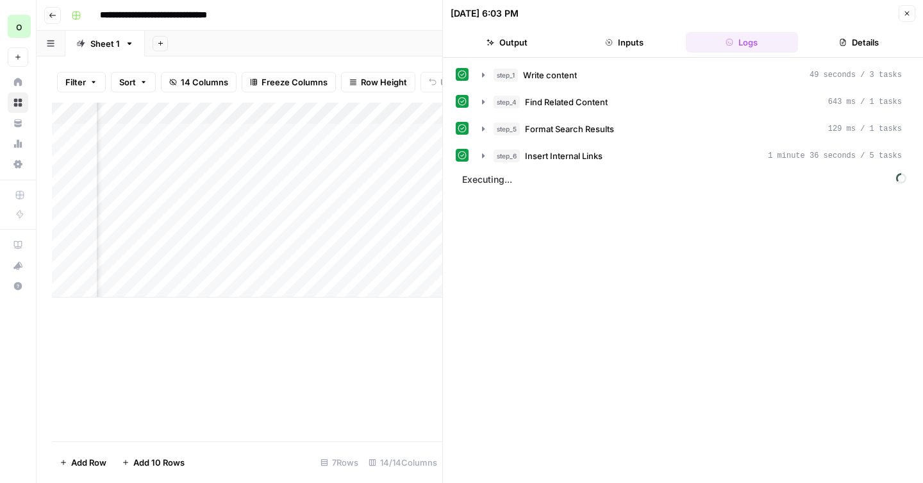
click at [911, 14] on button "Close" at bounding box center [906, 13] width 17 height 17
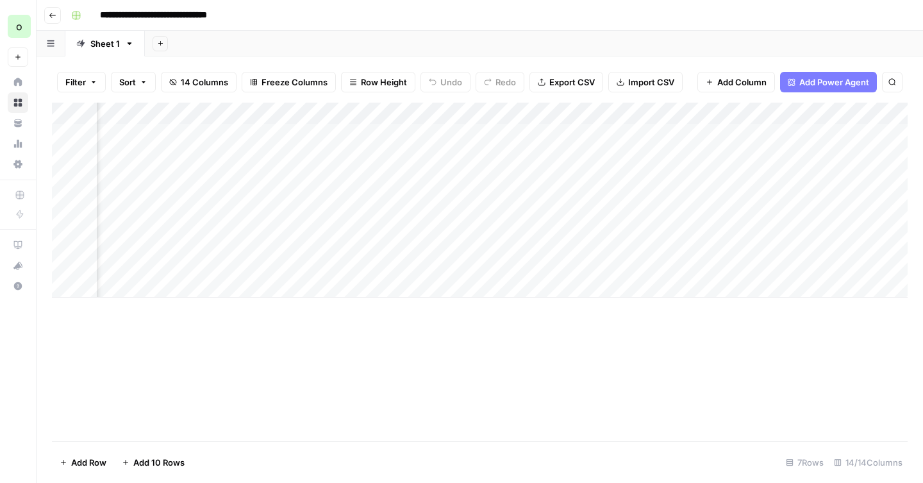
scroll to position [0, 751]
click at [514, 155] on div "Add Column" at bounding box center [479, 200] width 855 height 195
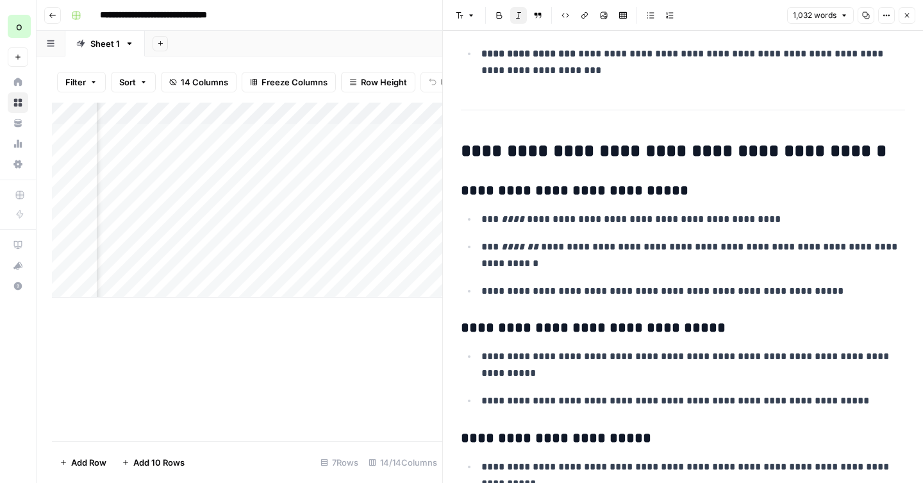
scroll to position [2124, 0]
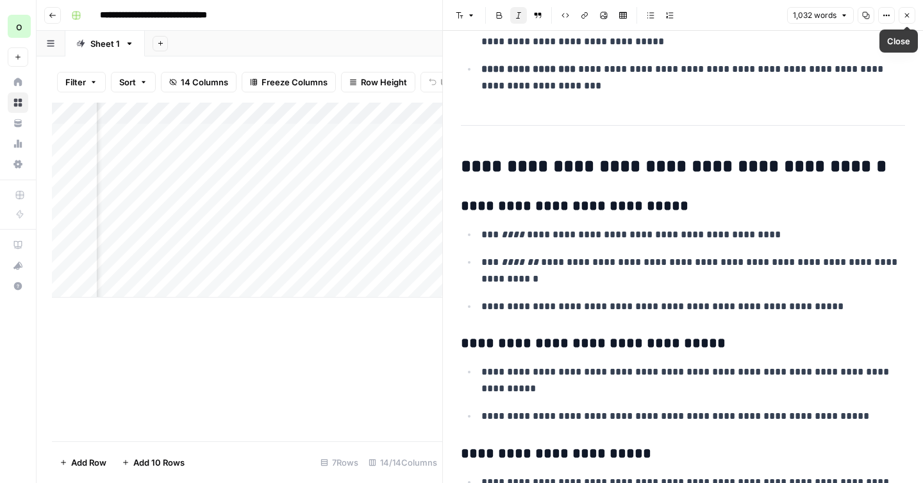
click at [907, 19] on button "Close" at bounding box center [906, 15] width 17 height 17
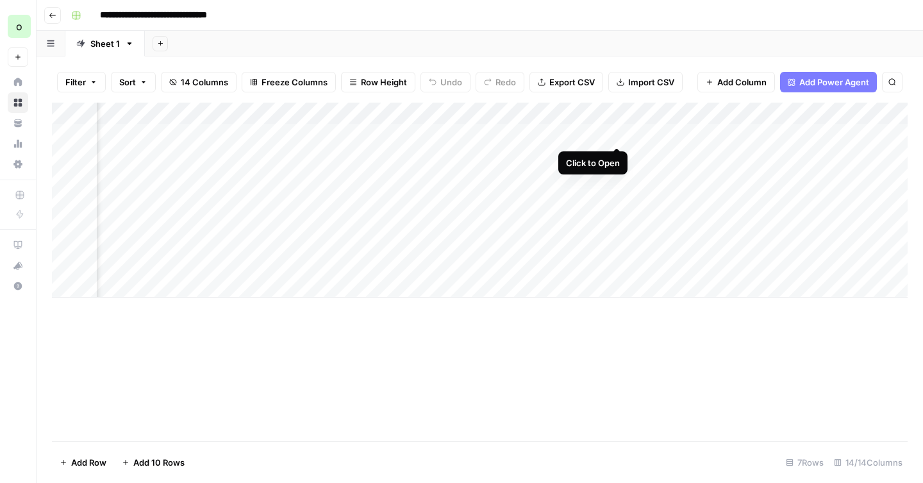
click at [615, 135] on div "Add Column" at bounding box center [479, 200] width 855 height 195
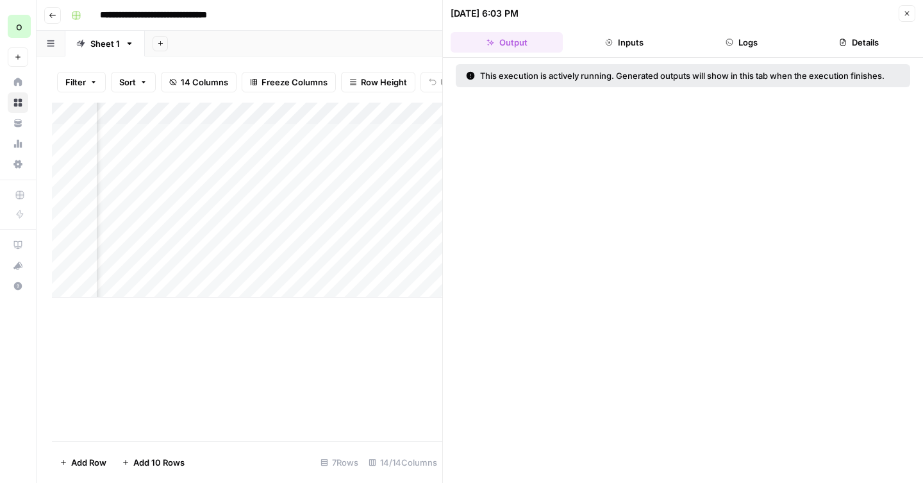
click at [909, 12] on icon "button" at bounding box center [907, 14] width 8 height 8
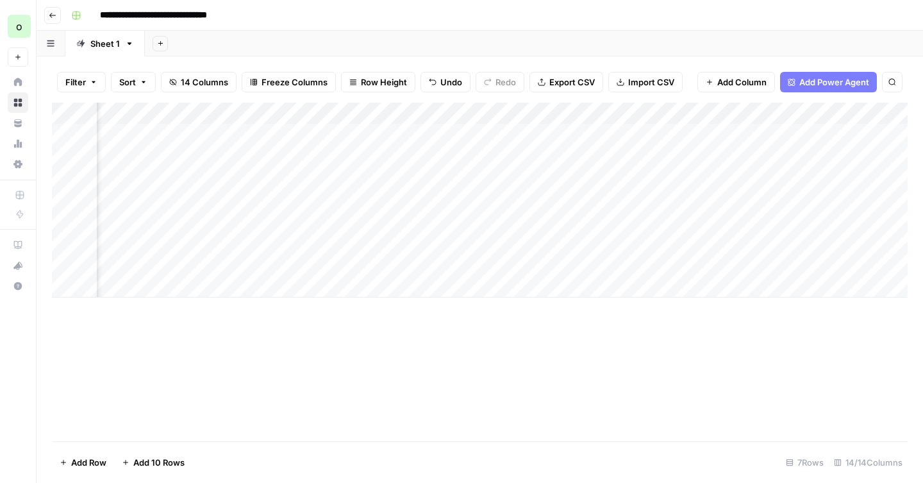
scroll to position [0, 936]
click at [562, 154] on div "Add Column" at bounding box center [479, 200] width 855 height 195
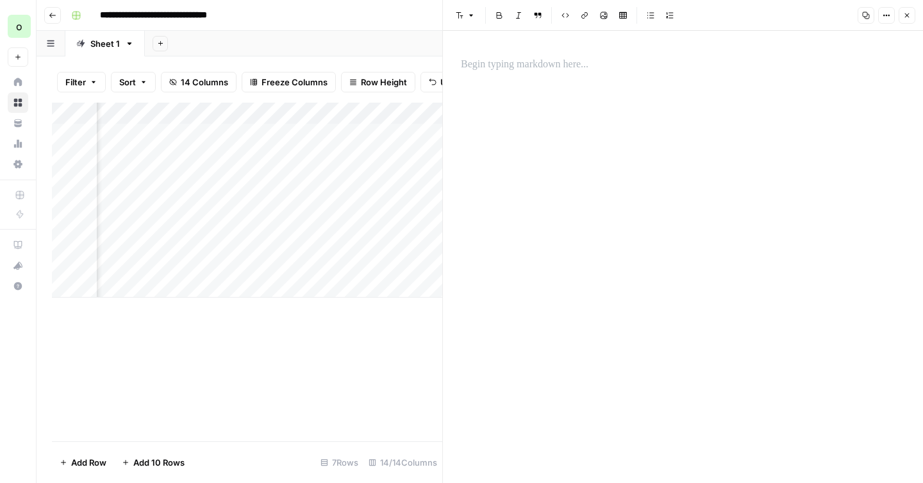
click at [908, 19] on icon "button" at bounding box center [907, 16] width 8 height 8
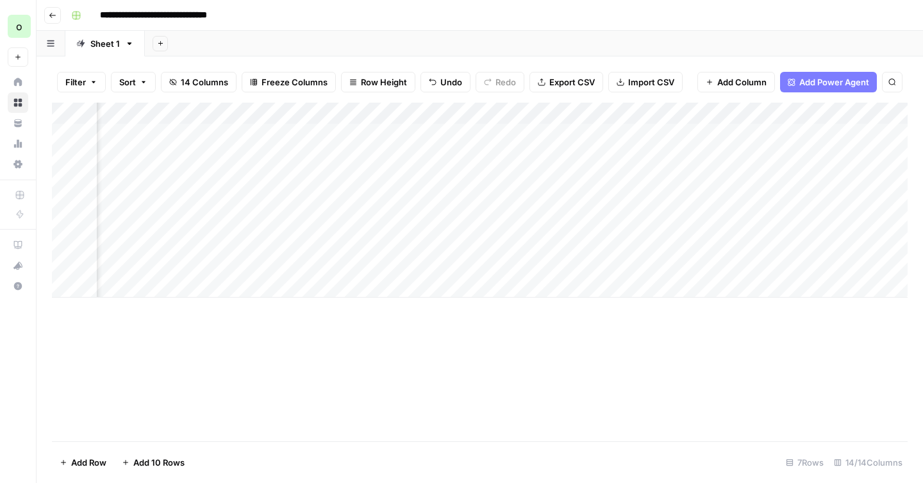
click at [533, 158] on div "Add Column" at bounding box center [479, 200] width 855 height 195
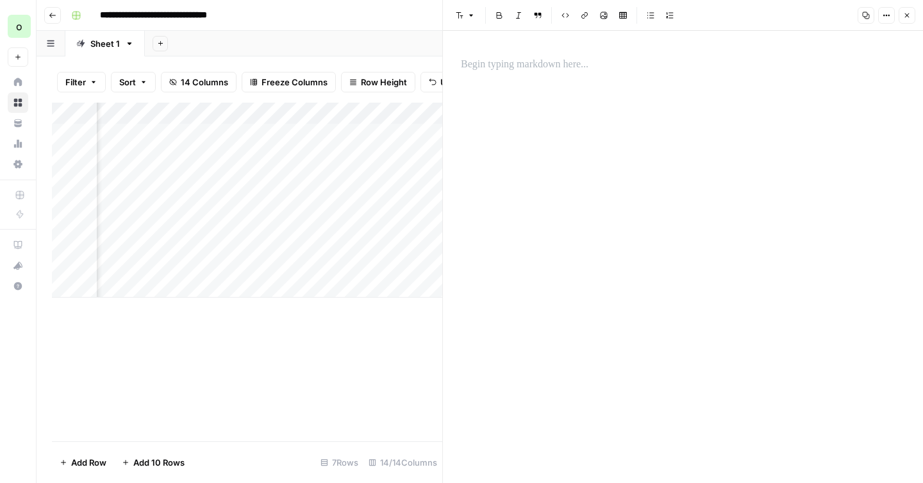
click at [415, 328] on div "Add Column" at bounding box center [247, 272] width 390 height 338
click at [909, 19] on icon "button" at bounding box center [907, 16] width 8 height 8
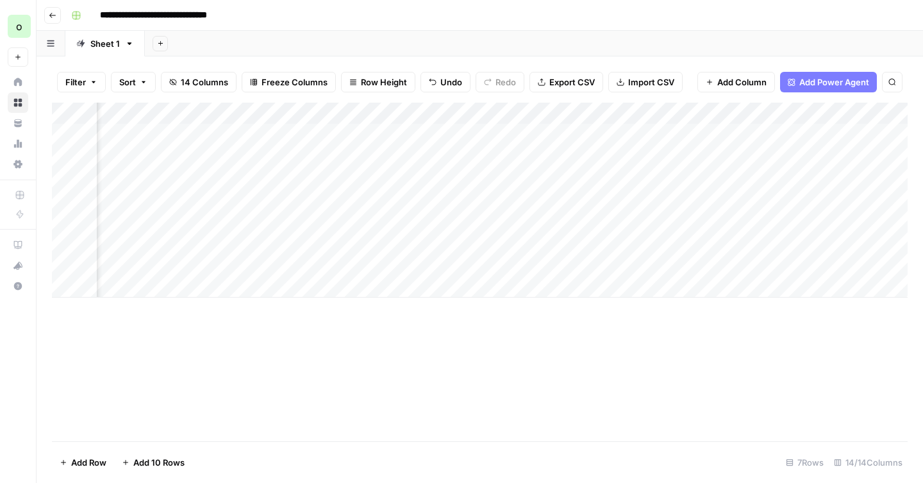
scroll to position [0, 944]
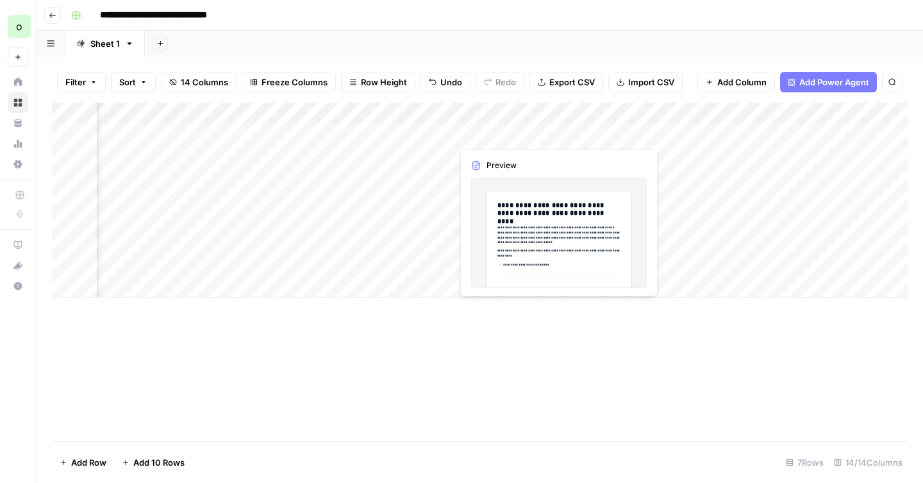
click at [555, 134] on div "Add Column" at bounding box center [479, 200] width 855 height 195
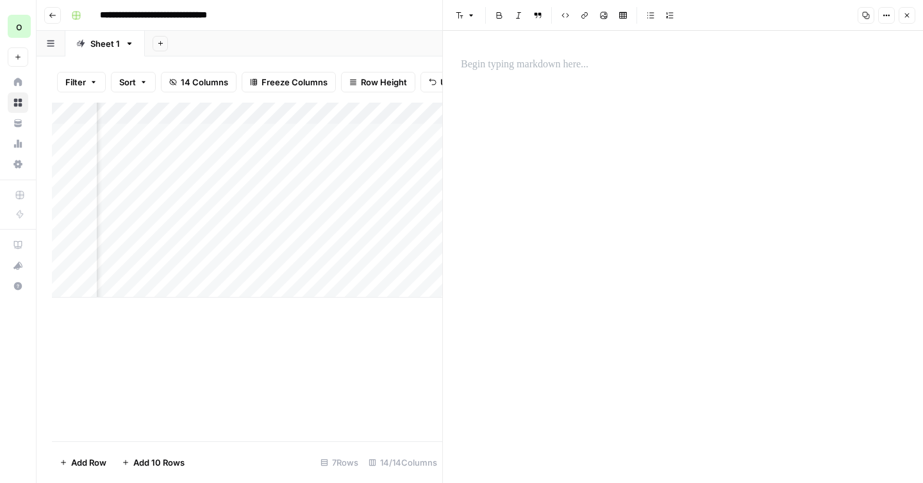
click at [913, 15] on button "Close" at bounding box center [906, 15] width 17 height 17
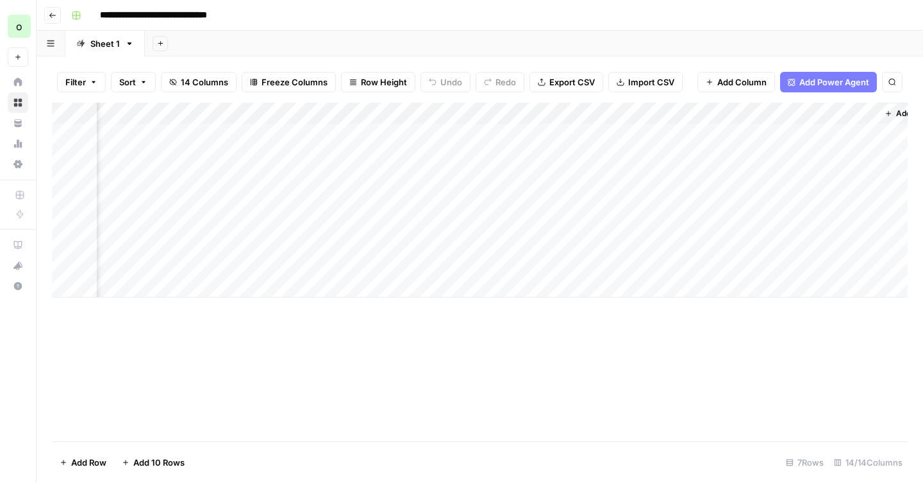
scroll to position [0, 1115]
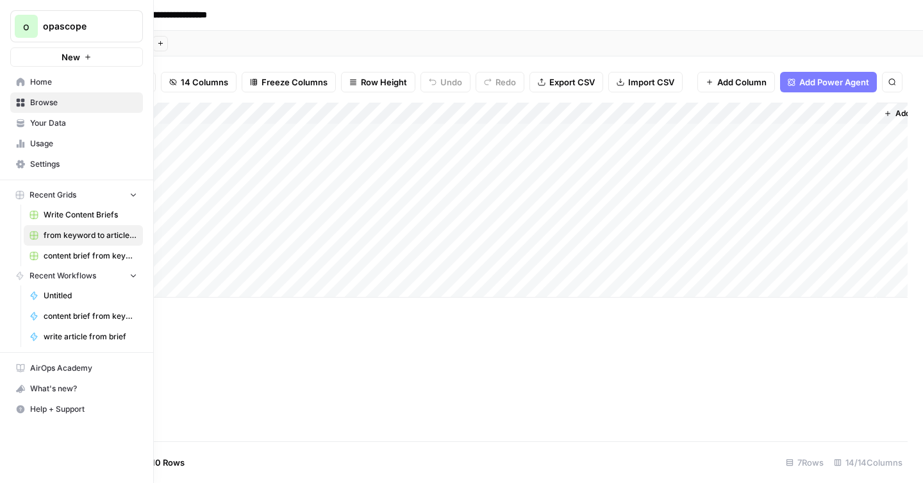
click at [22, 142] on icon at bounding box center [23, 145] width 3 height 6
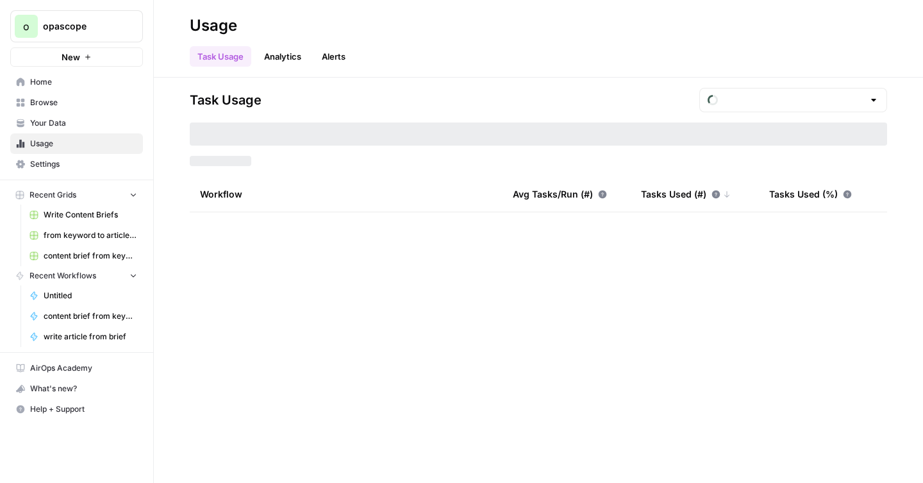
type input "August Tasks"
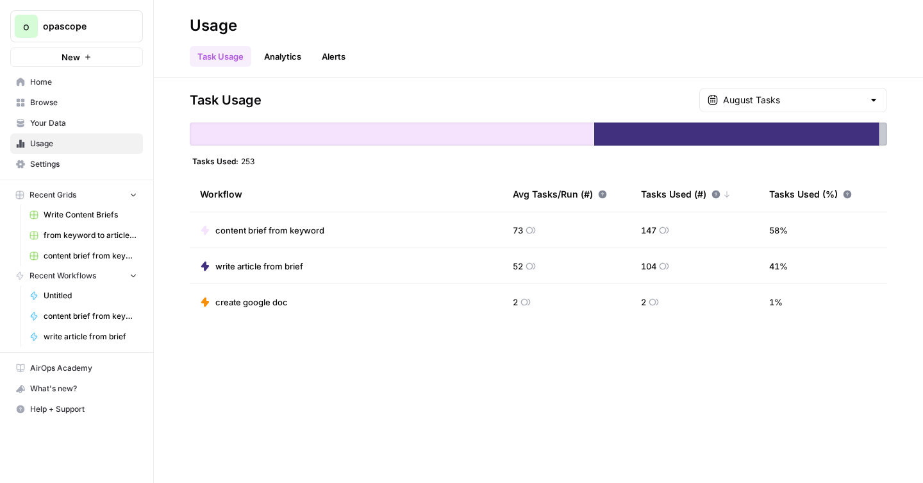
click at [40, 123] on span "Your Data" at bounding box center [83, 123] width 107 height 12
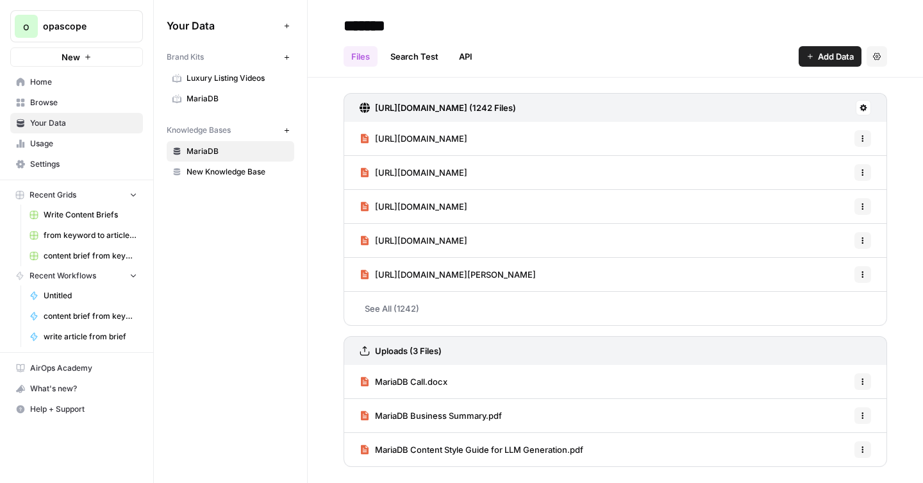
click at [75, 235] on span "from keyword to article (MariaDB)" at bounding box center [91, 235] width 94 height 12
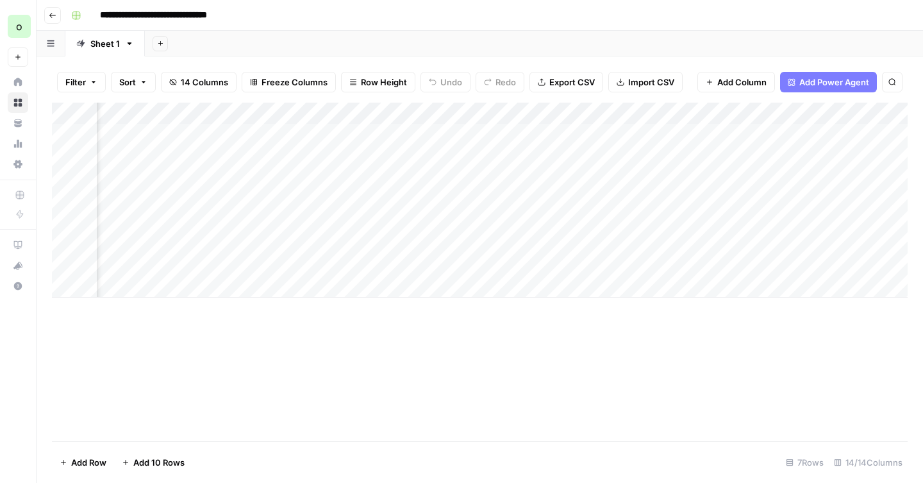
scroll to position [0, 1016]
click at [351, 156] on div "Add Column" at bounding box center [479, 200] width 855 height 195
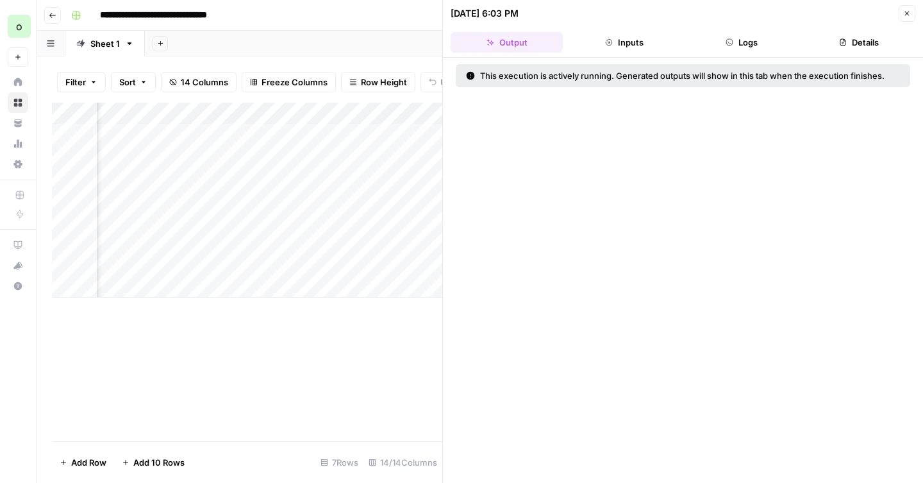
click at [747, 44] on button "Logs" at bounding box center [742, 42] width 112 height 21
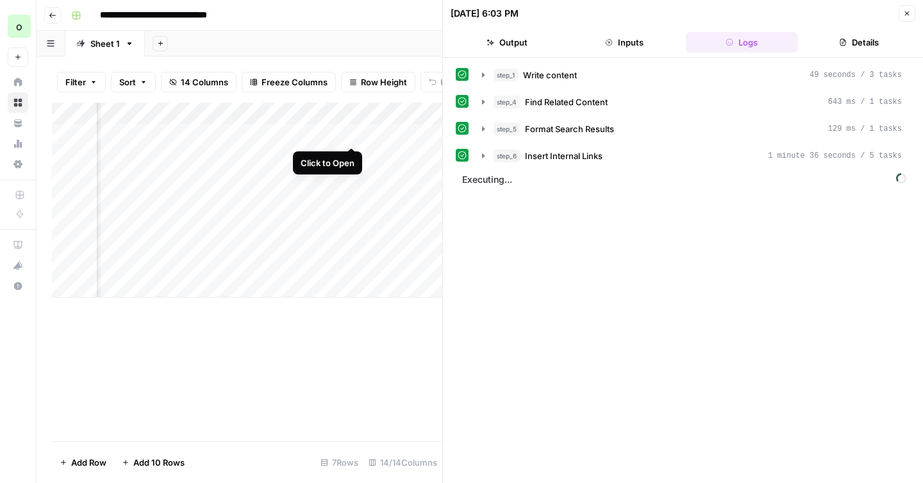
click at [350, 132] on div "Add Column" at bounding box center [247, 200] width 390 height 195
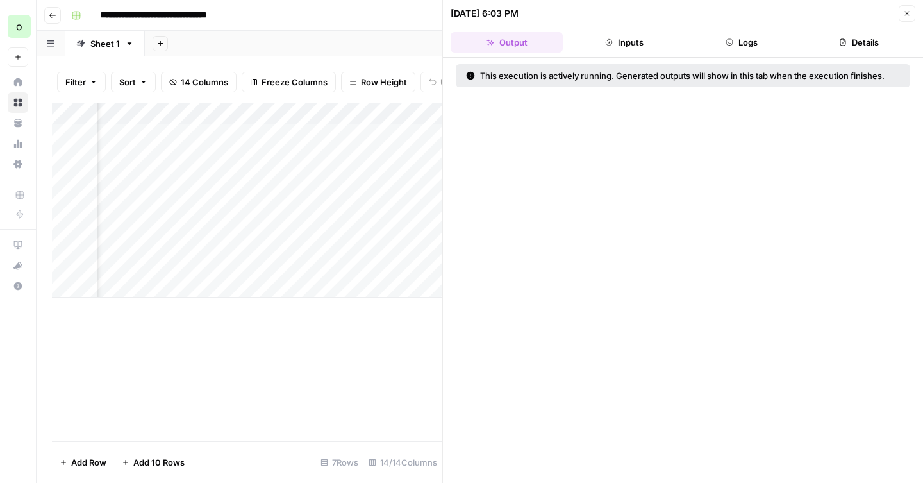
click at [752, 44] on button "Logs" at bounding box center [742, 42] width 112 height 21
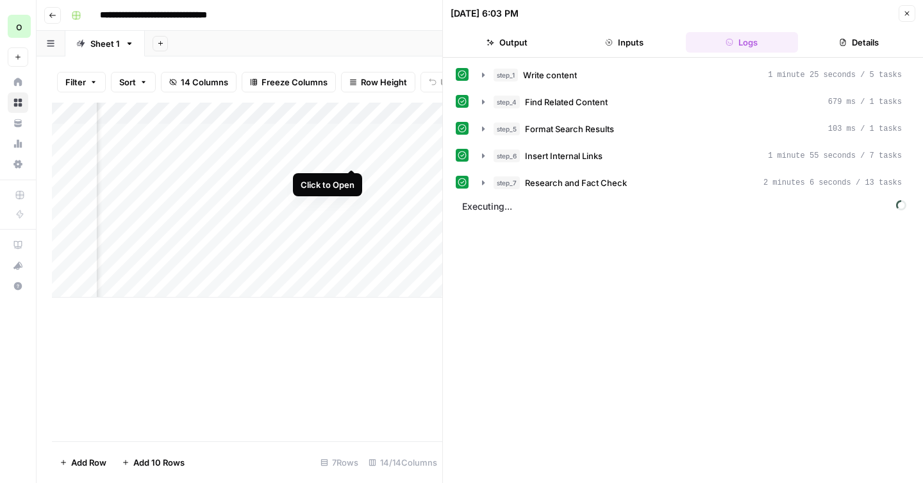
click at [351, 156] on div "Add Column" at bounding box center [247, 200] width 390 height 195
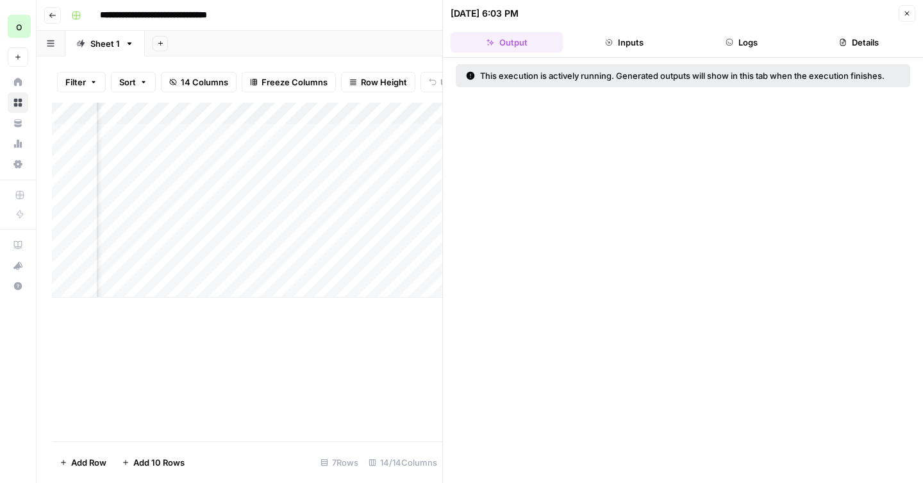
click at [747, 42] on button "Logs" at bounding box center [742, 42] width 112 height 21
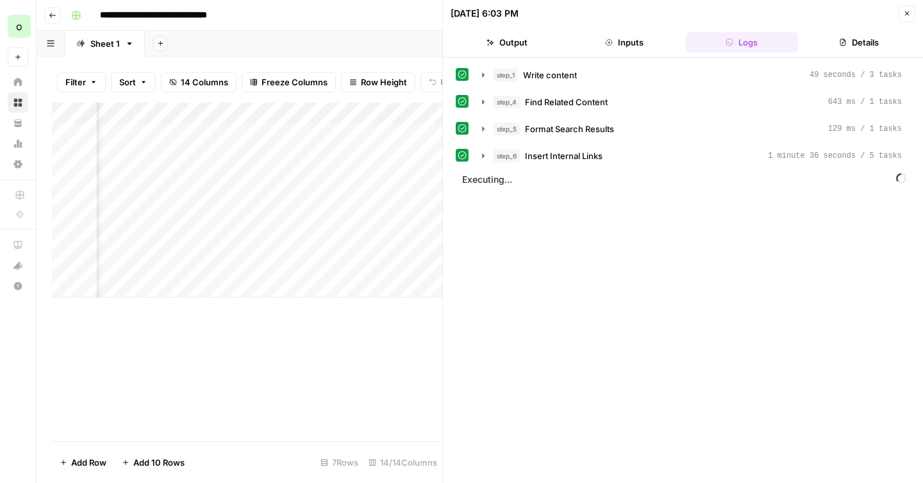
click at [902, 17] on button "Close" at bounding box center [906, 13] width 17 height 17
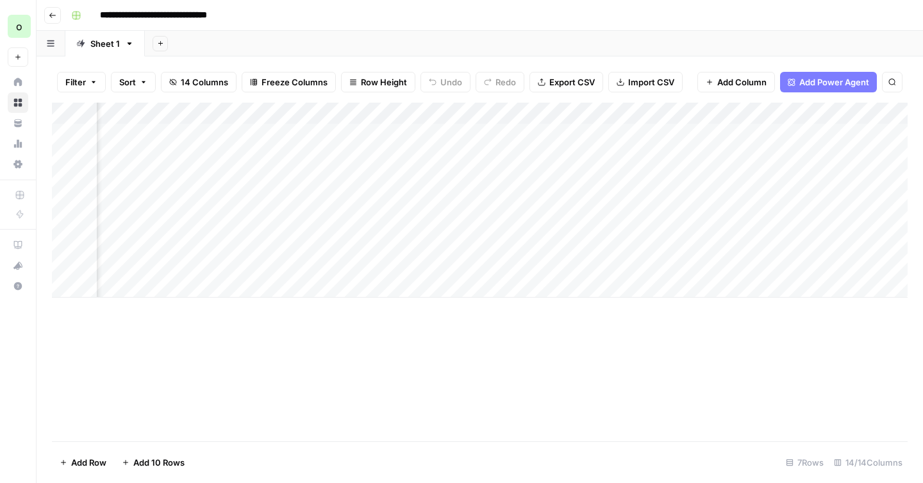
click at [488, 366] on div "Add Column" at bounding box center [479, 272] width 855 height 338
click at [351, 156] on div "Add Column" at bounding box center [479, 200] width 855 height 195
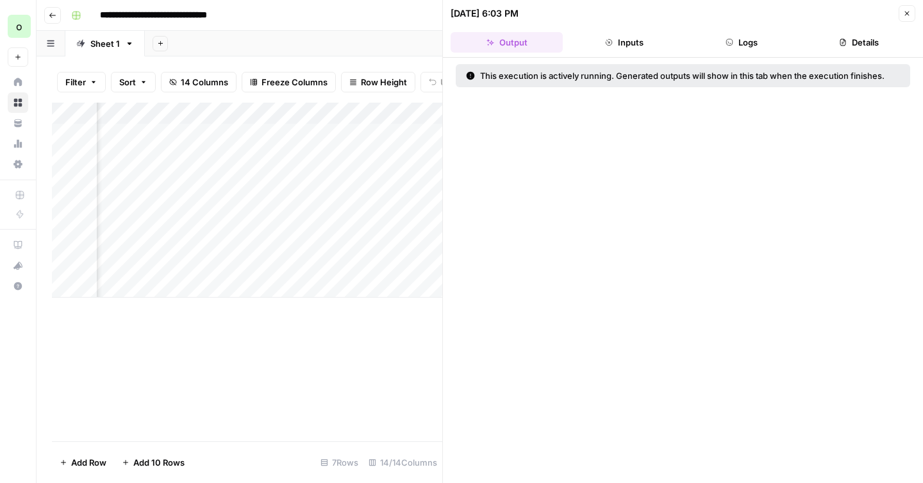
click at [747, 42] on button "Logs" at bounding box center [742, 42] width 112 height 21
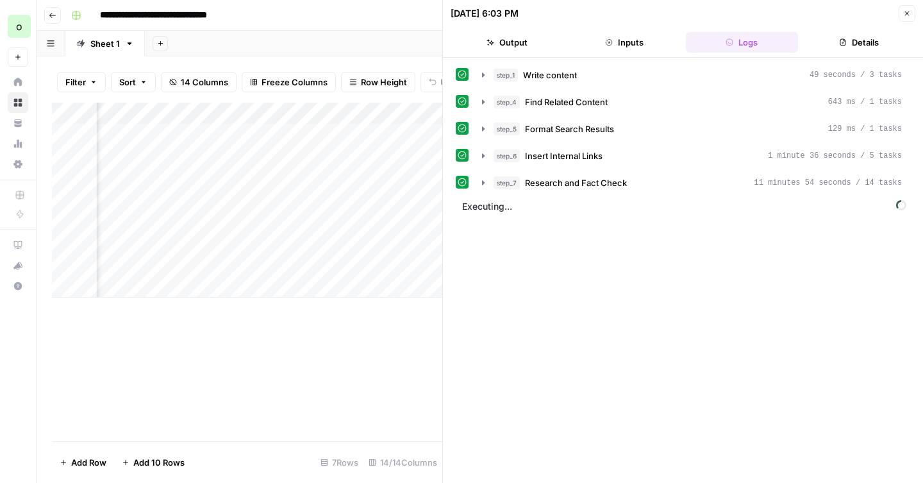
click at [905, 13] on icon "button" at bounding box center [907, 14] width 8 height 8
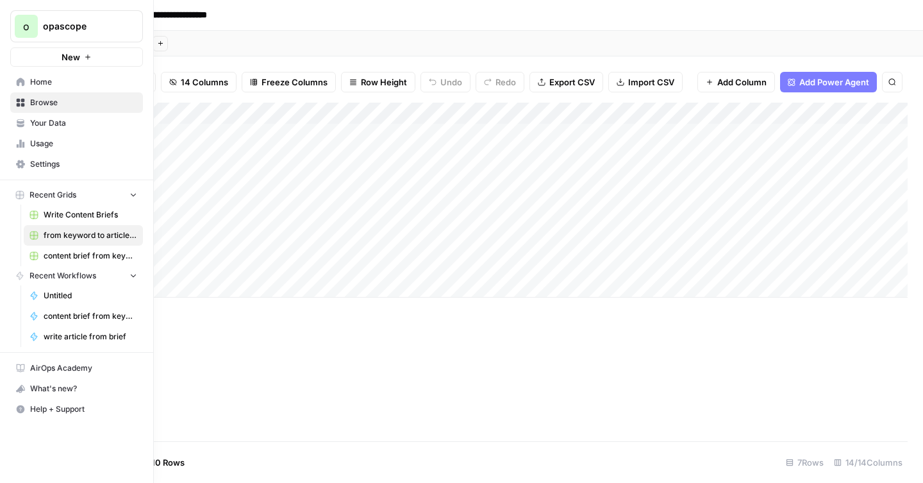
click at [23, 143] on icon at bounding box center [23, 145] width 3 height 6
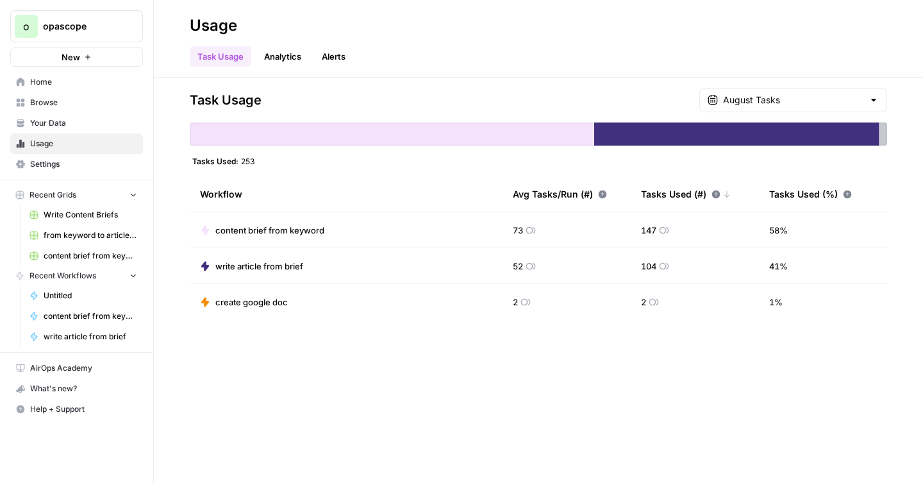
click at [281, 263] on span "write article from brief" at bounding box center [259, 266] width 88 height 13
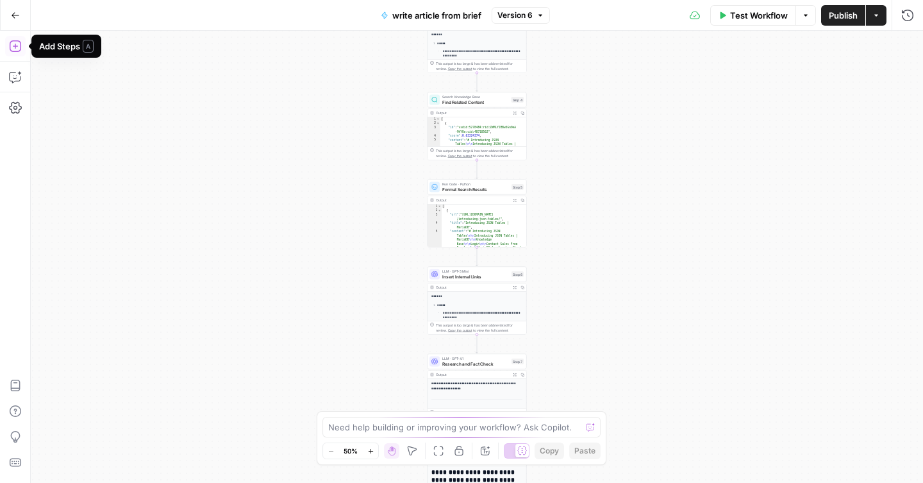
click at [13, 13] on icon "button" at bounding box center [16, 15] width 8 height 6
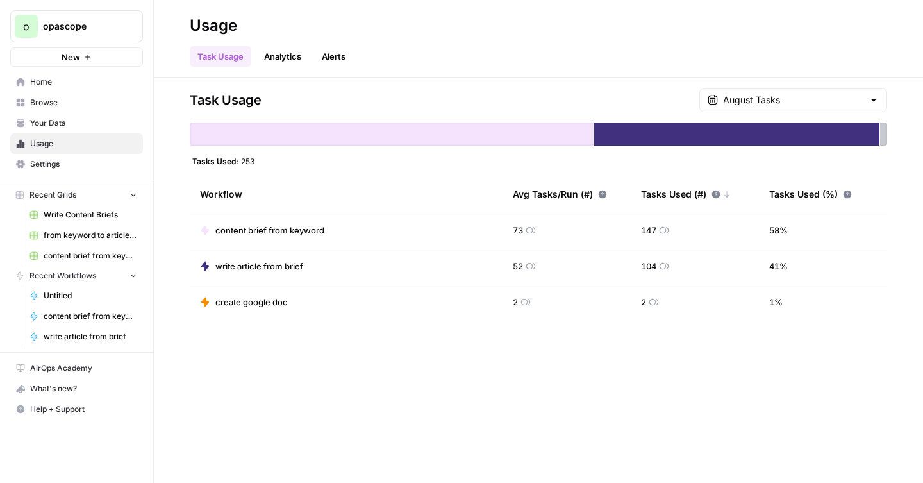
click at [293, 52] on link "Analytics" at bounding box center [282, 56] width 53 height 21
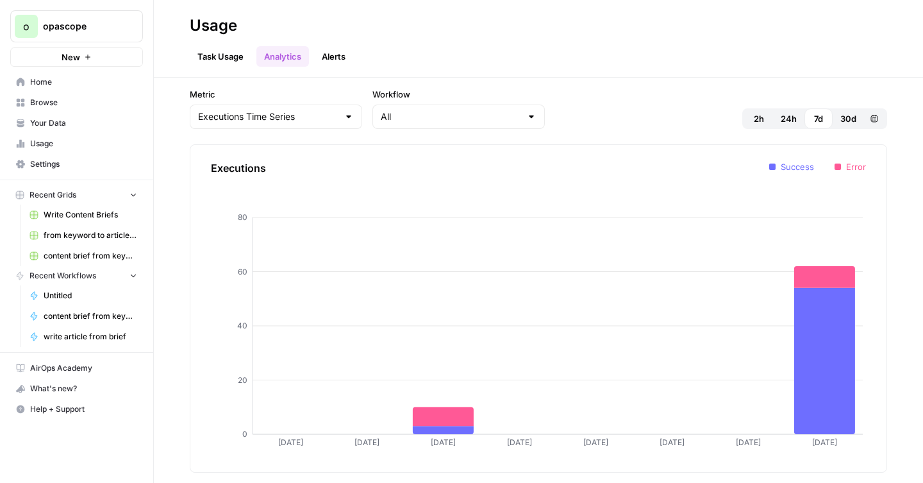
click at [355, 57] on div "Task Usage Analytics Alerts" at bounding box center [538, 51] width 697 height 31
click at [344, 57] on link "Alerts" at bounding box center [333, 56] width 39 height 21
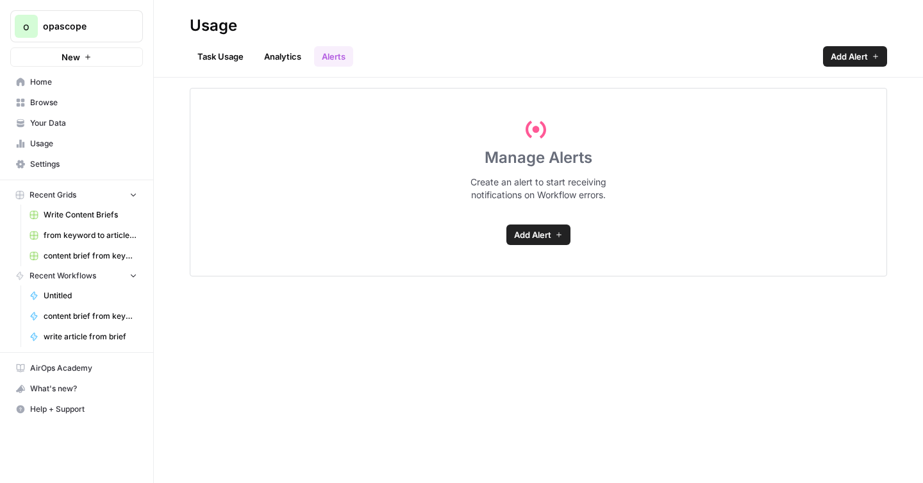
click at [52, 123] on span "Your Data" at bounding box center [83, 123] width 107 height 12
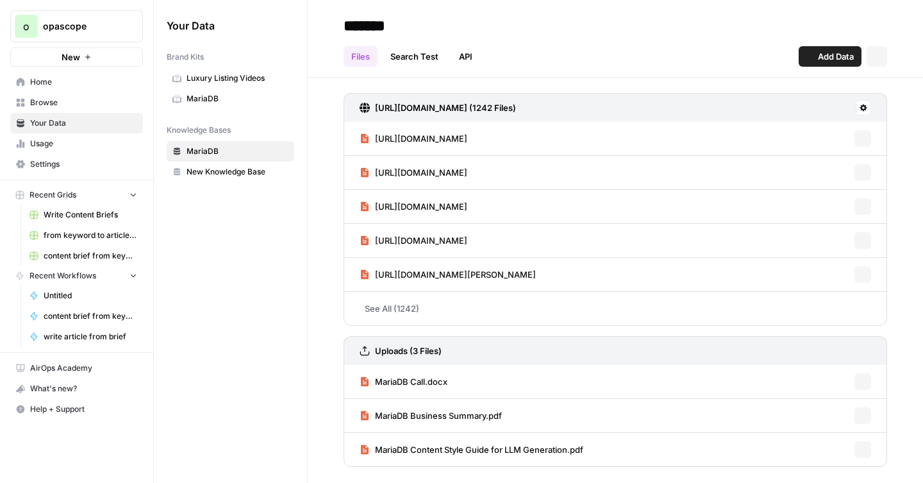
click at [47, 140] on span "Usage" at bounding box center [83, 144] width 107 height 12
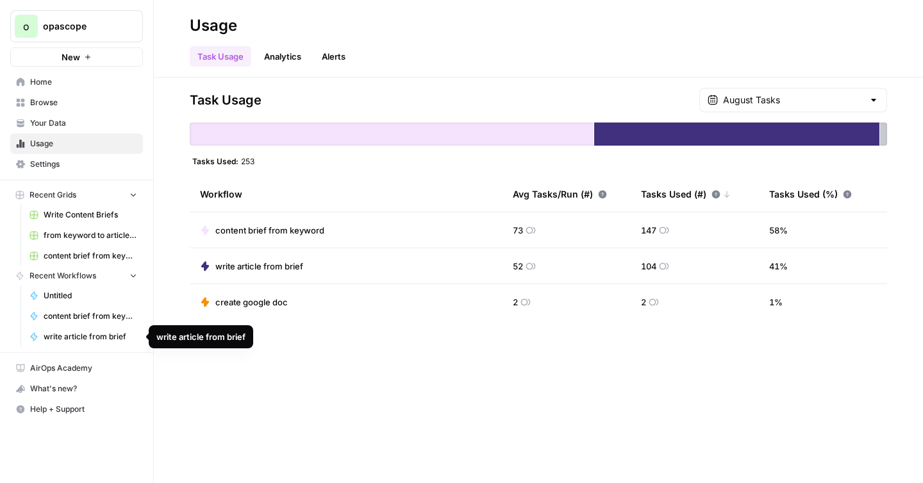
click at [71, 338] on span "write article from brief" at bounding box center [91, 337] width 94 height 12
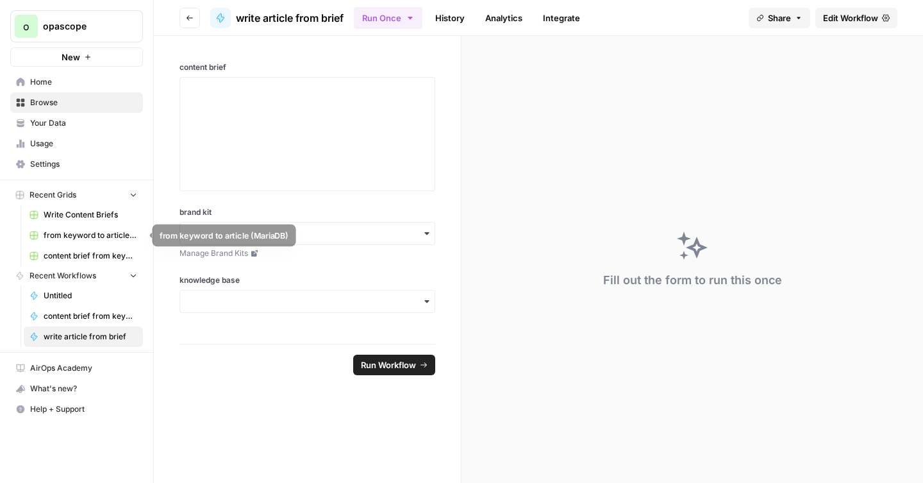
click at [87, 234] on span "from keyword to article (MariaDB)" at bounding box center [91, 235] width 94 height 12
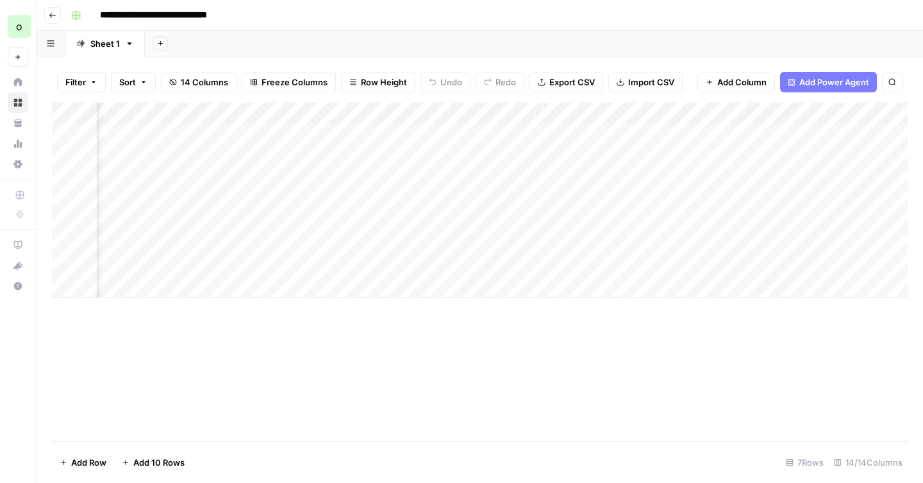
scroll to position [0, 1039]
click at [329, 133] on div "Add Column" at bounding box center [479, 200] width 855 height 195
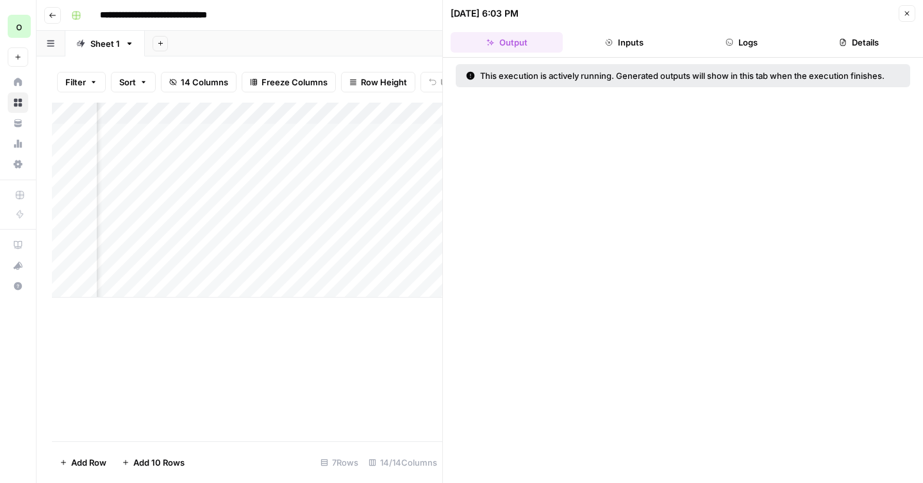
click at [750, 44] on button "Logs" at bounding box center [742, 42] width 112 height 21
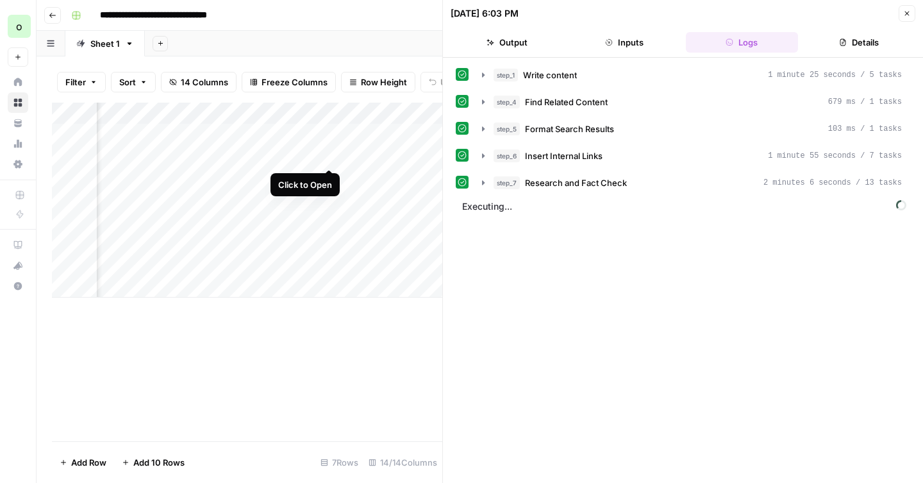
click at [328, 157] on div "Add Column" at bounding box center [247, 200] width 390 height 195
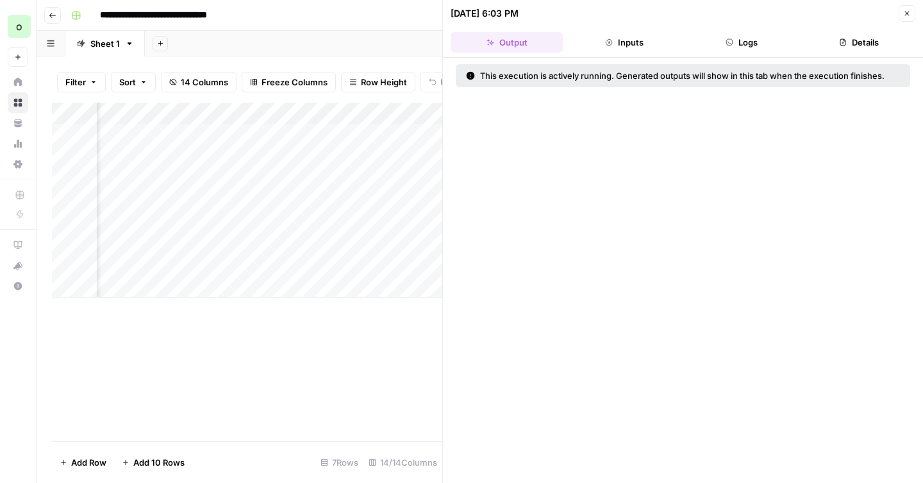
click at [742, 44] on button "Logs" at bounding box center [742, 42] width 112 height 21
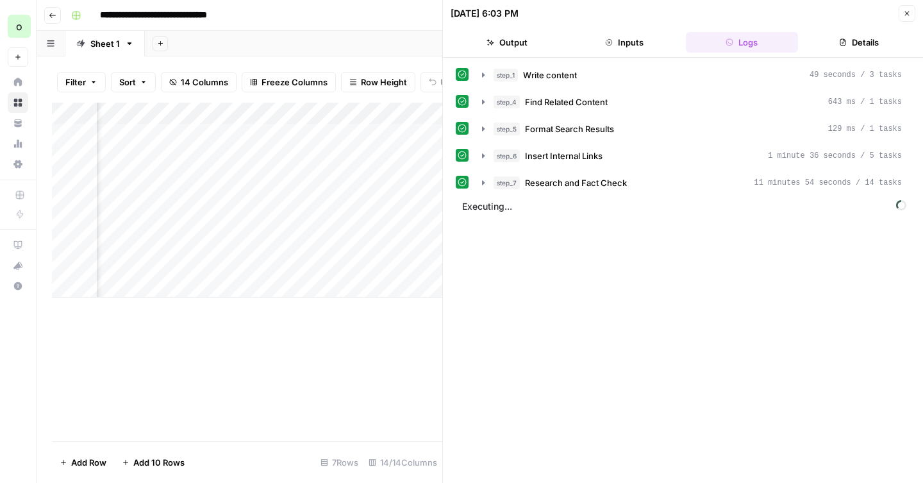
click at [475, 210] on span "Executing..." at bounding box center [684, 206] width 452 height 21
click at [482, 185] on icon "button" at bounding box center [483, 183] width 10 height 10
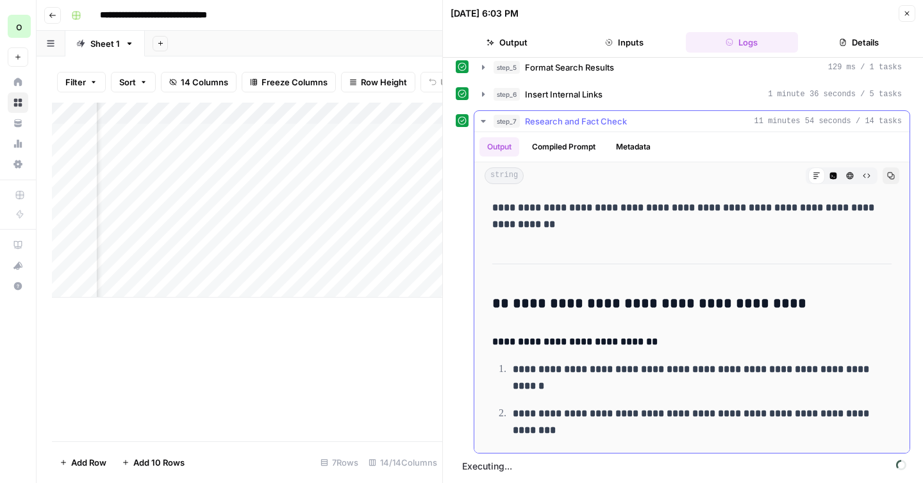
click at [482, 118] on icon "button" at bounding box center [483, 121] width 10 height 10
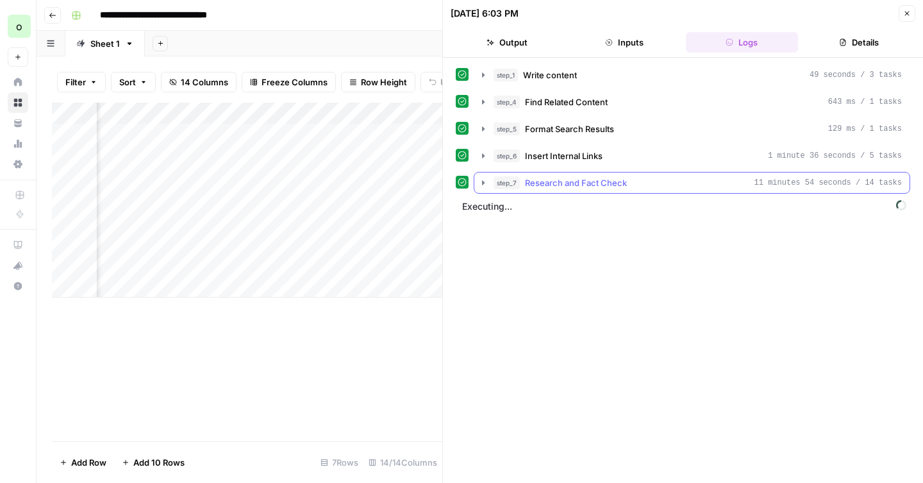
click at [483, 178] on icon "button" at bounding box center [483, 183] width 10 height 10
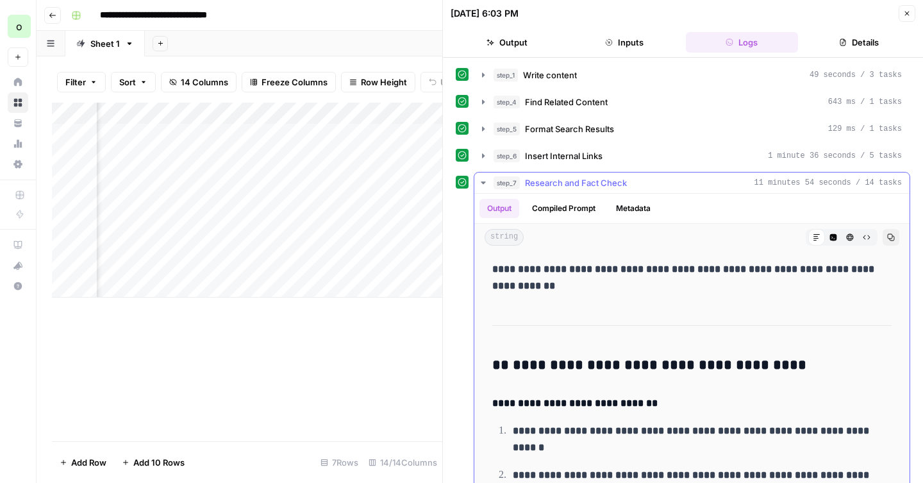
click at [558, 206] on button "Compiled Prompt" at bounding box center [563, 208] width 79 height 19
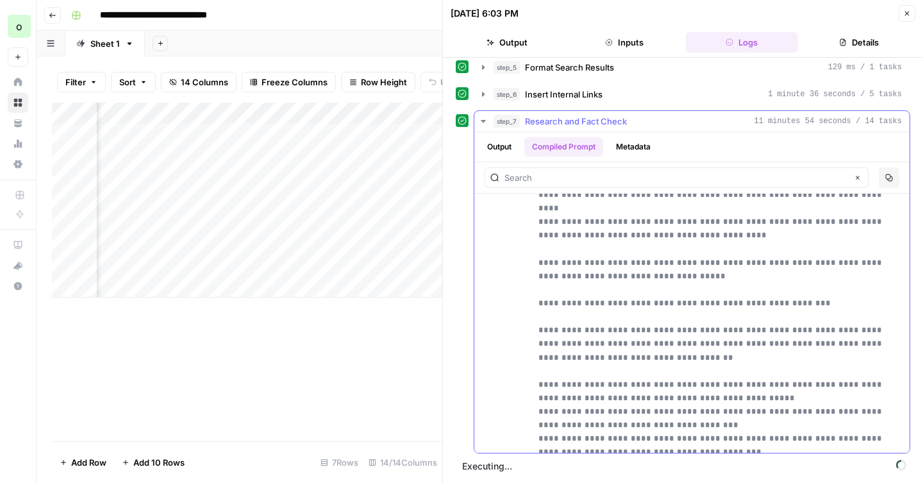
scroll to position [4665, 0]
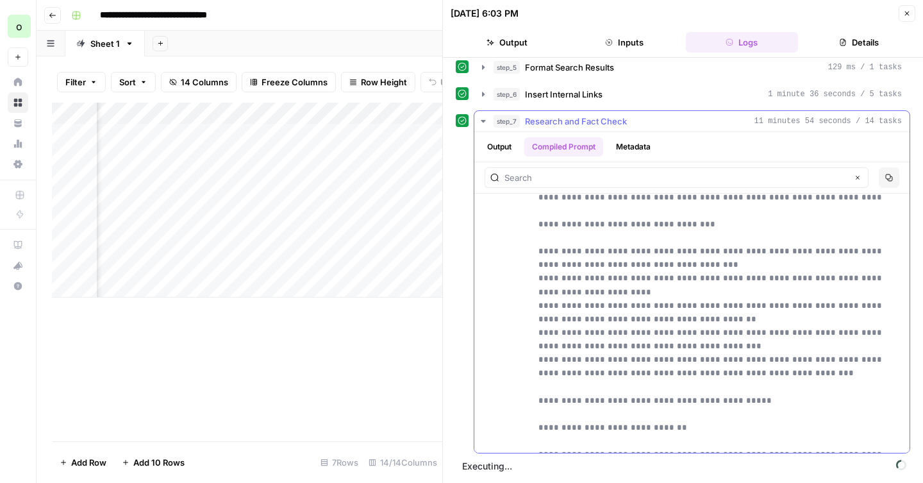
click at [485, 121] on icon "button" at bounding box center [483, 121] width 10 height 10
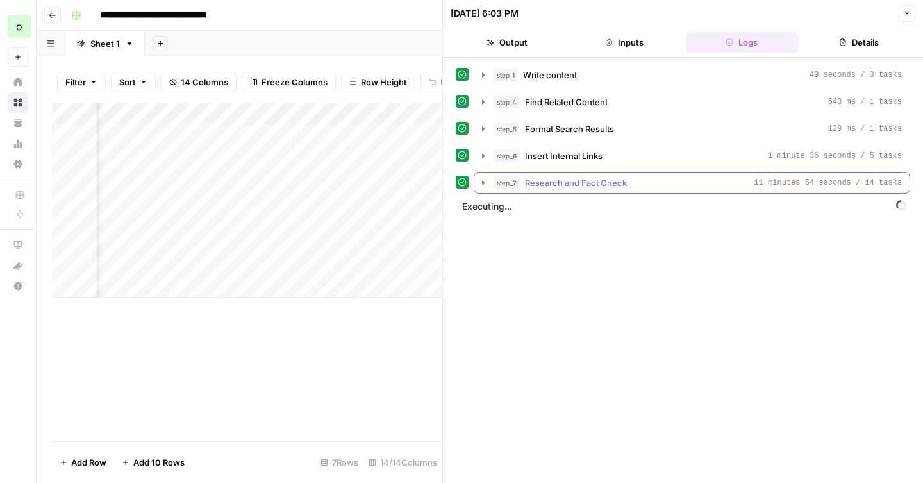
scroll to position [0, 0]
click at [905, 16] on icon "button" at bounding box center [907, 14] width 8 height 8
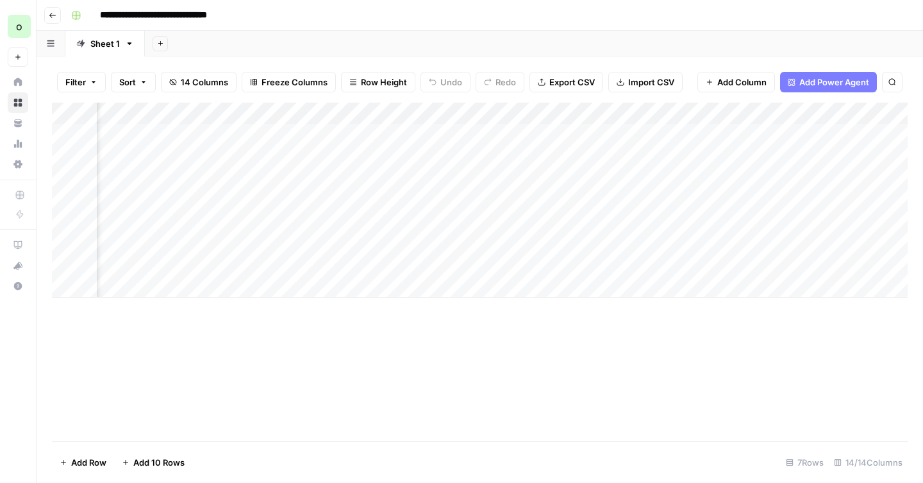
scroll to position [0, 638]
click at [728, 153] on div "Add Column" at bounding box center [479, 200] width 855 height 195
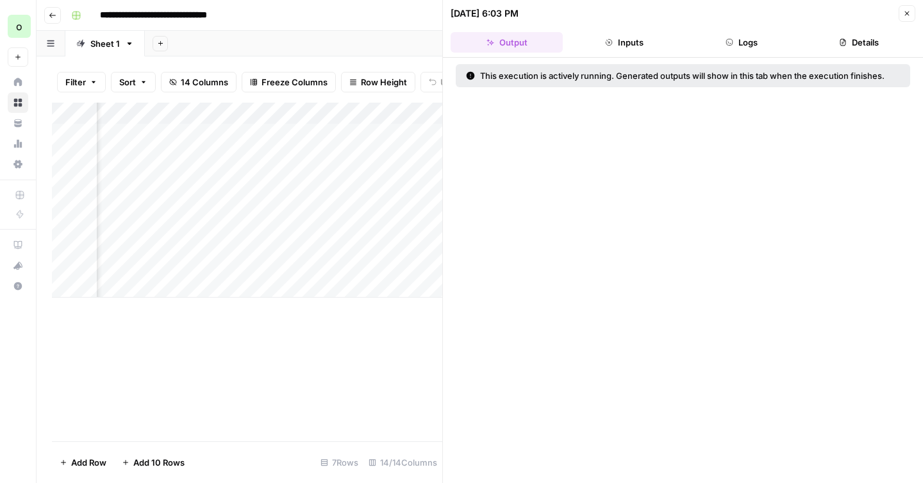
click at [746, 39] on button "Logs" at bounding box center [742, 42] width 112 height 21
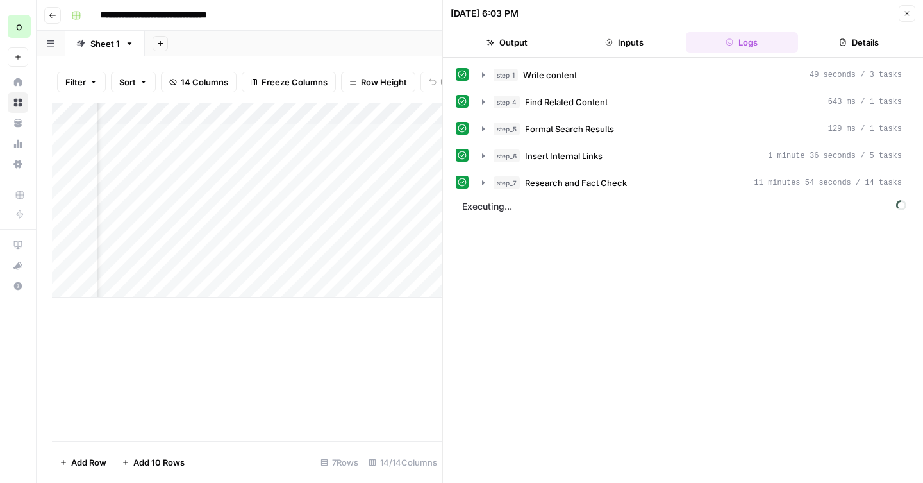
click at [911, 13] on button "Close" at bounding box center [906, 13] width 17 height 17
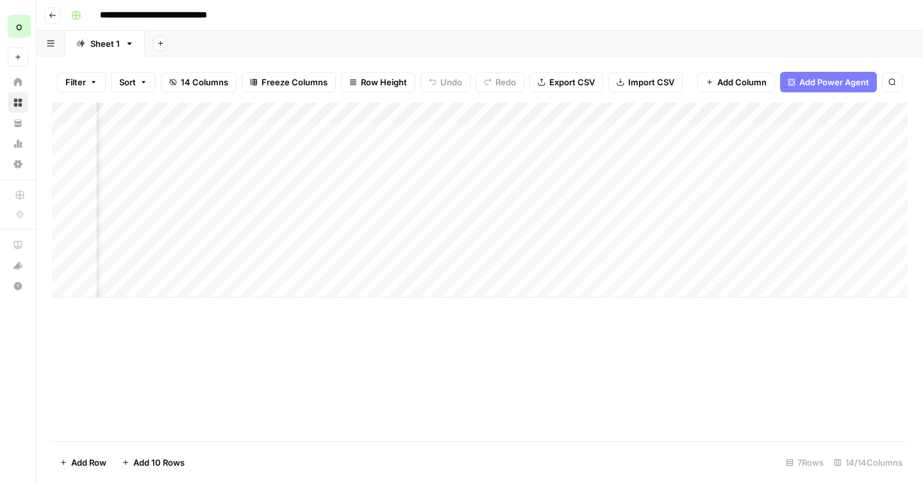
scroll to position [0, 854]
click at [513, 133] on div "Add Column" at bounding box center [479, 200] width 855 height 195
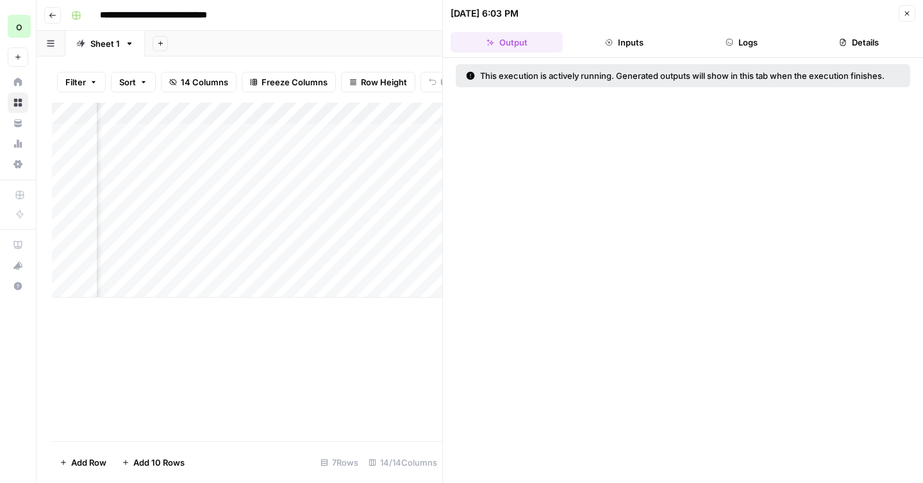
click at [631, 49] on button "Inputs" at bounding box center [624, 42] width 112 height 21
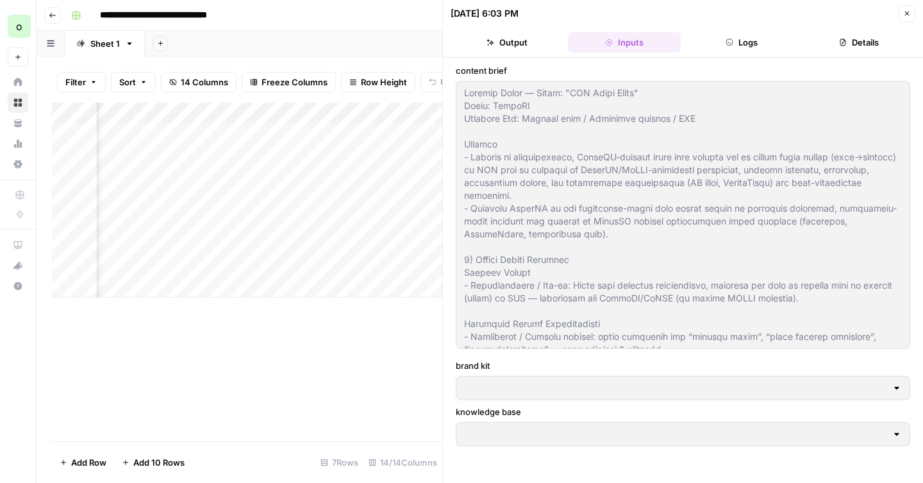
type input "MariaDB"
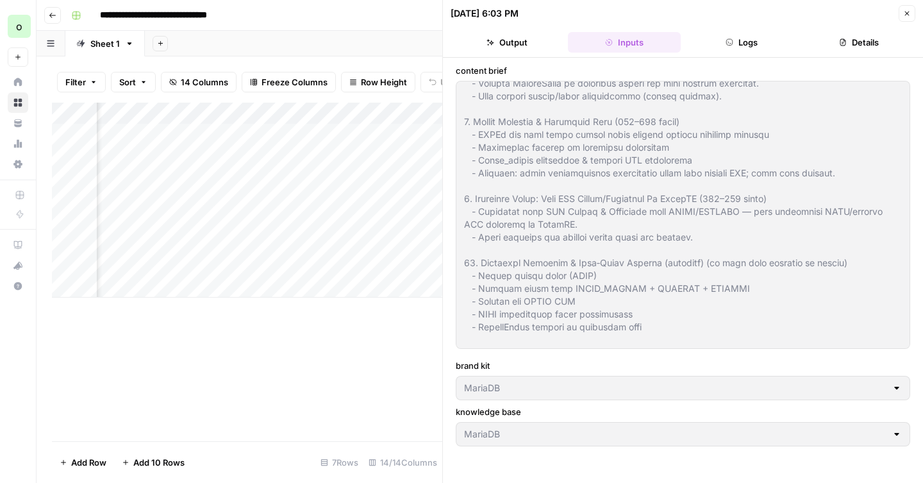
scroll to position [1151, 0]
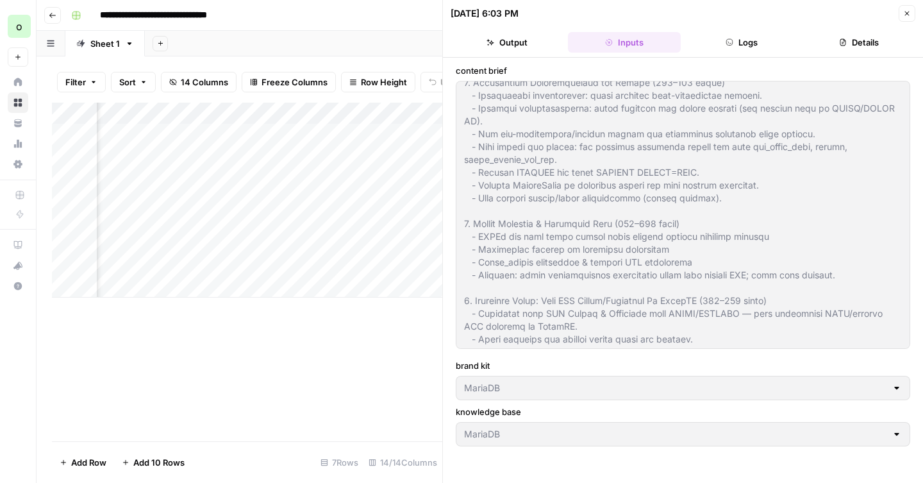
click at [758, 49] on button "Logs" at bounding box center [742, 42] width 112 height 21
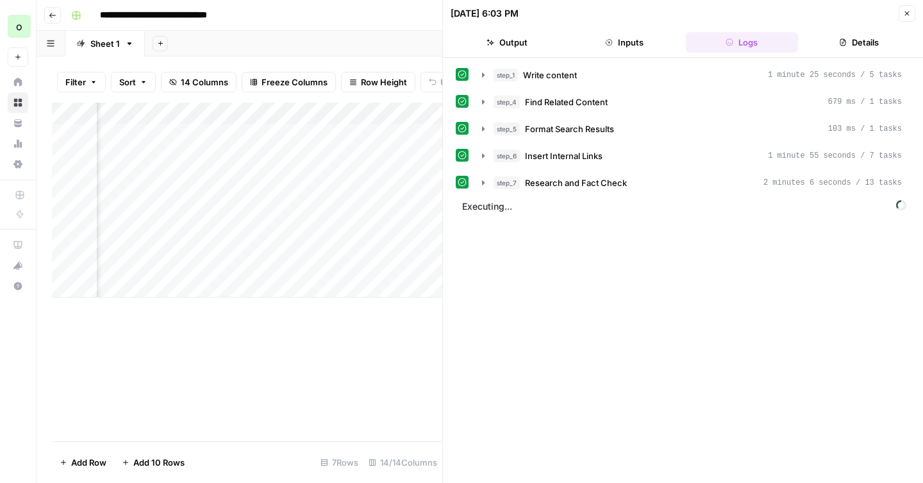
click at [834, 56] on header "[DATE] 6:03 PM Close Output Inputs Logs Details" at bounding box center [683, 29] width 480 height 58
click at [839, 49] on button "Details" at bounding box center [859, 42] width 112 height 21
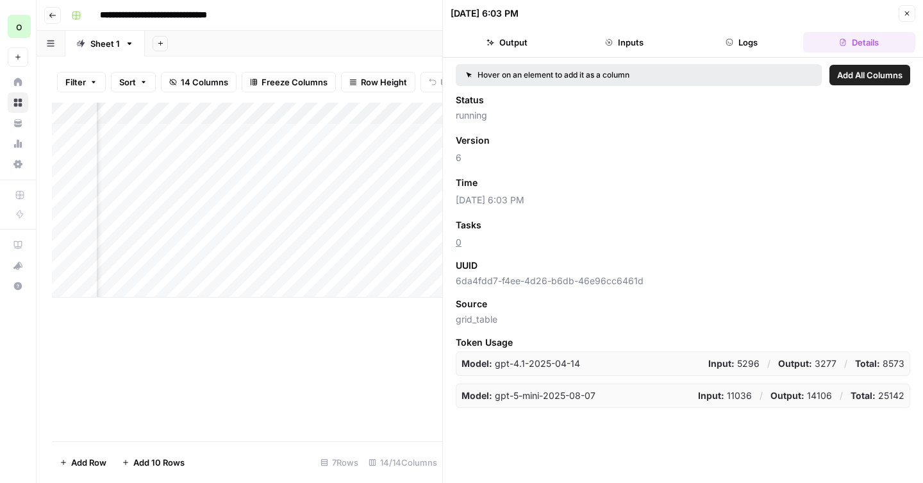
click at [854, 394] on strong "Total:" at bounding box center [862, 395] width 25 height 11
click at [527, 42] on button "Output" at bounding box center [506, 42] width 112 height 21
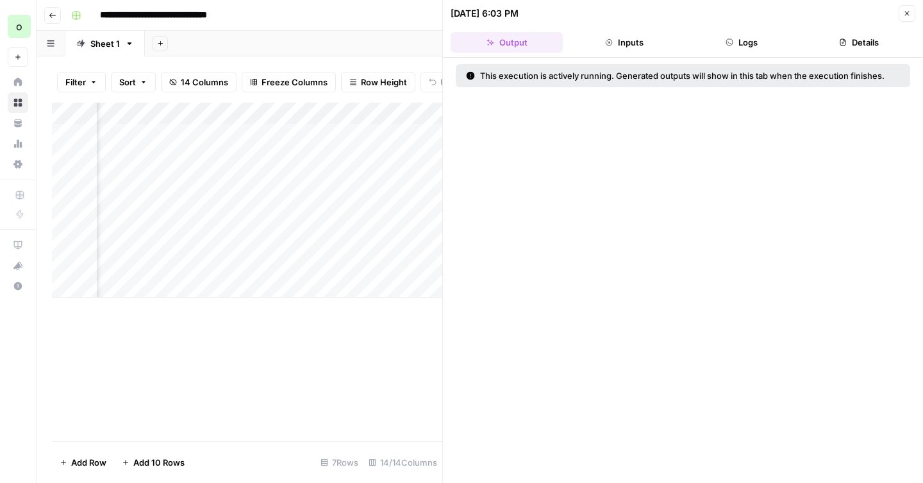
click at [618, 45] on button "Inputs" at bounding box center [624, 42] width 112 height 21
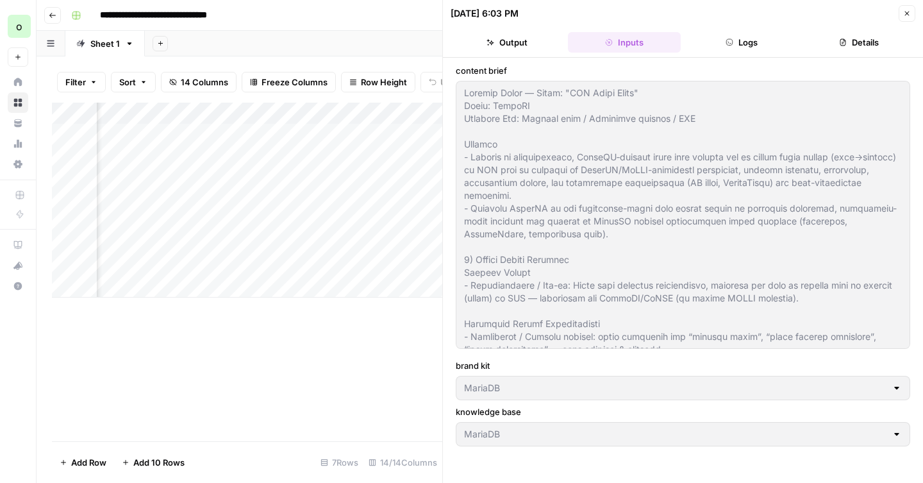
click at [905, 13] on icon "button" at bounding box center [907, 14] width 8 height 8
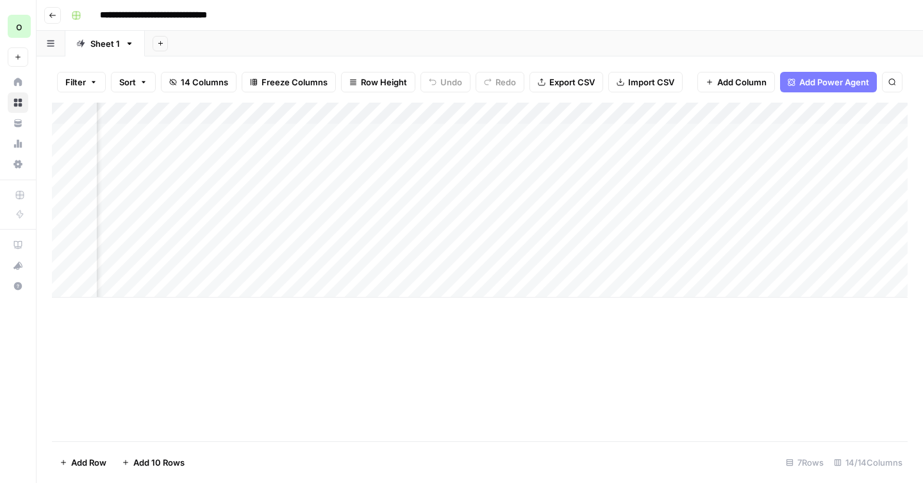
scroll to position [0, 939]
click at [445, 155] on div "Add Column" at bounding box center [479, 200] width 855 height 195
click at [445, 135] on div "Add Column" at bounding box center [479, 200] width 855 height 195
click at [443, 154] on div "Add Column" at bounding box center [479, 200] width 855 height 195
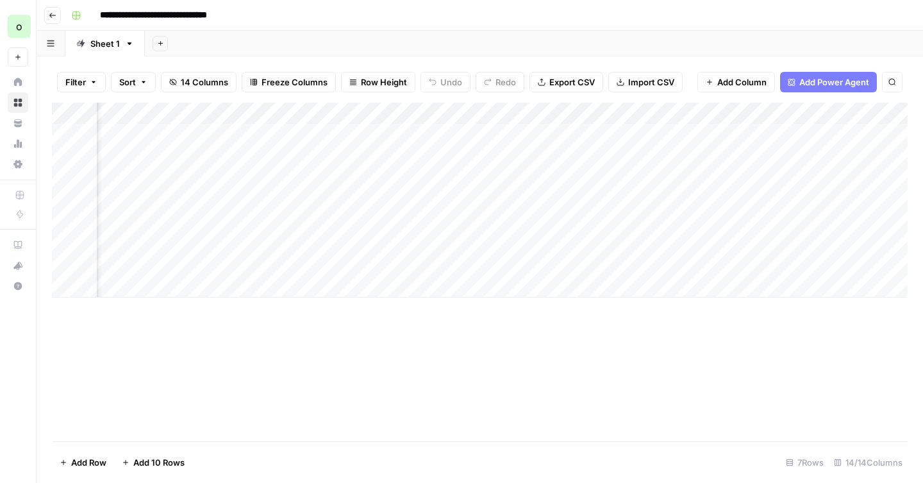
drag, startPoint x: 534, startPoint y: 107, endPoint x: 254, endPoint y: 126, distance: 280.7
click at [254, 126] on div "Add Column" at bounding box center [479, 200] width 855 height 195
drag, startPoint x: 815, startPoint y: 111, endPoint x: 462, endPoint y: 133, distance: 353.8
click at [462, 133] on div "Add Column" at bounding box center [479, 200] width 855 height 195
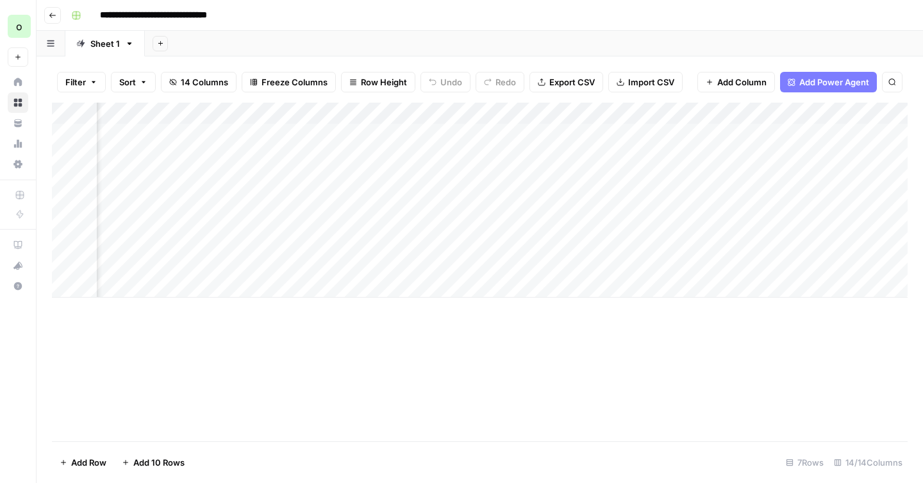
scroll to position [0, 287]
drag, startPoint x: 691, startPoint y: 110, endPoint x: 435, endPoint y: 124, distance: 256.7
click at [435, 124] on div "Add Column" at bounding box center [479, 200] width 855 height 195
click at [349, 330] on div "Add Column" at bounding box center [479, 272] width 855 height 338
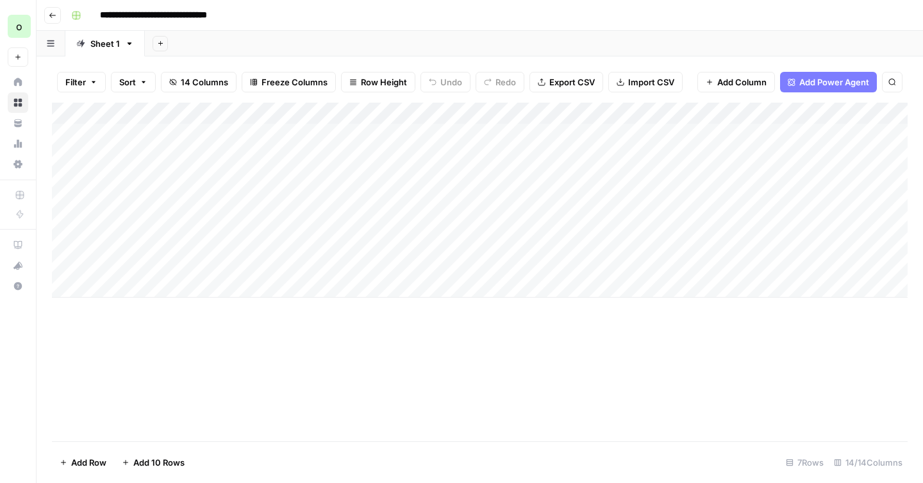
click at [198, 179] on div "Add Column" at bounding box center [479, 200] width 855 height 195
click at [198, 204] on div "Add Column" at bounding box center [479, 200] width 855 height 195
click at [274, 311] on div "Add Column" at bounding box center [479, 272] width 855 height 338
click at [436, 331] on div "Add Column" at bounding box center [479, 272] width 855 height 338
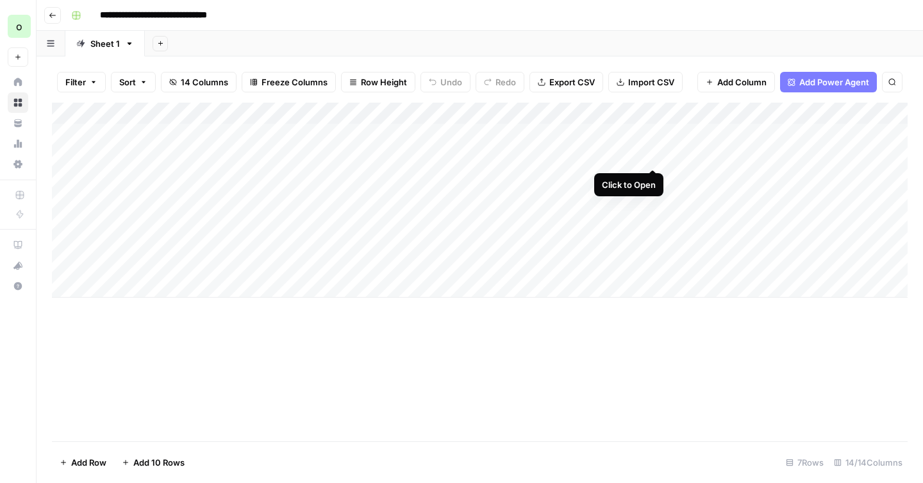
click at [652, 154] on div "Add Column" at bounding box center [479, 200] width 855 height 195
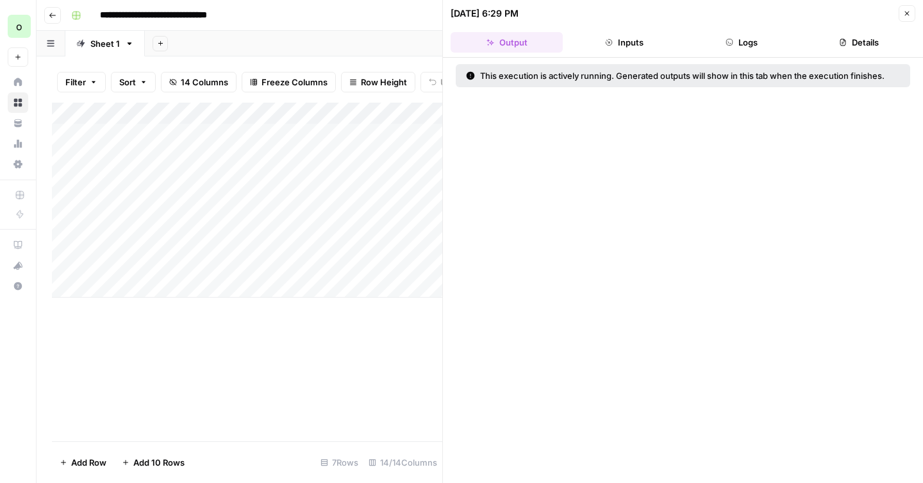
click at [757, 40] on button "Logs" at bounding box center [742, 42] width 112 height 21
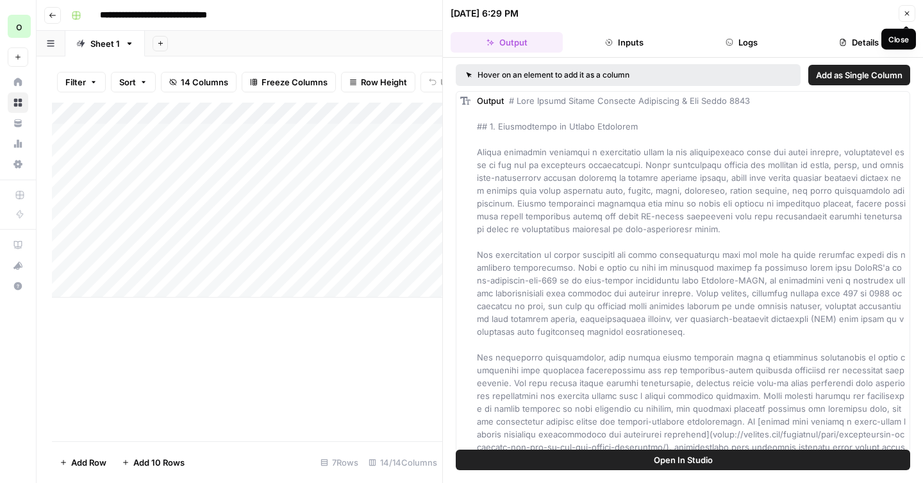
click at [907, 14] on icon "button" at bounding box center [907, 14] width 8 height 8
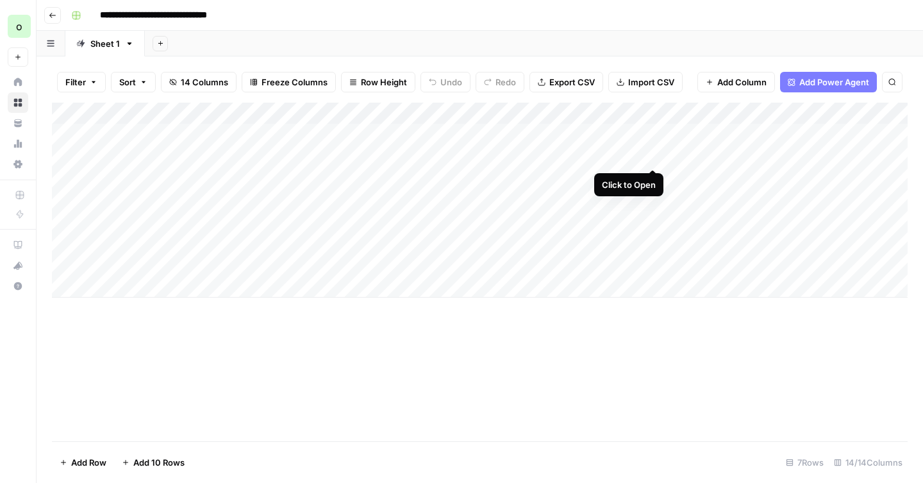
click at [652, 153] on div "Add Column" at bounding box center [479, 200] width 855 height 195
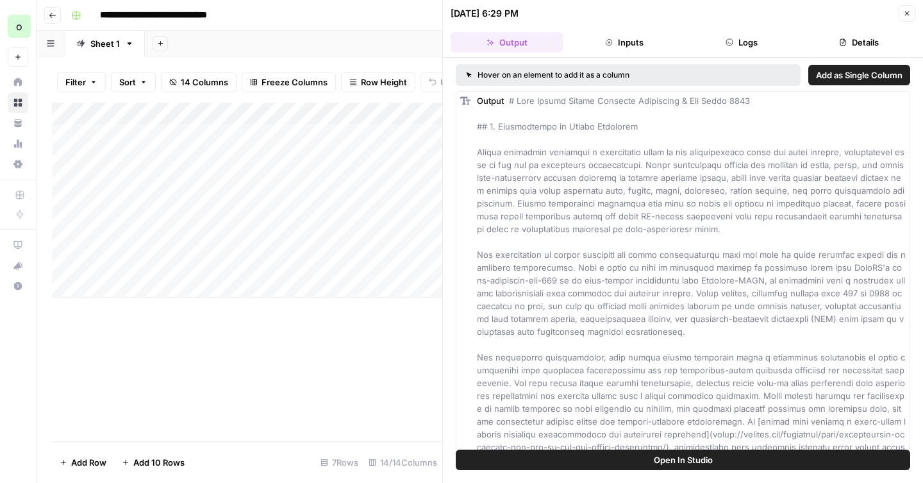
click at [691, 457] on span "Open In Studio" at bounding box center [683, 459] width 59 height 13
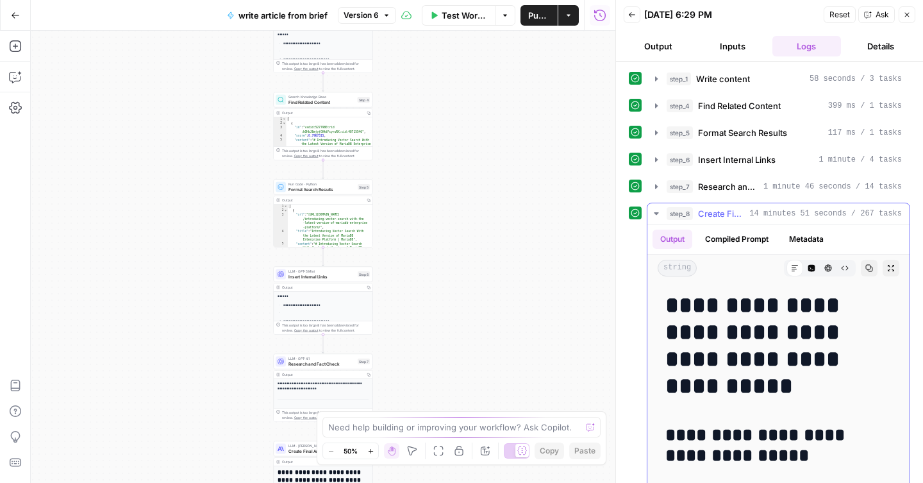
click at [869, 265] on icon "button" at bounding box center [869, 268] width 8 height 8
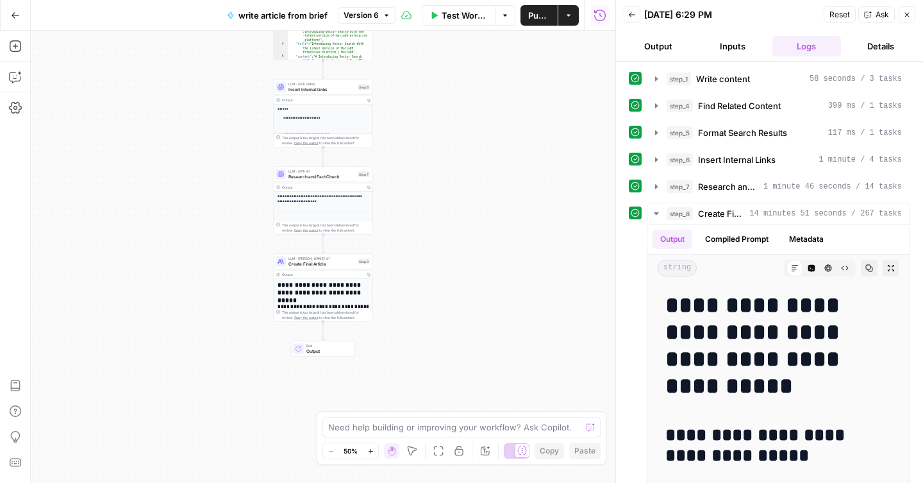
drag, startPoint x: 470, startPoint y: 376, endPoint x: 470, endPoint y: 189, distance: 187.1
click at [470, 189] on div "**********" at bounding box center [323, 257] width 584 height 452
click at [317, 293] on h1 "**********" at bounding box center [323, 288] width 92 height 15
click at [635, 12] on icon "button" at bounding box center [632, 15] width 8 height 8
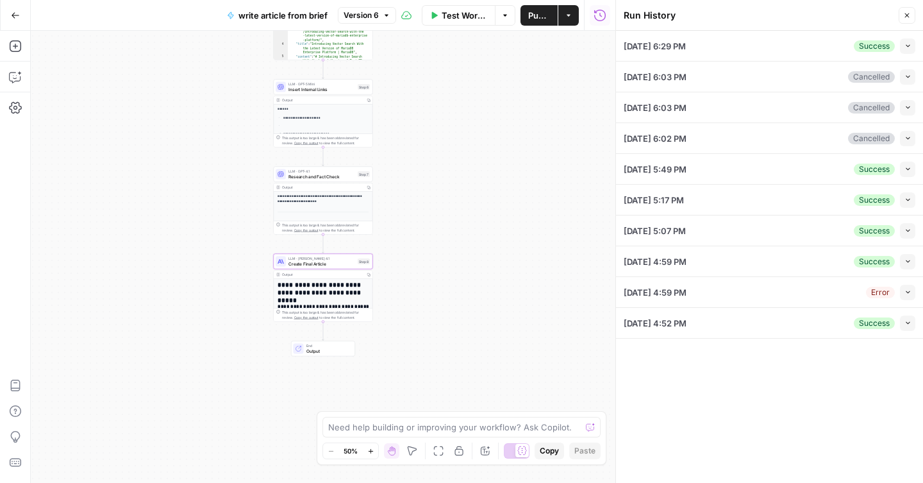
click at [904, 12] on icon "button" at bounding box center [907, 16] width 8 height 8
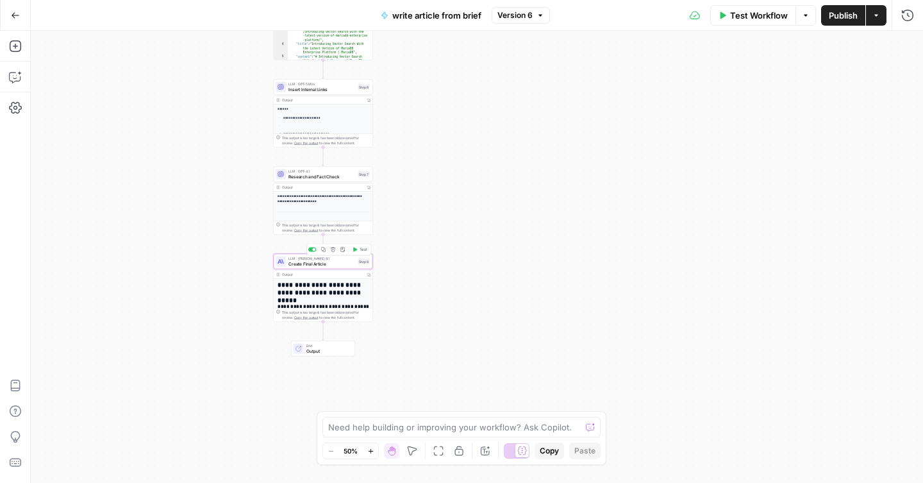
click at [308, 265] on span "Create Final Article" at bounding box center [321, 263] width 67 height 6
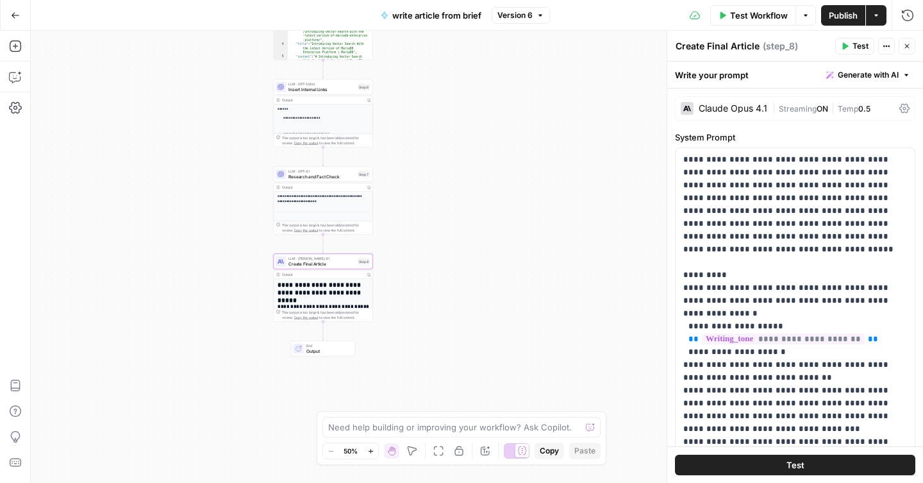
click at [885, 76] on span "Generate with AI" at bounding box center [868, 75] width 61 height 12
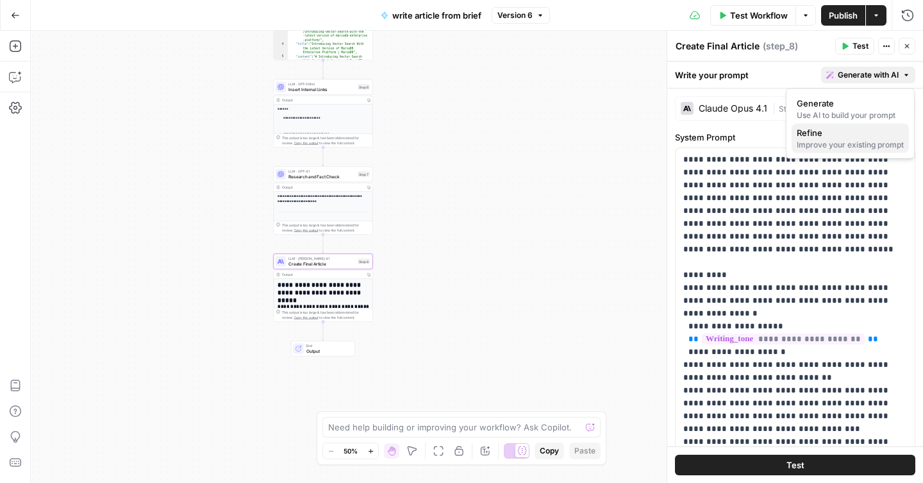
click at [818, 140] on div "Improve your existing prompt" at bounding box center [850, 145] width 107 height 12
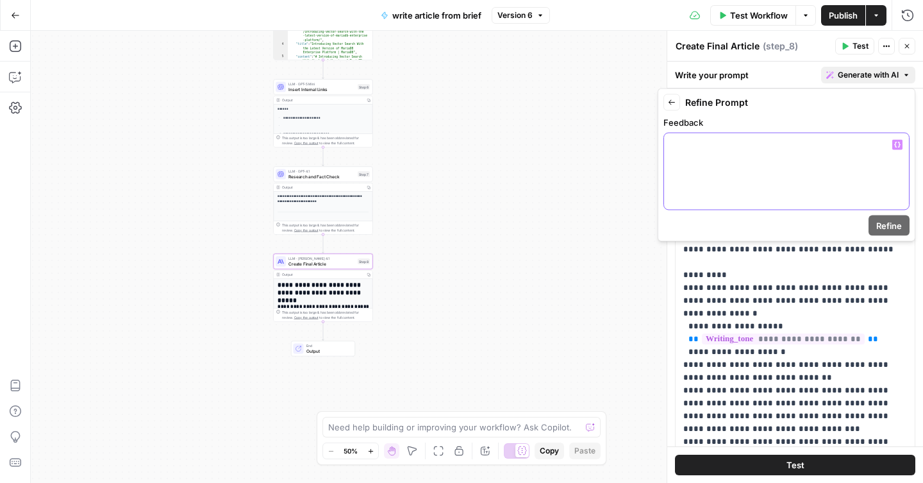
click at [773, 163] on div at bounding box center [786, 171] width 245 height 76
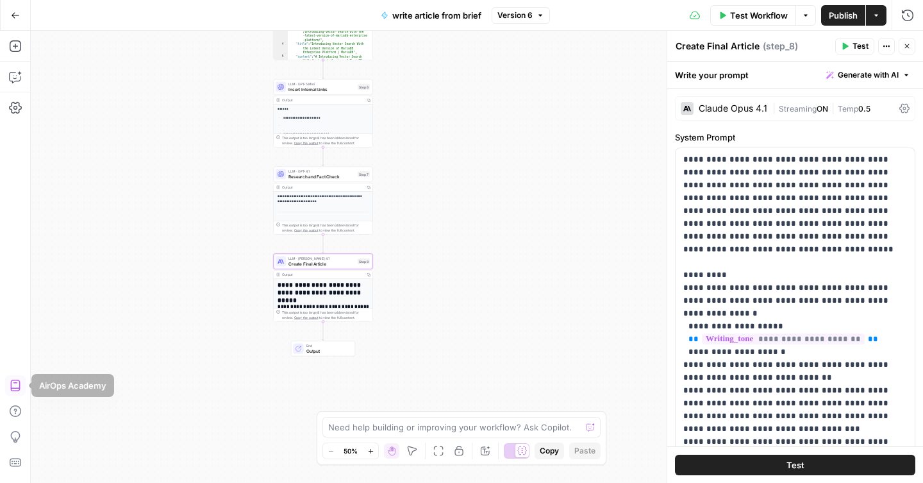
click at [17, 393] on button "AirOps Academy" at bounding box center [15, 385] width 21 height 21
click at [13, 81] on icon "button" at bounding box center [15, 76] width 13 height 13
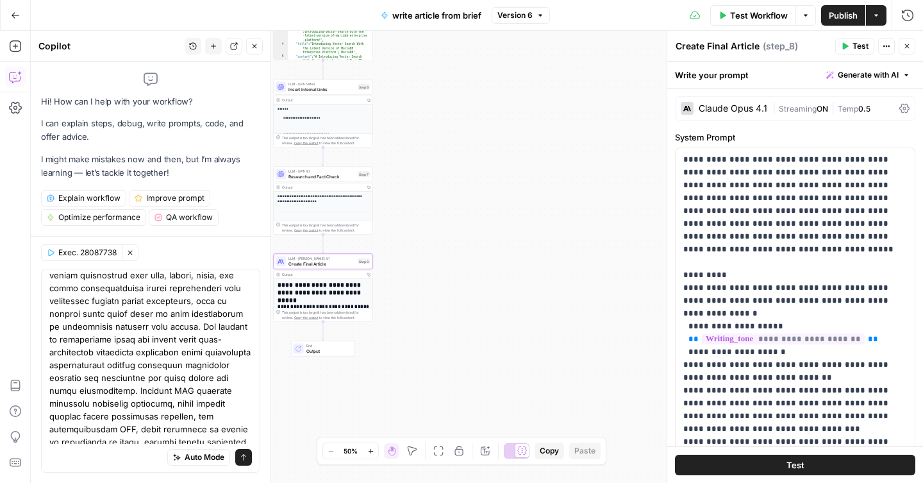
scroll to position [13809, 0]
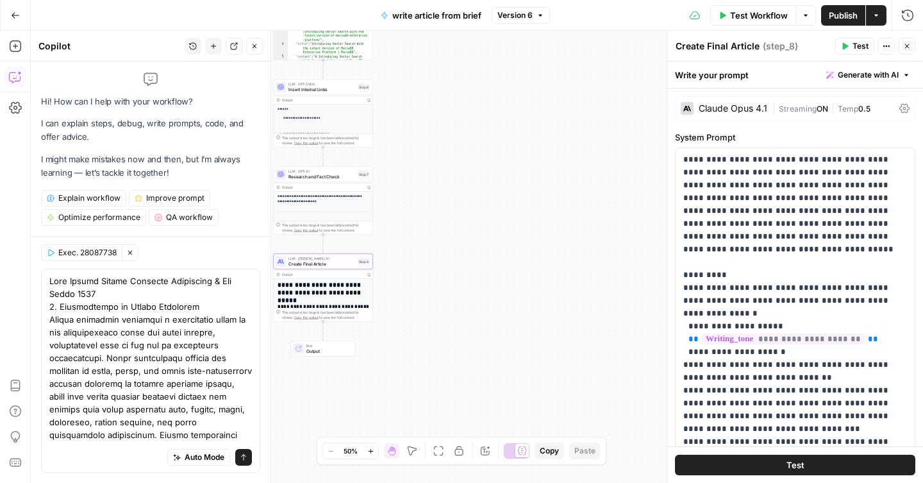
click at [76, 447] on div "Auto Mode Send" at bounding box center [150, 457] width 202 height 28
click at [458, 282] on div "**********" at bounding box center [477, 257] width 892 height 452
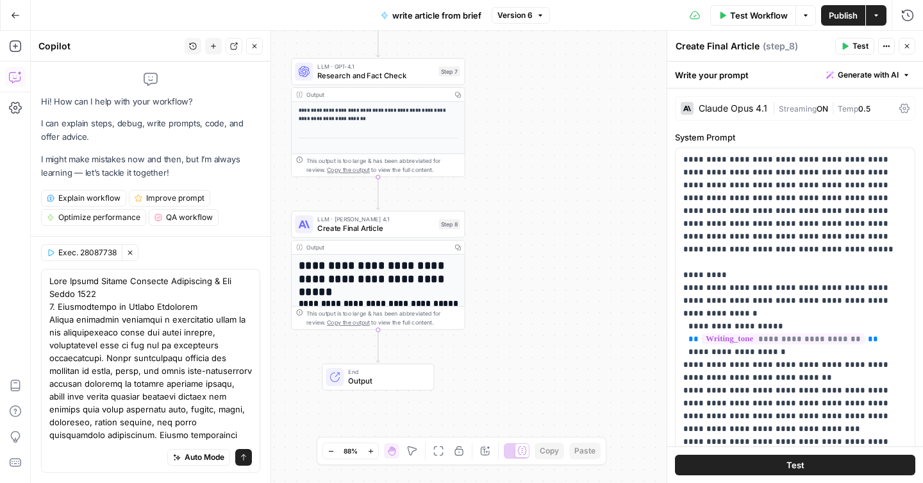
drag, startPoint x: 376, startPoint y: 338, endPoint x: 510, endPoint y: 319, distance: 135.2
click at [510, 319] on div "**********" at bounding box center [477, 257] width 892 height 452
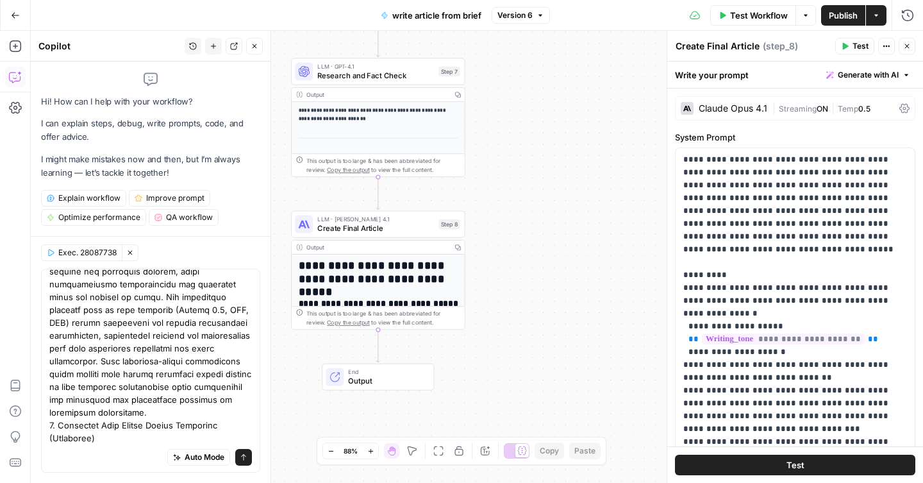
scroll to position [2206, 0]
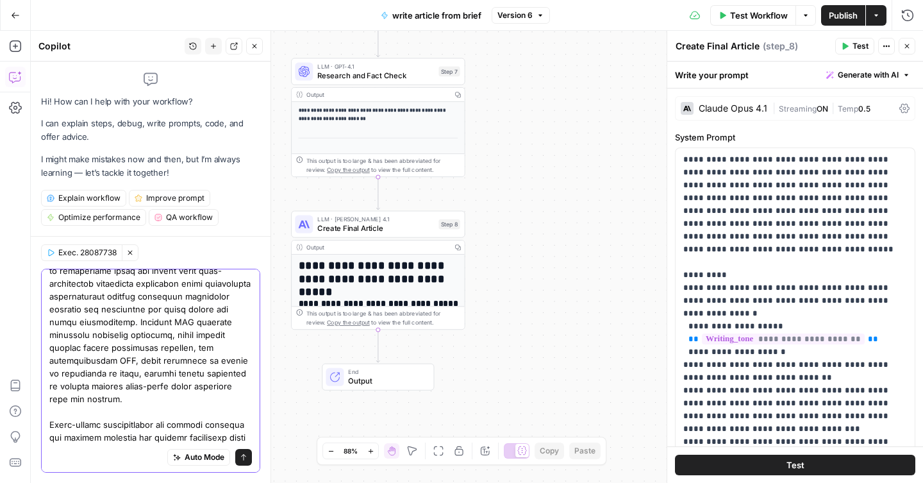
type textarea "Open Source Vector Database Comparison & Top Picks 2025 1. Introduction to Vect…"
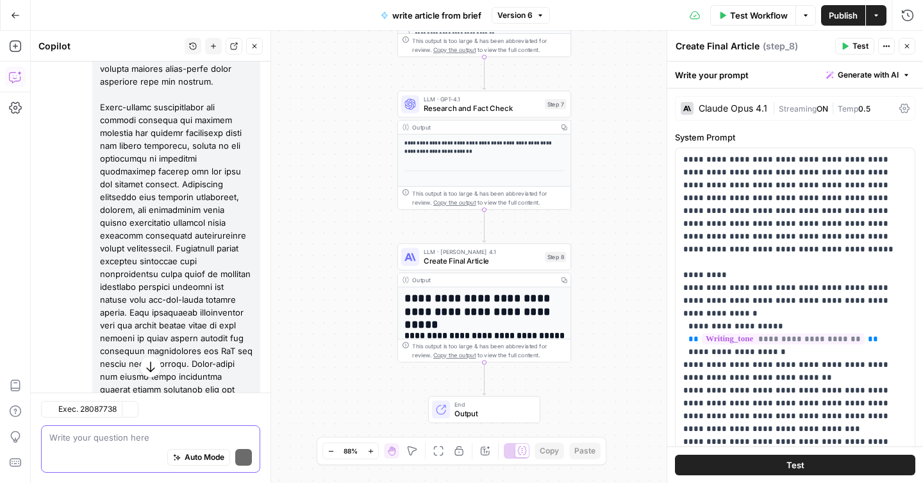
scroll to position [18690, 0]
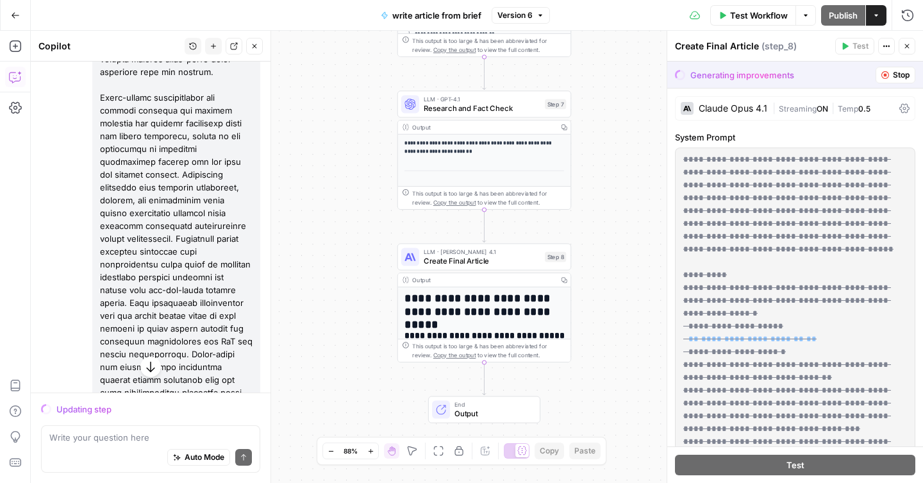
scroll to position [18708, 0]
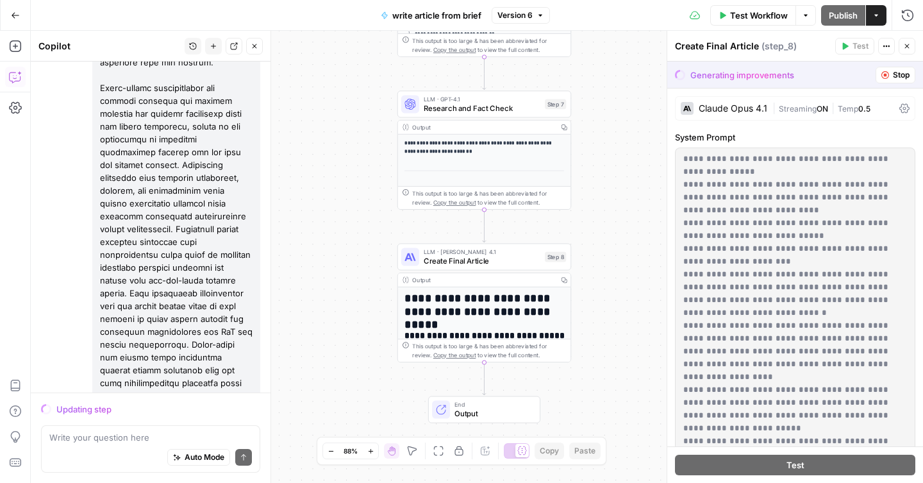
scroll to position [911, 0]
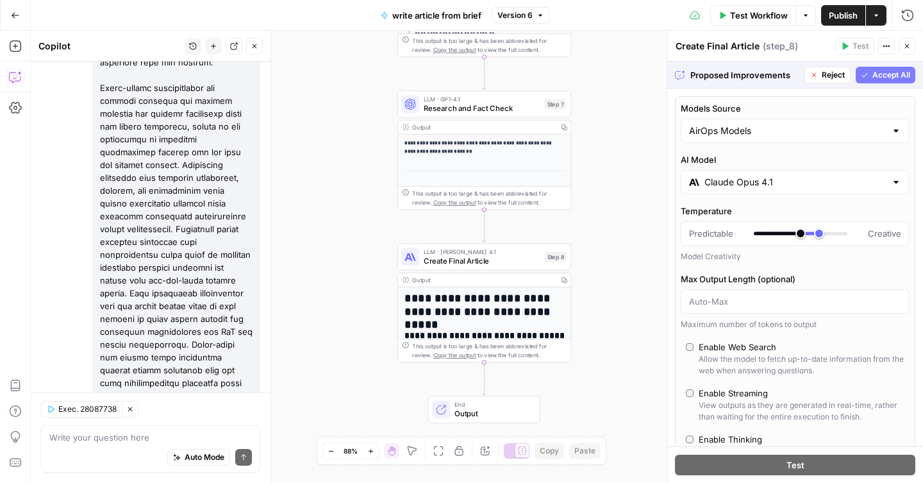
click at [880, 70] on span "Accept All" at bounding box center [891, 75] width 38 height 12
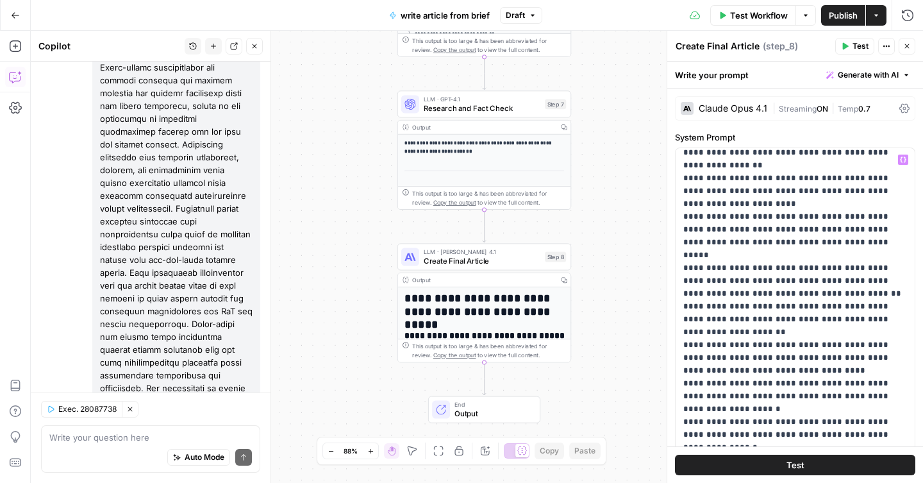
scroll to position [354, 0]
click at [836, 6] on button "Publish" at bounding box center [843, 15] width 44 height 21
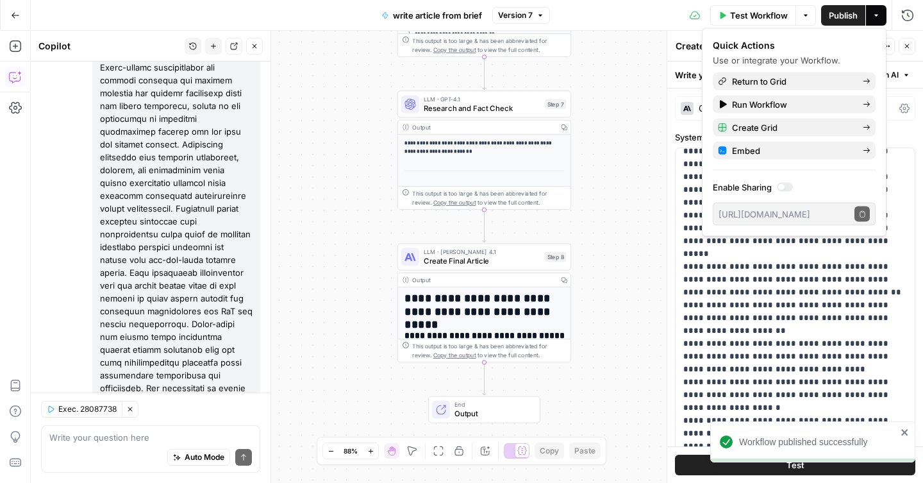
click at [13, 17] on icon "button" at bounding box center [15, 15] width 9 height 9
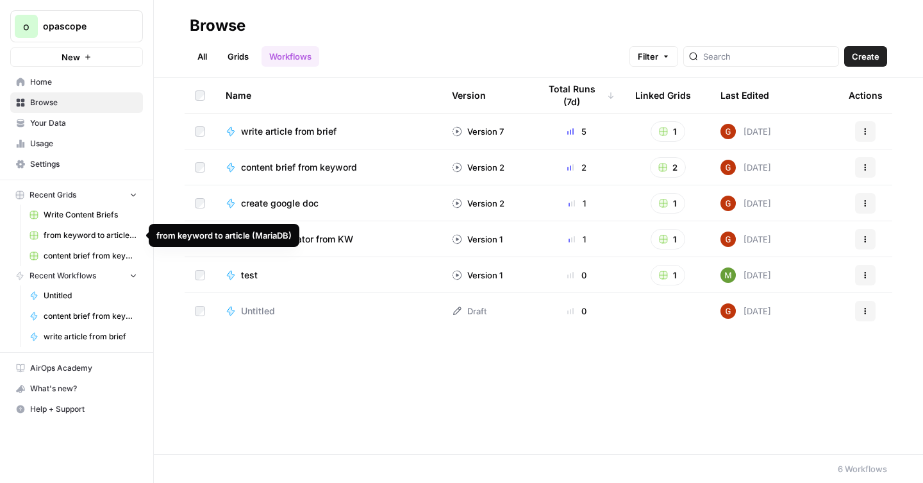
click at [103, 235] on span "from keyword to article (MariaDB)" at bounding box center [91, 235] width 94 height 12
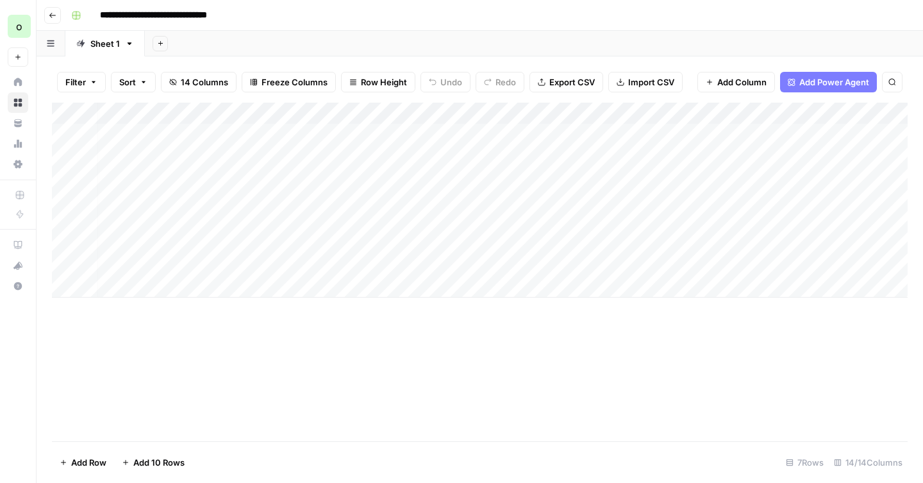
scroll to position [0, 10]
click at [657, 156] on div "Add Column" at bounding box center [479, 200] width 855 height 195
